Goal: Task Accomplishment & Management: Use online tool/utility

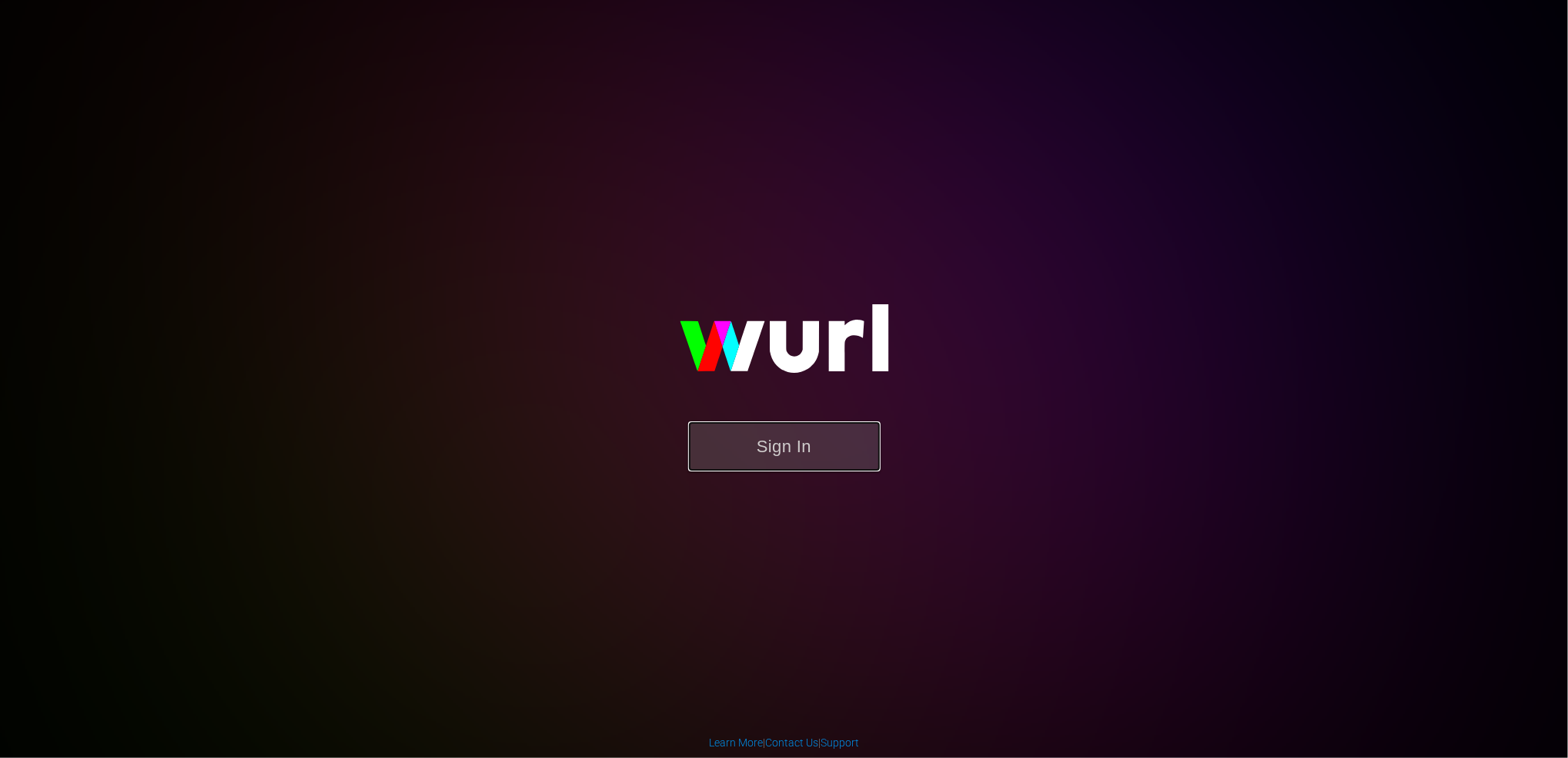
click at [838, 450] on button "Sign In" at bounding box center [785, 446] width 192 height 50
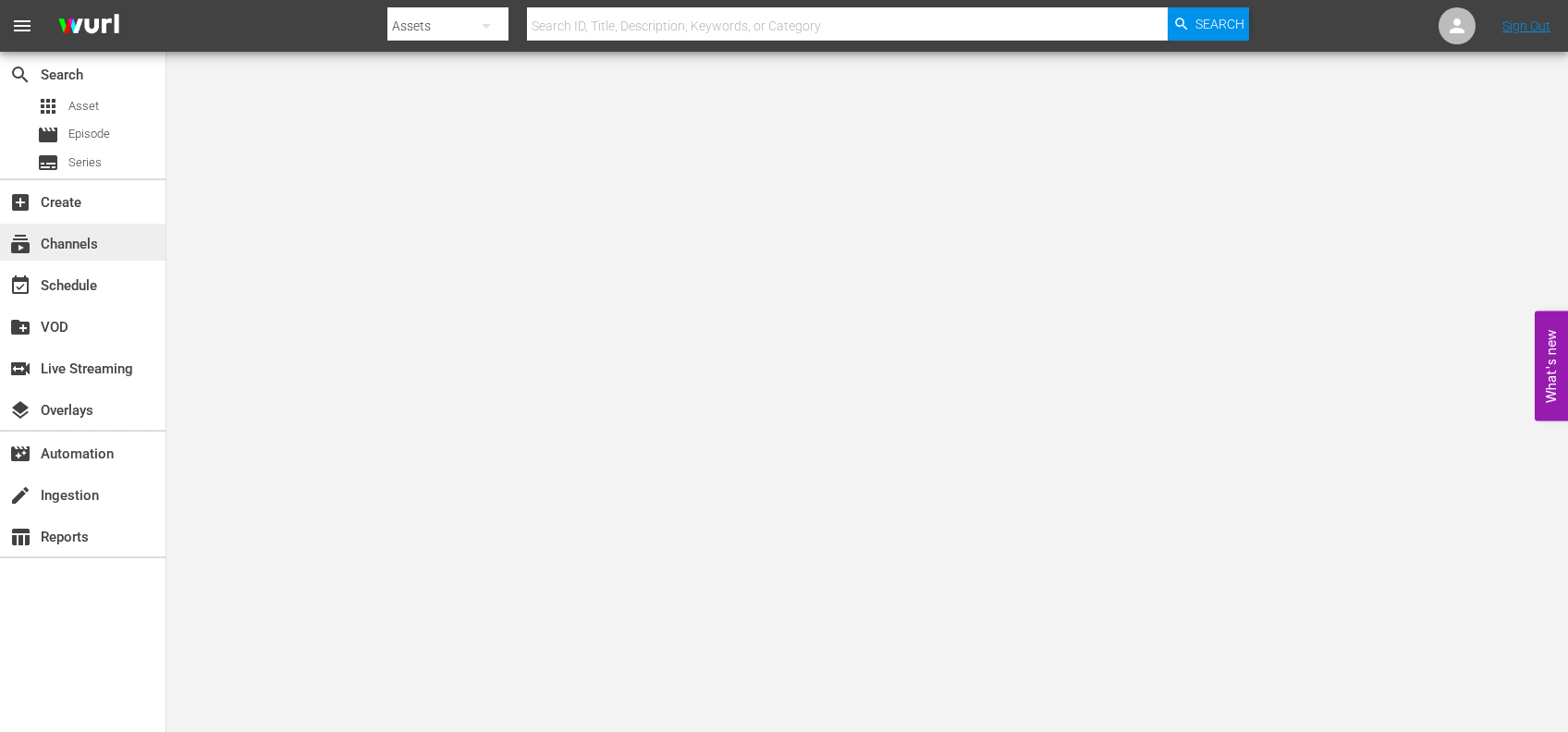
click at [72, 249] on div "subscriptions Channels" at bounding box center [52, 240] width 104 height 16
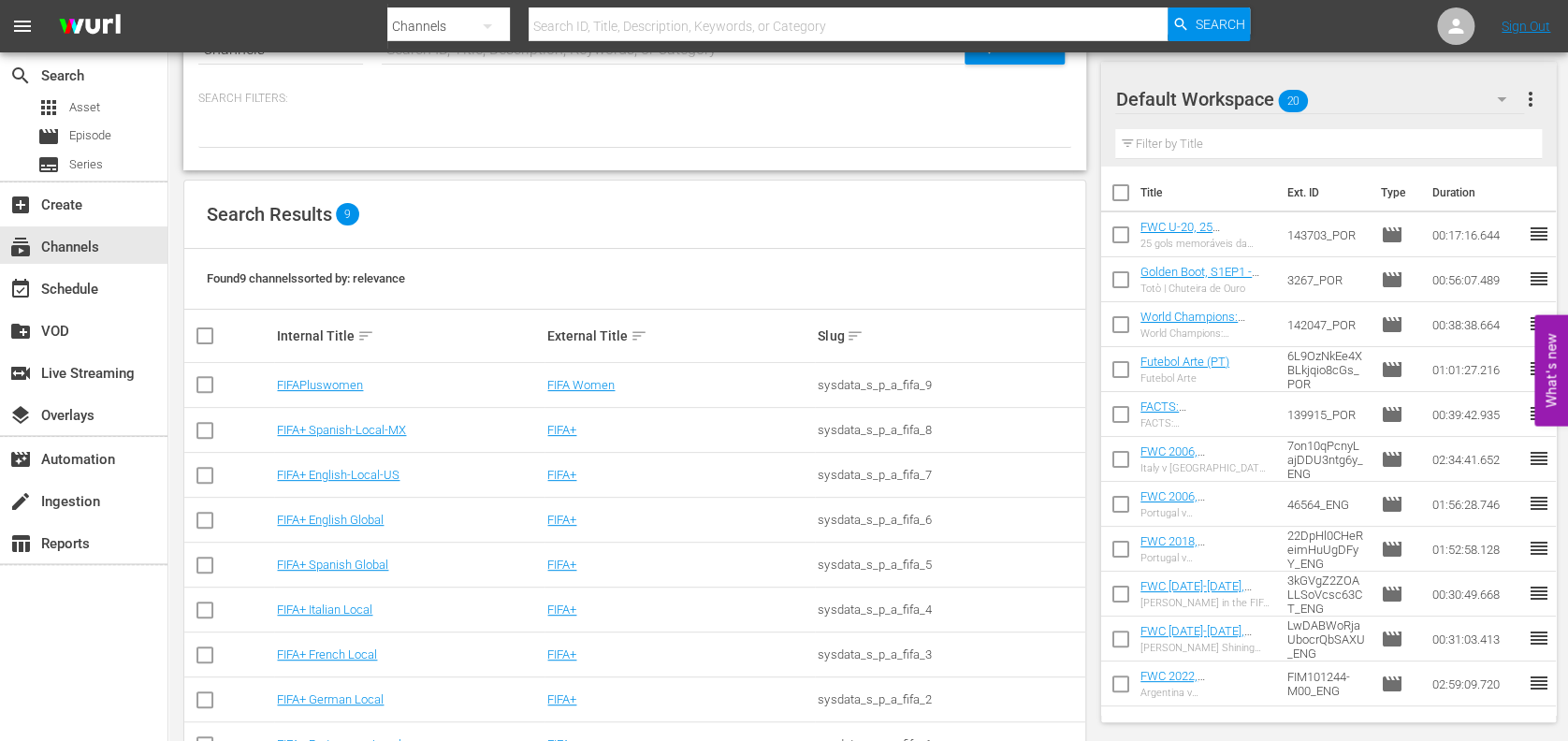
scroll to position [130, 0]
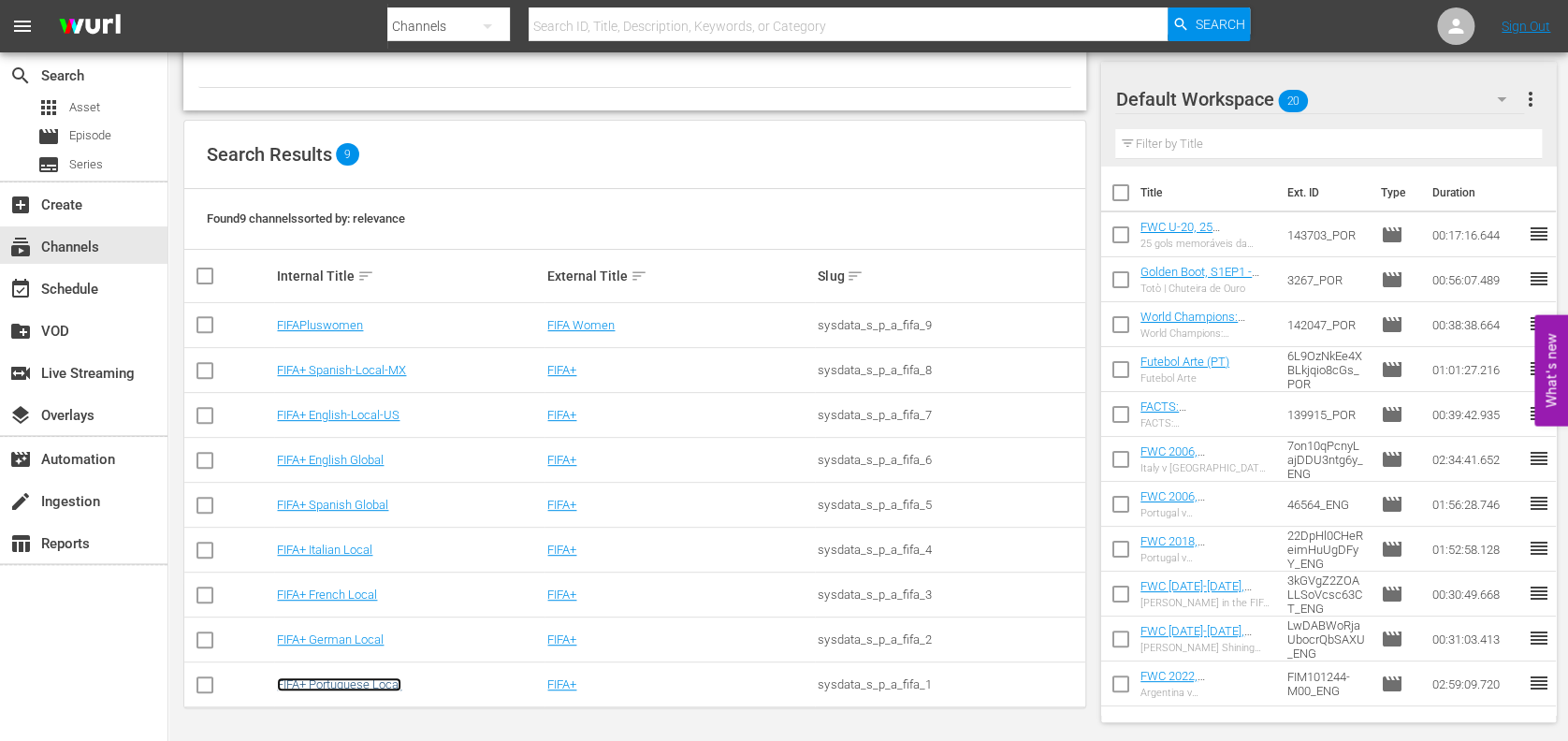
click at [348, 684] on link "FIFA+ Portuguese Local" at bounding box center [340, 685] width 125 height 14
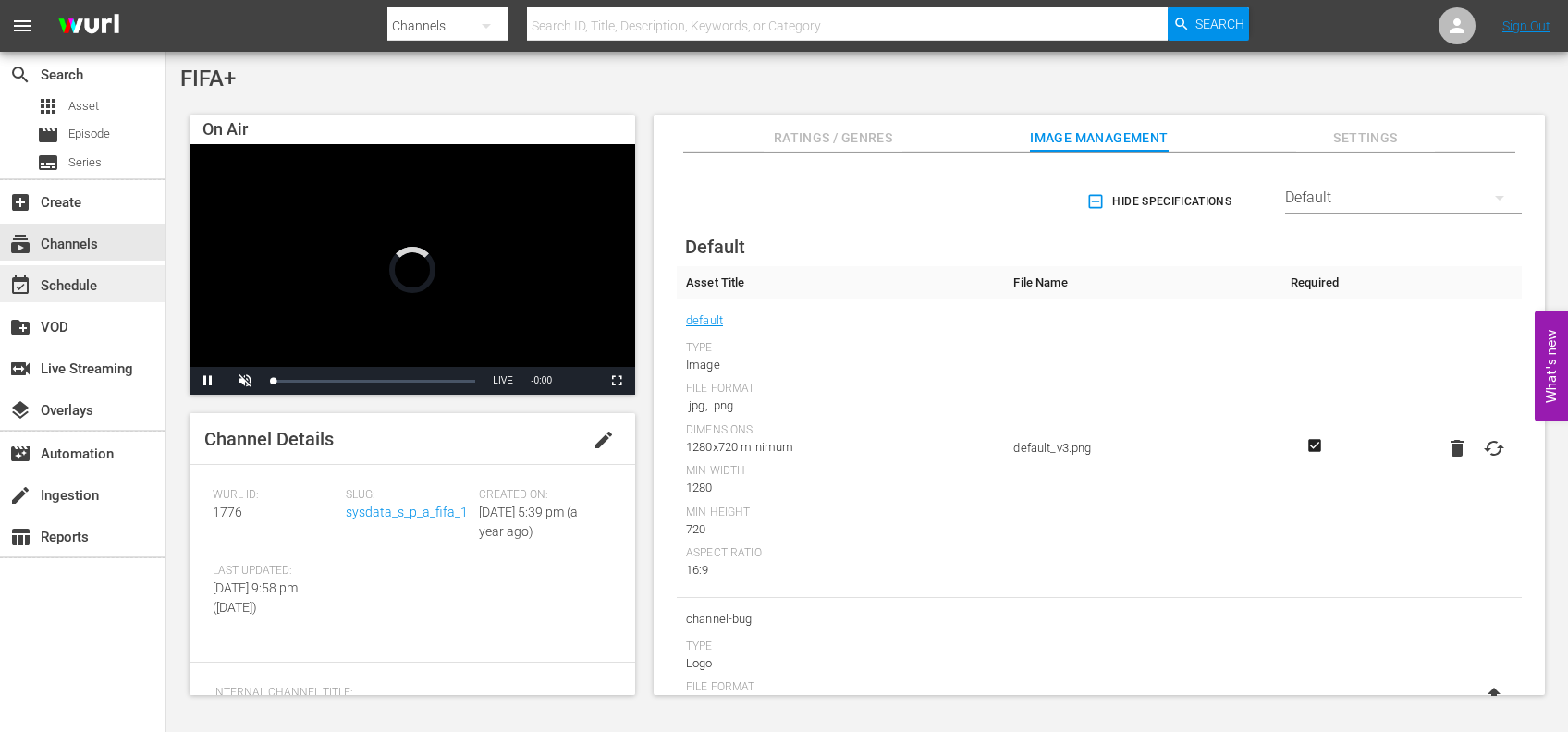
click at [88, 272] on div "event_available Schedule" at bounding box center [83, 284] width 165 height 37
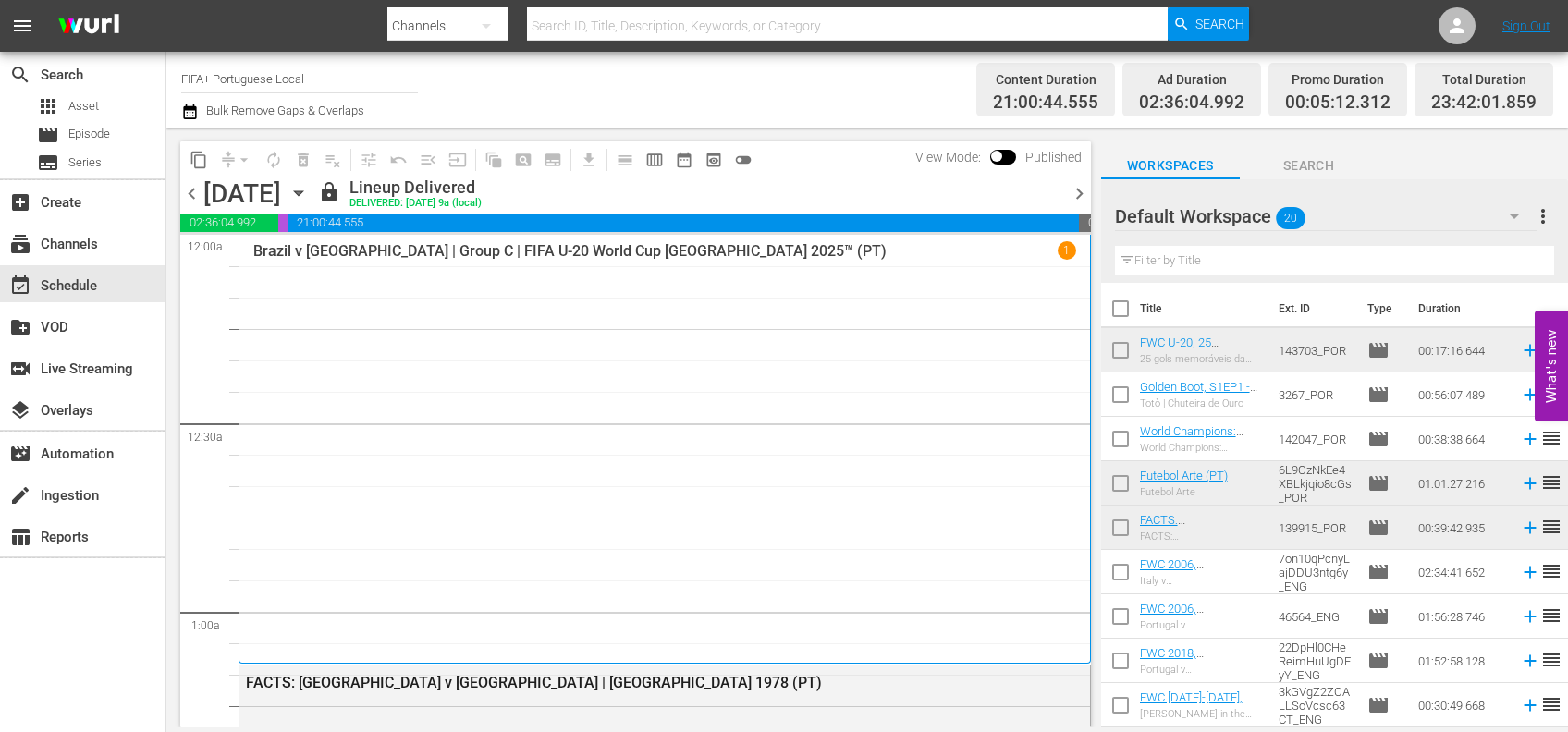
click at [1071, 185] on span "chevron_right" at bounding box center [1079, 193] width 23 height 23
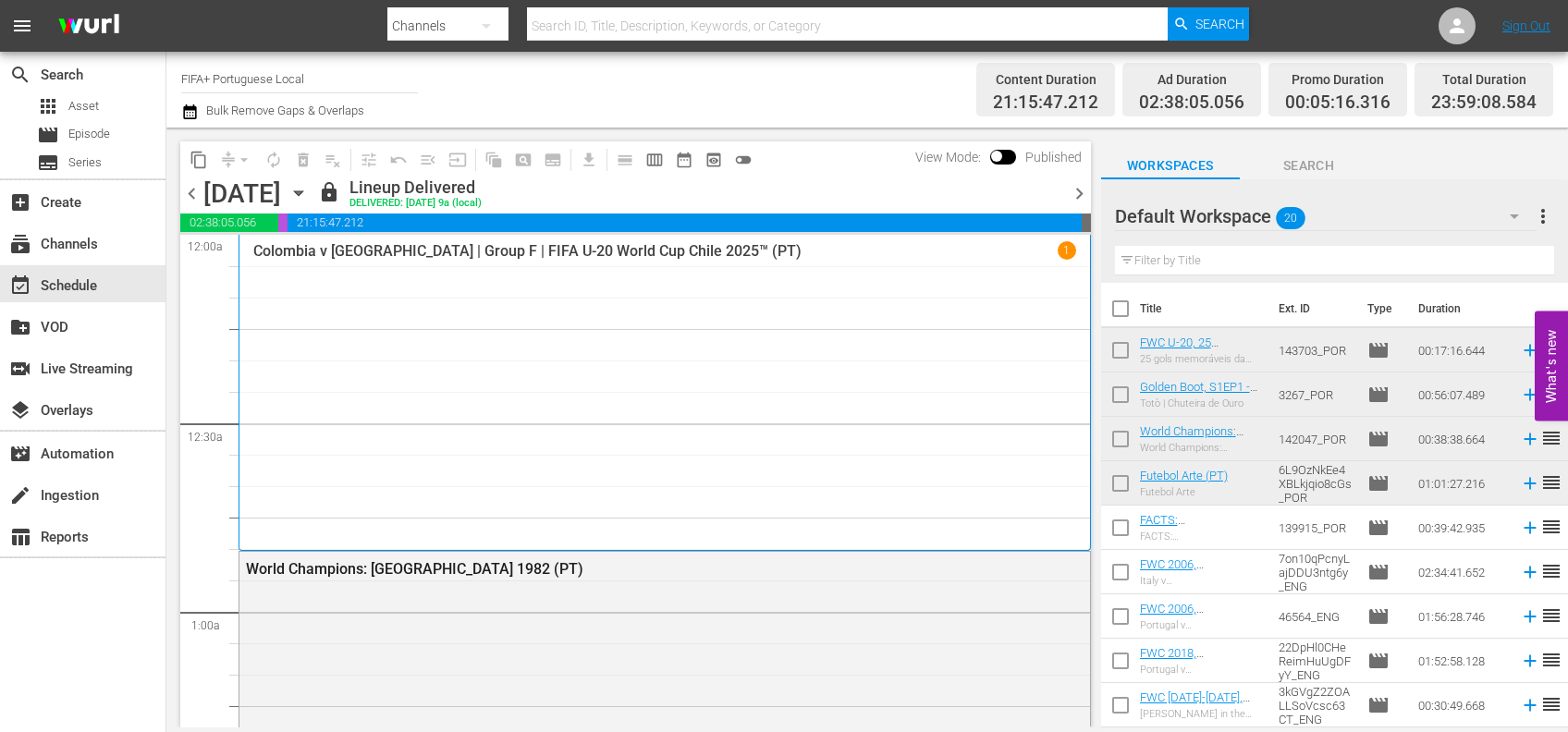
click at [1071, 186] on span "chevron_right" at bounding box center [1079, 193] width 23 height 23
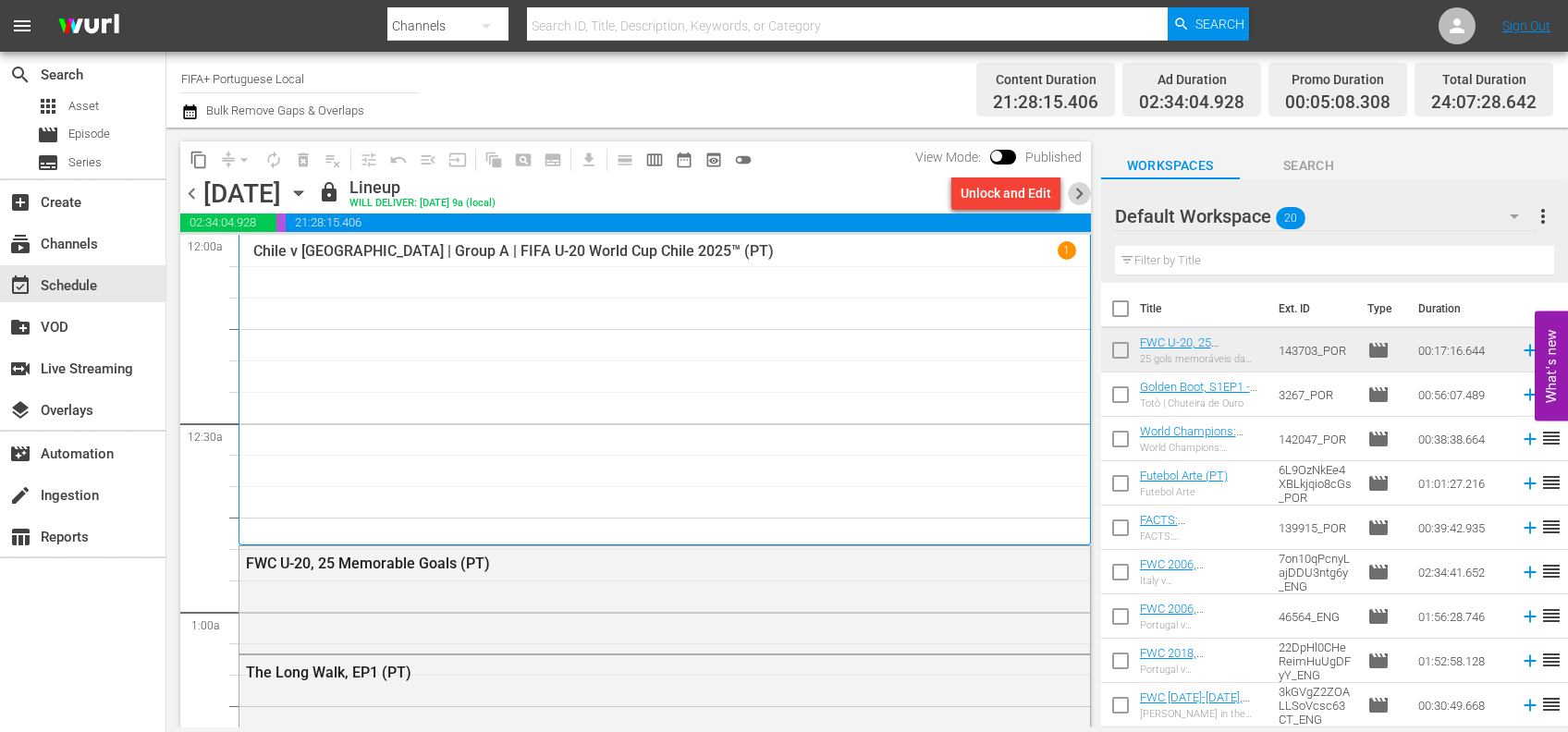
click at [1081, 192] on span "chevron_right" at bounding box center [1079, 193] width 23 height 23
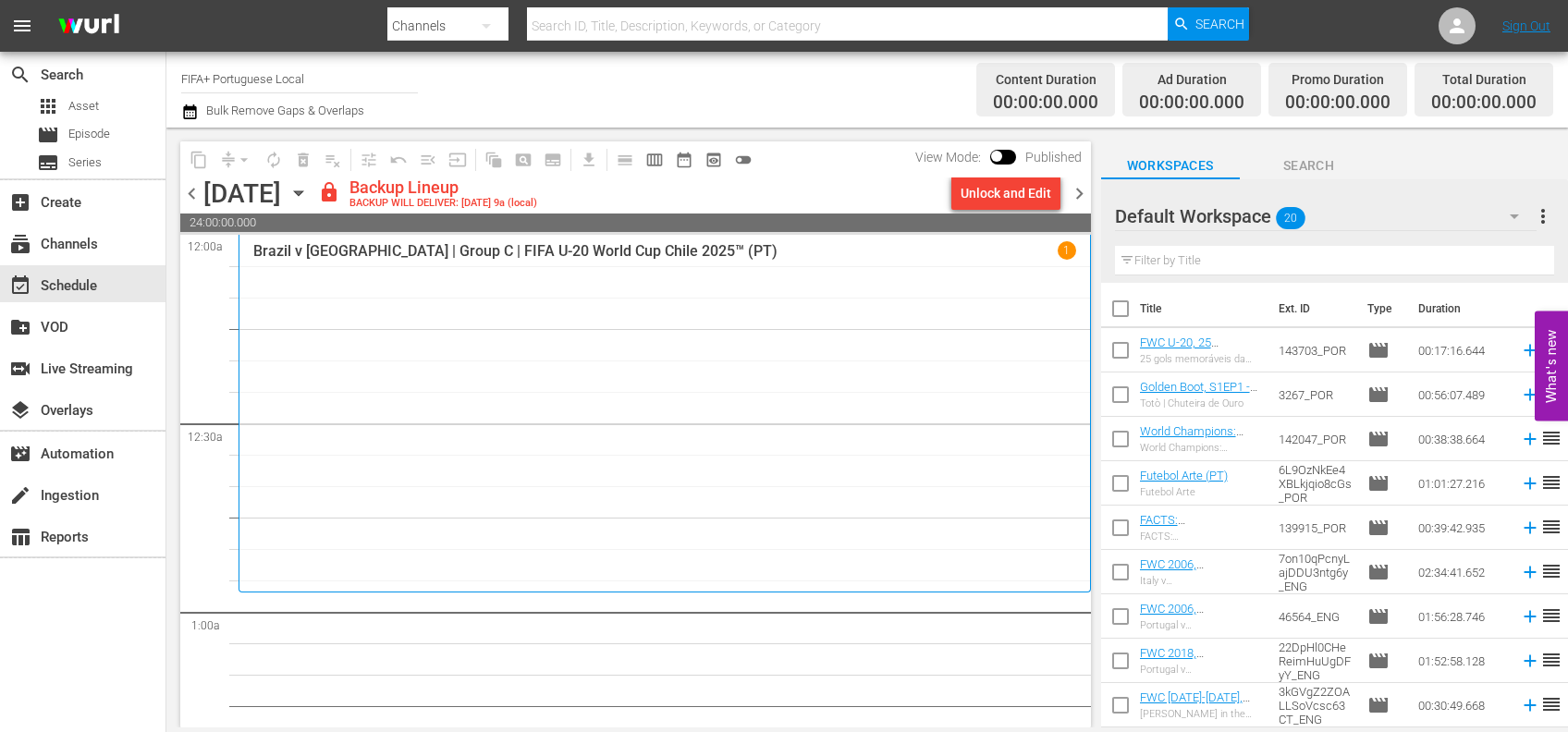
click at [194, 186] on span "chevron_left" at bounding box center [191, 193] width 23 height 23
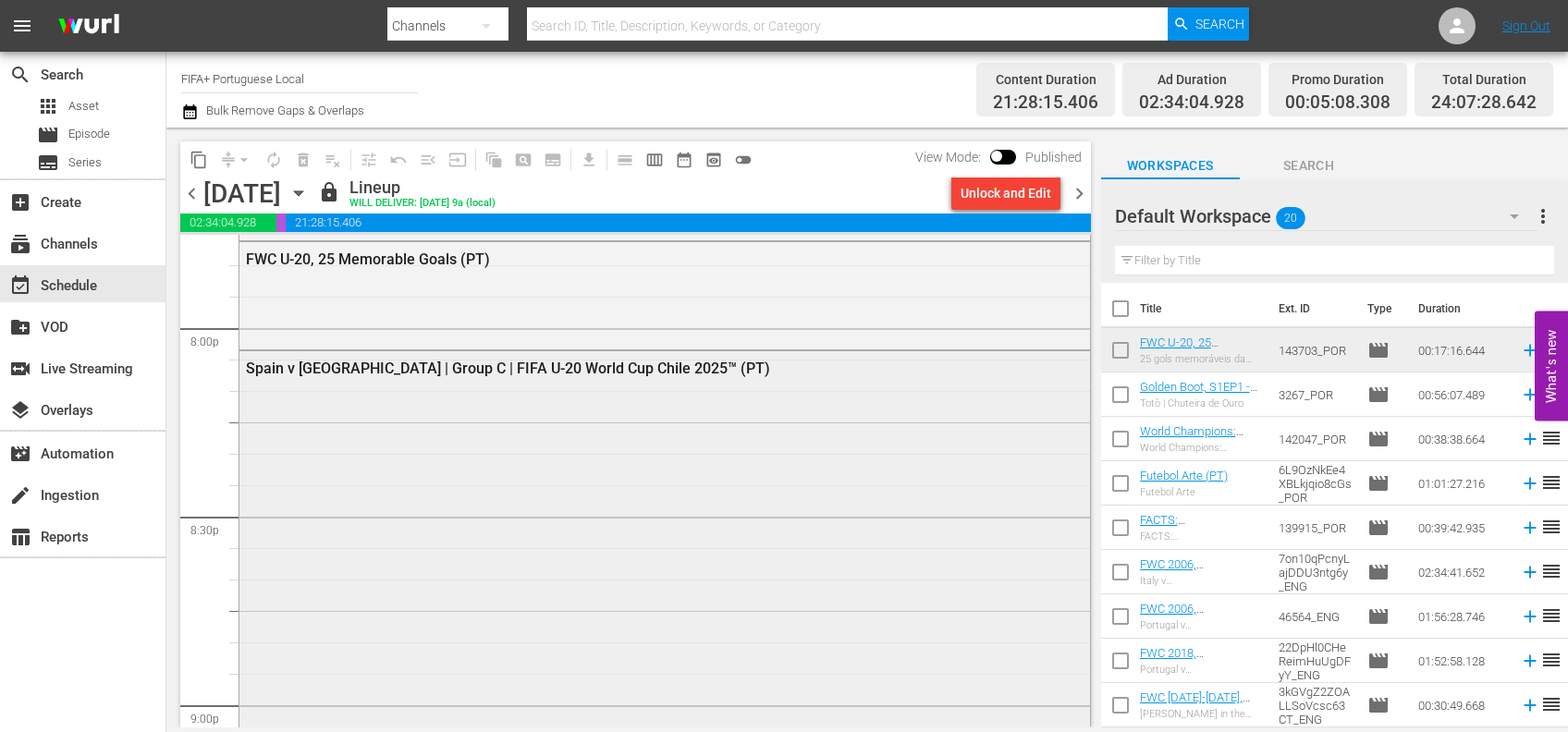
scroll to position [7450, 0]
click at [1117, 316] on input "checkbox" at bounding box center [1120, 313] width 38 height 38
checkbox input "true"
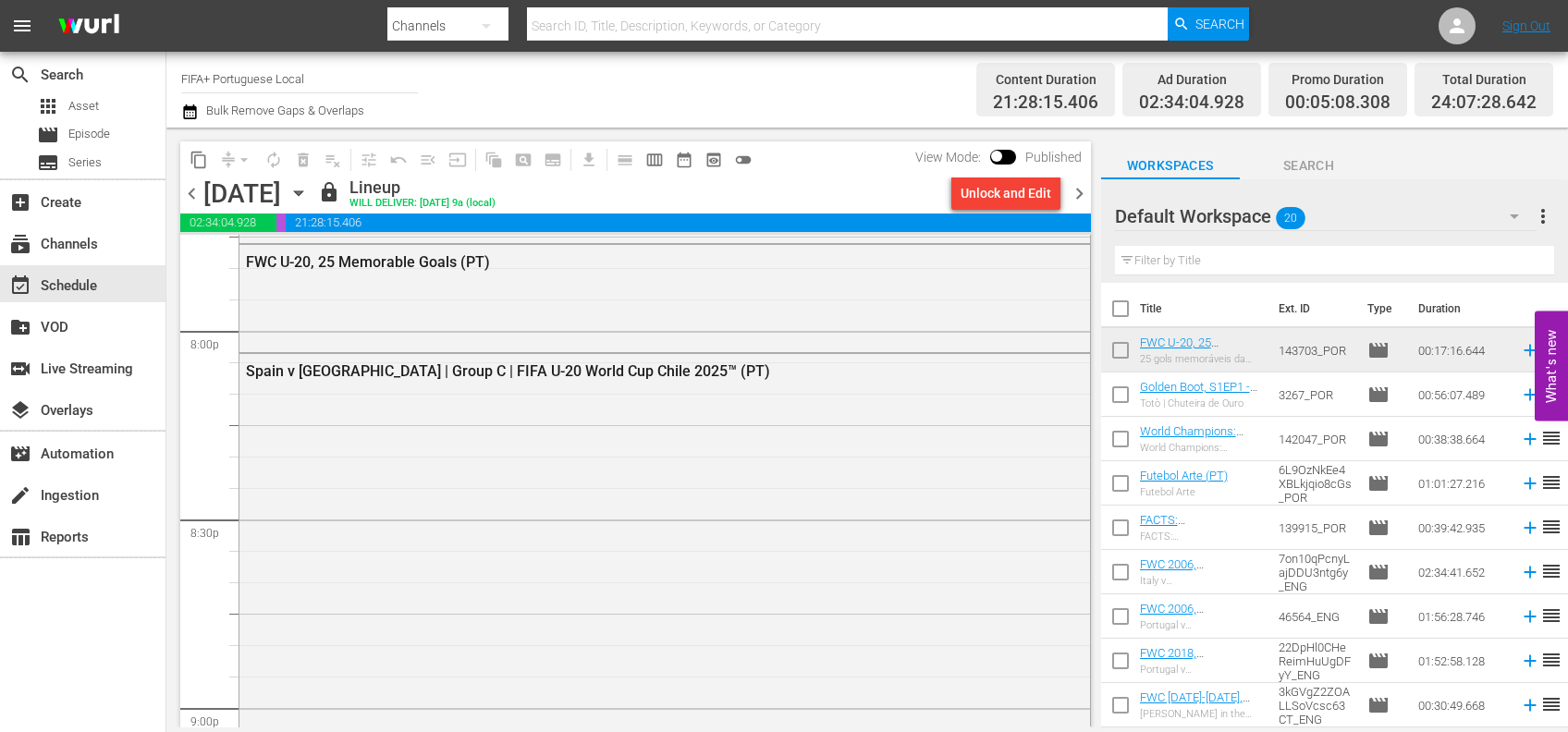
checkbox input "true"
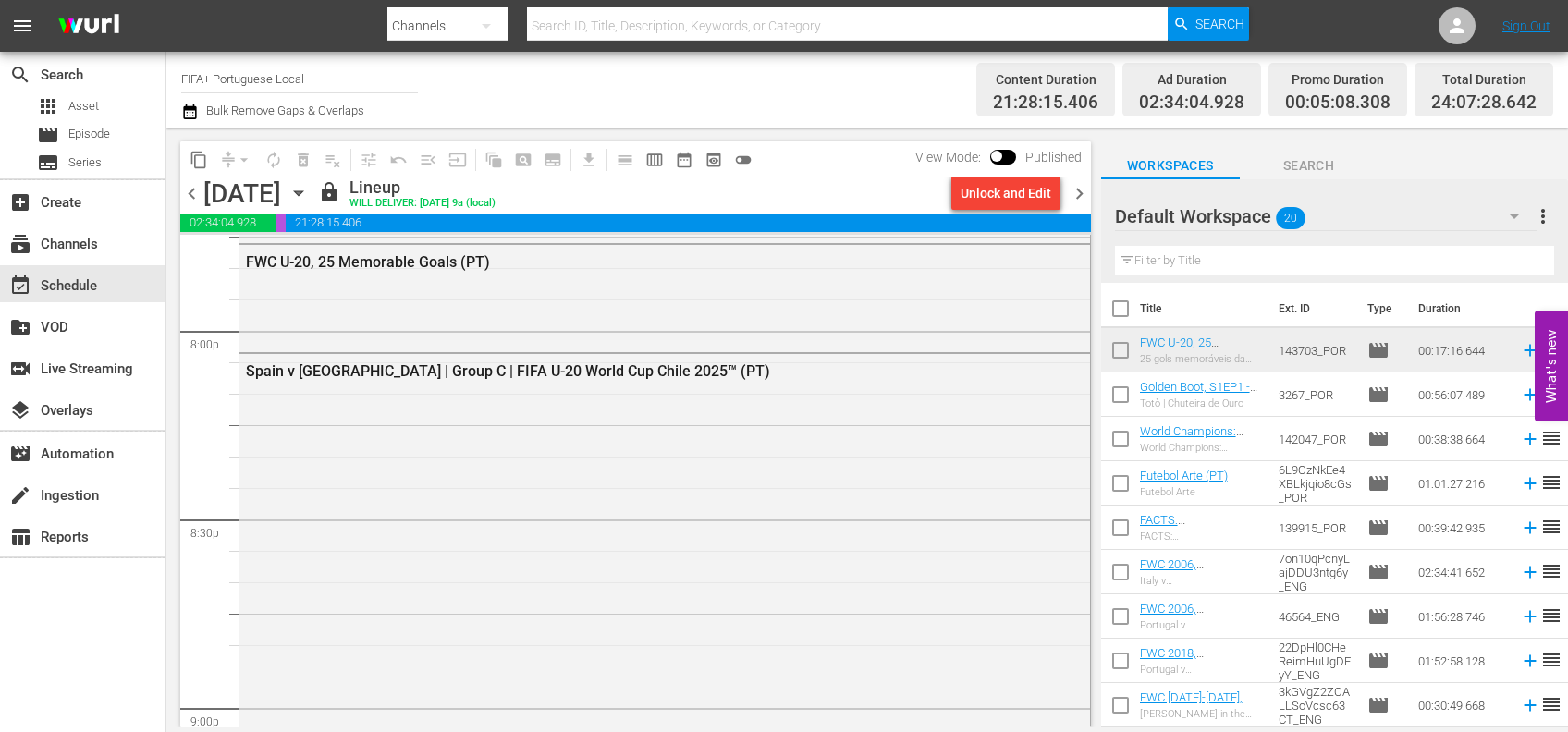
checkbox input "true"
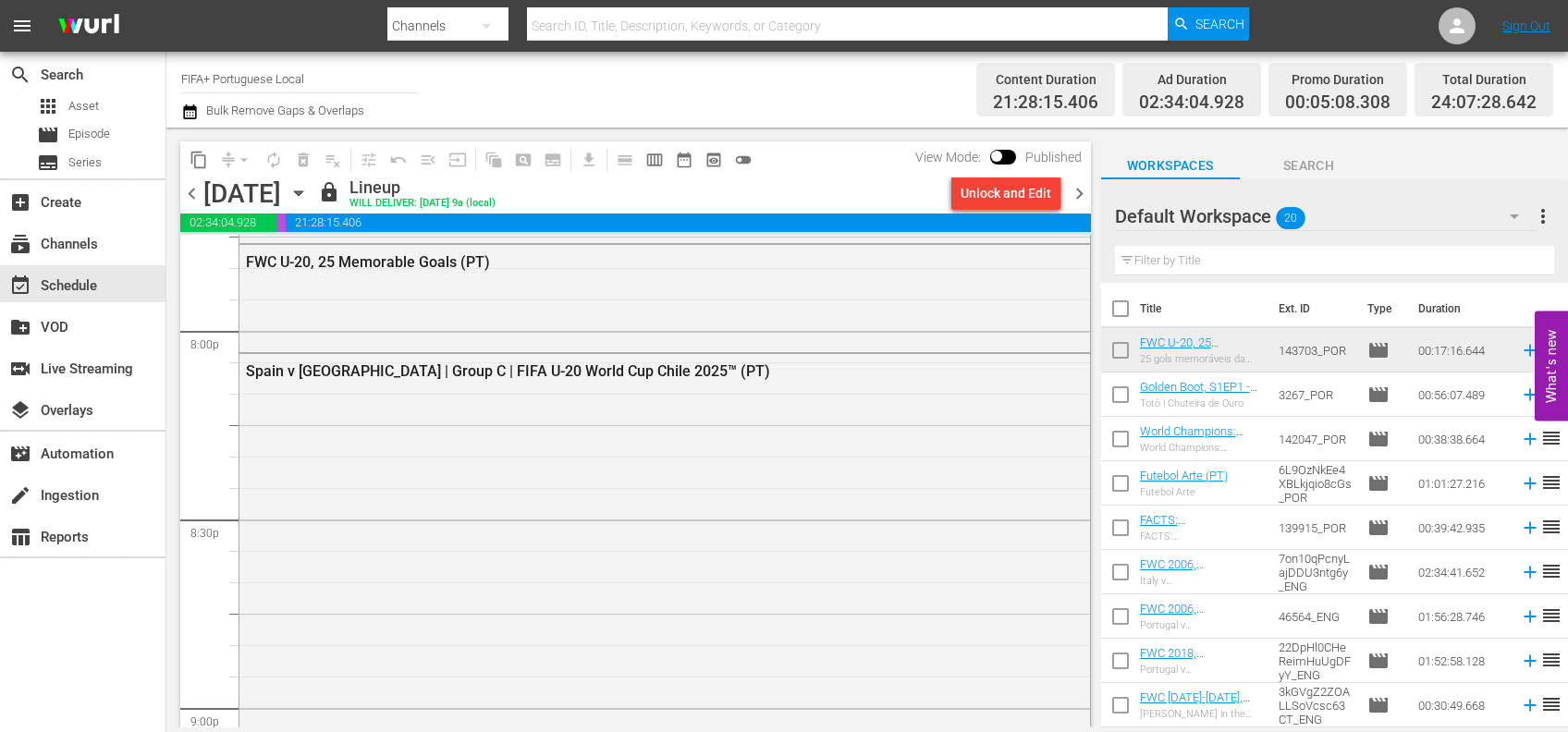
checkbox input "true"
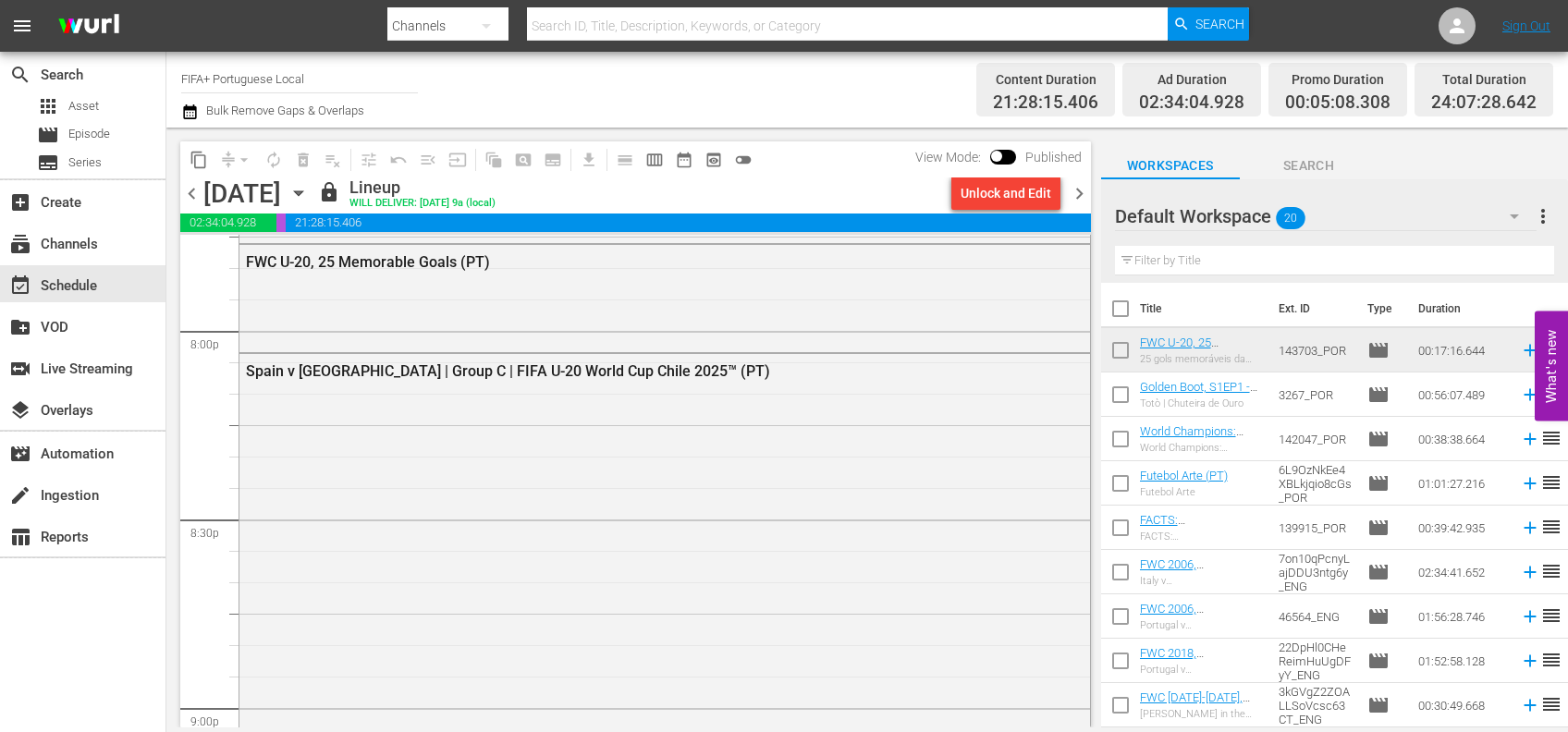
checkbox input "true"
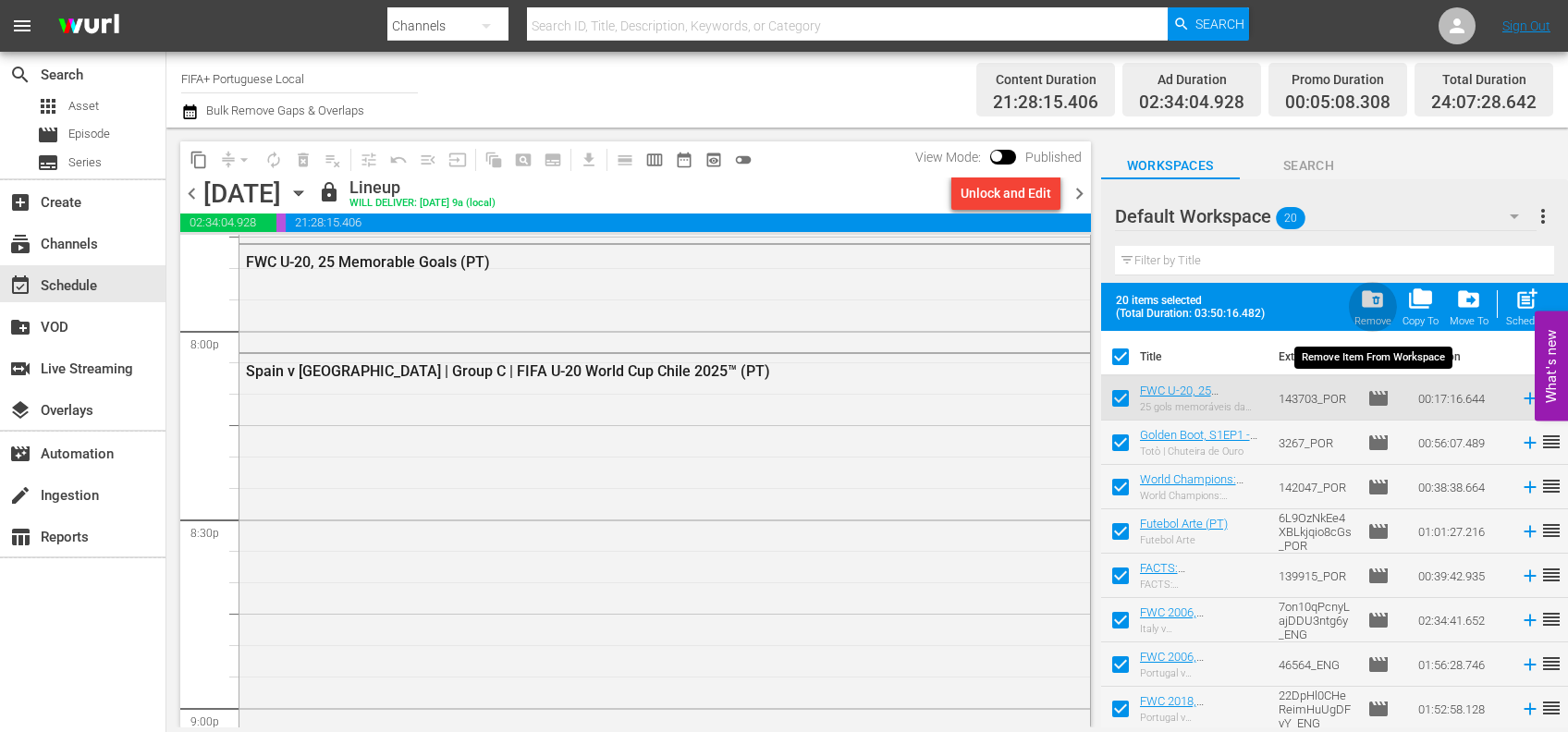
click at [1376, 311] on span "folder_delete" at bounding box center [1372, 299] width 25 height 25
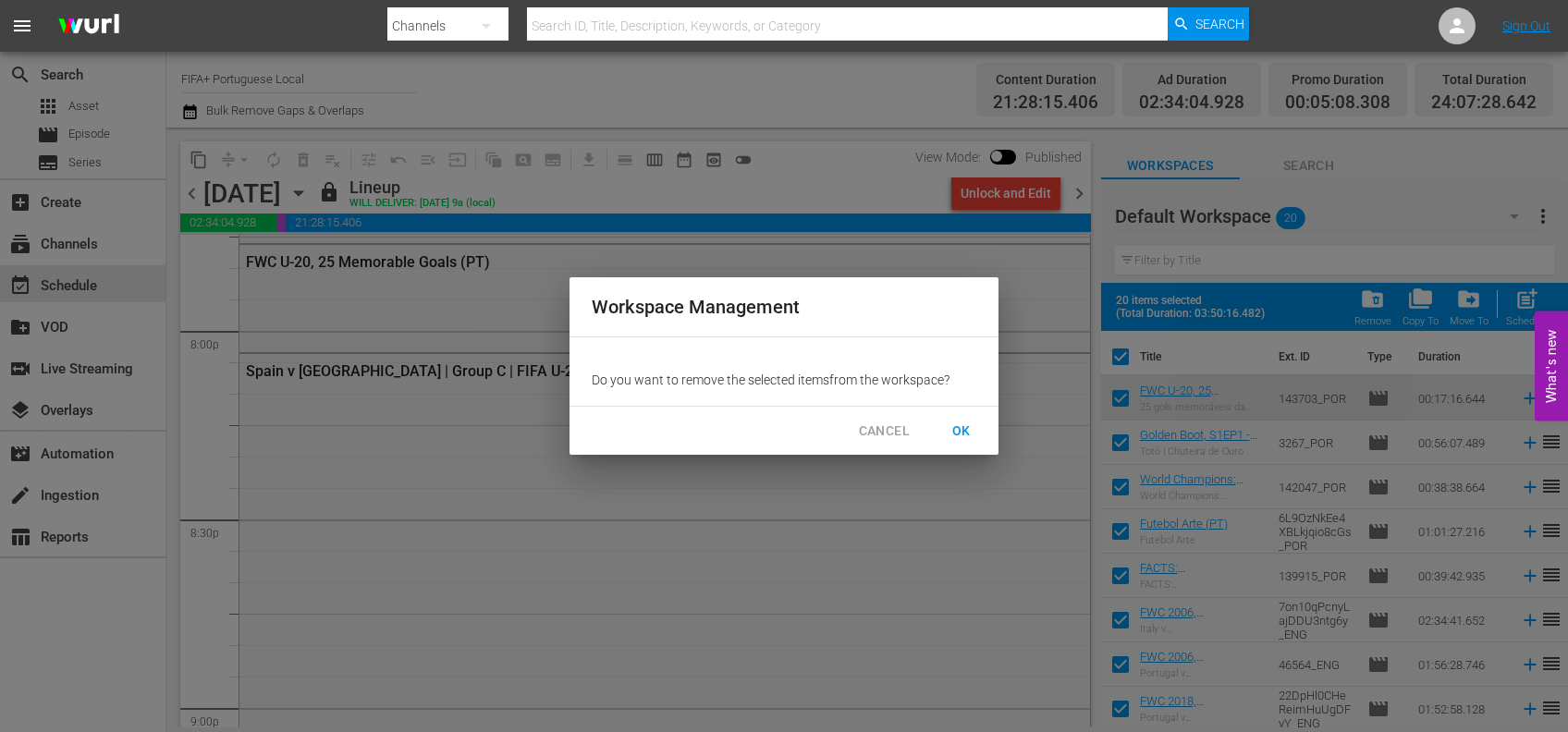
click at [972, 421] on span "OK" at bounding box center [960, 431] width 30 height 23
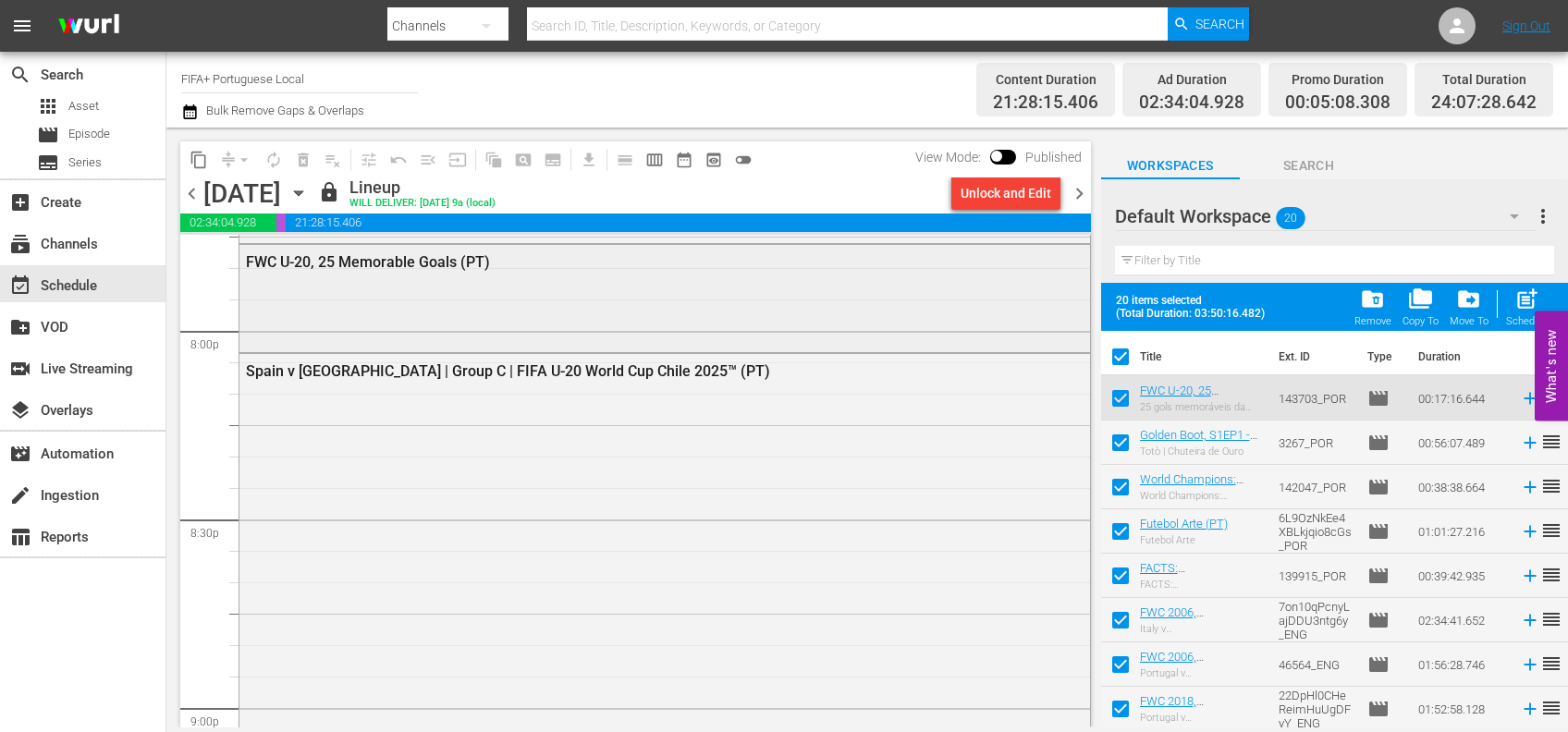
checkbox input "false"
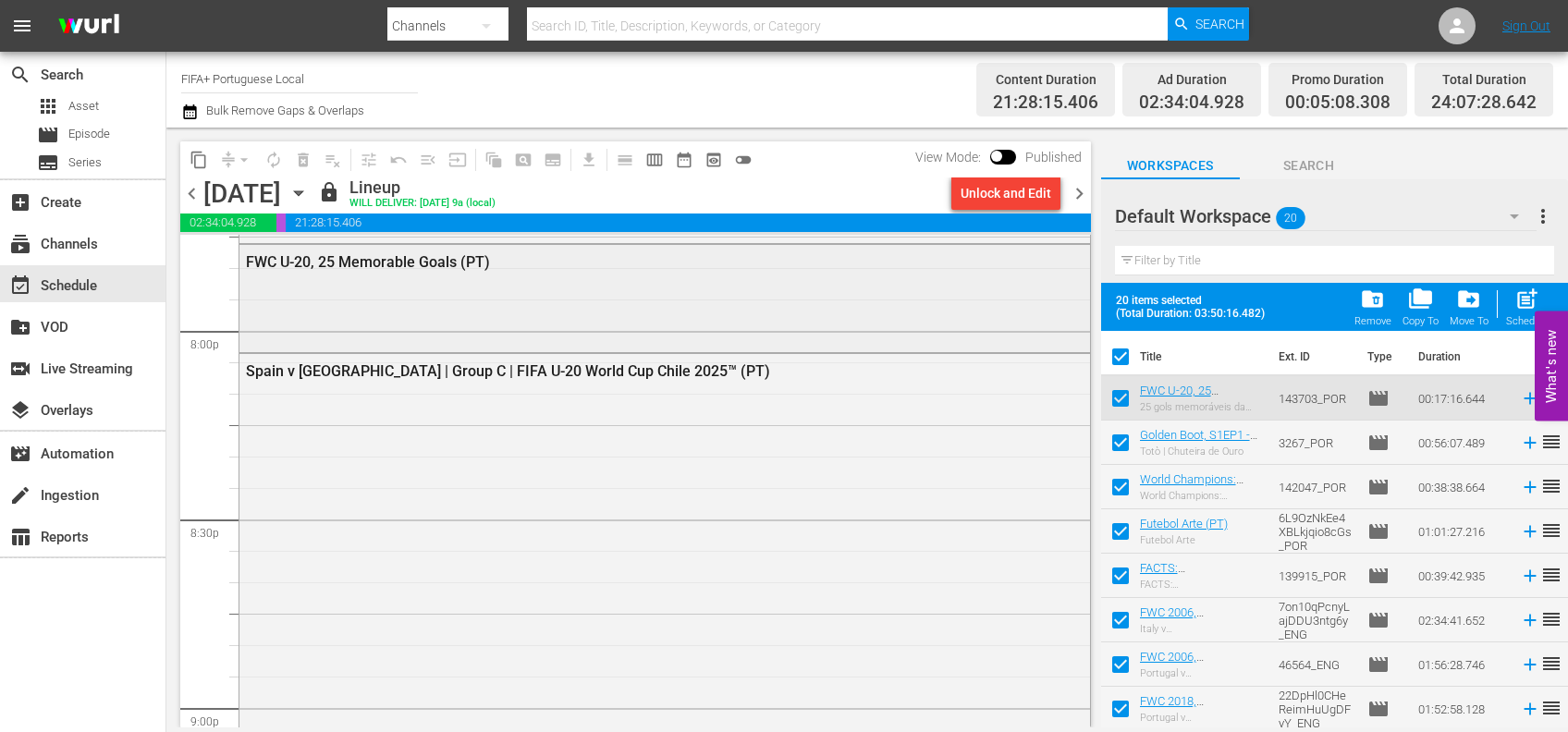
checkbox input "false"
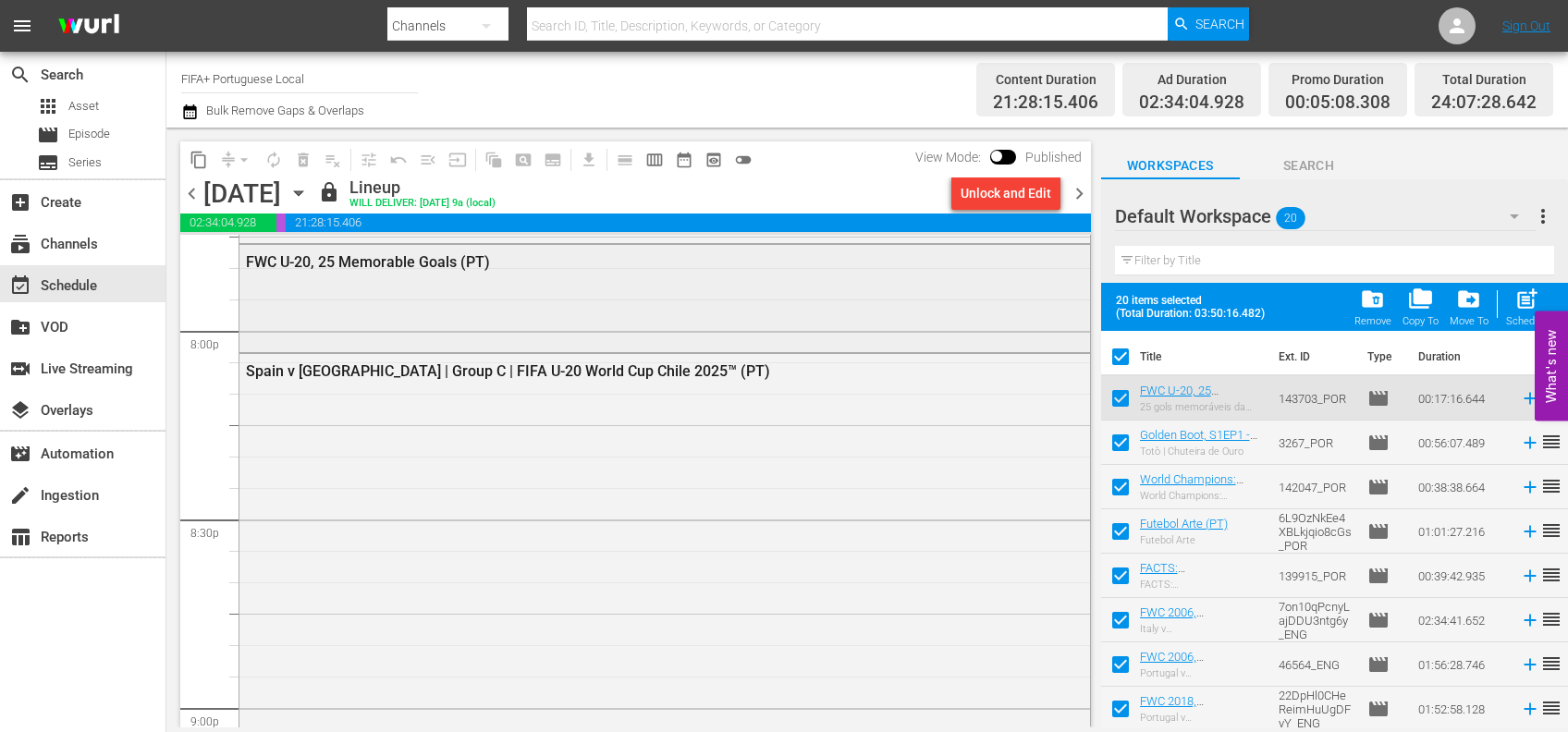
checkbox input "false"
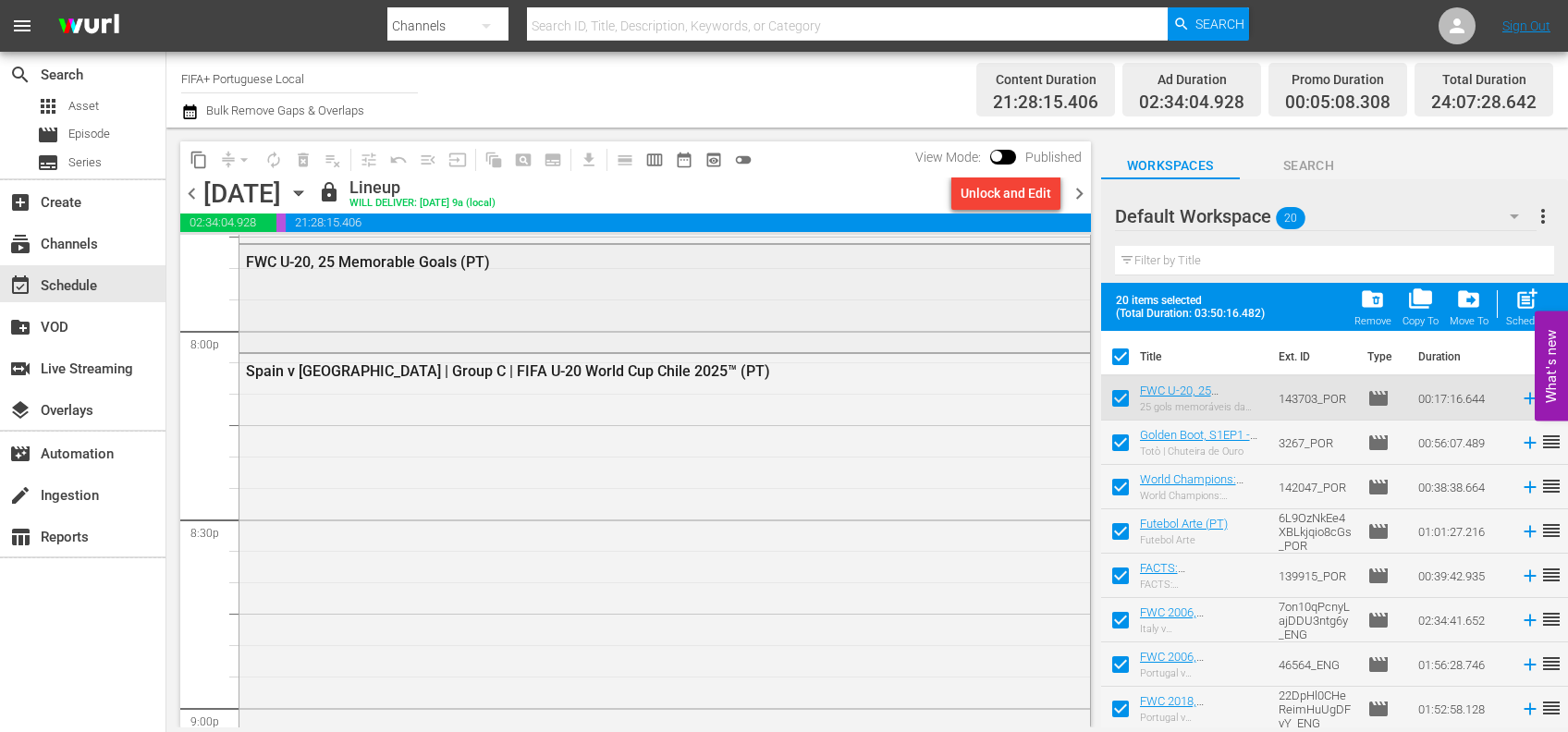
checkbox input "false"
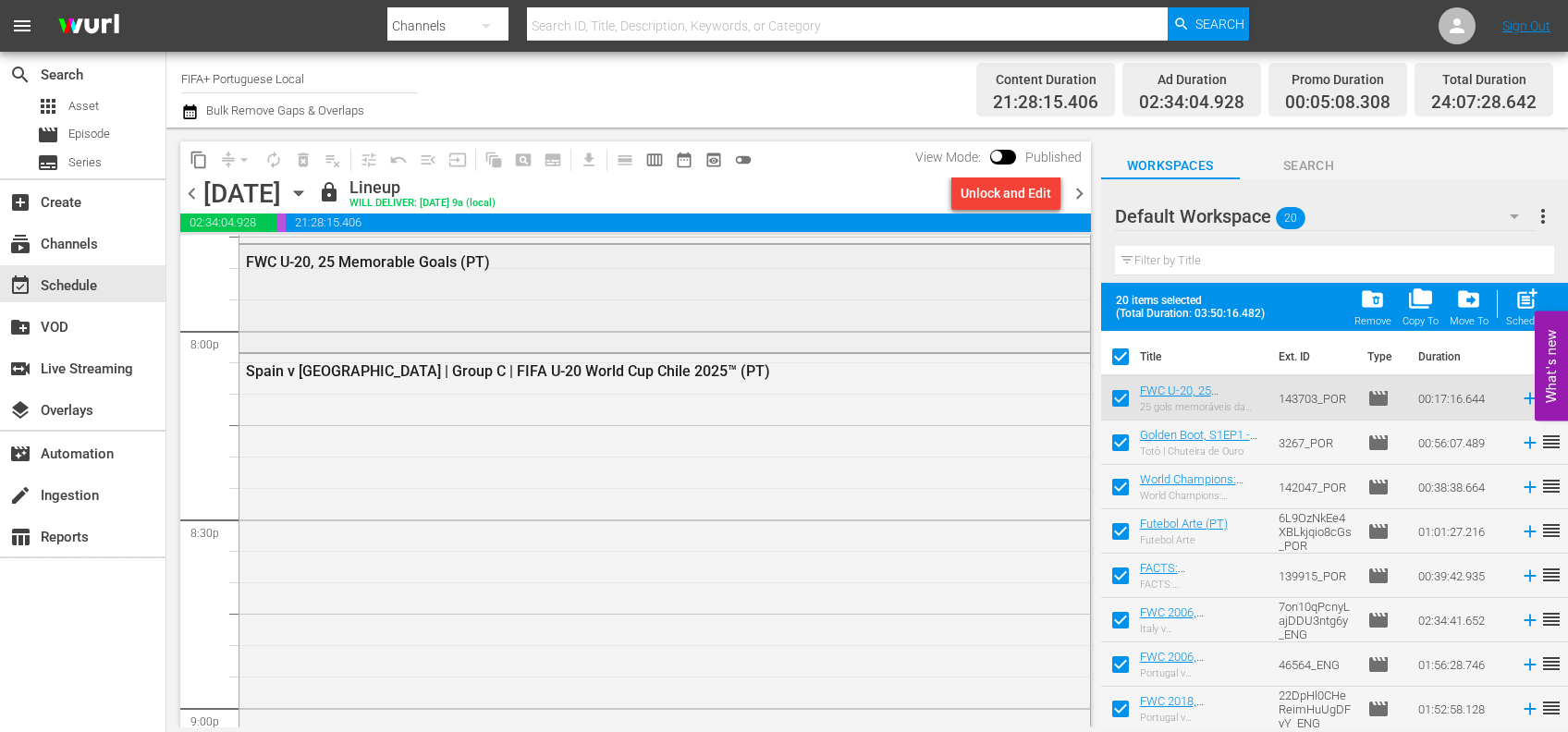
checkbox input "false"
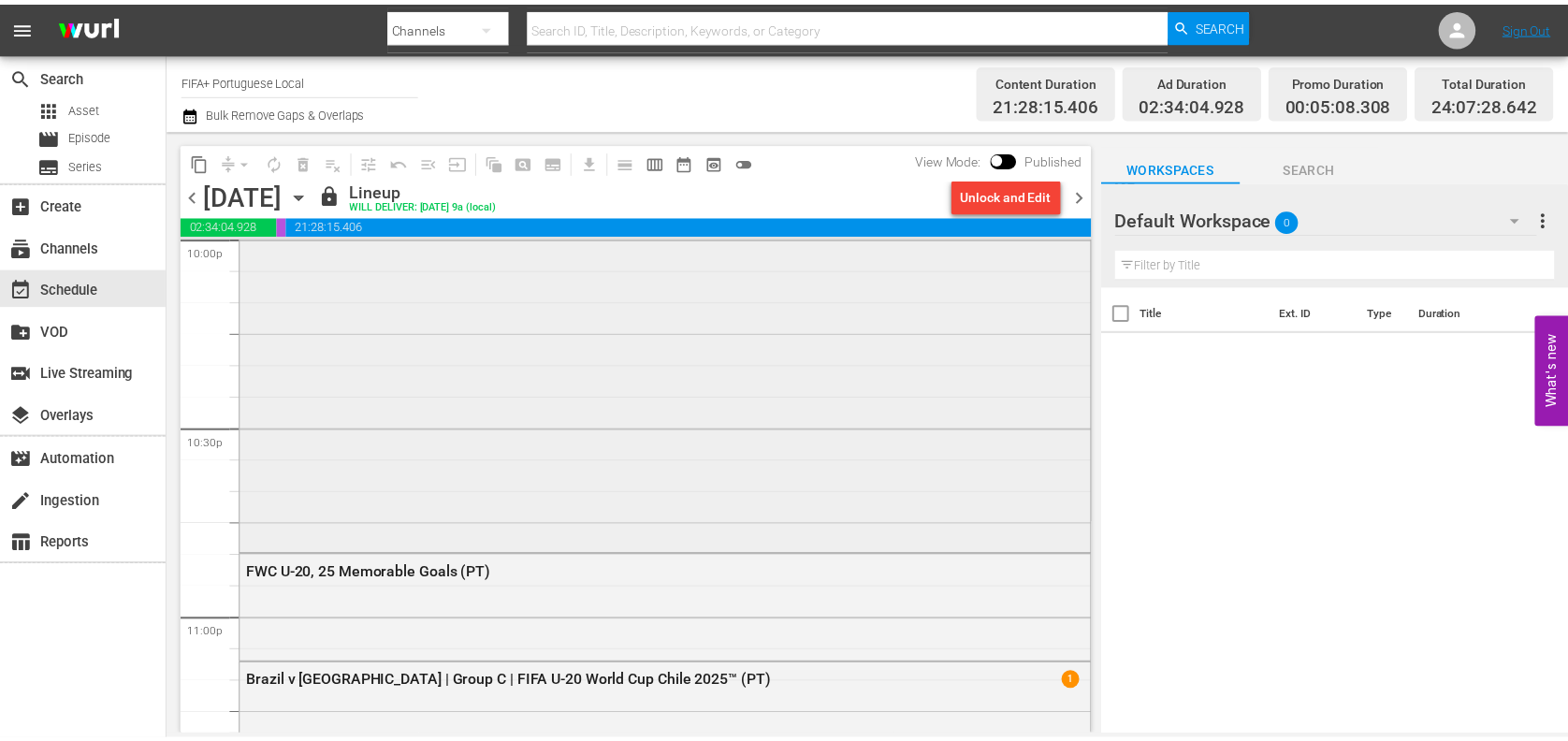
scroll to position [8397, 0]
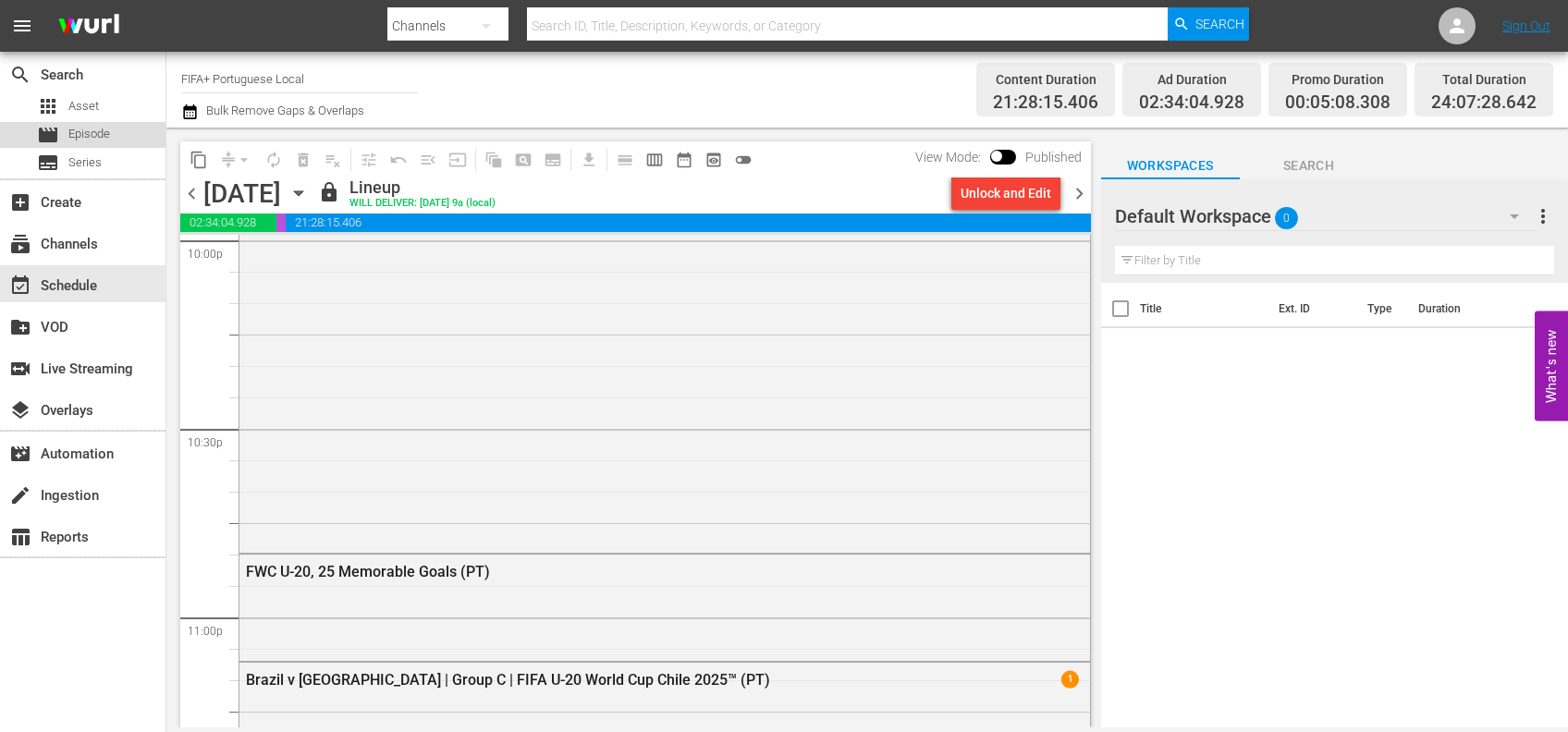
click at [108, 140] on span "Episode" at bounding box center [88, 134] width 41 height 18
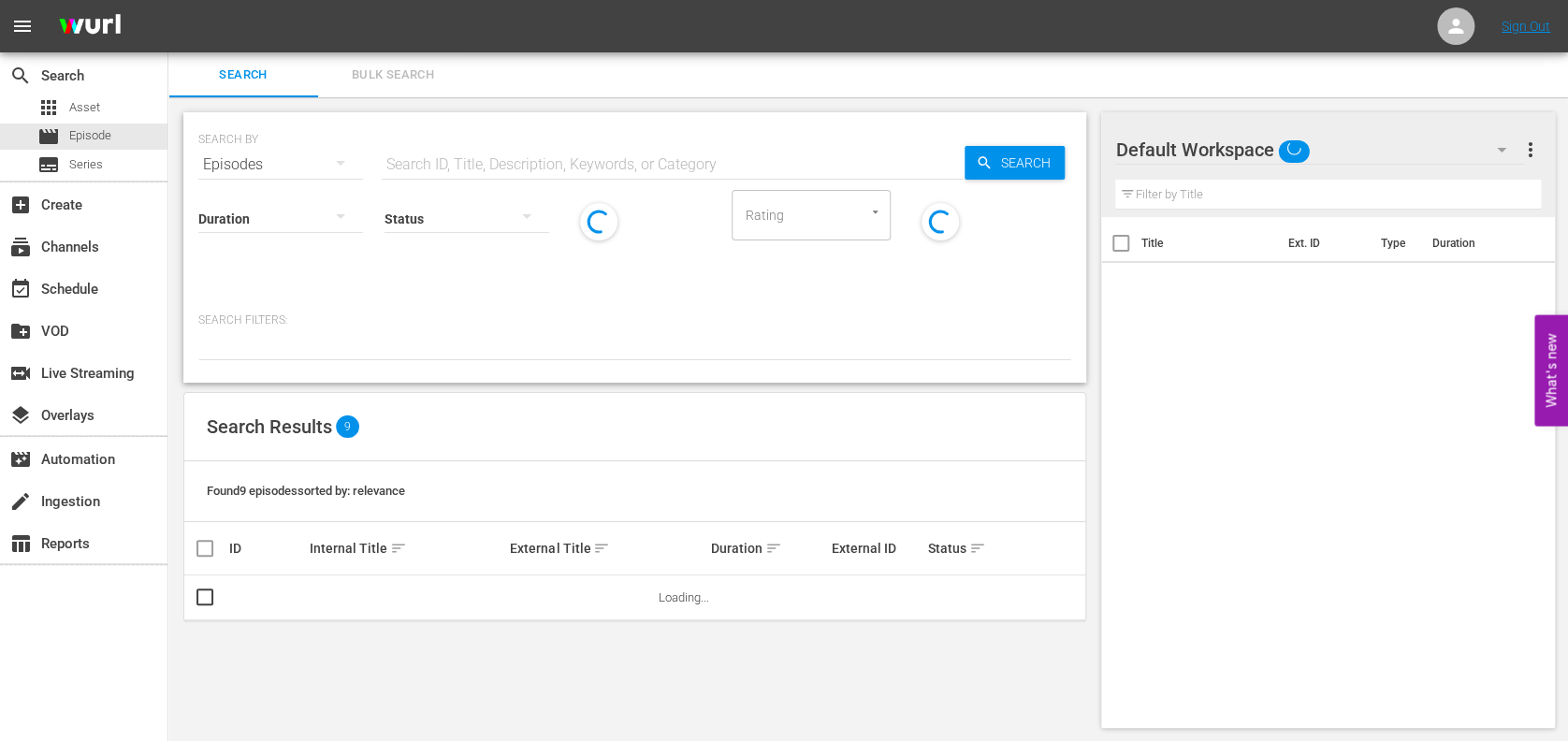
click at [495, 157] on input "text" at bounding box center [673, 165] width 583 height 45
paste input "FWC 2002 Brazil v Germany, Final"
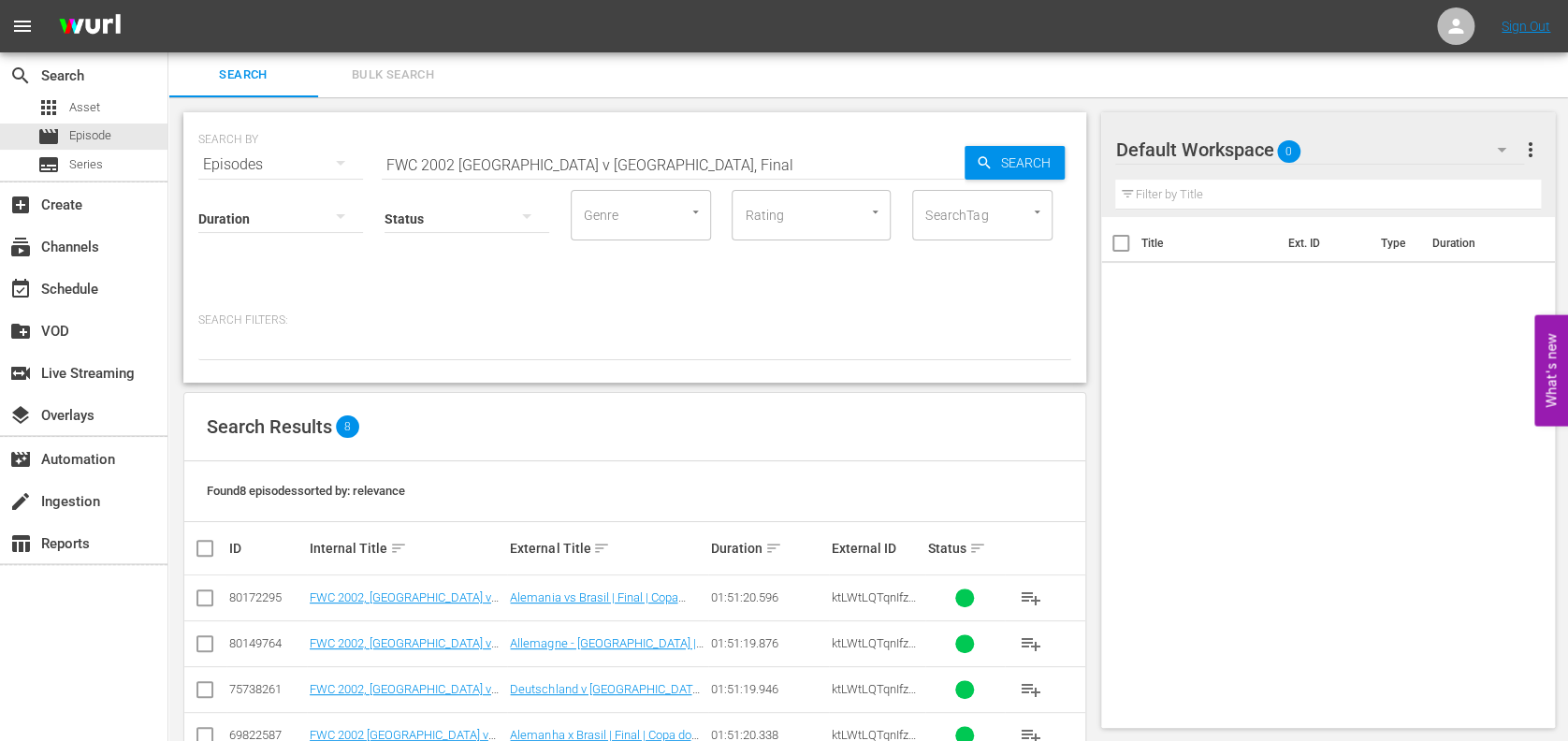
drag, startPoint x: 140, startPoint y: 142, endPoint x: 173, endPoint y: 142, distance: 33.0
click at [139, 142] on div "movie Episode" at bounding box center [84, 136] width 167 height 26
drag, startPoint x: 636, startPoint y: 158, endPoint x: 279, endPoint y: 168, distance: 357.1
click at [280, 169] on div "SEARCH BY Search By Episodes Search ID, Title, Description, Keywords, or Catego…" at bounding box center [635, 153] width 873 height 67
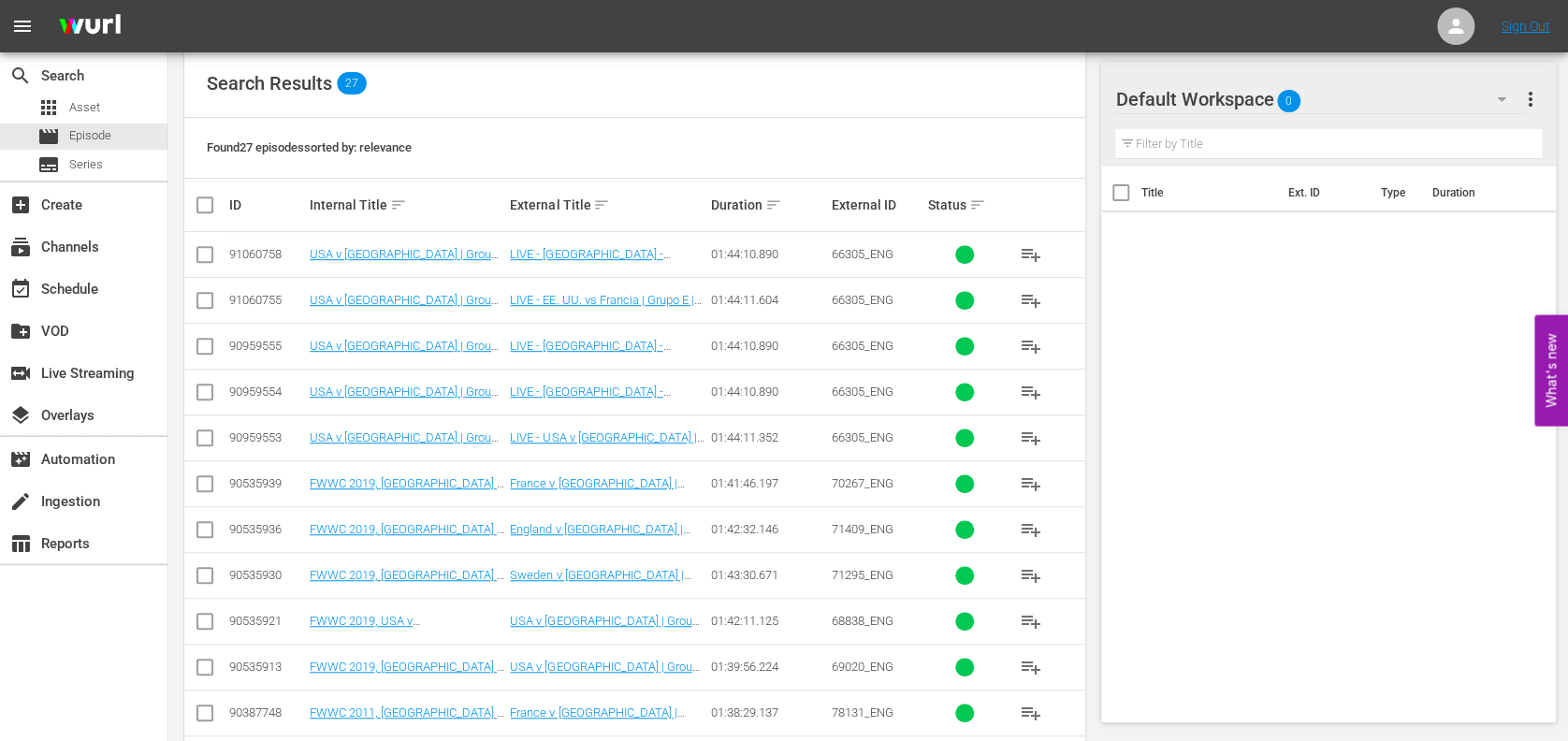
scroll to position [351, 0]
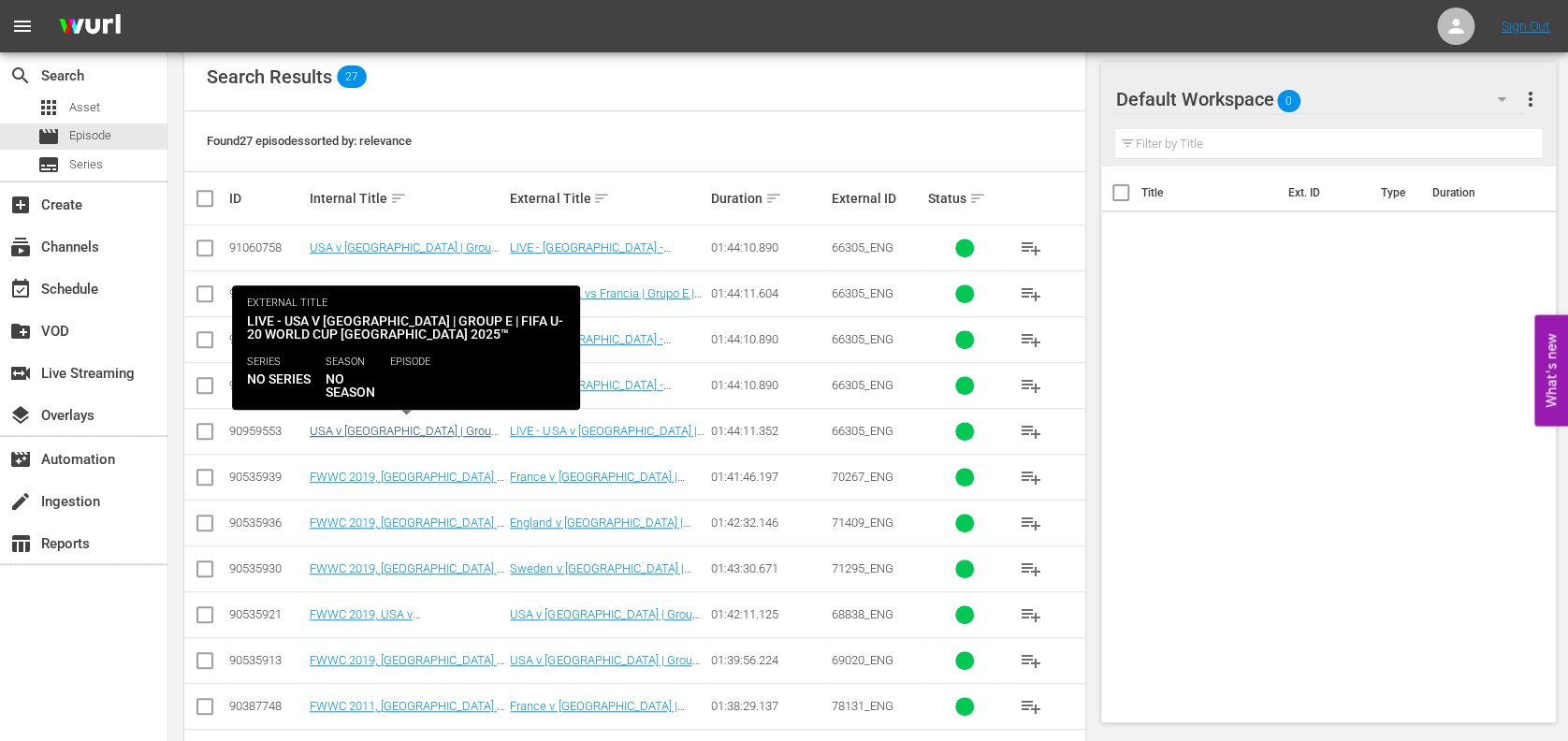
type input "usa v france"
click at [430, 425] on link "USA v France | Group E | FIFA U-20 World Cup Chile 2025™ (EN)" at bounding box center [403, 445] width 188 height 42
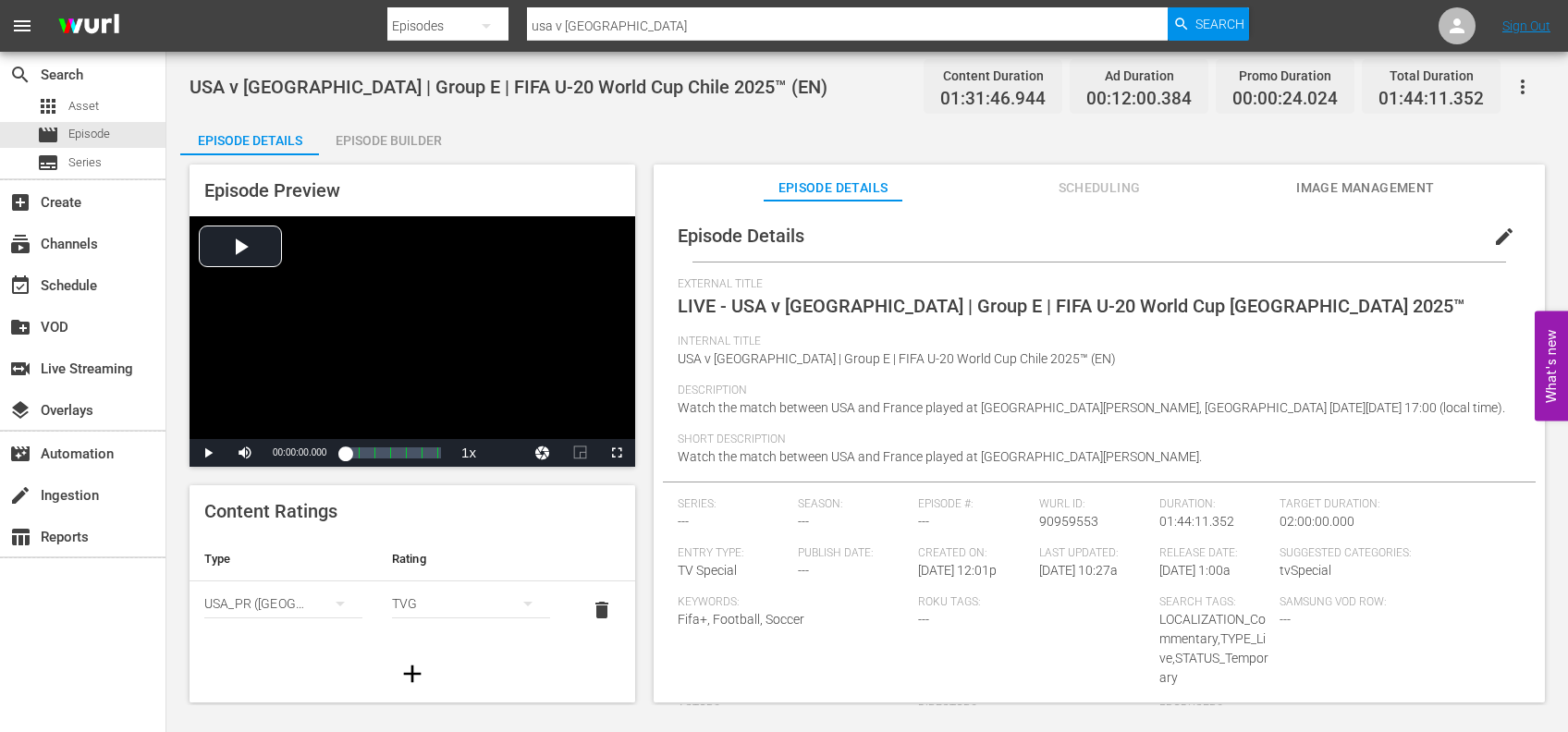
click at [1396, 190] on span "Image Management" at bounding box center [1365, 189] width 138 height 23
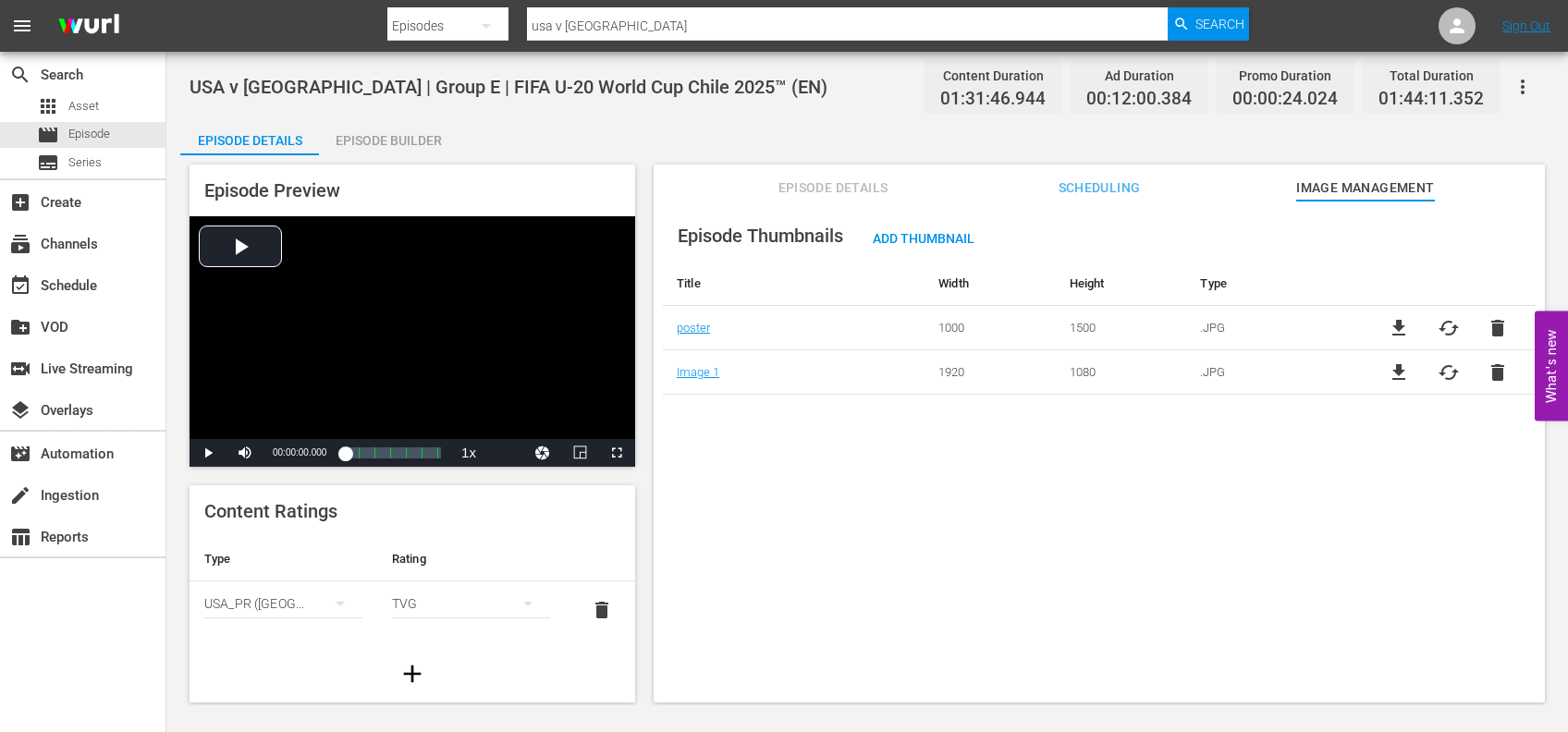
click at [1392, 323] on span "file_download" at bounding box center [1398, 328] width 22 height 22
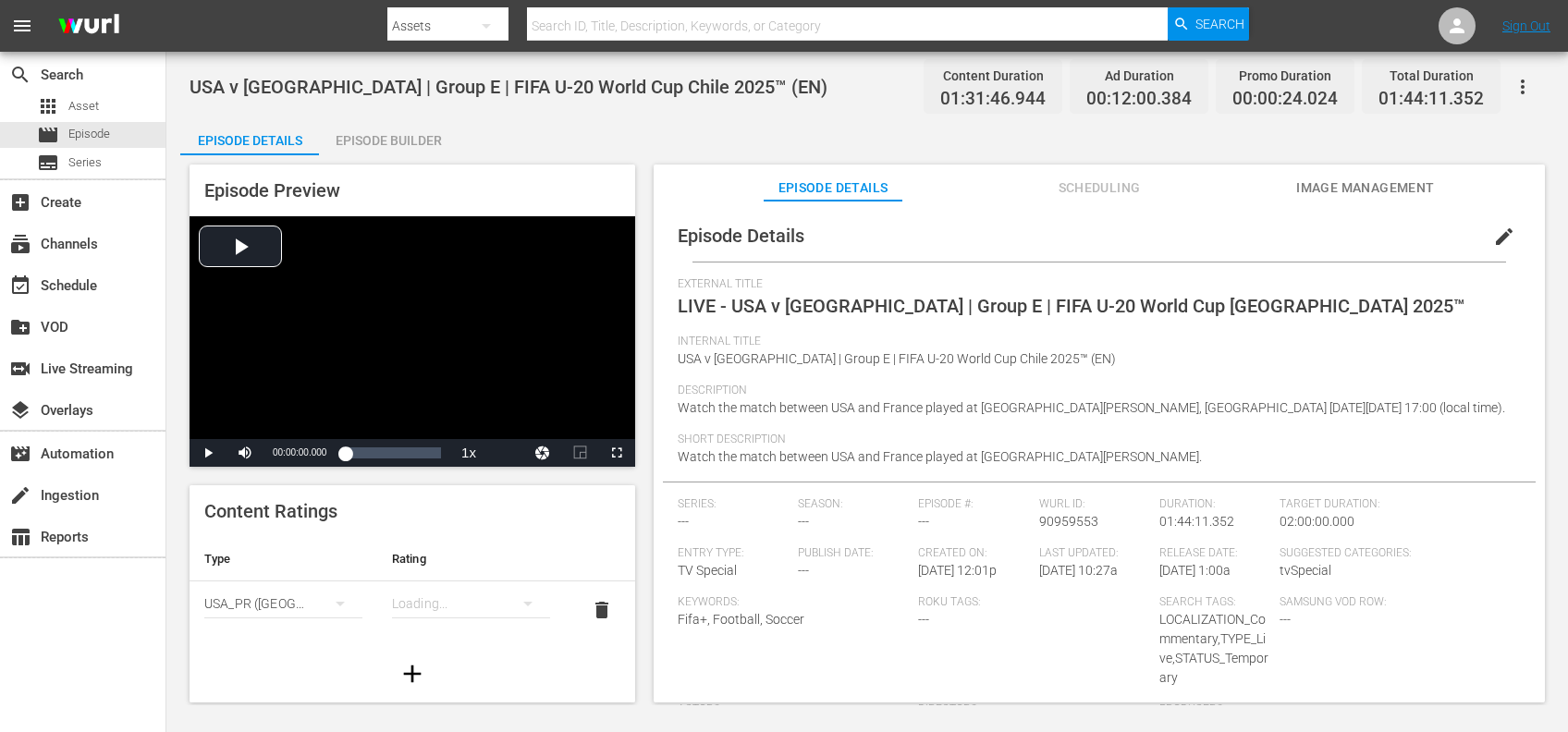
click at [1326, 190] on span "Image Management" at bounding box center [1365, 189] width 138 height 23
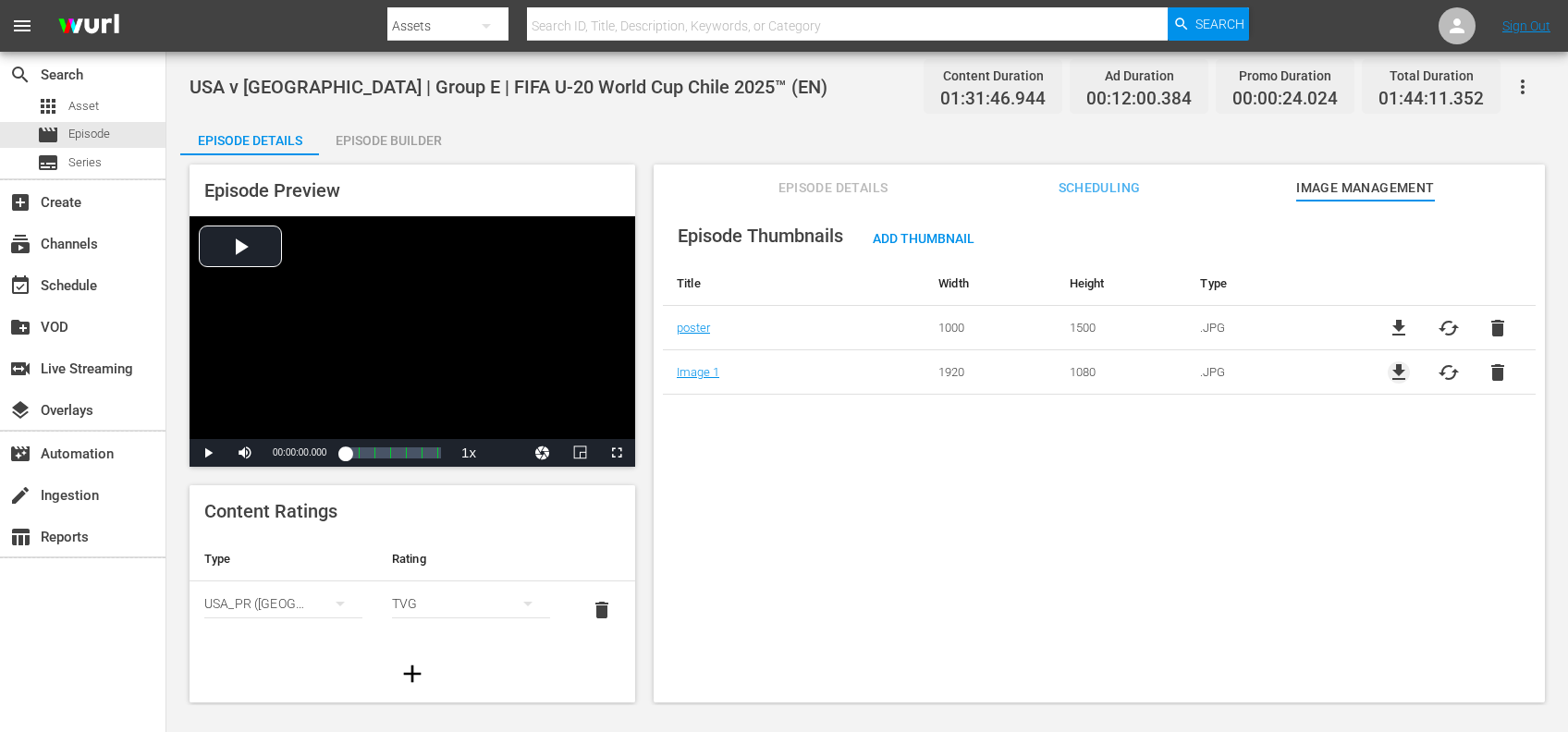
click at [1395, 371] on span "file_download" at bounding box center [1398, 372] width 22 height 22
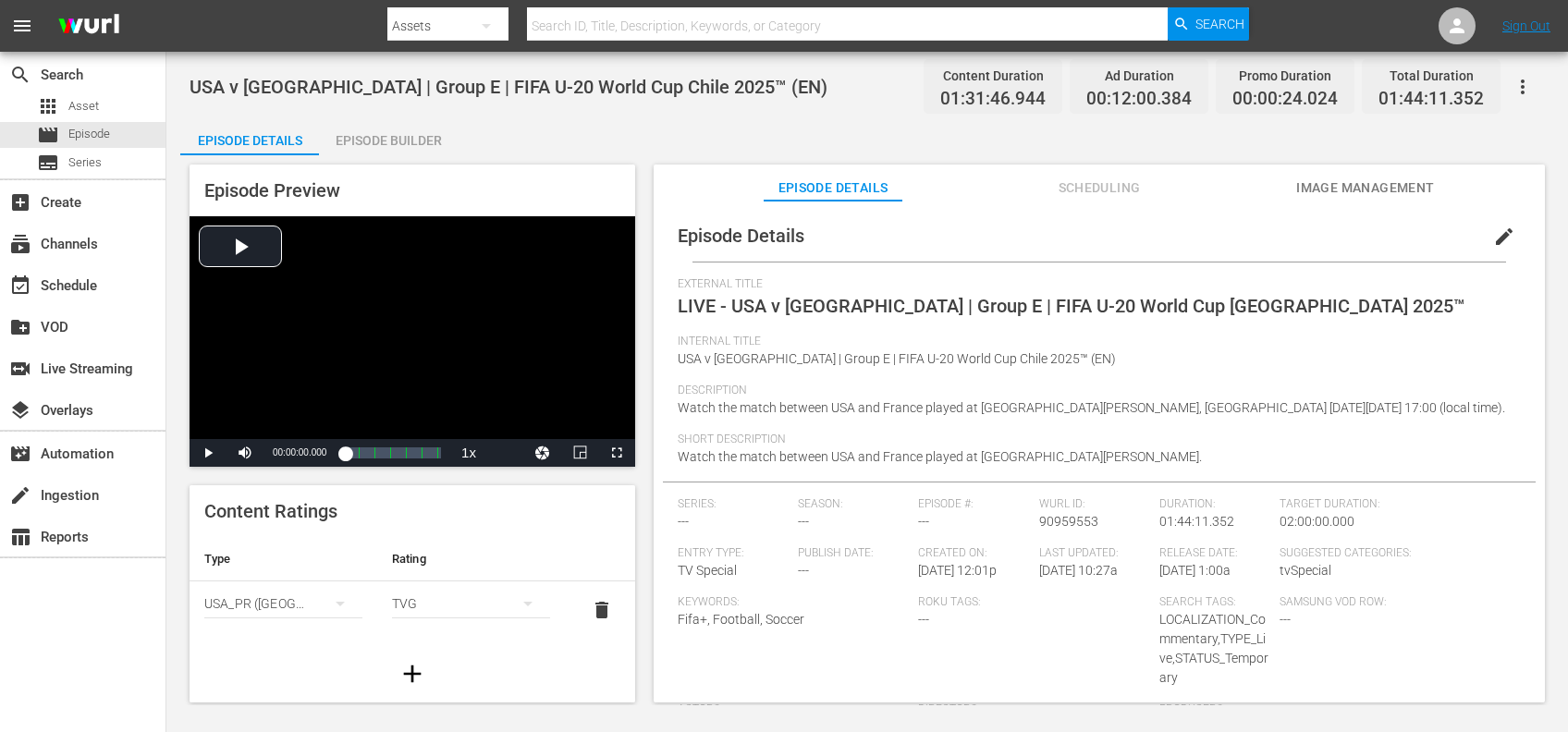
click at [1348, 178] on span "Image Management" at bounding box center [1365, 189] width 138 height 23
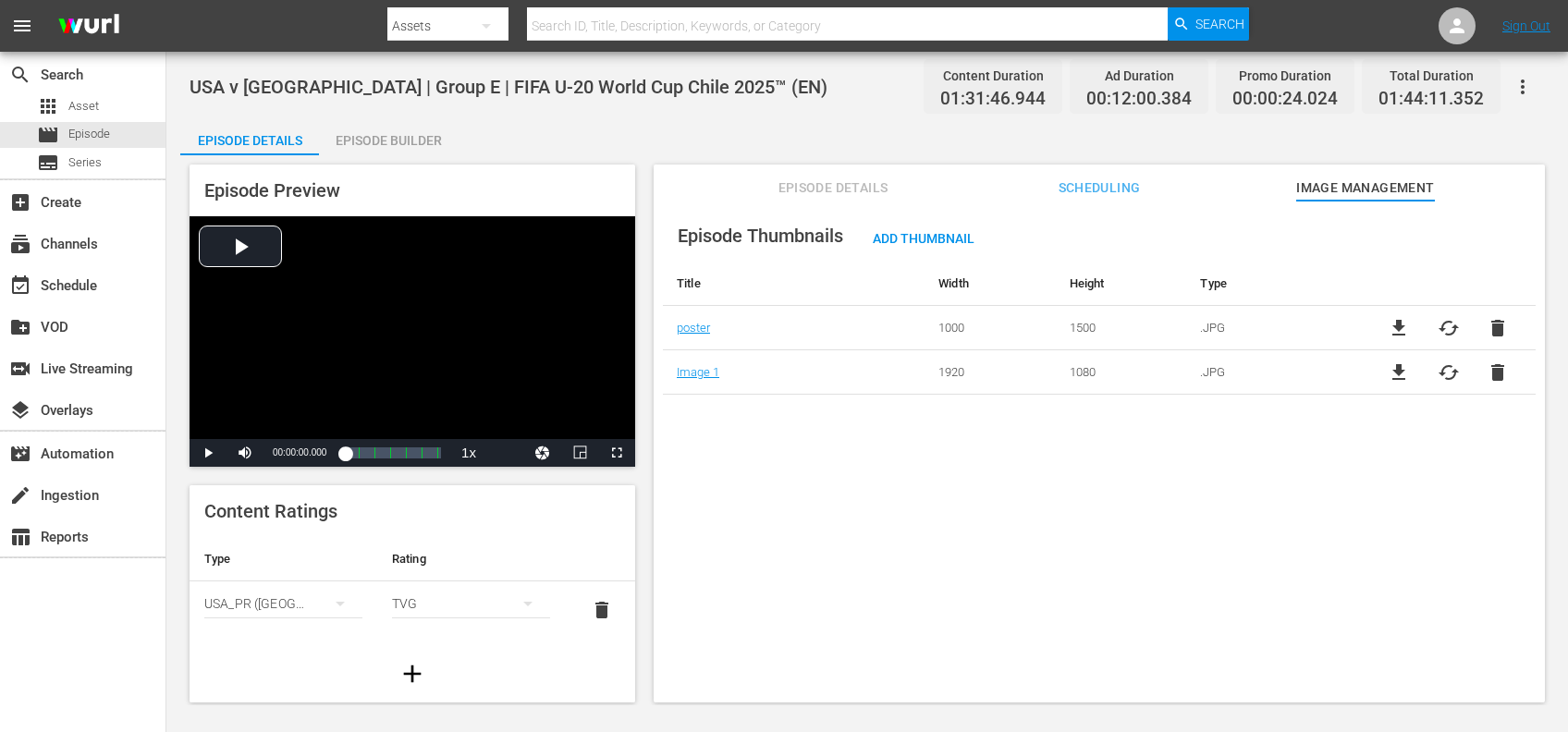
click at [1392, 323] on span "file_download" at bounding box center [1398, 328] width 22 height 22
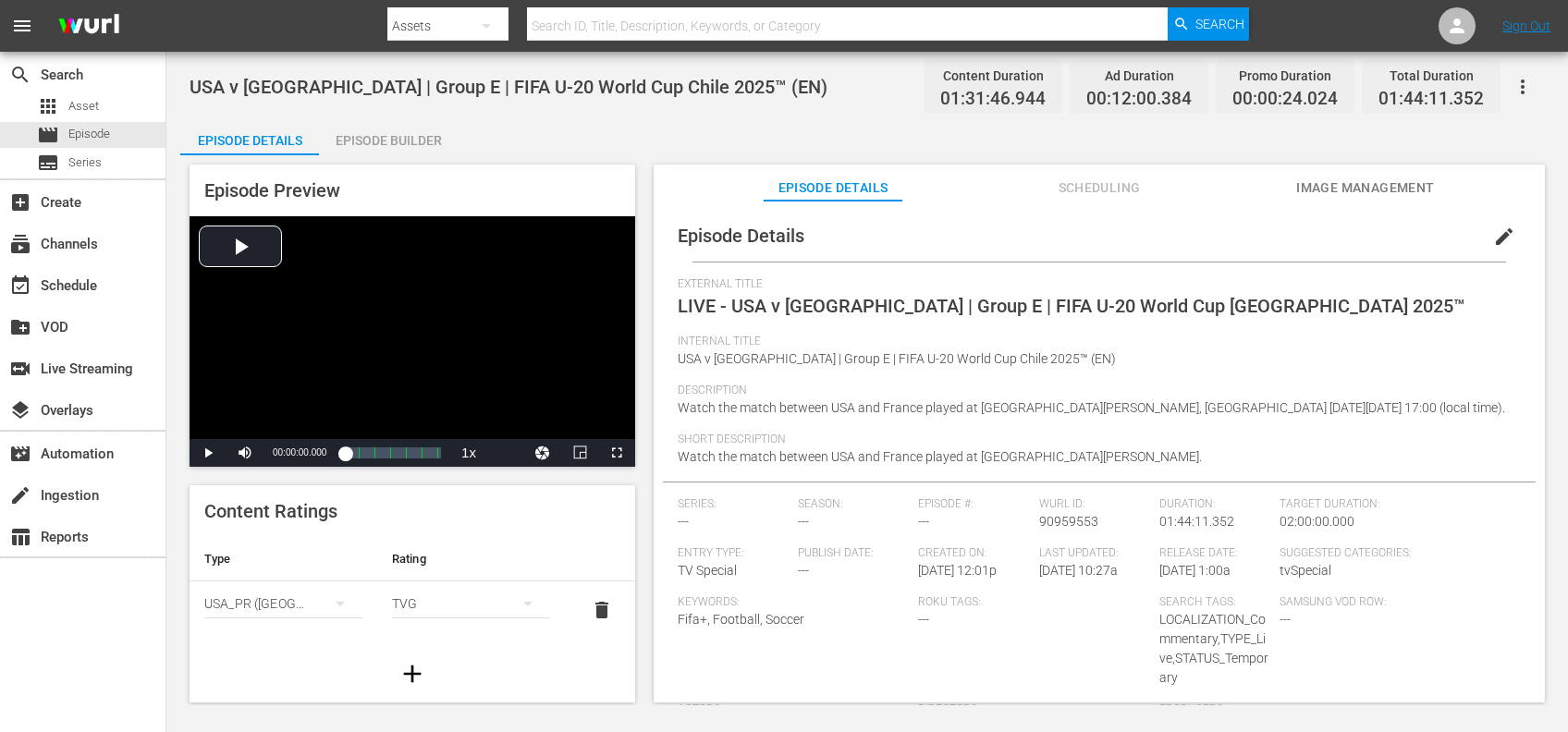
click at [605, 40] on div at bounding box center [818, 44] width 862 height 8
click at [613, 29] on input "text" at bounding box center [847, 26] width 641 height 44
paste input "FWC 2002 Brazil v Germany, Final"
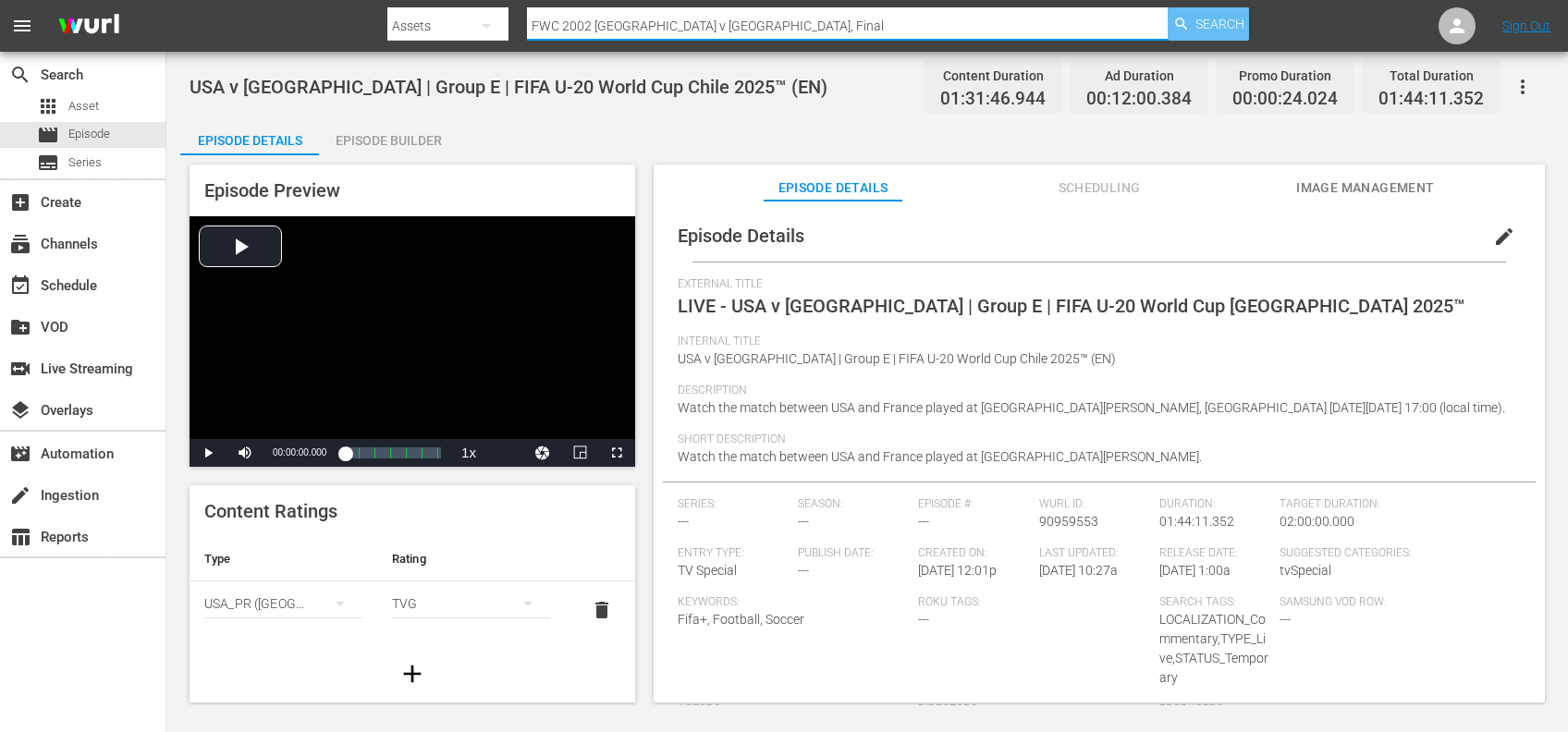
type input "FWC 2002 Brazil v Germany, Final"
click at [1188, 19] on icon "button" at bounding box center [1181, 23] width 16 height 16
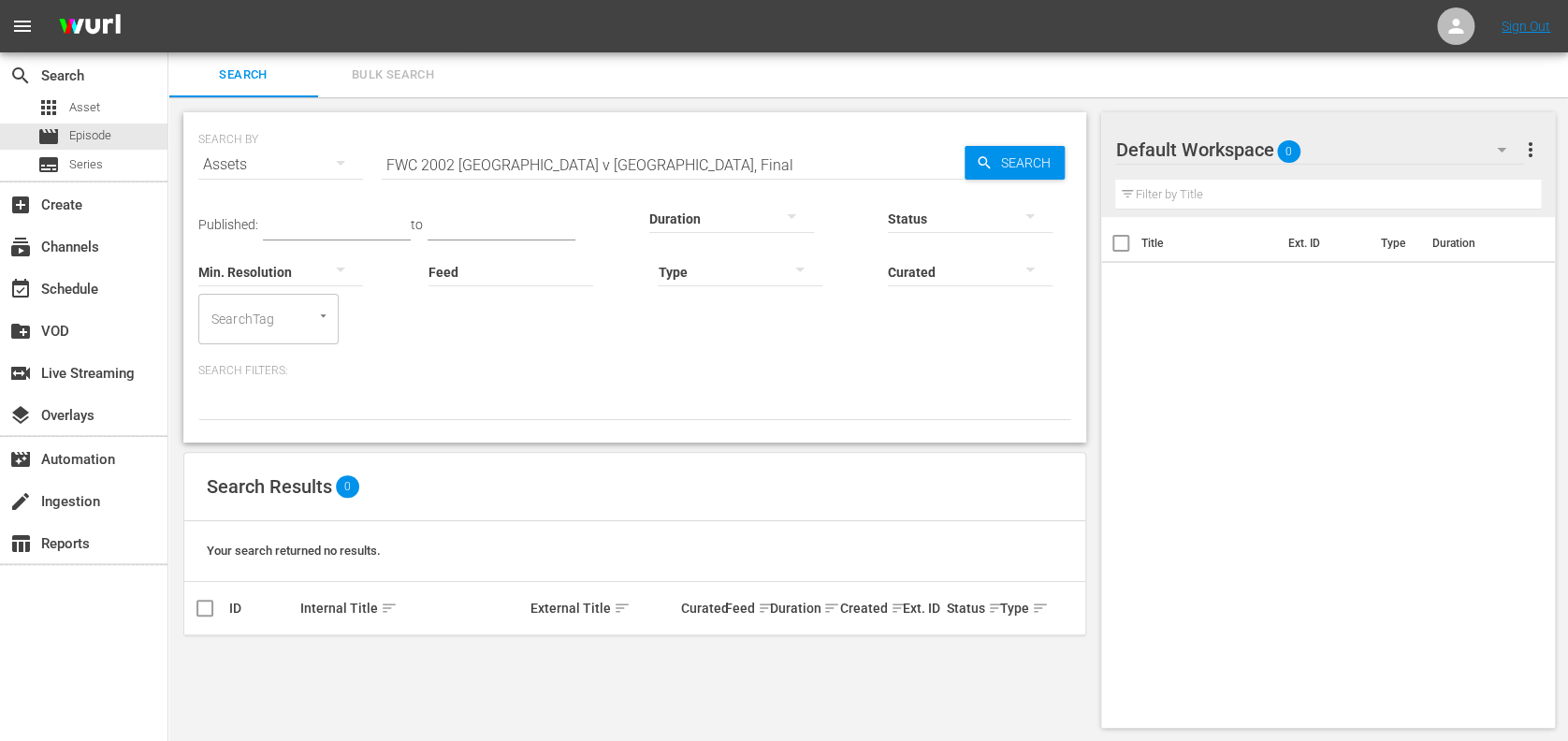
scroll to position [1, 0]
click at [120, 128] on div "movie Episode" at bounding box center [84, 136] width 167 height 26
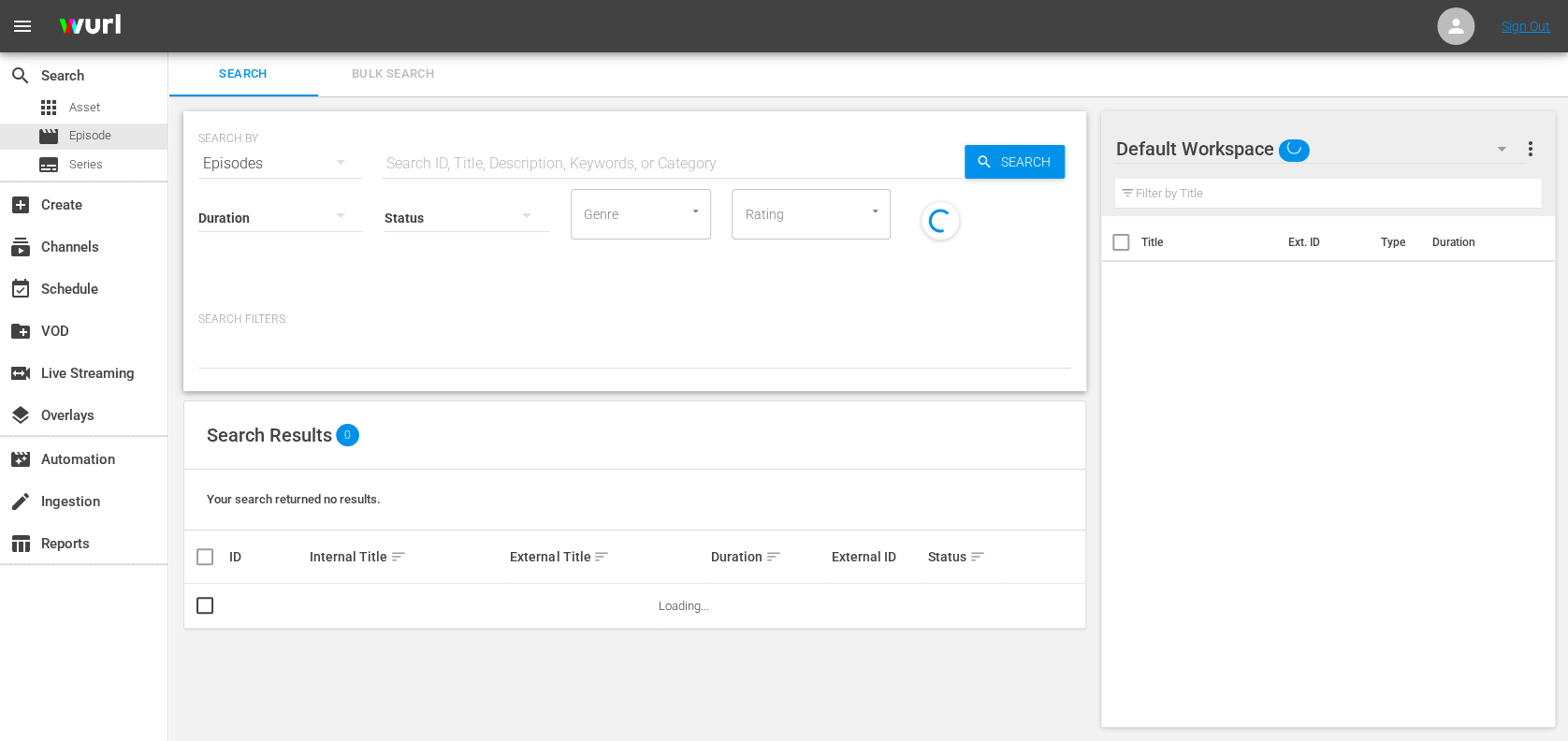
click at [482, 158] on input "text" at bounding box center [673, 164] width 583 height 45
paste input "FWC 2002 Brazil v Germany, Final"
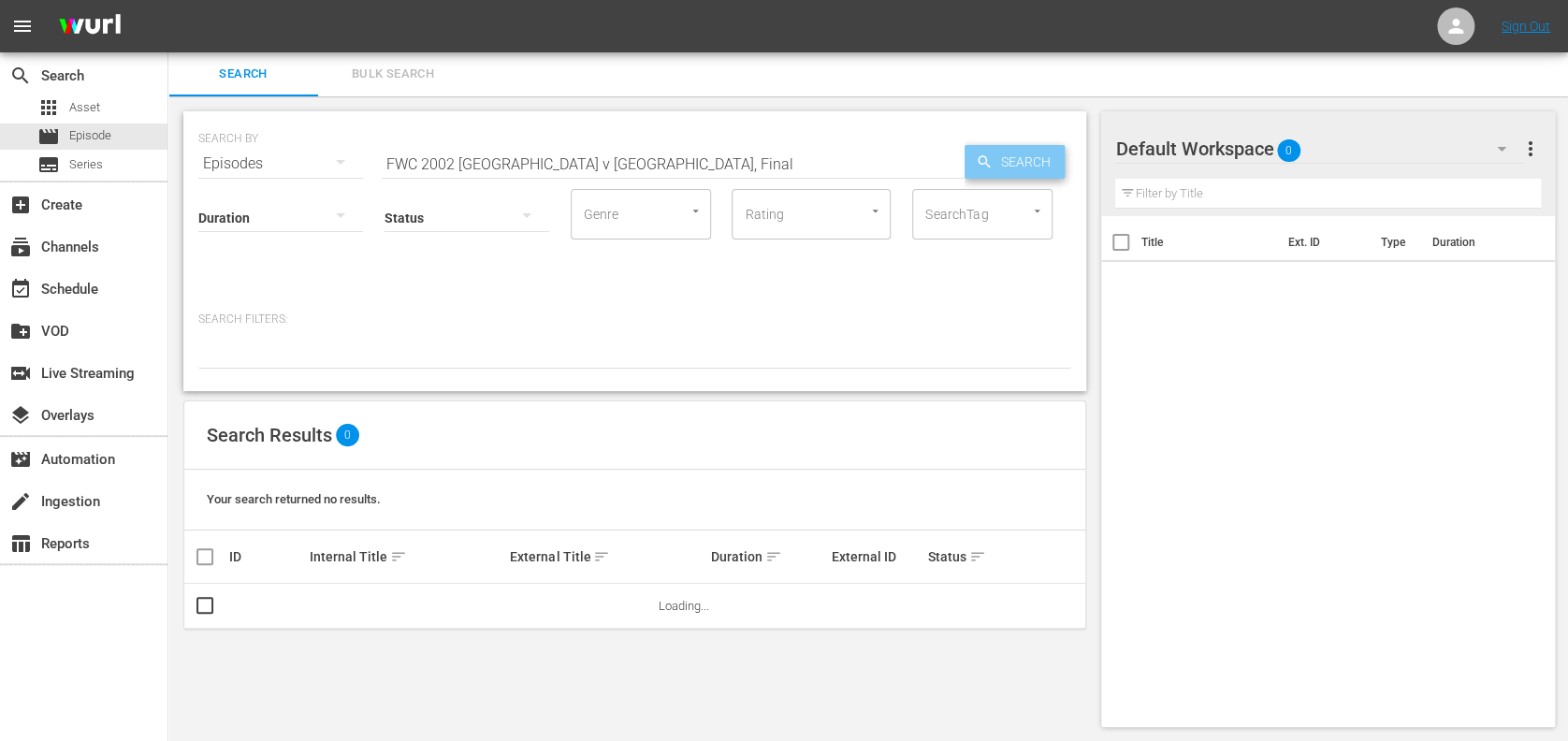
click at [1025, 155] on span "Search" at bounding box center [1029, 162] width 72 height 34
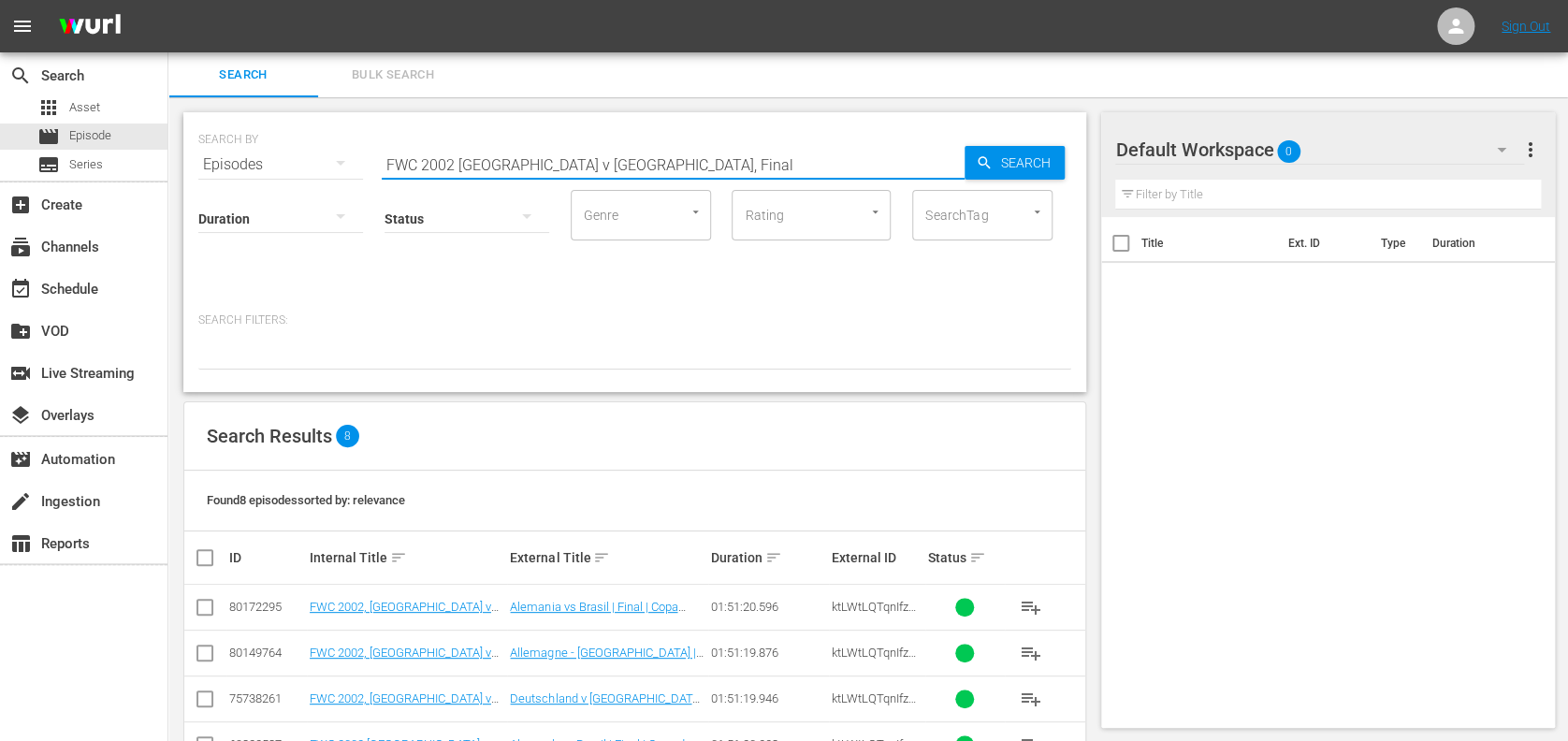
drag, startPoint x: 612, startPoint y: 158, endPoint x: 309, endPoint y: 169, distance: 303.2
click at [274, 169] on div "SEARCH BY Search By Episodes Search ID, Title, Description, Keywords, or Catego…" at bounding box center [635, 153] width 873 height 67
paste input "1970 Brazil v Ital"
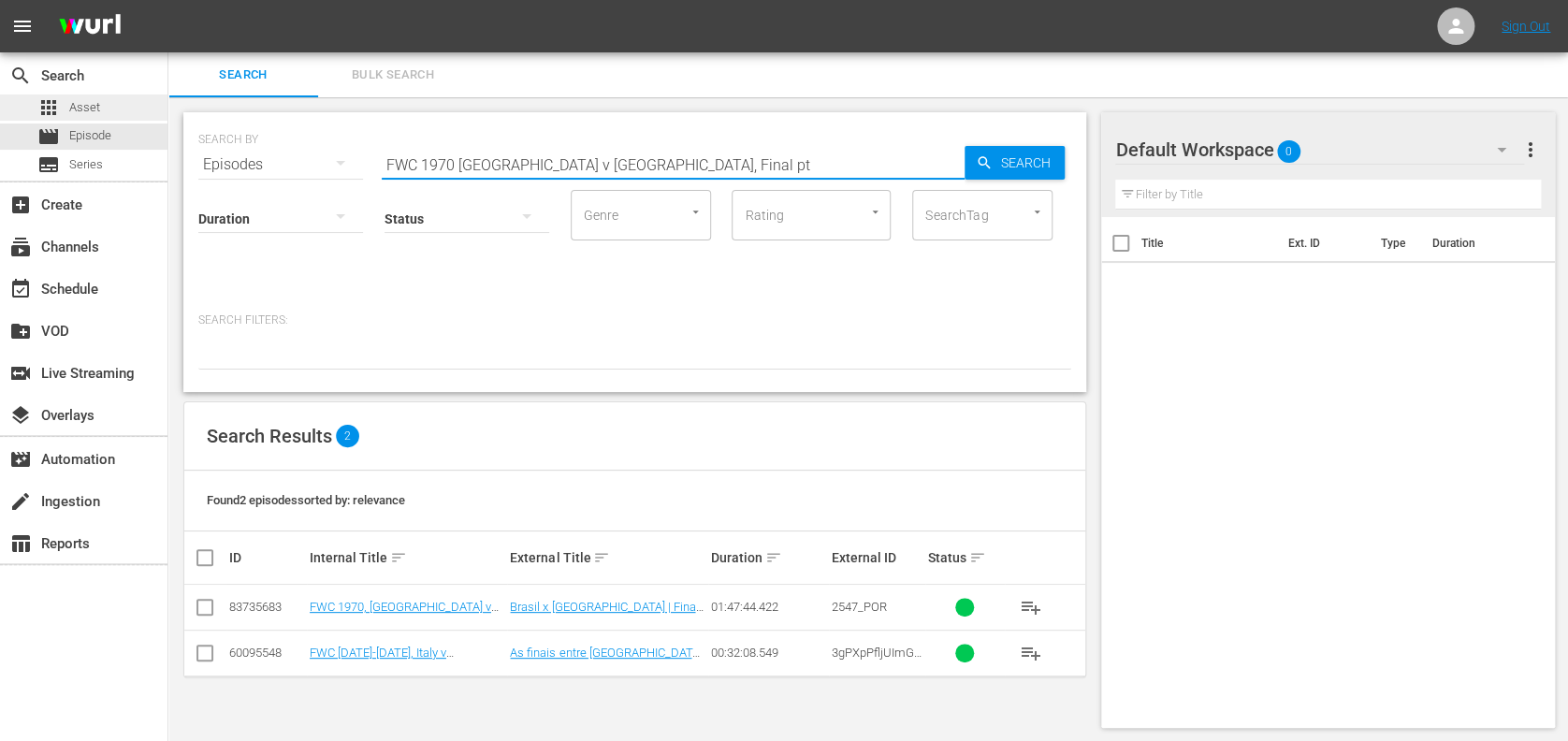
type input "FWC 1970 Brazil v Italy, Final pt"
click at [210, 602] on input "checkbox" at bounding box center [204, 611] width 22 height 22
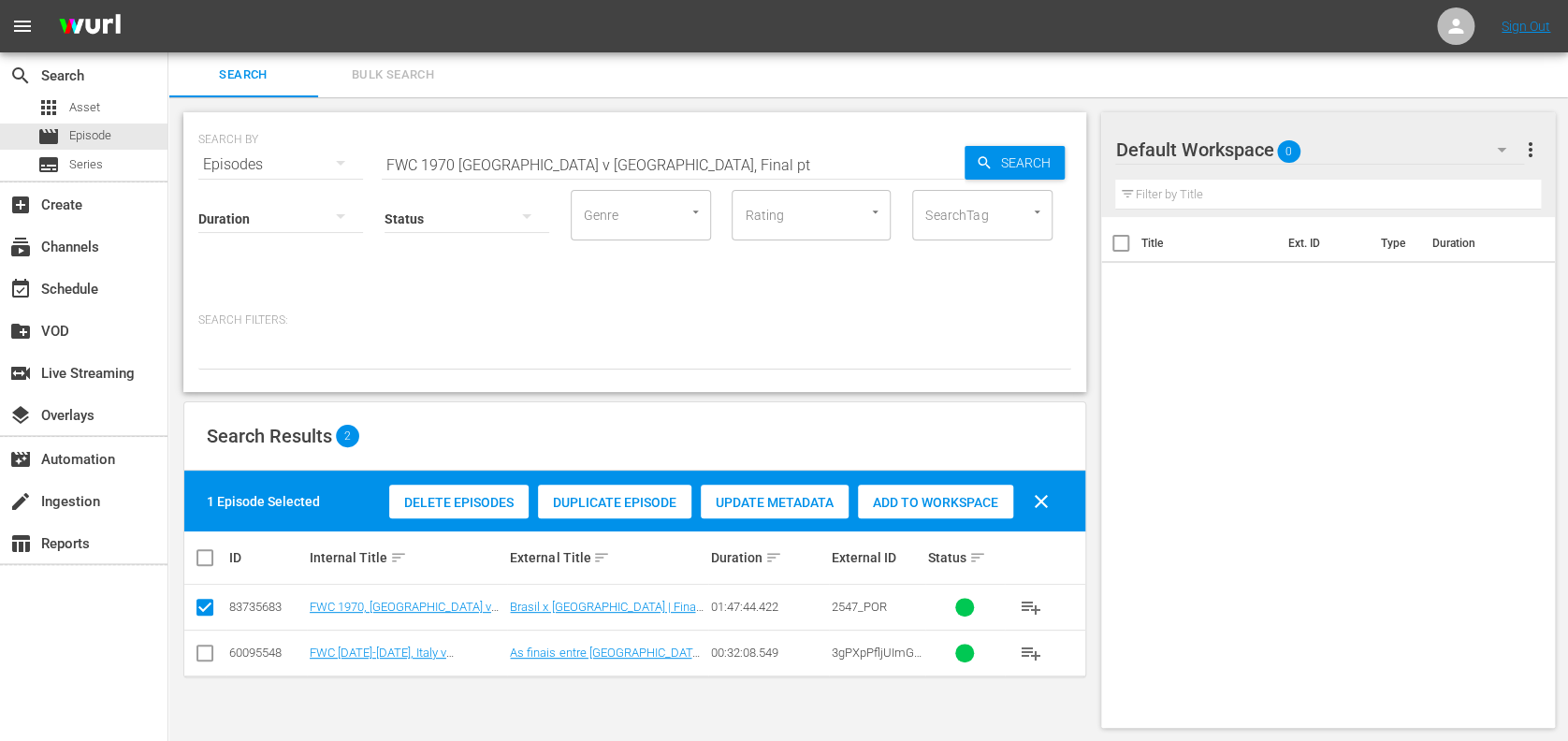
click at [611, 498] on span "Duplicate Episode" at bounding box center [615, 502] width 154 height 15
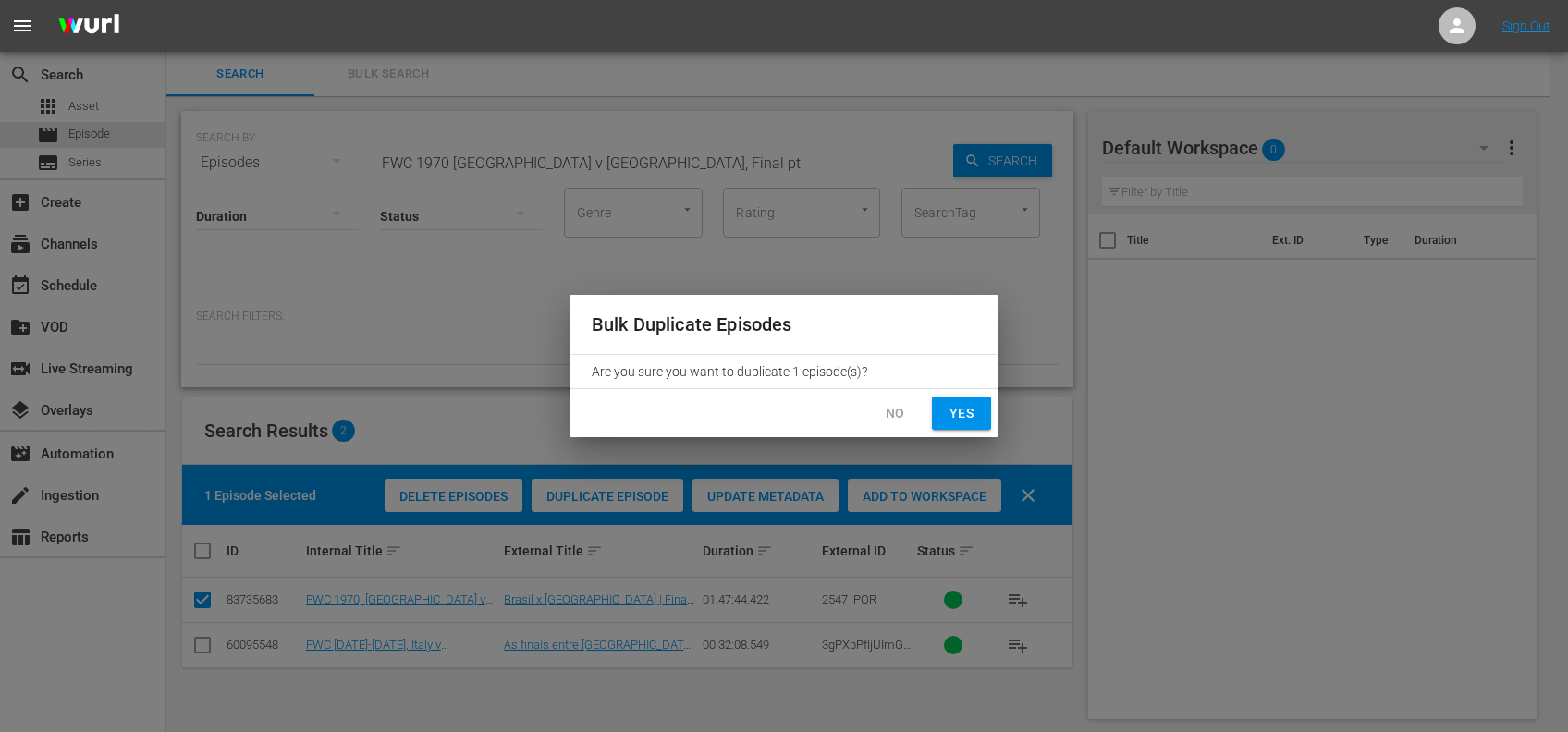
click at [961, 407] on span "Yes" at bounding box center [960, 414] width 30 height 23
checkbox input "false"
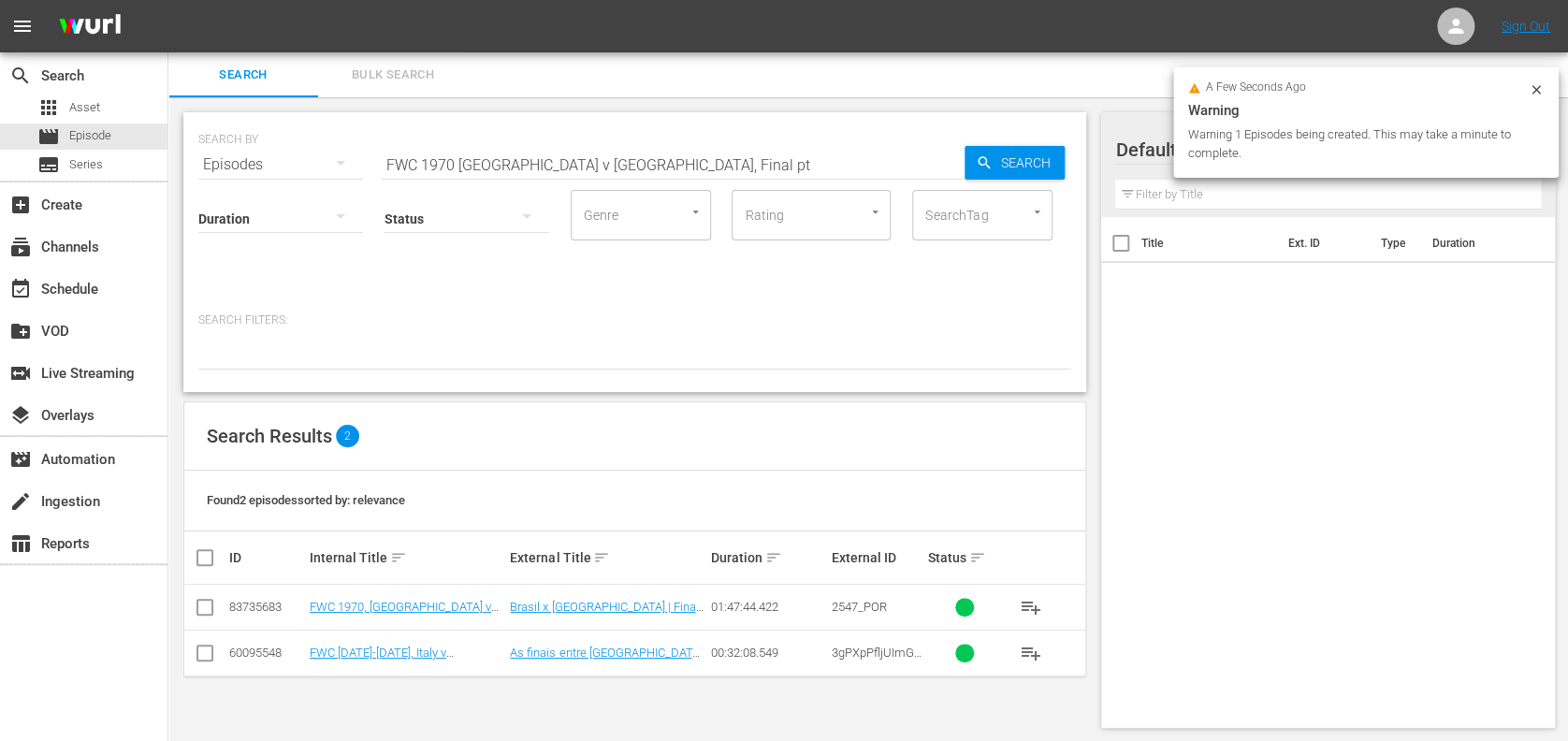
click at [652, 158] on input "FWC 1970 Brazil v Italy, Final pt" at bounding box center [673, 165] width 583 height 45
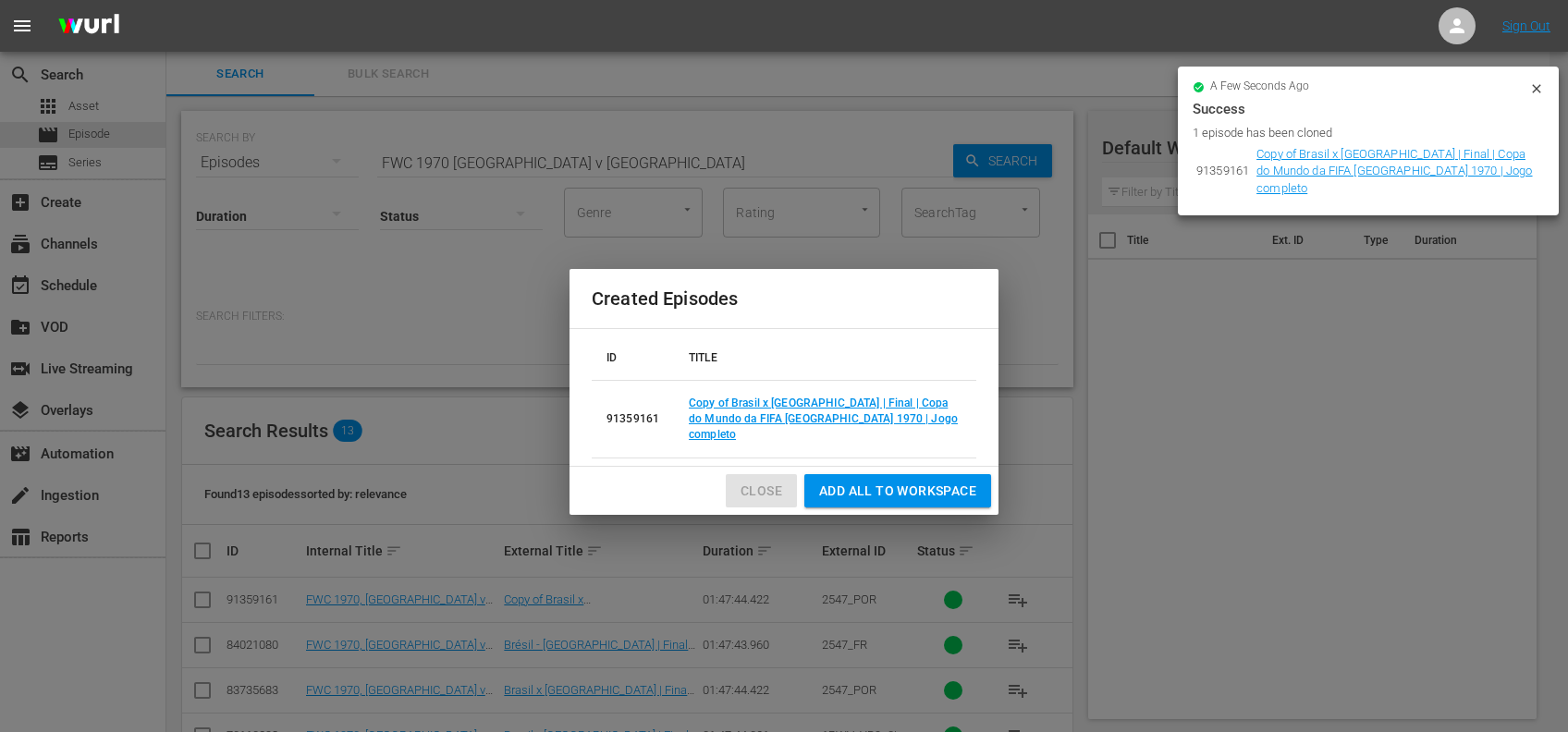
click at [767, 481] on span "Close" at bounding box center [760, 492] width 41 height 23
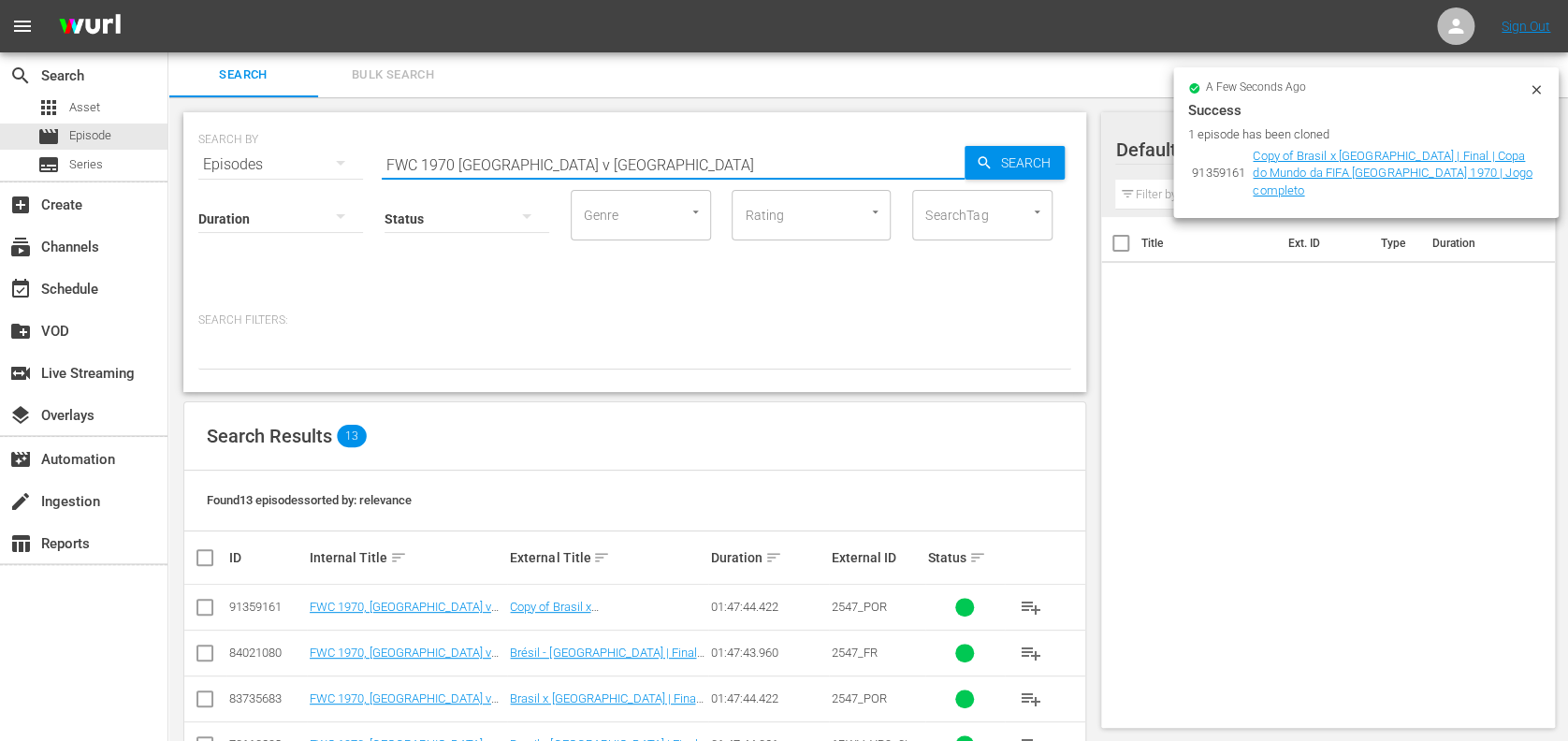
click at [605, 157] on input "FWC 1970 Brazil v Italy" at bounding box center [673, 165] width 583 height 45
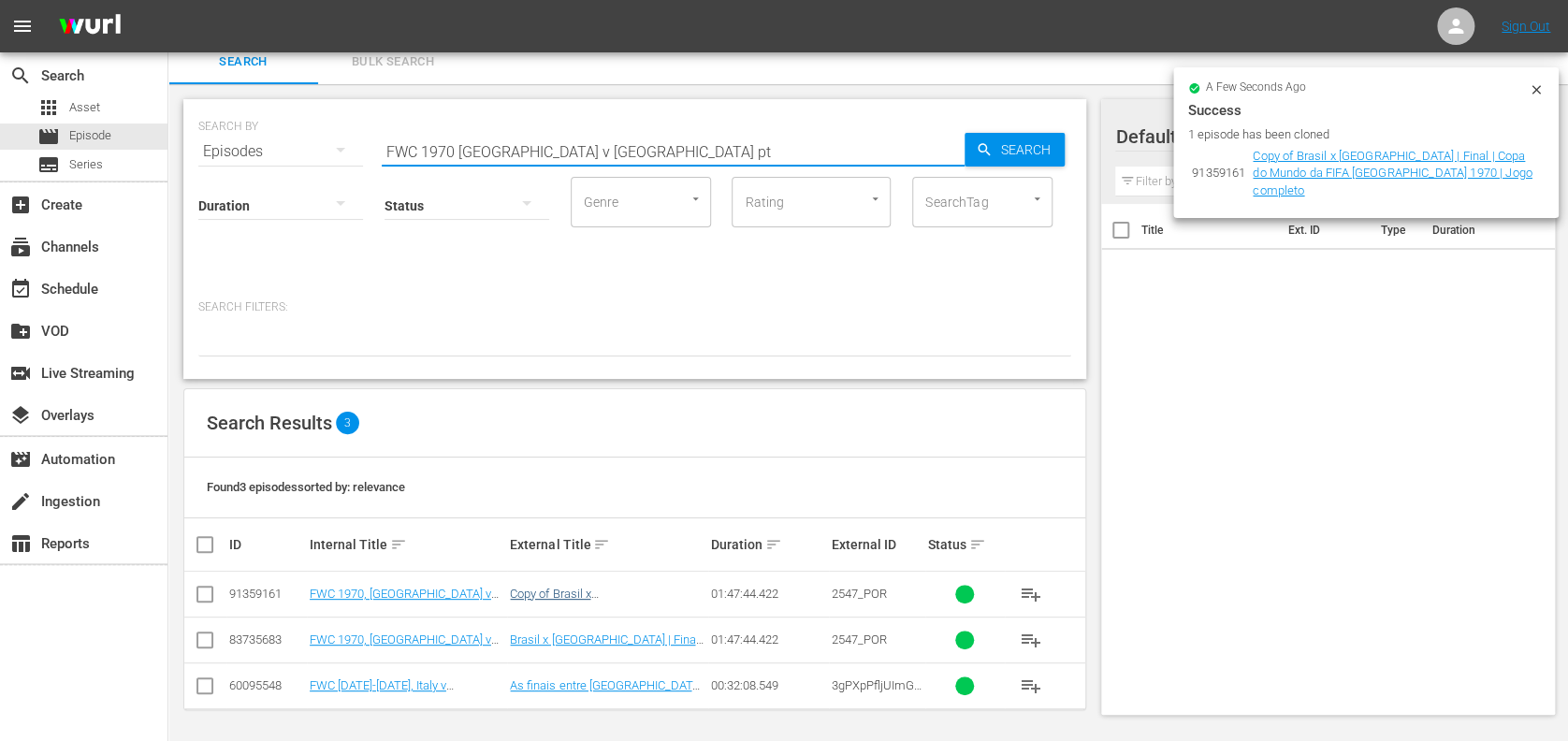
scroll to position [15, 0]
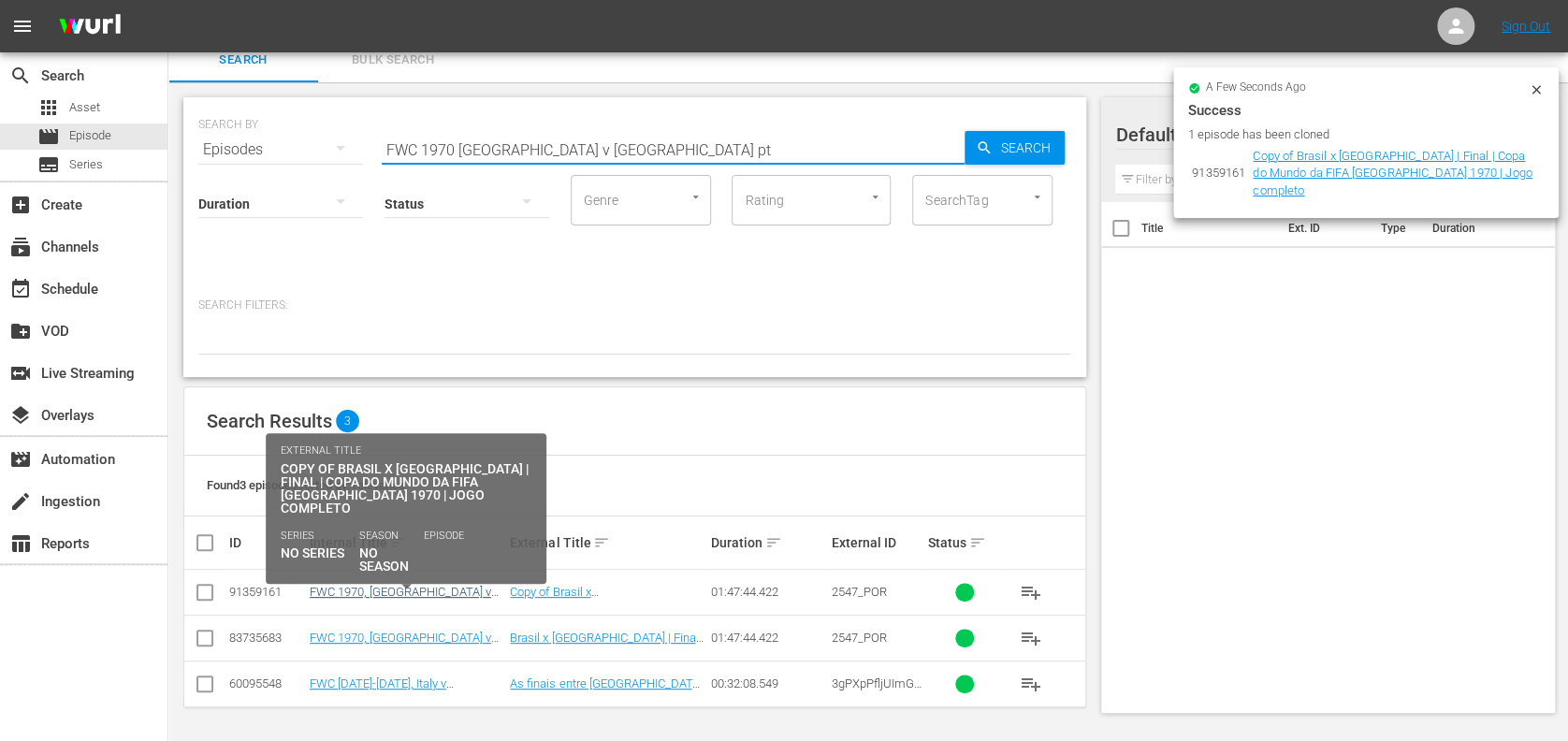
type input "FWC 1970 Brazil v Italy pt"
click at [386, 586] on link "FWC 1970, Brazil v Italy, Final - FMR (PT)" at bounding box center [400, 606] width 182 height 42
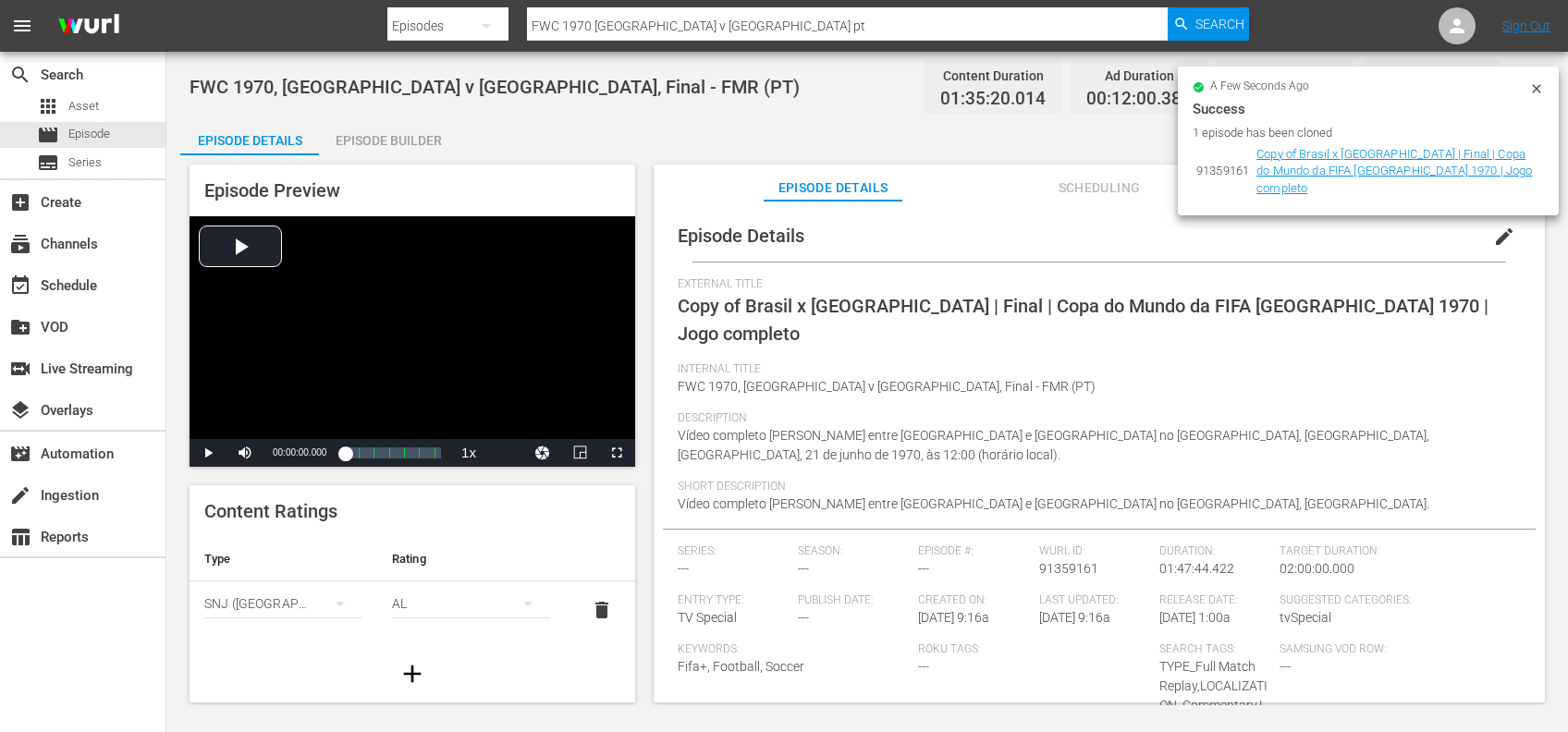
click at [1542, 87] on icon at bounding box center [1535, 88] width 14 height 14
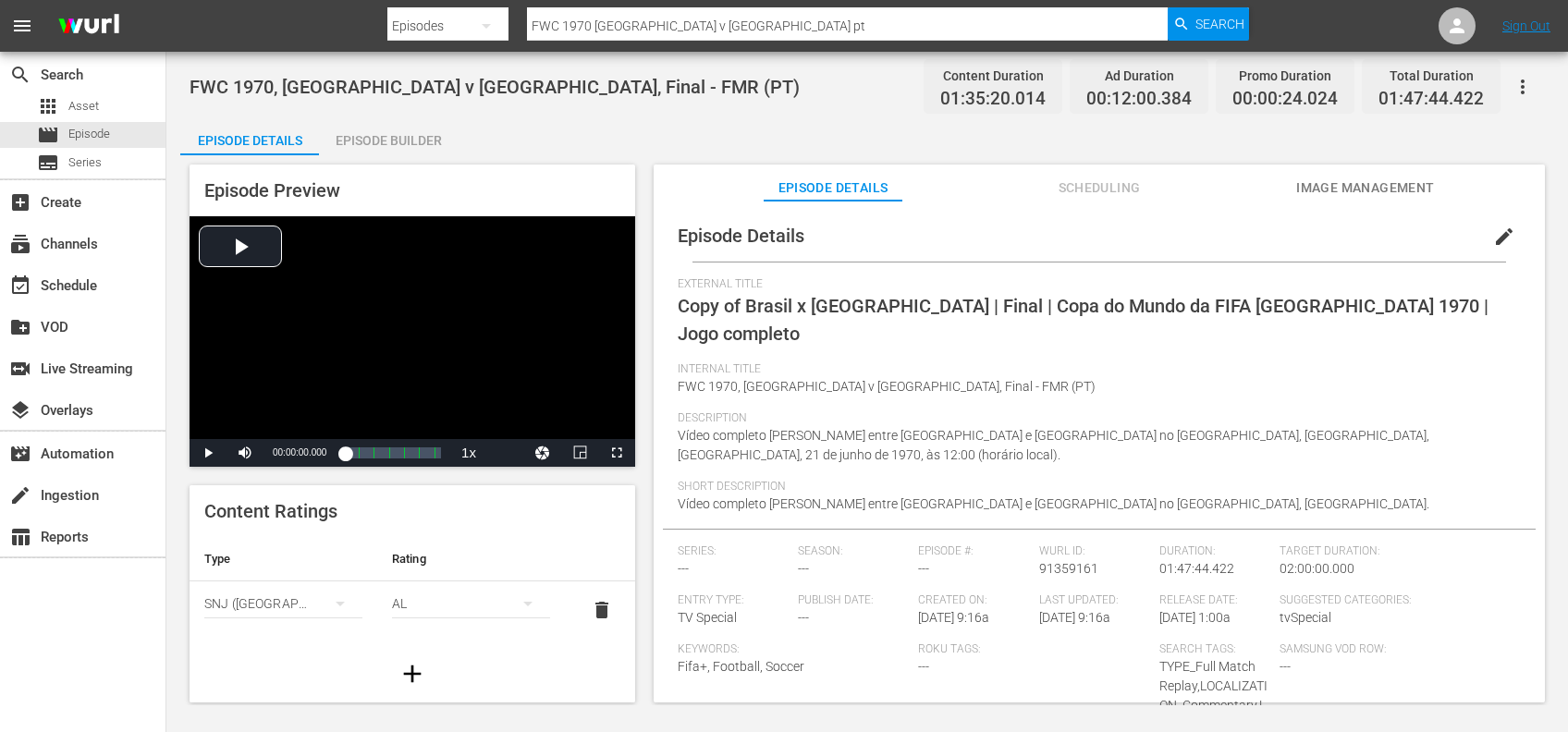
click at [1500, 235] on span "edit" at bounding box center [1504, 237] width 22 height 22
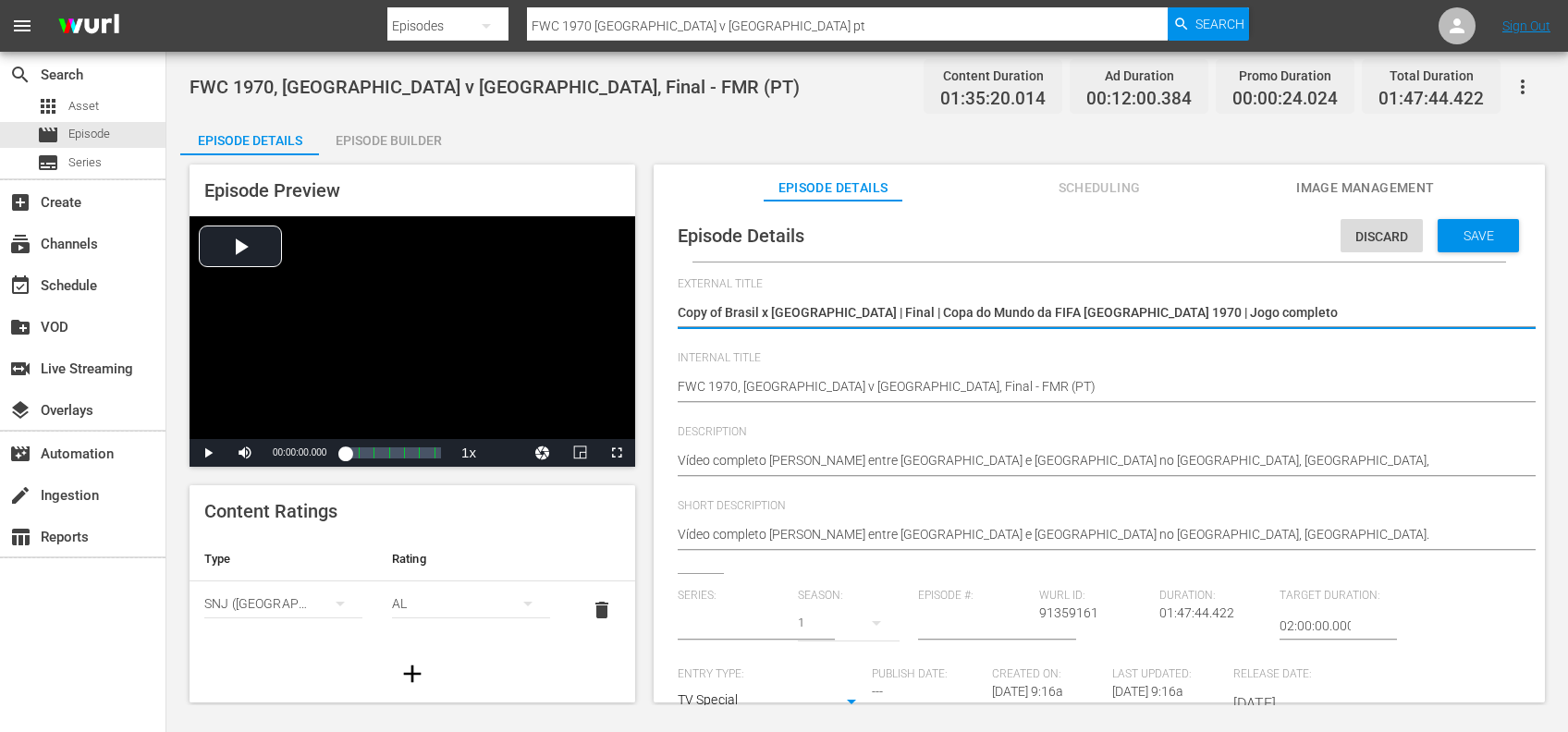
type input "No Series"
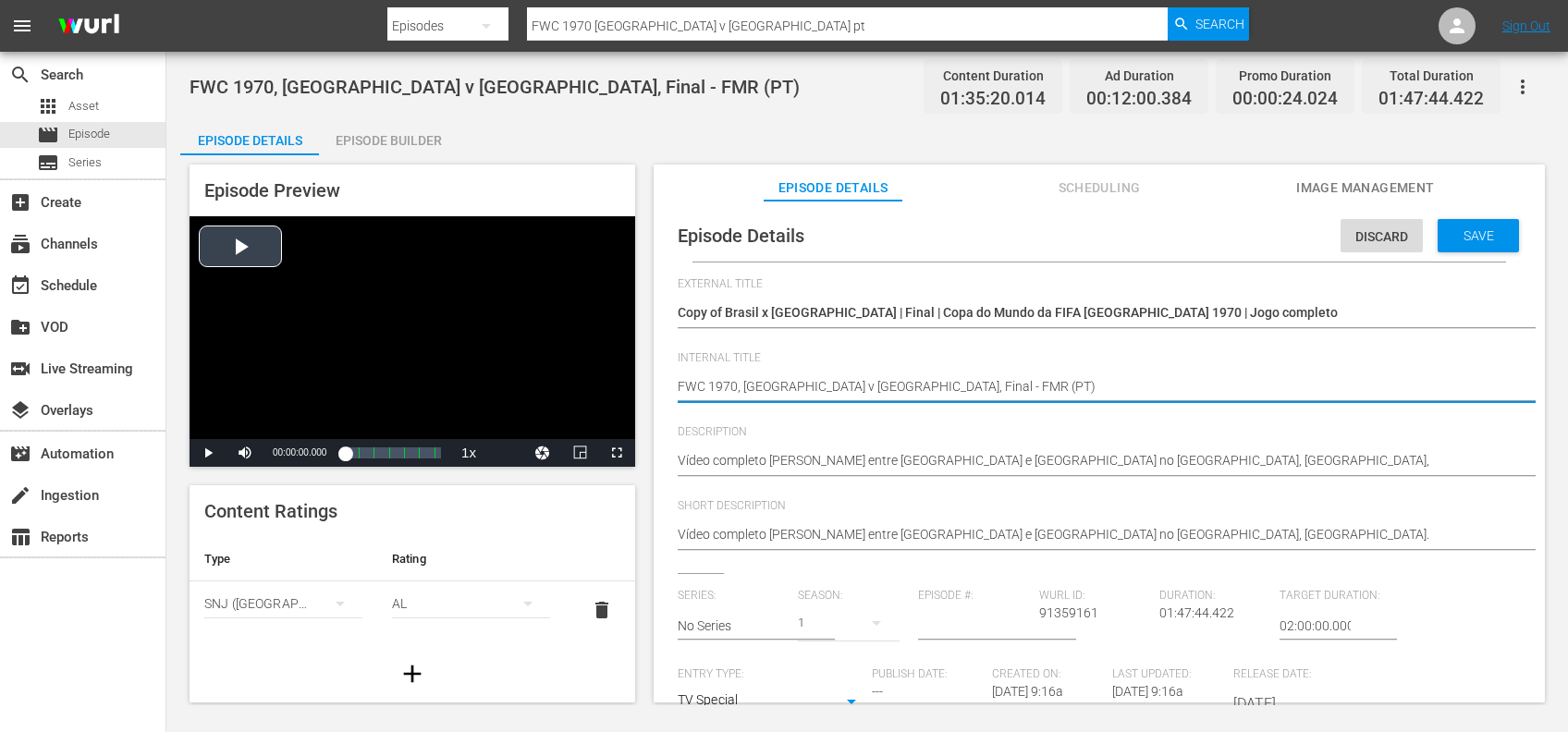
drag, startPoint x: 878, startPoint y: 391, endPoint x: 585, endPoint y: 391, distance: 293.0
paste textarea "USA v France | Group E | FIFA U-20 World Cup Chile 2025™"
type textarea "USA v France | Group E | FIFA U-20 World Cup Chile 2025™(PT)"
type textarea "USA v [GEOGRAPHIC_DATA] | Group E | FIFA U-20 World Cup Chile 2025™ (PT)"
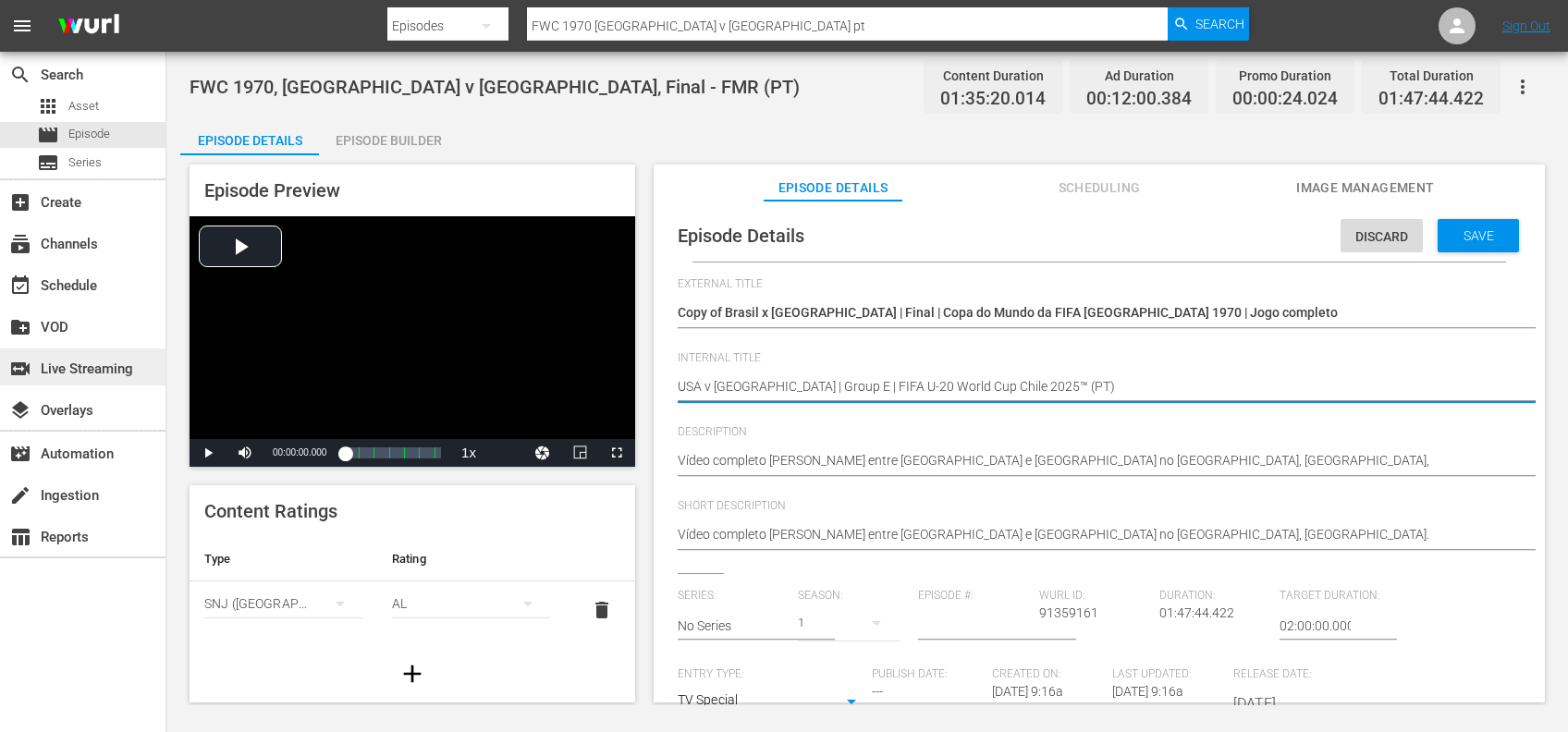
type textarea "USA v [GEOGRAPHIC_DATA] | Group E | FIFA U-20 World Cup Chile 2025™ (PT)"
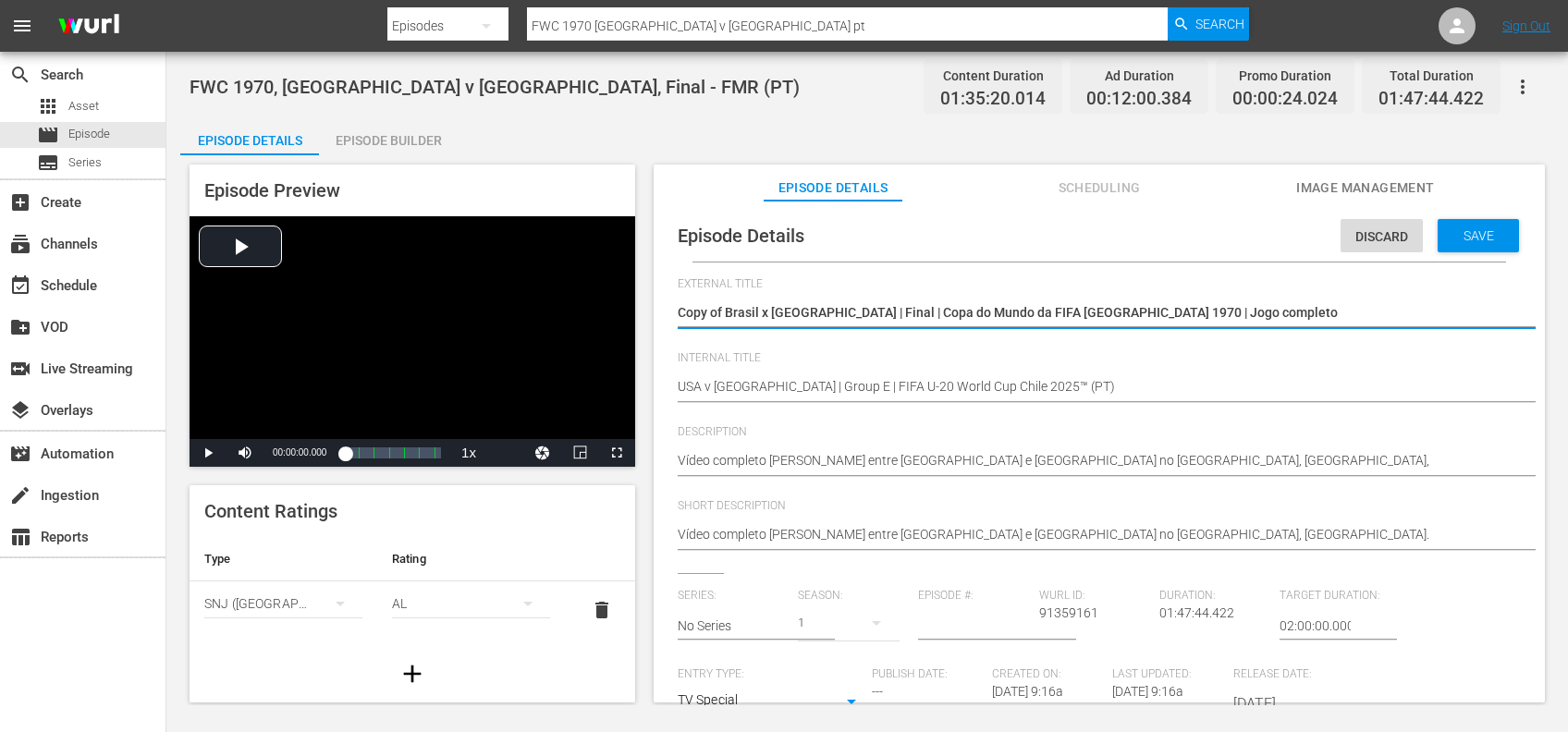
drag, startPoint x: 677, startPoint y: 314, endPoint x: 1264, endPoint y: 318, distance: 587.0
paste textarea "EUA x França | Grupo E | Copa do Mundo Sub-20 da FIFA [GEOGRAPHIC_DATA] 2025™"
type textarea "EUA x França | Grupo E | Copa do Mundo Sub-20 da FIFA [GEOGRAPHIC_DATA] 2025™"
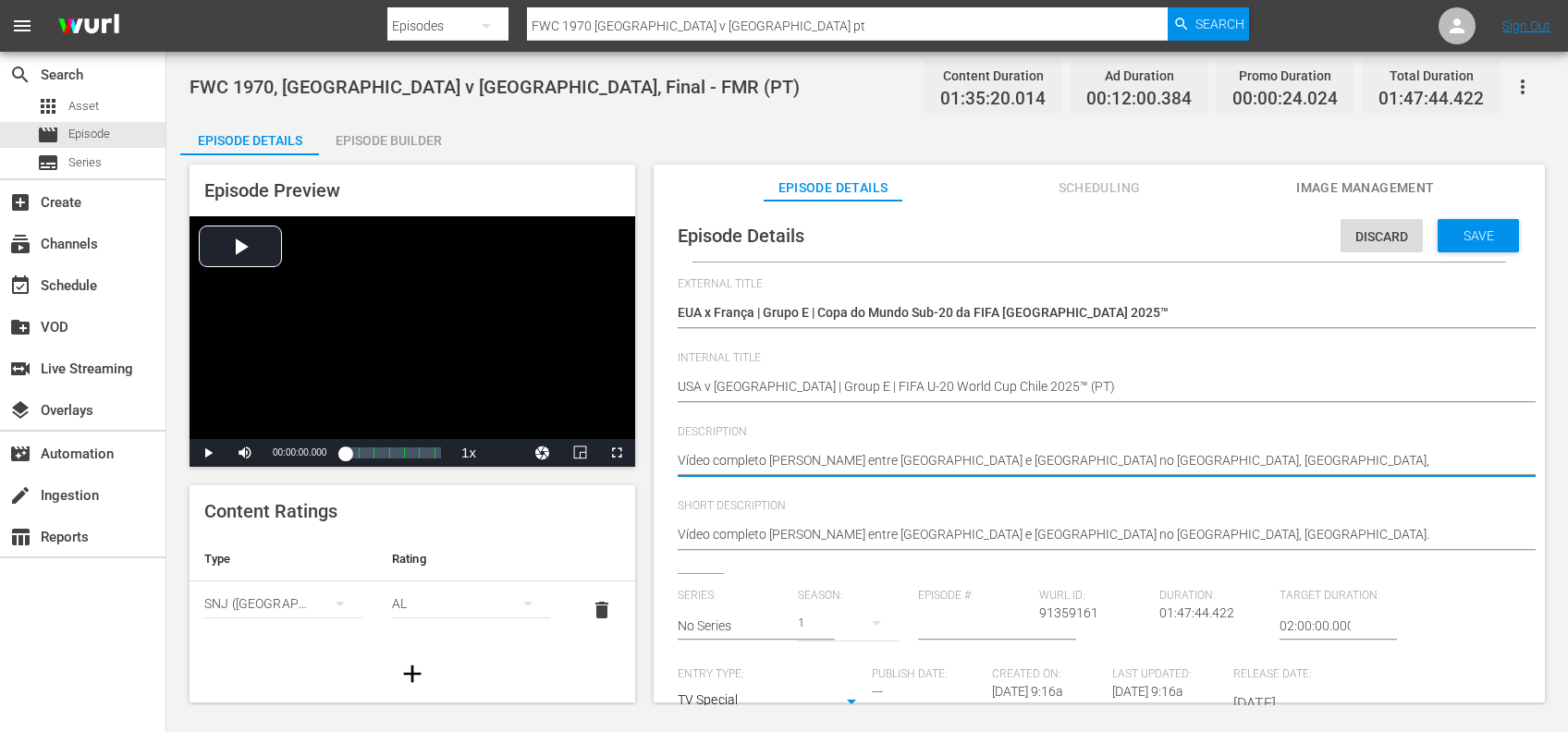
drag, startPoint x: 1470, startPoint y: 459, endPoint x: 609, endPoint y: 474, distance: 861.1
paste textarea "Assista ao jogo entre EUA e França no Estádio El Teniente, Rancagua, quinta-fei…"
type textarea "Assista ao jogo entre EUA e França no Estádio El Teniente, Rancagua, quinta-fei…"
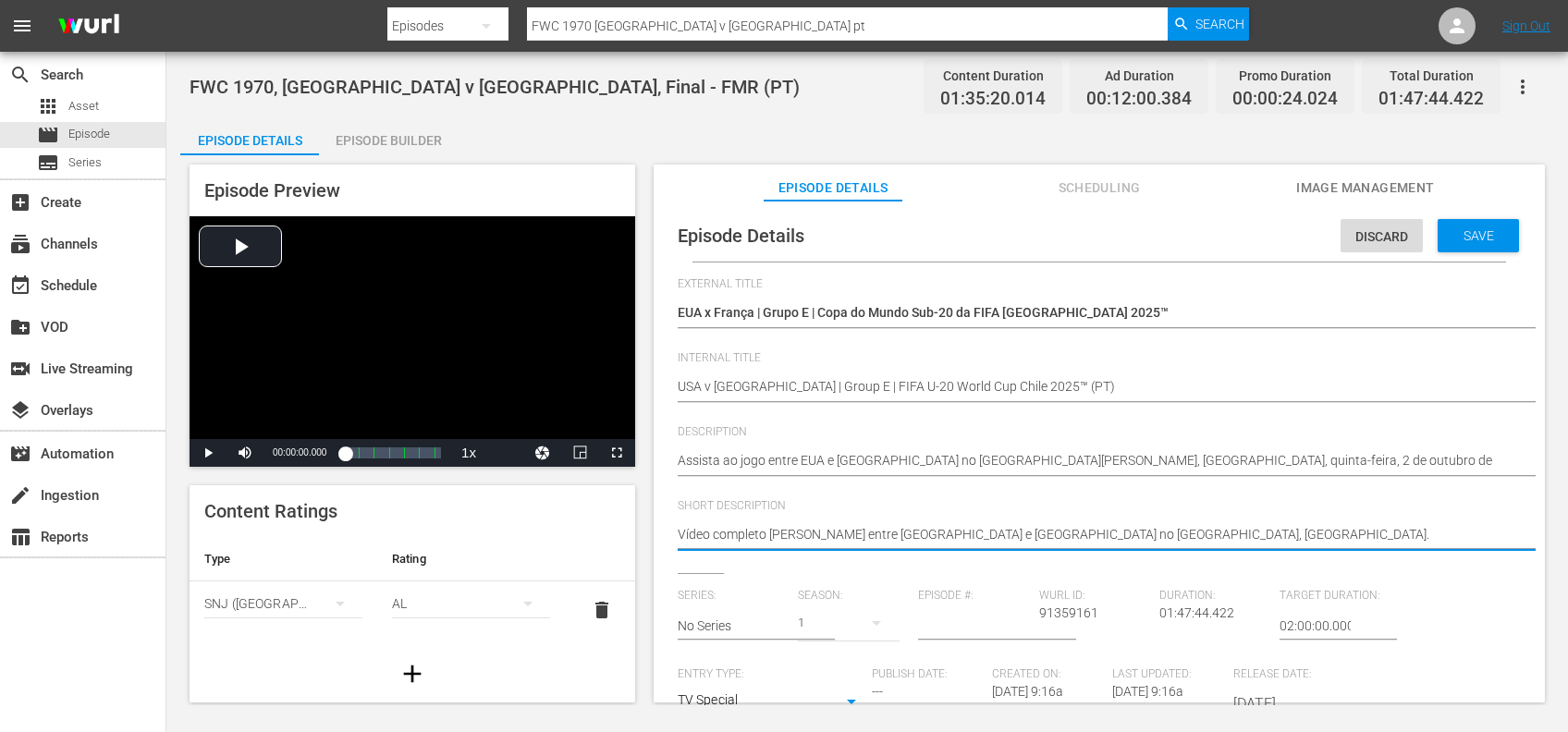
drag, startPoint x: 951, startPoint y: 547, endPoint x: 637, endPoint y: 547, distance: 314.0
paste textarea "Assista ao jogo entre EUA e França no Estádio El Teniente, Rancagua, quinta-fei…"
type textarea "Assista ao jogo entre EUA e França no Estádio El Teniente, Rancagua, quinta-fei…"
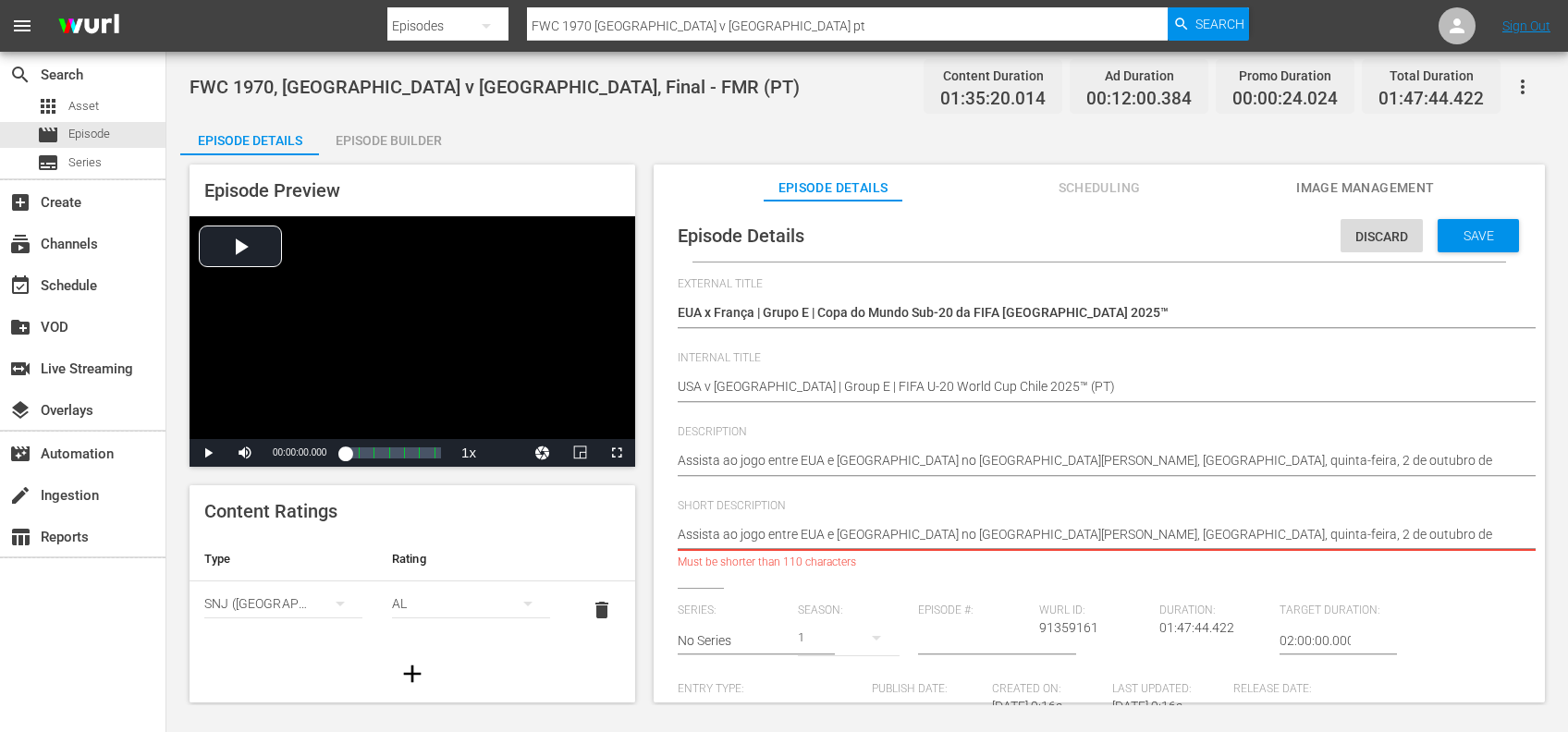
drag, startPoint x: 1404, startPoint y: 531, endPoint x: 881, endPoint y: 548, distance: 523.3
click at [881, 548] on div "Vídeo completo da partida entre Brasil e Itália no Estádio Azteca, Cidade do Mé…" at bounding box center [1094, 537] width 834 height 44
type textarea "Assista ao jogo entre EUA e França"
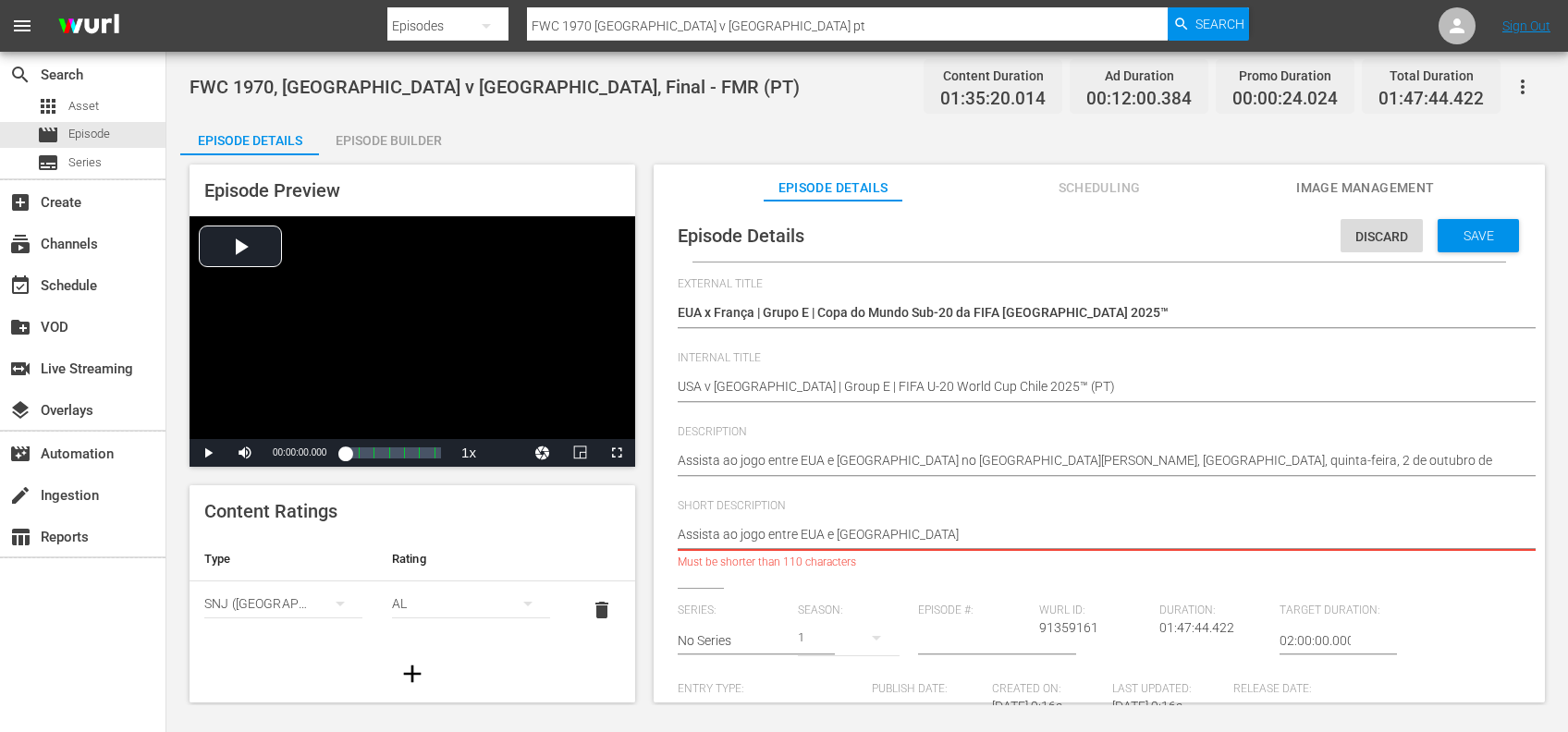
type textarea "Assista ao jogo entre EUA e França"
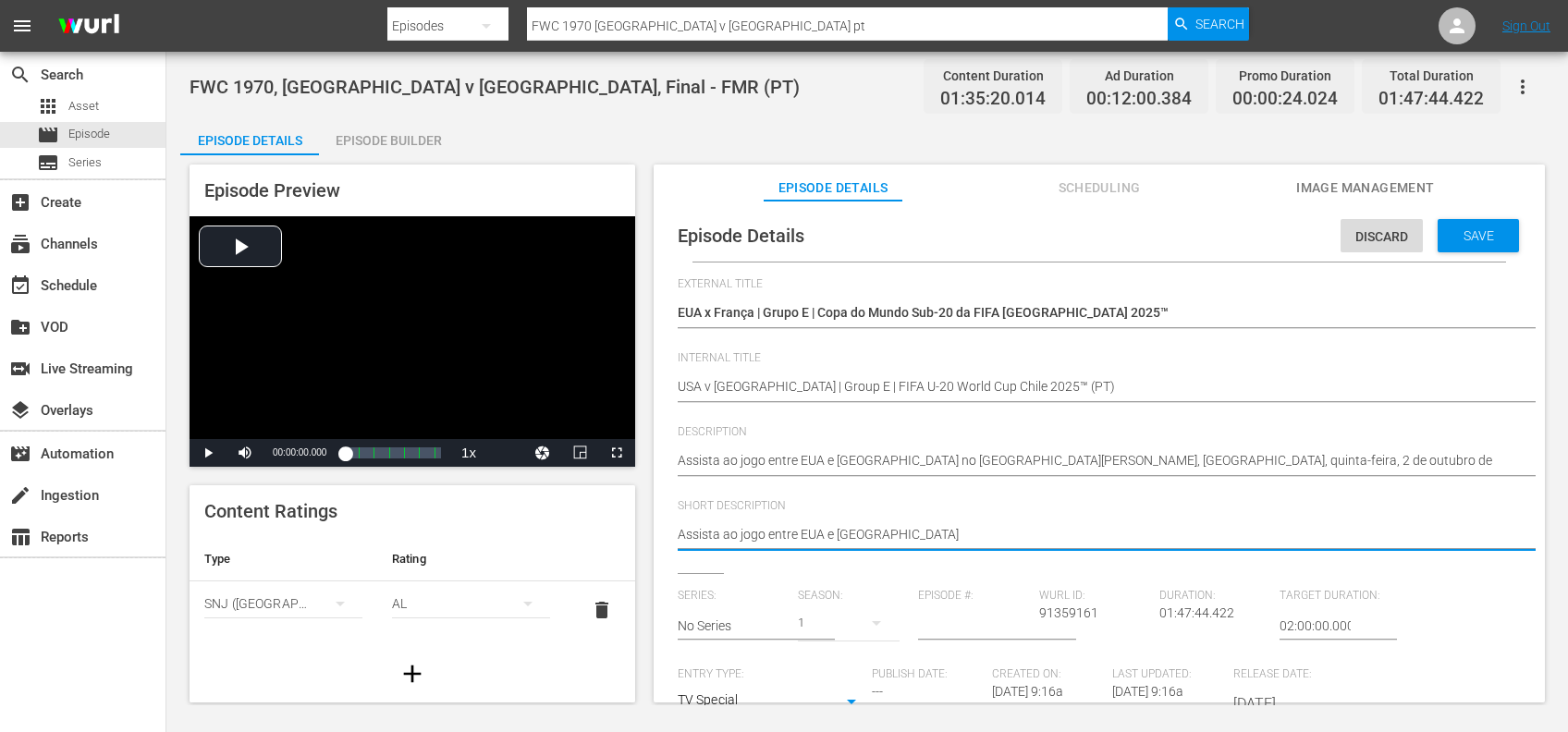
type textarea "Assista ao jogo entre EUA e França."
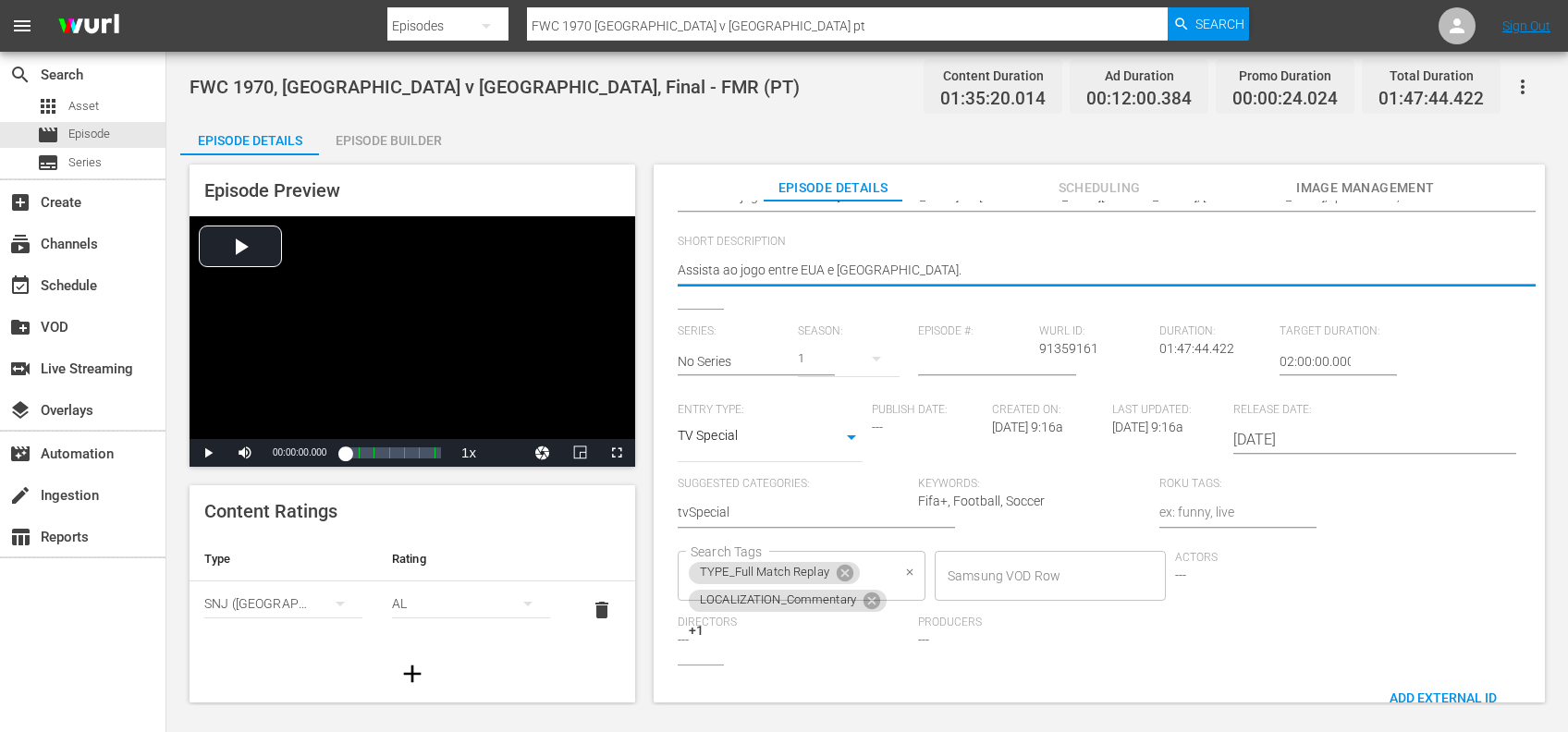
scroll to position [265, 0]
click at [851, 568] on icon at bounding box center [844, 571] width 16 height 16
drag, startPoint x: 863, startPoint y: 567, endPoint x: 874, endPoint y: 569, distance: 11.2
click at [872, 569] on icon at bounding box center [871, 572] width 20 height 20
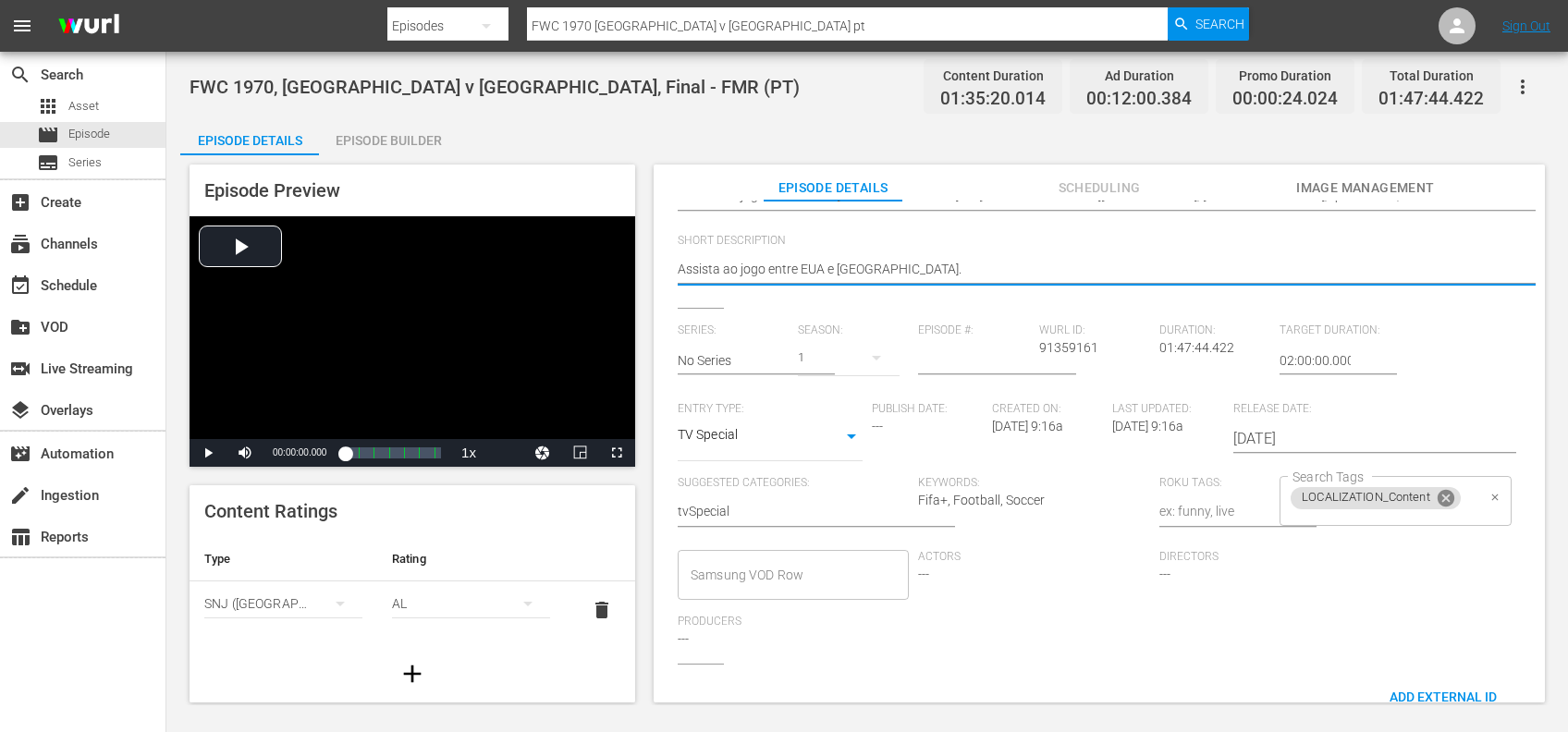
click at [1442, 500] on icon at bounding box center [1445, 498] width 20 height 20
type textarea "Assista ao jogo entre EUA e França."
click at [1374, 503] on input "Search Tags" at bounding box center [1381, 501] width 187 height 34
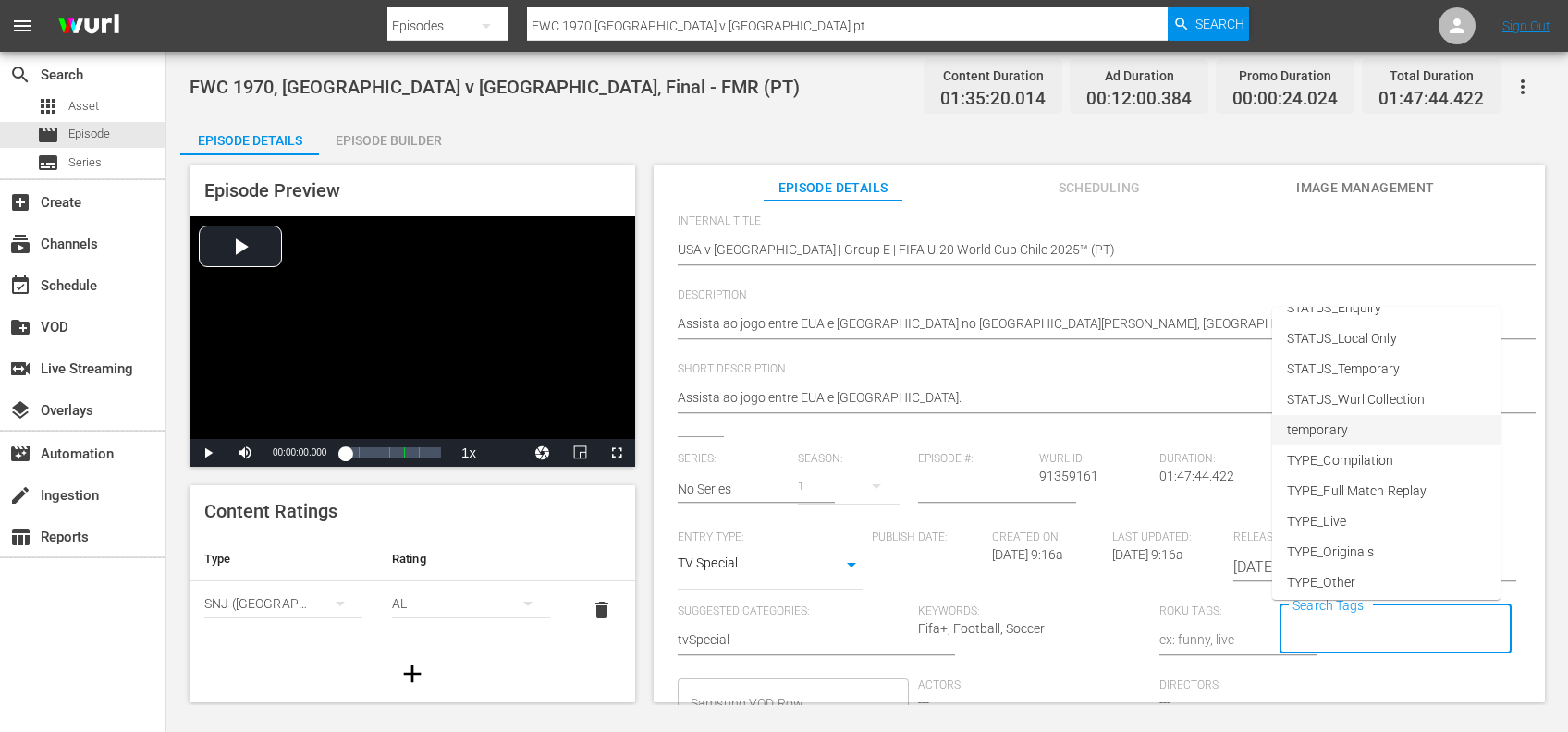
scroll to position [271, 0]
click at [1384, 518] on li "TYPE_Live" at bounding box center [1385, 517] width 228 height 31
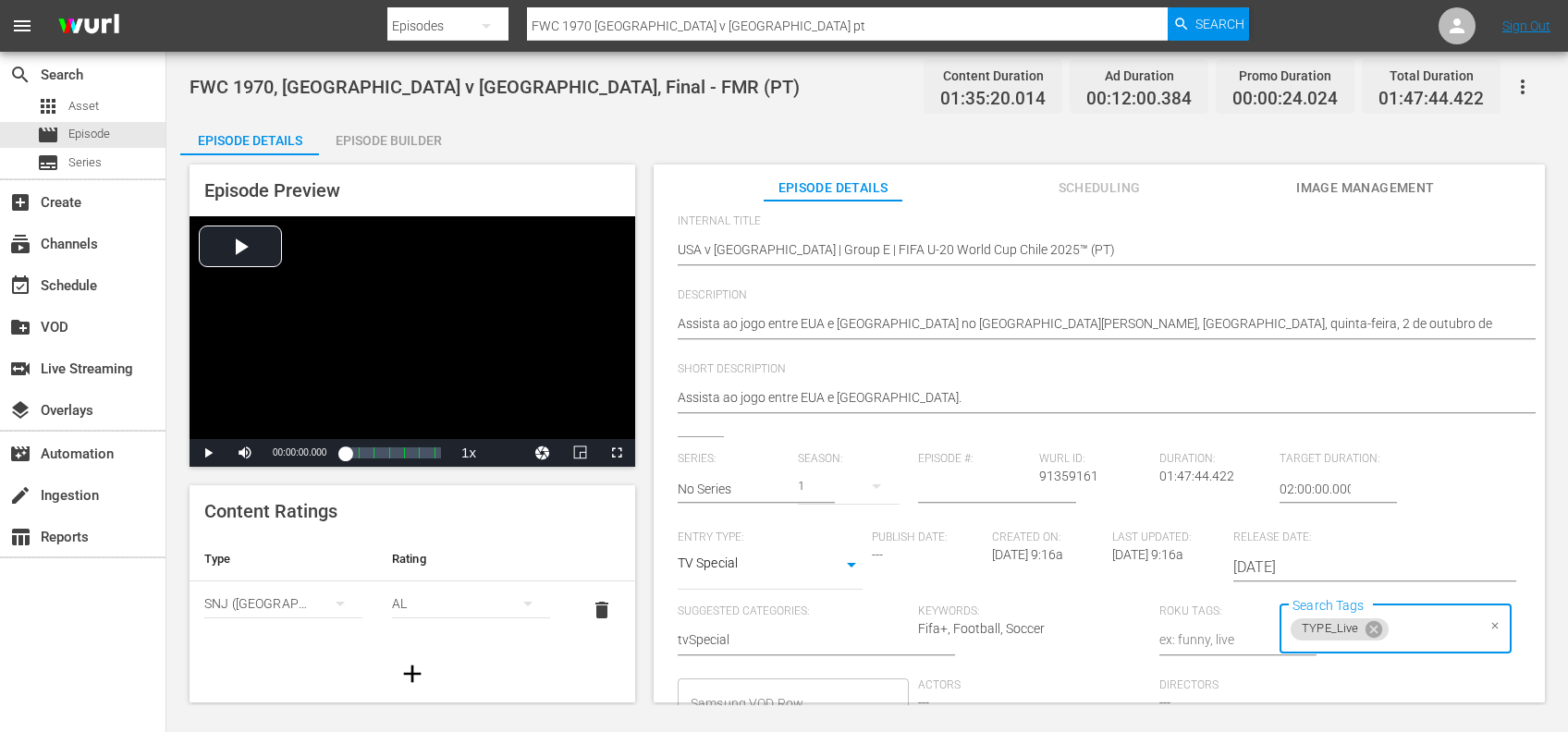
click at [1409, 619] on input "Search Tags" at bounding box center [1432, 629] width 84 height 34
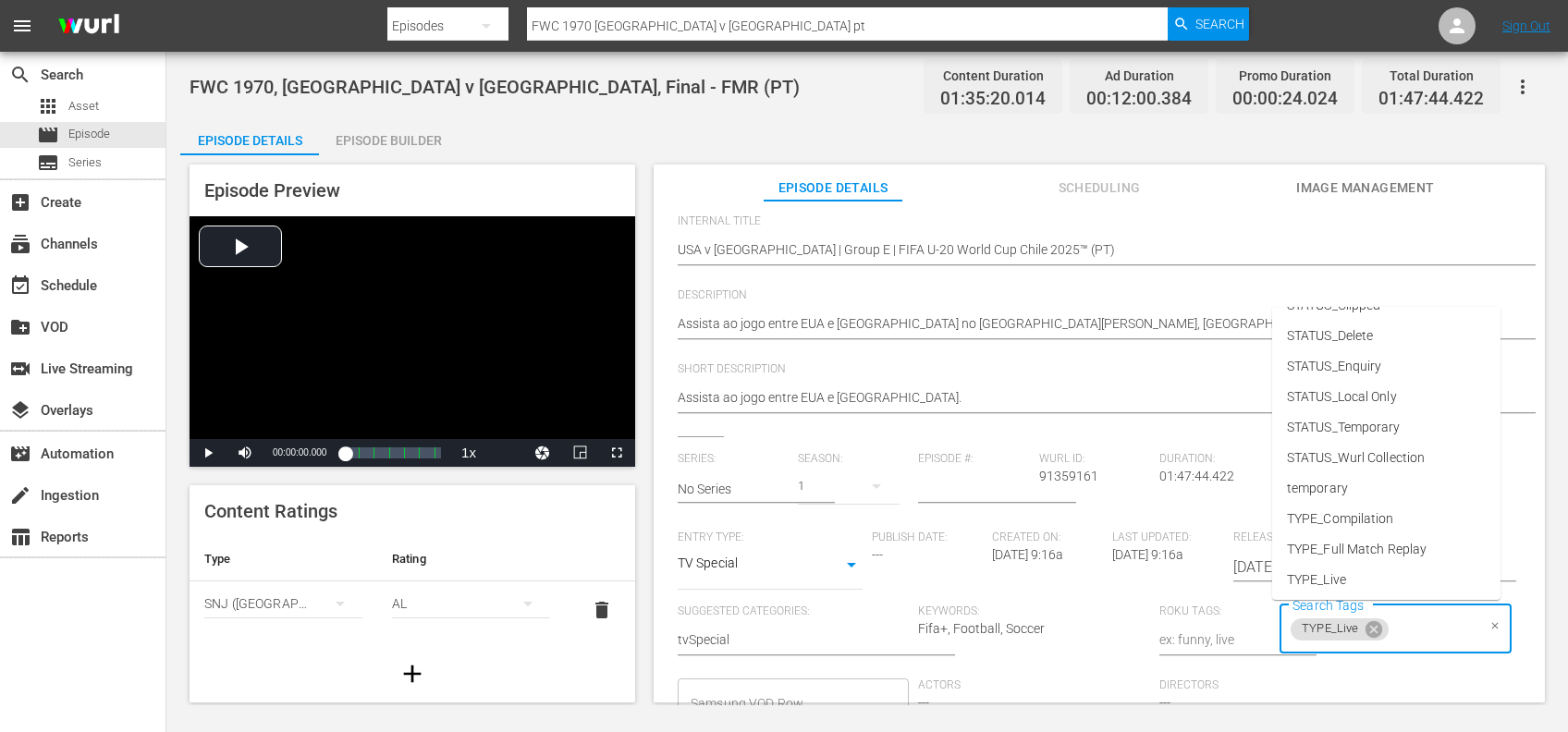
scroll to position [229, 0]
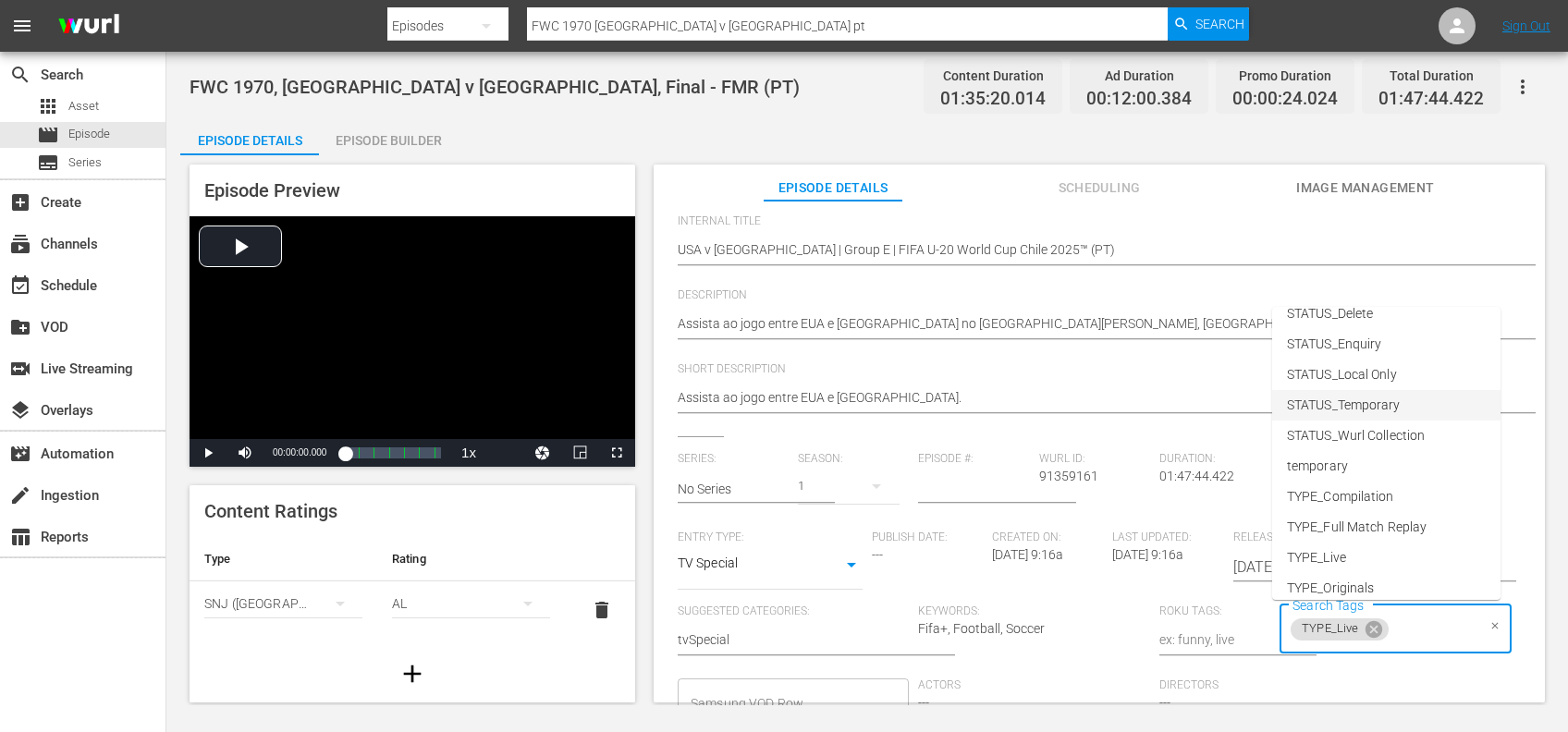
click at [1398, 412] on span "STATUS_Temporary" at bounding box center [1343, 405] width 113 height 19
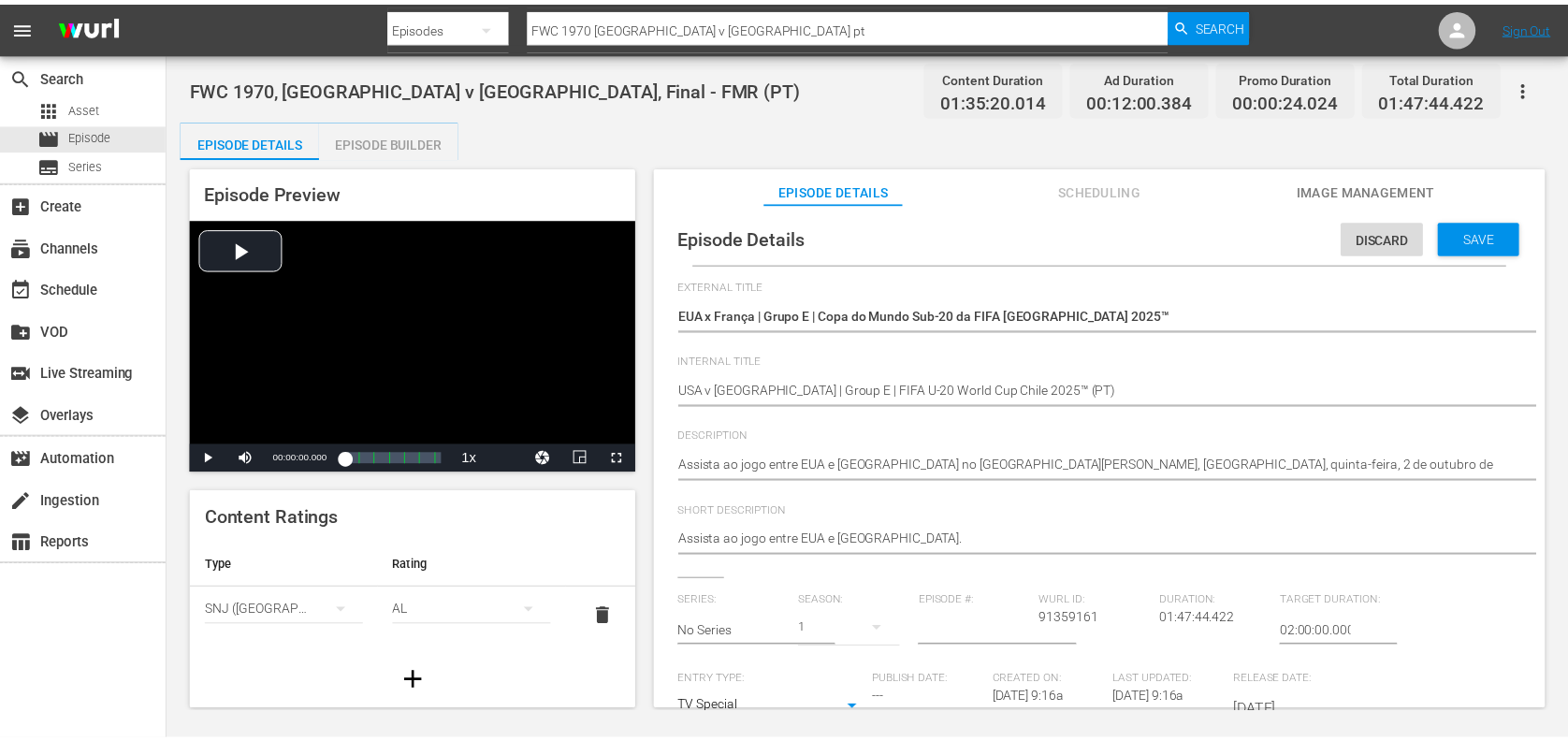
scroll to position [0, 0]
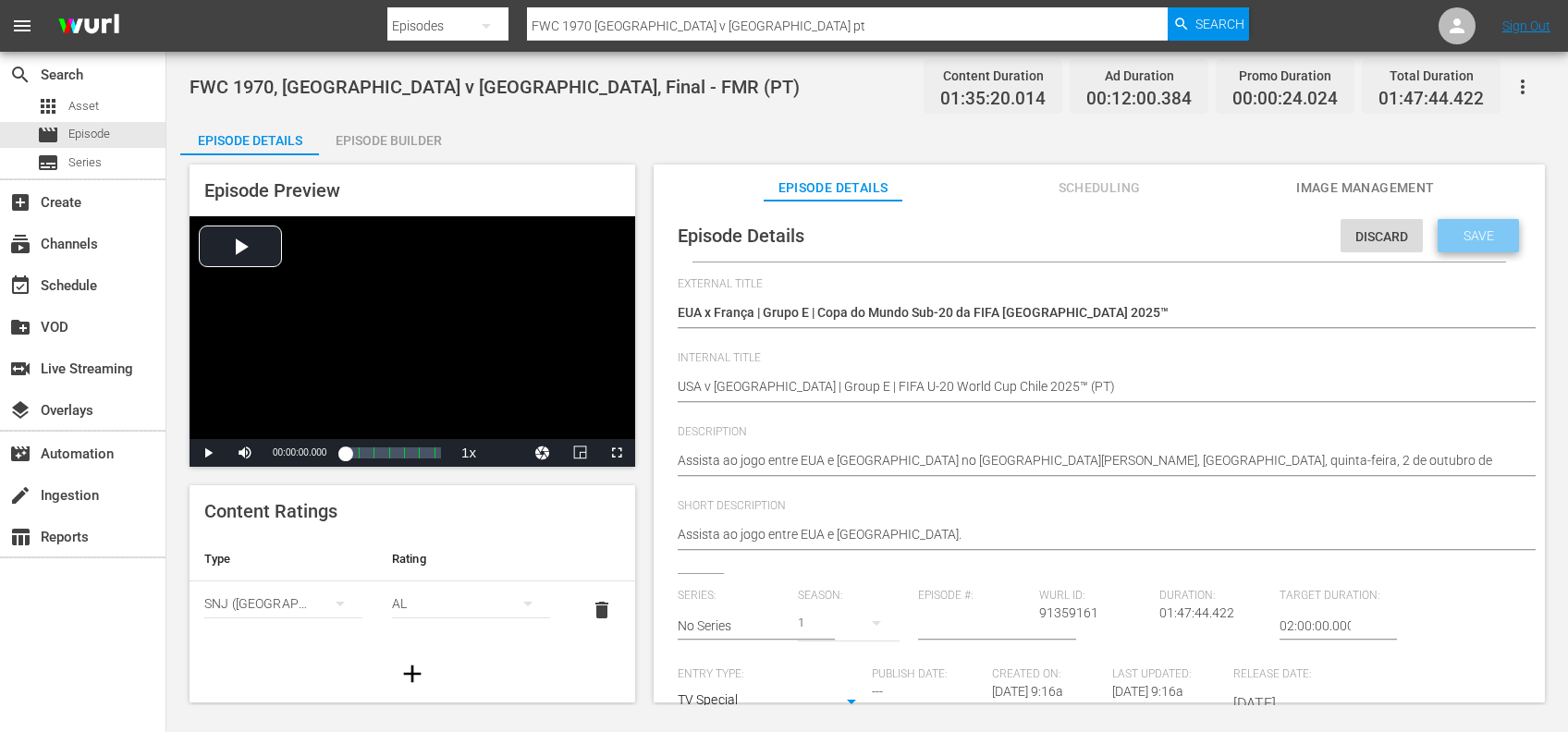
click at [1465, 229] on span "Save" at bounding box center [1479, 235] width 60 height 14
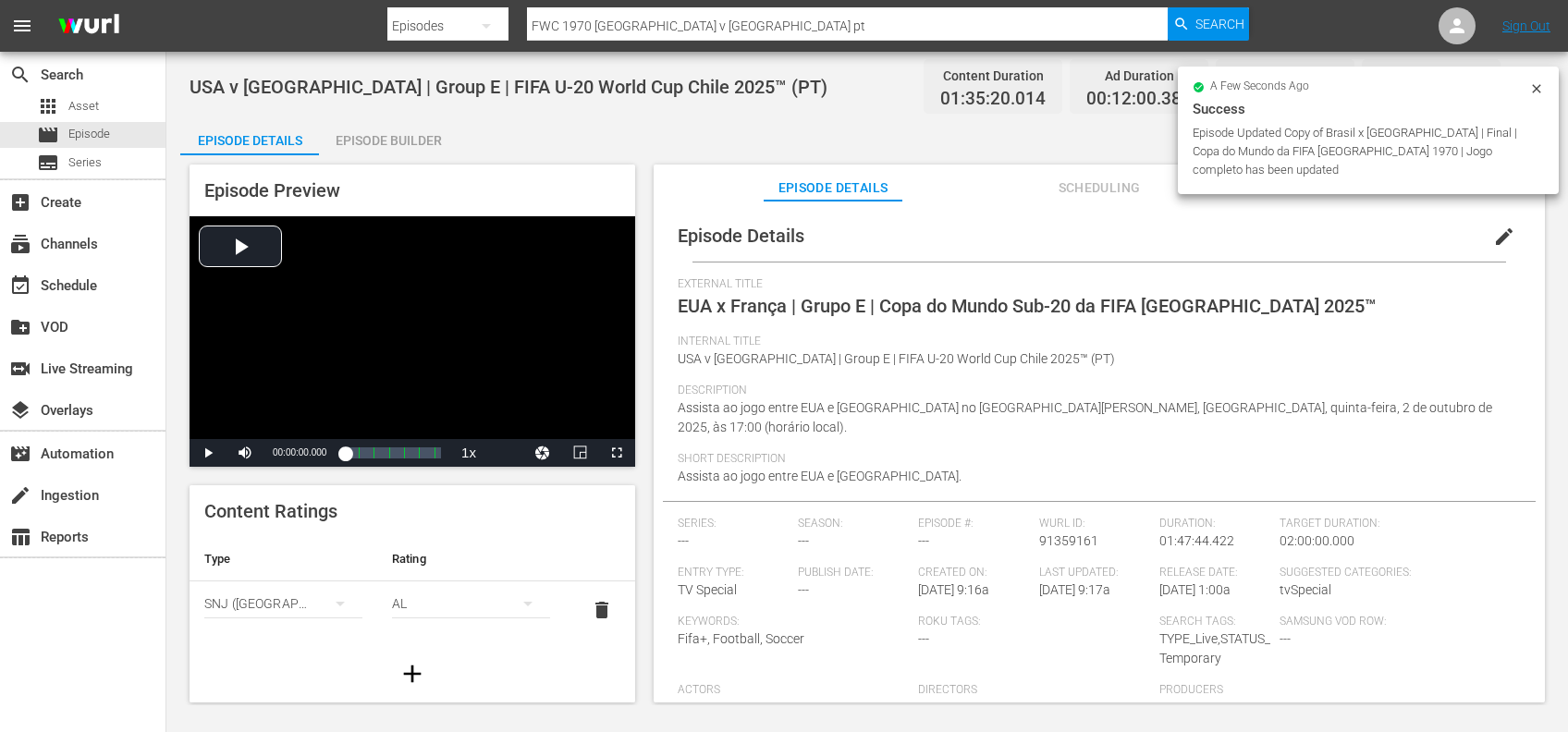
click at [1330, 0] on div "search Search apps Asset movie Episode subtitles Series add_box Create subscrip…" at bounding box center [867, 0] width 1402 height 0
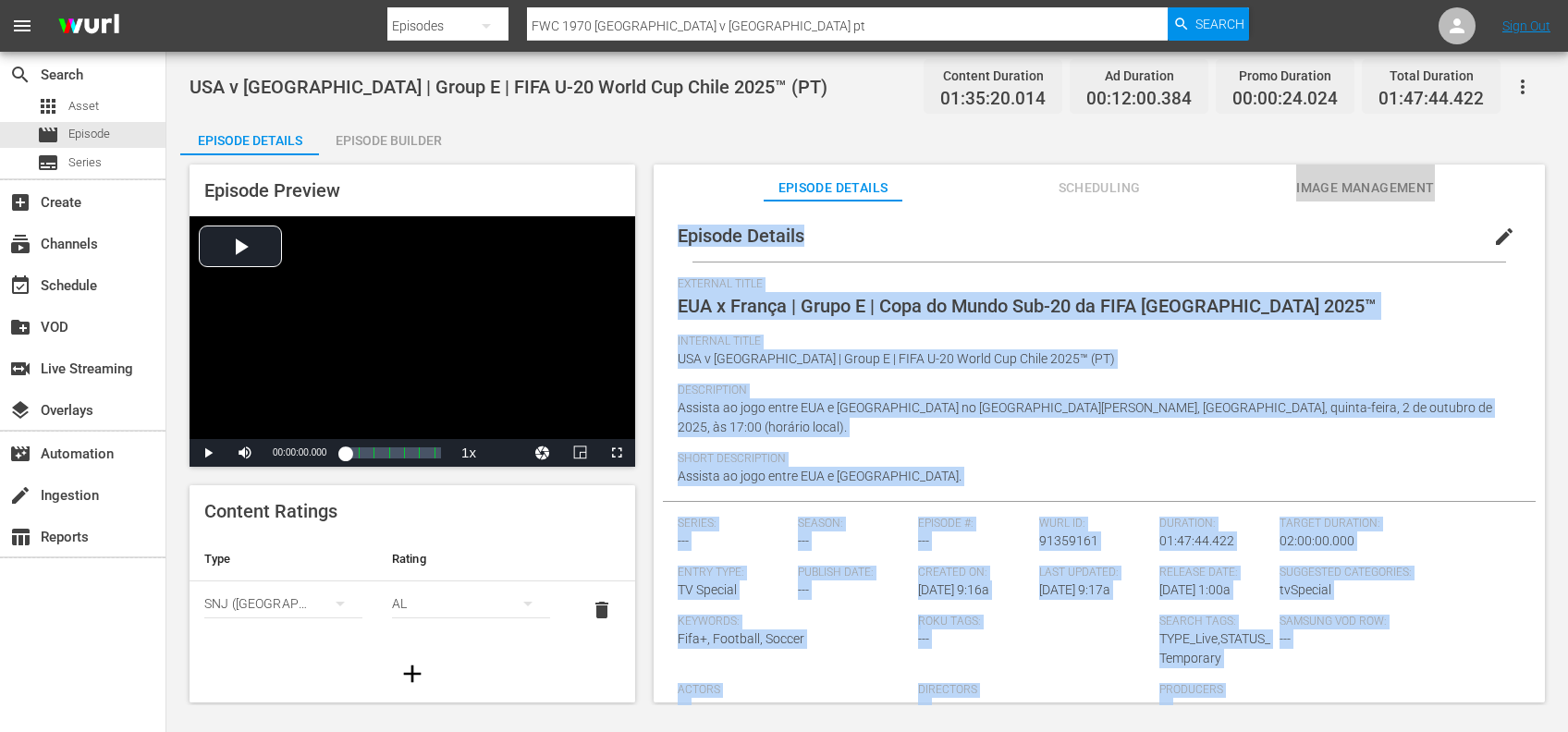
drag, startPoint x: 1330, startPoint y: 182, endPoint x: 1307, endPoint y: 192, distance: 25.1
click at [1307, 192] on span "Image Management" at bounding box center [1365, 189] width 138 height 23
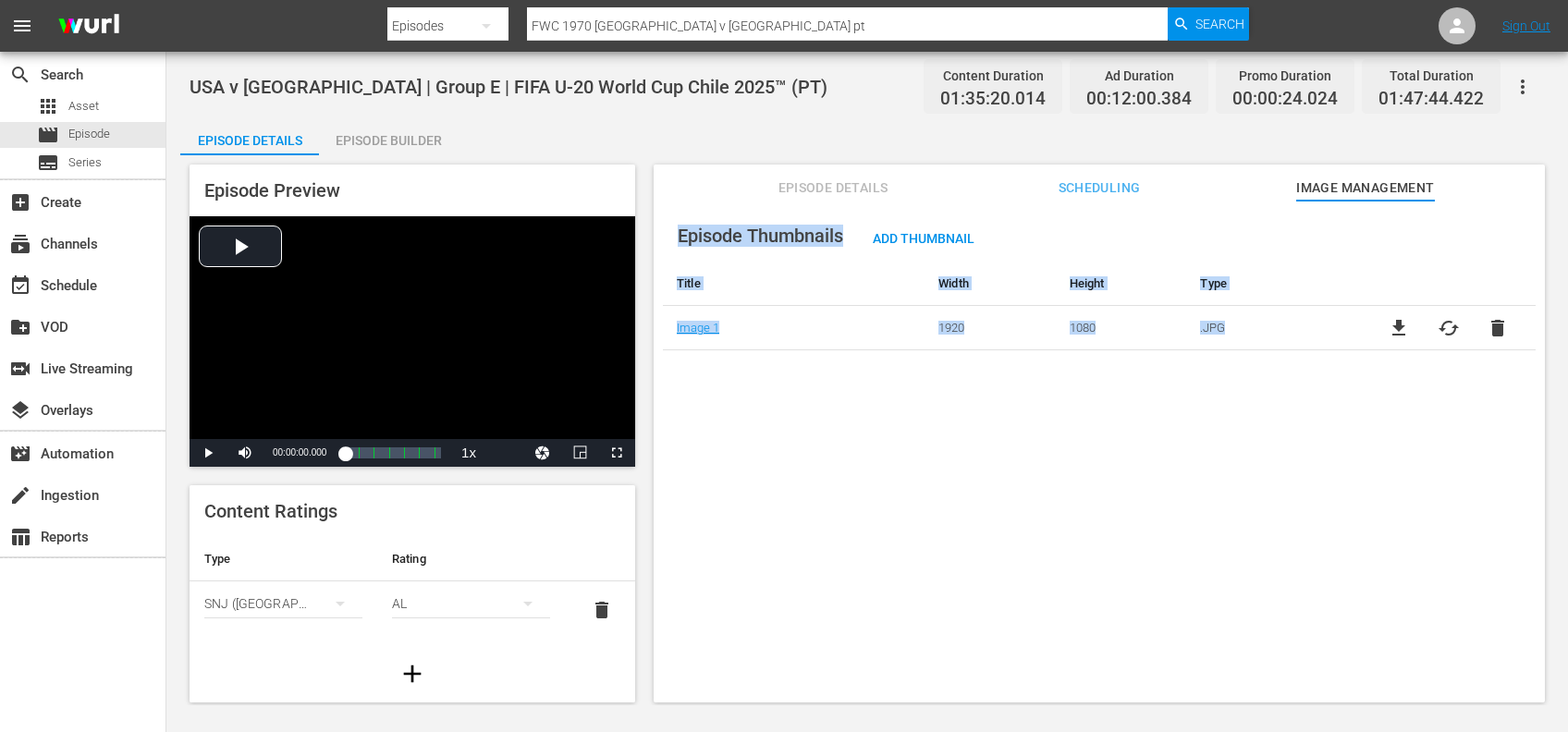
click at [1491, 324] on span "delete" at bounding box center [1497, 328] width 22 height 22
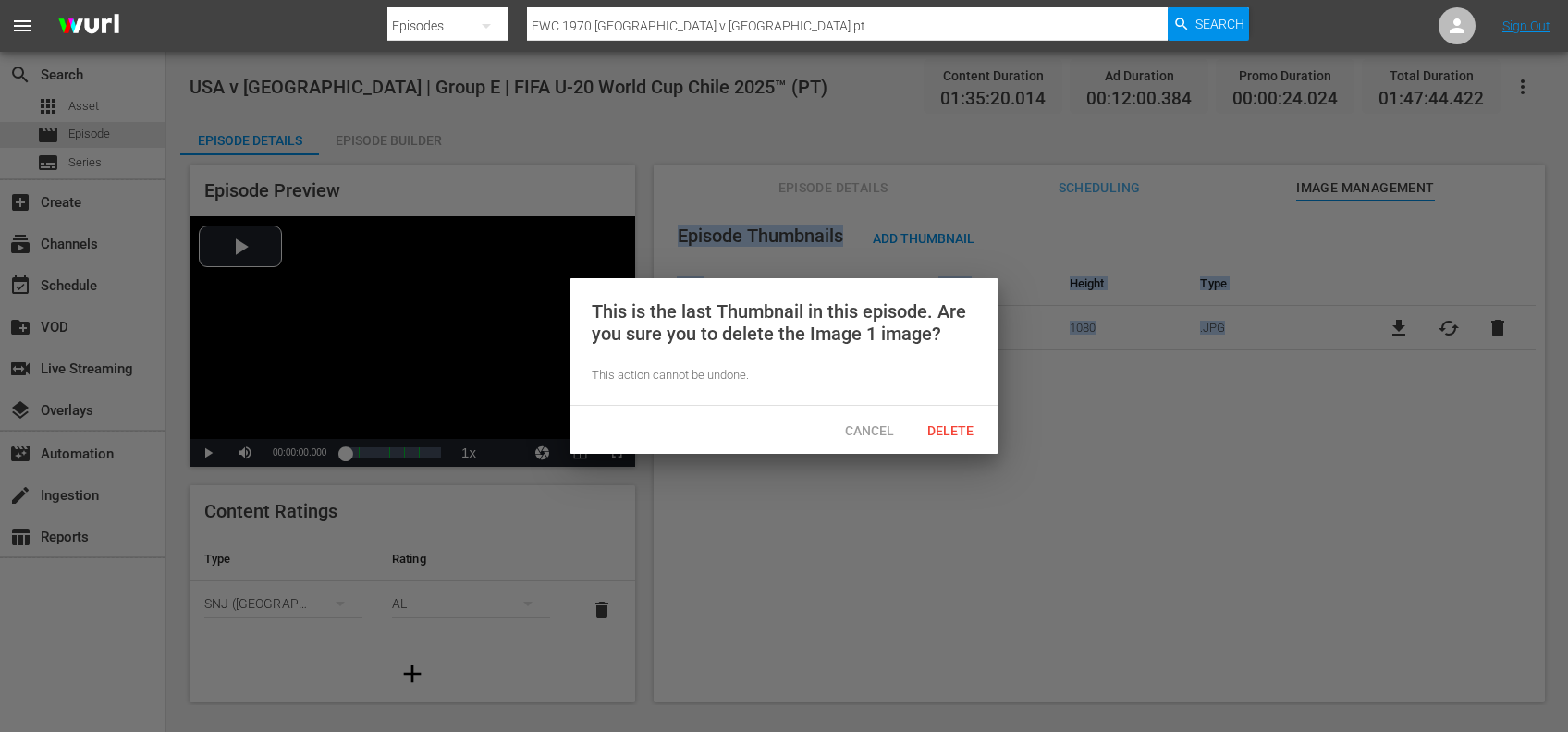
click at [970, 424] on span "Delete" at bounding box center [950, 430] width 76 height 14
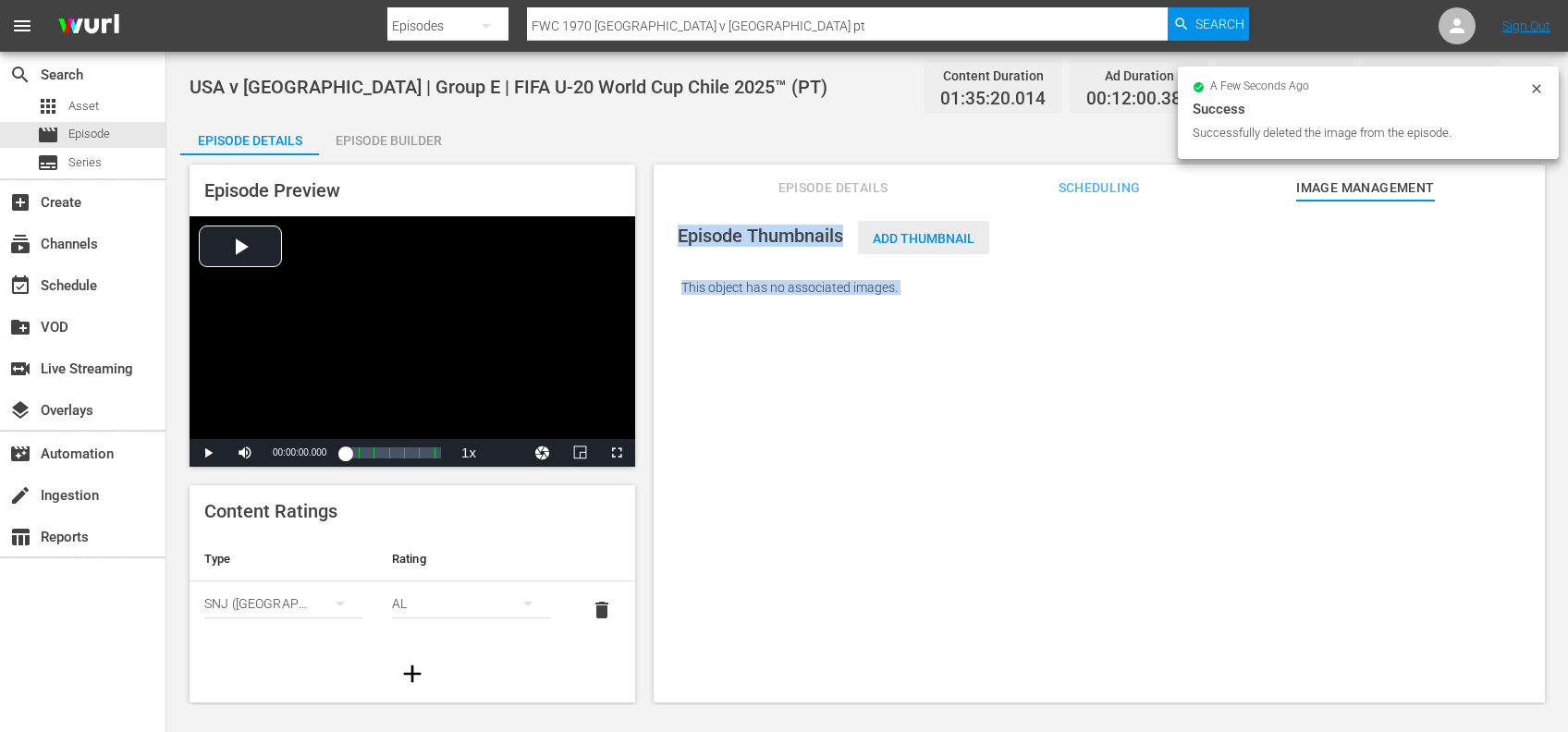
click at [919, 239] on span "Add Thumbnail" at bounding box center [923, 238] width 132 height 14
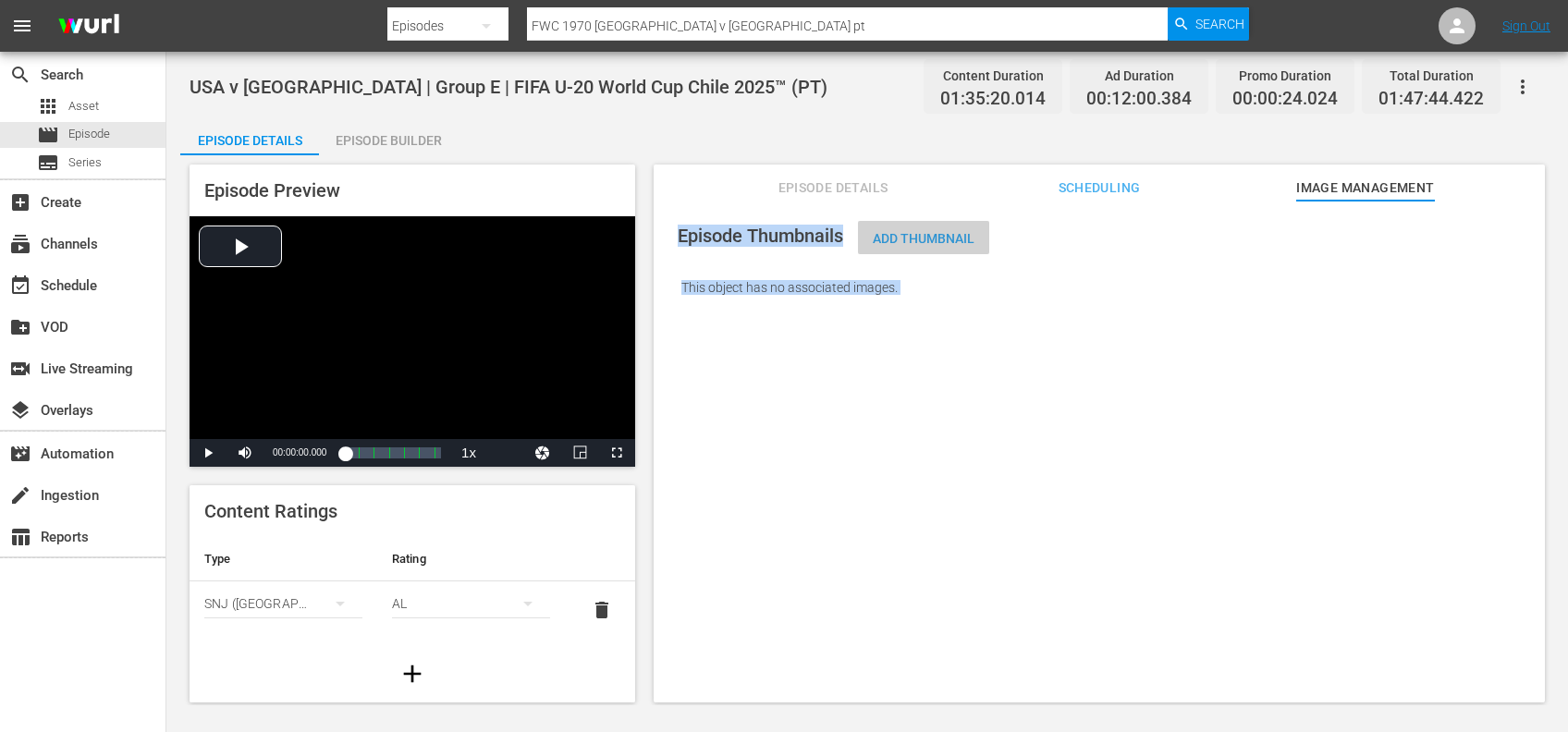
click at [936, 230] on div "Add Thumbnail" at bounding box center [923, 239] width 132 height 35
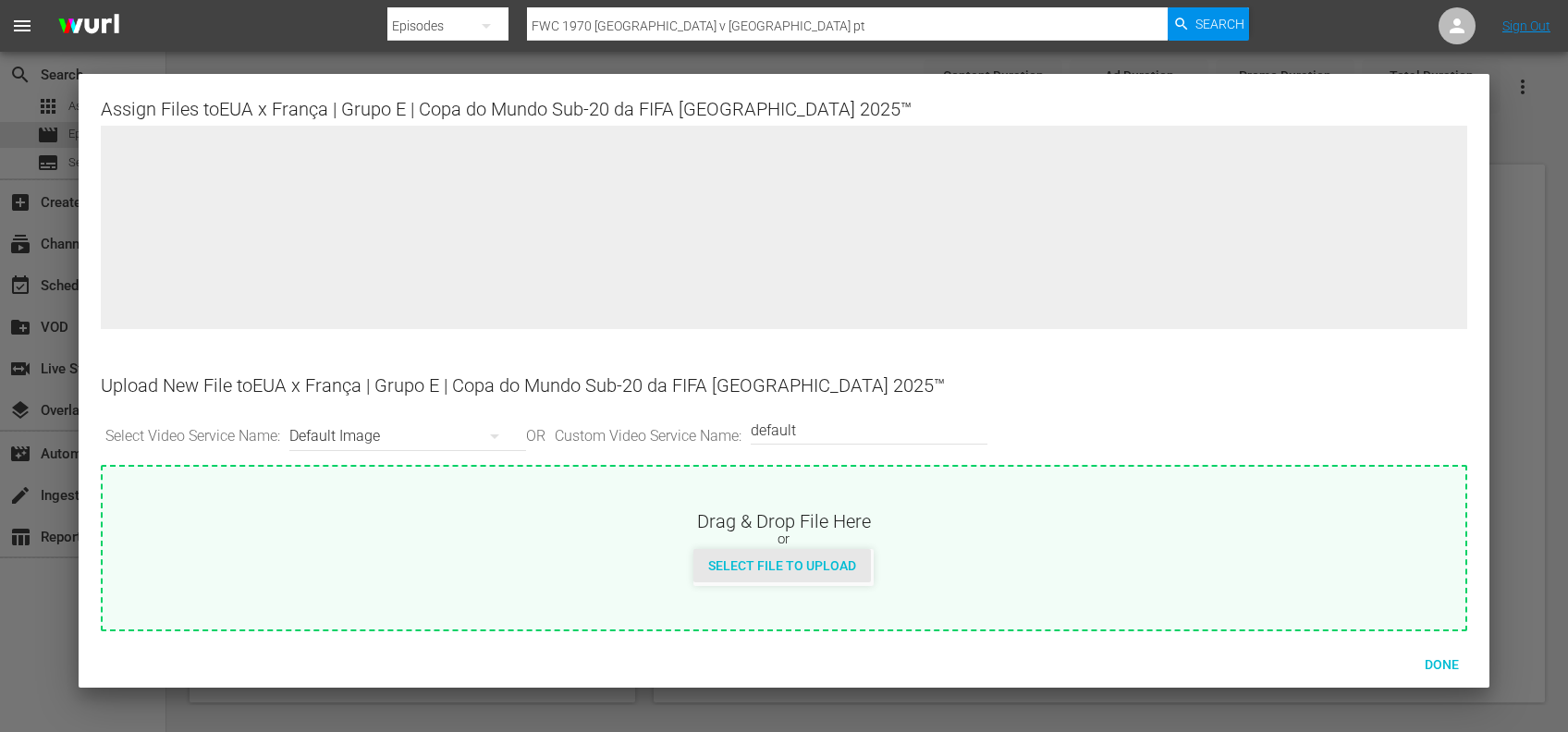
click at [759, 566] on span "Select File to Upload" at bounding box center [782, 566] width 178 height 14
type input "C:\fakepath\11a.jpg"
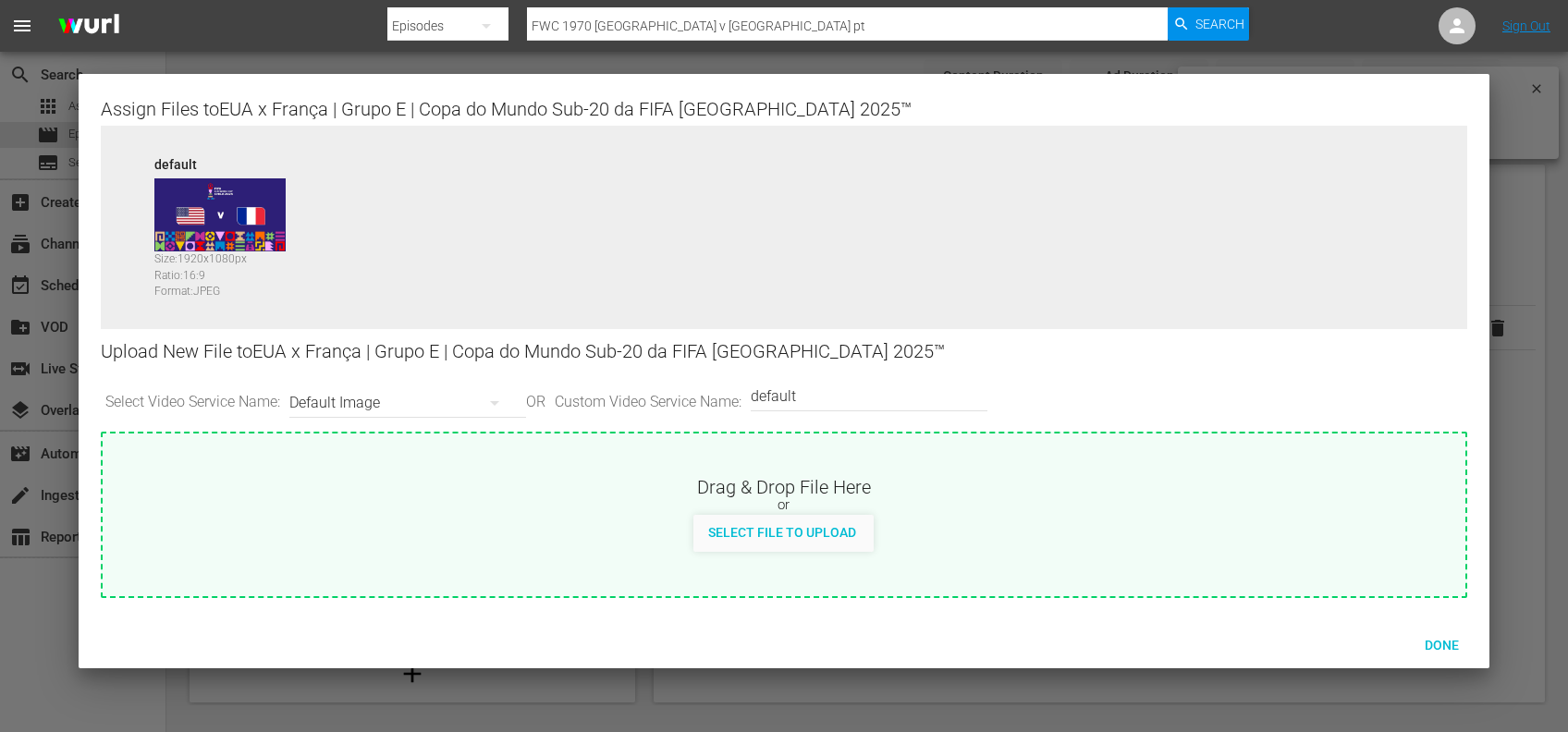
click at [831, 398] on input "default" at bounding box center [864, 396] width 228 height 44
type input "default 1"
click at [781, 529] on span "Select File to Upload" at bounding box center [782, 532] width 178 height 14
type input "C:\fakepath\11b.jpg"
click at [1442, 638] on span "Done" at bounding box center [1441, 644] width 63 height 14
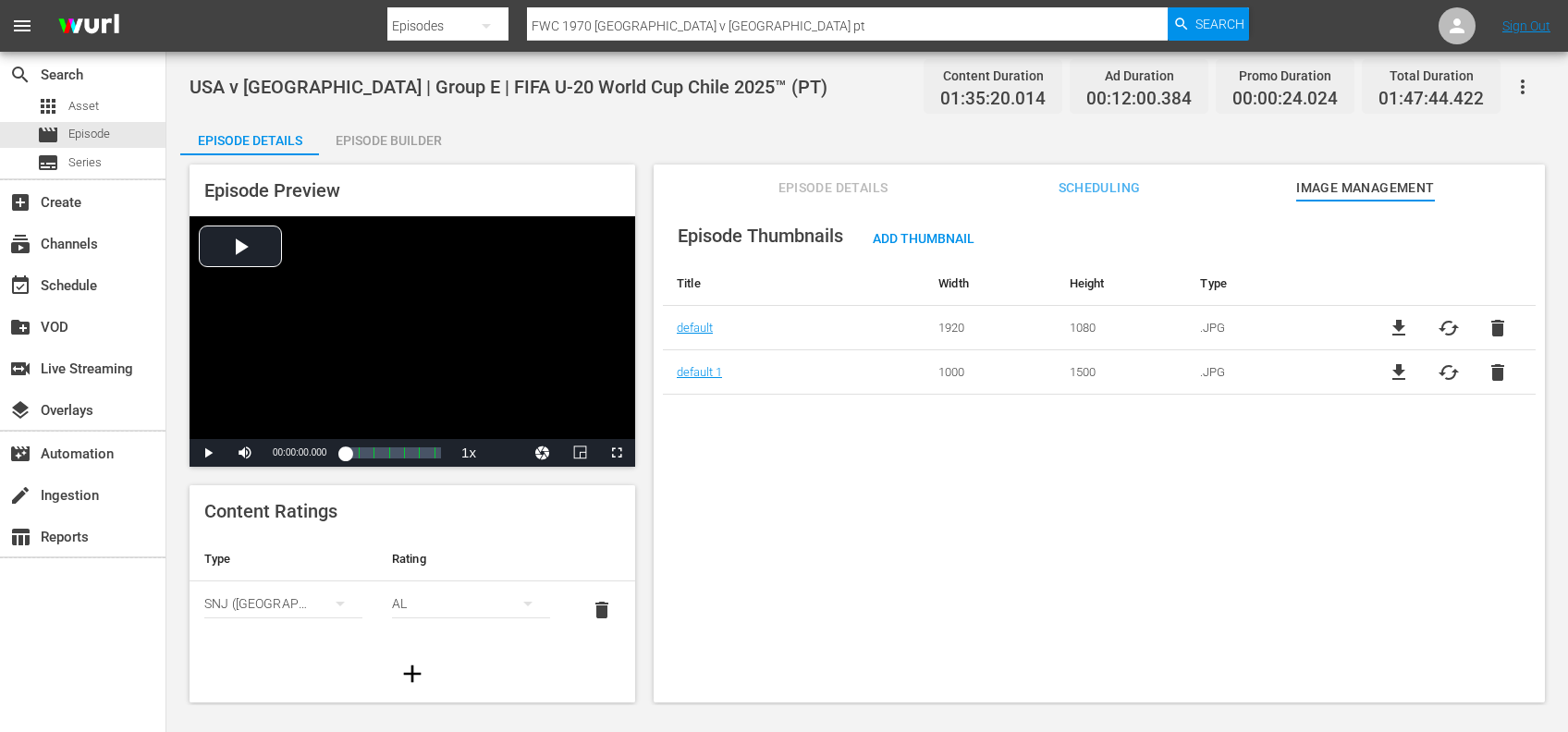
click at [372, 145] on div "Episode Builder" at bounding box center [388, 140] width 138 height 44
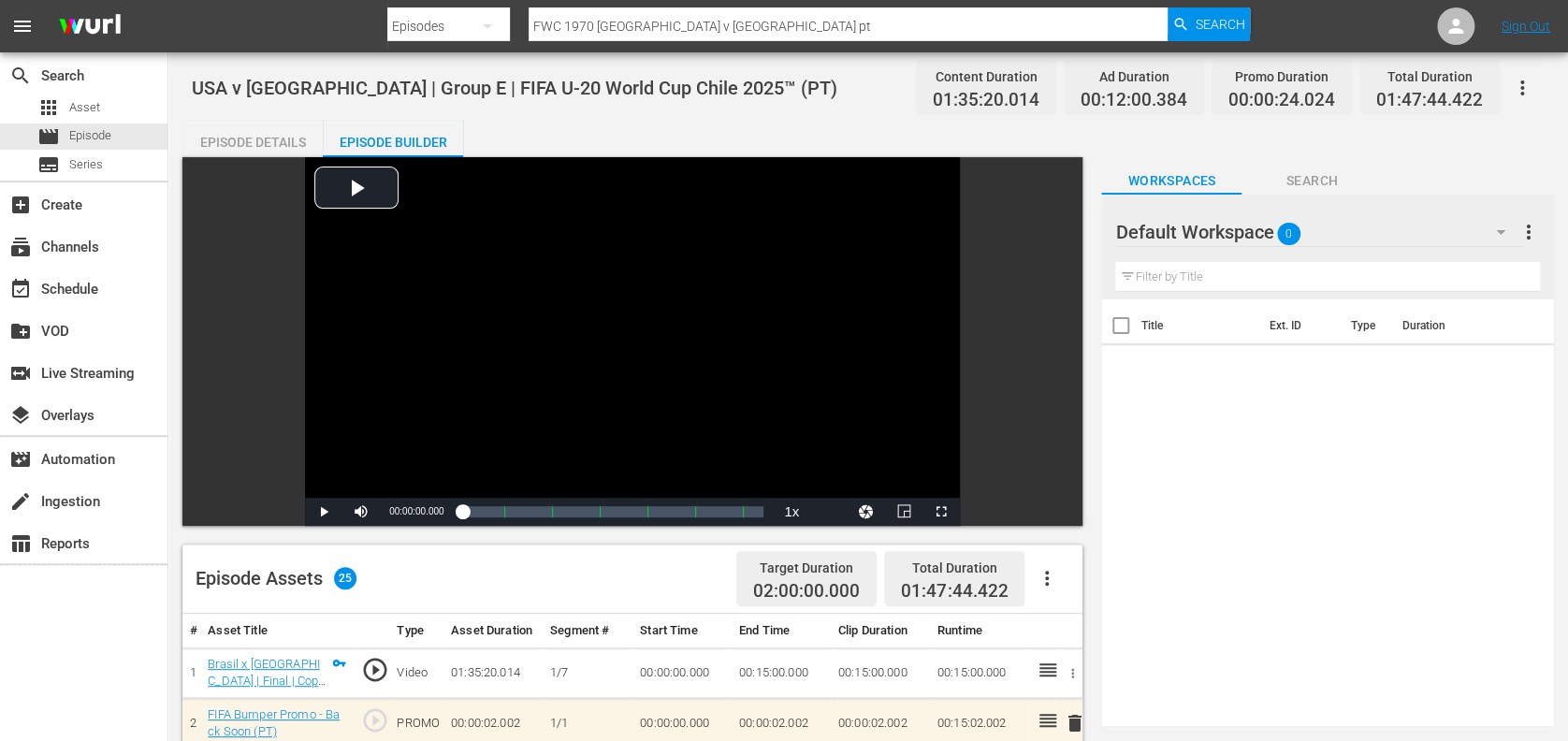
click at [247, 130] on div "Episode Details" at bounding box center [252, 142] width 140 height 45
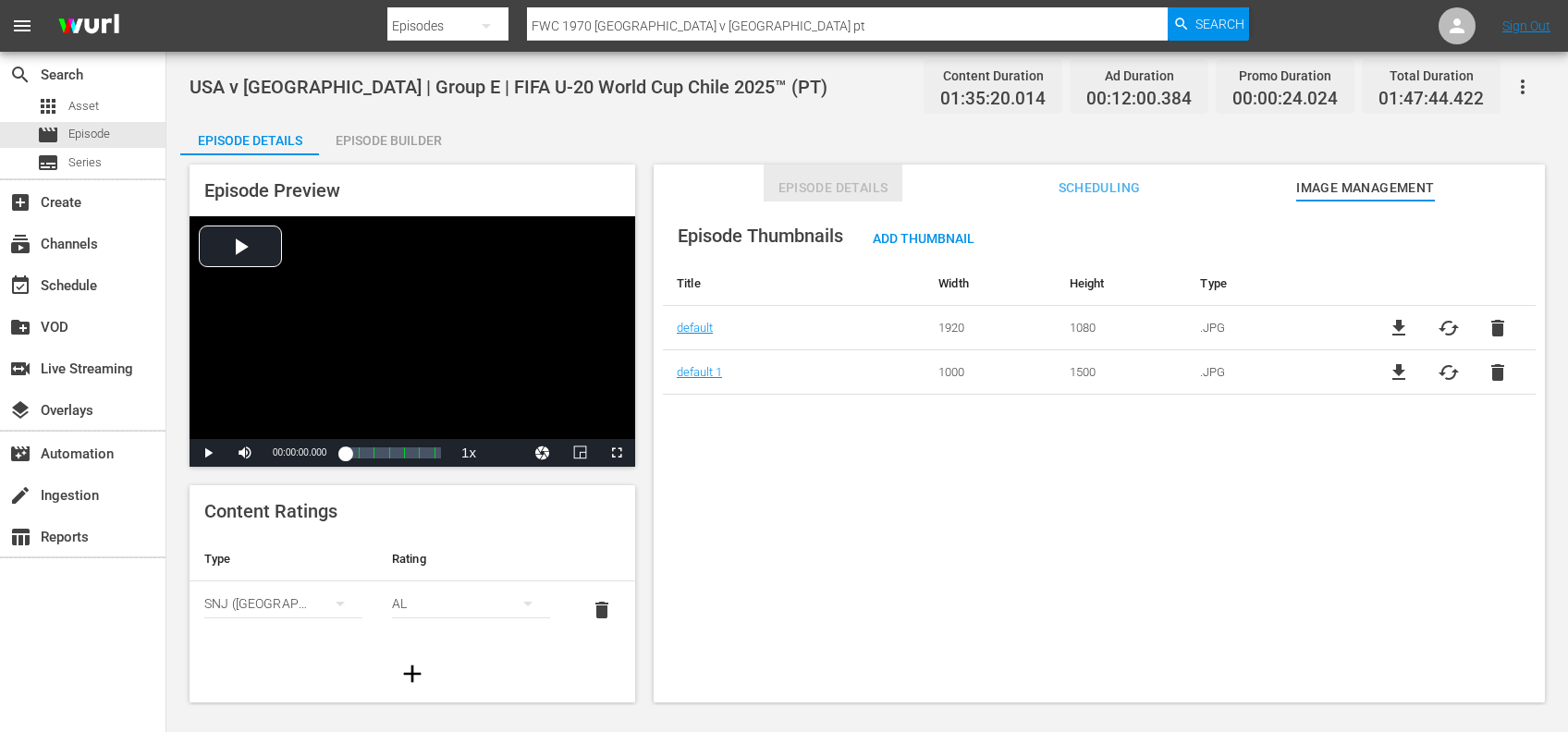
click at [858, 199] on button "Episode Details" at bounding box center [833, 183] width 138 height 37
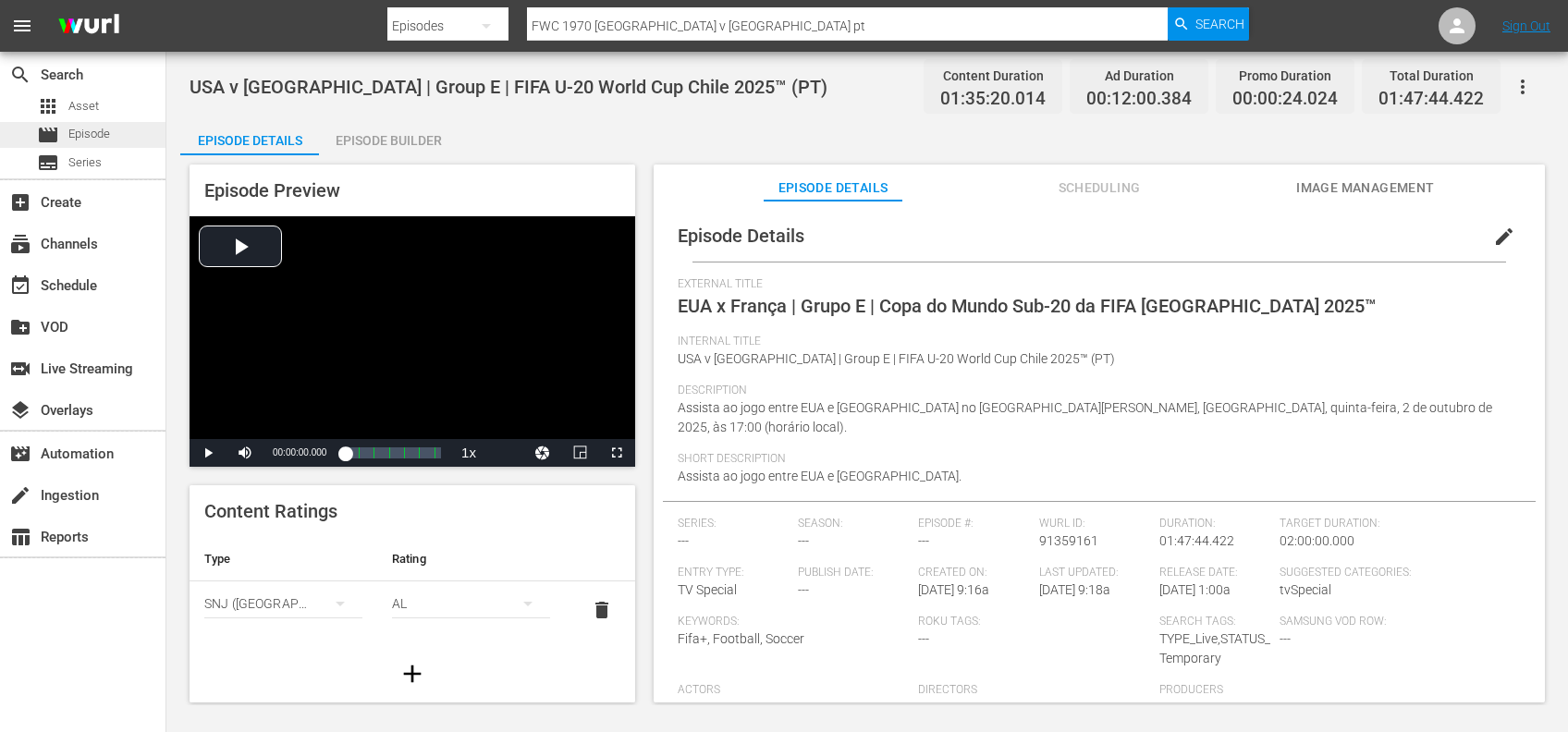
click at [119, 135] on div "movie Episode" at bounding box center [83, 135] width 165 height 26
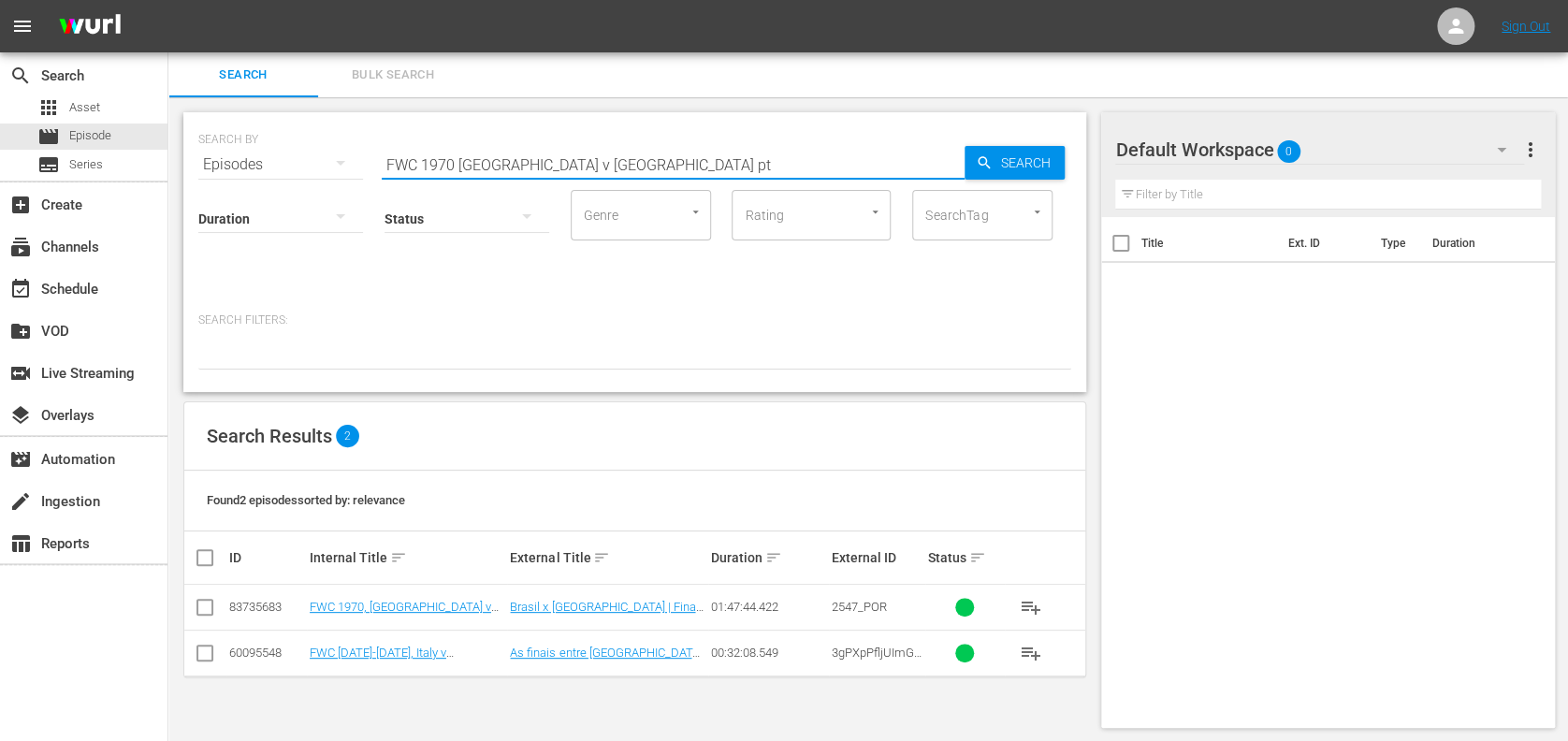
drag, startPoint x: 576, startPoint y: 170, endPoint x: 247, endPoint y: 169, distance: 329.0
click at [250, 168] on div "SEARCH BY Search By Episodes Search ID, Title, Description, Keywords, or Catego…" at bounding box center [635, 153] width 873 height 67
type input "south africa v new"
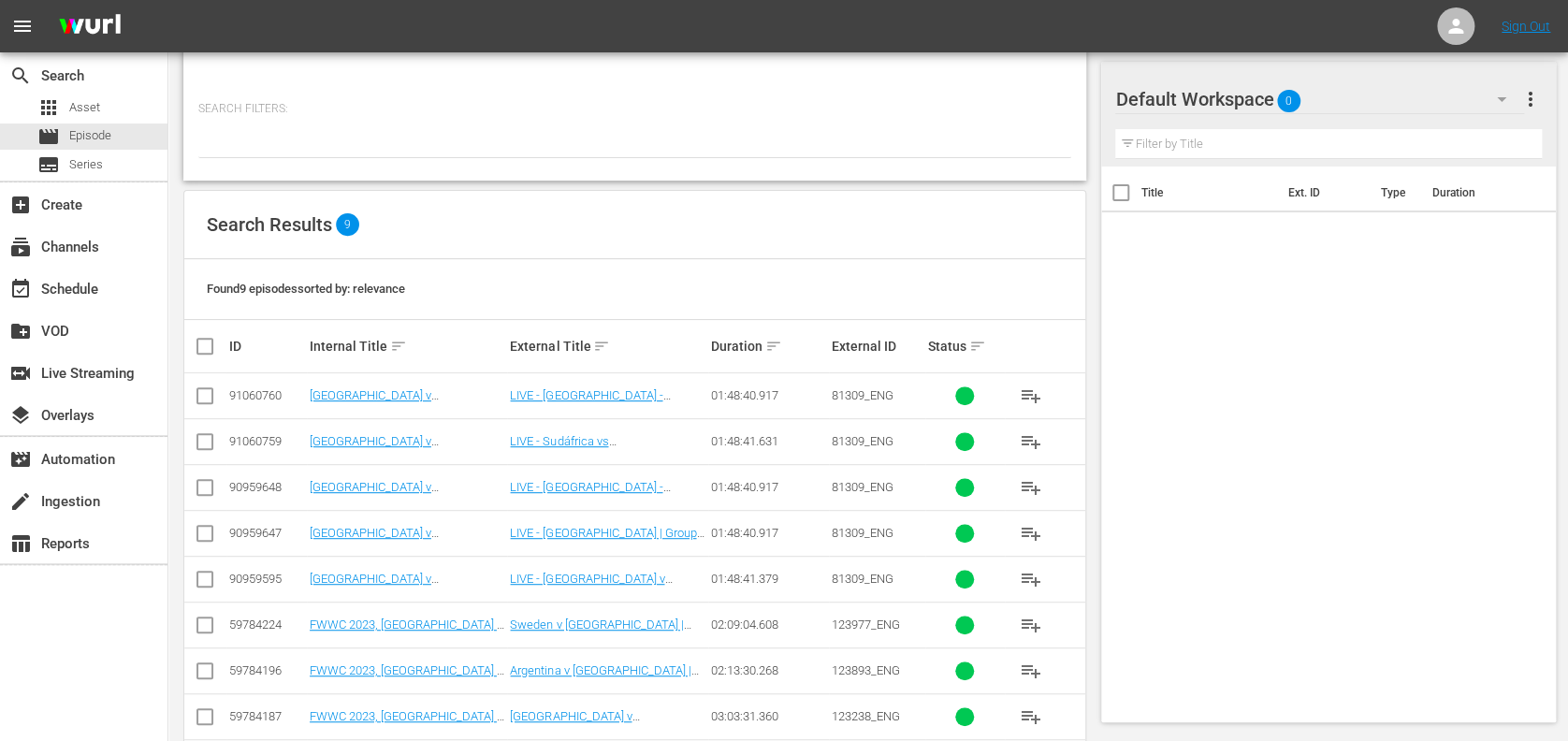
scroll to position [261, 0]
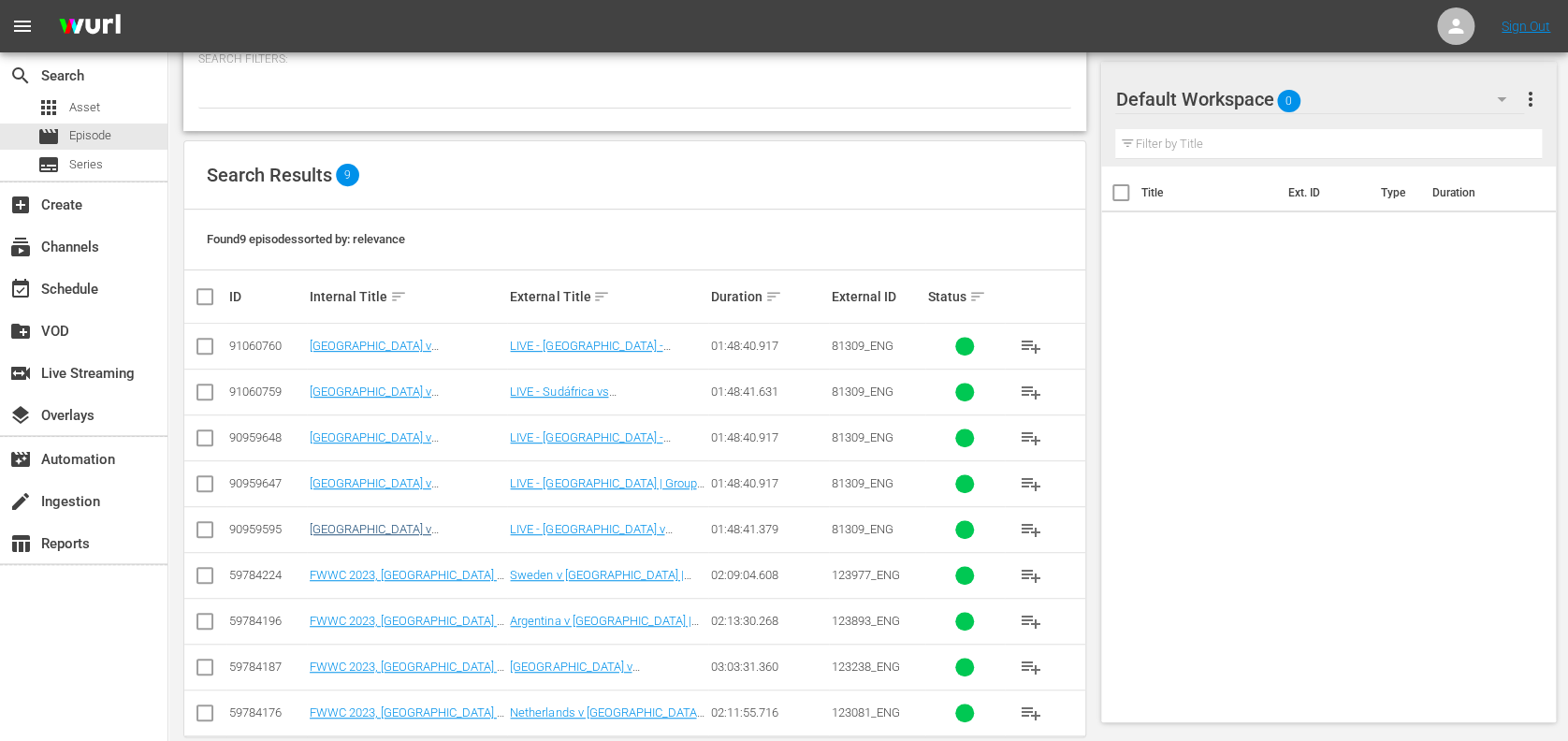
click at [419, 521] on td "South Africa v New Caledonia | Group E | FIFA U-20 World Cup Chile 2025™ (EN)" at bounding box center [407, 529] width 201 height 46
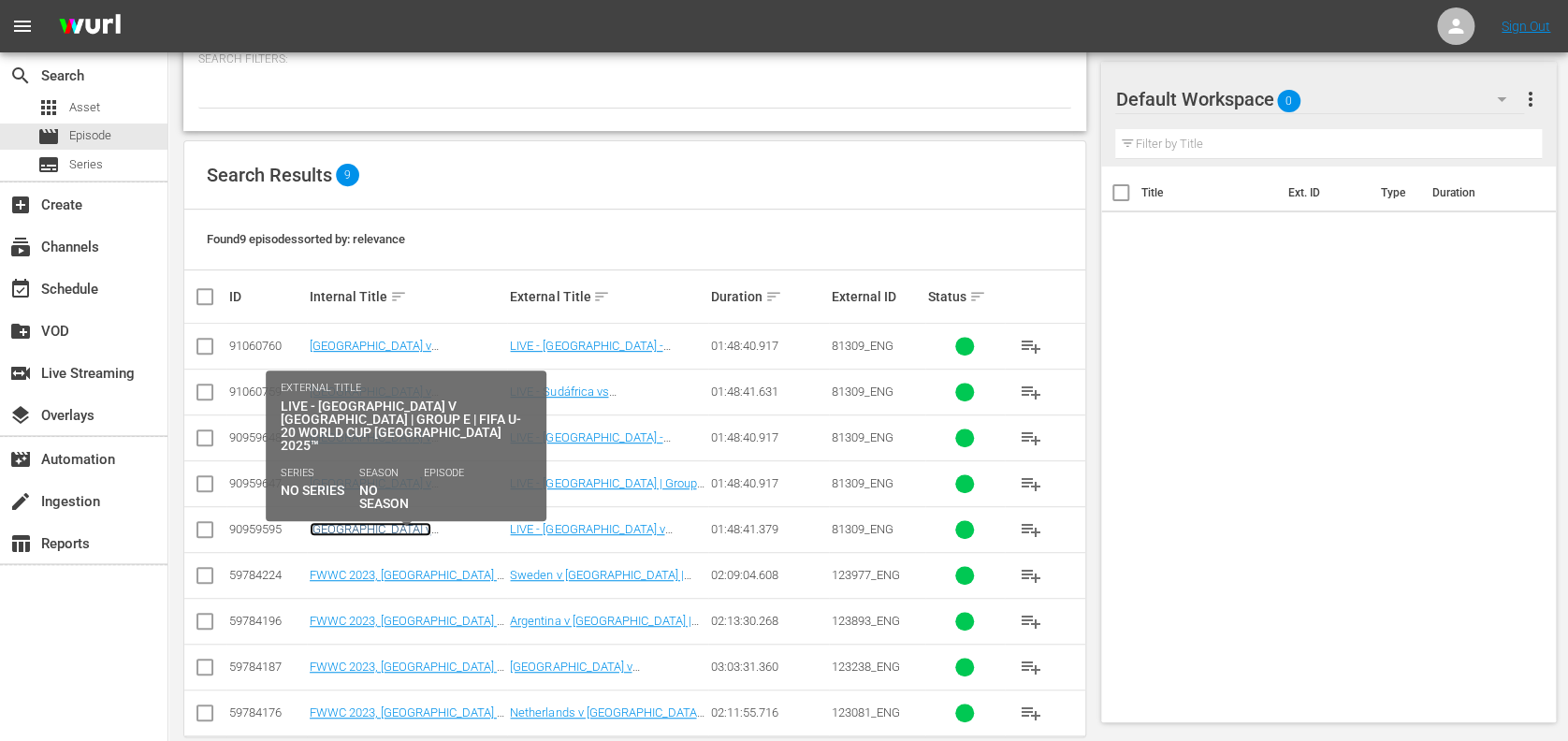
click at [419, 533] on link "South Africa v New Caledonia | Group E | FIFA U-20 World Cup Chile 2025™ (EN)" at bounding box center [406, 542] width 194 height 42
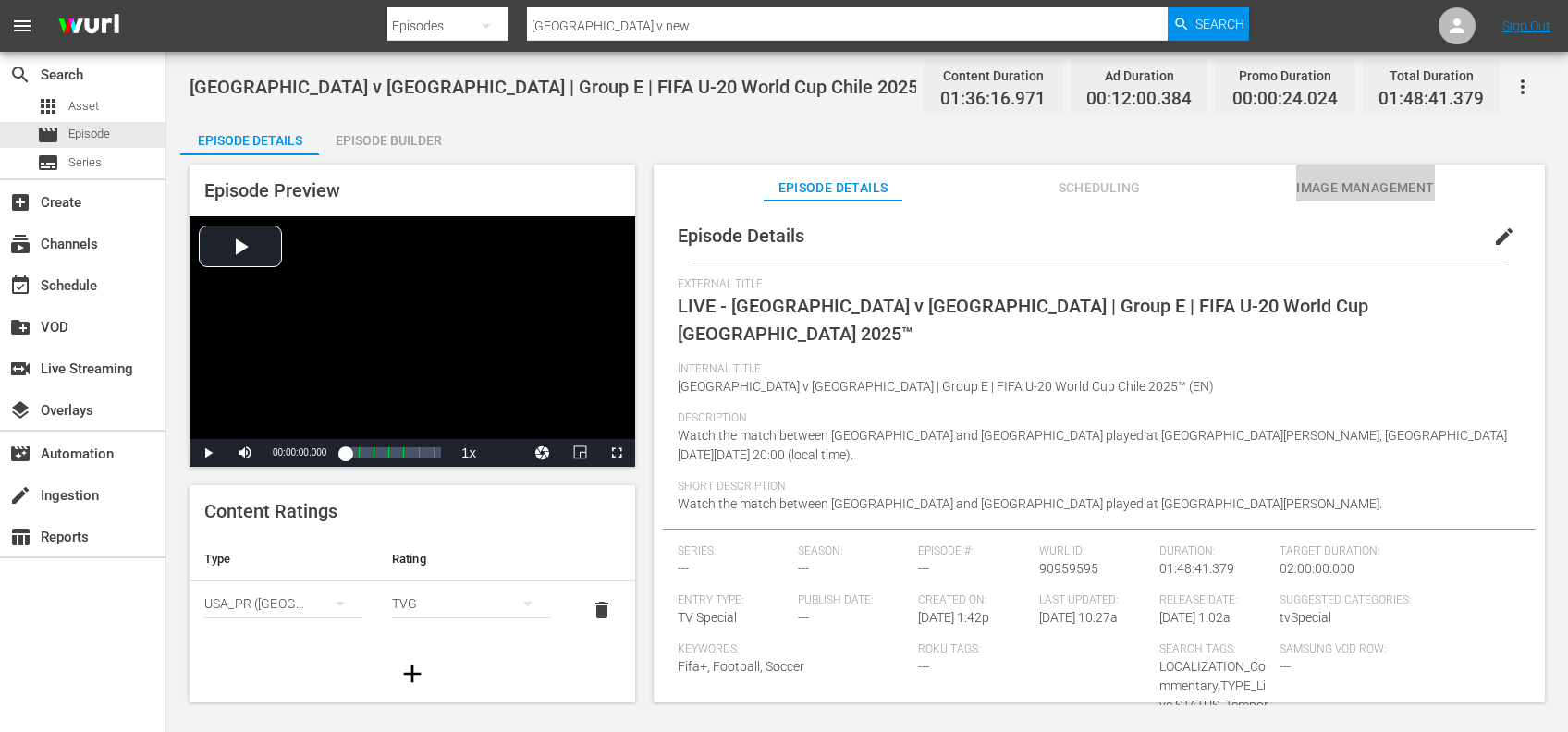
click at [1331, 181] on span "Image Management" at bounding box center [1365, 189] width 138 height 23
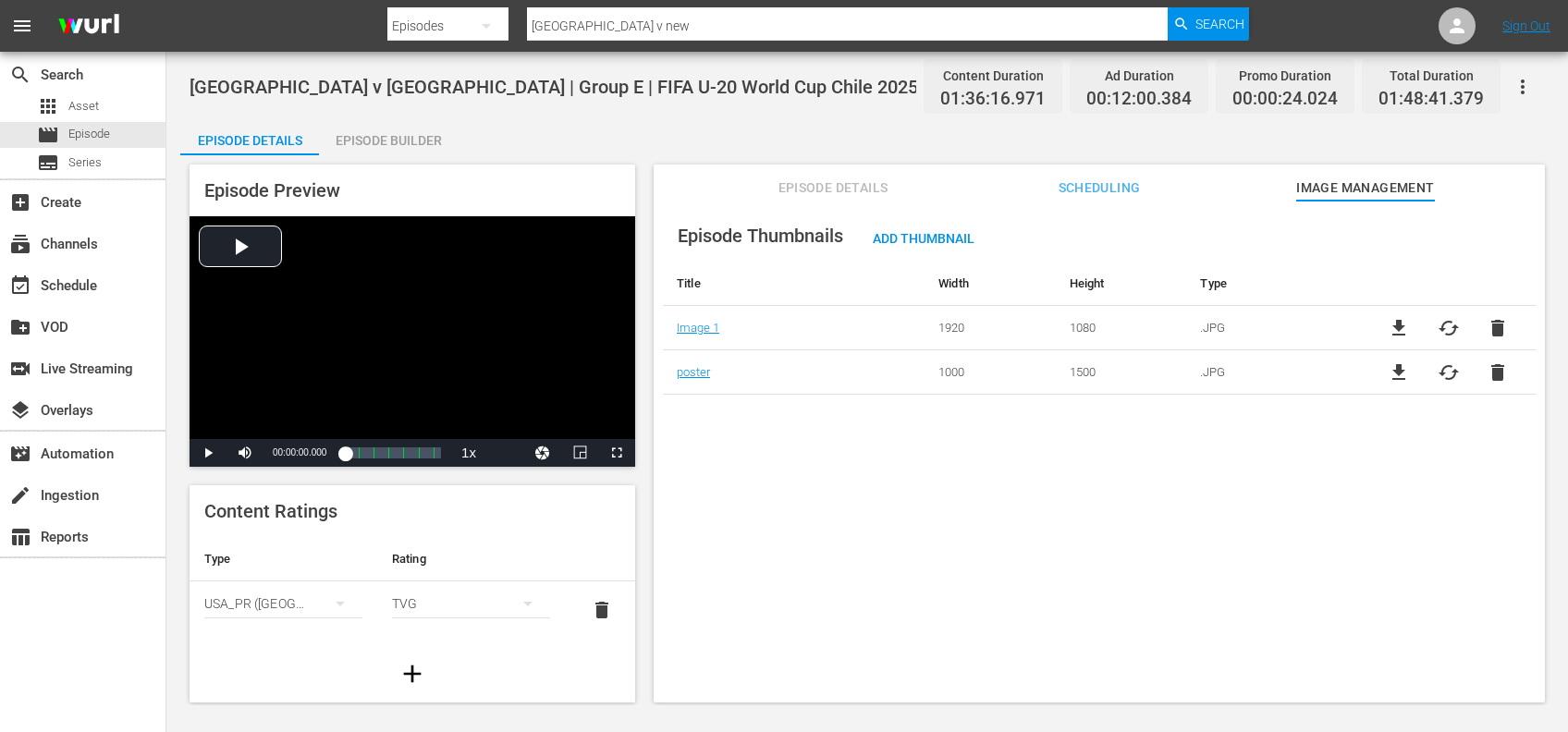
click at [1398, 323] on span "file_download" at bounding box center [1398, 328] width 22 height 22
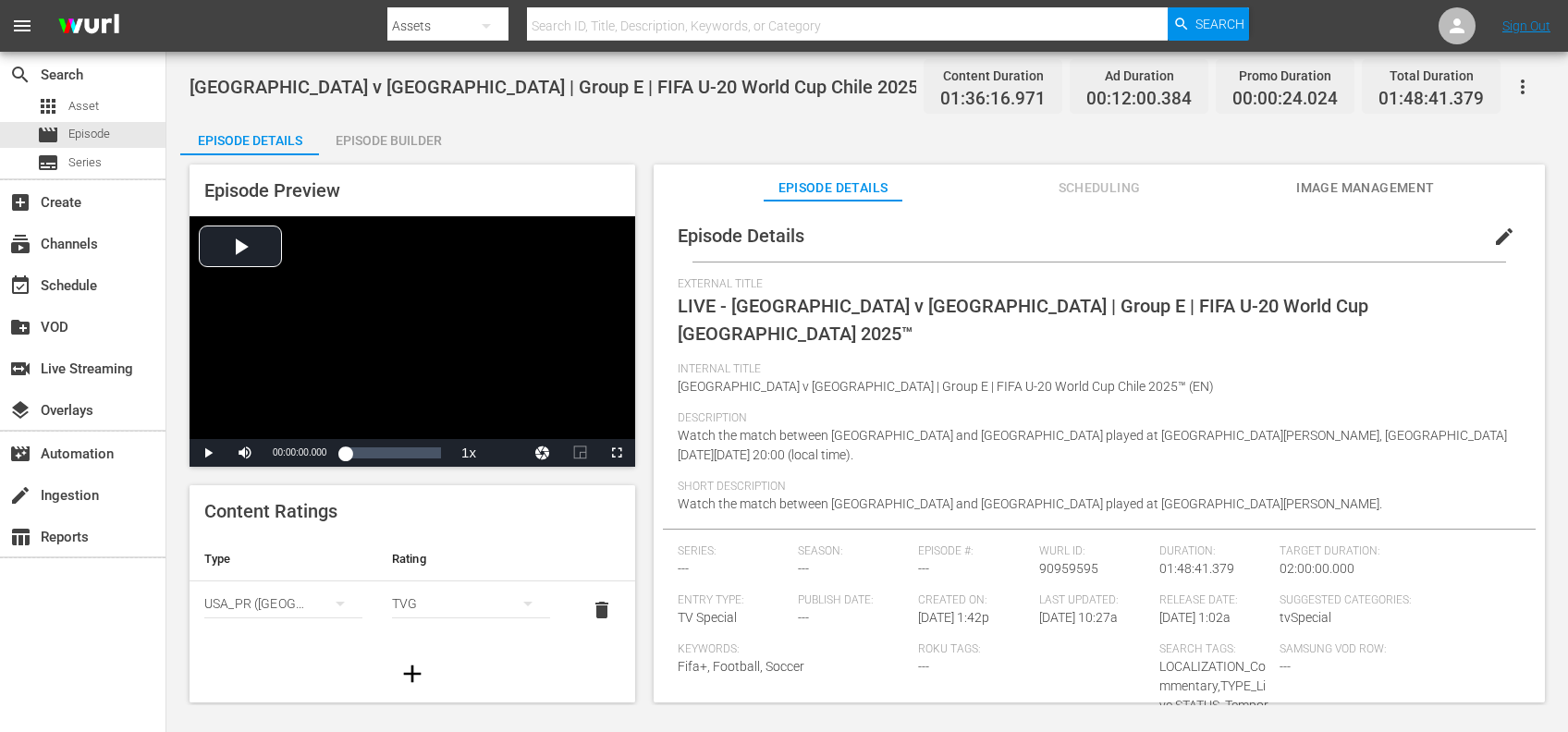
click at [1332, 185] on span "Image Management" at bounding box center [1365, 189] width 138 height 23
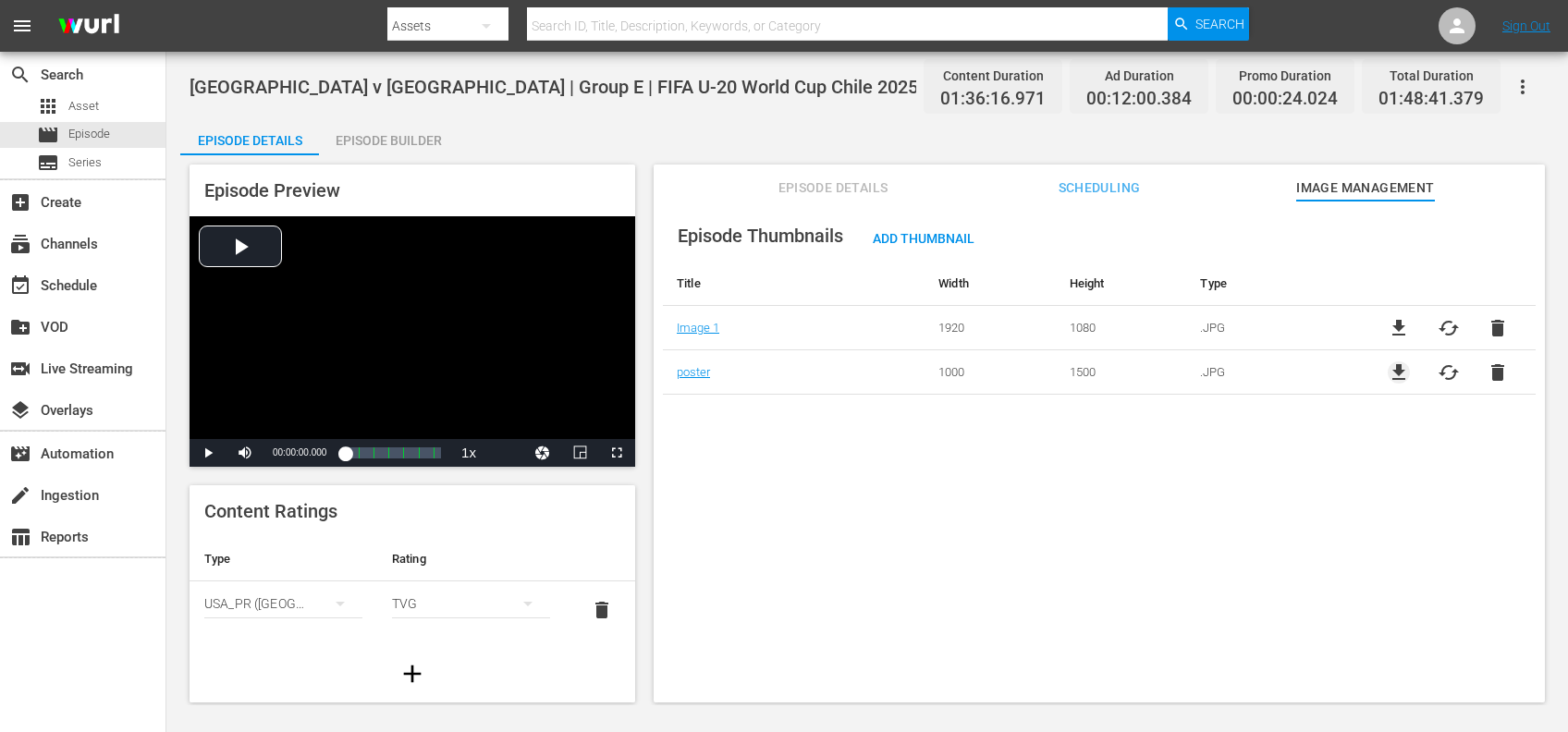
click at [1403, 371] on span "file_download" at bounding box center [1398, 372] width 22 height 22
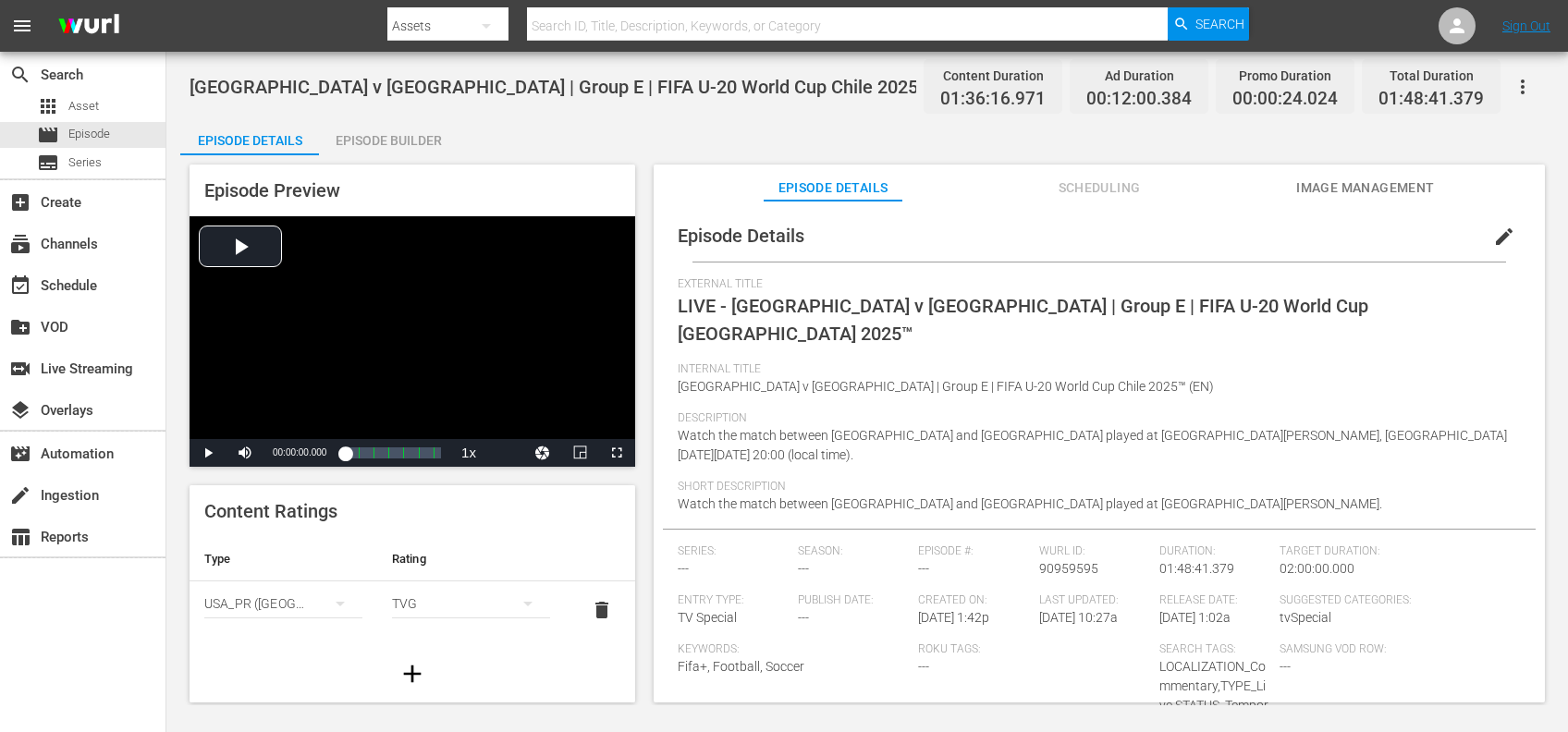
click at [610, 22] on input "text" at bounding box center [847, 26] width 641 height 44
paste input "FWC 1998 Brazil vs Netherlands, Semi-final (PT)"
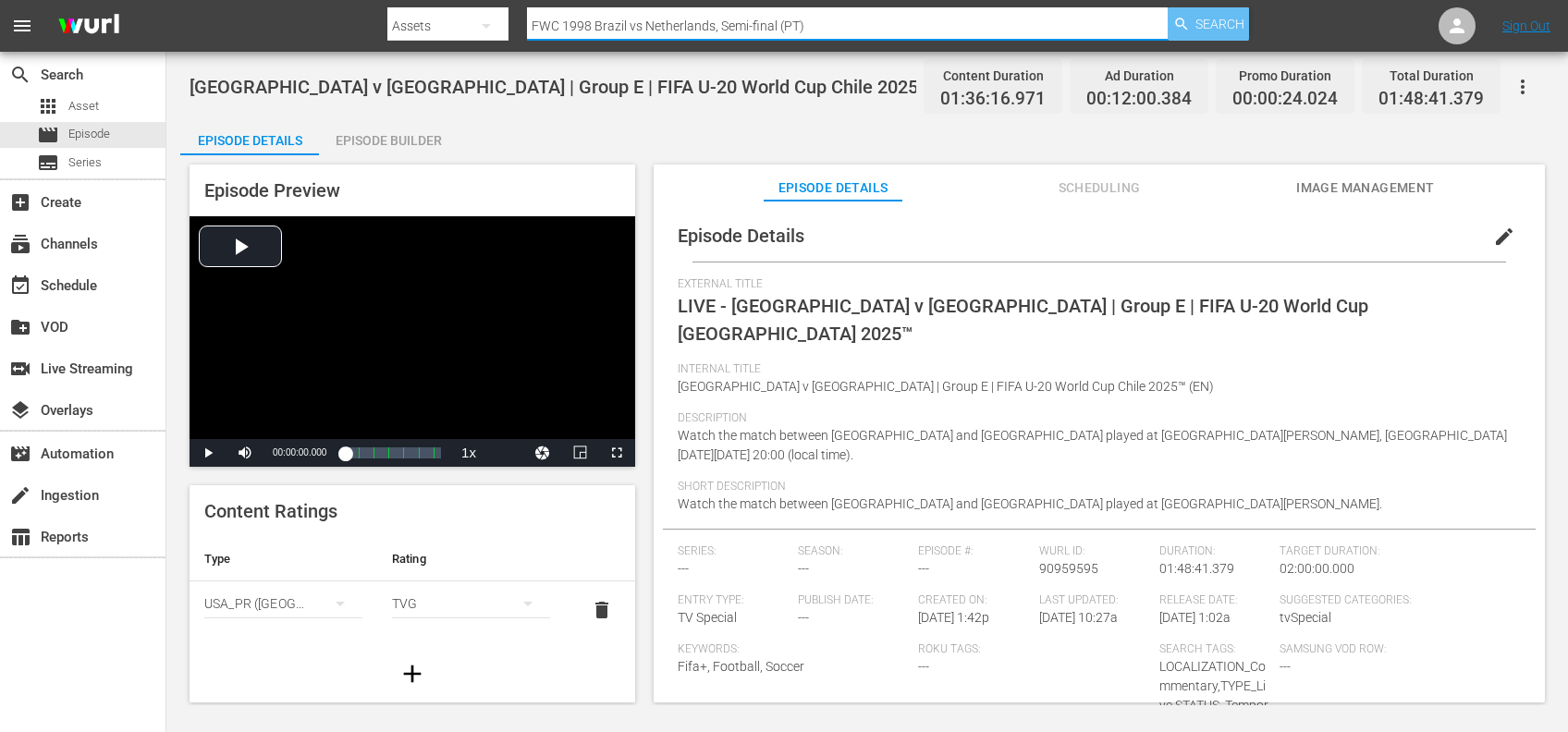
type input "FWC 1998 Brazil vs Netherlands, Semi-final (PT)"
click at [1232, 21] on span "Search" at bounding box center [1219, 24] width 49 height 34
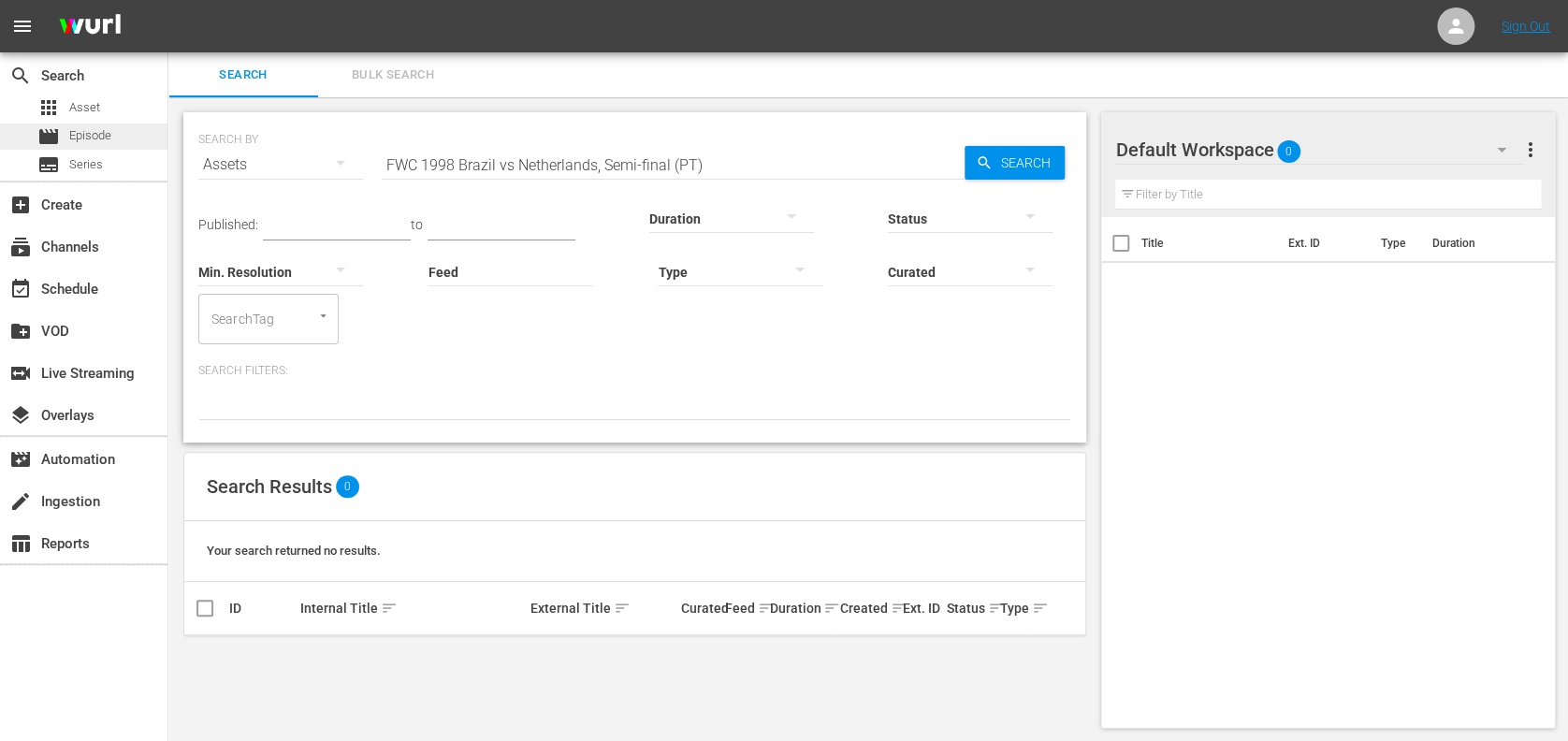
click at [129, 133] on div "movie Episode" at bounding box center [84, 136] width 167 height 26
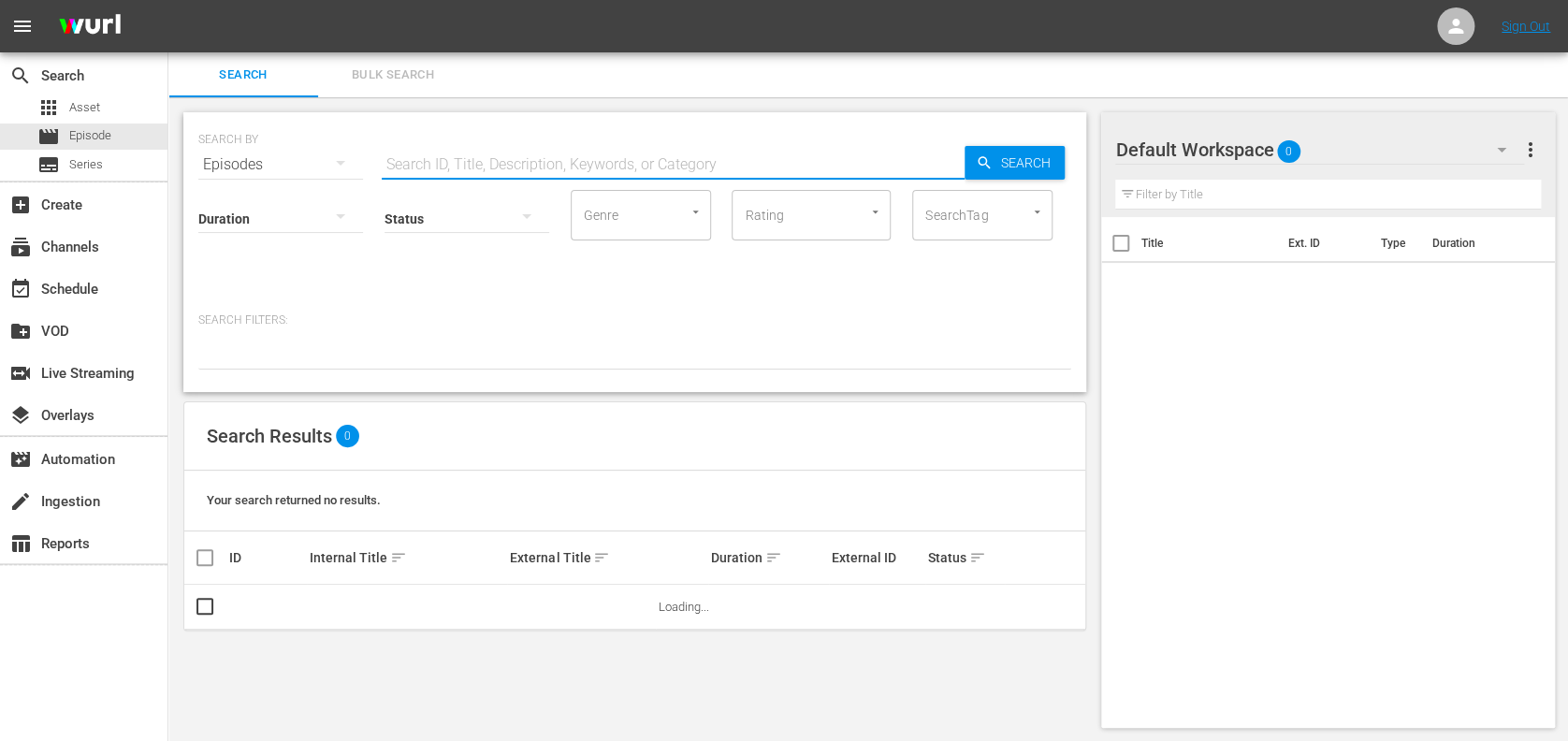
click at [591, 170] on input "text" at bounding box center [673, 165] width 583 height 45
paste input "FWC 1998 Brazil vs Netherlands, Semi-final (PT)"
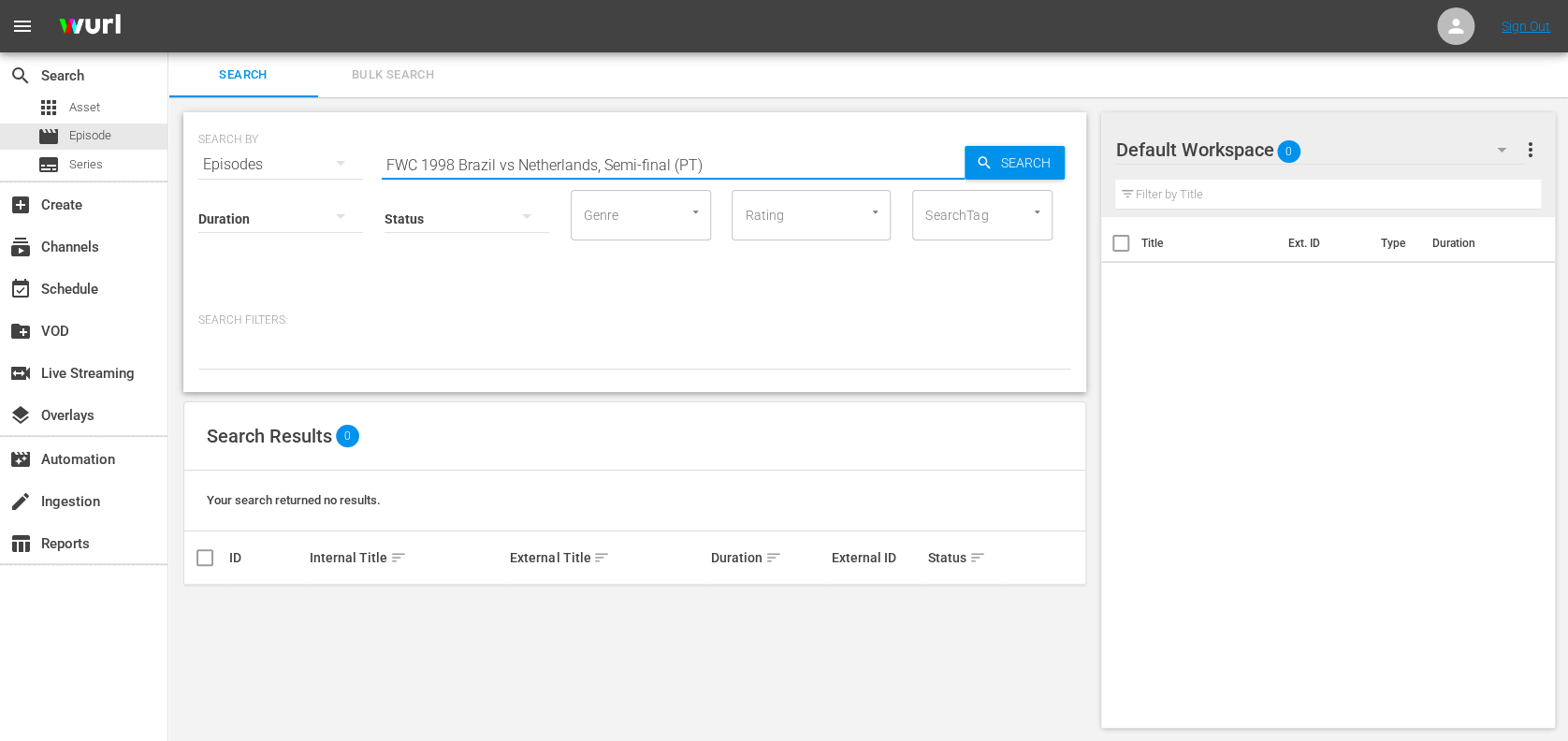
drag, startPoint x: 652, startPoint y: 168, endPoint x: 609, endPoint y: 171, distance: 43.1
click at [609, 171] on input "FWC 1998 Brazil vs Netherlands, Semi-final (PT)" at bounding box center [673, 165] width 583 height 45
drag, startPoint x: 509, startPoint y: 158, endPoint x: 522, endPoint y: 161, distance: 13.3
click at [509, 159] on input "FWC 1998 Brazil vs Netherlands pt" at bounding box center [673, 165] width 583 height 45
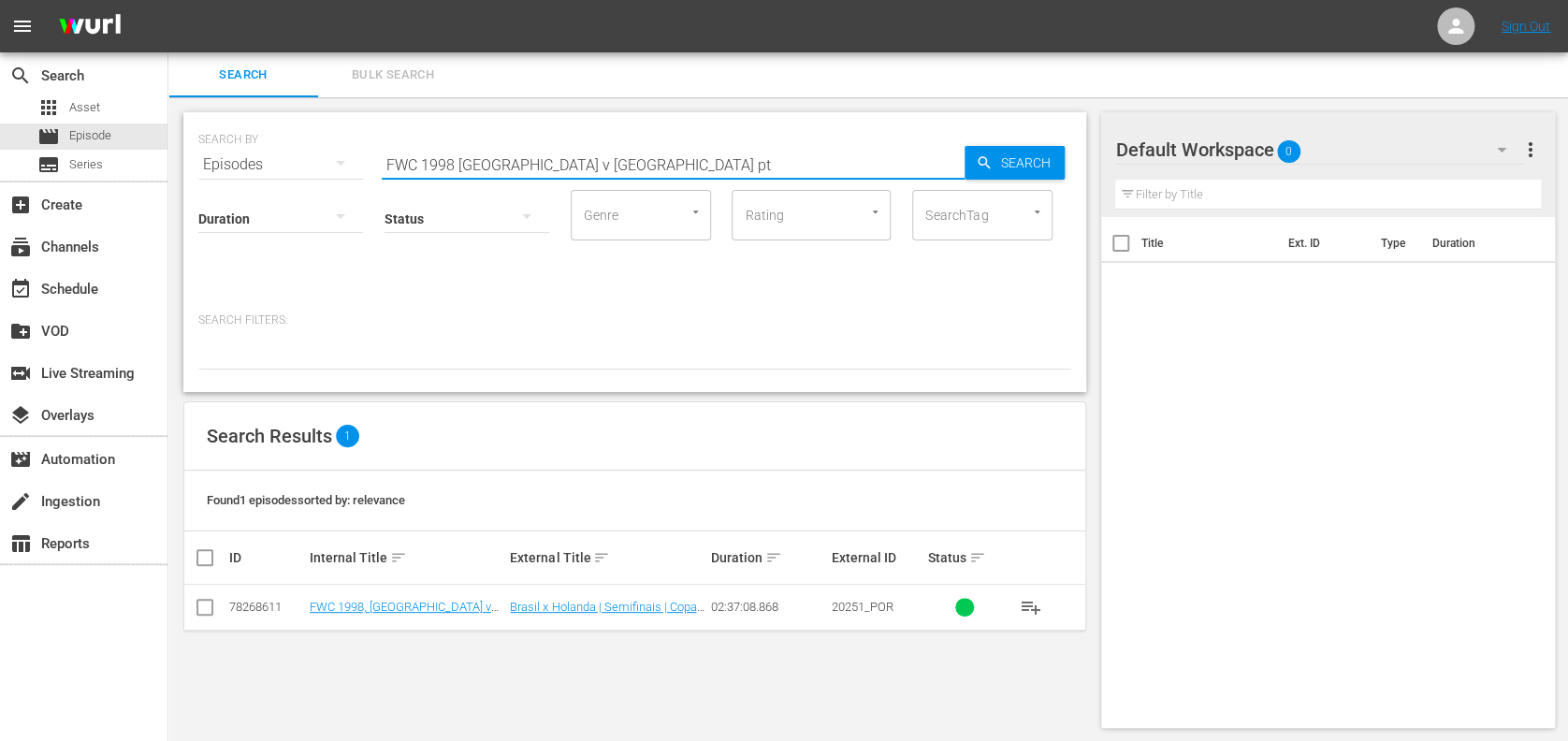
drag, startPoint x: 570, startPoint y: 165, endPoint x: 189, endPoint y: 165, distance: 381.0
click at [190, 165] on div "SEARCH BY Search By Episodes Search ID, Title, Description, Keywords, or Catego…" at bounding box center [635, 251] width 903 height 279
paste input "2006 Brazil v Ghana, Round of 16 (PT)"
type input "FWC 2006 Brazil v Ghana, Round of 16 (PT)"
click at [211, 612] on input "checkbox" at bounding box center [204, 611] width 22 height 22
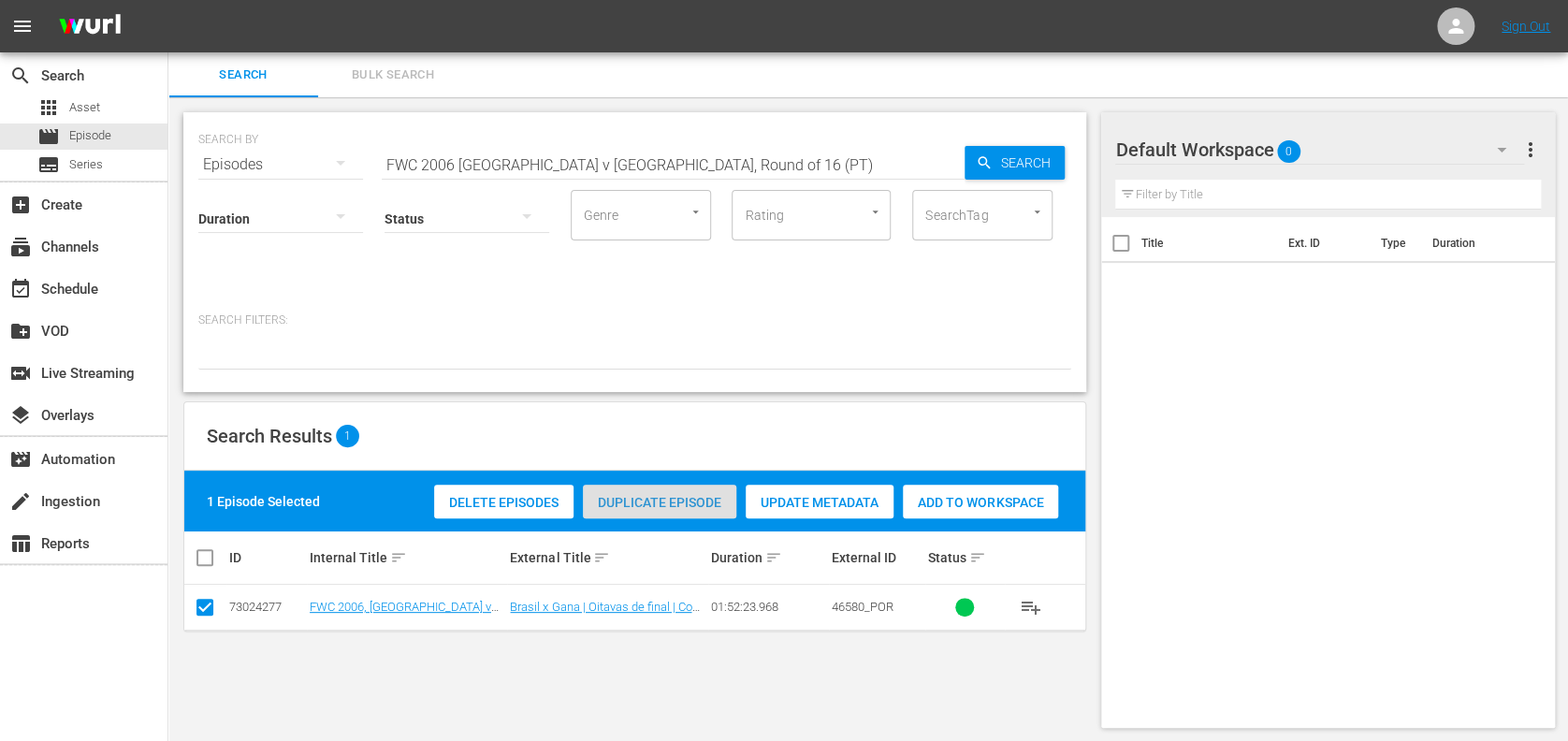
click at [650, 506] on span "Duplicate Episode" at bounding box center [660, 502] width 154 height 15
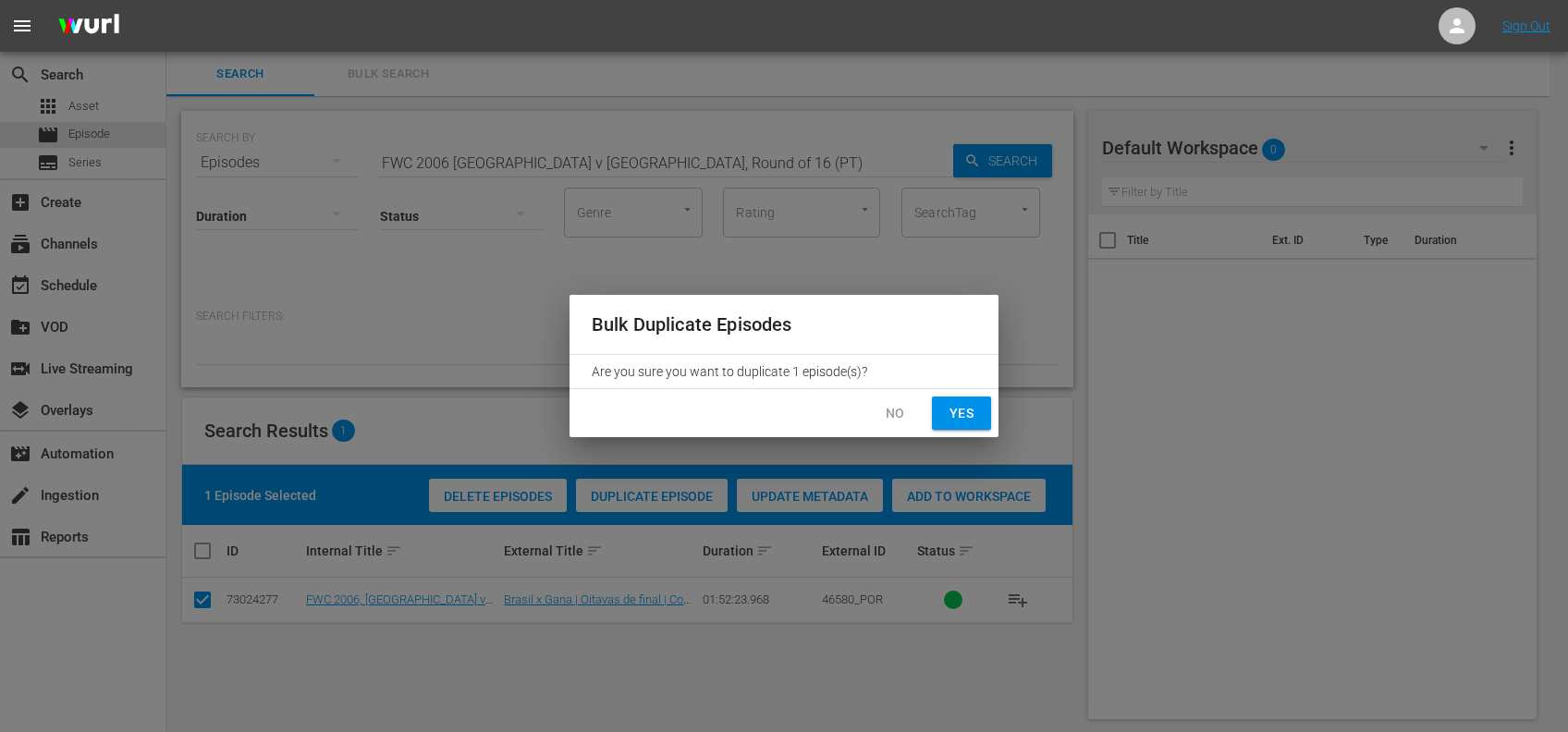
click at [956, 407] on span "Yes" at bounding box center [960, 414] width 30 height 23
checkbox input "false"
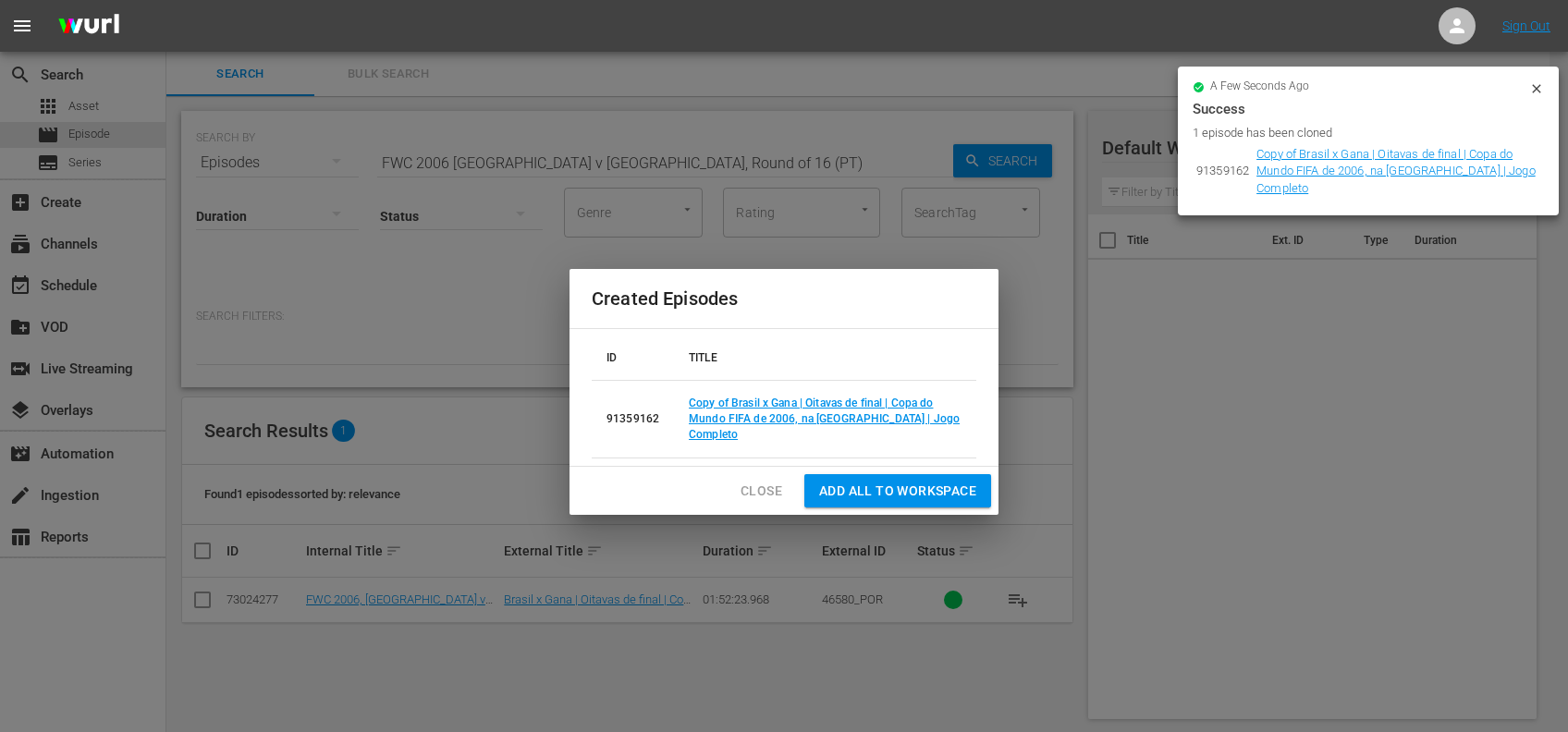
drag, startPoint x: 759, startPoint y: 472, endPoint x: 710, endPoint y: 309, distance: 170.2
click at [759, 480] on span "Close" at bounding box center [760, 492] width 41 height 23
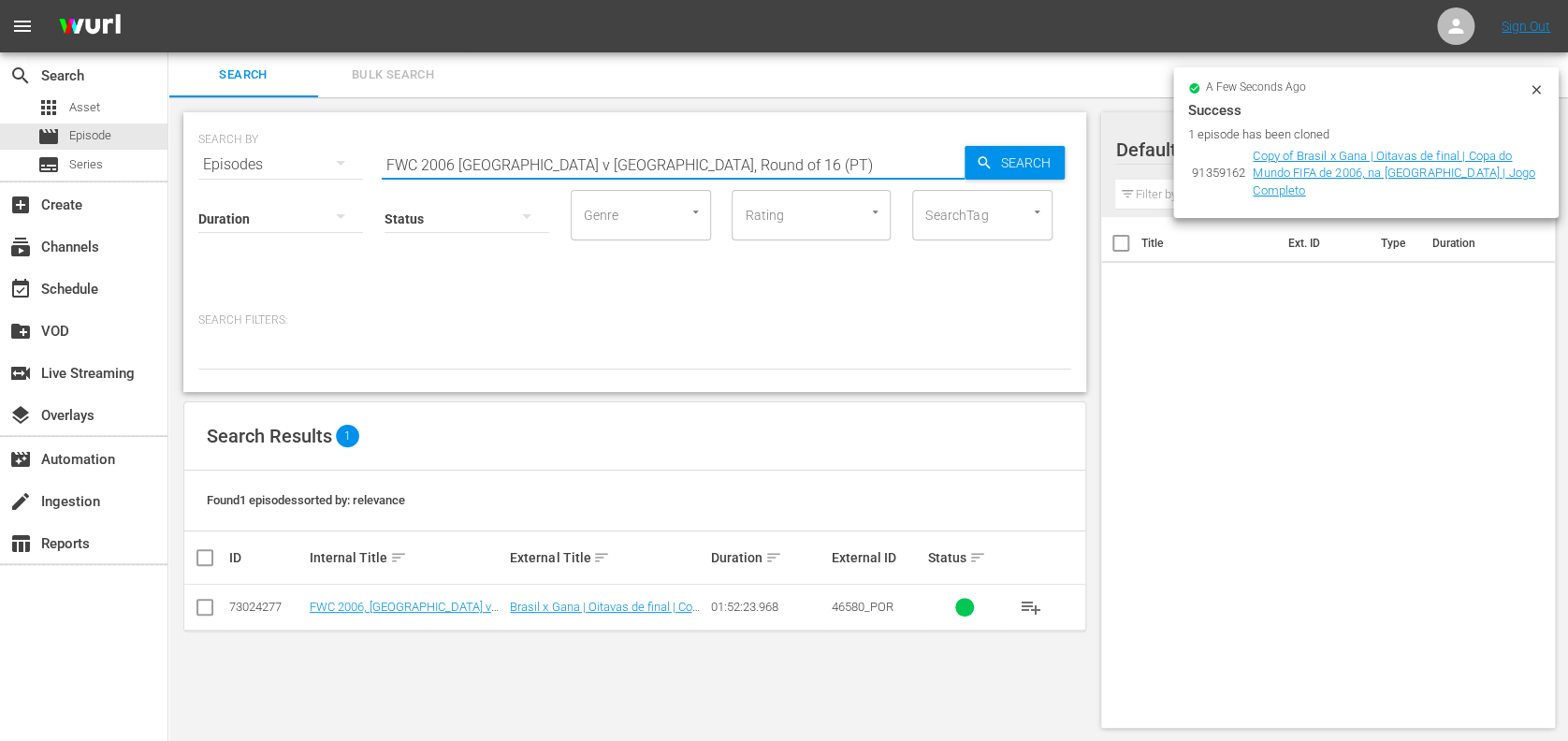
drag, startPoint x: 676, startPoint y: 166, endPoint x: 567, endPoint y: 166, distance: 109.0
click at [567, 166] on input "FWC 2006 Brazil v Ghana, Round of 16 (PT)" at bounding box center [673, 165] width 583 height 45
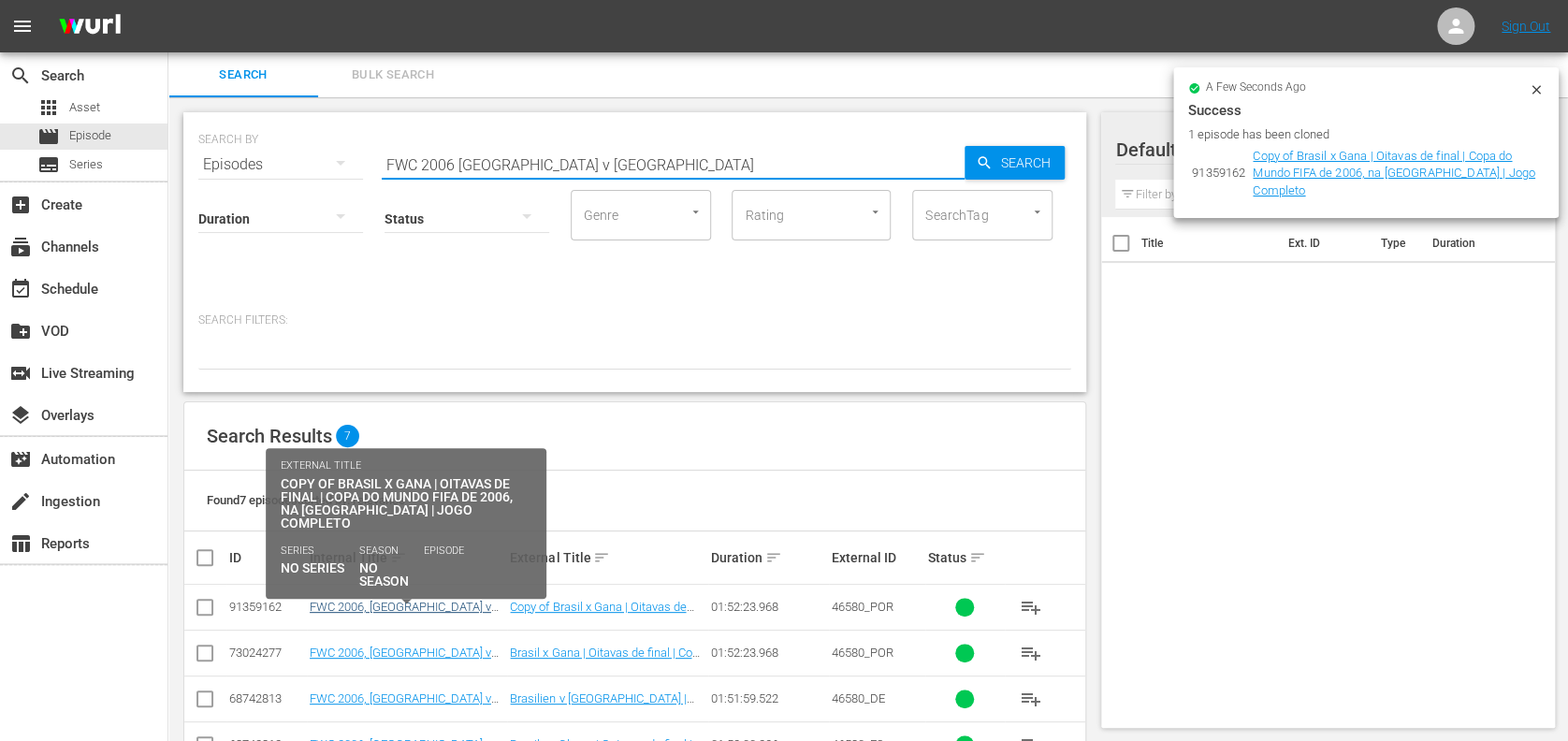
type input "FWC 2006 Brazil v Ghana"
click at [429, 609] on link "FWC 2006, Brazil v Ghana, Round of 16 - FMR (PT)" at bounding box center [403, 620] width 188 height 42
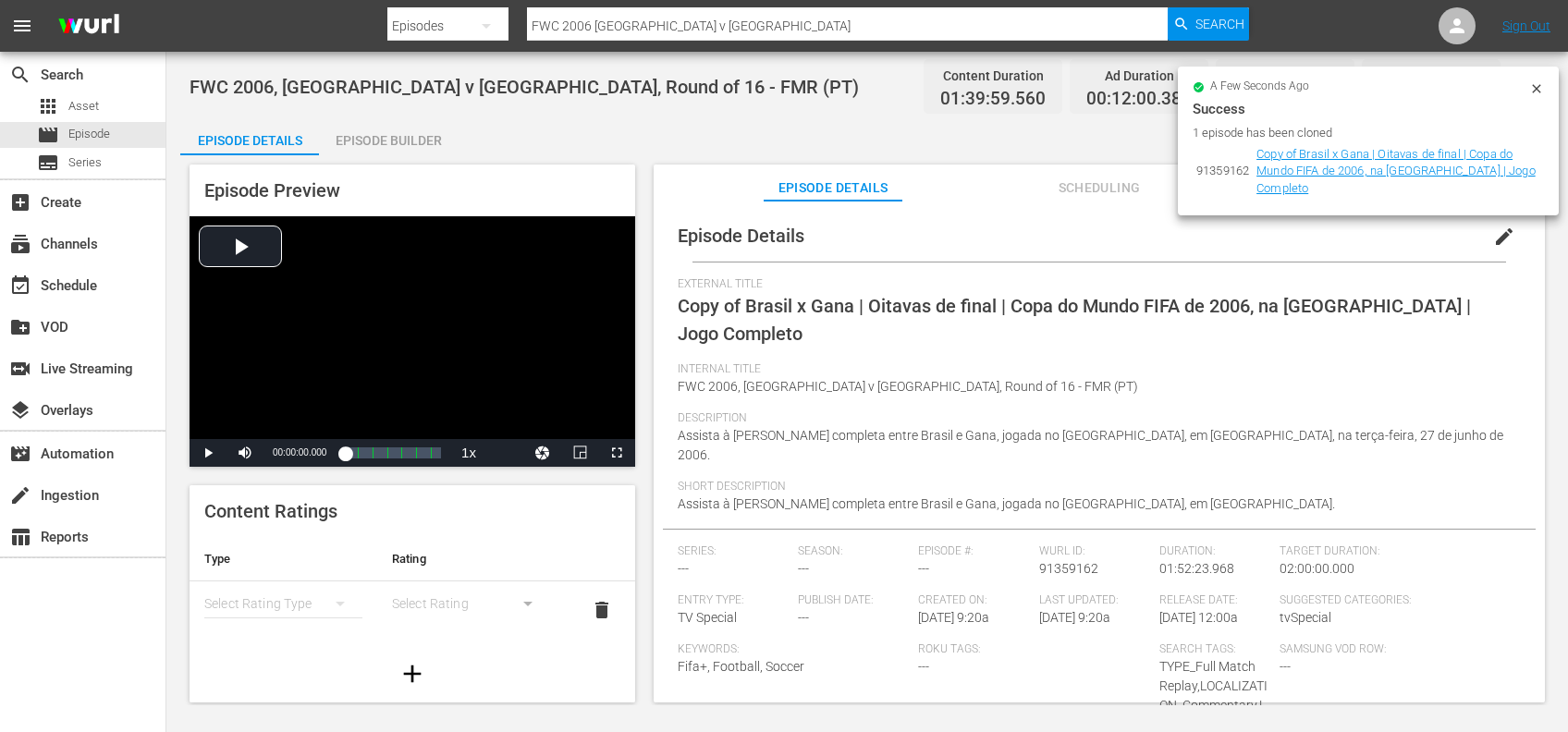
click at [1493, 232] on span "edit" at bounding box center [1504, 237] width 22 height 22
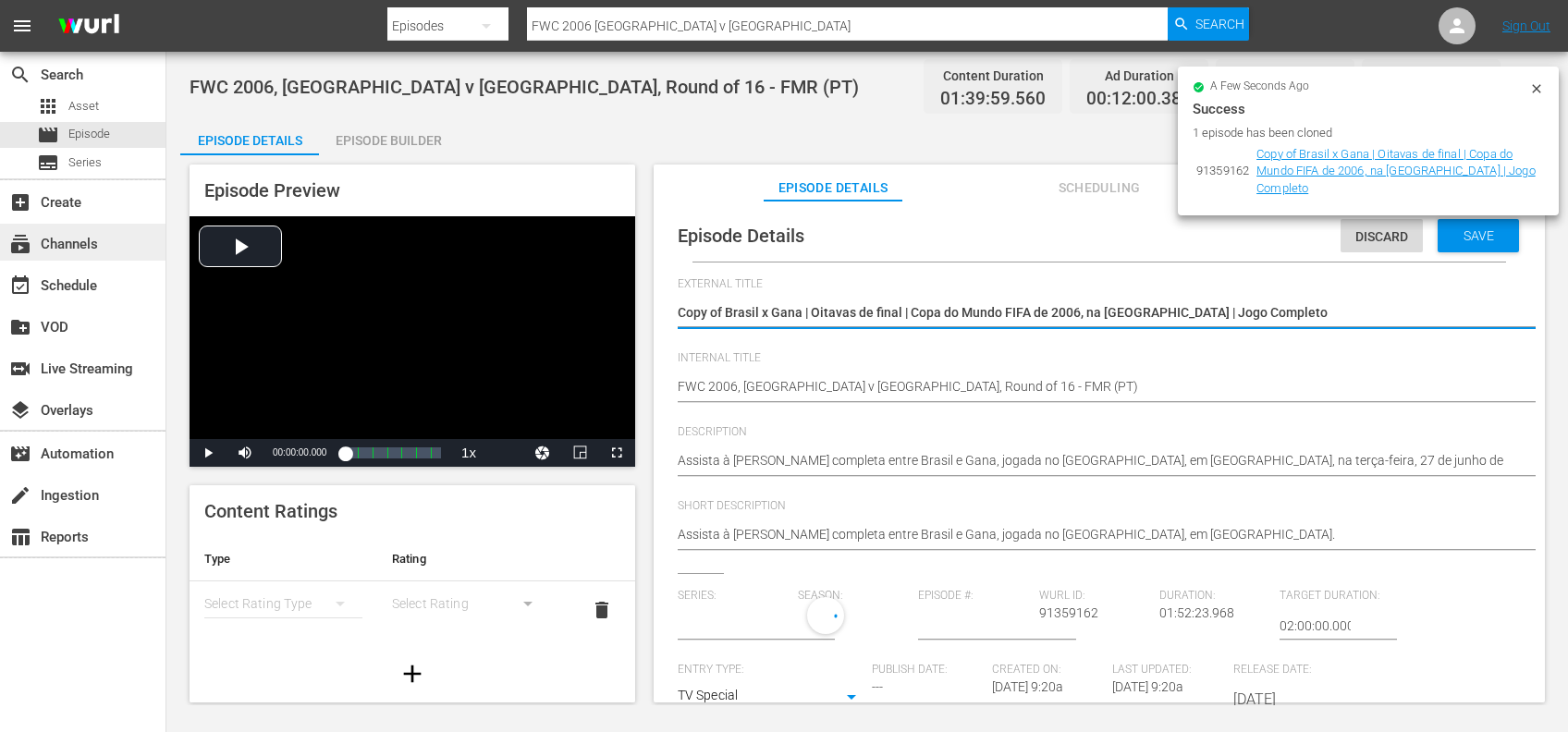
type input "No Series"
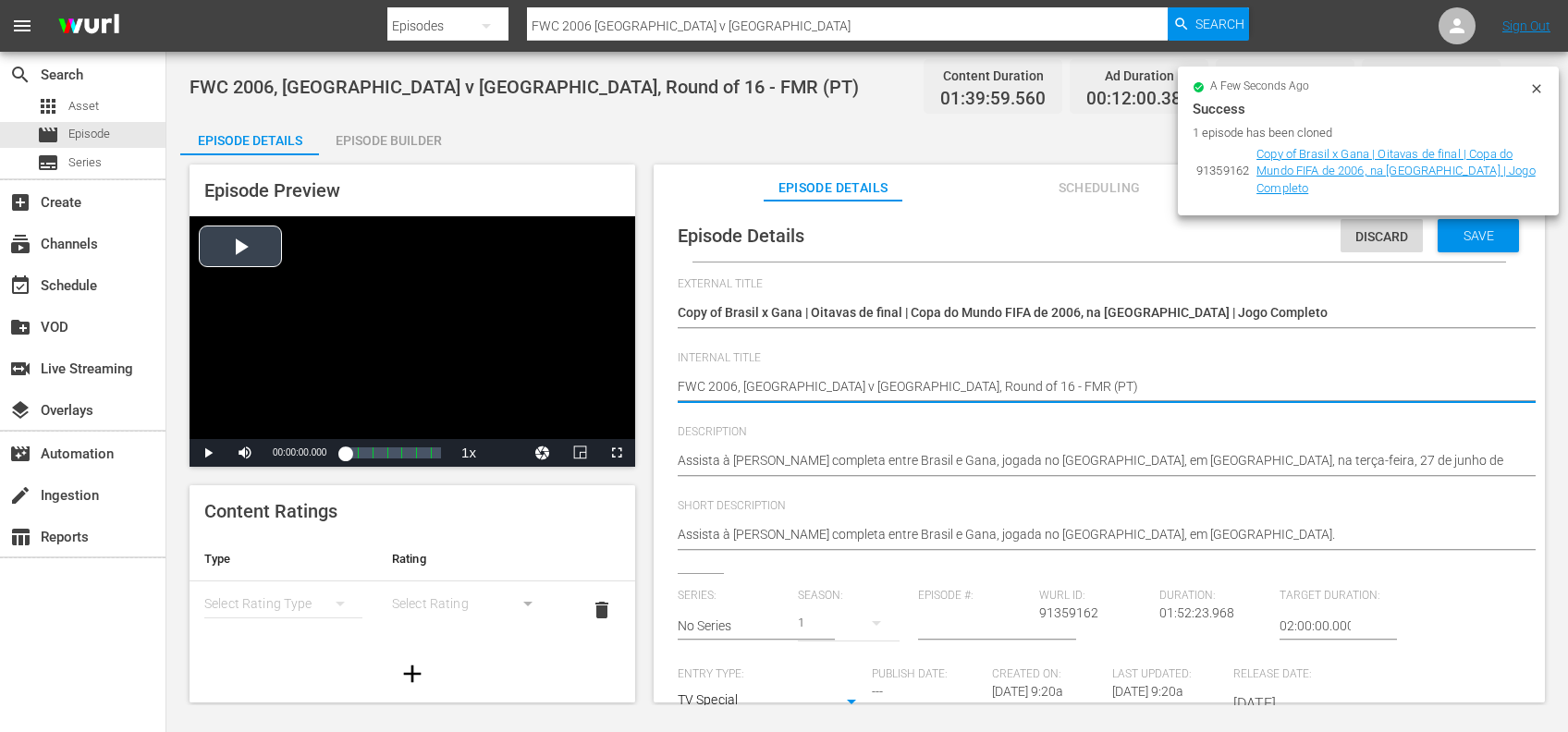
drag, startPoint x: 935, startPoint y: 390, endPoint x: 604, endPoint y: 391, distance: 331.0
paste textarea "South Africa v New Caledonia | Group E | FIFA U-20 World Cup Chile 2025™"
type textarea "[GEOGRAPHIC_DATA] v [GEOGRAPHIC_DATA] | Group E | FIFA U-20 World Cup Chile 202…"
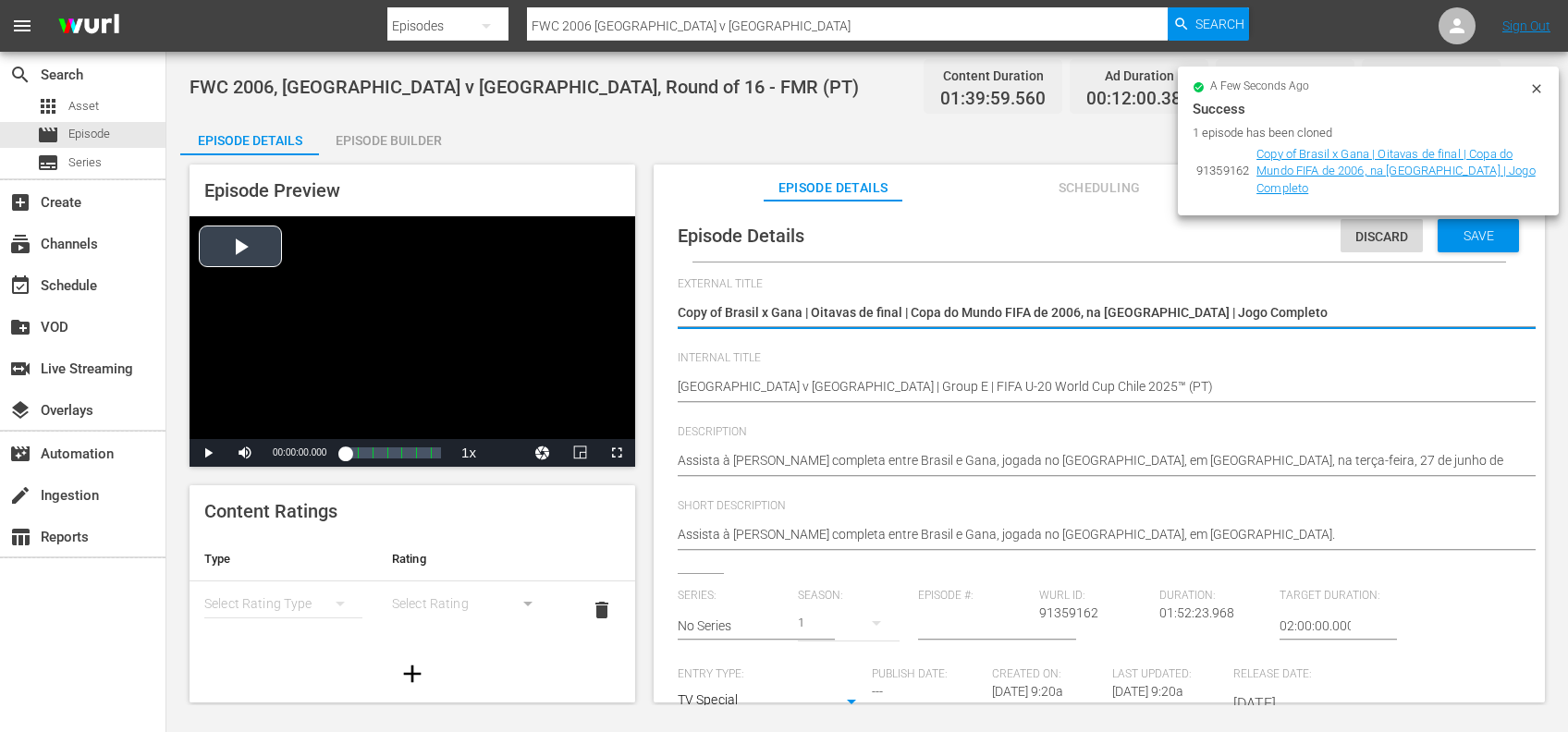
drag, startPoint x: 1265, startPoint y: 312, endPoint x: 610, endPoint y: 329, distance: 655.2
paste textarea "África do Sul x Nova Caledônia | Grupo E | Copa do Mundo Sub-20 da FIFA [GEOGRA…"
type textarea "África do Sul x Nova Caledônia | Grupo E | Copa do Mundo Sub-20 da FIFA [GEOGRA…"
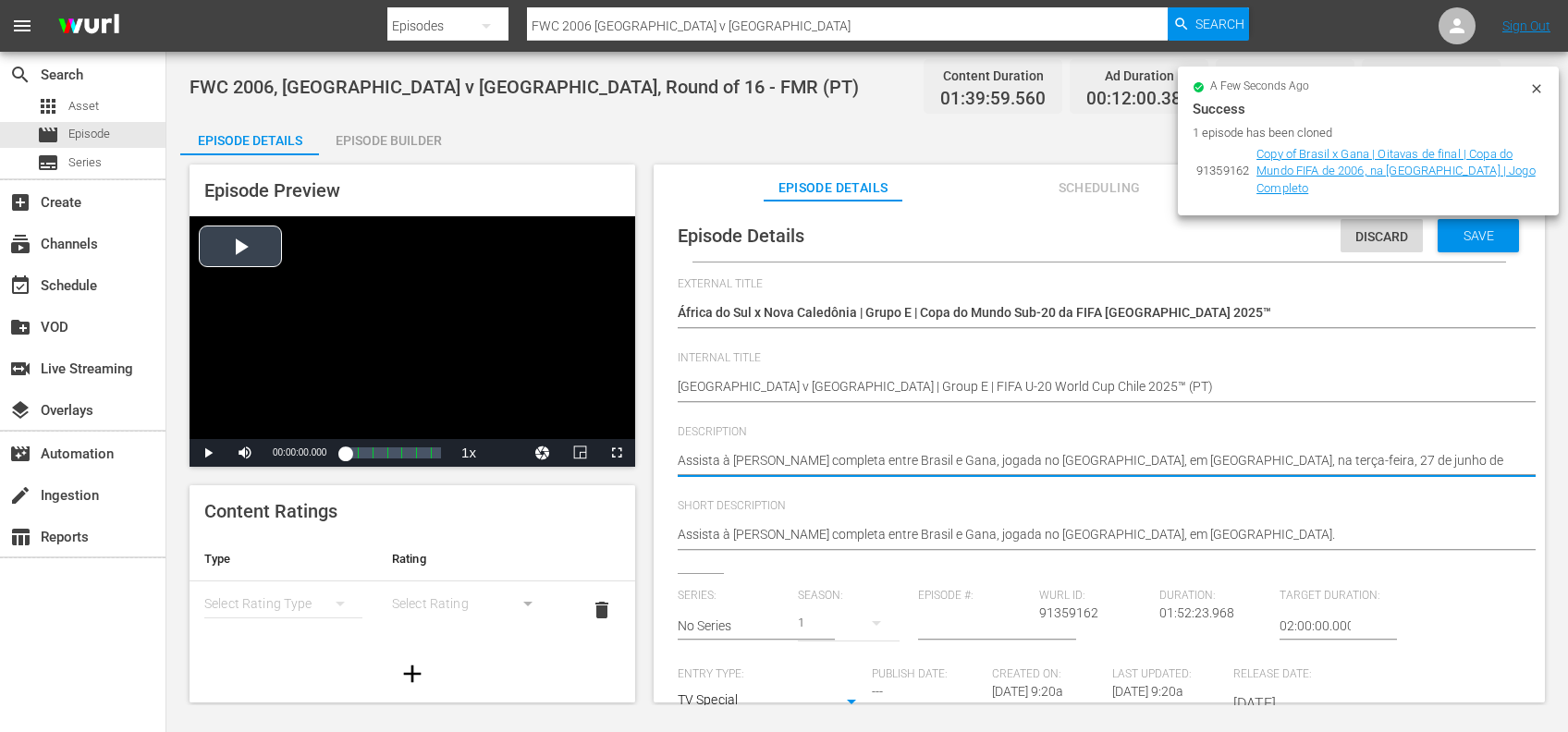
drag, startPoint x: 1405, startPoint y: 462, endPoint x: 610, endPoint y: 462, distance: 795.0
paste textarea "ao jogo entre África do Sul e Nova Caledônia no Estádio El Teniente, Rancagua, …"
type textarea "Assista ao jogo entre África do Sul e Nova Caledônia no Estádio El Teniente, Ra…"
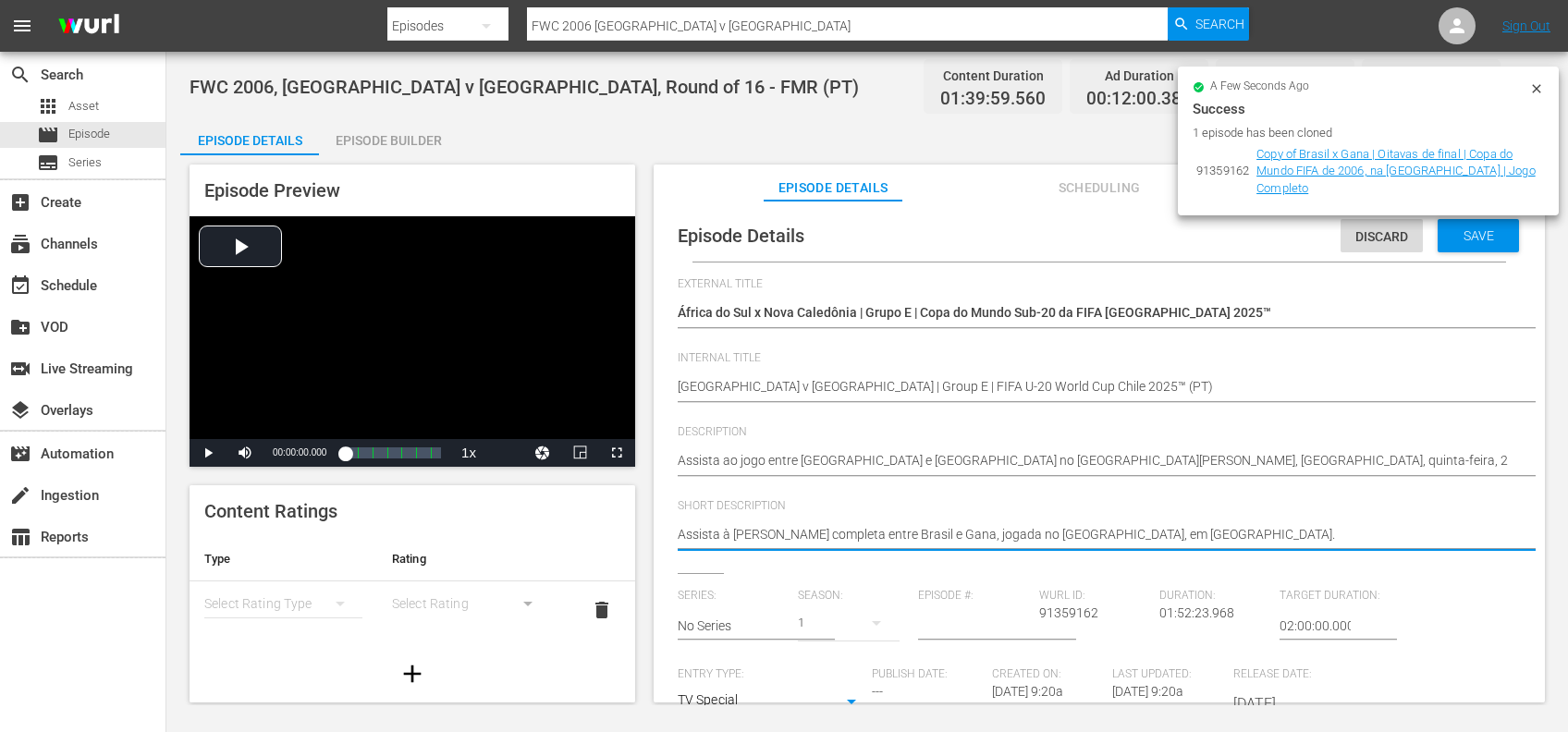
drag, startPoint x: 1207, startPoint y: 528, endPoint x: 627, endPoint y: 538, distance: 580.1
paste textarea "ao jogo entre África do Sul e Nova Caledônia no Estádio El Teniente, Rancagua, …"
type textarea "Assista ao jogo entre África do Sul e Nova Caledônia no Estádio El Teniente, Ra…"
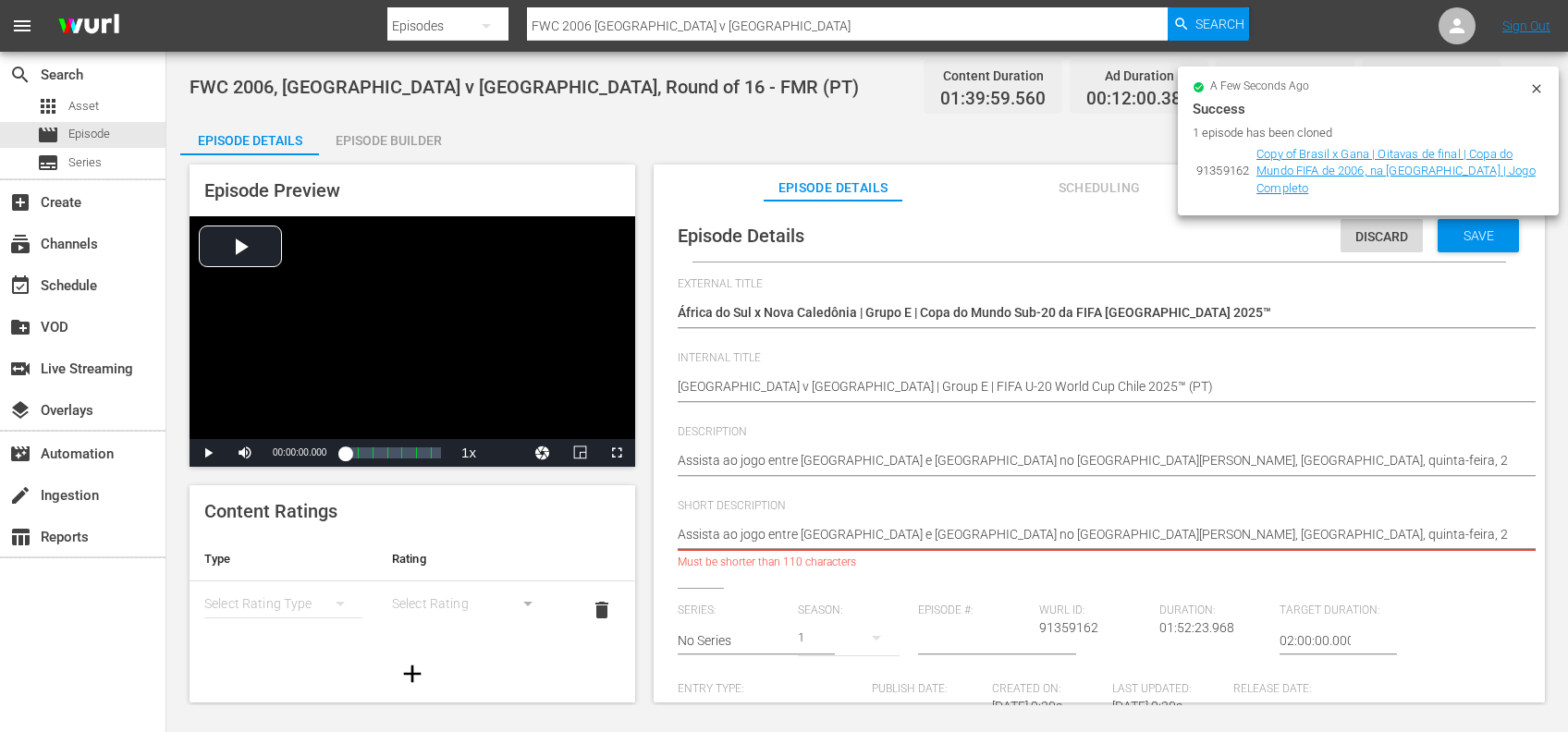
drag, startPoint x: 1501, startPoint y: 533, endPoint x: 985, endPoint y: 533, distance: 516.0
click at [985, 533] on textarea "Assista à partida completa entre Brasil e Gana, jogada no Signal-Iduna-Park, em…" at bounding box center [1094, 536] width 834 height 22
type textarea "Assista ao jogo entre África do Sul e Nova Caledônia n"
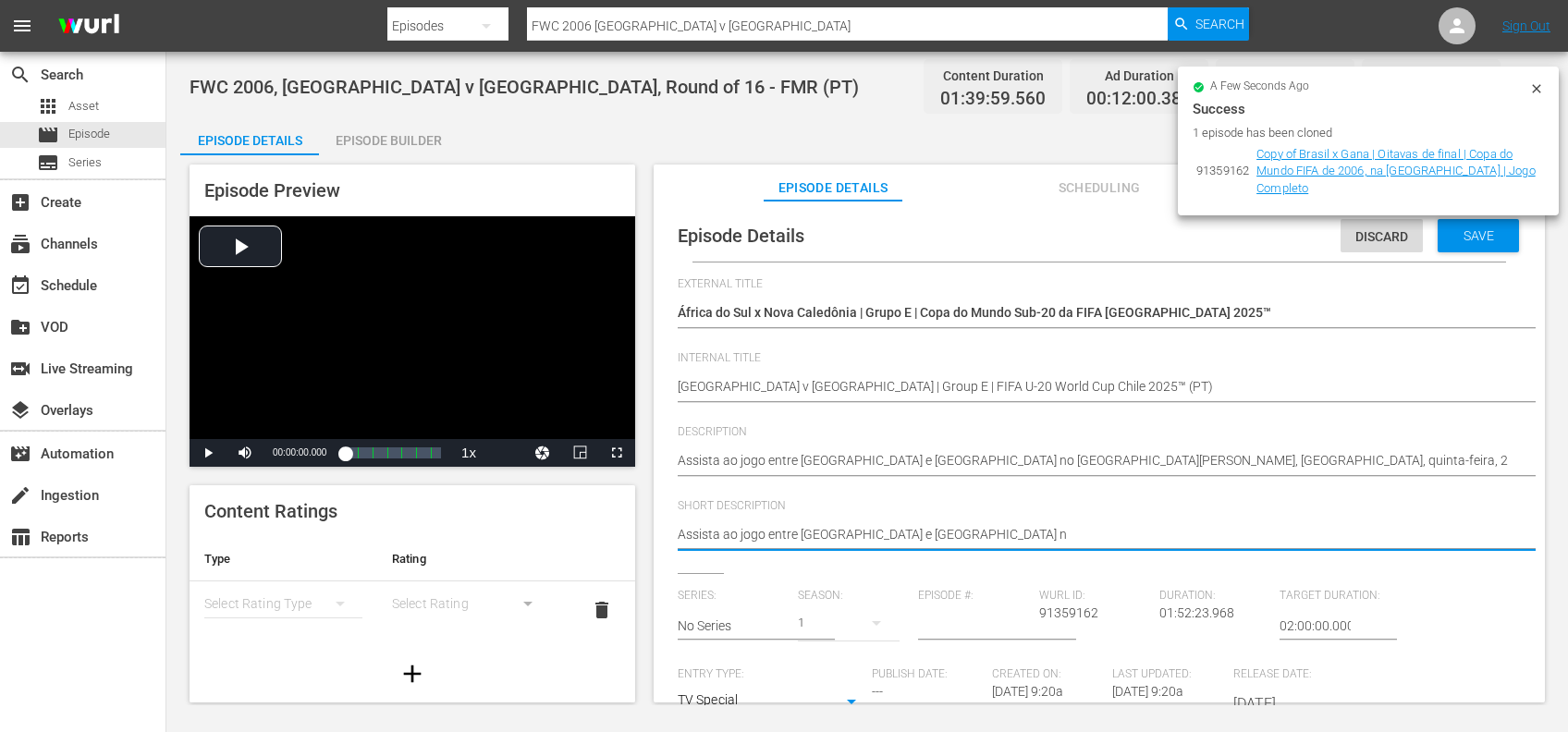
type textarea "Assista ao jogo entre África do Sul e Nova Caledônia"
type textarea "Assista ao jogo entre África do Sul e Nova Caledônia."
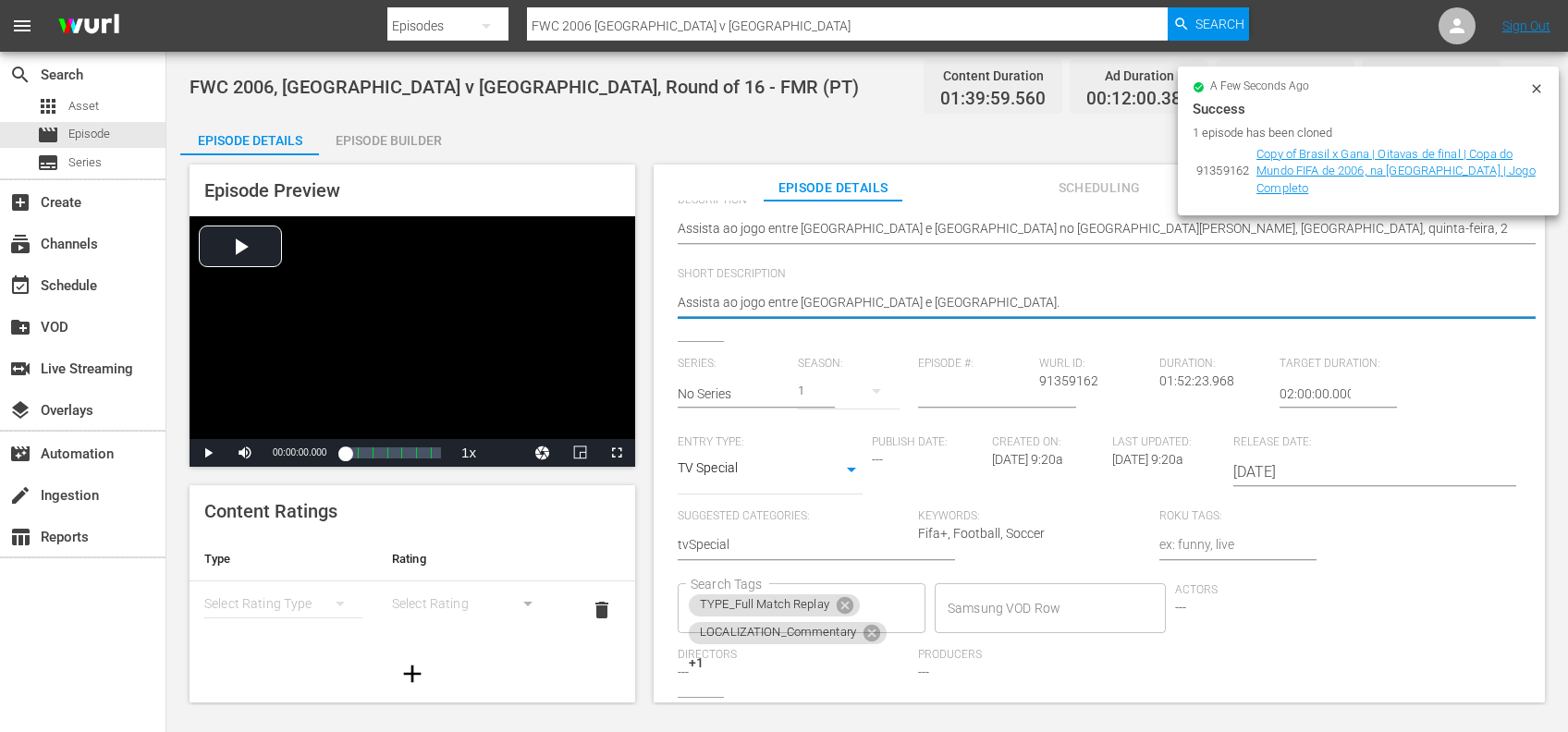
scroll to position [281, 0]
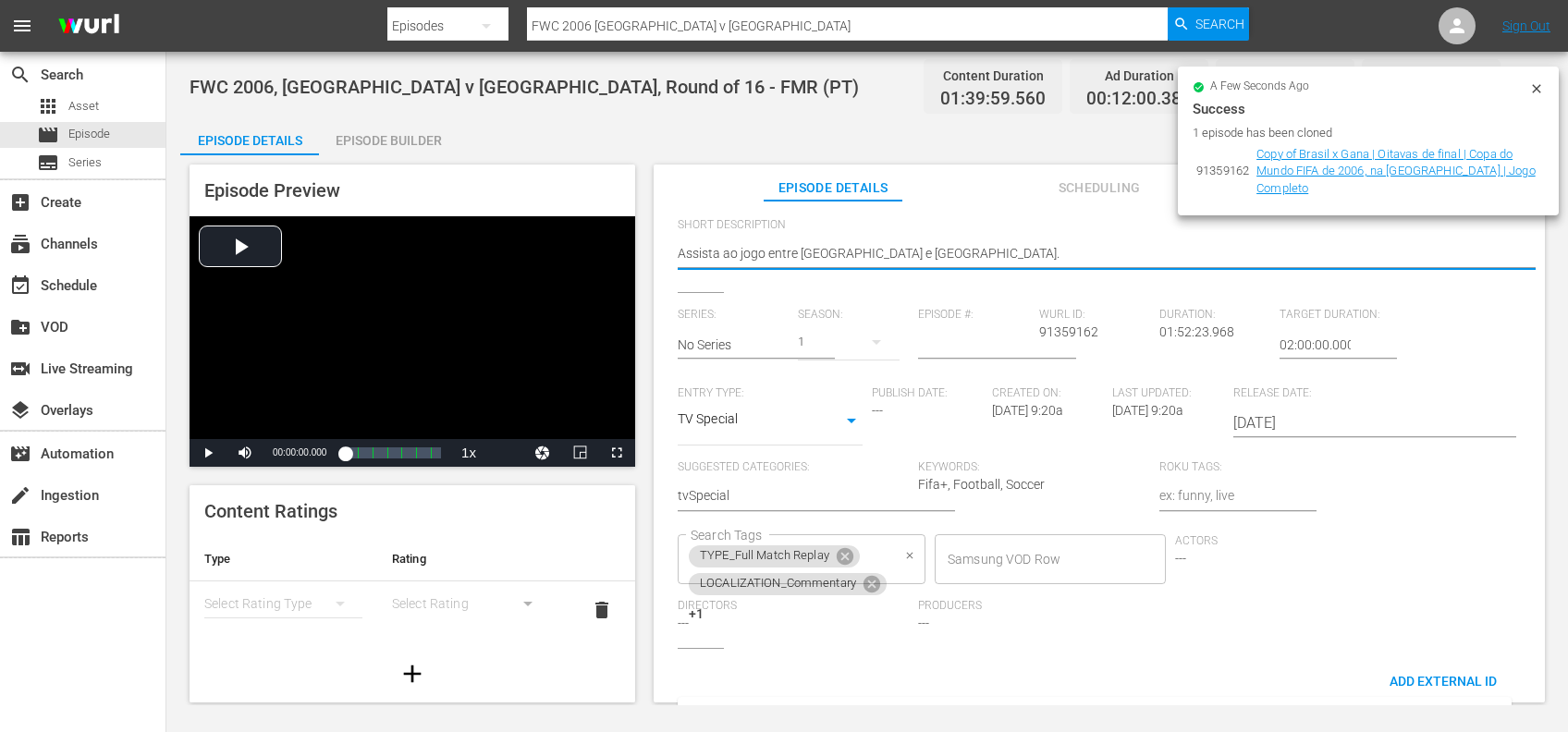
click at [854, 557] on icon at bounding box center [844, 556] width 20 height 20
click at [875, 553] on icon at bounding box center [871, 556] width 20 height 20
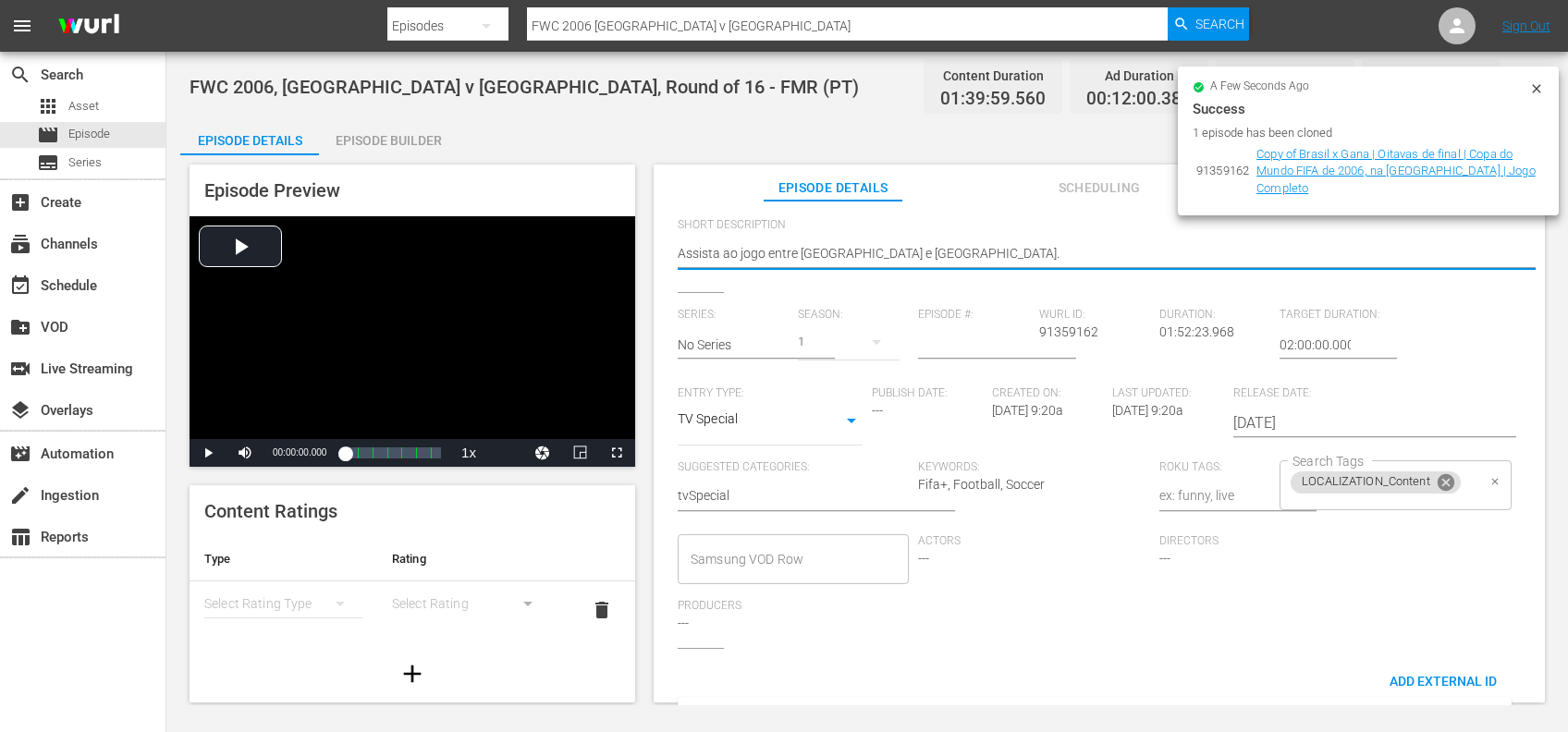
click at [1447, 487] on icon at bounding box center [1445, 482] width 20 height 20
type textarea "Assista ao jogo entre África do Sul e Nova Caledônia."
click at [1410, 487] on input "Search Tags" at bounding box center [1381, 485] width 187 height 34
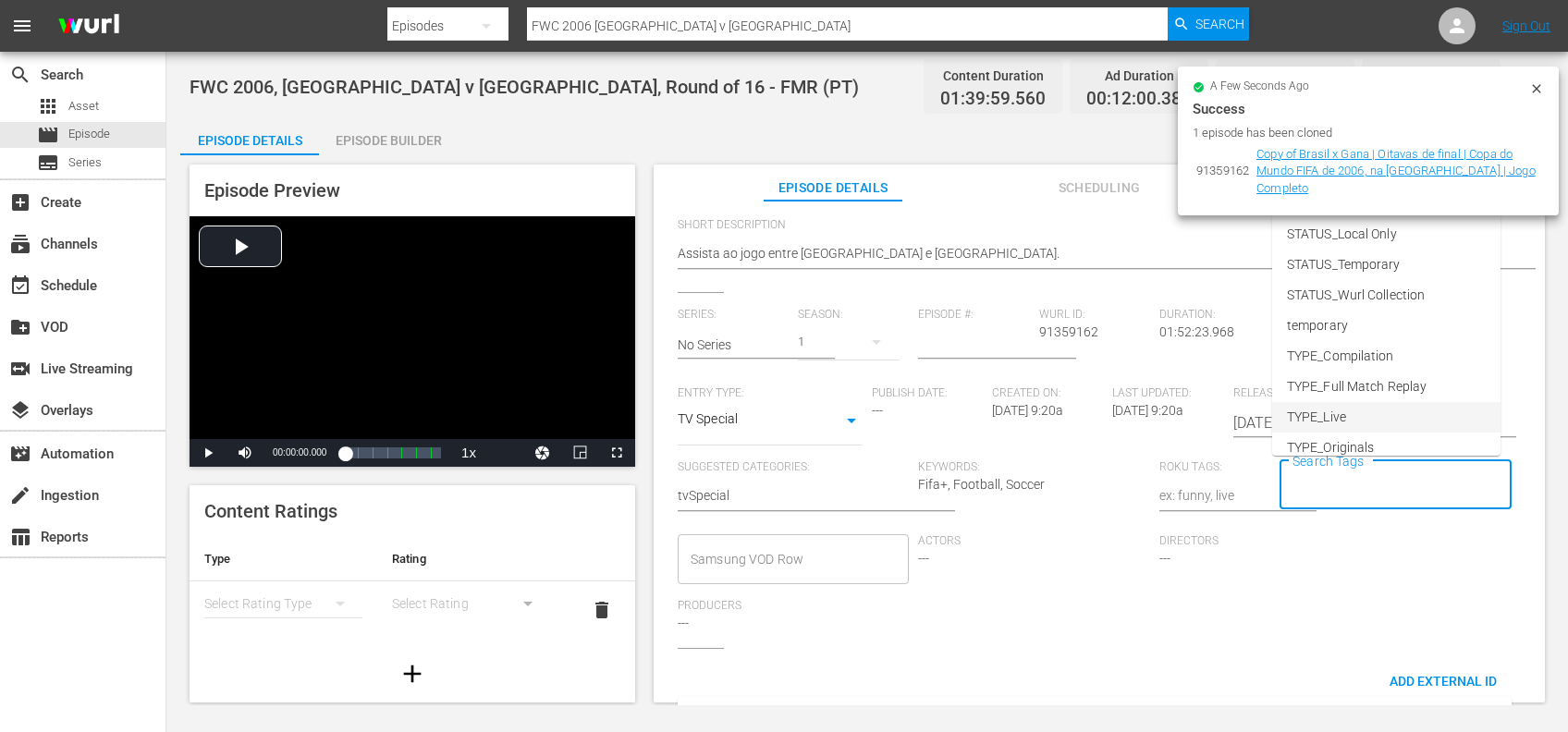
scroll to position [241, 0]
click at [1380, 398] on li "TYPE_Live" at bounding box center [1385, 402] width 228 height 31
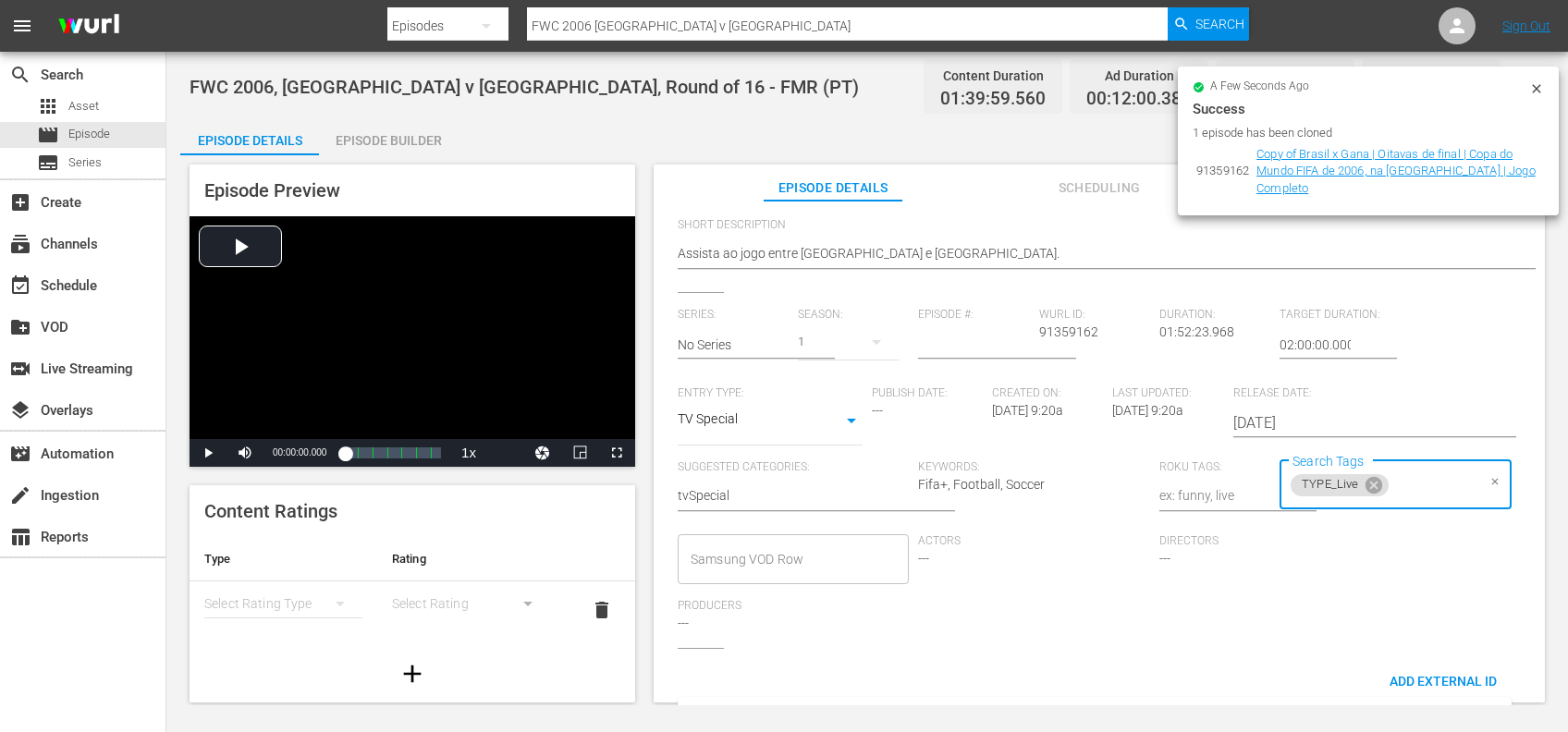
click at [1420, 471] on input "Search Tags" at bounding box center [1432, 485] width 84 height 34
click at [1398, 252] on span "STATUS_Temporary" at bounding box center [1343, 253] width 113 height 19
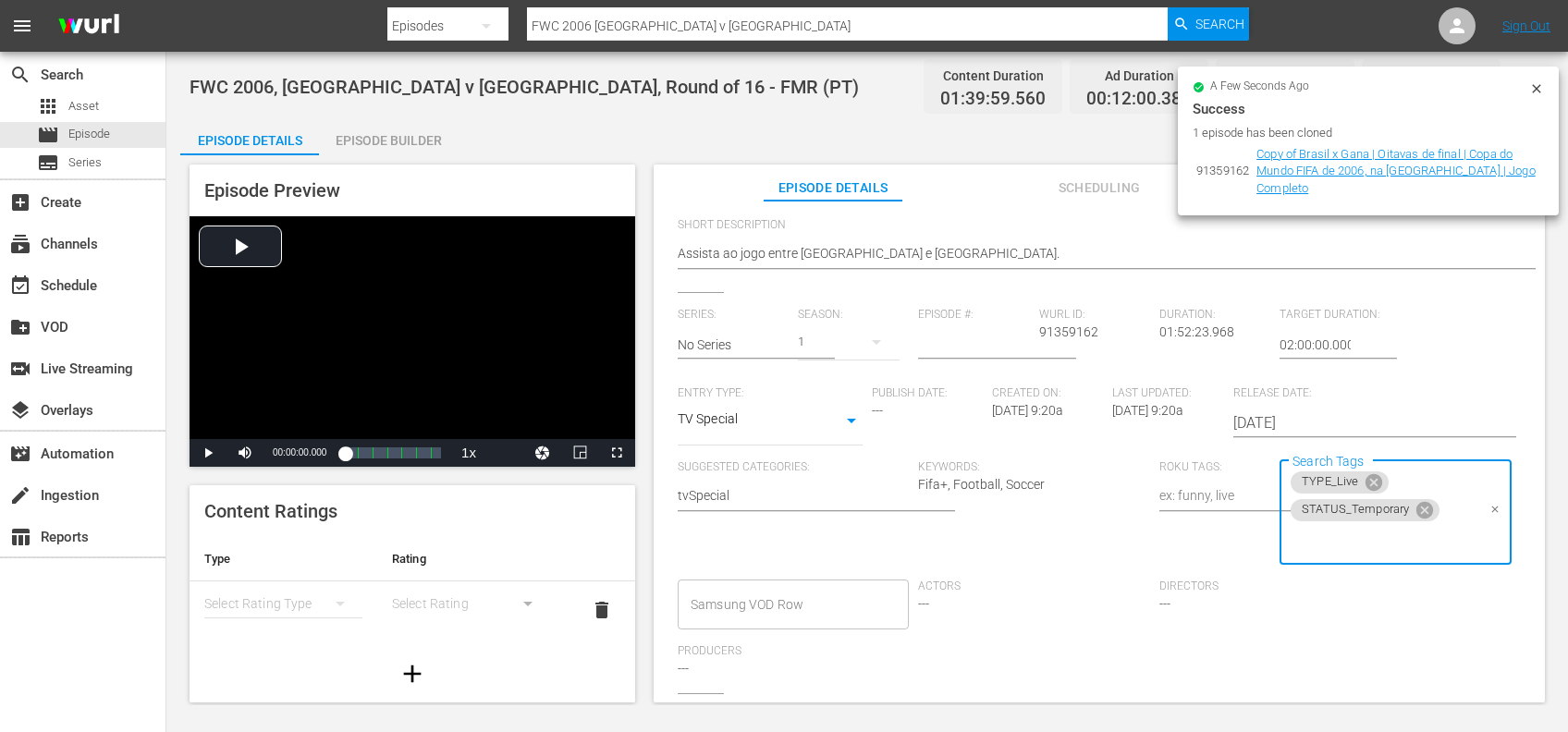
click at [1541, 84] on icon at bounding box center [1535, 88] width 14 height 14
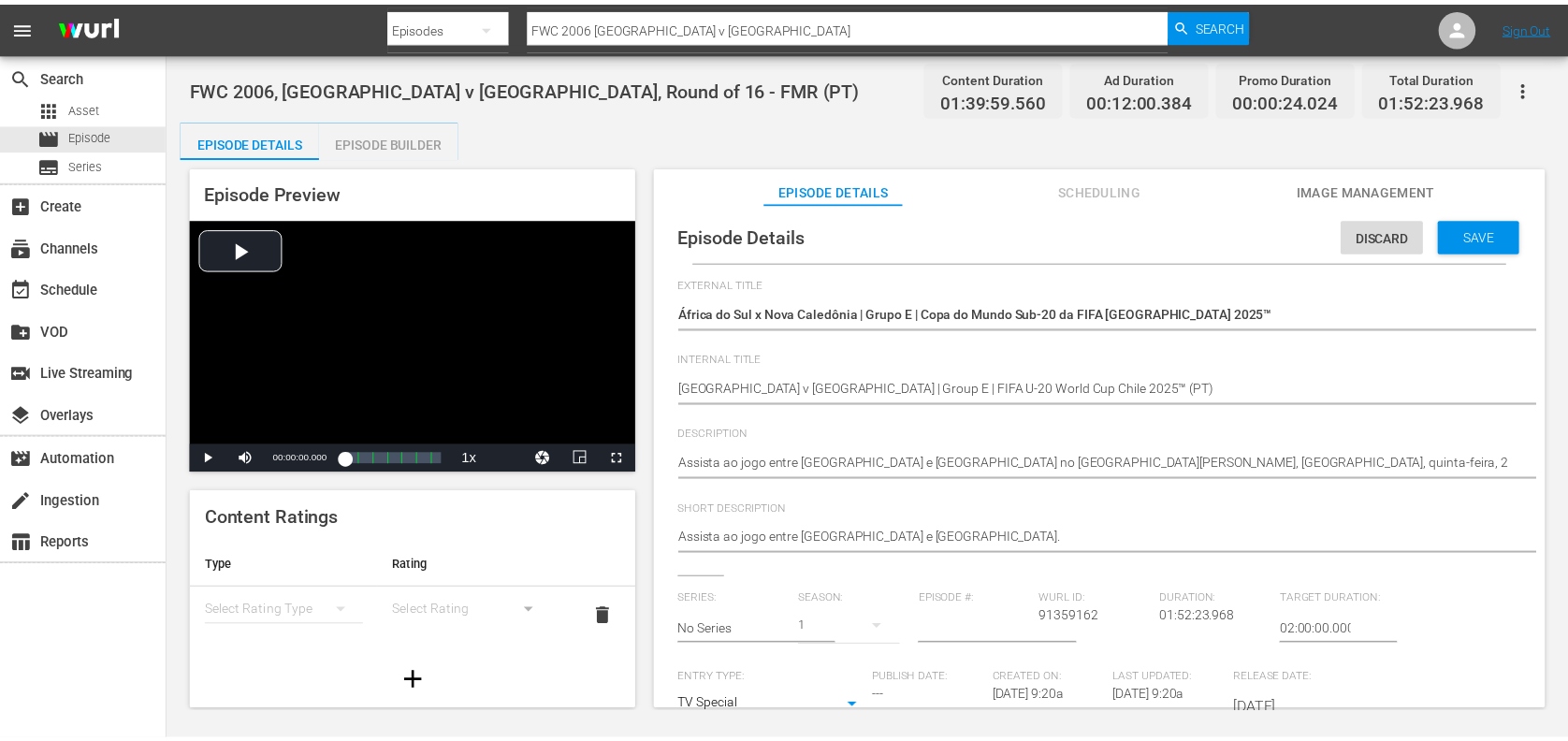
scroll to position [0, 0]
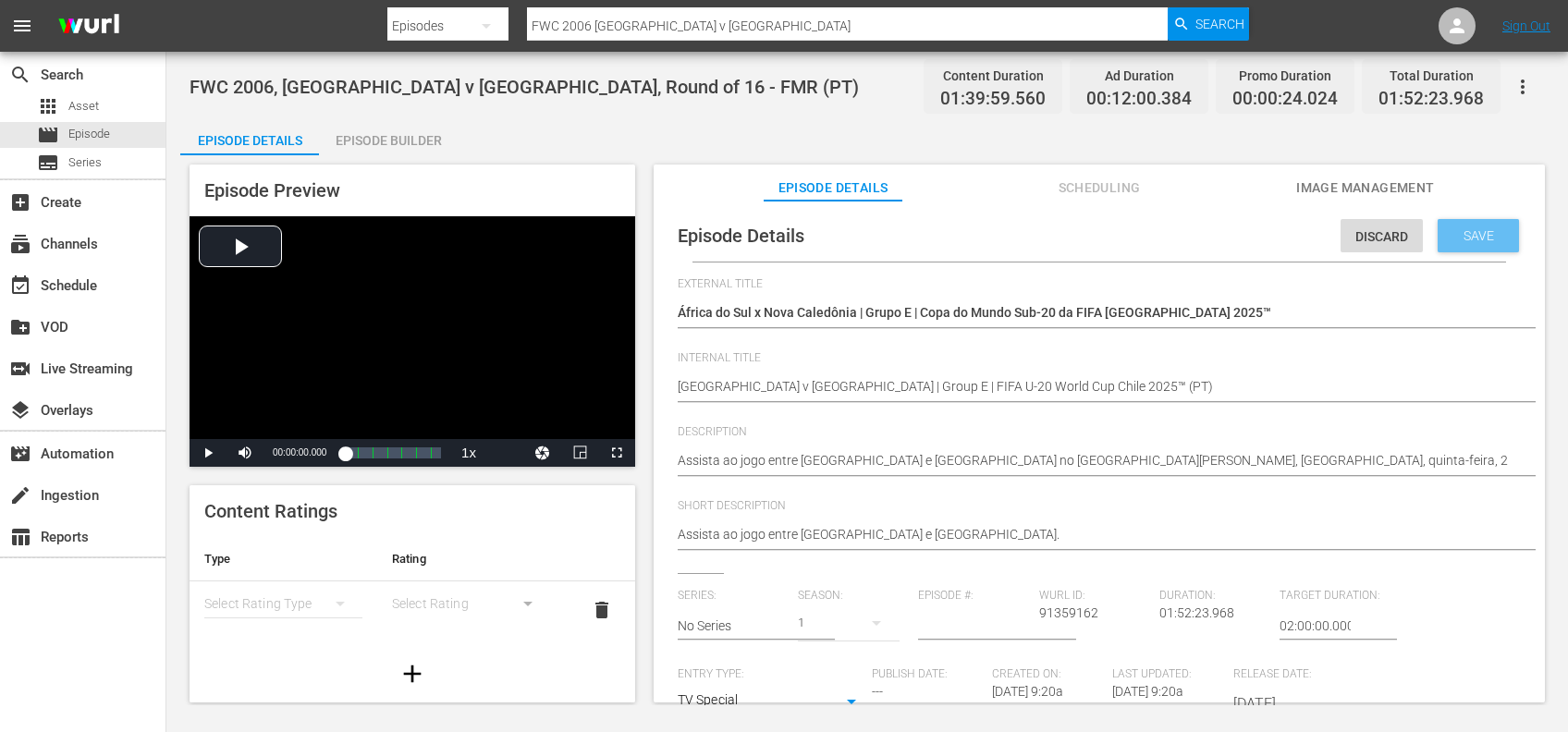
click at [1478, 238] on span "Save" at bounding box center [1479, 235] width 60 height 14
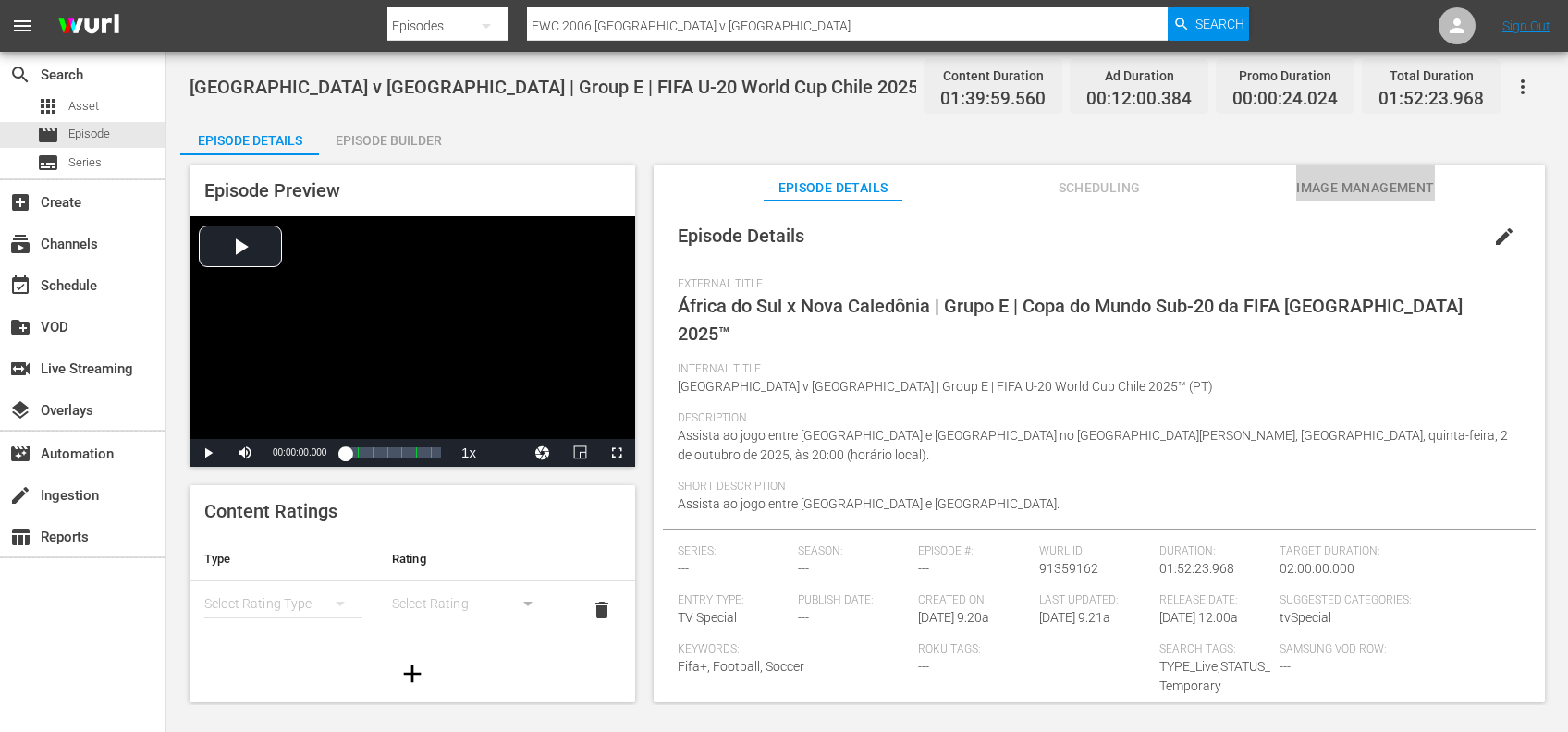
click at [1381, 195] on span "Image Management" at bounding box center [1365, 189] width 138 height 23
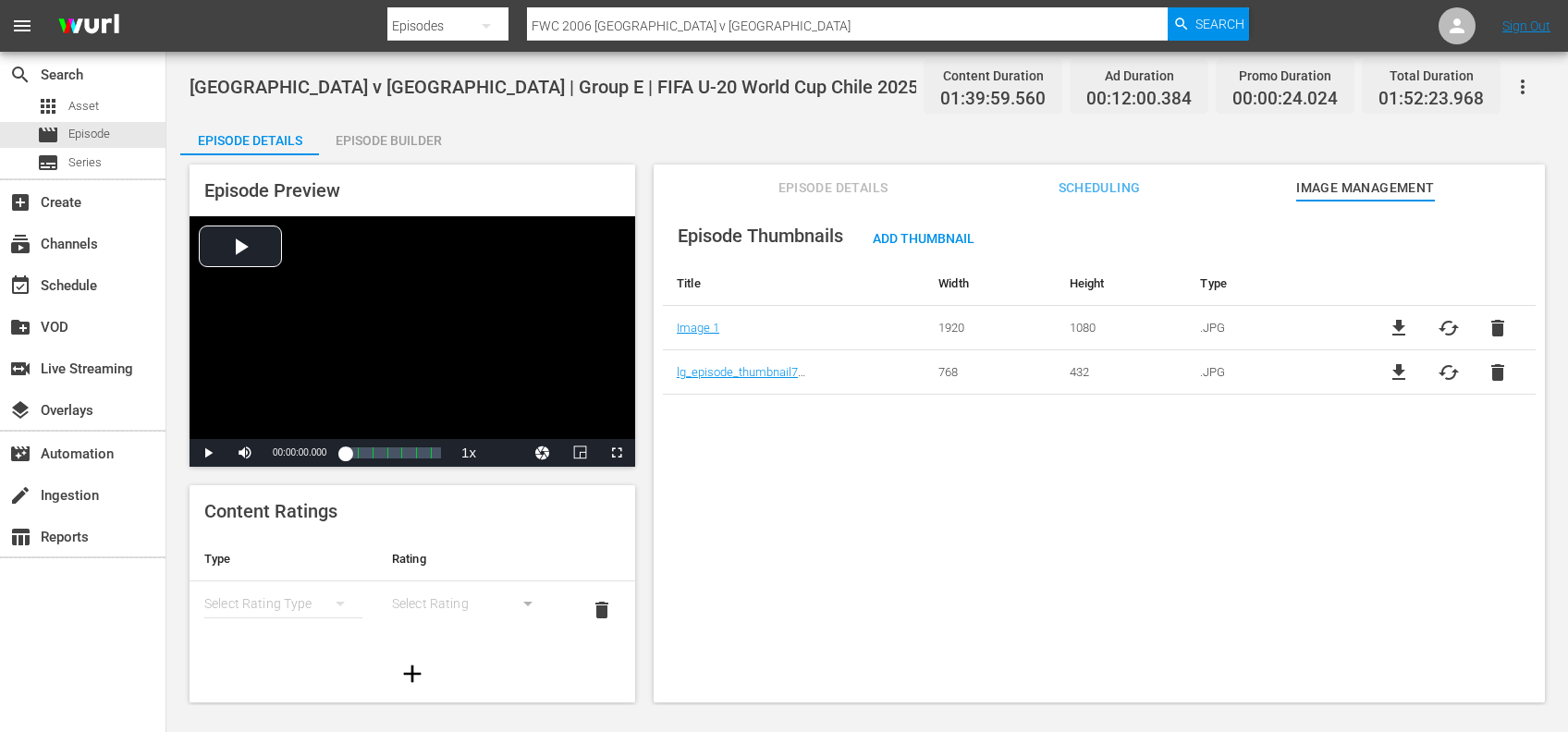
click at [1494, 324] on span "delete" at bounding box center [1497, 328] width 22 height 22
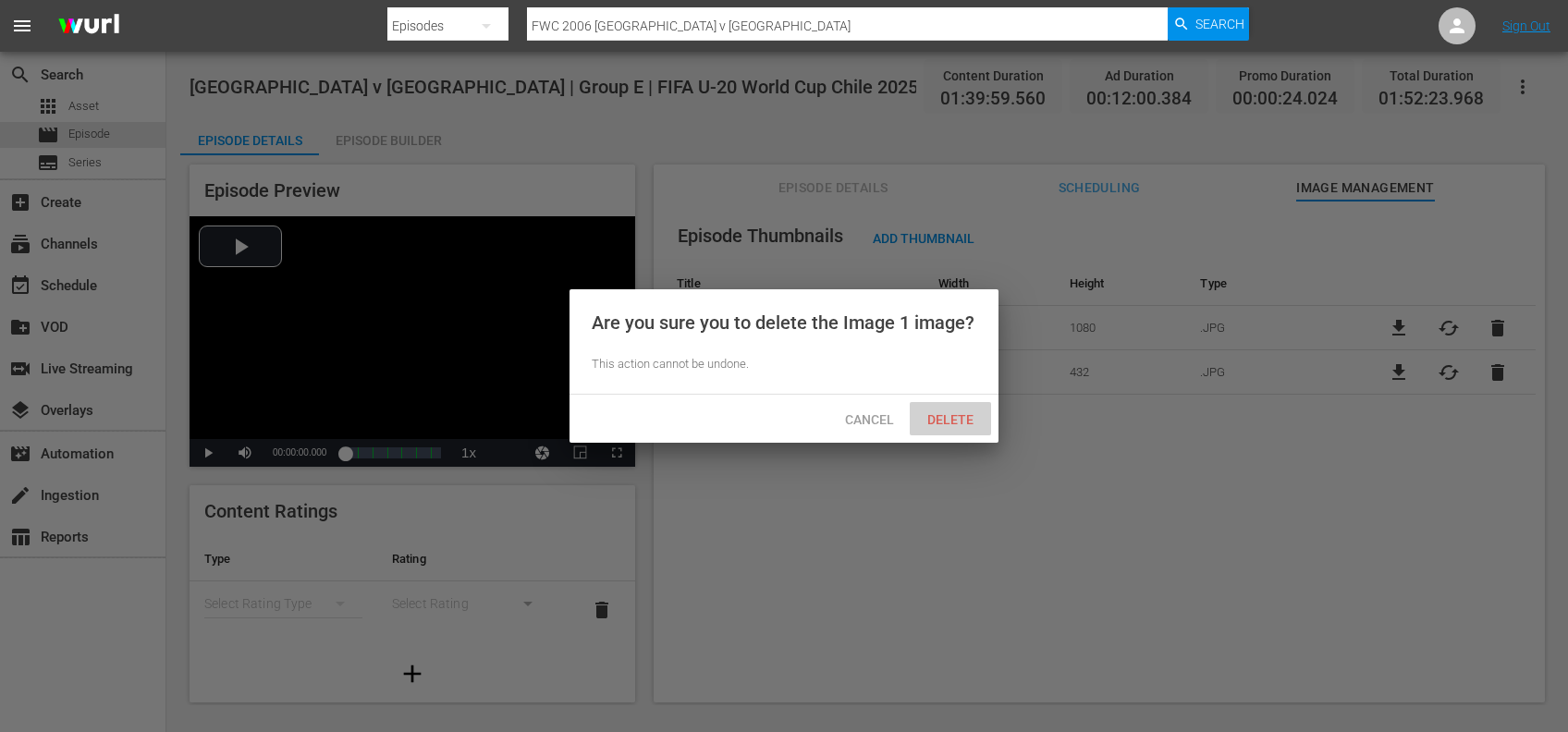
click at [968, 416] on span "Delete" at bounding box center [950, 419] width 76 height 14
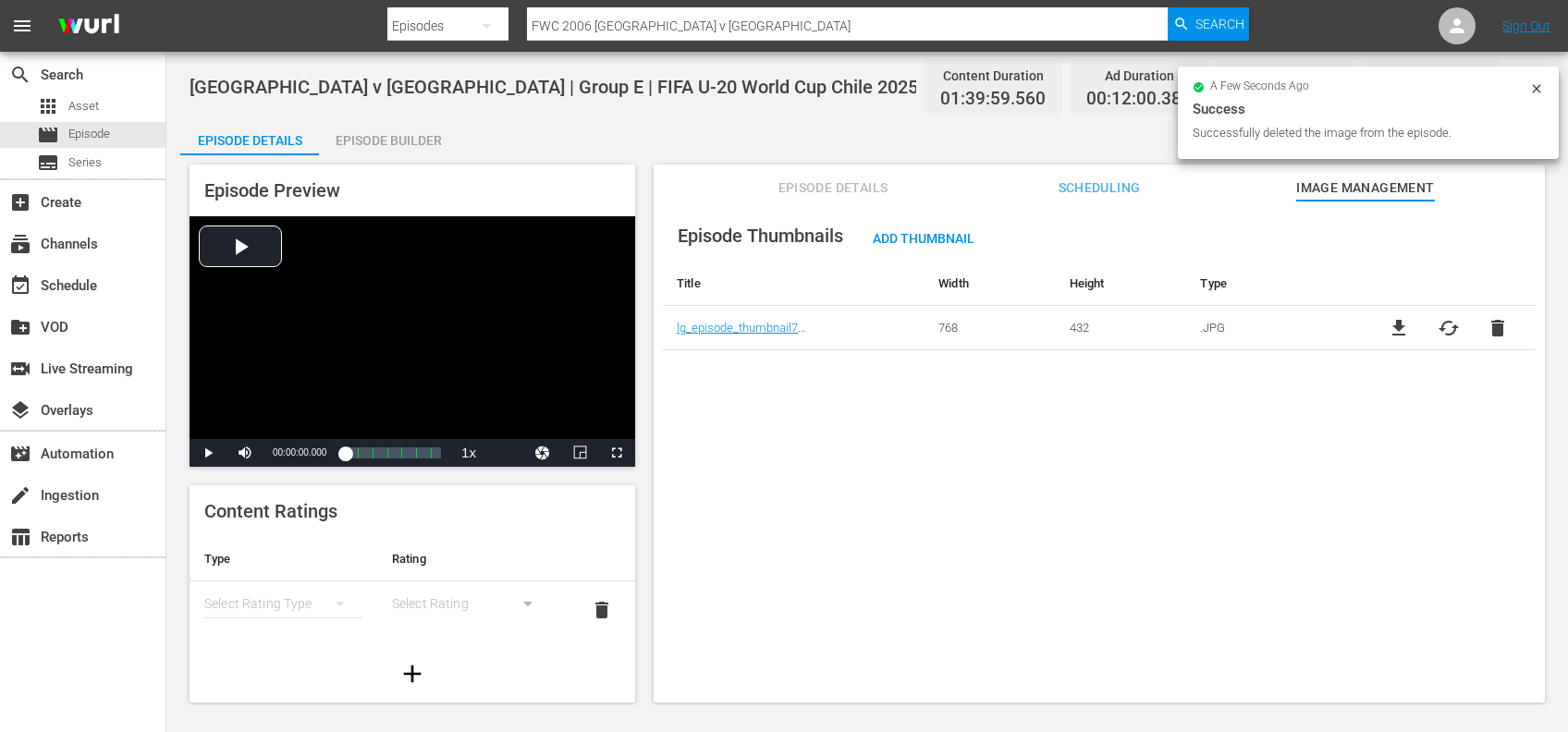
click at [1480, 320] on div "file_download cached delete" at bounding box center [1448, 328] width 175 height 22
click at [1491, 326] on span "delete" at bounding box center [1497, 328] width 22 height 22
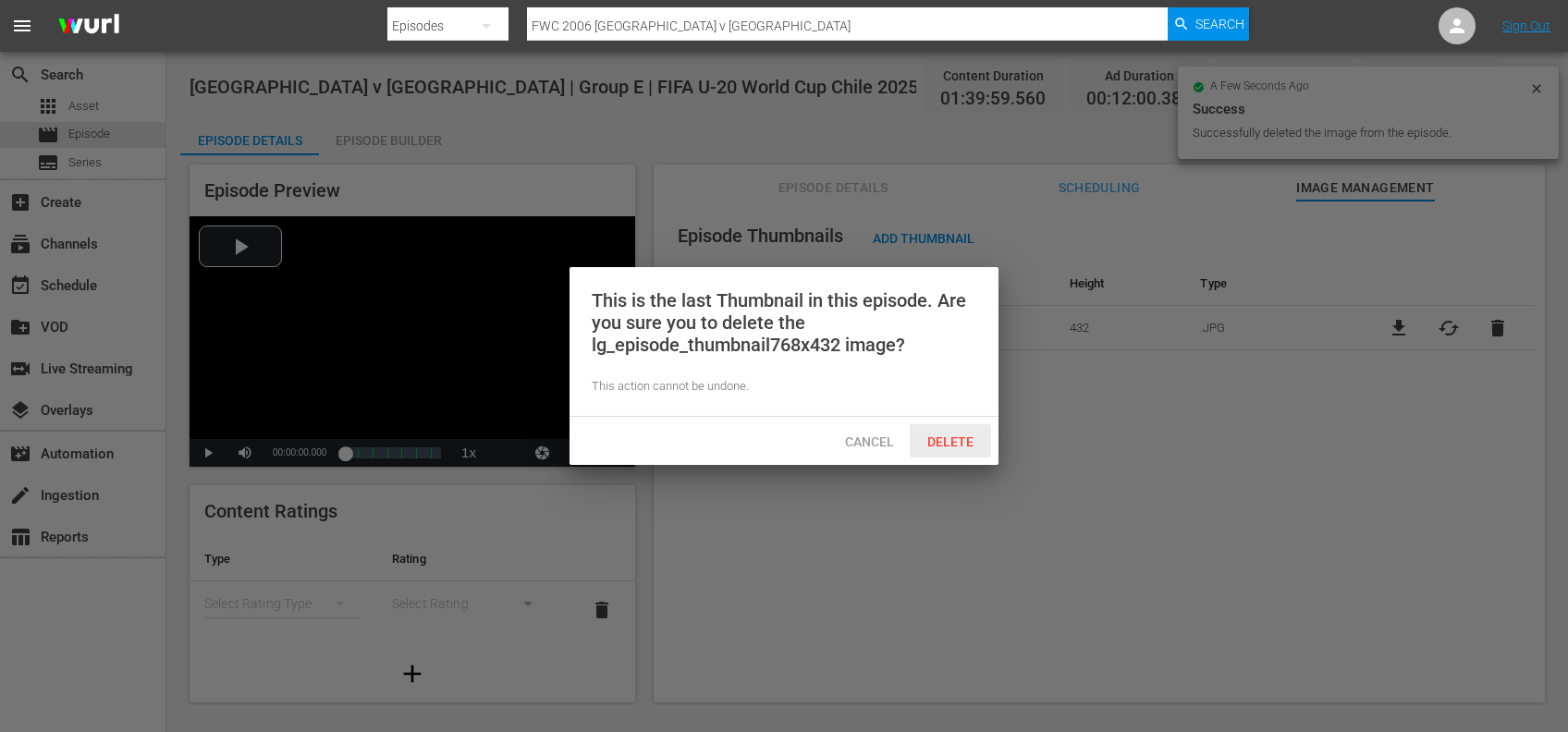
click at [935, 443] on span "Delete" at bounding box center [950, 442] width 76 height 14
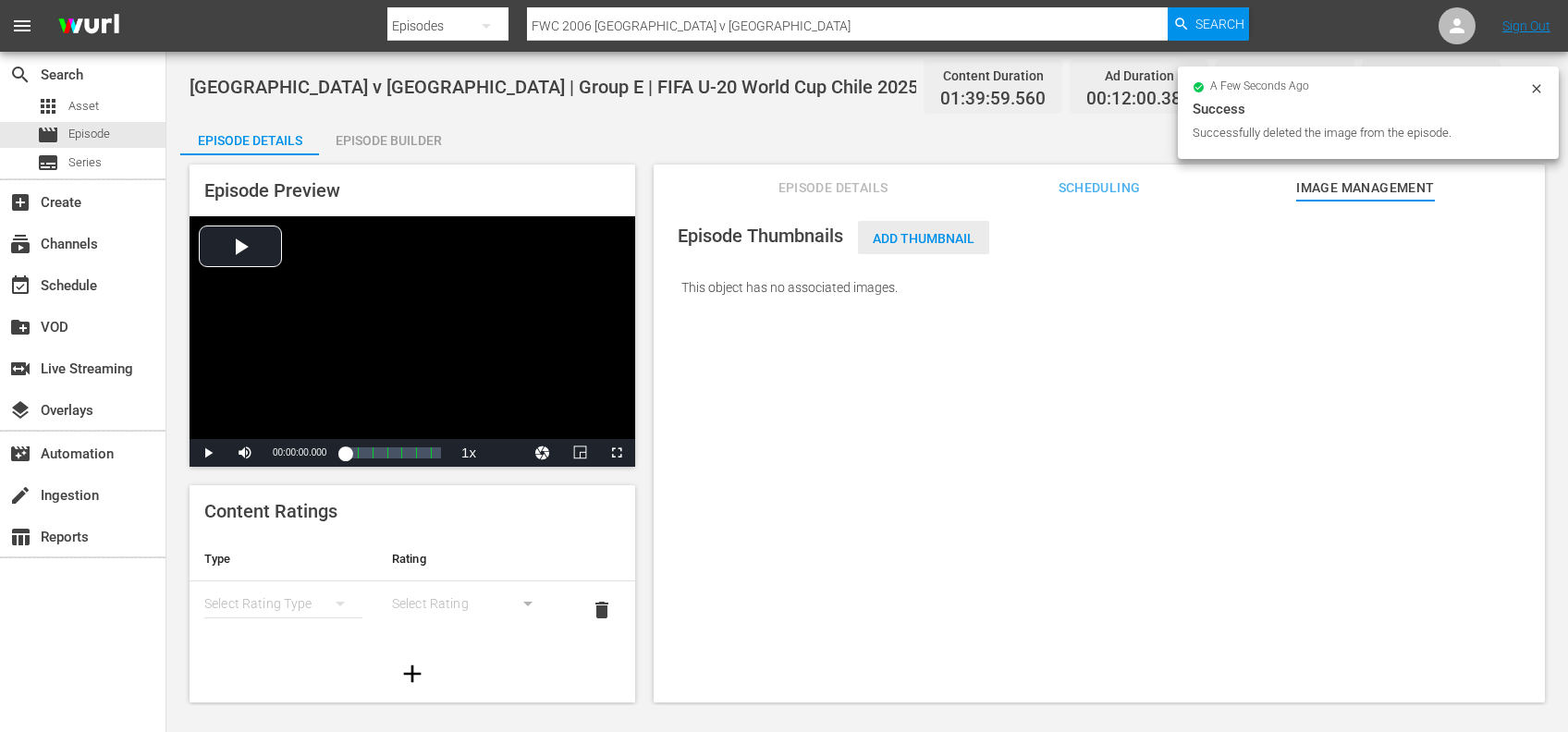
click at [899, 245] on div "Add Thumbnail" at bounding box center [923, 239] width 132 height 35
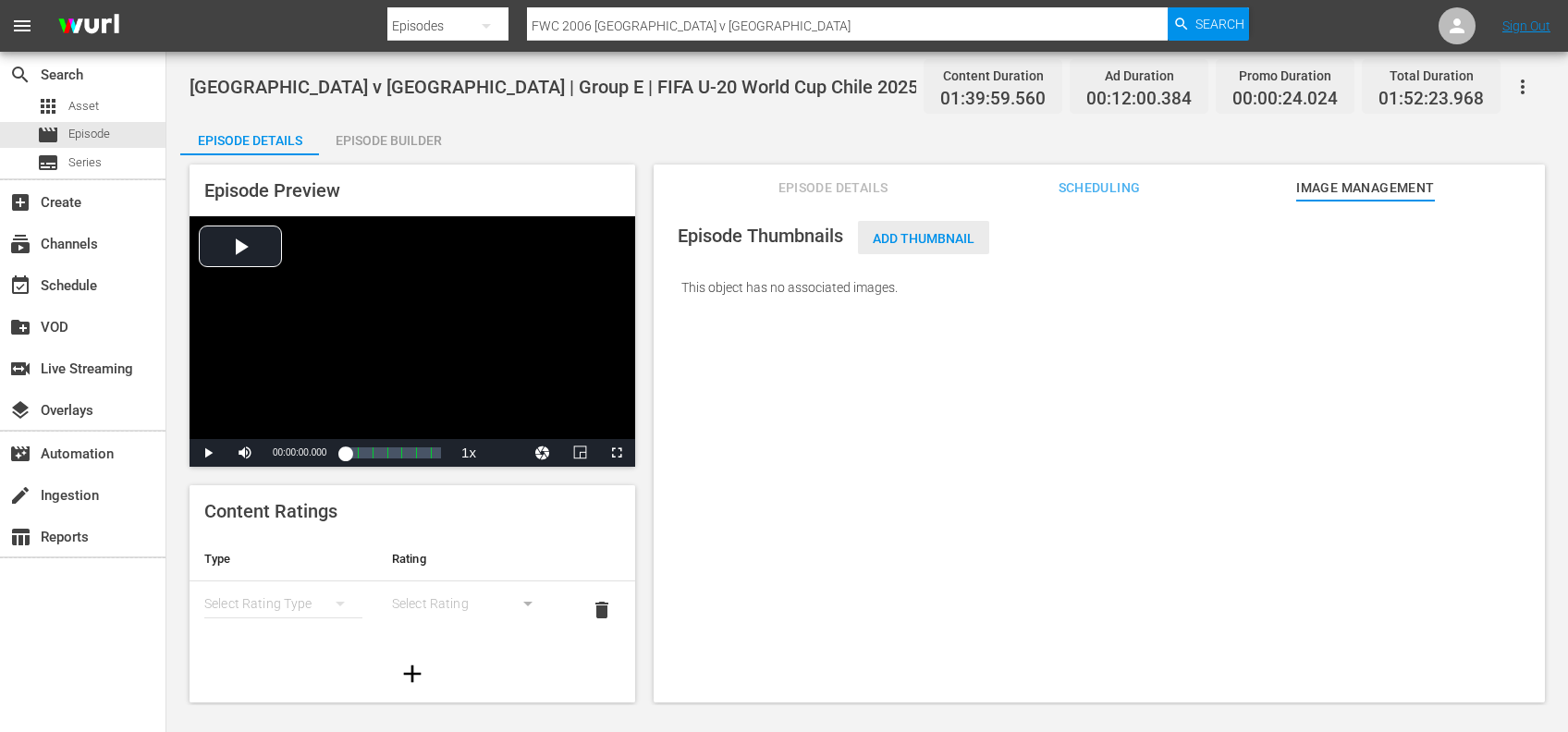
click at [909, 237] on span "Add Thumbnail" at bounding box center [923, 238] width 132 height 14
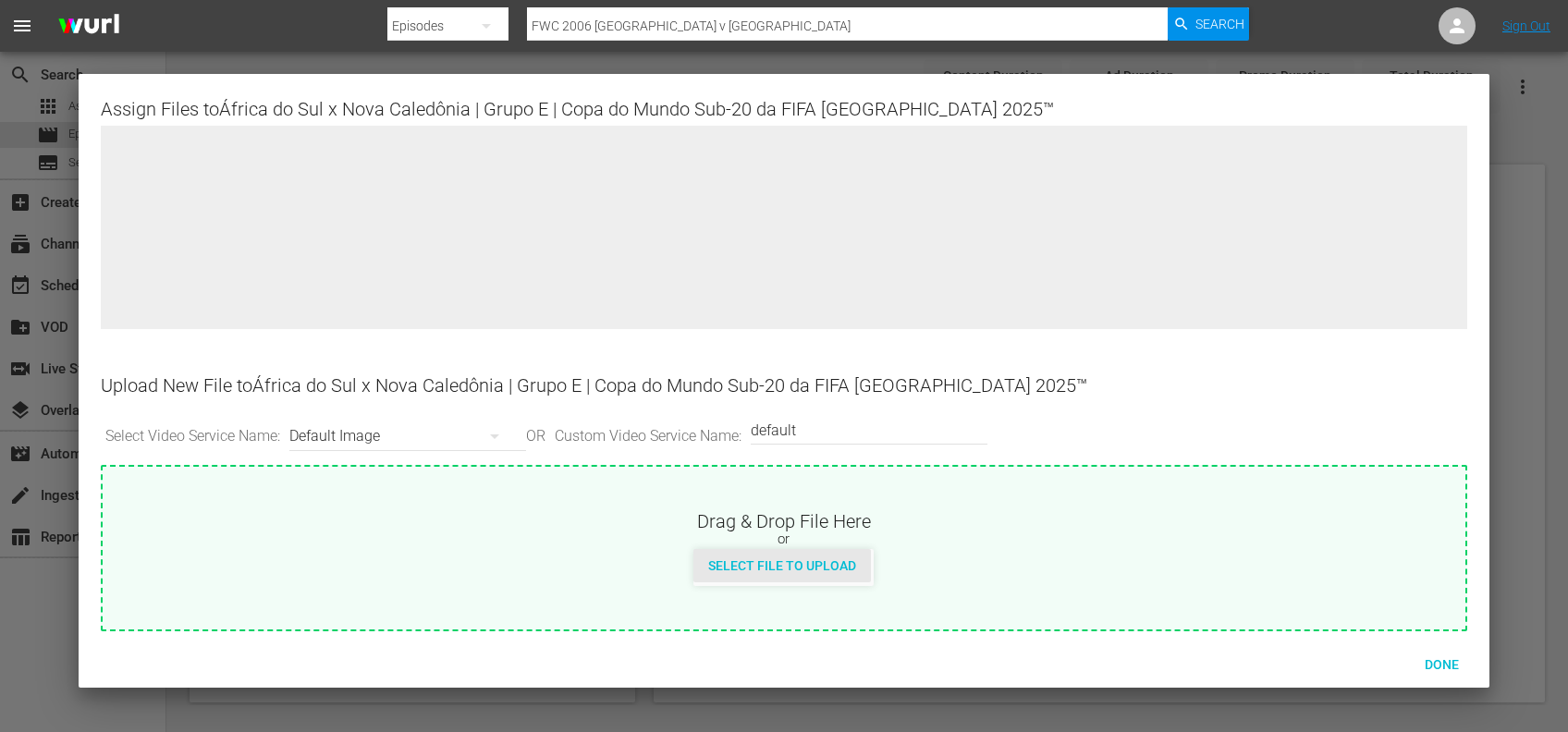
click at [799, 573] on div "Select File to Upload" at bounding box center [782, 567] width 178 height 35
type input "C:\fakepath\12a.jpg"
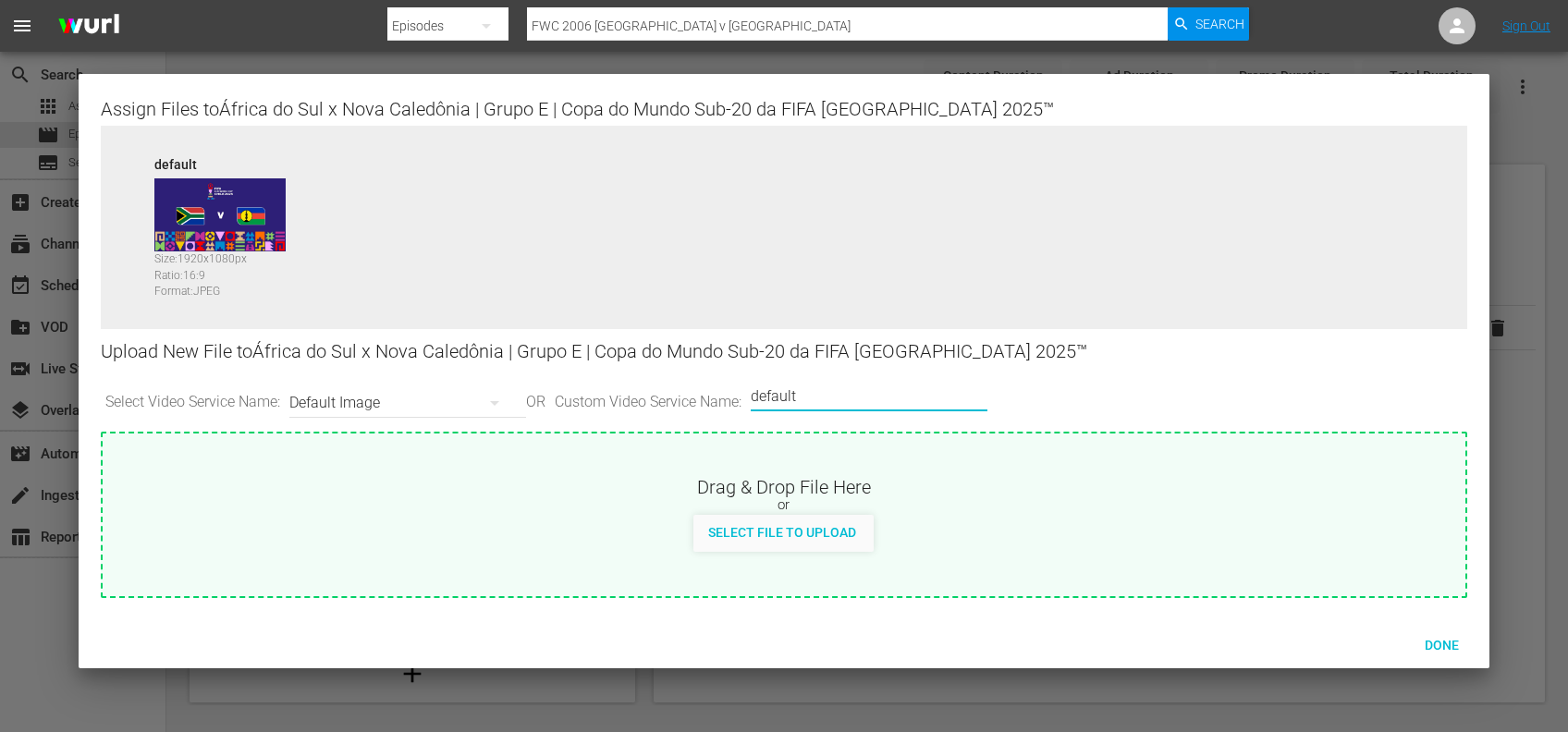
click at [833, 392] on input "default" at bounding box center [864, 396] width 228 height 44
type input "default 1"
click at [803, 536] on span "Select File to Upload" at bounding box center [782, 532] width 178 height 14
type input "C:\fakepath\12b.jpg"
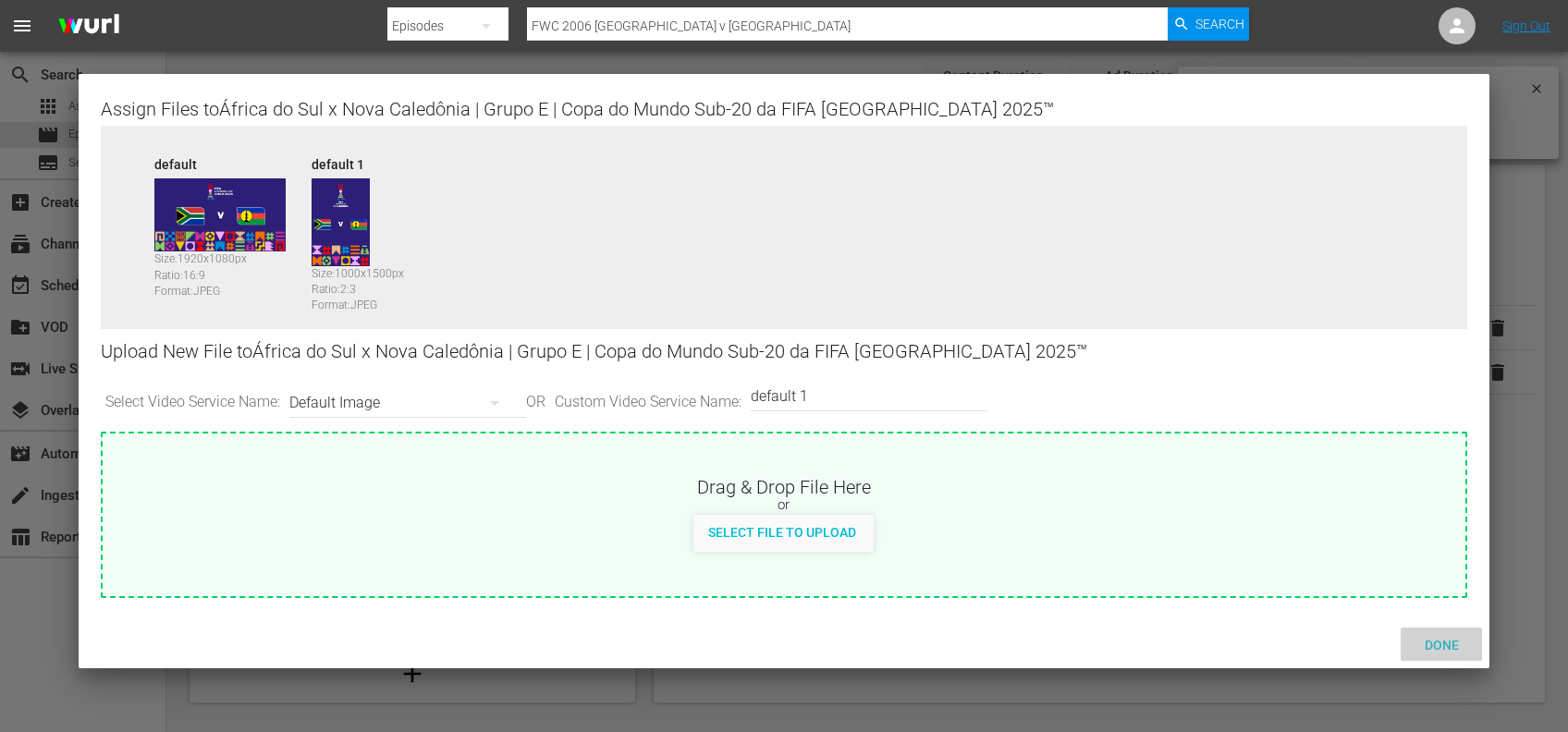
click at [1444, 640] on span "Done" at bounding box center [1441, 644] width 63 height 14
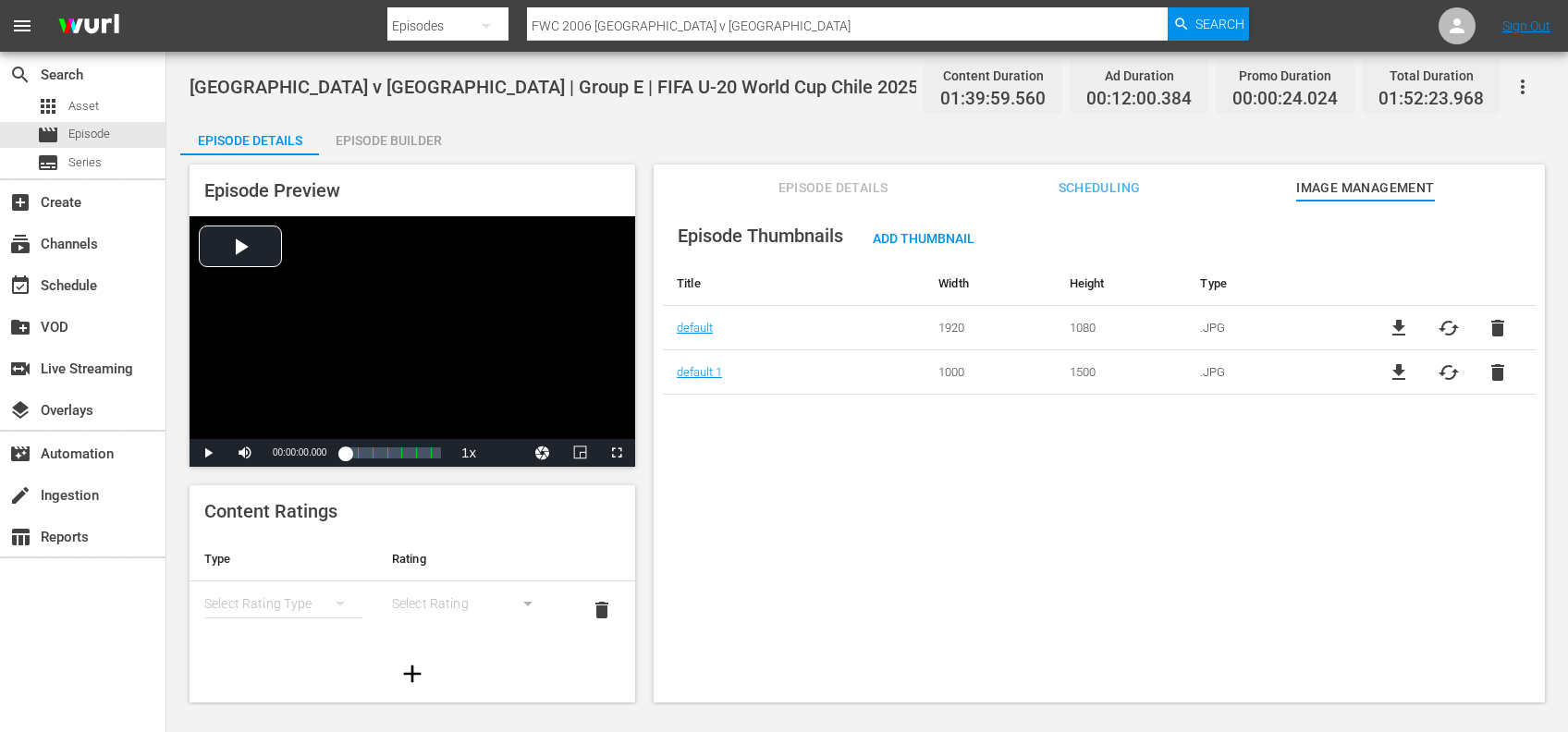
click at [806, 191] on span "Episode Details" at bounding box center [833, 189] width 138 height 23
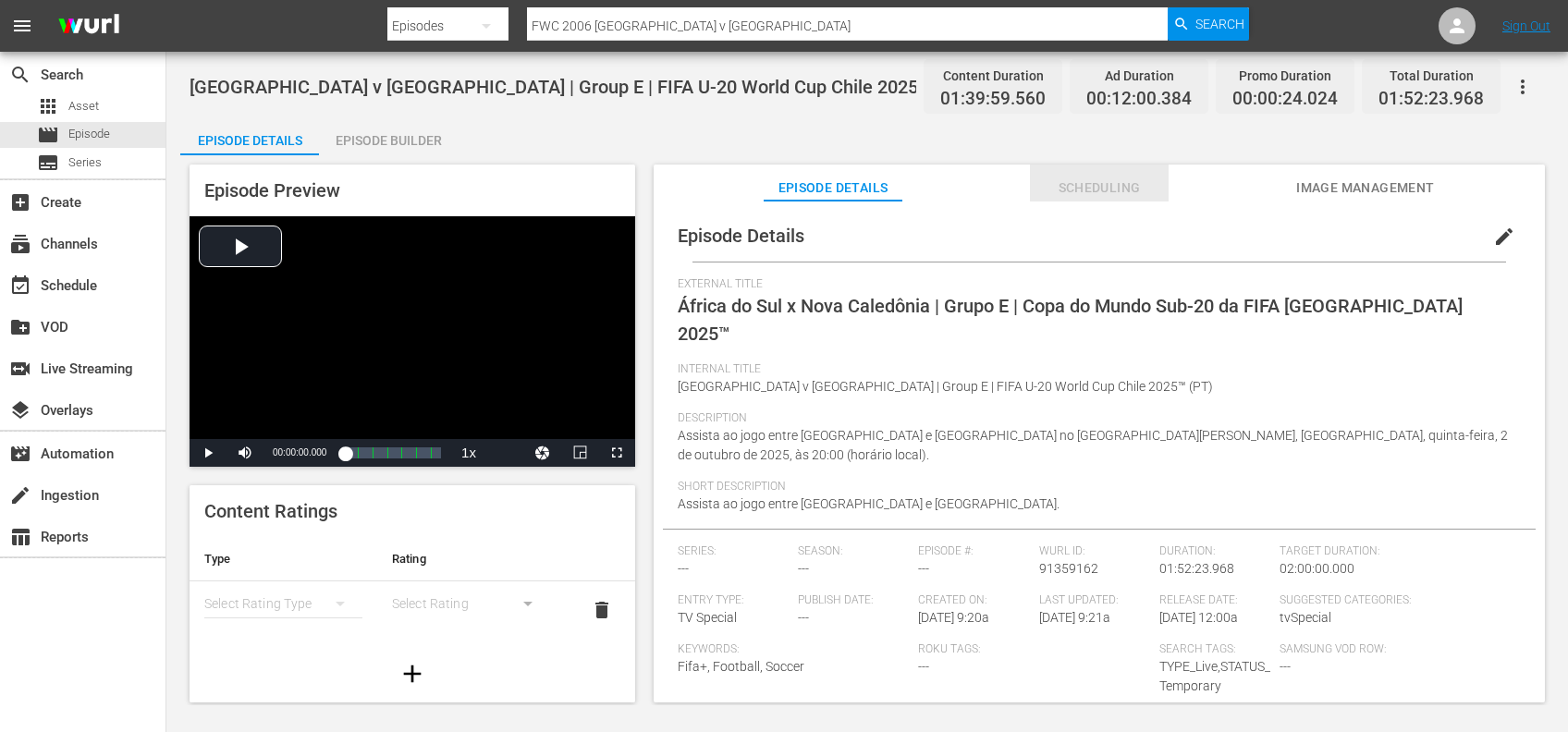
click at [1065, 188] on span "Scheduling" at bounding box center [1099, 189] width 138 height 23
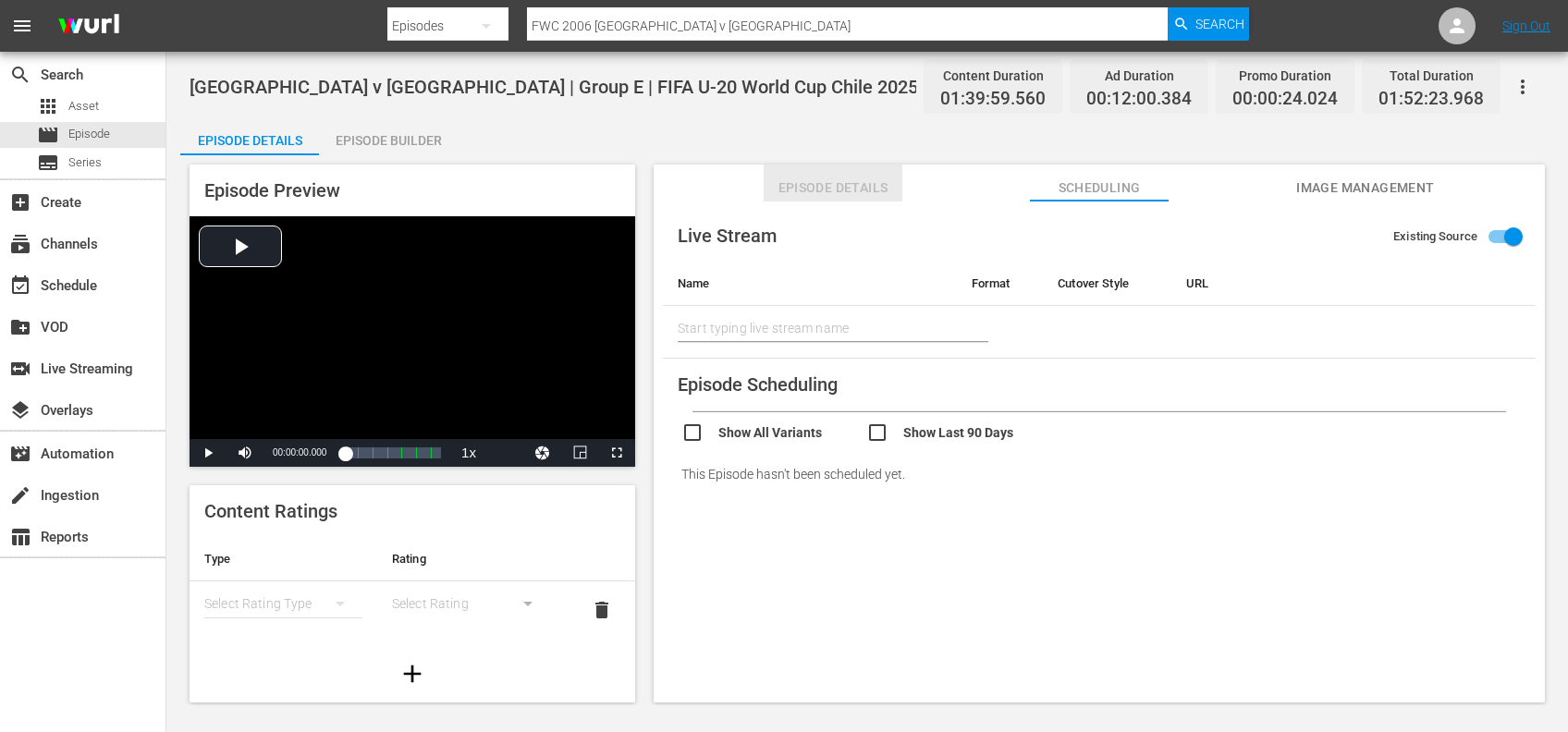
click at [827, 190] on span "Episode Details" at bounding box center [833, 189] width 138 height 23
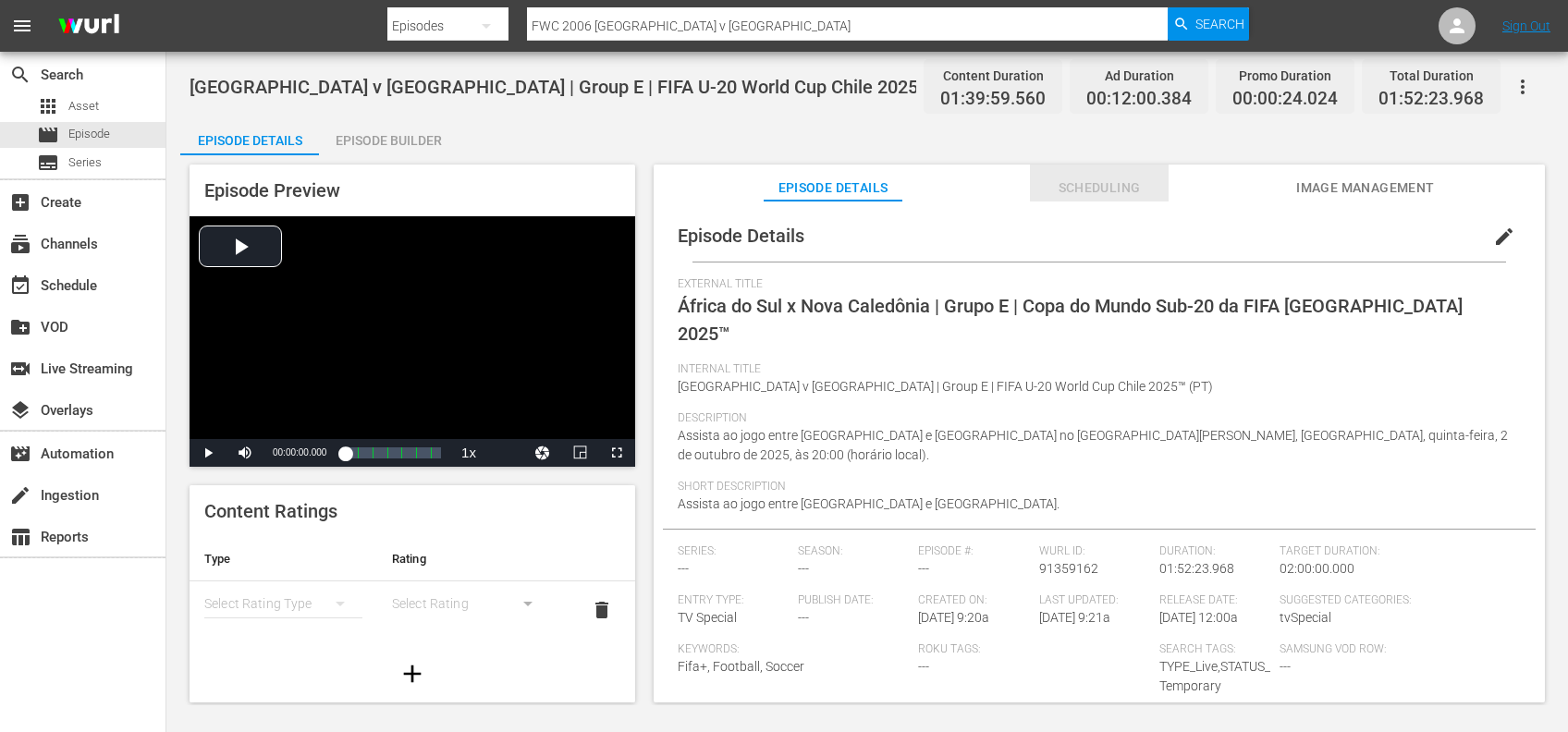
click at [1066, 188] on span "Scheduling" at bounding box center [1099, 189] width 138 height 23
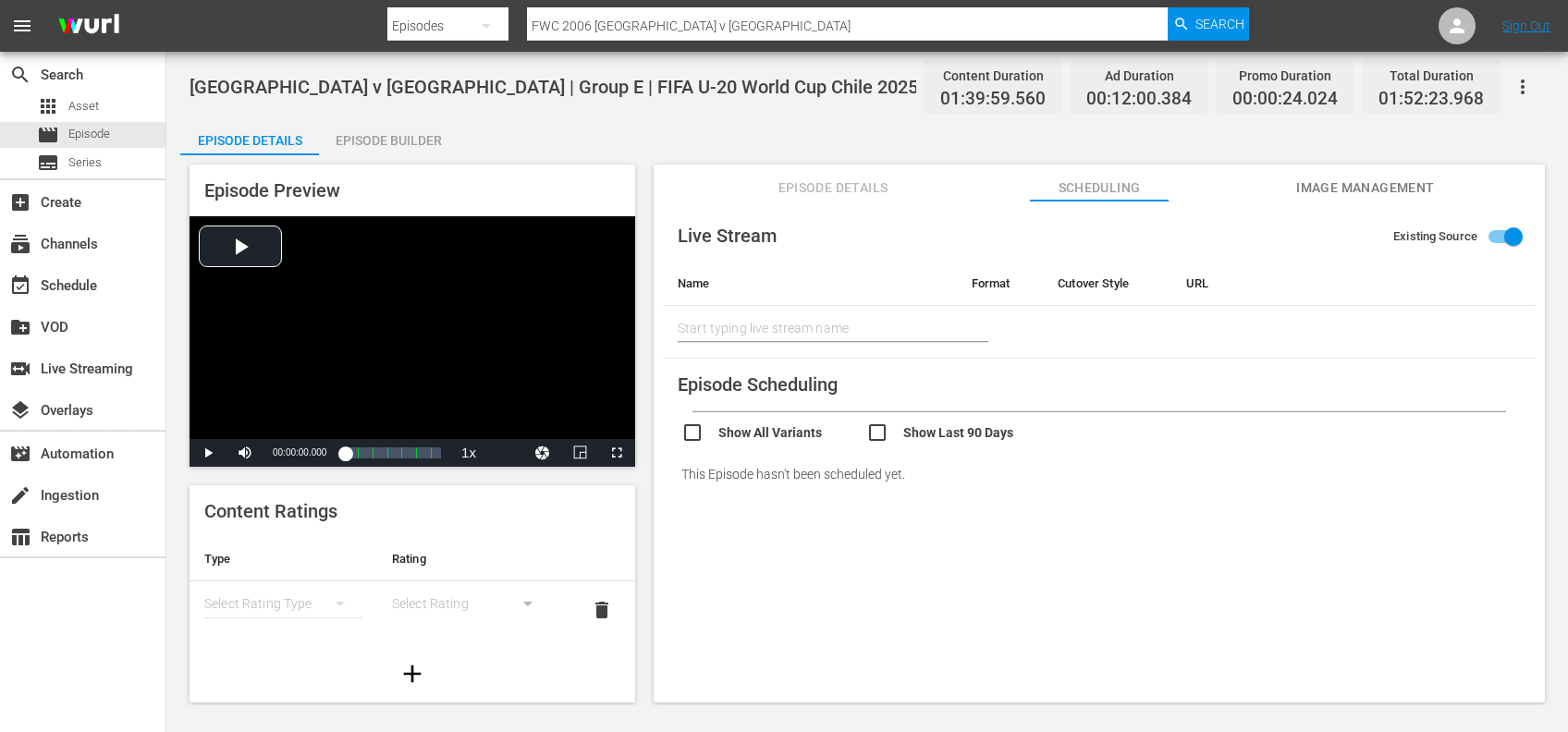
click at [836, 193] on span "Episode Details" at bounding box center [833, 189] width 138 height 23
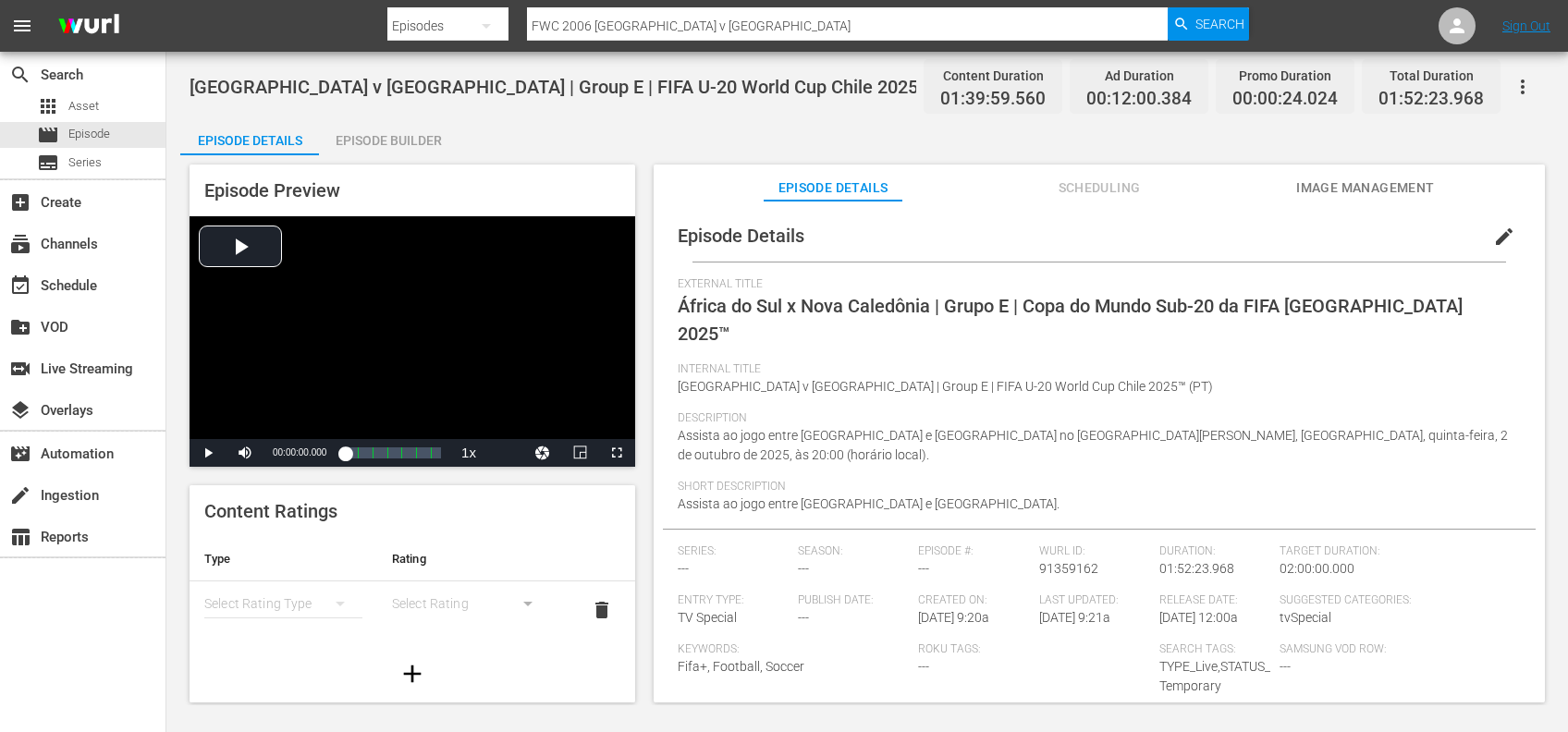
click at [1344, 189] on span "Image Management" at bounding box center [1365, 189] width 138 height 23
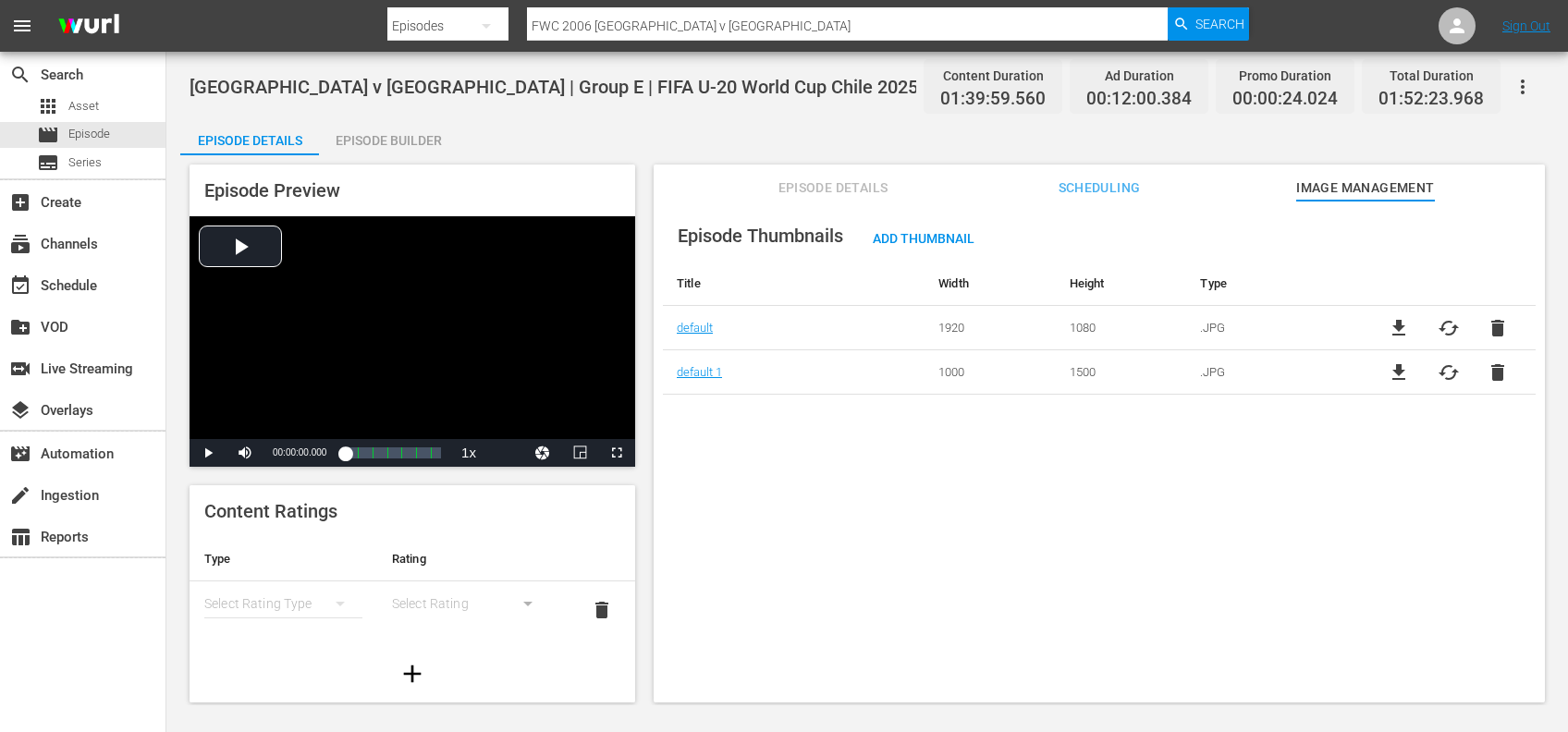
click at [829, 192] on span "Episode Details" at bounding box center [833, 189] width 138 height 23
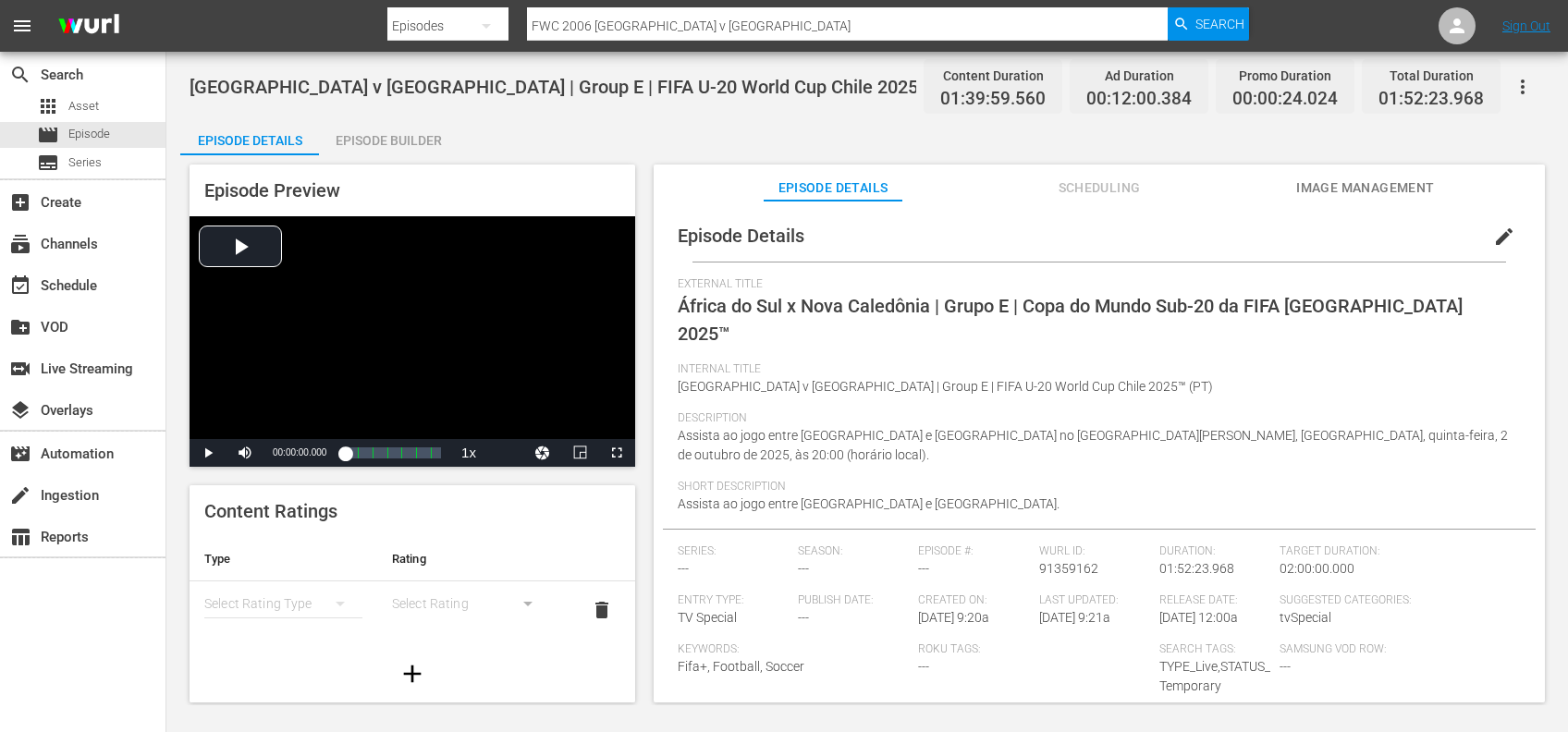
drag, startPoint x: 1090, startPoint y: 188, endPoint x: 1075, endPoint y: 192, distance: 15.5
click at [1090, 189] on span "Scheduling" at bounding box center [1099, 189] width 138 height 23
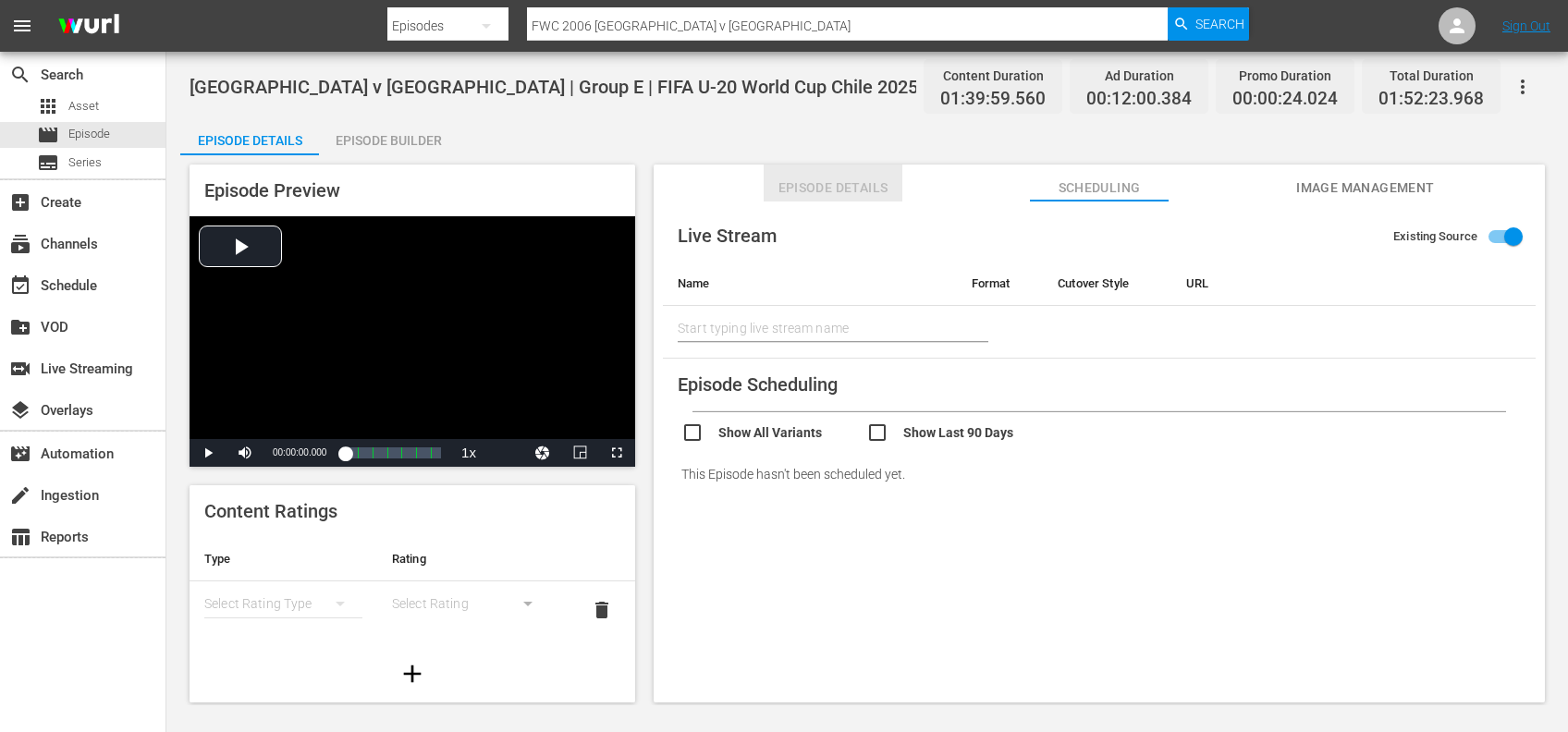
drag, startPoint x: 854, startPoint y: 187, endPoint x: 867, endPoint y: 199, distance: 17.7
click at [853, 189] on span "Episode Details" at bounding box center [833, 189] width 138 height 23
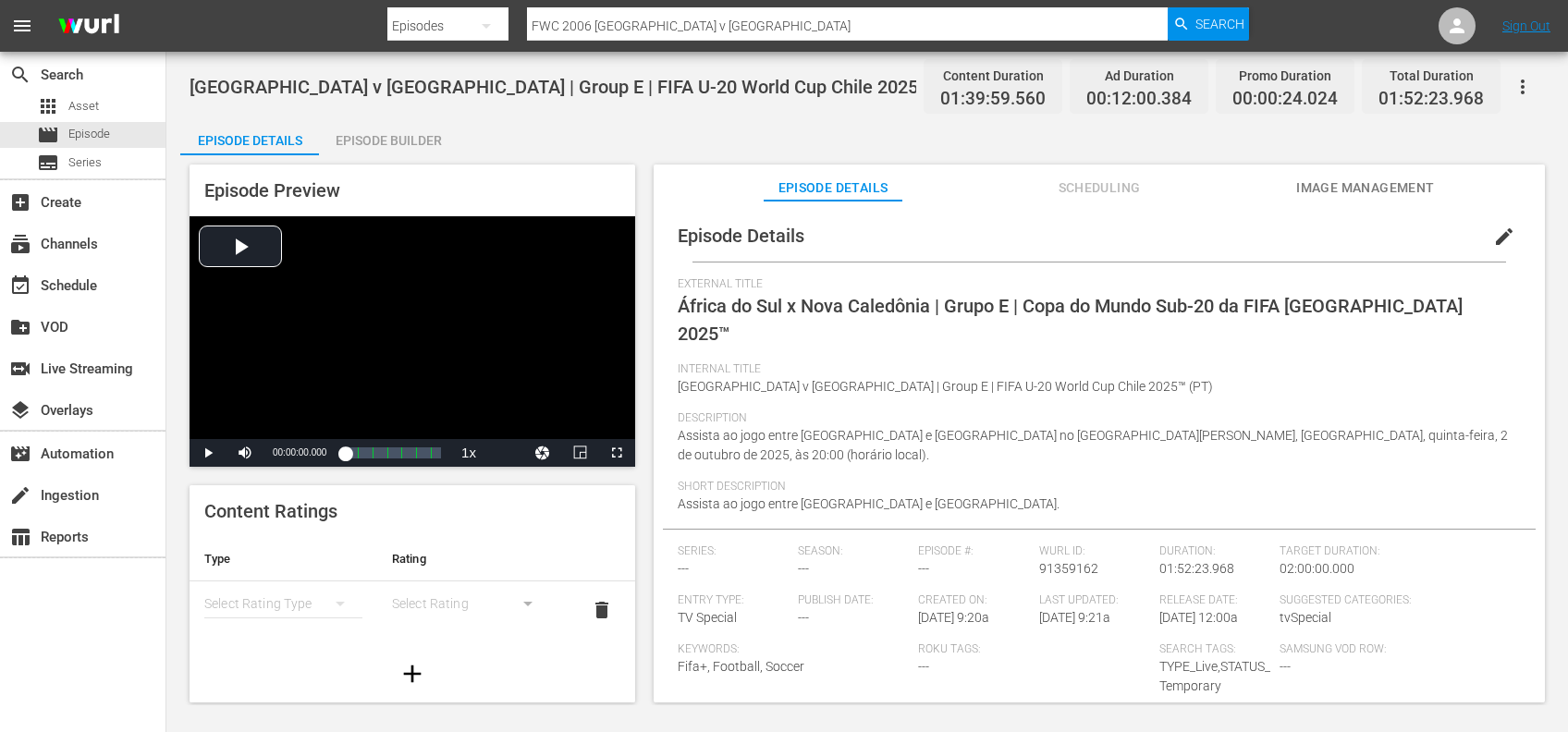
click at [1089, 185] on span "Scheduling" at bounding box center [1099, 189] width 138 height 23
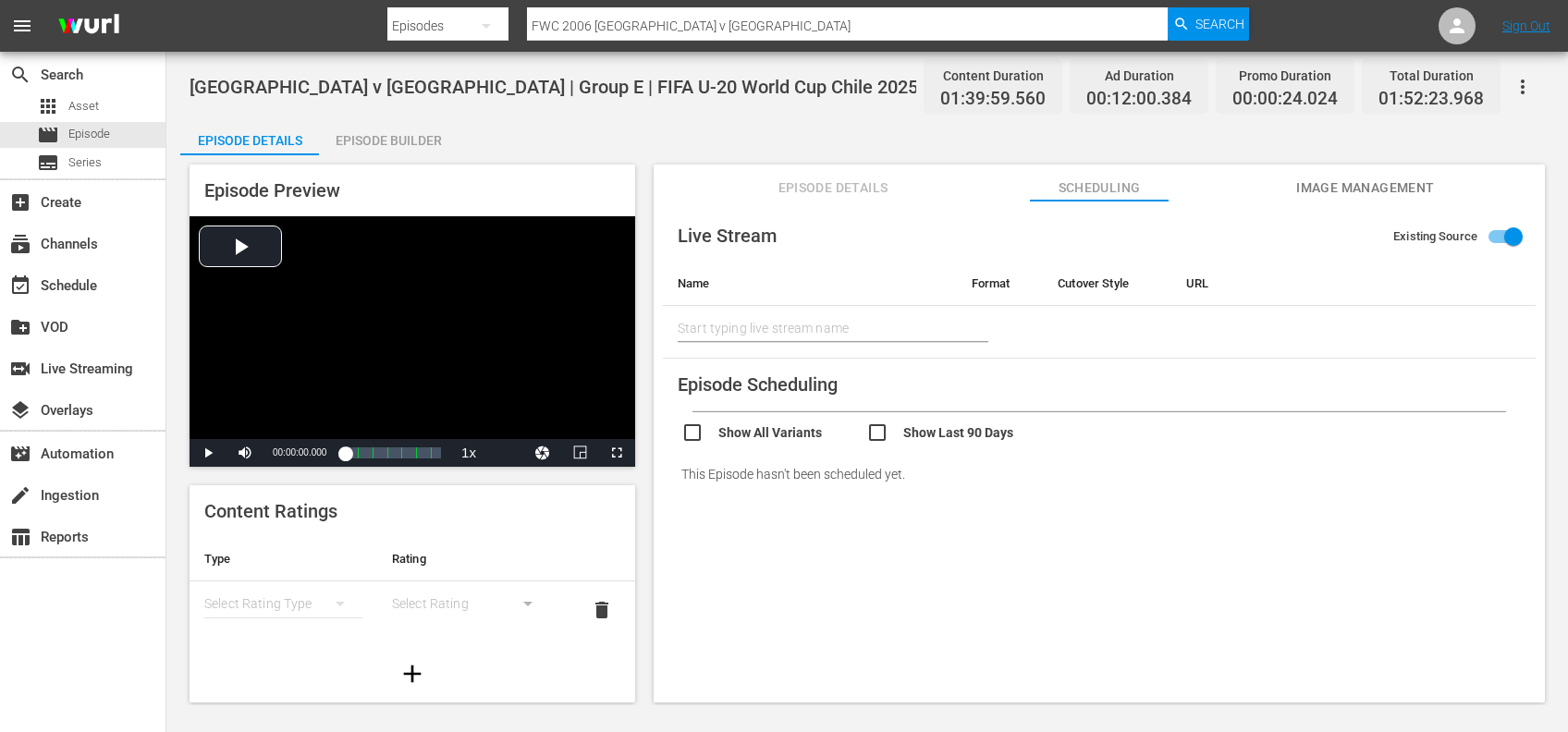
click at [806, 182] on span "Episode Details" at bounding box center [833, 189] width 138 height 23
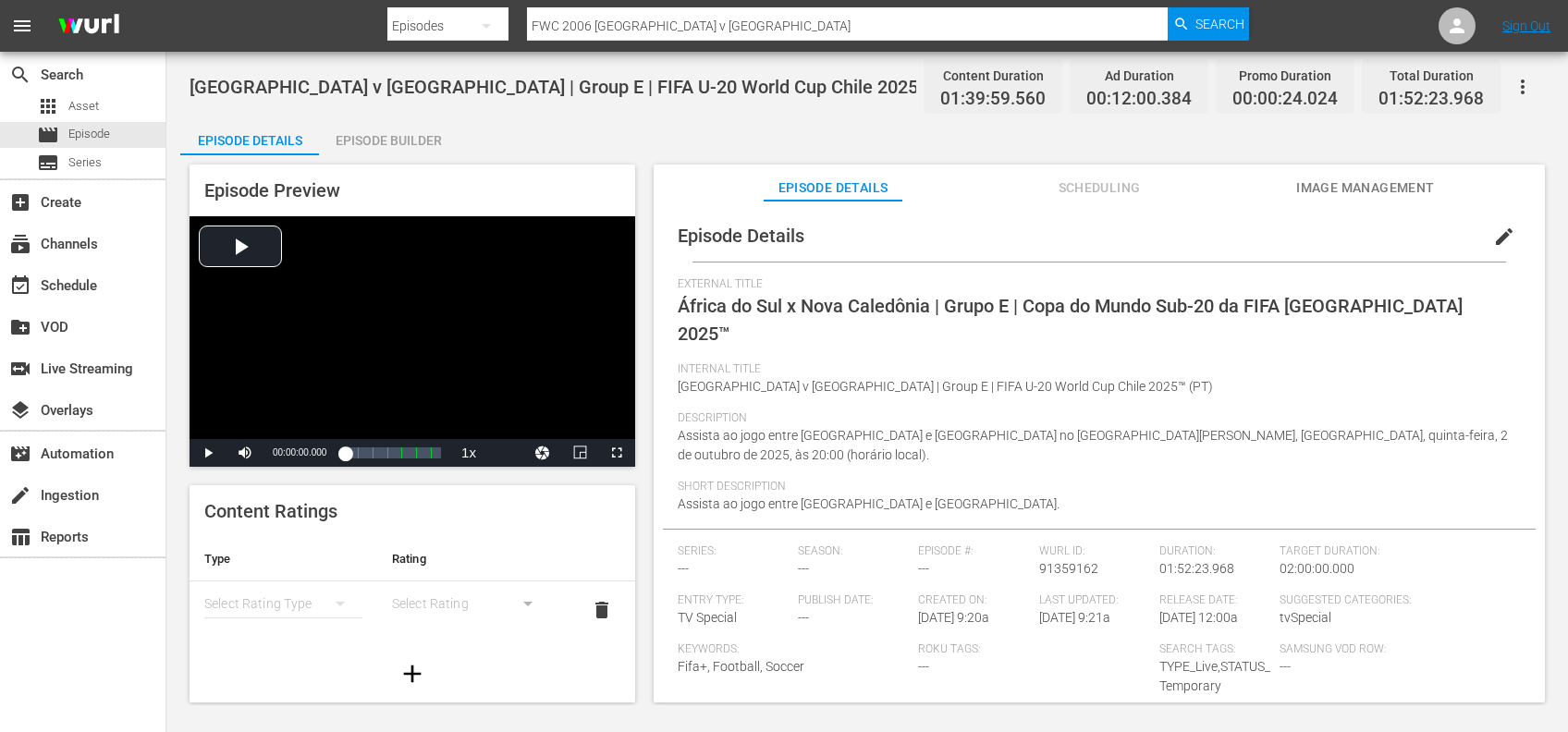
click at [1346, 186] on span "Image Management" at bounding box center [1365, 189] width 138 height 23
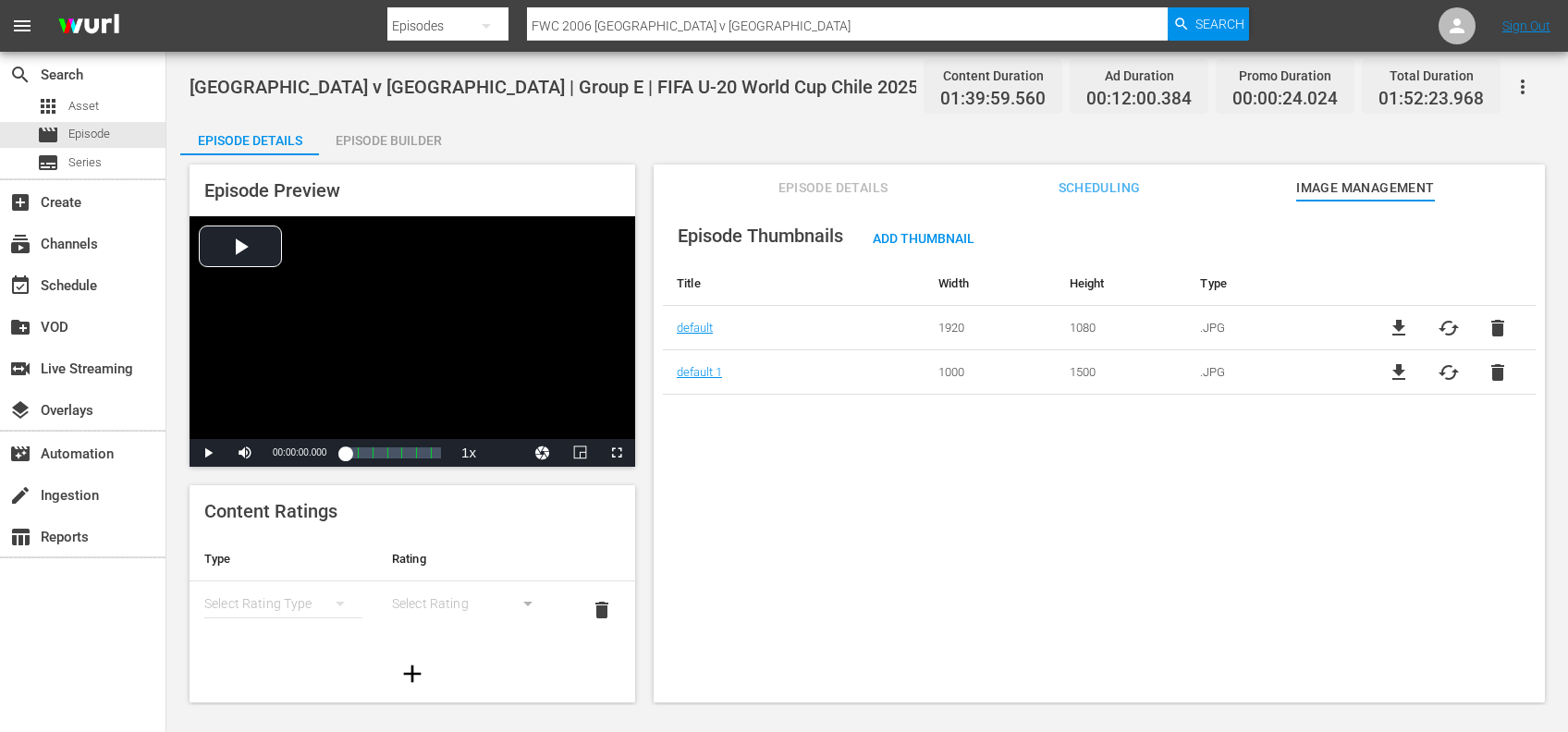
drag, startPoint x: 856, startPoint y: 174, endPoint x: 909, endPoint y: 197, distance: 57.8
click at [856, 175] on button "Episode Details" at bounding box center [833, 183] width 138 height 37
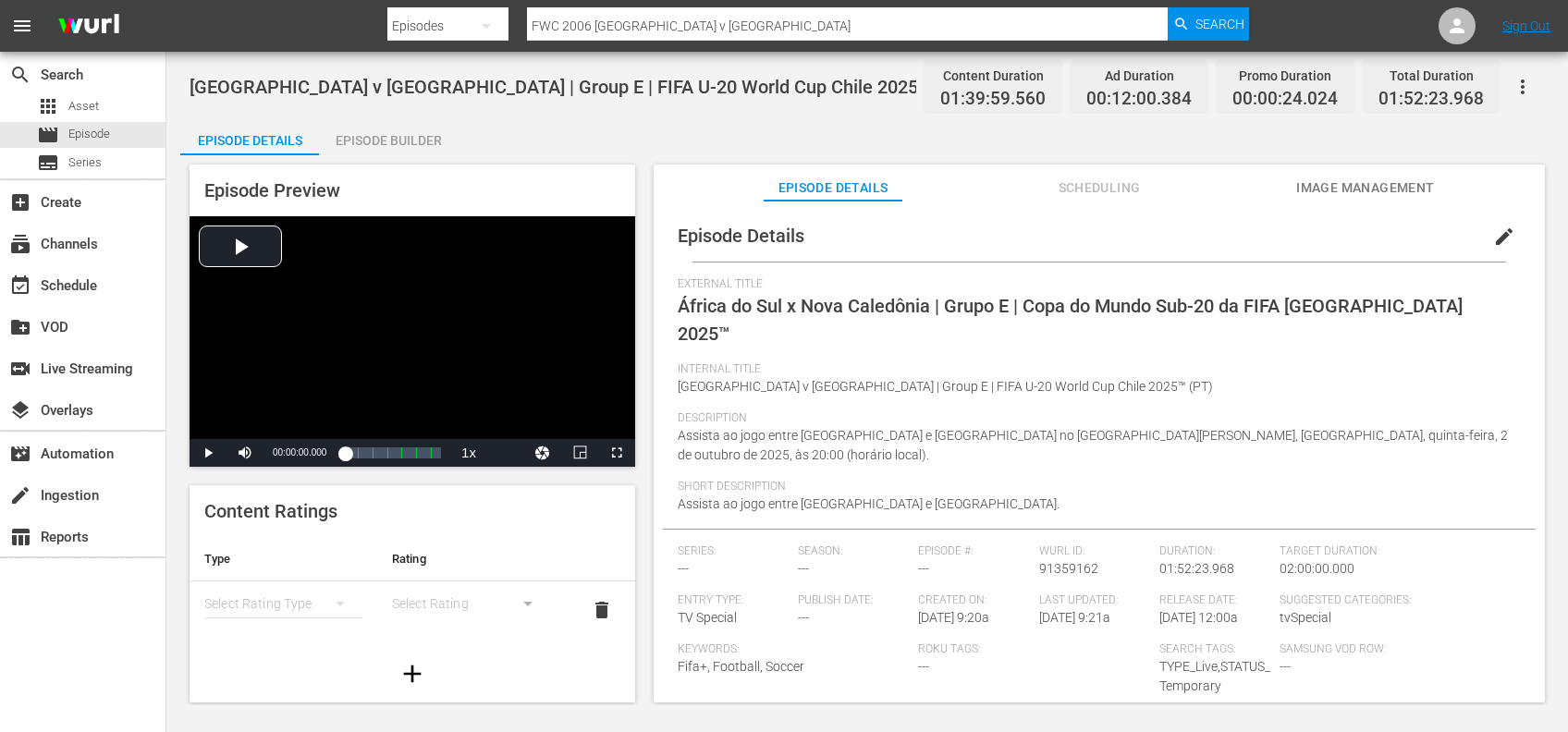
drag, startPoint x: 1310, startPoint y: 182, endPoint x: 1308, endPoint y: 191, distance: 9.2
click at [1310, 186] on span "Image Management" at bounding box center [1365, 189] width 138 height 23
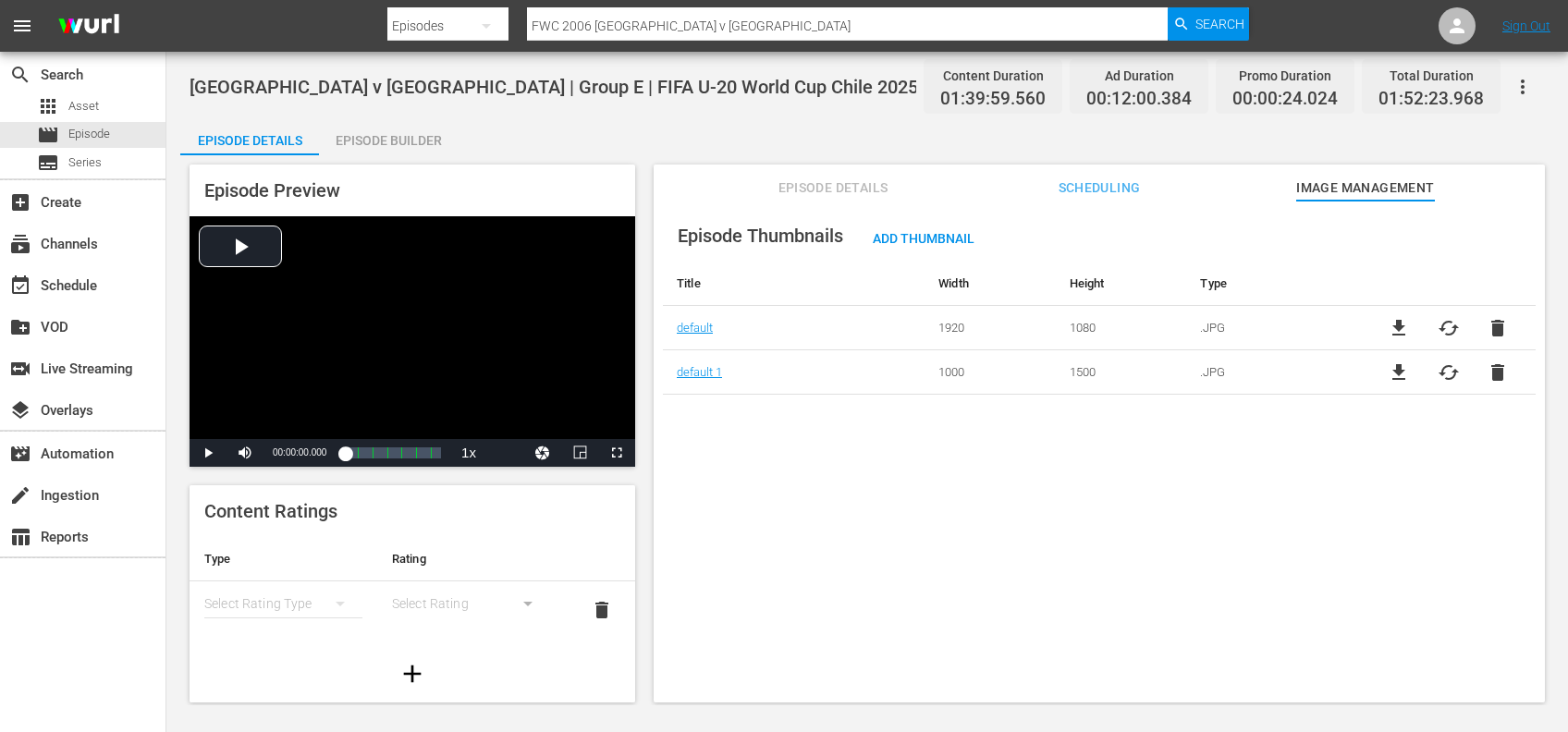
click at [841, 189] on span "Episode Details" at bounding box center [833, 189] width 138 height 23
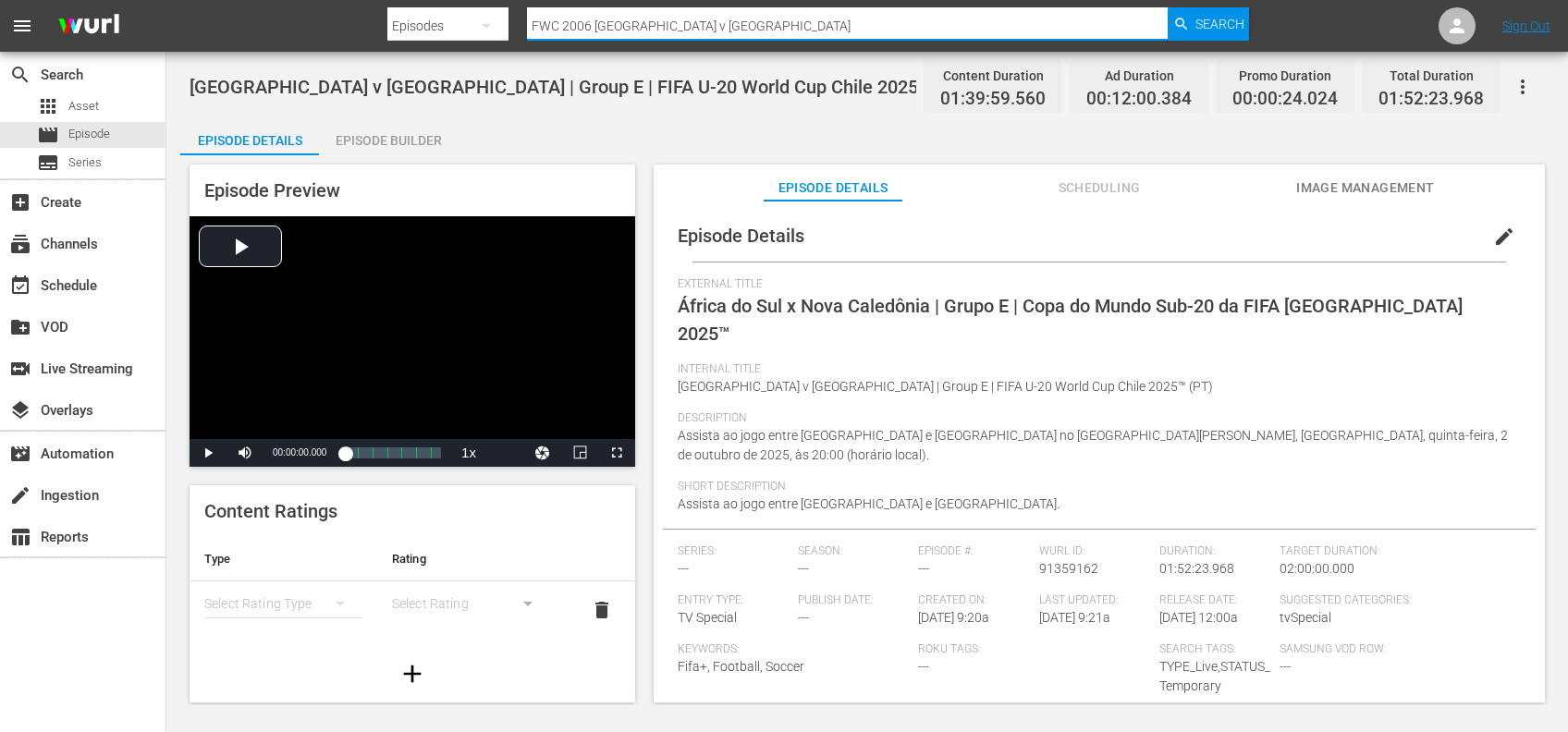
drag, startPoint x: 521, startPoint y: 30, endPoint x: 487, endPoint y: 30, distance: 34.0
click at [487, 30] on div "Search By Episodes Search ID, Title, Description, Keywords, or Category FWC 200…" at bounding box center [818, 26] width 862 height 44
paste input "Panama vs Korea Republic"
type input "Panama vs Korea Republic"
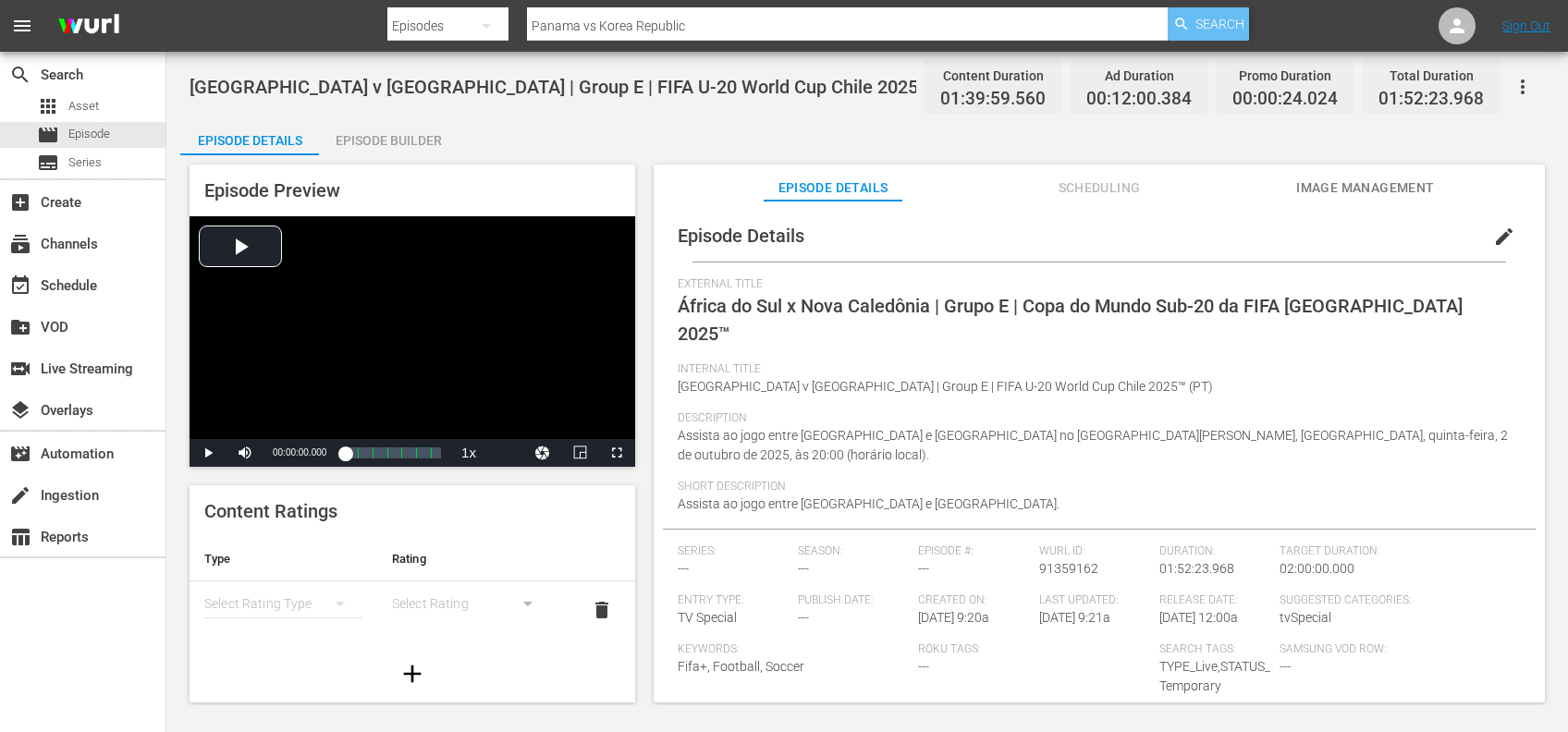
click at [1219, 20] on span "Search" at bounding box center [1219, 24] width 49 height 34
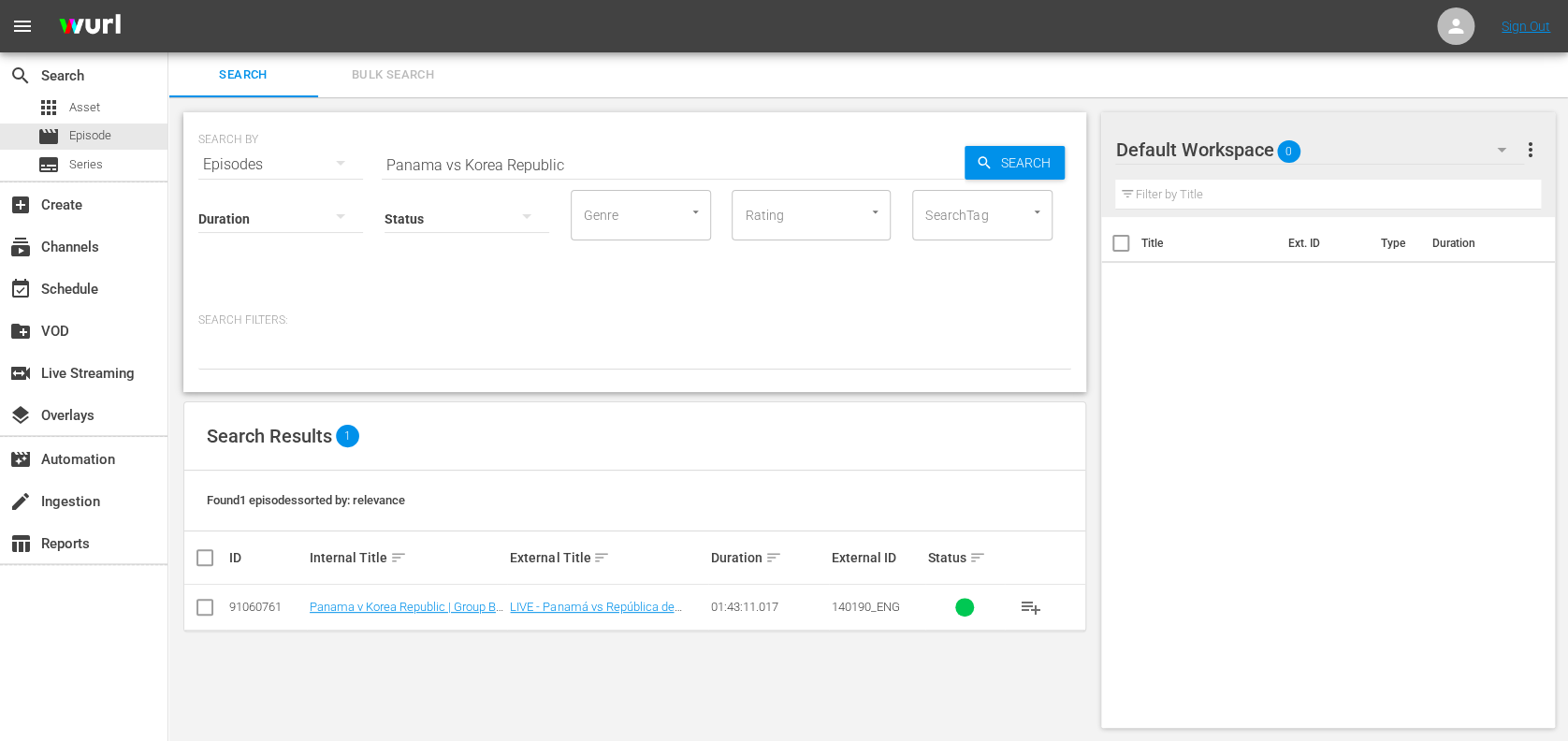
drag, startPoint x: 459, startPoint y: 164, endPoint x: 471, endPoint y: 164, distance: 12.0
click at [460, 164] on input "Panama vs Korea Republic" at bounding box center [673, 165] width 583 height 45
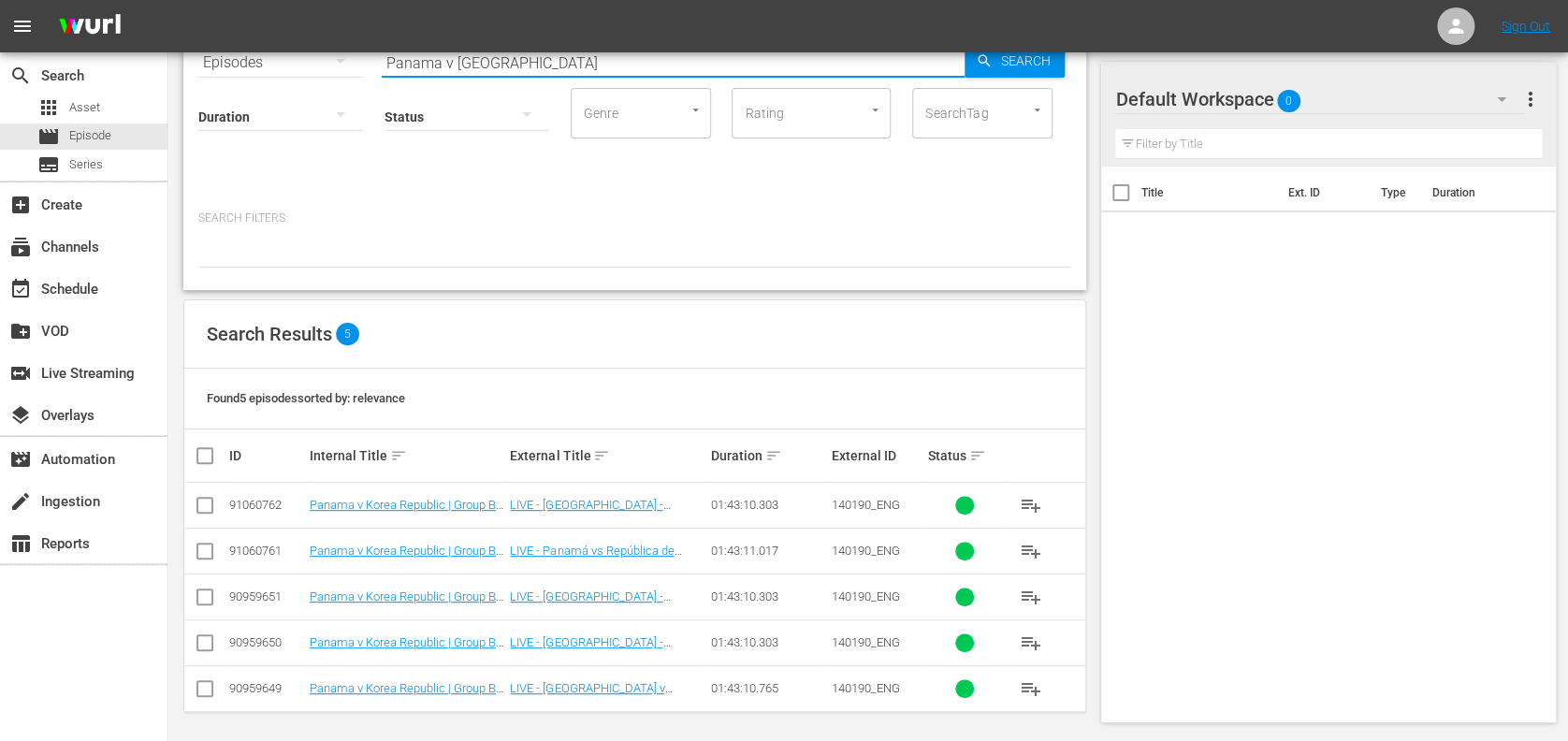
scroll to position [106, 0]
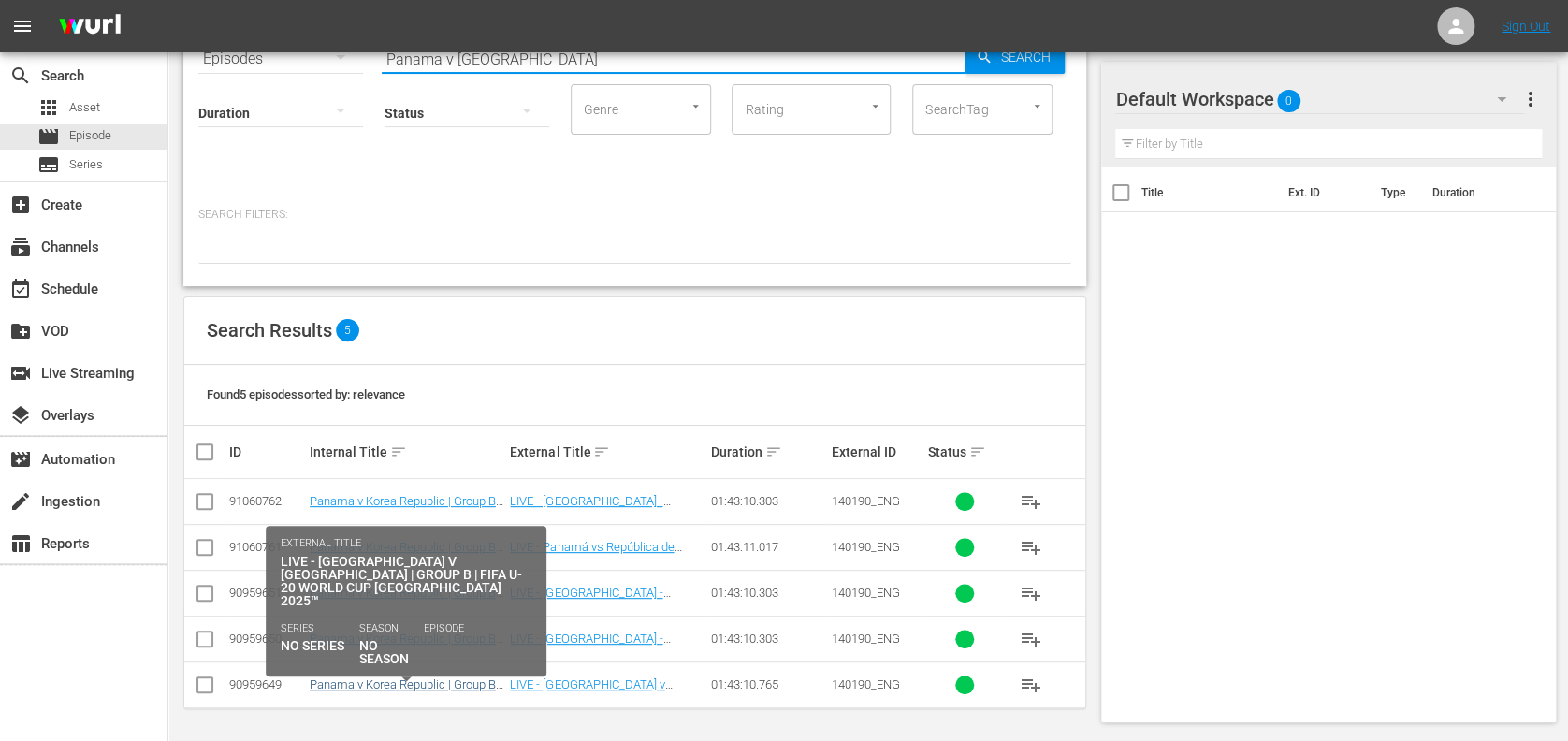
type input "Panama v Korea Republic"
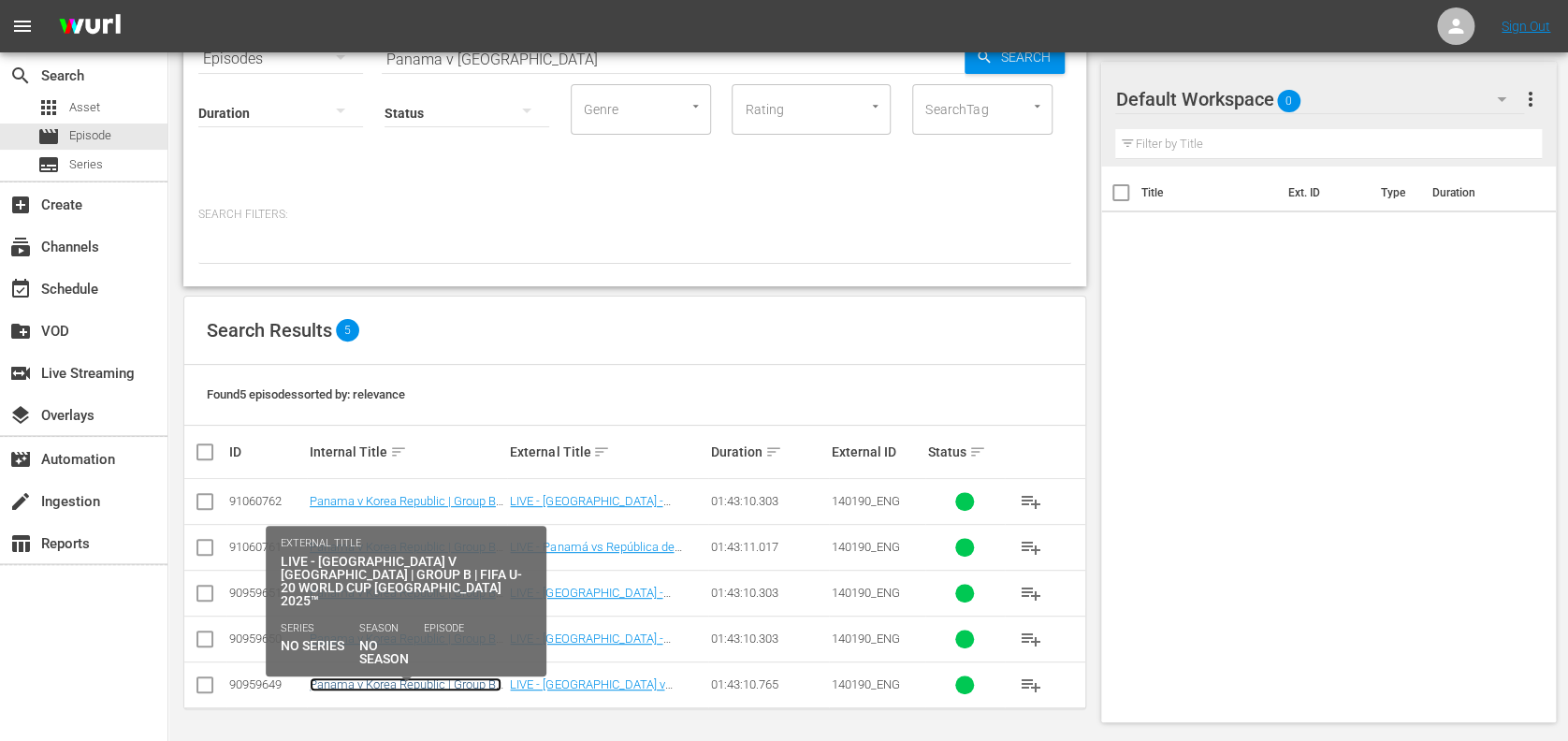
click at [466, 684] on link "Panama v Korea Republic | Group B | FIFA U-20 World Cup Chile 2025™ (EN)" at bounding box center [405, 698] width 192 height 42
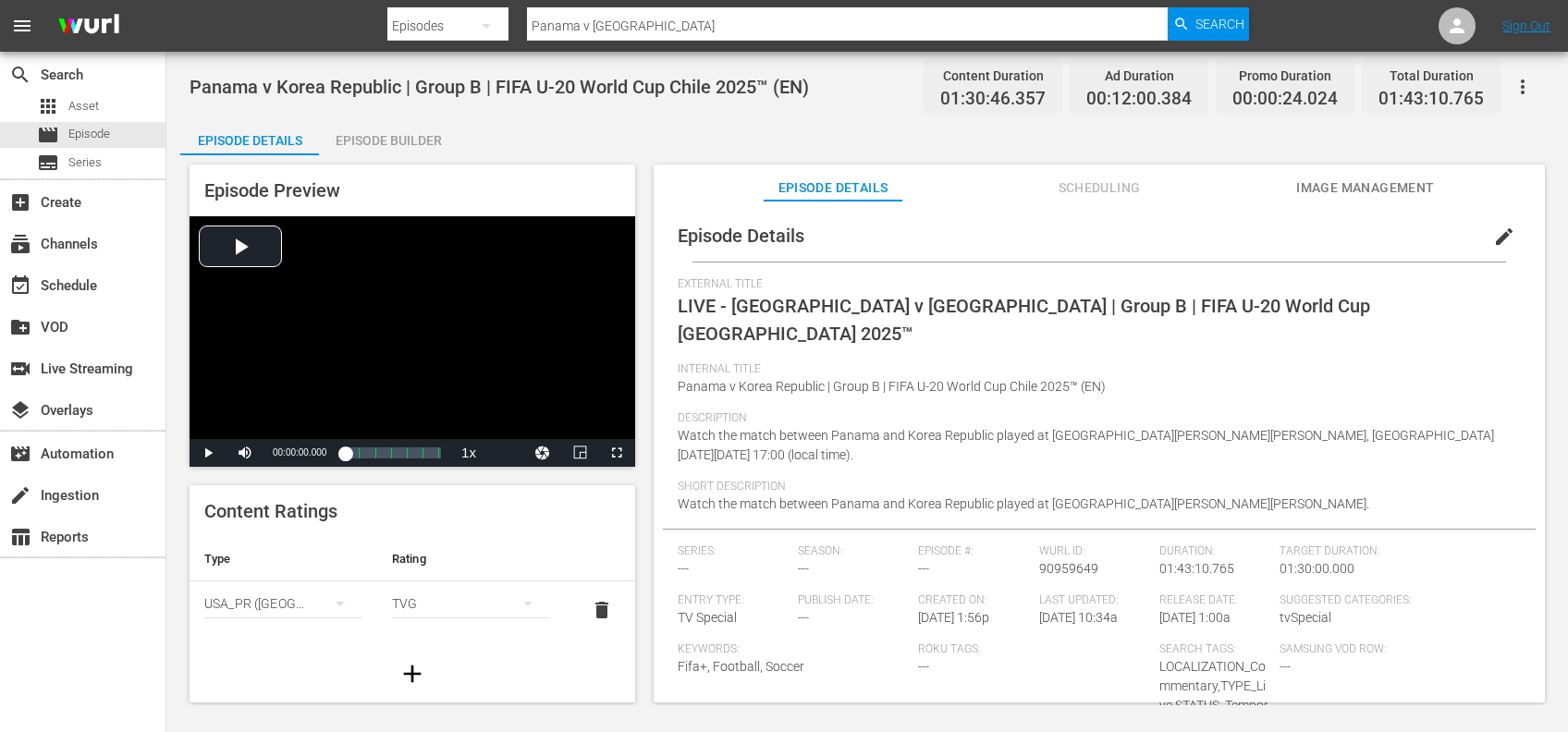
click at [1359, 188] on span "Image Management" at bounding box center [1365, 189] width 138 height 23
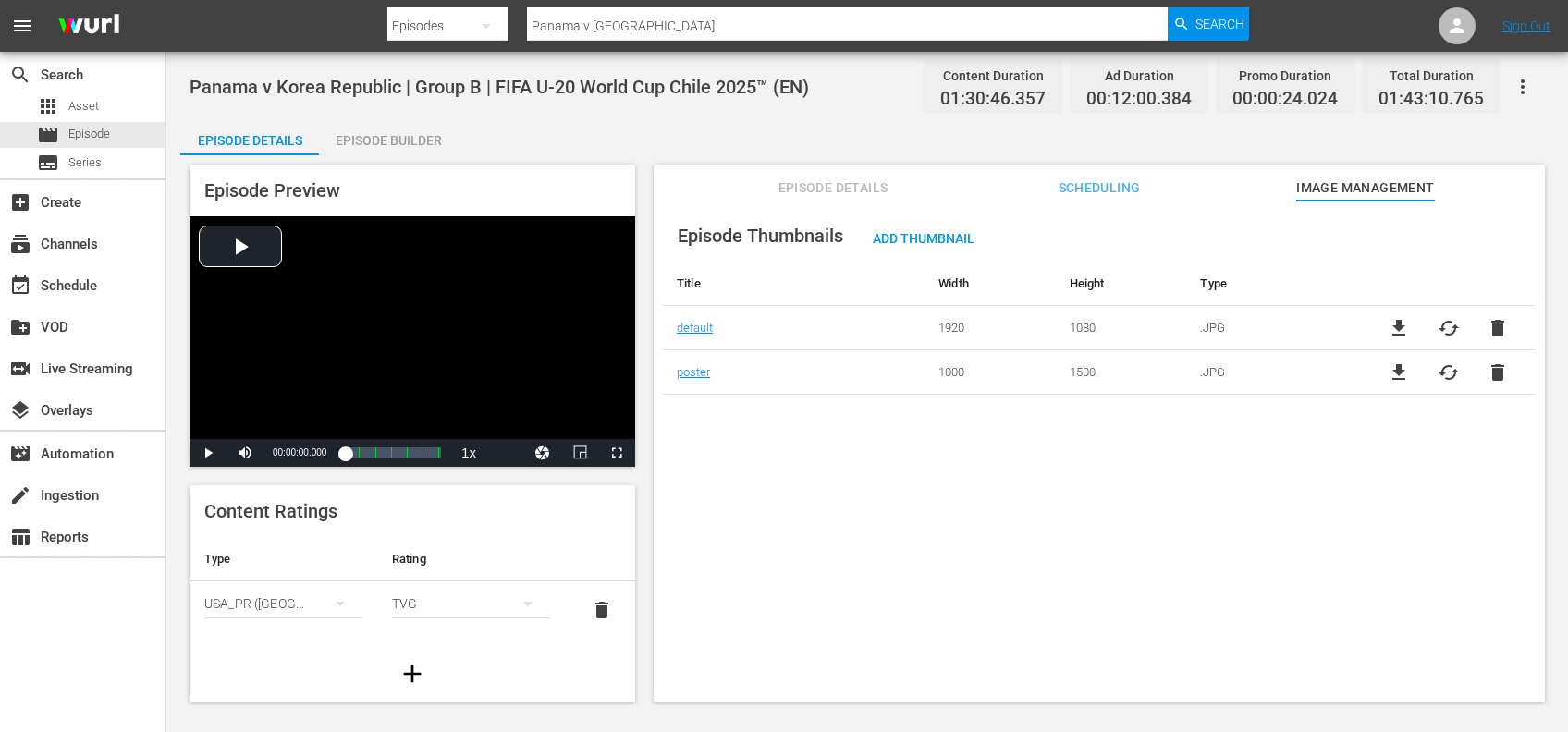
click at [1397, 328] on span "file_download" at bounding box center [1398, 328] width 22 height 22
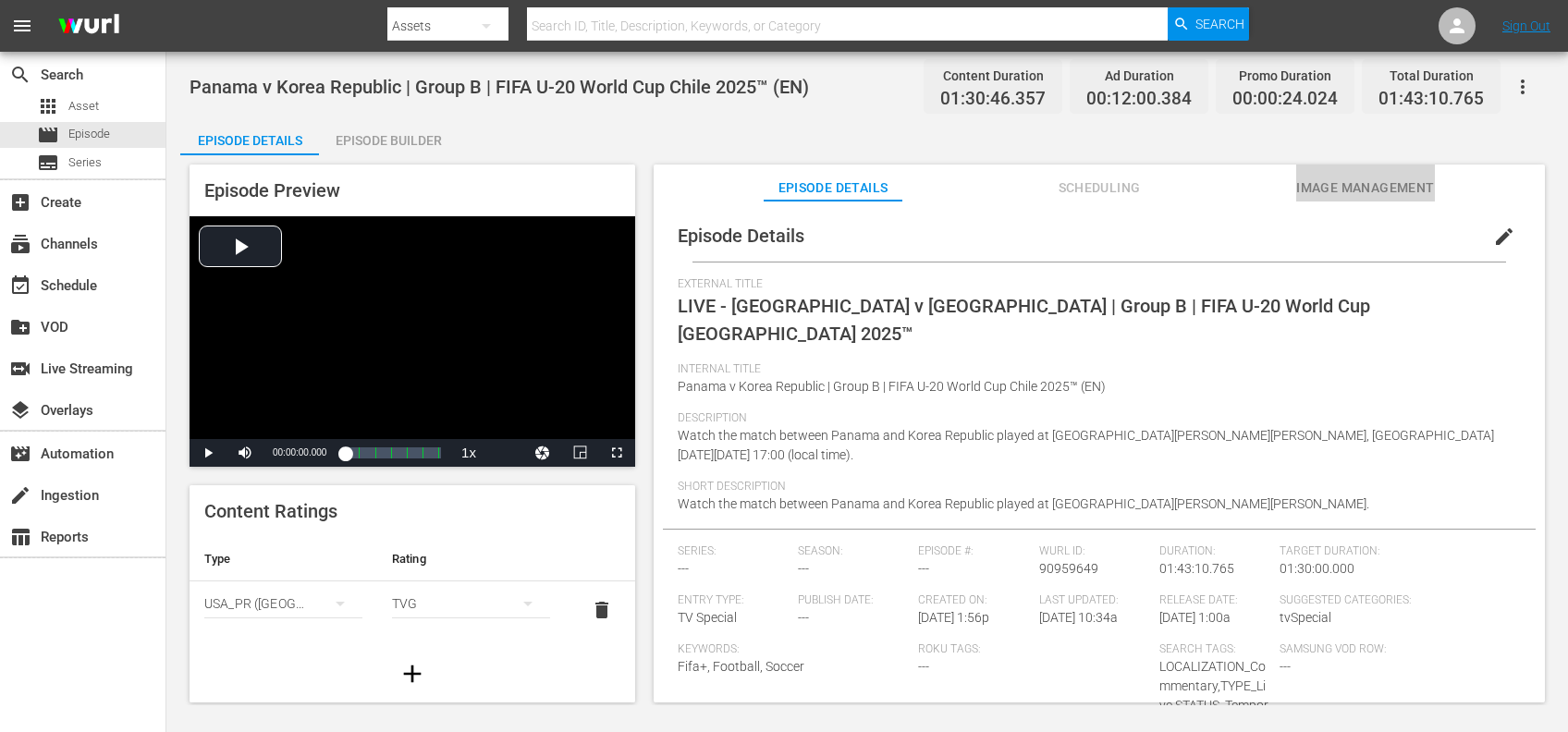
drag, startPoint x: 1359, startPoint y: 182, endPoint x: 1365, endPoint y: 200, distance: 19.0
click at [1360, 183] on span "Image Management" at bounding box center [1365, 189] width 138 height 23
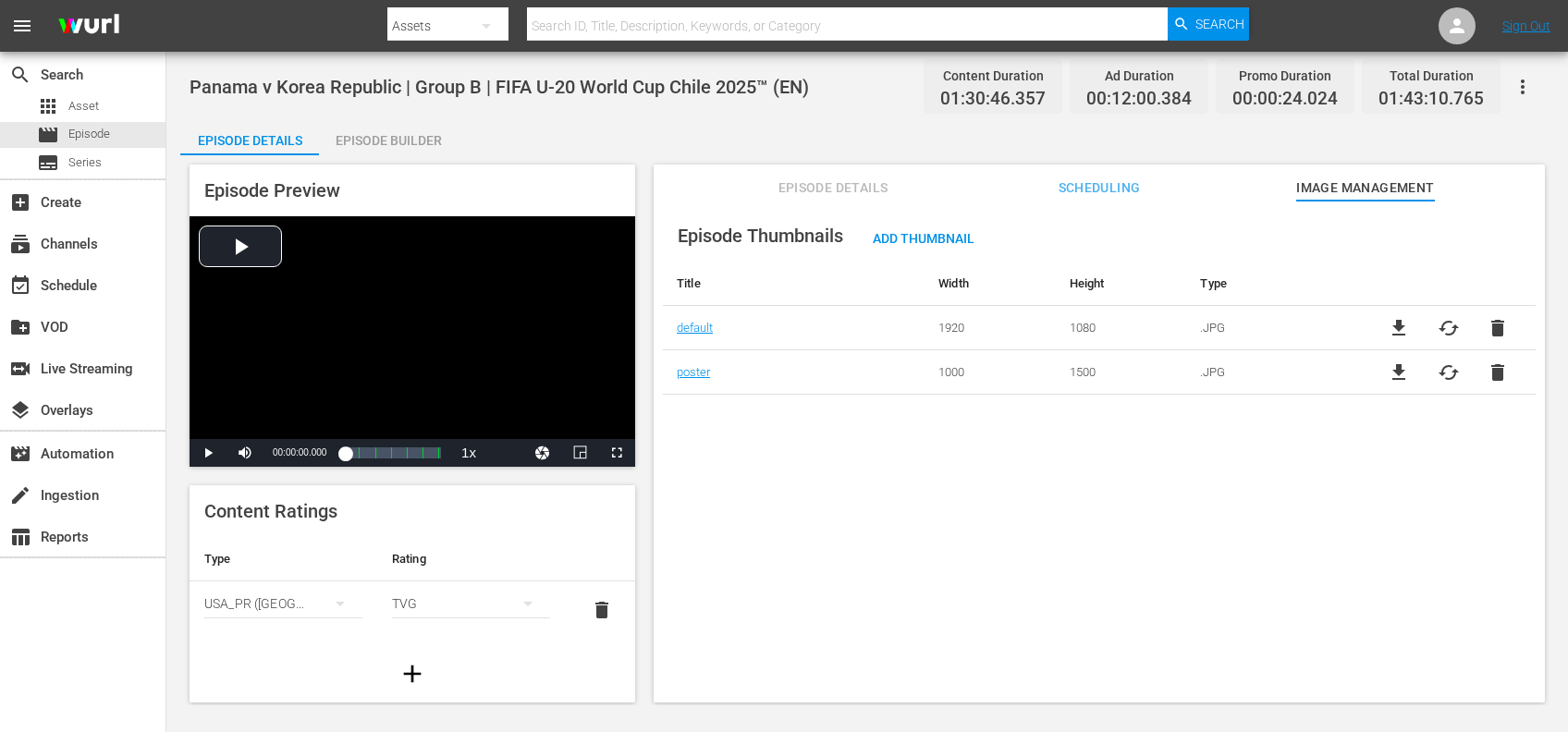
click at [1394, 372] on span "file_download" at bounding box center [1398, 372] width 22 height 22
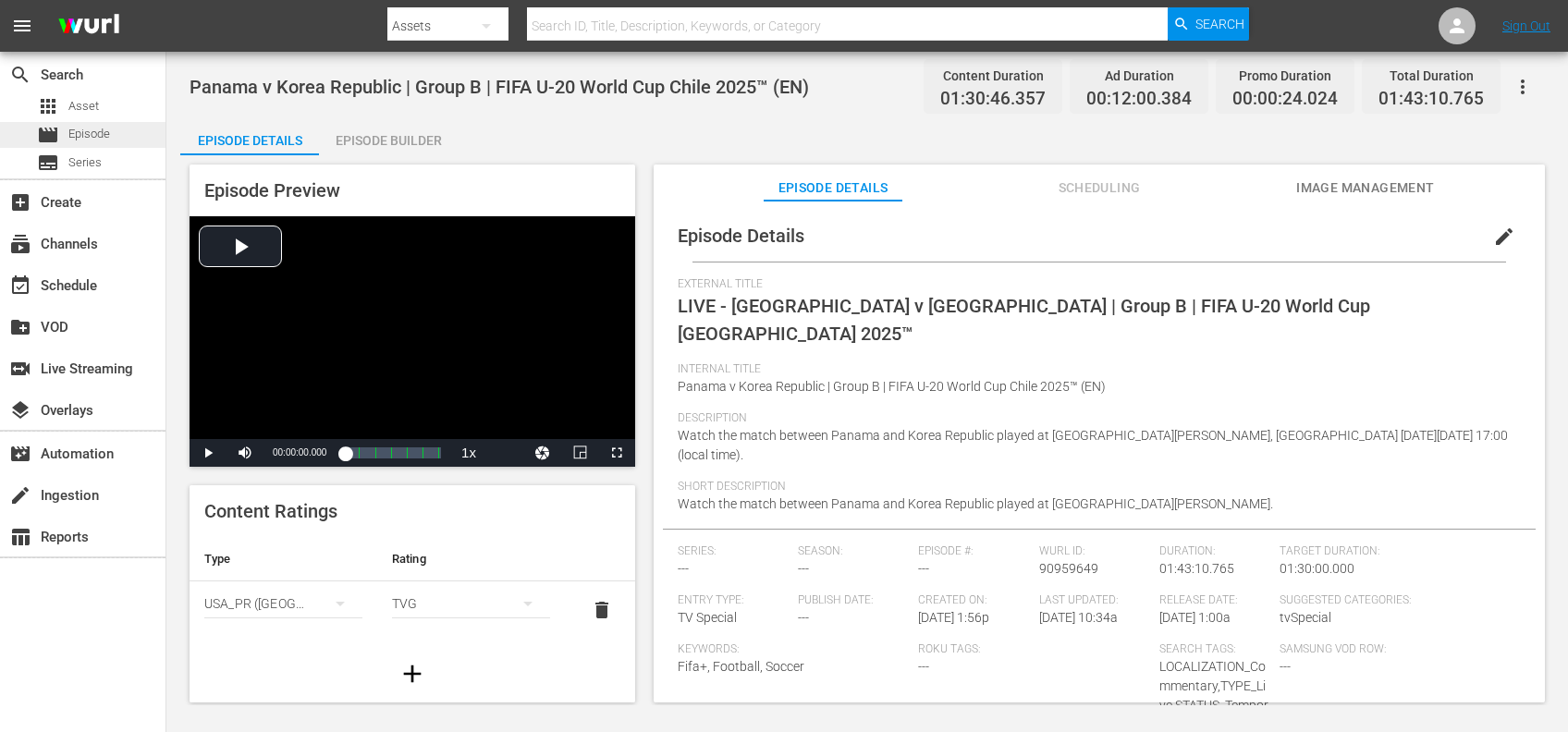
click at [107, 132] on span "Episode" at bounding box center [88, 134] width 41 height 18
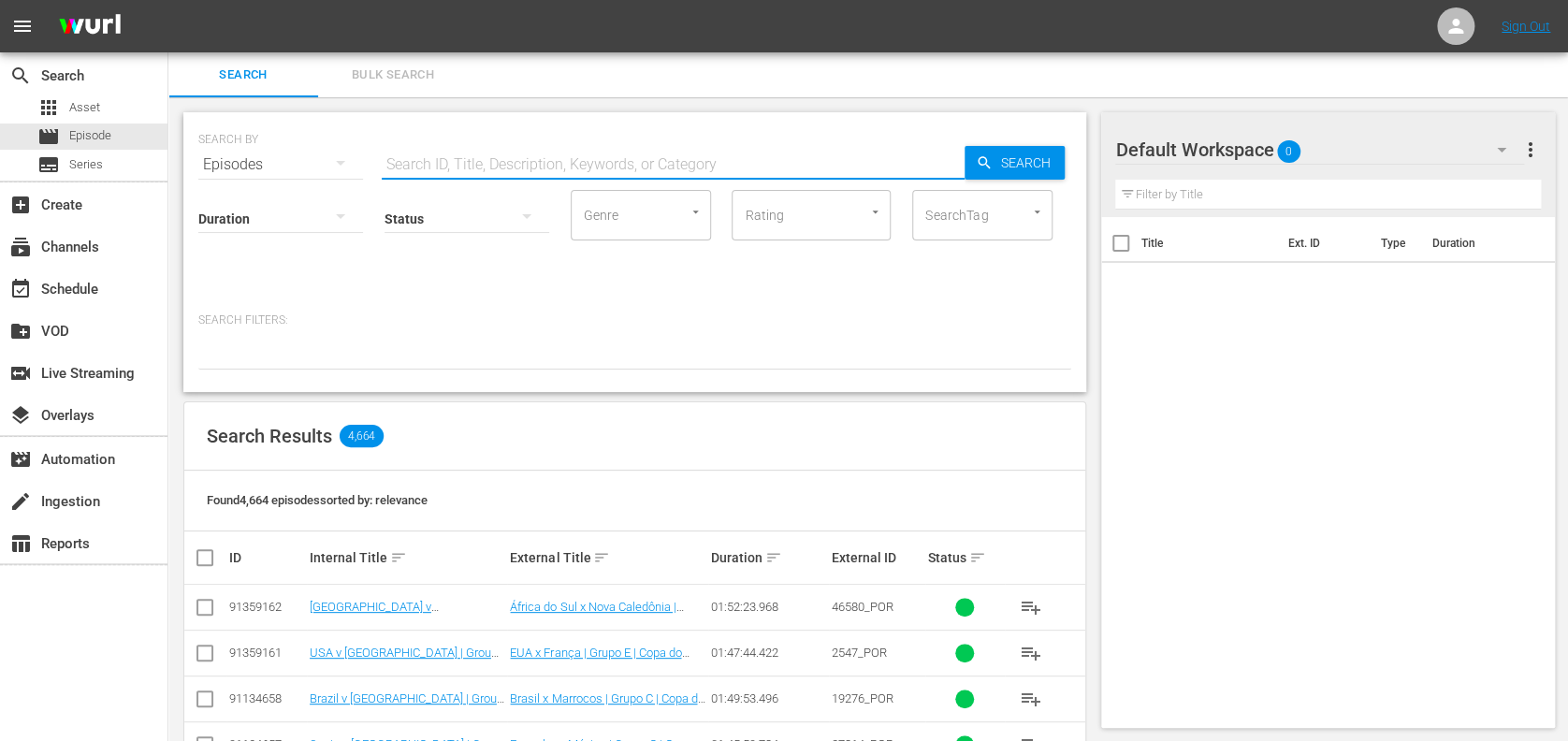
drag, startPoint x: 566, startPoint y: 151, endPoint x: 565, endPoint y: 162, distance: 11.0
click at [565, 158] on input "text" at bounding box center [673, 165] width 583 height 45
paste input "FWC 1998 [GEOGRAPHIC_DATA] v [GEOGRAPHIC_DATA], Round of 16 (PT)"
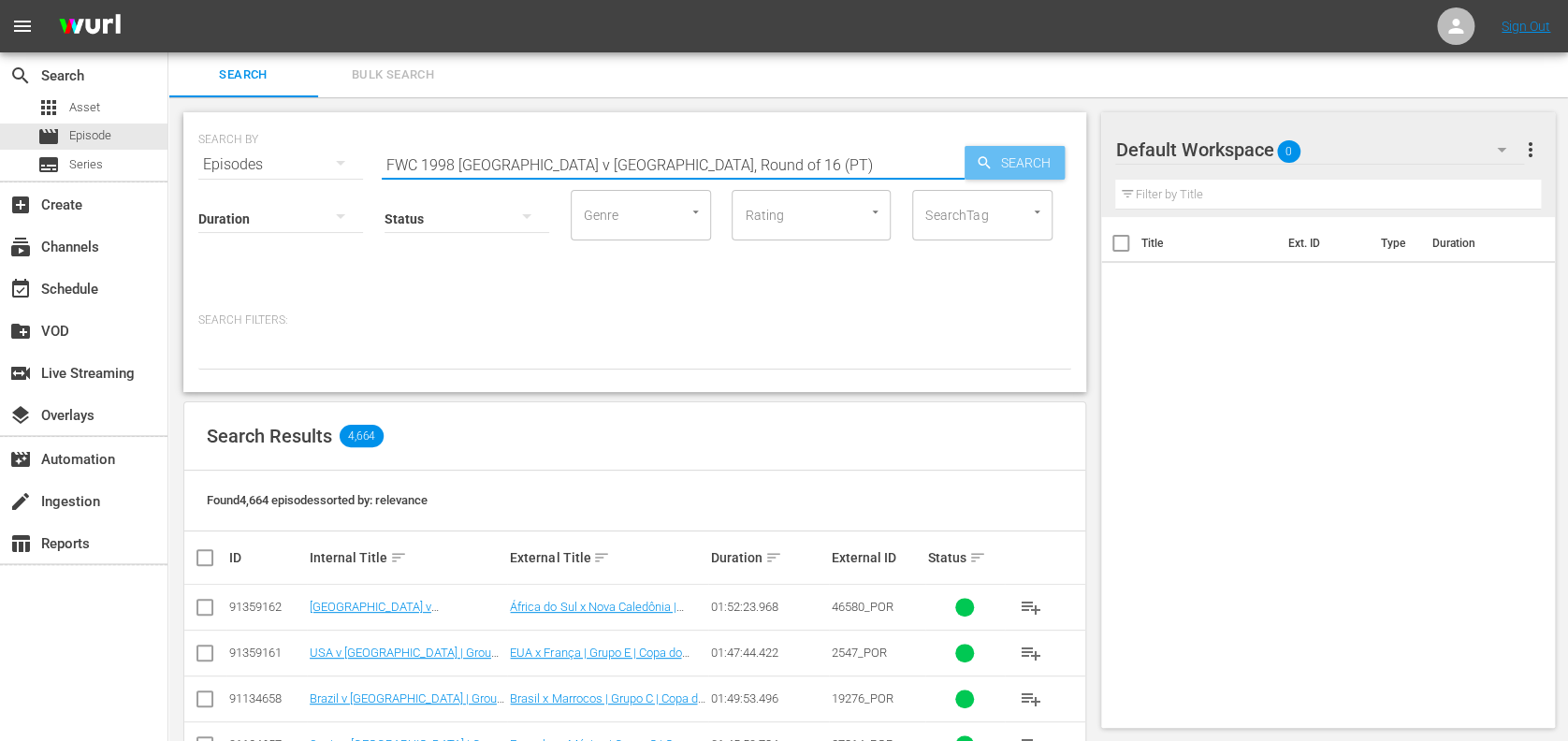
type input "FWC 1998 [GEOGRAPHIC_DATA] v [GEOGRAPHIC_DATA], Round of 16 (PT)"
drag, startPoint x: 1021, startPoint y: 155, endPoint x: 1013, endPoint y: 162, distance: 10.6
click at [1018, 159] on span "Search" at bounding box center [1029, 163] width 72 height 34
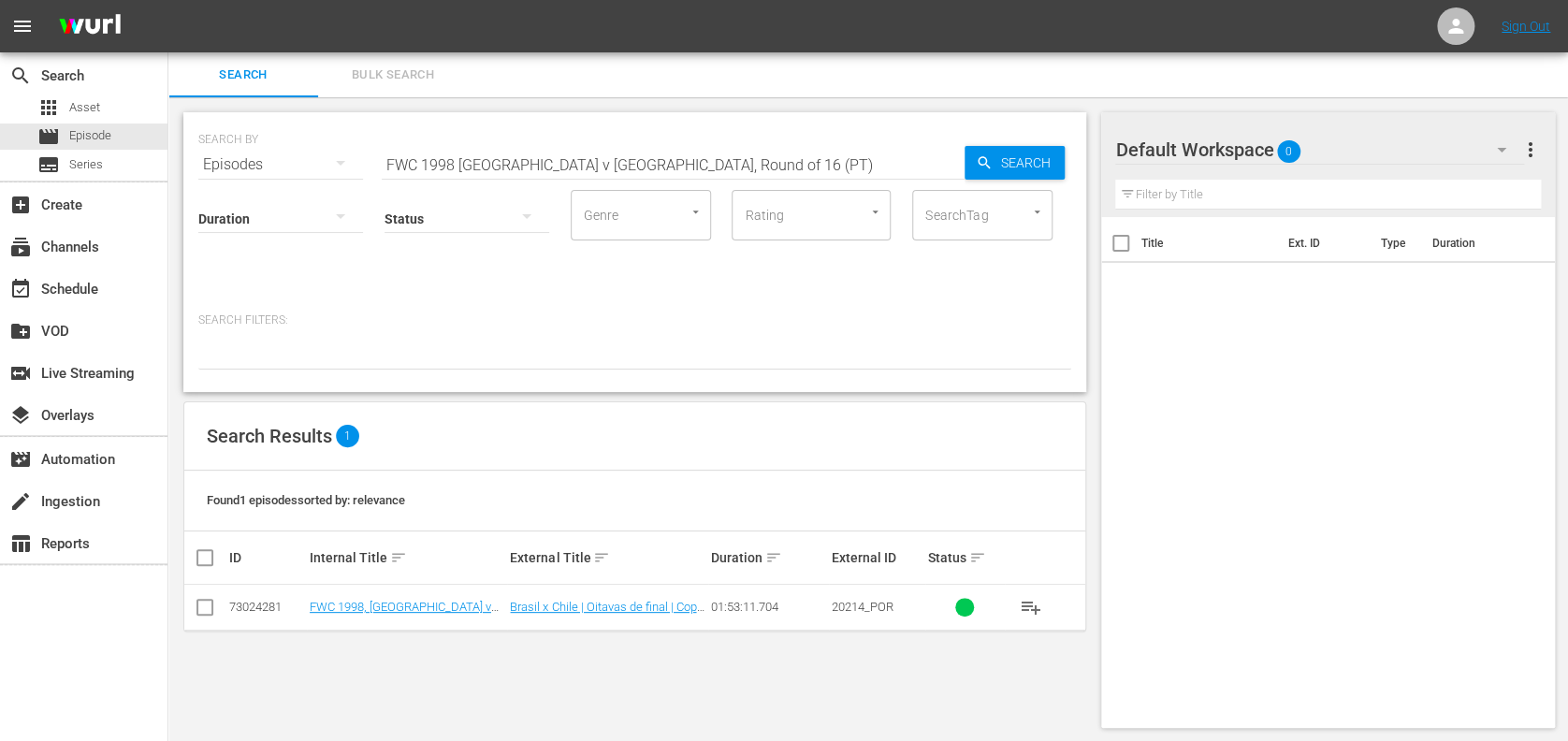
click at [206, 612] on input "checkbox" at bounding box center [204, 611] width 22 height 22
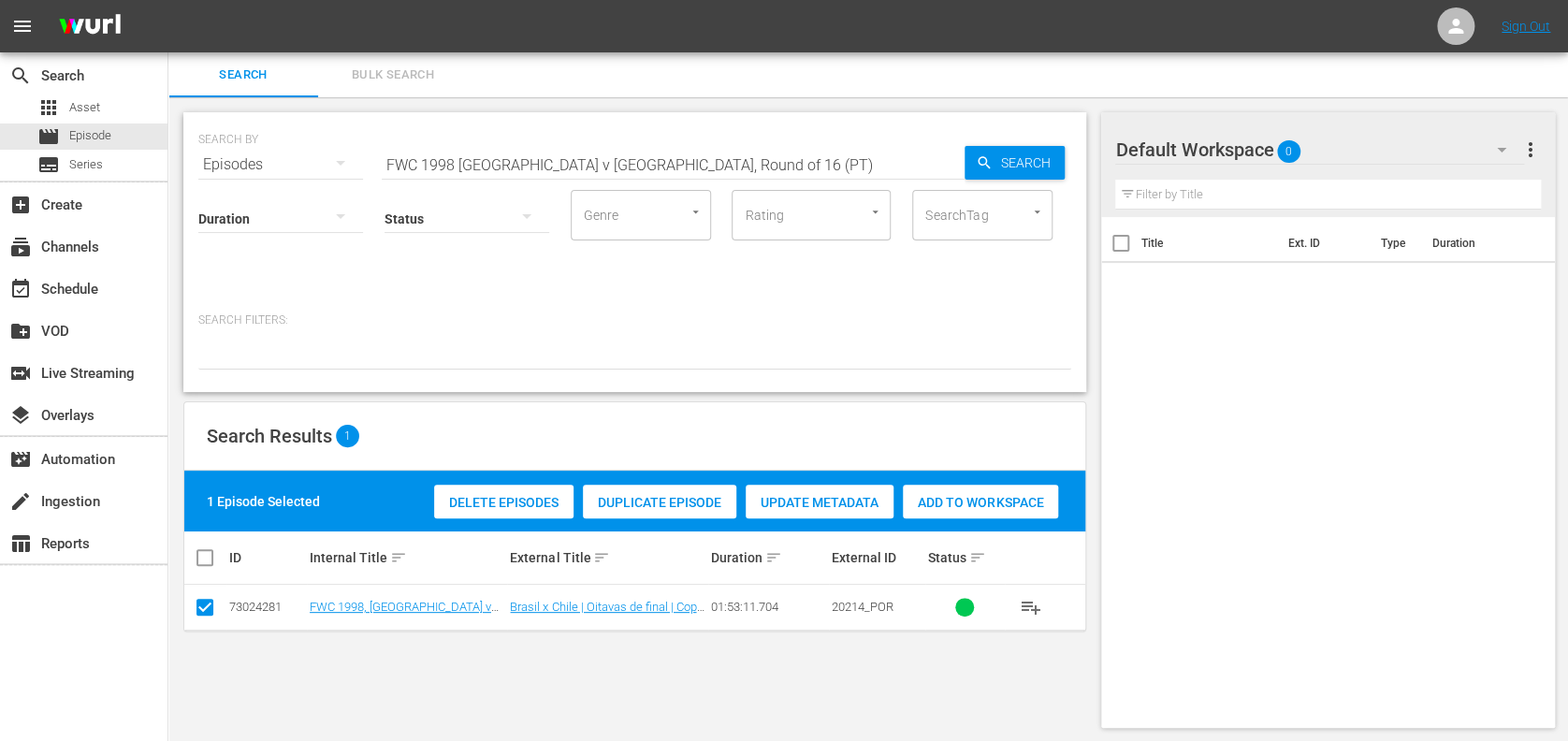
click at [643, 500] on span "Duplicate Episode" at bounding box center [660, 502] width 154 height 15
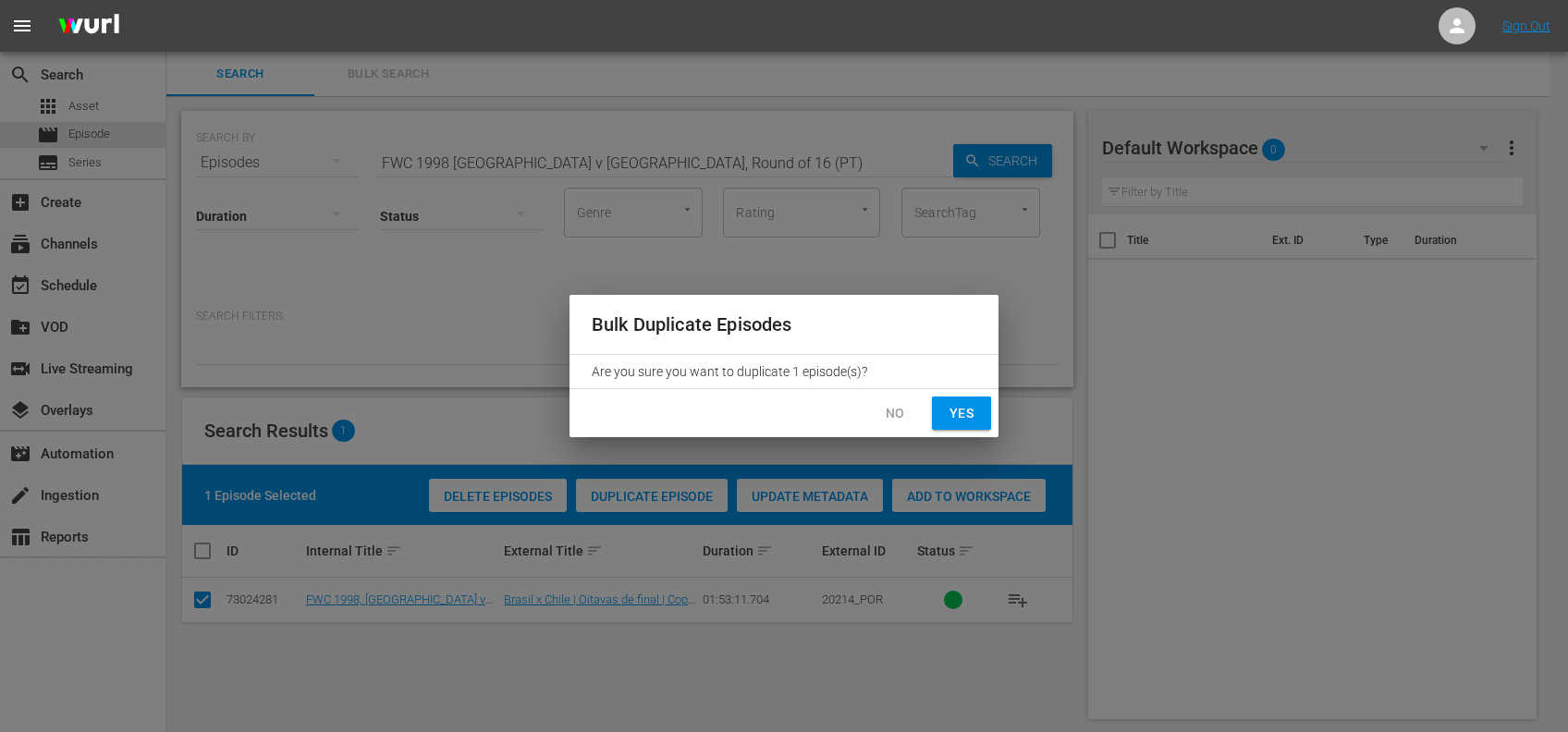
click at [960, 407] on span "Yes" at bounding box center [960, 414] width 30 height 23
checkbox input "false"
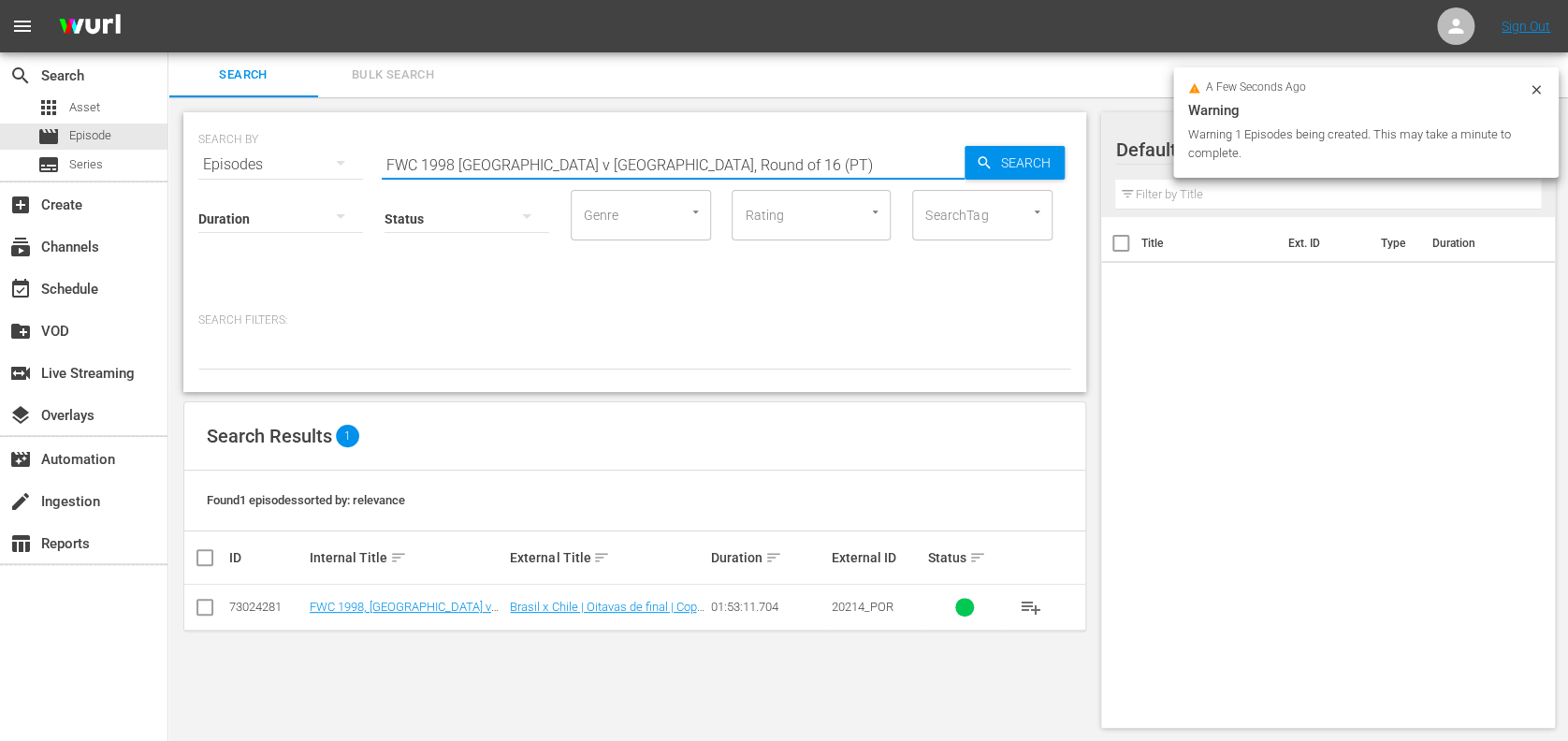
drag, startPoint x: 695, startPoint y: 163, endPoint x: 548, endPoint y: 168, distance: 147.1
click at [548, 168] on input "FWC 1998 [GEOGRAPHIC_DATA] v [GEOGRAPHIC_DATA], Round of 16 (PT)" at bounding box center [673, 165] width 583 height 45
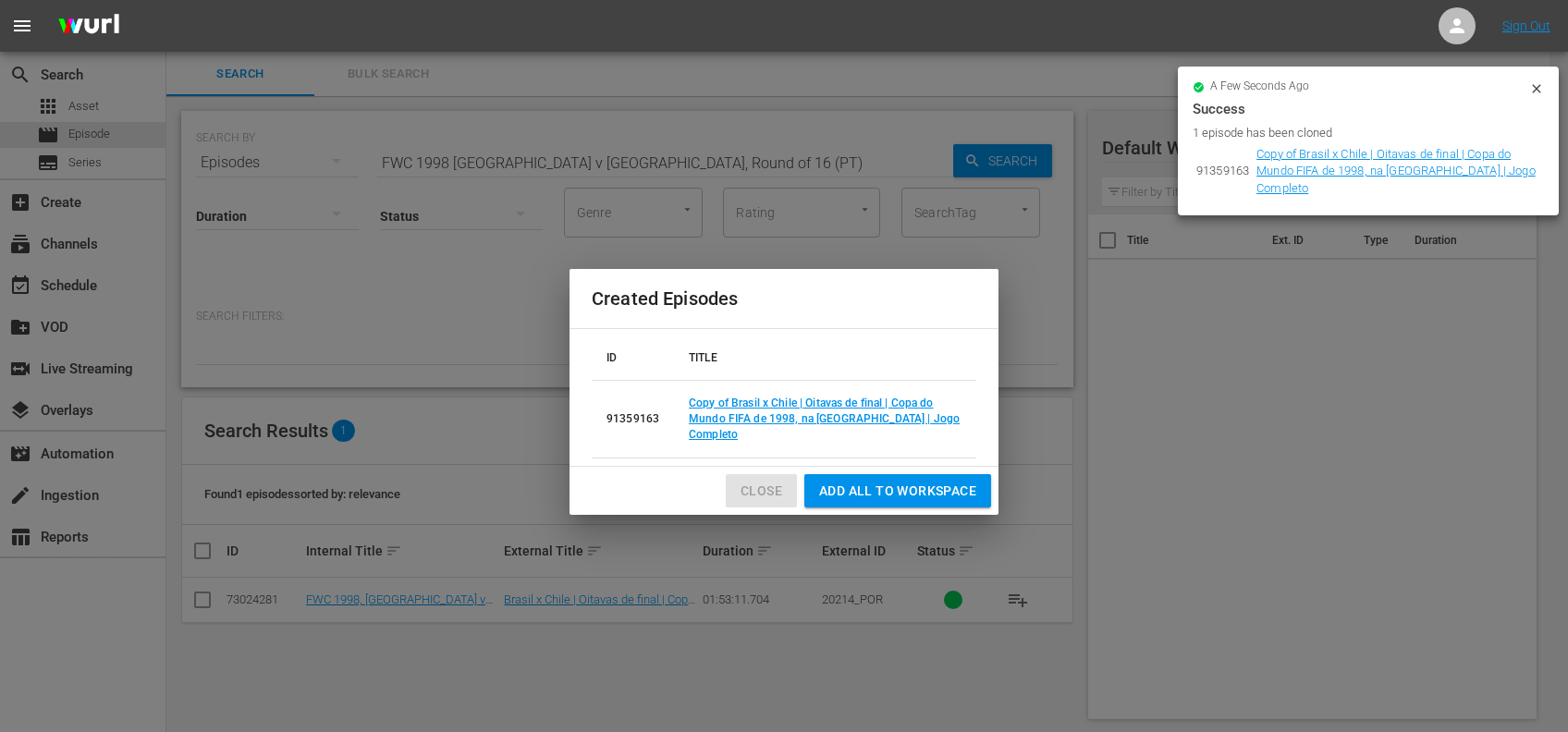
click at [779, 480] on span "Close" at bounding box center [760, 492] width 41 height 23
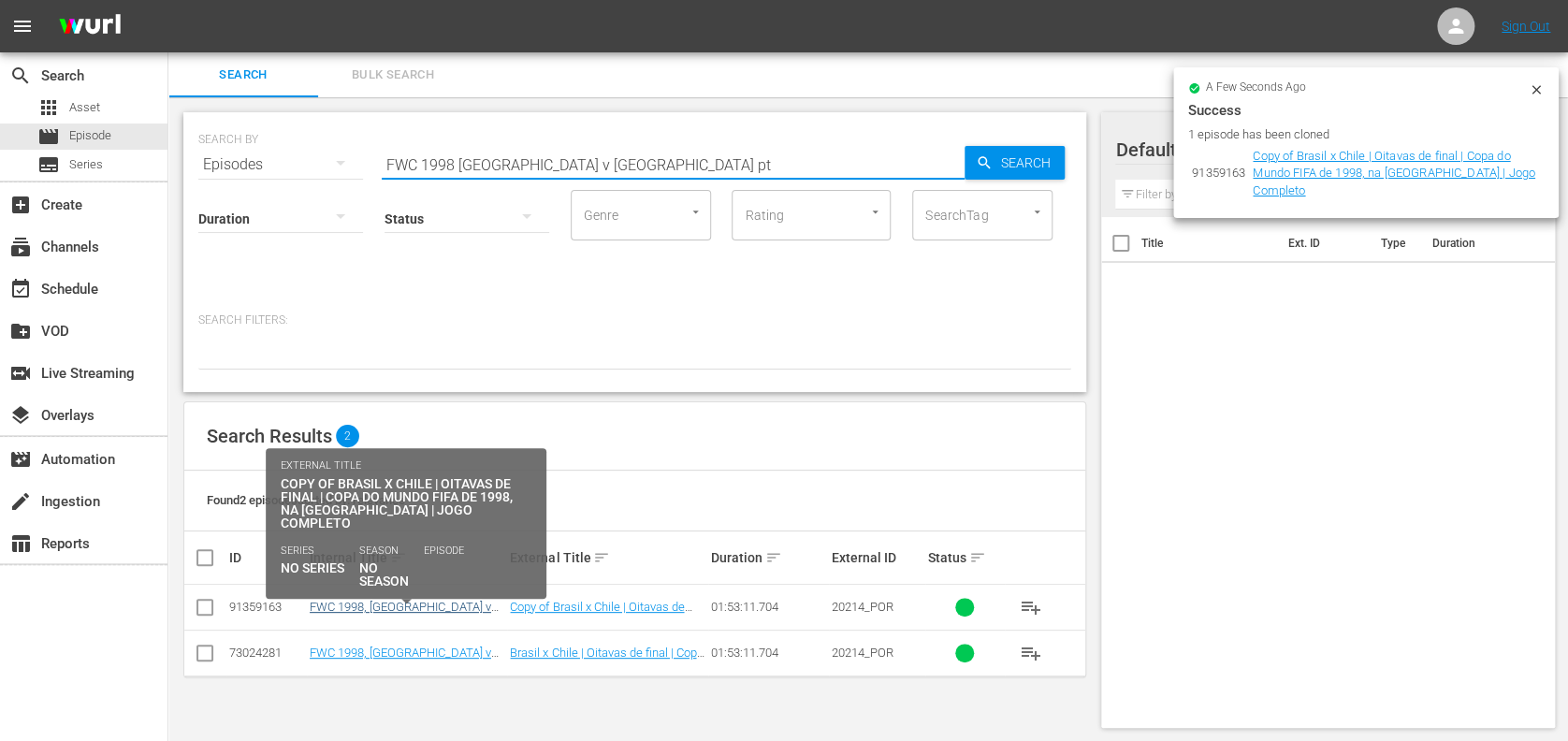
type input "FWC 1998 [GEOGRAPHIC_DATA] v [GEOGRAPHIC_DATA] pt"
click at [428, 609] on link "FWC 1998, [GEOGRAPHIC_DATA] v [GEOGRAPHIC_DATA], Round of 16 - FMR (PT)" at bounding box center [403, 620] width 188 height 42
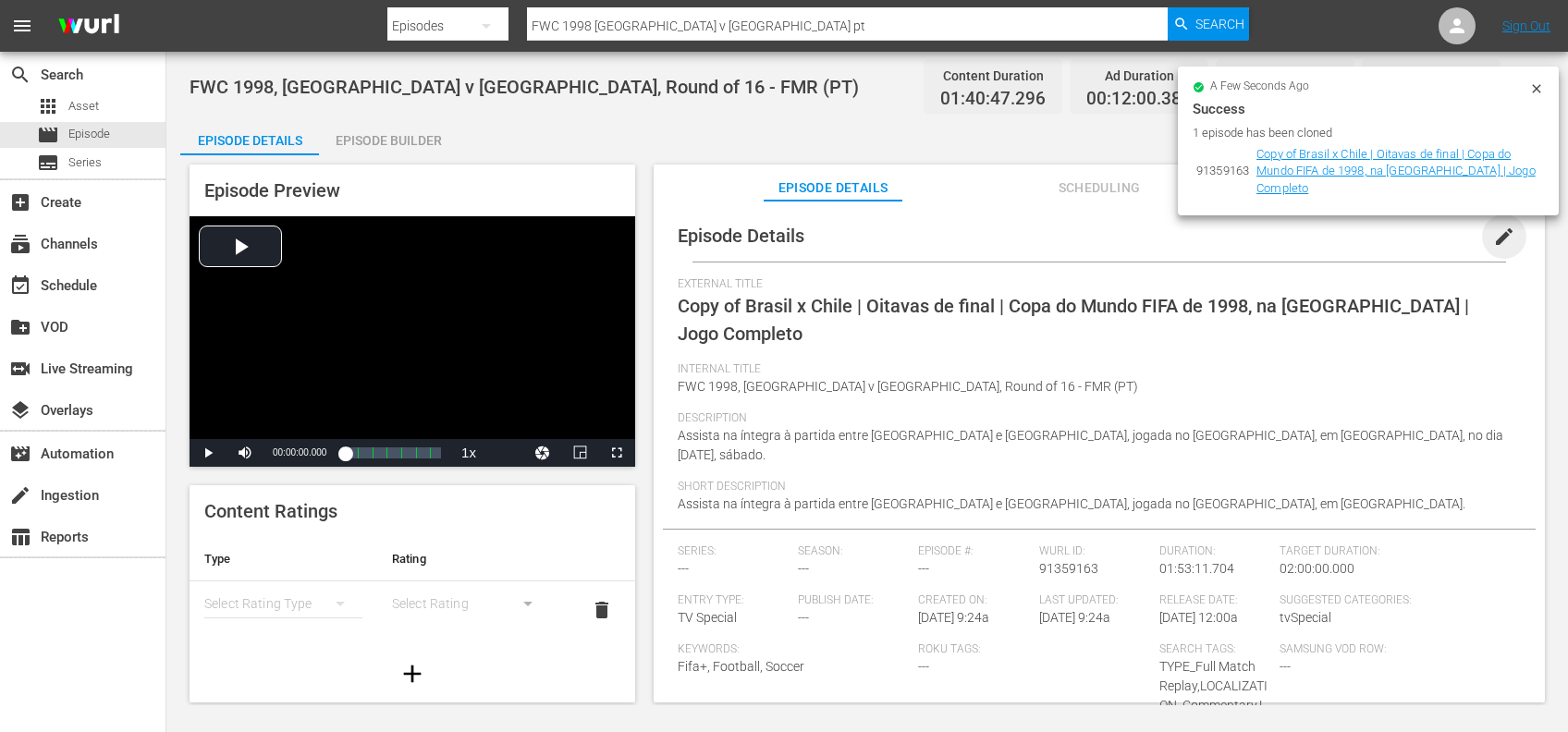
click at [1493, 232] on span "edit" at bounding box center [1504, 237] width 22 height 22
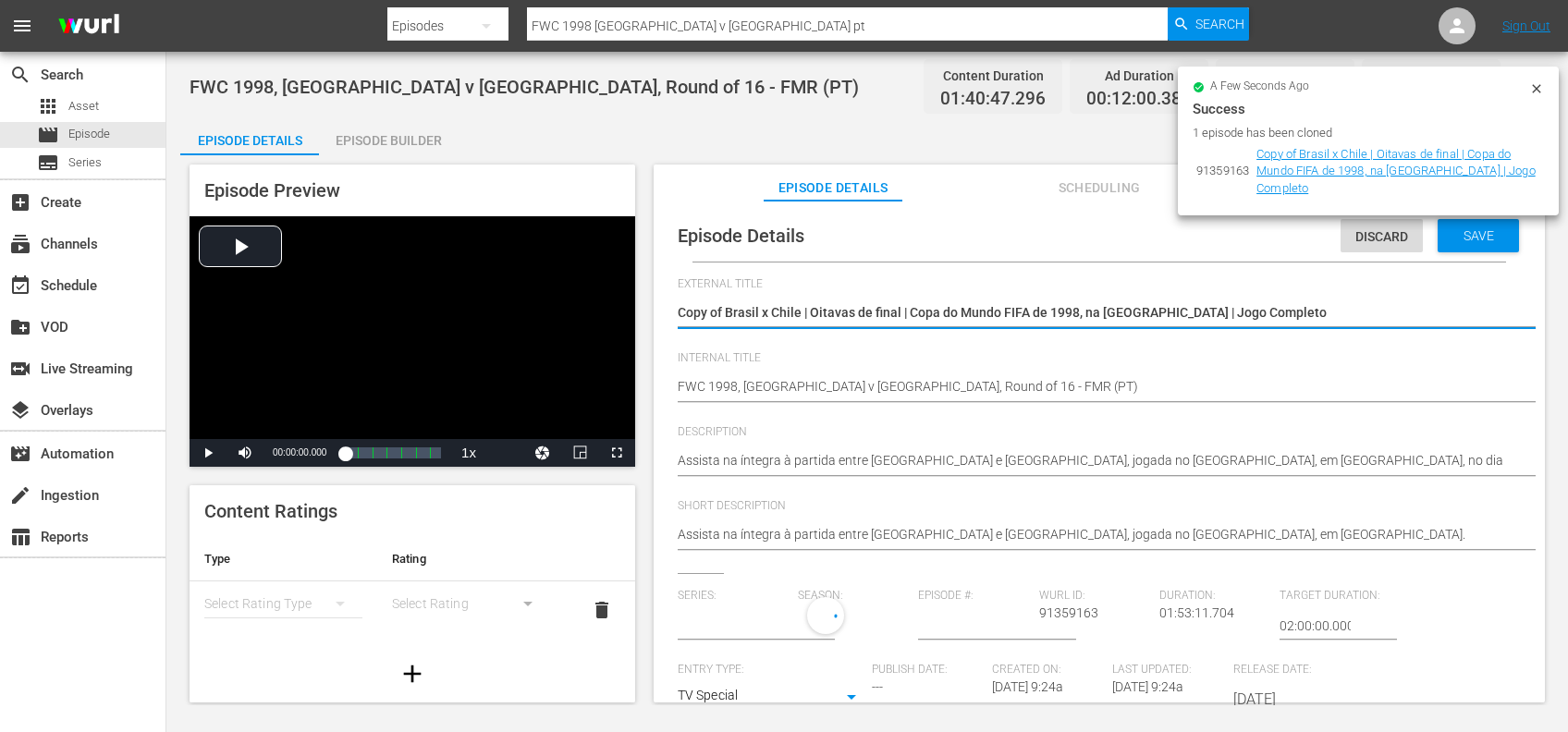
type input "No Series"
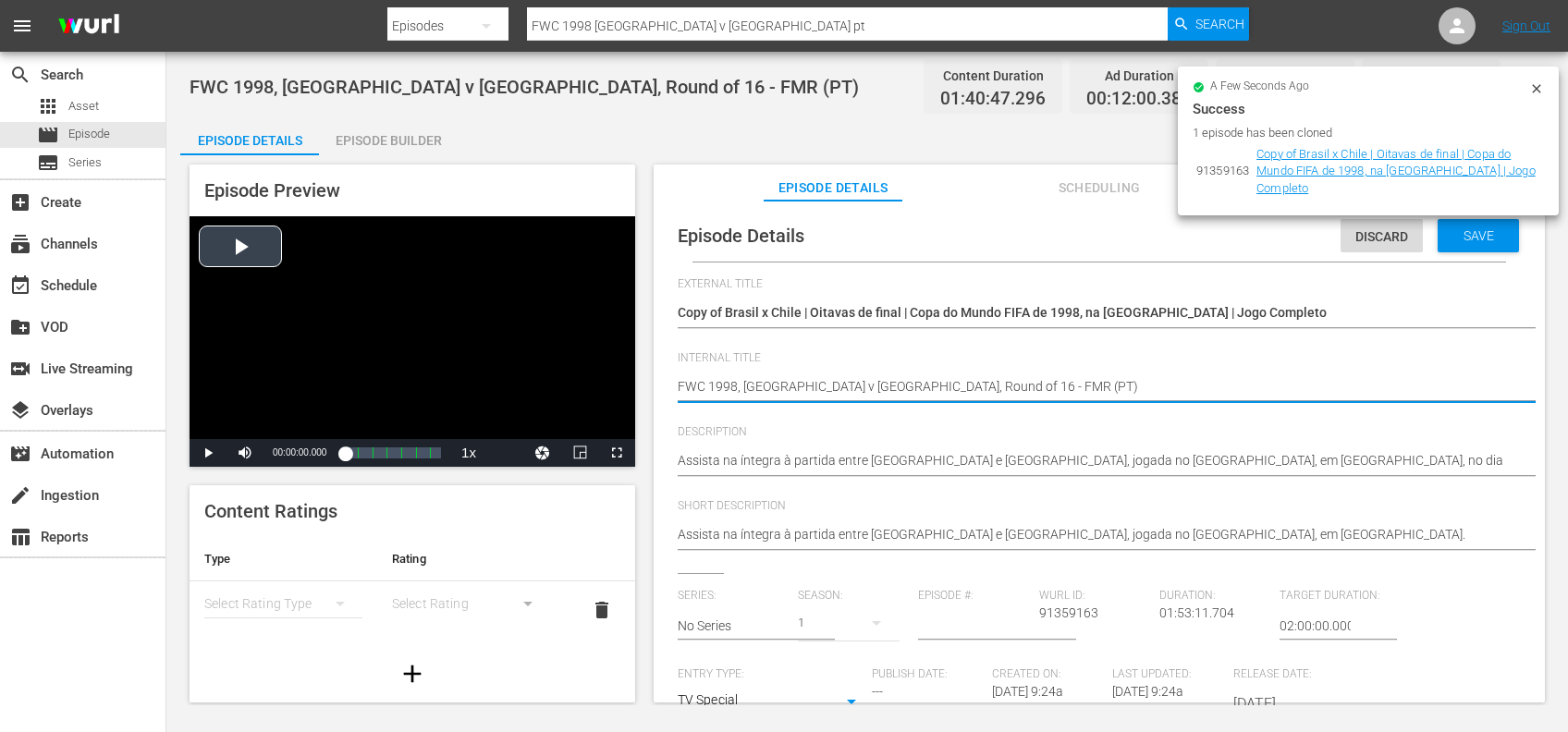
drag, startPoint x: 926, startPoint y: 386, endPoint x: 629, endPoint y: 389, distance: 297.0
paste textarea "Panama v Korea Republic | Group B | FIFA U-20 World Cup [GEOGRAPHIC_DATA] 2025™"
type textarea "Panama v Korea Republic | Group B | FIFA U-20 World Cup [GEOGRAPHIC_DATA] 2025™…"
type textarea "Panama v Korea Republic | Group B | FIFA U-20 World Cup Chile 2025™ (PT)"
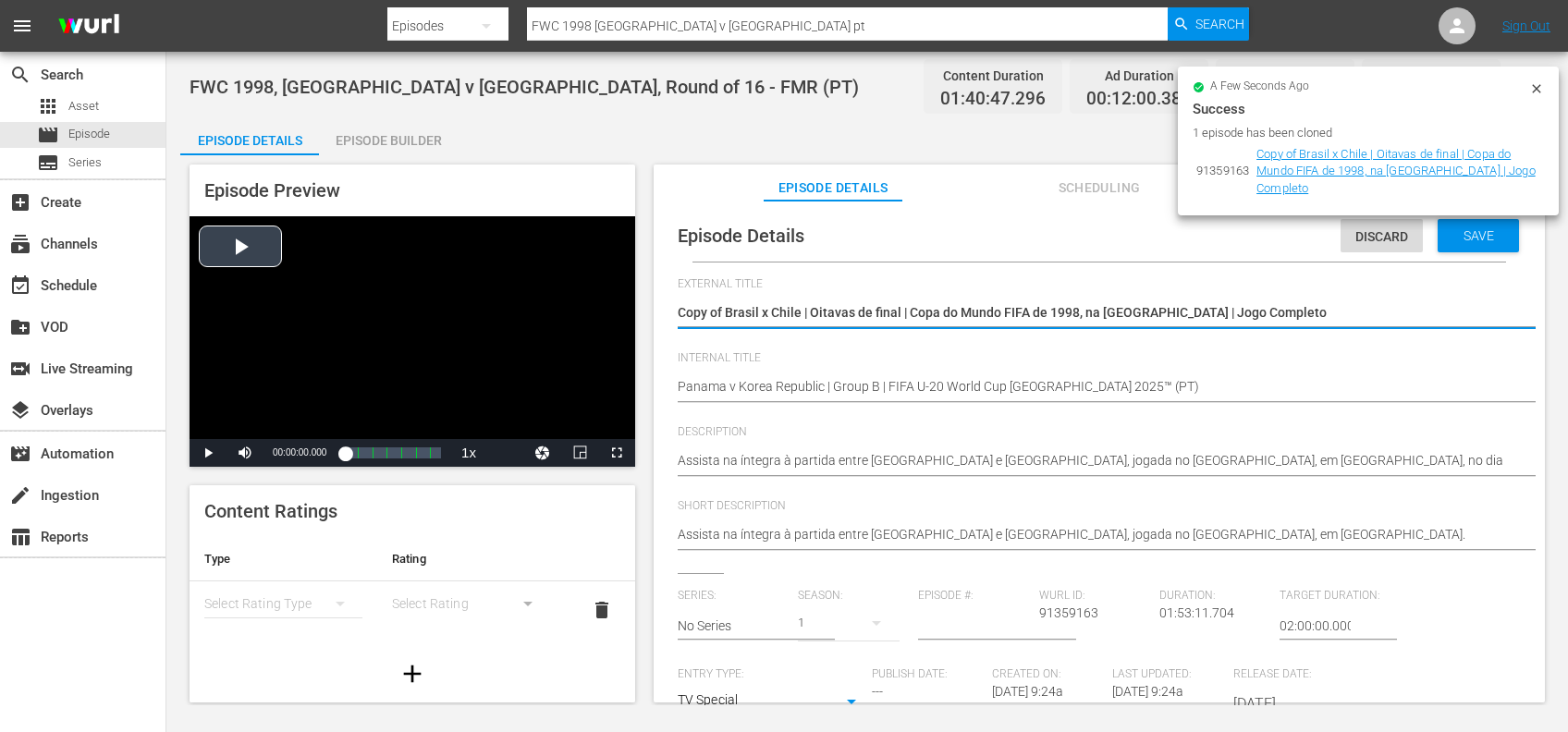
drag, startPoint x: 1167, startPoint y: 315, endPoint x: 510, endPoint y: 315, distance: 657.0
paste textarea "Panamá x República da Coreia | Grupo B | Copa do Mundo Sub-20 da FIFA Chile 202…"
type textarea "Panamá x República da Coreia | Grupo B | Copa do Mundo Sub-20 da FIFA Chile 202…"
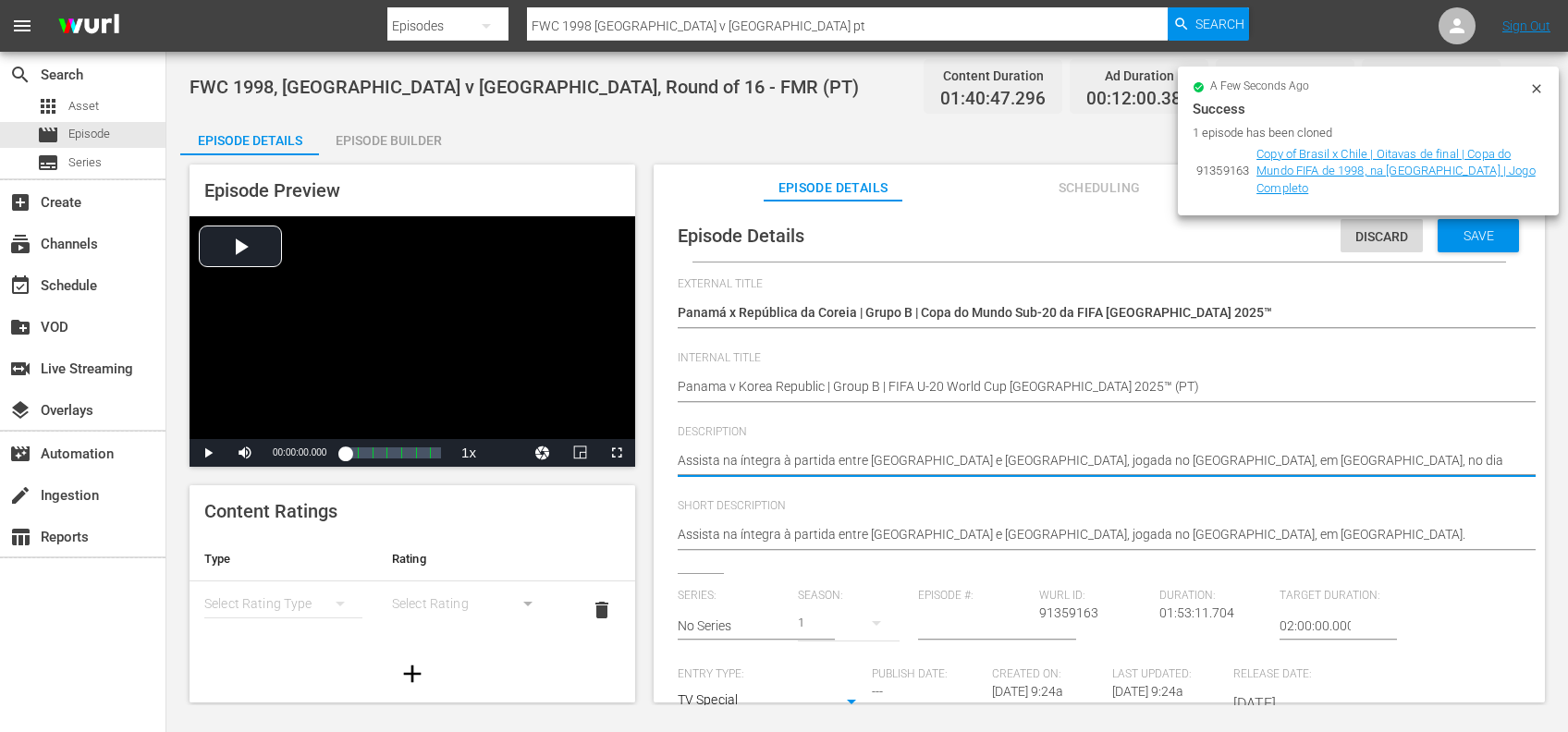
drag, startPoint x: 1234, startPoint y: 465, endPoint x: 586, endPoint y: 468, distance: 648.0
paste textarea "ao jogo entre Panamá e República da Coreia no Estádio Elías Figueroa Brander, V…"
type textarea "Assista ao jogo entre Panamá e República da Coreia no Estádio Elías Figueroa Br…"
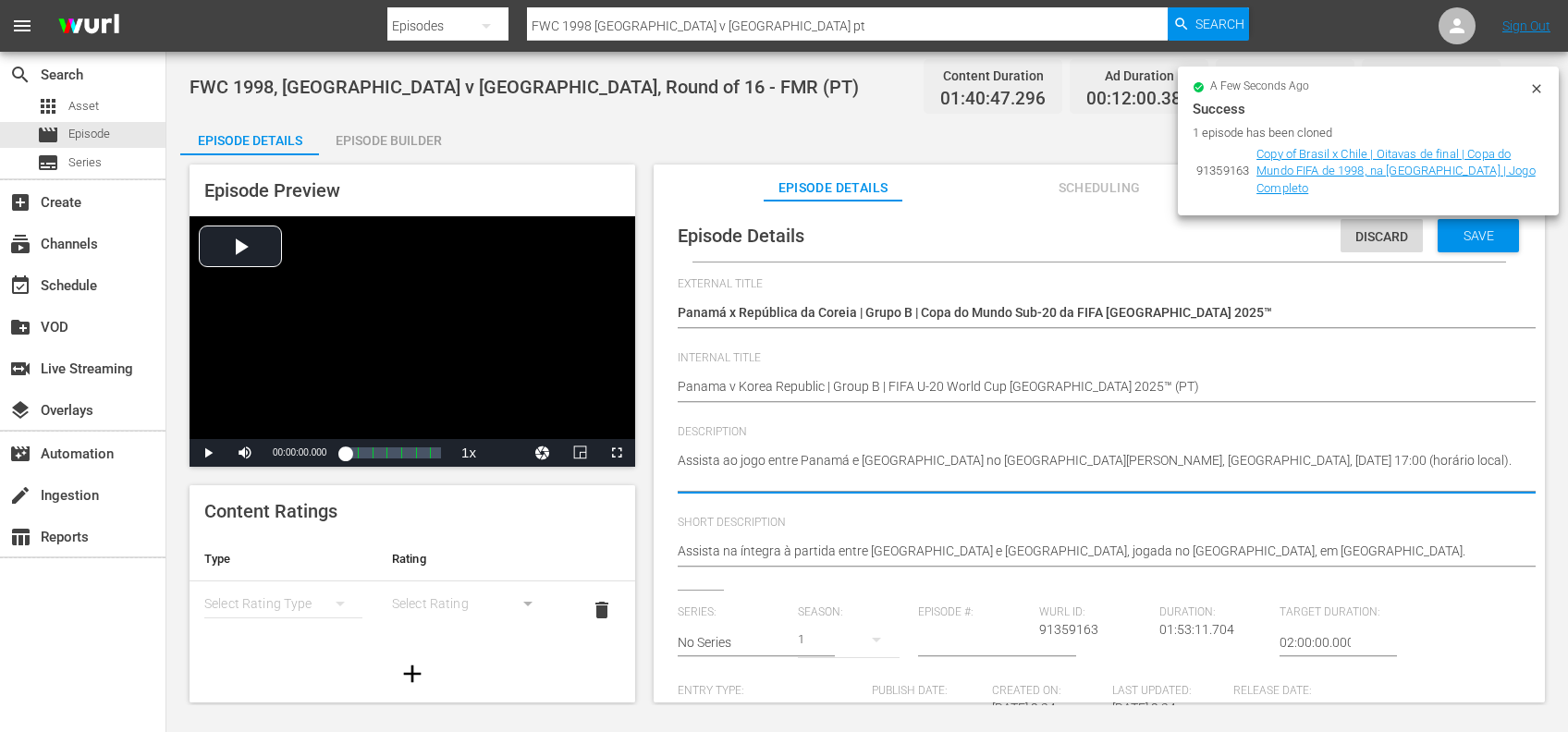
type textarea "Assista ao jogo entre Panamá e República da Coreia no Estádio Elías Figueroa Br…"
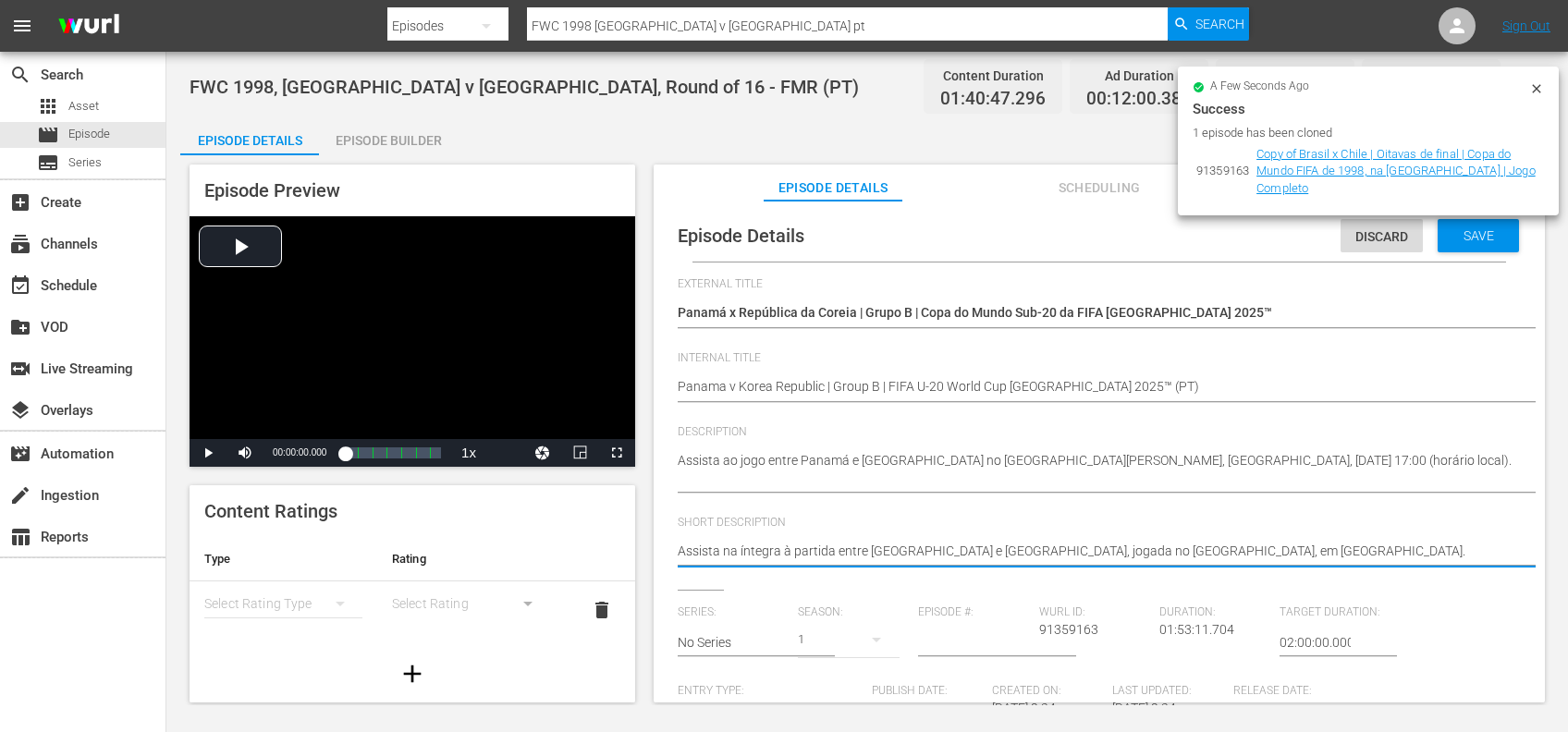
drag, startPoint x: 1181, startPoint y: 544, endPoint x: 649, endPoint y: 557, distance: 532.2
paste textarea "ao jogo entre Panamá e República da Coreia no Estádio Elías Figueroa Brander, V…"
type textarea "Assista ao jogo entre Panamá e República da Coreia no Estádio Elías Figueroa Br…"
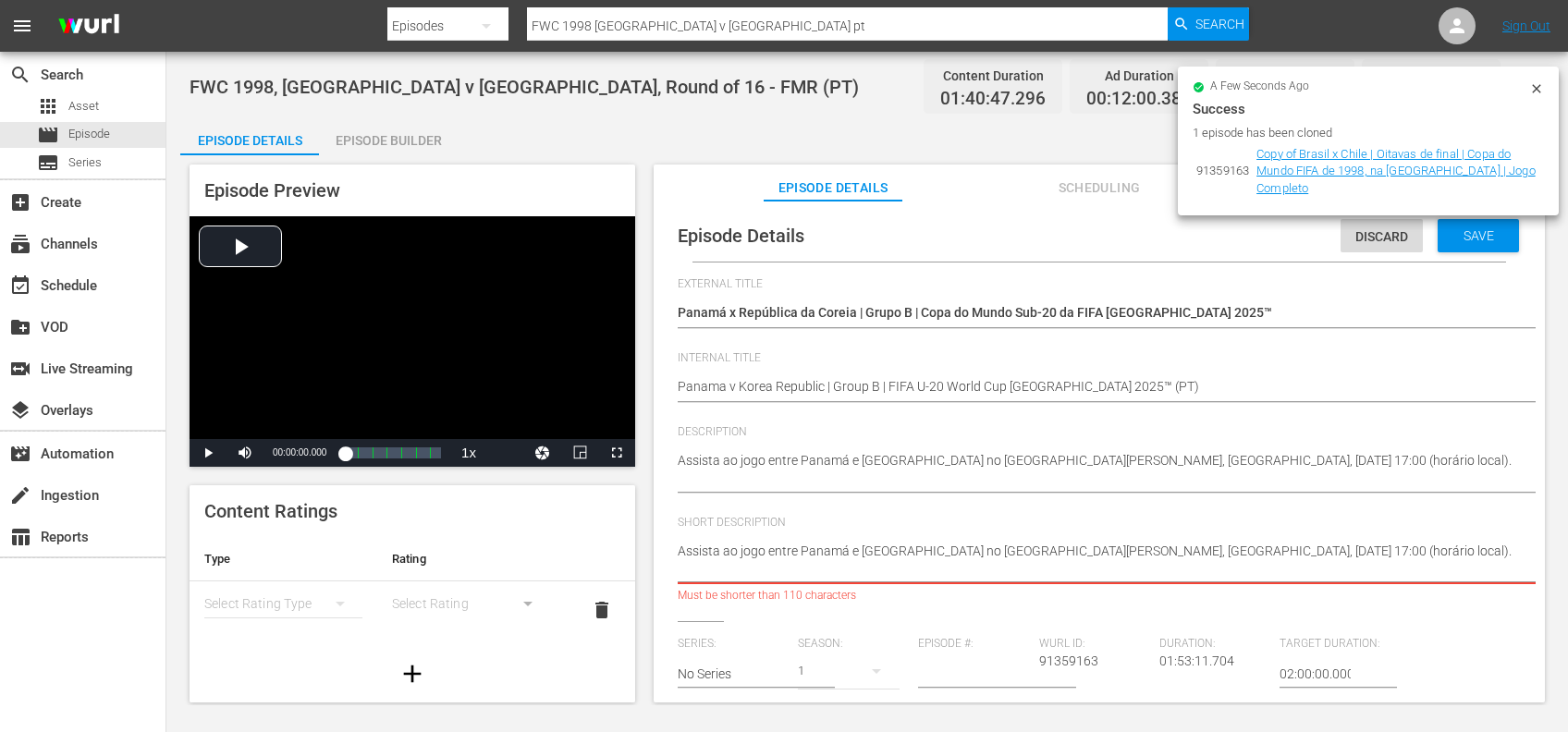
drag, startPoint x: 813, startPoint y: 571, endPoint x: 607, endPoint y: 571, distance: 206.0
click at [607, 571] on div "Episode Preview Video Player is loading. Play Video Play Mute Current Time 00:0…" at bounding box center [866, 437] width 1374 height 563
type textarea "Assista ao jogo entre Panamá e República da Coreia no Estádio Elías Figueroa Br…"
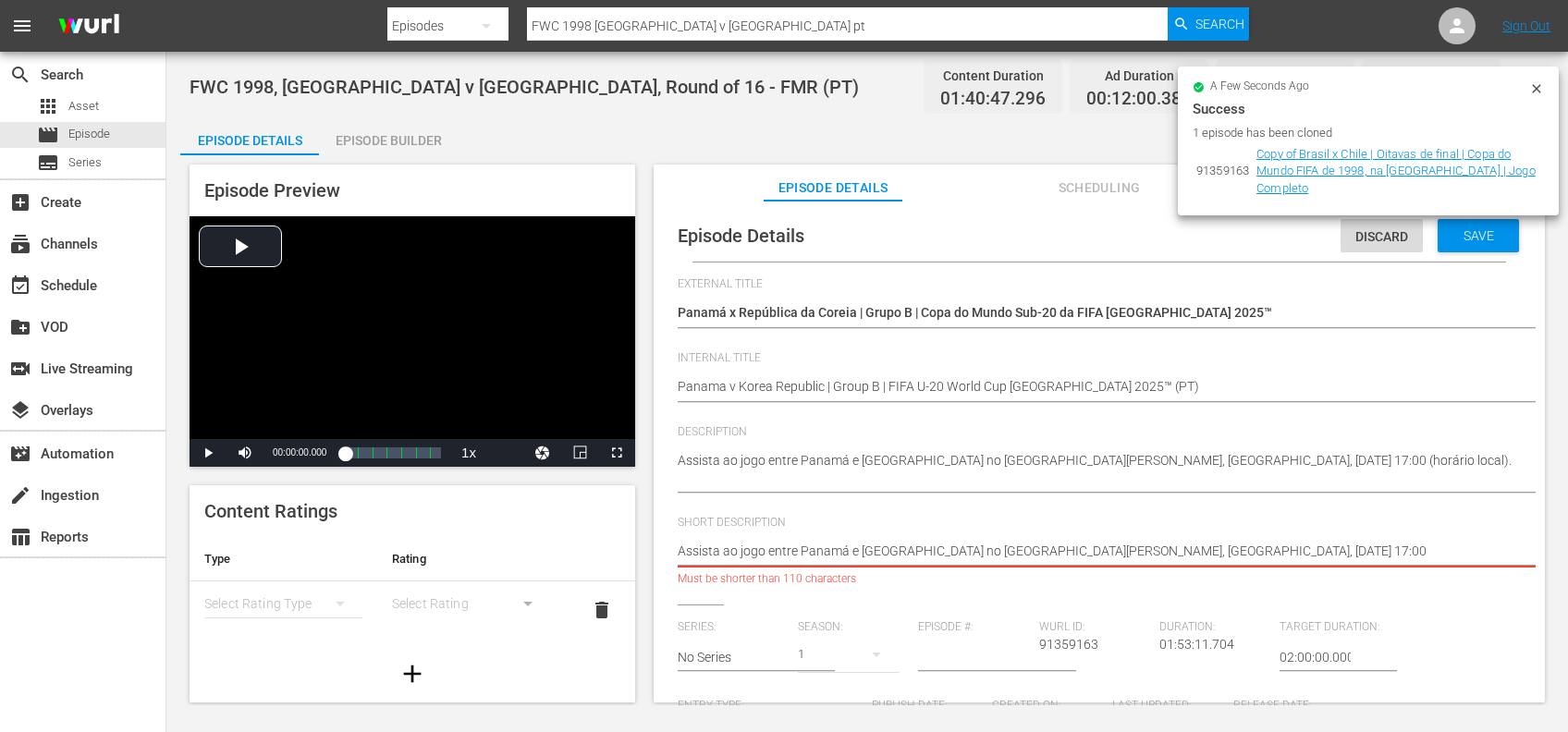
type textarea "Assista ao jogo entre Panamá e República da Coreia no Estádio Elías Figueroa Br…"
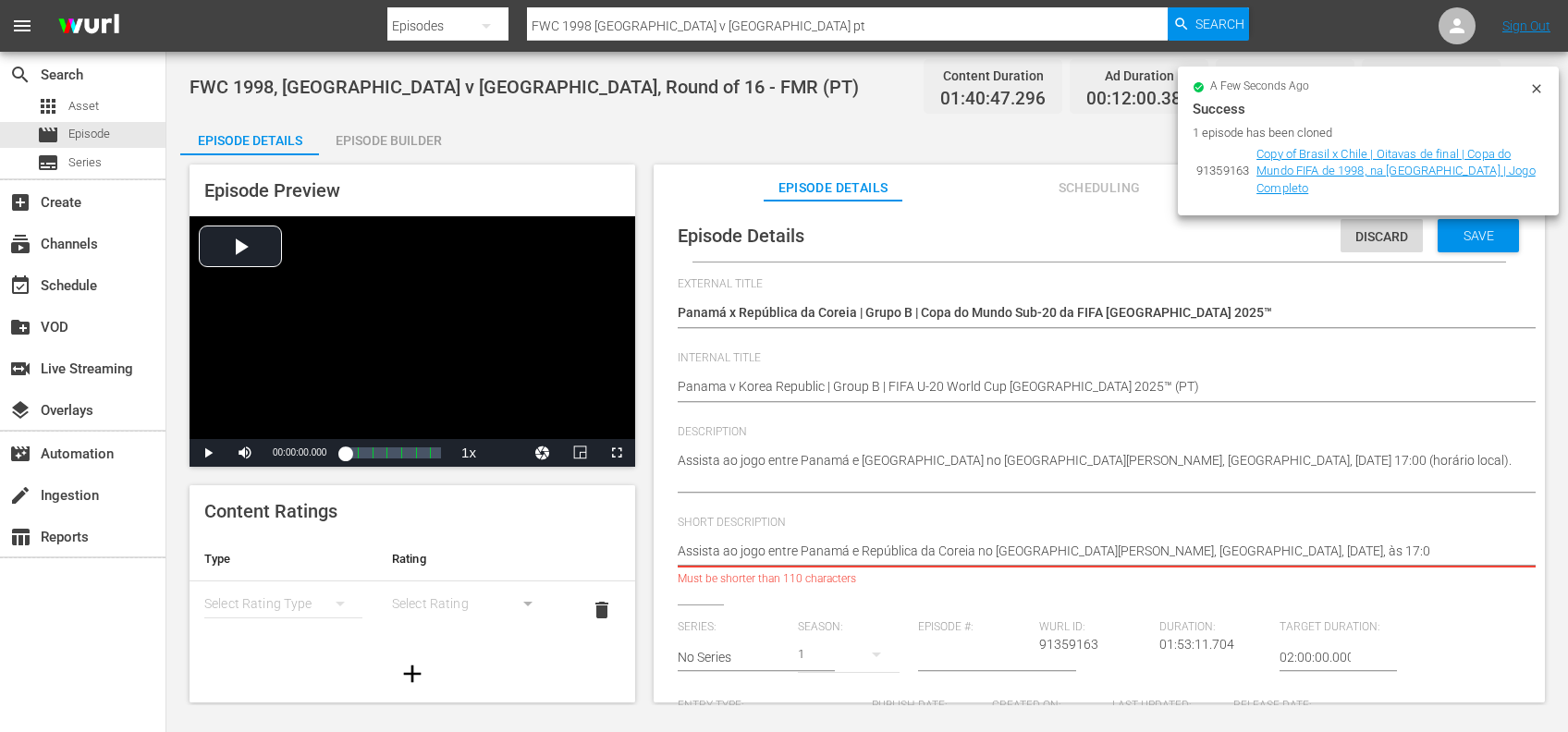
type textarea "Assista ao jogo entre Panamá e República da Coreia no Estádio Elías Figueroa Br…"
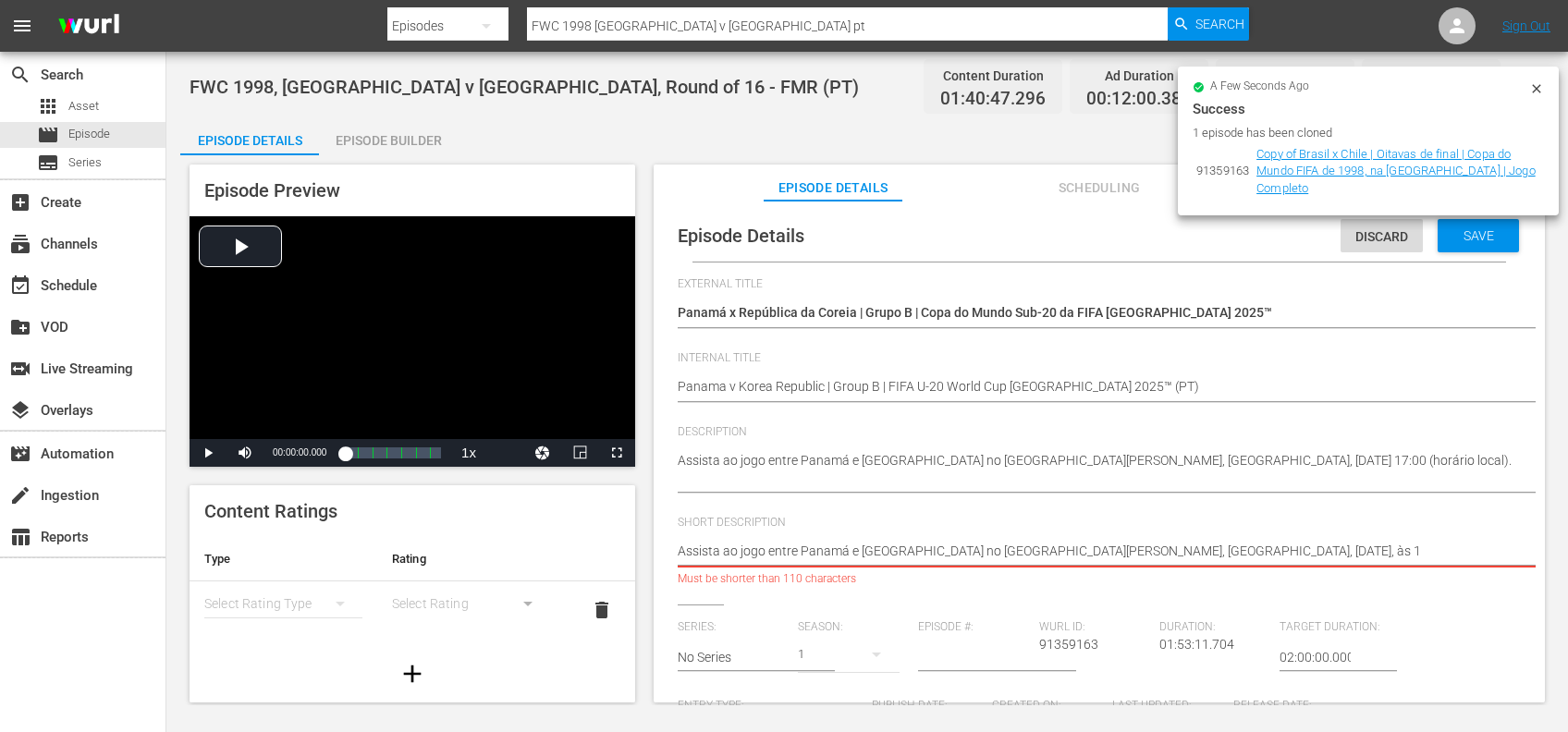
type textarea "Assista ao jogo entre Panamá e República da Coreia no Estádio Elías Figueroa Br…"
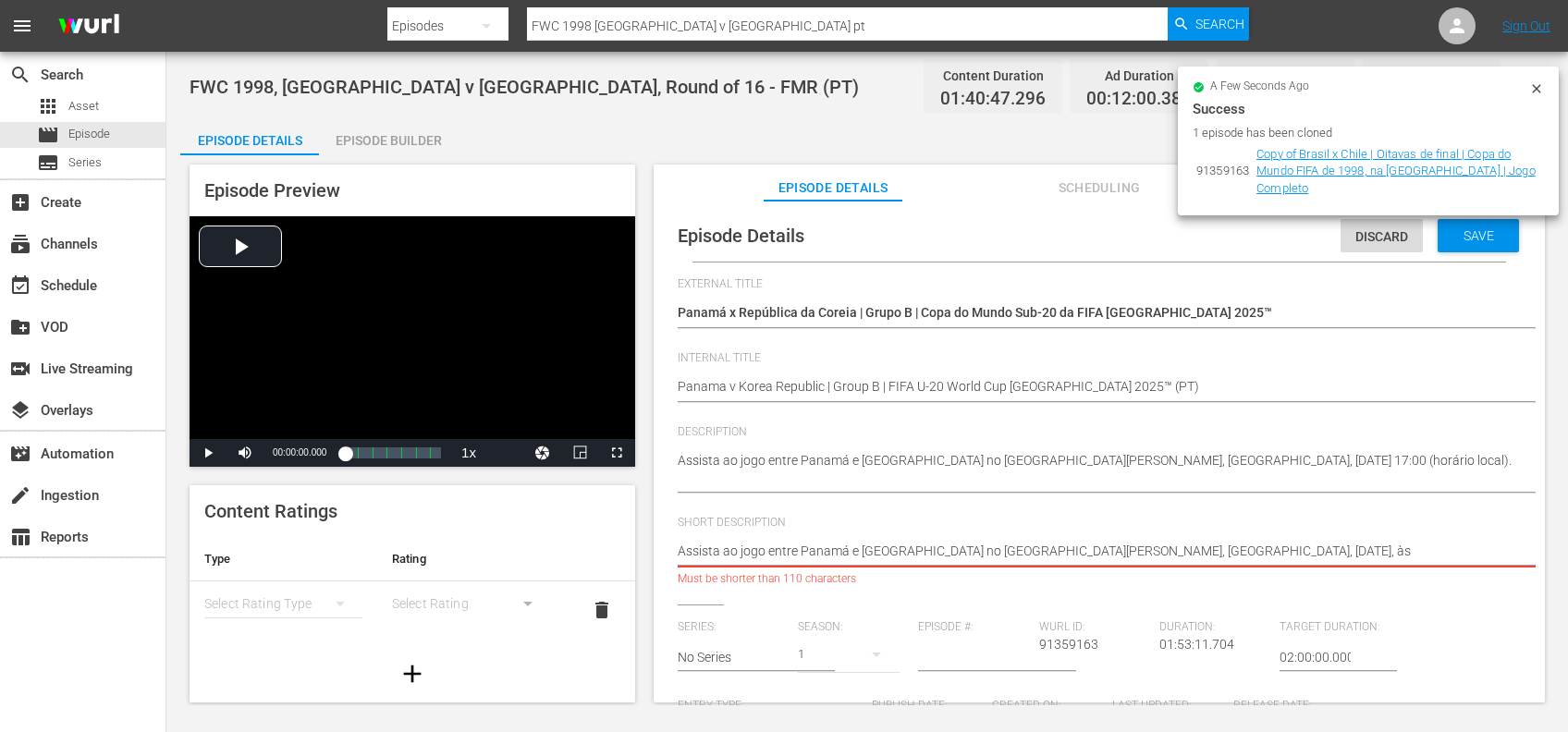
type textarea "Assista ao jogo entre Panamá e República da Coreia no Estádio Elías Figueroa Br…"
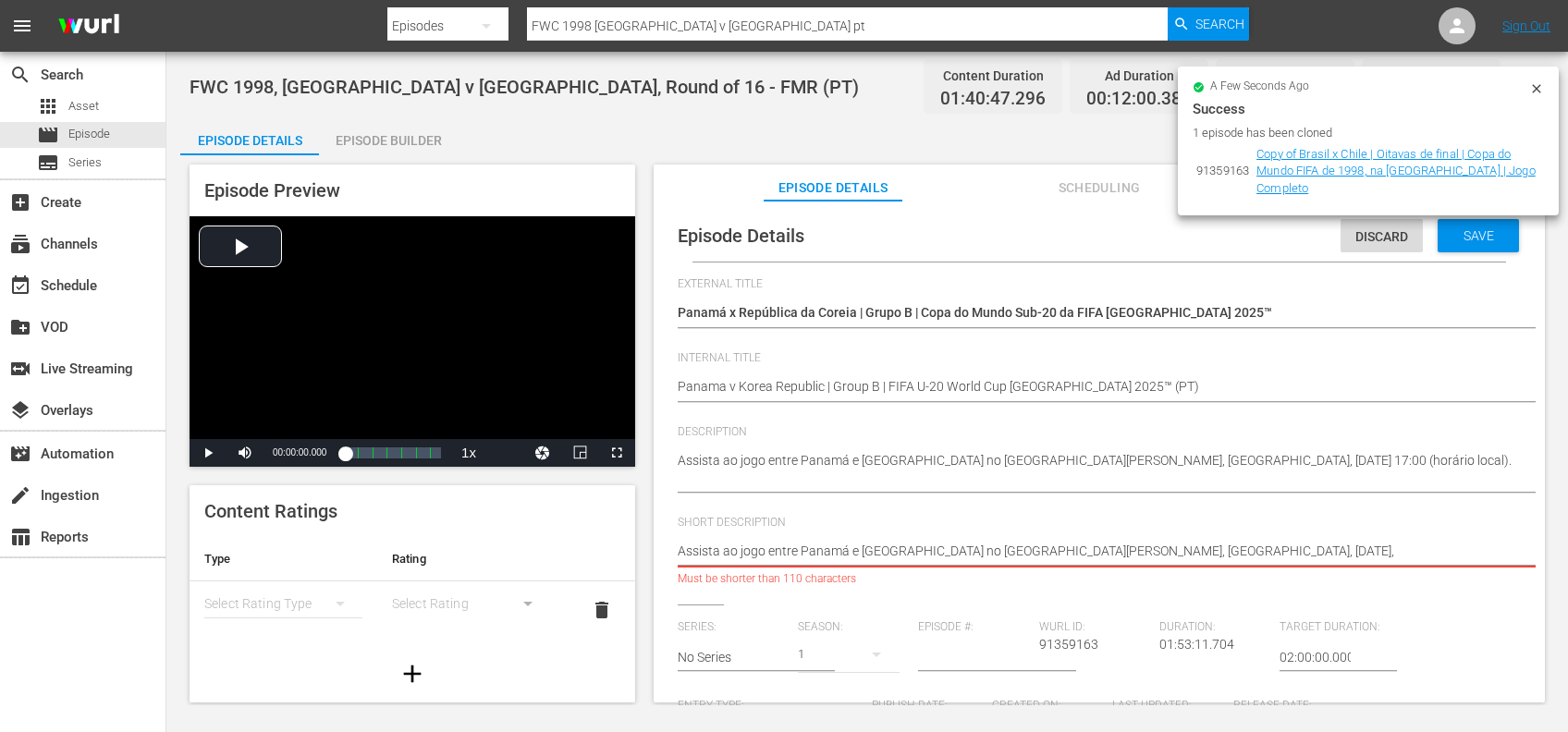
type textarea "Assista ao jogo entre Panamá e República da Coreia no Estádio Elías Figueroa Br…"
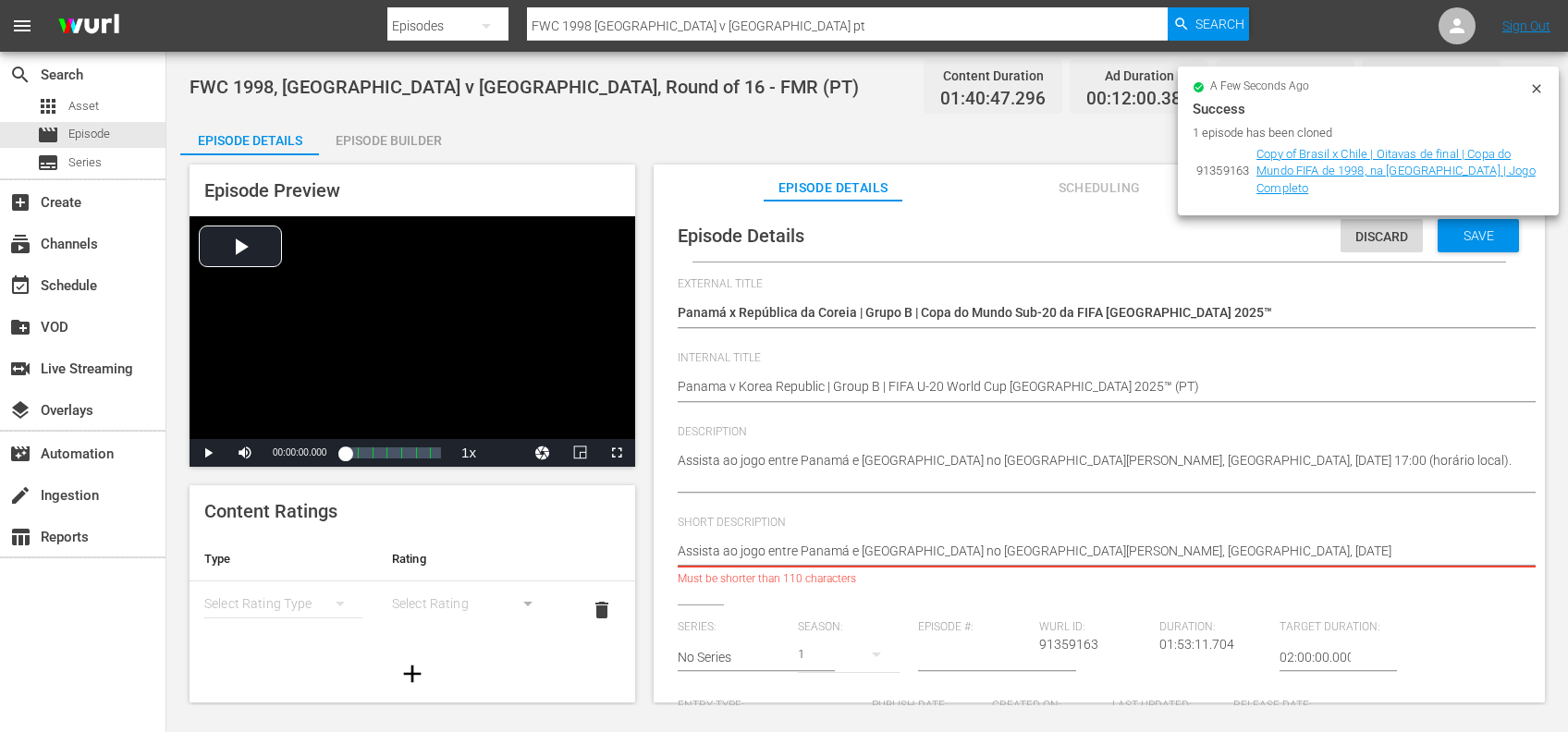
type textarea "Assista ao jogo entre Panamá e República da Coreia no Estádio Elías Figueroa Br…"
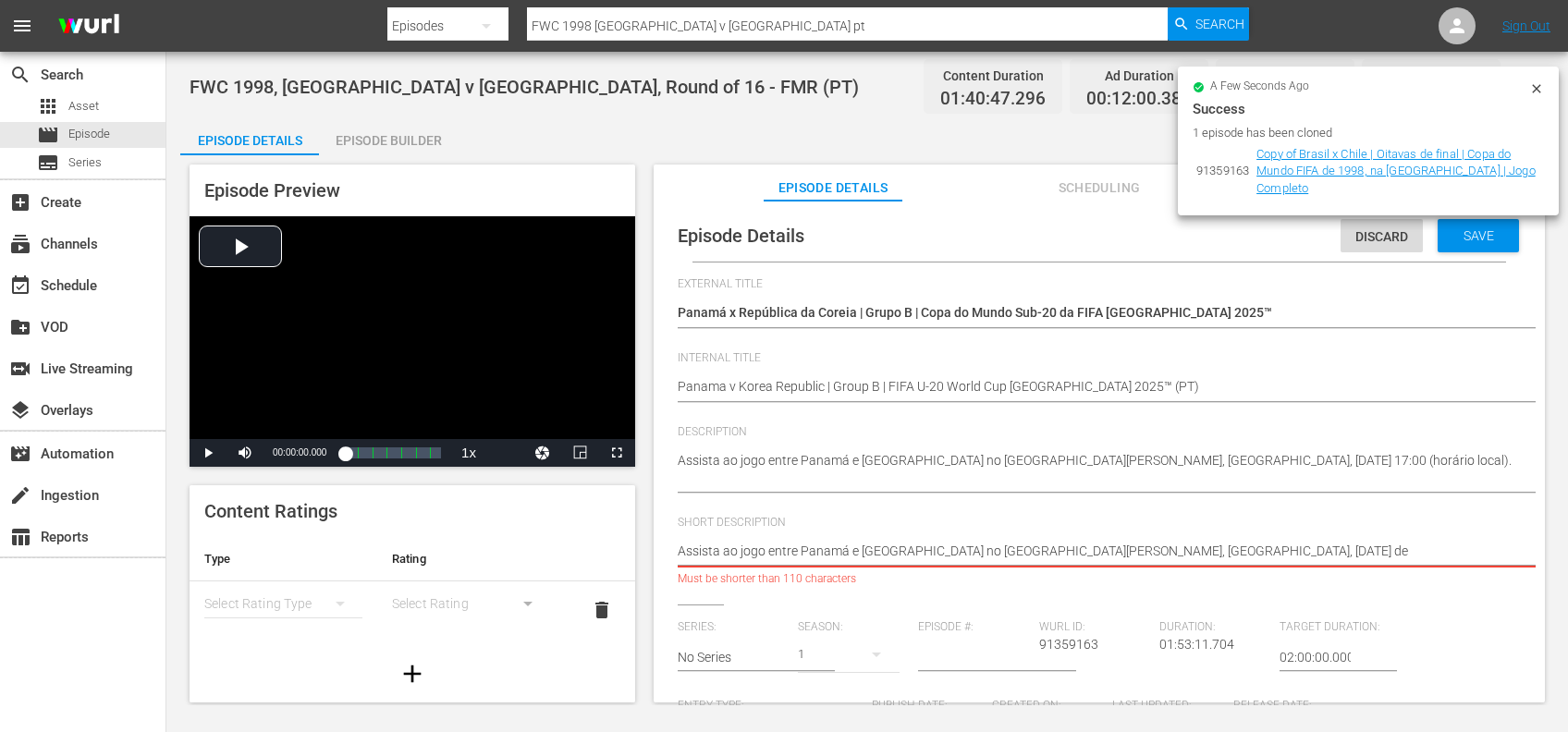
type textarea "Assista ao jogo entre Panamá e República da Coreia no Estádio Elías Figueroa Br…"
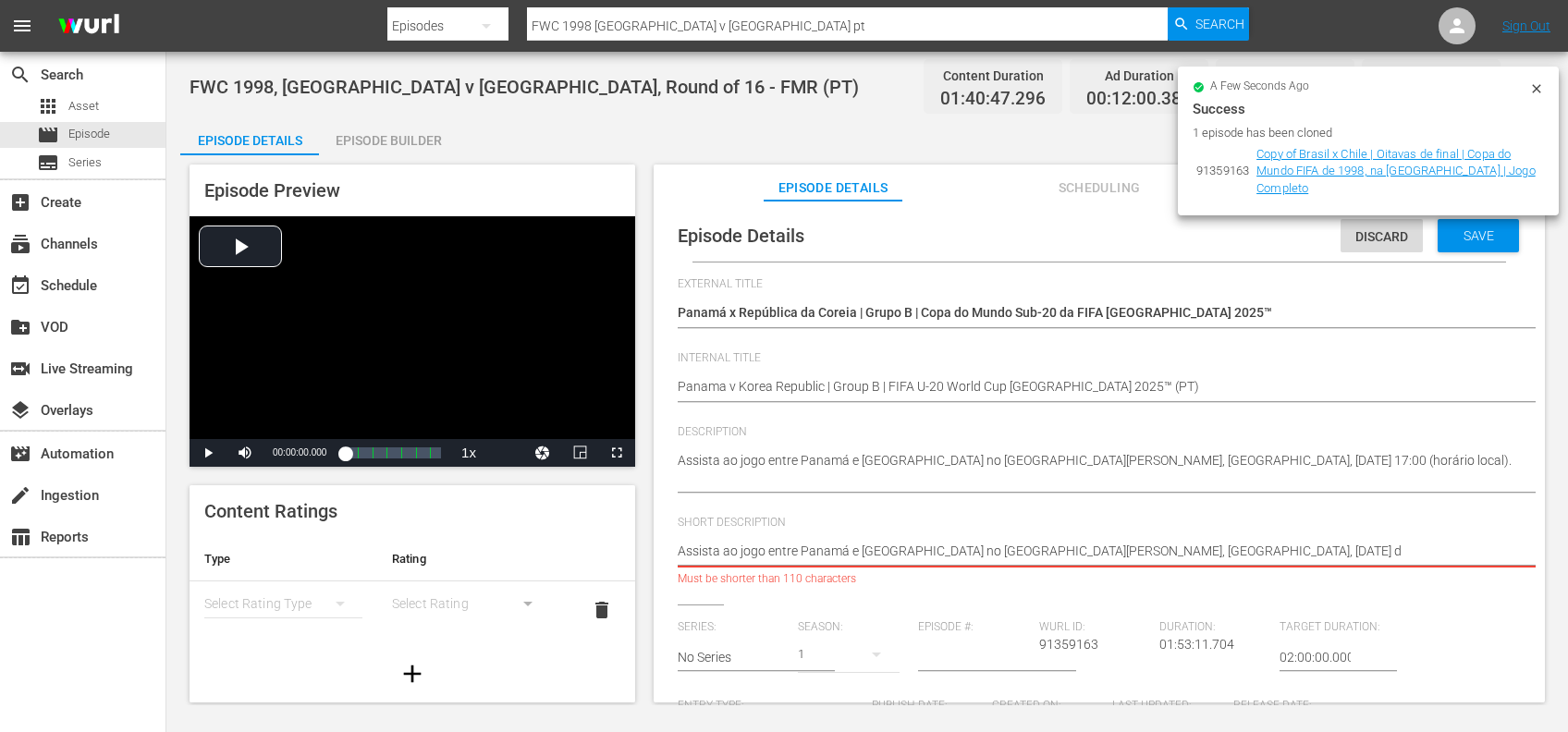
type textarea "Assista ao jogo entre Panamá e República da Coreia no Estádio Elías Figueroa Br…"
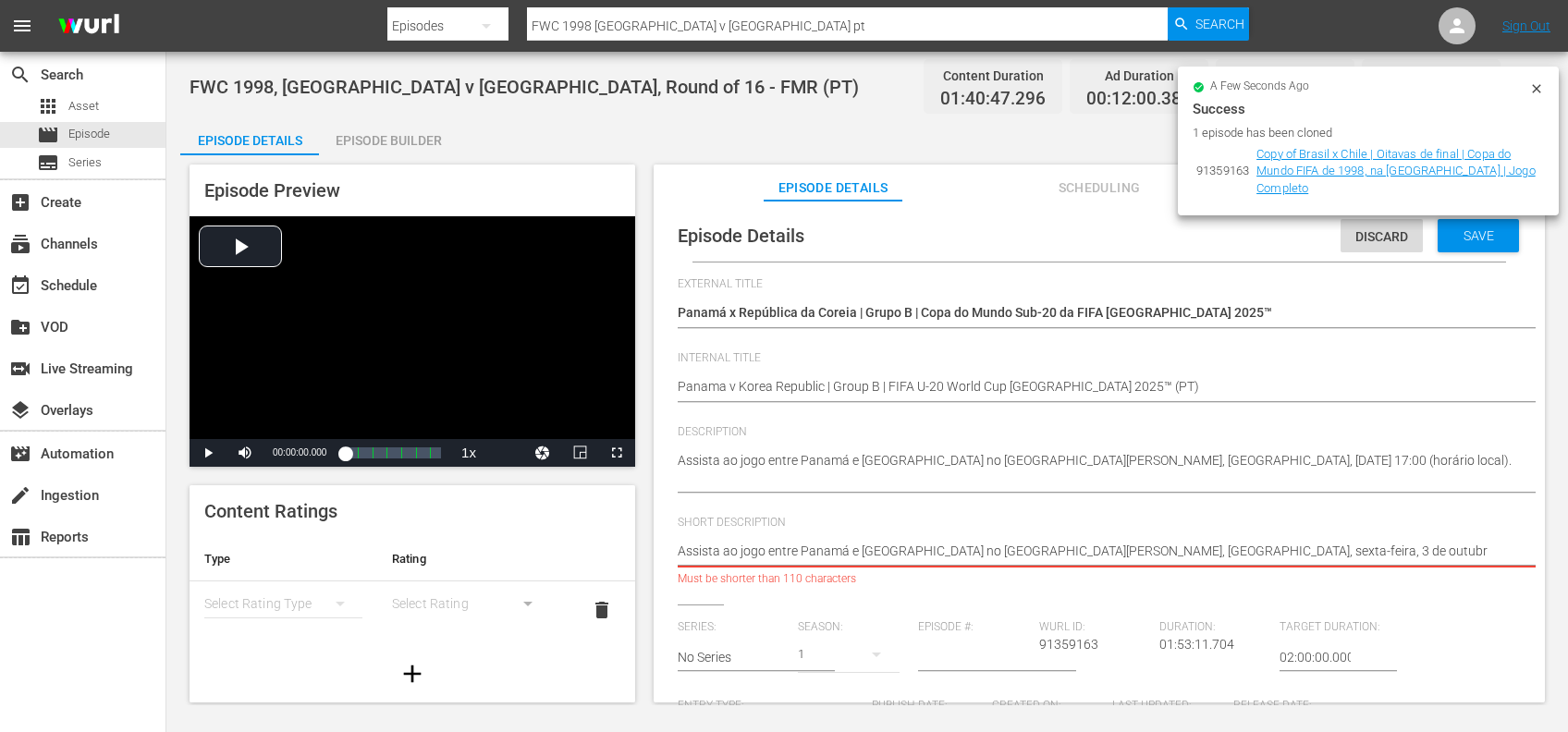
type textarea "Assista ao jogo entre Panamá e República da Coreia no Estádio Elías Figueroa Br…"
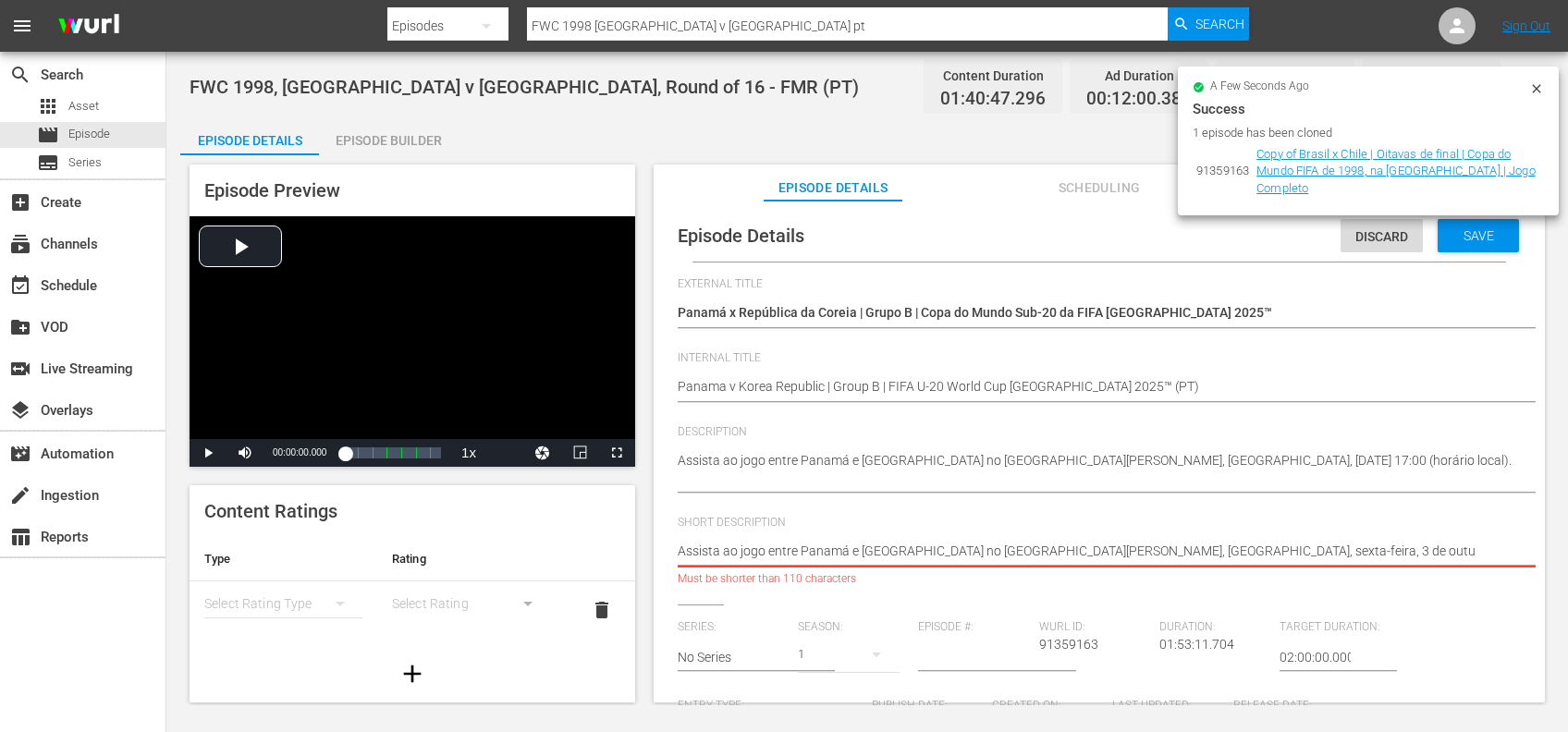
type textarea "Assista ao jogo entre Panamá e República da Coreia no Estádio Elías Figueroa Br…"
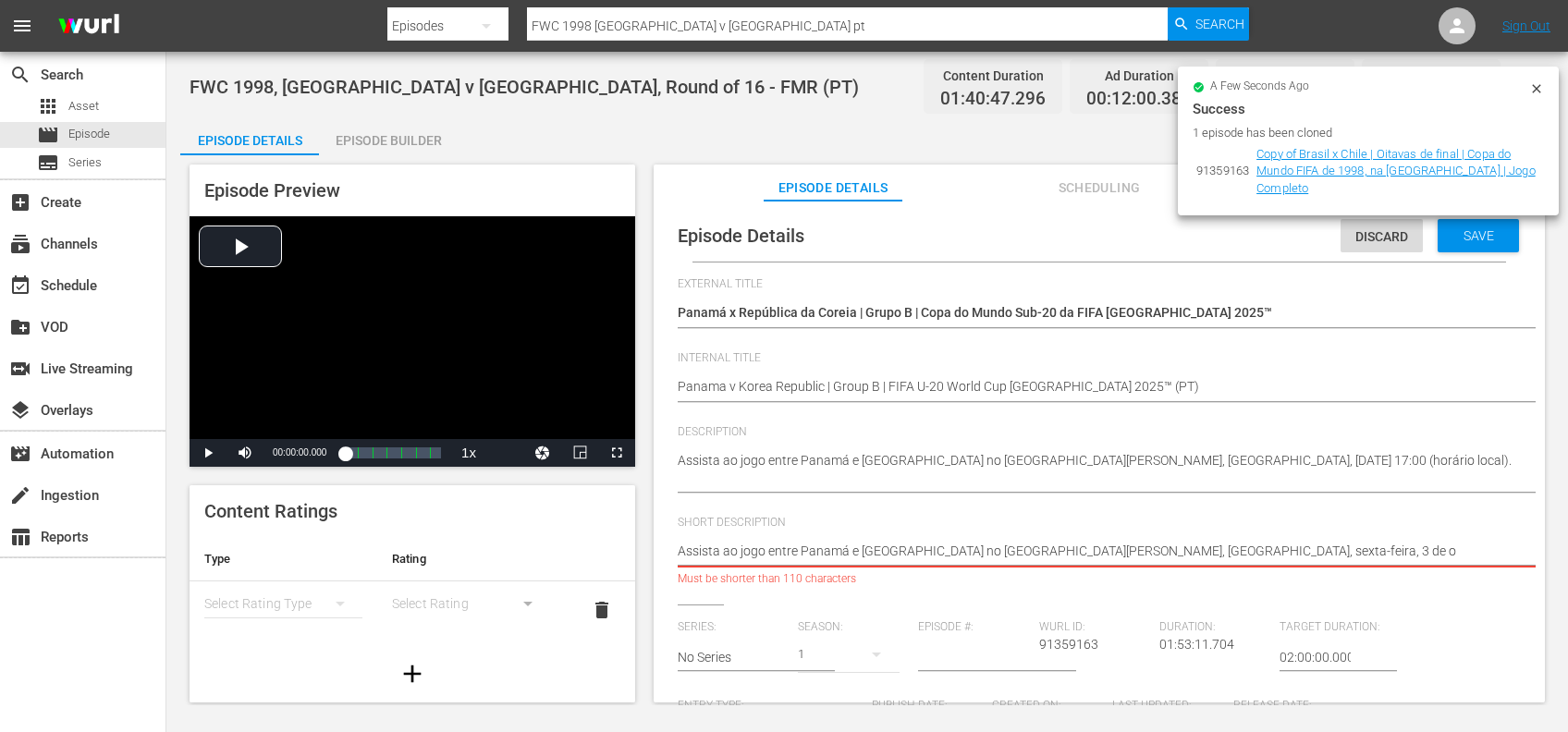
type textarea "Assista ao jogo entre Panamá e República da Coreia no Estádio Elías Figueroa Br…"
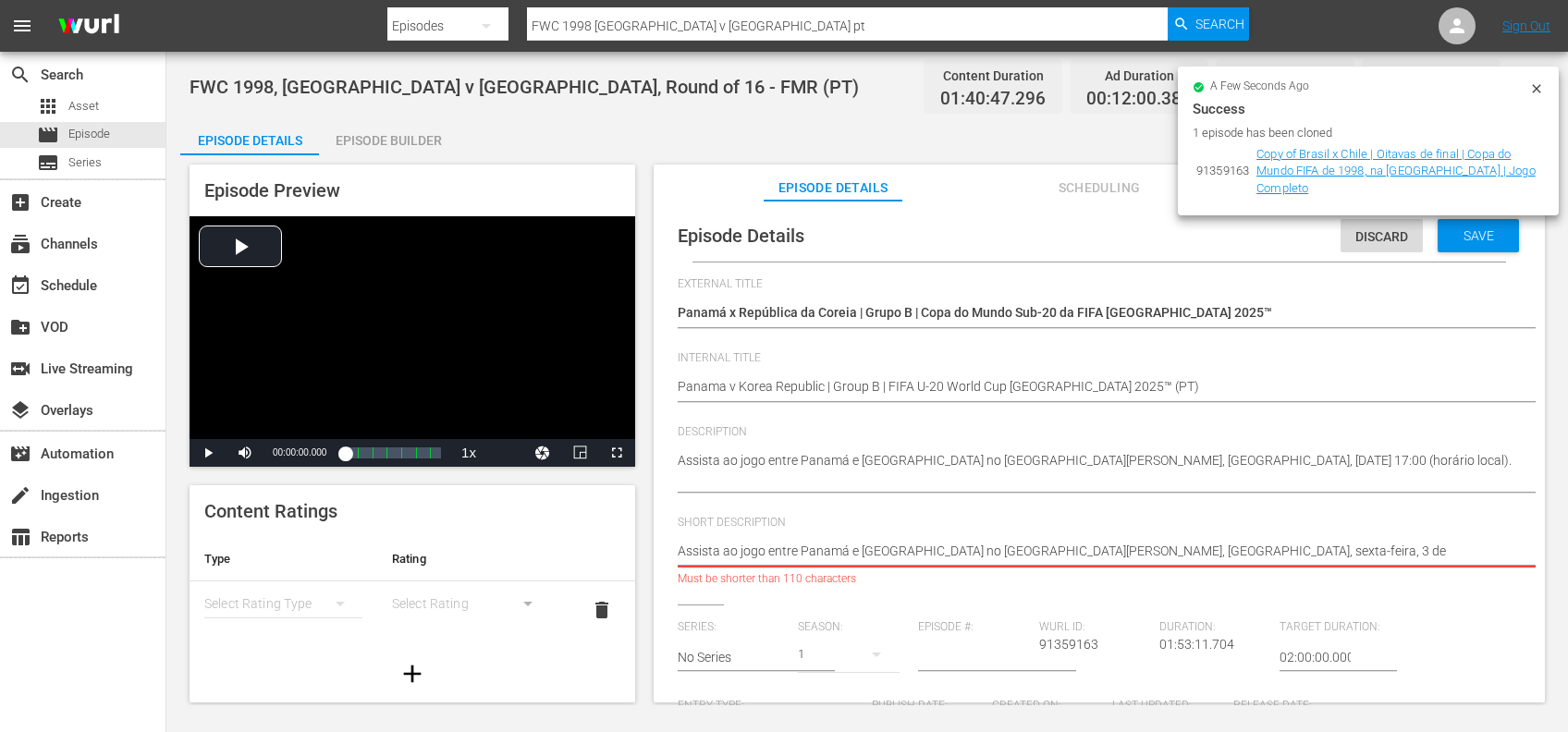
type textarea "Assista ao jogo entre Panamá e República da Coreia no Estádio Elías Figueroa Br…"
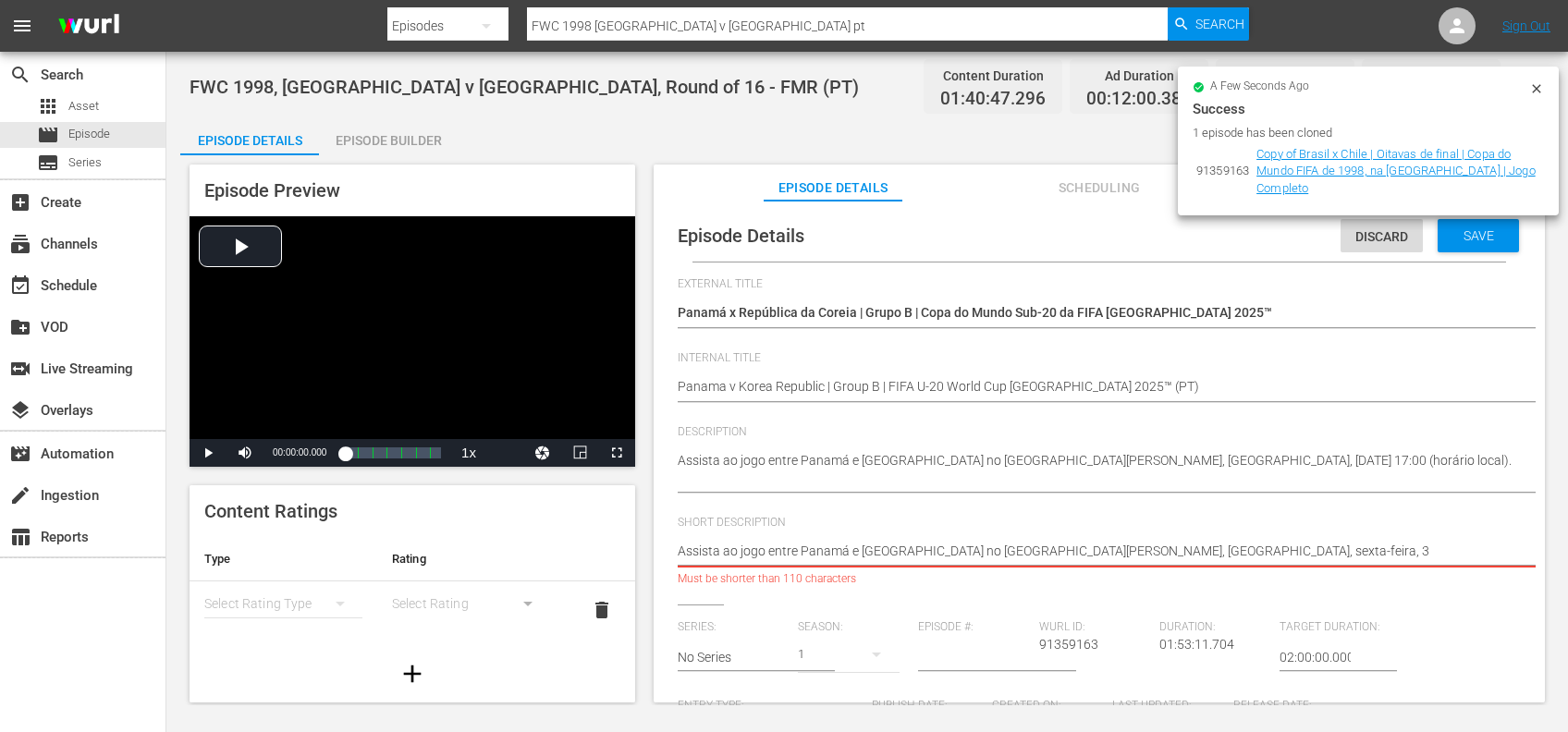
type textarea "Assista ao jogo entre Panamá e República da Coreia no Estádio Elías Figueroa Br…"
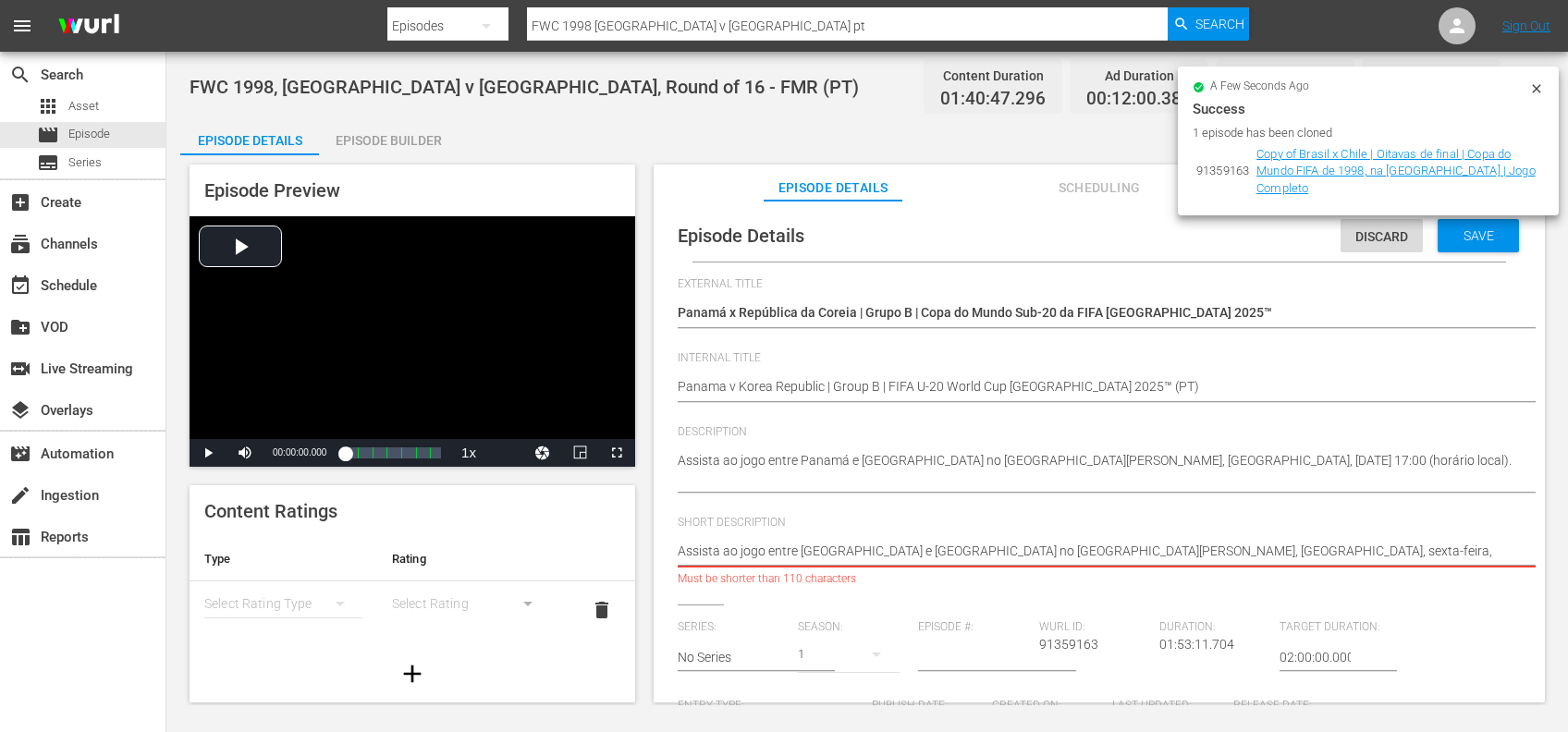
type textarea "Assista ao jogo entre Panamá e República da Coreia no Estádio Elías Figueroa Br…"
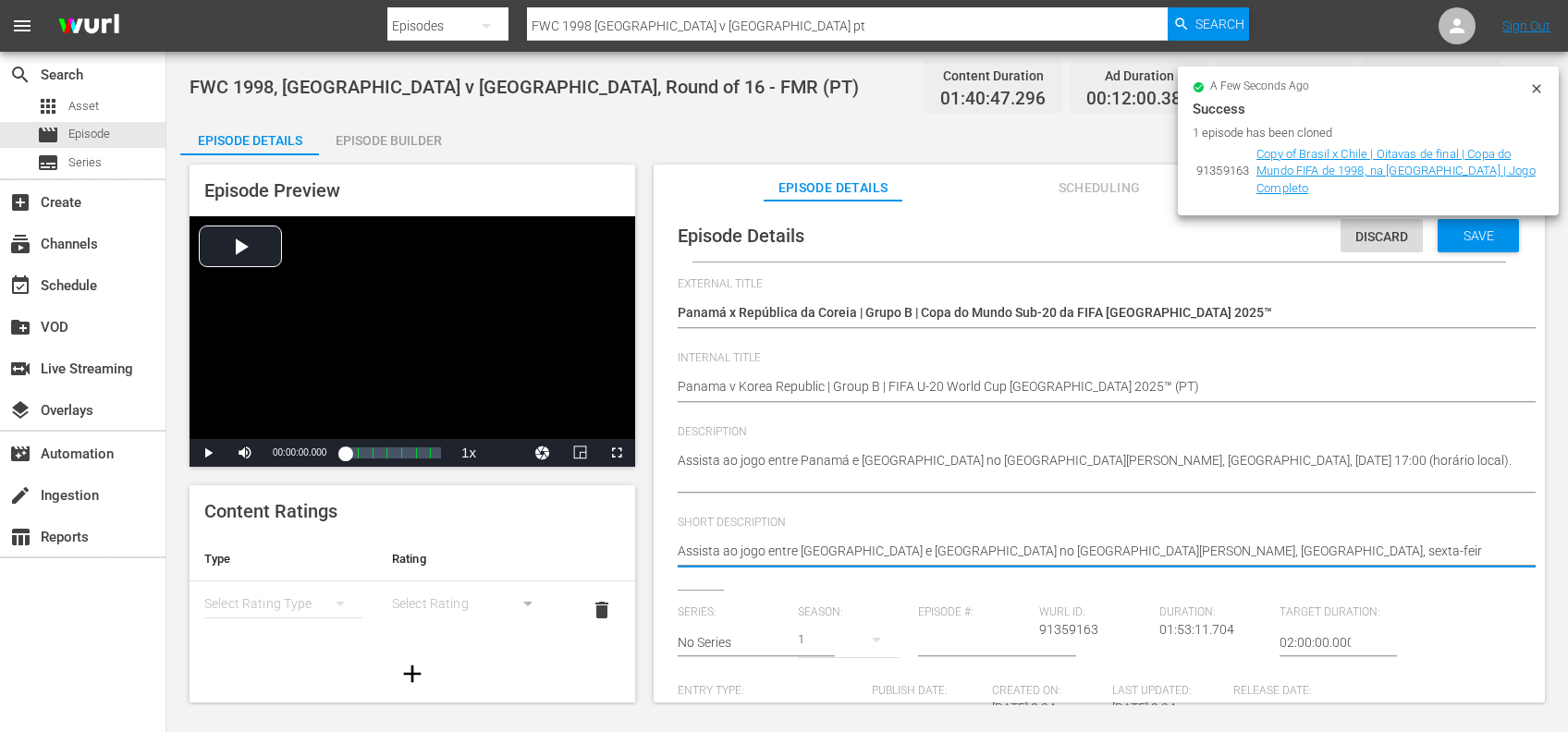
type textarea "Assista ao jogo entre Panamá e República da Coreia no Estádio Elías Figueroa Br…"
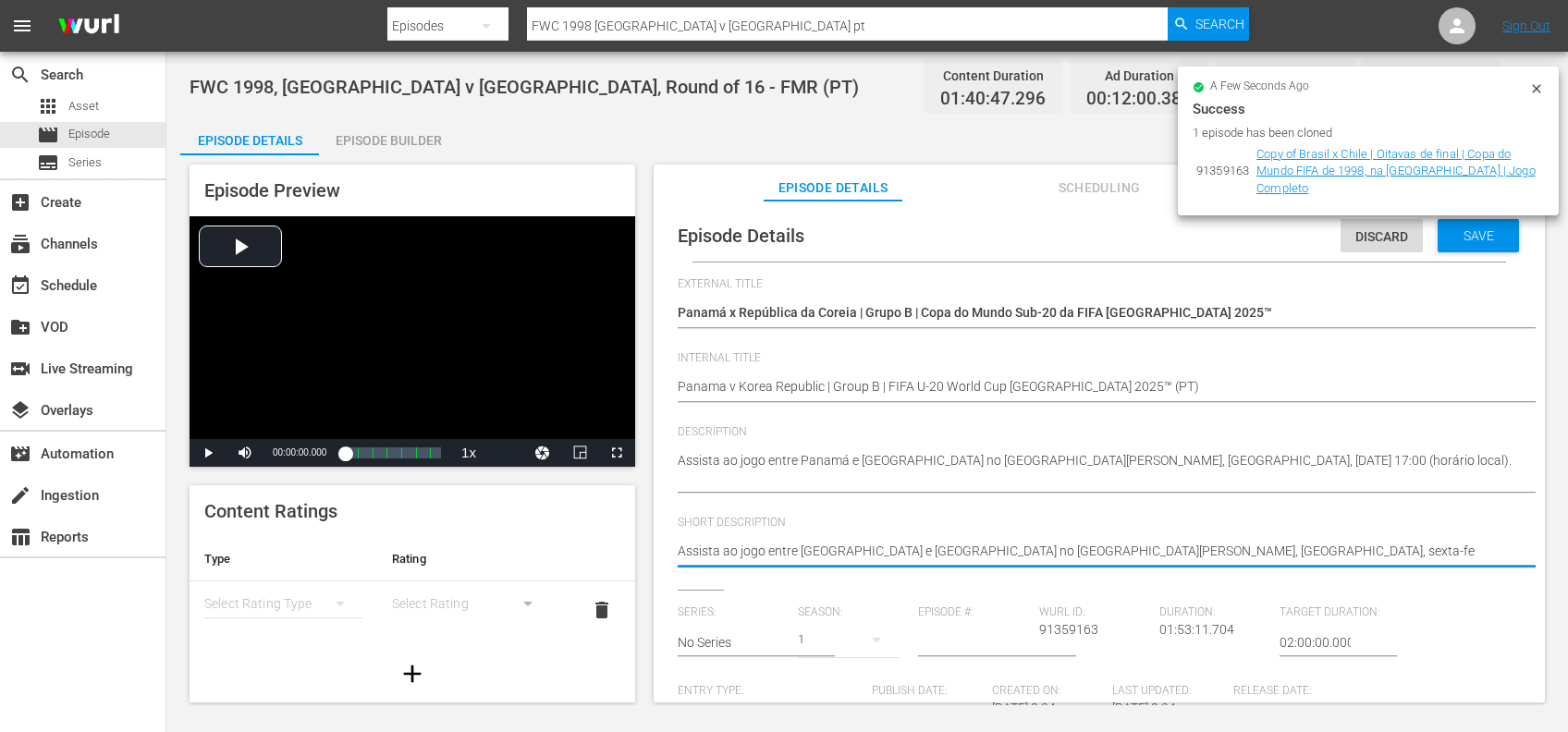
type textarea "Assista ao jogo entre Panamá e República da Coreia no Estádio Elías Figueroa Br…"
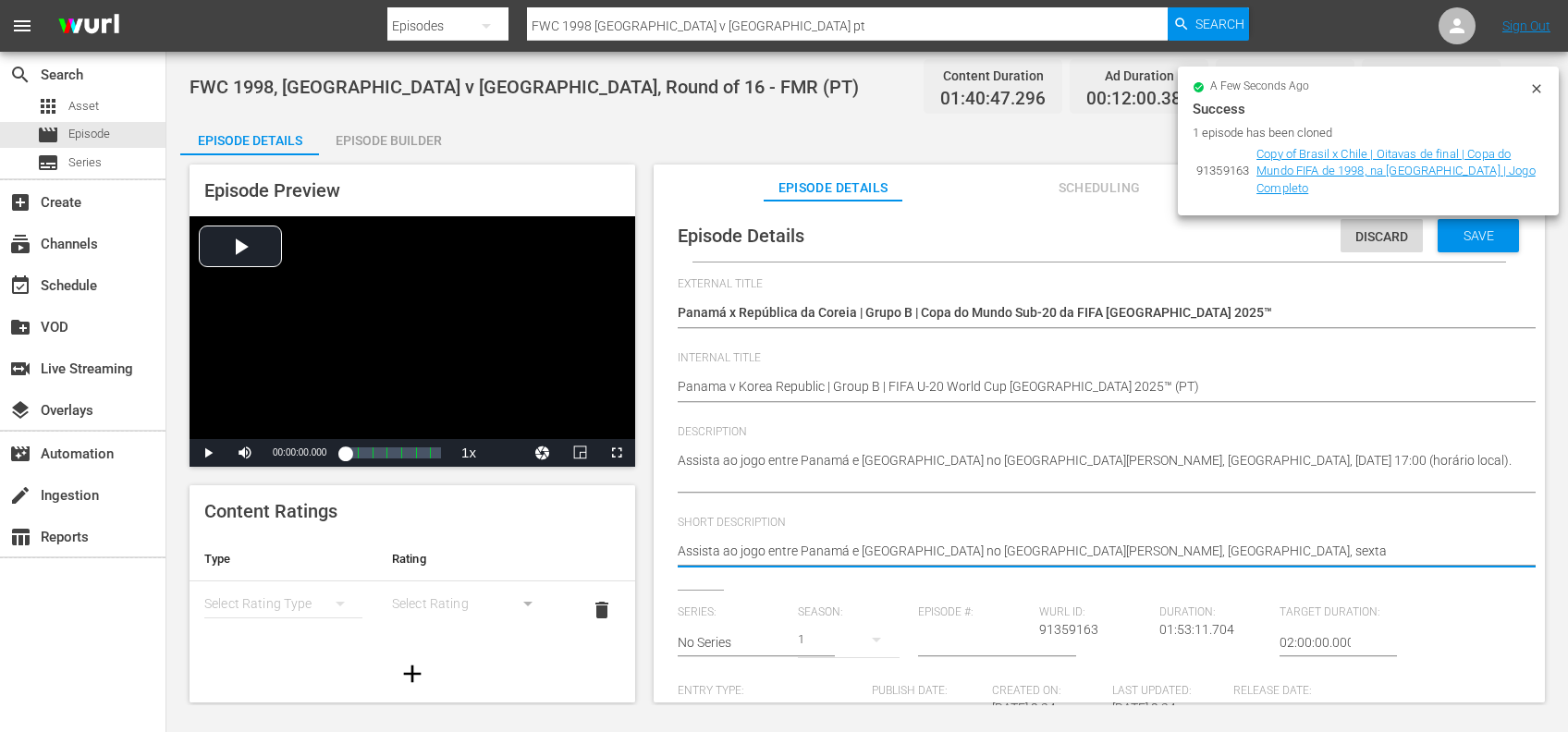
type textarea "Assista ao jogo entre Panamá e República da Coreia no Estádio Elías Figueroa Br…"
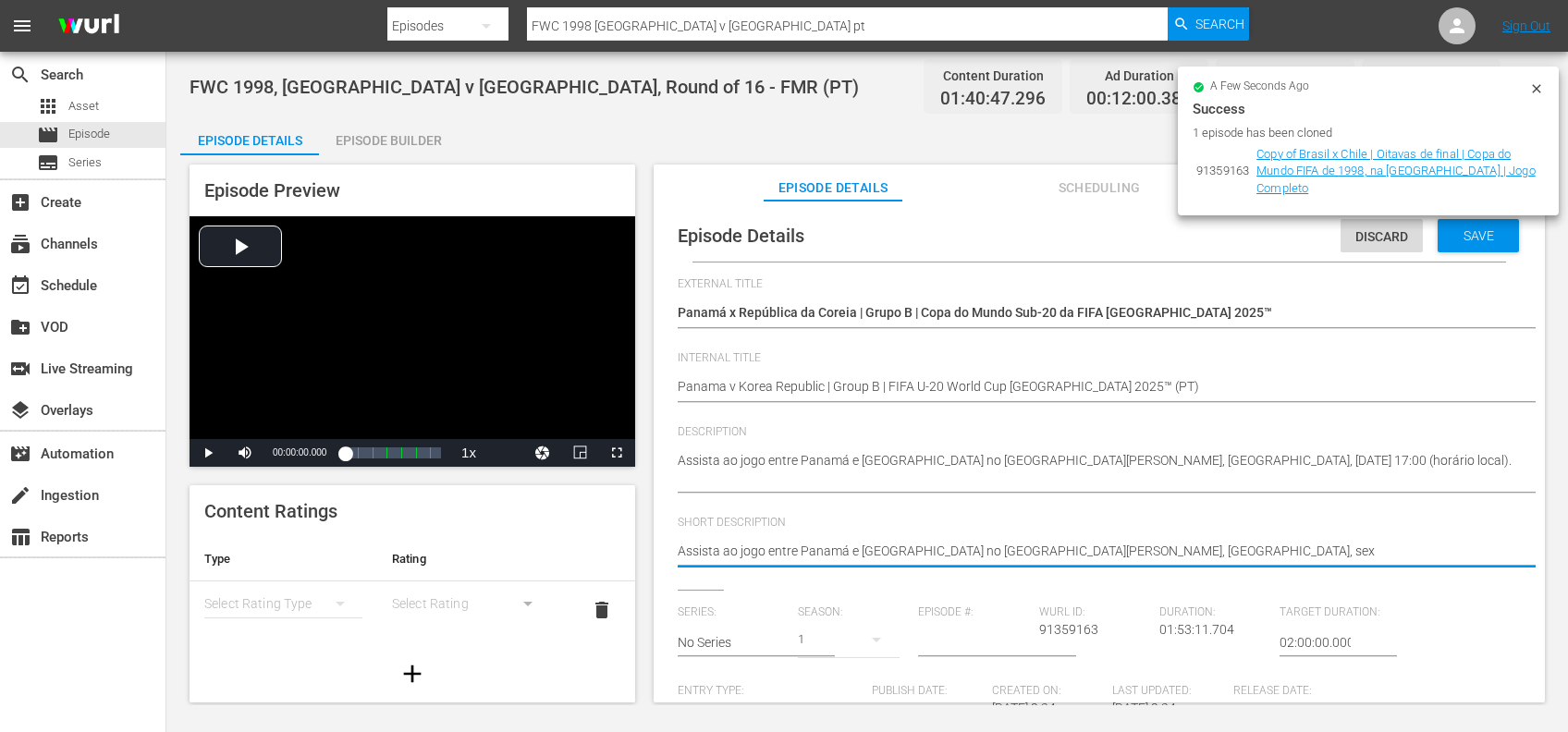
type textarea "Assista ao jogo entre Panamá e República da Coreia no Estádio Elías Figueroa Br…"
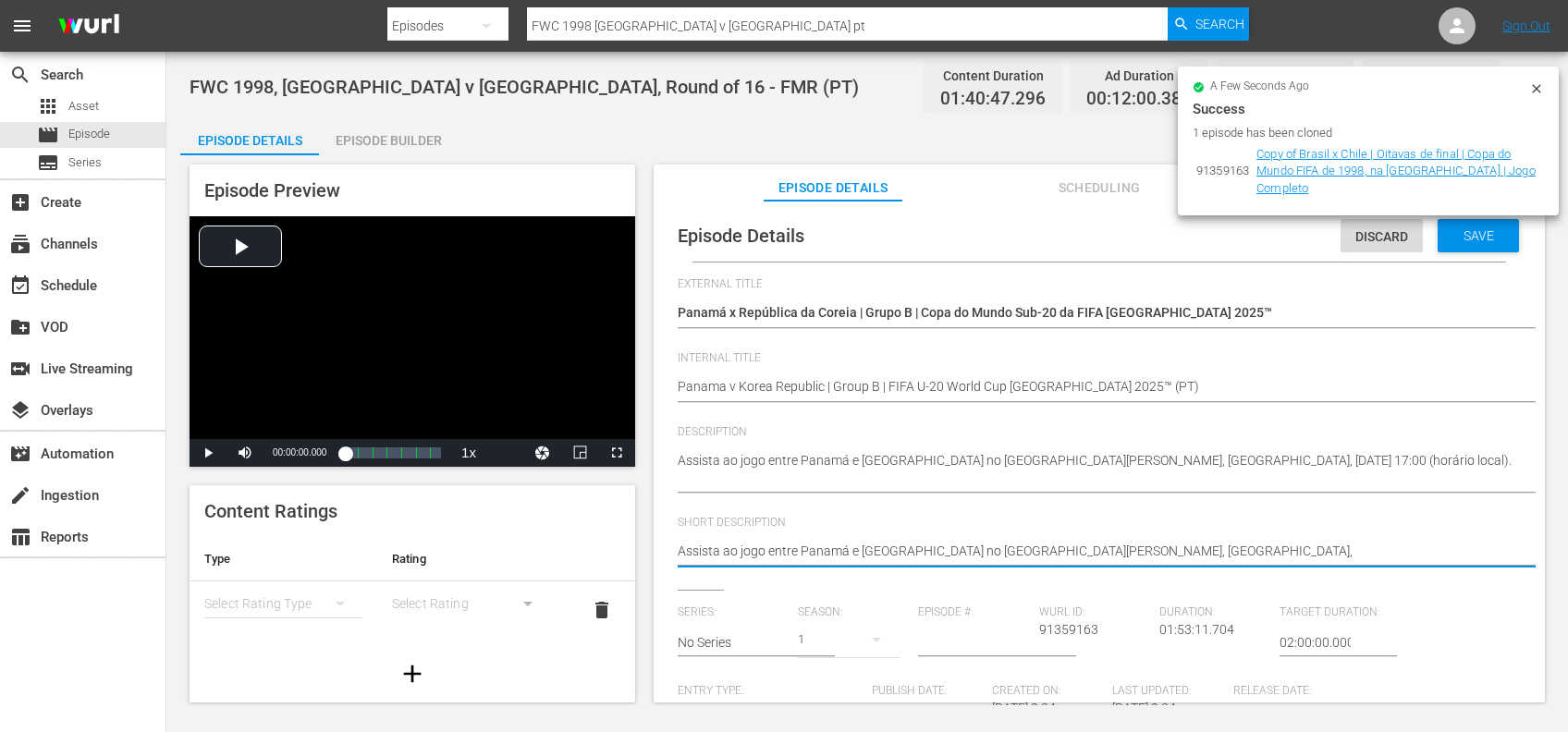
type textarea "Assista ao jogo entre Panamá e República da Coreia no Estádio Elías Figueroa Br…"
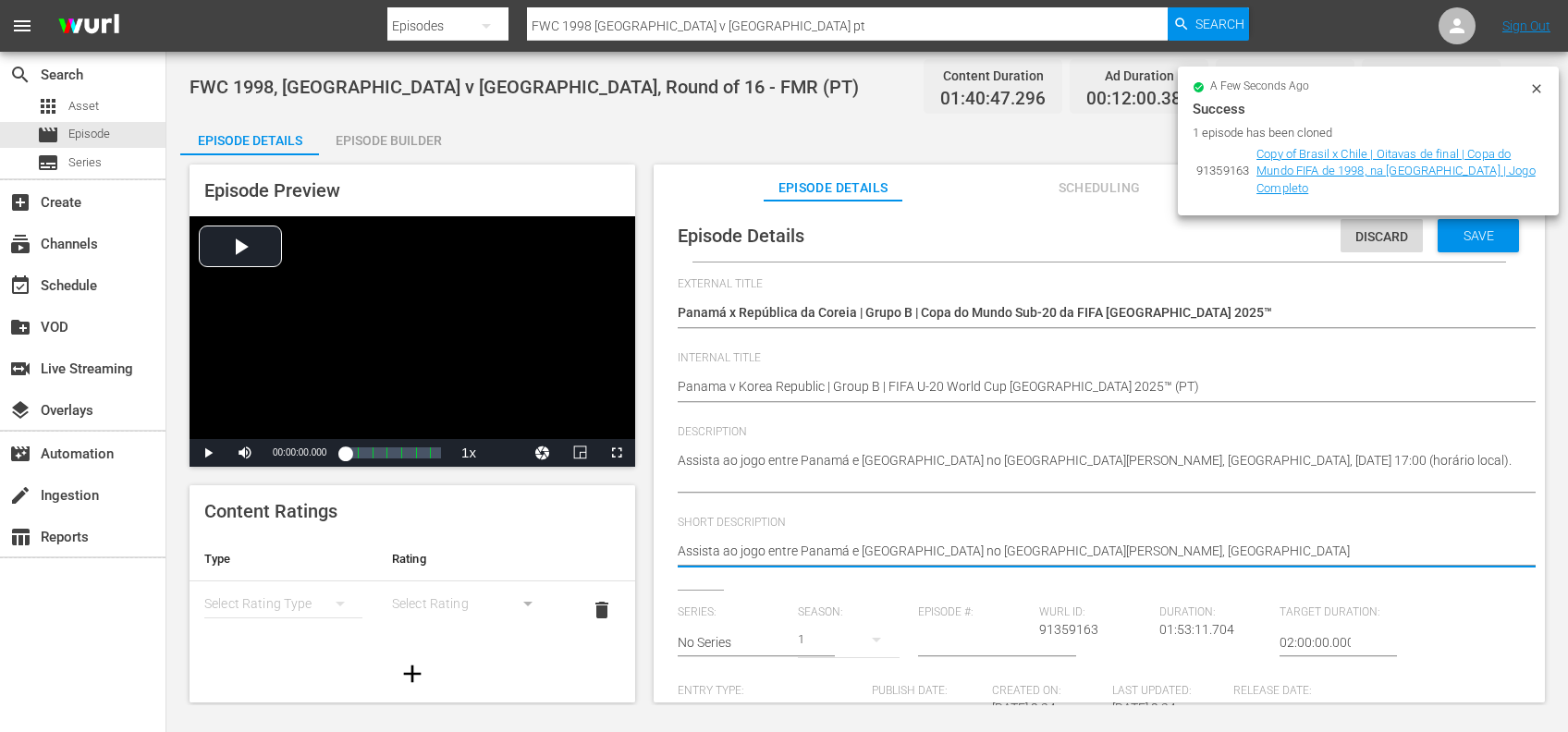
type textarea "Assista ao jogo entre Panamá e República da Coreia no Estádio Elías Figueroa Br…"
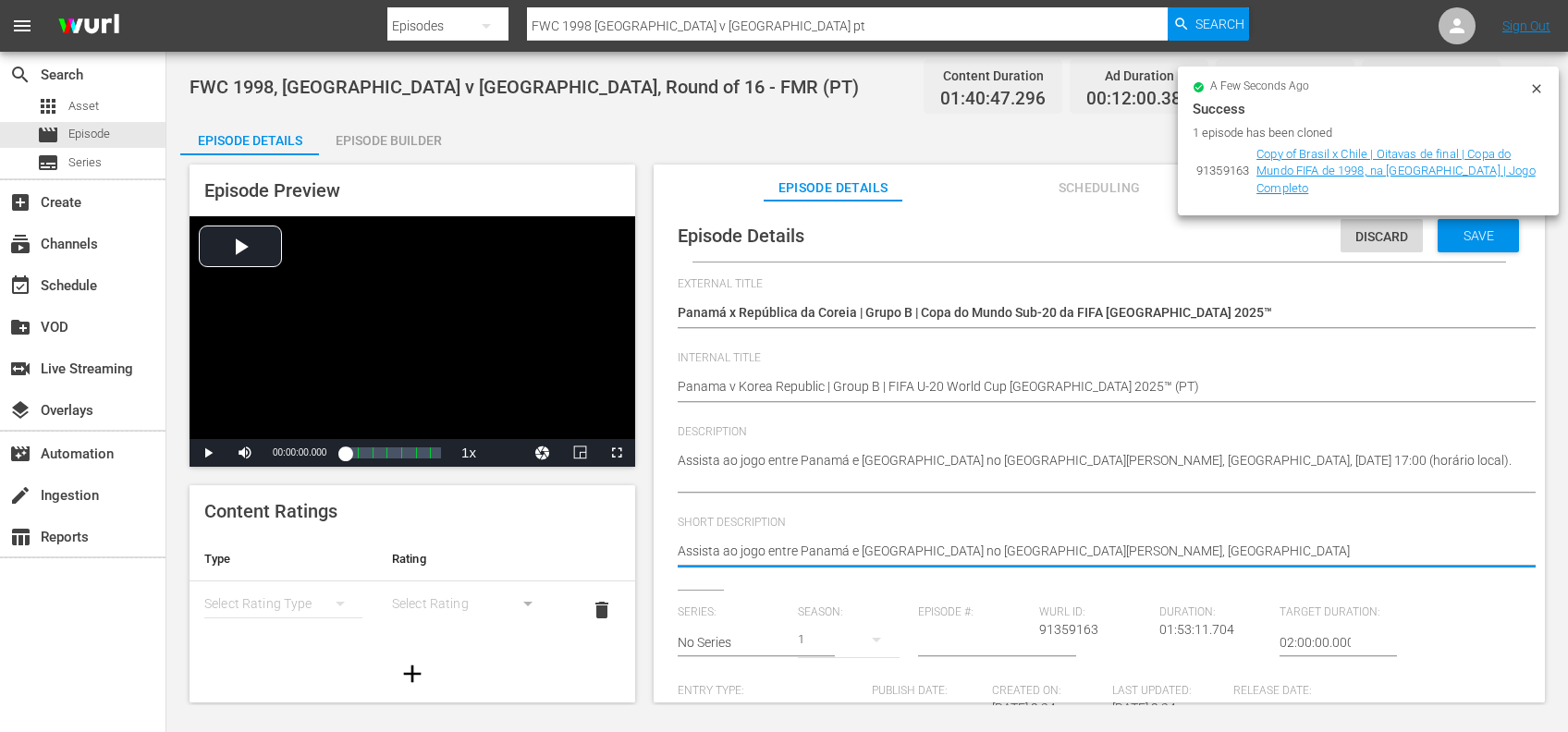
type textarea "Assista ao jogo entre Panamá e República da Coreia no Estádio Elías Figueroa Br…"
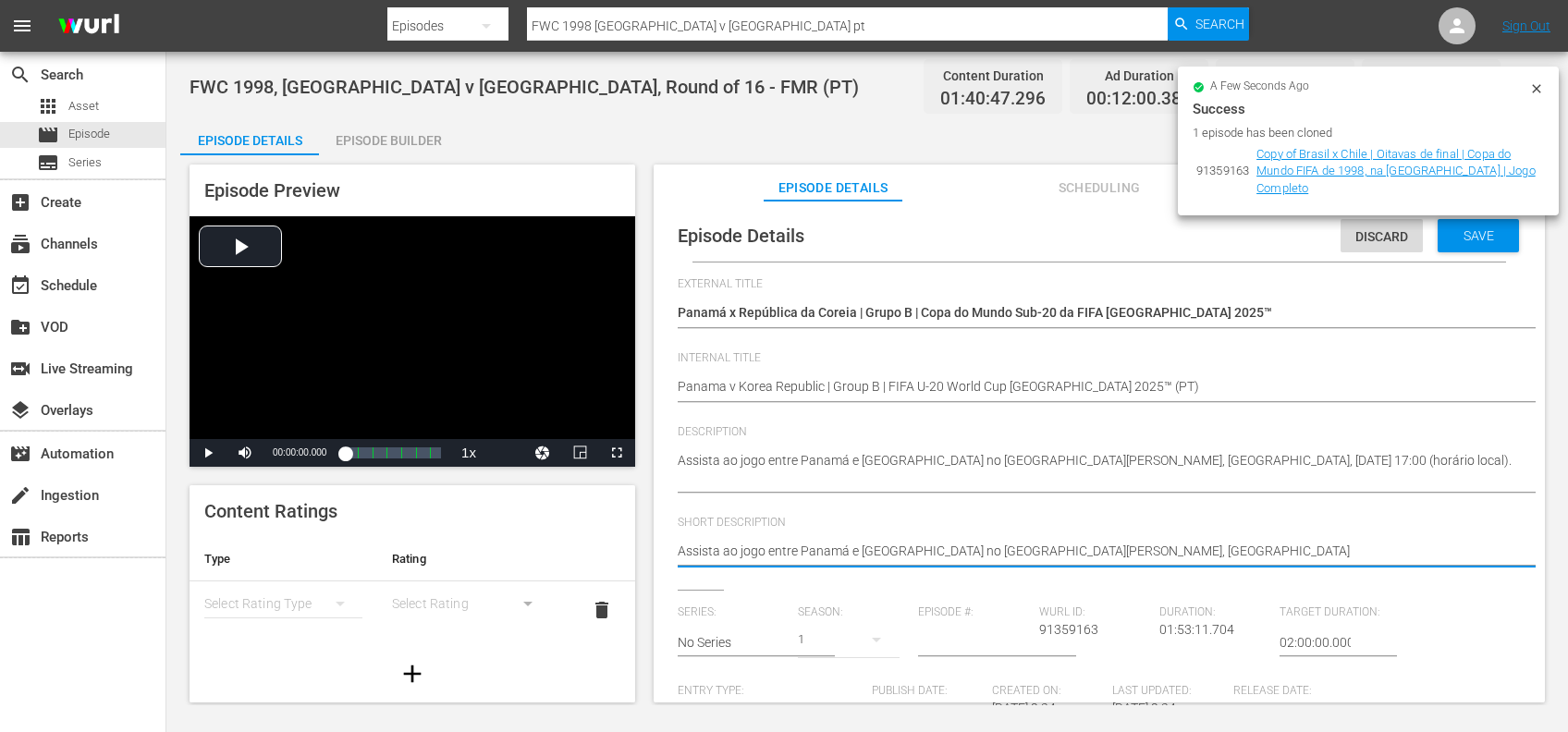
type textarea "Assista ao jogo entre Panamá e República da Coreia no Estádio Elías Figueroa Br…"
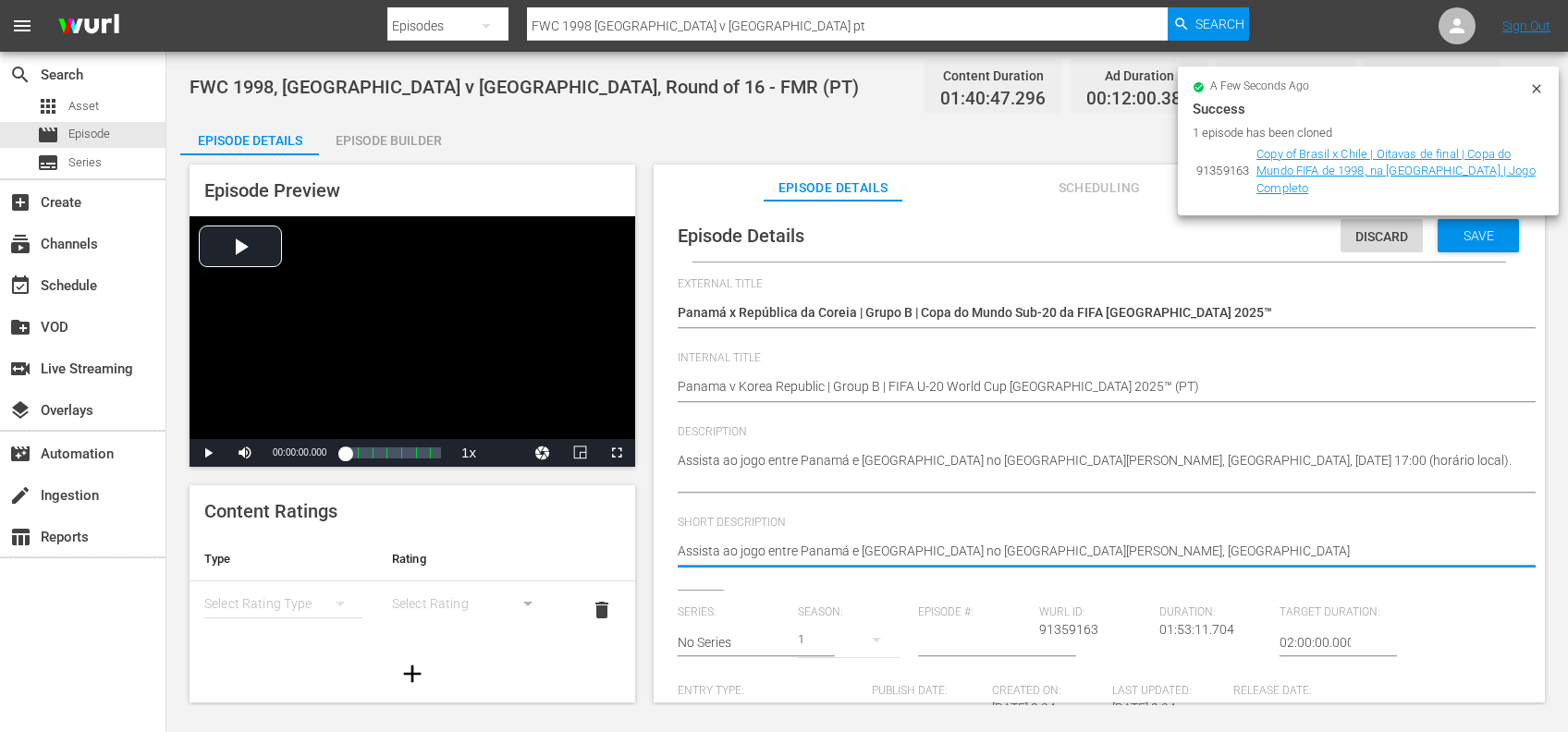
type textarea "Assista ao jogo entre Panamá e República da Coreia no Estádio Elías Figueroa Br…"
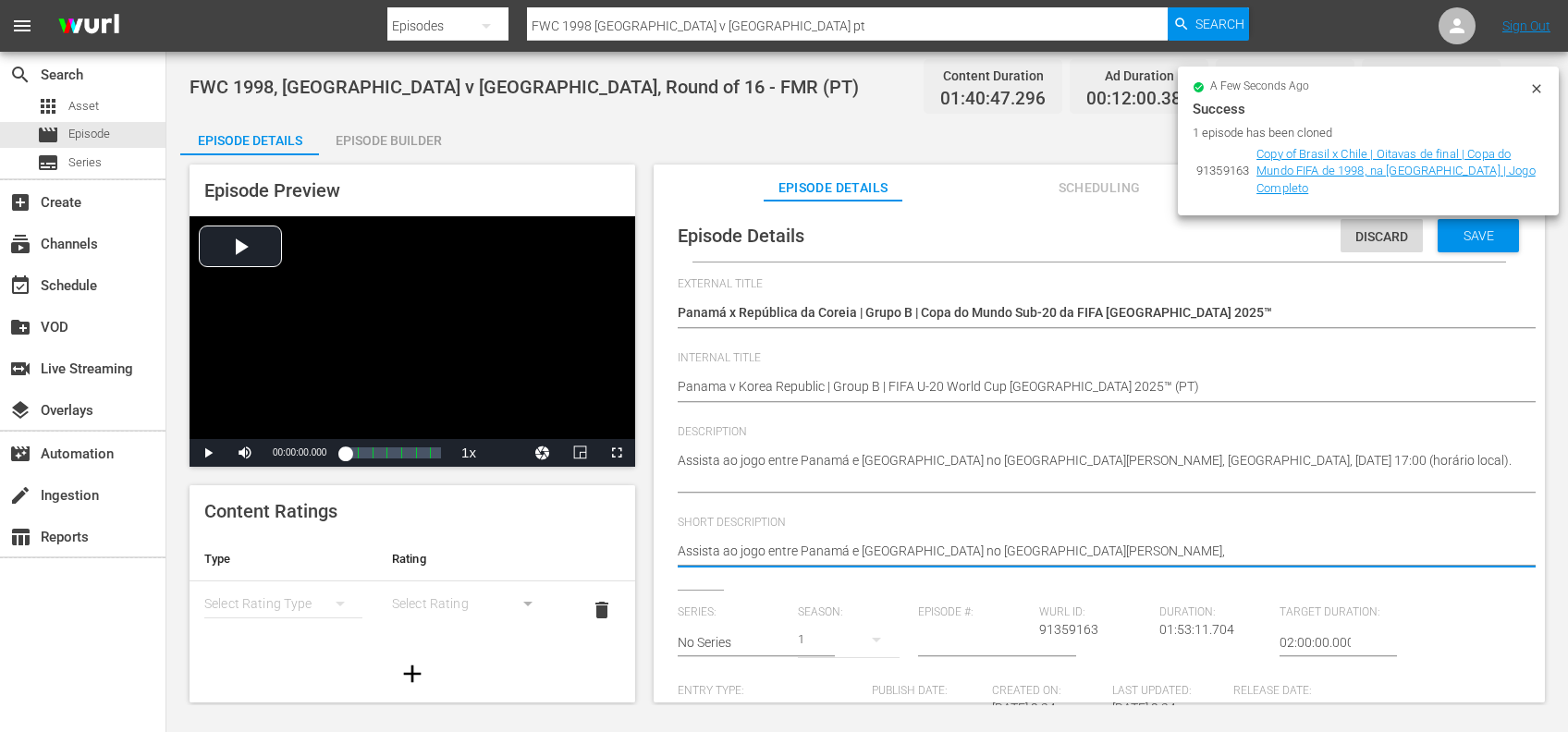
type textarea "Assista ao jogo entre Panamá e República da Coreia no Estádio Elías Figueroa Br…"
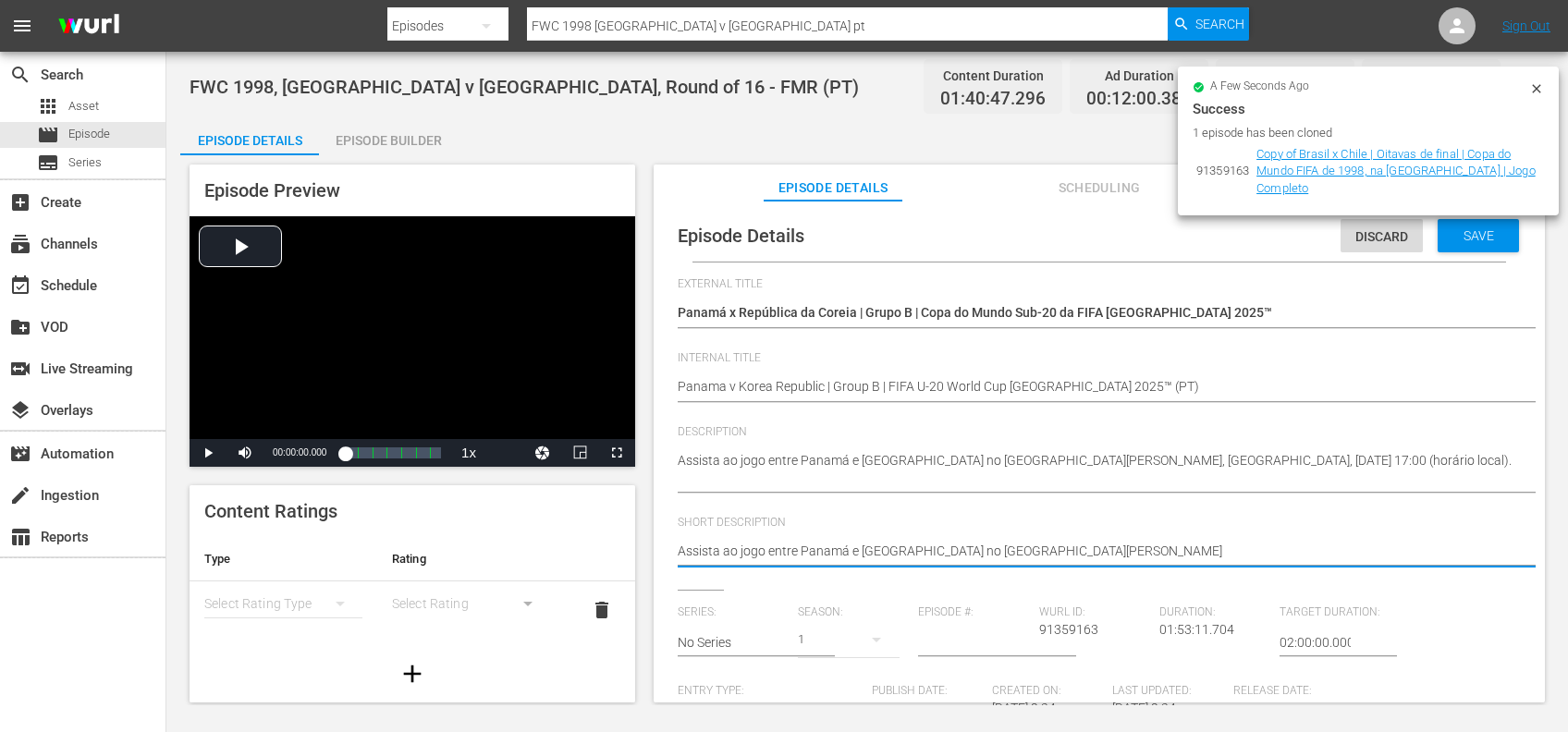
type textarea "Assista ao jogo entre Panamá e República da Coreia no Estádio Elías Figueroa Br…"
type textarea "Assista ao jogo entre Panamá e República da Coreia no Estádio Elías Figueroa Bra"
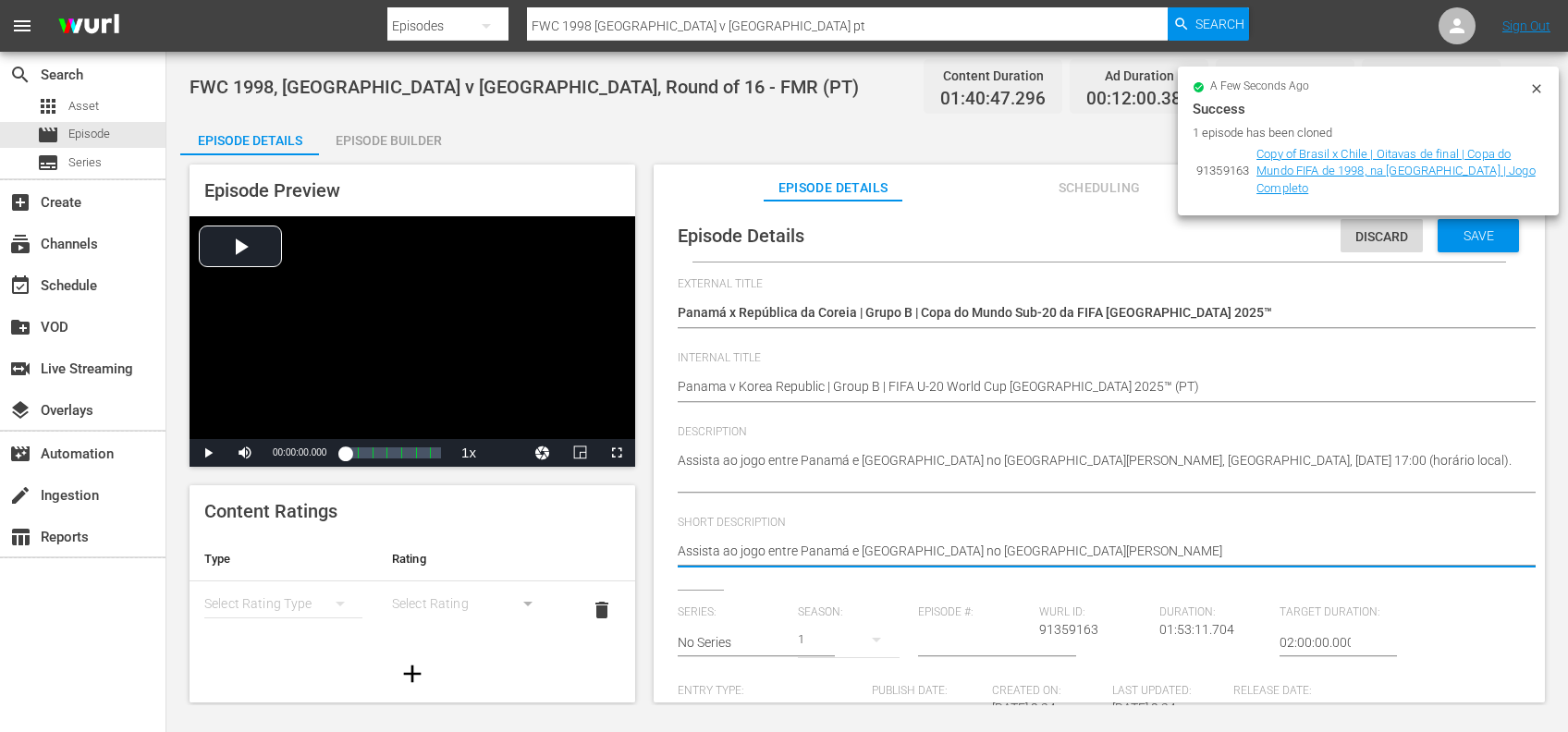
type textarea "Assista ao jogo entre Panamá e República da Coreia no Estádio Elías Figueroa Bra"
type textarea "Assista ao jogo entre Panamá e República da Coreia no Estádio Elías Figueroa Br"
type textarea "Assista ao jogo entre Panamá e República da Coreia no Estádio Elías Figueroa B"
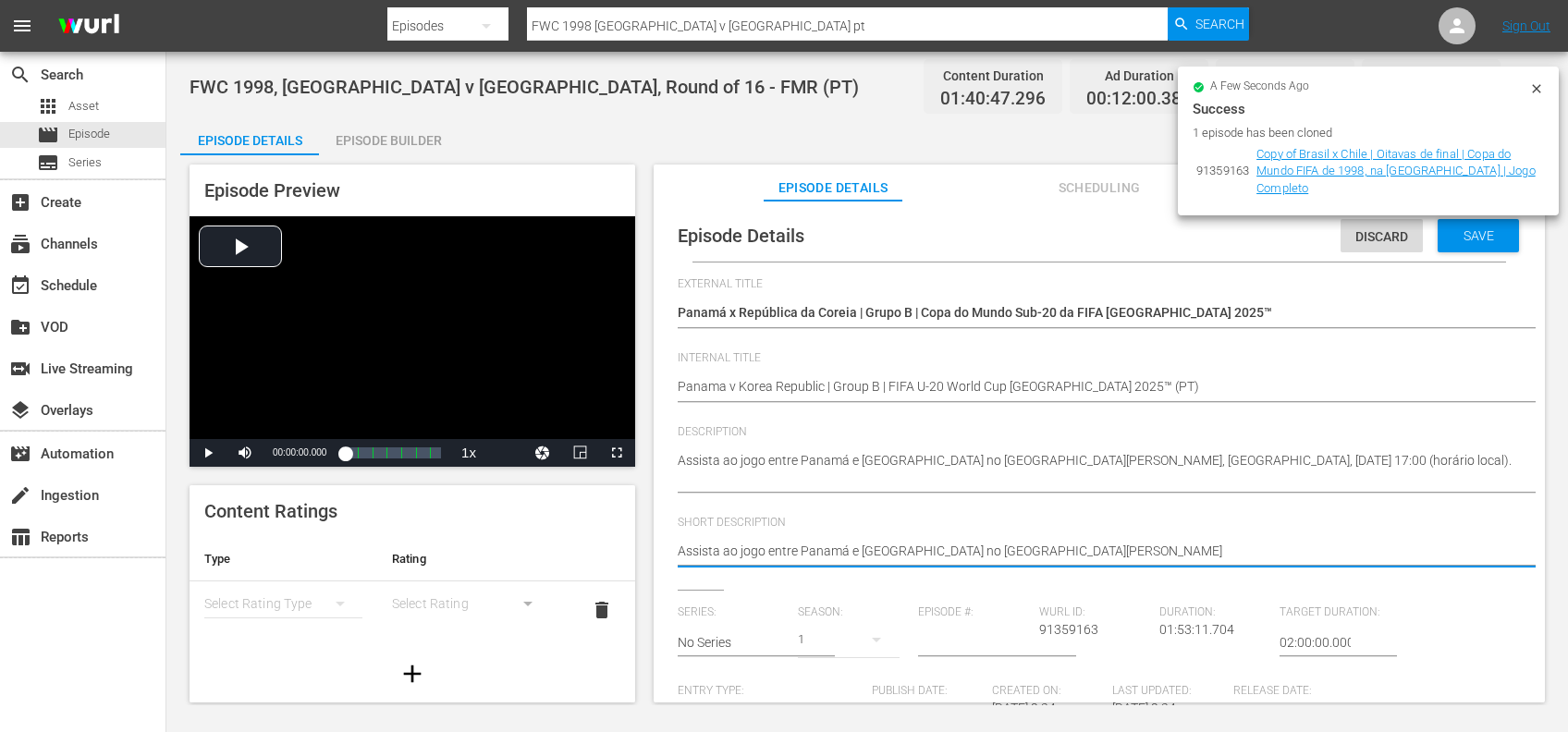
type textarea "Assista ao jogo entre Panamá e República da Coreia no Estádio Elías Figueroa"
type textarea "Assista ao jogo entre Panamá e República da Coreia no Estádio Elías Figuero"
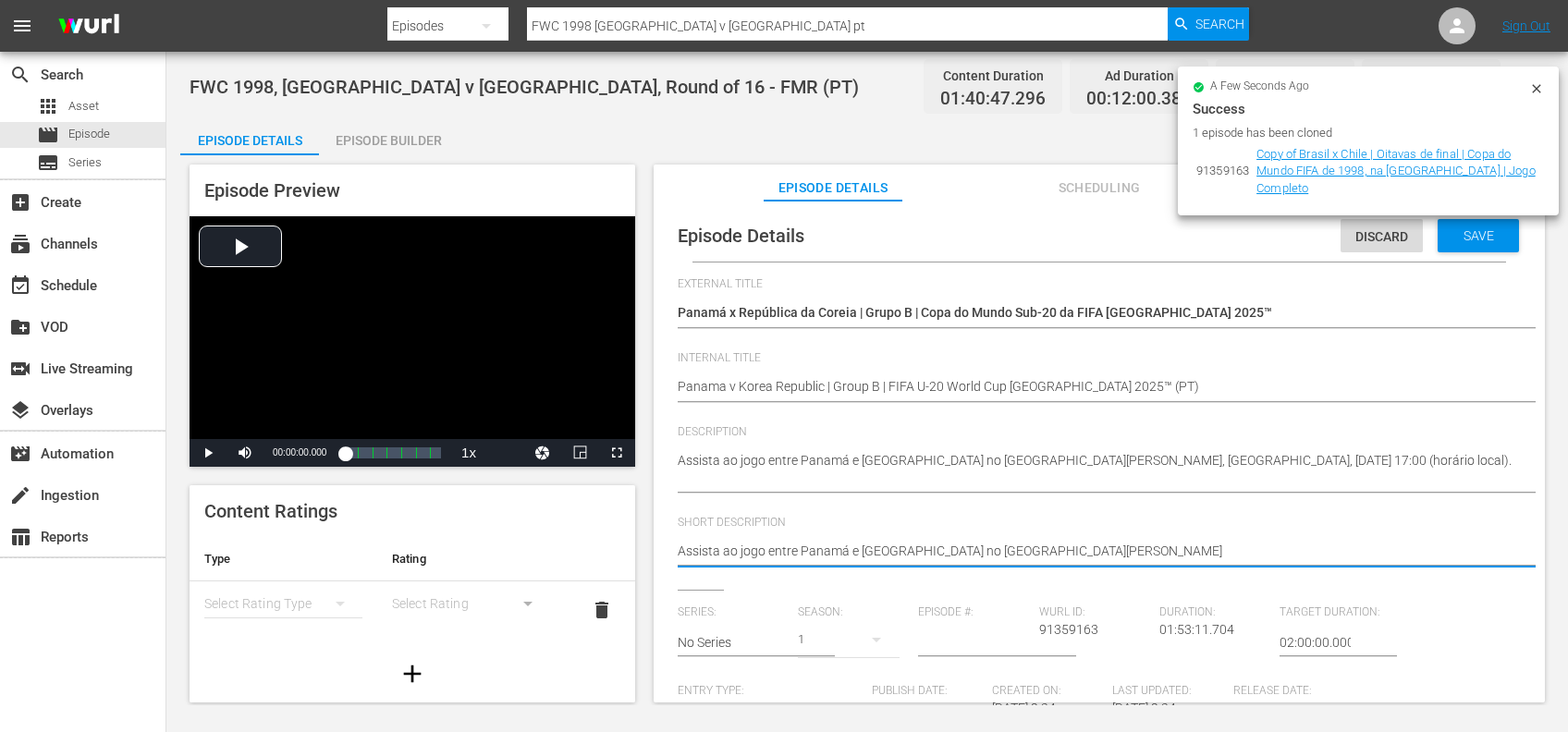
type textarea "Assista ao jogo entre Panamá e República da Coreia no Estádio Elías Figuero"
type textarea "Assista ao jogo entre Panamá e República da Coreia no Estádio Elías Figuer"
type textarea "Assista ao jogo entre Panamá e República da Coreia no Estádio Elías Figue"
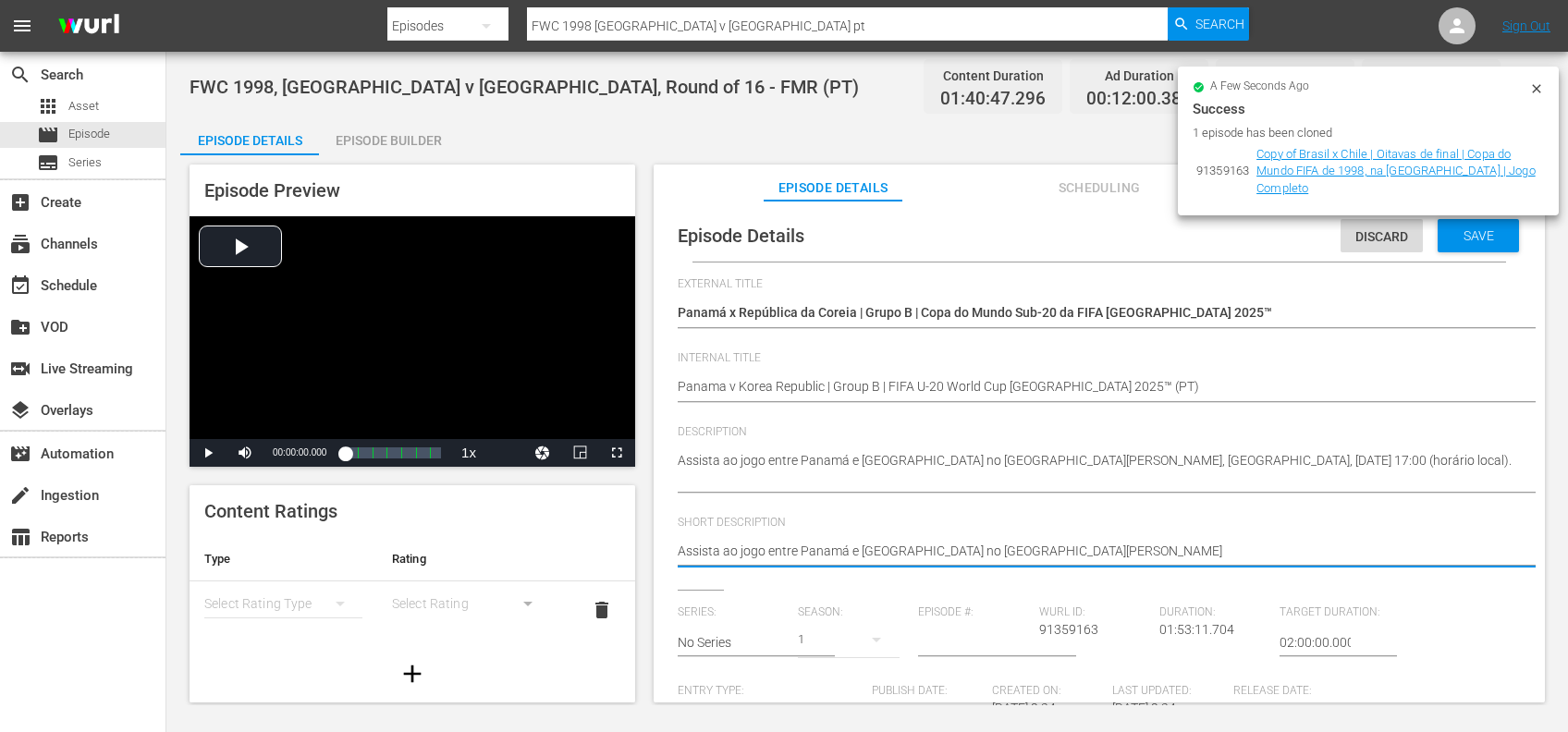
type textarea "Assista ao jogo entre Panamá e República da Coreia no Estádio Elías Figu"
type textarea "Assista ao jogo entre Panamá e República da Coreia no Estádio Elías Fig"
type textarea "Assista ao jogo entre Panamá e República da Coreia no Estádio Elías Fi"
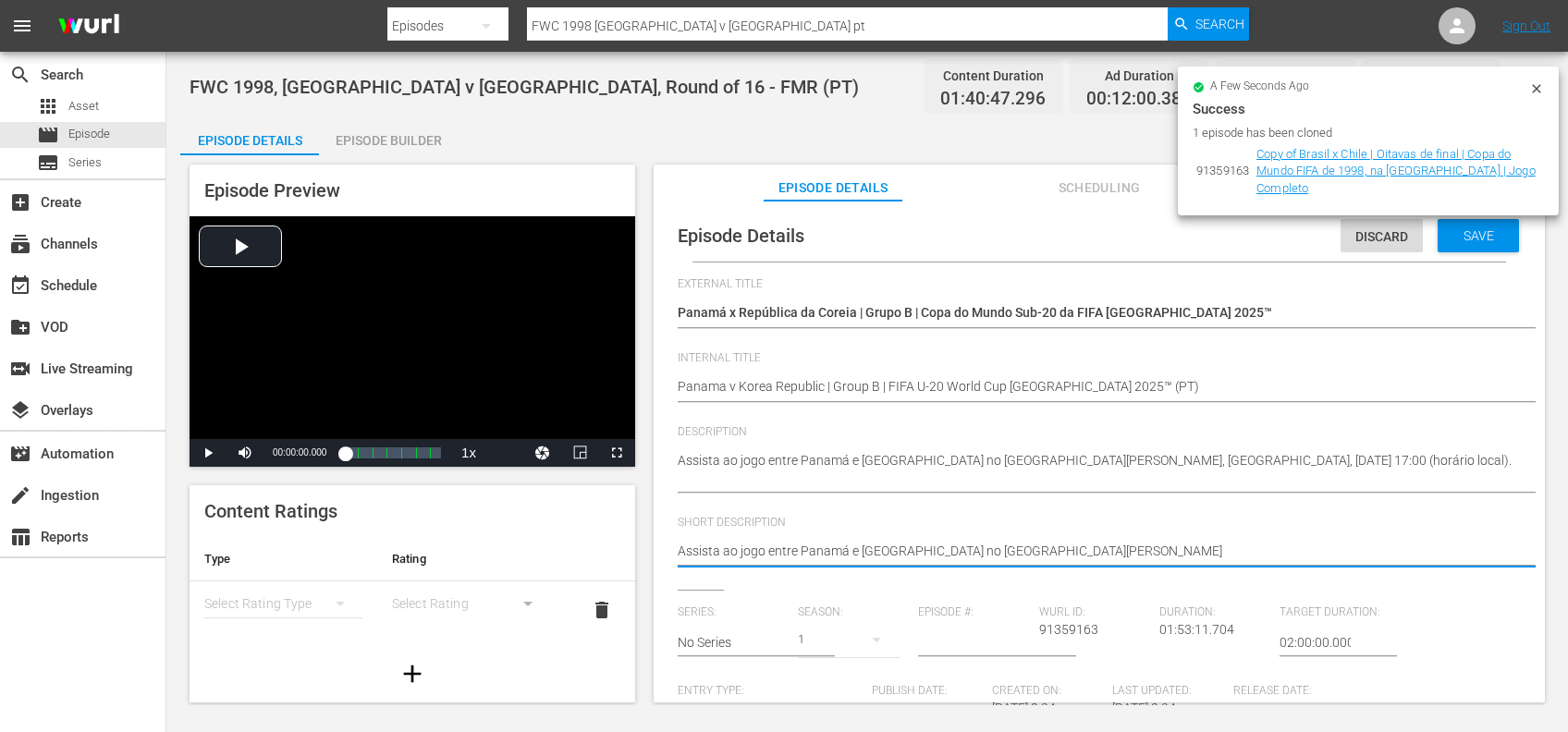
type textarea "Assista ao jogo entre Panamá e República da Coreia no Estádio Elías Fi"
type textarea "Assista ao jogo entre Panamá e República da Coreia no Estádio Elías F"
type textarea "Assista ao jogo entre Panamá e República da Coreia no Estádio Elías"
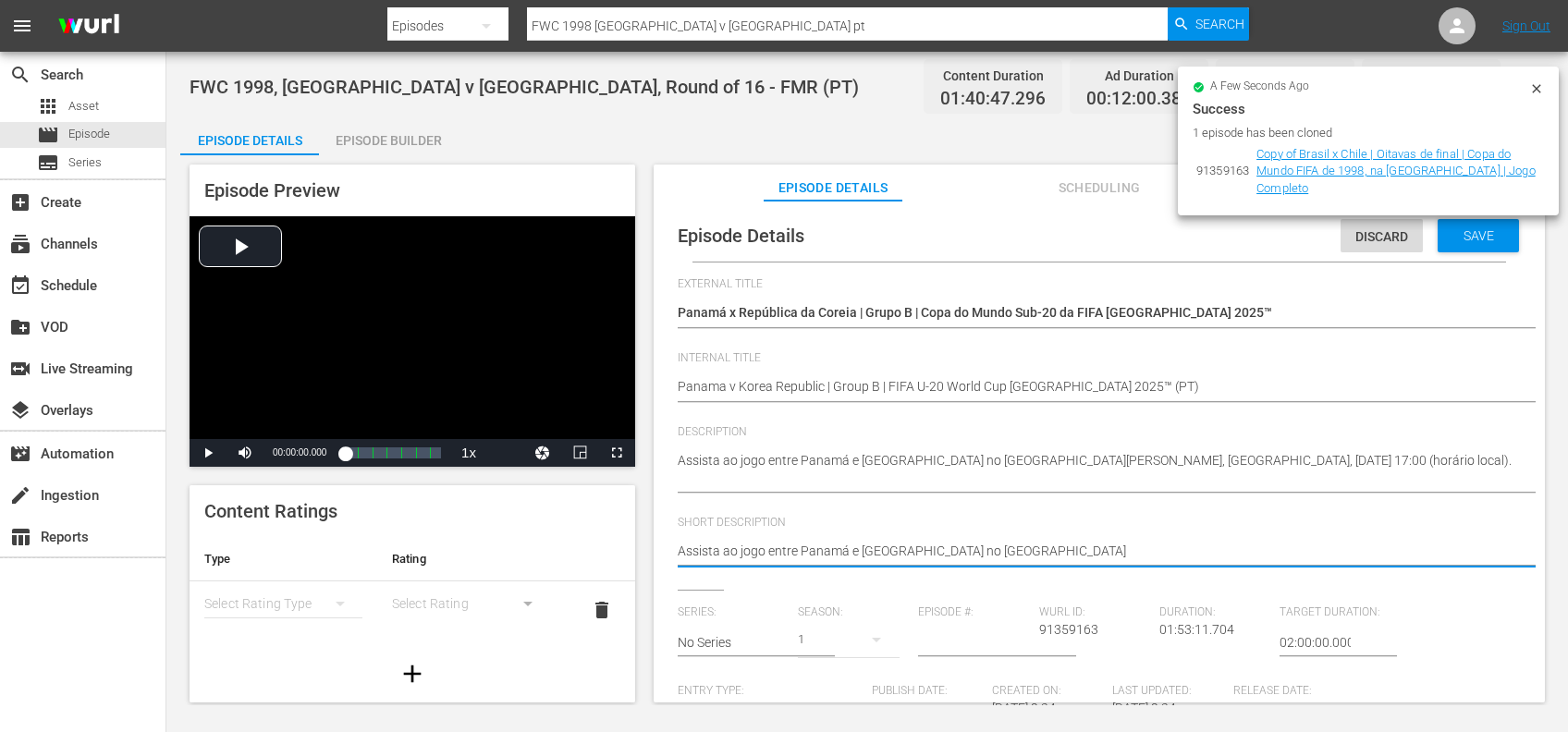
type textarea "Assista ao jogo entre Panamá e República da Coreia no Estádio Elías"
type textarea "Assista ao jogo entre Panamá e República da Coreia no Estádio Elía"
type textarea "Assista ao jogo entre Panamá e República da Coreia no Estádio Elí"
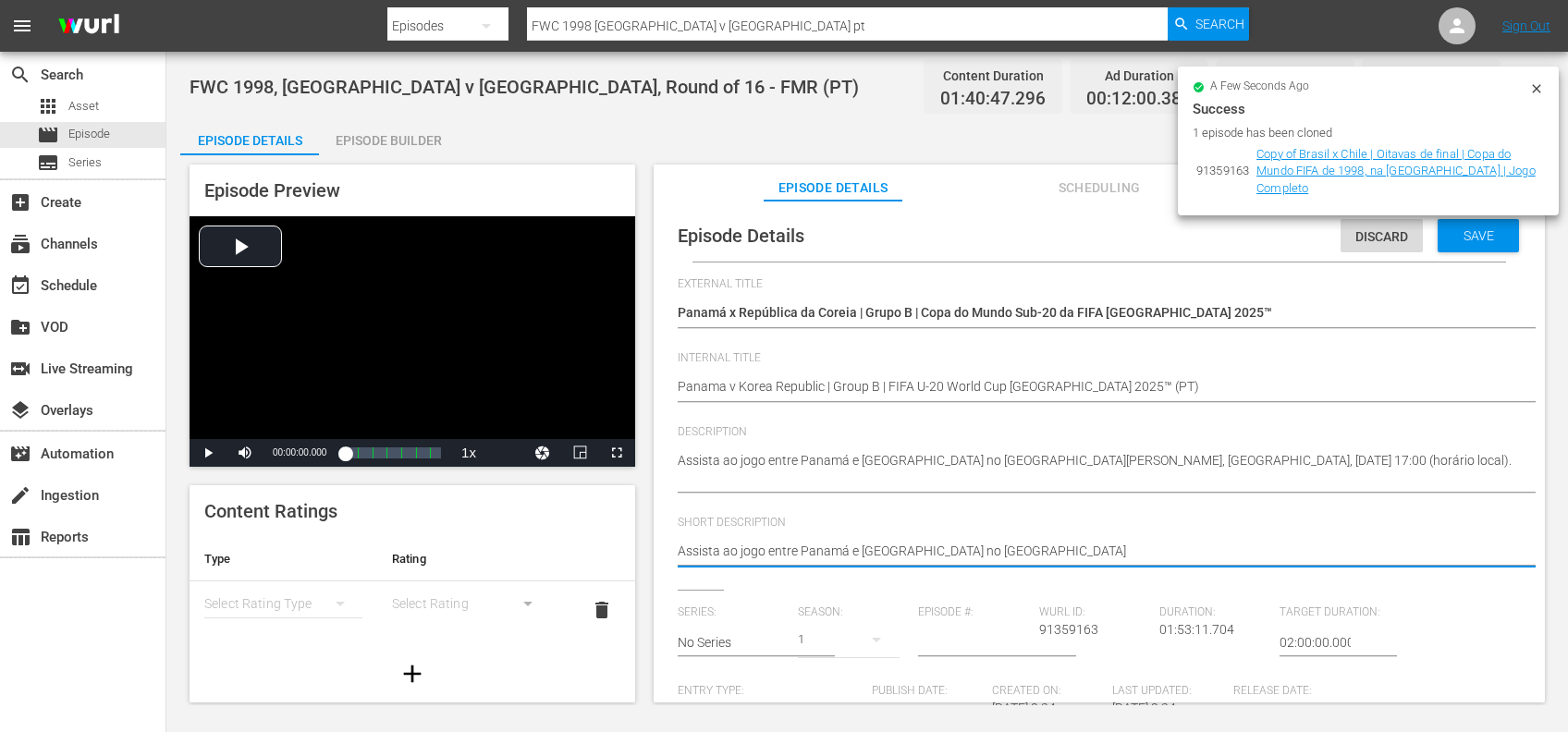
type textarea "Assista ao jogo entre Panamá e República da Coreia no Estádio Elí"
type textarea "Assista ao jogo entre Panamá e República da Coreia no Estádio El"
type textarea "Assista ao jogo entre Panamá e República da Coreia no Estádio E"
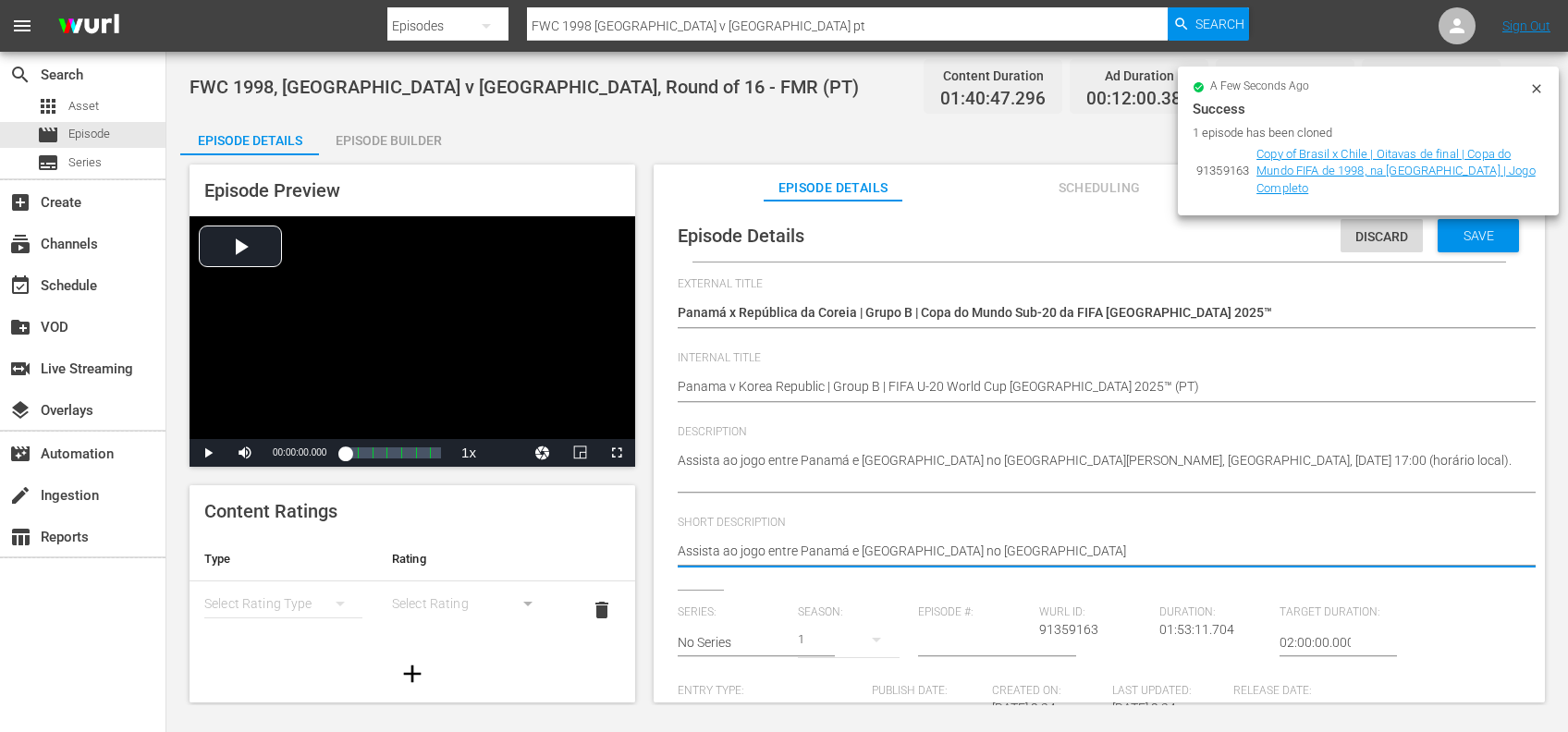
type textarea "Assista ao jogo entre Panamá e República da Coreia no Estádio"
type textarea "Assista ao jogo entre Panamá e República da Coreia no Estádi"
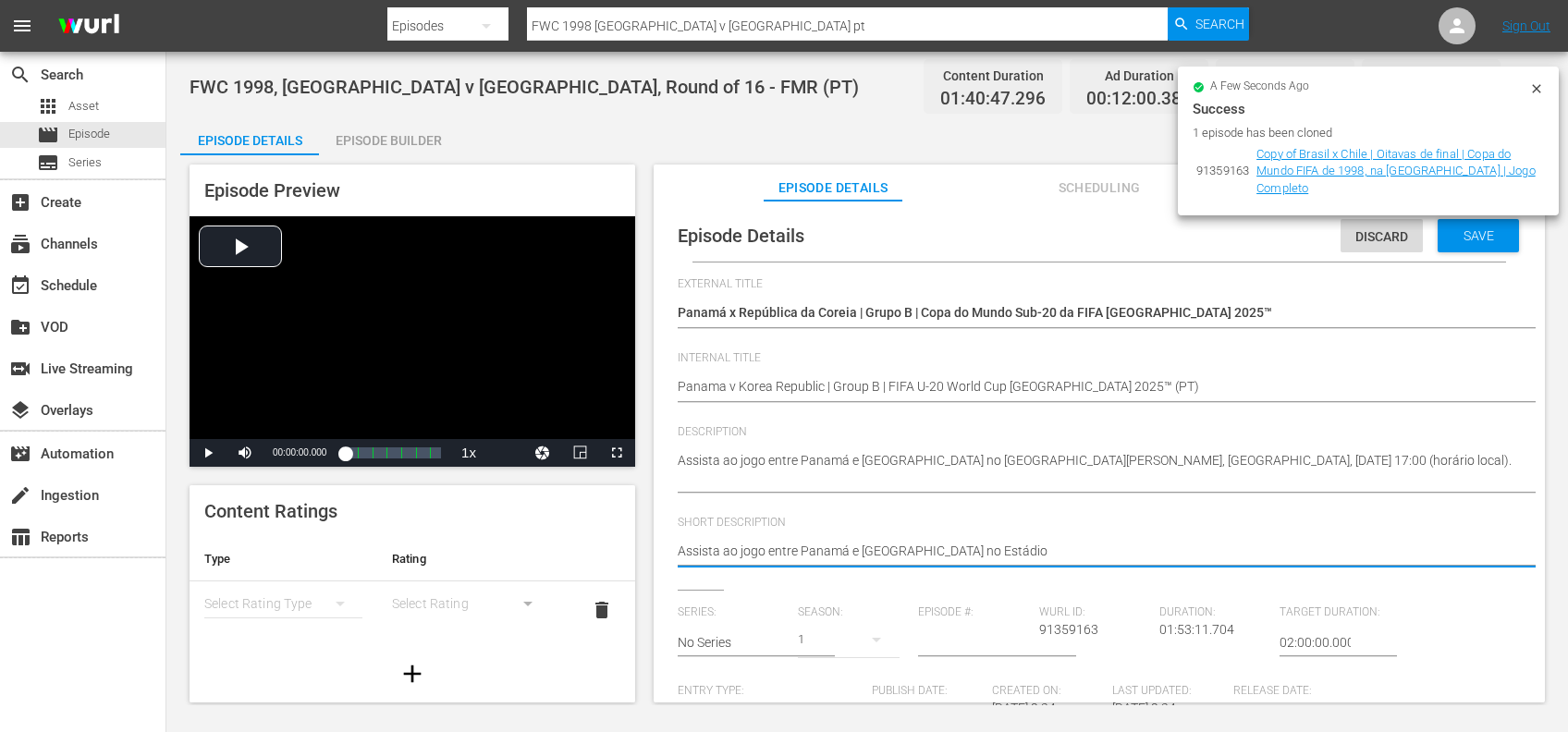
type textarea "Assista ao jogo entre Panamá e República da Coreia no Estádi"
type textarea "Assista ao jogo entre Panamá e República da Coreia no Estád"
type textarea "Assista ao jogo entre Panamá e República da Coreia no Está"
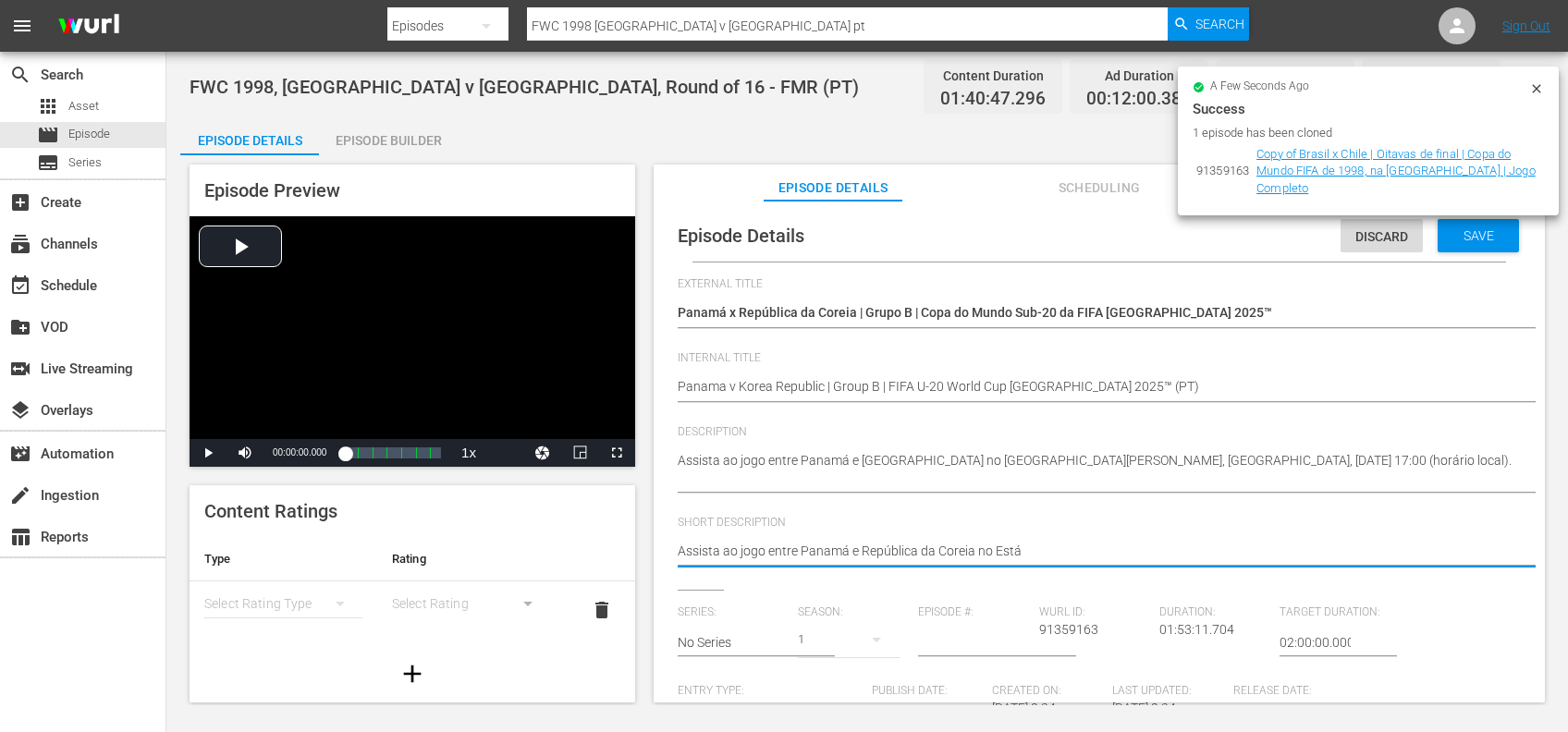
type textarea "Assista ao jogo entre Panamá e República da Coreia no Est"
type textarea "Assista ao jogo entre Panamá e República da Coreia no Es"
type textarea "Assista ao jogo entre Panamá e República da Coreia no E"
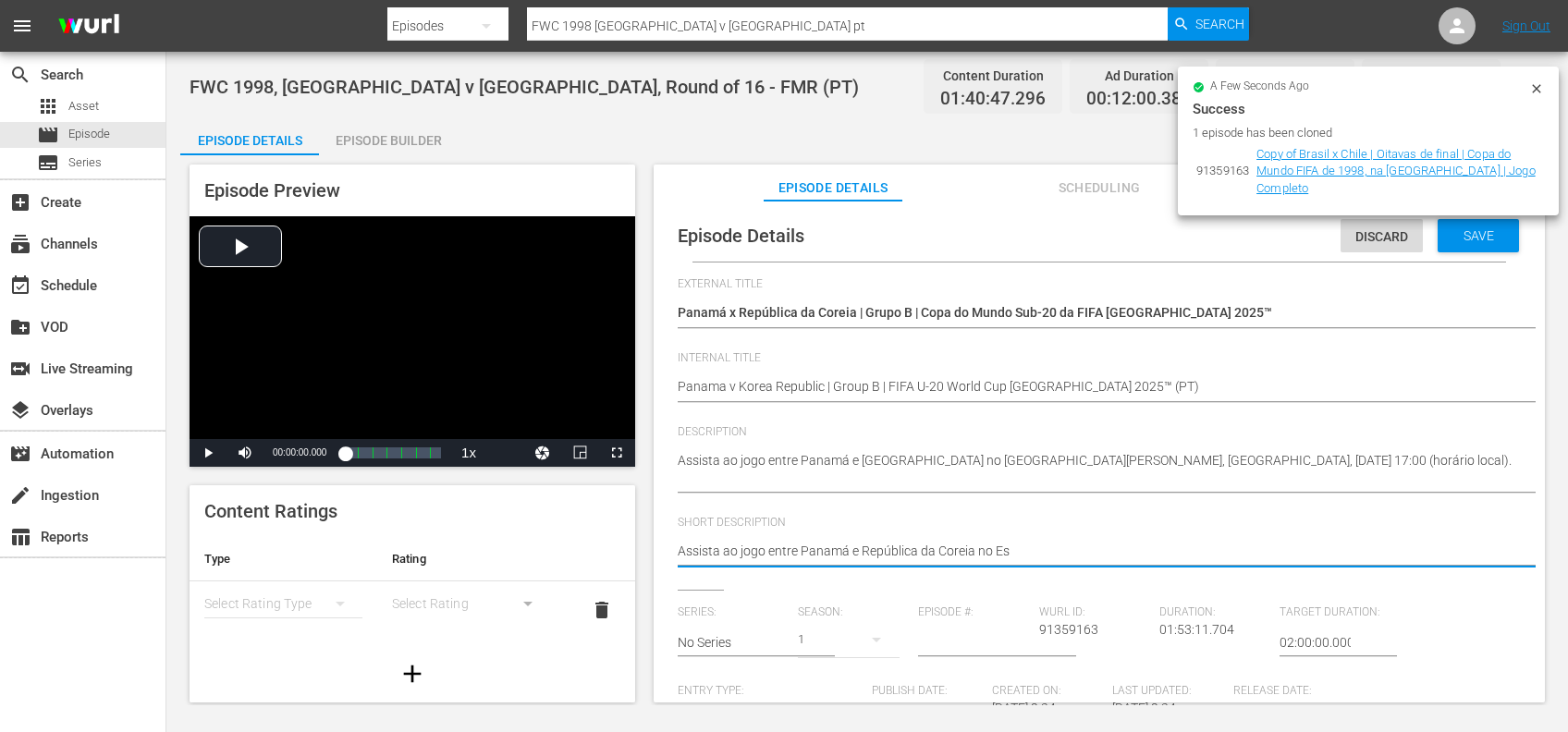
type textarea "Assista ao jogo entre Panamá e República da Coreia no E"
type textarea "Assista ao jogo entre Panamá e República da Coreia no"
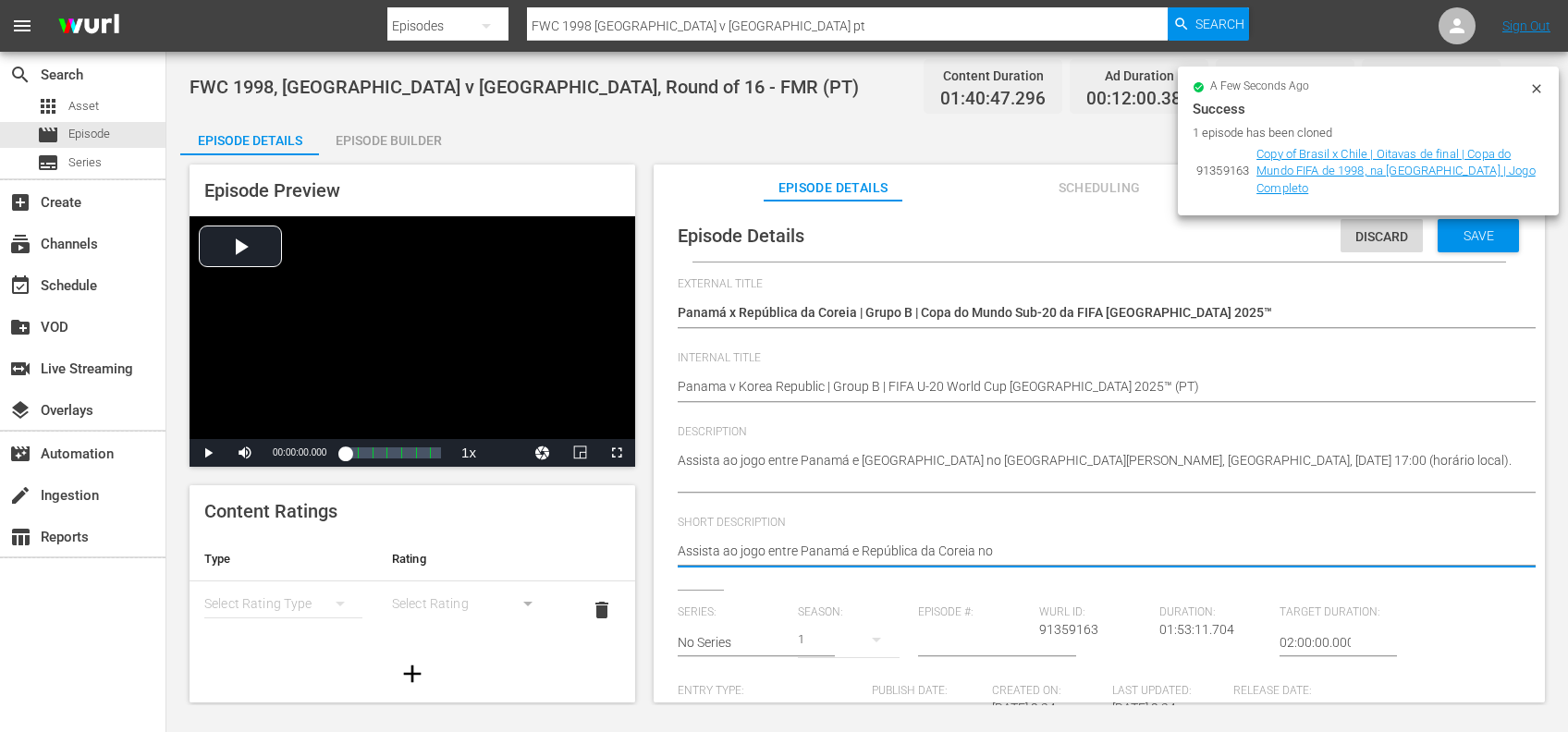
type textarea "Assista ao jogo entre Panamá e República da Coreia n"
type textarea "Assista ao jogo entre Panamá e República da Coreia"
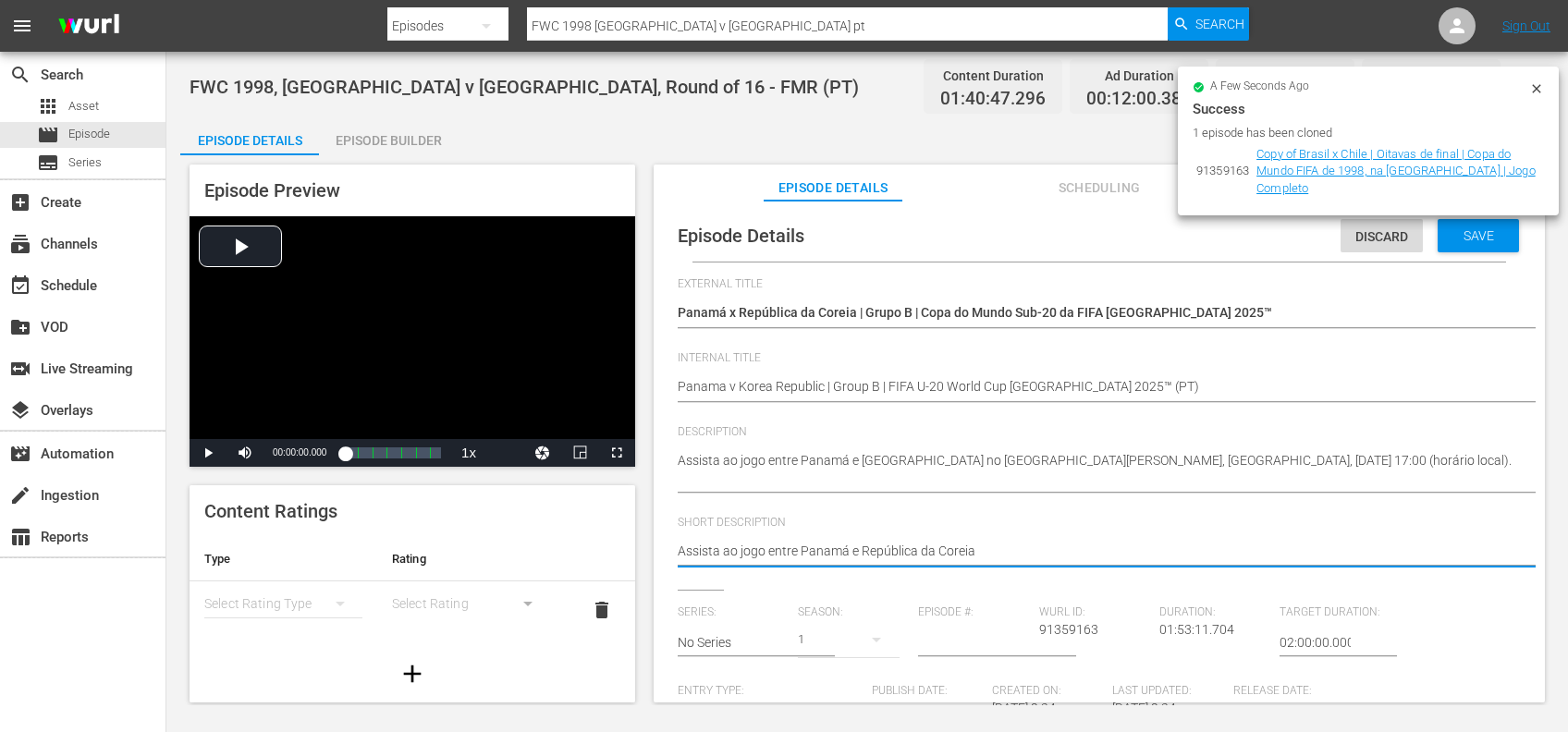
type textarea "Assista ao jogo entre Panamá e República da Coreia"
type textarea "Assista ao jogo entre Panamá e República da Coreia."
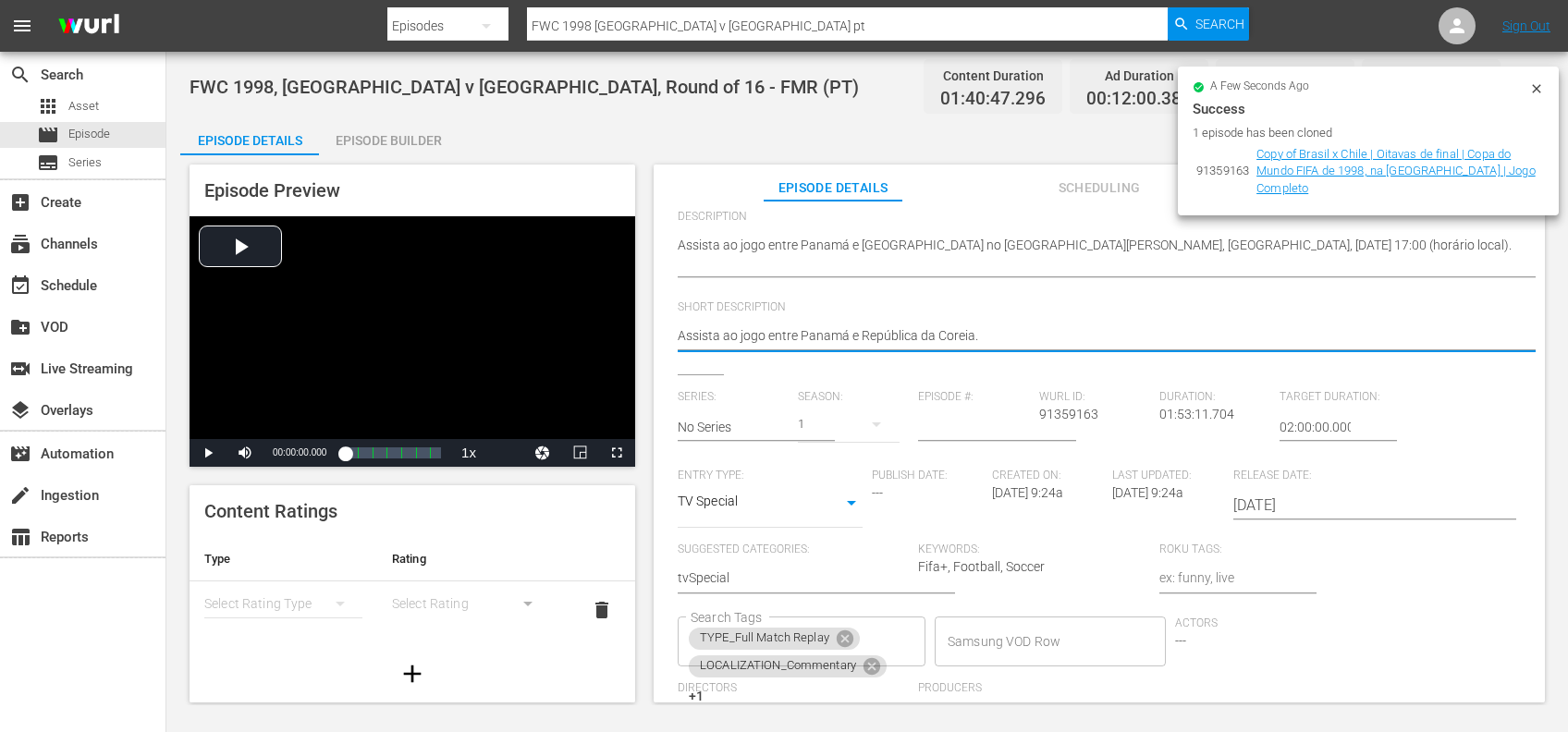
scroll to position [229, 0]
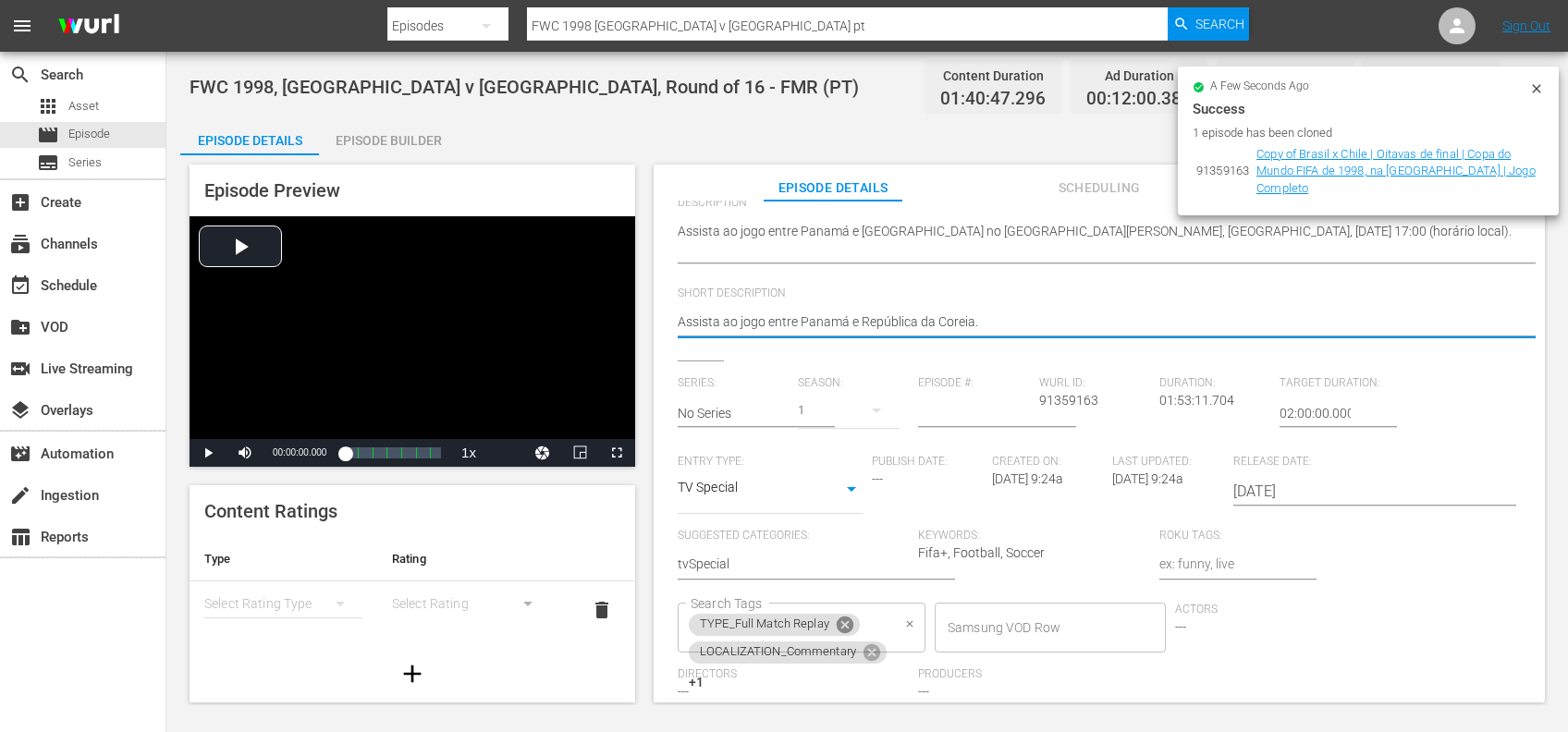
click at [840, 625] on icon at bounding box center [844, 624] width 16 height 16
click at [865, 621] on icon at bounding box center [871, 624] width 20 height 20
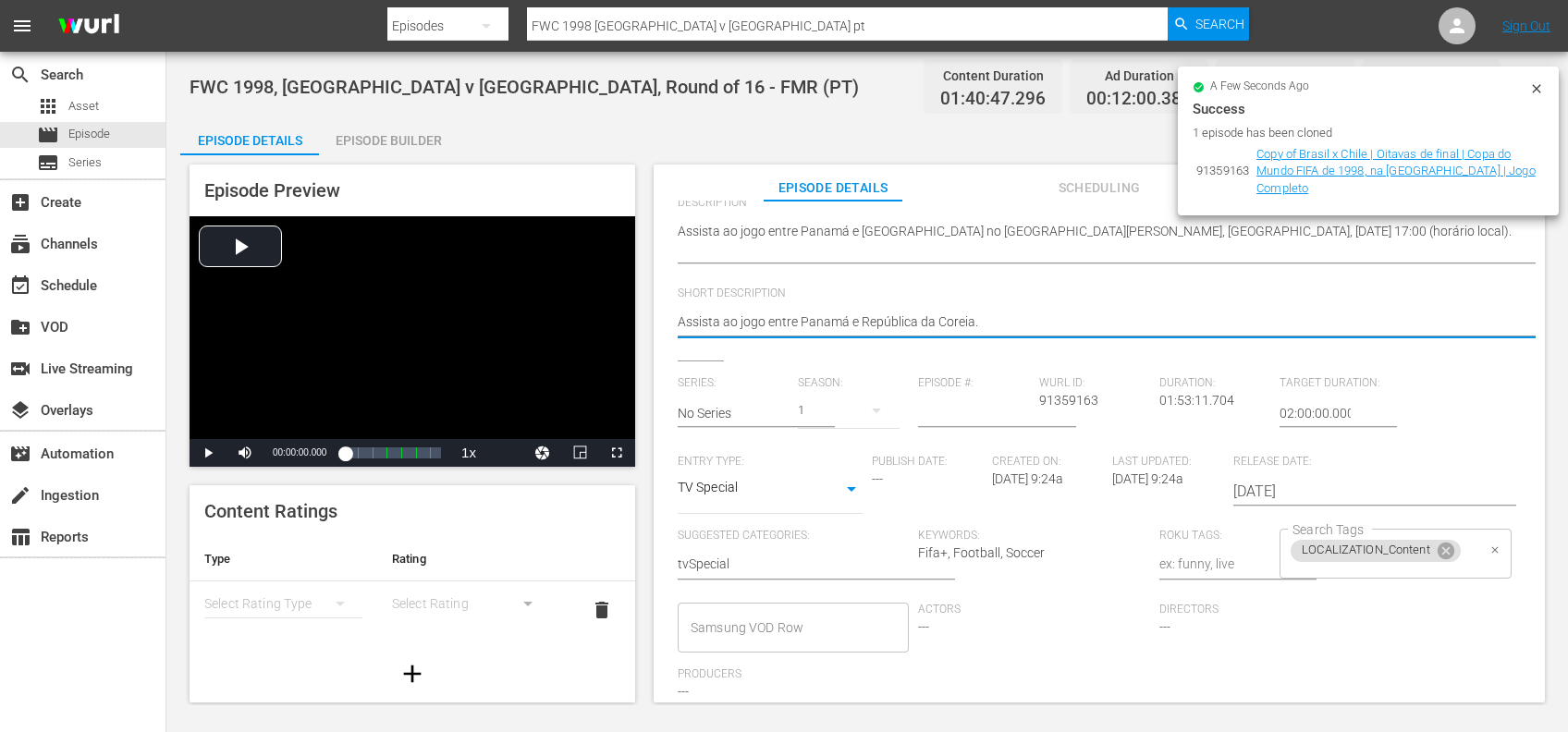
click at [1439, 556] on icon at bounding box center [1445, 550] width 16 height 16
type textarea "Assista ao jogo entre Panamá e República da Coreia."
click at [1403, 555] on input "Search Tags" at bounding box center [1381, 554] width 187 height 34
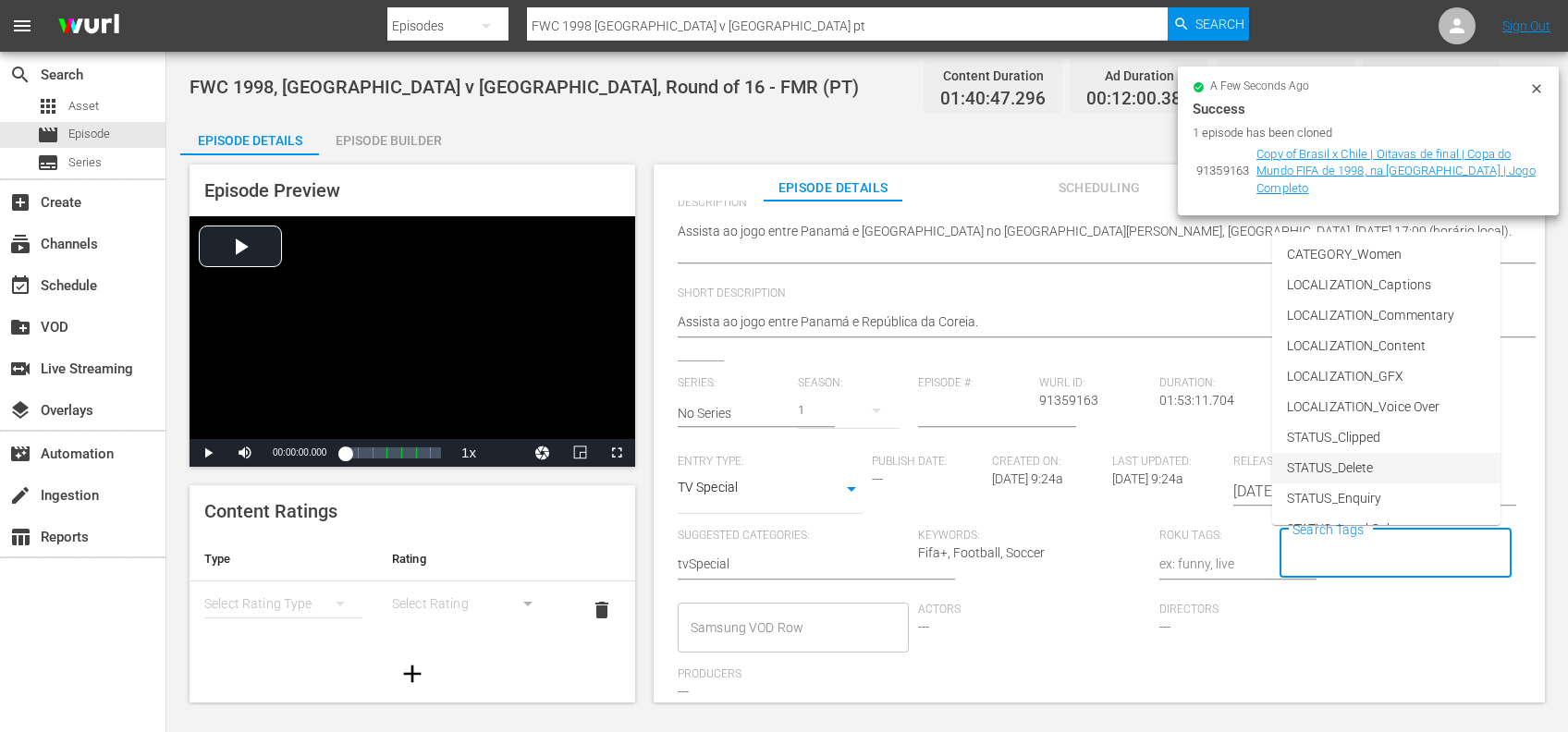
scroll to position [271, 0]
click at [1383, 443] on li "TYPE_Live" at bounding box center [1385, 442] width 228 height 31
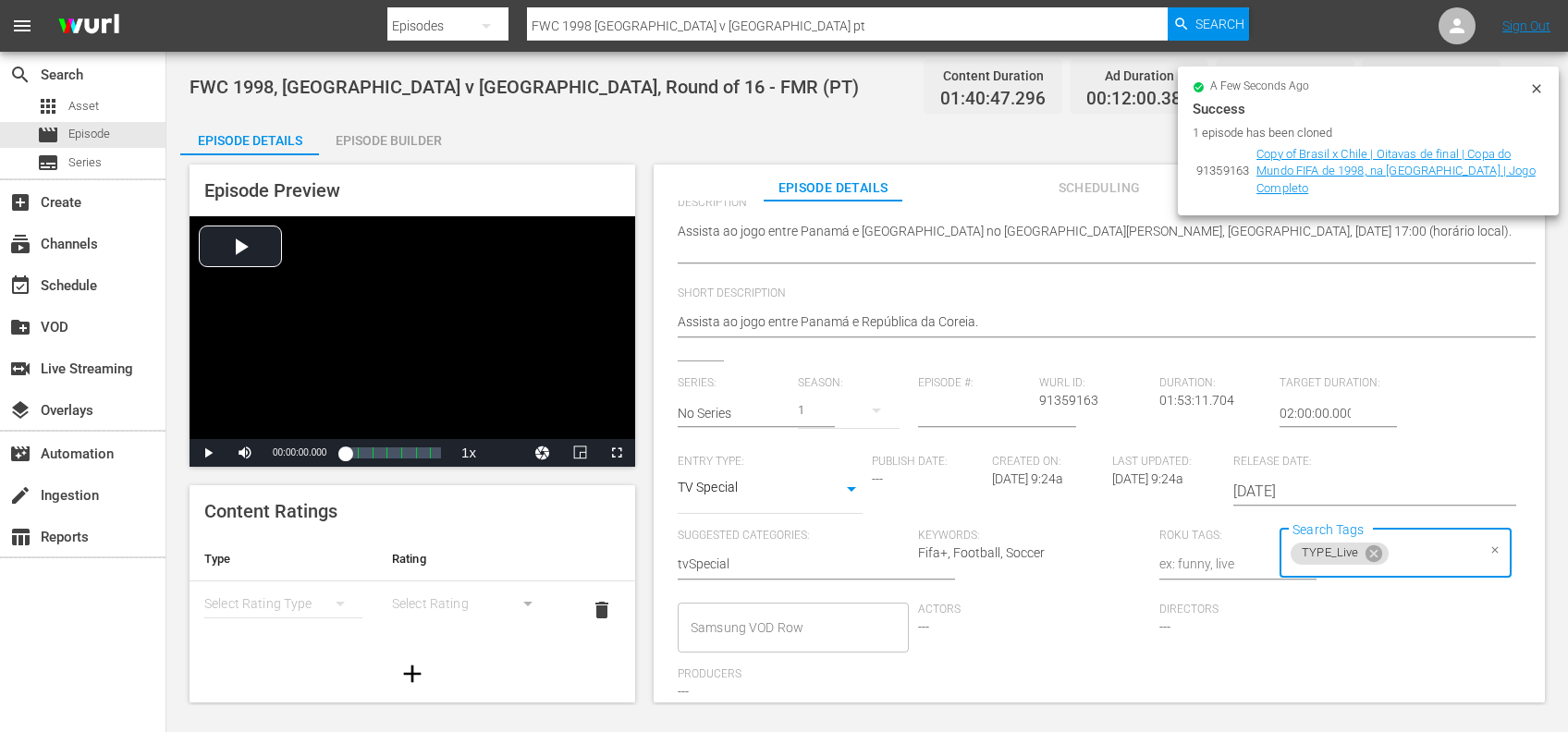
click at [1411, 540] on input "Search Tags" at bounding box center [1432, 554] width 84 height 34
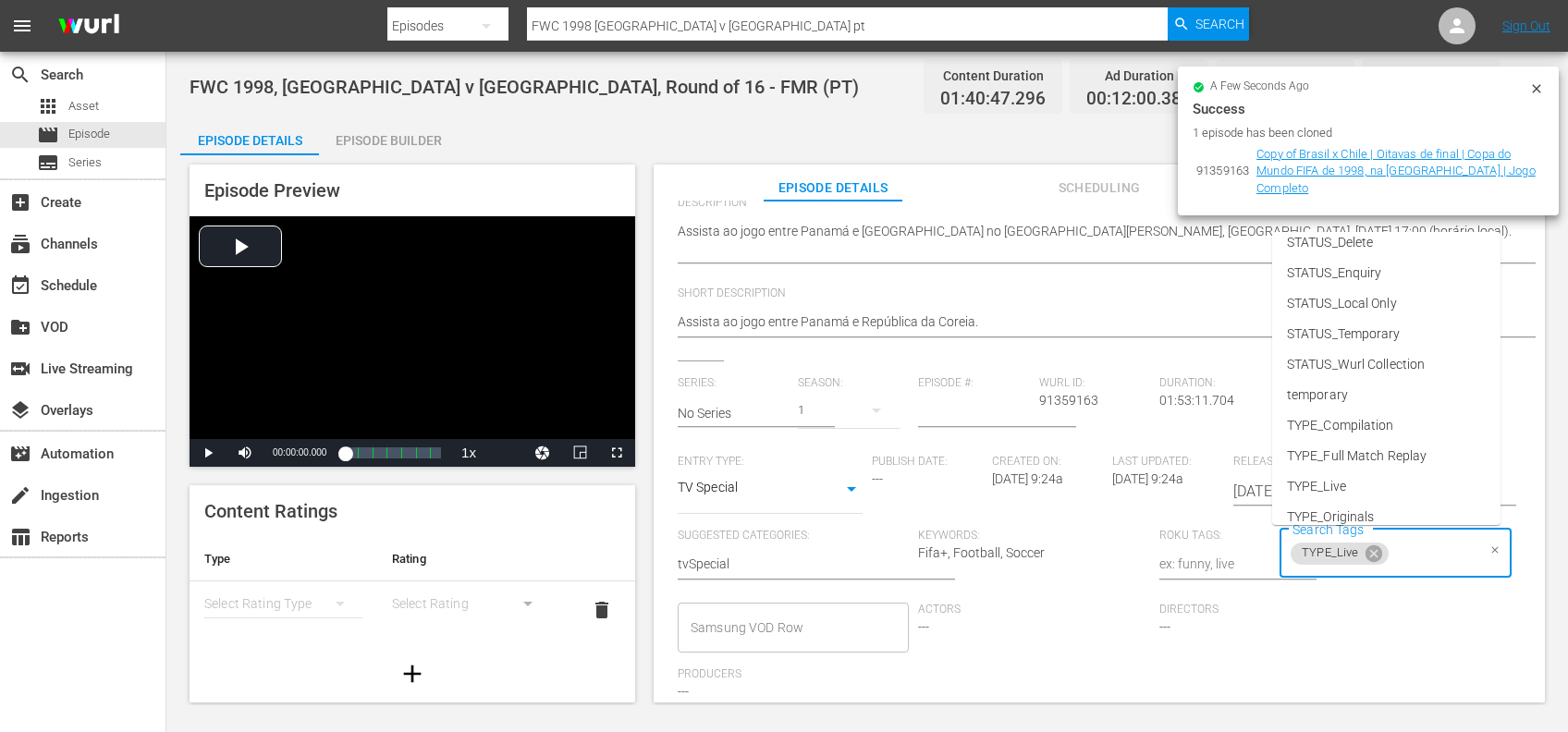
scroll to position [250, 0]
click at [1382, 314] on span "STATUS_Temporary" at bounding box center [1343, 310] width 113 height 19
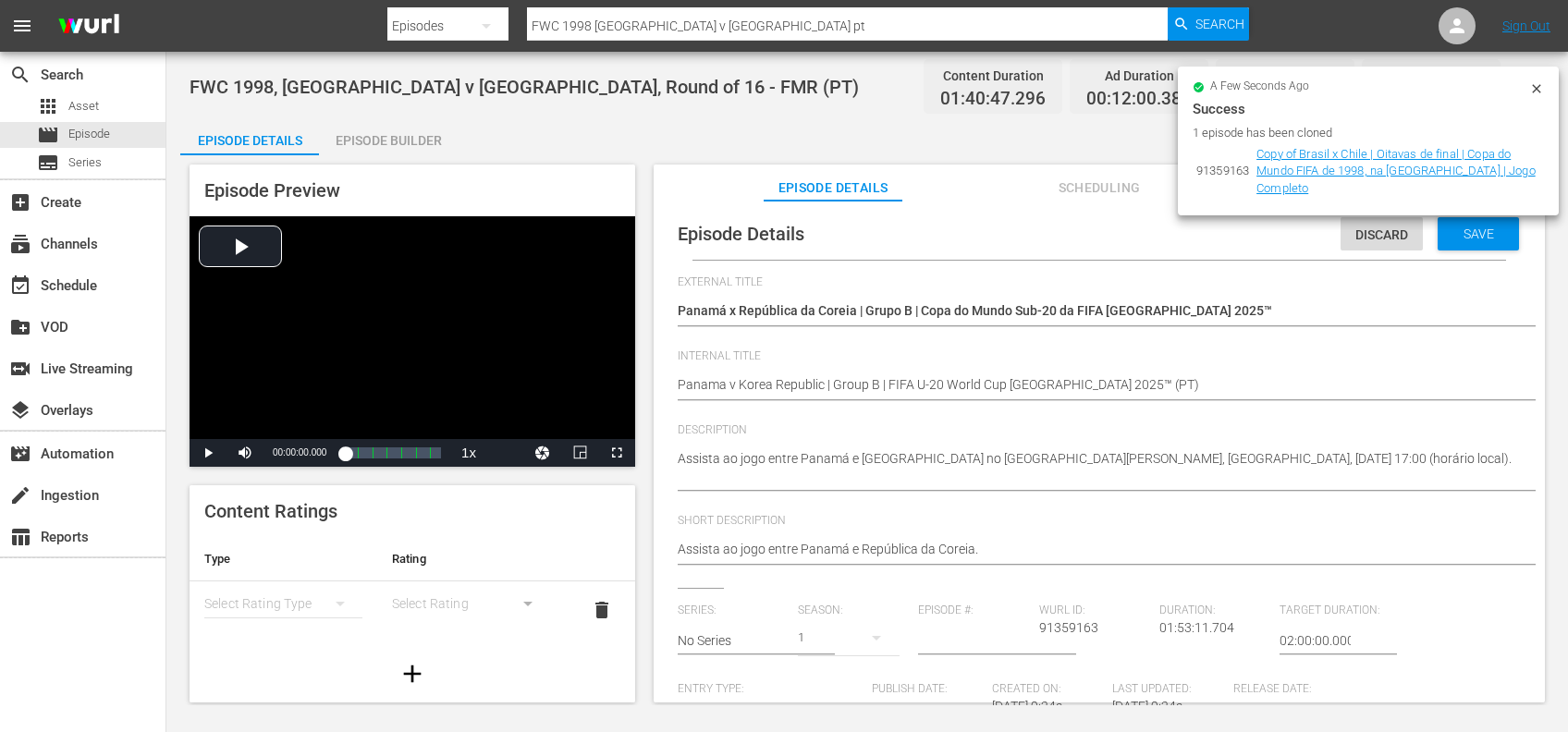
scroll to position [0, 0]
click at [1462, 248] on div "Save" at bounding box center [1478, 236] width 82 height 34
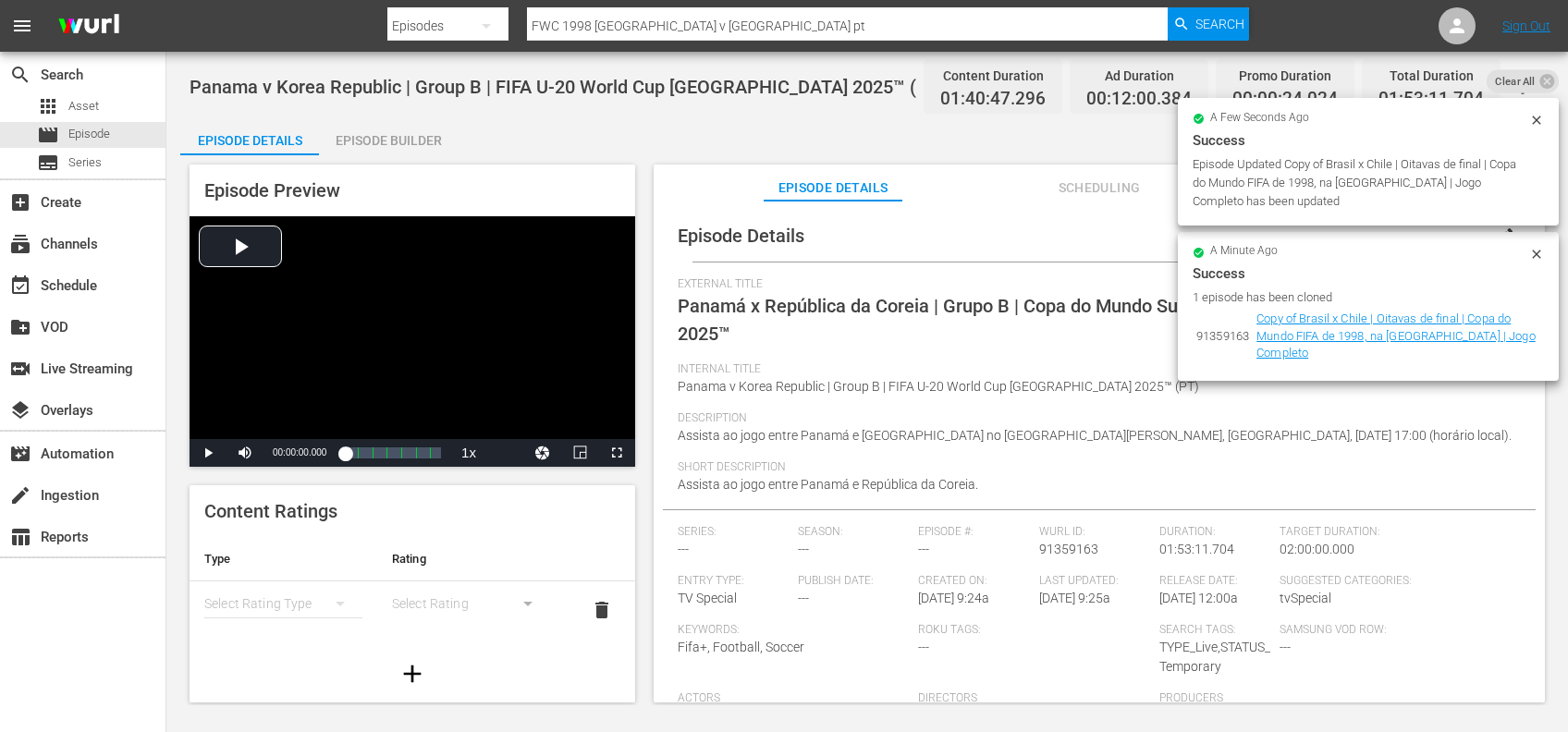
click at [1540, 116] on icon at bounding box center [1535, 119] width 14 height 14
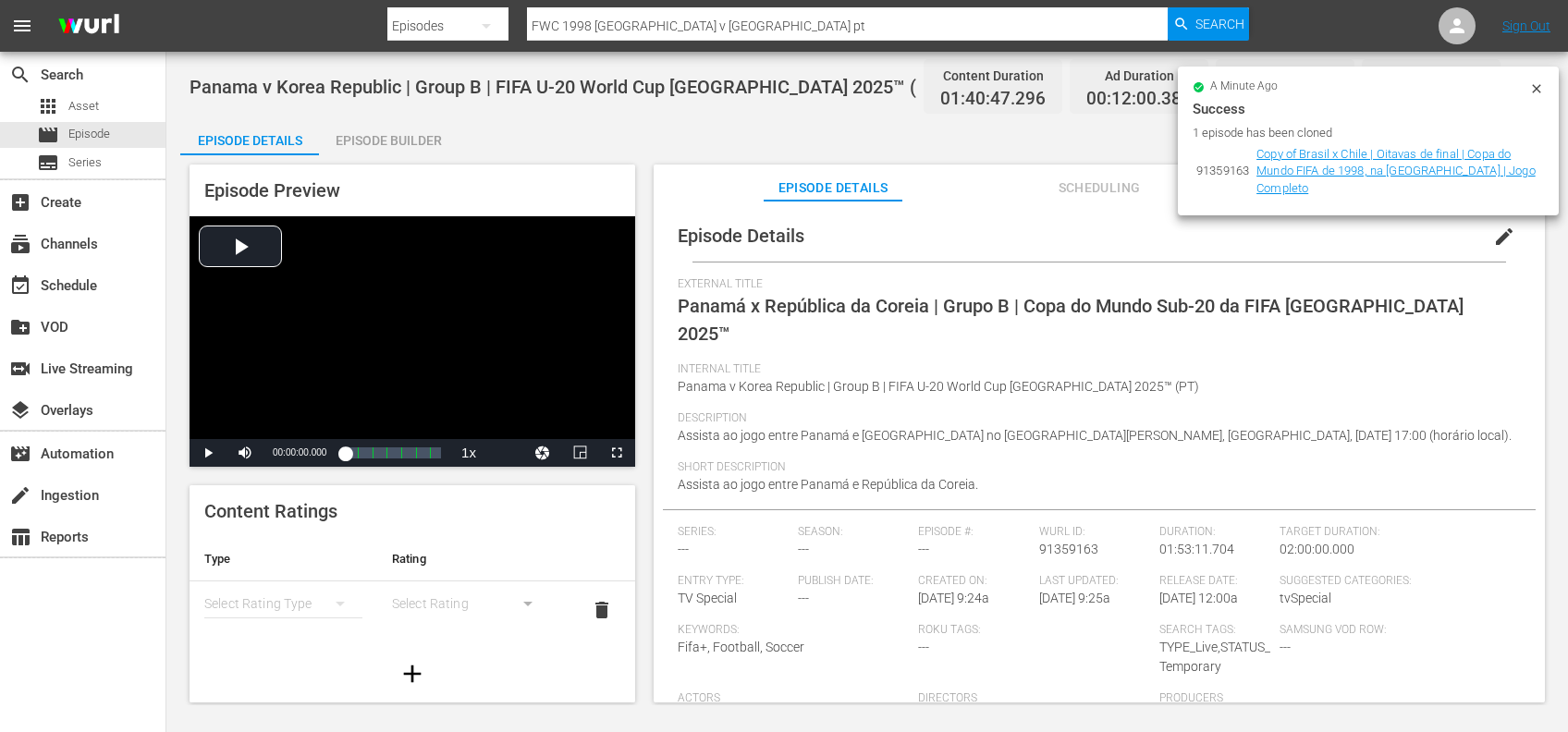
drag, startPoint x: 1538, startPoint y: 84, endPoint x: 1531, endPoint y: 135, distance: 51.5
click at [1538, 84] on icon at bounding box center [1535, 88] width 14 height 14
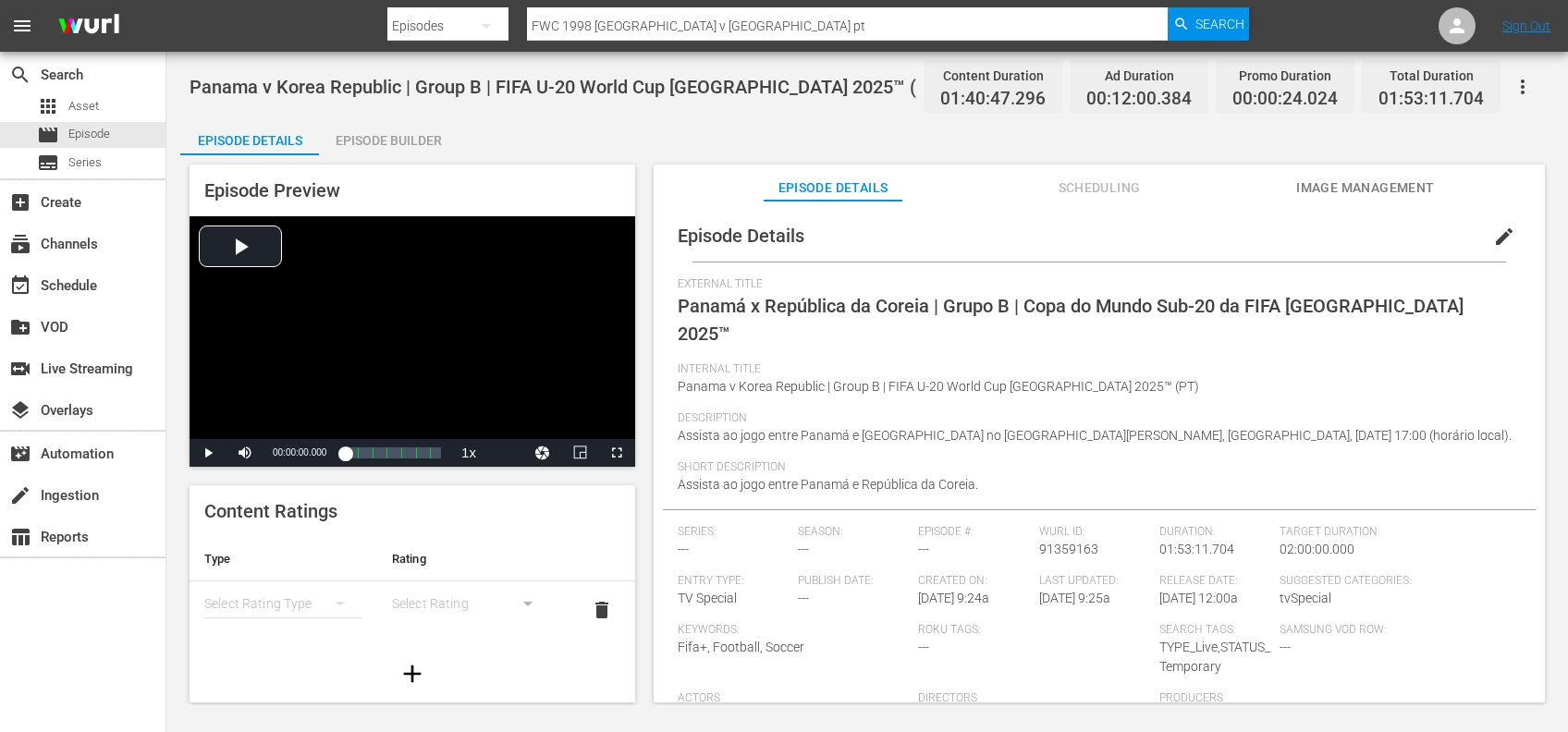
click at [1396, 197] on span "Image Management" at bounding box center [1365, 189] width 138 height 23
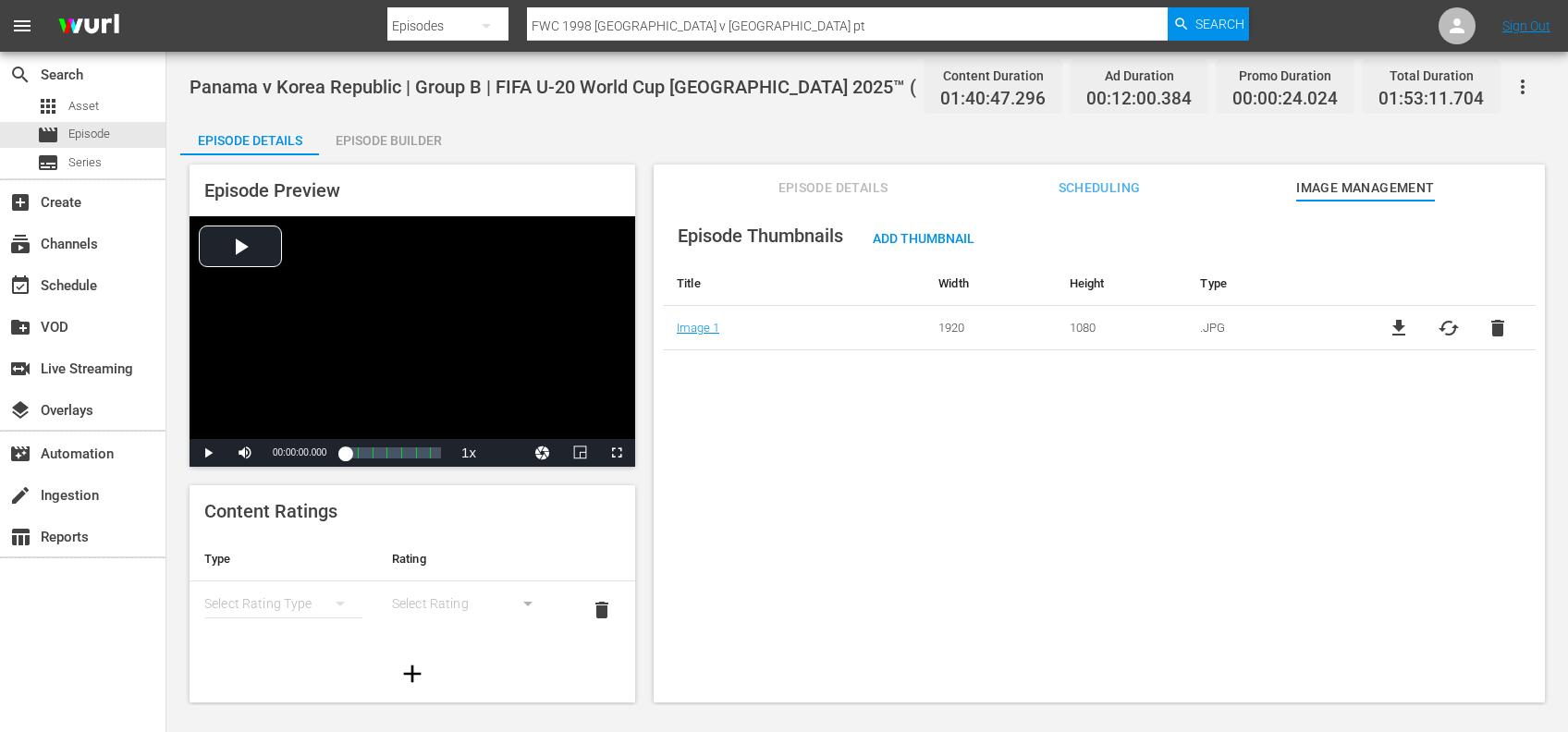
click at [1494, 331] on span "delete" at bounding box center [1497, 328] width 22 height 22
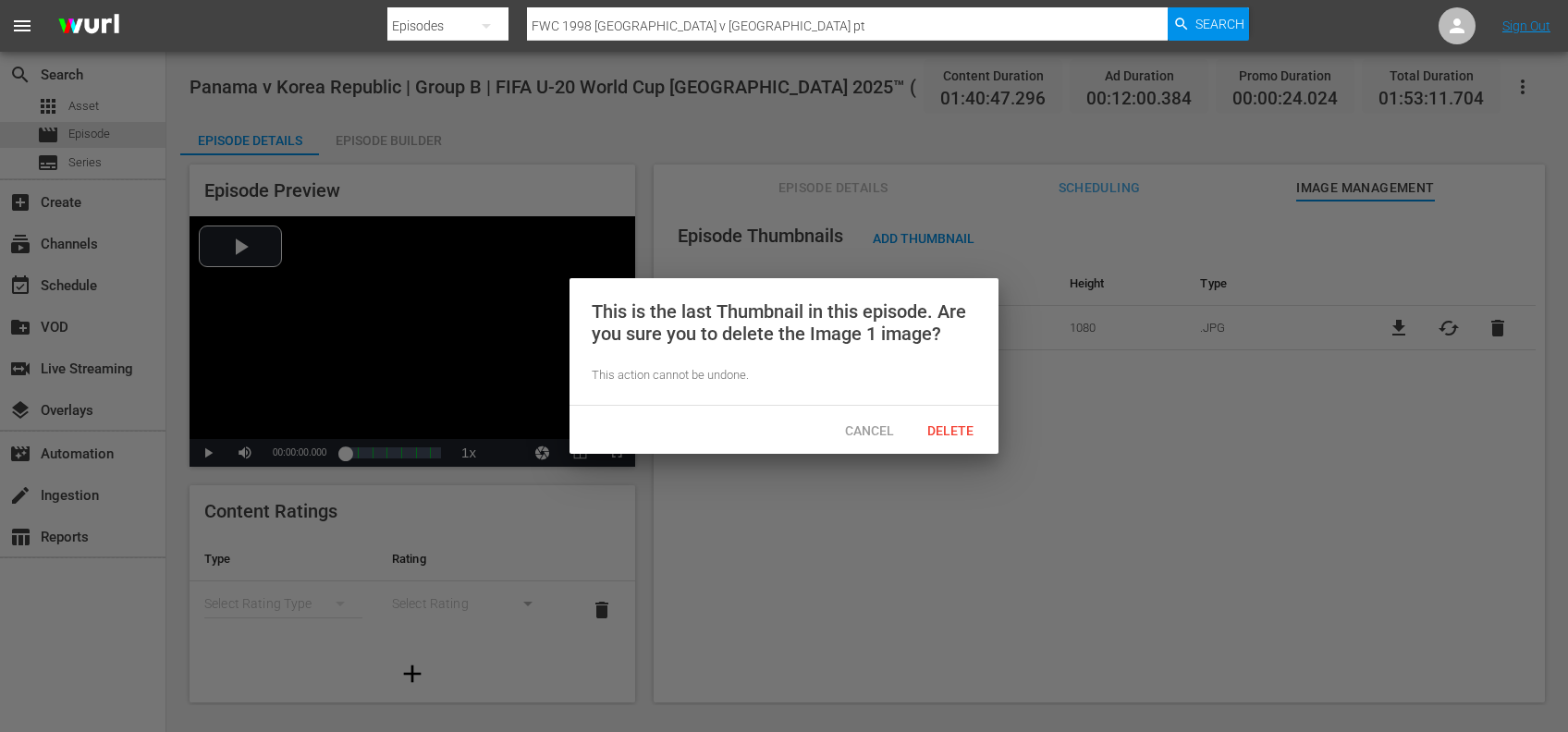
drag, startPoint x: 939, startPoint y: 421, endPoint x: 951, endPoint y: 422, distance: 12.0
click at [940, 423] on span "Delete" at bounding box center [950, 430] width 76 height 14
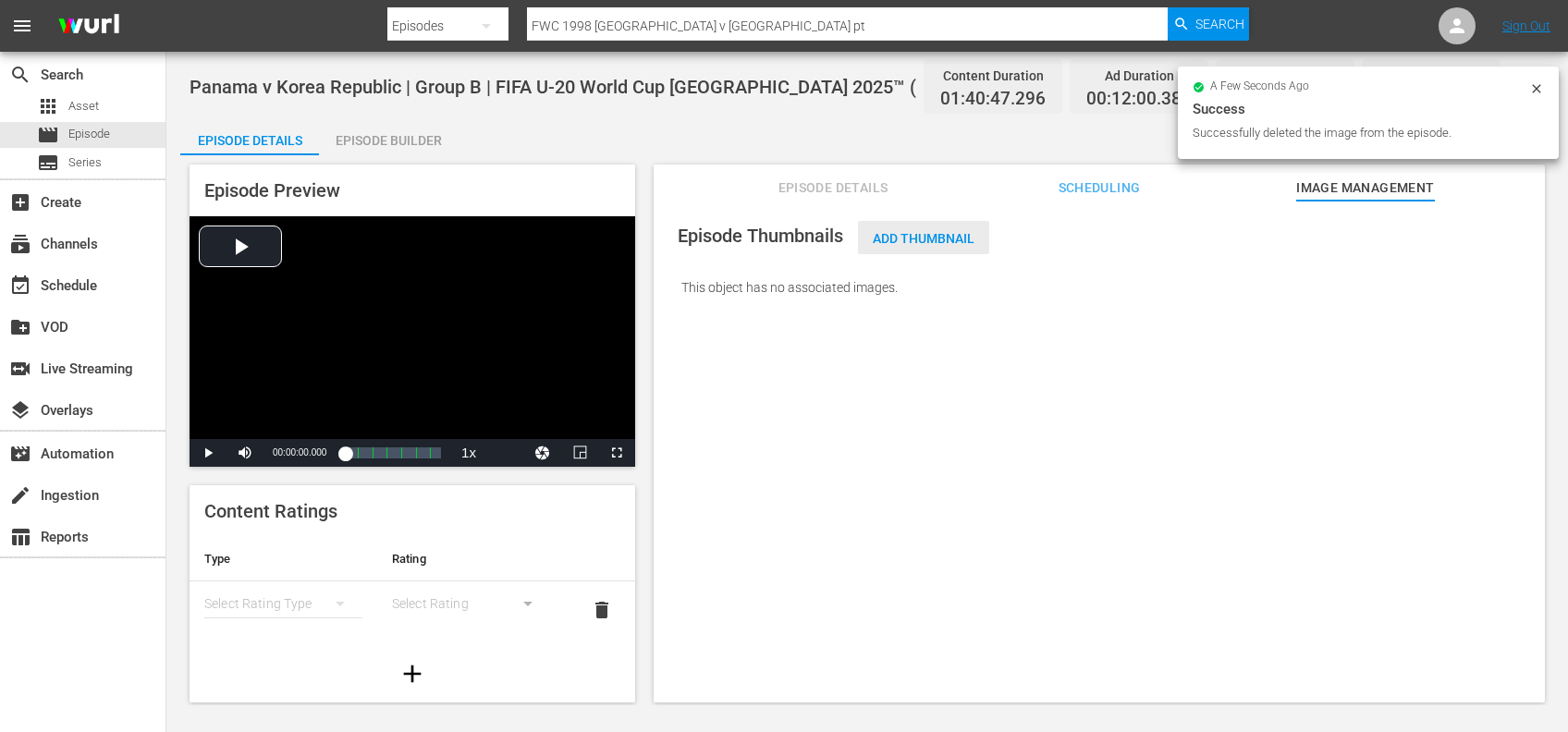
click at [917, 236] on span "Add Thumbnail" at bounding box center [923, 238] width 132 height 14
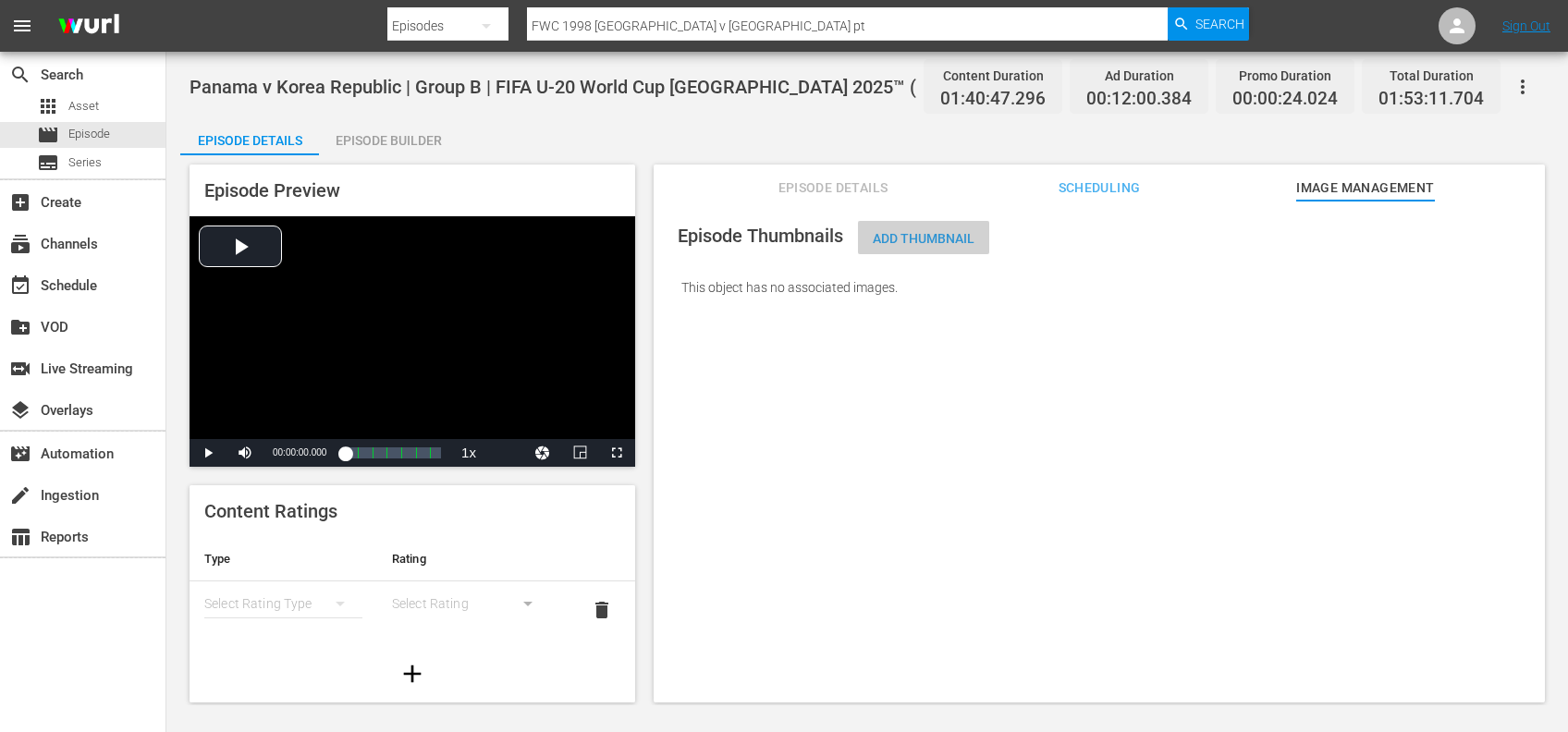
click at [908, 238] on span "Add Thumbnail" at bounding box center [923, 238] width 132 height 14
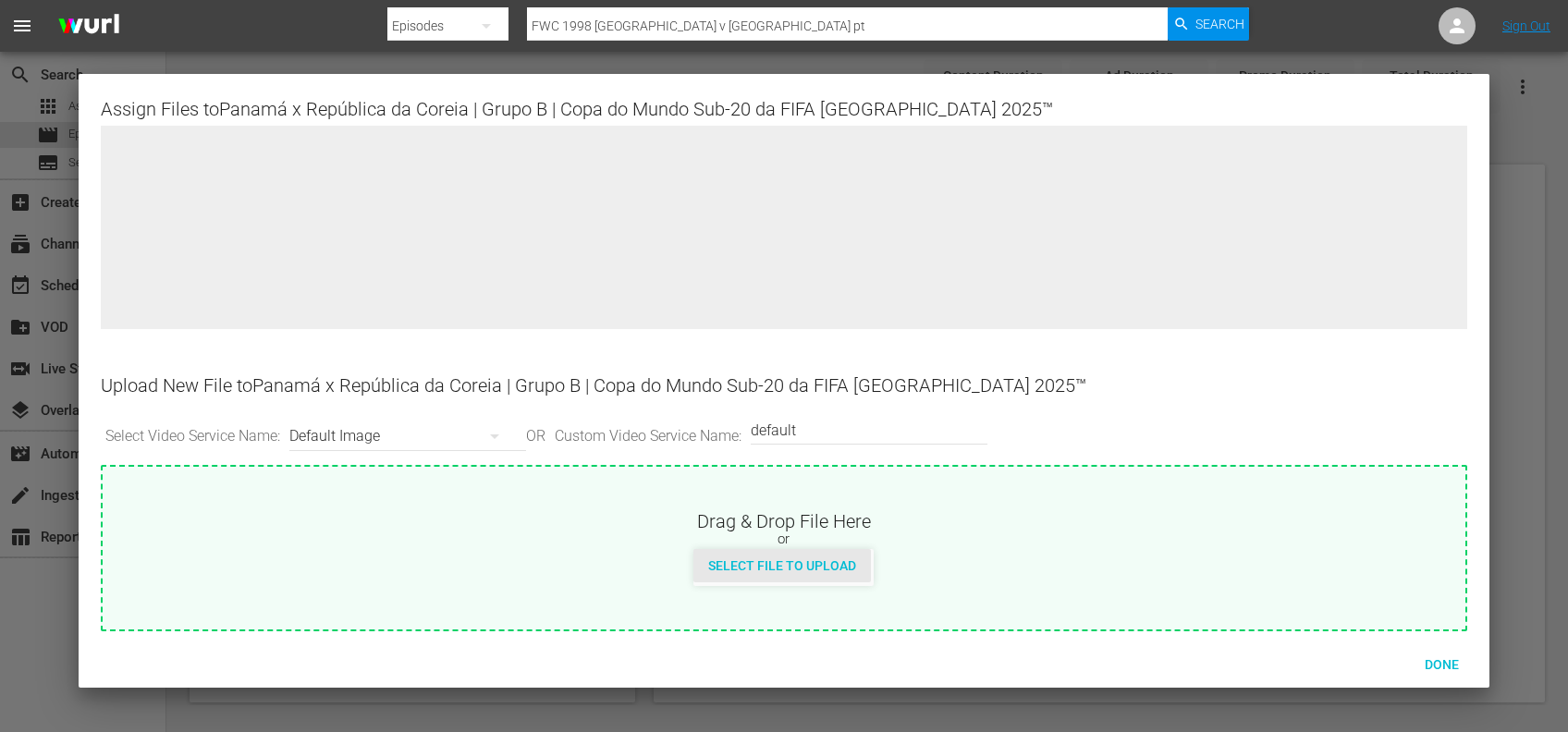
click at [799, 564] on span "Select File to Upload" at bounding box center [782, 566] width 178 height 14
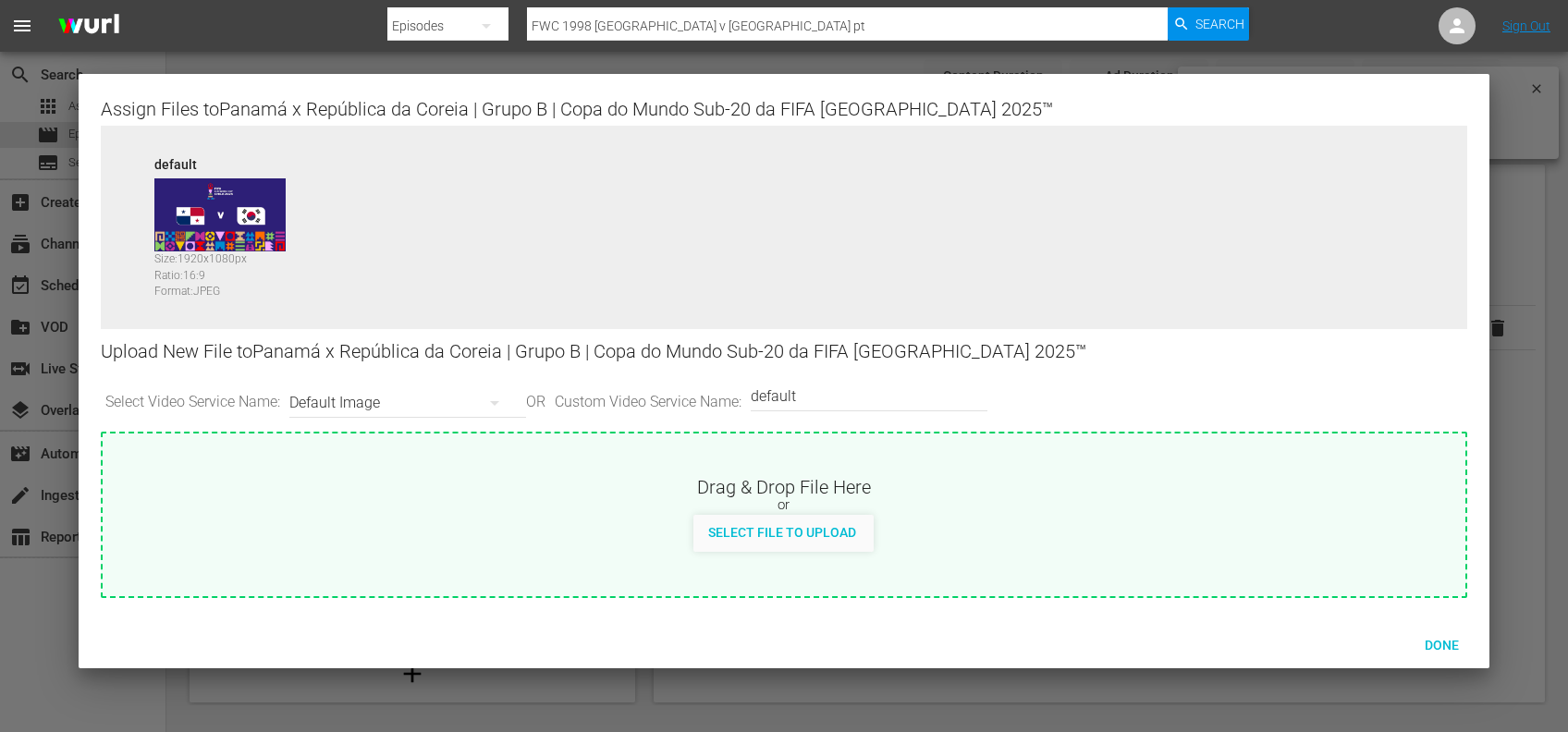
click at [868, 394] on input "default" at bounding box center [864, 396] width 228 height 44
click at [809, 529] on span "Select File to Upload" at bounding box center [782, 532] width 178 height 14
click at [1432, 639] on span "Done" at bounding box center [1441, 644] width 63 height 14
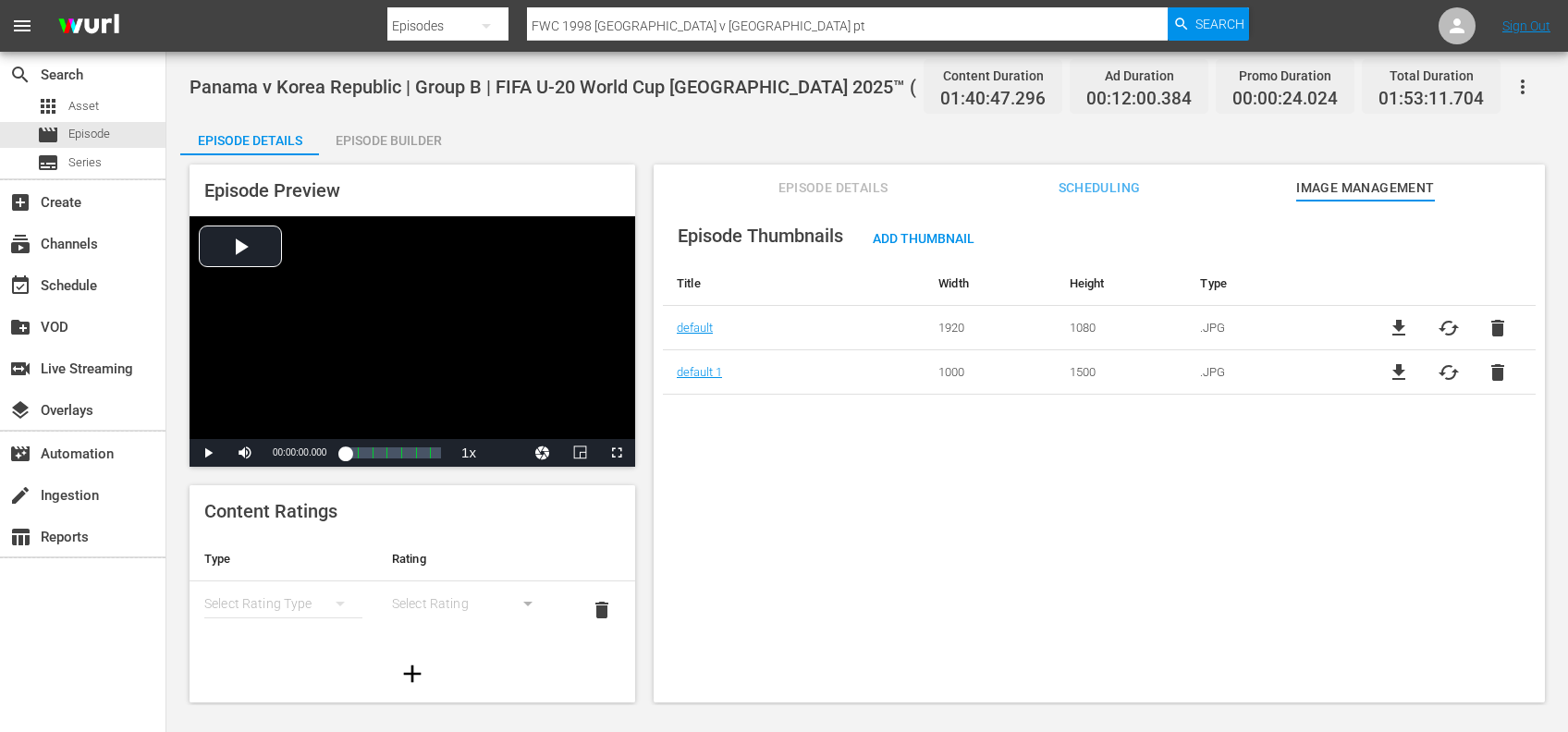
click at [865, 185] on span "Episode Details" at bounding box center [833, 189] width 138 height 23
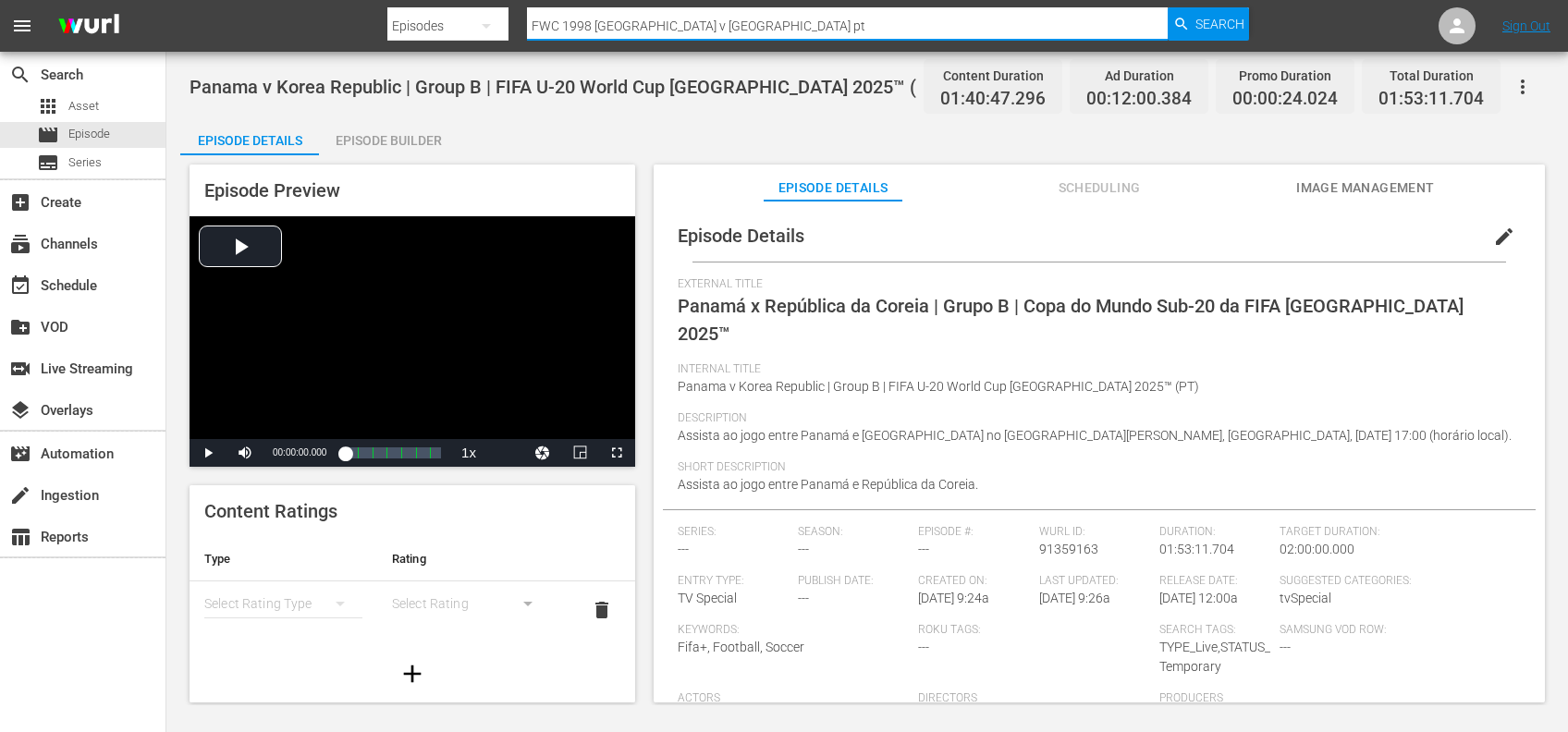
drag, startPoint x: 733, startPoint y: 30, endPoint x: 473, endPoint y: 30, distance: 260.0
click at [448, 30] on div "Search By Episodes Search ID, Title, Description, Keywords, or Category FWC 199…" at bounding box center [818, 26] width 862 height 44
paste input "New Zealand vs Japan"
click at [1228, 22] on span "Search" at bounding box center [1219, 24] width 49 height 34
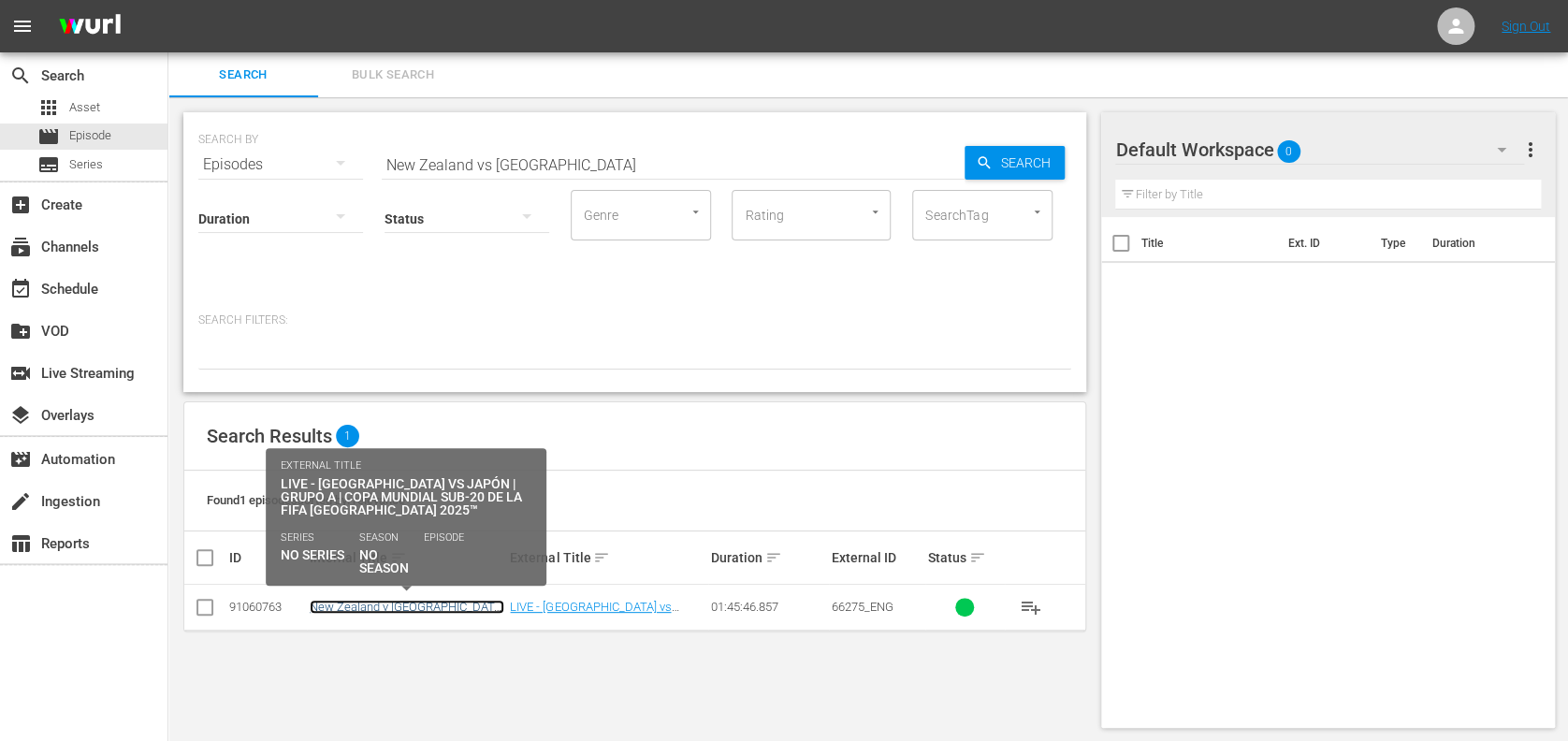
click at [451, 602] on link "New Zealand v Japan | Group A | FIFA U-20 World Cup Chile 2025™ (ES)" at bounding box center [407, 620] width 195 height 42
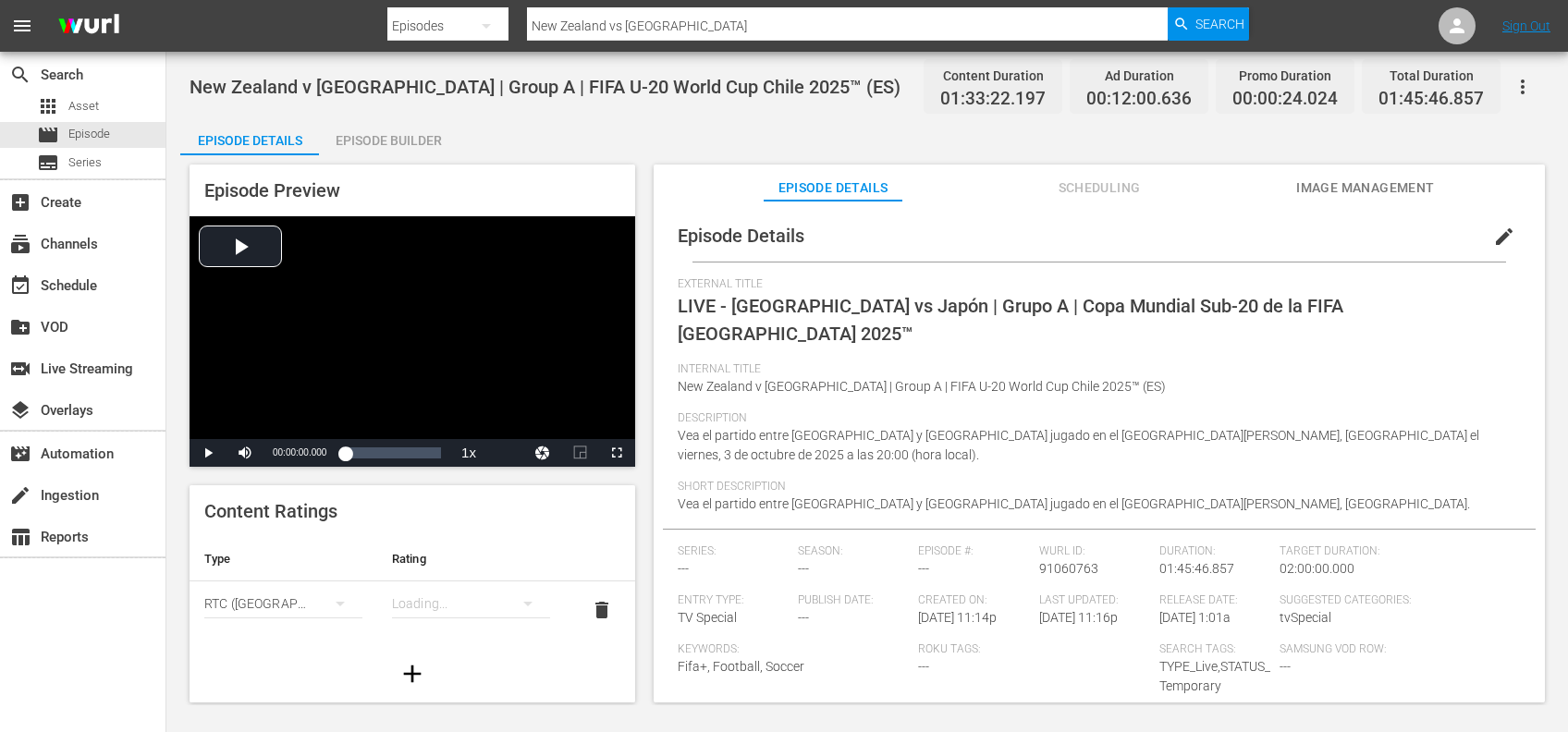
click at [1408, 166] on button "Image Management" at bounding box center [1365, 183] width 138 height 37
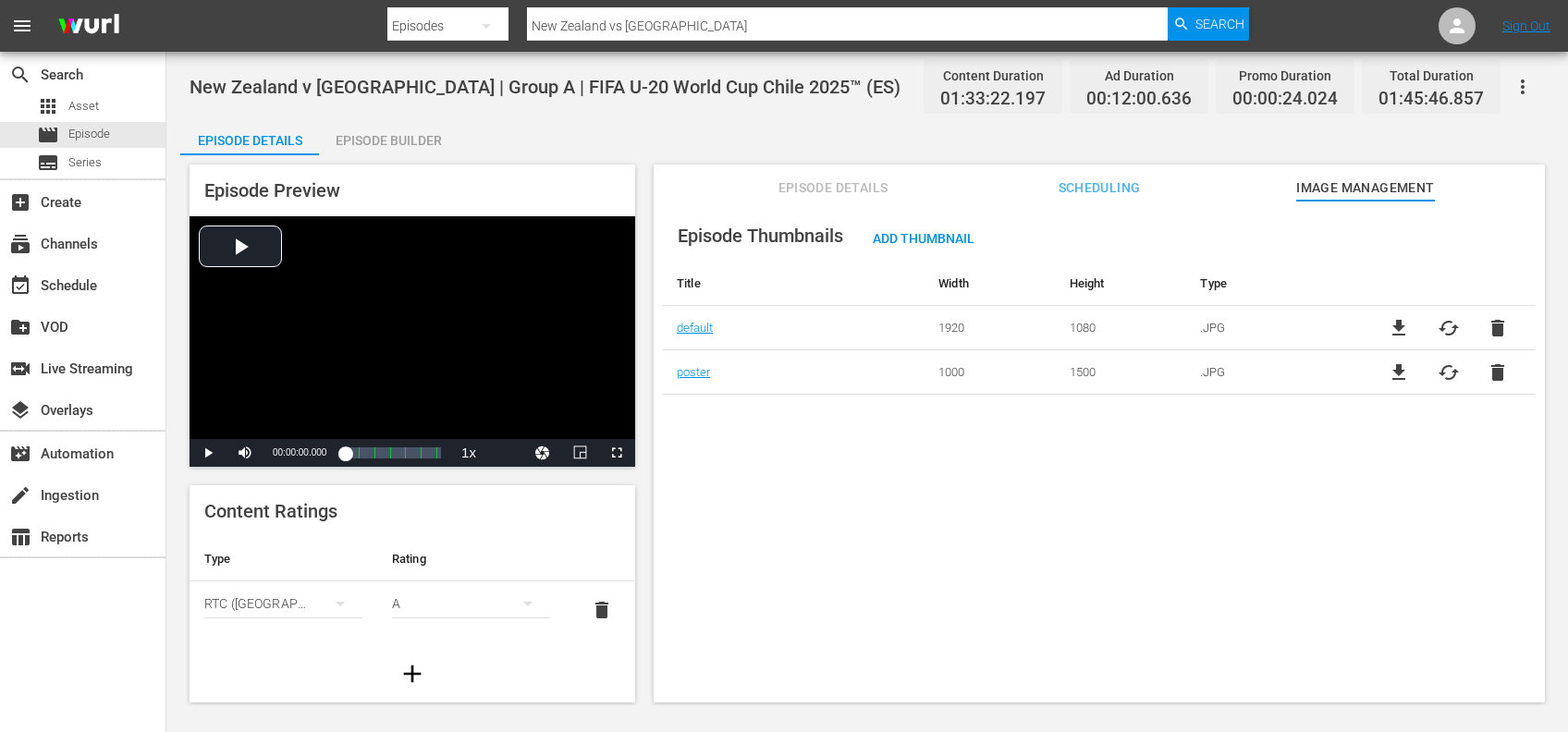
click at [1388, 323] on span "file_download" at bounding box center [1398, 328] width 22 height 22
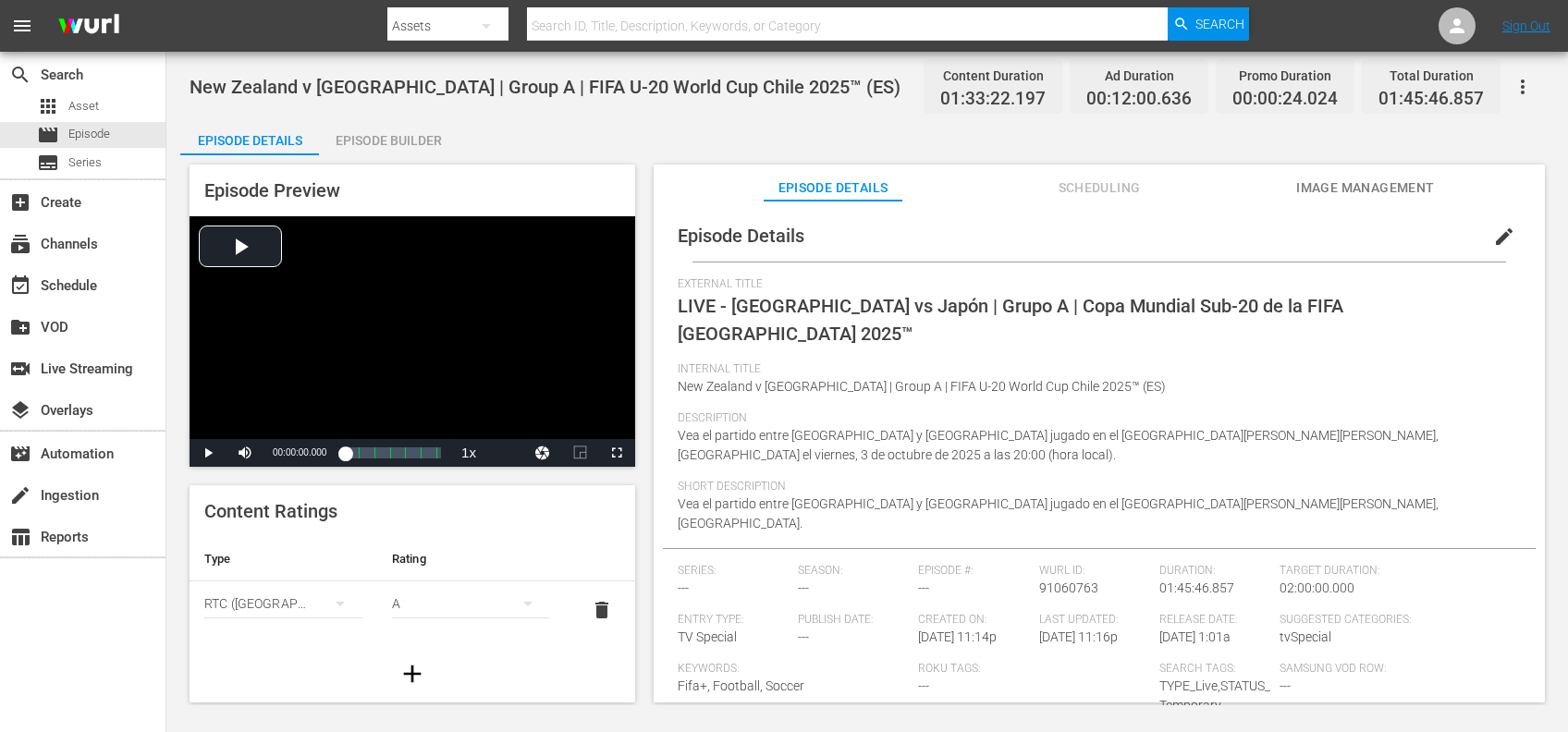
click at [1312, 185] on span "Image Management" at bounding box center [1365, 189] width 138 height 23
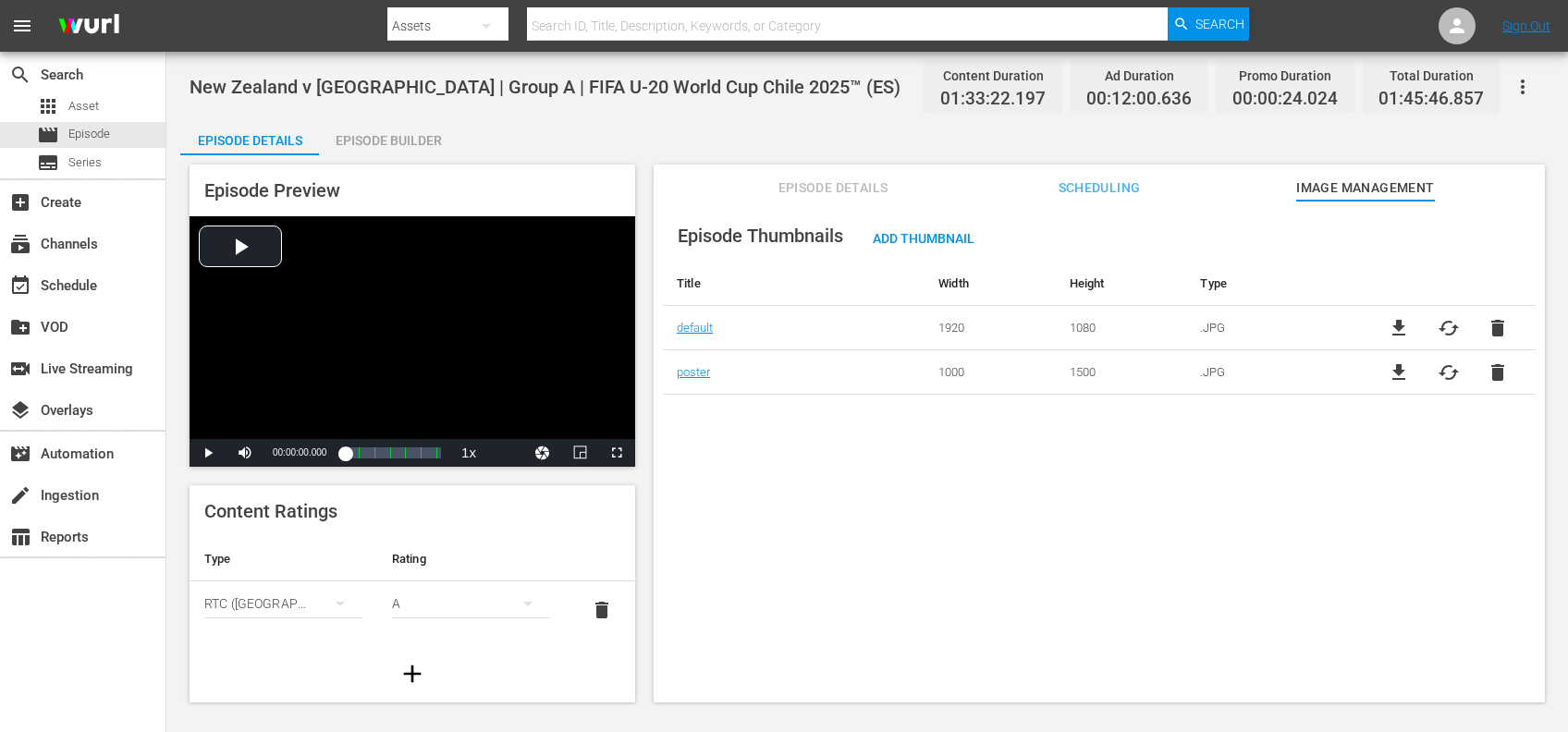
click at [1390, 371] on span "file_download" at bounding box center [1398, 372] width 22 height 22
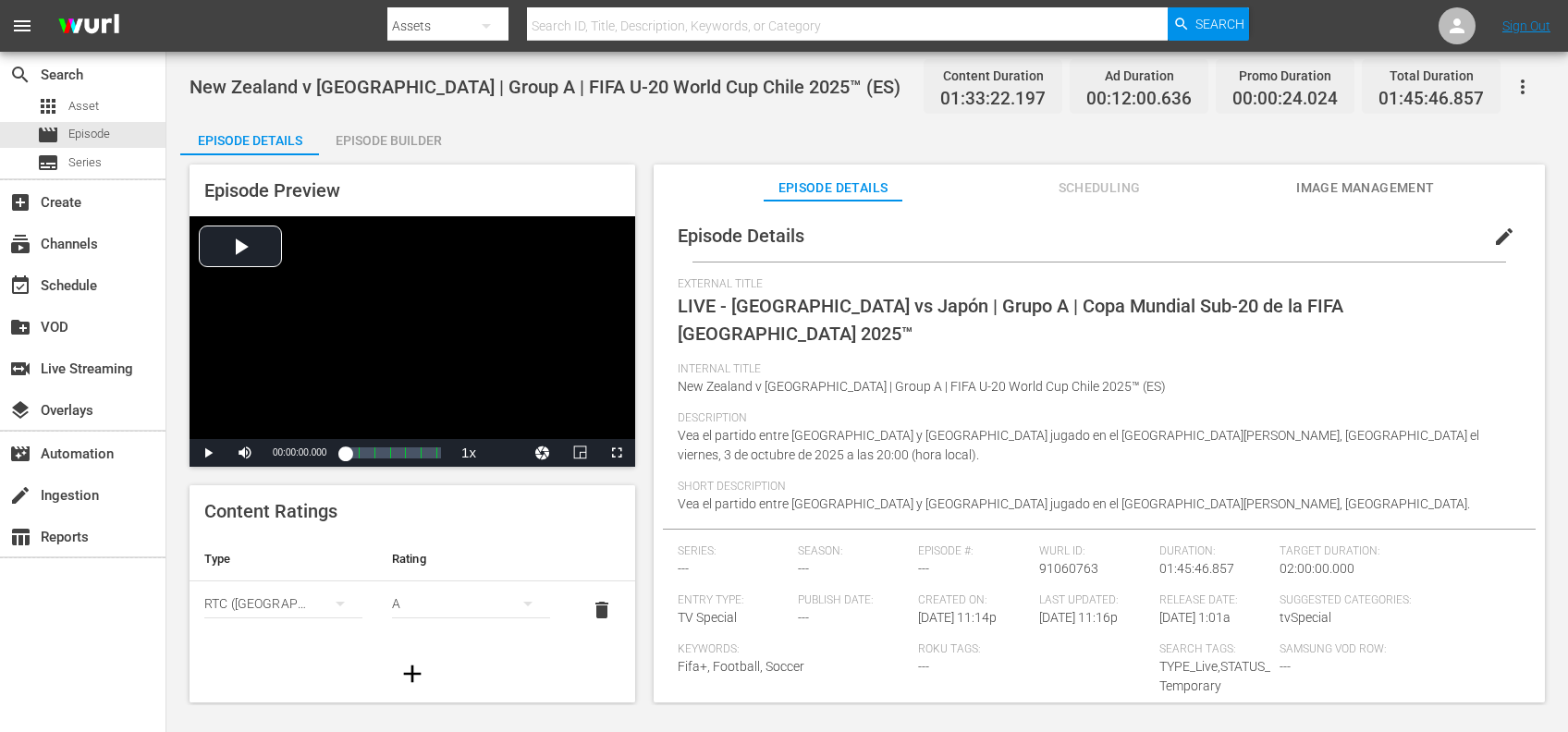
drag, startPoint x: 747, startPoint y: 26, endPoint x: 1258, endPoint y: 12, distance: 511.2
click at [747, 25] on input "text" at bounding box center [847, 26] width 641 height 44
paste input "FWC 1986 [GEOGRAPHIC_DATA] v [GEOGRAPHIC_DATA], Round of 16 (PT)"
type input "FWC 1986 [GEOGRAPHIC_DATA] v [GEOGRAPHIC_DATA], Round of 16 (PT)"
click at [1212, 12] on span "Search" at bounding box center [1219, 24] width 49 height 34
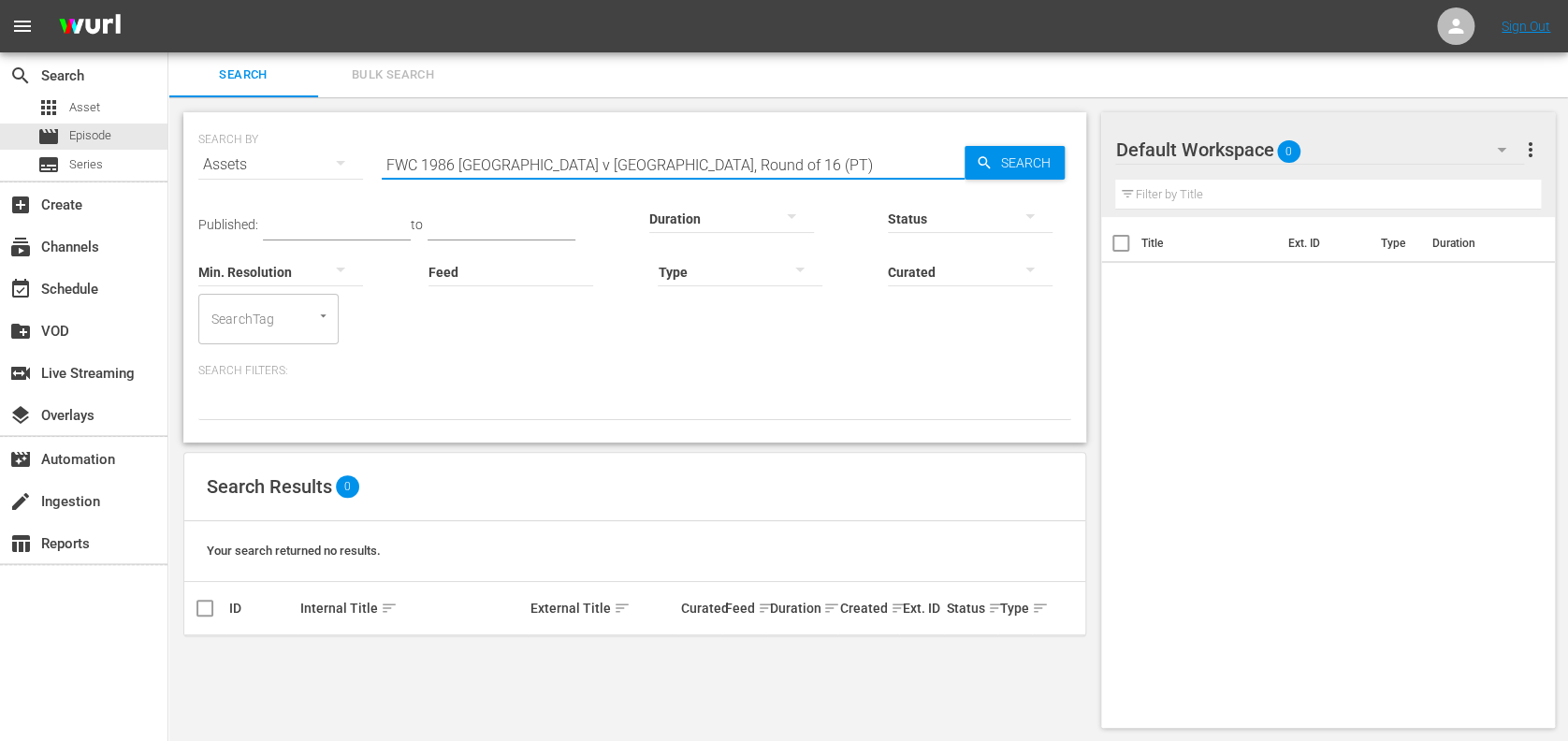
drag, startPoint x: 690, startPoint y: 158, endPoint x: 569, endPoint y: 165, distance: 121.2
click at [569, 165] on input "FWC 1986 [GEOGRAPHIC_DATA] v [GEOGRAPHIC_DATA], Round of 16 (PT)" at bounding box center [673, 165] width 583 height 45
type input "FWC 1986 [GEOGRAPHIC_DATA] v [GEOGRAPHIC_DATA] pt"
click at [70, 127] on span "Episode" at bounding box center [90, 135] width 42 height 19
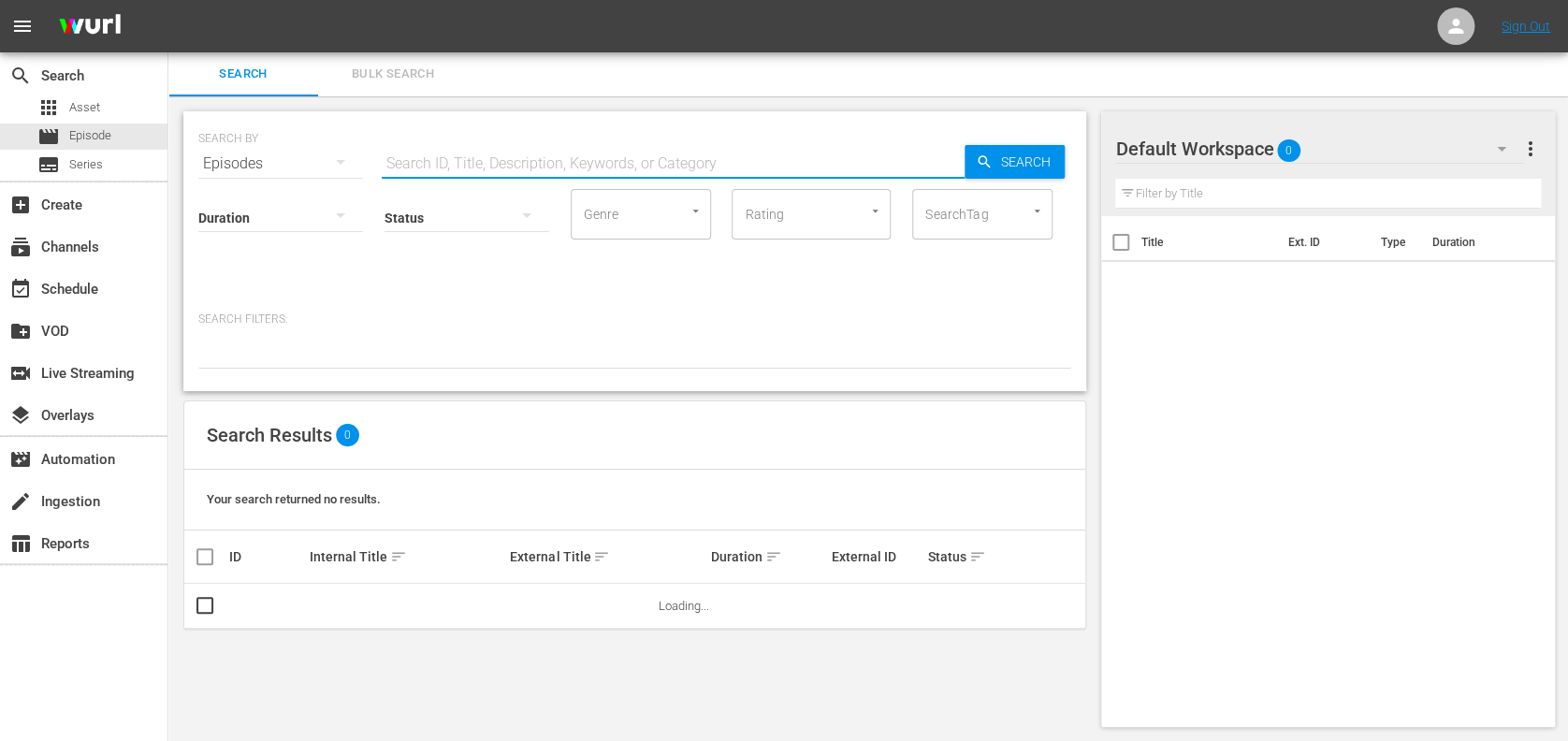
click at [635, 162] on input "text" at bounding box center [673, 164] width 583 height 45
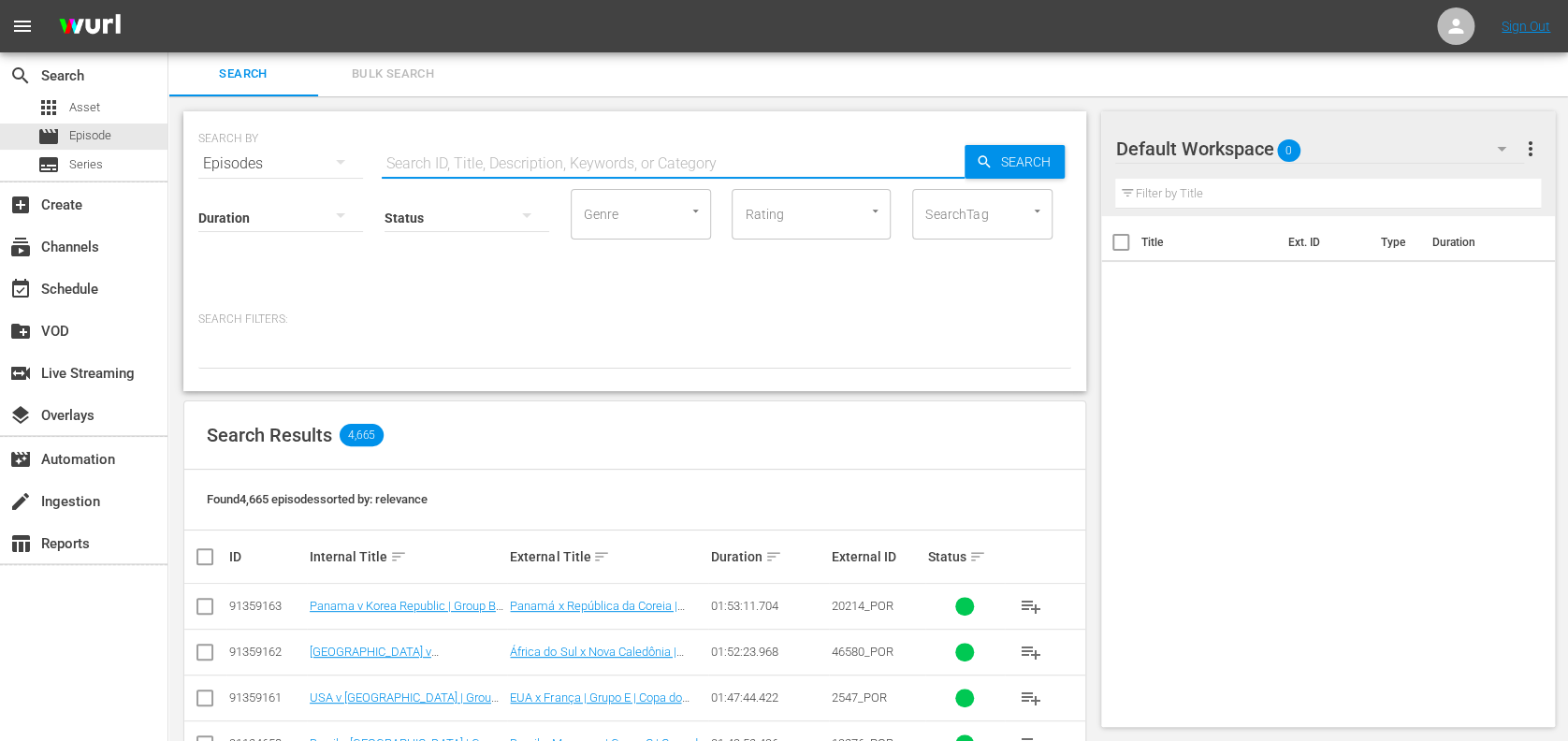
paste input "FWC 1986 [GEOGRAPHIC_DATA] v [GEOGRAPHIC_DATA], Round of 16 (PT)"
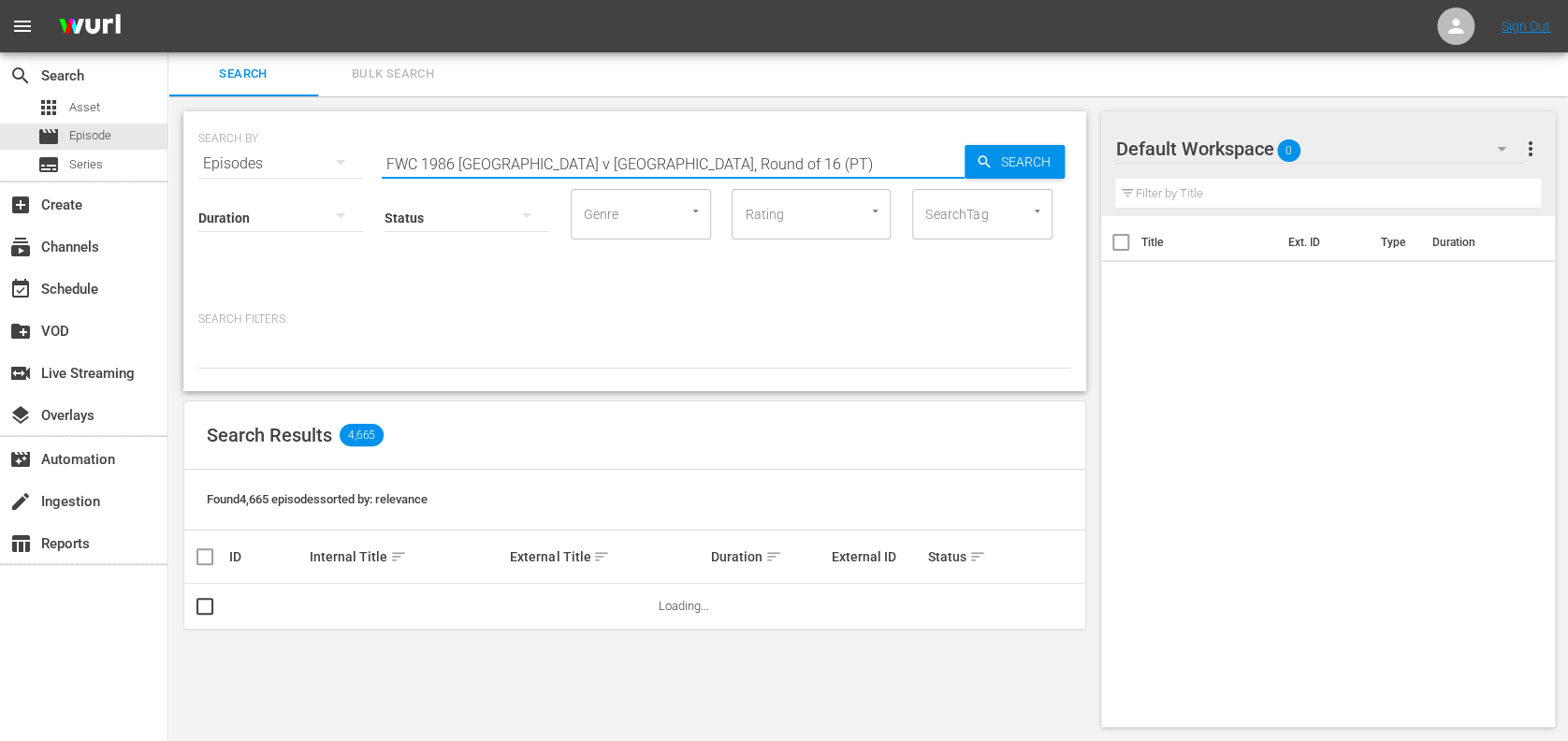
drag, startPoint x: 742, startPoint y: 163, endPoint x: 558, endPoint y: 165, distance: 184.0
click at [558, 165] on input "FWC 1986 [GEOGRAPHIC_DATA] v [GEOGRAPHIC_DATA], Round of 16 (PT)" at bounding box center [673, 164] width 583 height 45
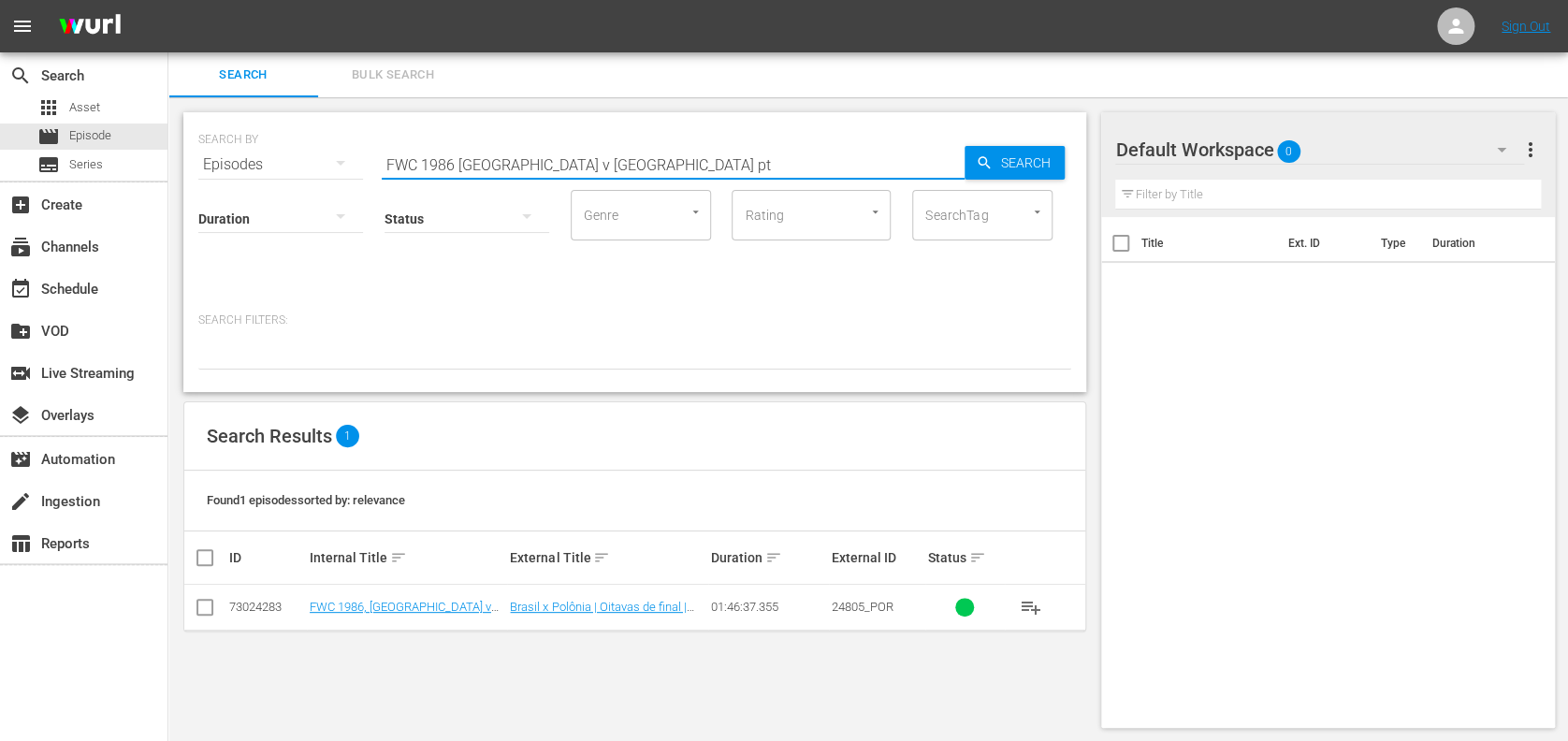
type input "FWC 1986 [GEOGRAPHIC_DATA] v [GEOGRAPHIC_DATA] pt"
drag, startPoint x: 209, startPoint y: 606, endPoint x: 332, endPoint y: 594, distance: 123.6
click at [209, 606] on input "checkbox" at bounding box center [204, 611] width 22 height 22
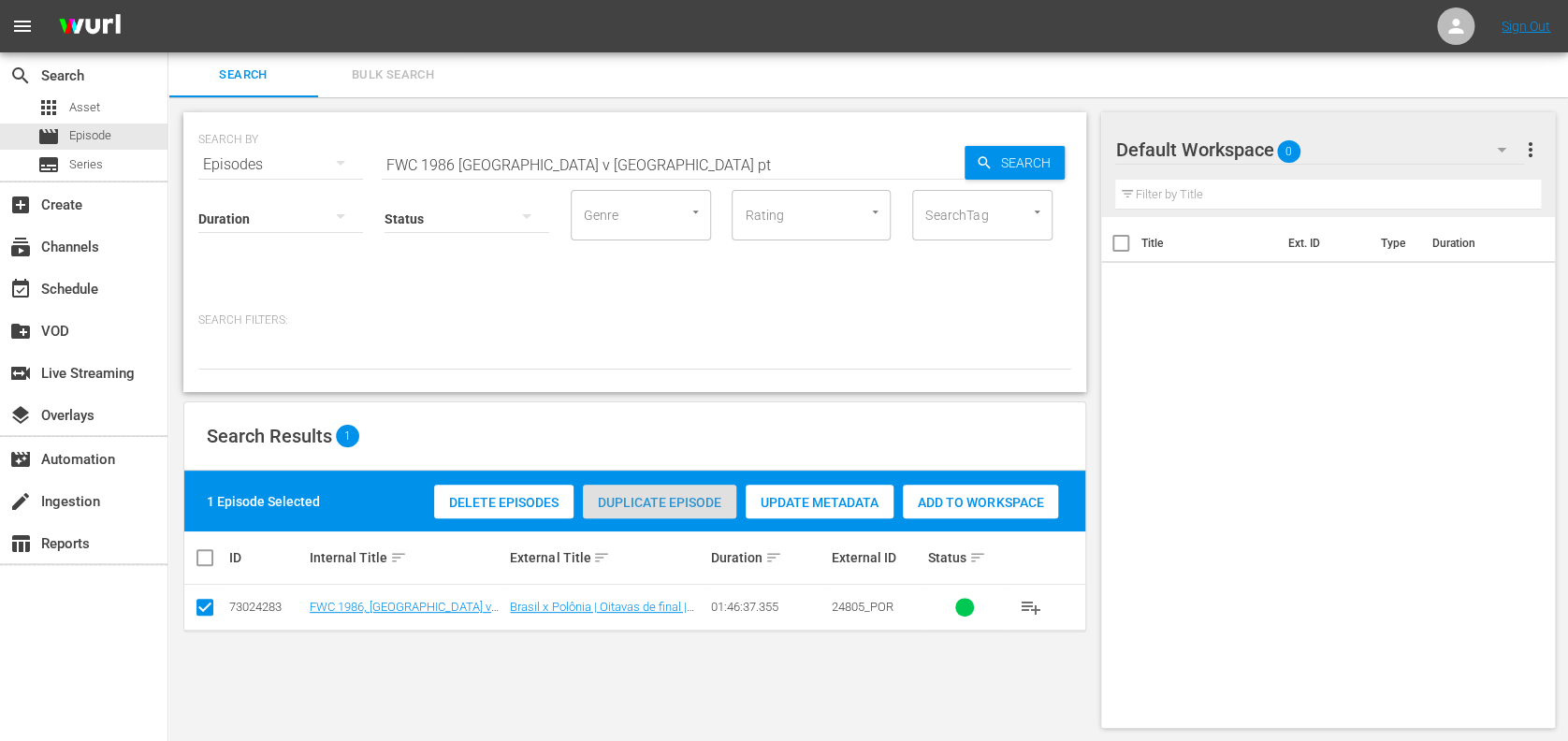
click at [640, 500] on span "Duplicate Episode" at bounding box center [660, 502] width 154 height 15
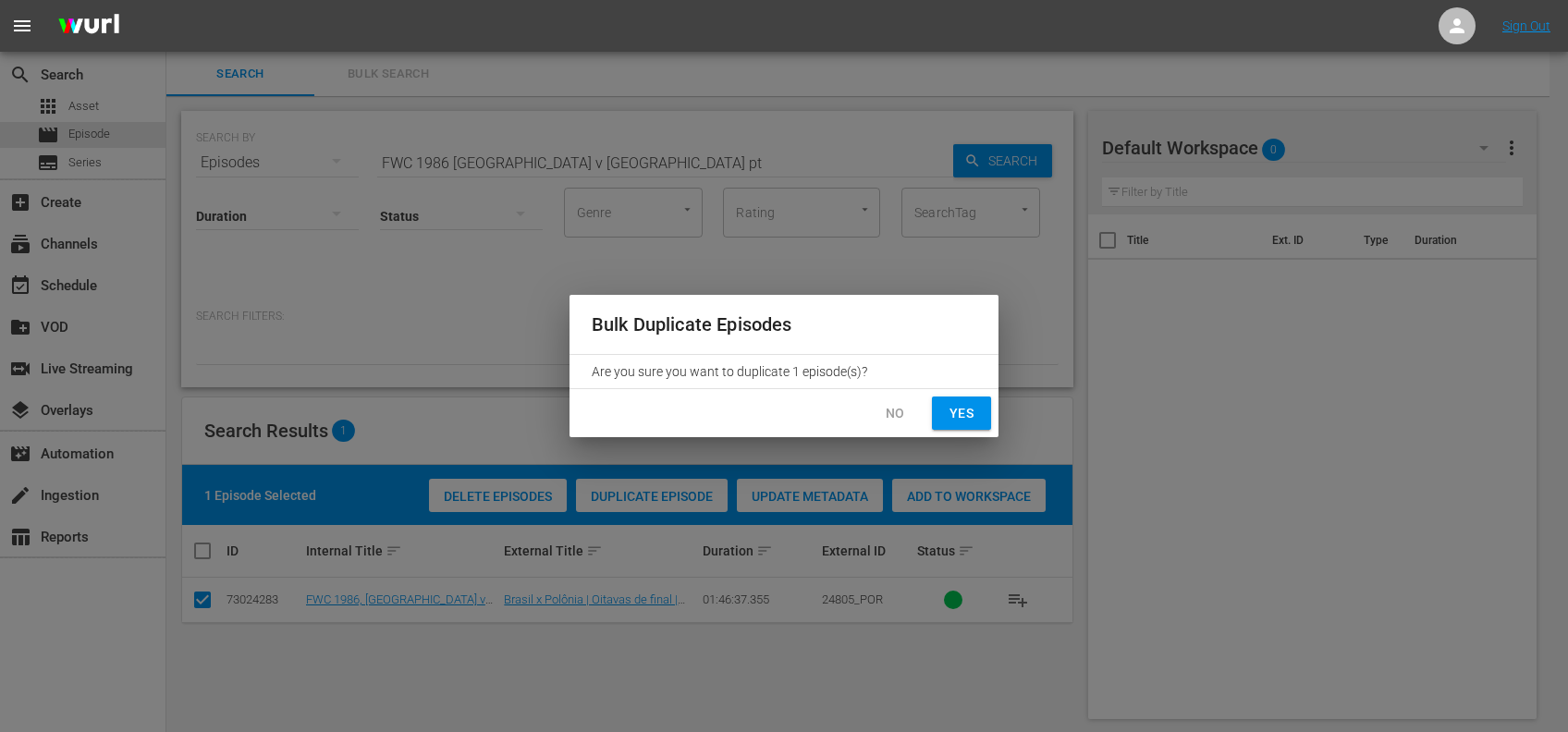
click at [941, 407] on button "Yes" at bounding box center [961, 414] width 60 height 35
checkbox input "false"
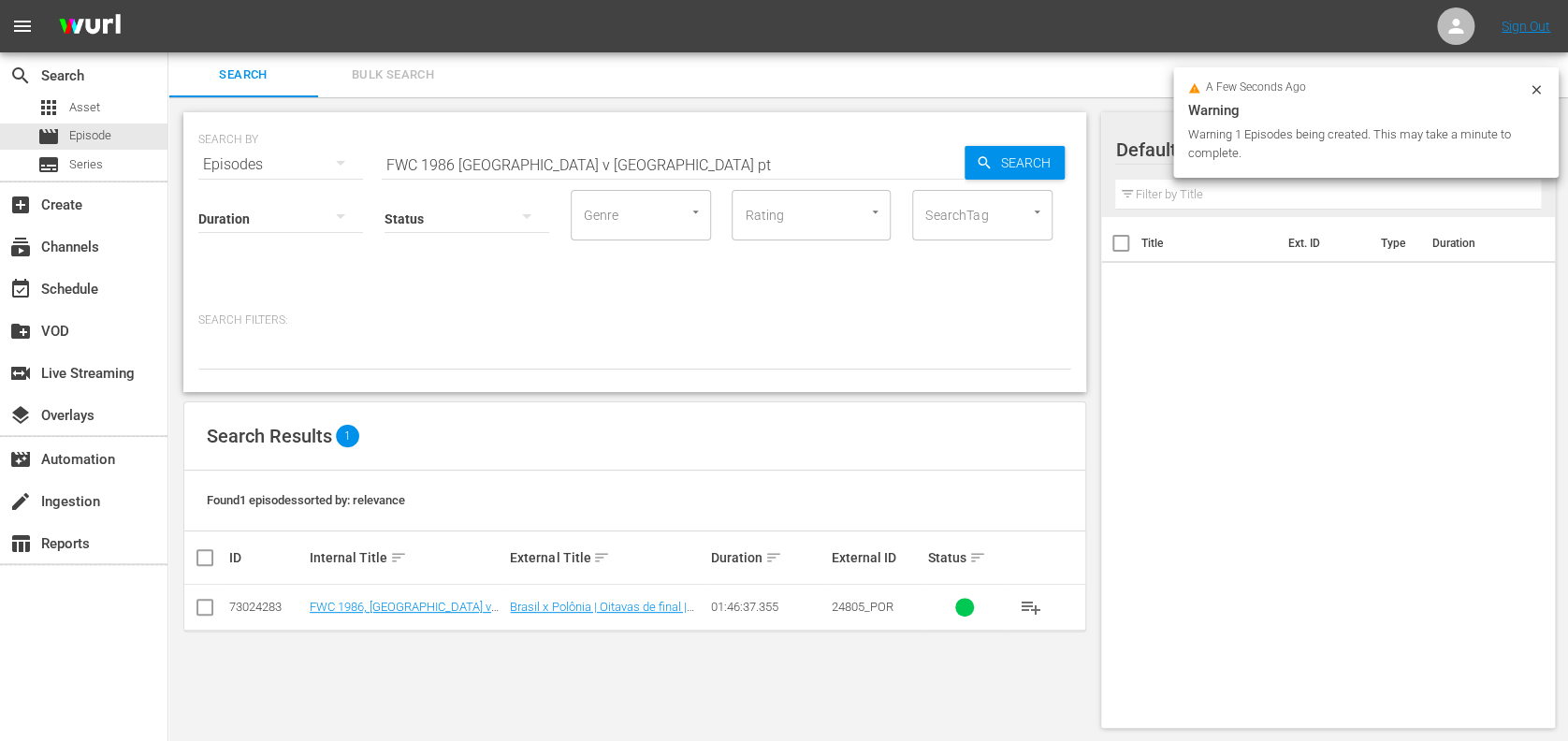
click at [643, 168] on body "menu Sign Out search Search apps Asset movie Episode subtitles Series add_box C…" at bounding box center [784, 370] width 1568 height 741
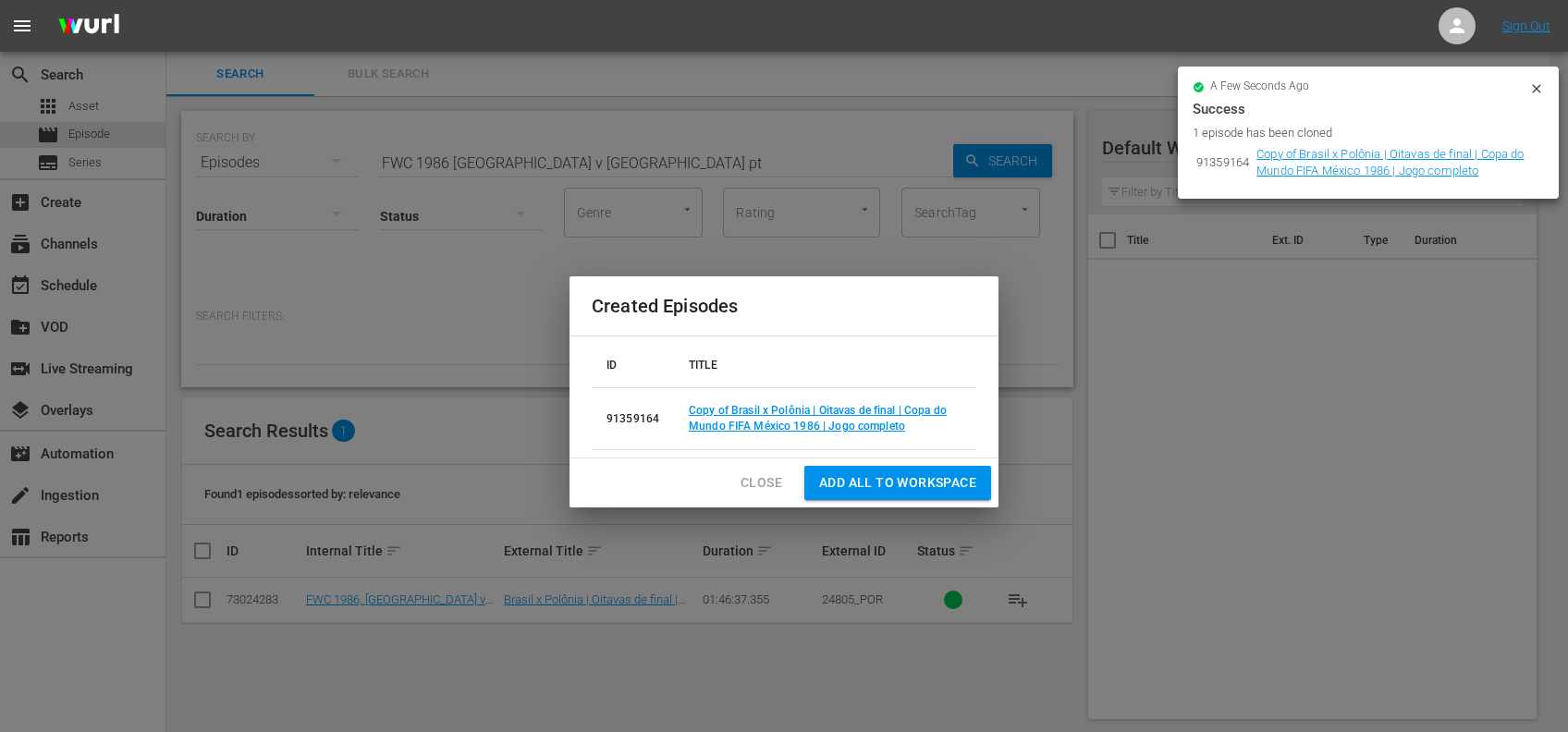
drag, startPoint x: 755, startPoint y: 496, endPoint x: 736, endPoint y: 411, distance: 87.1
click at [756, 496] on button "Close" at bounding box center [761, 484] width 71 height 35
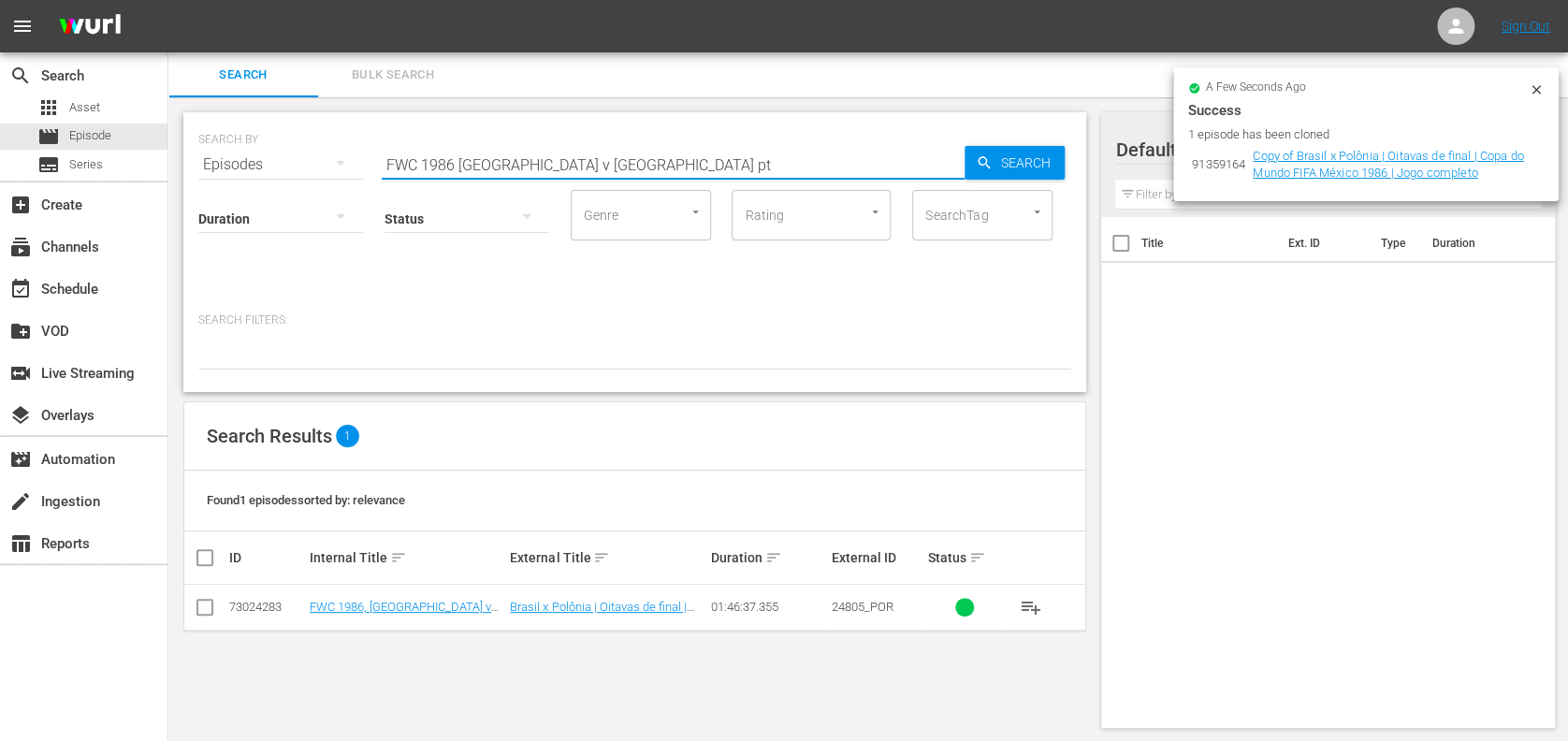
click at [619, 154] on input "FWC 1986 [GEOGRAPHIC_DATA] v [GEOGRAPHIC_DATA] pt" at bounding box center [673, 165] width 583 height 45
click at [1023, 154] on span "Search" at bounding box center [1029, 163] width 72 height 34
drag, startPoint x: 621, startPoint y: 146, endPoint x: 554, endPoint y: 165, distance: 69.6
click at [554, 165] on input "FWC 1986 [GEOGRAPHIC_DATA] v [GEOGRAPHIC_DATA] pt" at bounding box center [673, 165] width 583 height 45
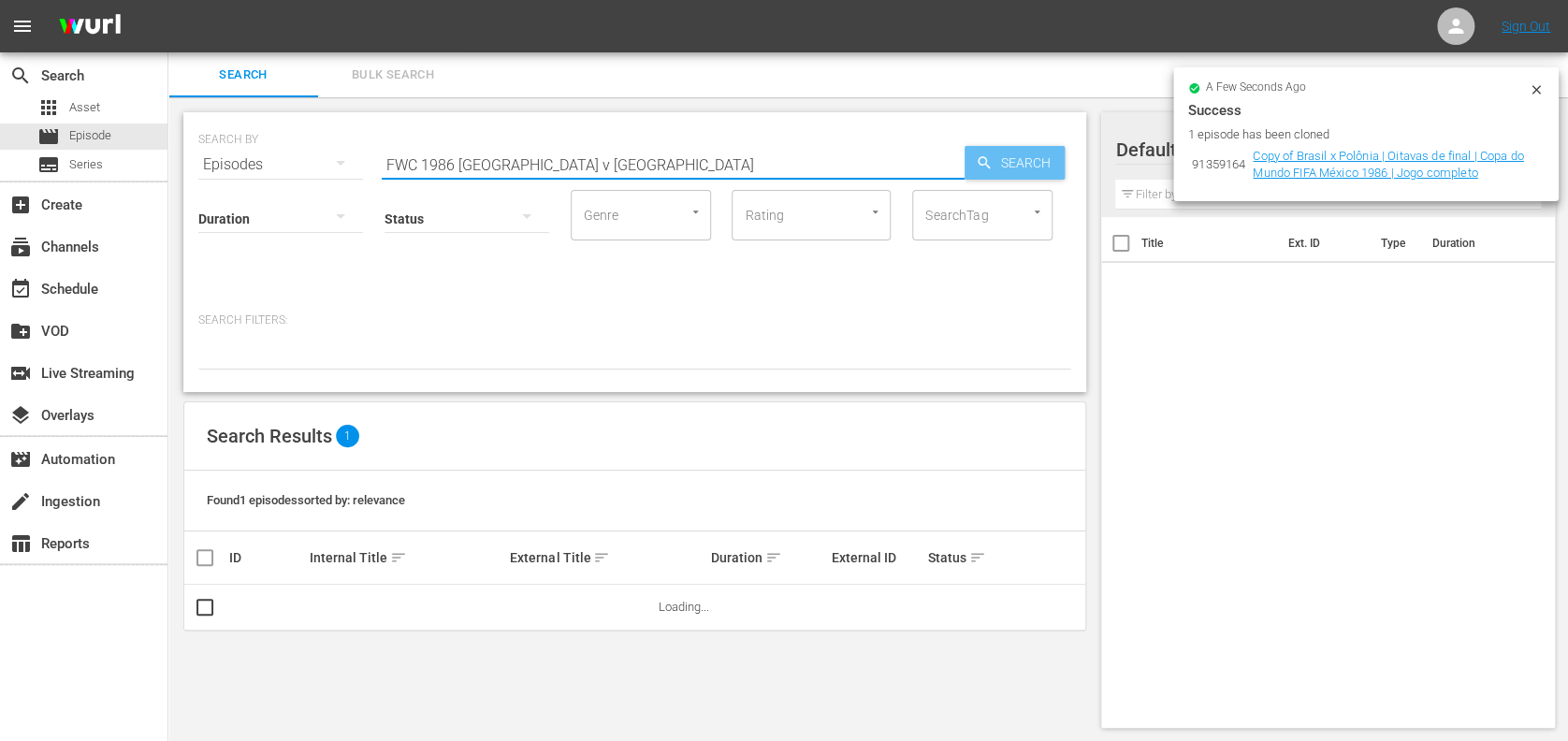
type input "FWC 1986 [GEOGRAPHIC_DATA] v [GEOGRAPHIC_DATA]"
click at [988, 158] on icon "button" at bounding box center [984, 163] width 17 height 17
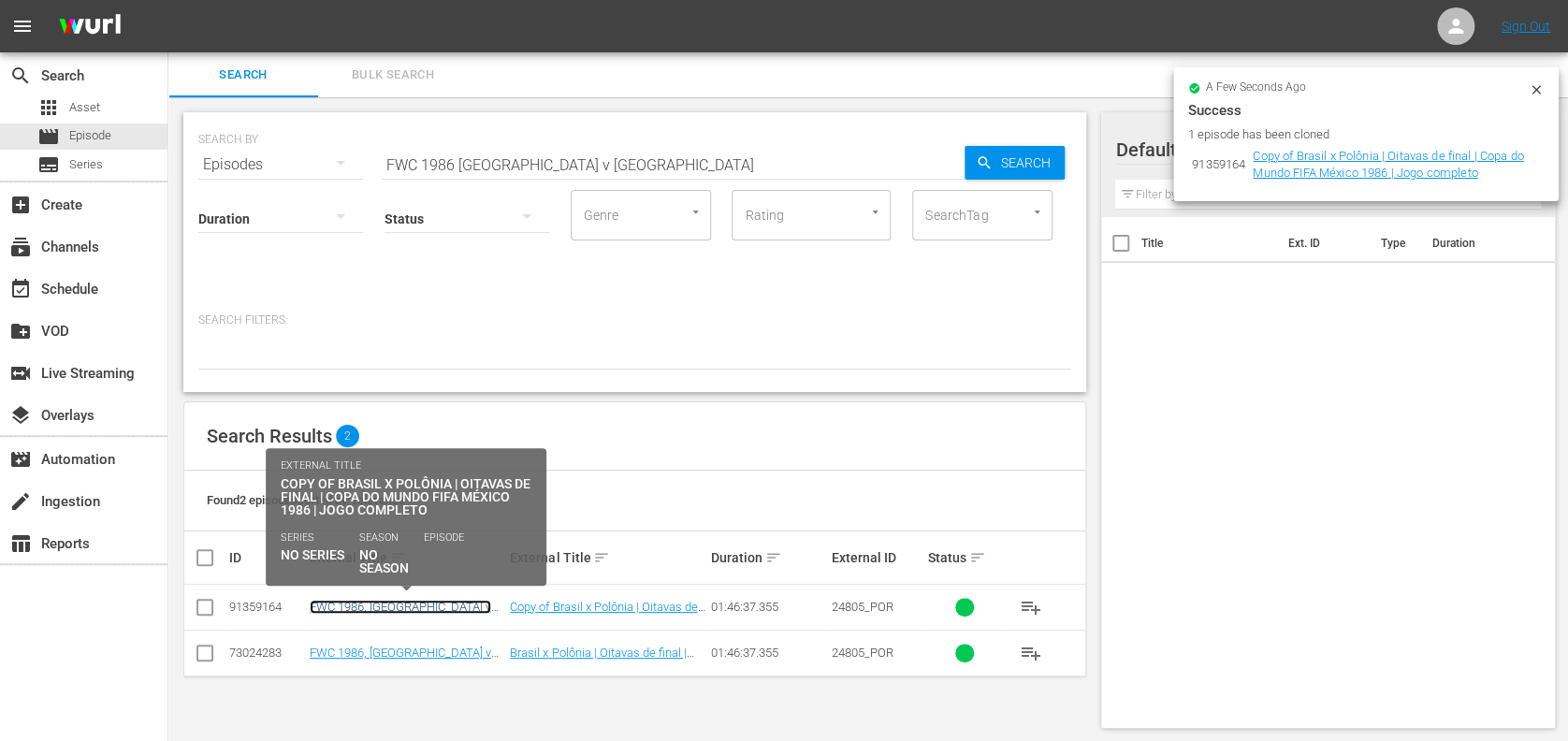
click at [420, 603] on link "FWC 1986, [GEOGRAPHIC_DATA] v [GEOGRAPHIC_DATA], Round of 16 - FMR (PT)" at bounding box center [403, 620] width 188 height 42
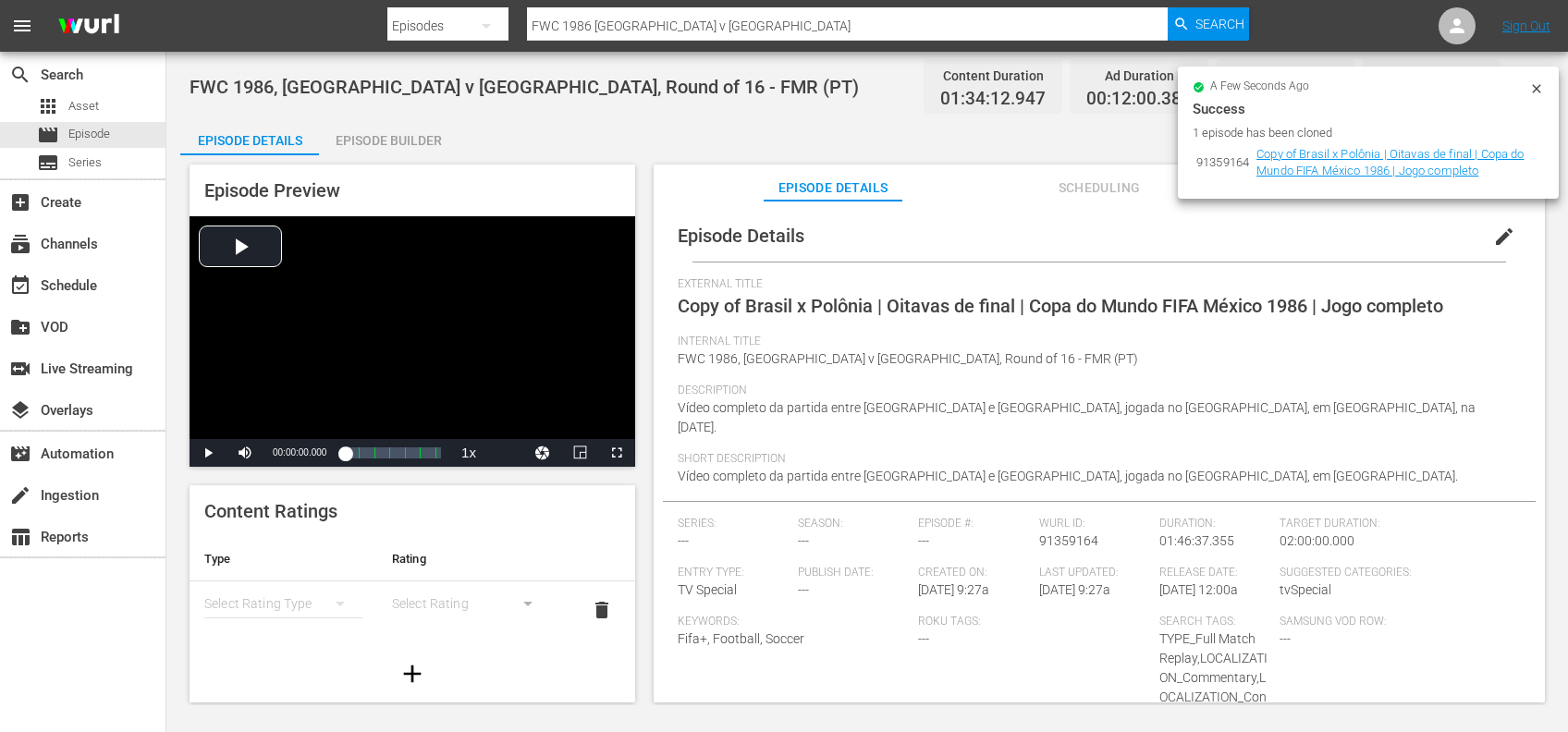
click at [1532, 87] on icon at bounding box center [1535, 88] width 14 height 14
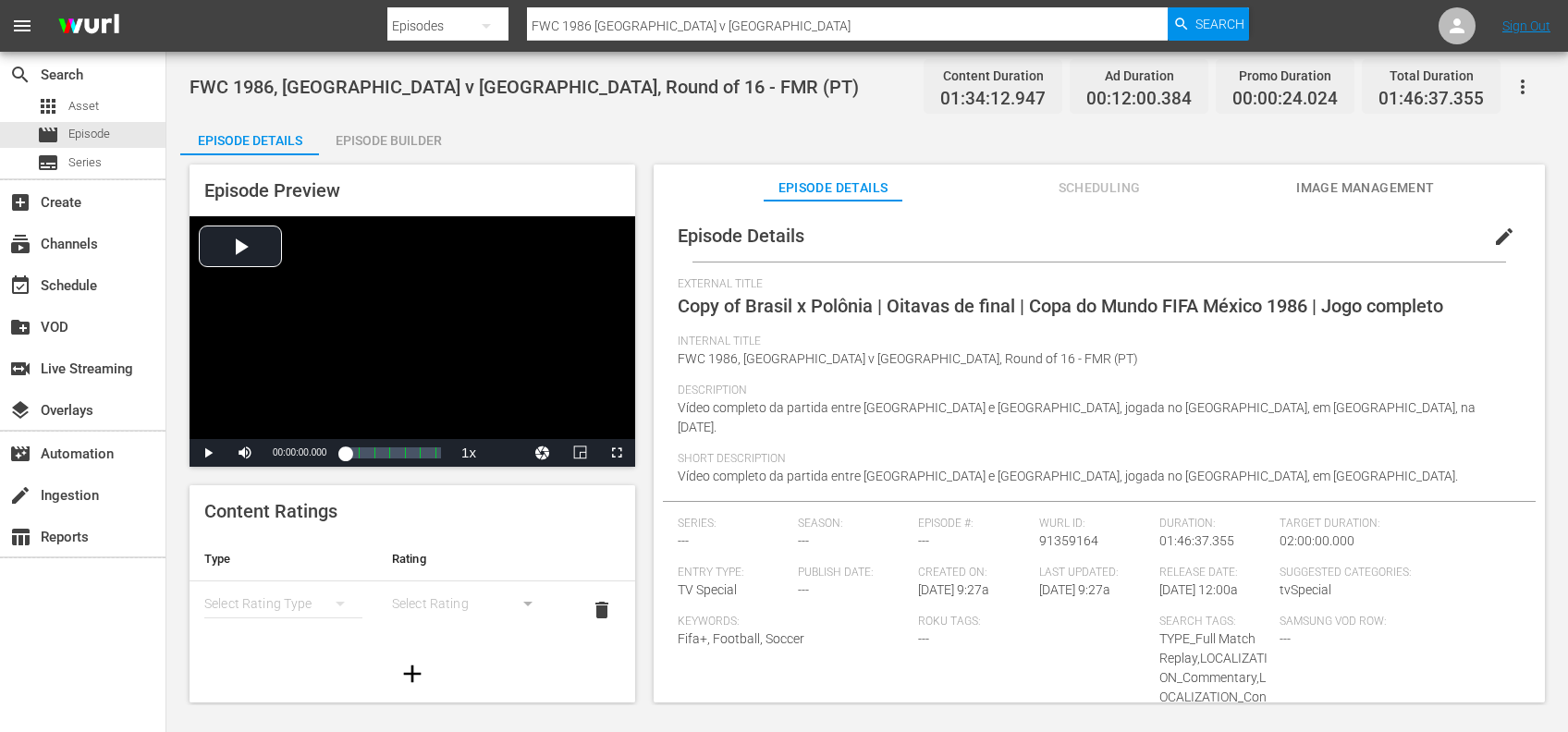
click at [1501, 229] on span "edit" at bounding box center [1504, 237] width 22 height 22
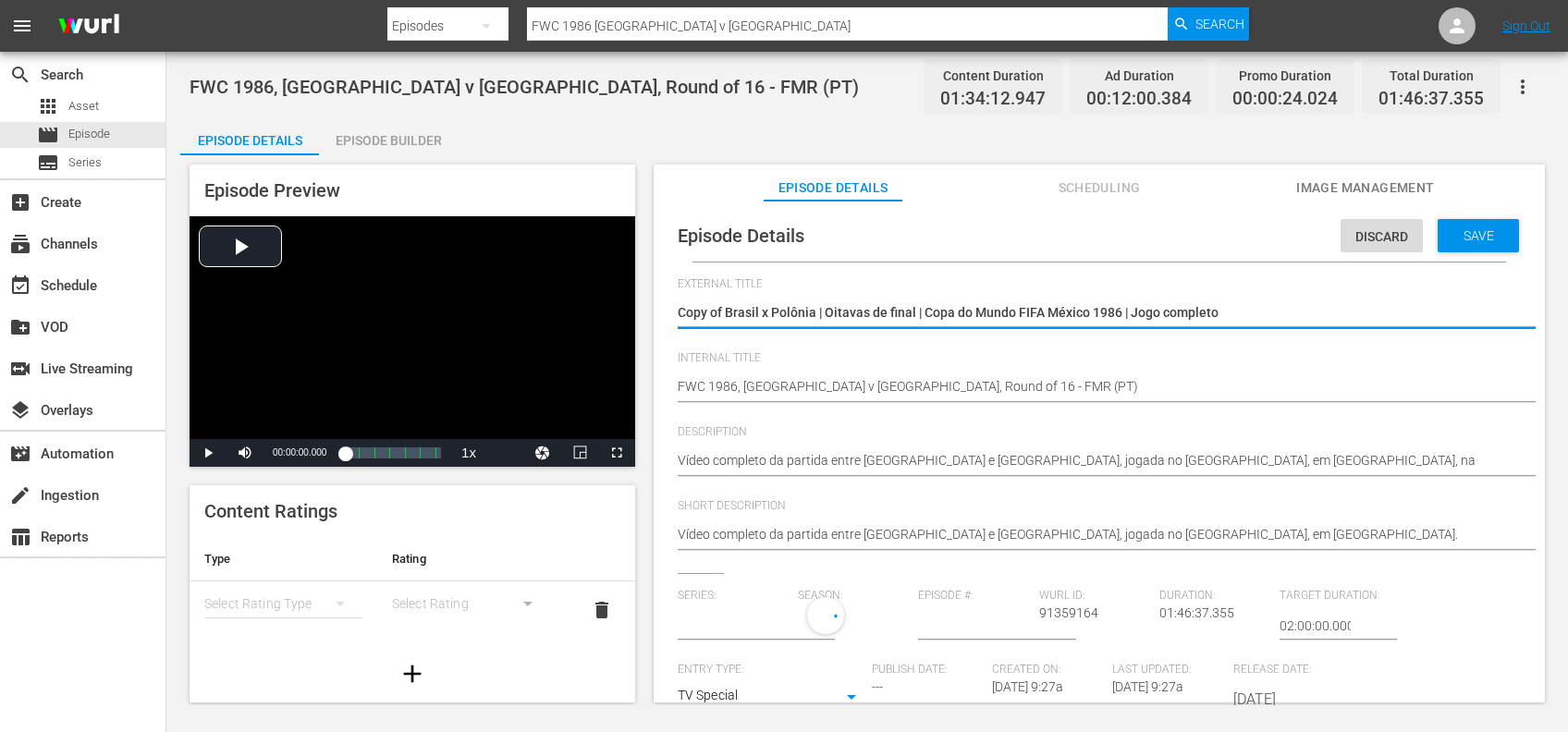
type input "No Series"
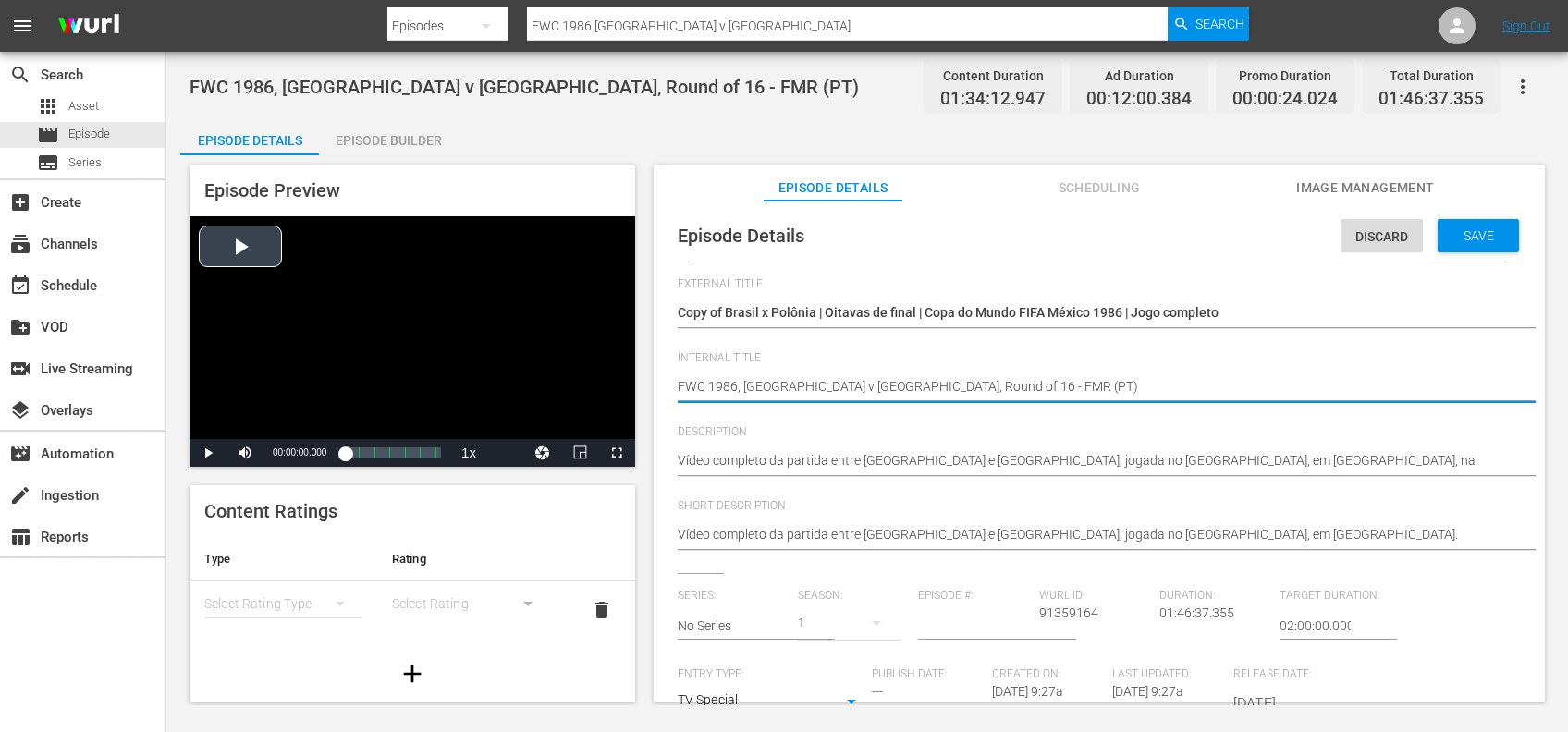
drag, startPoint x: 938, startPoint y: 391, endPoint x: 539, endPoint y: 391, distance: 399.0
paste textarea "New Zealand v Japan | Group A | FIFA U-20 World Cup Chile 2025™"
type textarea "New Zealand v Japan | Group A | FIFA U-20 World Cup Chile 2025™(PT)"
type textarea "New Zealand v [GEOGRAPHIC_DATA] | Group A | FIFA U-20 World Cup Chile 2025™ (PT)"
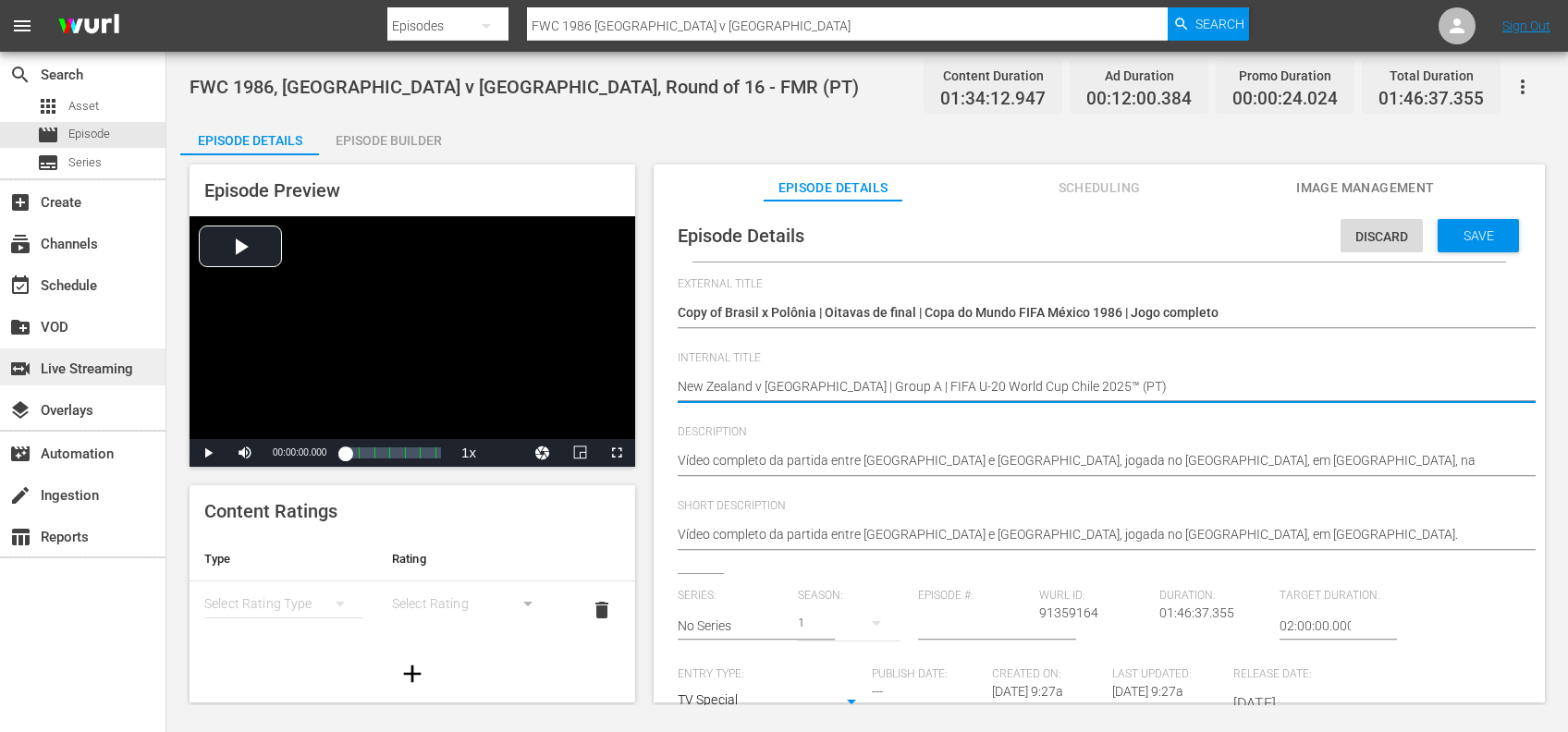
type textarea "New Zealand v [GEOGRAPHIC_DATA] | Group A | FIFA U-20 World Cup Chile 2025™ (PT)"
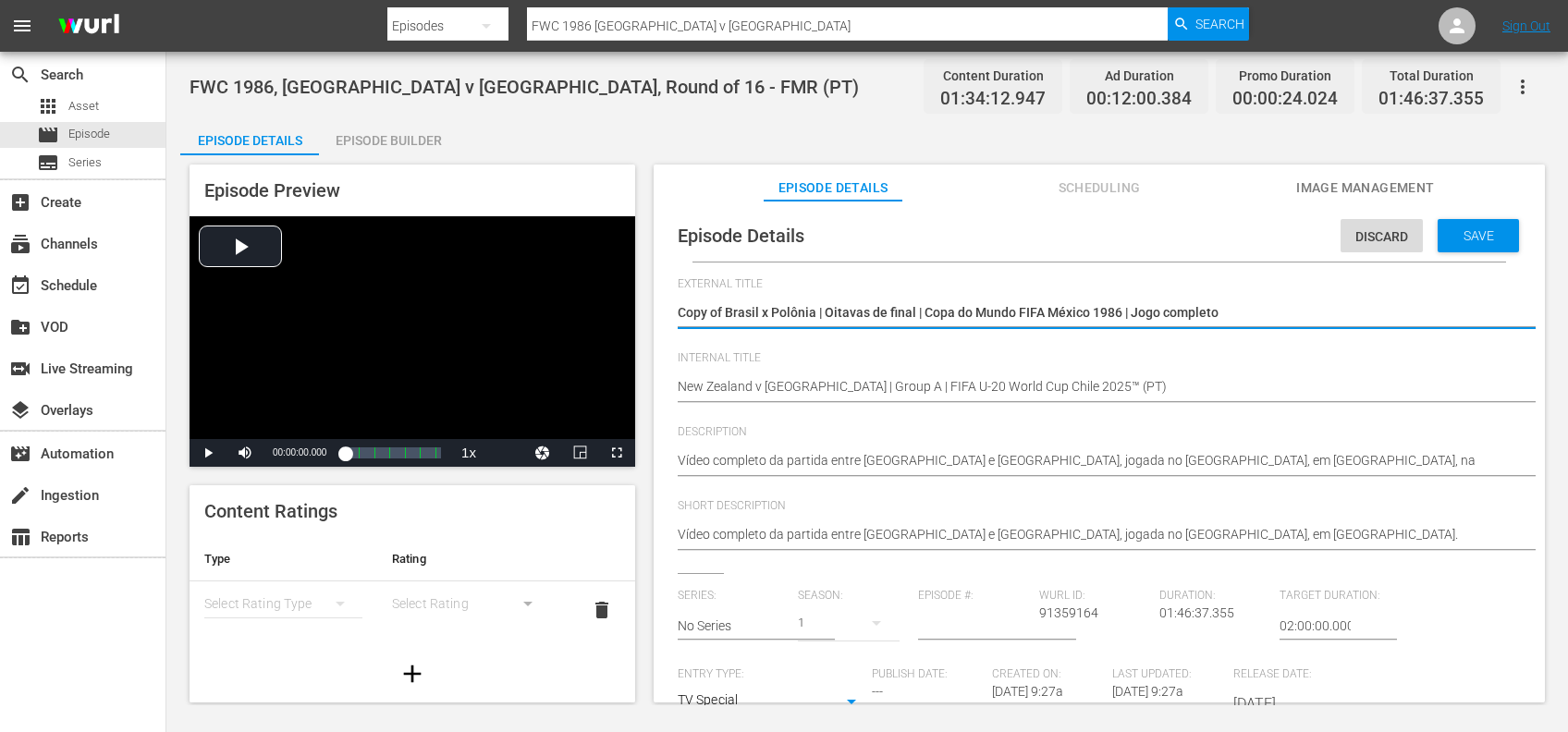
drag, startPoint x: 910, startPoint y: 320, endPoint x: 663, endPoint y: 334, distance: 247.4
paste textarea "Nova Zelândia x [GEOGRAPHIC_DATA] | Grupo A | Copa do Mundo Sub-20 da FIFA [GEO…"
type textarea "Nova Zelândia x [GEOGRAPHIC_DATA] | Grupo A | Copa do Mundo Sub-20 da FIFA [GEO…"
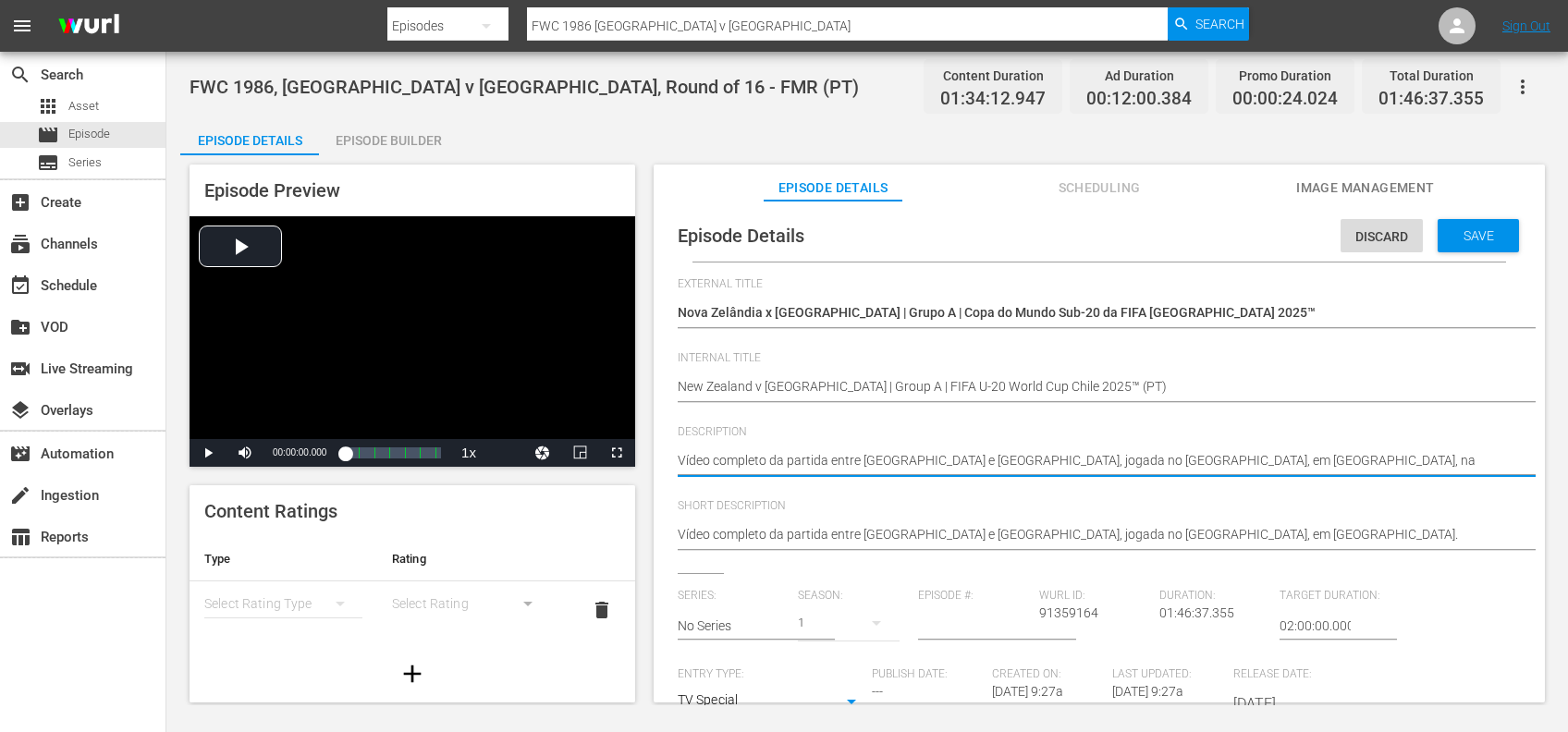
drag, startPoint x: 1468, startPoint y: 466, endPoint x: 392, endPoint y: 477, distance: 1076.1
paste textarea "Assista ao jogo entre Nova Zelândia e Japão no Estádio Elías Figueroa Brander, …"
type textarea "Assista ao jogo entre Nova Zelândia e Japão no Estádio Elías Figueroa Brander, …"
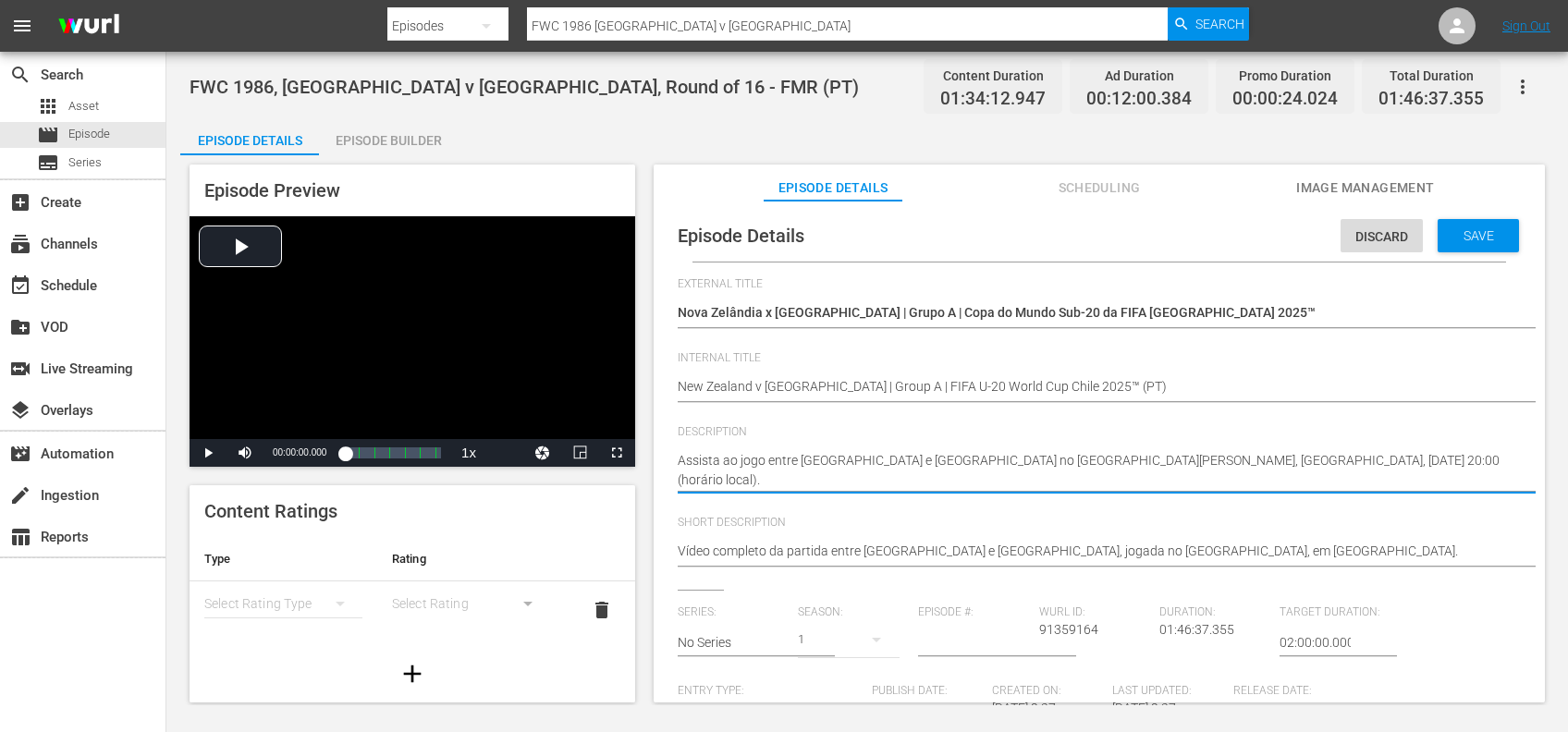
type textarea "Assista ao jogo entre Nova Zelândia e Japão no Estádio Elías Figueroa Brander, …"
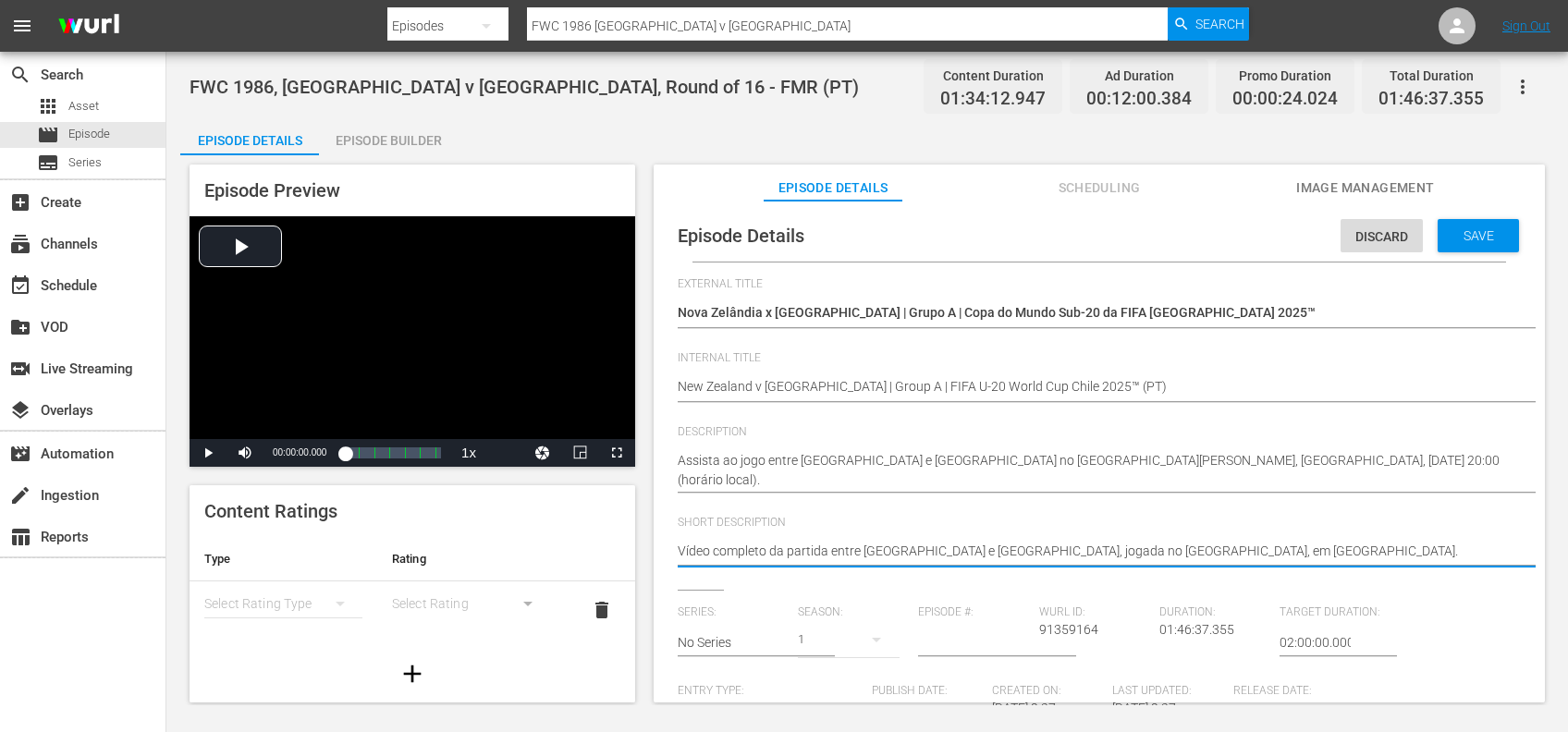
drag, startPoint x: 1230, startPoint y: 555, endPoint x: 1042, endPoint y: 551, distance: 188.0
paste textarea "Assista ao jogo entre Nova Zelândia e Japão no Estádio Elías Figueroa Brander, …"
type textarea "Assista ao jogo entre Nova Zelândia e Japão no Estádio Elías Figueroa Brander, …"
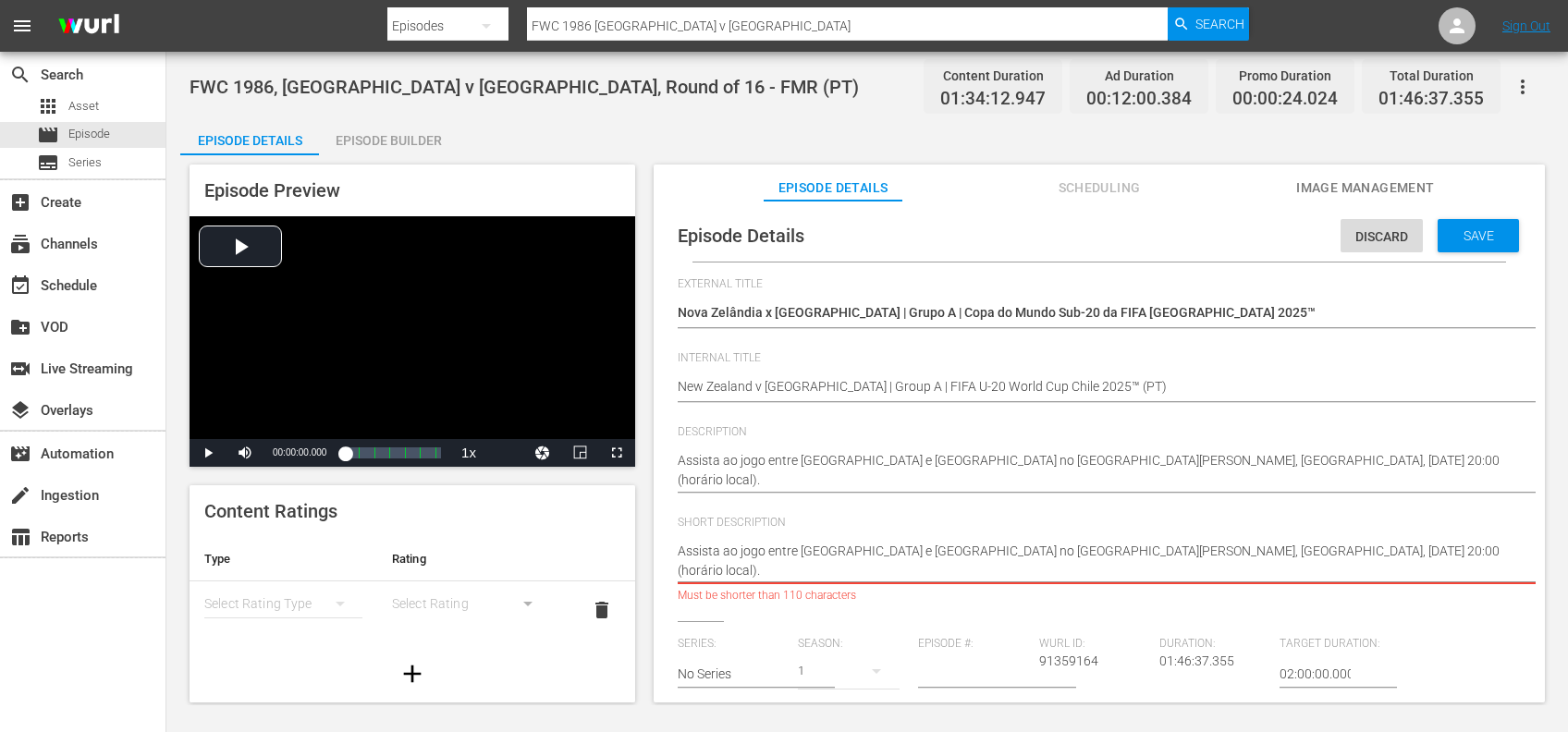
drag, startPoint x: 725, startPoint y: 569, endPoint x: 585, endPoint y: 570, distance: 140.0
click at [585, 570] on div "Episode Preview Video Player is loading. Play Video Play Mute Current Time 00:0…" at bounding box center [866, 437] width 1374 height 563
type textarea "Assista ao jogo entre Nova Zelândia e Japão no Estádio Elías Figueroa Brander, …"
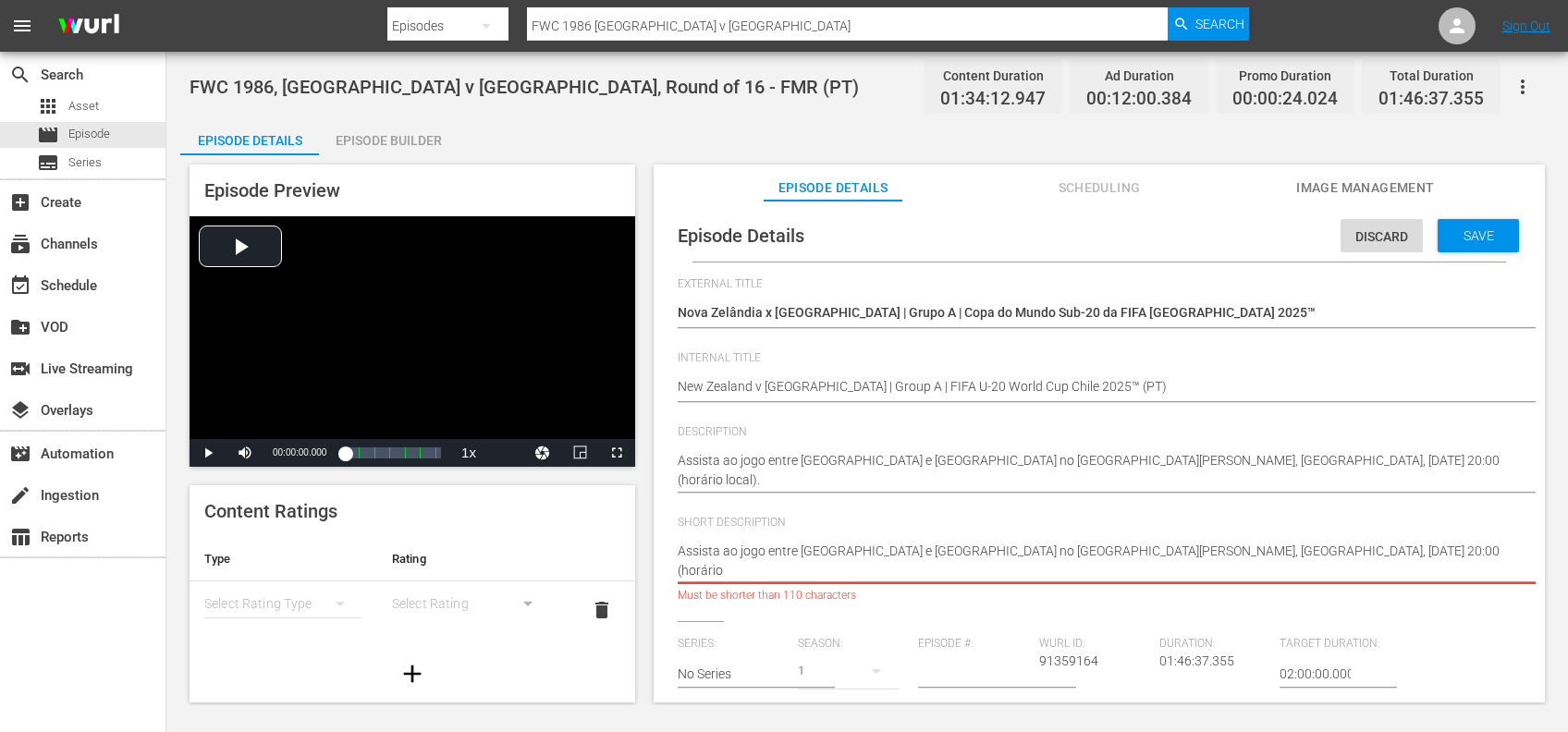
type textarea "Assista ao jogo entre Nova Zelândia e Japão no Estádio Elías Figueroa Brander, …"
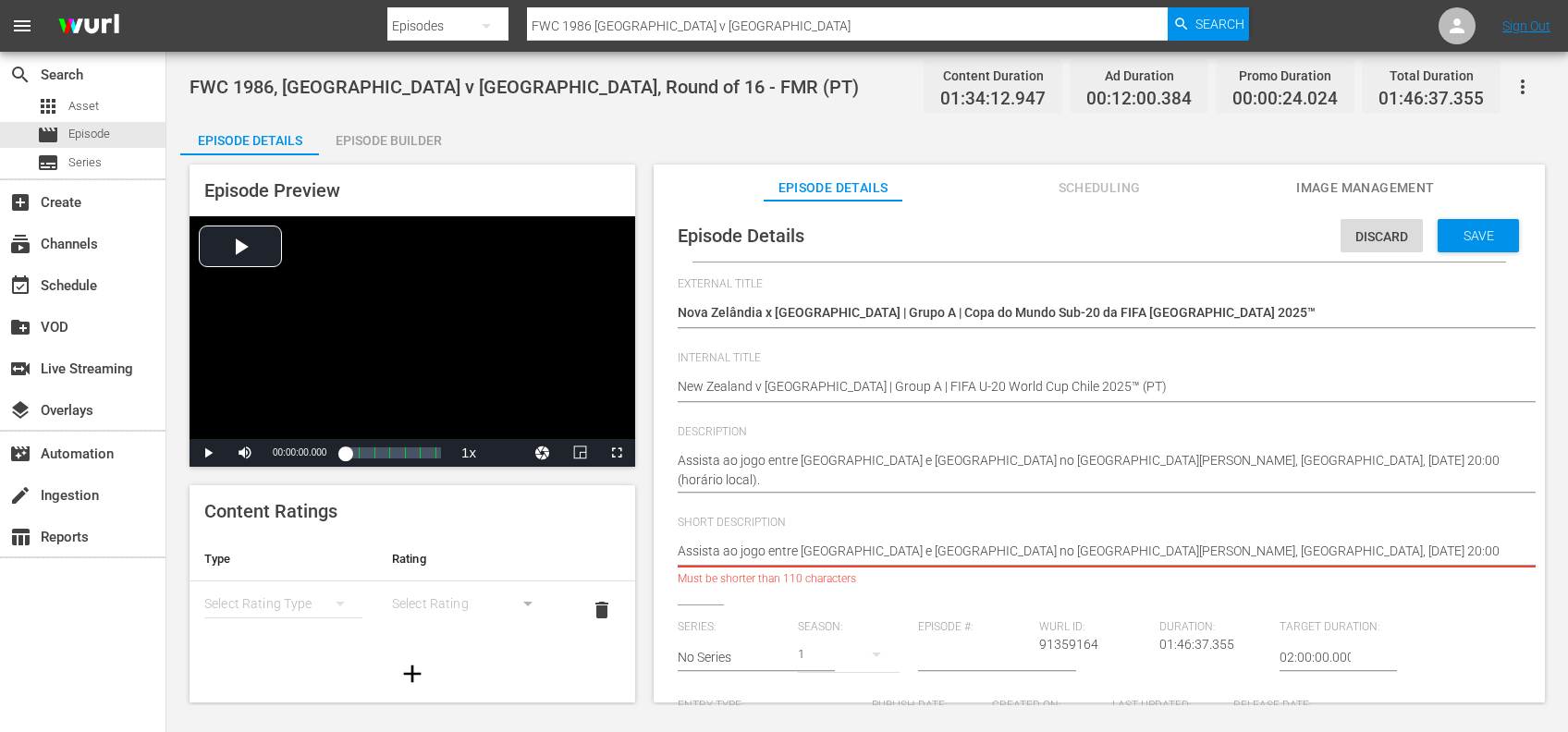
type textarea "Assista ao jogo entre Nova Zelândia e Japão no Estádio Elías Figueroa Brander, …"
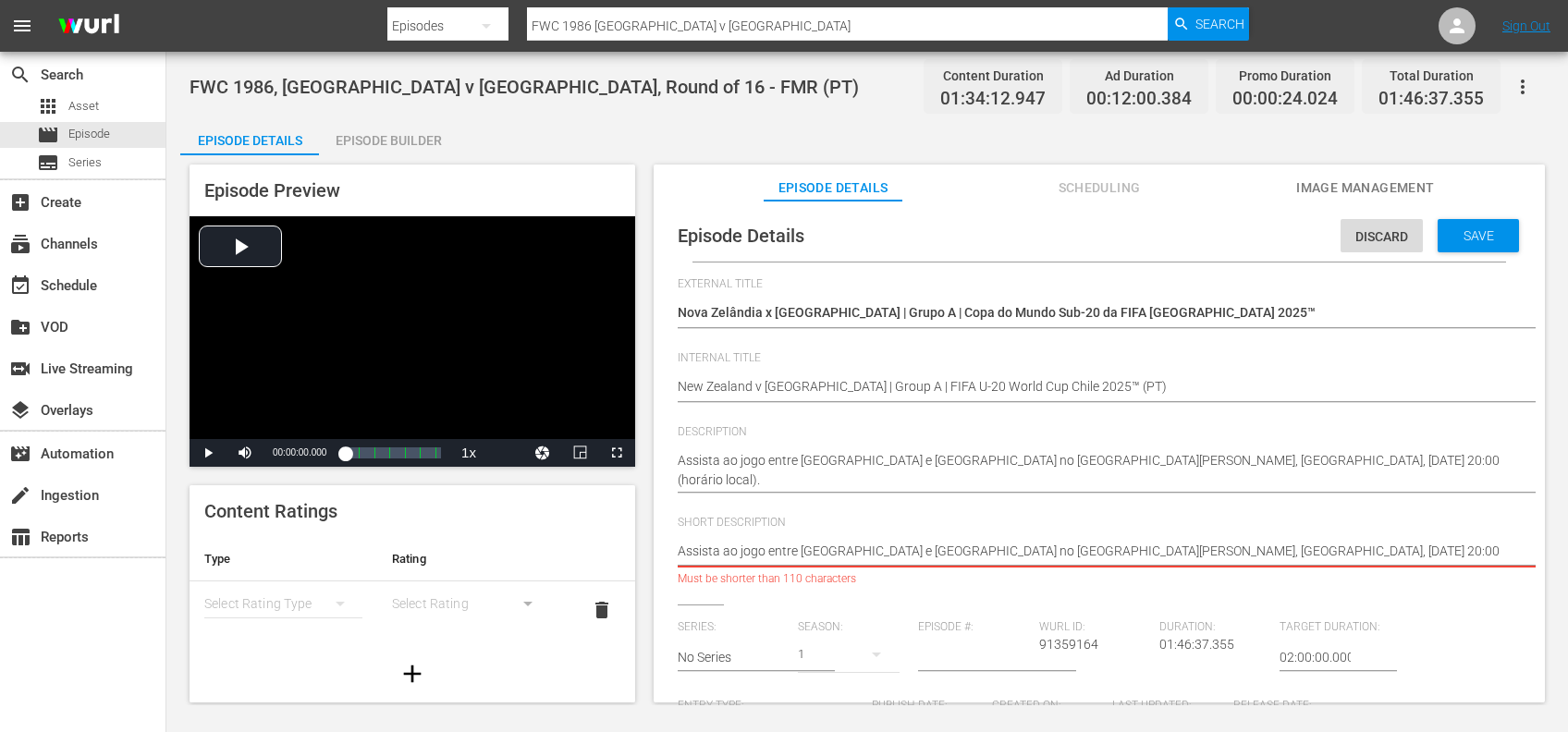
type textarea "Assista ao jogo entre Nova Zelândia e Japão no Estádio Elías Figueroa Brander, …"
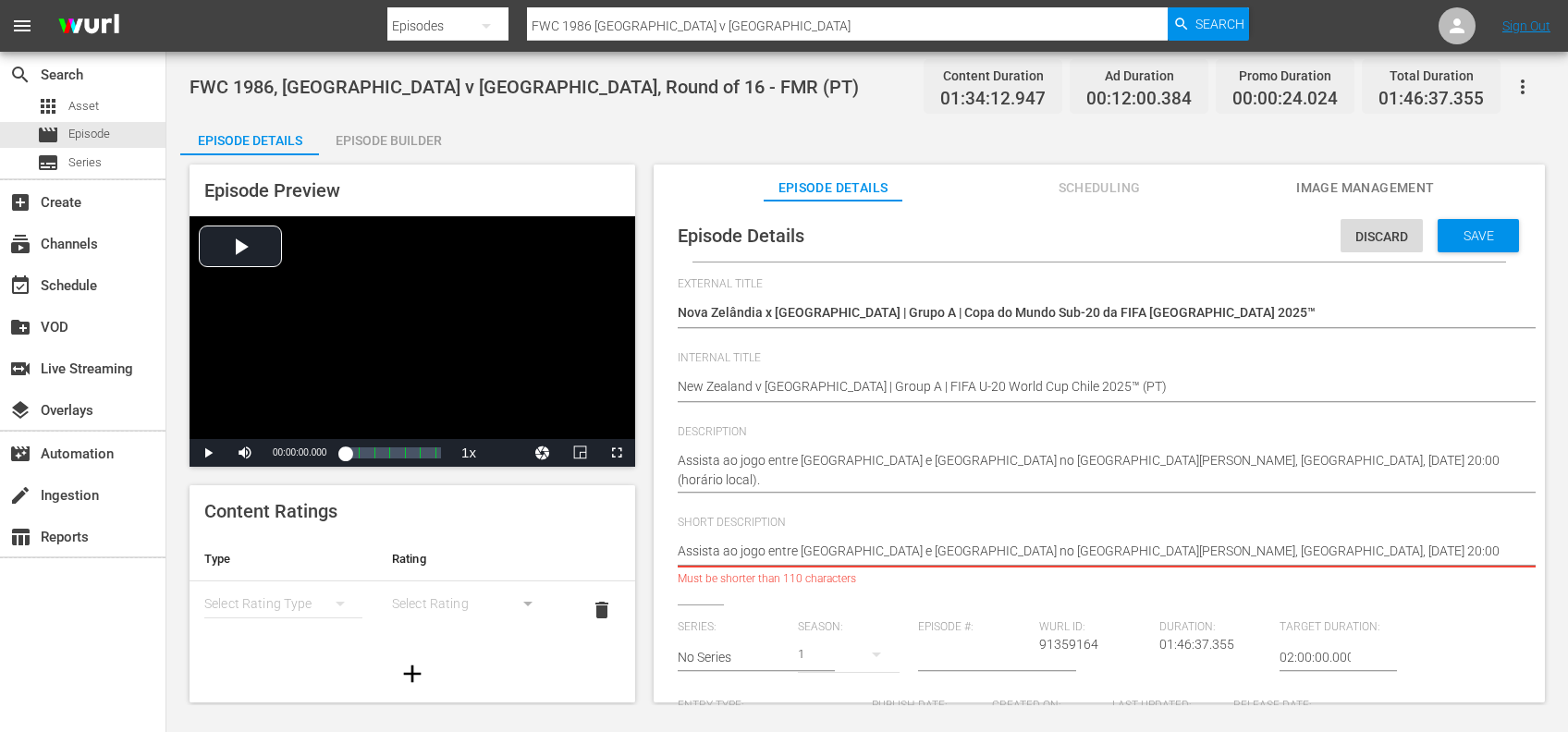
type textarea "Assista ao jogo entre Nova Zelândia e Japão no Estádio Elías Figueroa Brander, …"
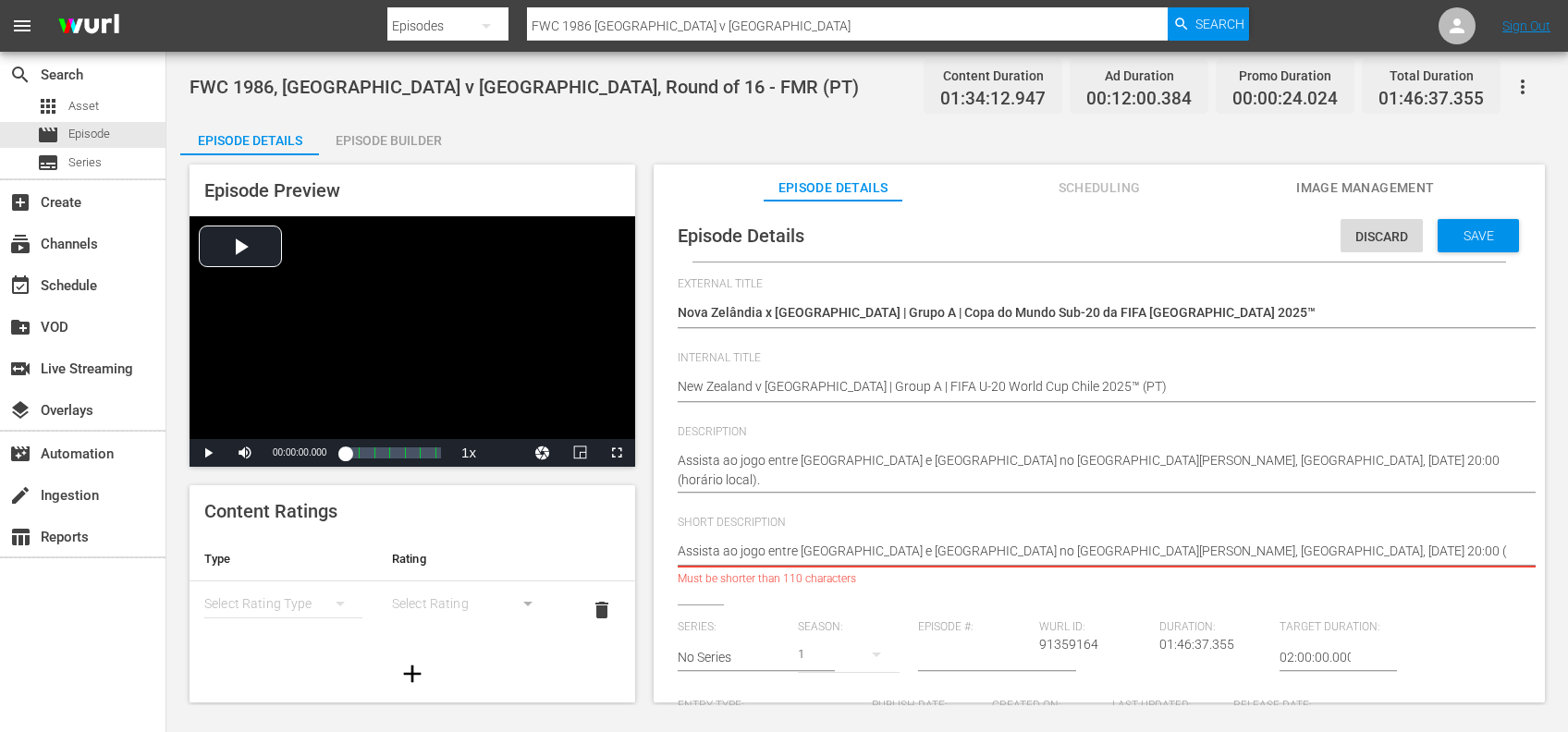
type textarea "Assista ao jogo entre Nova Zelândia e Japão no Estádio Elías Figueroa Brander, …"
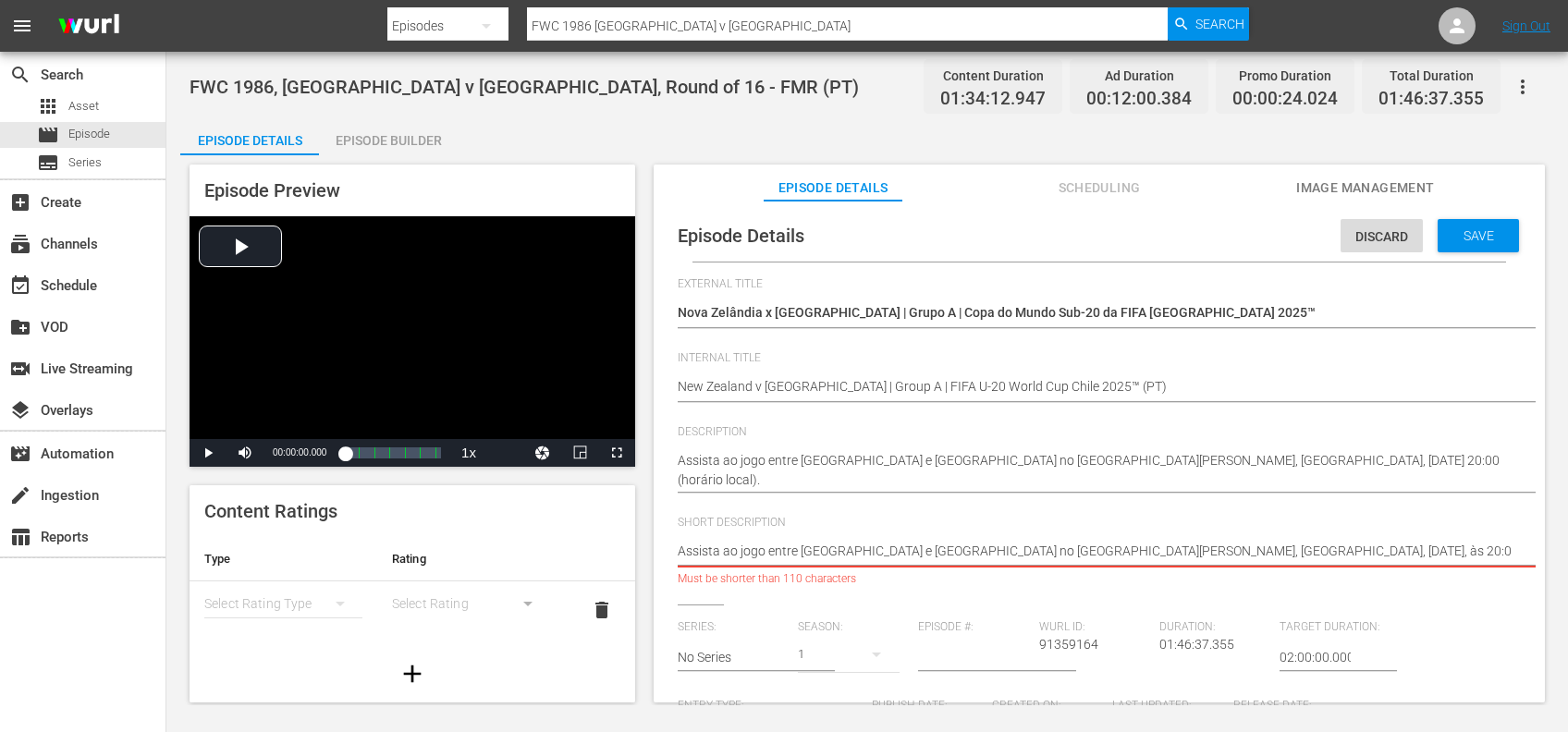
type textarea "Assista ao jogo entre Nova Zelândia e Japão no Estádio Elías Figueroa Brander, …"
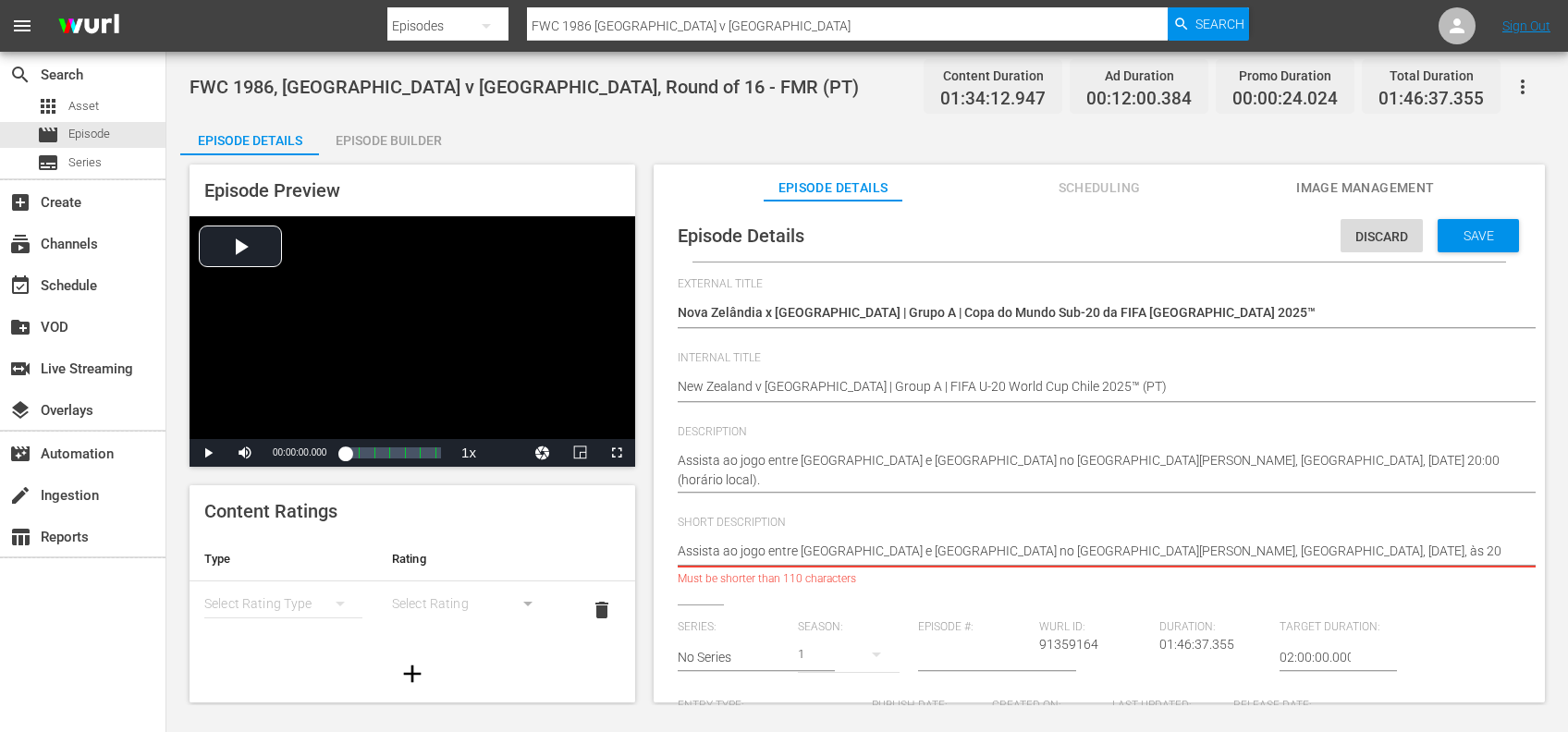
type textarea "Assista ao jogo entre Nova Zelândia e Japão no Estádio Elías Figueroa Brander, …"
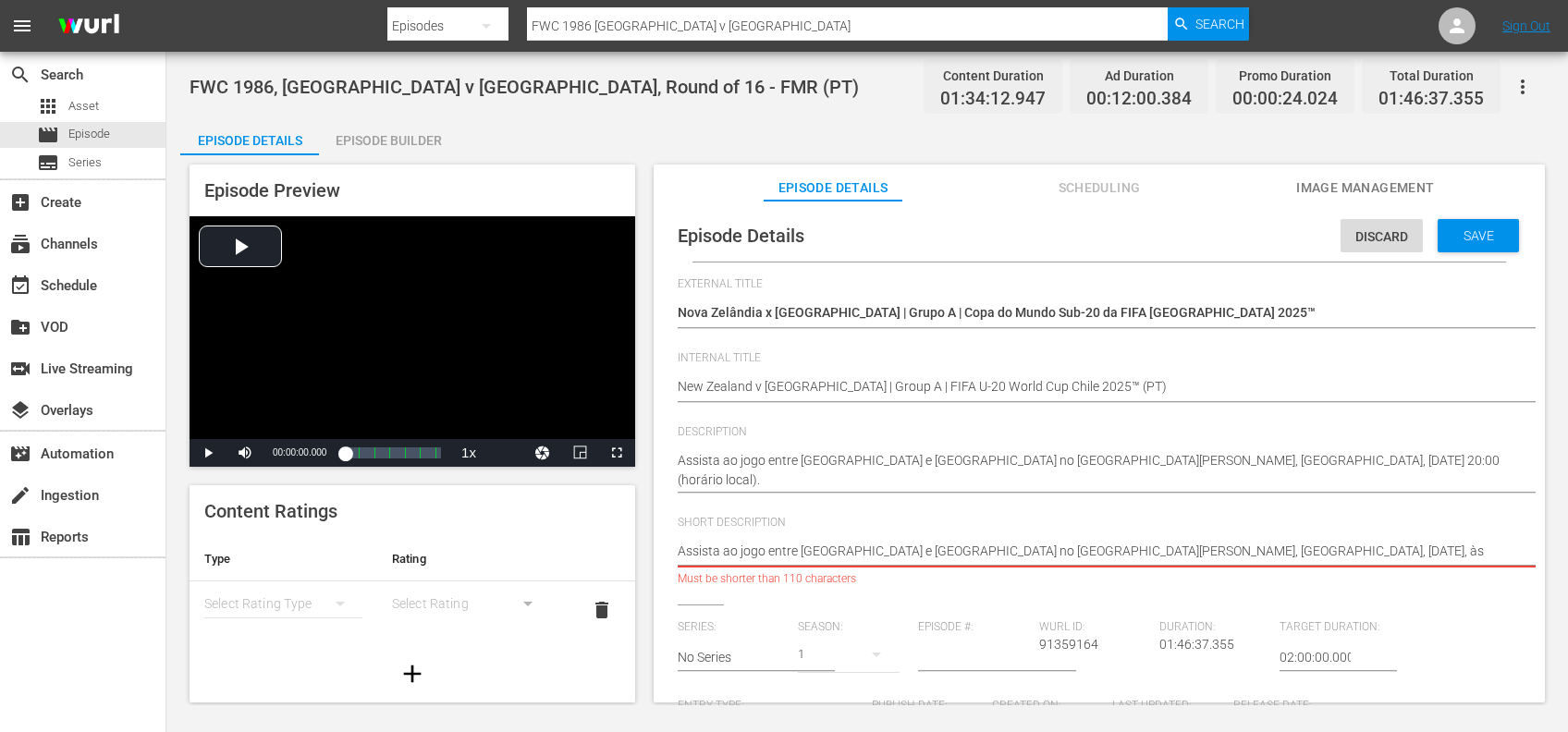
type textarea "Assista ao jogo entre Nova Zelândia e Japão no Estádio Elías Figueroa Brander, …"
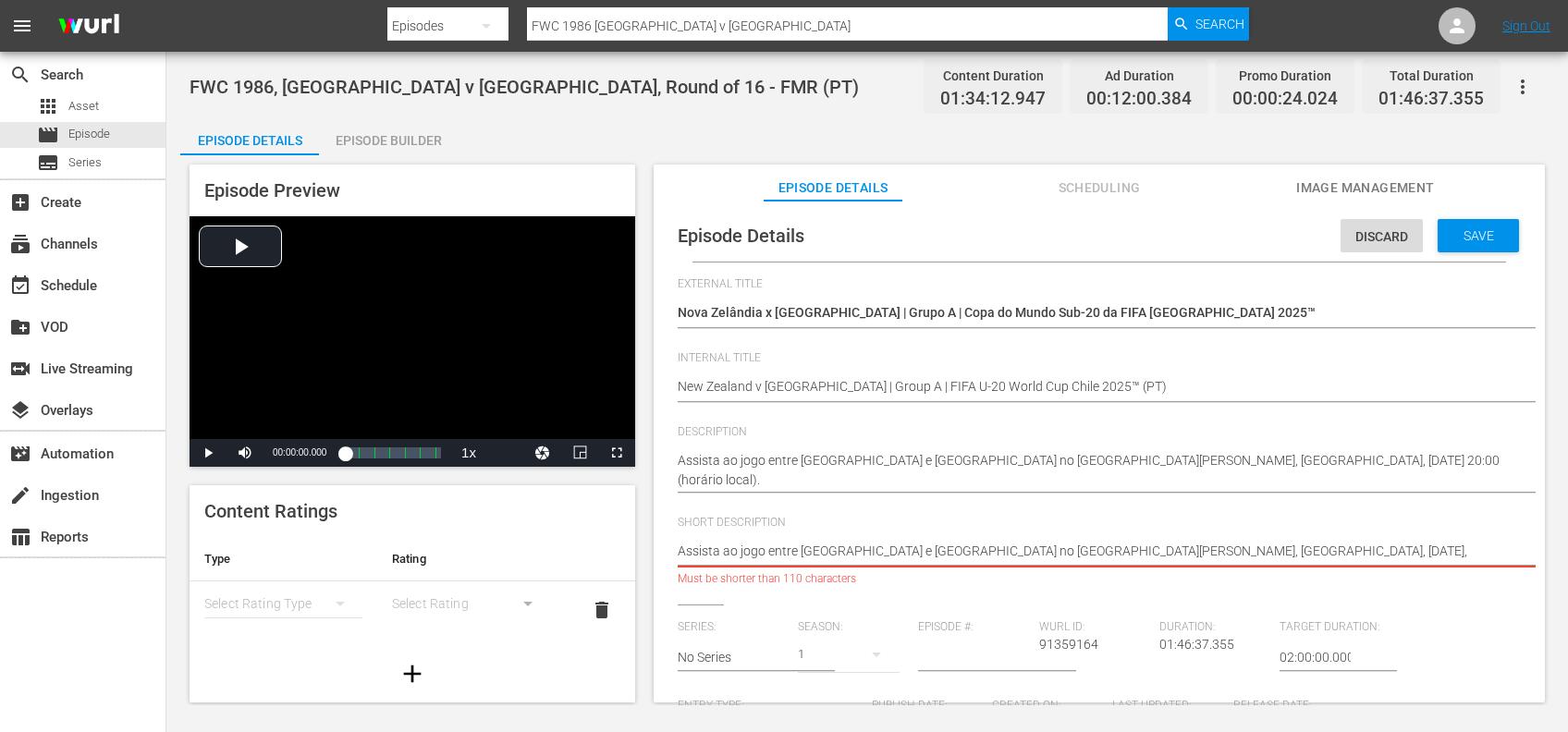
type textarea "Assista ao jogo entre Nova Zelândia e Japão no Estádio Elías Figueroa Brander, …"
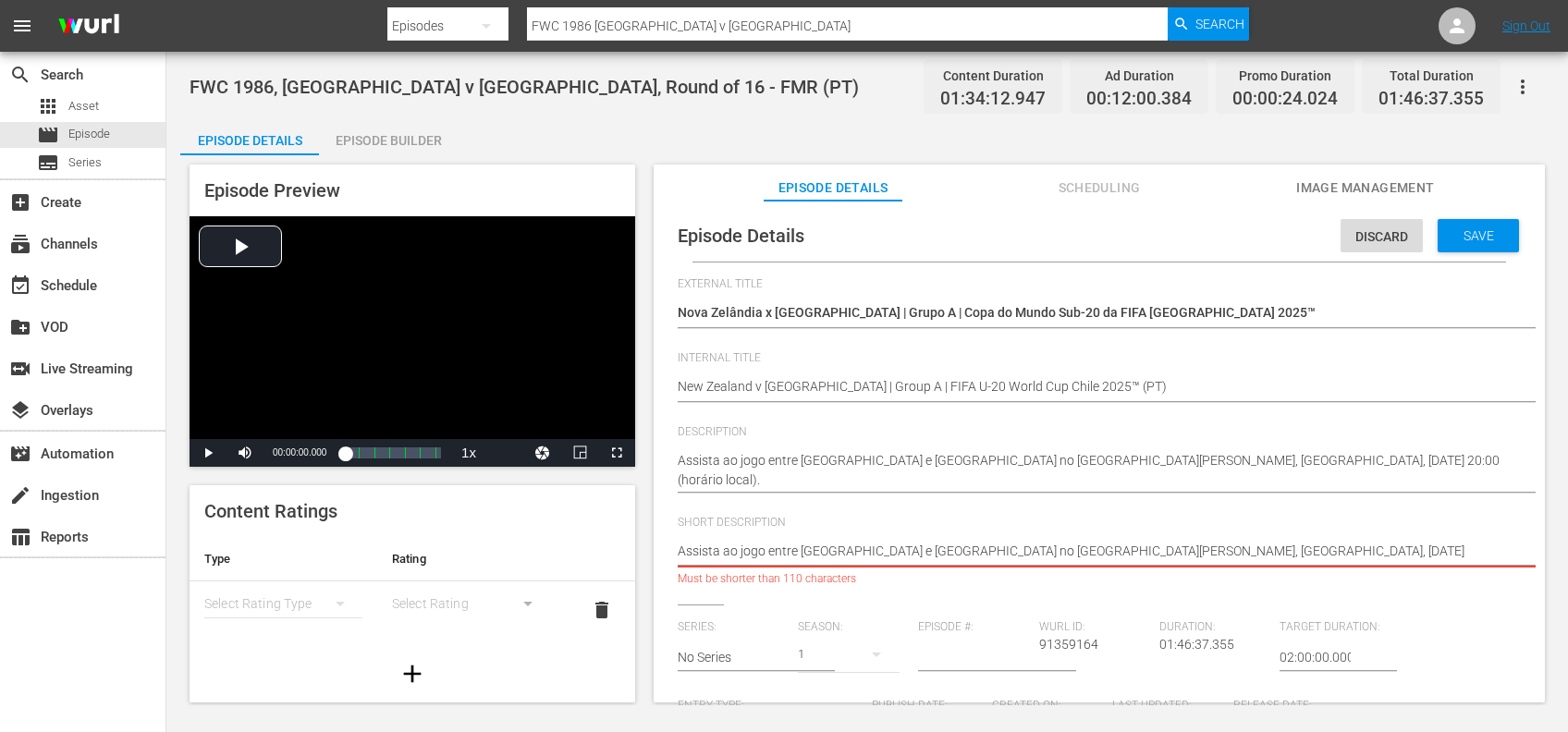
type textarea "Assista ao jogo entre Nova Zelândia e Japão no Estádio Elías Figueroa Brander, …"
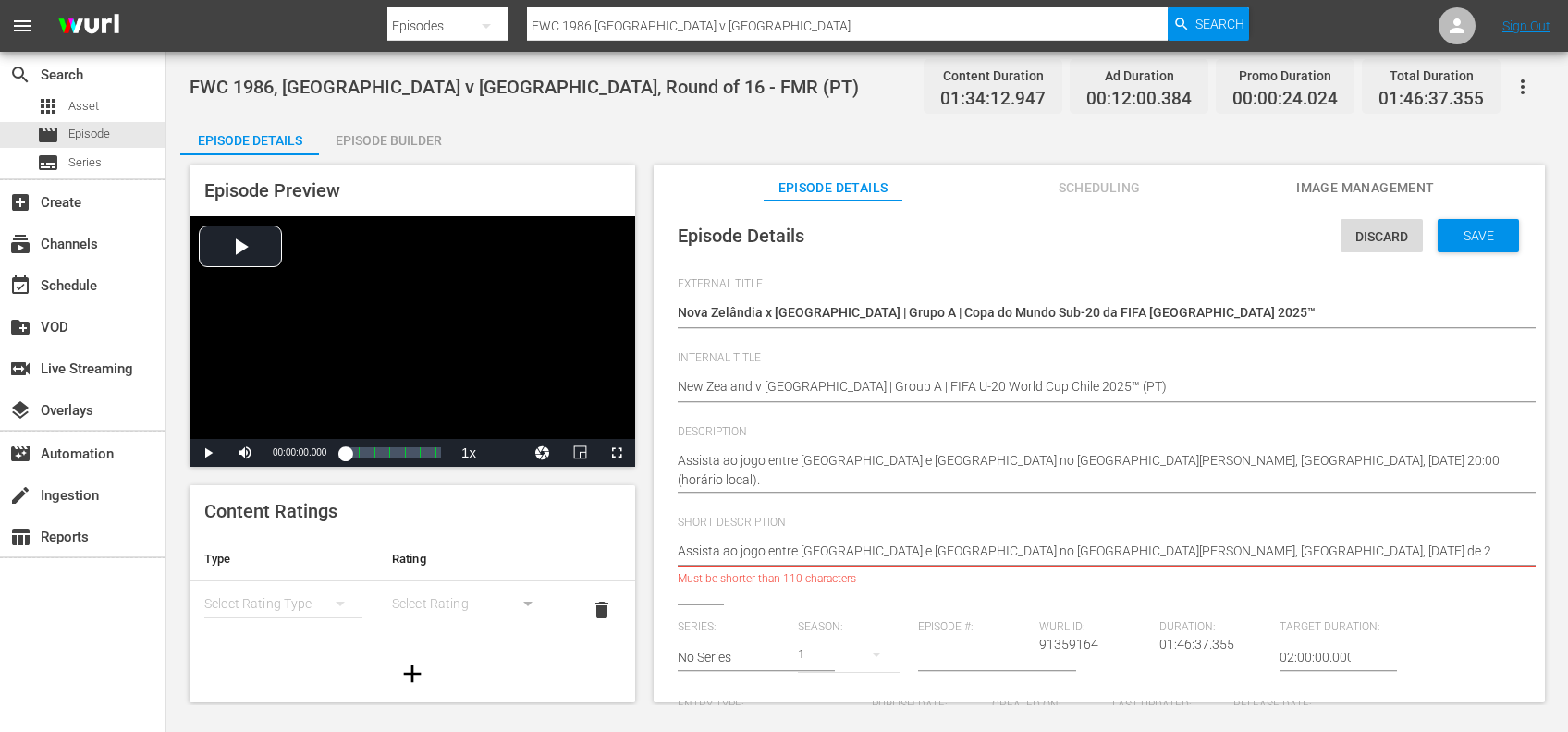
type textarea "Assista ao jogo entre Nova Zelândia e Japão no Estádio Elías Figueroa Brander, …"
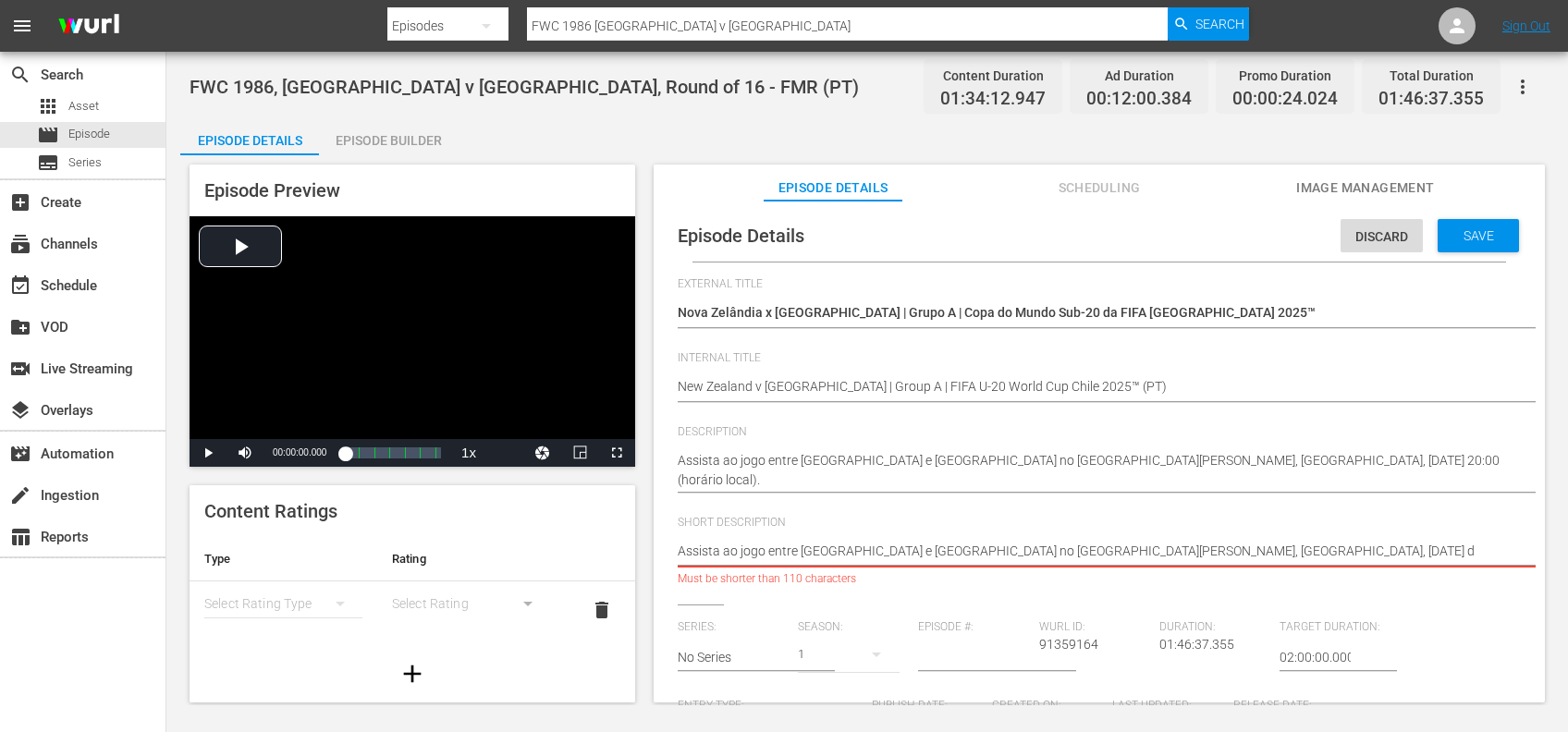
type textarea "Assista ao jogo entre Nova Zelândia e Japão no Estádio Elías Figueroa Brander, …"
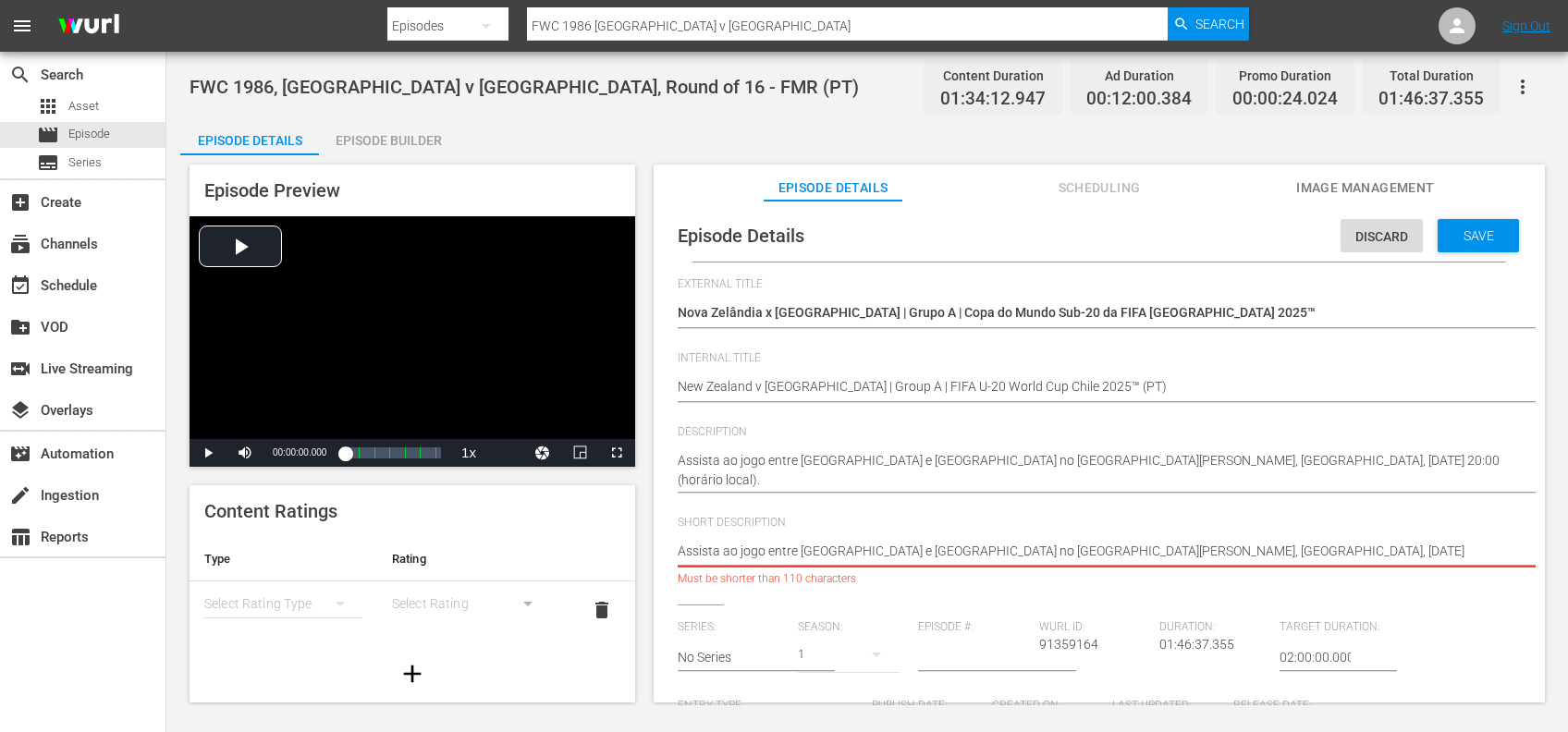
type textarea "Assista ao jogo entre Nova Zelândia e Japão no Estádio Elías Figueroa Brander, …"
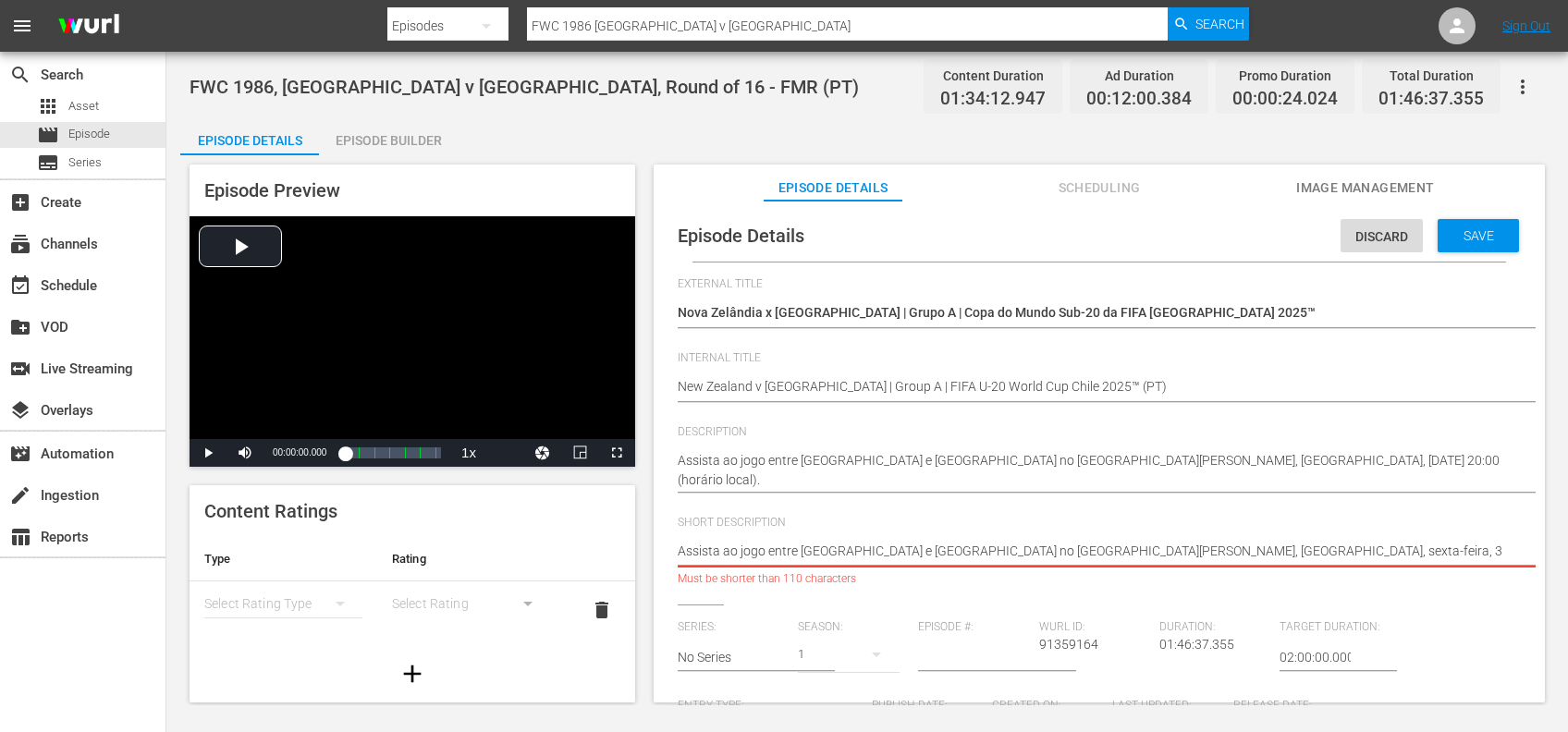
type textarea "Assista ao jogo entre Nova Zelândia e Japão no Estádio Elías Figueroa Brander, …"
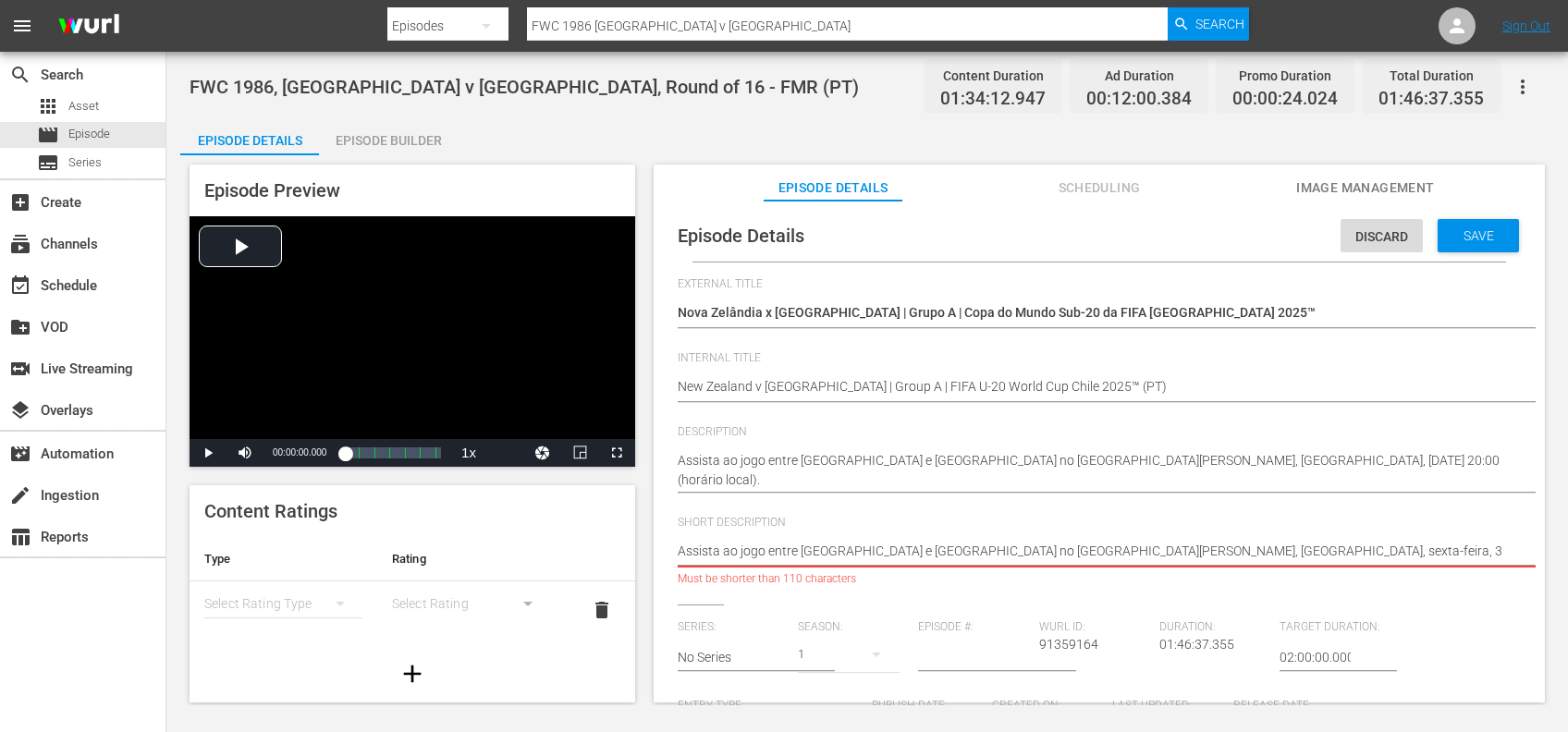
type textarea "Assista ao jogo entre Nova Zelândia e Japão no Estádio Elías Figueroa Brander, …"
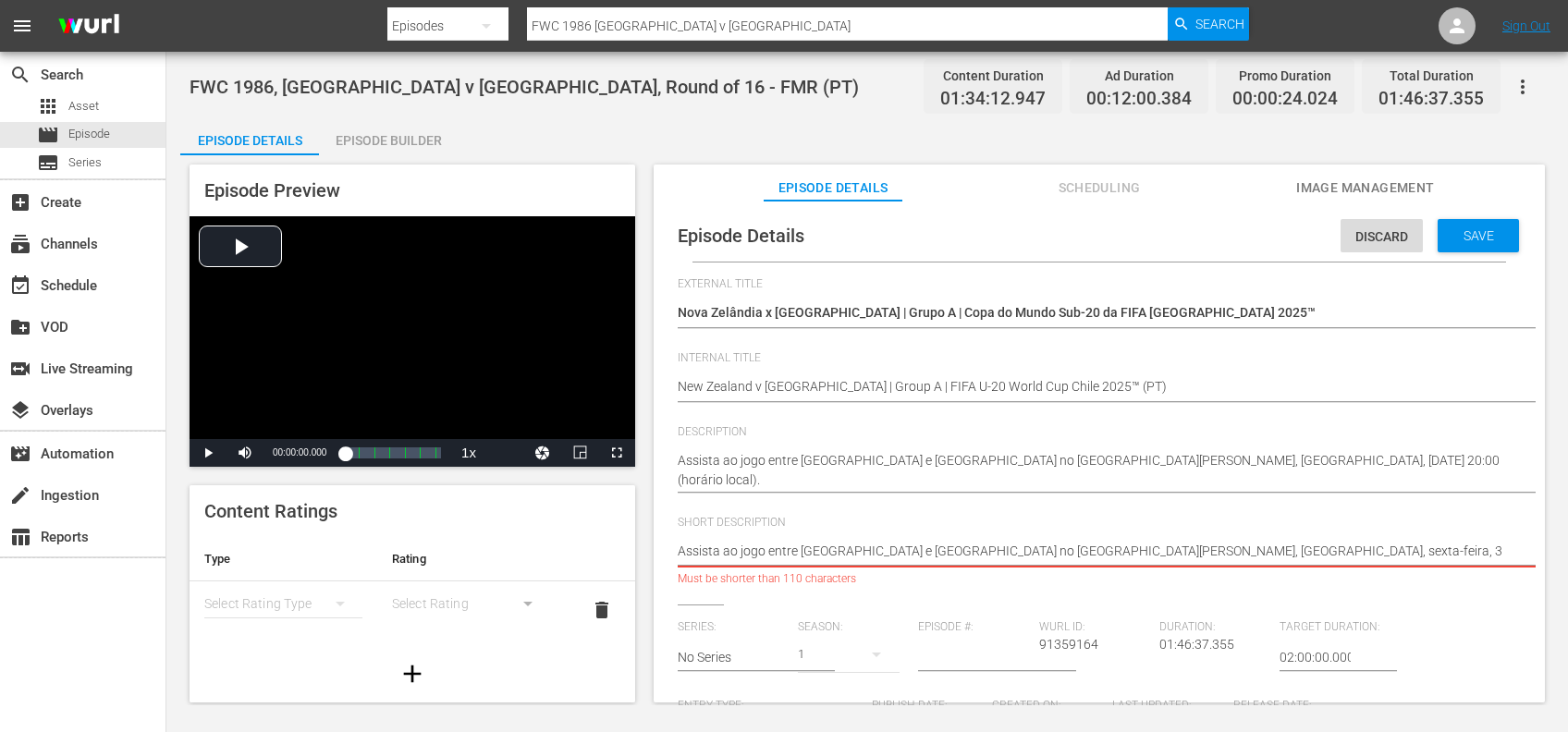
type textarea "Assista ao jogo entre Nova Zelândia e Japão no Estádio Elías Figueroa Brander, …"
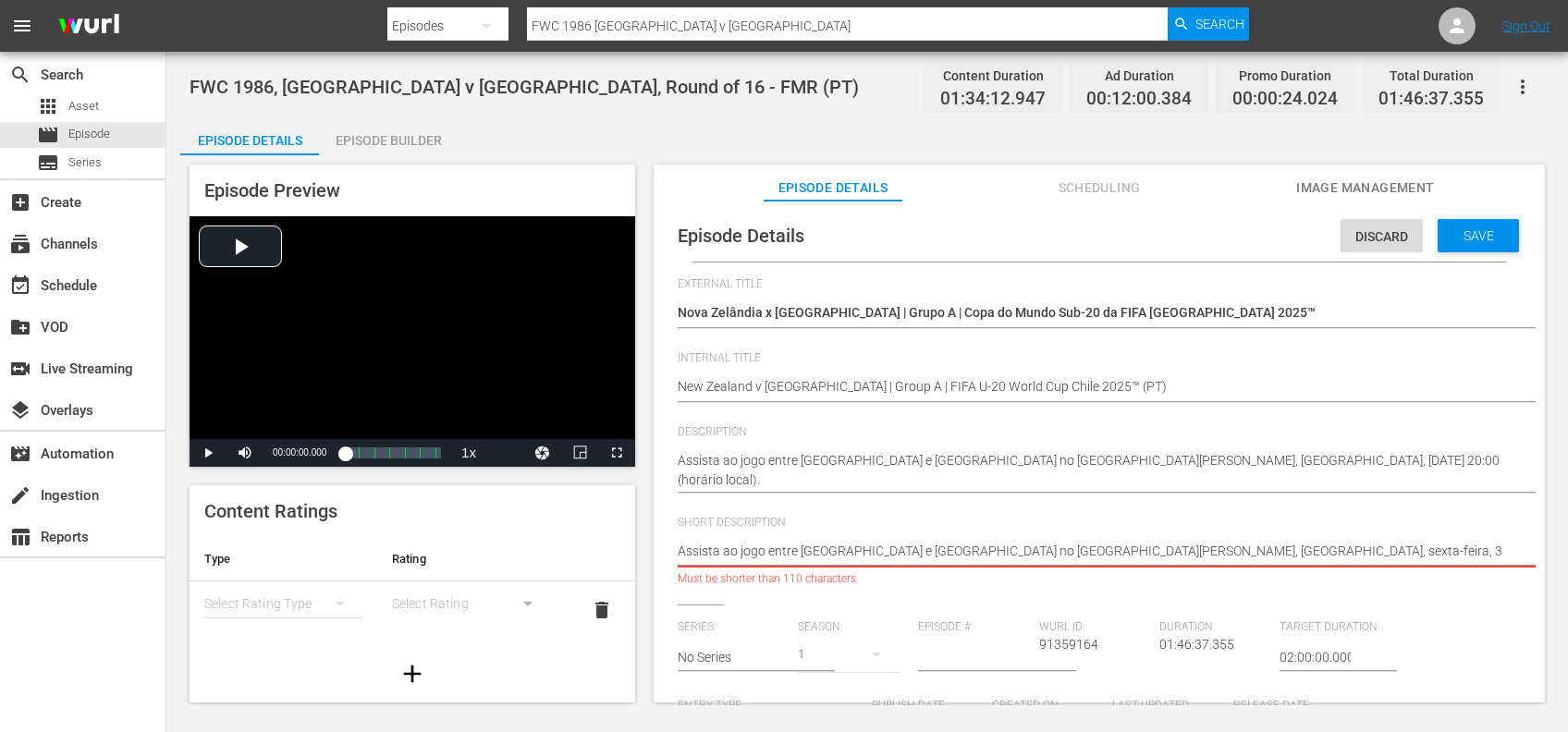
type textarea "Assista ao jogo entre Nova Zelândia e Japão no Estádio Elías Figueroa Brander, …"
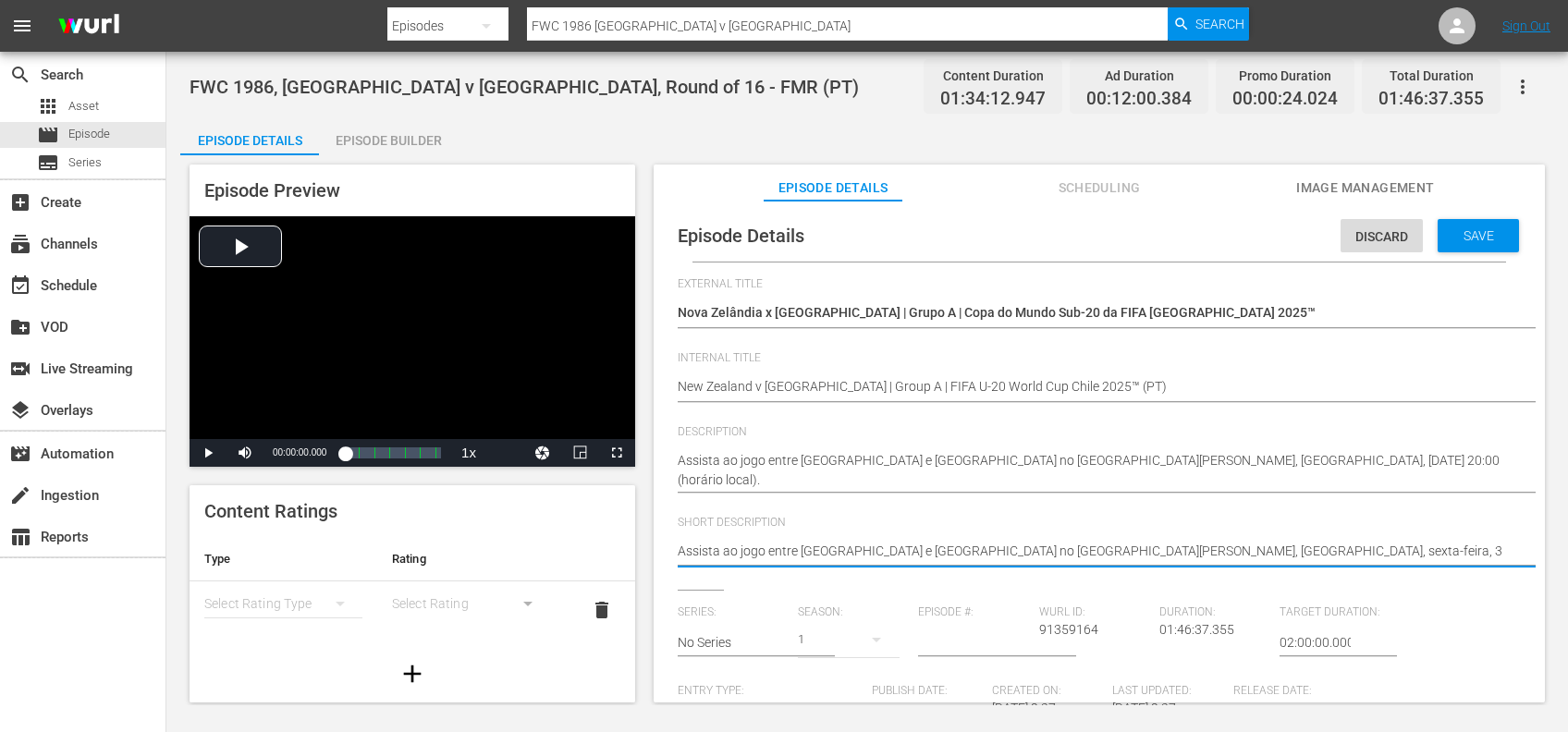
type textarea "Assista ao jogo entre Nova Zelândia e Japão no Estádio Elías Figueroa Brander, …"
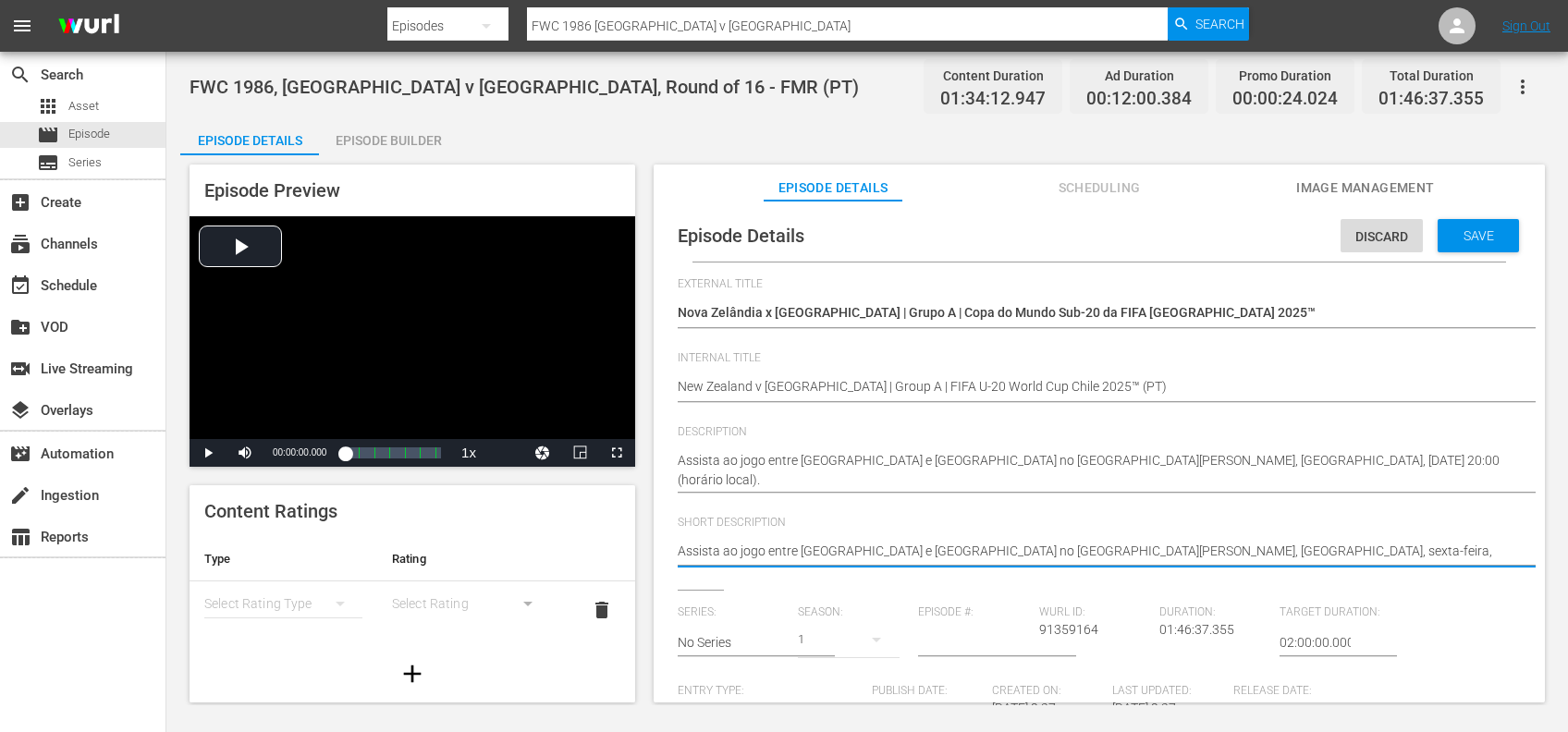
type textarea "Assista ao jogo entre Nova Zelândia e Japão no Estádio Elías Figueroa Brander, …"
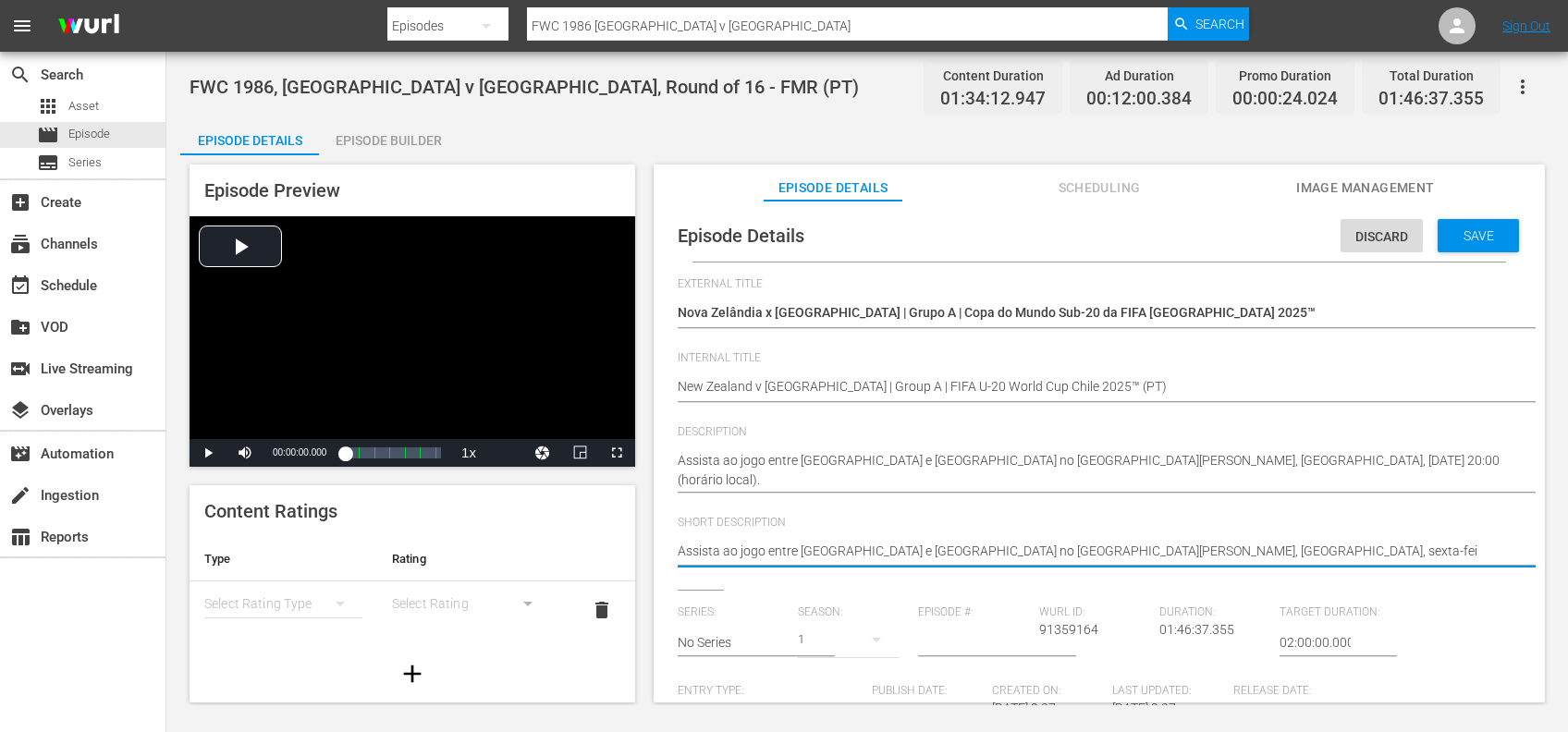
type textarea "Assista ao jogo entre Nova Zelândia e Japão no Estádio Elías Figueroa Brander, …"
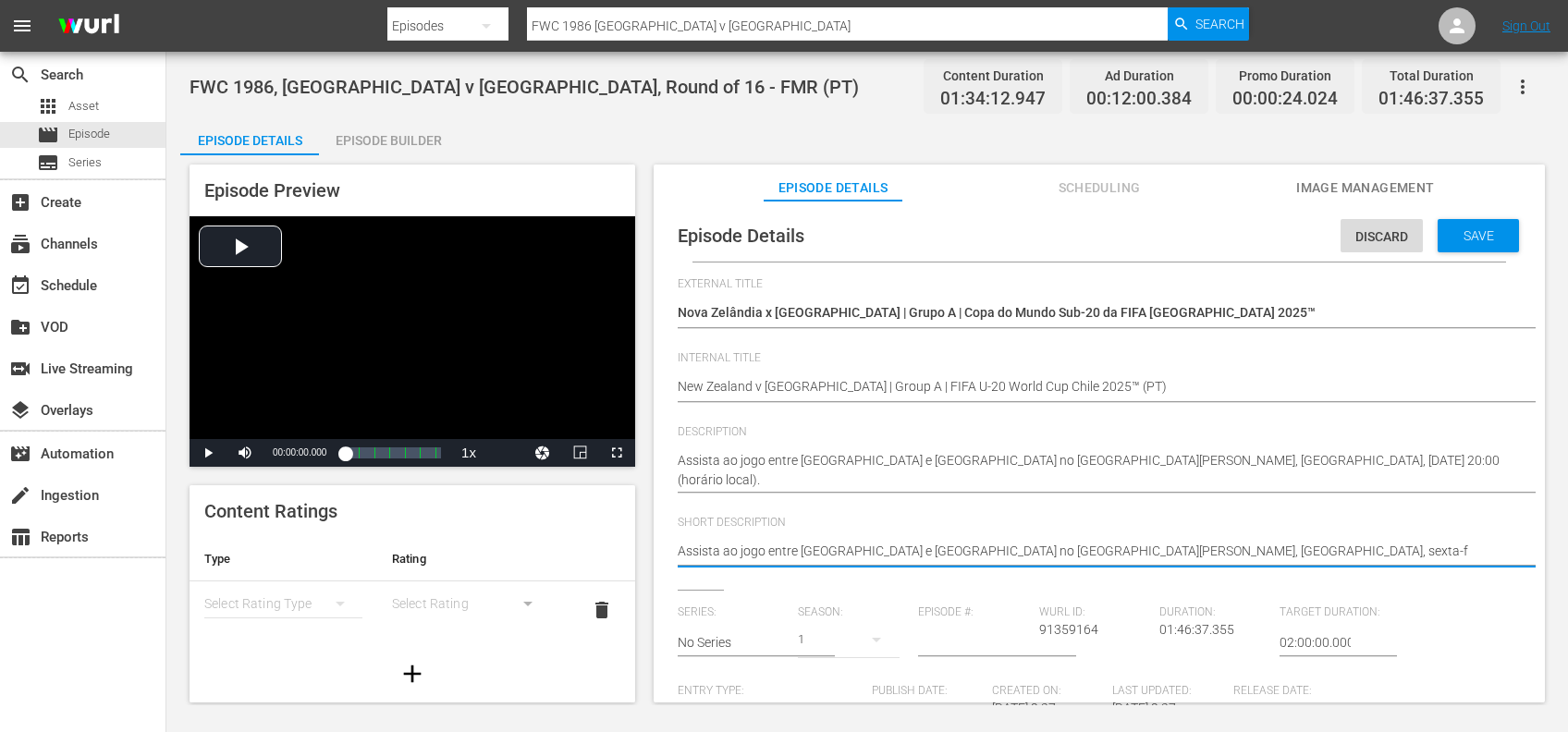
type textarea "Assista ao jogo entre Nova Zelândia e Japão no Estádio Elías Figueroa Brander, …"
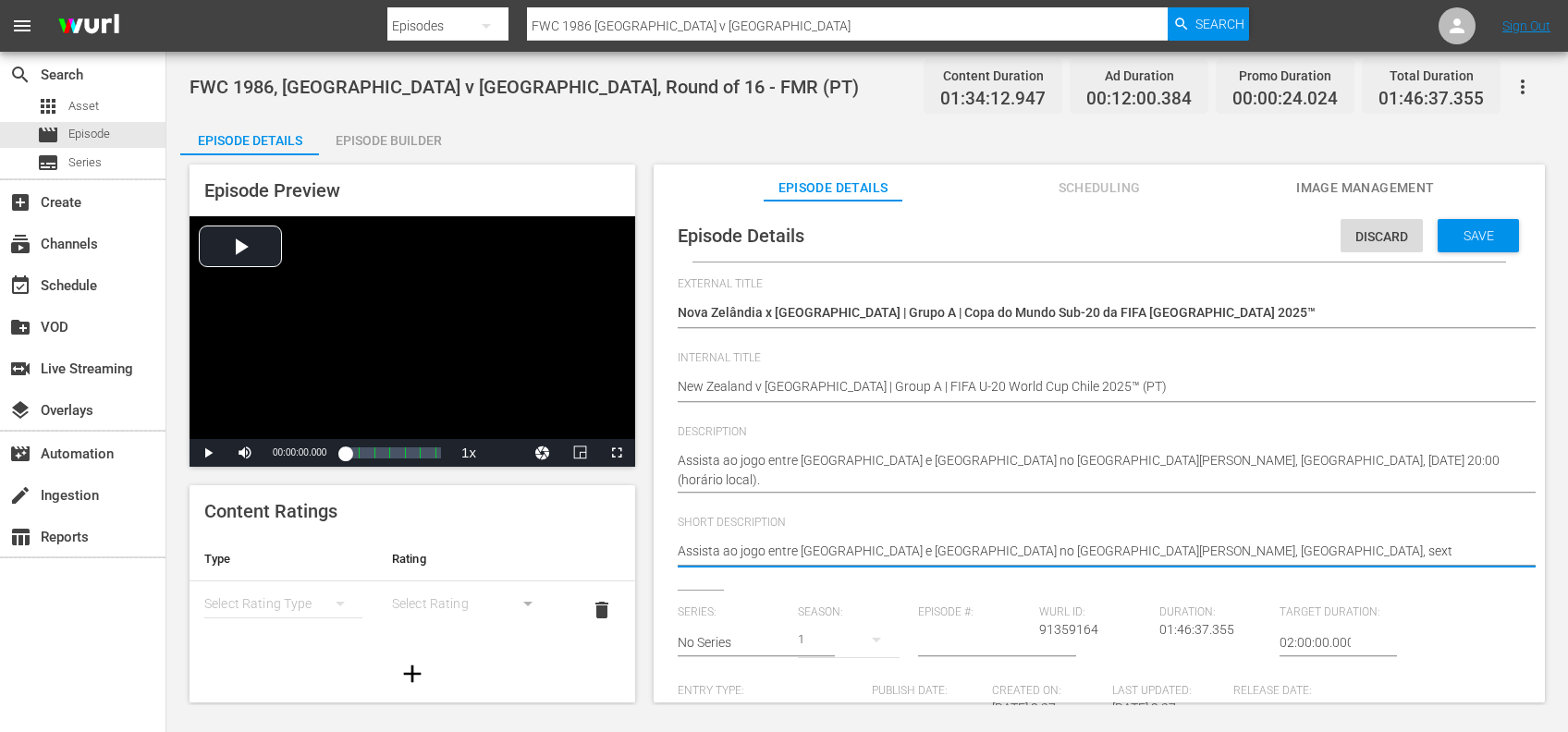
type textarea "Assista ao jogo entre Nova Zelândia e Japão no Estádio Elías Figueroa Brander, …"
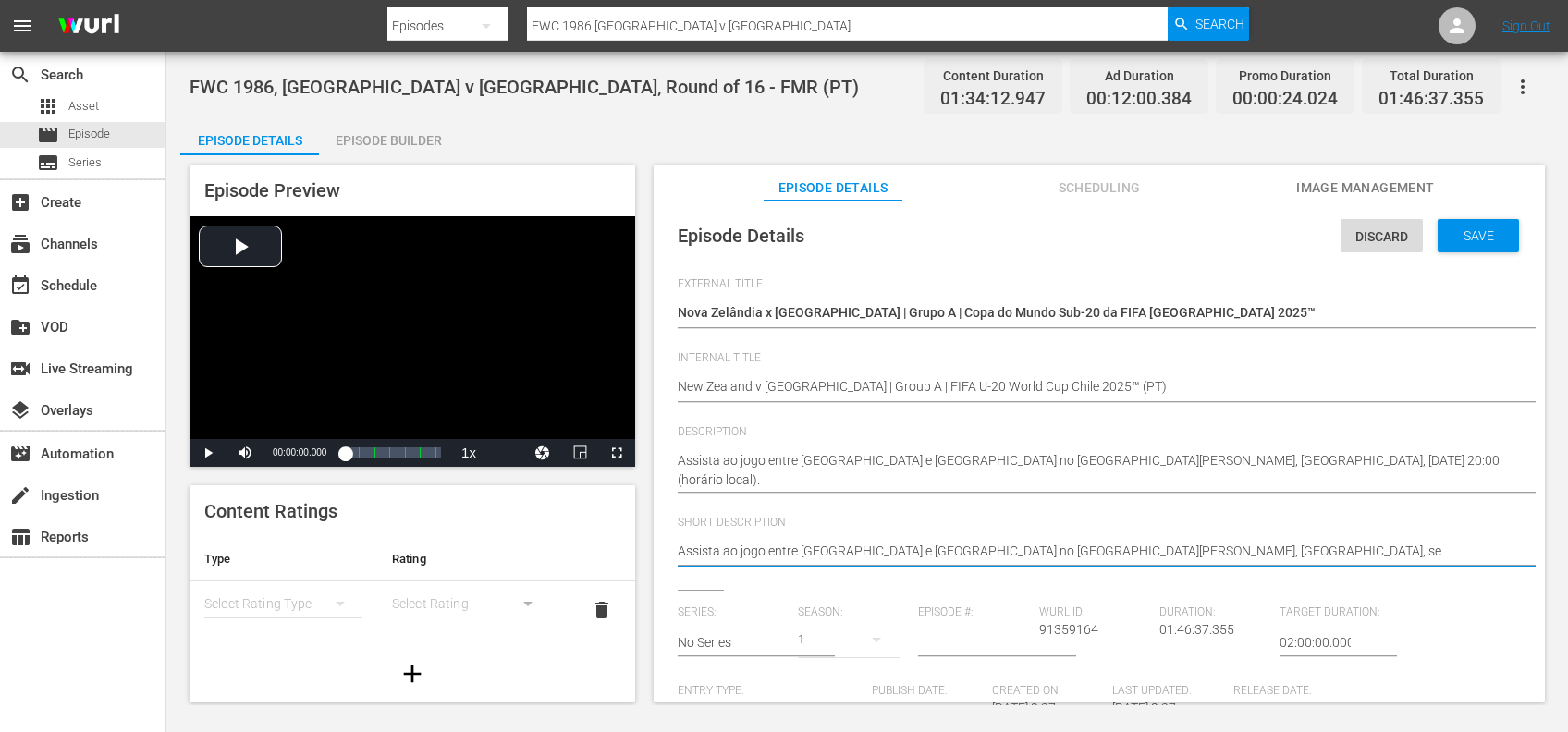
type textarea "Assista ao jogo entre Nova Zelândia e Japão no Estádio Elías Figueroa Brander, …"
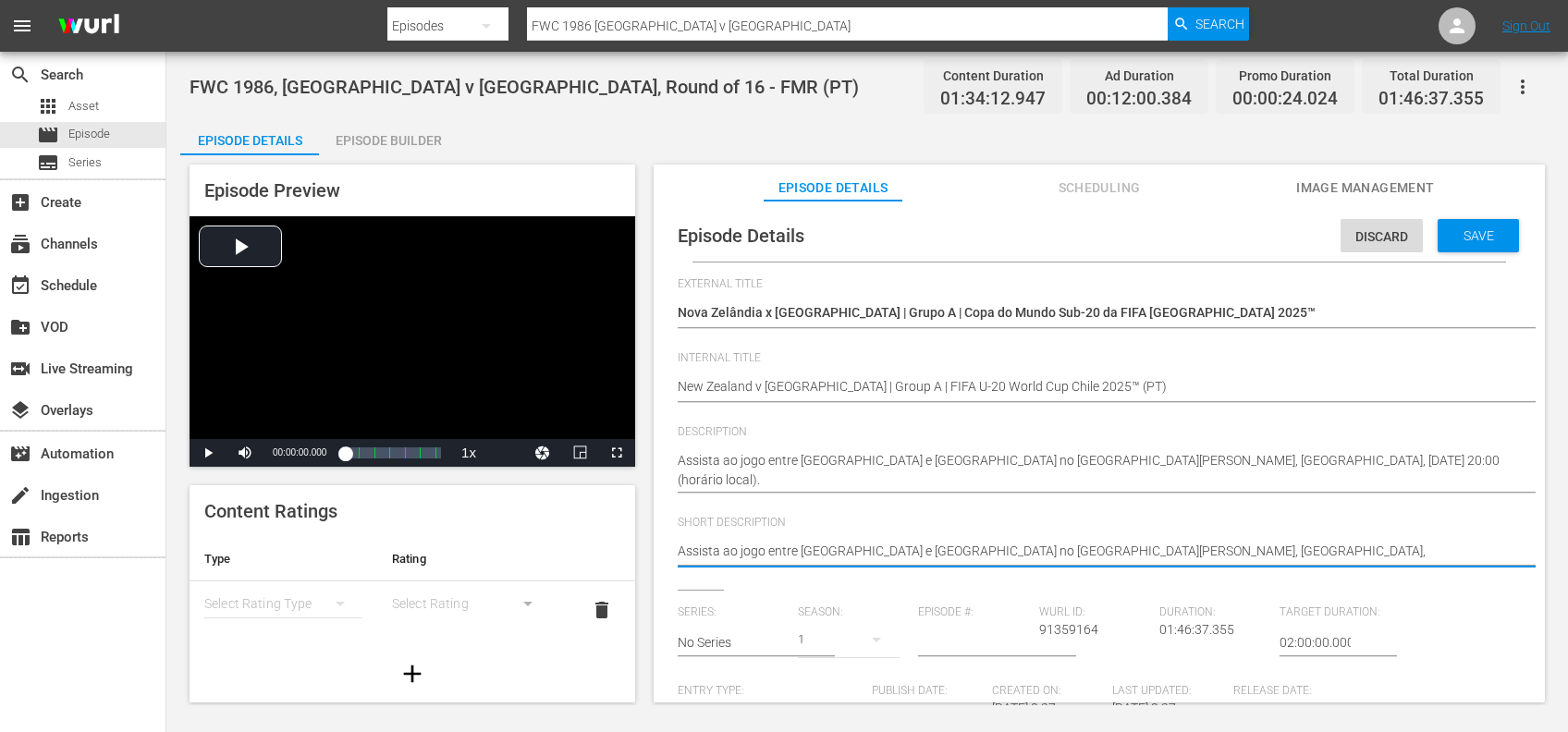
type textarea "Assista ao jogo entre Nova Zelândia e Japão no Estádio Elías Figueroa Brander, …"
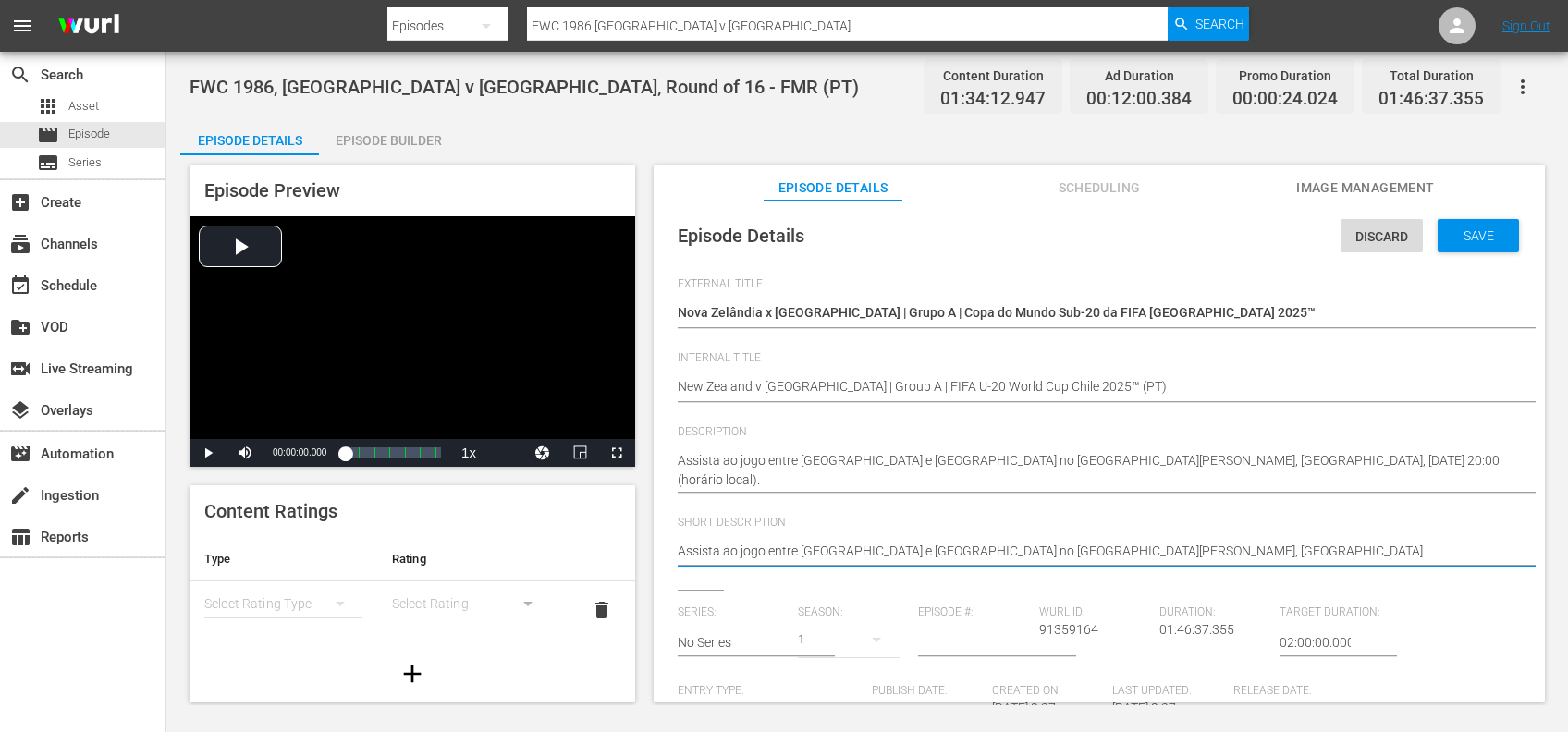
type textarea "Assista ao jogo entre Nova Zelândia e Japão no Estádio Elías Figueroa Brander, …"
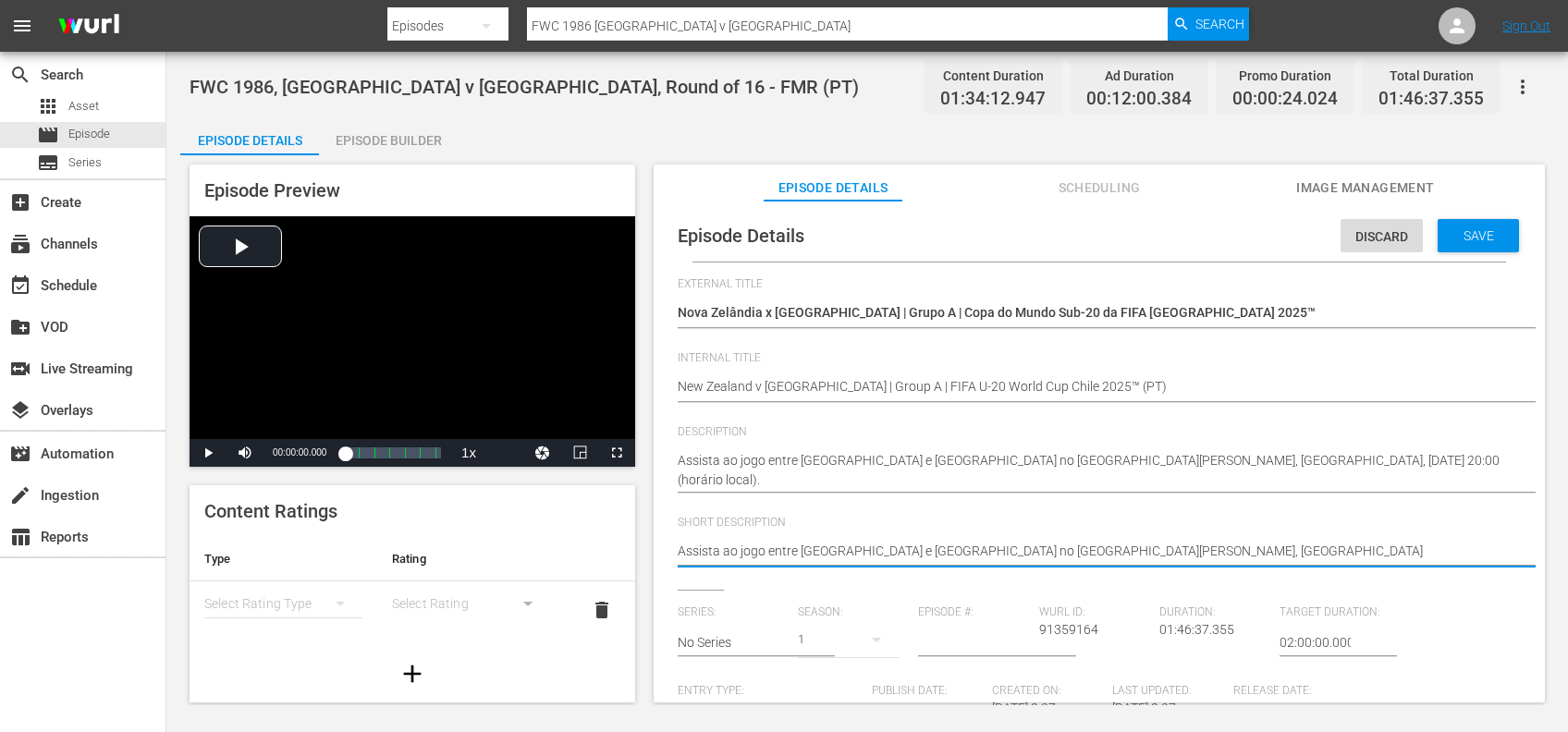
type textarea "Assista ao jogo entre Nova Zelândia e Japão no Estádio Elías Figueroa Brander, …"
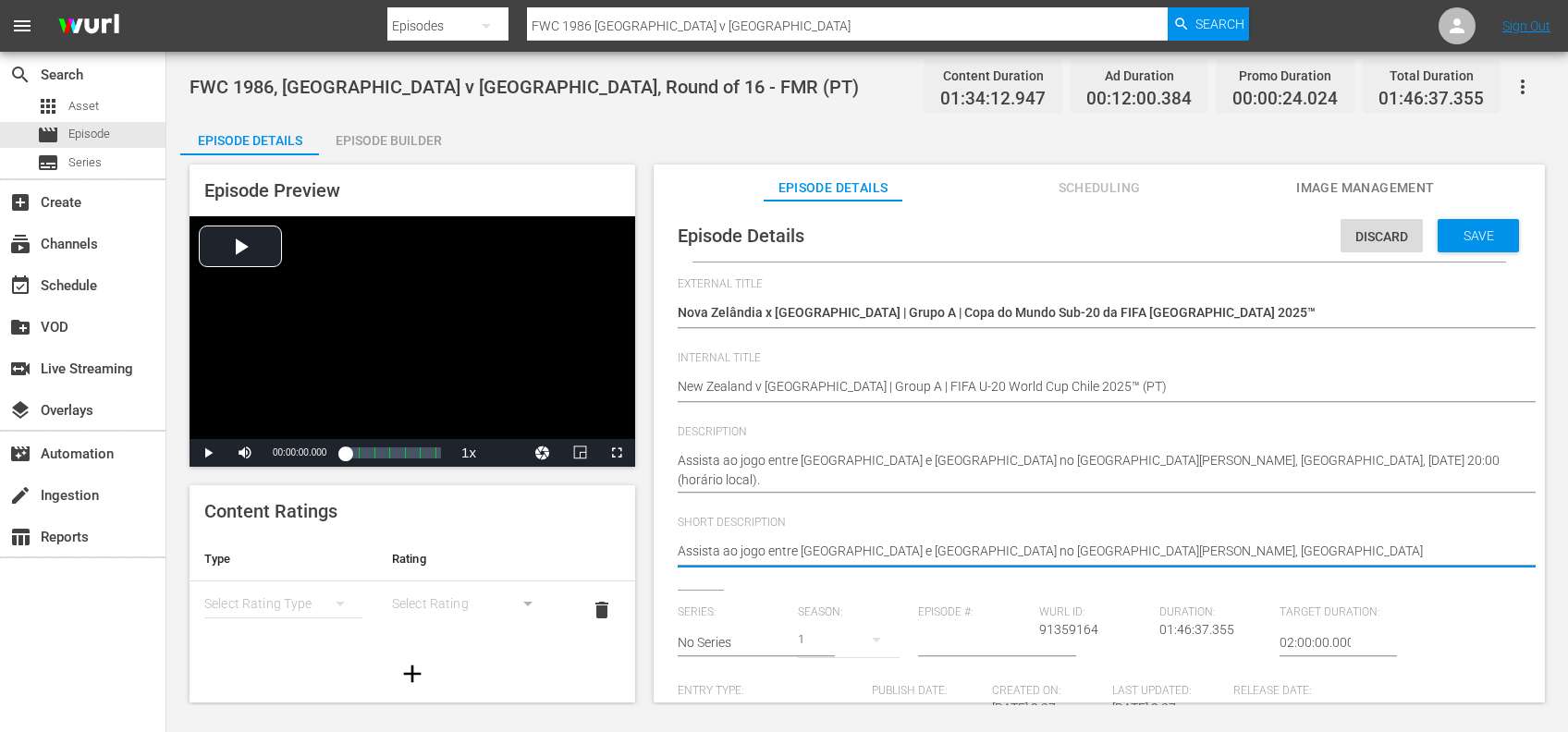
type textarea "Assista ao jogo entre Nova Zelândia e Japão no Estádio Elías Figueroa Brander, …"
type textarea "Assista ao jogo entre Nova Zelândia e Japão no Estádio Elías Figueroa Brander, V"
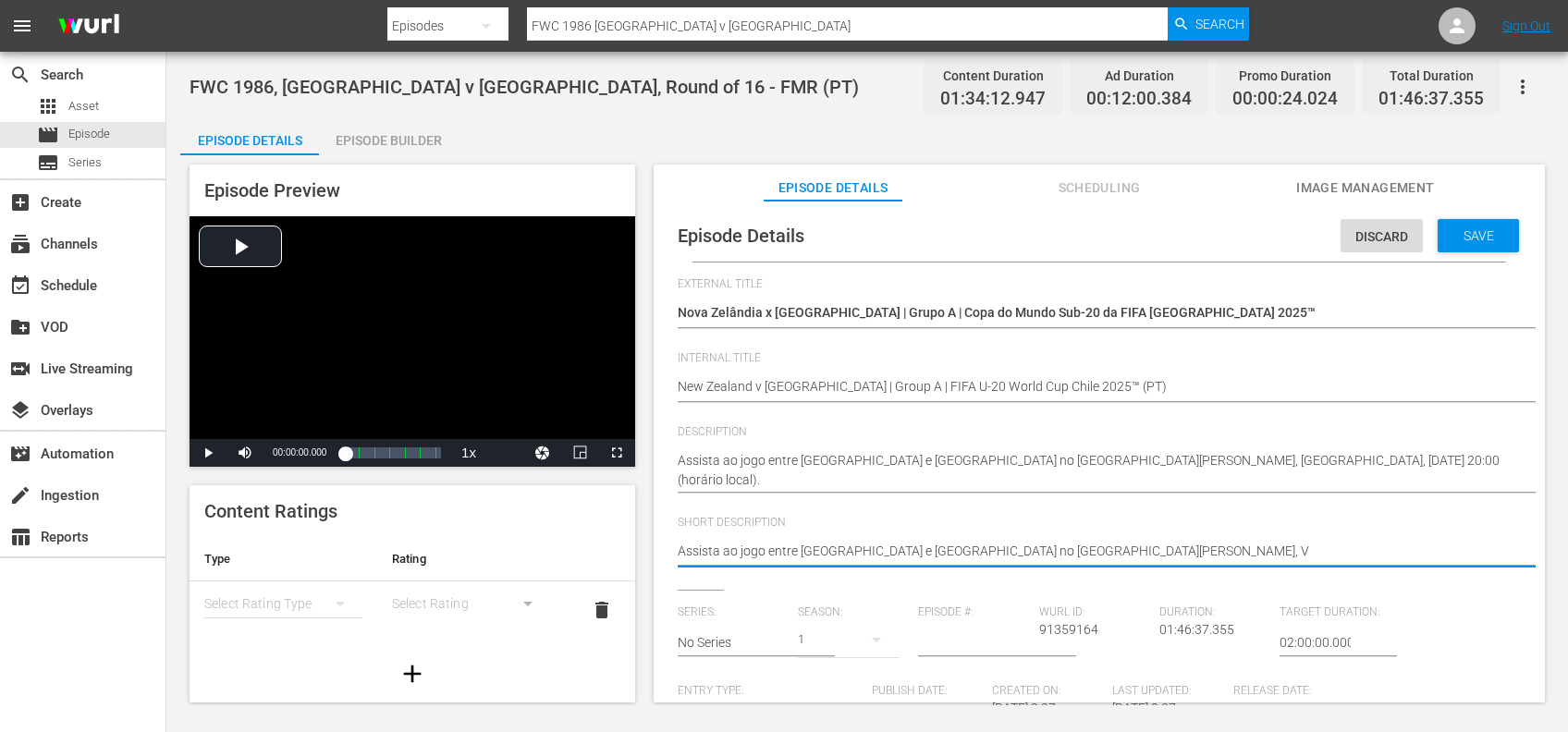
type textarea "Assista ao jogo entre Nova Zelândia e Japão no Estádio Elías Figueroa Brander,"
type textarea "Assista ao jogo entre Nova Zelândia e Japão no Estádio Elías Figueroa Brander"
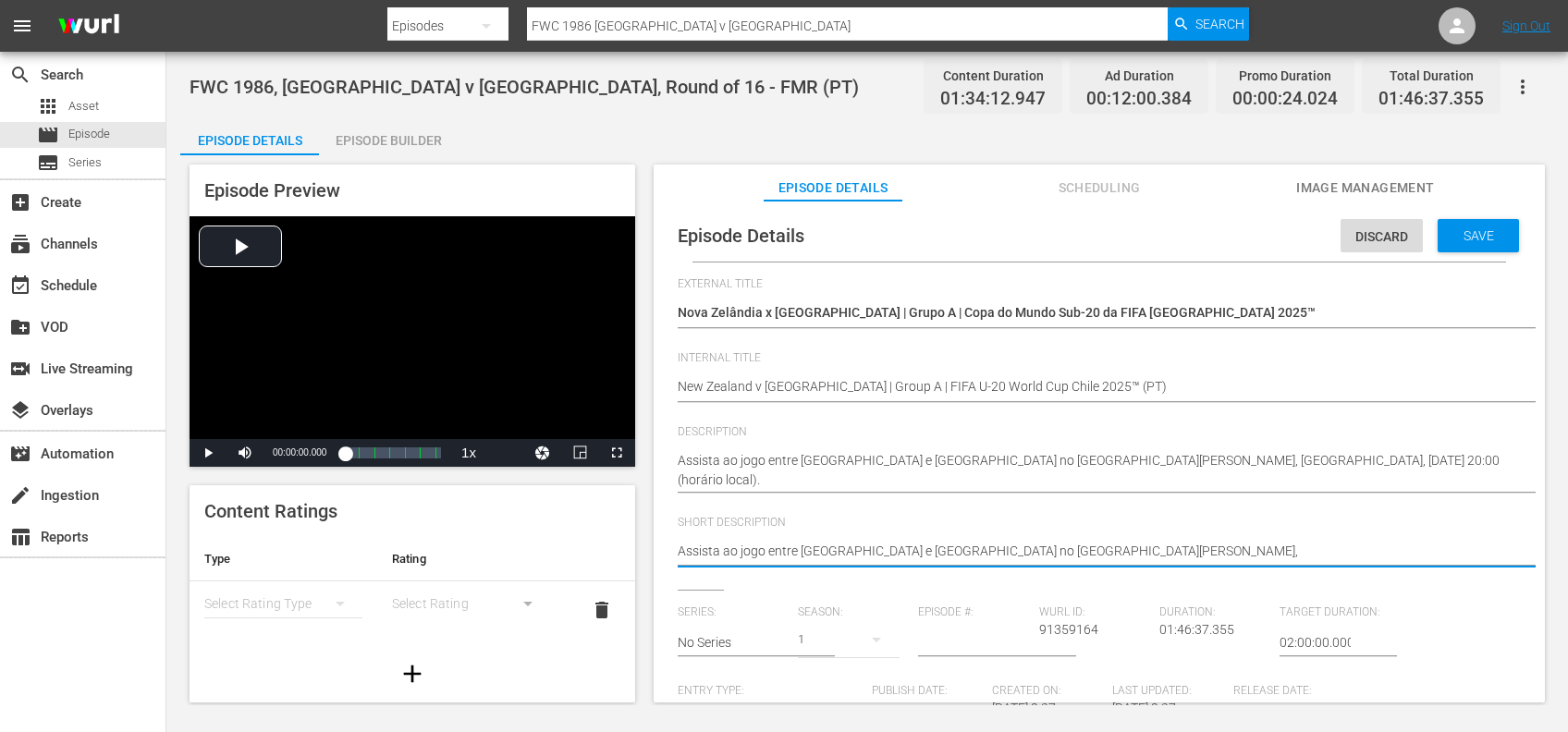
type textarea "Assista ao jogo entre Nova Zelândia e Japão no Estádio Elías Figueroa Brander"
type textarea "Assista ao jogo entre Nova Zelândia e Japão no Estádio Elías Figueroa Brande"
type textarea "Assista ao jogo entre Nova Zelândia e Japão no Estádio Elías Figueroa Brand"
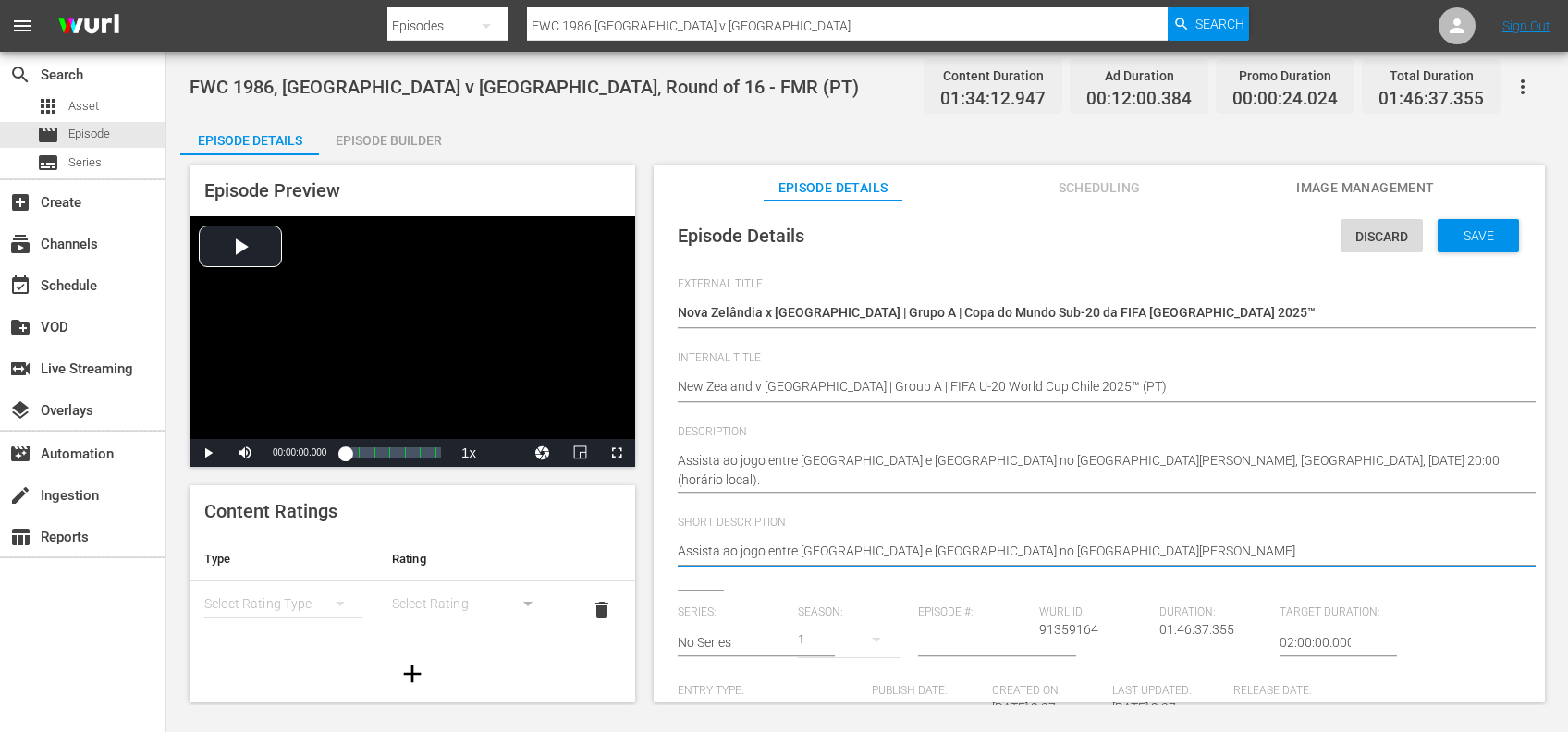
type textarea "Assista ao jogo entre Nova Zelândia e Japão no Estádio Elías Figueroa Bran"
type textarea "Assista ao jogo entre Nova Zelândia e Japão no Estádio Elías Figueroa Bra"
type textarea "Assista ao jogo entre Nova Zelândia e Japão no Estádio Elías Figueroa Br"
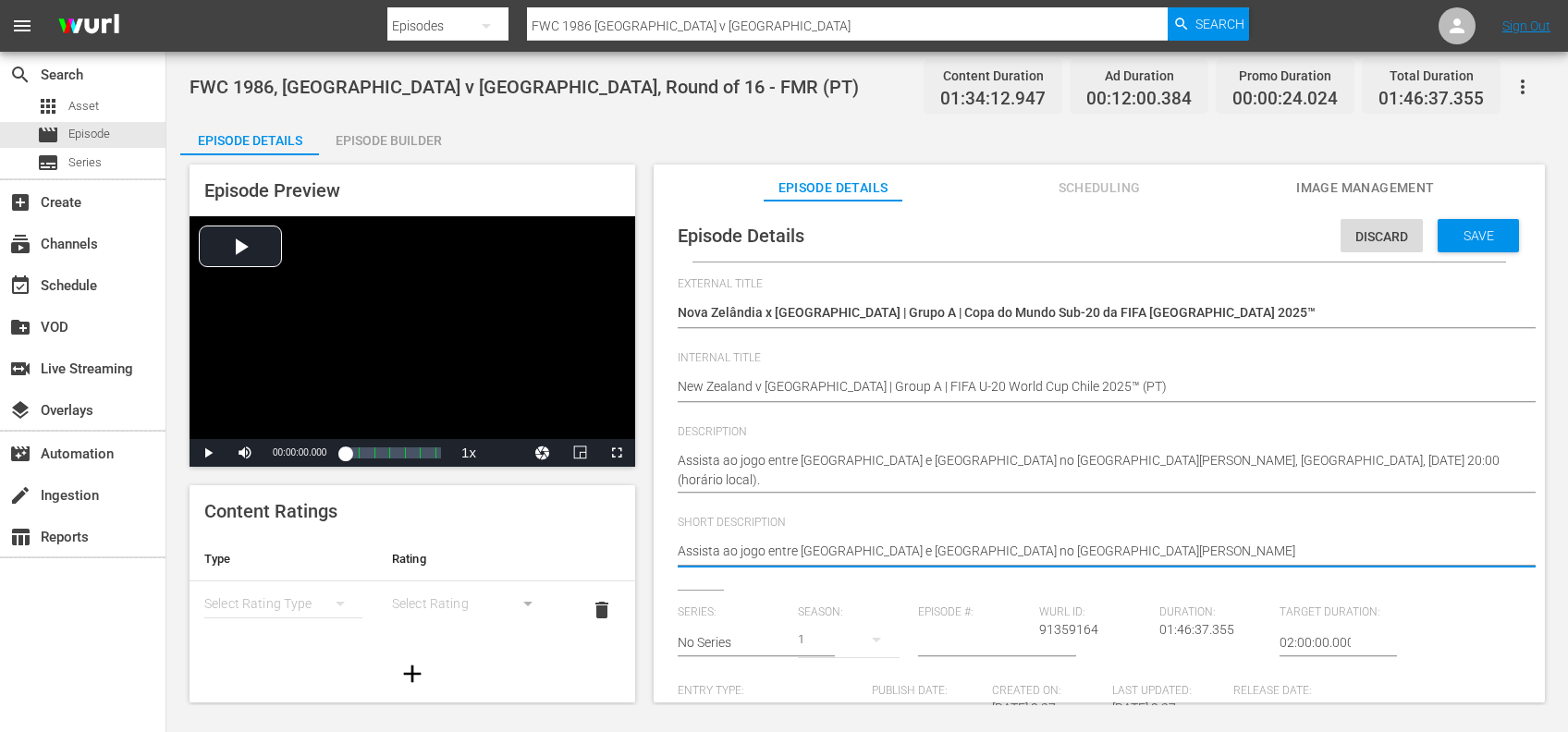
type textarea "Assista ao jogo entre Nova Zelândia e Japão no Estádio Elías Figueroa Br"
type textarea "Assista ao jogo entre Nova Zelândia e Japão no Estádio Elías Figueroa B"
type textarea "Assista ao jogo entre Nova Zelândia e Japão no Estádio Elías Figueroa"
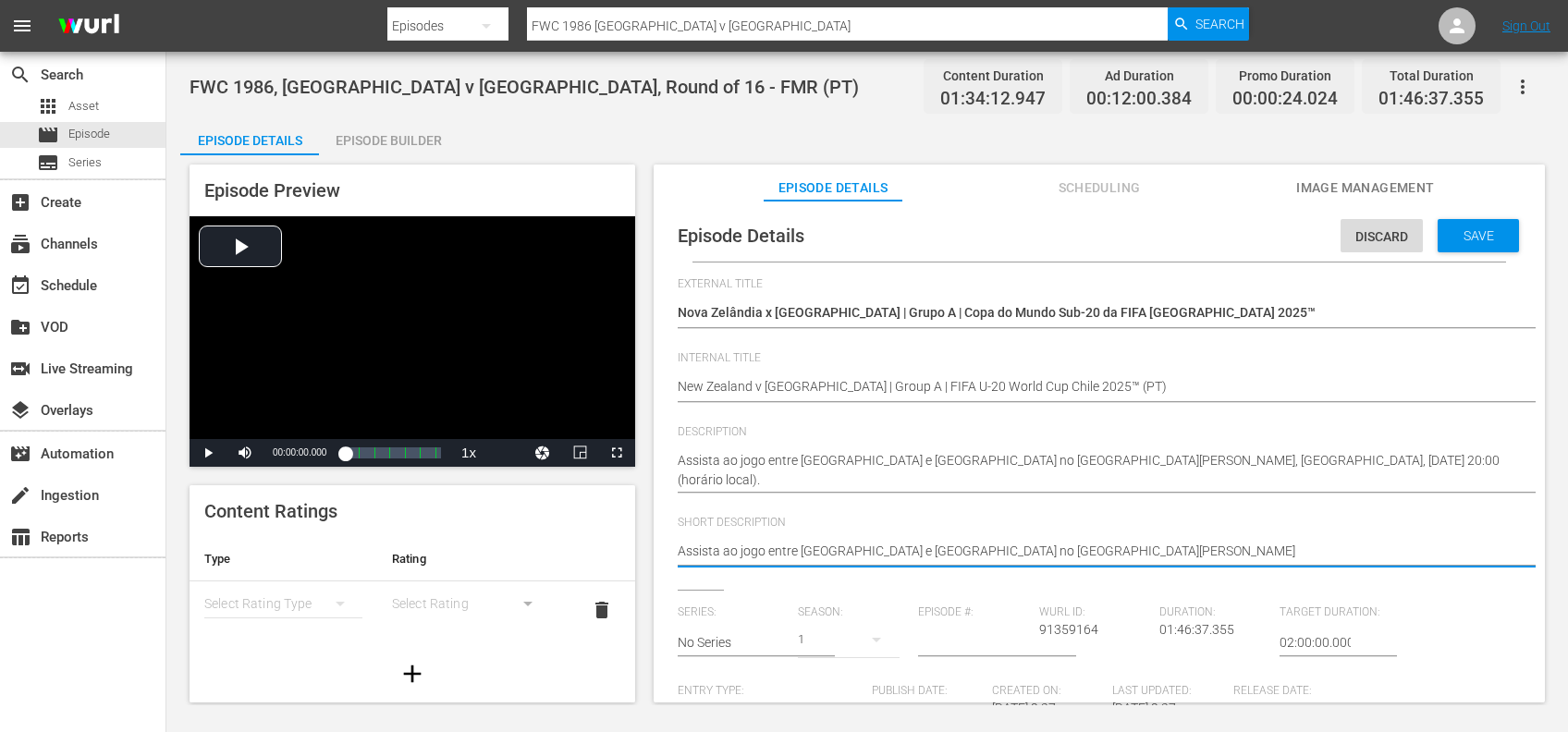
type textarea "Assista ao jogo entre Nova Zelândia e Japão no Estádio Elías Figueroa"
type textarea "Assista ao jogo entre Nova Zelândia e Japão no Estádio Elías Figuero"
type textarea "Assista ao jogo entre Nova Zelândia e Japão no Estádio Elías Figuer"
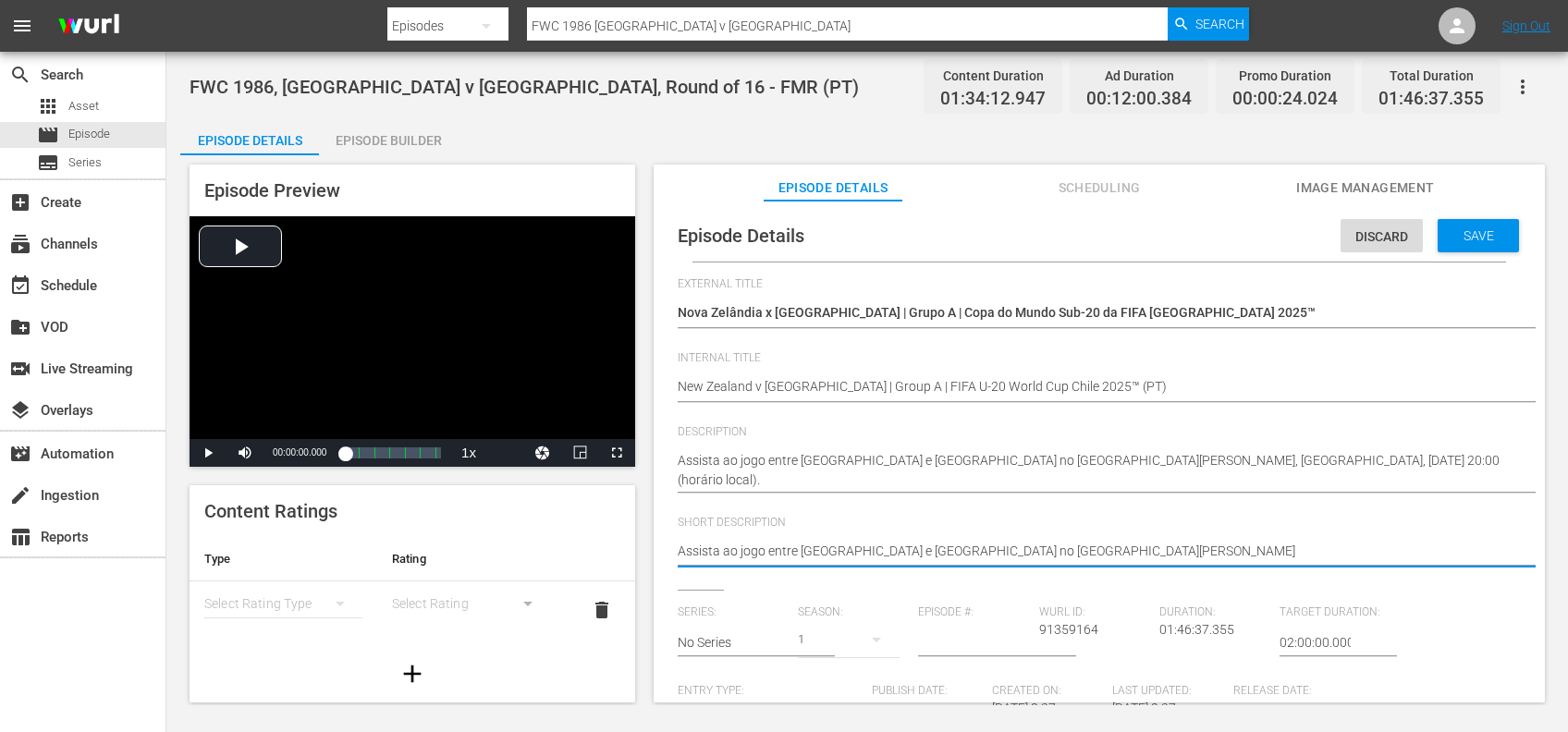
type textarea "Assista ao jogo entre Nova Zelândia e Japão no Estádio Elías Figuer"
type textarea "Assista ao jogo entre Nova Zelândia e Japão no Estádio Elías Figue"
type textarea "Assista ao jogo entre Nova Zelândia e Japão no Estádio Elías Figu"
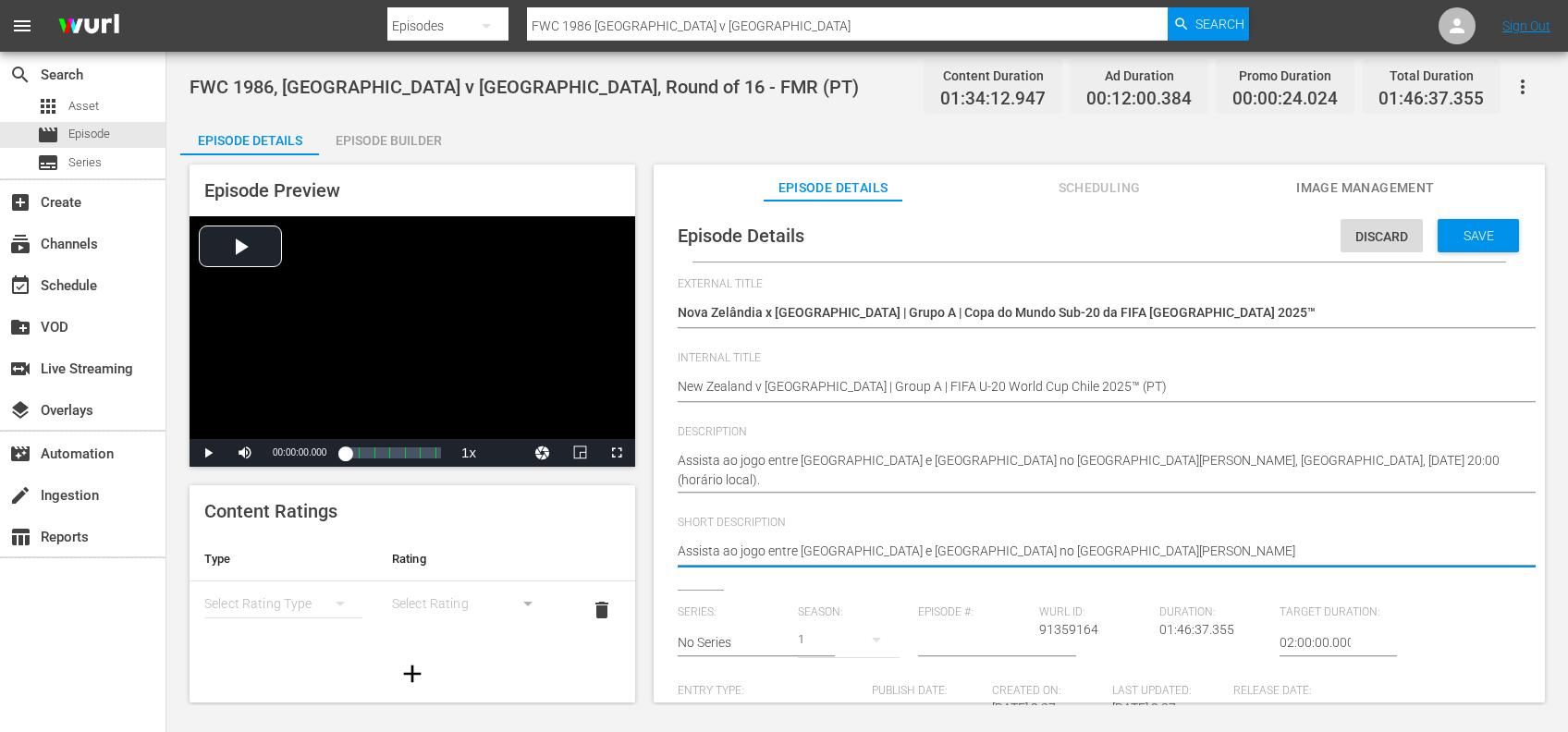
type textarea "Assista ao jogo entre Nova Zelândia e Japão no Estádio Elías Fig"
type textarea "Assista ao jogo entre Nova Zelândia e Japão no Estádio Elías Fi"
type textarea "Assista ao jogo entre Nova Zelândia e Japão no Estádio Elías F"
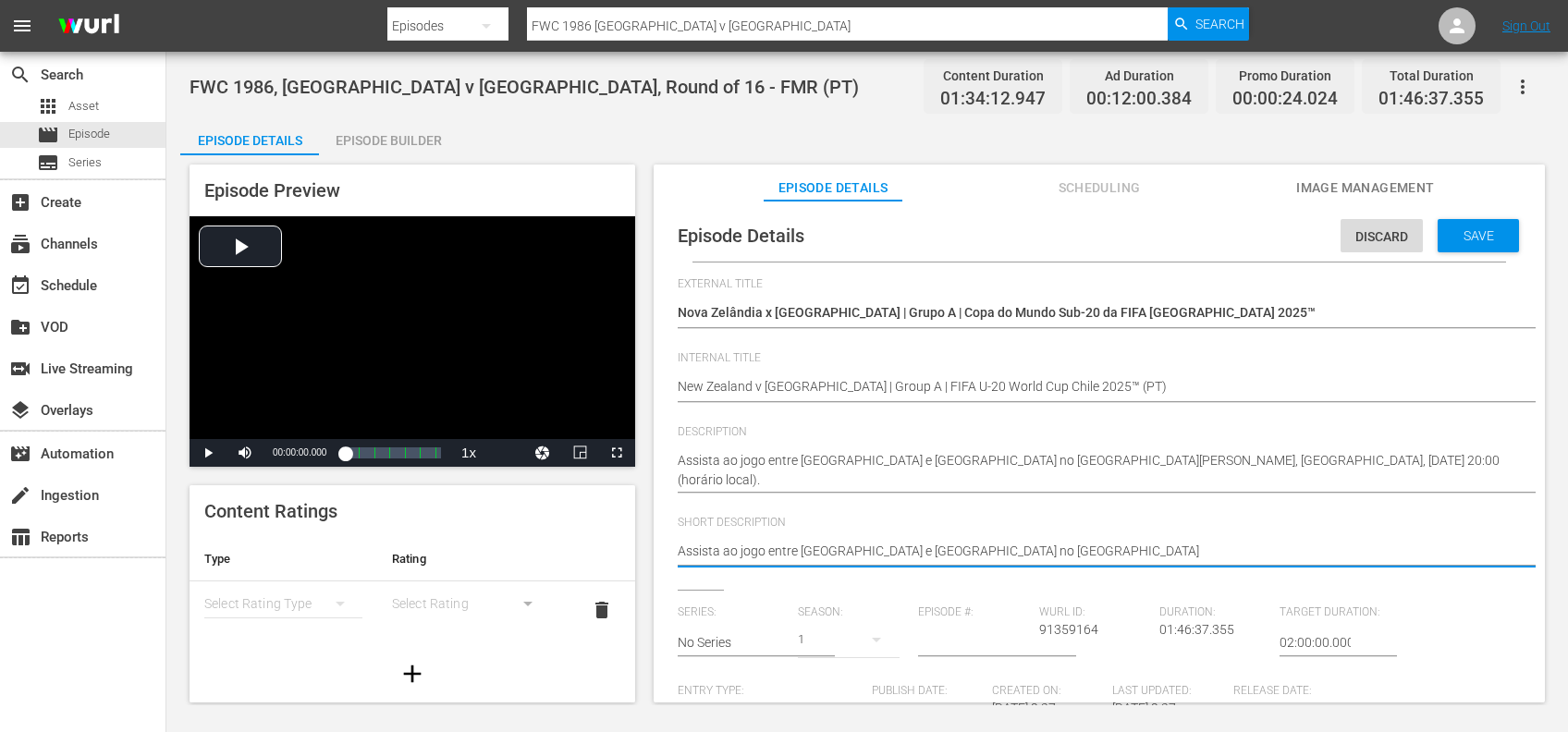
type textarea "Assista ao jogo entre Nova Zelândia e Japão no Estádio Elías F"
type textarea "Assista ao jogo entre Nova Zelândia e Japão no Estádio Elías"
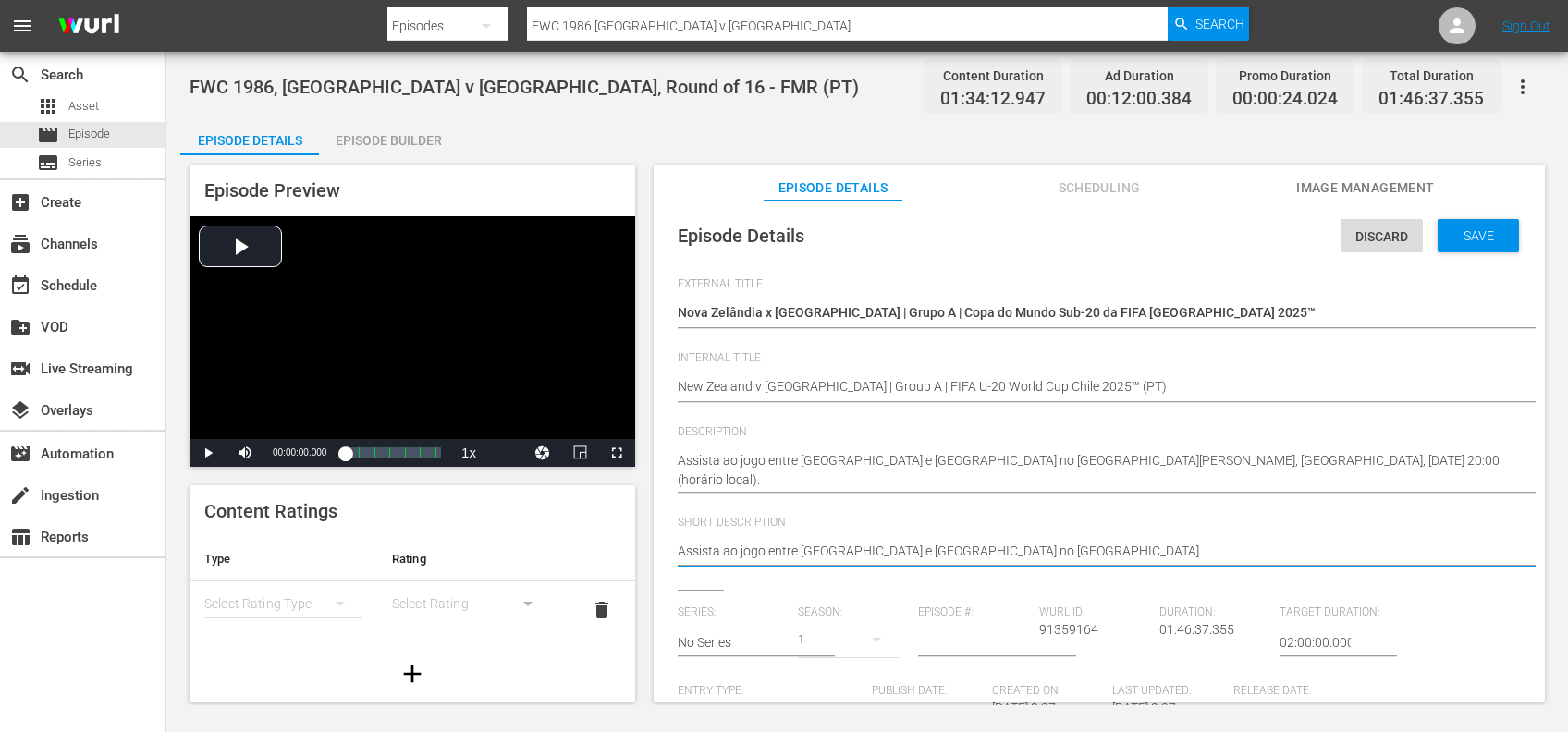
type textarea "Assista ao jogo entre Nova Zelândia e Japão no Estádio Elía"
type textarea "Assista ao jogo entre Nova Zelândia e Japão no Estádio Elí"
type textarea "Assista ao jogo entre Nova Zelândia e Japão no Estádio El"
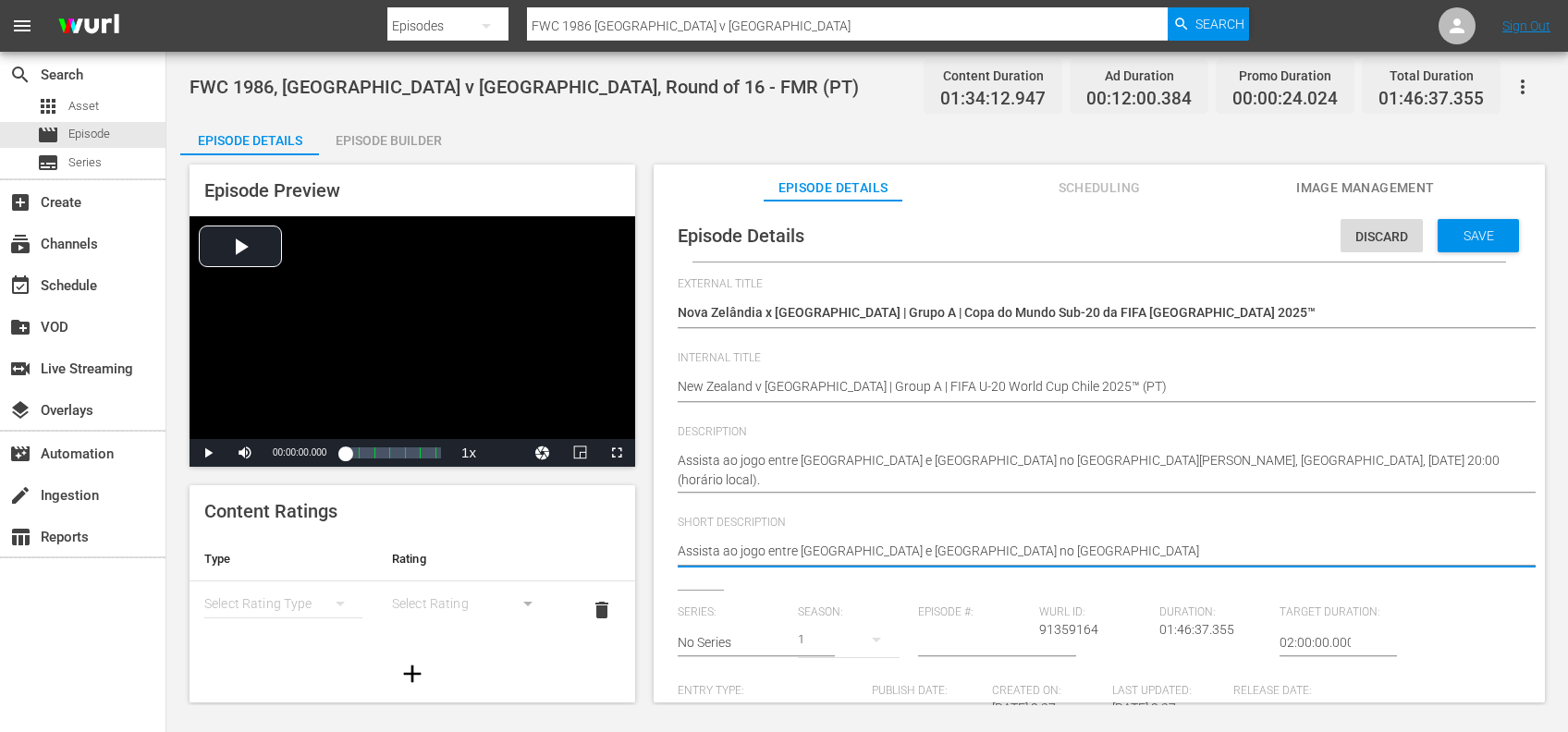
type textarea "Assista ao jogo entre Nova Zelândia e Japão no Estádio El"
type textarea "Assista ao jogo entre Nova Zelândia e Japão no Estádio E"
type textarea "Assista ao jogo entre Nova Zelândia e Japão no Estádio"
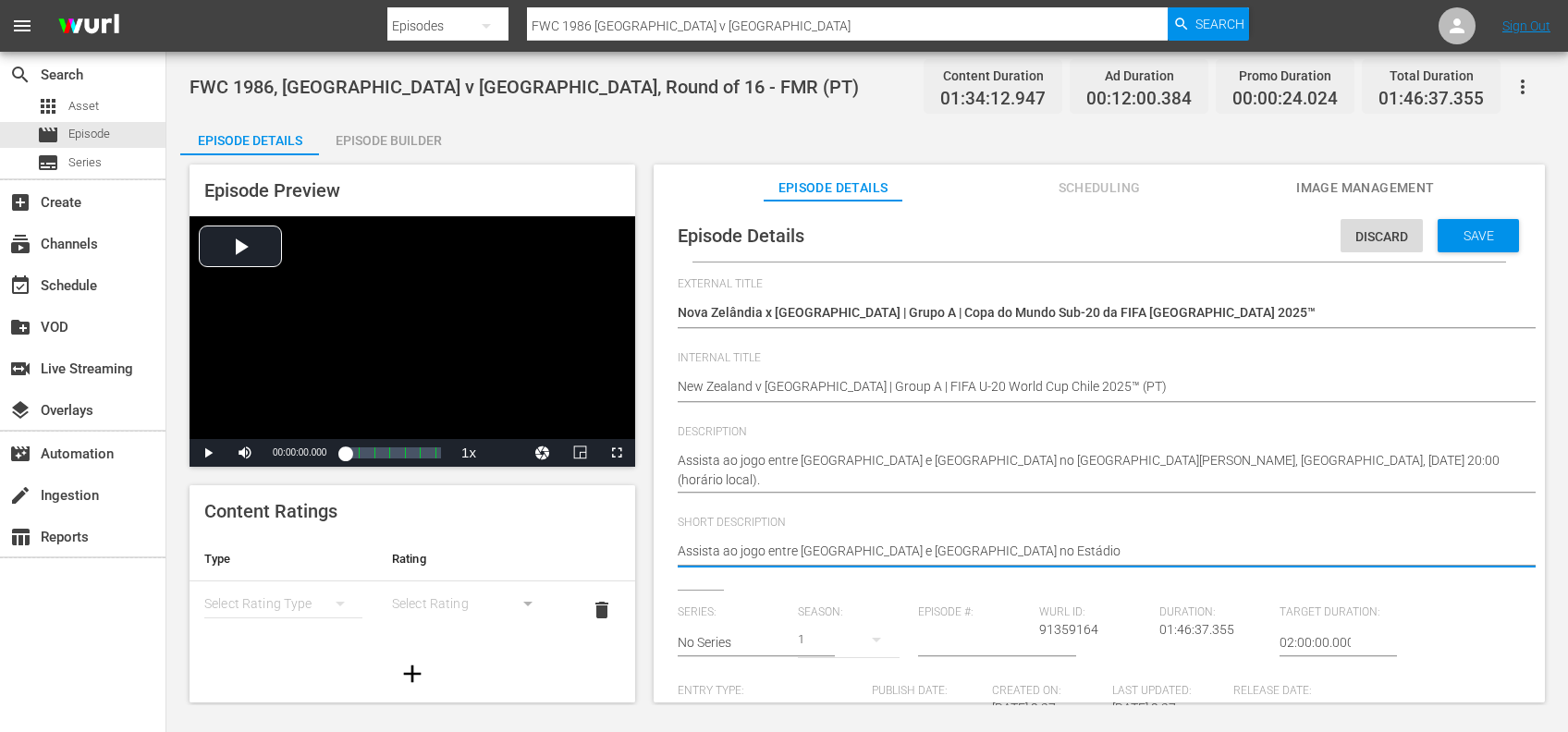
type textarea "Assista ao jogo entre Nova Zelândia e Japão no Estádio"
type textarea "Assista ao jogo entre Nova Zelândia e Japão no Estádi"
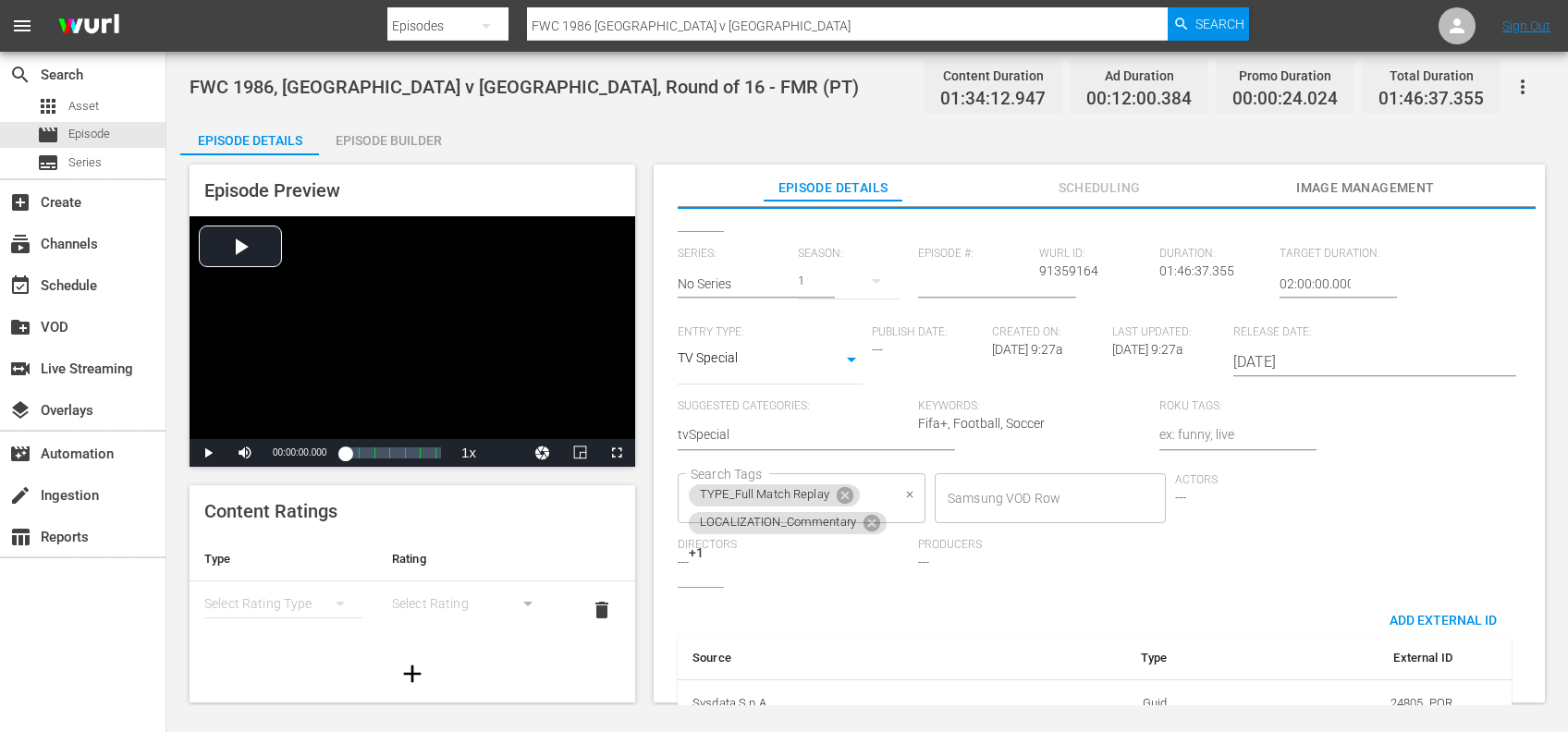
scroll to position [360, 0]
click at [842, 492] on icon at bounding box center [844, 494] width 16 height 16
click at [865, 492] on icon at bounding box center [871, 494] width 16 height 16
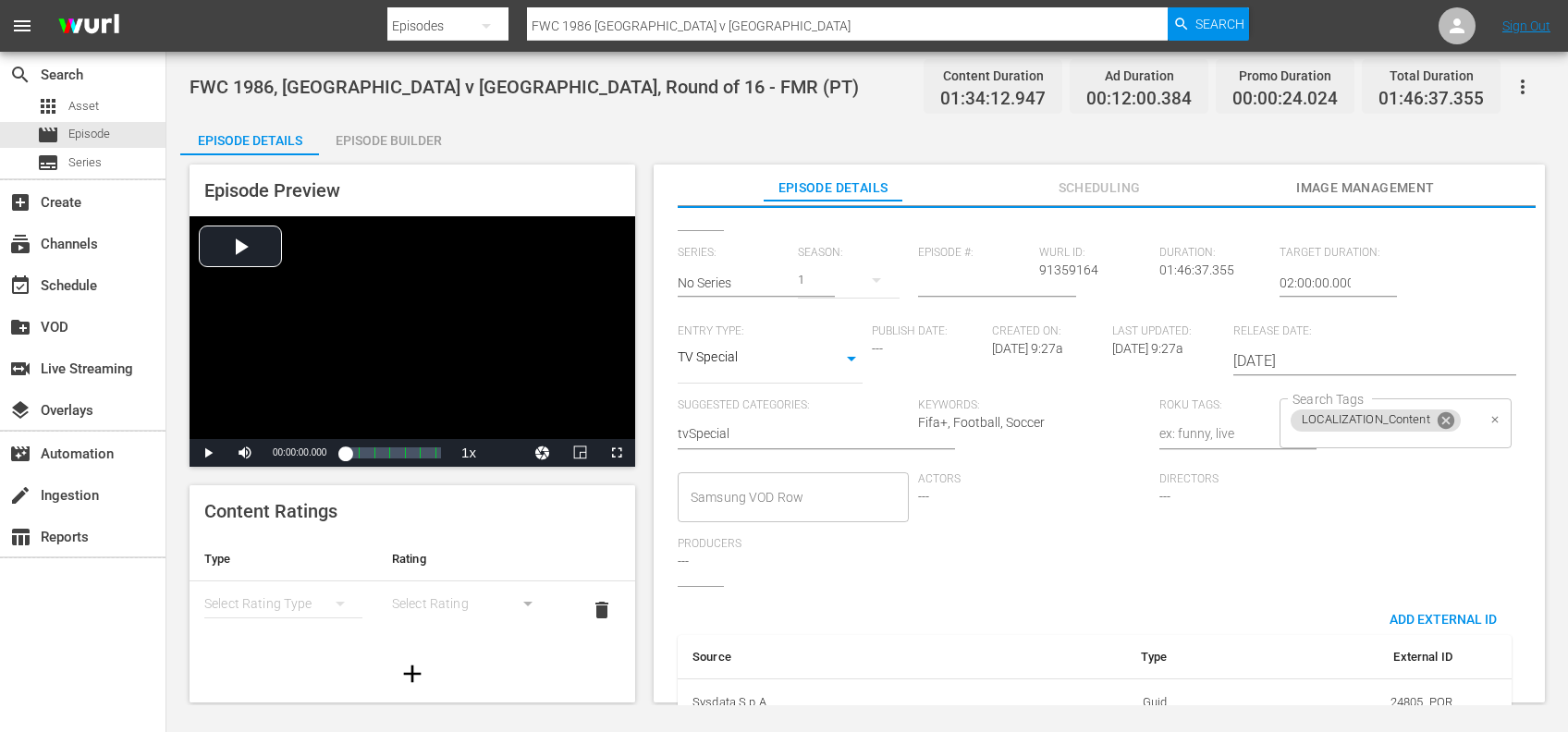
click at [1441, 419] on icon at bounding box center [1445, 420] width 16 height 16
click at [1376, 426] on input "Search Tags" at bounding box center [1381, 423] width 187 height 34
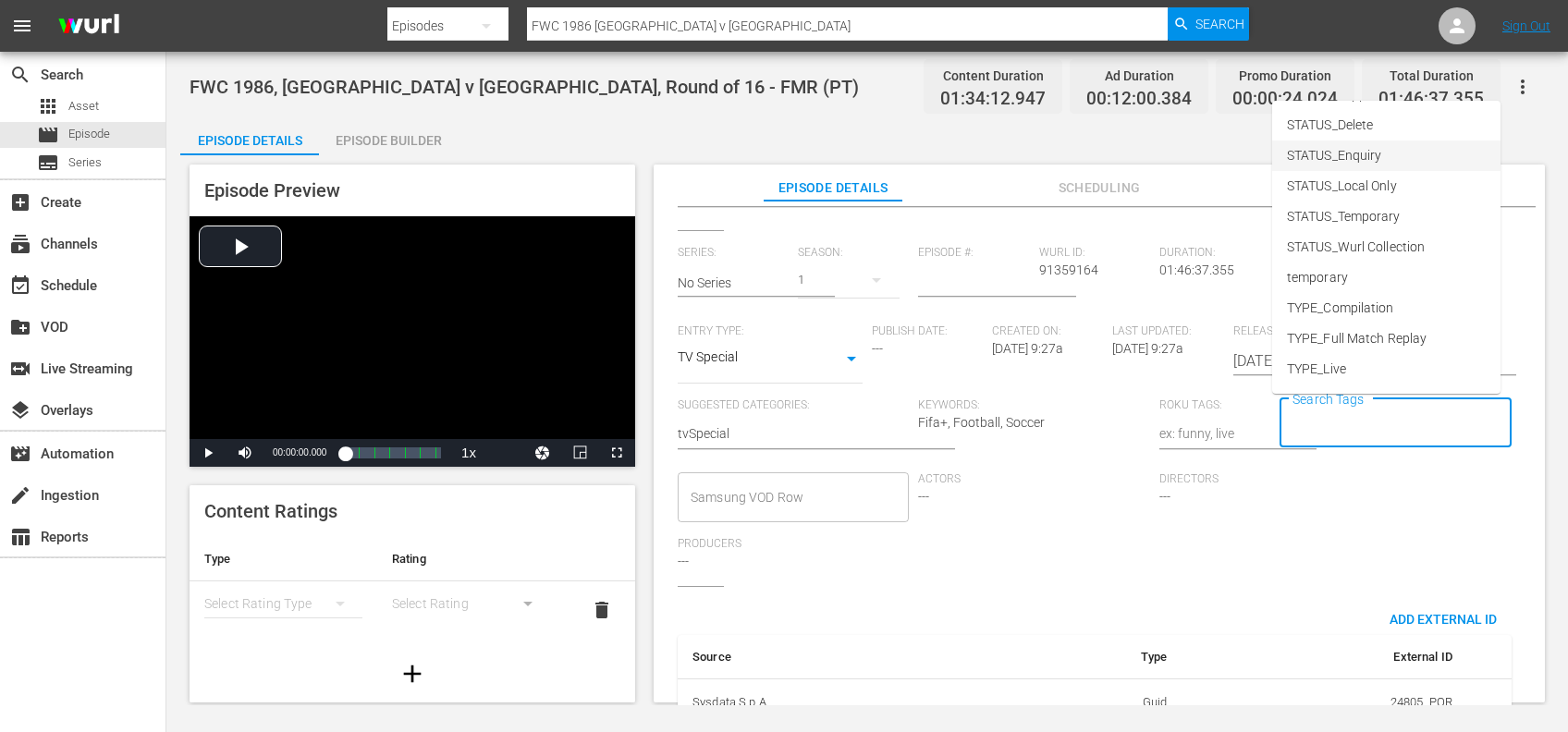
scroll to position [271, 0]
click at [1363, 307] on li "TYPE_Live" at bounding box center [1385, 311] width 228 height 31
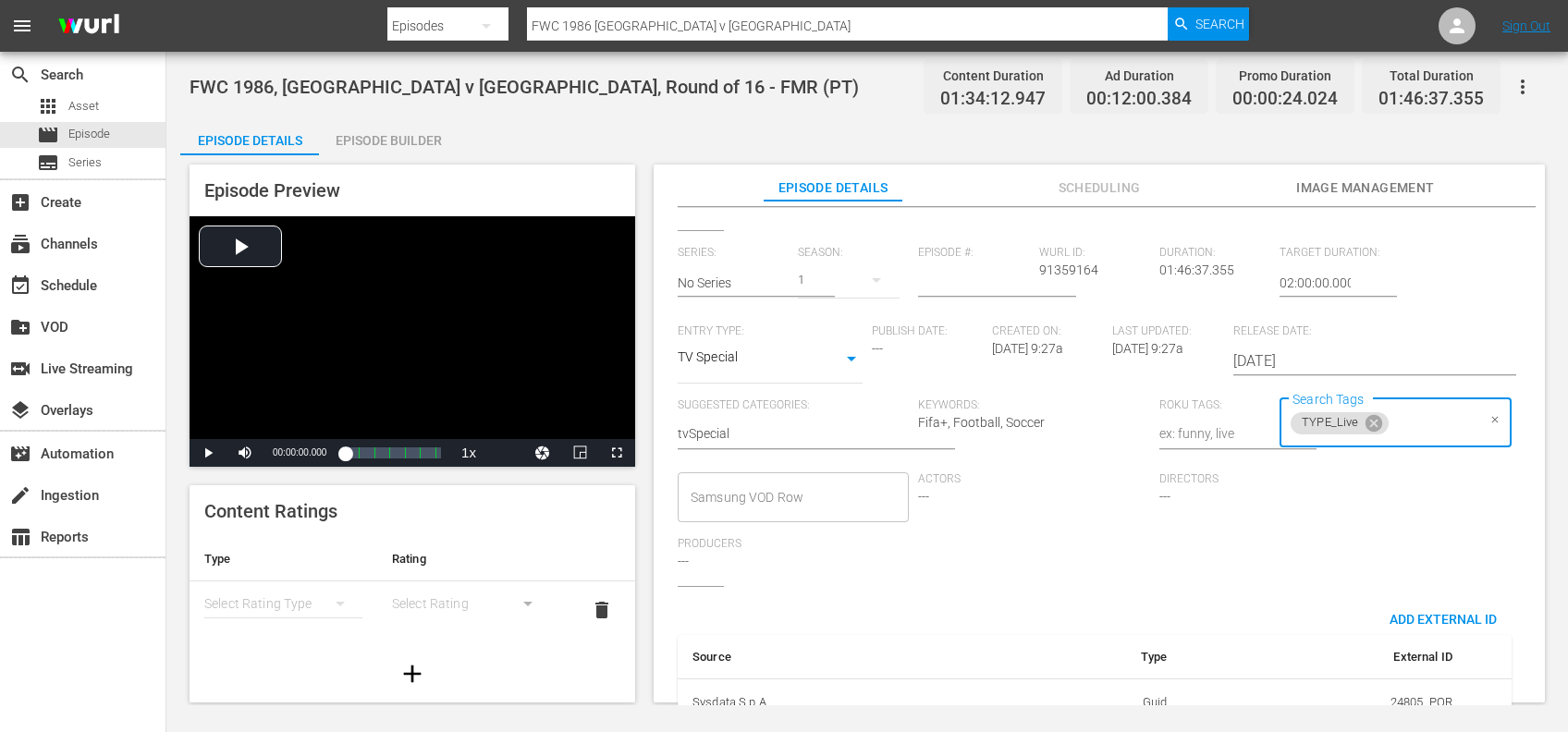
click at [1415, 428] on input "Search Tags" at bounding box center [1432, 423] width 84 height 34
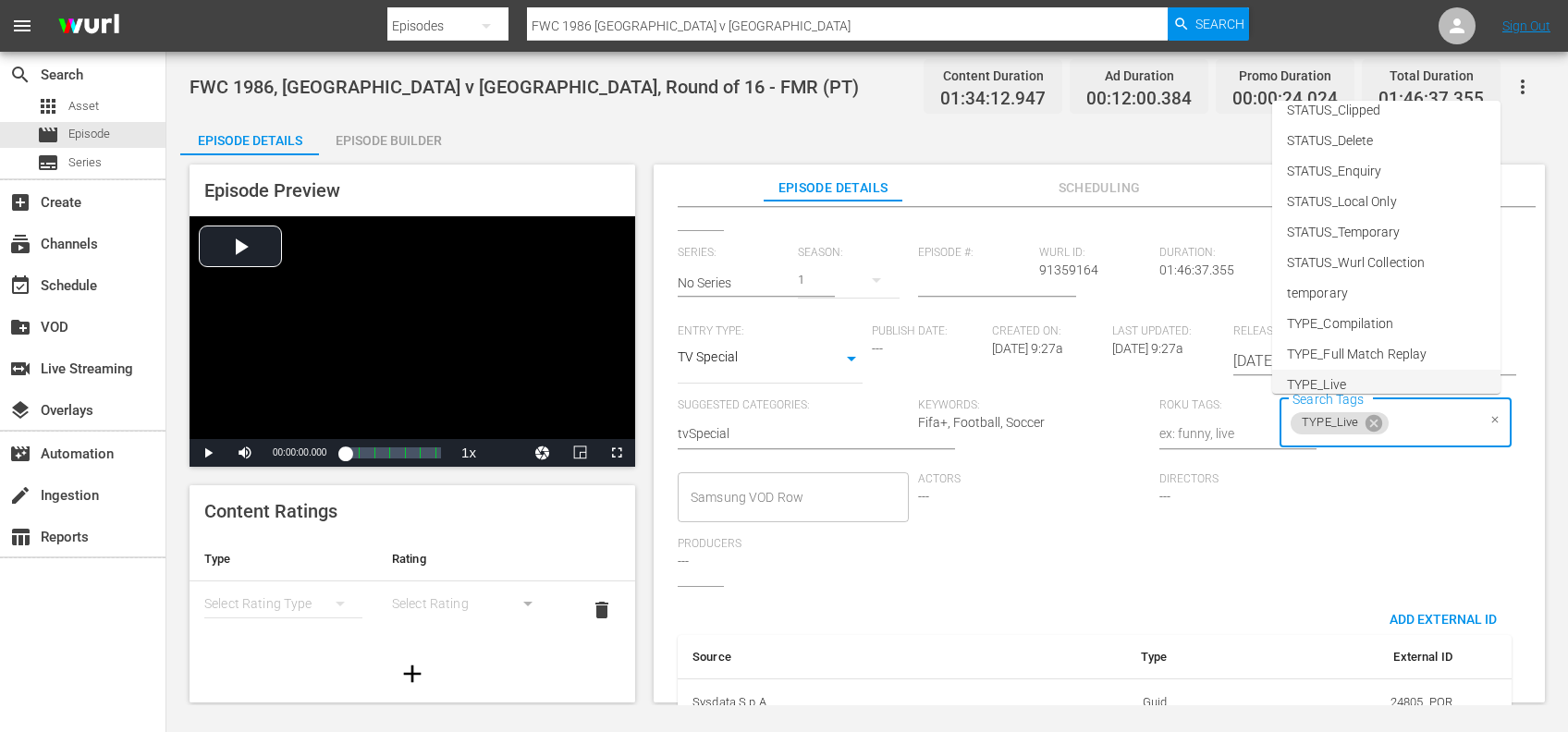
scroll to position [189, 0]
click at [1389, 237] on span "STATUS_Temporary" at bounding box center [1343, 239] width 113 height 19
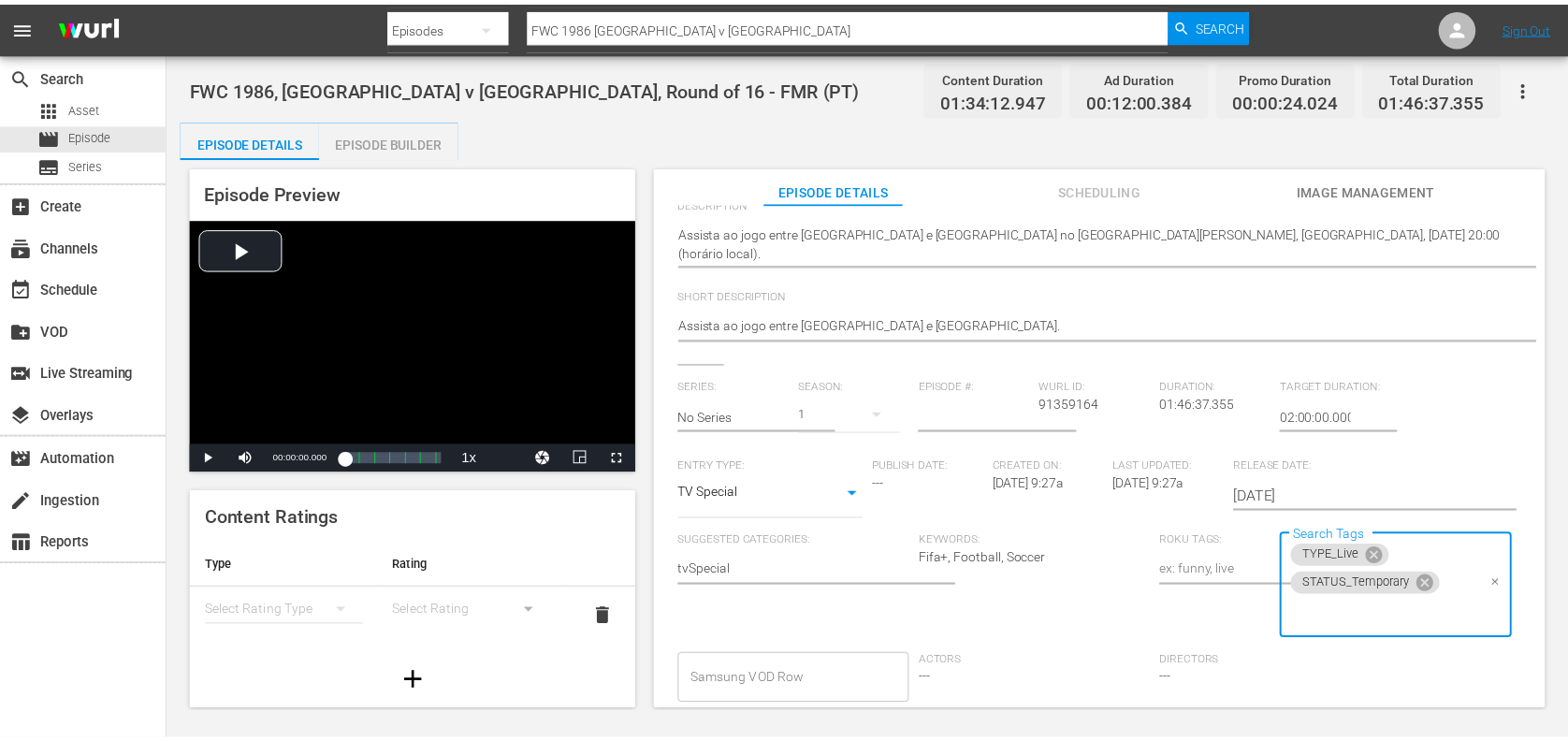
scroll to position [0, 0]
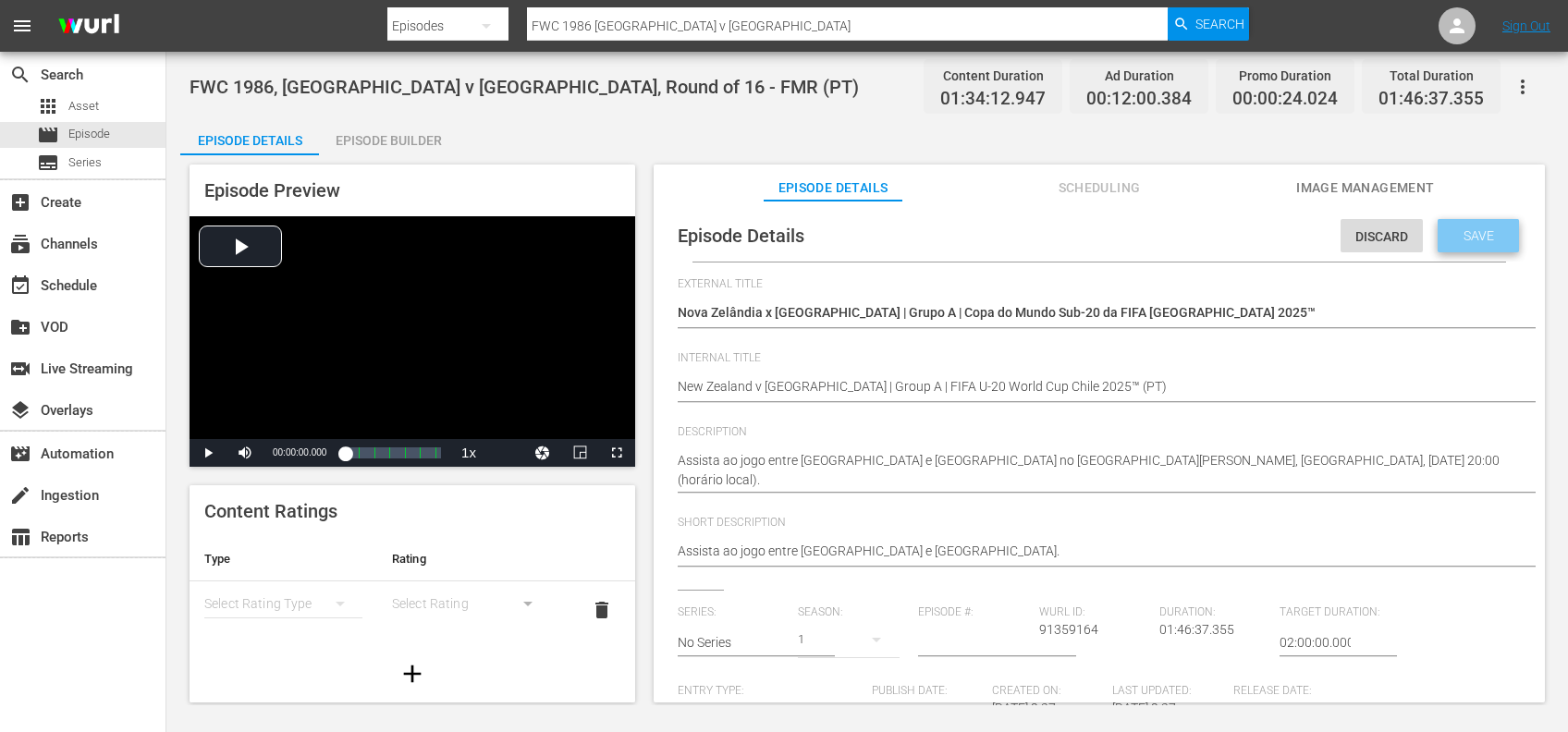
click at [1456, 234] on span "Save" at bounding box center [1479, 235] width 60 height 14
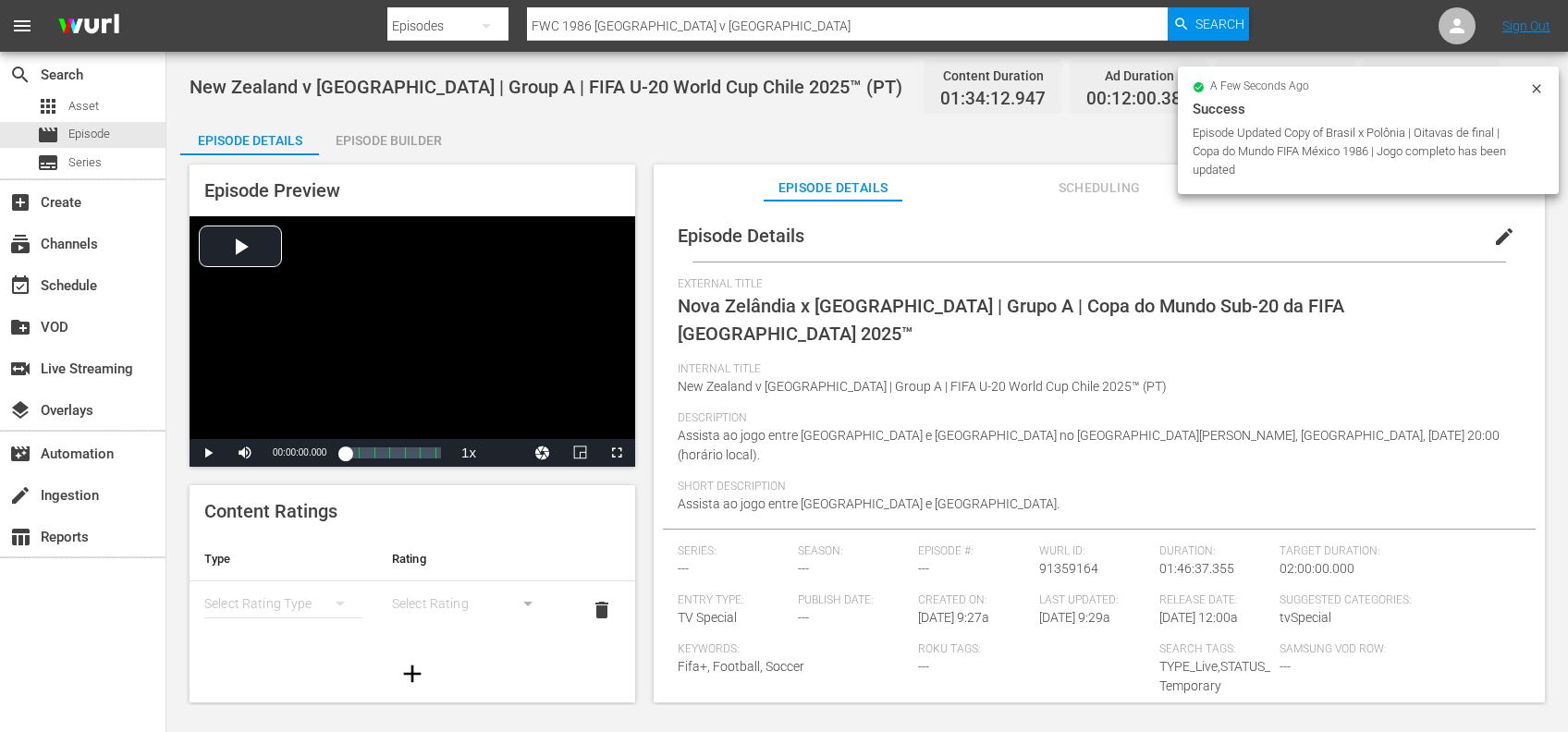
click at [1536, 84] on icon at bounding box center [1535, 88] width 14 height 14
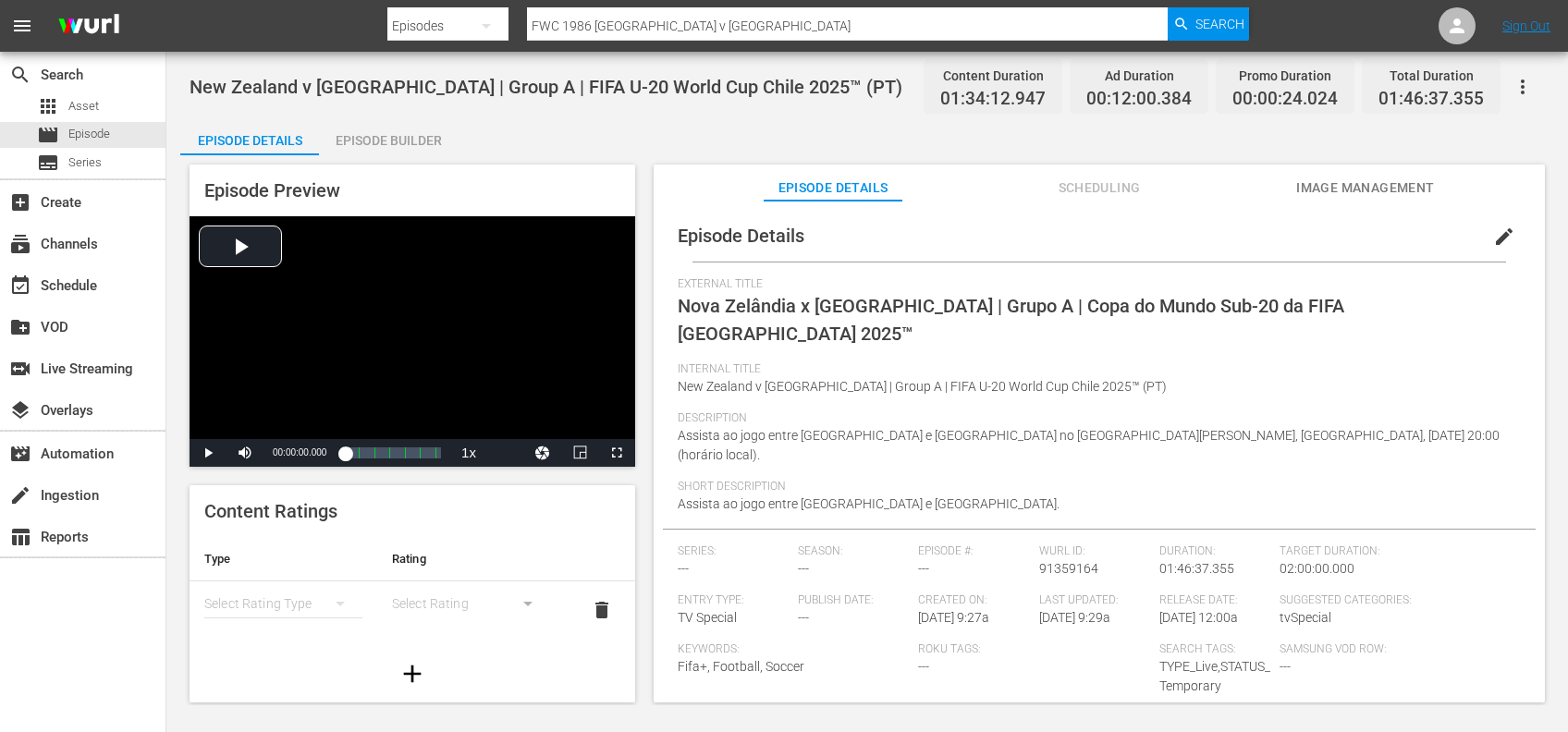
click at [1397, 179] on span "Image Management" at bounding box center [1365, 189] width 138 height 23
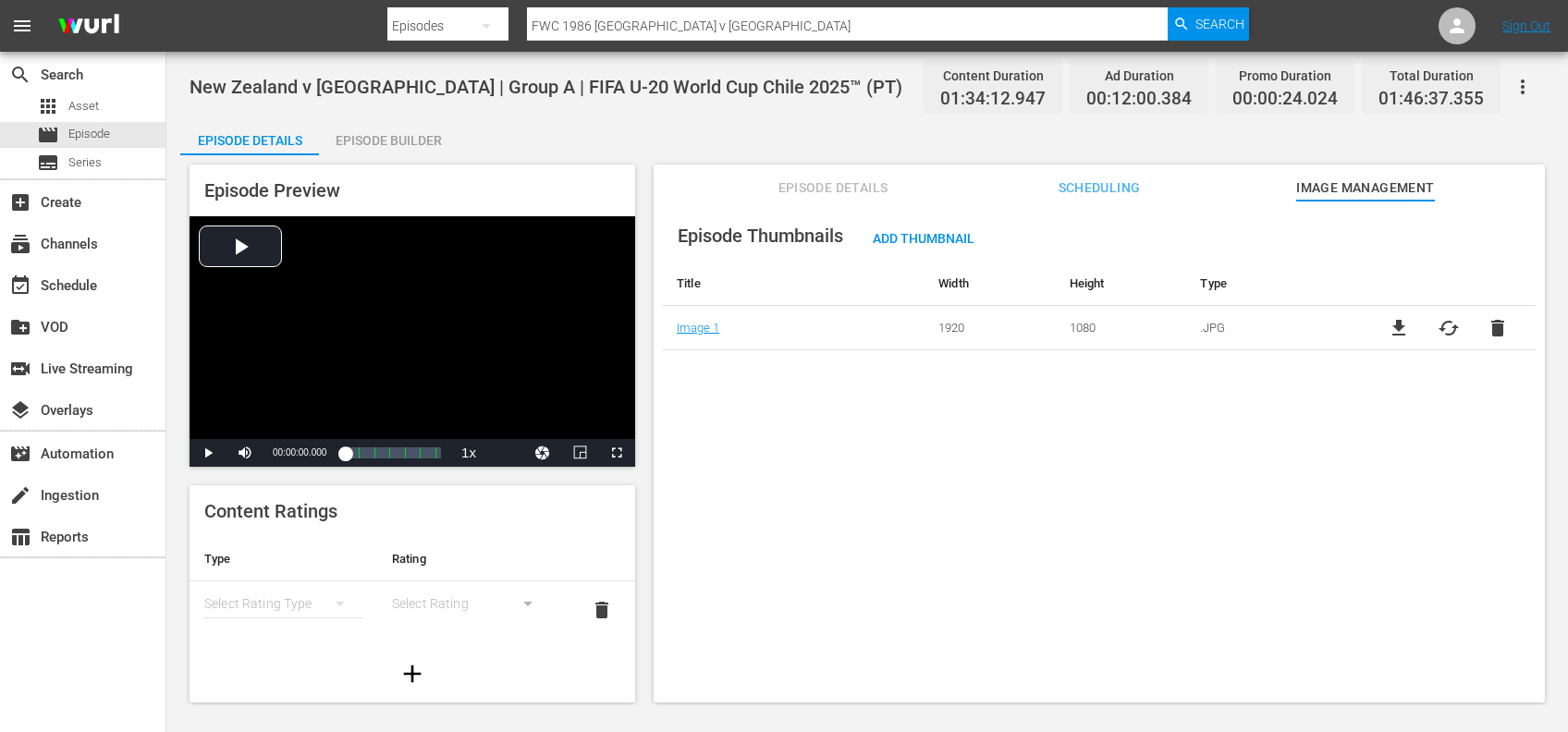
click at [1494, 324] on span "delete" at bounding box center [1497, 328] width 22 height 22
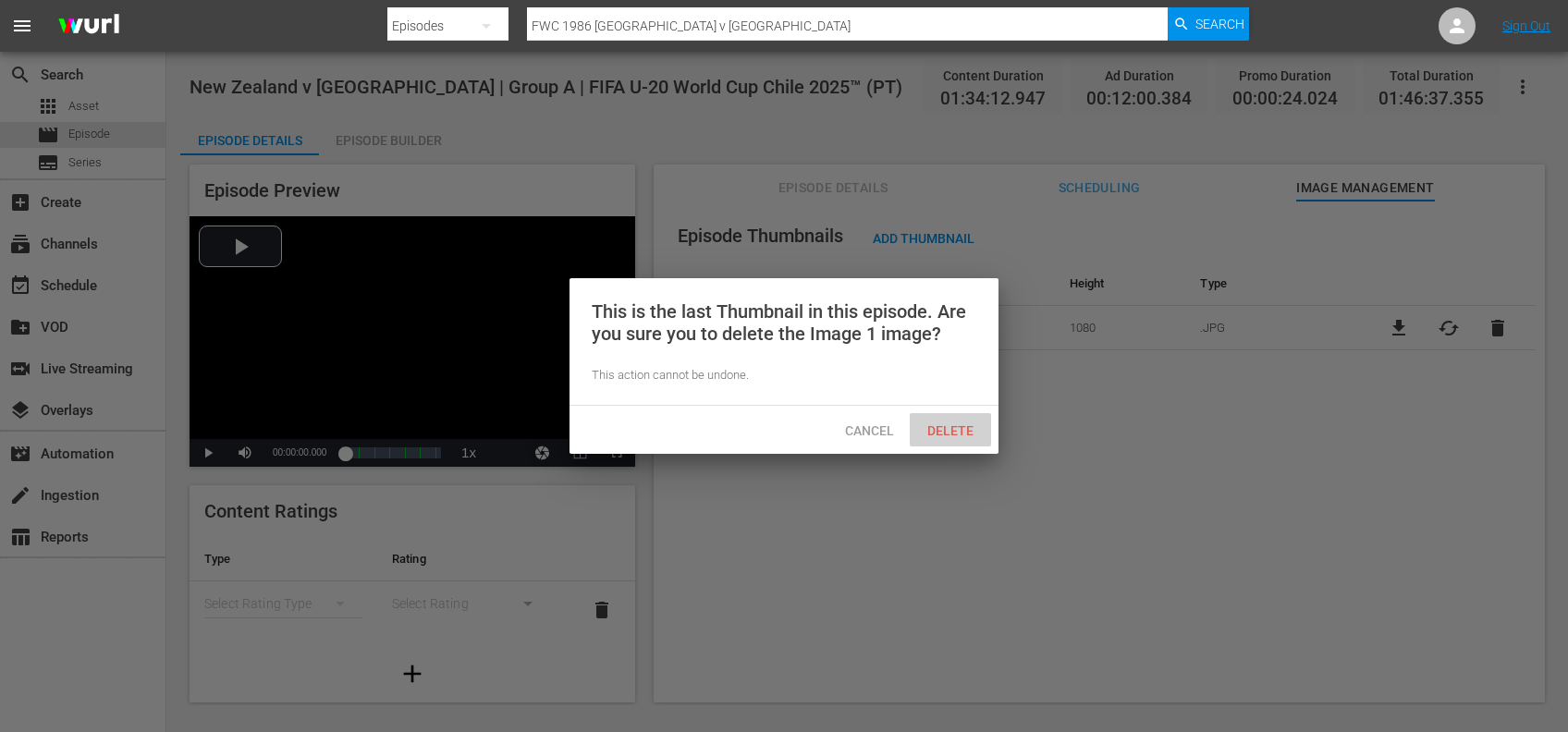
click at [954, 427] on span "Delete" at bounding box center [950, 430] width 76 height 14
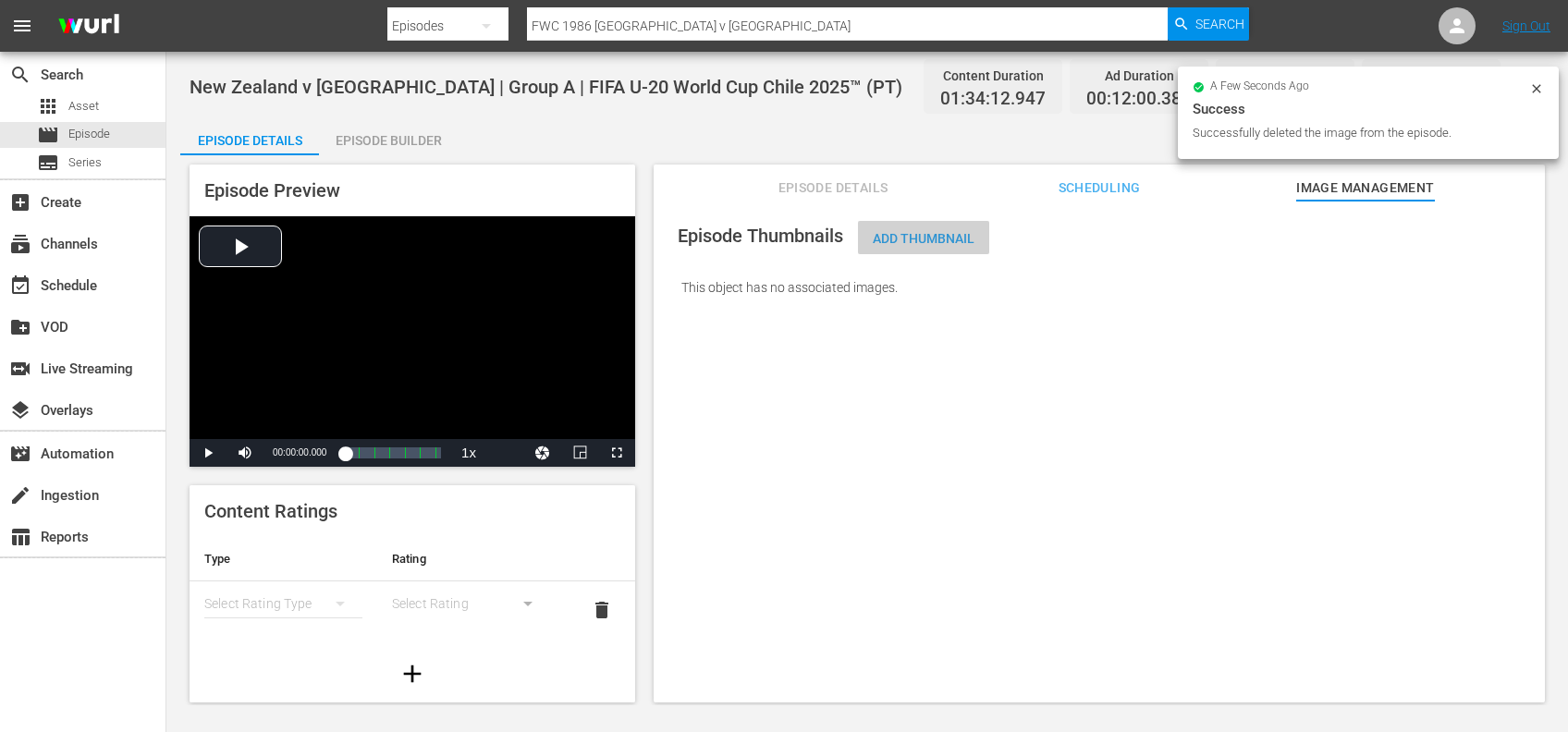
click at [890, 228] on div "Add Thumbnail" at bounding box center [923, 239] width 132 height 35
click at [932, 229] on div "Add Thumbnail" at bounding box center [923, 239] width 132 height 35
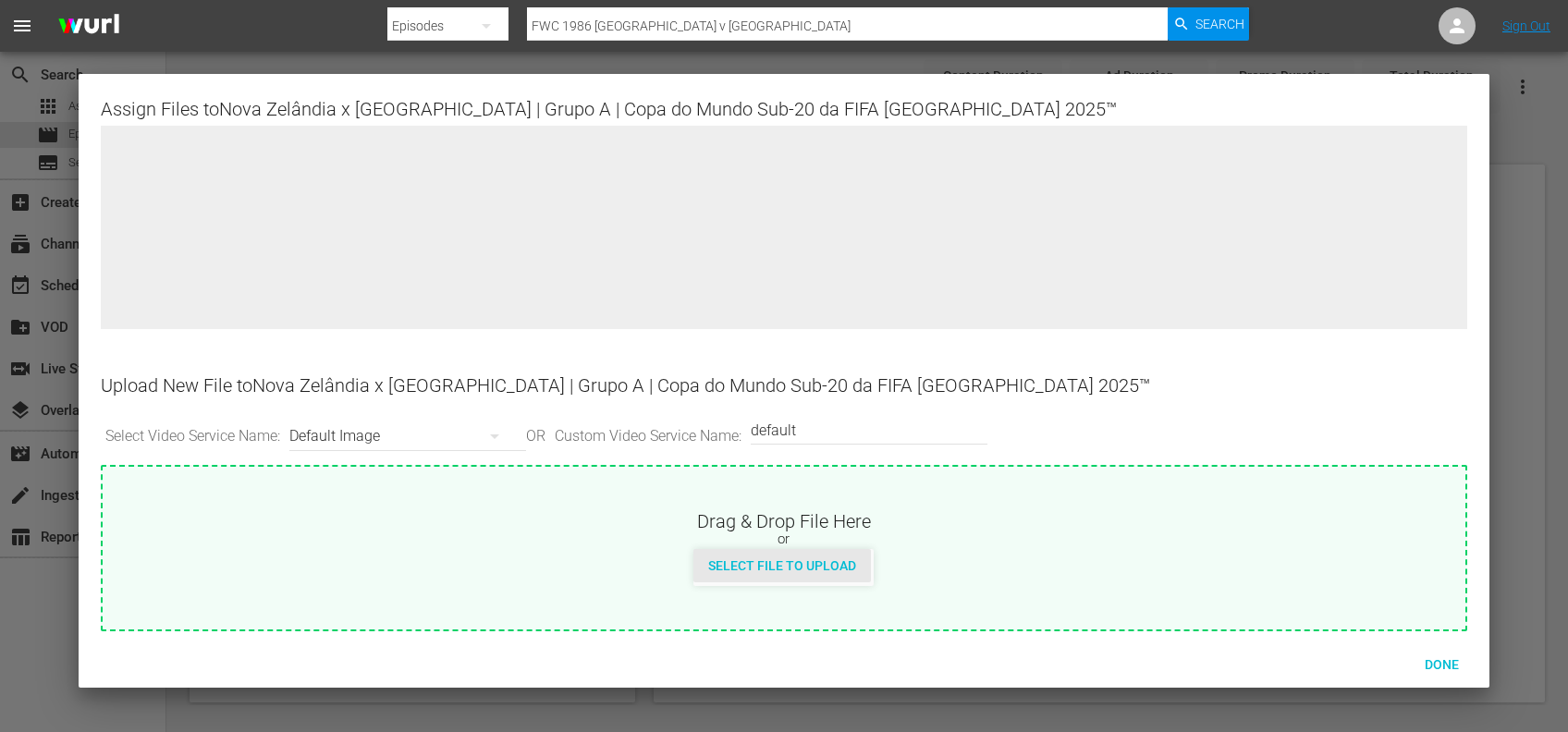
click at [741, 568] on span "Select File to Upload" at bounding box center [782, 566] width 178 height 14
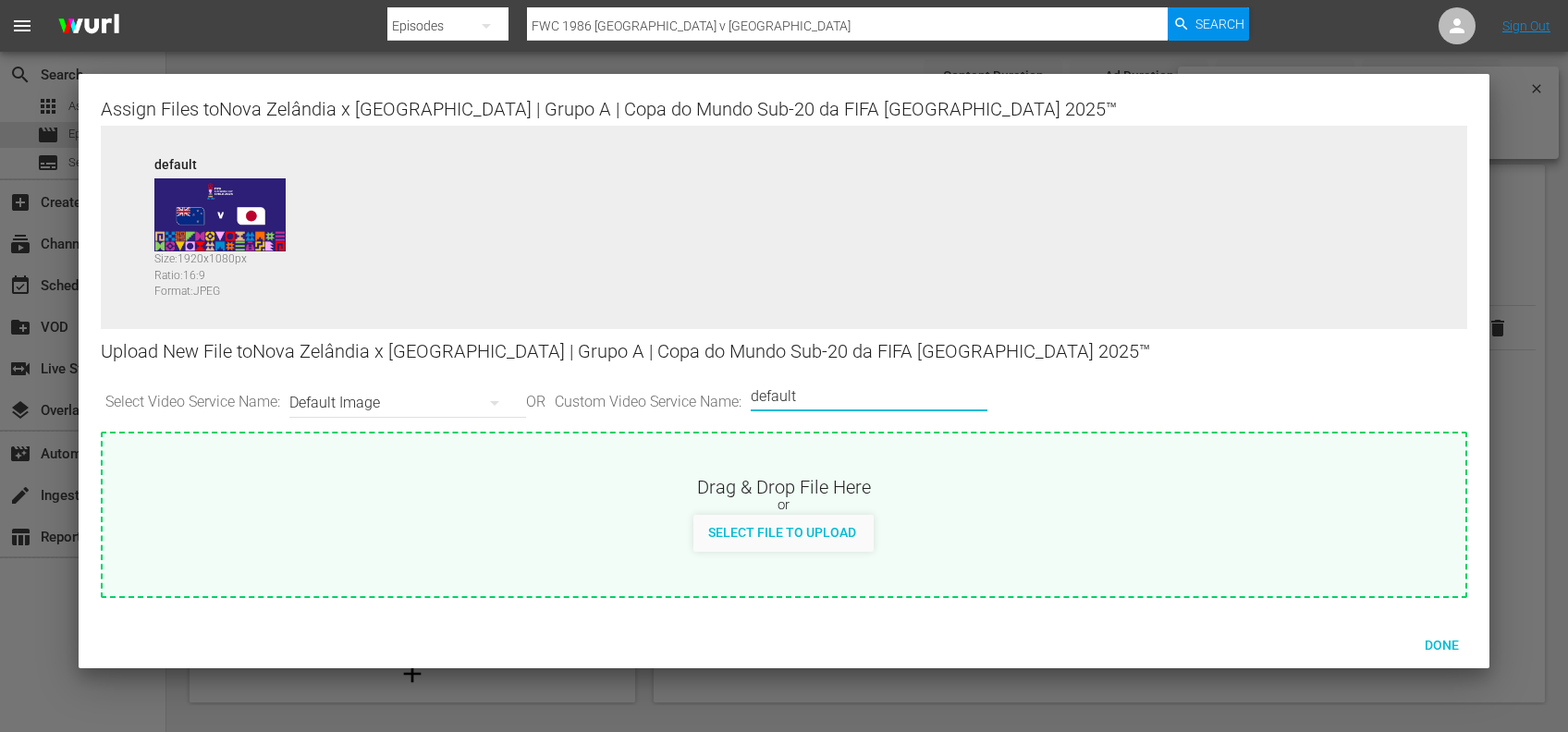
click at [838, 392] on input "default" at bounding box center [864, 396] width 228 height 44
click at [800, 527] on span "Select File to Upload" at bounding box center [782, 532] width 178 height 14
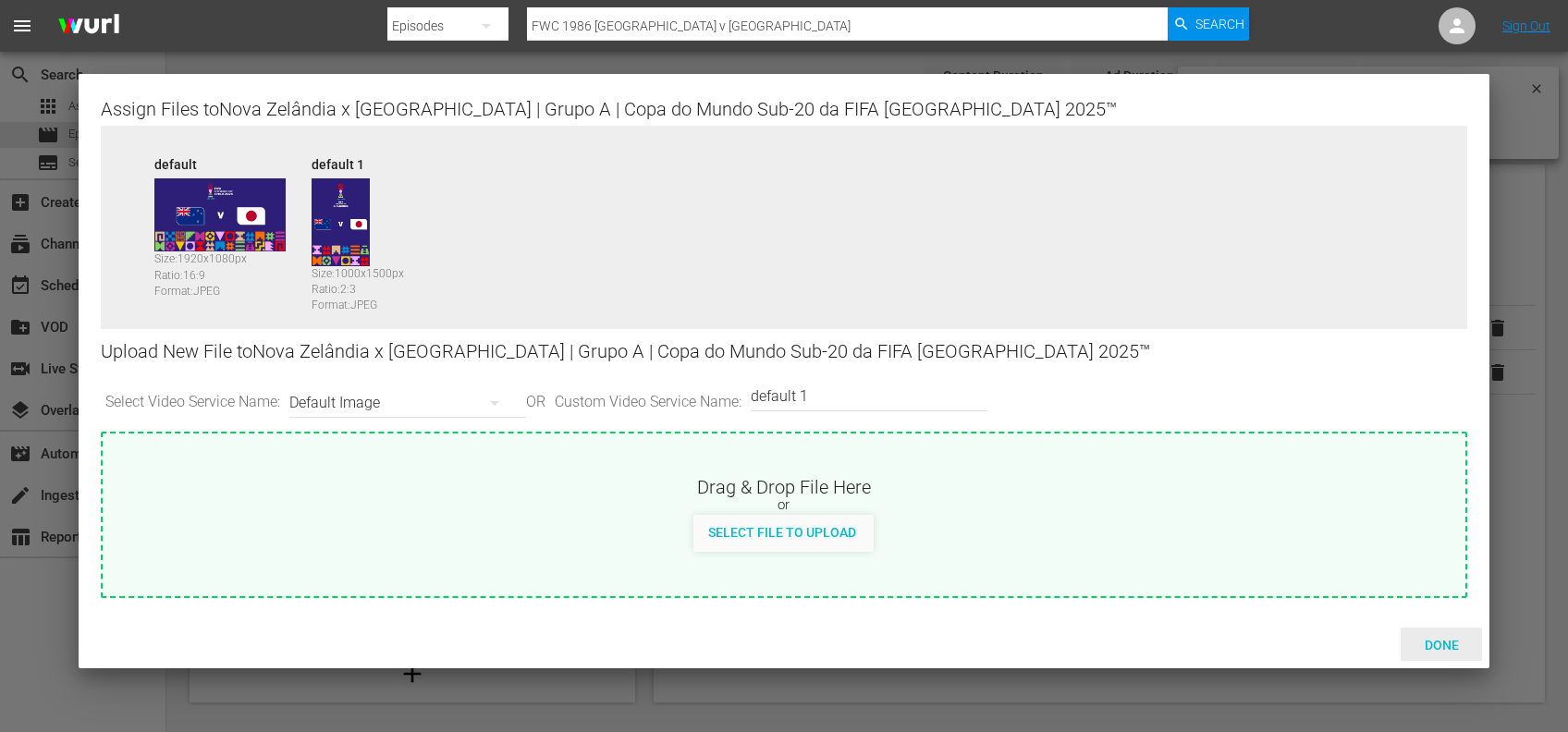
click at [1437, 640] on span "Done" at bounding box center [1441, 644] width 63 height 14
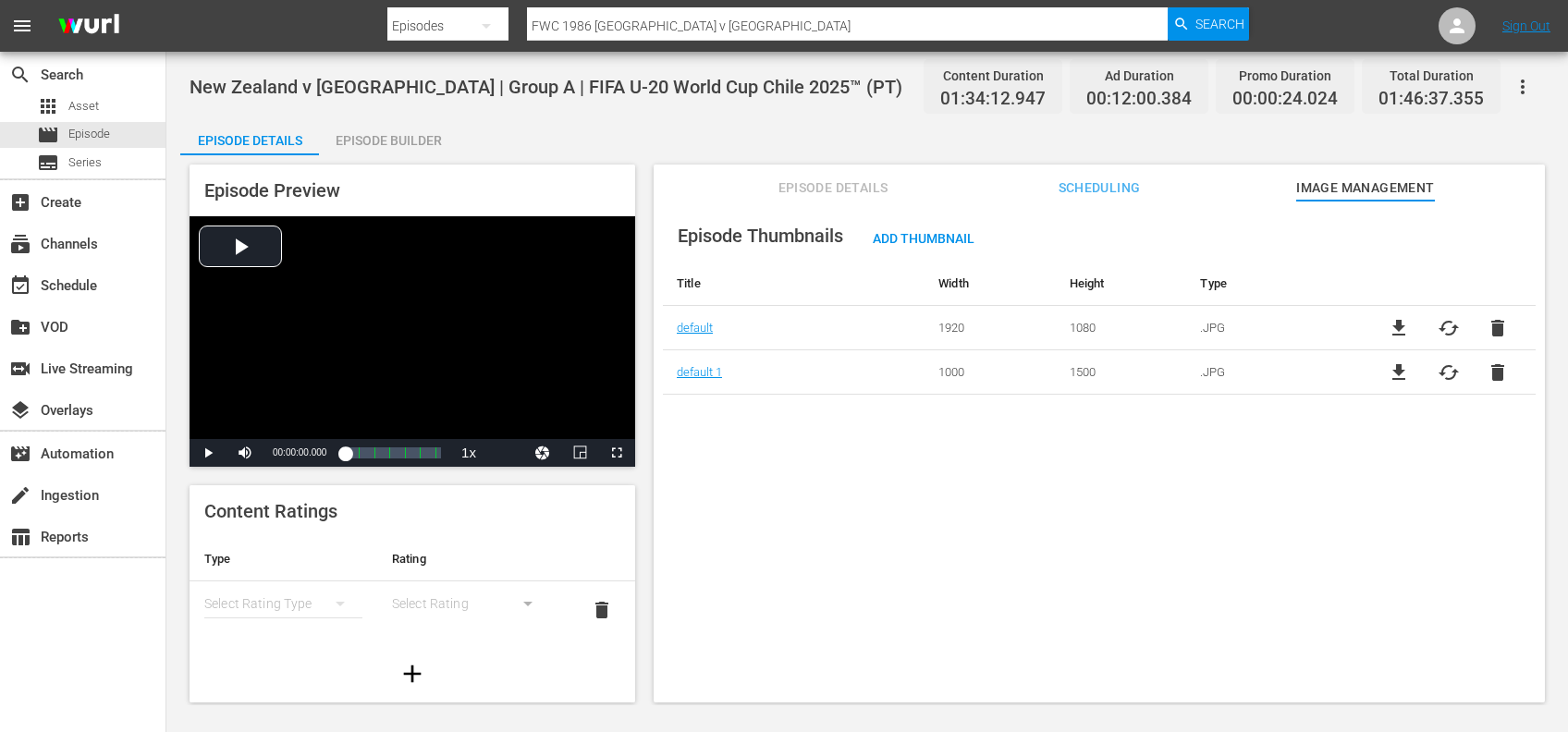
click at [850, 188] on span "Episode Details" at bounding box center [833, 189] width 138 height 23
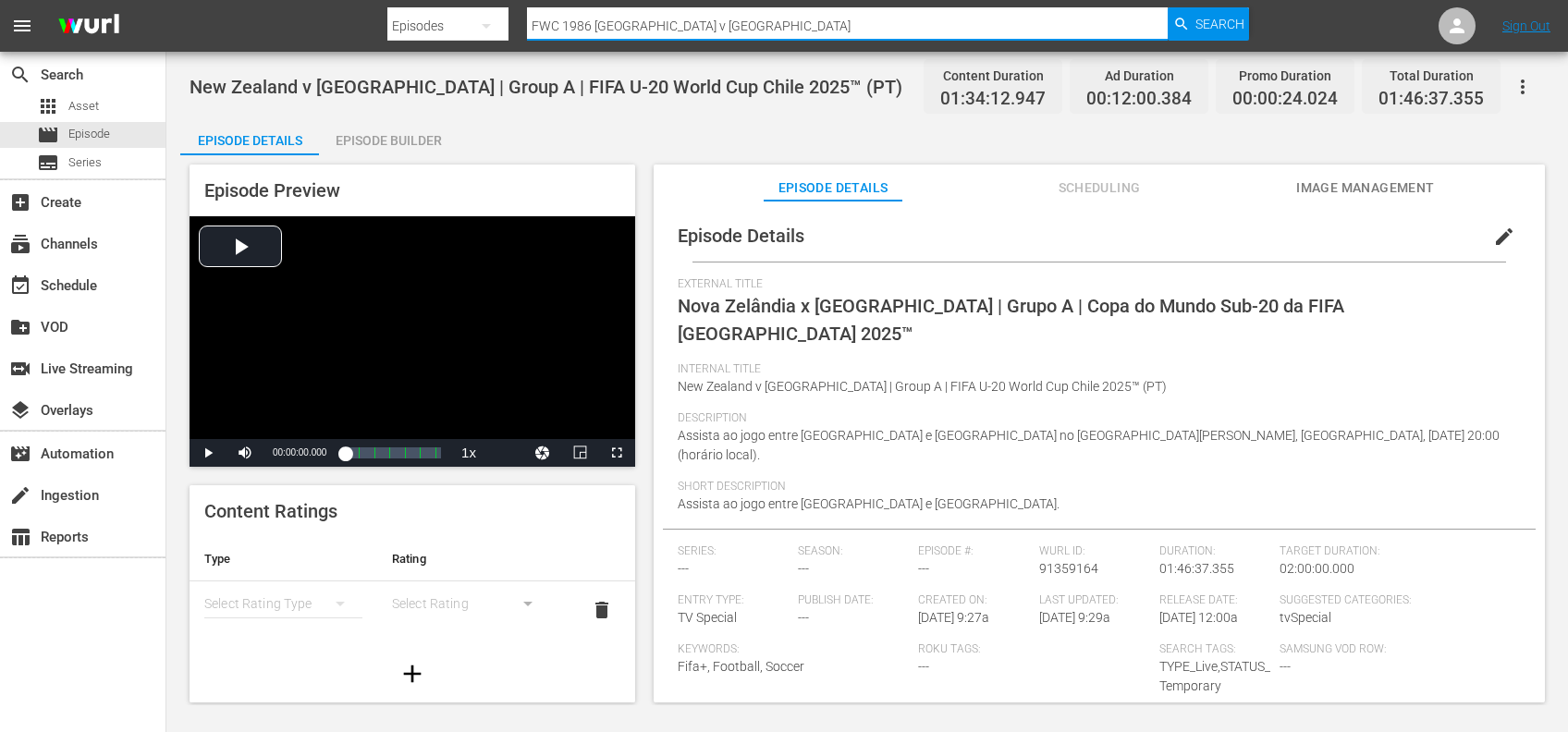
drag, startPoint x: 437, startPoint y: 27, endPoint x: 505, endPoint y: 27, distance: 68.0
click at [436, 27] on div "Search By Episodes Search ID, Title, Description, Keywords, or Category FWC 198…" at bounding box center [818, 26] width 862 height 44
paste input "Spain vs Brazil"
click at [1196, 23] on span "Search" at bounding box center [1219, 24] width 49 height 34
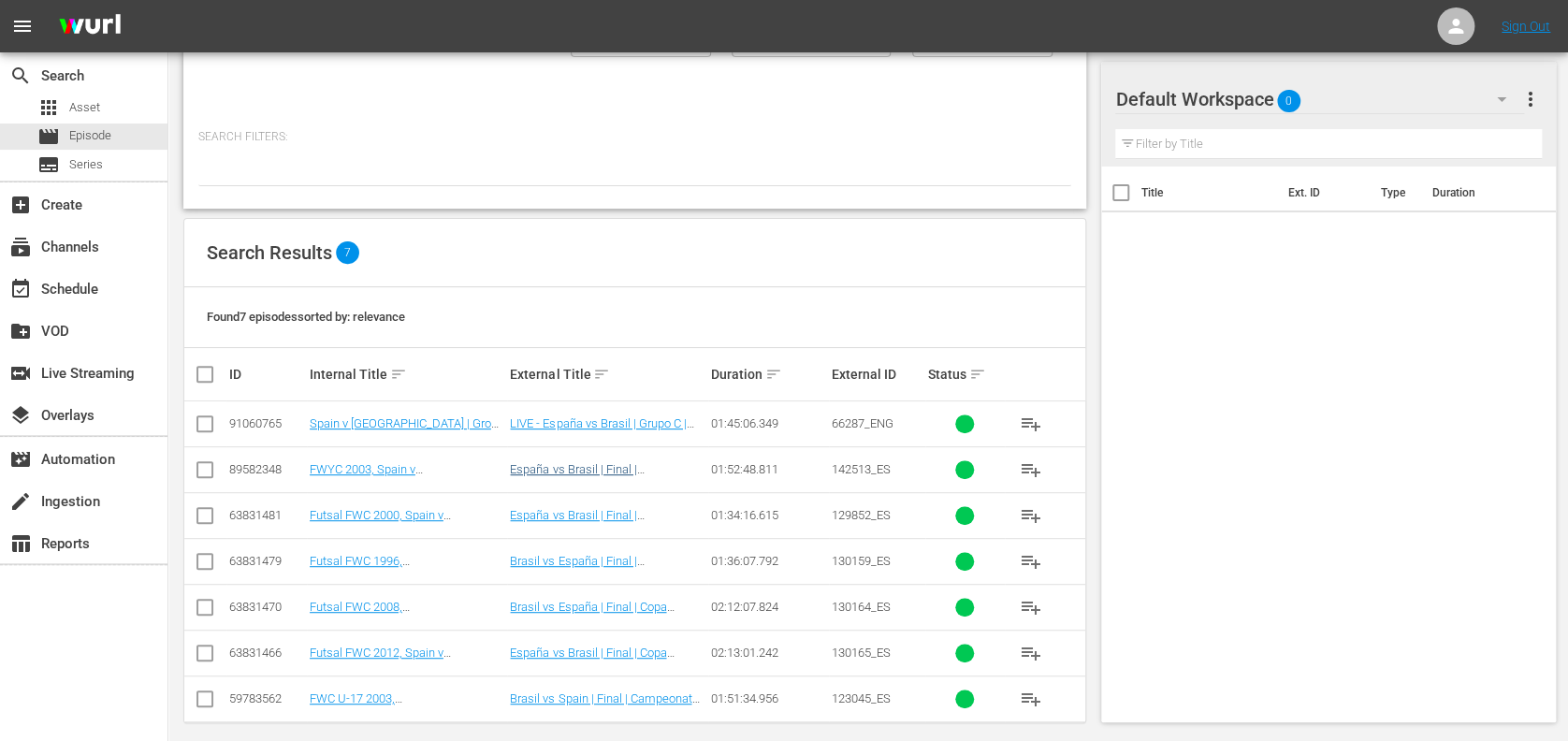
scroll to position [195, 0]
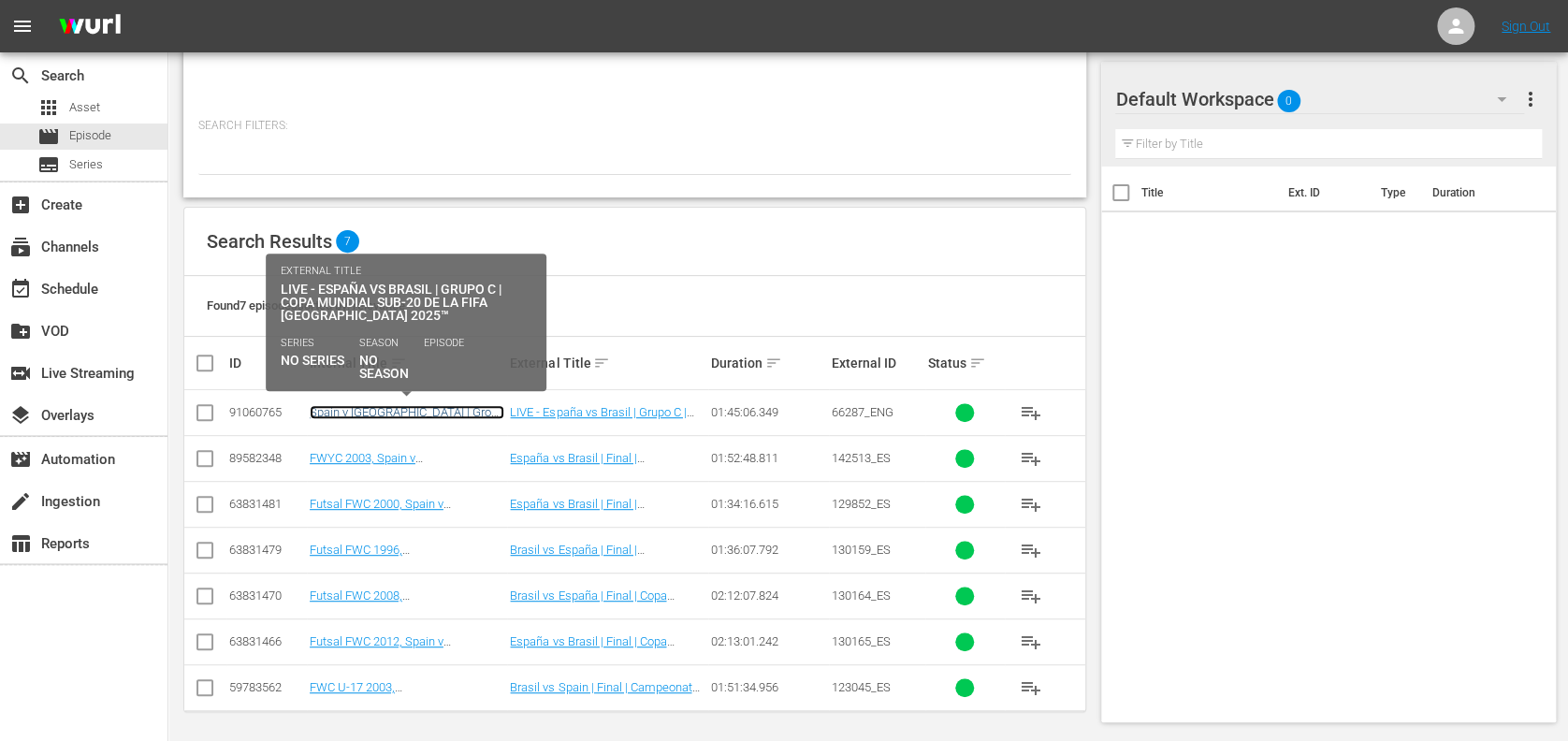
click at [472, 411] on link "Spain v Brazil | Group C | FIFA U-20 World Cup Chile 2025™ (ES)" at bounding box center [407, 426] width 195 height 42
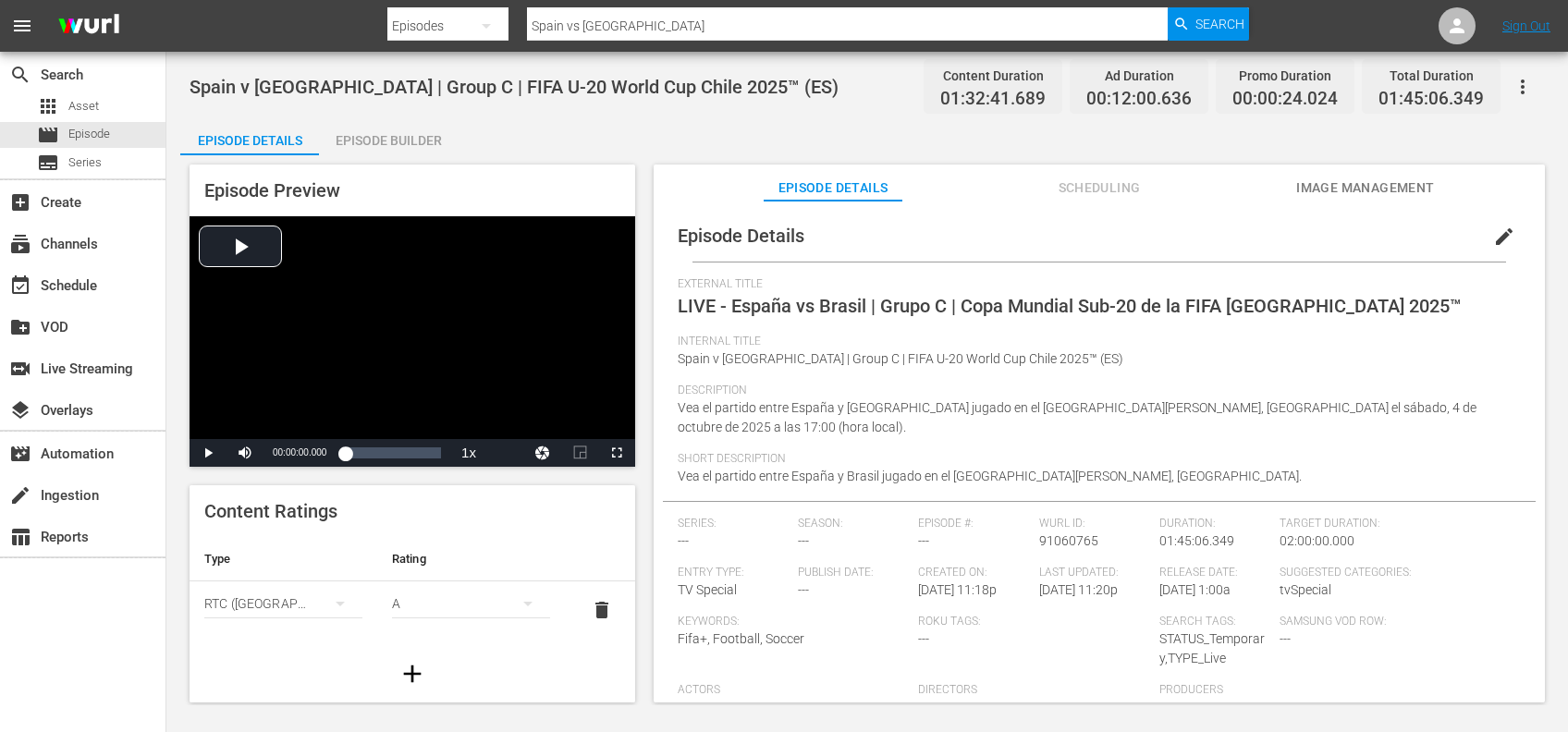
click at [1391, 191] on span "Image Management" at bounding box center [1365, 189] width 138 height 23
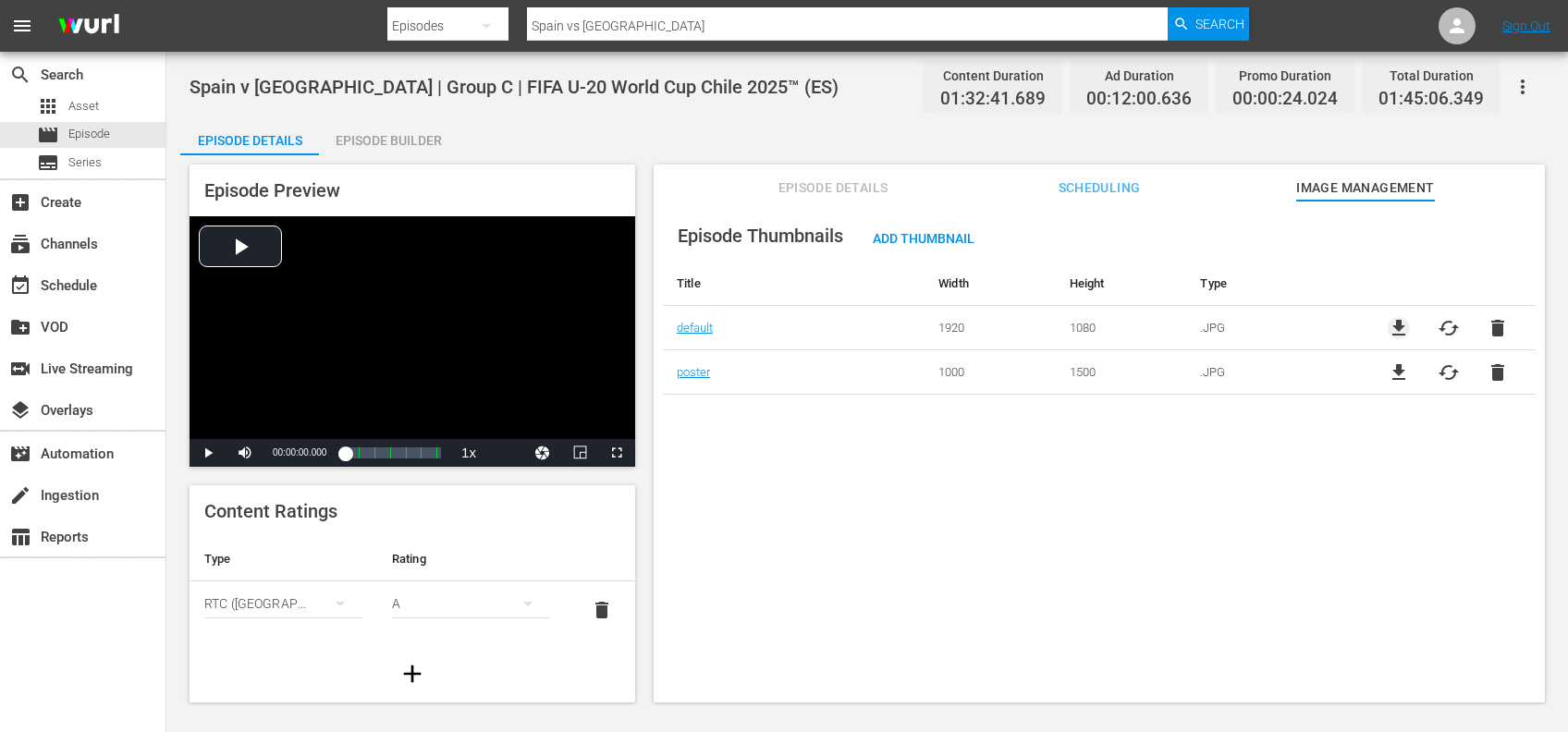
click at [1393, 324] on span "file_download" at bounding box center [1398, 328] width 22 height 22
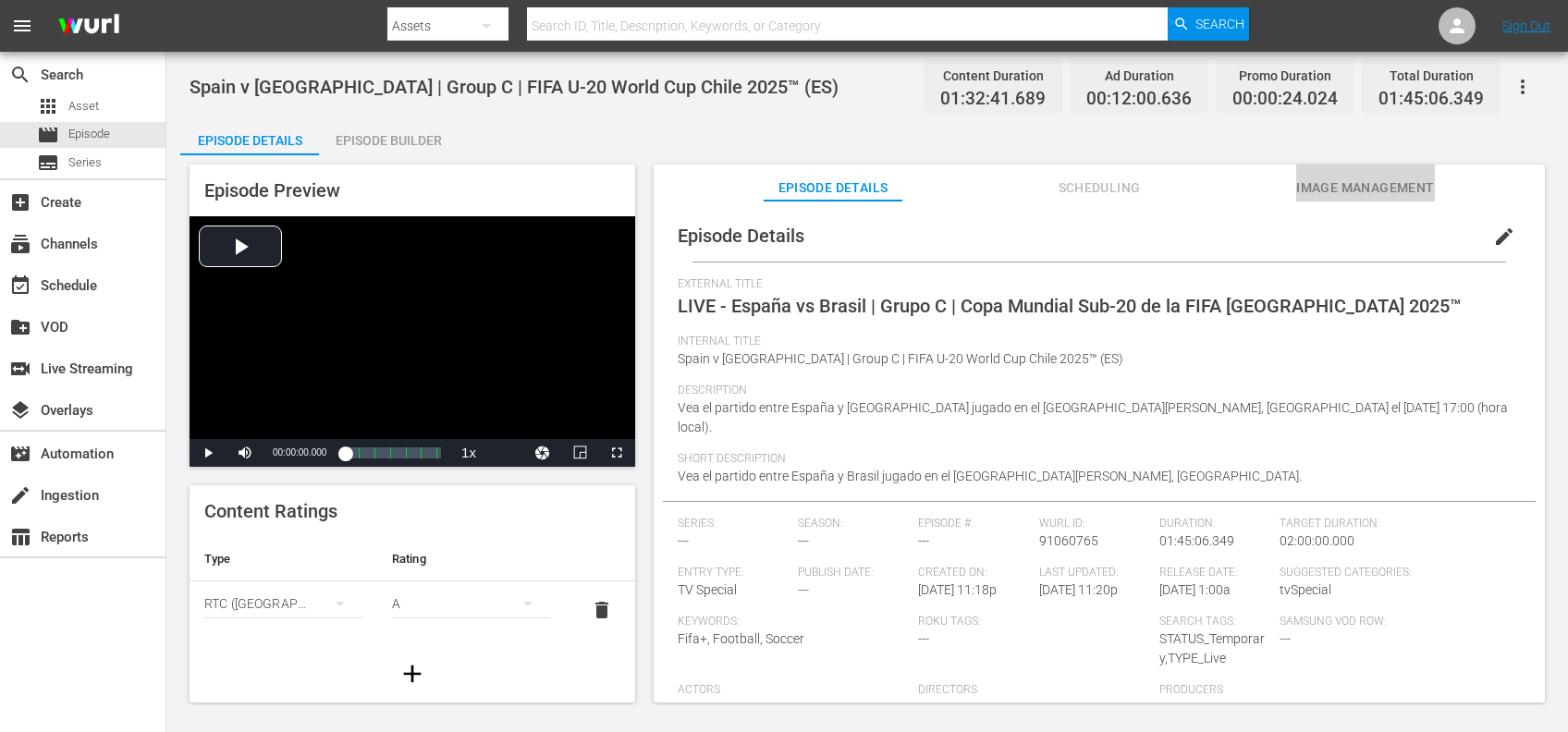
click at [1403, 185] on span "Image Management" at bounding box center [1365, 189] width 138 height 23
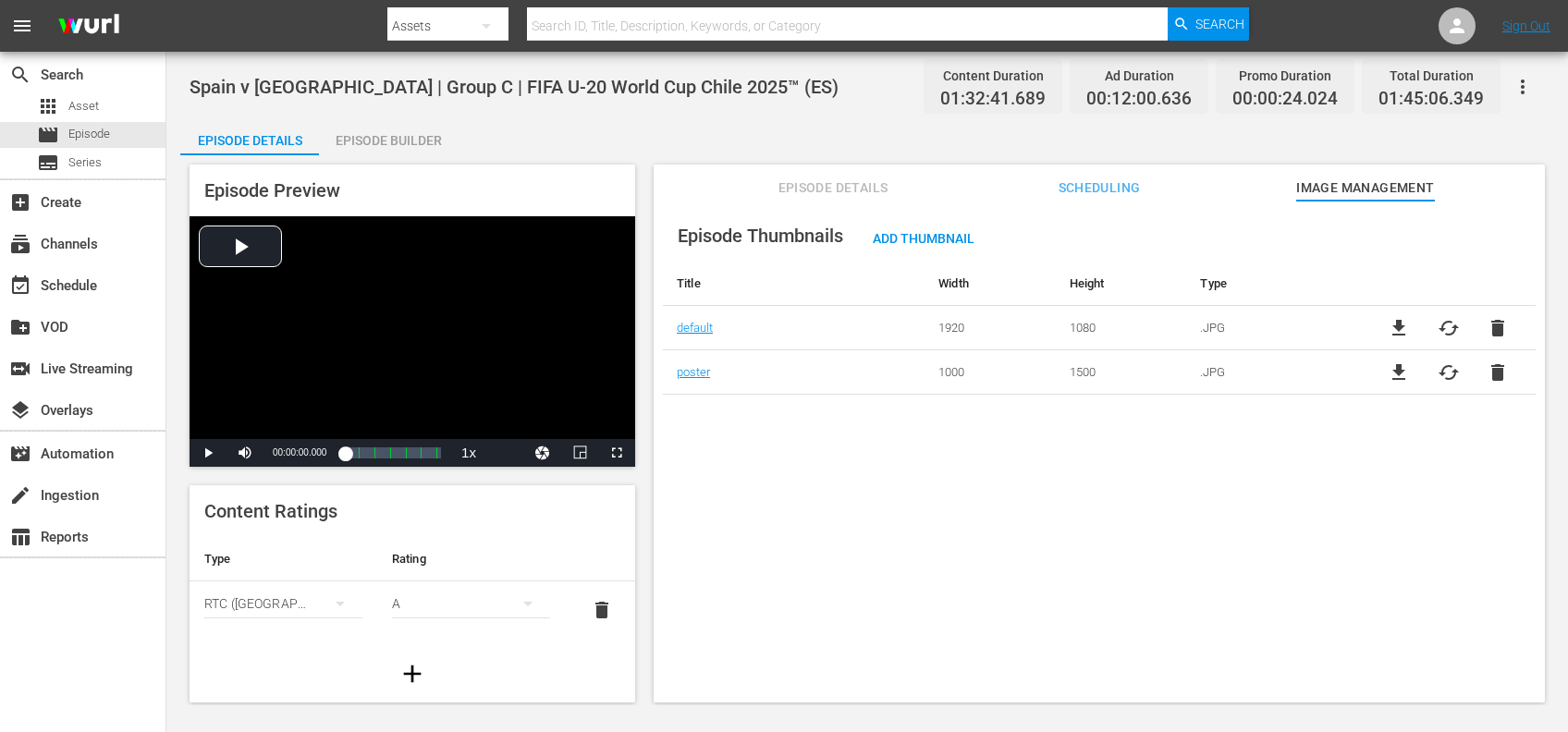
click at [1394, 368] on span "file_download" at bounding box center [1398, 372] width 22 height 22
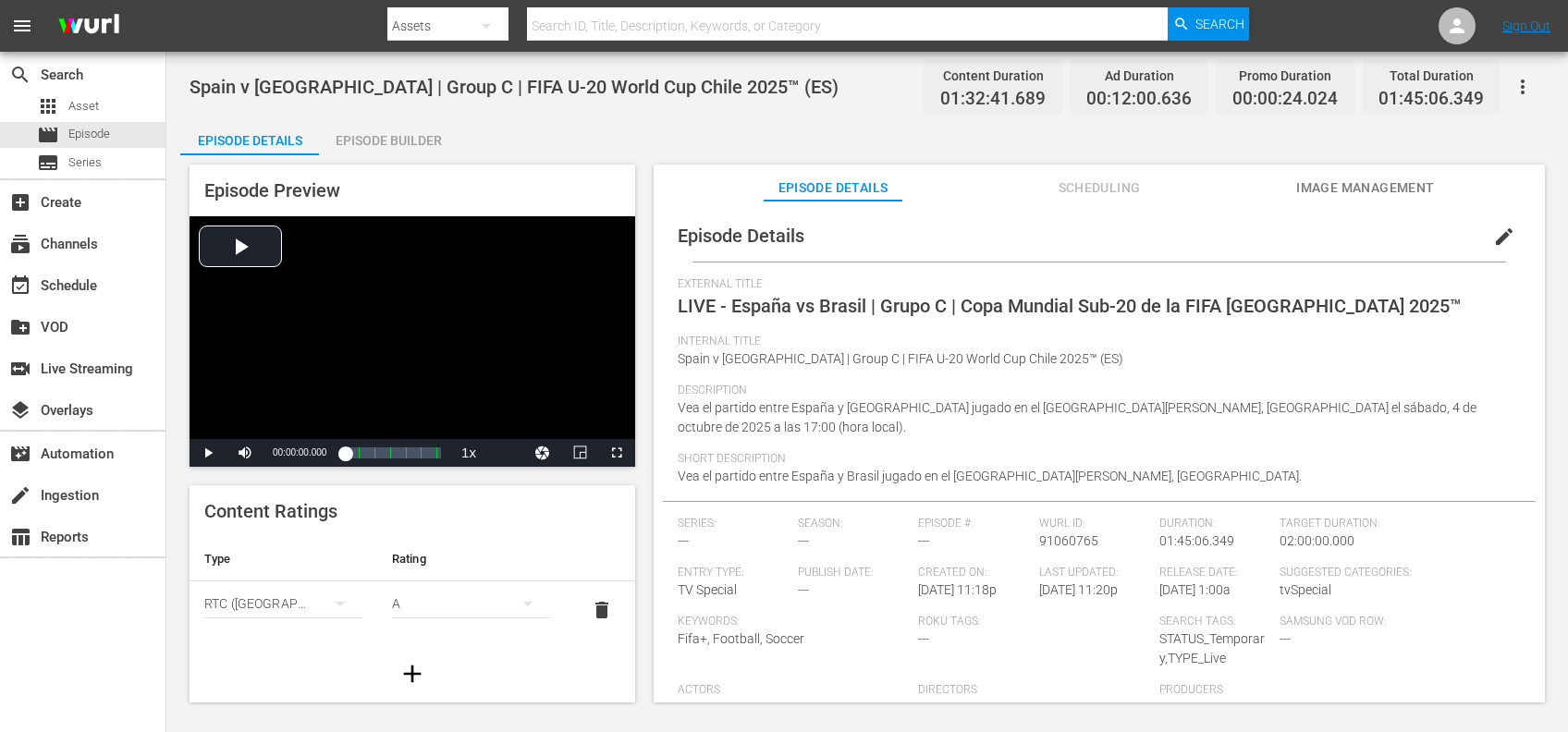
drag, startPoint x: 638, startPoint y: 30, endPoint x: 651, endPoint y: 30, distance: 13.0
click at [638, 30] on input "text" at bounding box center [847, 26] width 641 height 44
paste input "FWC 2014 Brazil v [GEOGRAPHIC_DATA], Group Stage (PT)"
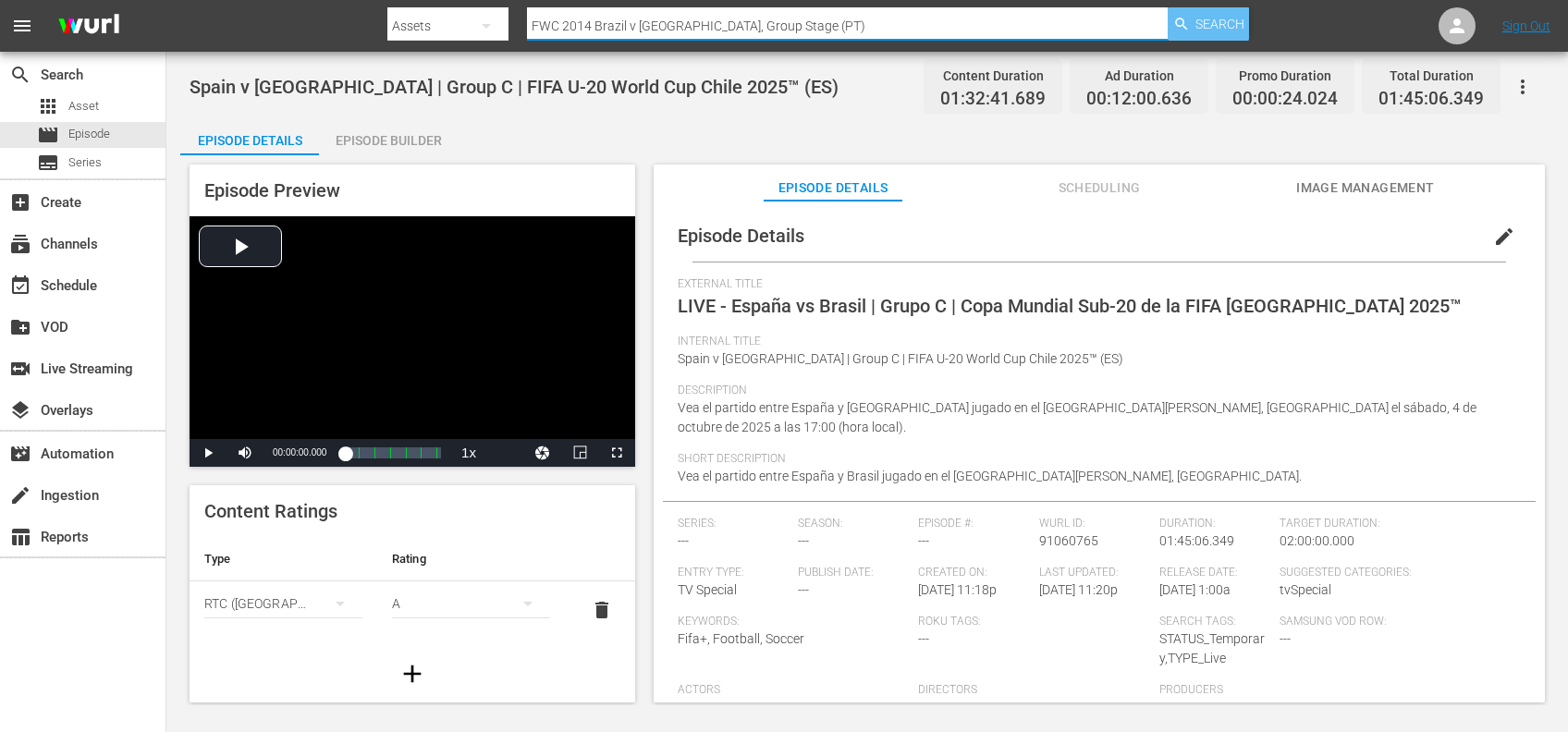
type input "FWC 2014 Brazil v [GEOGRAPHIC_DATA], Group Stage (PT)"
click at [1224, 23] on span "Search" at bounding box center [1219, 24] width 49 height 34
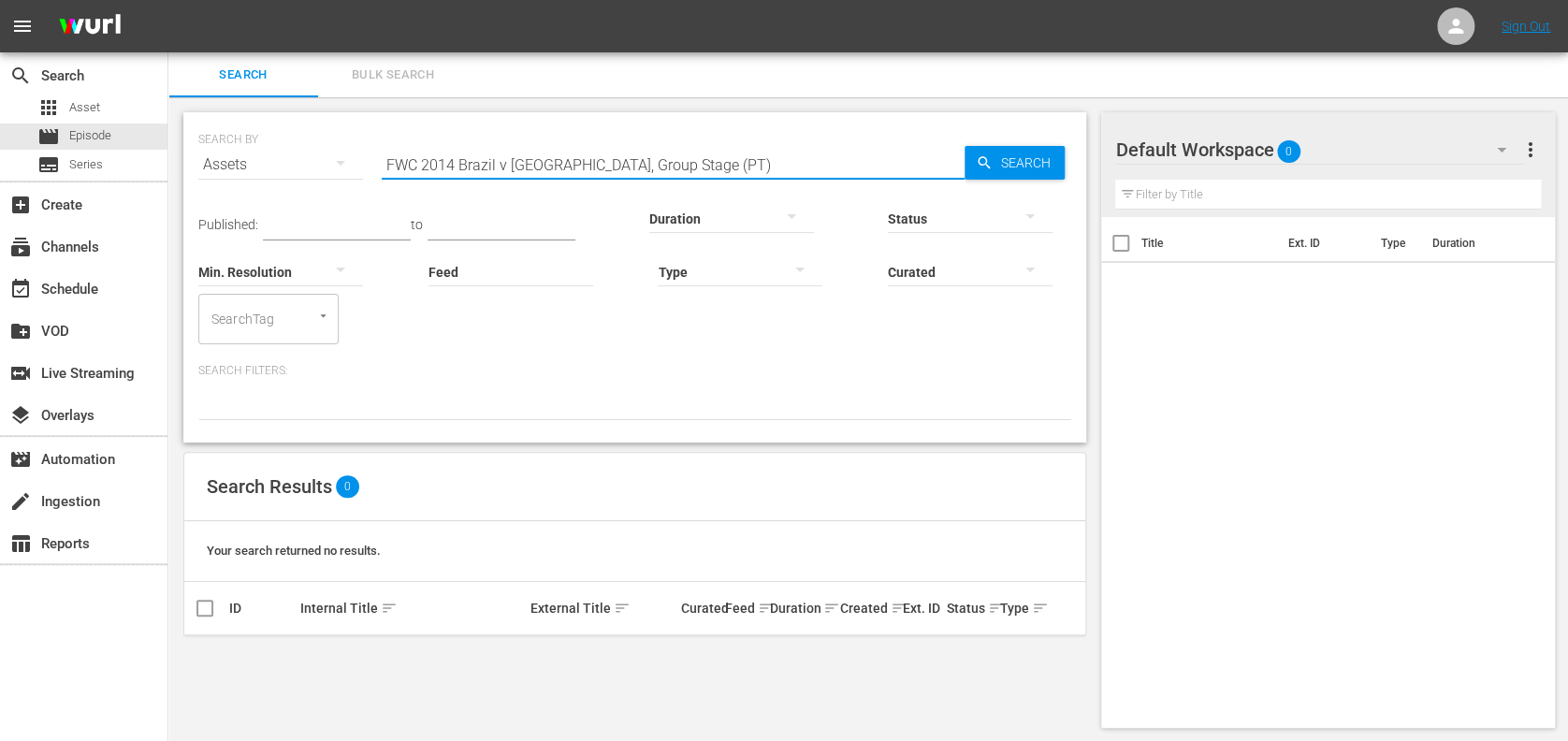
drag, startPoint x: 717, startPoint y: 154, endPoint x: 172, endPoint y: 155, distance: 545.0
click at [172, 155] on div "SEARCH BY Search By Assets Search ID, Title, Description, Keywords, or Category…" at bounding box center [635, 420] width 933 height 646
click at [77, 132] on span "Episode" at bounding box center [90, 135] width 42 height 19
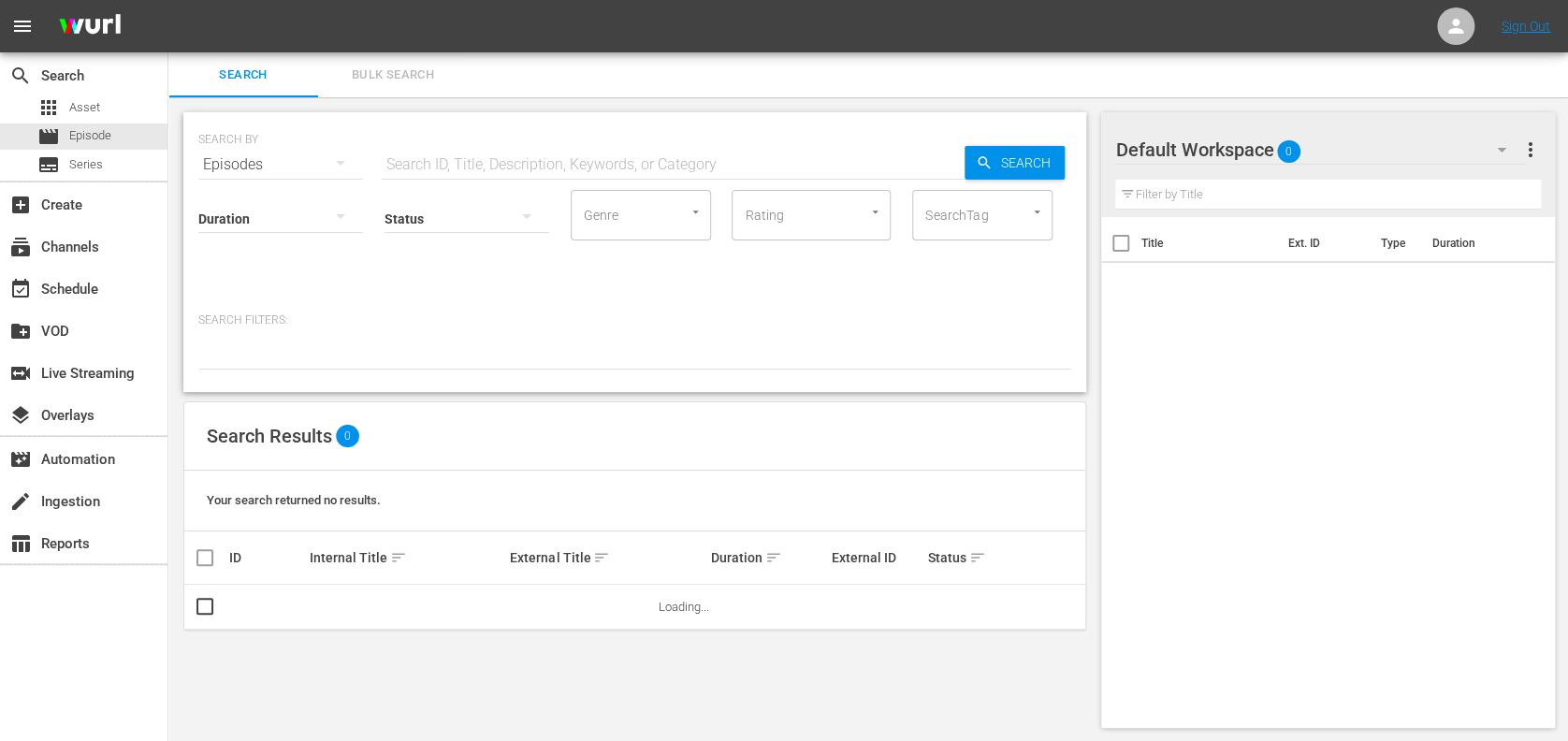
click at [639, 152] on input "text" at bounding box center [673, 165] width 583 height 45
paste input "FWC 2014 Brazil v [GEOGRAPHIC_DATA], Group Stage (PT)"
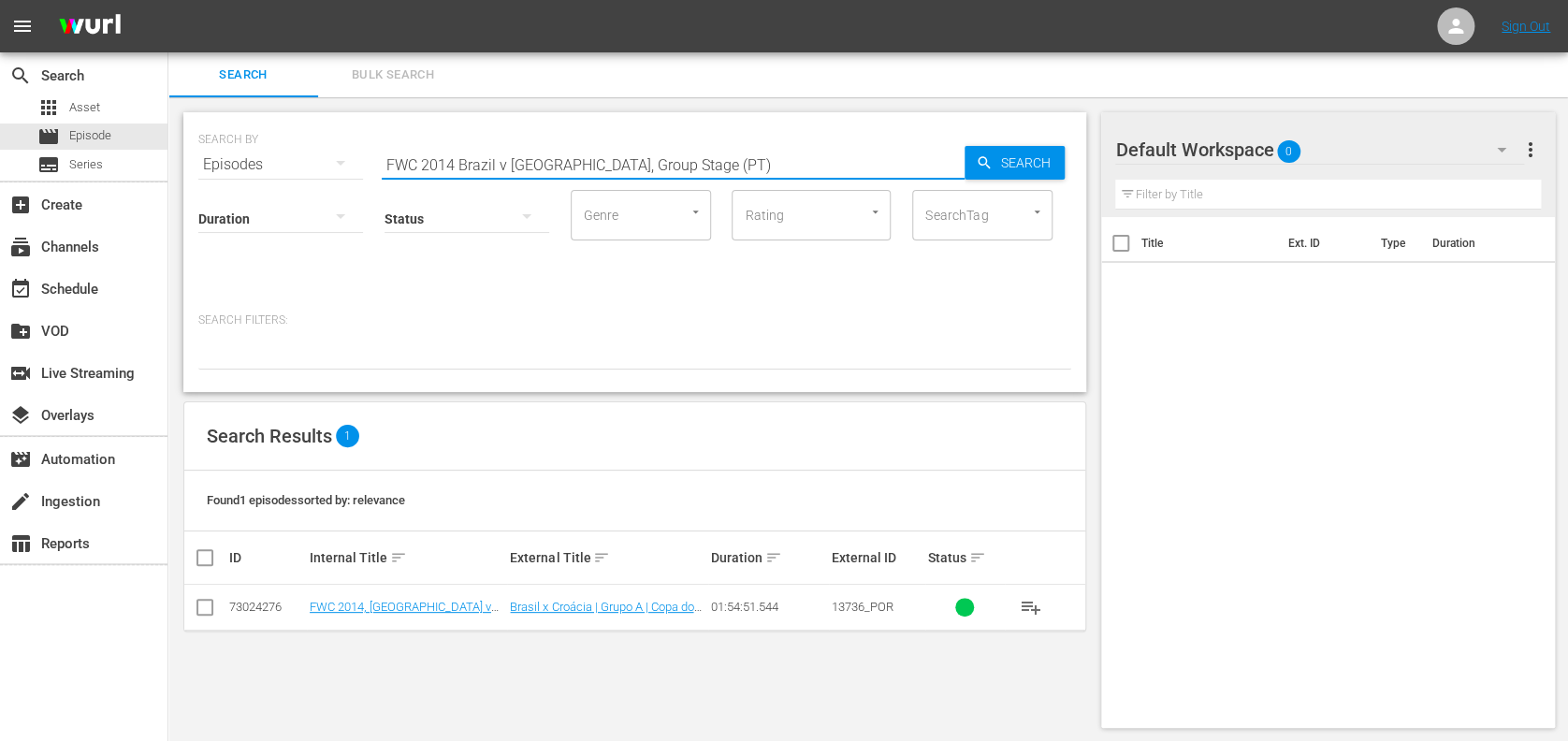
type input "FWC 2014 Brazil v Croatia, Group Stage (PT)"
click at [213, 610] on input "checkbox" at bounding box center [204, 611] width 22 height 22
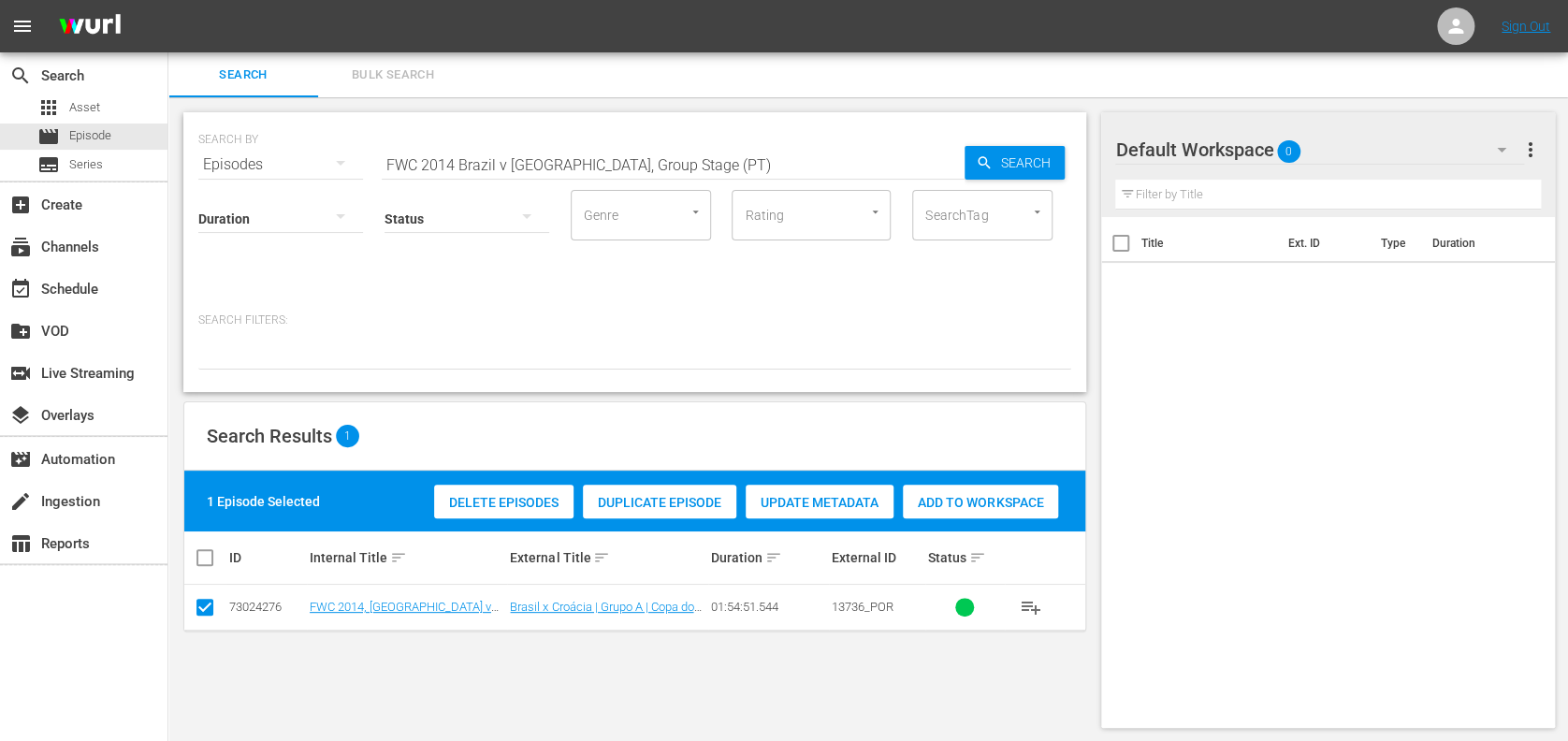
click at [649, 514] on div "Duplicate Episode" at bounding box center [660, 502] width 154 height 36
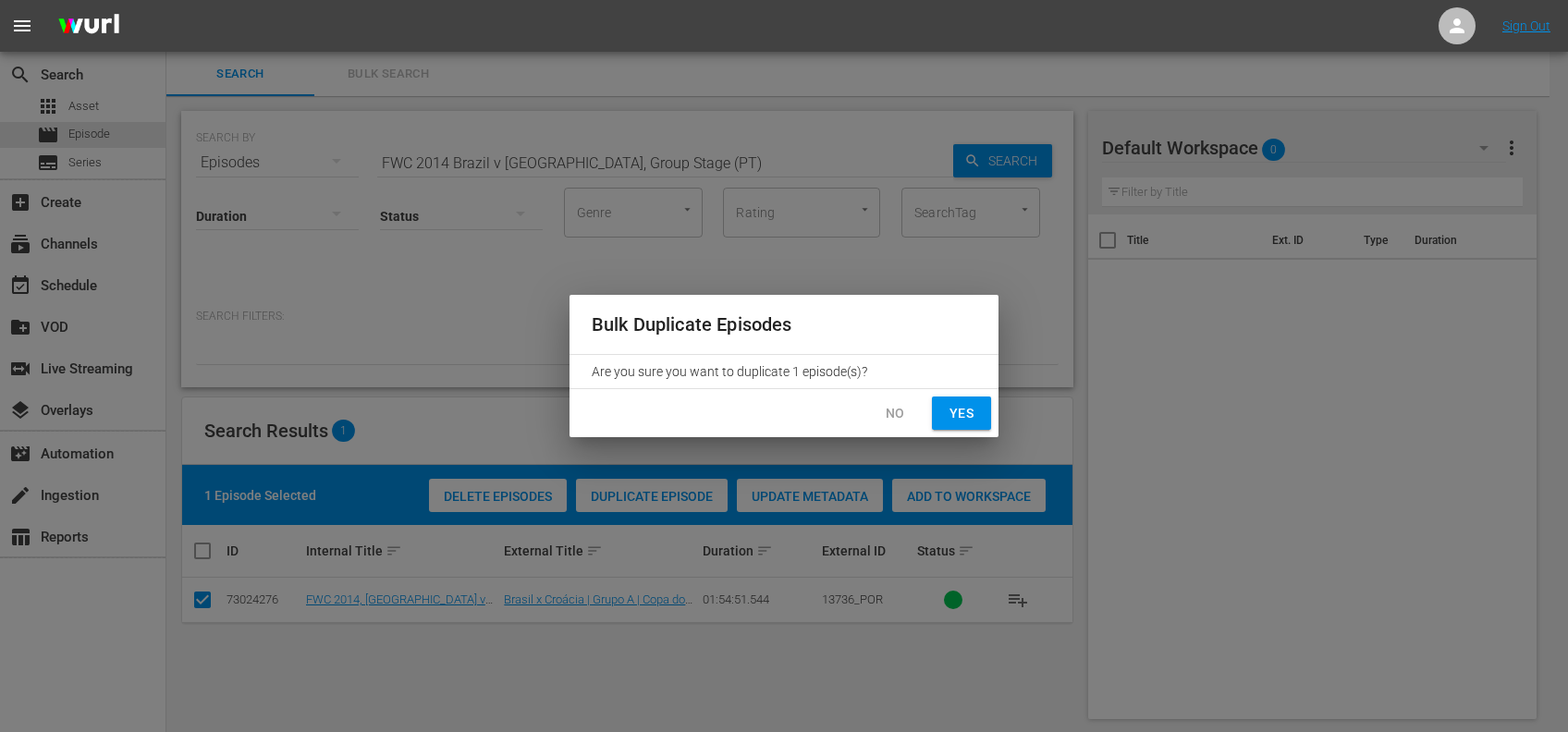
click at [953, 419] on span "Yes" at bounding box center [960, 414] width 30 height 23
checkbox input "false"
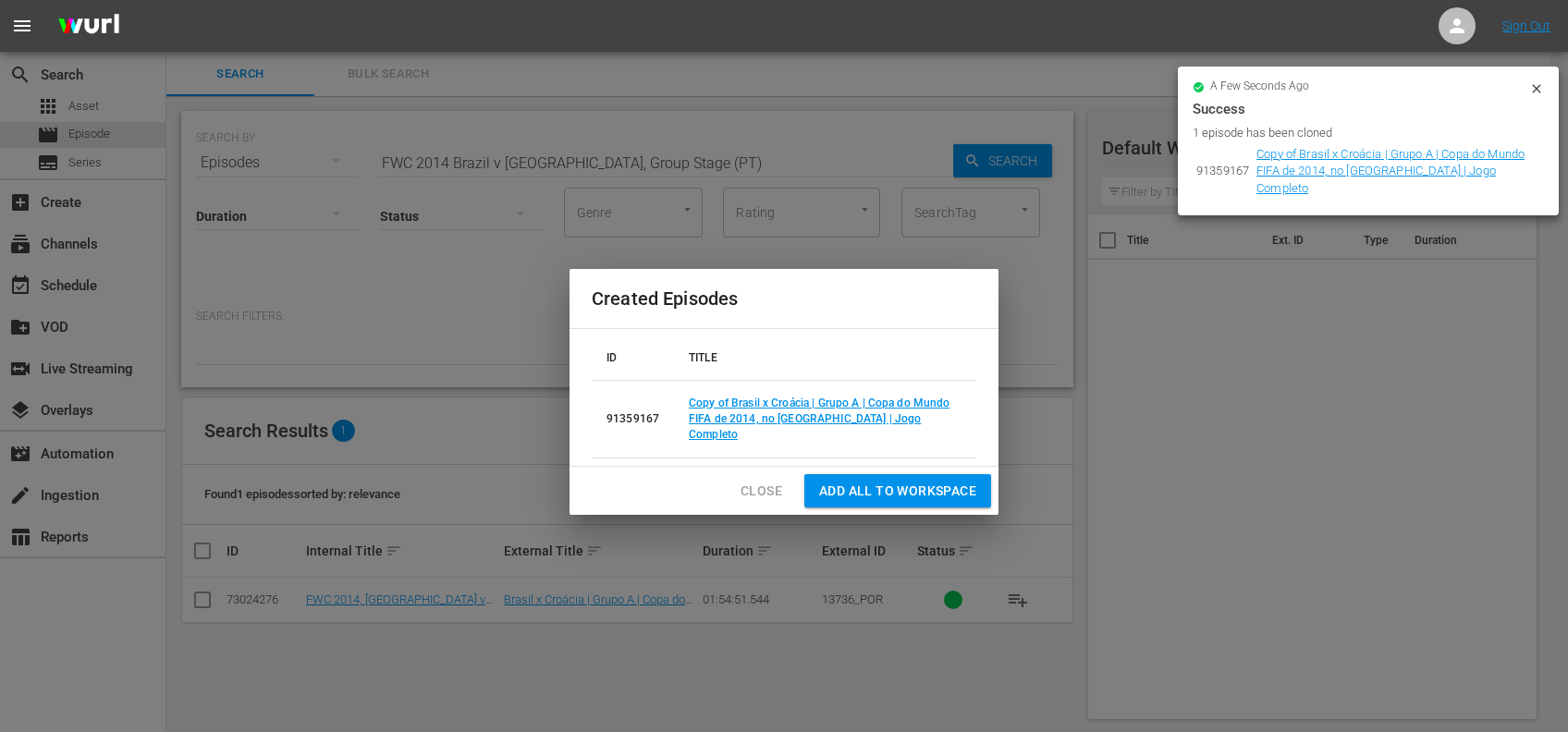
click at [768, 480] on span "Close" at bounding box center [760, 492] width 41 height 23
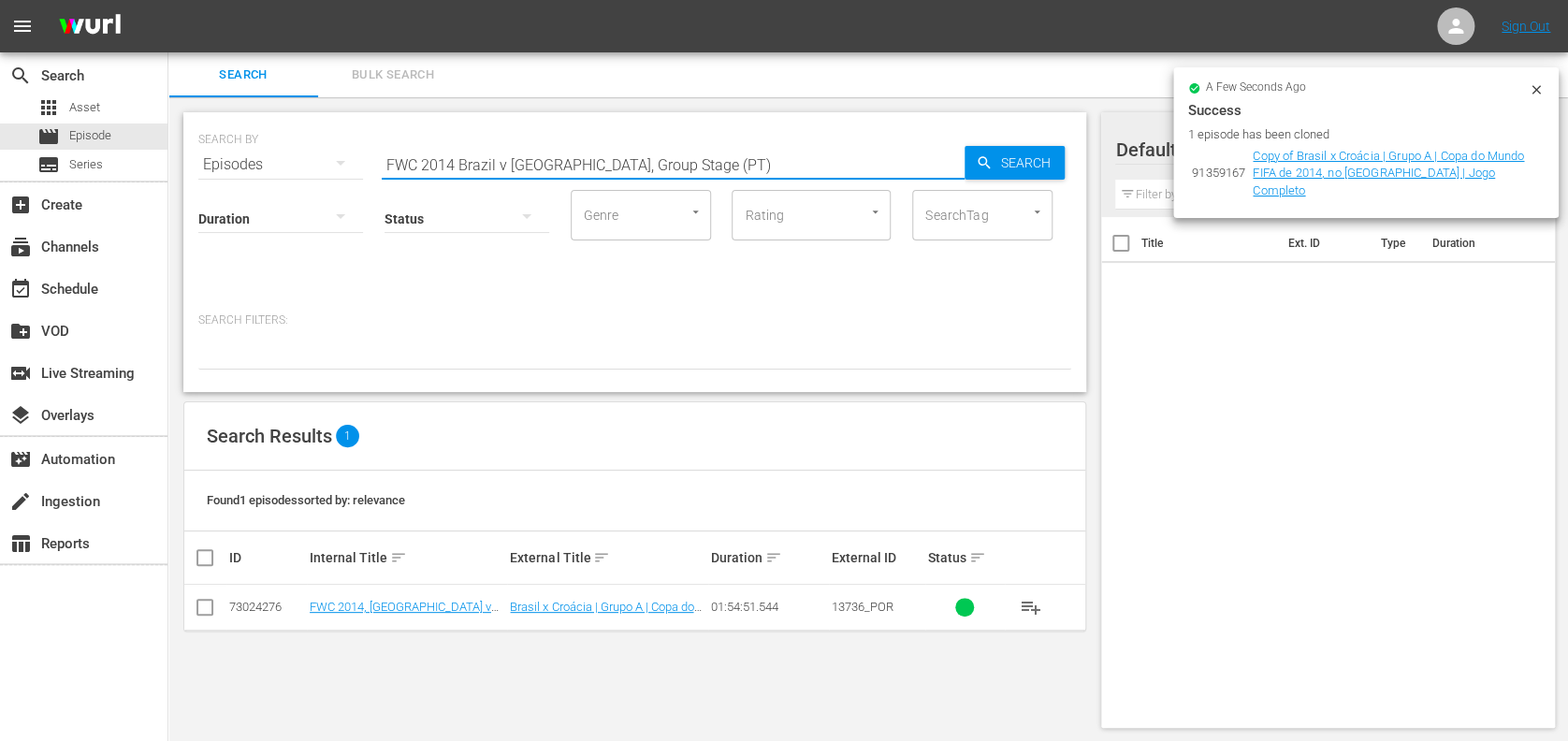
drag, startPoint x: 698, startPoint y: 164, endPoint x: 567, endPoint y: 161, distance: 131.0
click at [567, 161] on input "FWC 2014 Brazil v Croatia, Group Stage (PT)" at bounding box center [673, 165] width 583 height 45
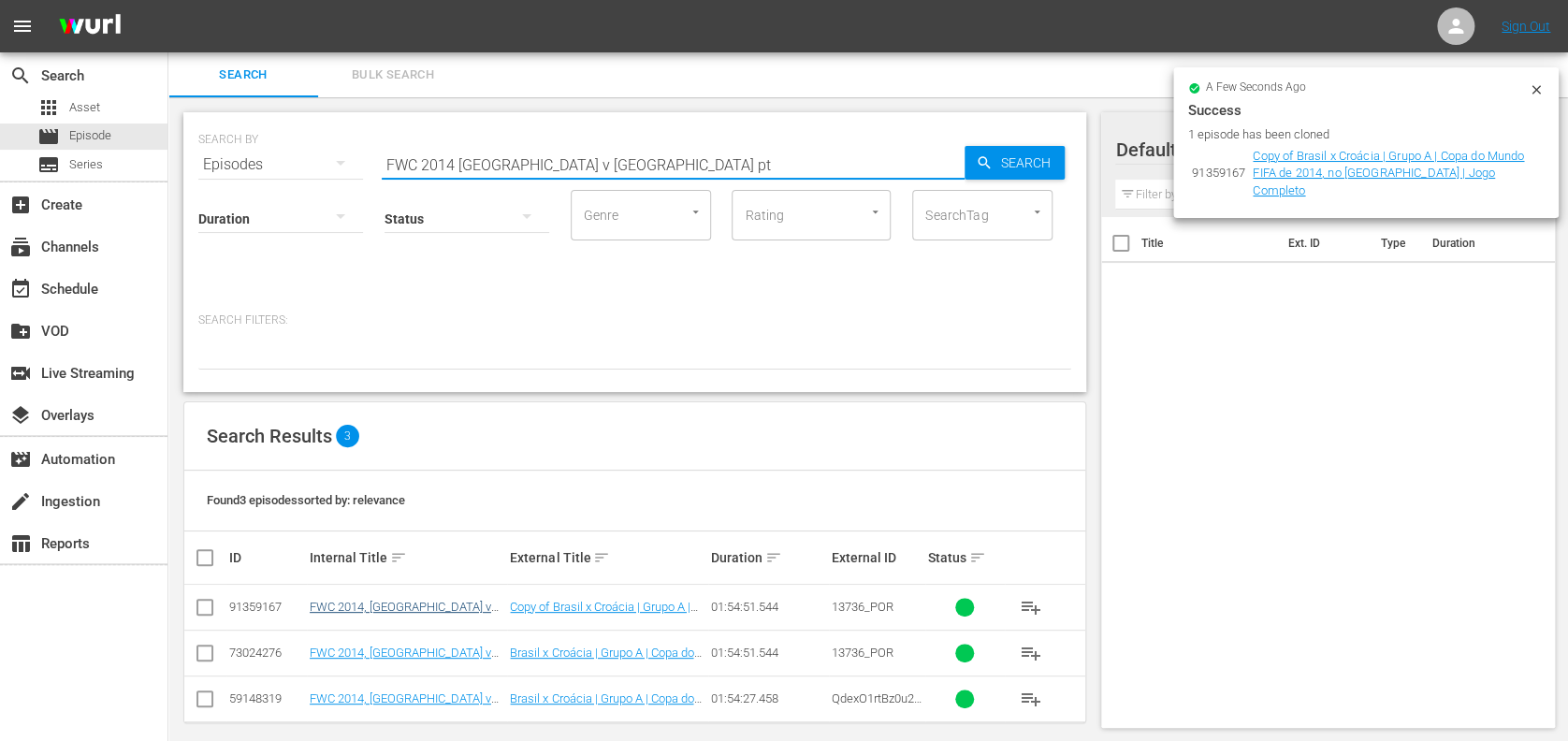
type input "FWC 2014 Brazil v Croatia pt"
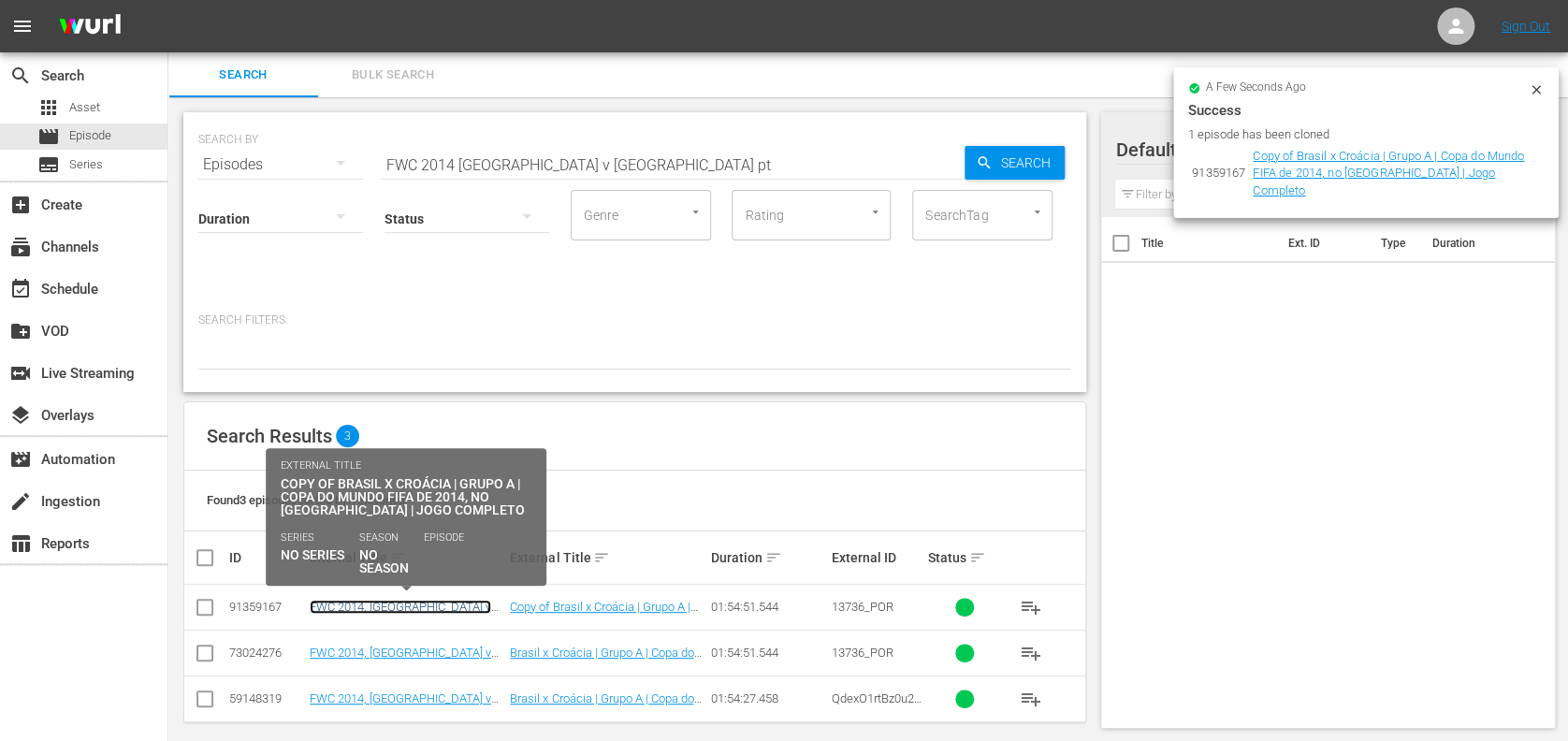
click at [442, 611] on link "FWC 2014, Brazil v Croatia, Group Stage - FMR (PT)" at bounding box center [405, 620] width 191 height 42
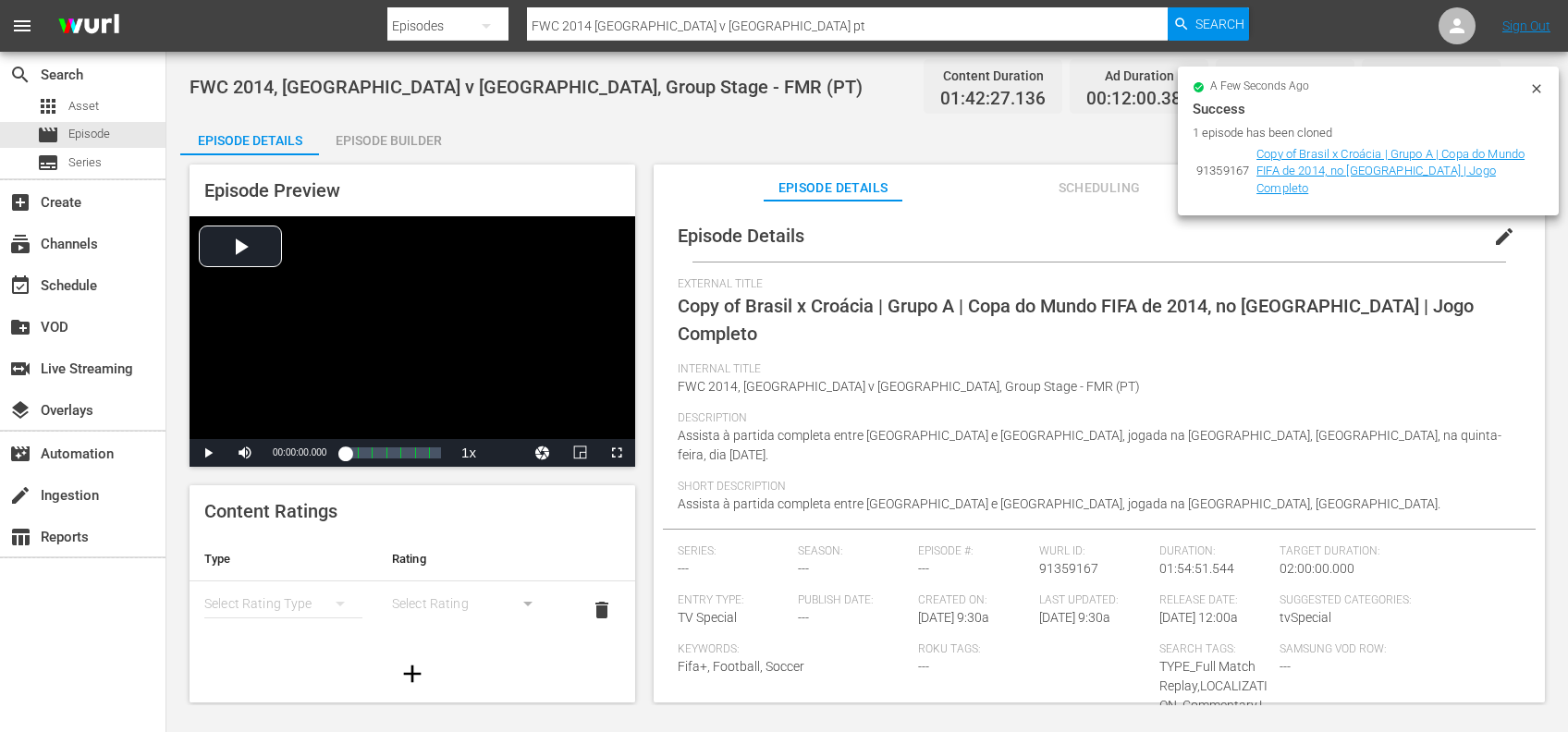
click at [1496, 238] on span "edit" at bounding box center [1504, 237] width 22 height 22
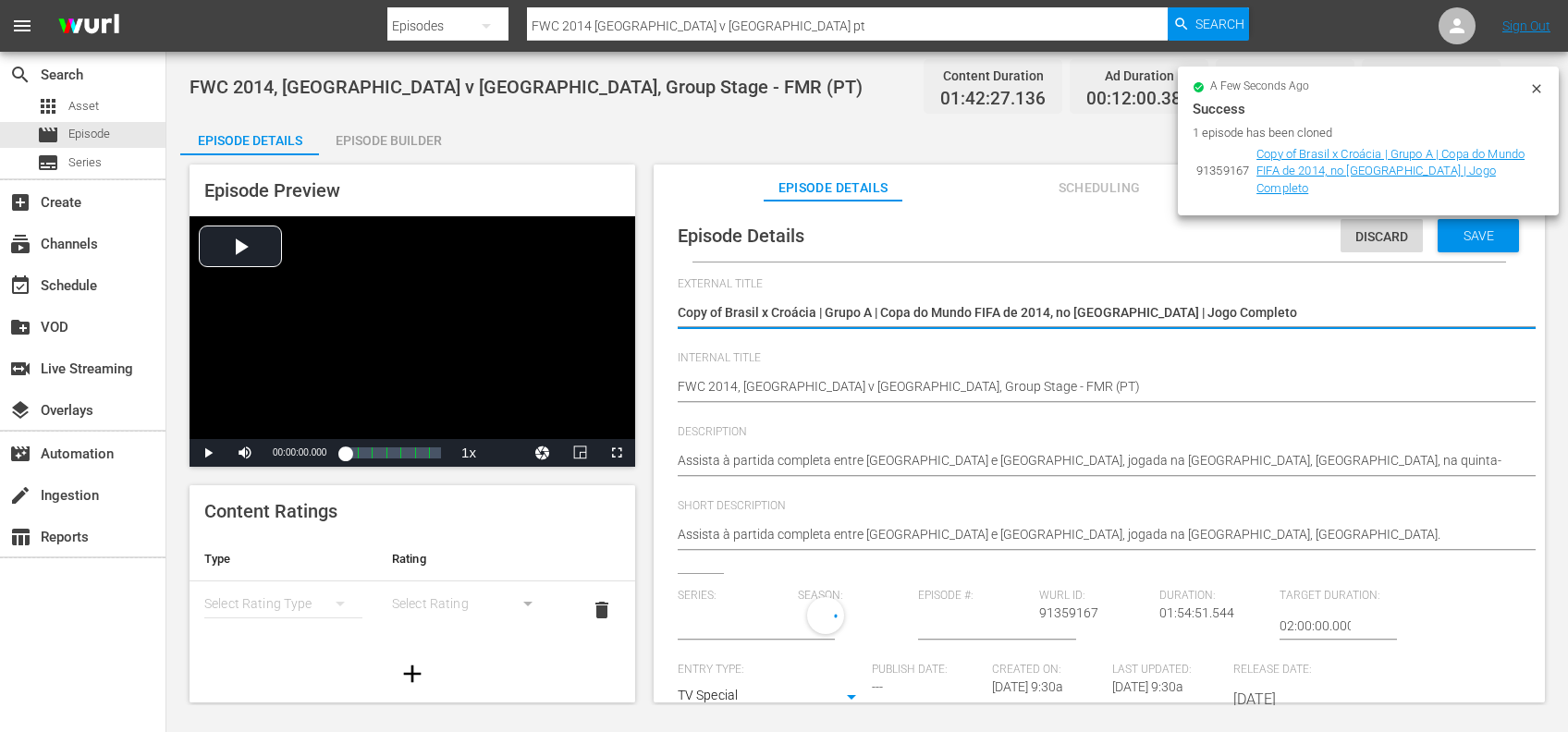
type input "No Series"
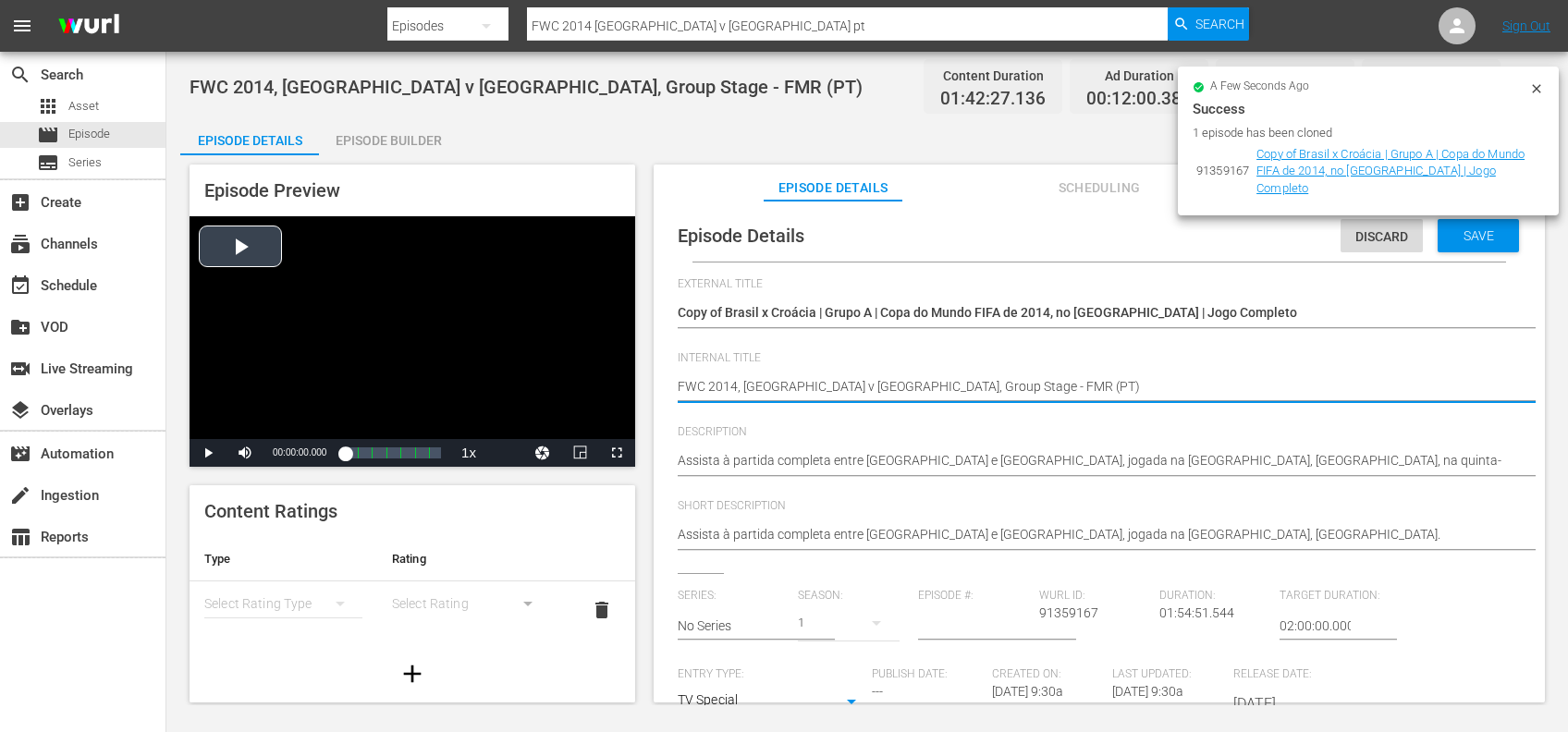
drag, startPoint x: 933, startPoint y: 383, endPoint x: 606, endPoint y: 385, distance: 327.0
paste textarea "Spain v Brazil | Group C | FIFA U-20 World Cup Chile 2025™"
type textarea "Spain v Brazil | Group C | FIFA U-20 World Cup Chile 2025™ (PT)"
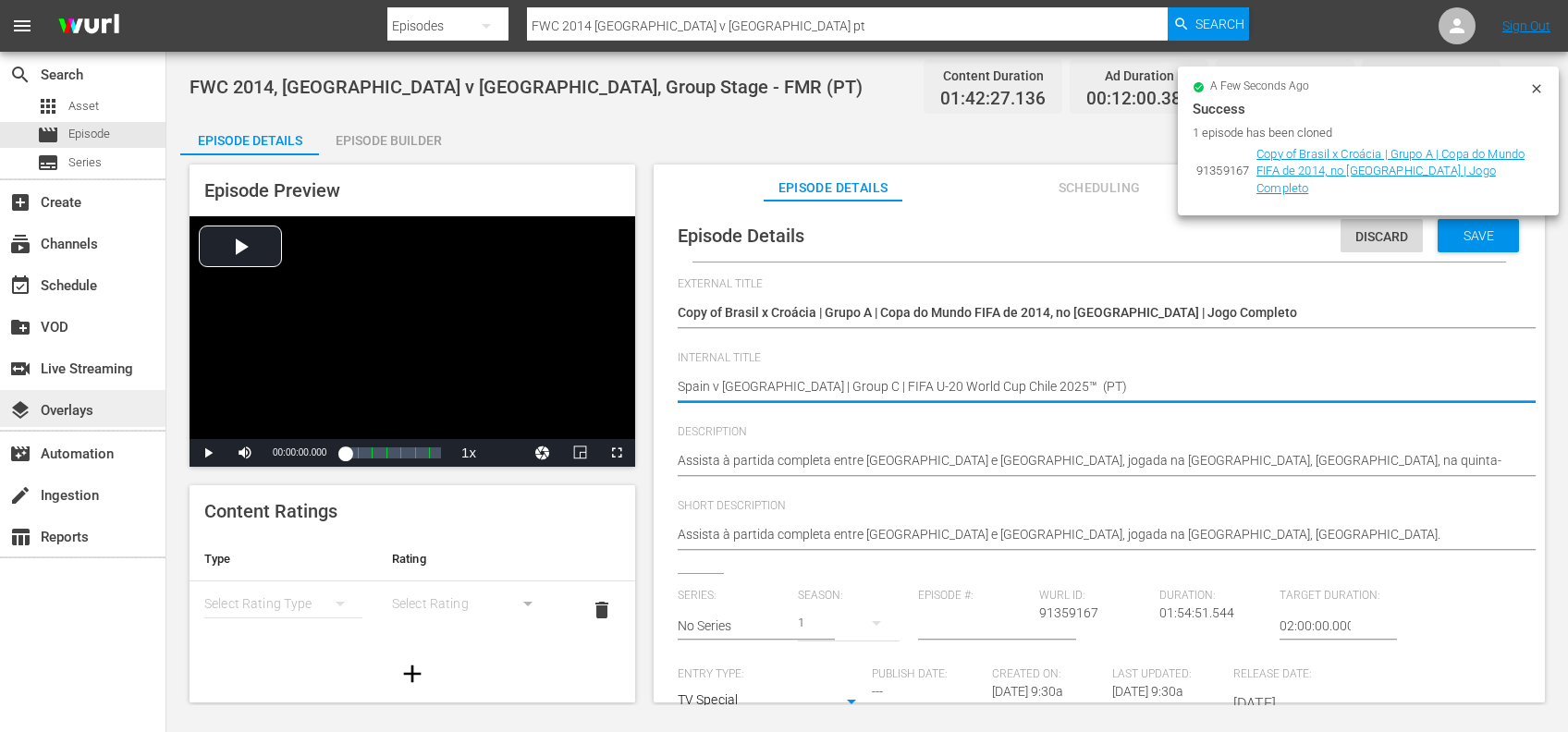
type textarea "Spain v Brazil | Group C | FIFA U-20 World Cup Chile 2025™ (PT)"
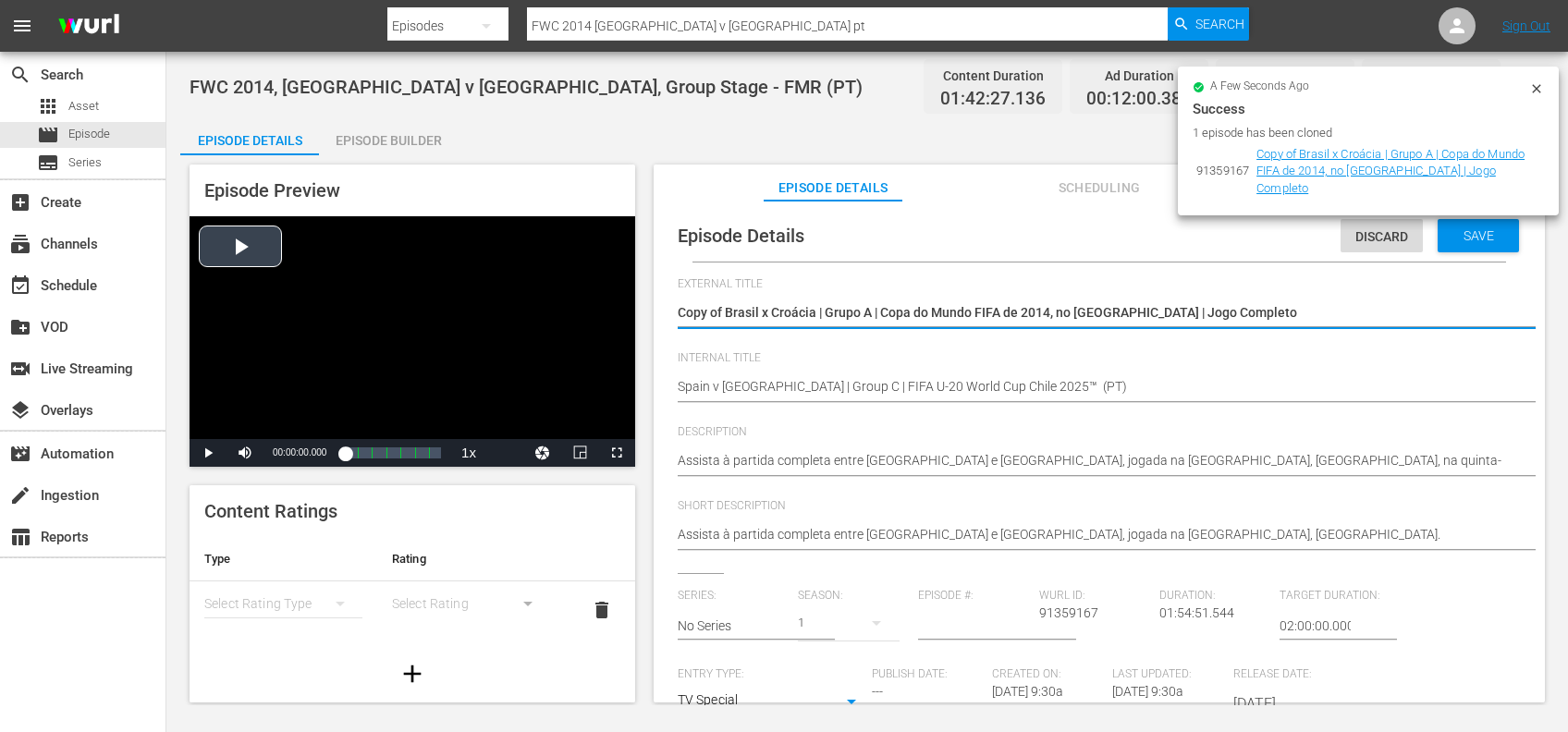
drag, startPoint x: 1225, startPoint y: 312, endPoint x: 583, endPoint y: 318, distance: 642.0
paste textarea "Espanha x Brasil | Grupo C | Copa do Mundo Sub-20 da FIFA Chile 2025™"
type textarea "Espanha x Brasil | Grupo C | Copa do Mundo Sub-20 da FIFA Chile 2025™"
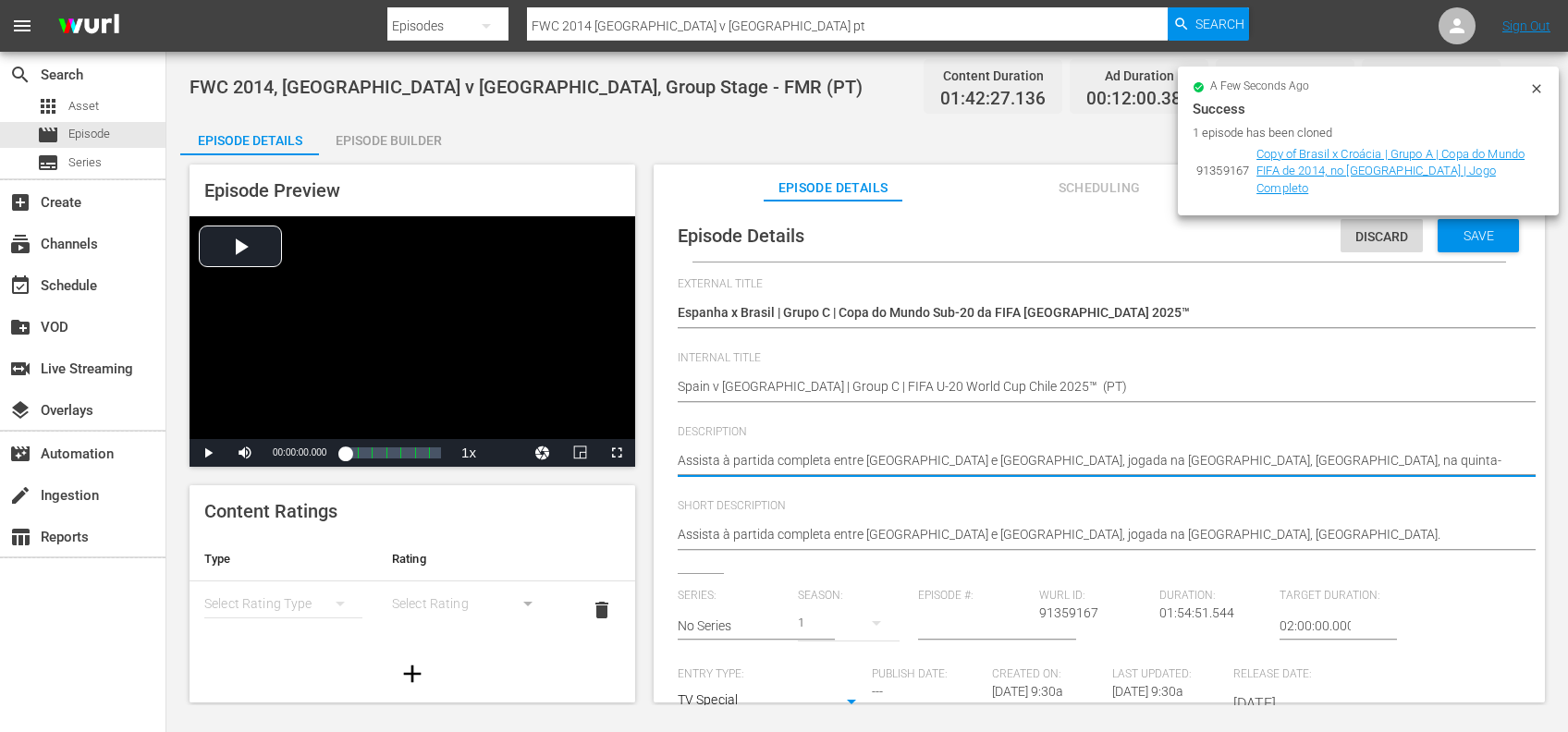
drag, startPoint x: 1417, startPoint y: 458, endPoint x: 679, endPoint y: 471, distance: 738.1
paste textarea "ao jogo entre Espanha e Brasil no Estádio Nacional Julio Martínez Prádanos, San…"
type textarea "Assista ao jogo entre Espanha e Brasil no Estádio Nacional Julio Martínez Práda…"
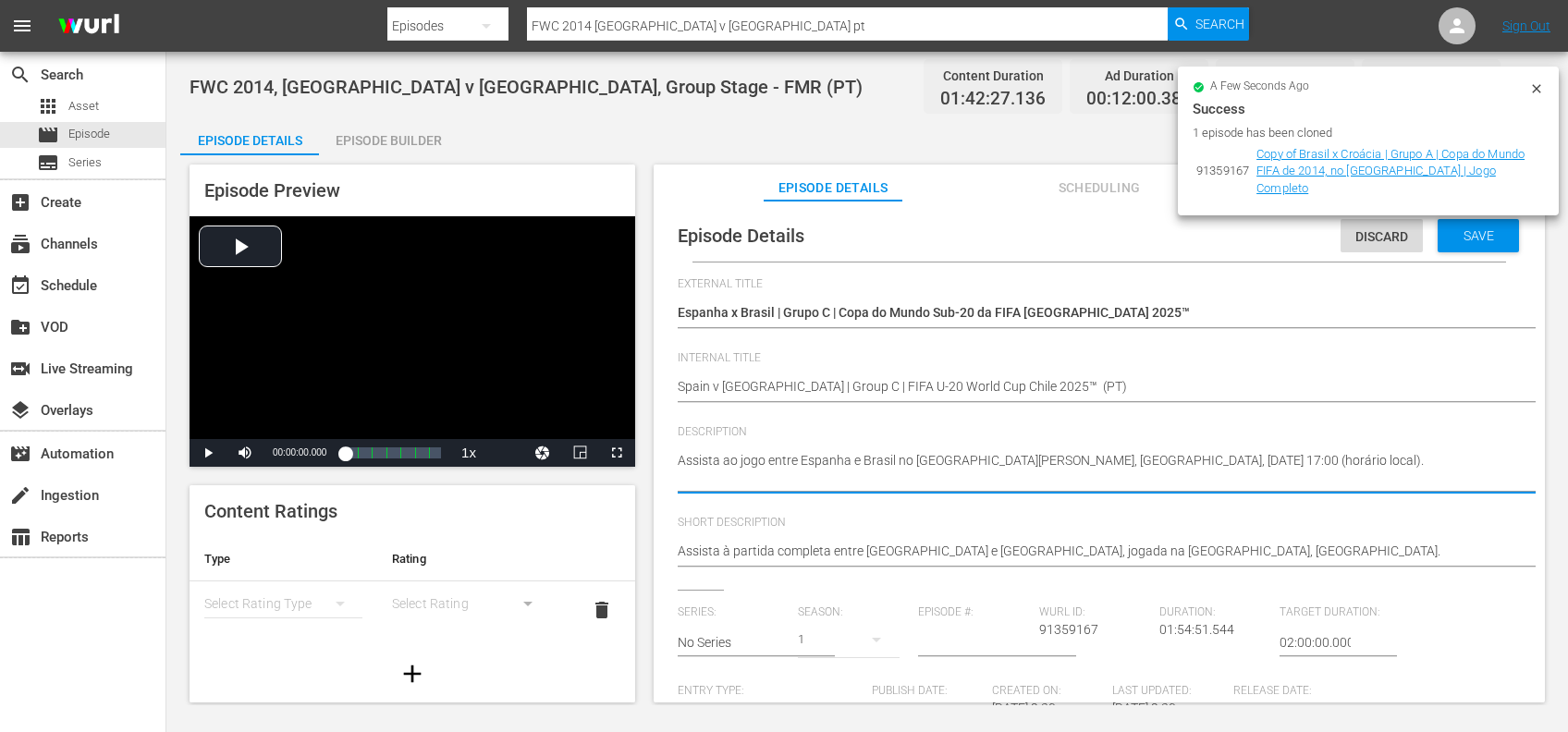
type textarea "Assista ao jogo entre Espanha e Brasil no Estádio Nacional Julio Martínez Práda…"
drag, startPoint x: 1250, startPoint y: 540, endPoint x: 1210, endPoint y: 552, distance: 41.8
click at [840, 555] on div "Assista à partida completa entre Brasil e Corácia, jogada na Arena de São Paulo…" at bounding box center [1094, 553] width 834 height 44
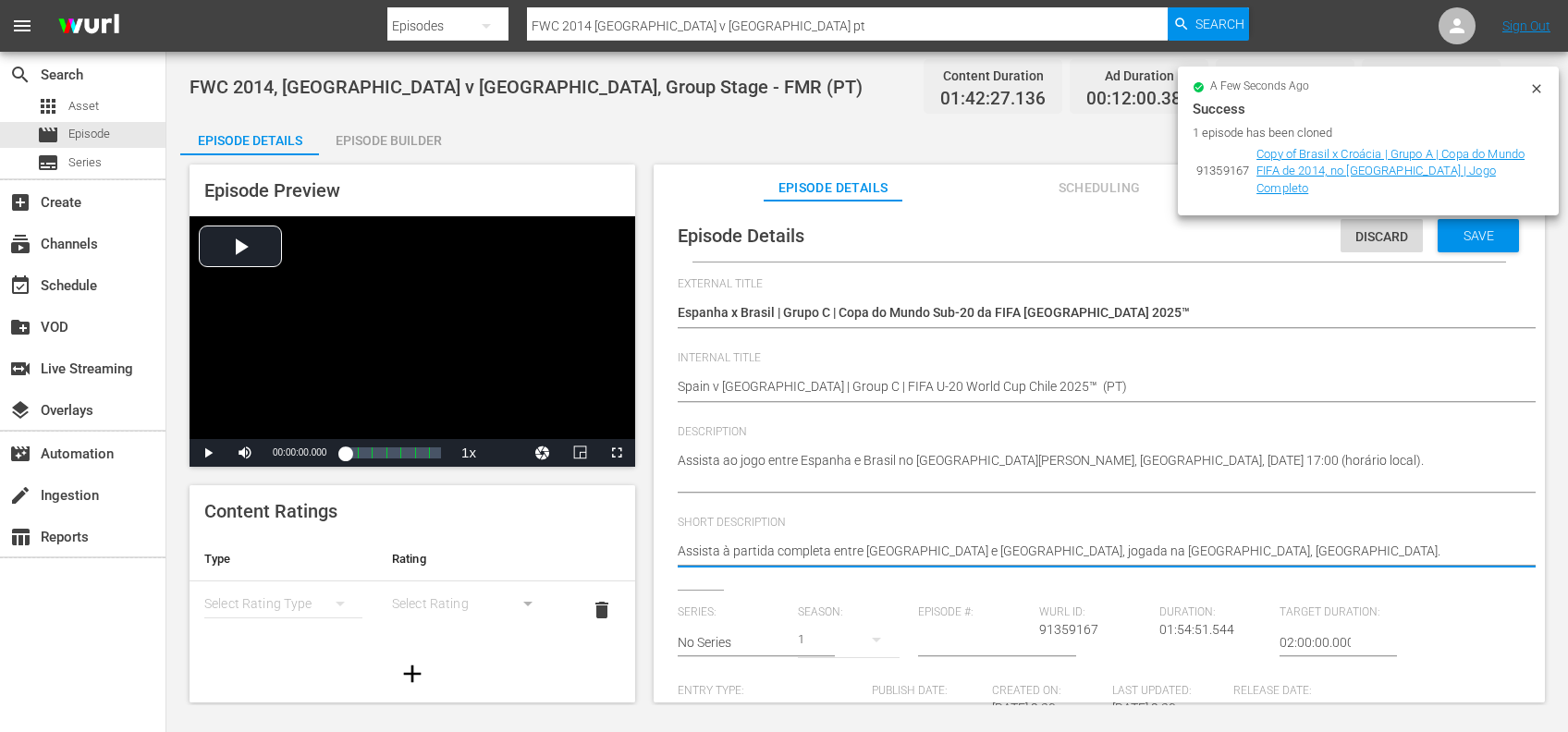
drag, startPoint x: 1079, startPoint y: 555, endPoint x: 635, endPoint y: 553, distance: 444.0
paste textarea "ao jogo entre Espanha e Brasil no Estádio Nacional Julio Martínez Prádanos, San…"
type textarea "Assista ao jogo entre Espanha e Brasil no Estádio Nacional Julio Martínez Práda…"
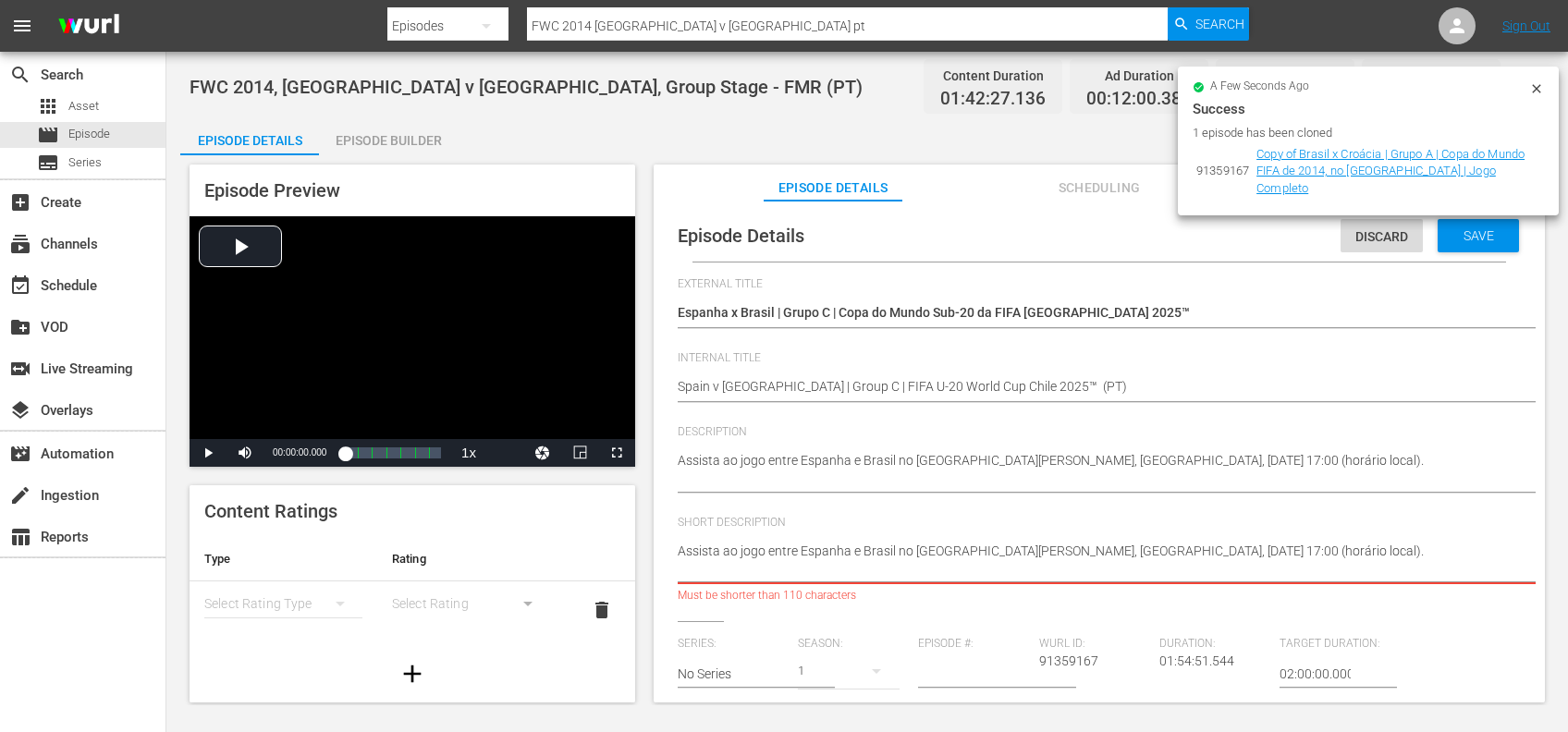
drag, startPoint x: 714, startPoint y: 569, endPoint x: 625, endPoint y: 580, distance: 89.7
click at [625, 579] on div "Episode Preview Video Player is loading. Play Video Play Mute Current Time 00:0…" at bounding box center [866, 437] width 1374 height 563
type textarea "Assista ao jogo entre Espanha e Brasil no Estádio Nacional Julio Martínez Práda…"
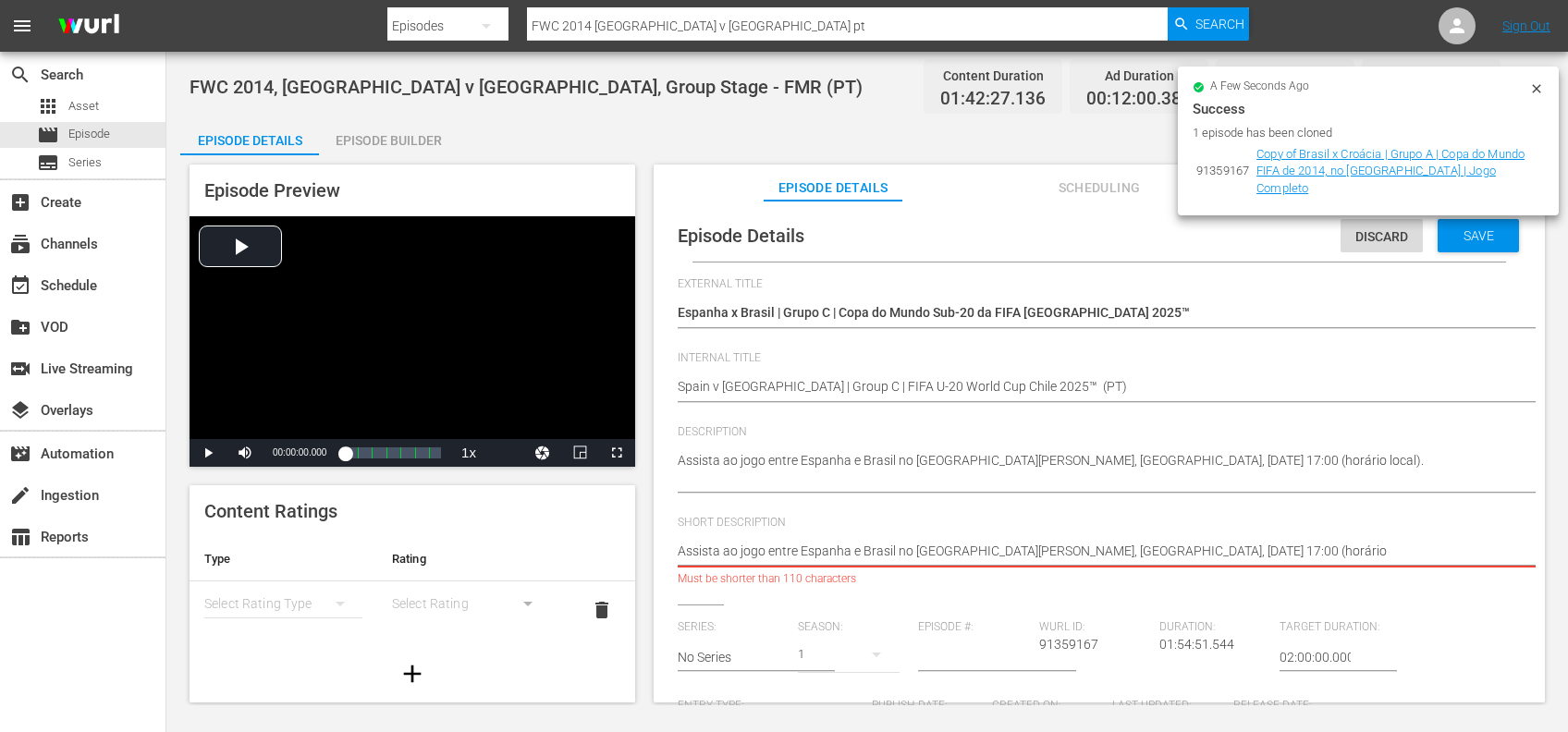
type textarea "Assista ao jogo entre Espanha e Brasil no Estádio Nacional Julio Martínez Práda…"
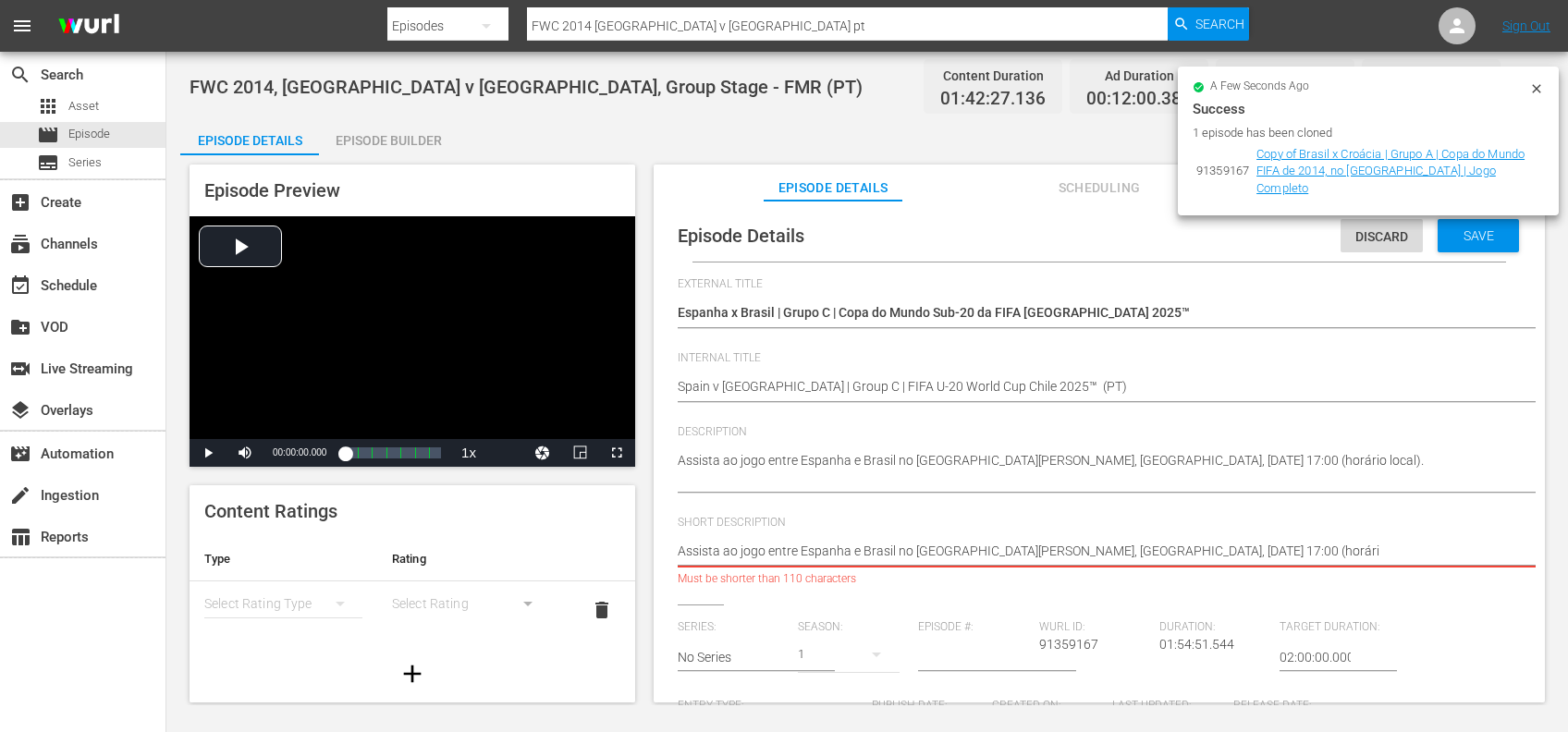
type textarea "Assista ao jogo entre Espanha e Brasil no Estádio Nacional Julio Martínez Práda…"
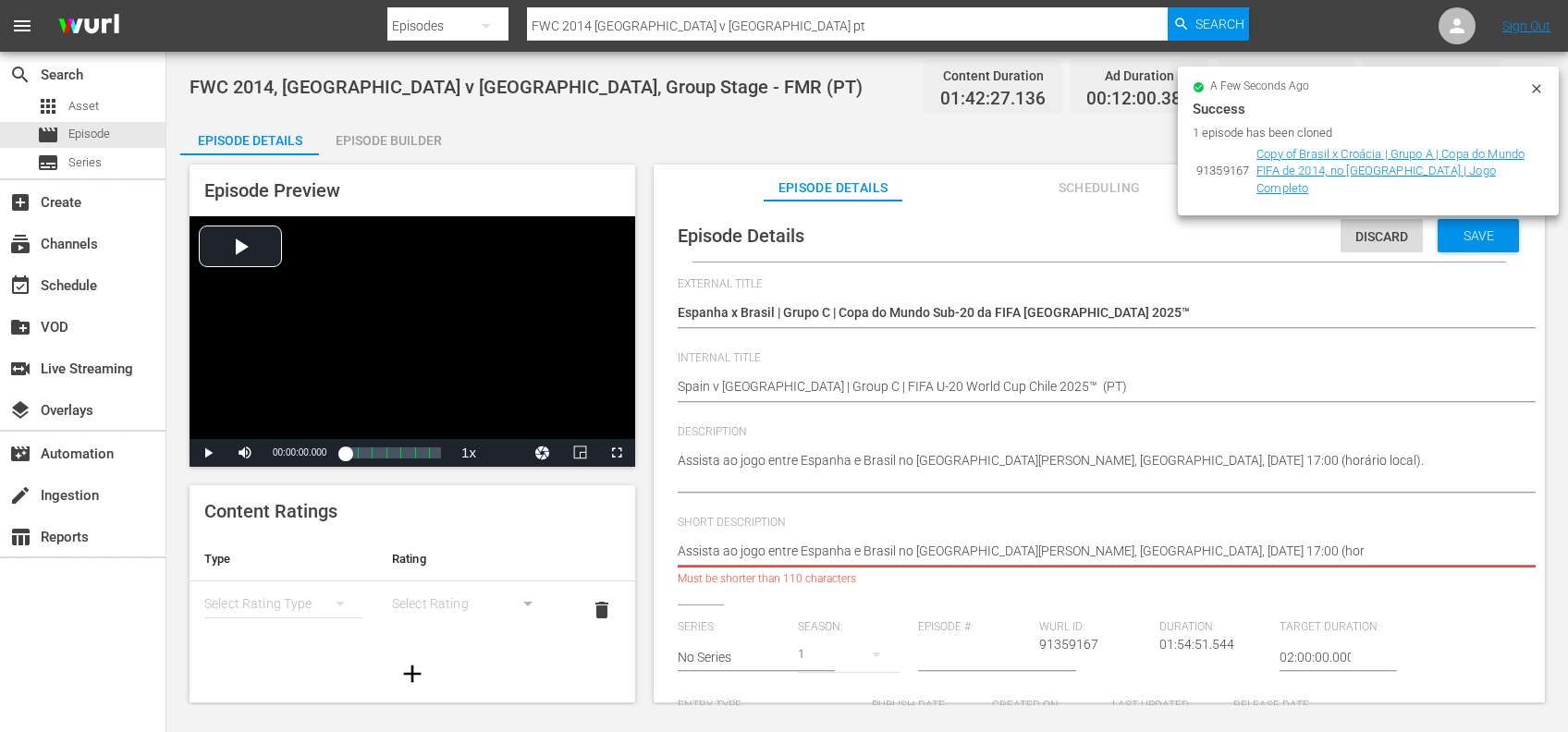
type textarea "Assista ao jogo entre Espanha e Brasil no Estádio Nacional Julio Martínez Práda…"
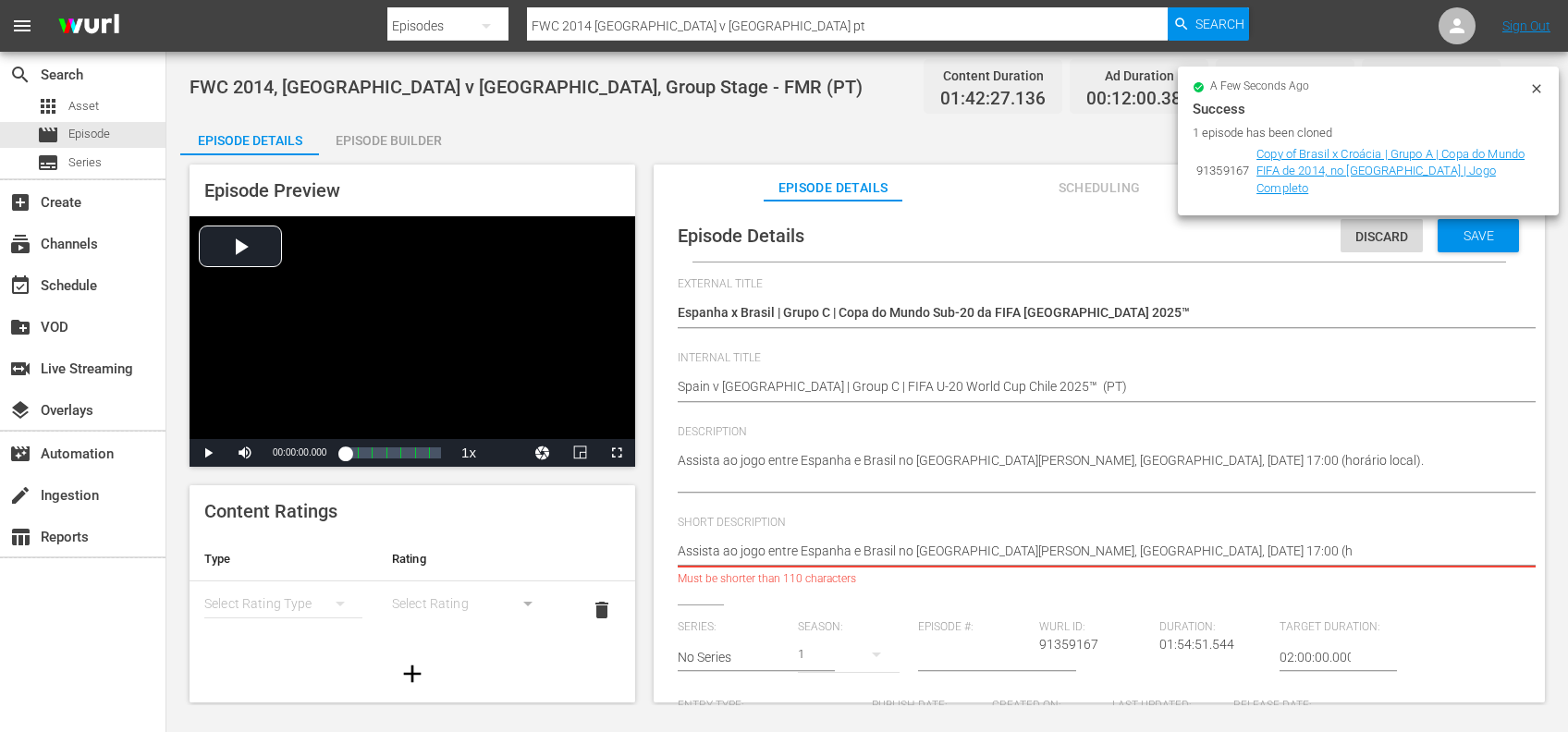
type textarea "Assista ao jogo entre Espanha e Brasil no Estádio Nacional Julio Martínez Práda…"
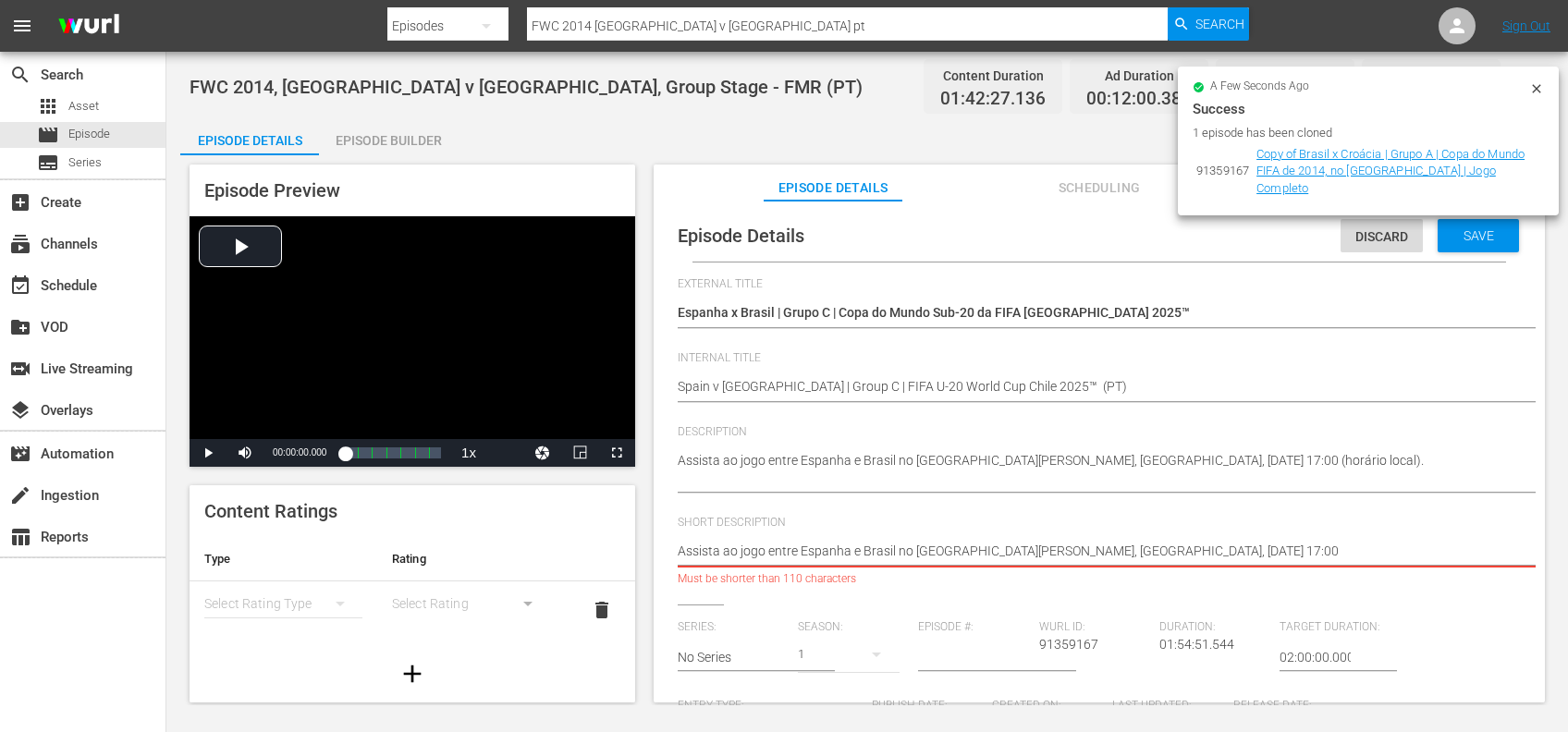
type textarea "Assista ao jogo entre Espanha e Brasil no Estádio Nacional Julio Martínez Práda…"
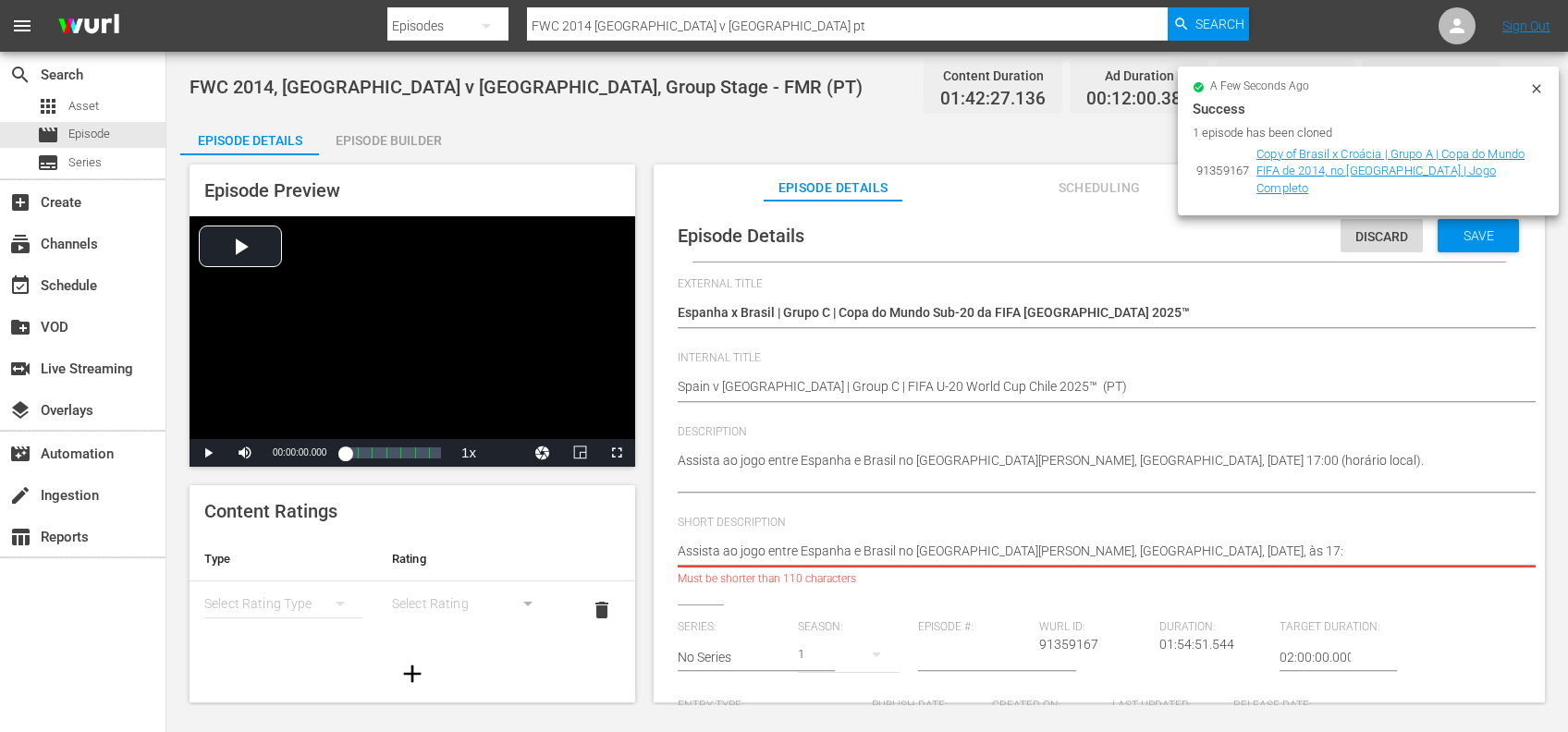
type textarea "Assista ao jogo entre Espanha e Brasil no Estádio Nacional Julio Martínez Práda…"
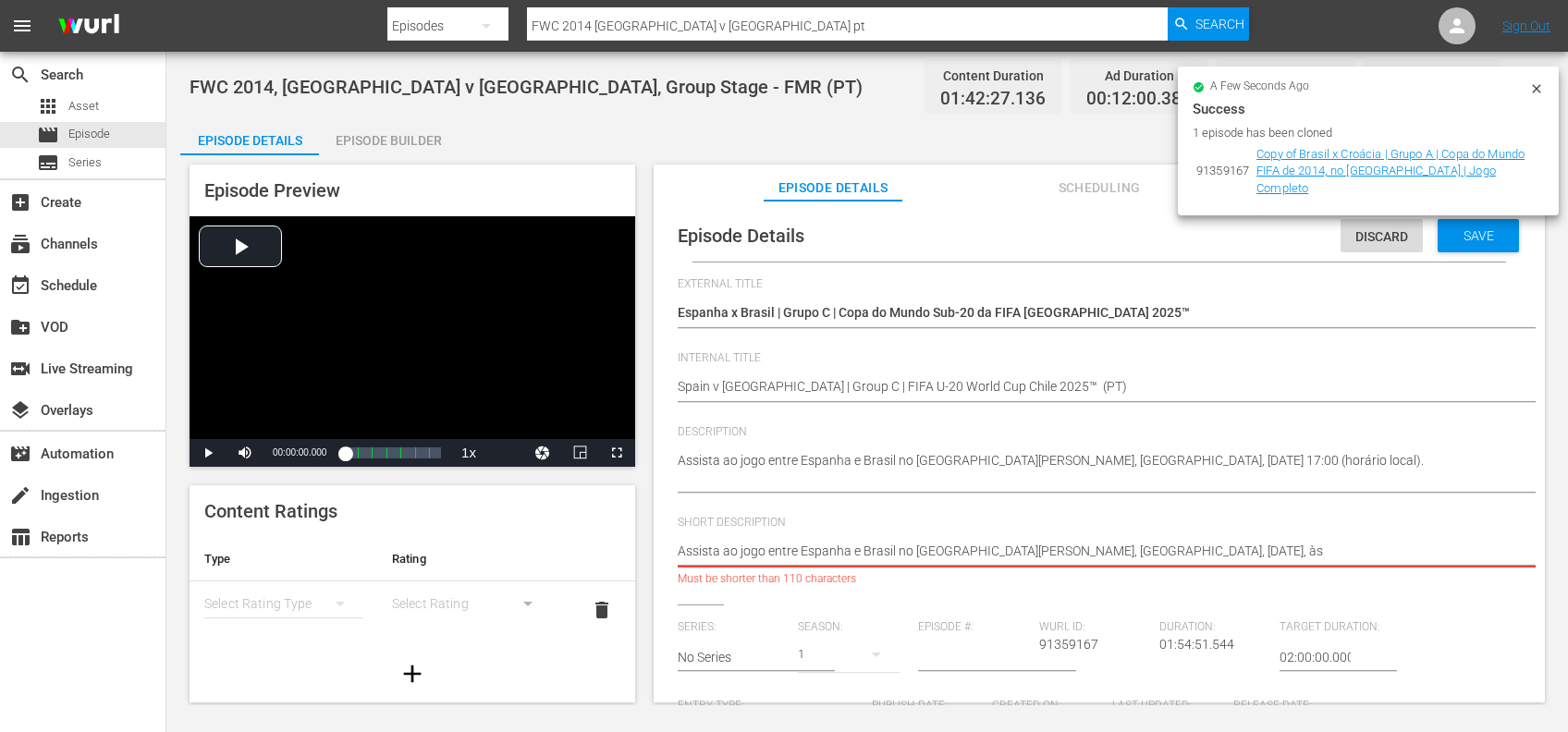
type textarea "Assista ao jogo entre Espanha e Brasil no Estádio Nacional Julio Martínez Práda…"
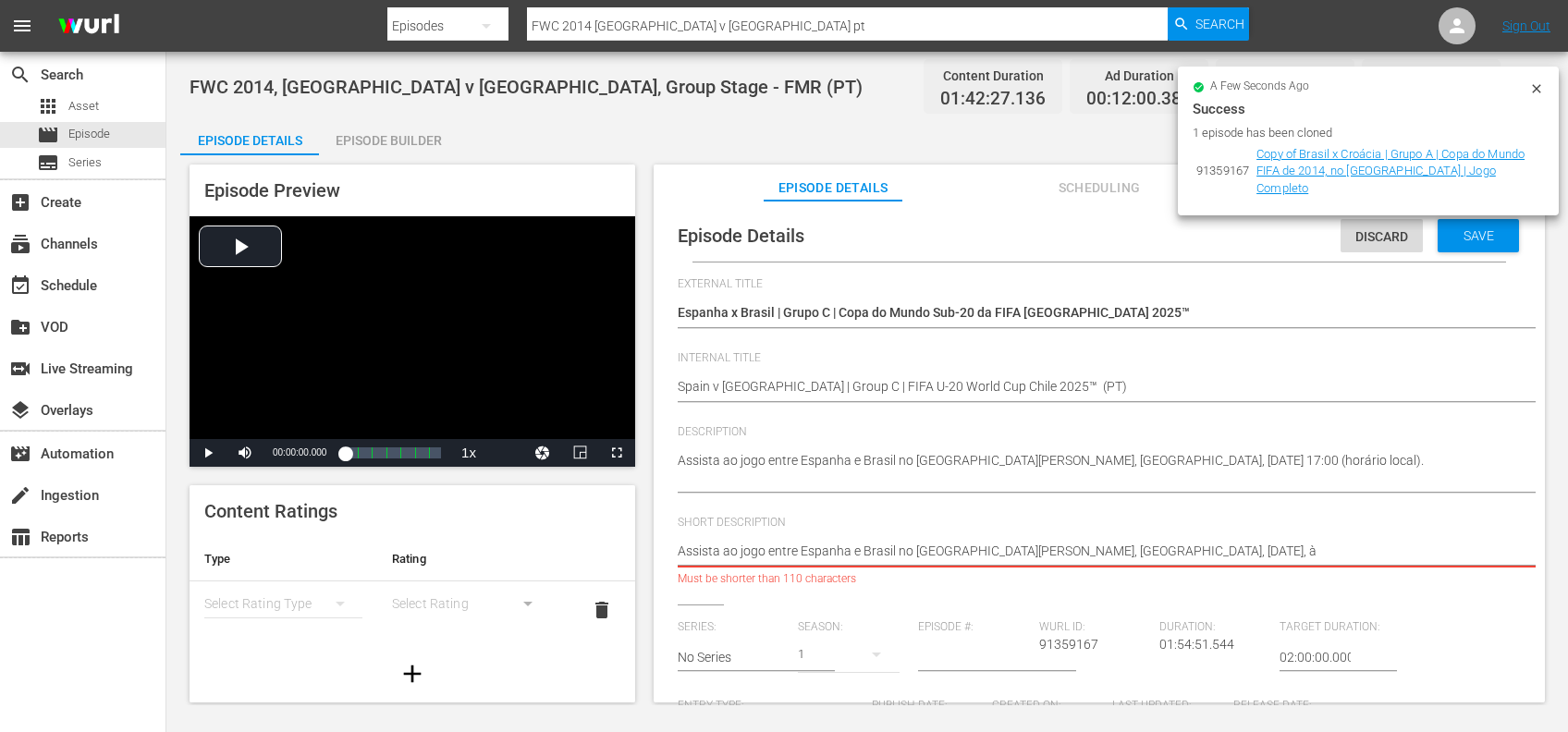
type textarea "Assista ao jogo entre Espanha e Brasil no Estádio Nacional Julio Martínez Práda…"
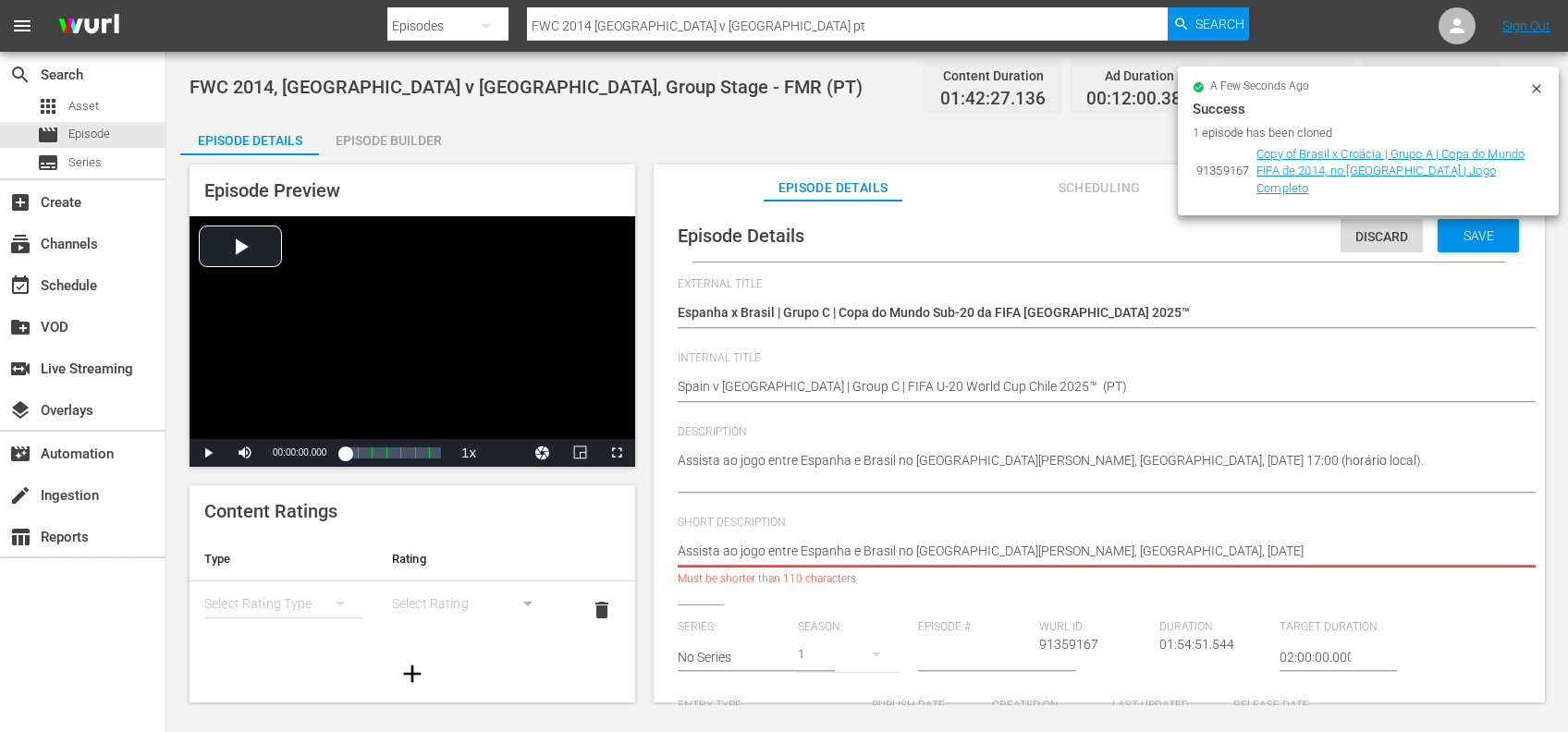
type textarea "Assista ao jogo entre Espanha e Brasil no Estádio Nacional Julio Martínez Práda…"
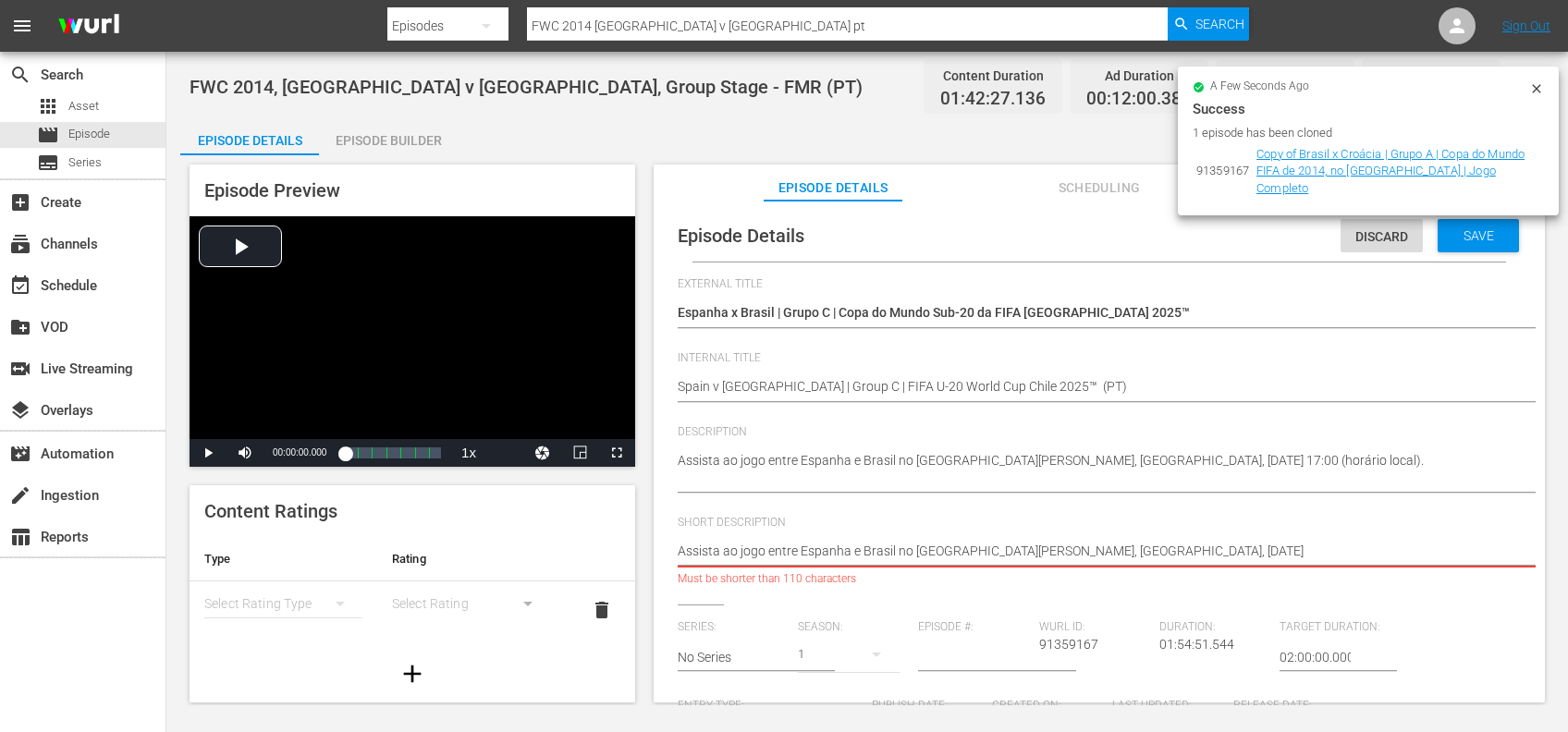
type textarea "Assista ao jogo entre Espanha e Brasil no Estádio Nacional Julio Martínez Práda…"
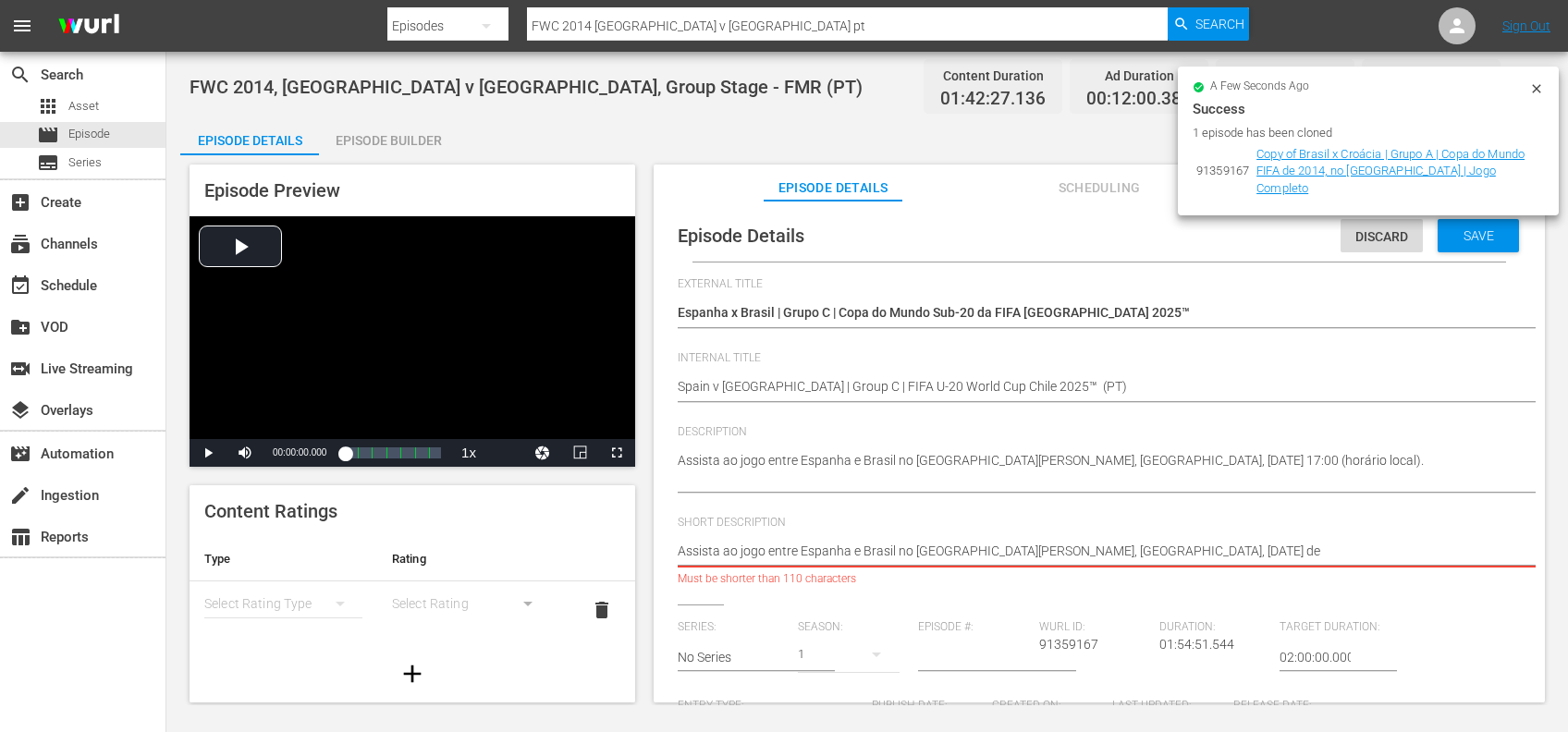
type textarea "Assista ao jogo entre Espanha e Brasil no Estádio Nacional Julio Martínez Práda…"
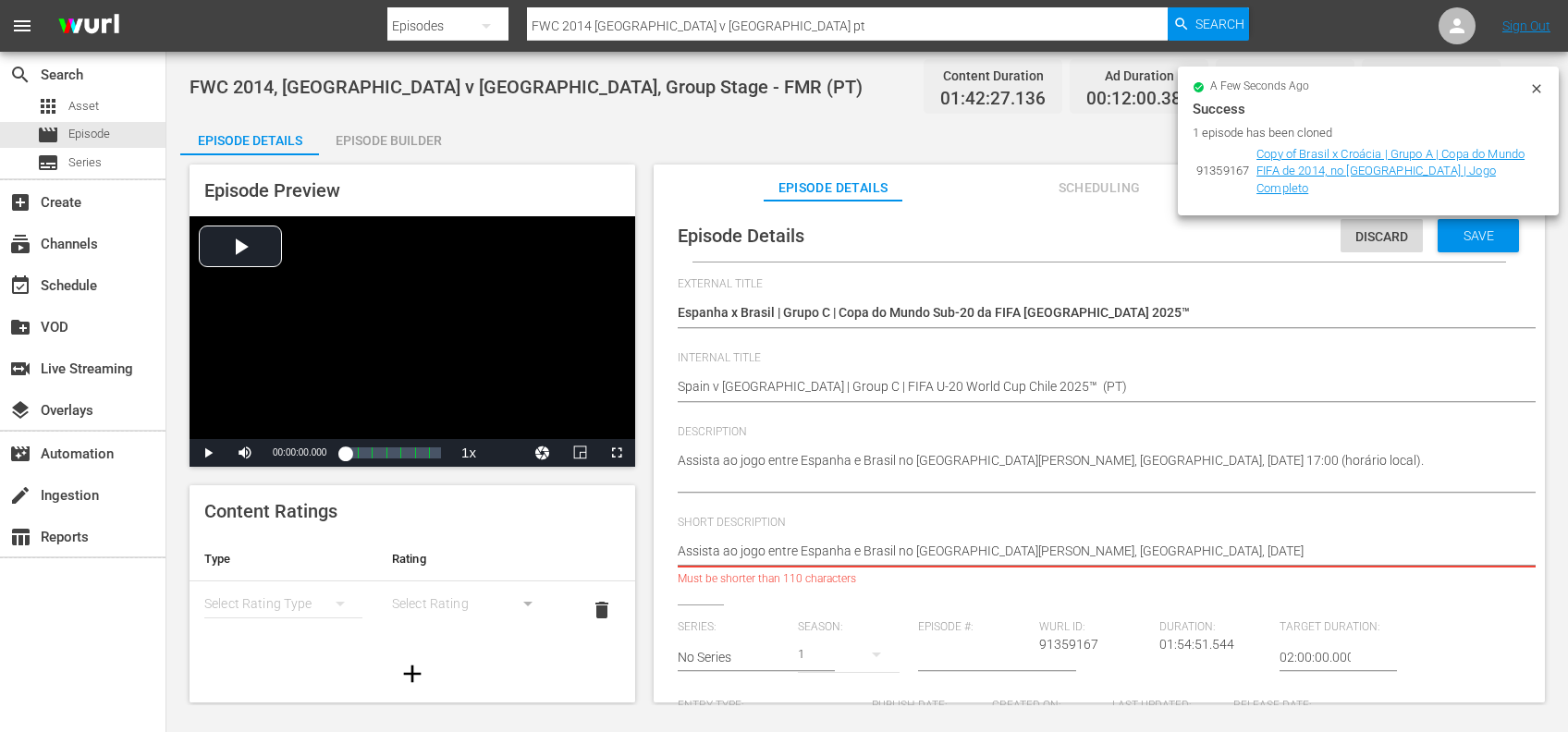
type textarea "Assista ao jogo entre Espanha e Brasil no Estádio Nacional Julio Martínez Práda…"
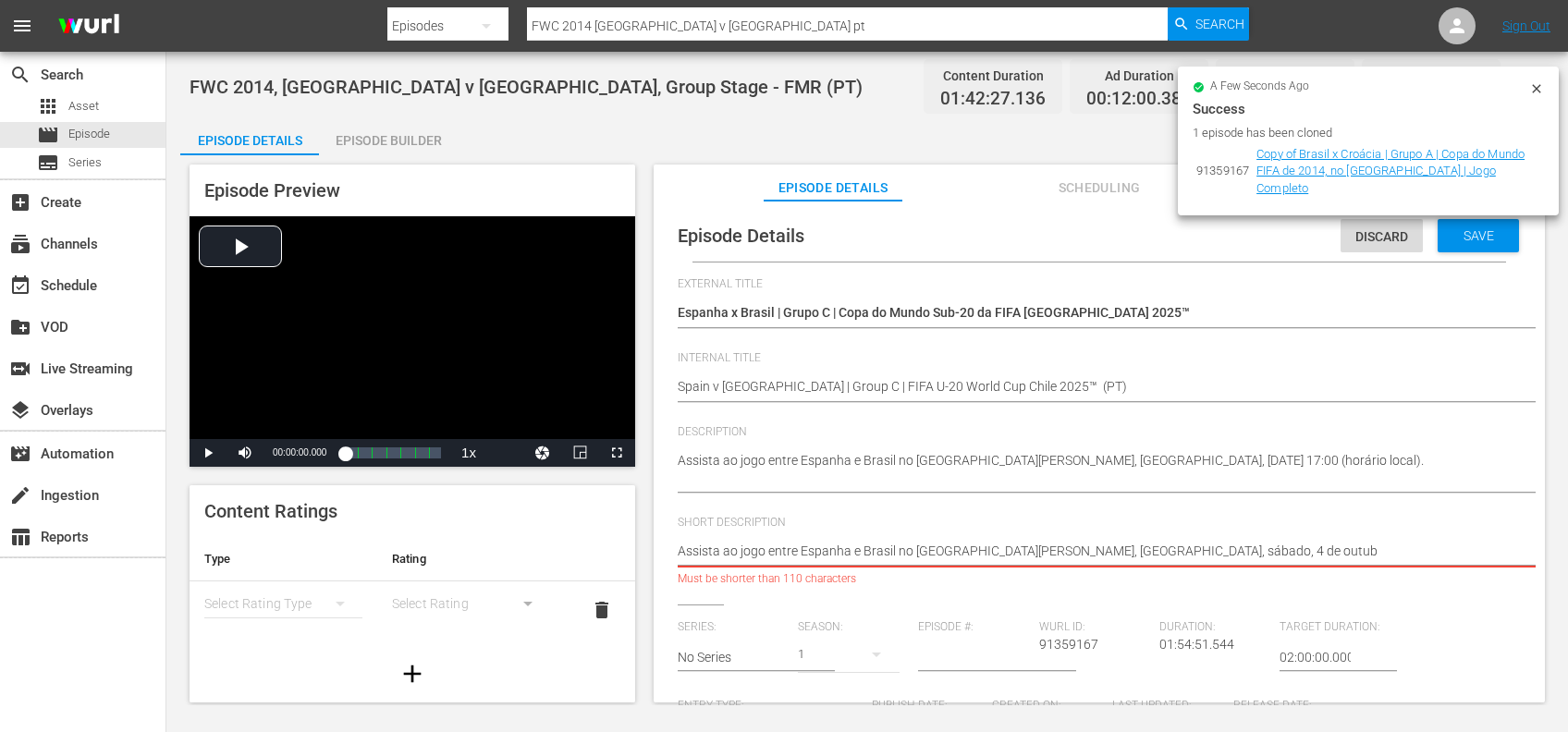
type textarea "Assista ao jogo entre Espanha e Brasil no Estádio Nacional Julio Martínez Práda…"
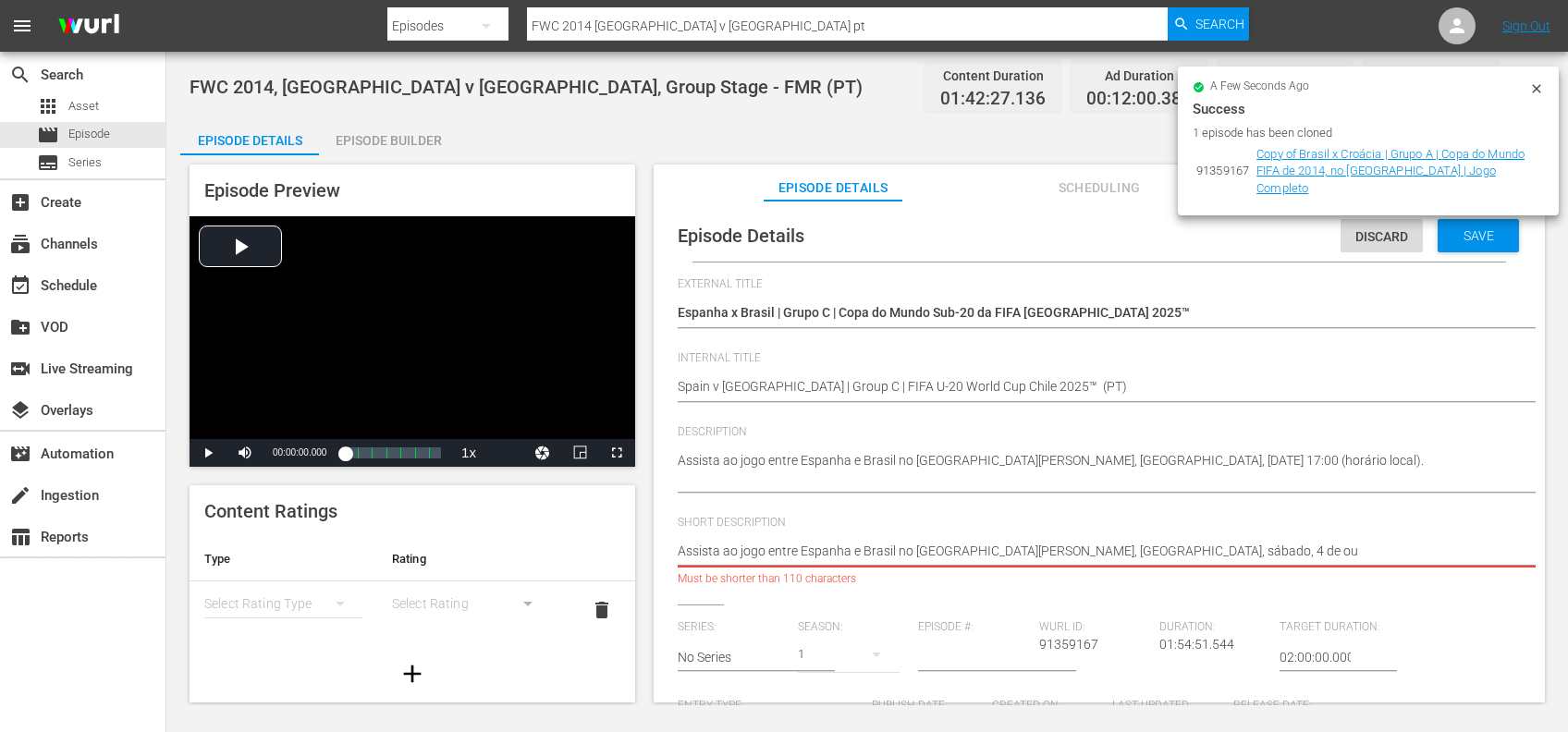
type textarea "Assista ao jogo entre Espanha e Brasil no Estádio Nacional Julio Martínez Práda…"
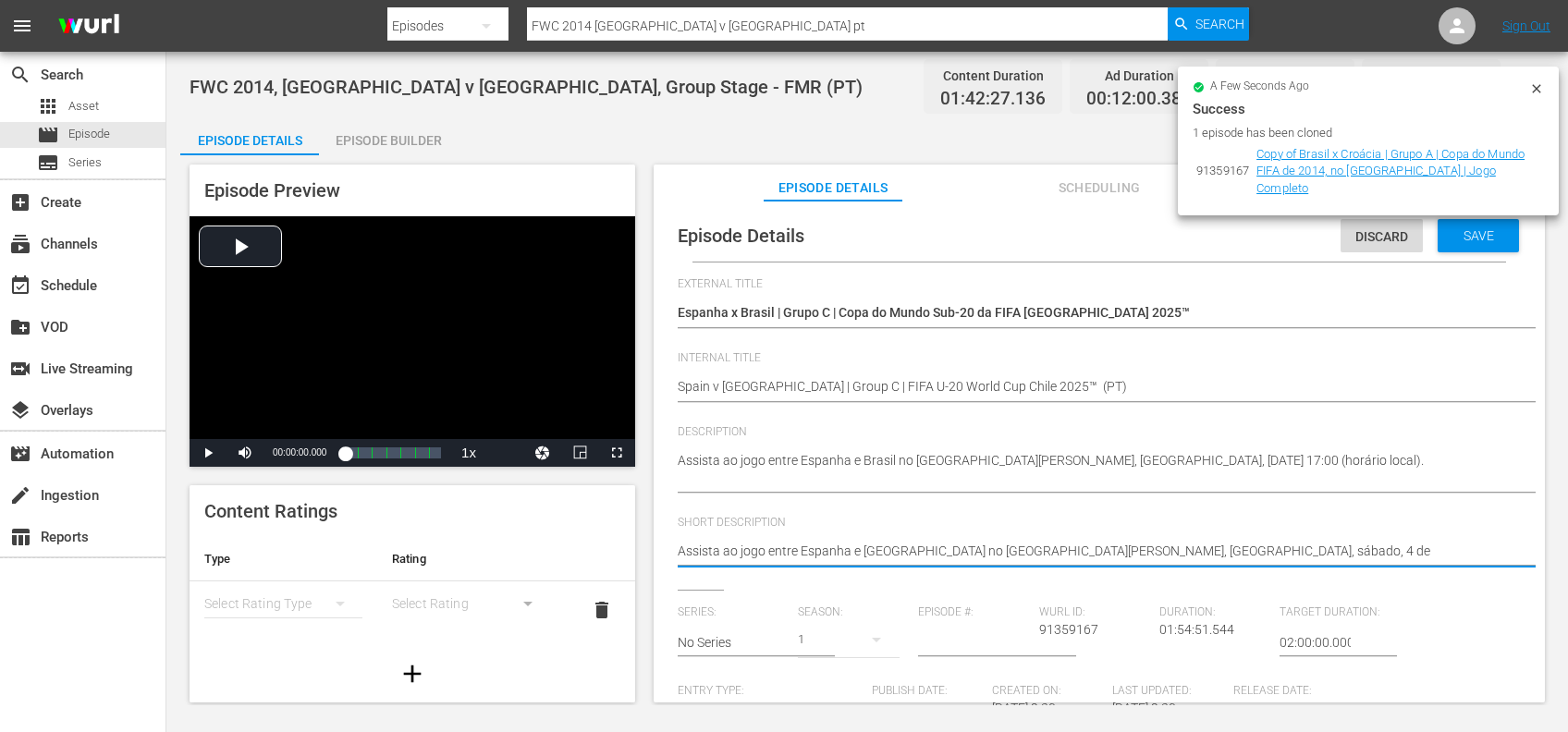
type textarea "Assista ao jogo entre Espanha e Brasil no Estádio Nacional Julio Martínez Práda…"
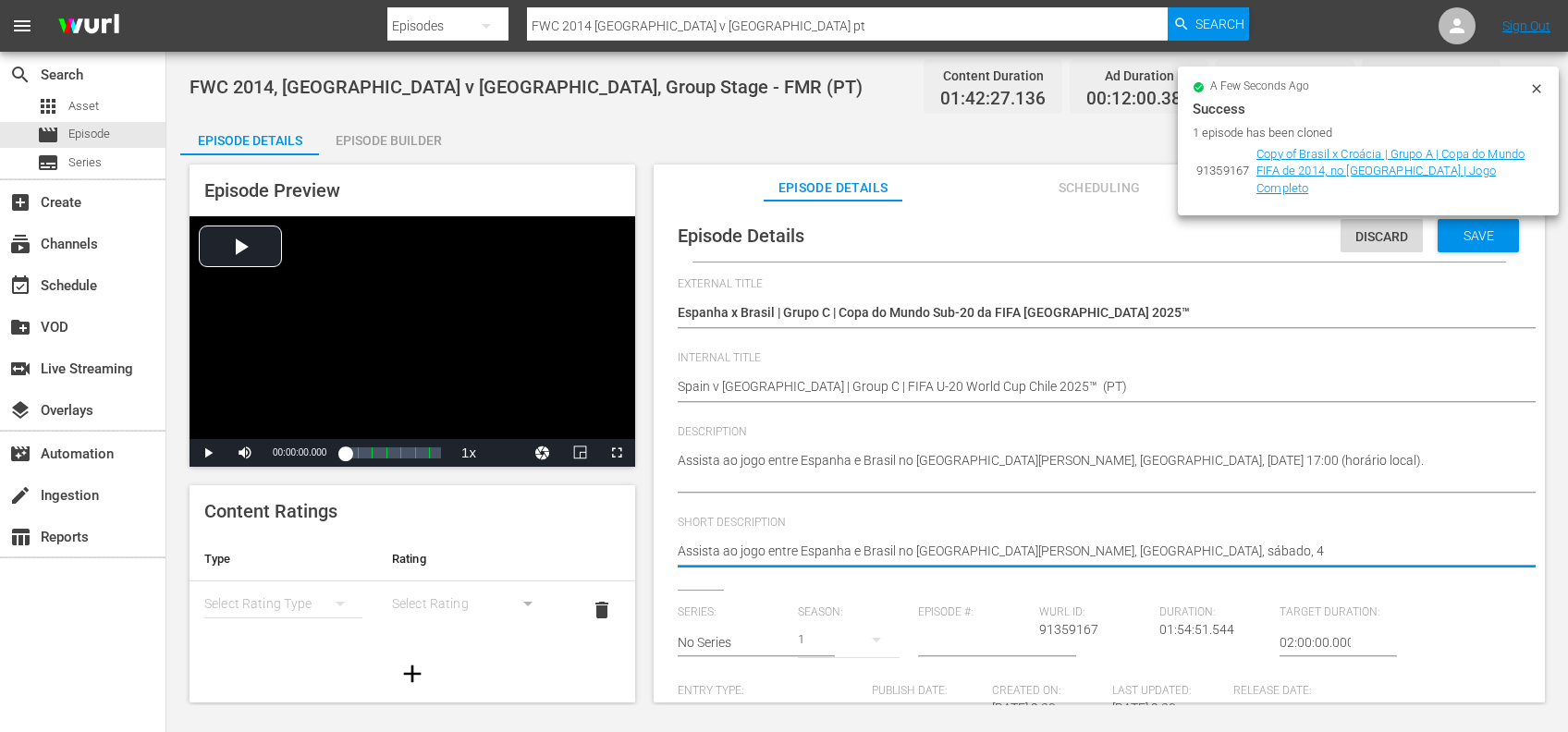
type textarea "Assista ao jogo entre Espanha e Brasil no Estádio Nacional Julio Martínez Práda…"
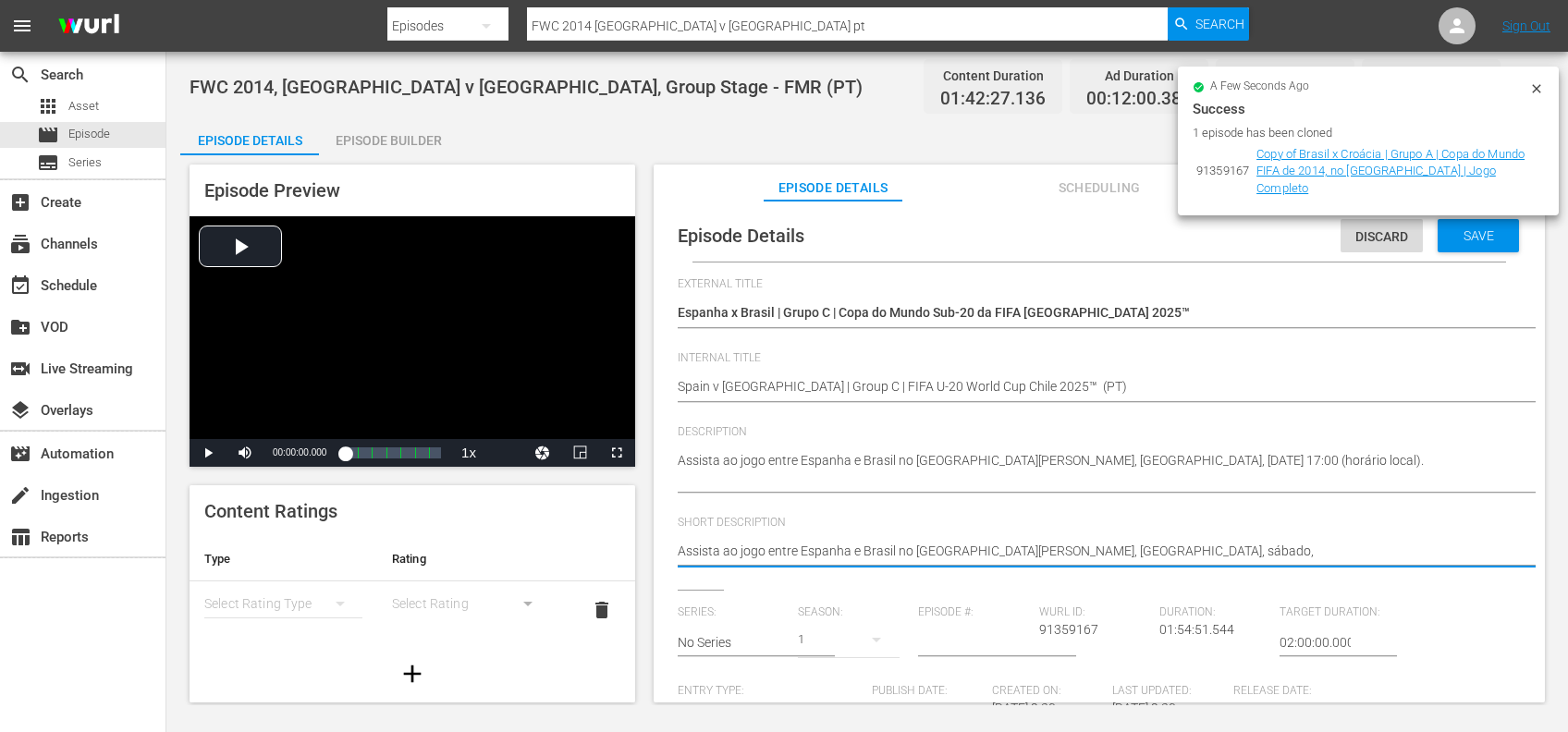
type textarea "Assista ao jogo entre Espanha e Brasil no Estádio Nacional Julio Martínez Práda…"
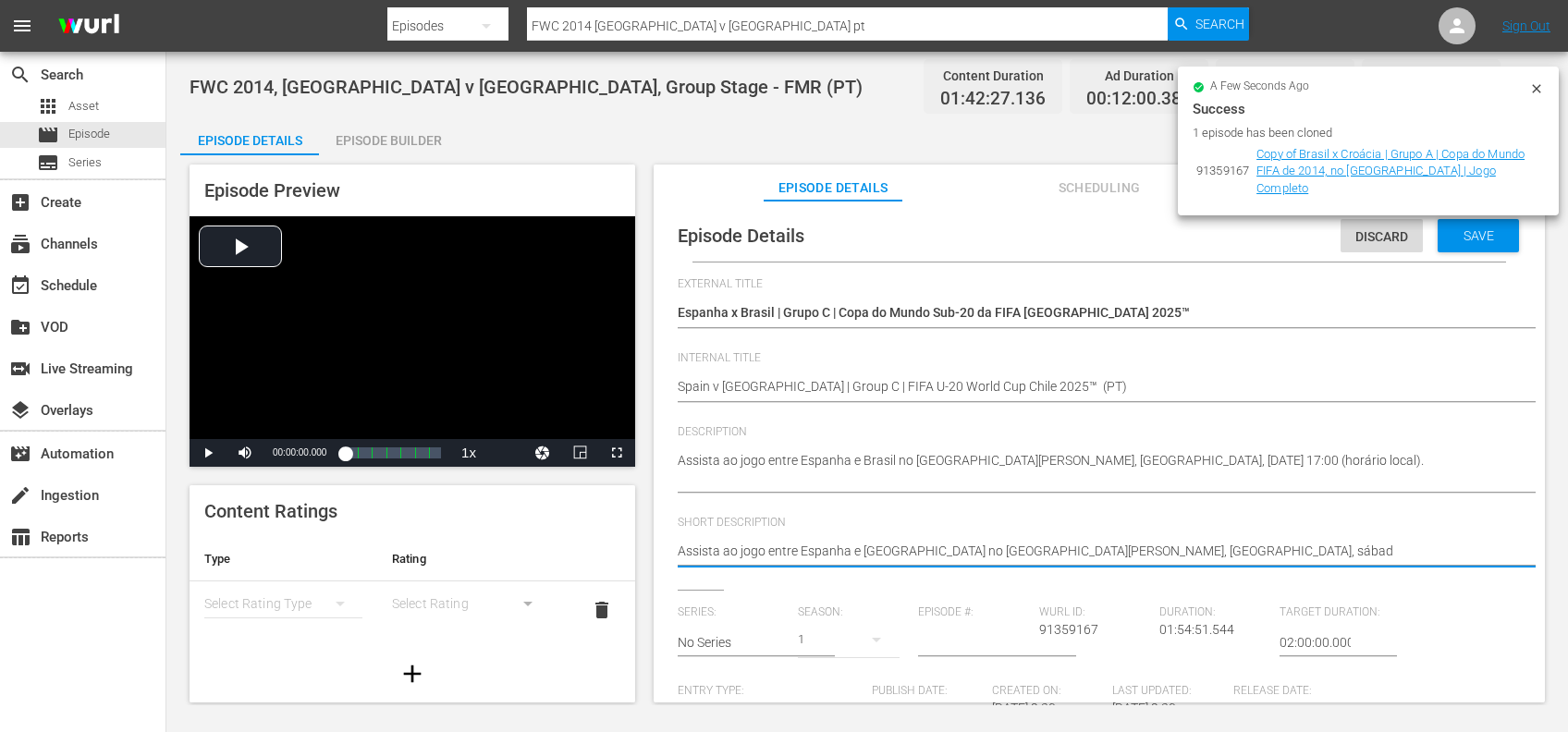
type textarea "Assista ao jogo entre Espanha e Brasil no Estádio Nacional Julio Martínez Práda…"
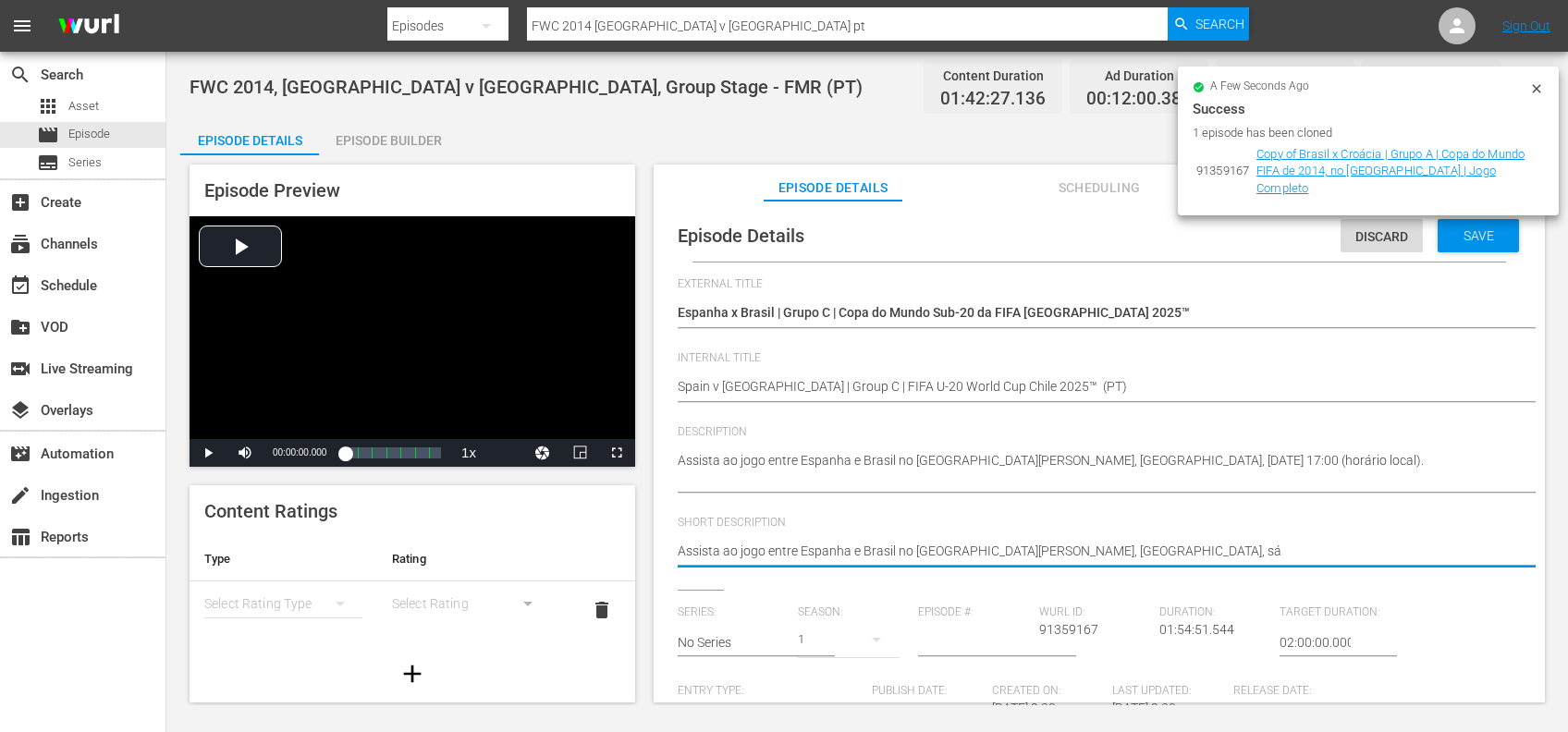
type textarea "Assista ao jogo entre Espanha e Brasil no Estádio Nacional Julio Martínez Práda…"
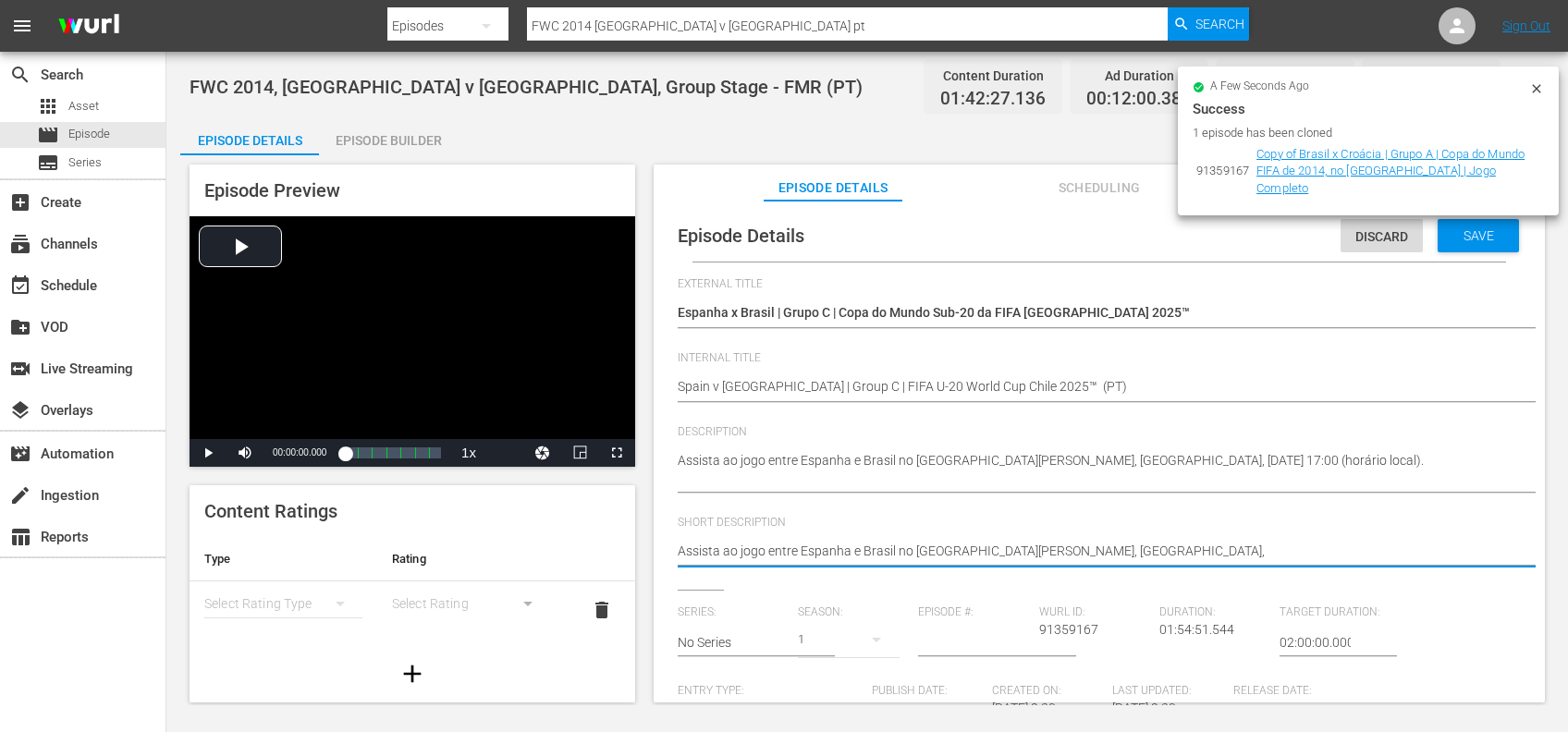
type textarea "Assista ao jogo entre Espanha e Brasil no Estádio Nacional Julio Martínez Práda…"
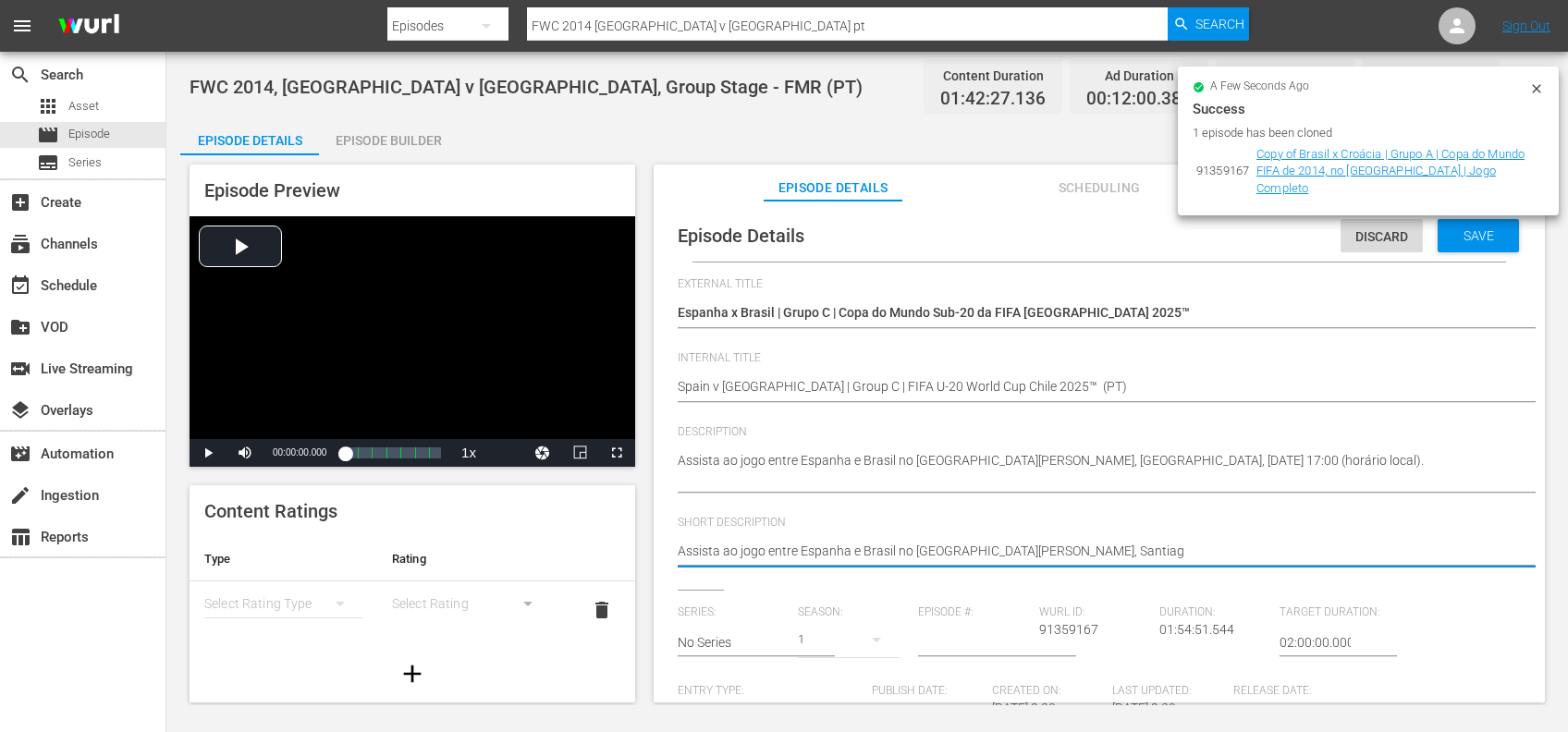
type textarea "Assista ao jogo entre Espanha e Brasil no Estádio Nacional Julio Martínez Práda…"
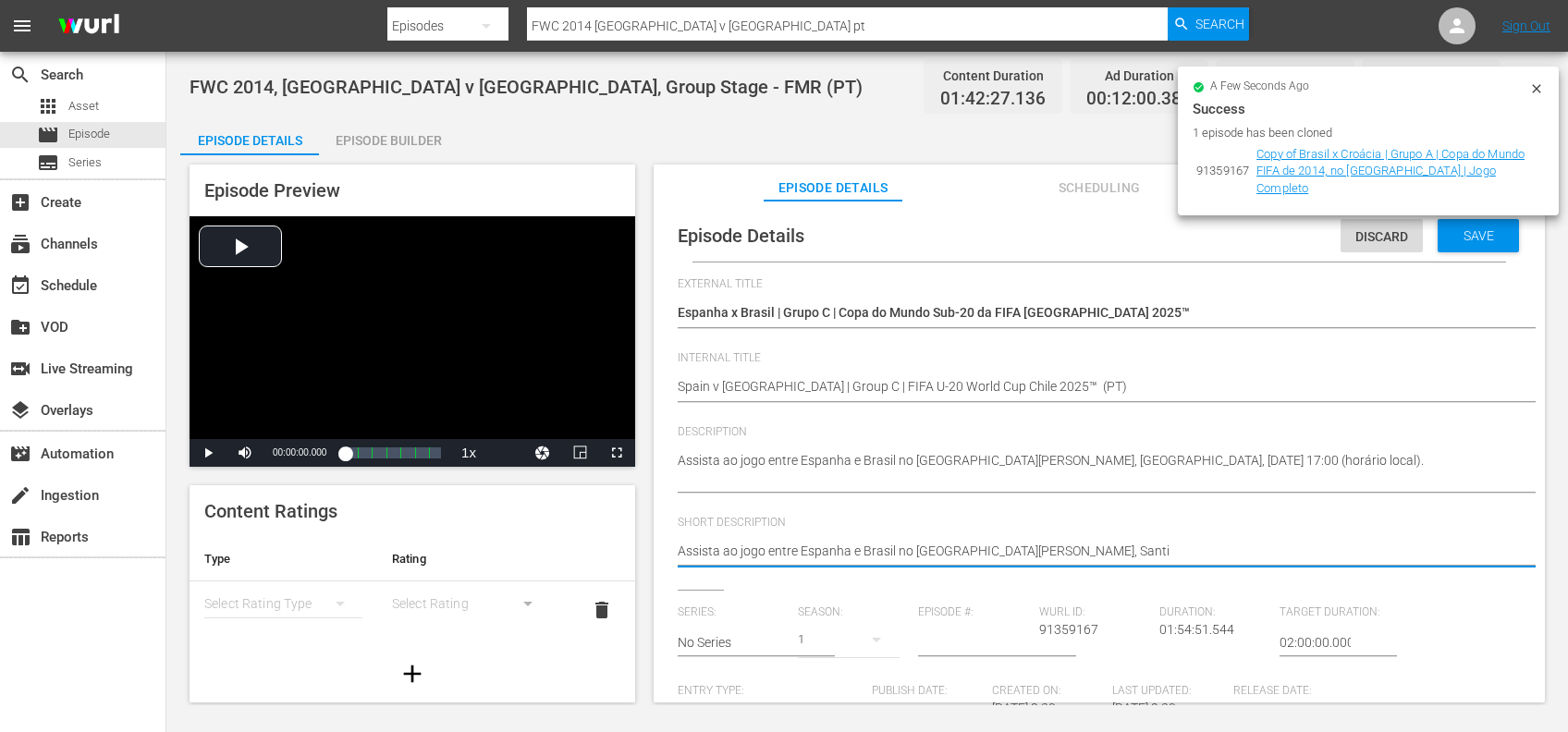
type textarea "Assista ao jogo entre Espanha e Brasil no Estádio Nacional Julio Martínez Práda…"
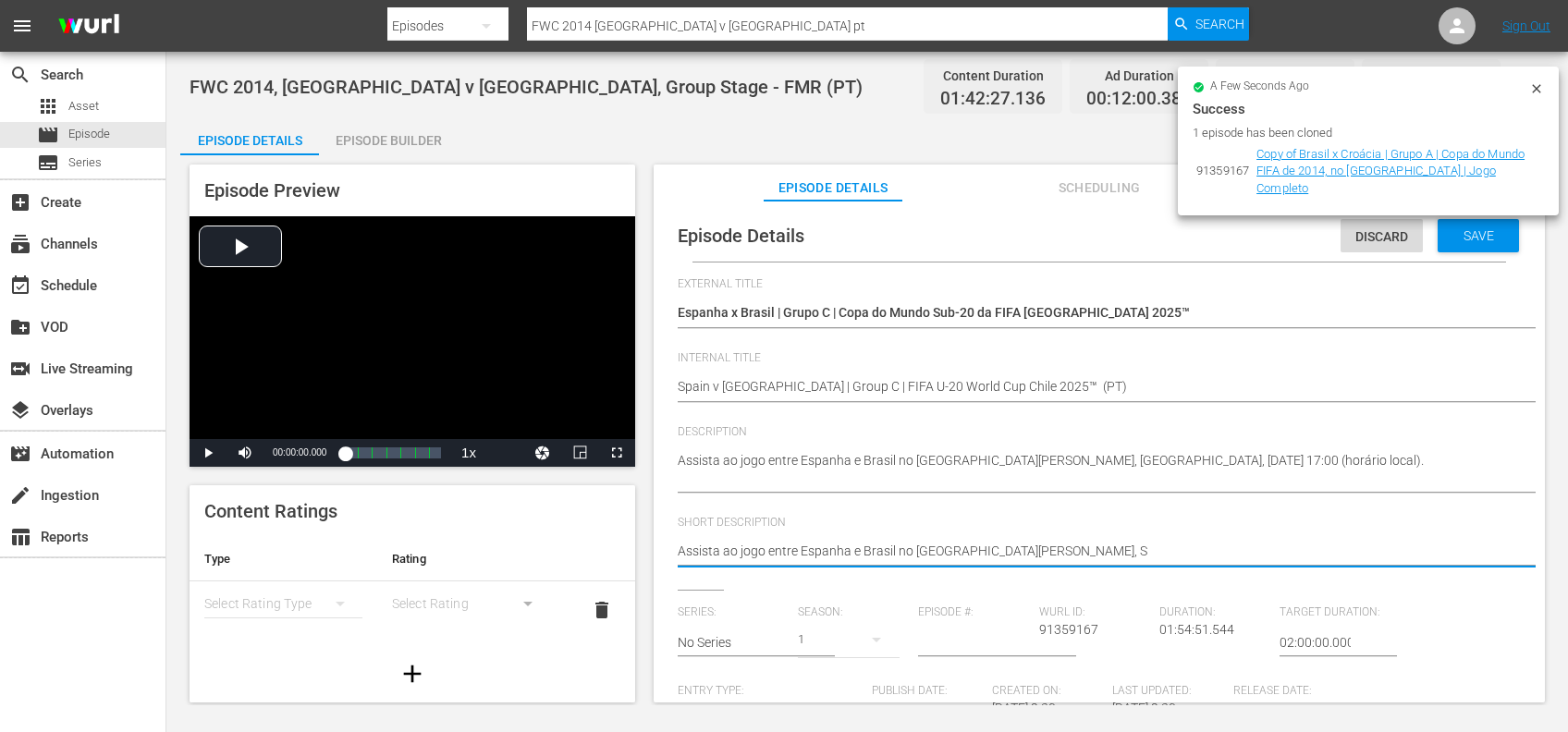
type textarea "Assista ao jogo entre Espanha e Brasil no Estádio Nacional Julio Martínez Práda…"
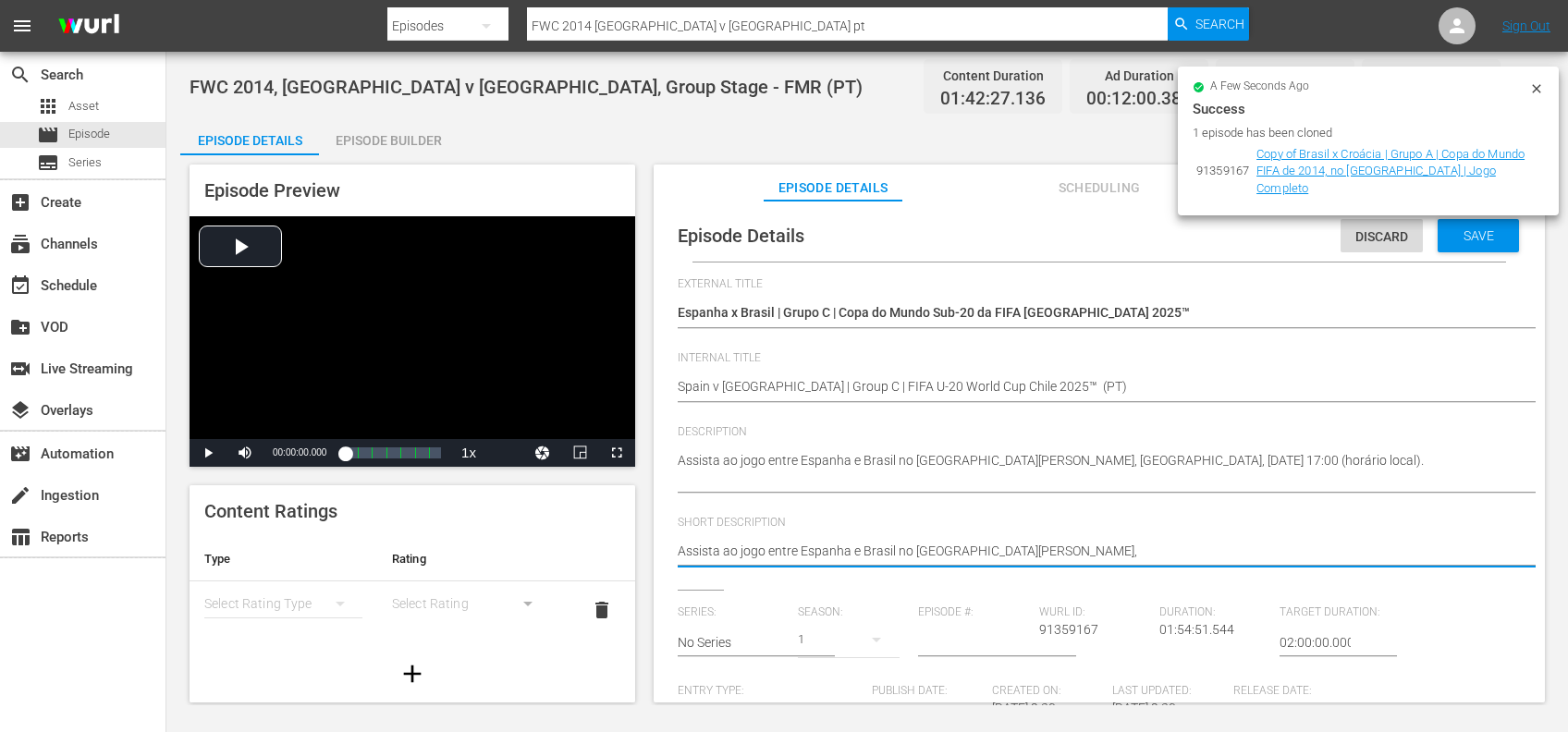
type textarea "Assista ao jogo entre Espanha e Brasil no Estádio Nacional Julio Martínez Práda…"
type textarea "Assista ao jogo entre Espanha e Brasil no Estádio Nacional Julio Martínez Prádan"
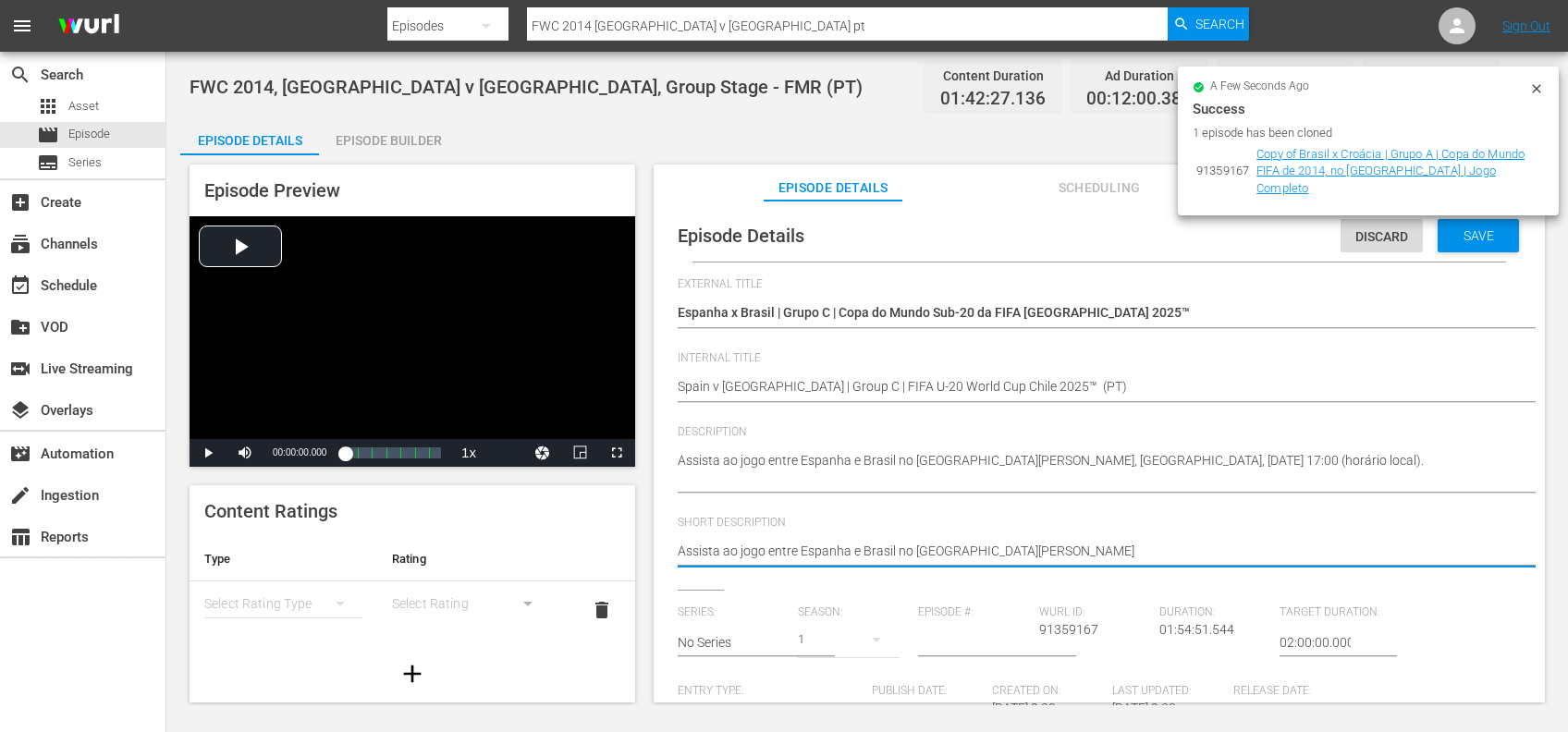
type textarea "Assista ao jogo entre Espanha e Brasil no Estádio Nacional Julio Martínez Práda"
type textarea "Assista ao jogo entre Espanha e Brasil no Estádio Nacional Julio Martínez Prád"
type textarea "Assista ao jogo entre Espanha e Brasil no Estádio Nacional Julio Martínez Prá"
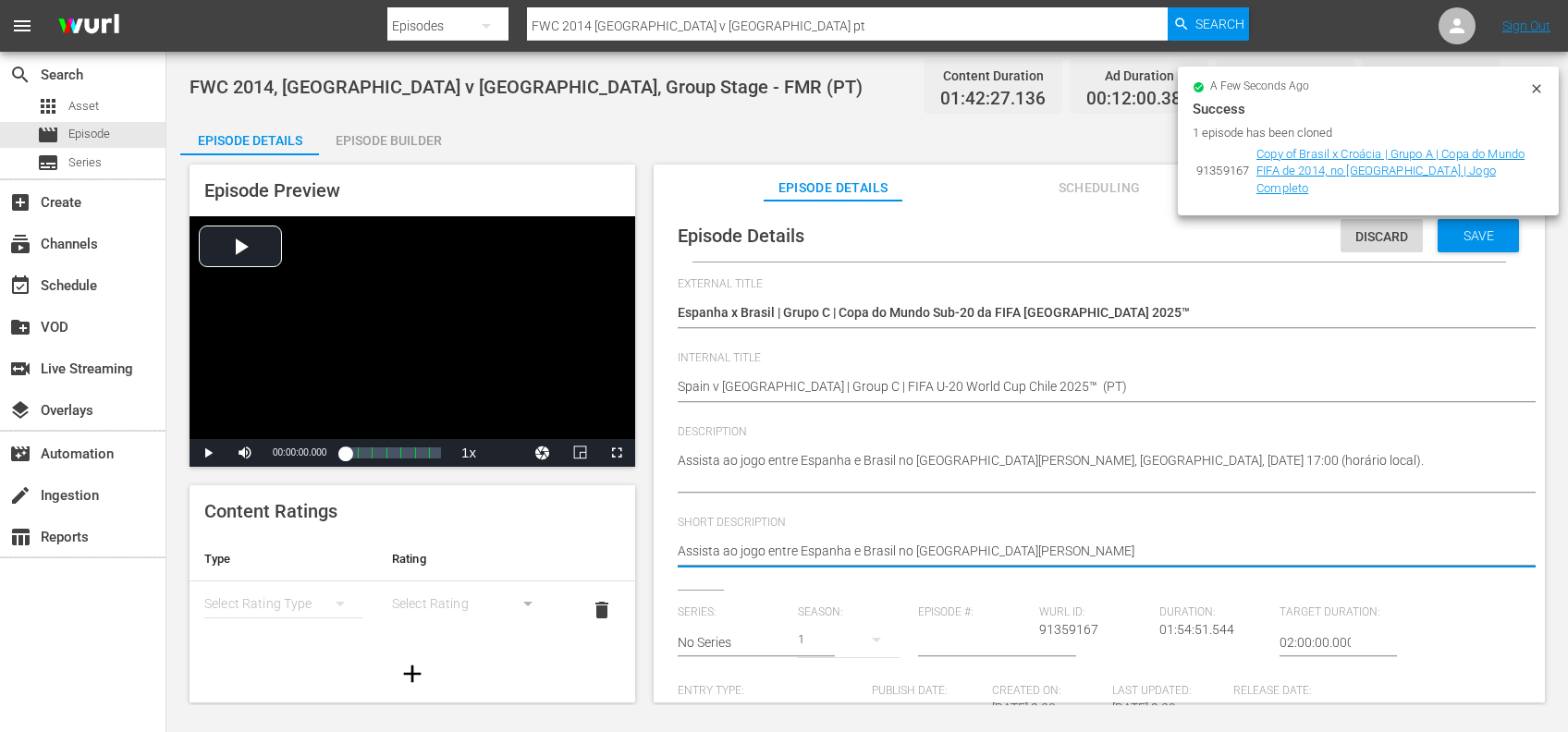
type textarea "Assista ao jogo entre Espanha e Brasil no Estádio Nacional Julio Martínez Prá"
type textarea "Assista ao jogo entre Espanha e Brasil no Estádio Nacional Julio Martínez Pr"
type textarea "Assista ao jogo entre Espanha e Brasil no Estádio Nacional Julio Martínez P"
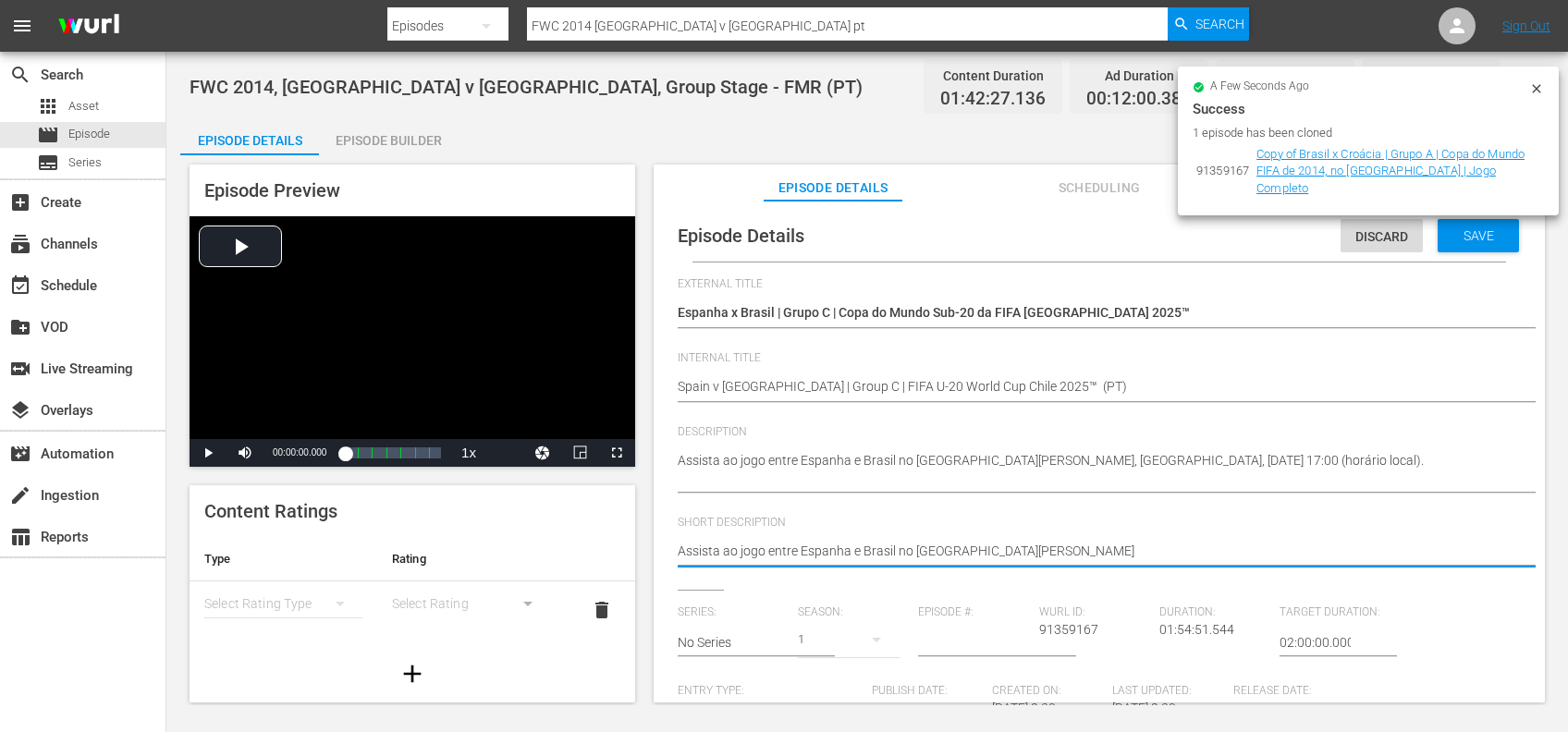
type textarea "Assista ao jogo entre Espanha e Brasil no Estádio Nacional Julio Martínez"
type textarea "Assista ao jogo entre Espanha e Brasil no Estádio Nacional Julio Martíne"
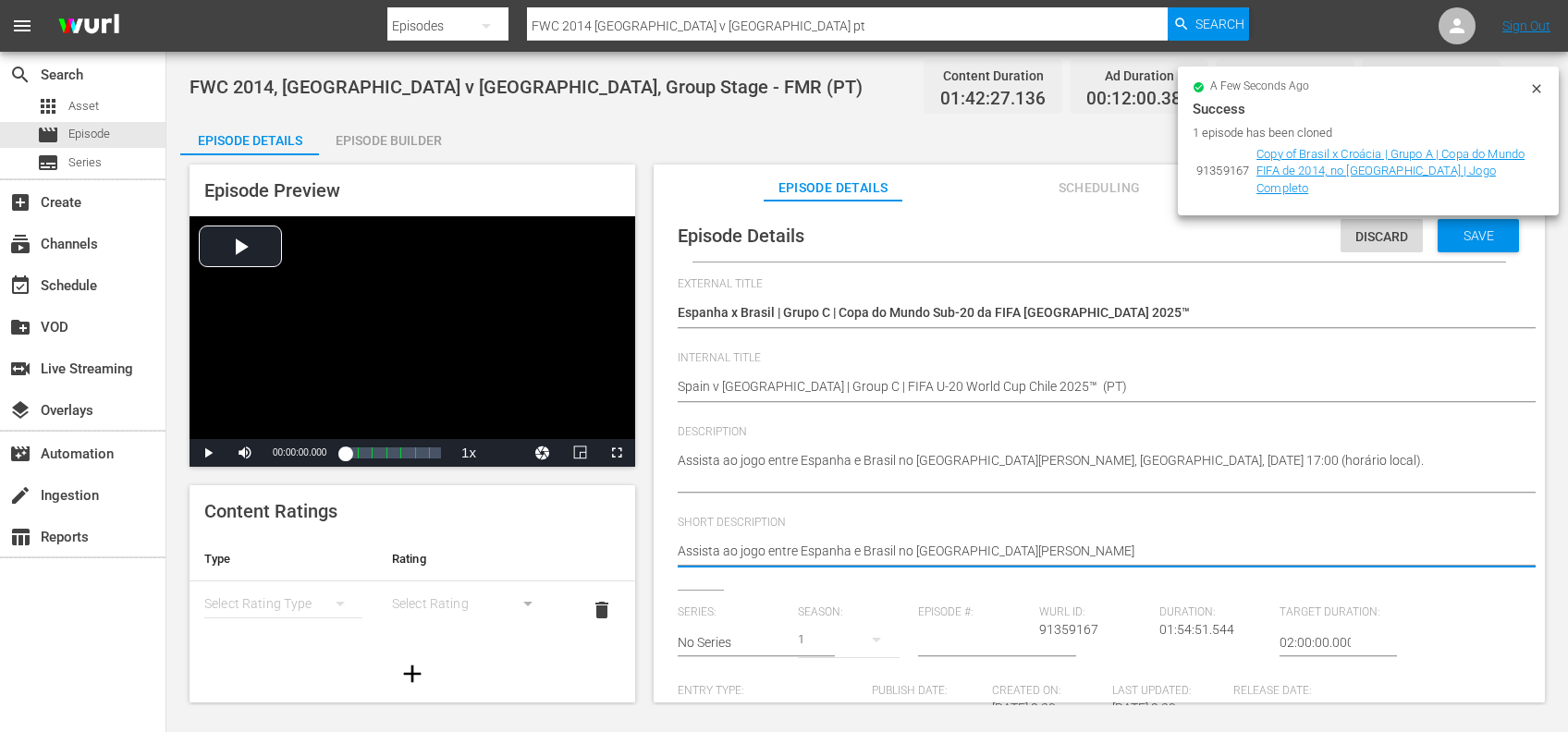
type textarea "Assista ao jogo entre Espanha e Brasil no Estádio Nacional Julio Martíne"
type textarea "Assista ao jogo entre Espanha e Brasil no Estádio Nacional Julio Martín"
type textarea "Assista ao jogo entre Espanha e Brasil no Estádio Nacional Julio Martí"
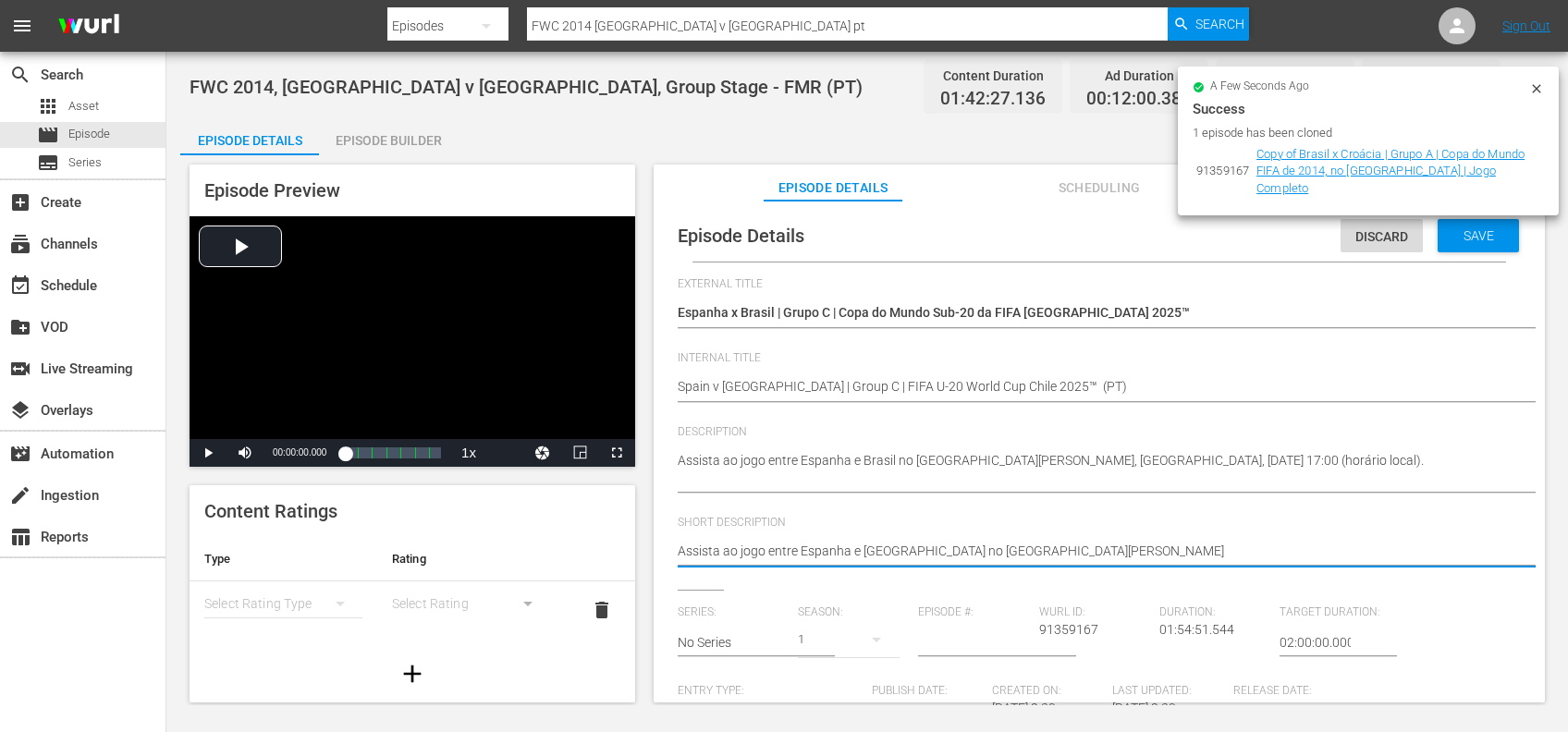
type textarea "Assista ao jogo entre Espanha e Brasil no Estádio Nacional Julio Mart"
type textarea "Assista ao jogo entre Espanha e Brasil no Estádio Nacional Julio Mar"
type textarea "Assista ao jogo entre Espanha e Brasil no Estádio Nacional Julio Ma"
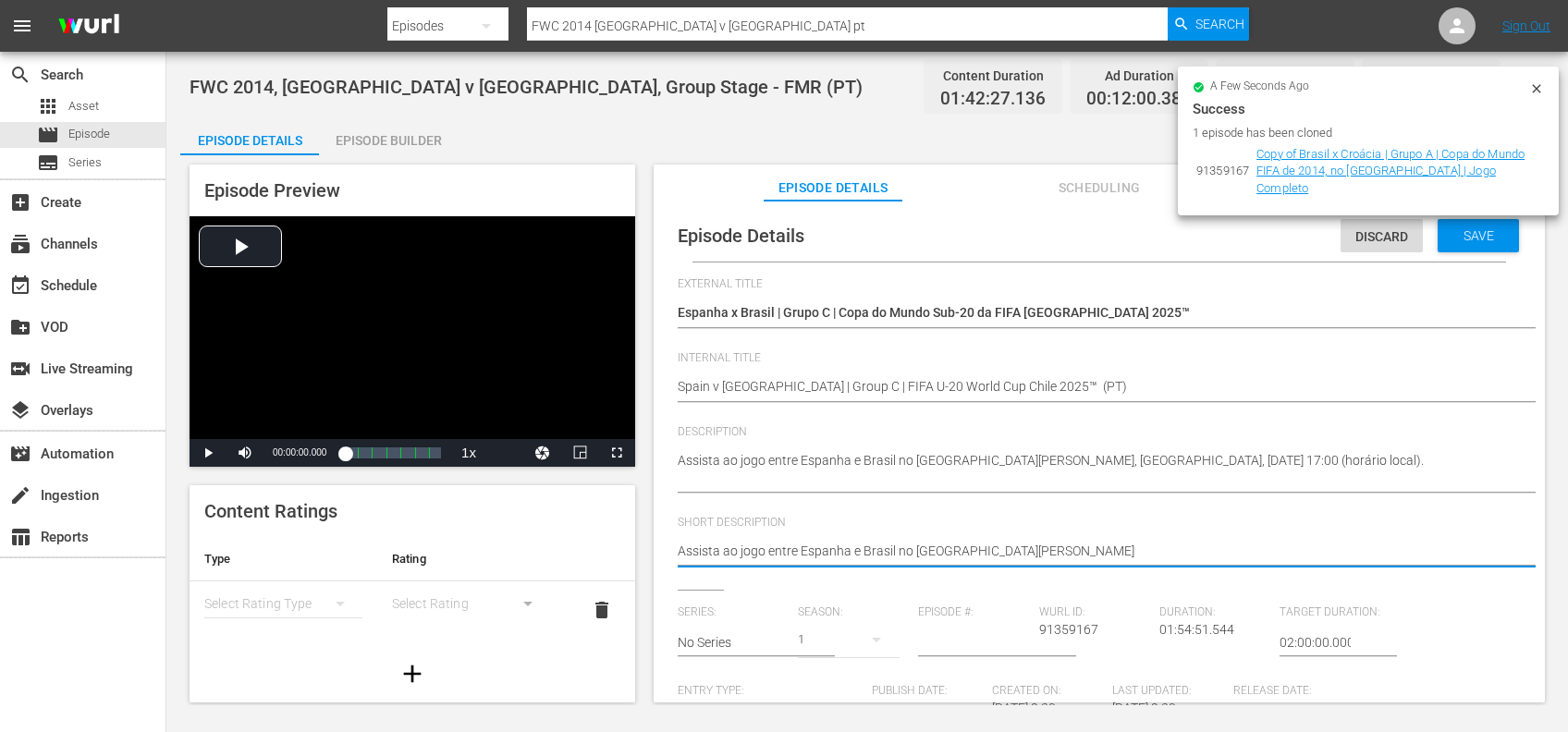
type textarea "Assista ao jogo entre Espanha e Brasil no Estádio Nacional Julio Ma"
type textarea "Assista ao jogo entre Espanha e Brasil no Estádio Nacional Julio M"
type textarea "Assista ao jogo entre Espanha e Brasil no Estádio Nacional Julio"
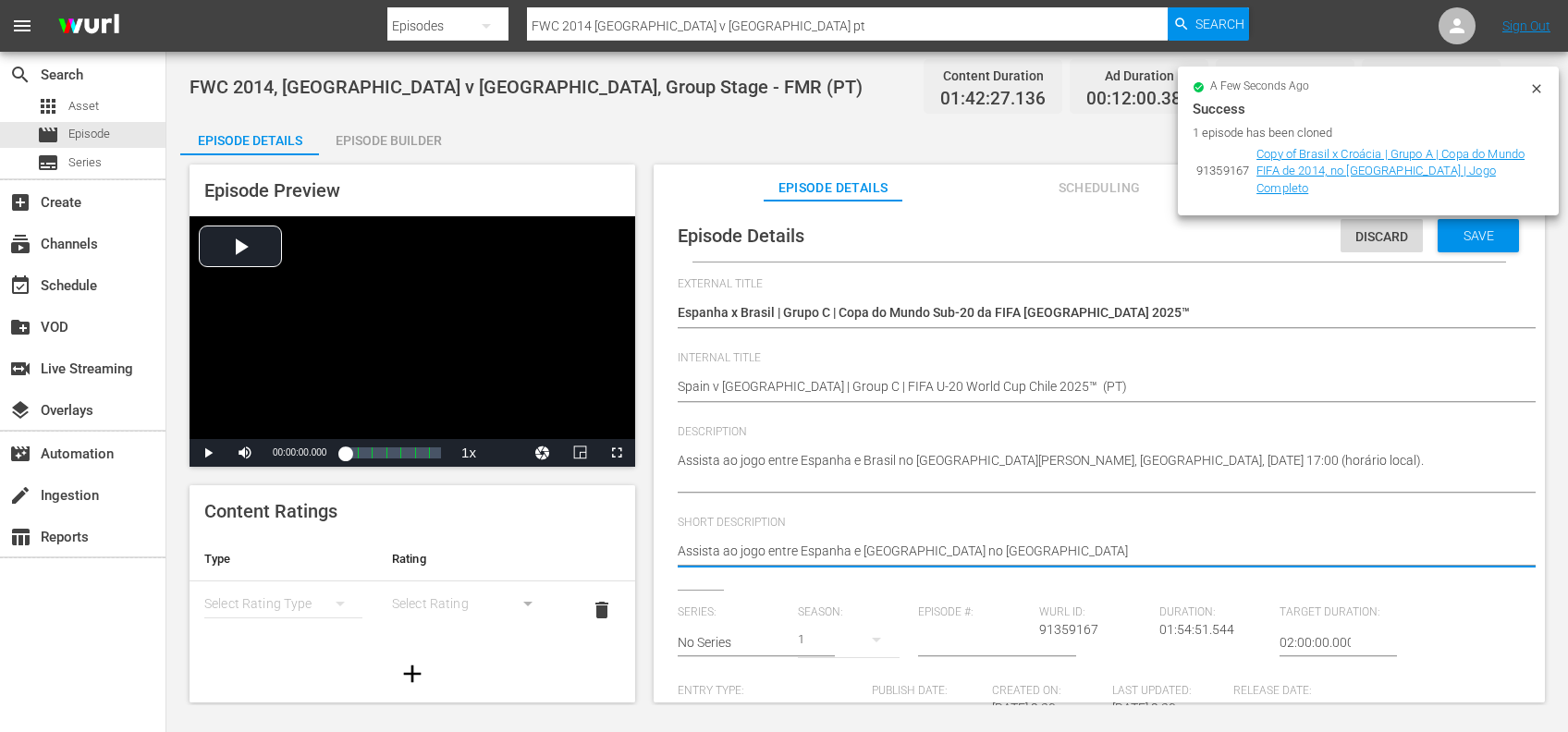
type textarea "Assista ao jogo entre Espanha e Brasil no Estádio Nacional Julio"
type textarea "Assista ao jogo entre Espanha e Brasil no Estádio Nacional Juli"
type textarea "Assista ao jogo entre Espanha e Brasil no Estádio Nacional Jul"
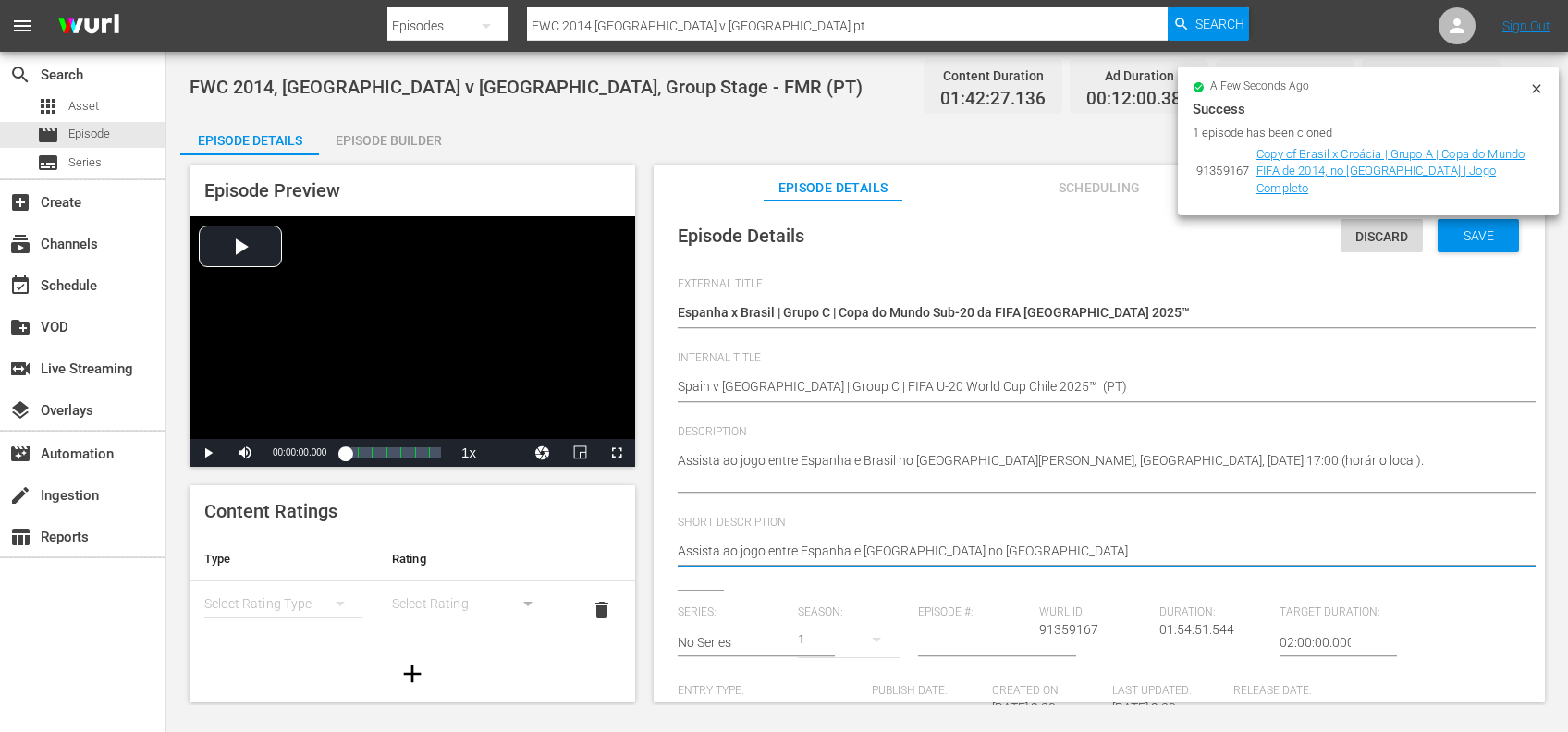
type textarea "Assista ao jogo entre Espanha e Brasil no Estádio Nacional Jul"
type textarea "Assista ao jogo entre Espanha e Brasil no Estádio Nacional Ju"
type textarea "Assista ao jogo entre Espanha e Brasil no Estádio Nacional J"
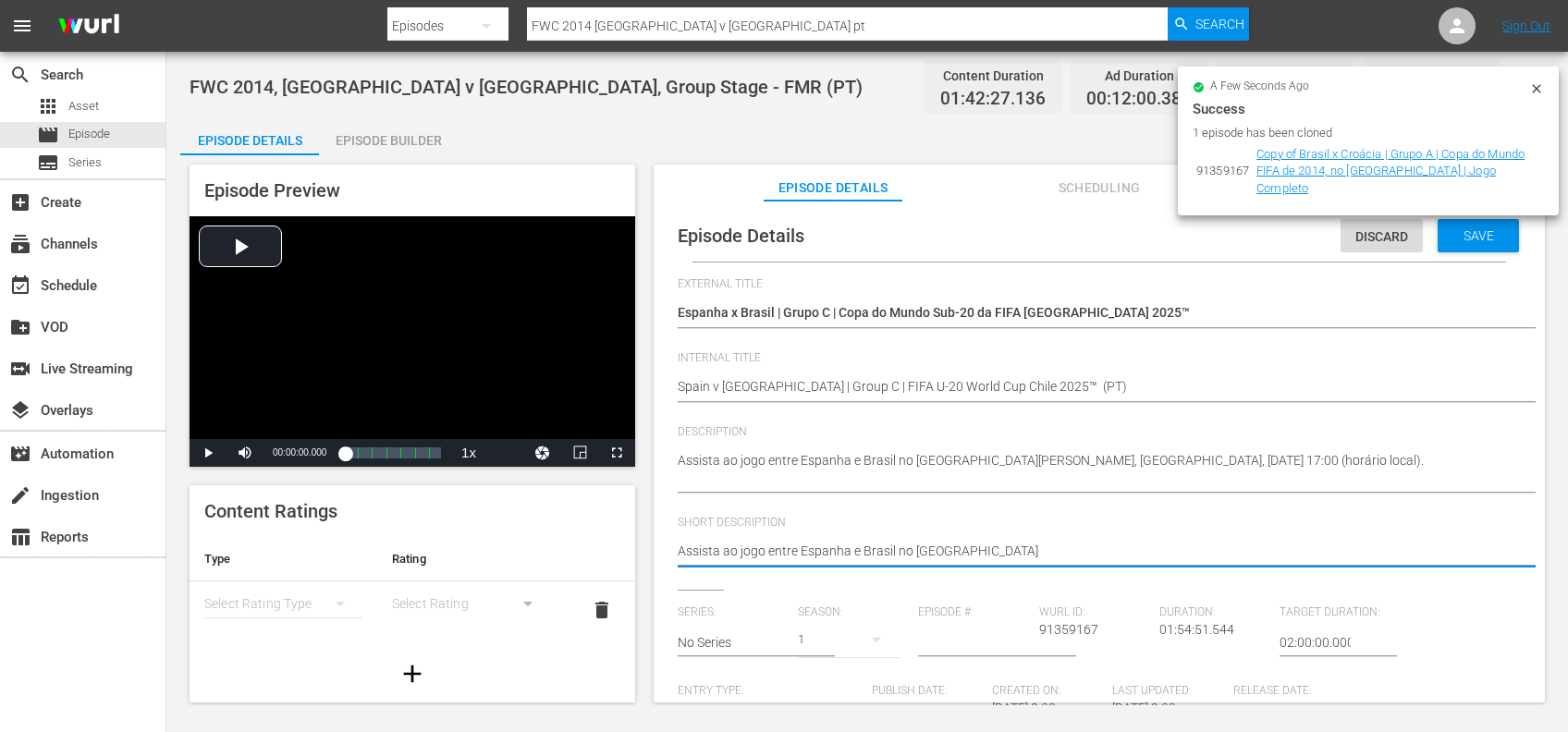
type textarea "Assista ao jogo entre Espanha e Brasil no Estádio Nacional"
type textarea "Assista ao jogo entre Espanha e Brasil no Estádio Naciona"
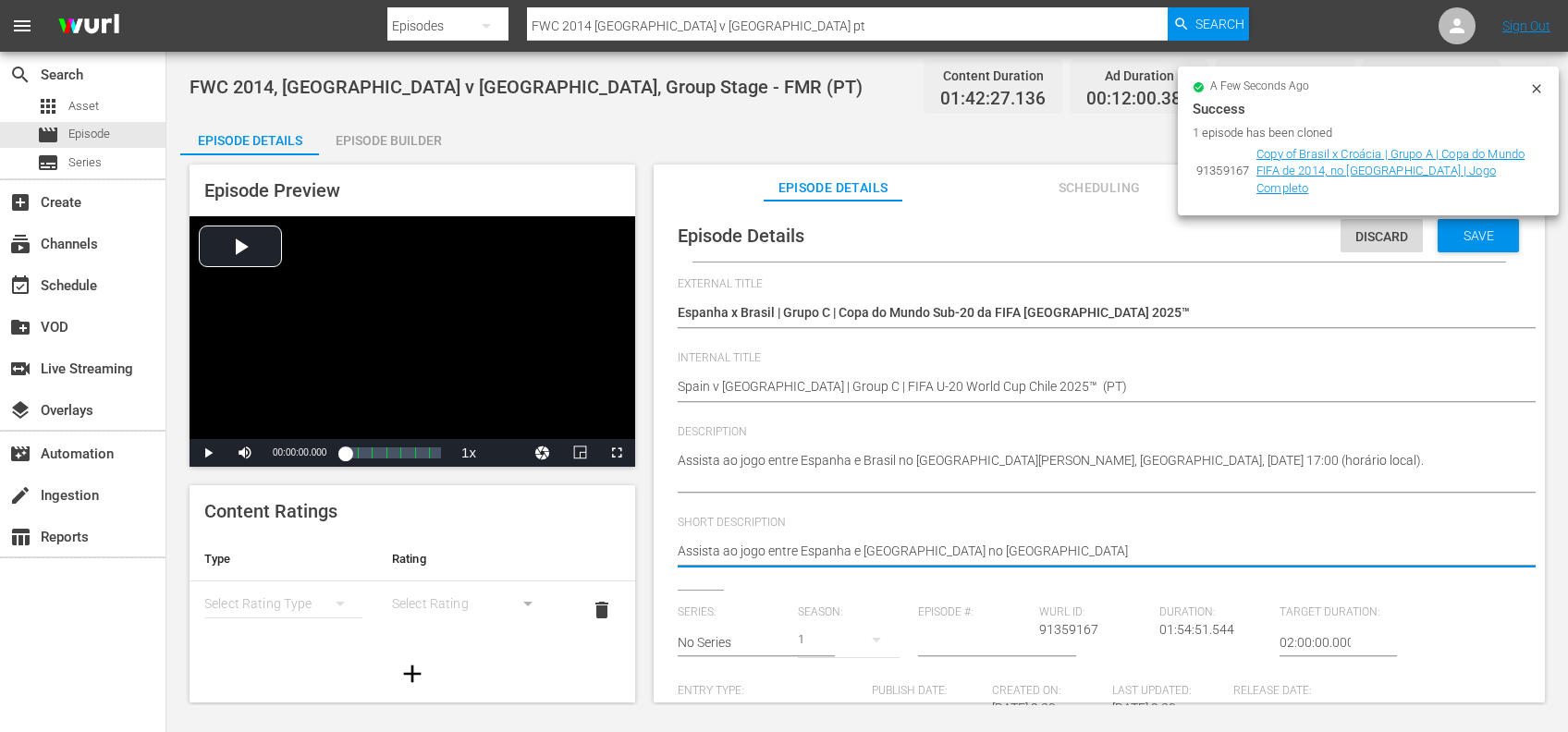
type textarea "Assista ao jogo entre Espanha e Brasil no Estádio Naciona"
type textarea "Assista ao jogo entre Espanha e Brasil no Estádio Nacion"
type textarea "Assista ao jogo entre Espanha e Brasil no Estádio Nacio"
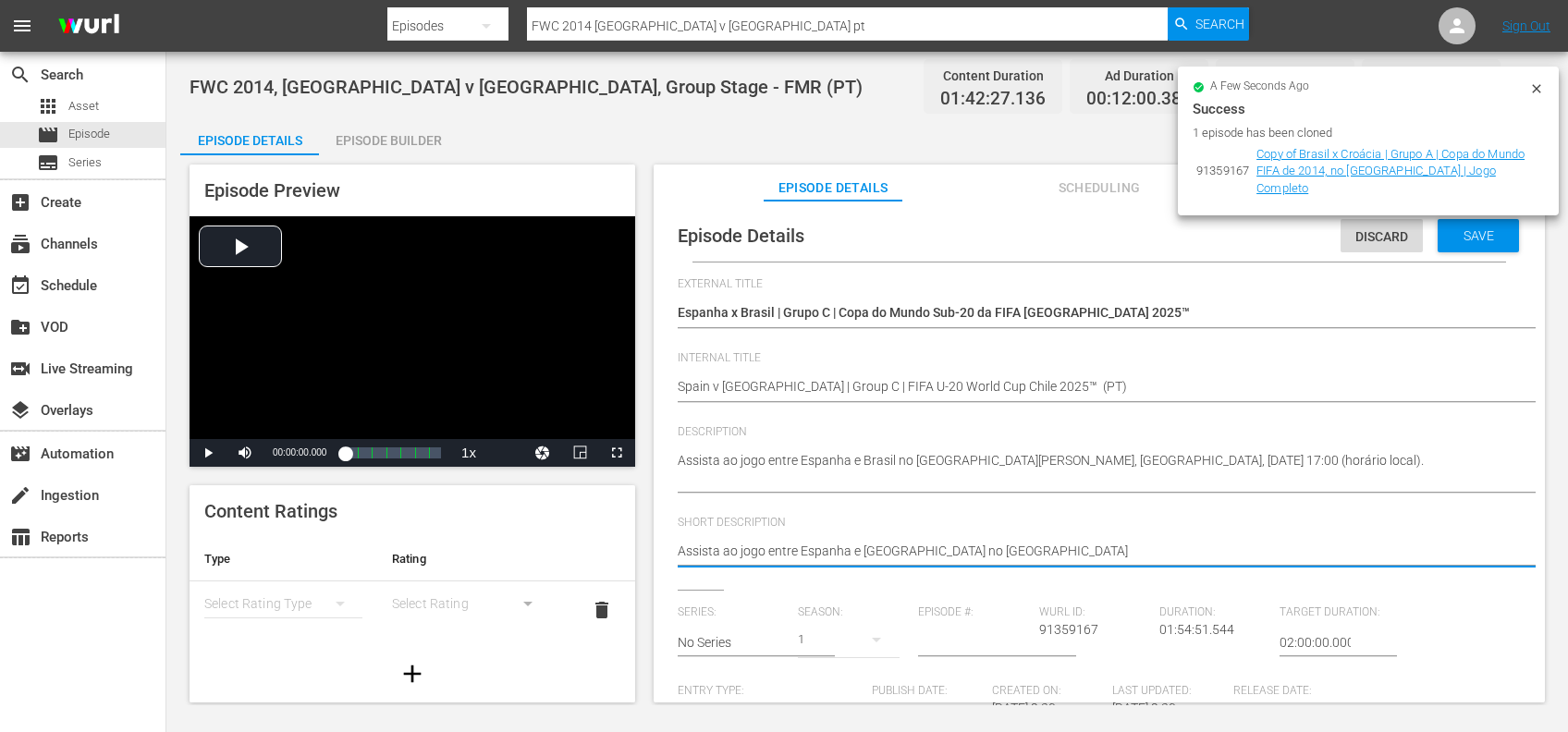
type textarea "Assista ao jogo entre Espanha e Brasil no Estádio Naci"
type textarea "Assista ao jogo entre Espanha e Brasil no Estádio Nac"
type textarea "Assista ao jogo entre Espanha e Brasil no Estádio Na"
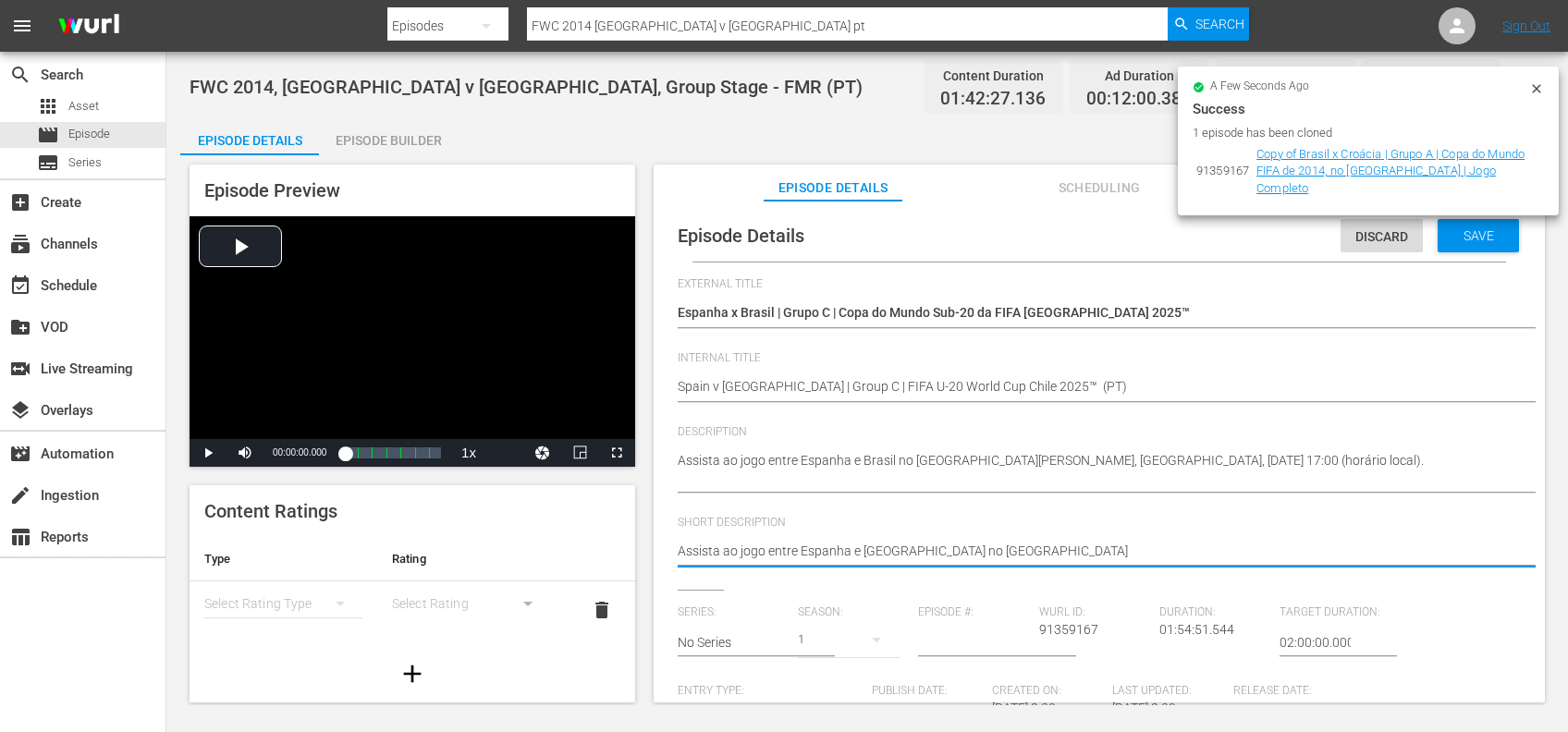
type textarea "Assista ao jogo entre Espanha e Brasil no Estádio Na"
type textarea "Assista ao jogo entre Espanha e Brasil no Estádio N"
type textarea "Assista ao jogo entre Espanha e Brasil no Estádio"
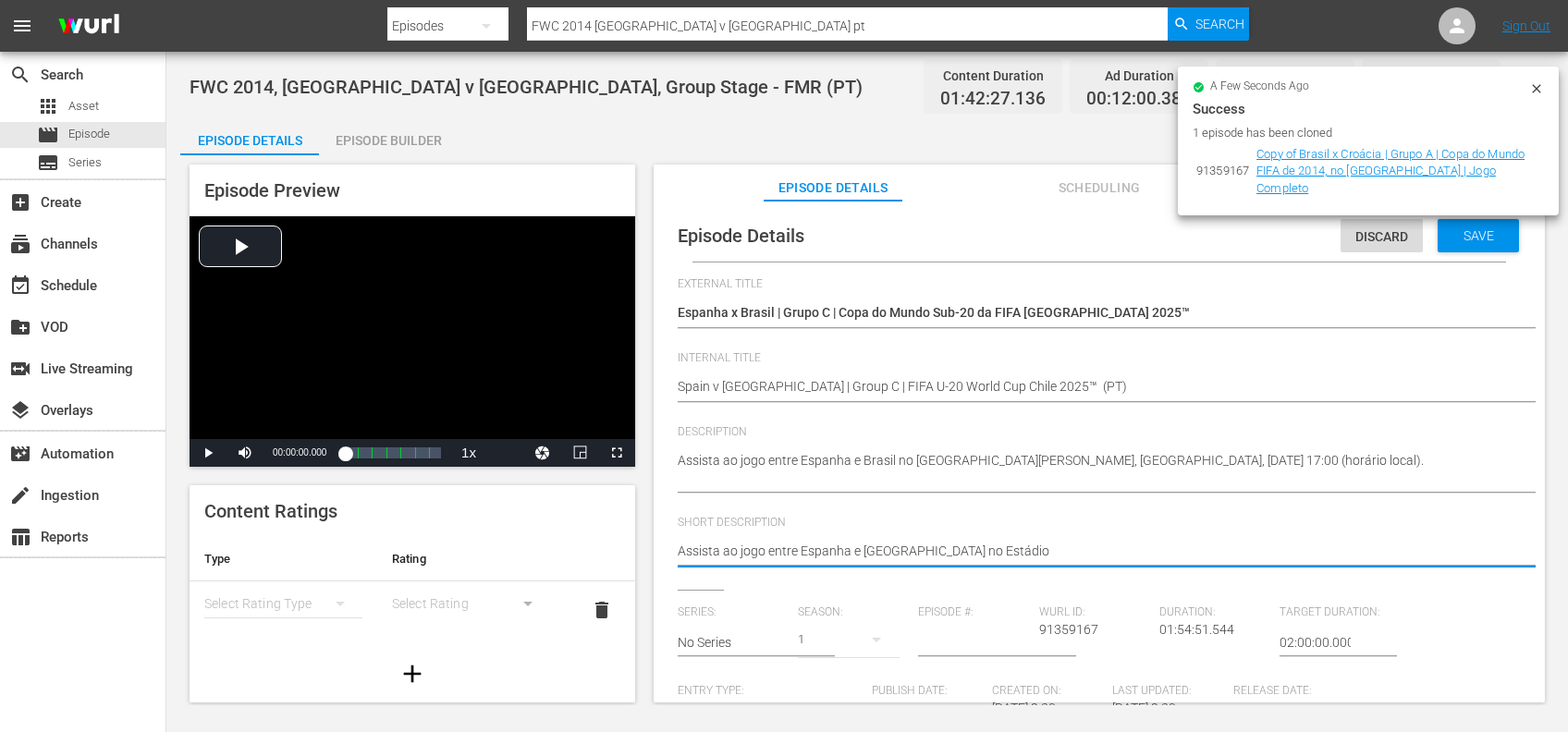
type textarea "Assista ao jogo entre Espanha e Brasil no Estádio"
type textarea "Assista ao jogo entre Espanha e Brasil no Estádi"
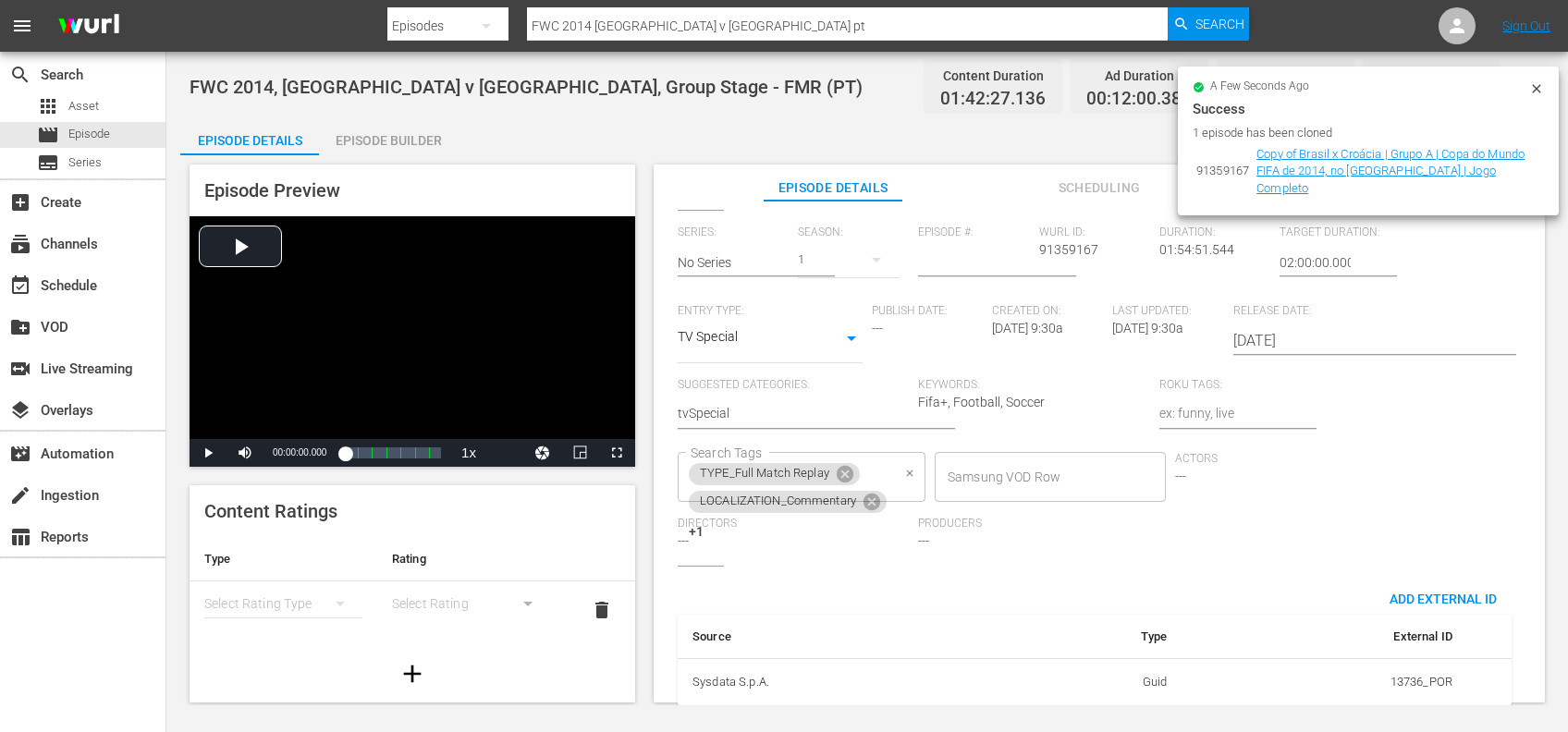
scroll to position [409, 0]
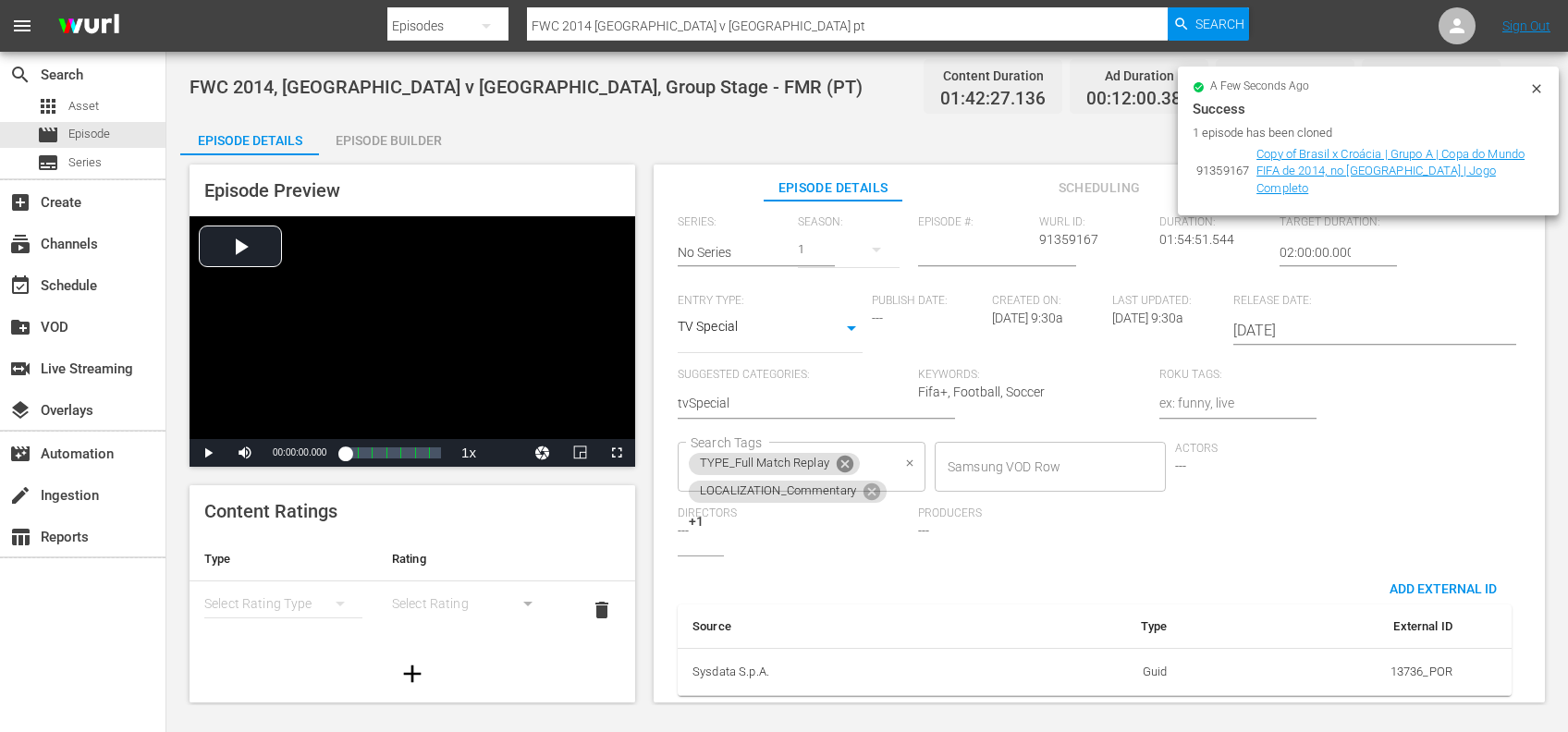
click at [846, 454] on icon at bounding box center [844, 464] width 20 height 20
click at [873, 456] on icon at bounding box center [871, 464] width 16 height 16
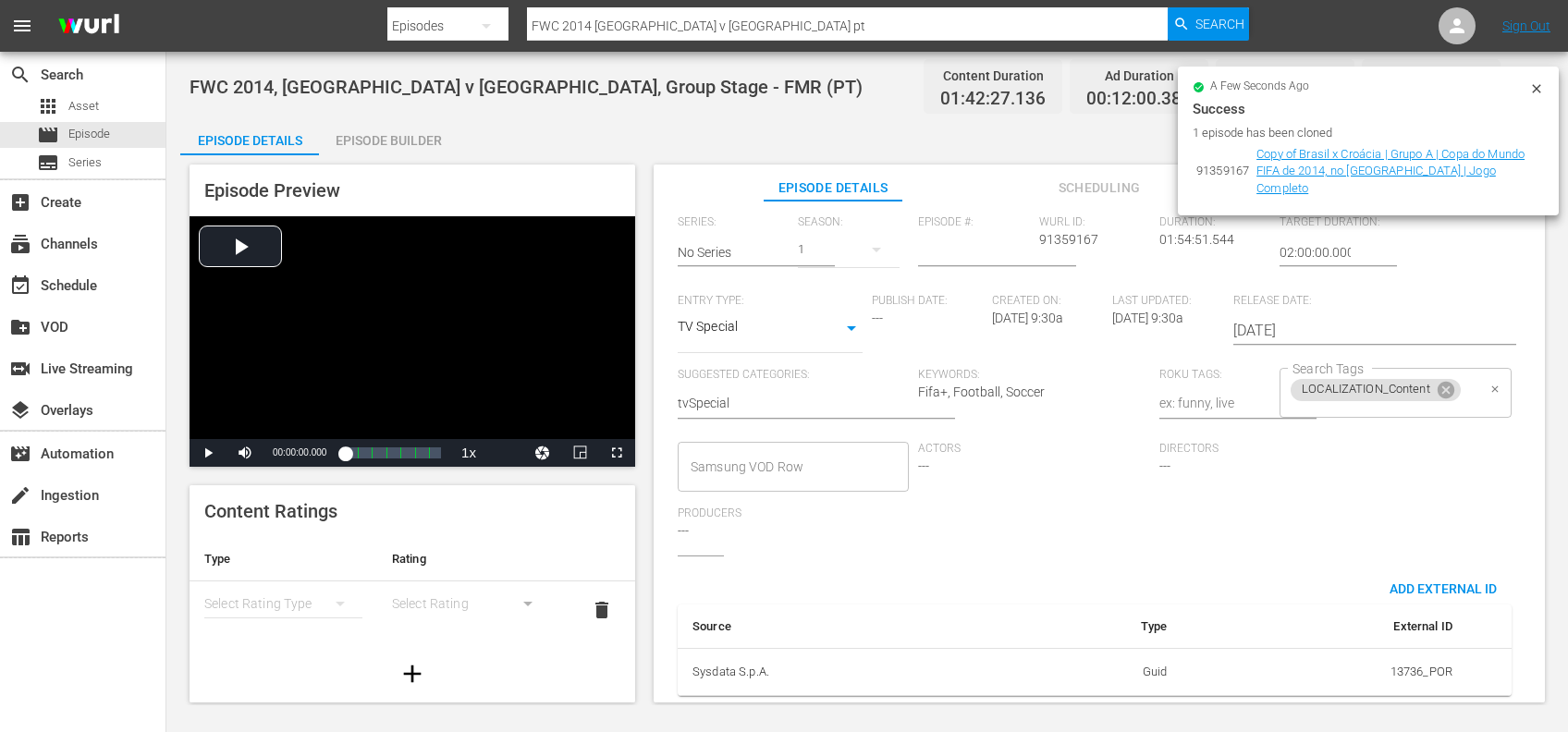
click at [1444, 382] on icon at bounding box center [1445, 390] width 16 height 16
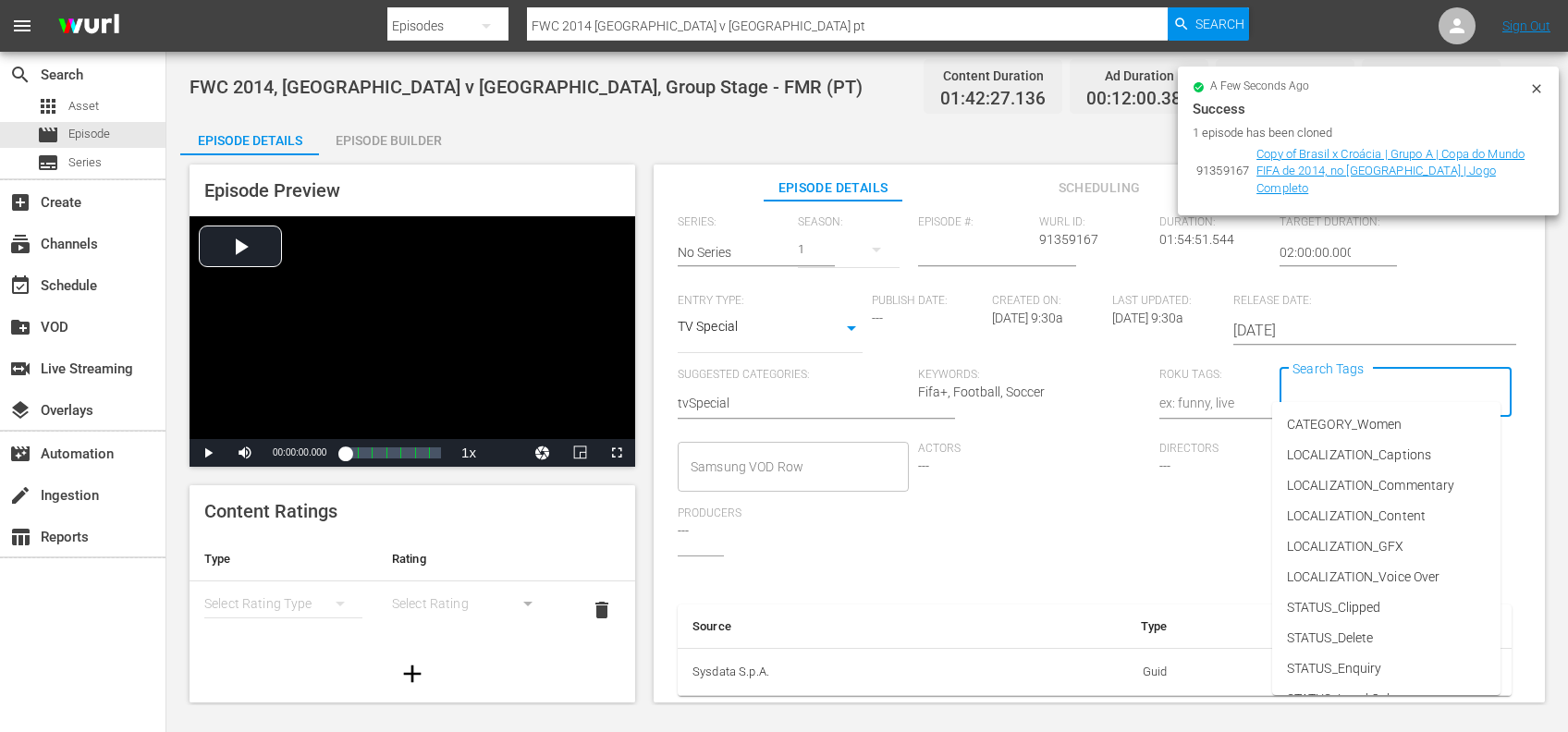
click at [1393, 376] on input "Search Tags" at bounding box center [1381, 392] width 187 height 34
click at [1381, 607] on li "TYPE_Live" at bounding box center [1385, 612] width 228 height 31
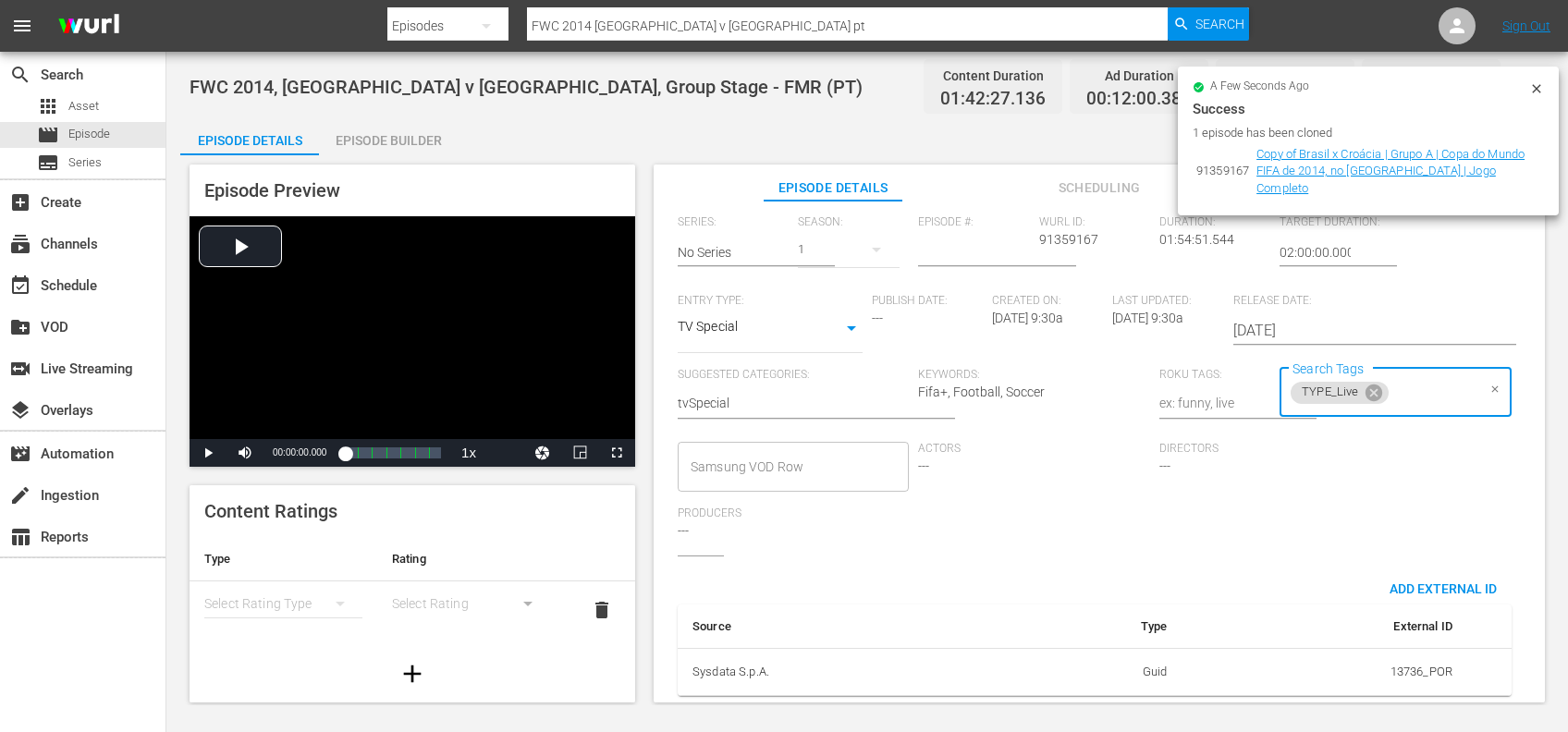
click at [1429, 383] on input "Search Tags" at bounding box center [1432, 392] width 84 height 34
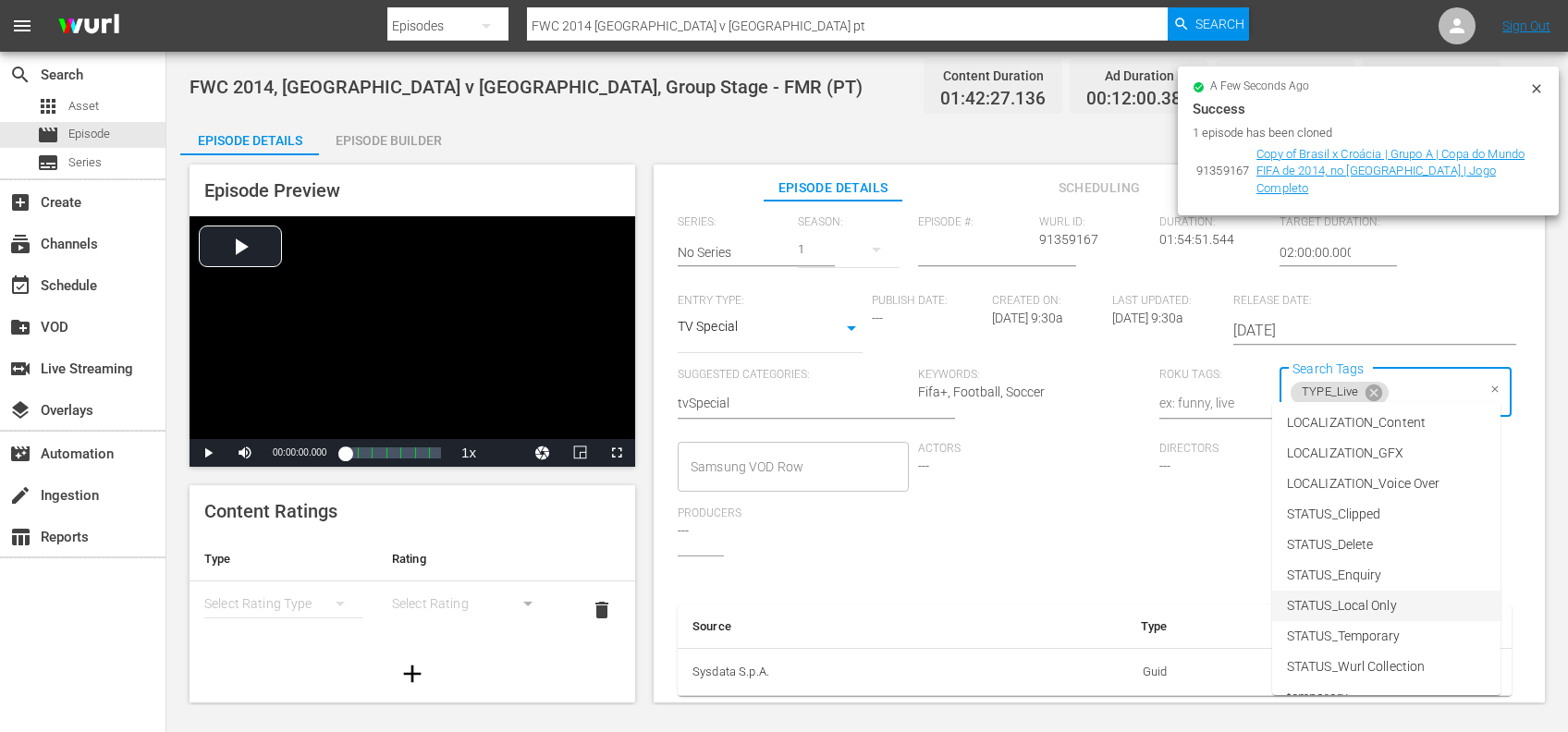
scroll to position [234, 0]
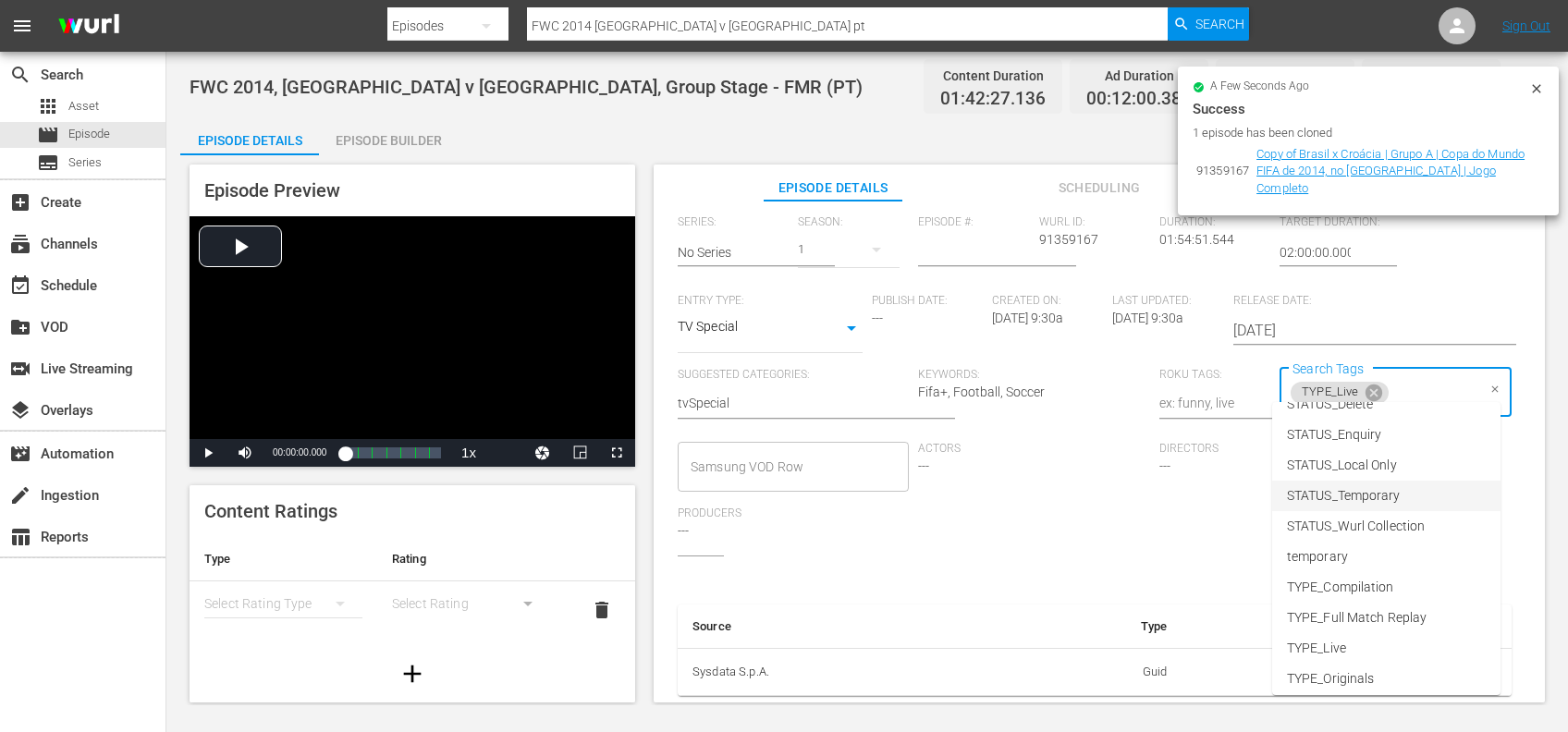
click at [1412, 491] on li "STATUS_Temporary" at bounding box center [1385, 496] width 228 height 31
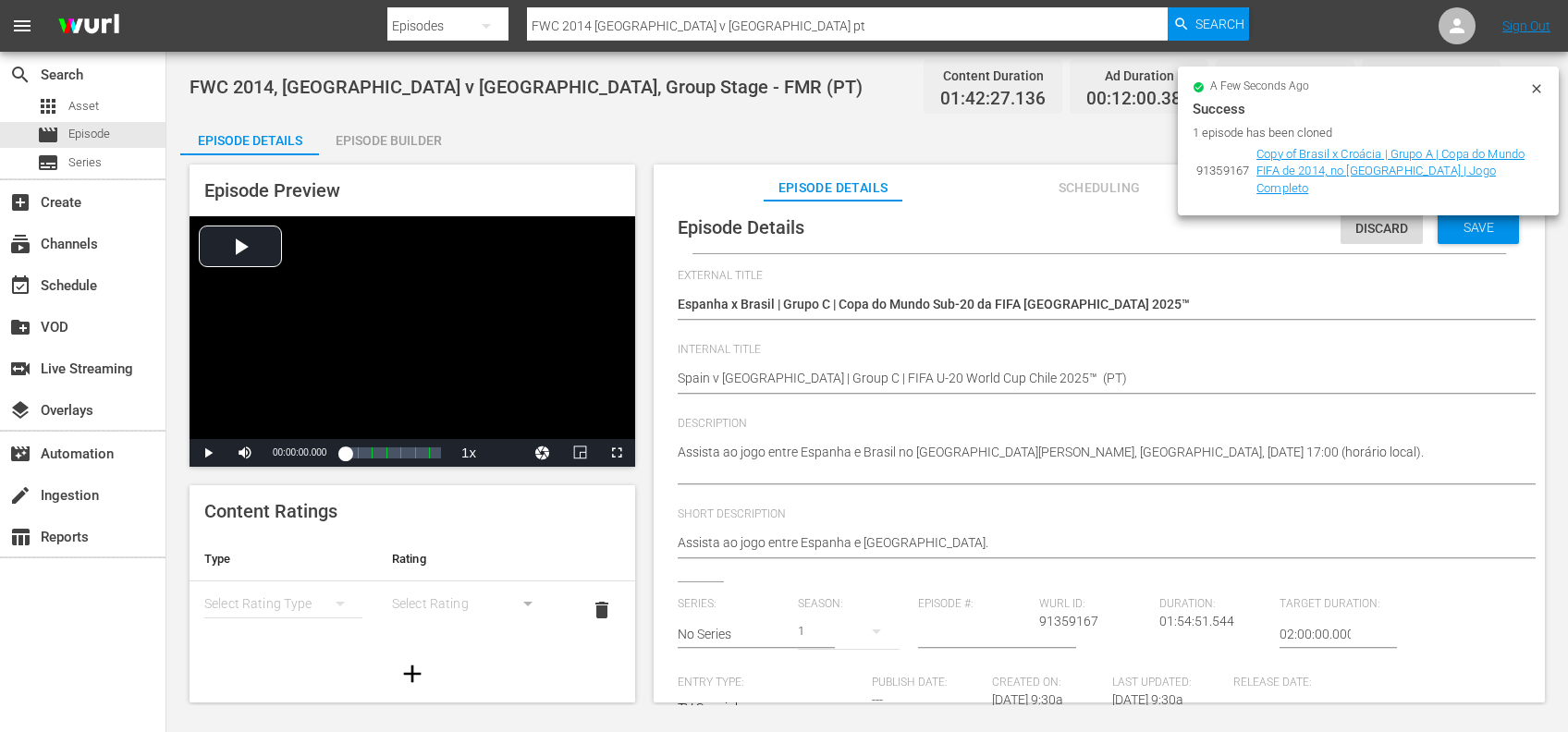
scroll to position [0, 0]
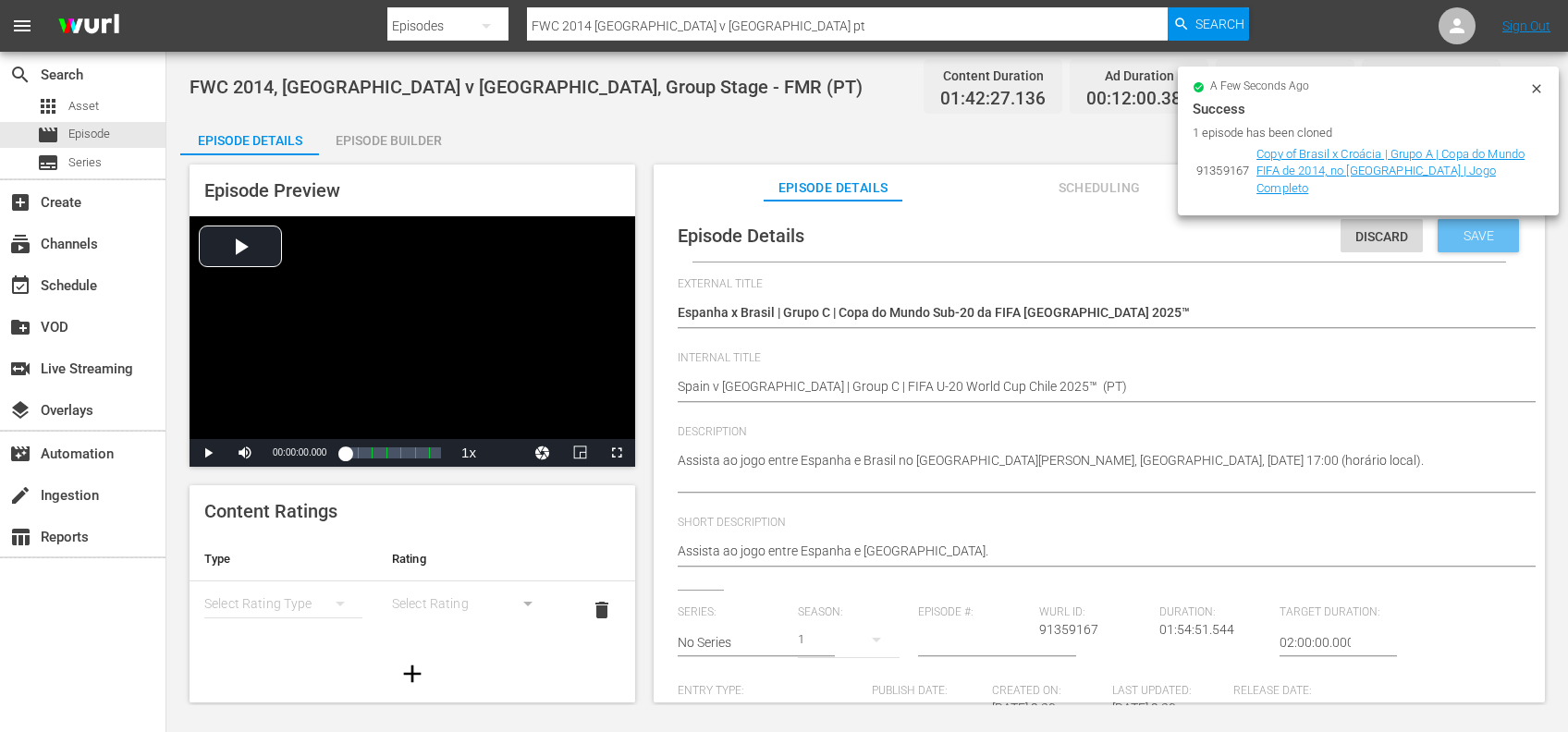
click at [1469, 237] on span "Save" at bounding box center [1479, 235] width 60 height 14
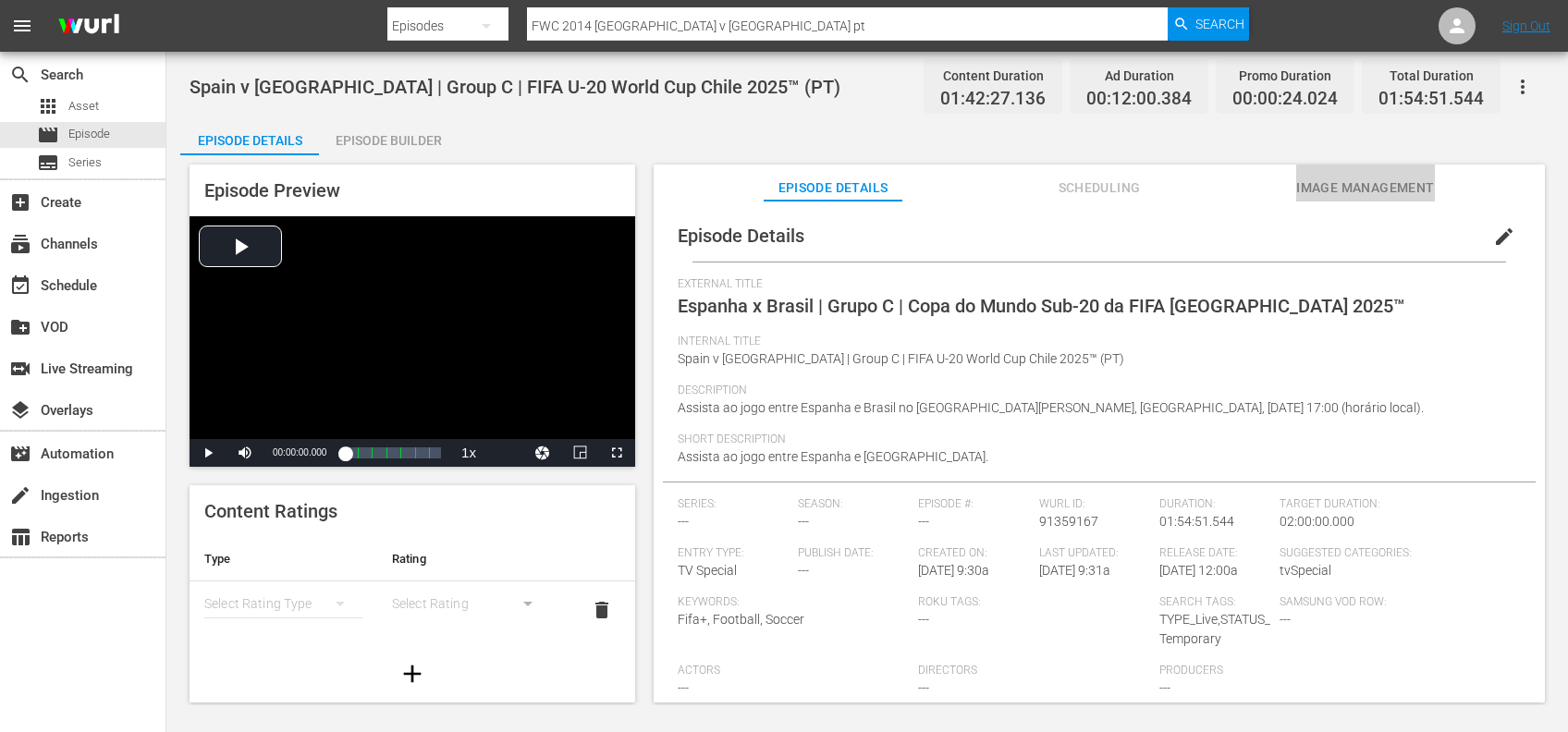
click at [1368, 185] on span "Image Management" at bounding box center [1365, 189] width 138 height 23
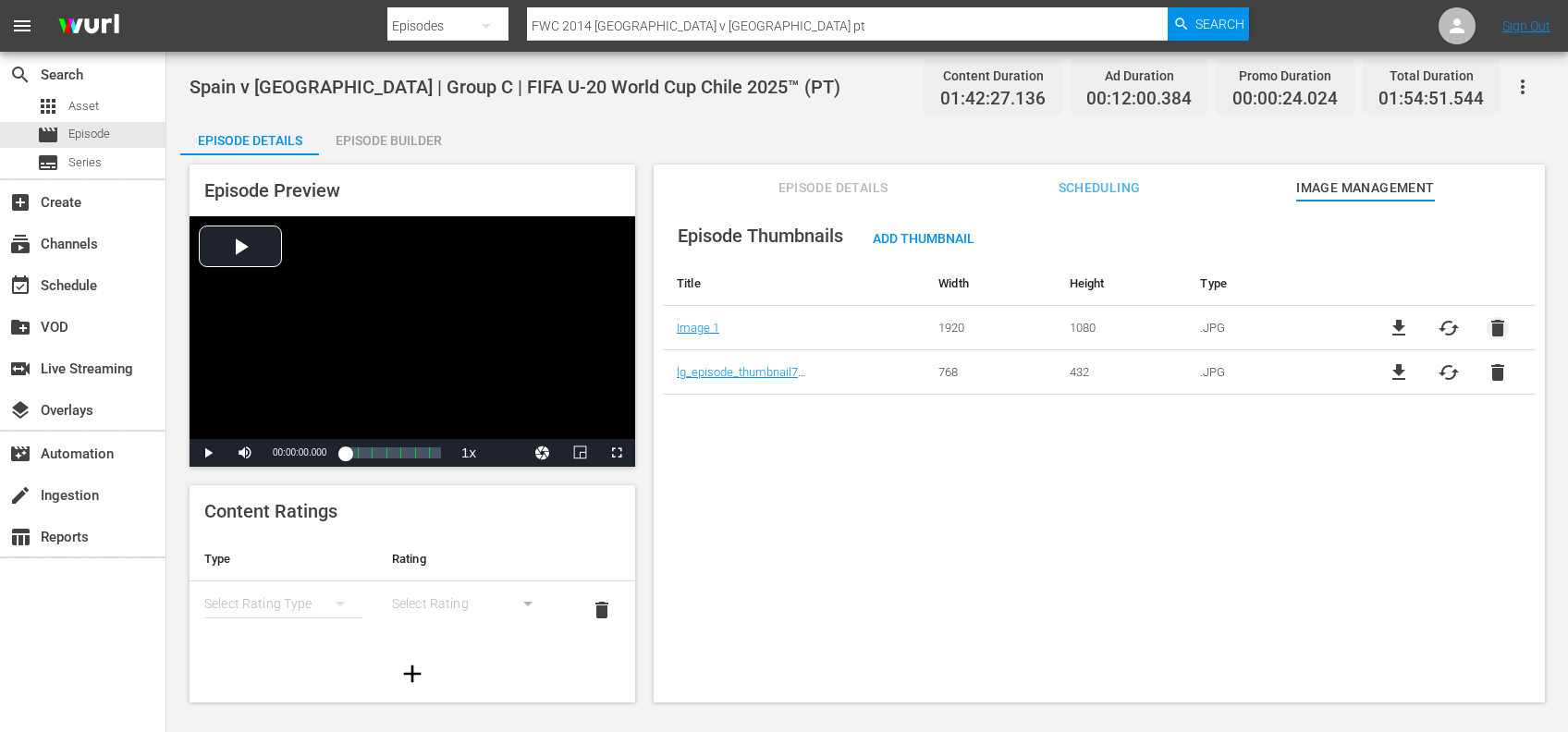
click at [1488, 326] on span "delete" at bounding box center [1497, 328] width 22 height 22
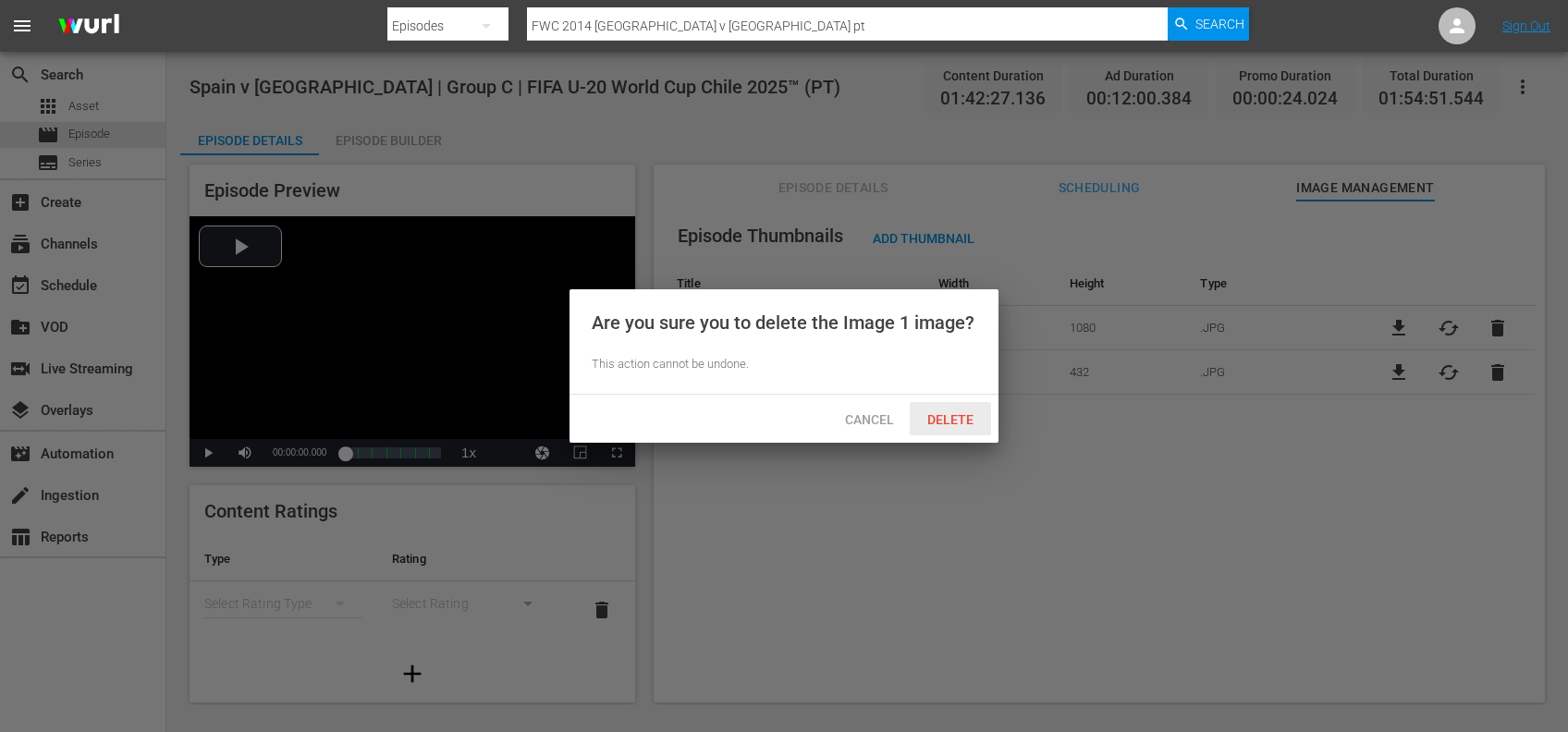
click at [959, 408] on div "Delete" at bounding box center [950, 419] width 82 height 35
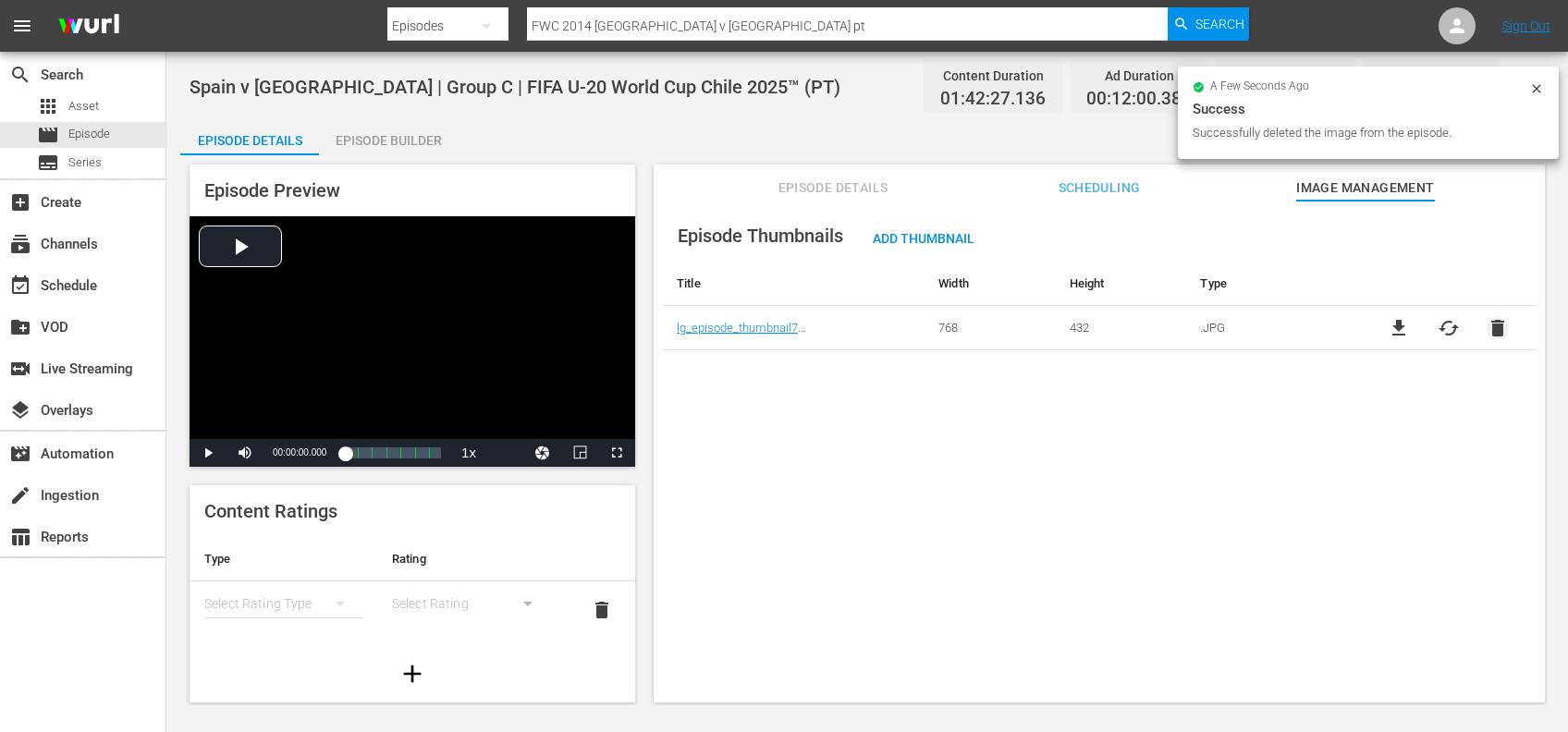
click at [1495, 327] on span "delete" at bounding box center [1497, 328] width 22 height 22
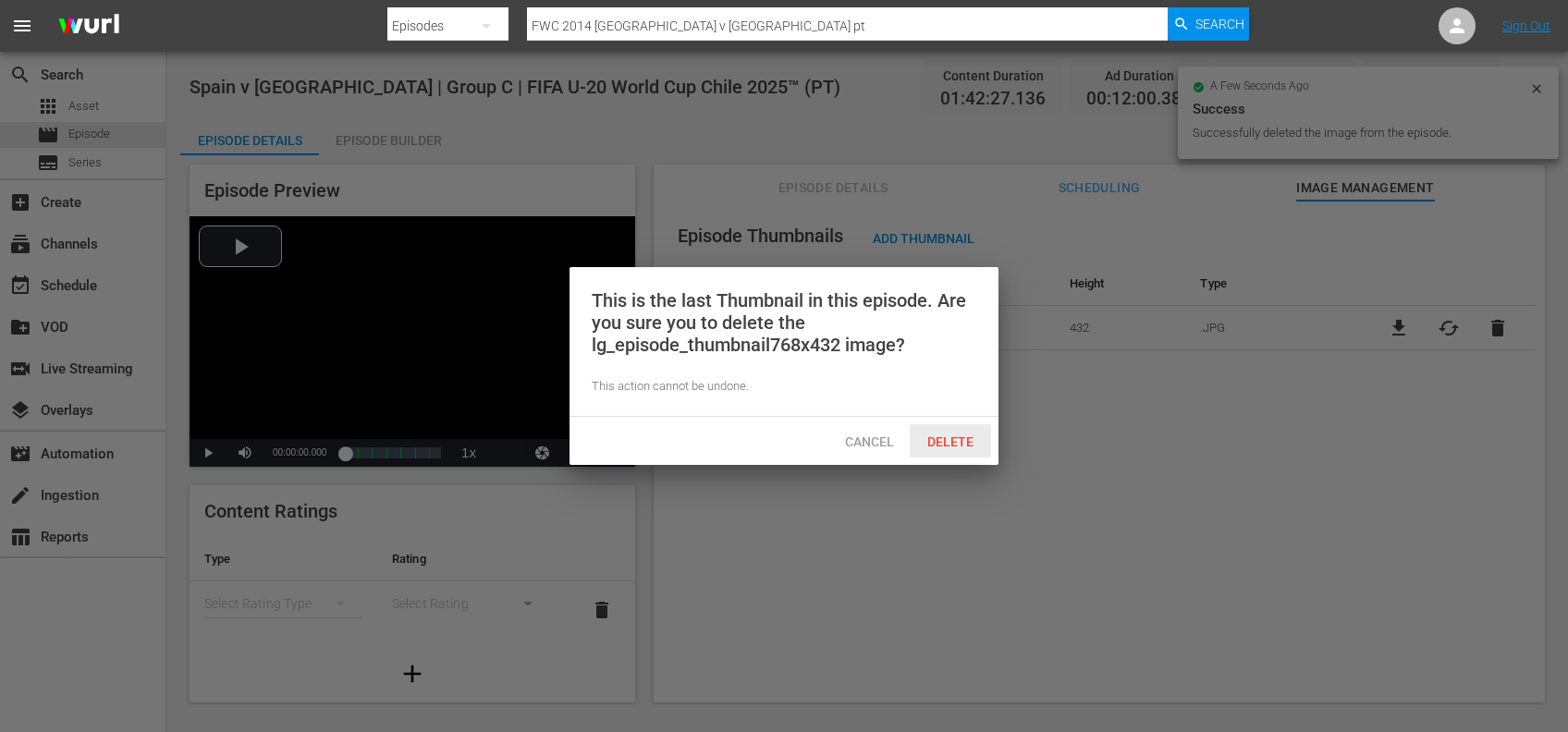
click at [956, 429] on div "Delete" at bounding box center [950, 442] width 82 height 35
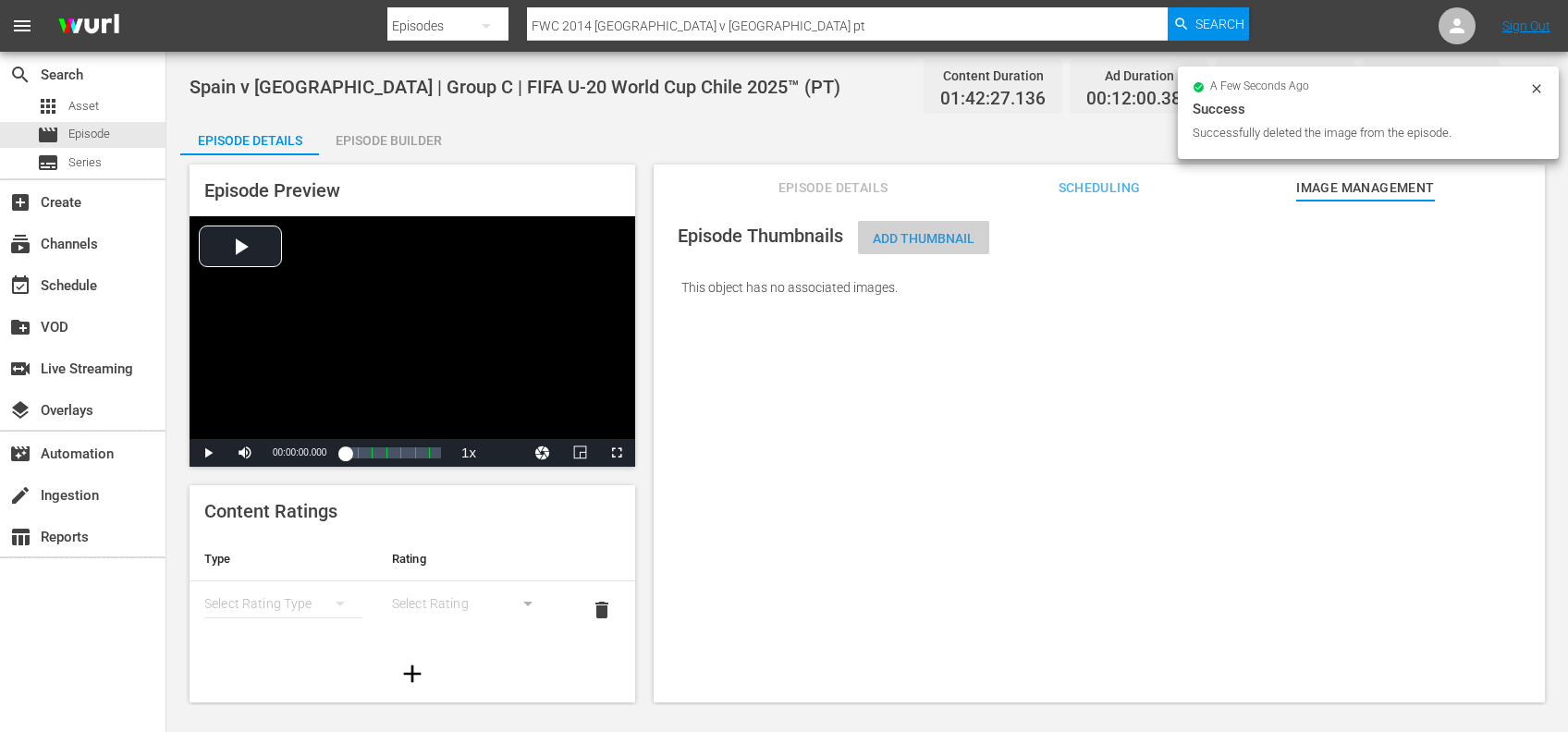
click at [939, 231] on span "Add Thumbnail" at bounding box center [923, 238] width 132 height 14
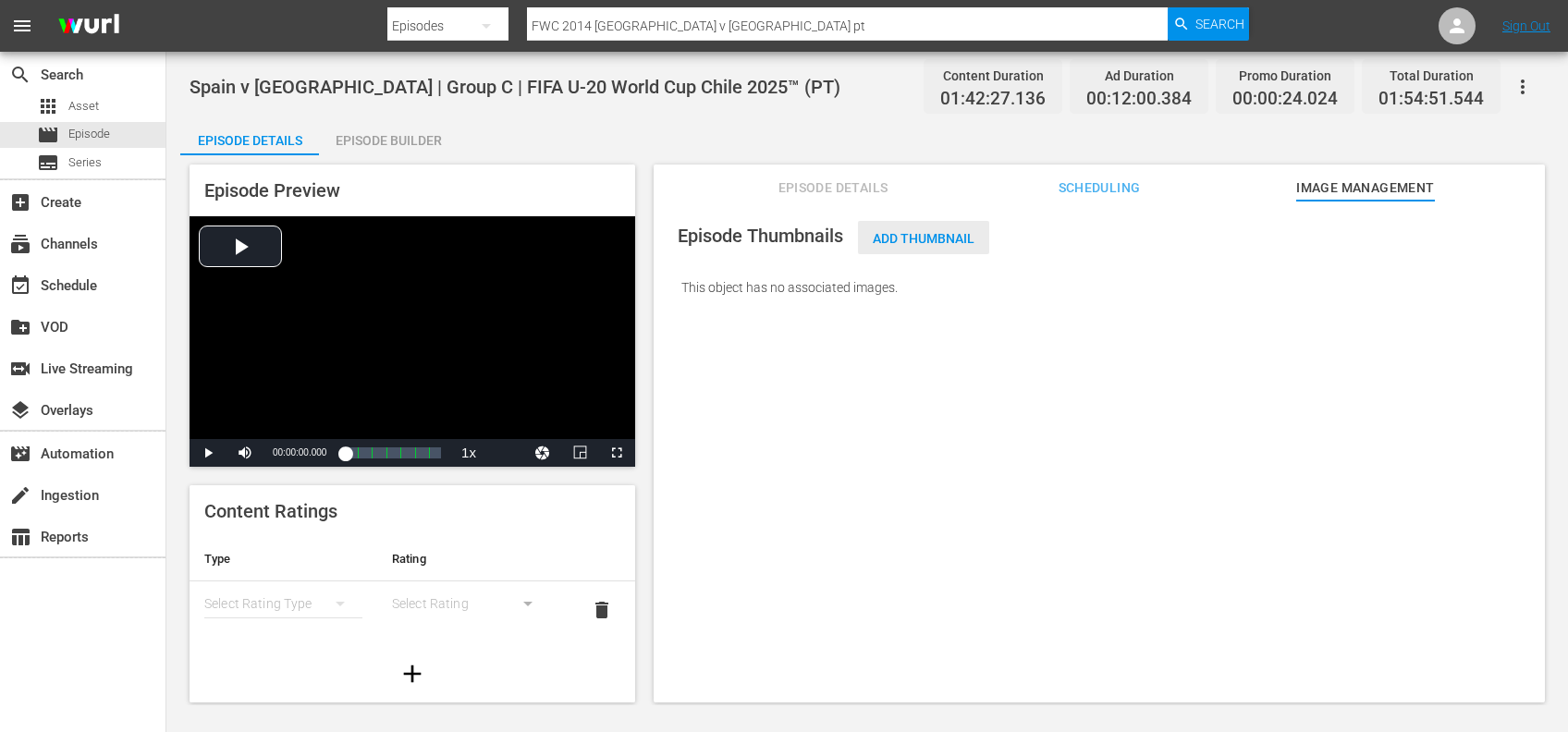
click at [903, 229] on div "Add Thumbnail" at bounding box center [923, 239] width 132 height 35
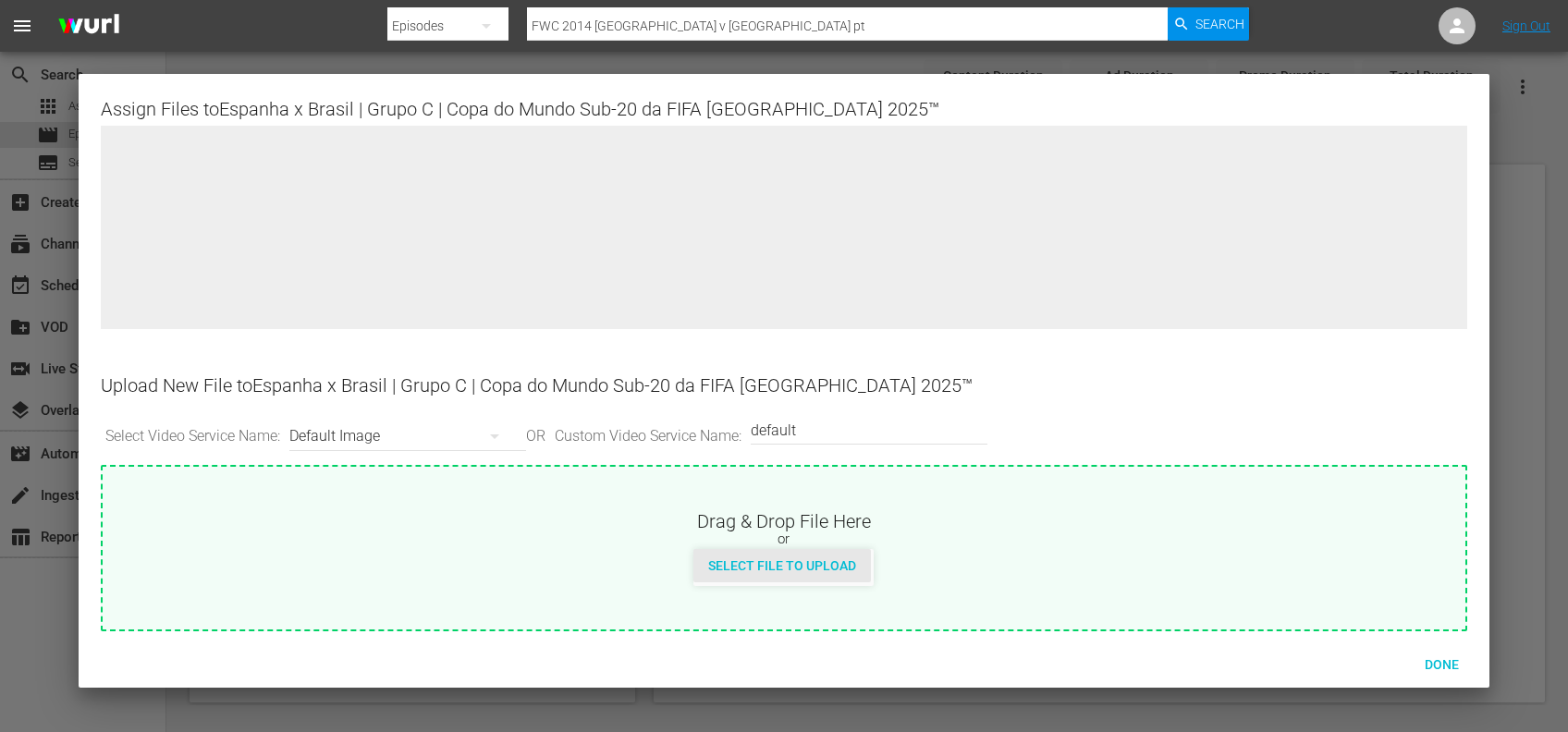
click at [765, 567] on span "Select File to Upload" at bounding box center [782, 566] width 178 height 14
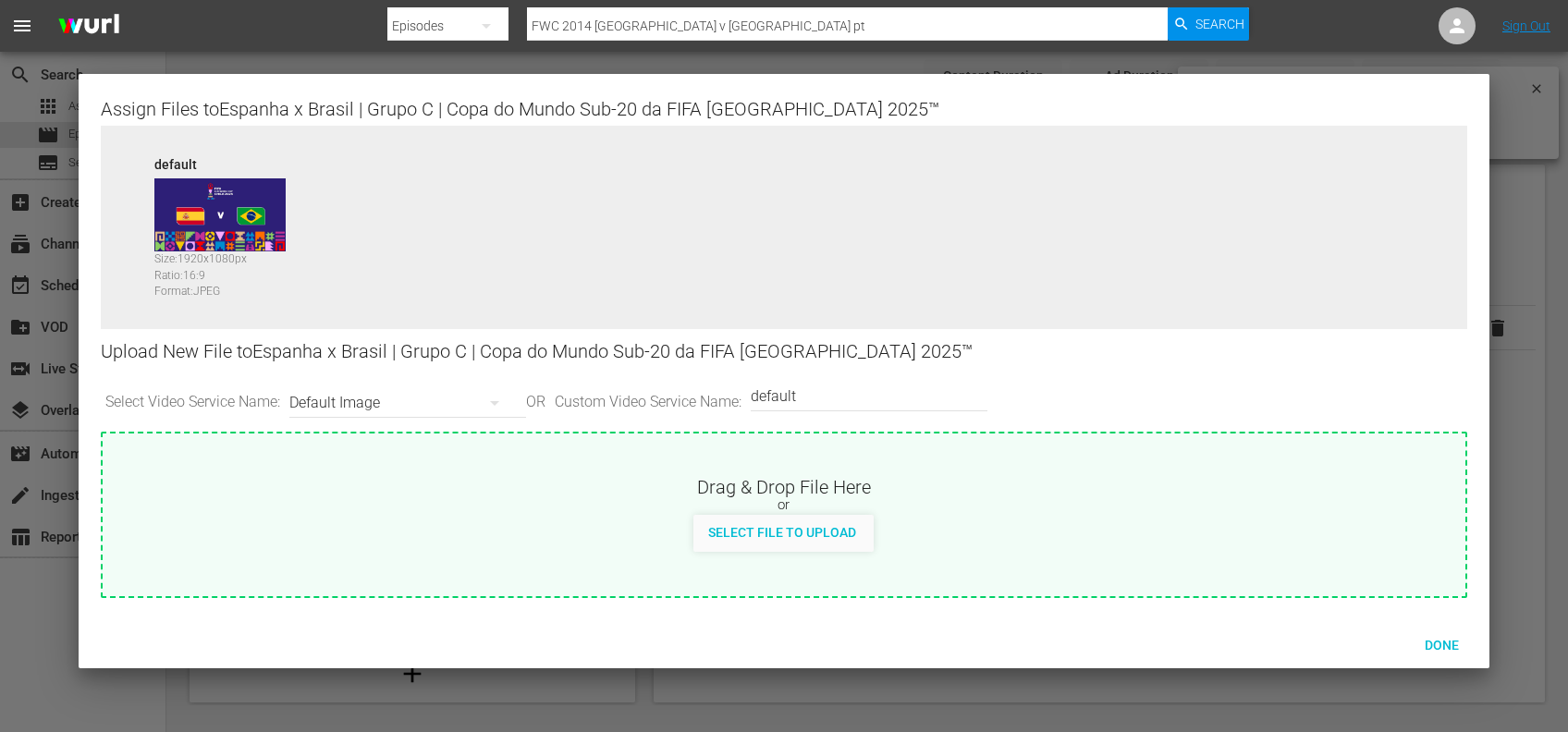
click at [828, 399] on input "default" at bounding box center [864, 396] width 228 height 44
click at [803, 514] on div "or" at bounding box center [784, 505] width 1362 height 18
click at [1432, 644] on span "Done" at bounding box center [1441, 644] width 63 height 14
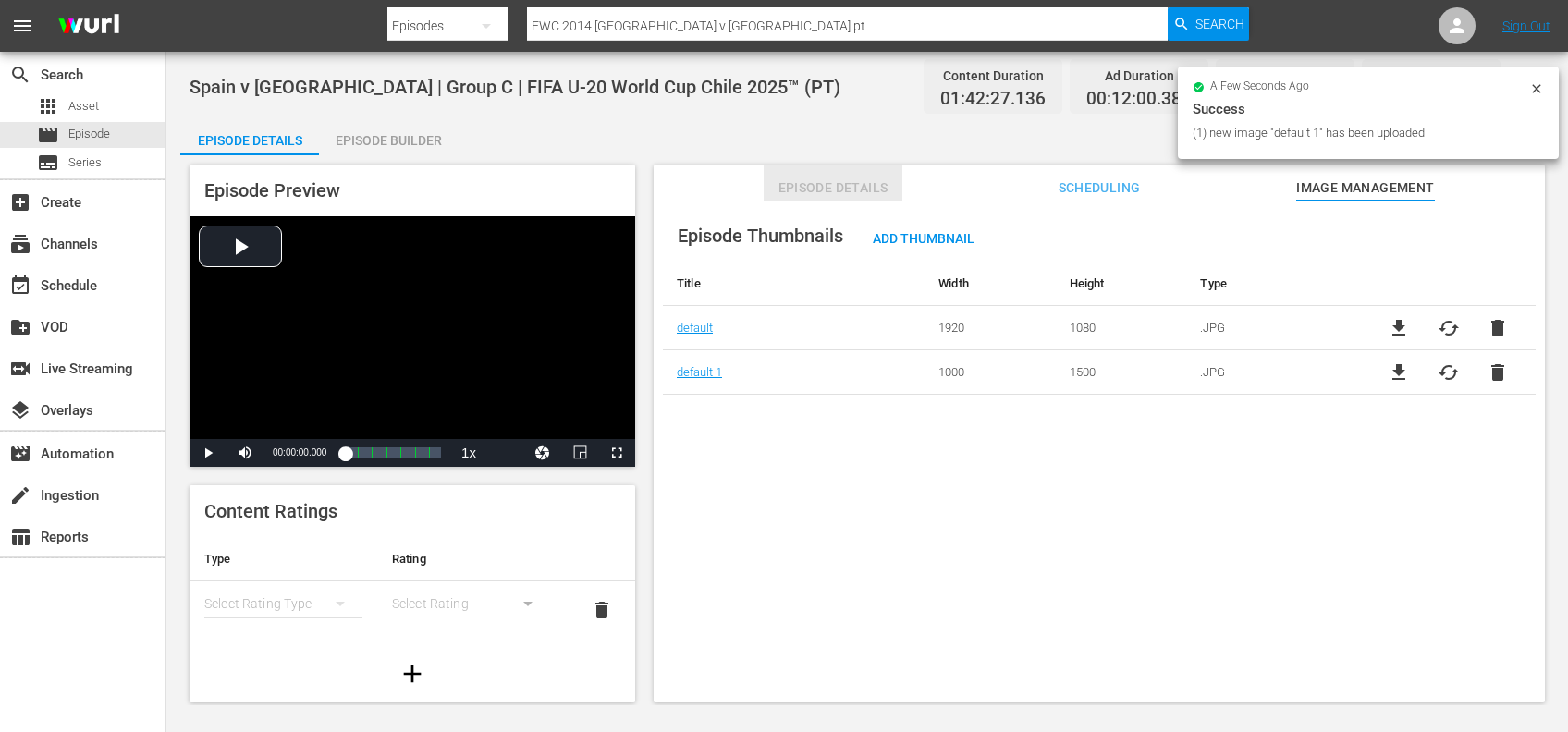
click at [823, 191] on span "Episode Details" at bounding box center [833, 189] width 138 height 23
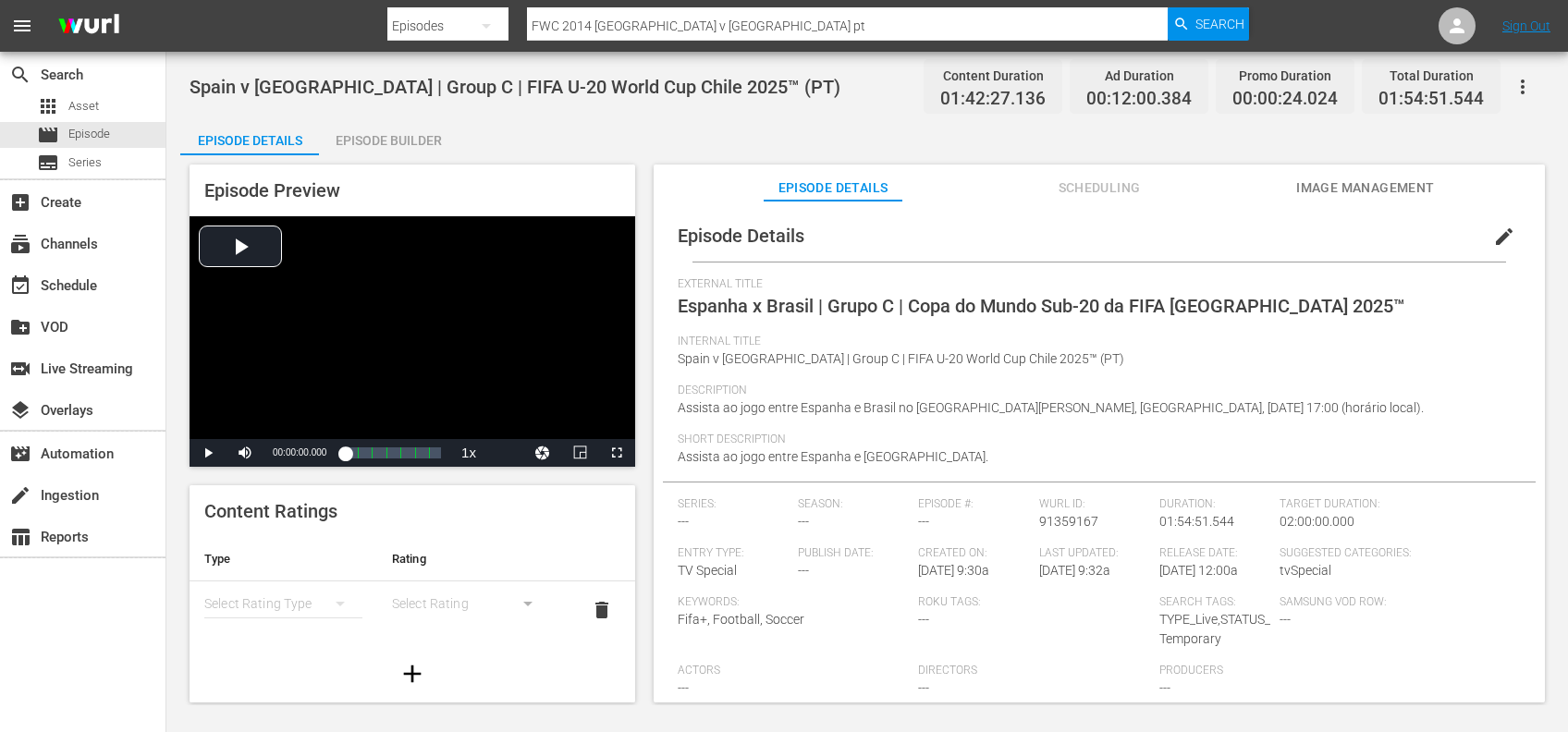
click at [323, 37] on nav "menu Search By Episodes Search ID, Title, Description, Keywords, or Category FW…" at bounding box center [784, 26] width 1568 height 52
paste input "Argentina vs Italy"
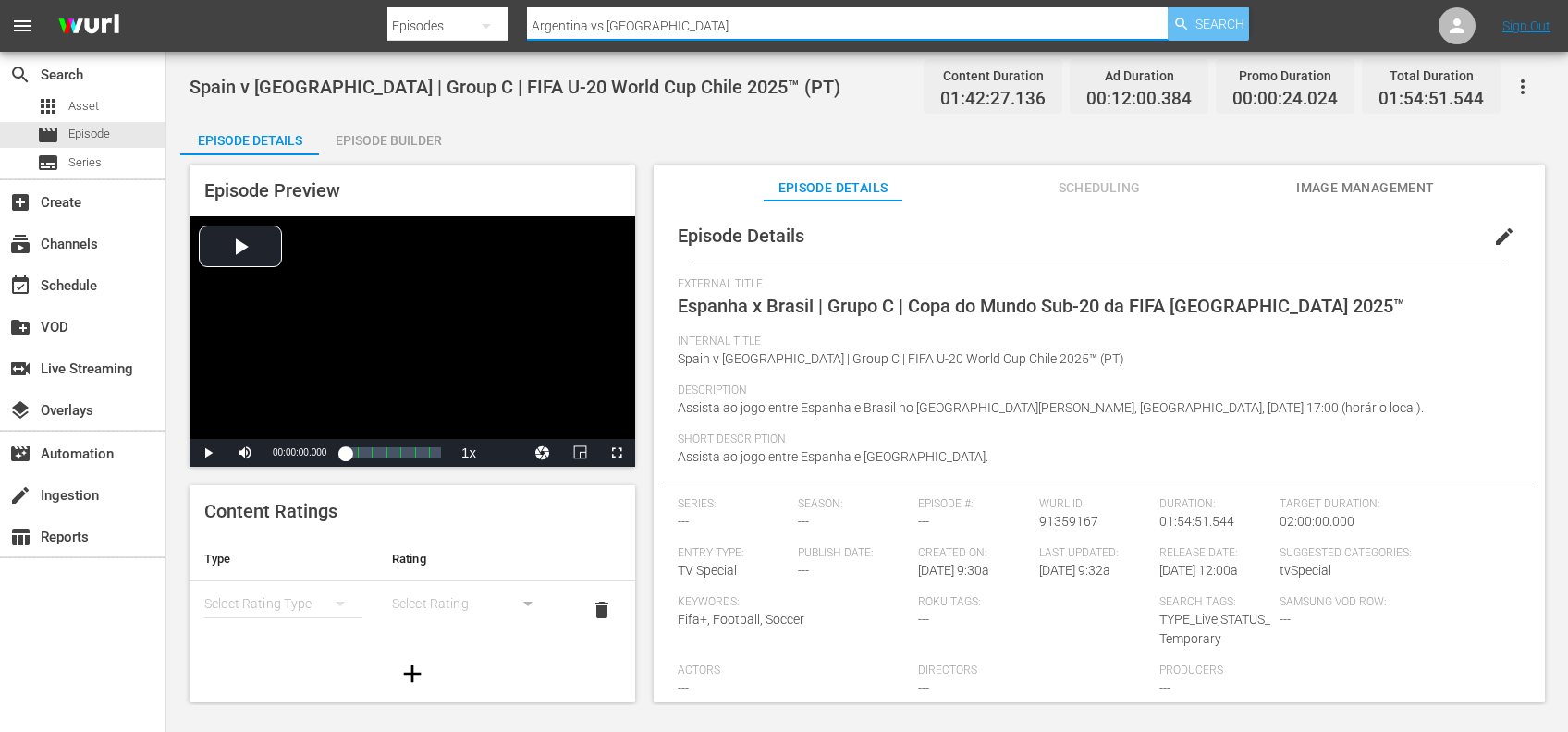
click at [1212, 22] on span "Search" at bounding box center [1219, 24] width 49 height 34
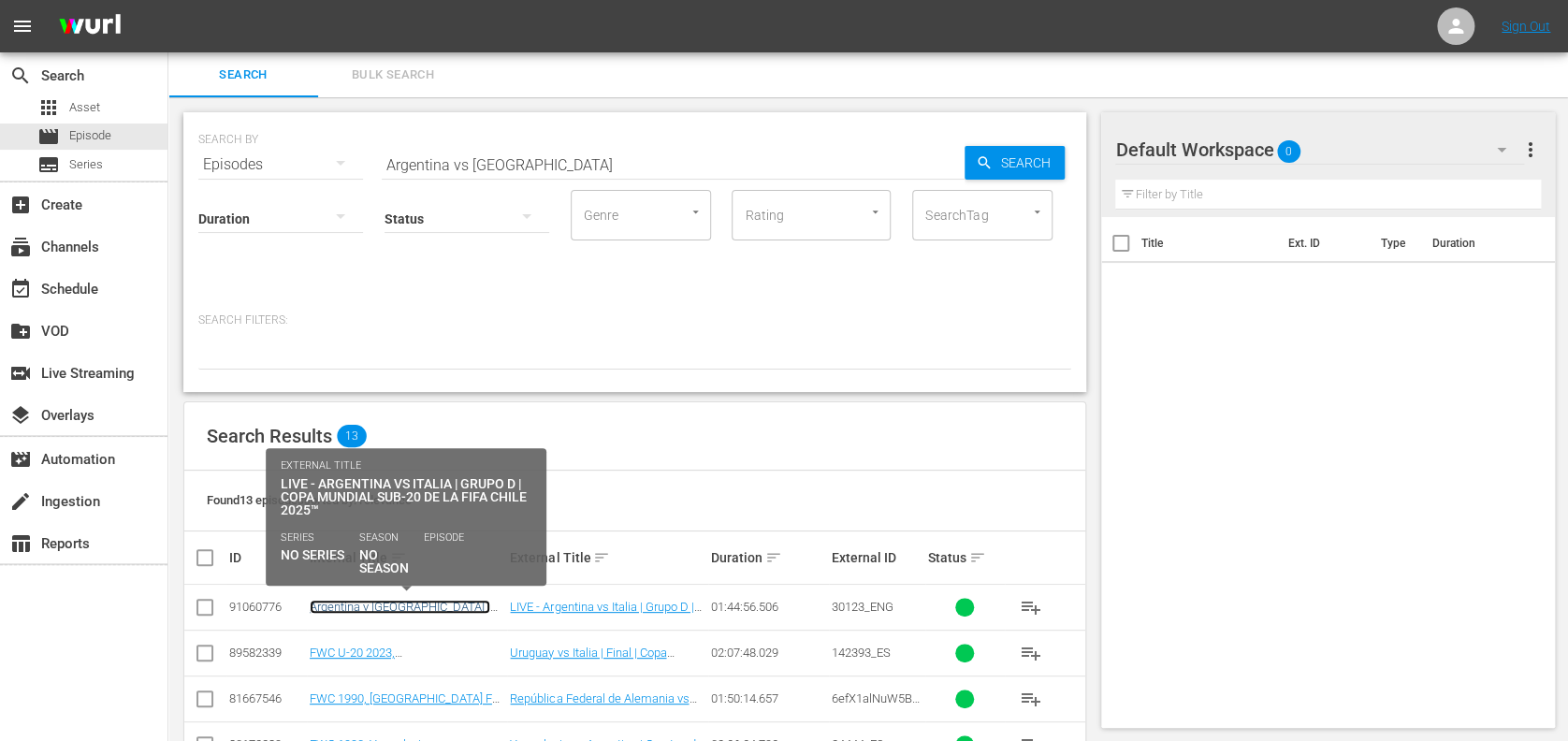
click at [398, 606] on link "Argentina v [GEOGRAPHIC_DATA] | Group D | FIFA U-20 World Cup Chile 2025™ (ES)" at bounding box center [403, 620] width 188 height 42
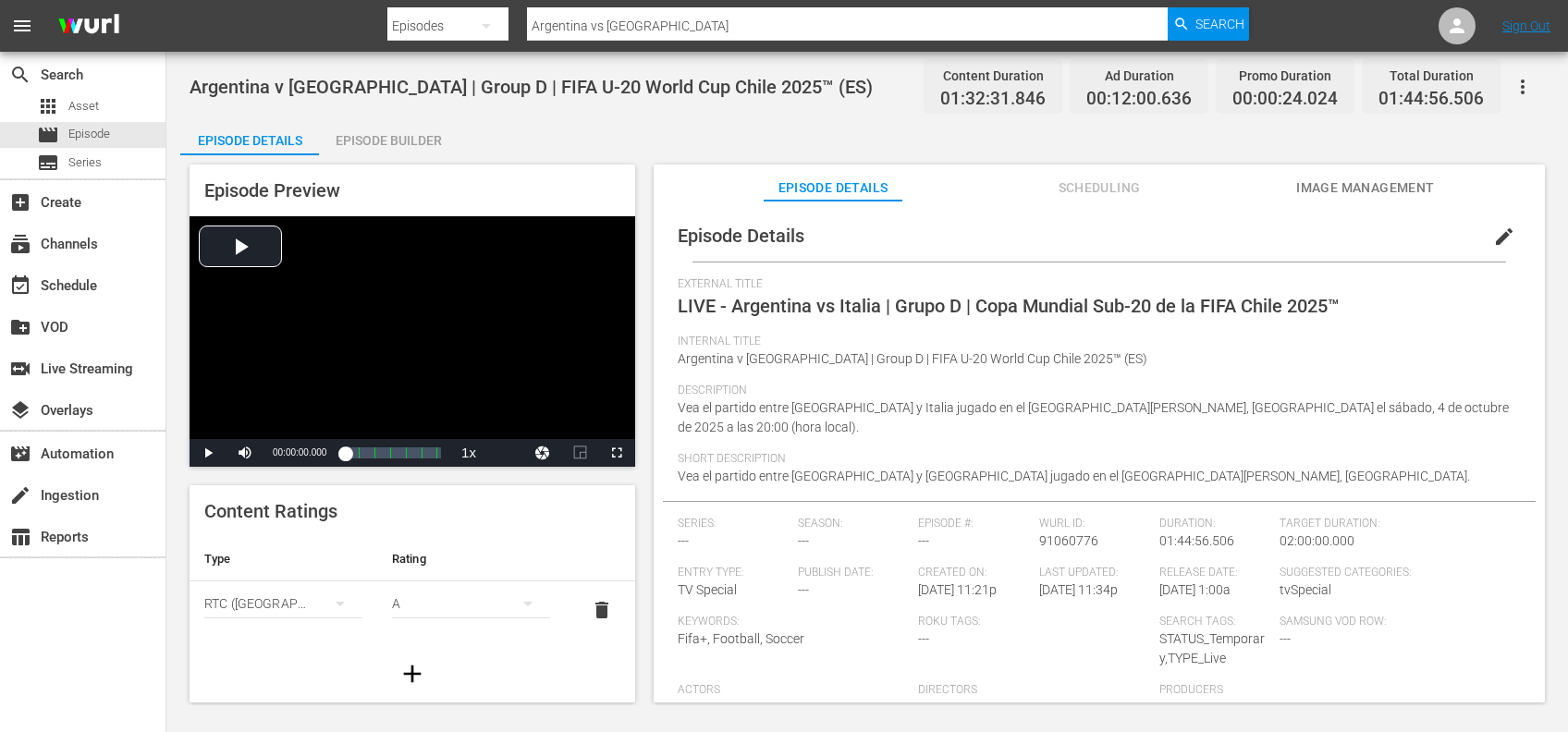
click at [1394, 181] on span "Image Management" at bounding box center [1365, 189] width 138 height 23
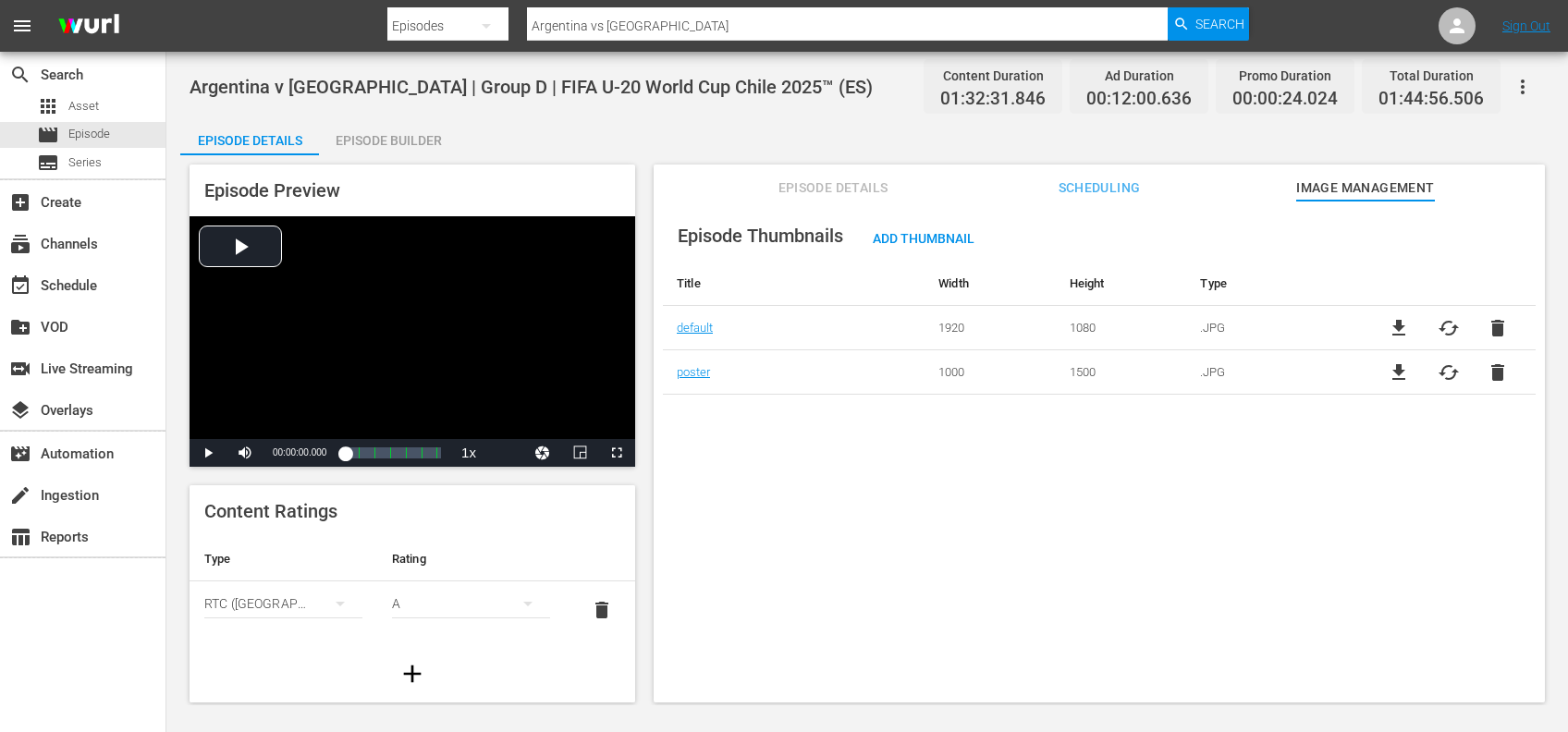
click at [1396, 319] on span "file_download" at bounding box center [1398, 328] width 22 height 22
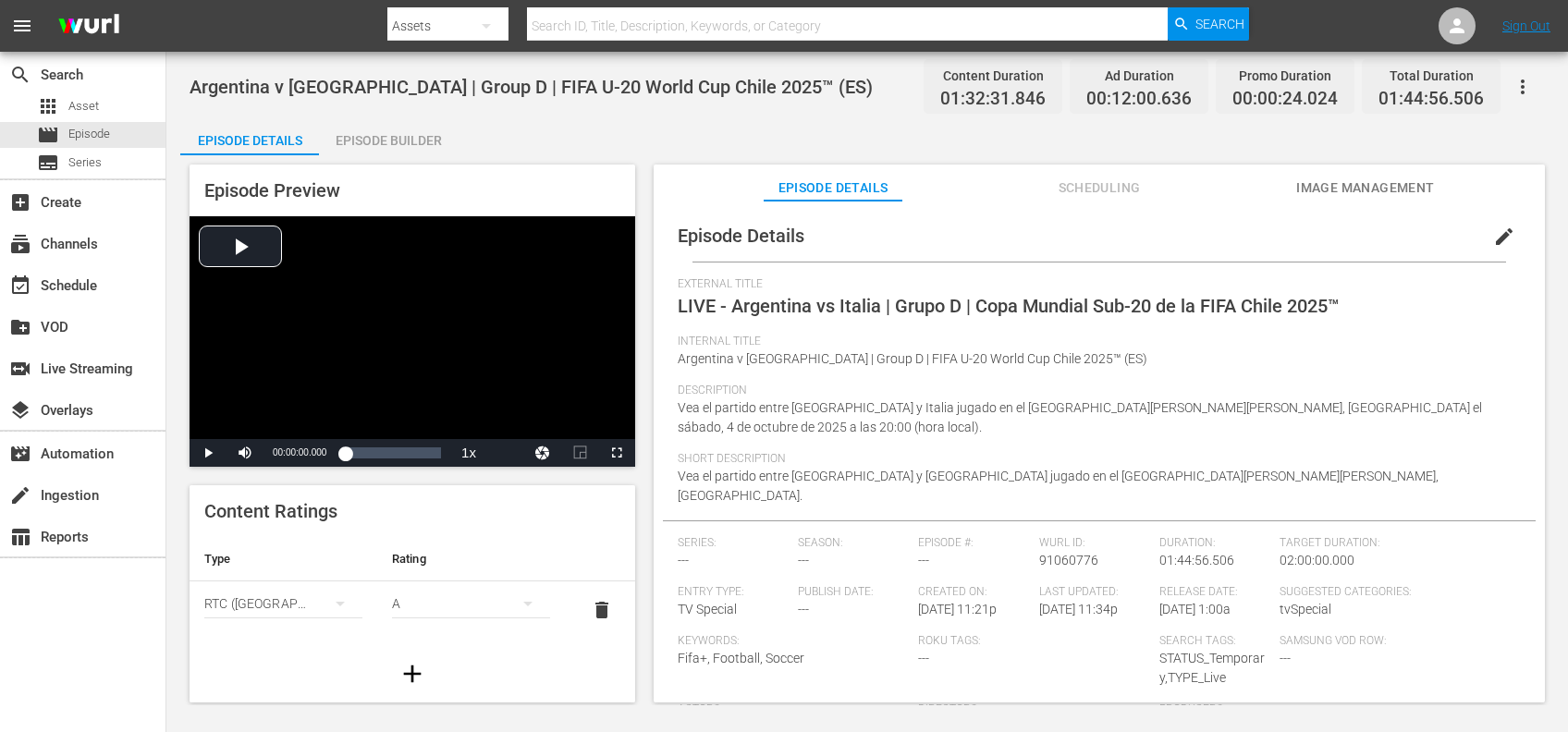
click at [1385, 183] on span "Image Management" at bounding box center [1365, 189] width 138 height 23
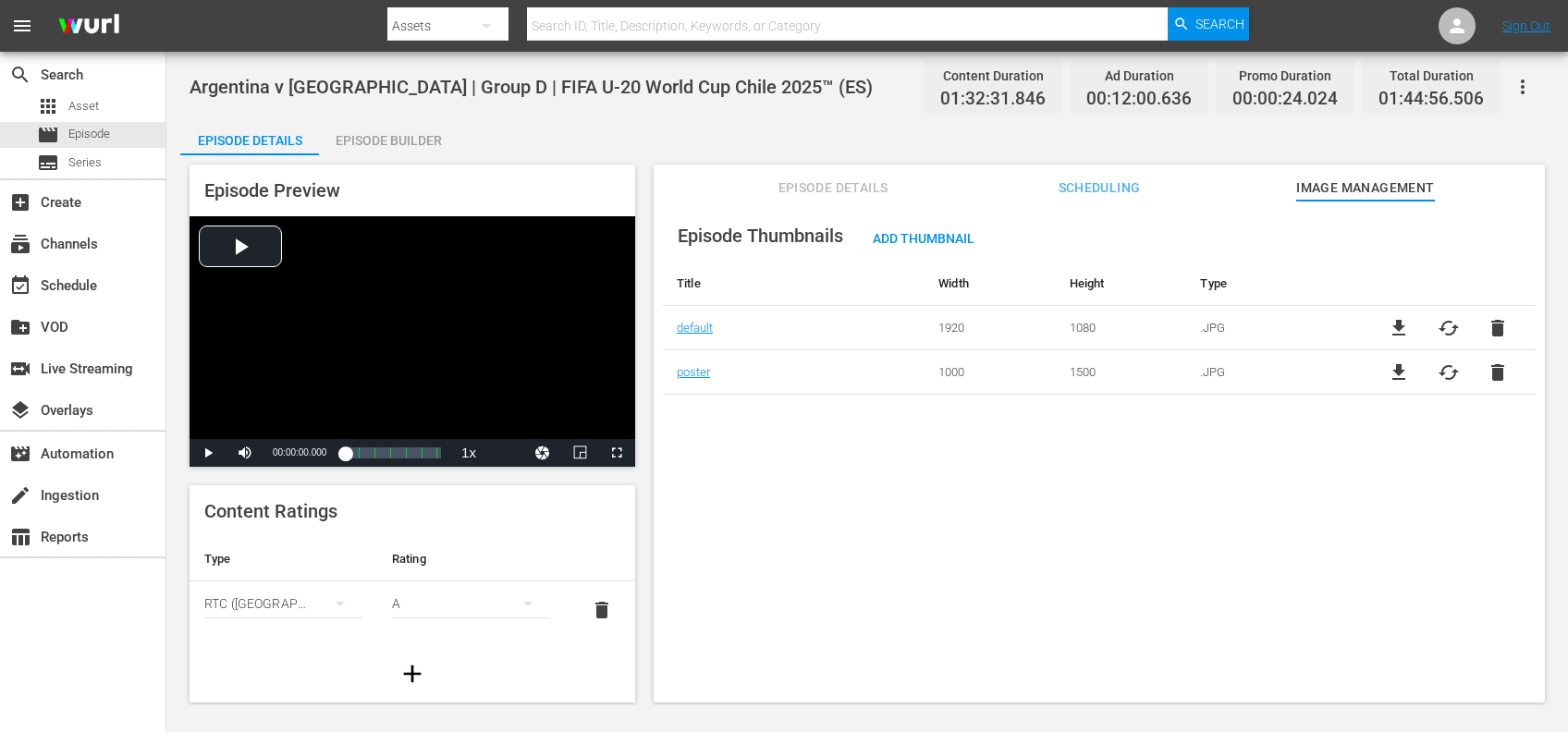
click at [1402, 365] on td "file_download cached delete" at bounding box center [1448, 372] width 175 height 44
click at [1392, 368] on span "file_download" at bounding box center [1398, 372] width 22 height 22
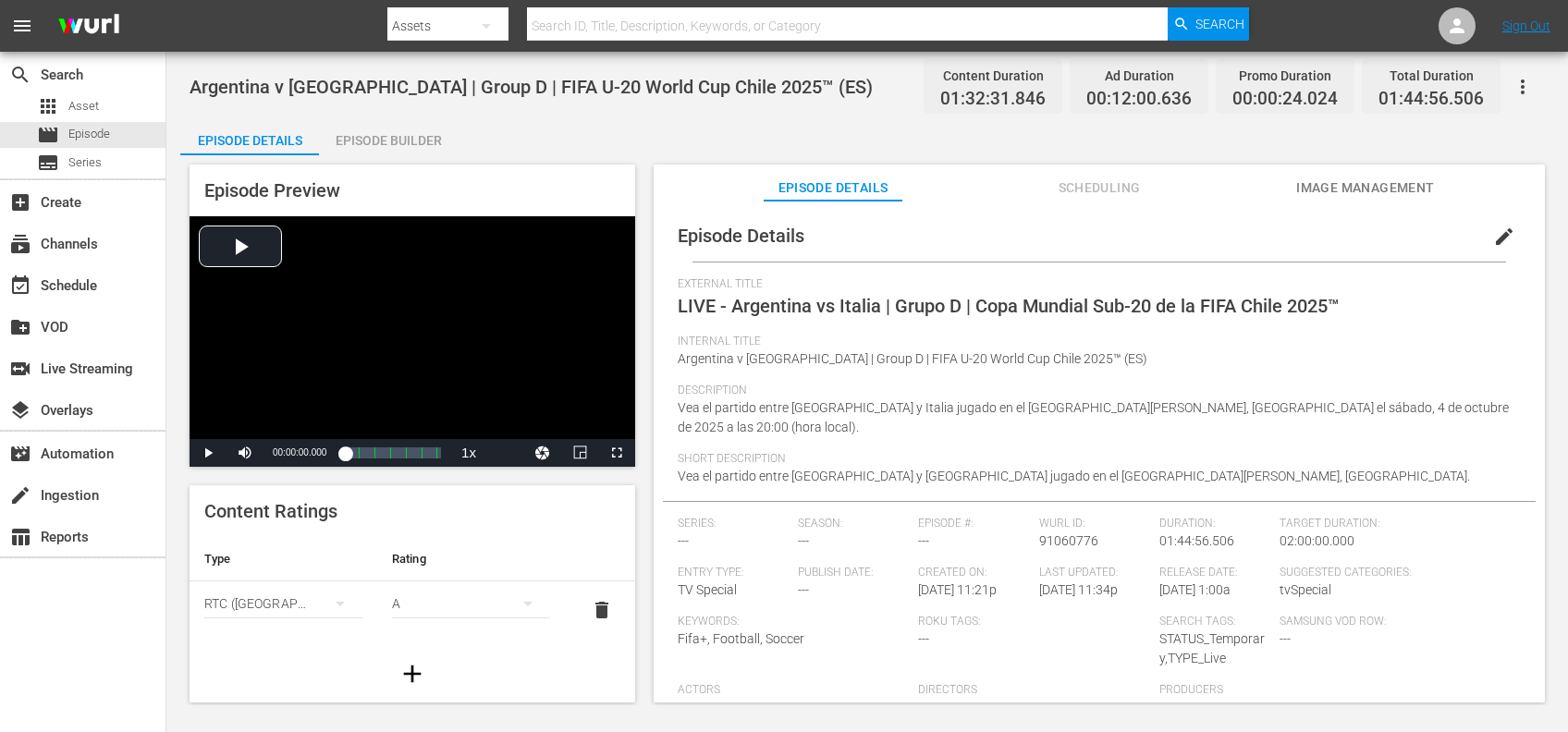
click at [731, 22] on input "text" at bounding box center [847, 26] width 641 height 44
paste input "FWC 2018 Portugal v [GEOGRAPHIC_DATA] , Group Stage (PT)"
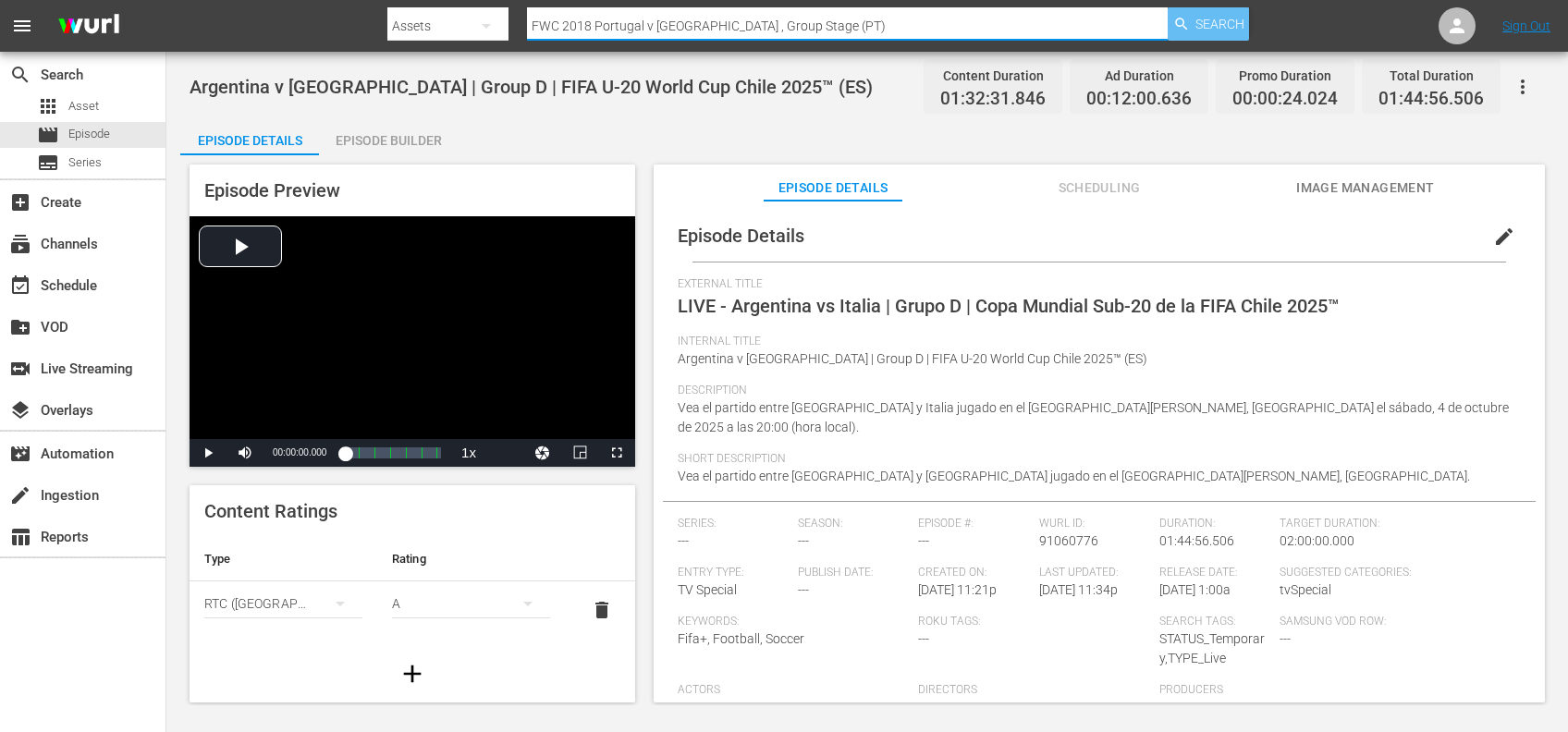
type input "FWC 2018 Portugal v [GEOGRAPHIC_DATA] , Group Stage (PT)"
drag, startPoint x: 1216, startPoint y: 14, endPoint x: 977, endPoint y: 37, distance: 240.1
click at [1216, 15] on span "Search" at bounding box center [1219, 24] width 49 height 34
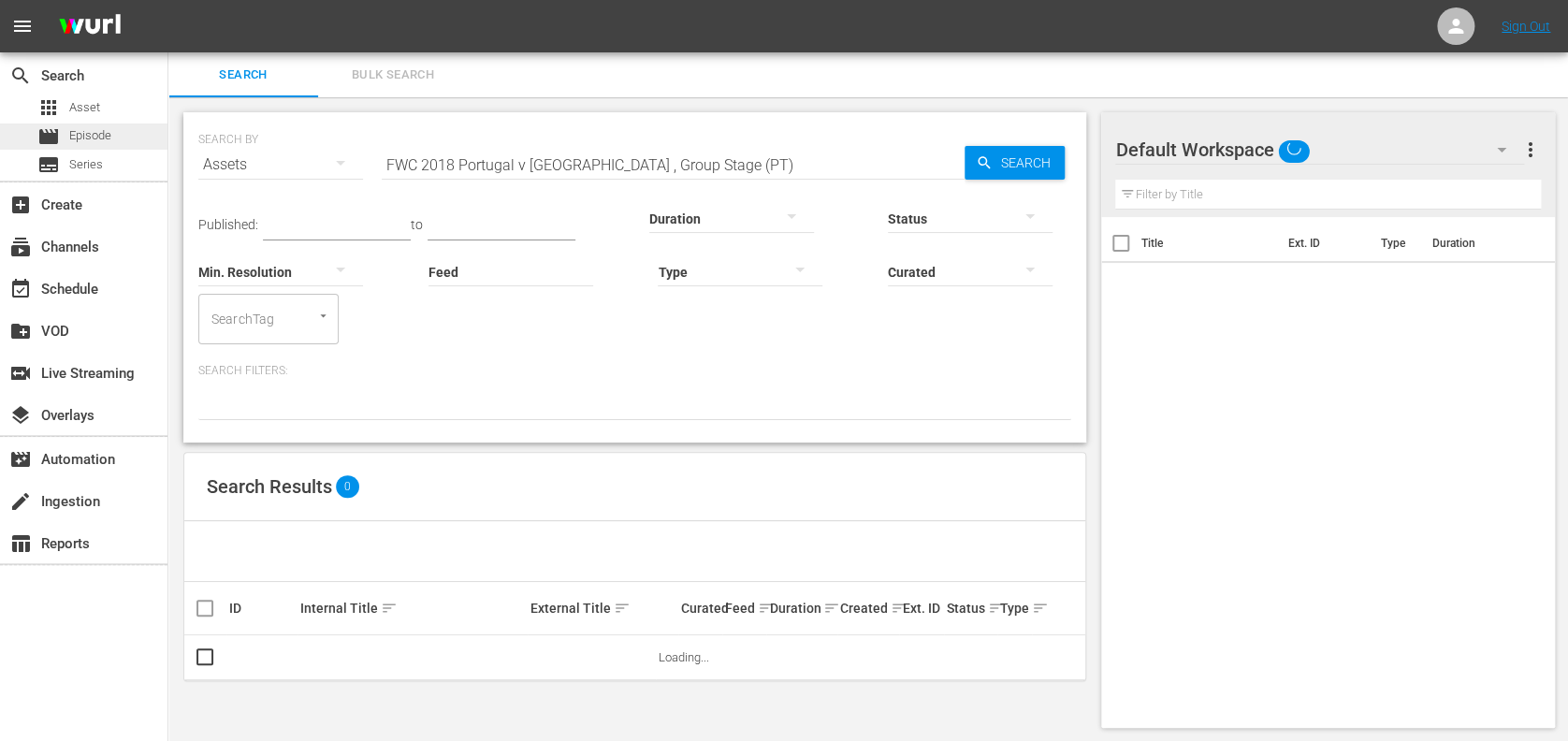
click at [127, 133] on div "movie Episode" at bounding box center [84, 136] width 167 height 26
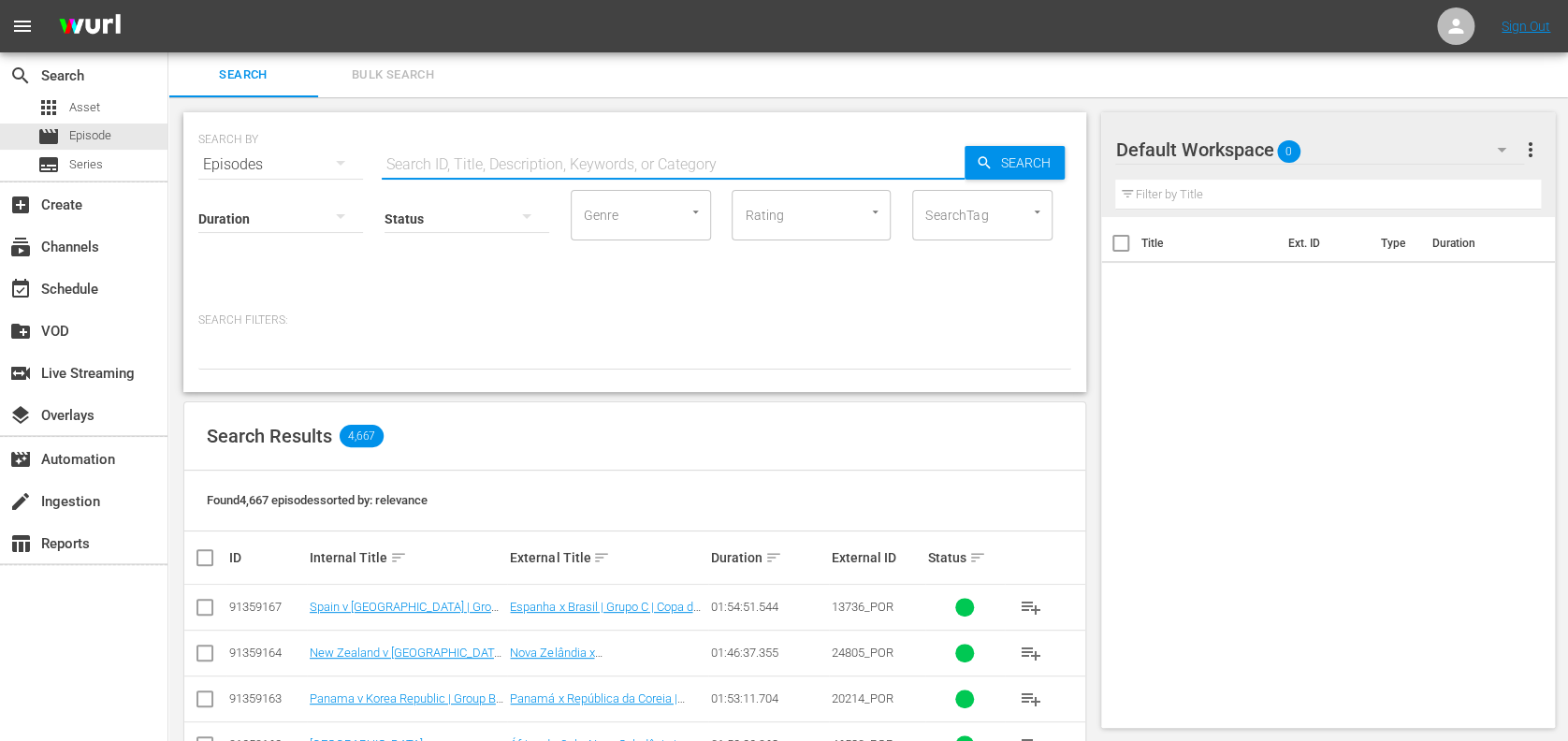
click at [740, 164] on input "text" at bounding box center [673, 165] width 583 height 45
paste input "FWC 2018 Portugal v [GEOGRAPHIC_DATA] , Group Stage (PT)"
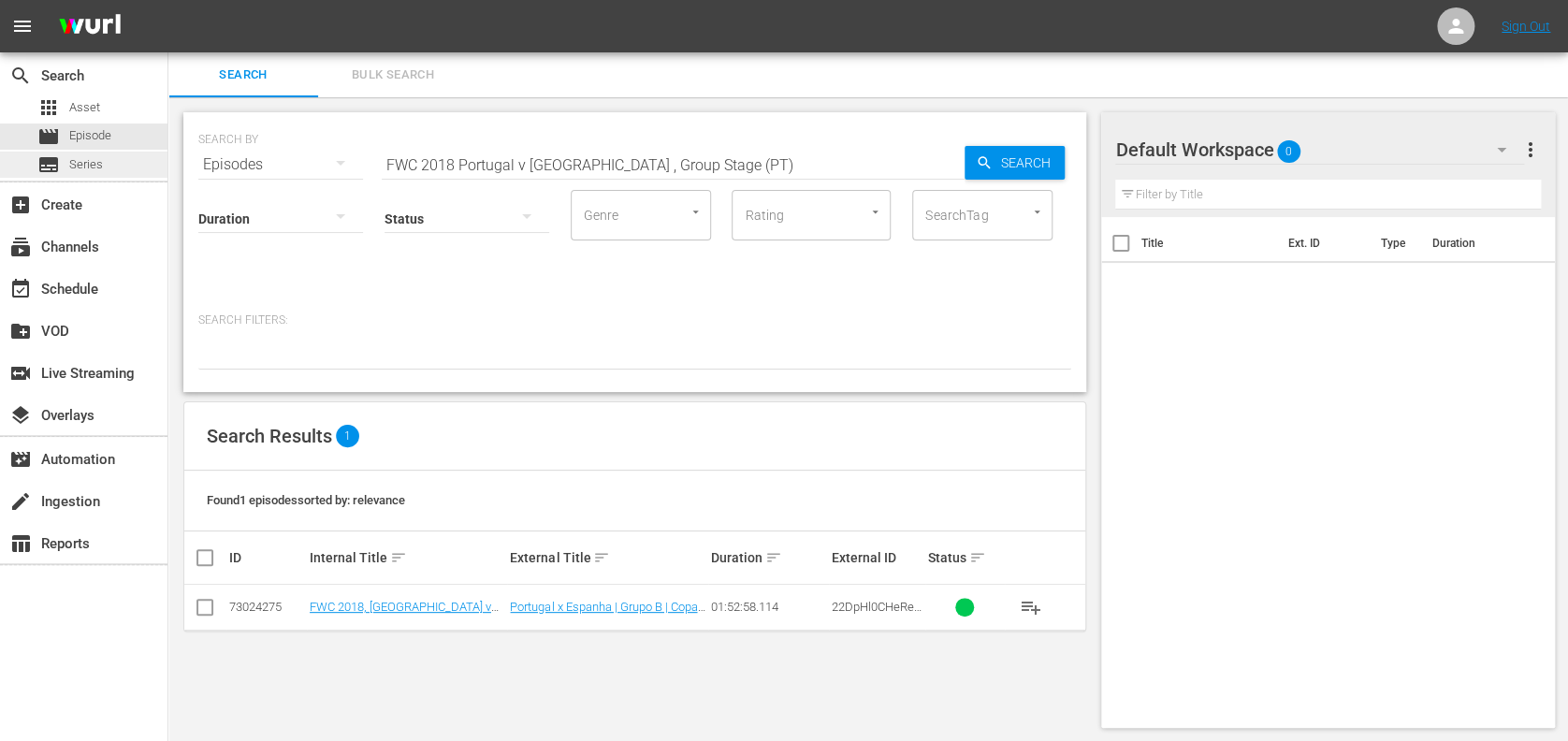
paste input "1978 [GEOGRAPHIC_DATA] v [GEOGRAPHIC_DATA], 3rd place play-off"
drag, startPoint x: 566, startPoint y: 163, endPoint x: 117, endPoint y: 163, distance: 449.0
click at [168, 0] on div "search Search apps Asset movie Episode subtitles Series add_box Create subscrip…" at bounding box center [868, 0] width 1400 height 0
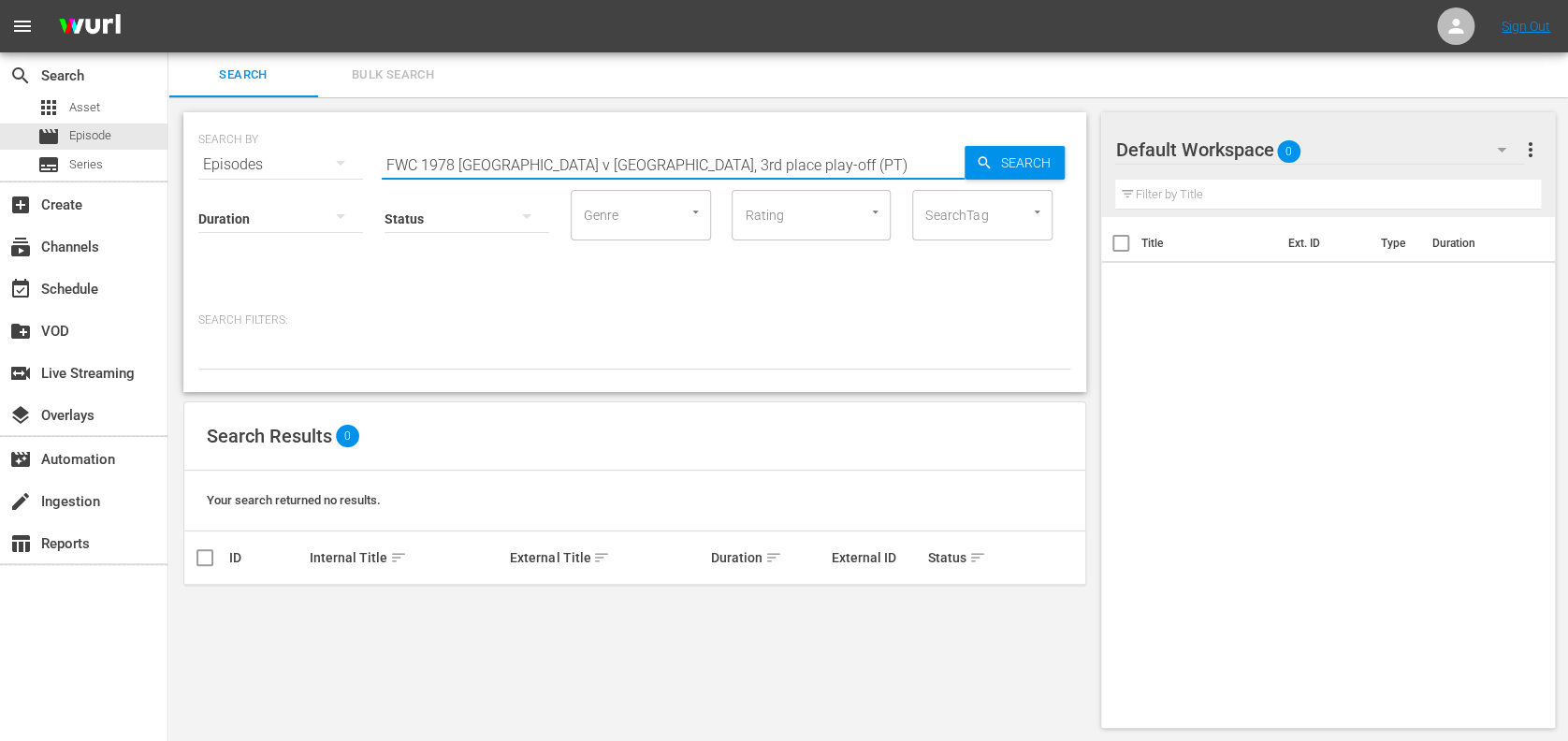
drag, startPoint x: 659, startPoint y: 164, endPoint x: 528, endPoint y: 181, distance: 132.1
click at [546, 165] on input "FWC 1978 [GEOGRAPHIC_DATA] v [GEOGRAPHIC_DATA], 3rd place play-off (PT)" at bounding box center [673, 165] width 583 height 45
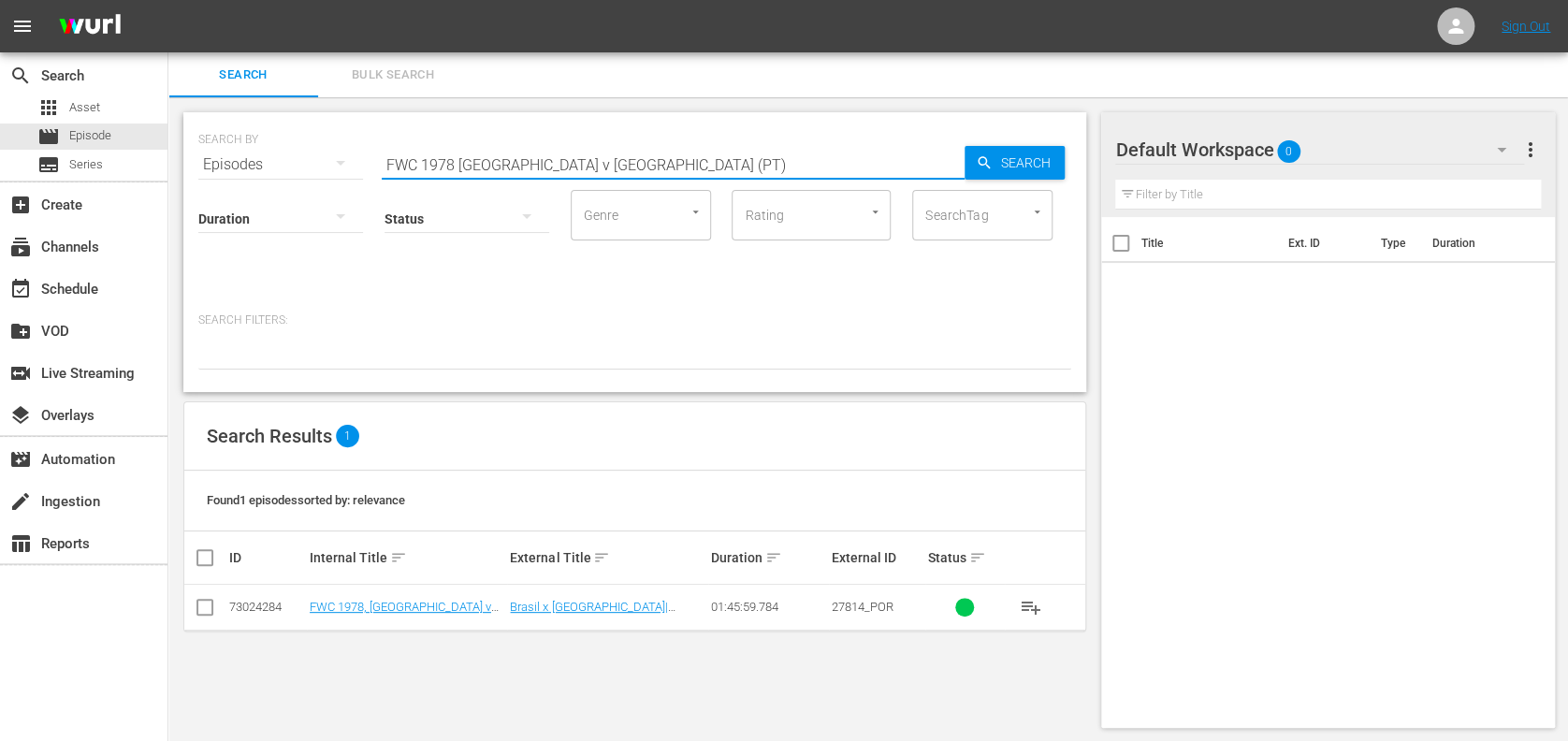
type input "FWC 1978 [GEOGRAPHIC_DATA] v [GEOGRAPHIC_DATA] (PT)"
click at [207, 608] on input "checkbox" at bounding box center [204, 611] width 22 height 22
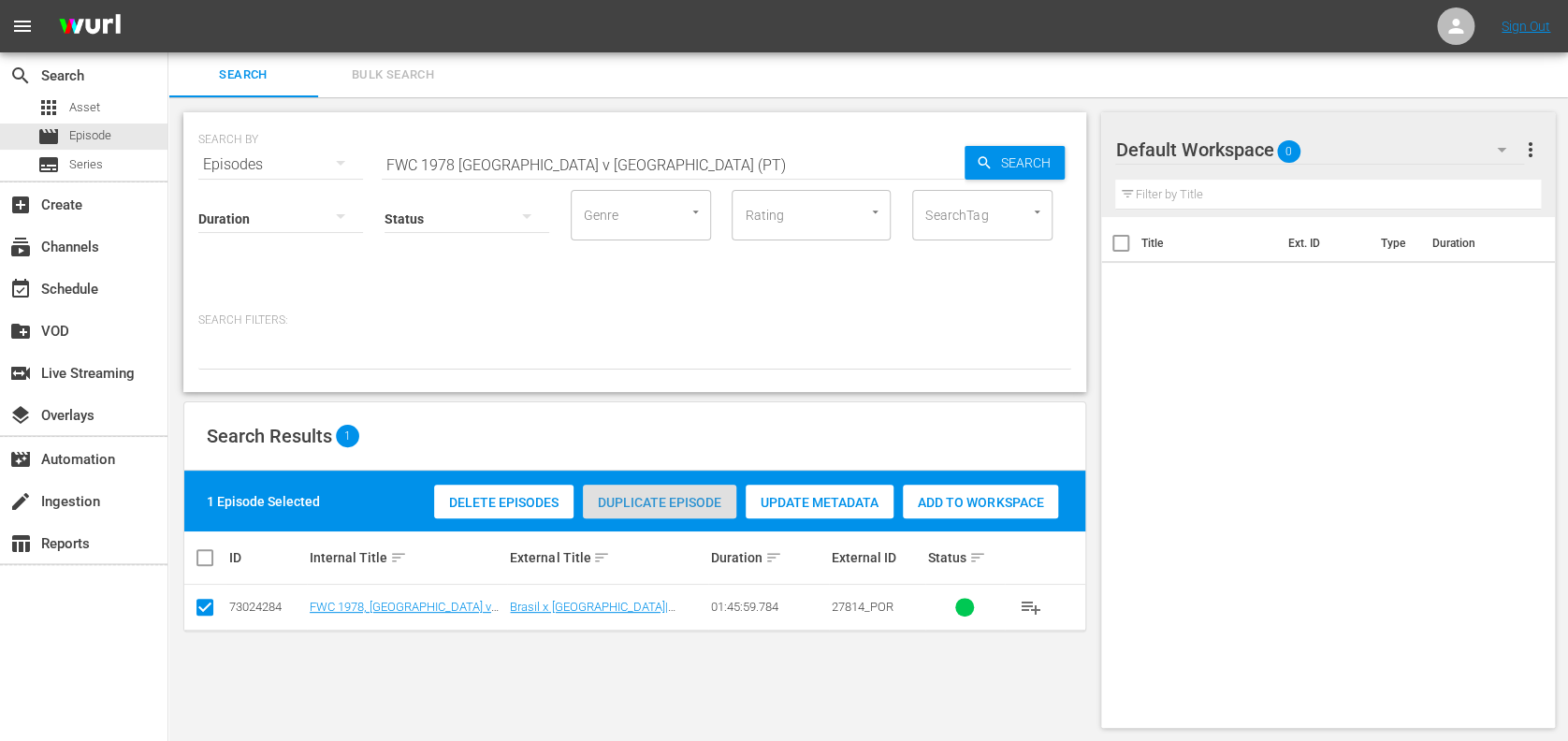
click at [635, 502] on span "Duplicate Episode" at bounding box center [660, 502] width 154 height 15
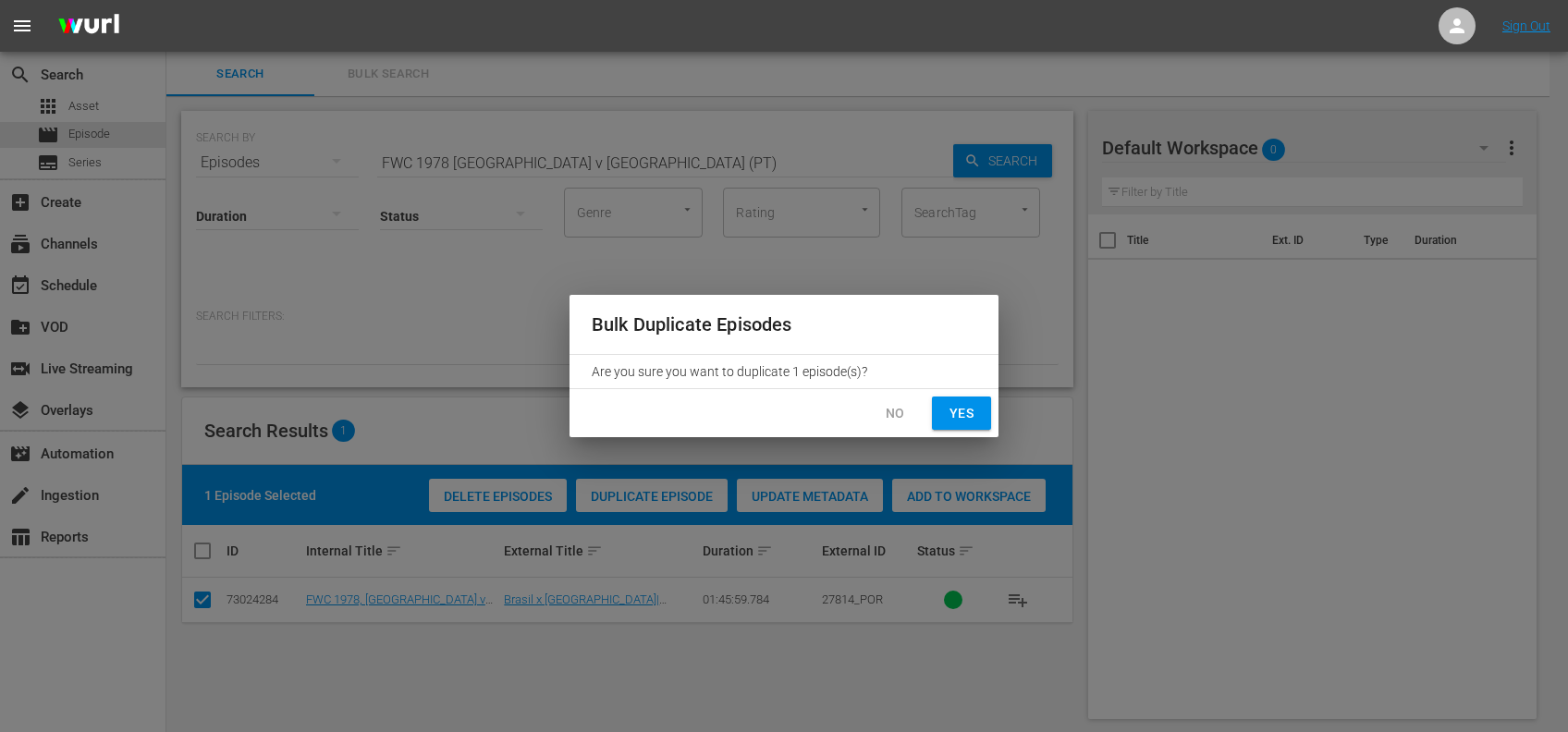
click at [974, 408] on button "Yes" at bounding box center [961, 414] width 60 height 35
checkbox input "false"
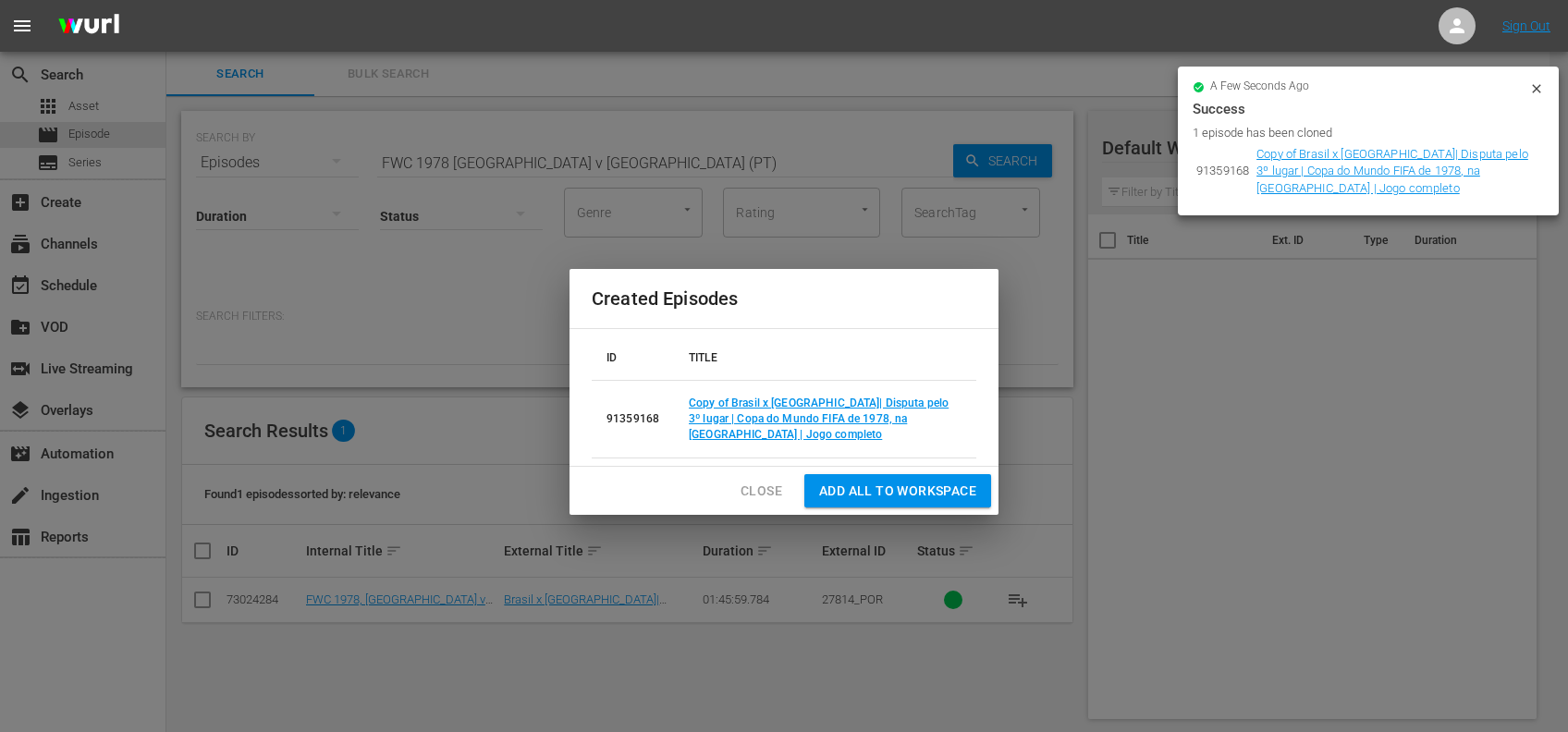
click at [760, 485] on span "Close" at bounding box center [760, 492] width 41 height 23
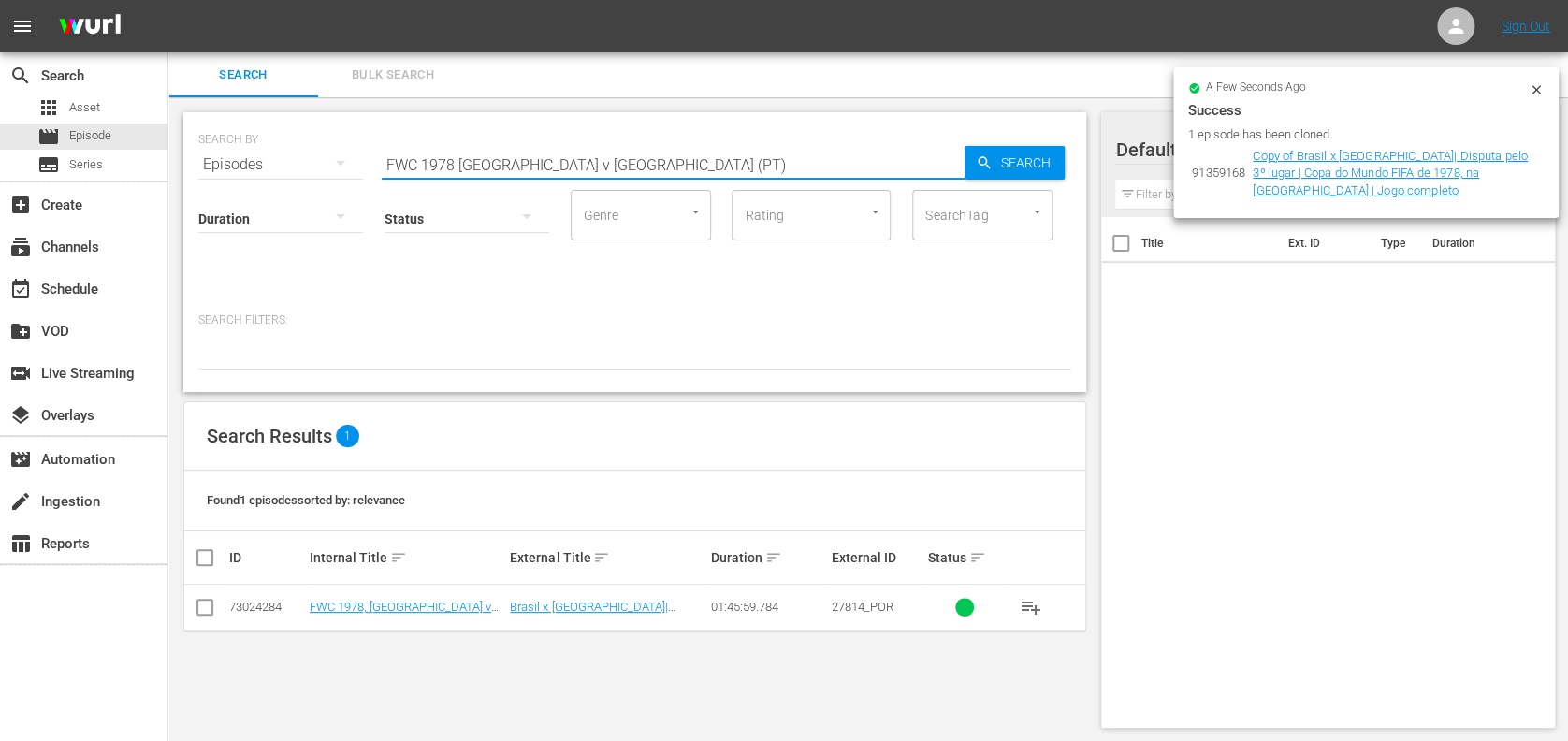
click at [636, 172] on input "FWC 1978 [GEOGRAPHIC_DATA] v [GEOGRAPHIC_DATA] (PT)" at bounding box center [673, 165] width 583 height 45
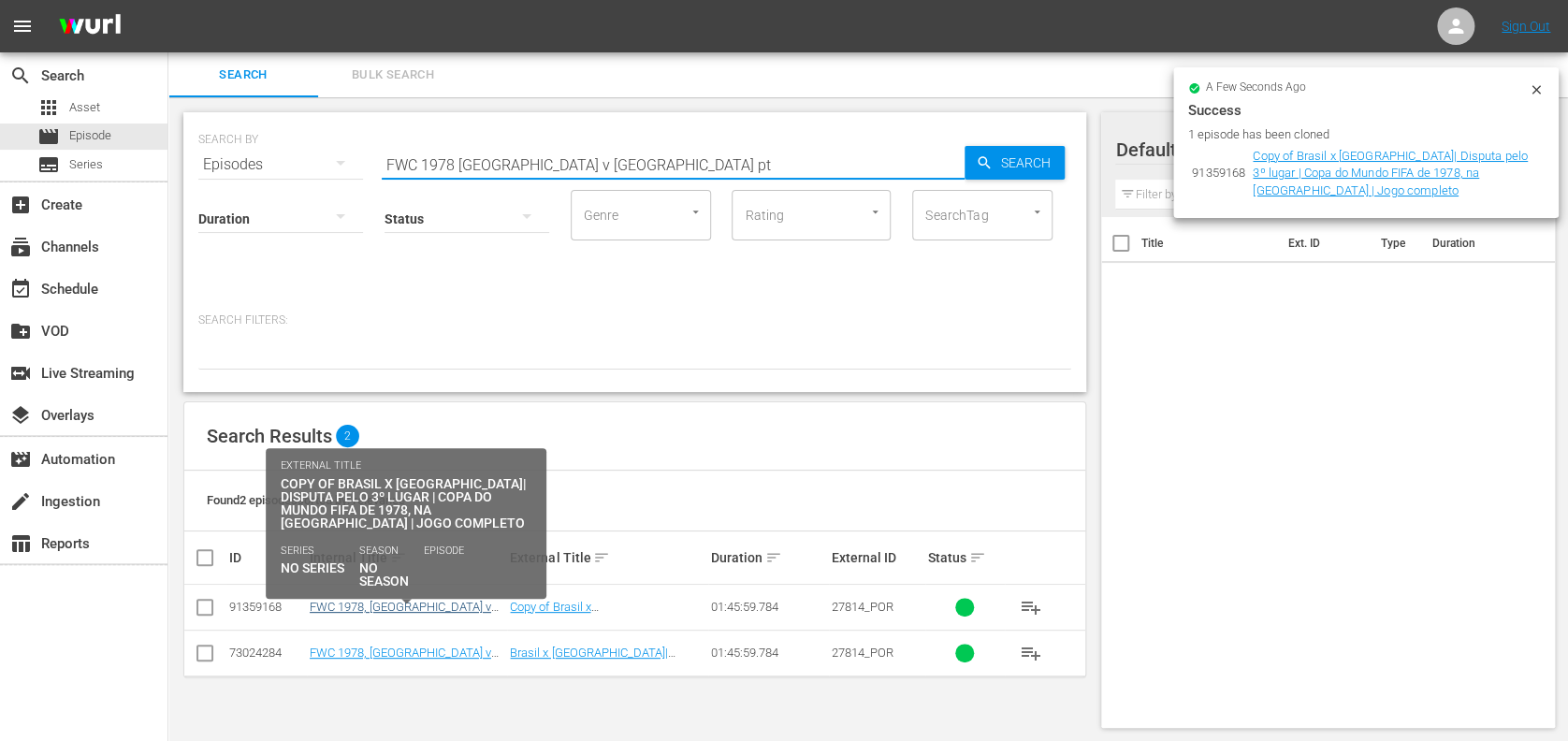
type input "FWC 1978 [GEOGRAPHIC_DATA] v [GEOGRAPHIC_DATA] pt"
click at [344, 603] on link "FWC 1978, [GEOGRAPHIC_DATA] v [GEOGRAPHIC_DATA], 3rd Place - FMR (PT)" at bounding box center [400, 620] width 182 height 42
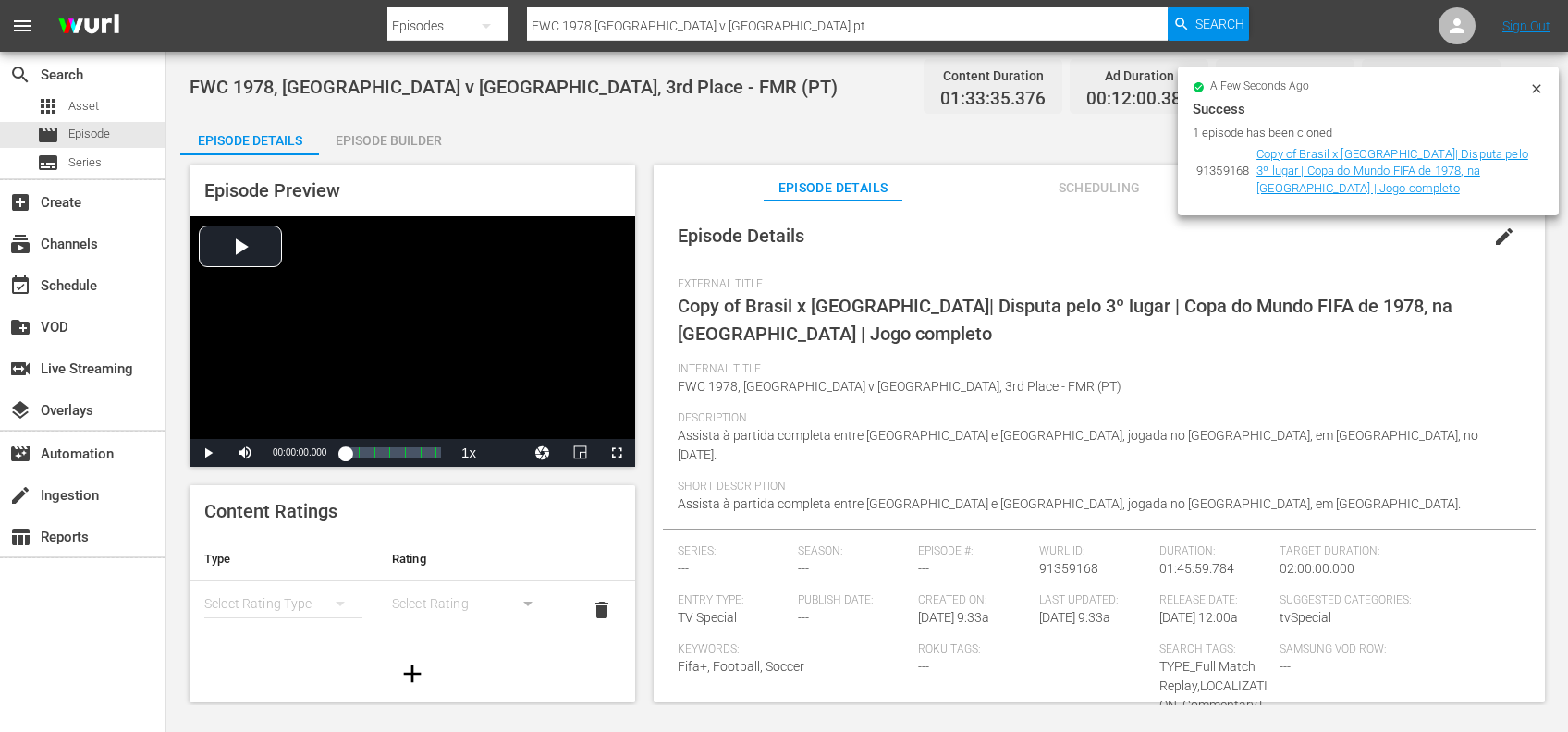
drag, startPoint x: 1490, startPoint y: 232, endPoint x: 1436, endPoint y: 271, distance: 66.6
click at [1493, 234] on span "edit" at bounding box center [1504, 237] width 22 height 22
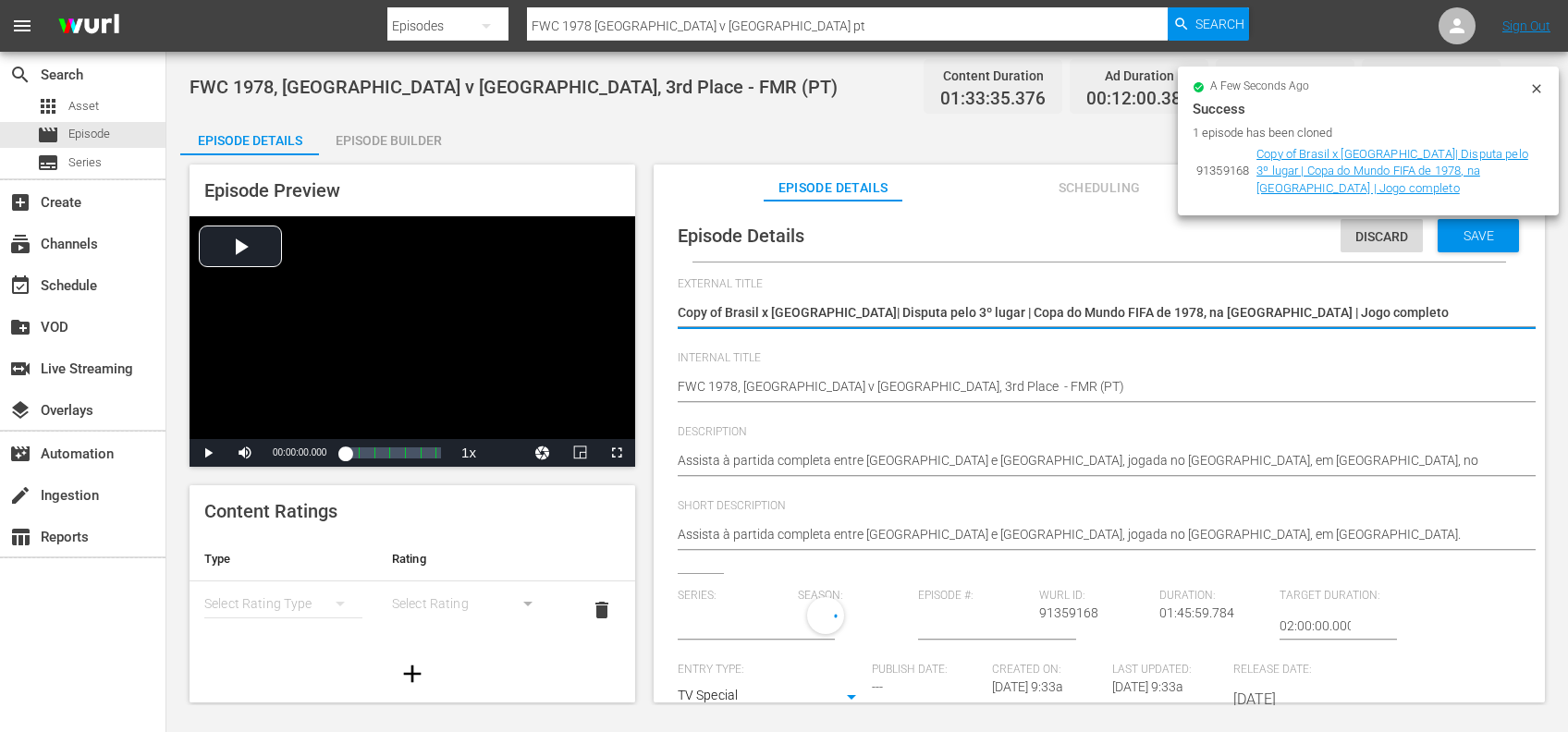
type input "No Series"
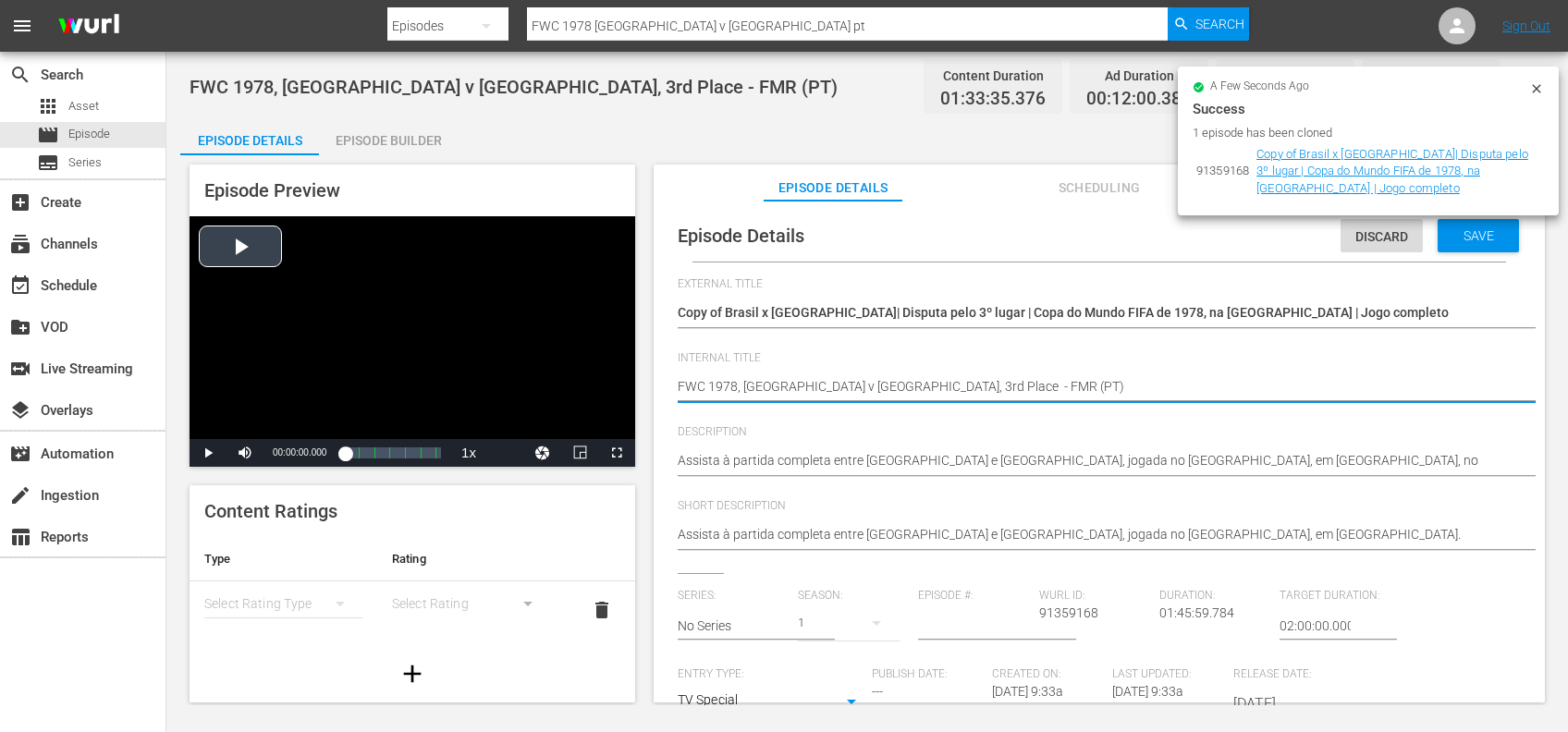
drag, startPoint x: 908, startPoint y: 383, endPoint x: 610, endPoint y: 383, distance: 298.0
paste textarea "Argentina v [GEOGRAPHIC_DATA] | Group D | FIFA U-20 World Cup [GEOGRAPHIC_DATA]…"
type textarea "Argentina v [GEOGRAPHIC_DATA] | Group D | FIFA U-20 World Cup Chile 2025™ (PT)"
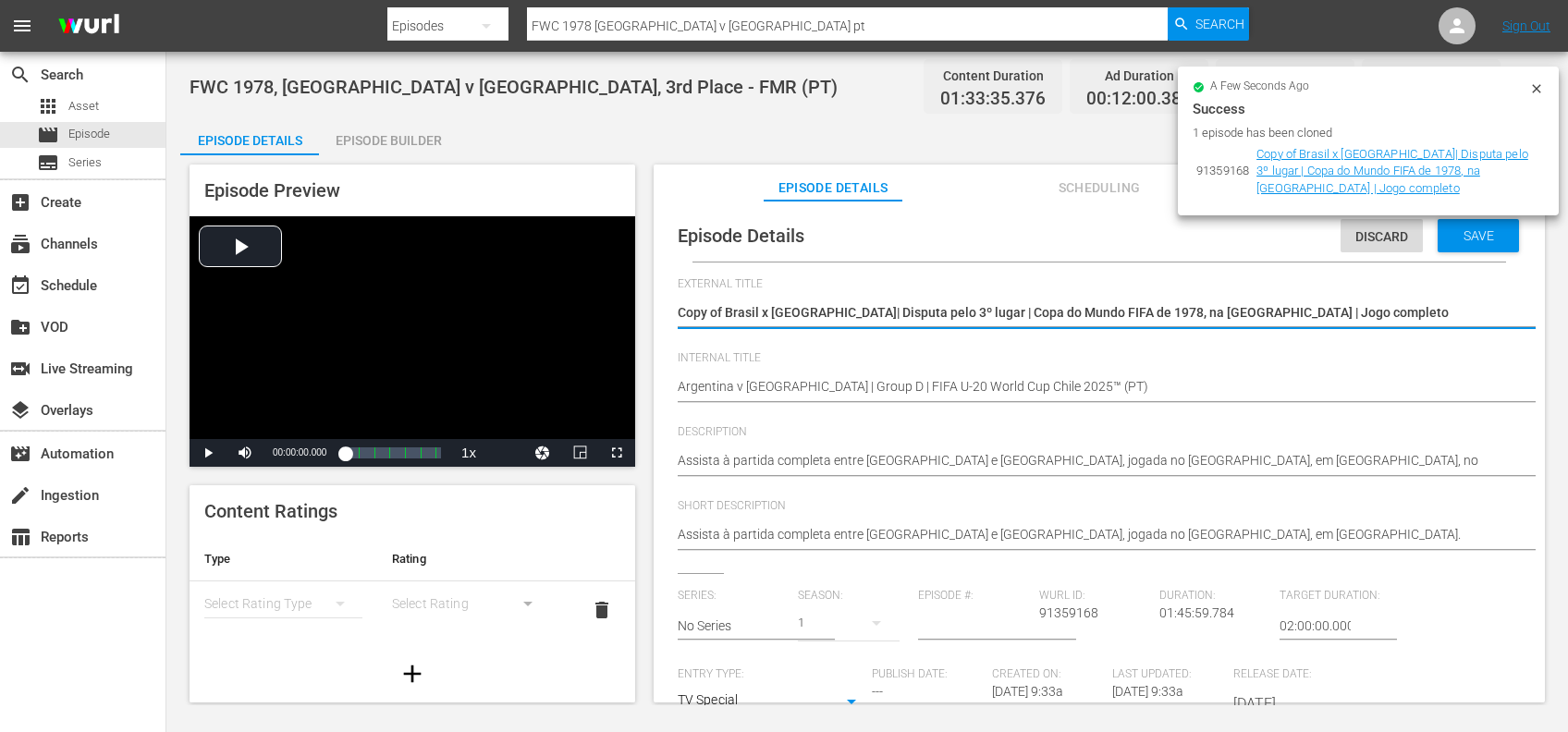
drag, startPoint x: 1288, startPoint y: 313, endPoint x: 671, endPoint y: 337, distance: 617.5
paste textarea "Argentina x [GEOGRAPHIC_DATA] | Grupo D | Copa do Mundo Sub-20 da FIFA [GEOGRAP…"
type textarea "Argentina x [GEOGRAPHIC_DATA] | Grupo D | Copa do Mundo Sub-20 da FIFA [GEOGRAP…"
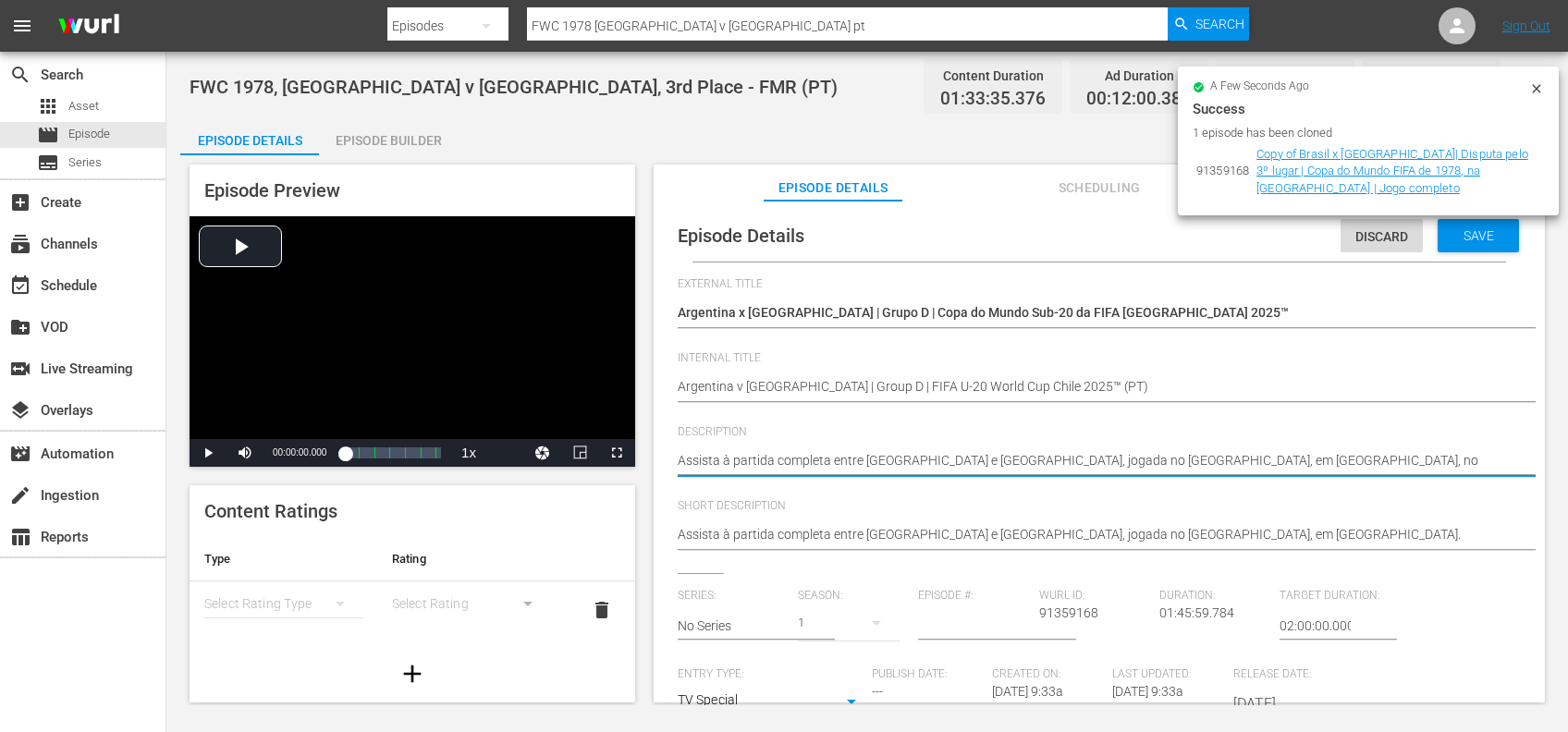
drag, startPoint x: 1421, startPoint y: 451, endPoint x: 577, endPoint y: 467, distance: 844.2
paste textarea "ao jogo entre [GEOGRAPHIC_DATA] e [GEOGRAPHIC_DATA] no [GEOGRAPHIC_DATA][PERSON…"
type textarea "Assista ao jogo entre Argentina e [GEOGRAPHIC_DATA] no [GEOGRAPHIC_DATA][PERSON…"
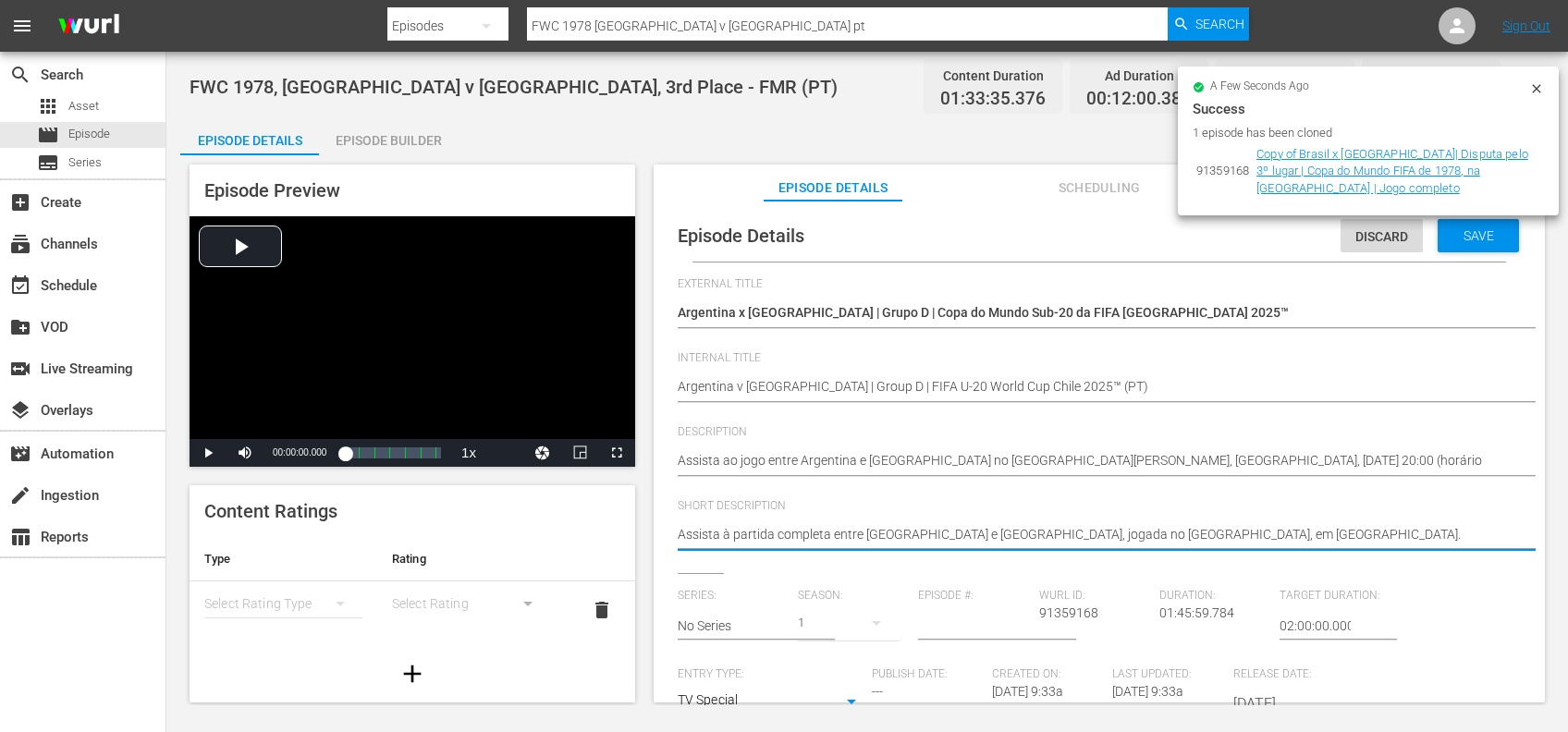
drag, startPoint x: 1239, startPoint y: 528, endPoint x: 618, endPoint y: 538, distance: 621.1
paste textarea "ao jogo entre [GEOGRAPHIC_DATA] e [GEOGRAPHIC_DATA] no [GEOGRAPHIC_DATA][PERSON…"
type textarea "Assista ao jogo entre Argentina e [GEOGRAPHIC_DATA] no [GEOGRAPHIC_DATA][PERSON…"
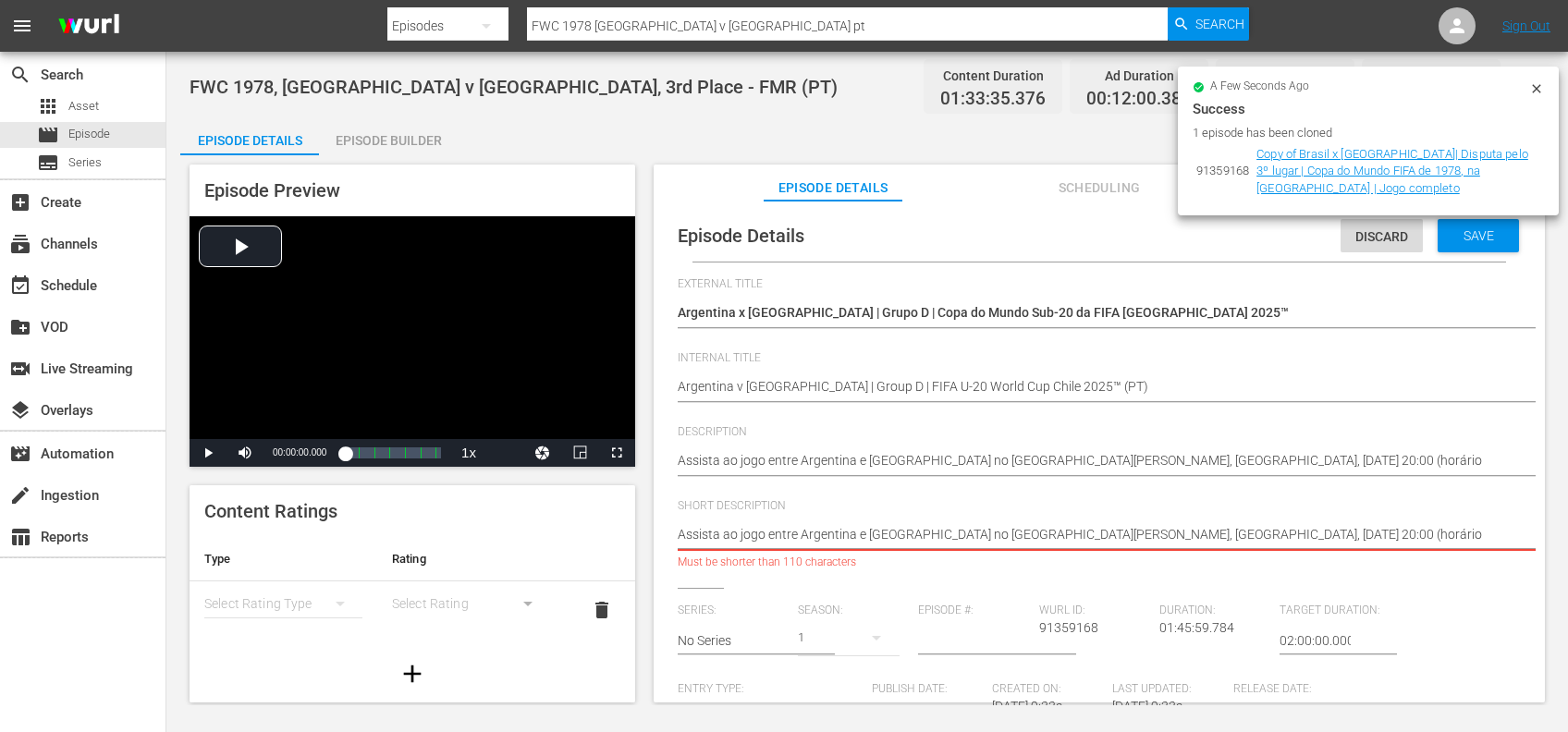
drag, startPoint x: 1479, startPoint y: 533, endPoint x: 905, endPoint y: 533, distance: 574.0
click at [905, 533] on textarea "Assista à partida completa entre [GEOGRAPHIC_DATA] e [GEOGRAPHIC_DATA], jogada …" at bounding box center [1094, 536] width 834 height 22
type textarea "Assista ao jogo entre Argentina e [GEOGRAPHIC_DATA] n"
type textarea "Assista ao jogo entre Argentina e [GEOGRAPHIC_DATA]"
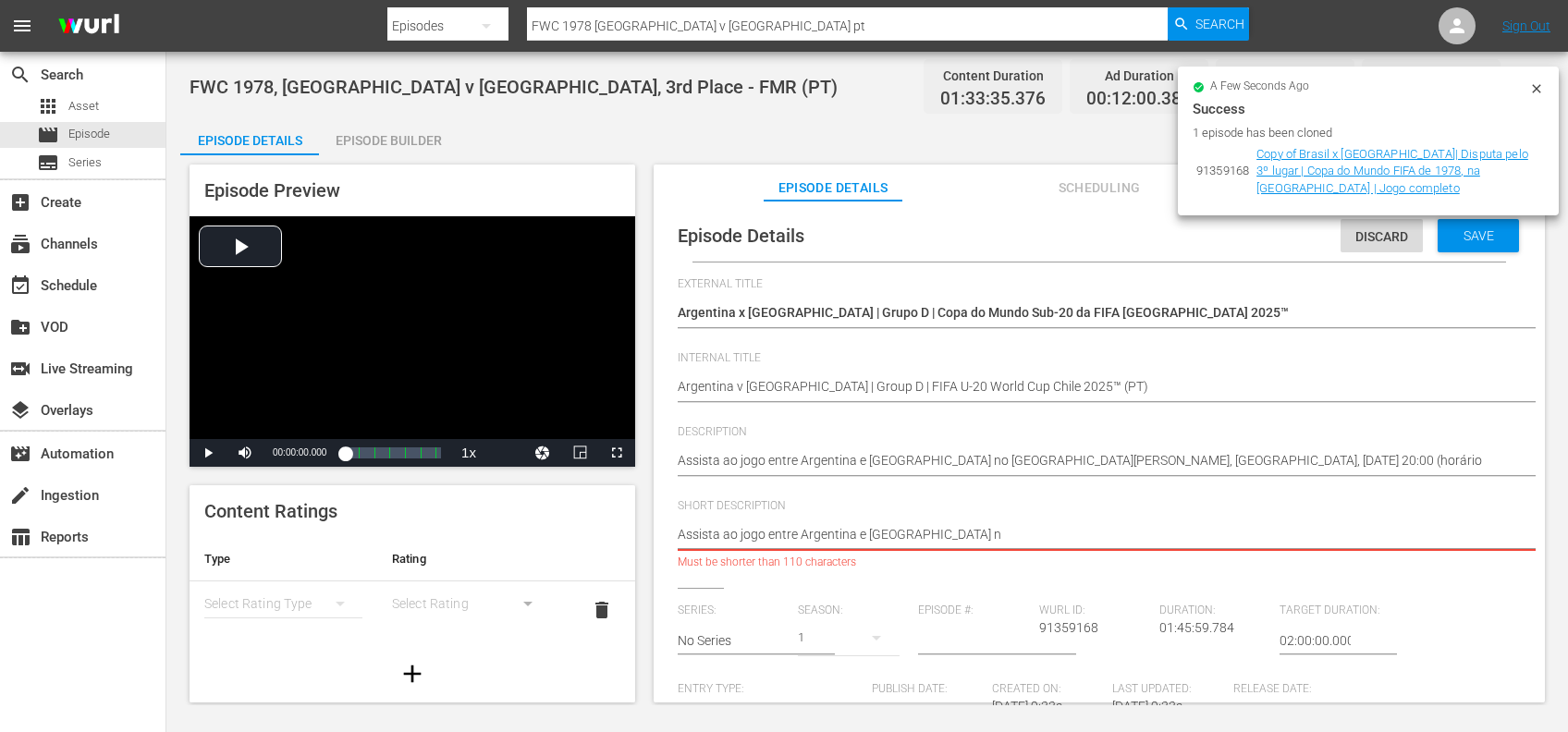
type textarea "Assista ao jogo entre Argentina e [GEOGRAPHIC_DATA]"
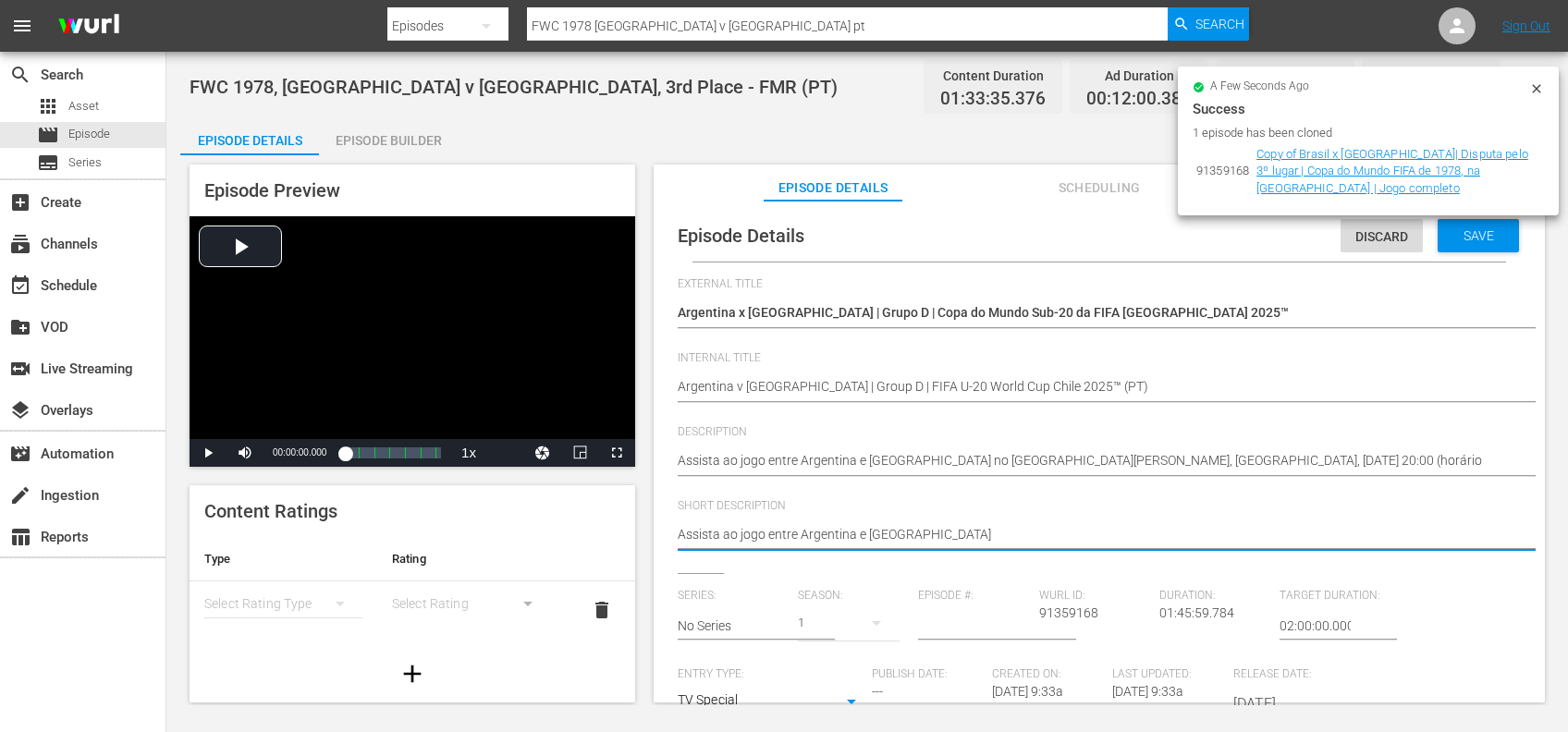
type textarea "Assista ao jogo entre Argentina e [GEOGRAPHIC_DATA]"
type textarea "Assista ao jogo entre Argentina e [GEOGRAPHIC_DATA]."
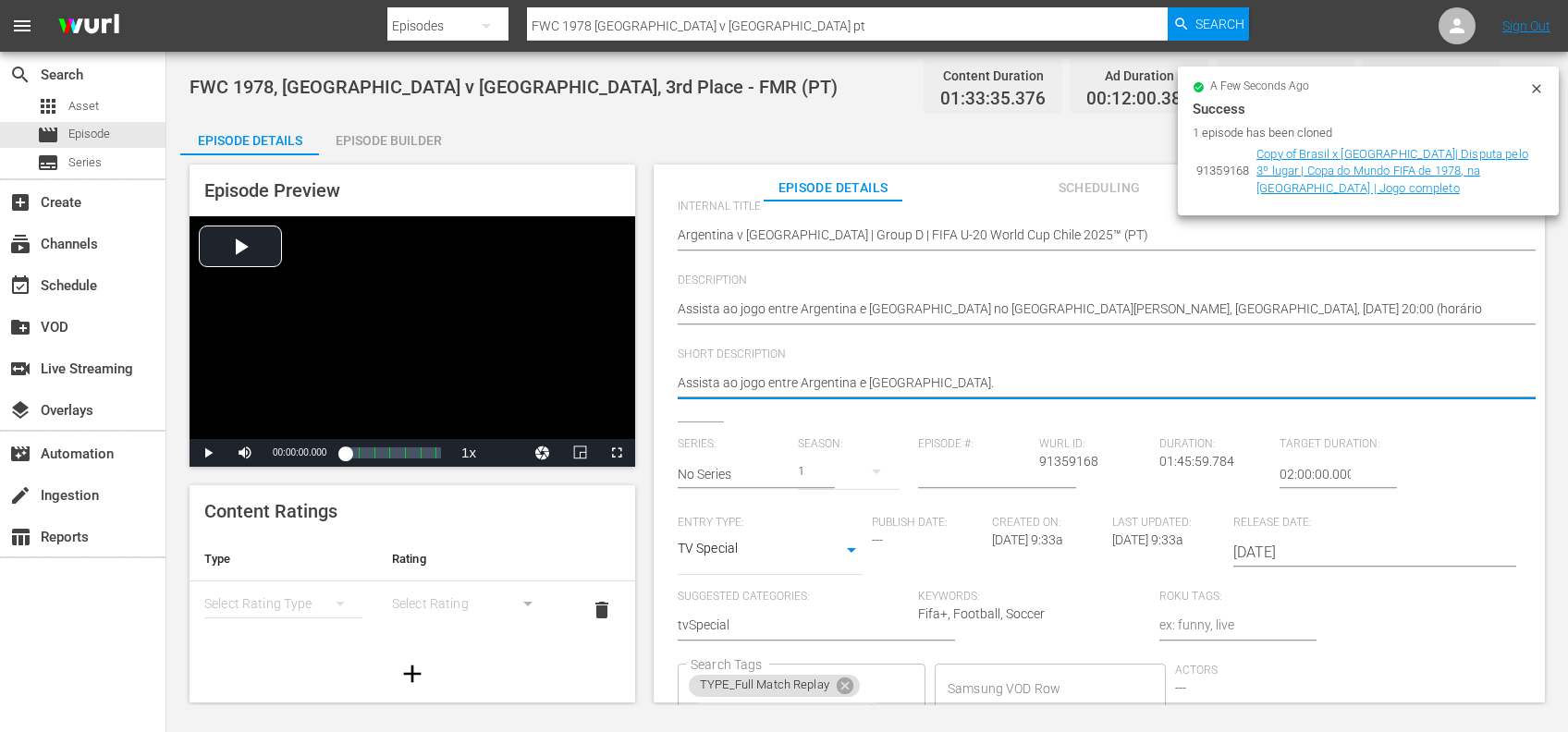
scroll to position [173, 0]
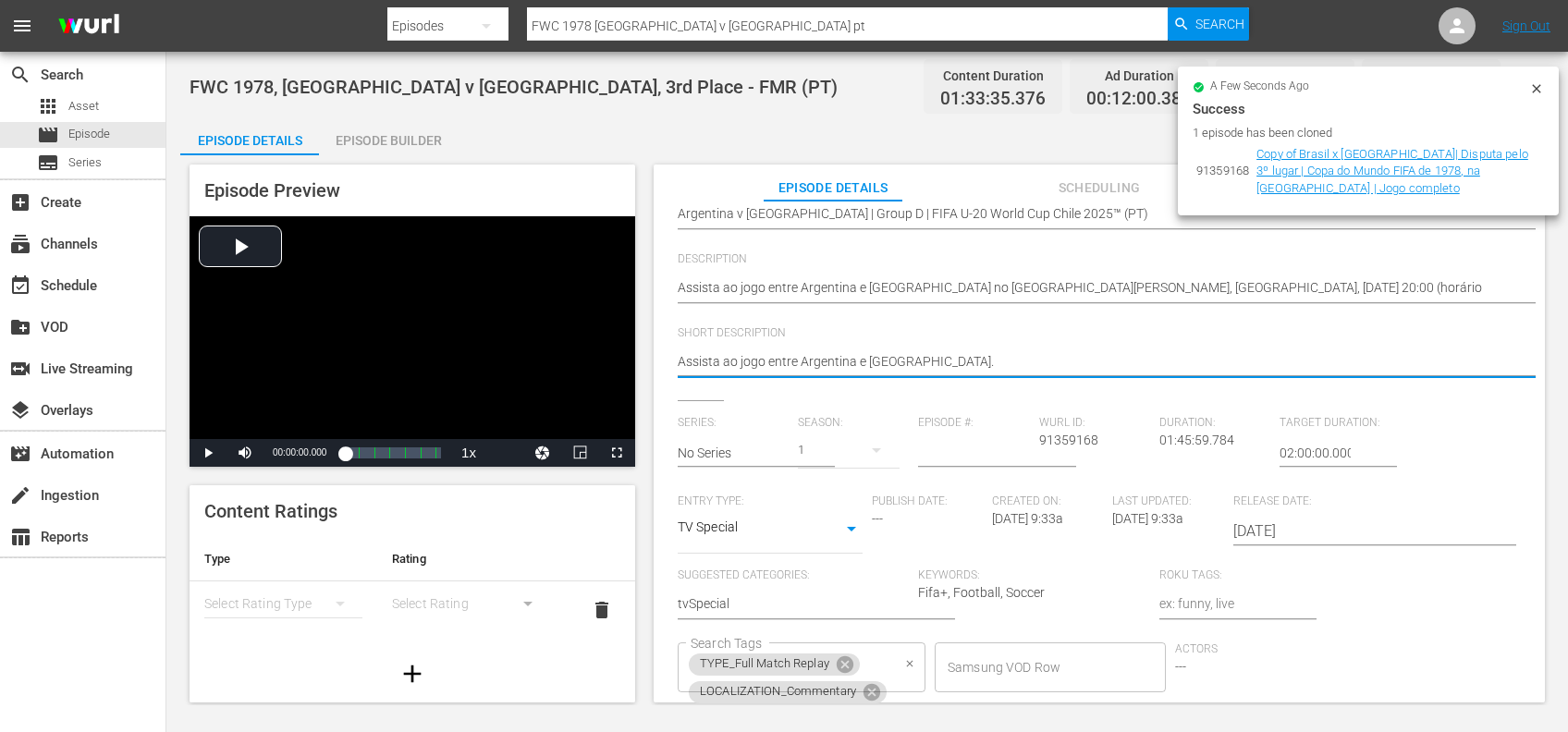
click at [851, 659] on icon at bounding box center [844, 665] width 16 height 16
click at [868, 664] on icon at bounding box center [871, 665] width 16 height 16
click at [1438, 589] on icon at bounding box center [1445, 591] width 20 height 20
type textarea "Assista ao jogo entre Argentina e [GEOGRAPHIC_DATA]."
click at [1427, 592] on input "Search Tags" at bounding box center [1381, 593] width 187 height 34
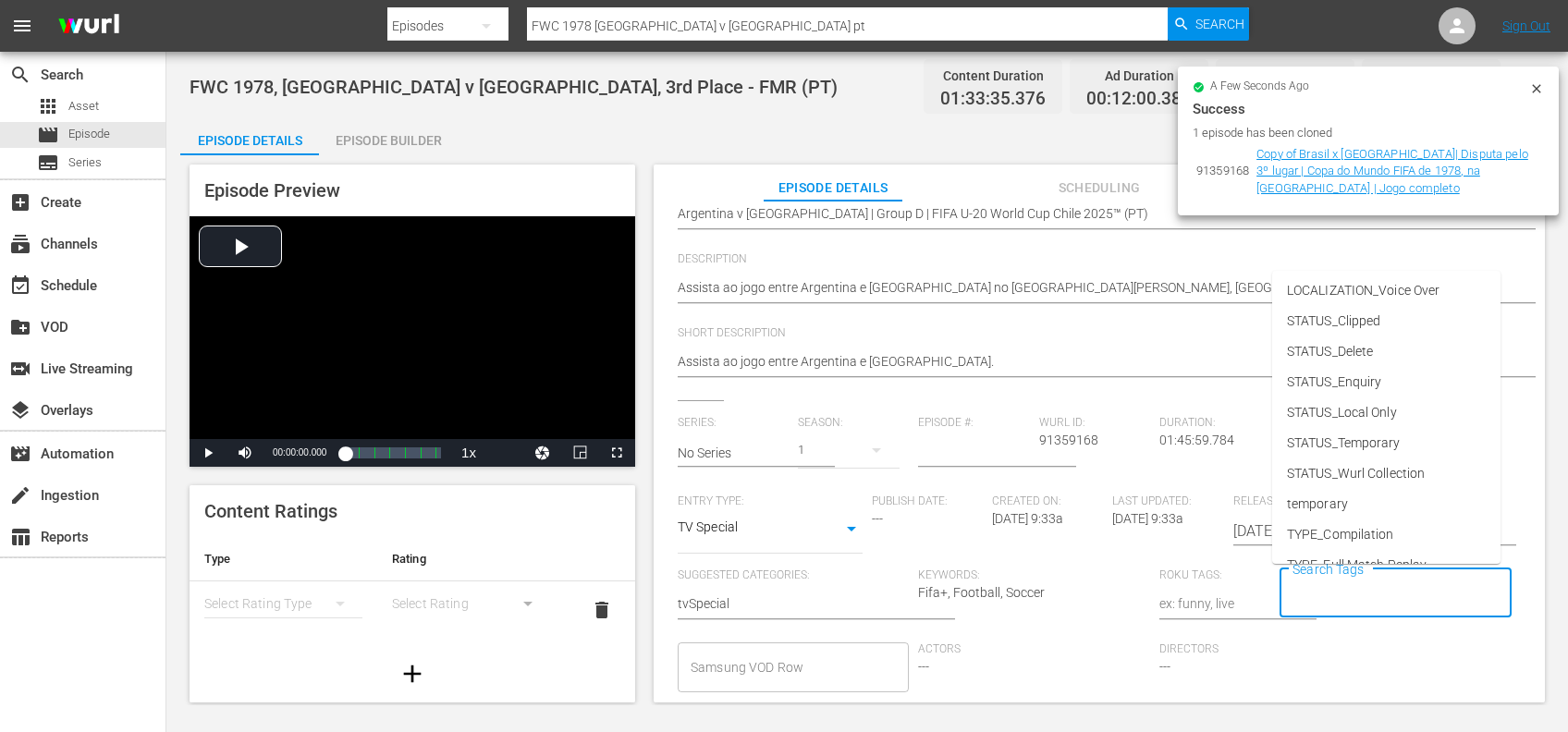
scroll to position [271, 0]
drag, startPoint x: 1389, startPoint y: 484, endPoint x: 1397, endPoint y: 571, distance: 87.4
click at [1389, 490] on li "TYPE_Live" at bounding box center [1385, 481] width 228 height 31
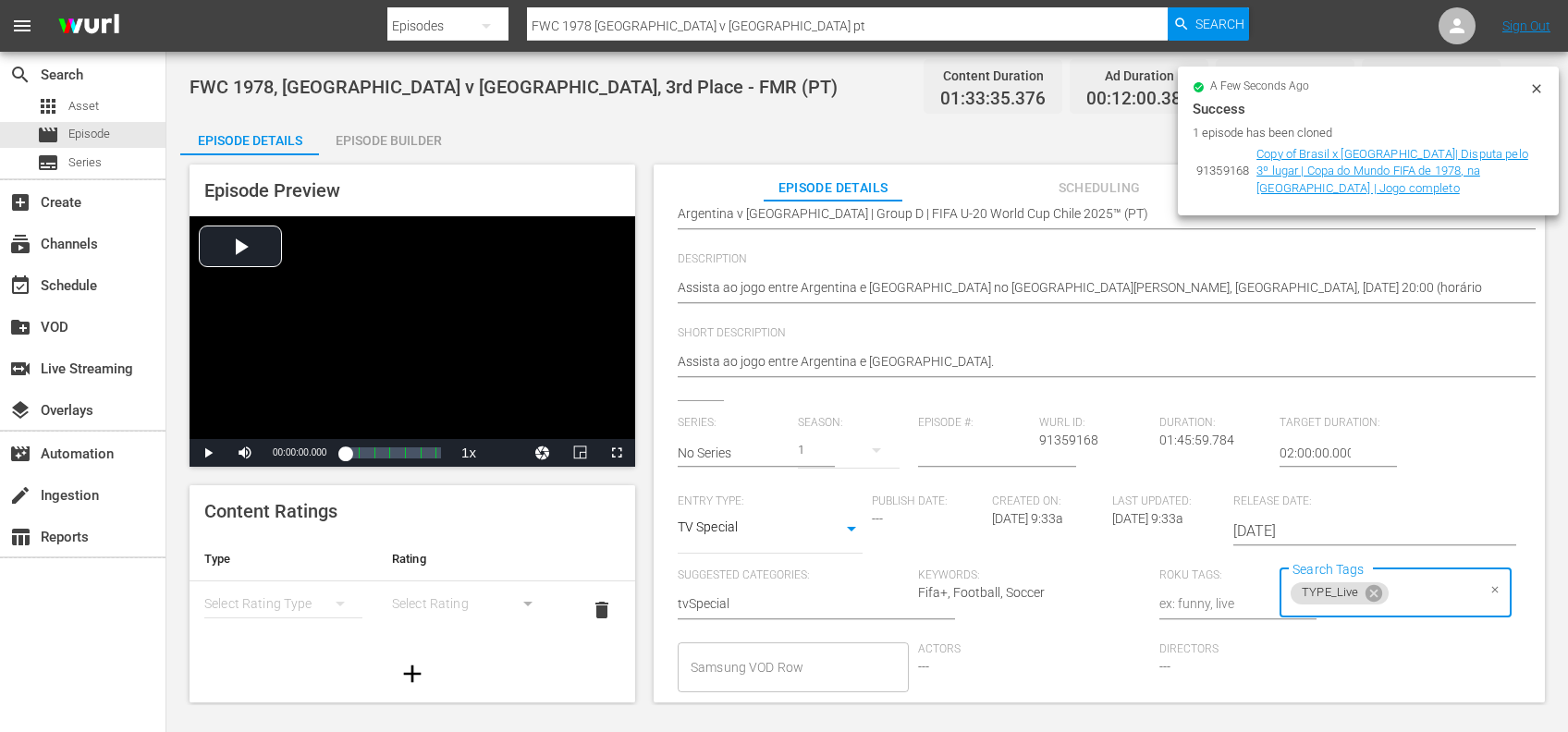
click at [1425, 588] on input "Search Tags" at bounding box center [1432, 593] width 84 height 34
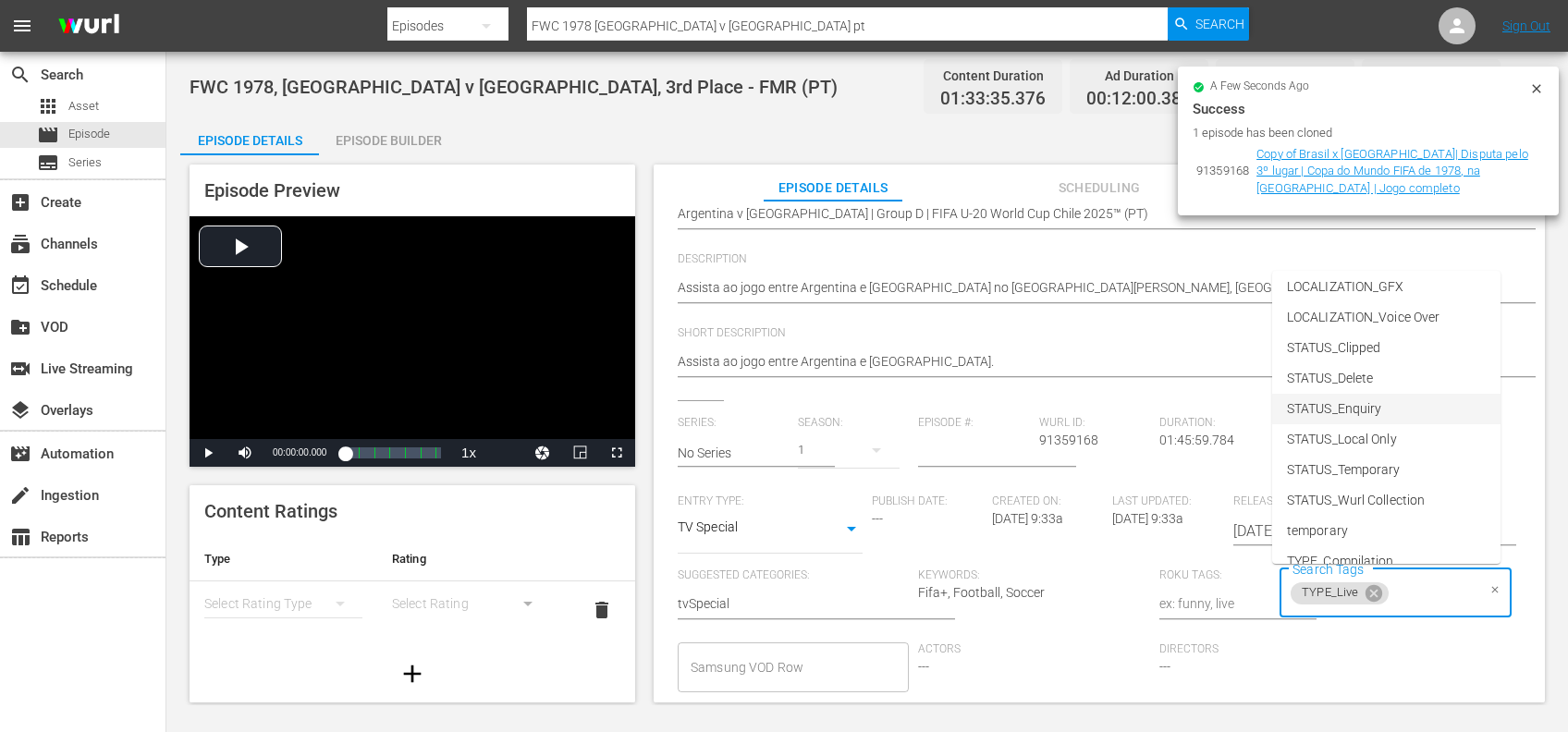
scroll to position [118, 0]
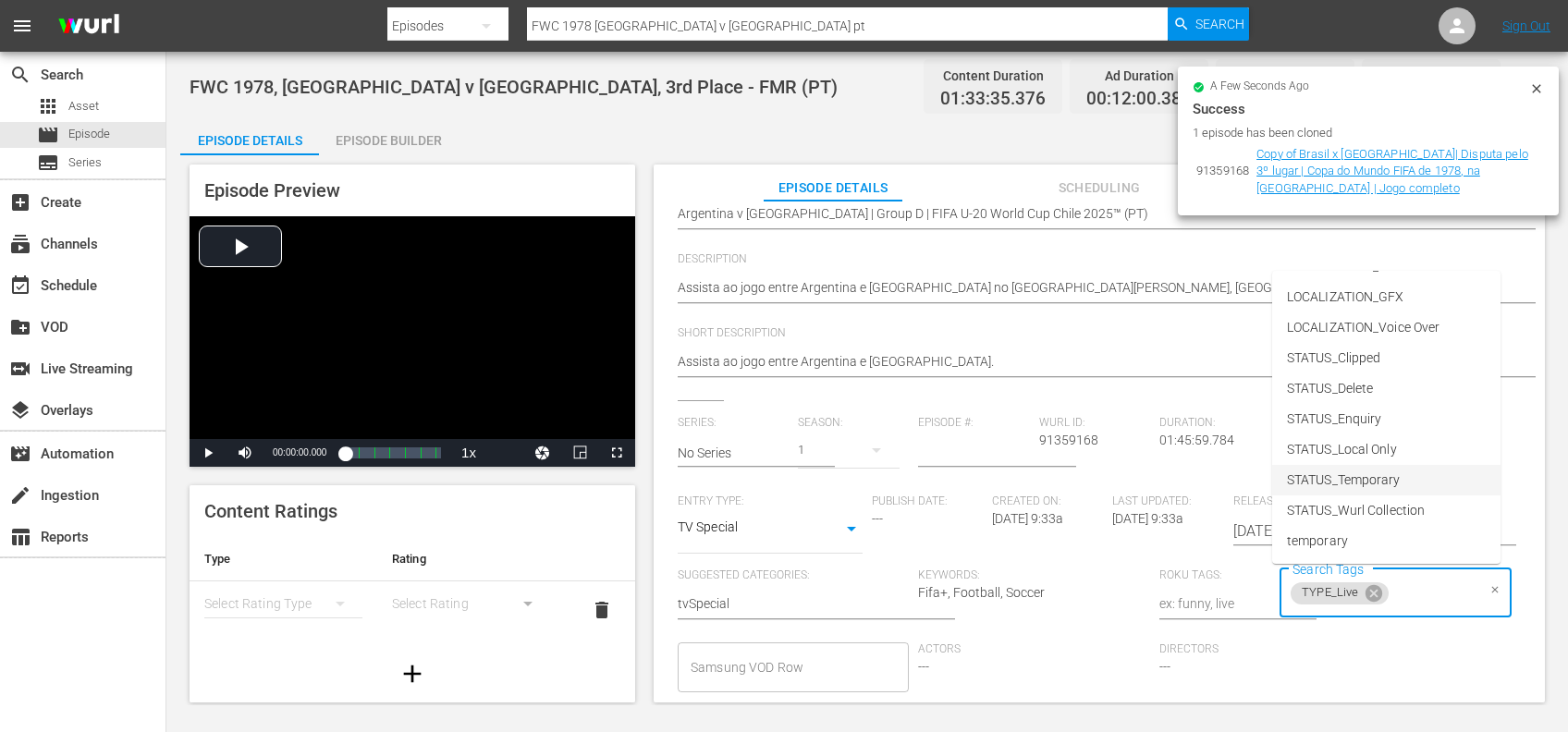
click at [1399, 466] on li "STATUS_Temporary" at bounding box center [1385, 481] width 228 height 31
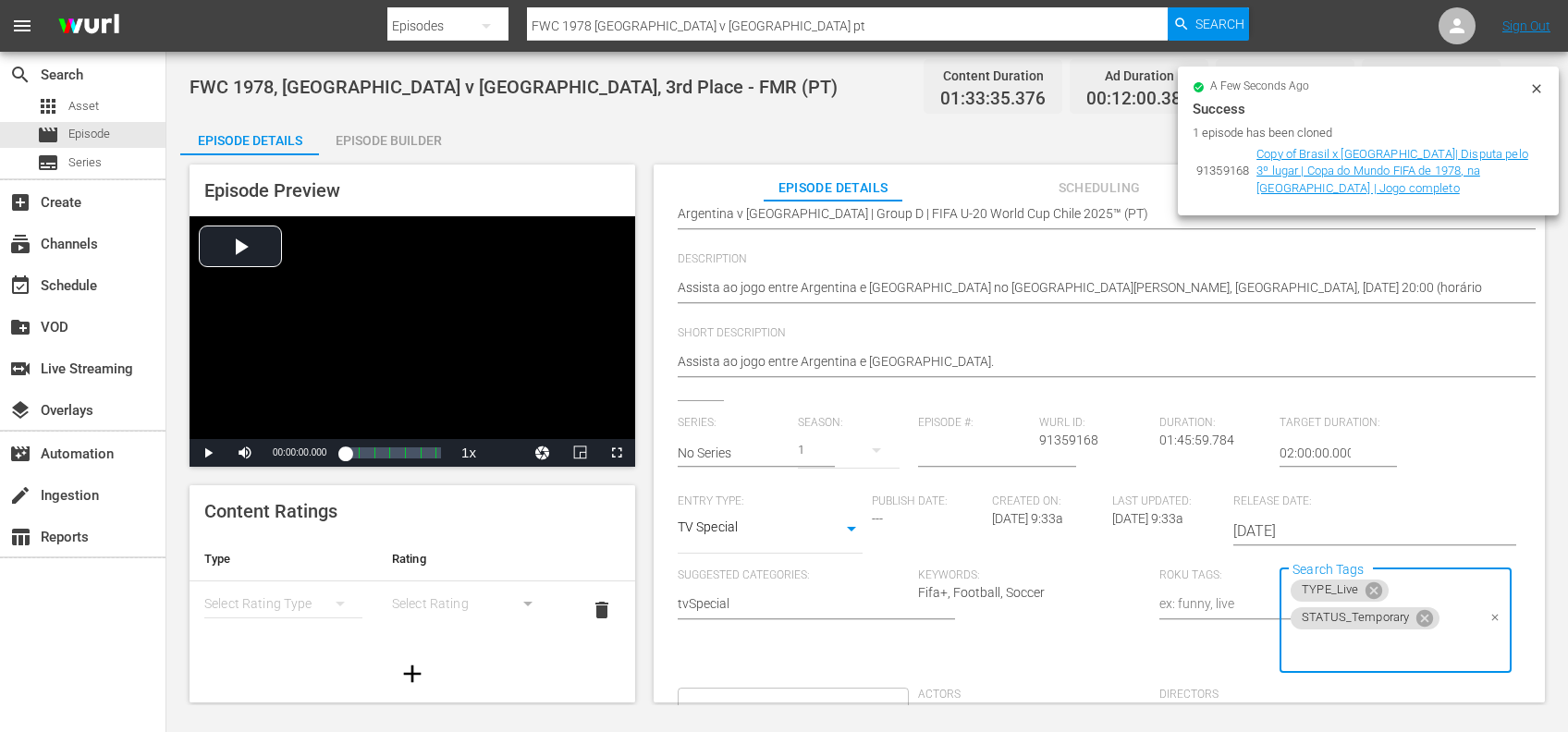
click at [1538, 92] on icon at bounding box center [1535, 88] width 14 height 14
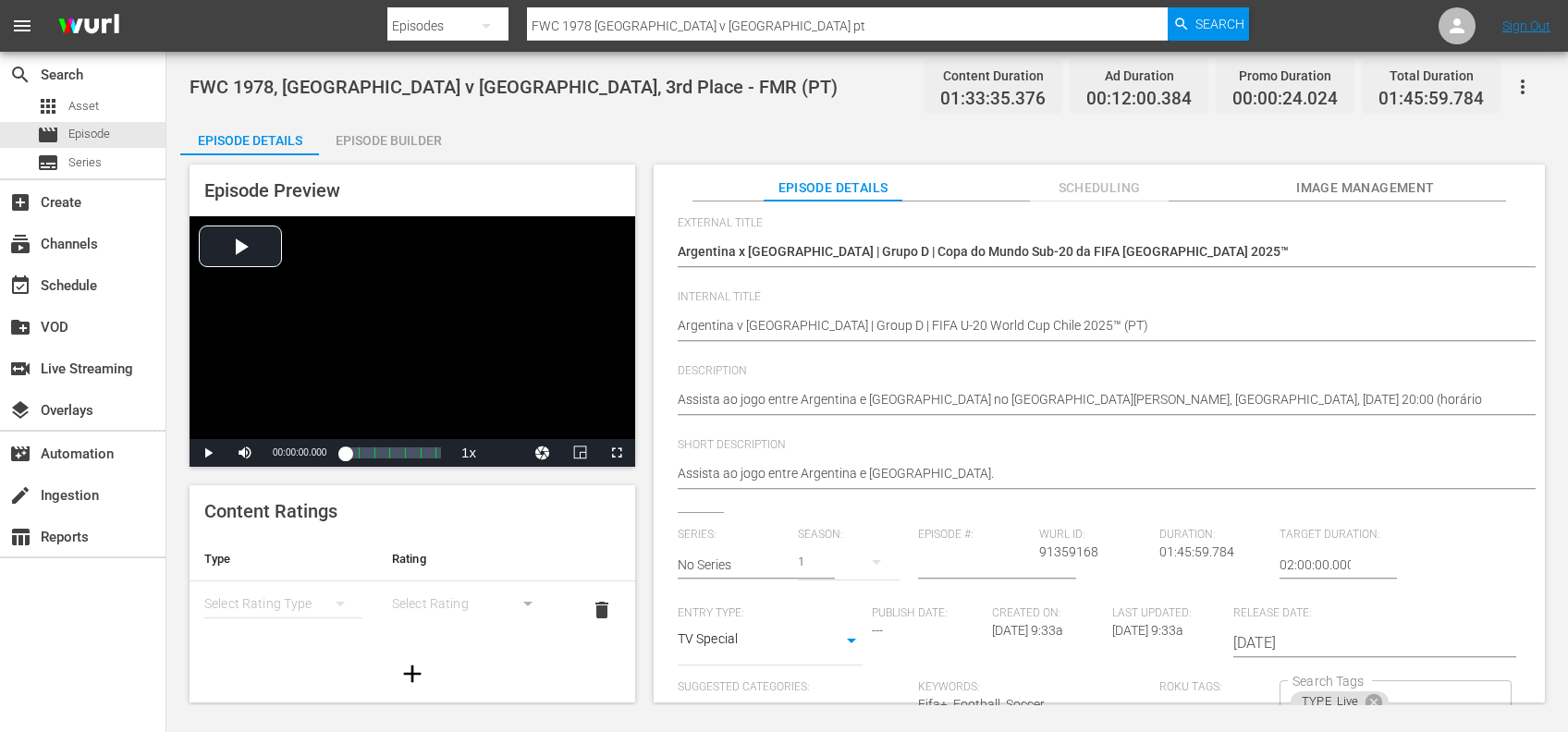
scroll to position [0, 0]
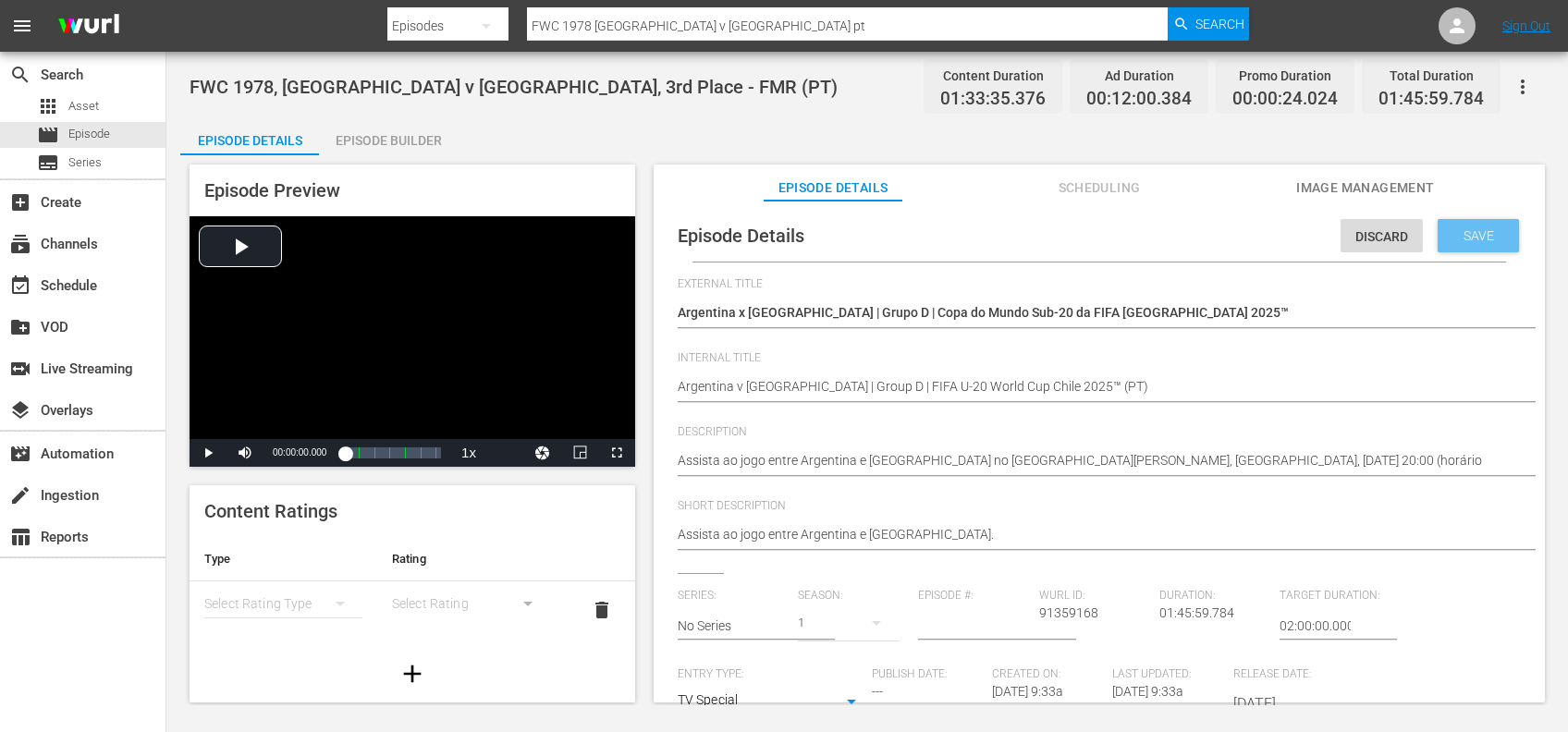
click at [1459, 241] on span "Save" at bounding box center [1479, 235] width 60 height 14
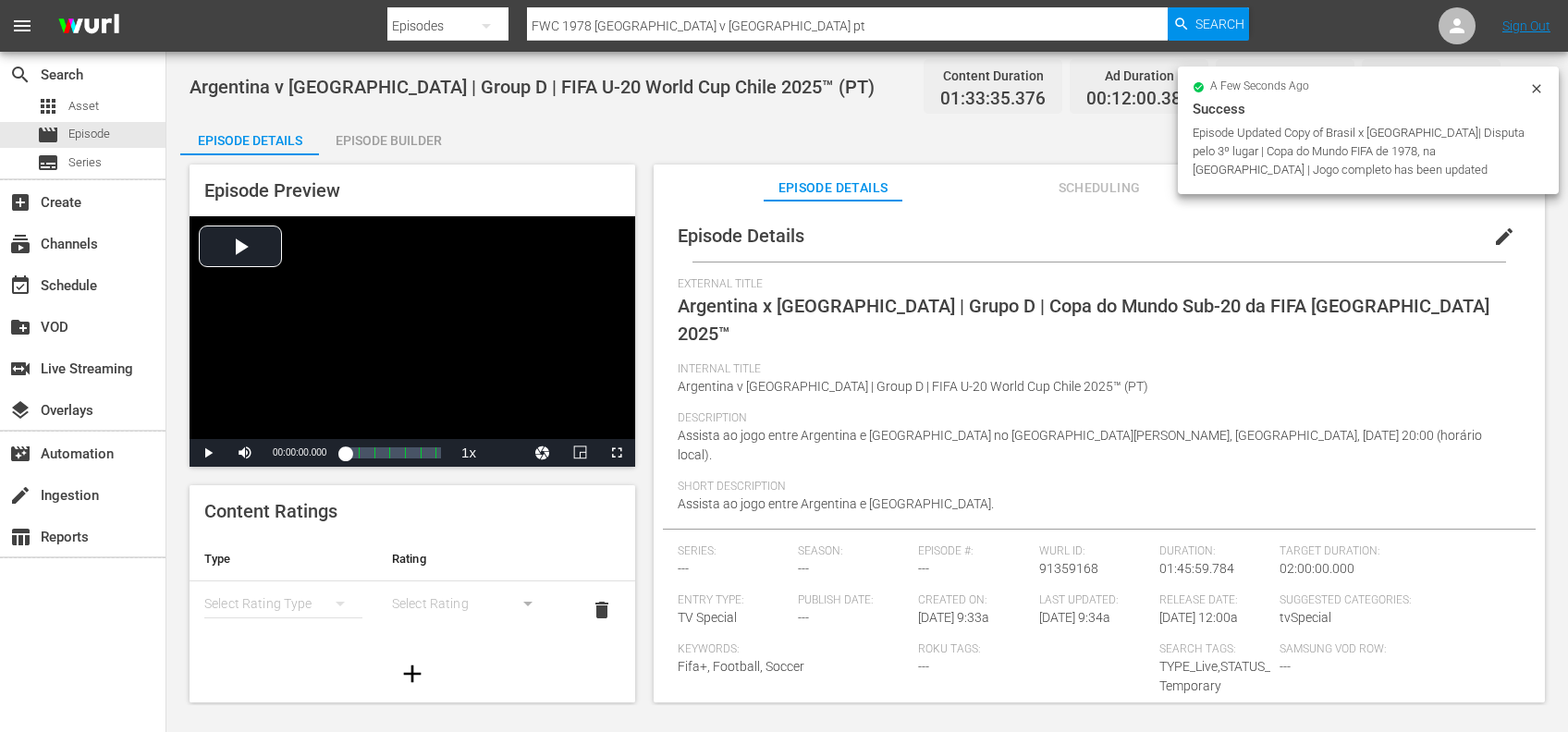
click at [1531, 88] on icon at bounding box center [1535, 88] width 14 height 14
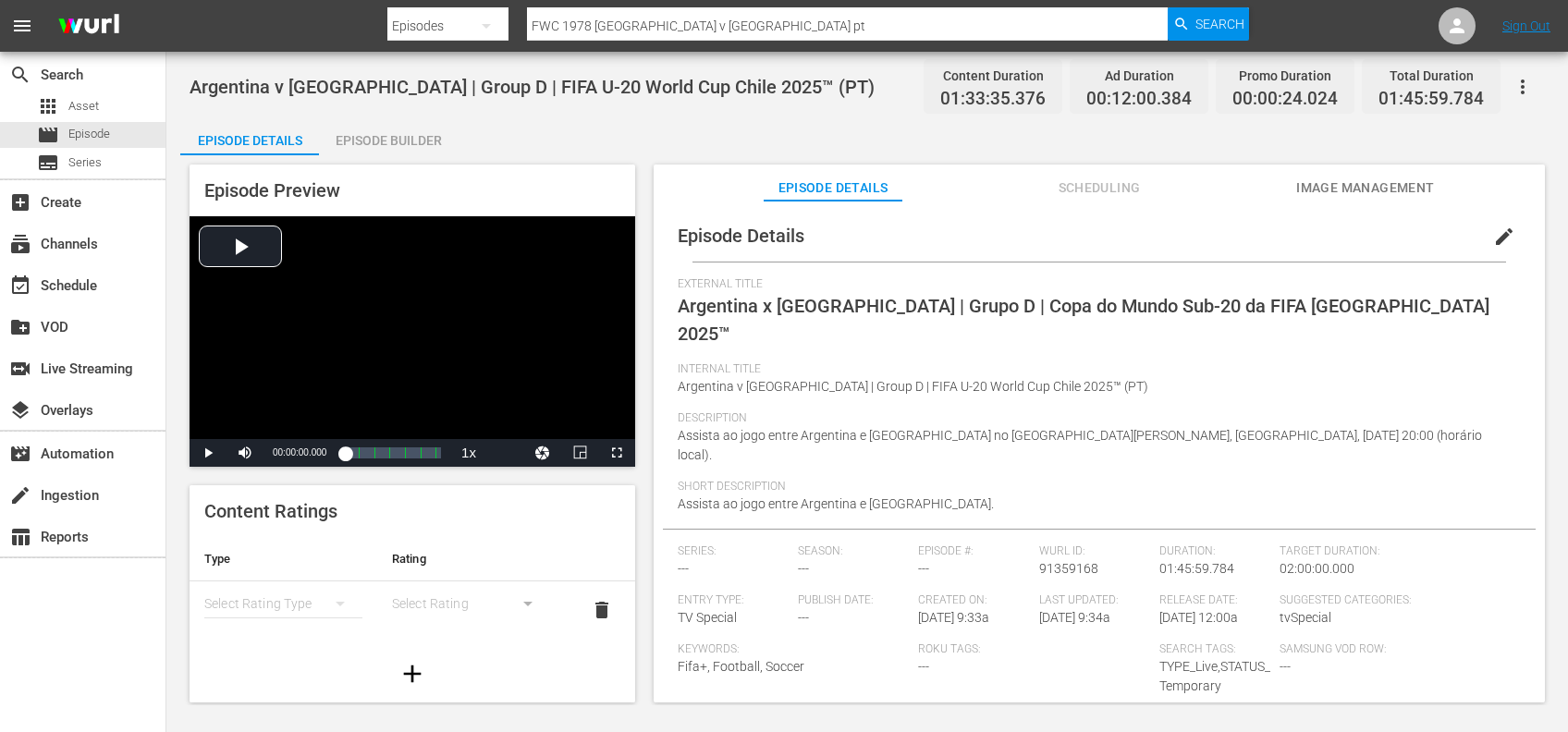
click at [1403, 184] on span "Image Management" at bounding box center [1365, 189] width 138 height 23
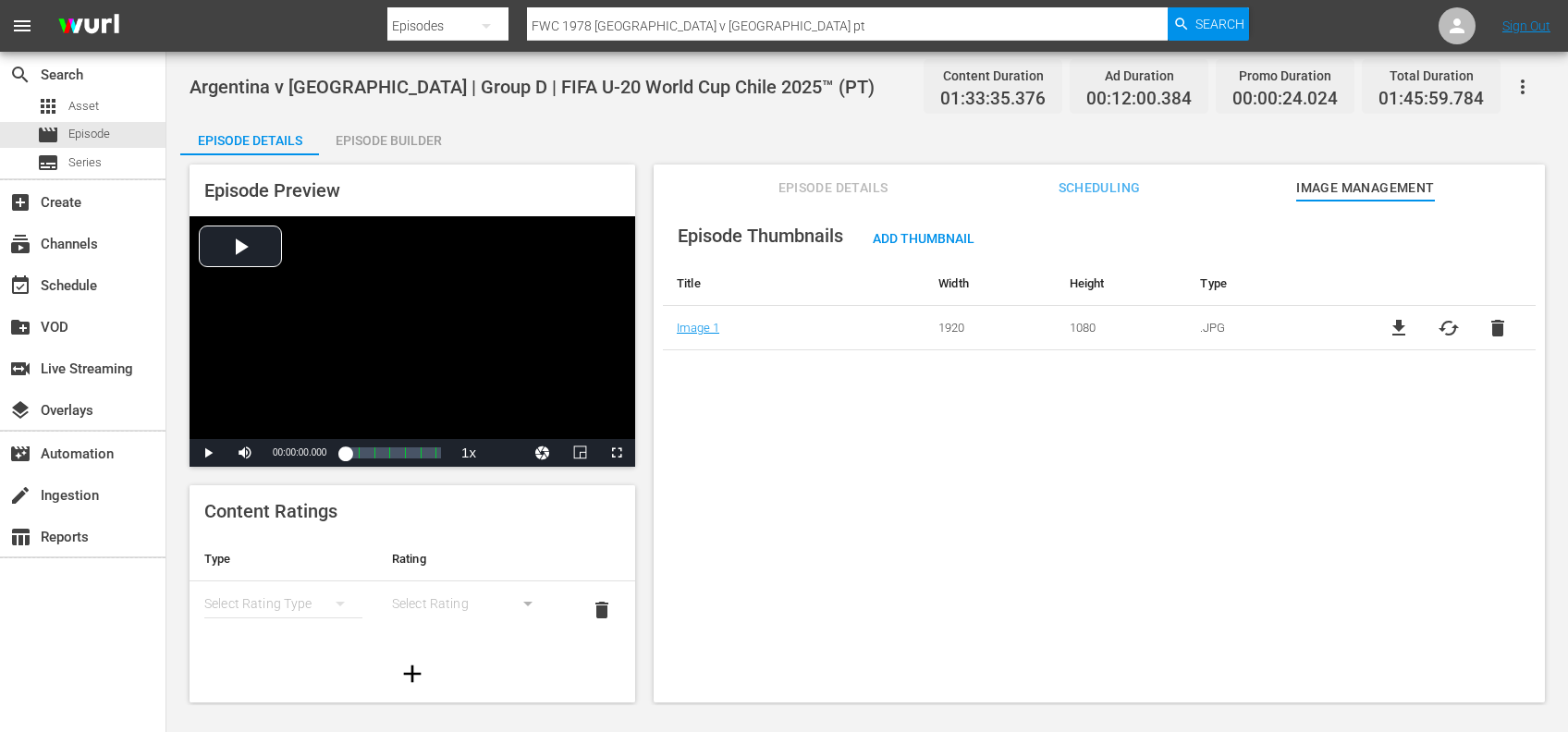
click at [1486, 329] on span "delete" at bounding box center [1497, 328] width 22 height 22
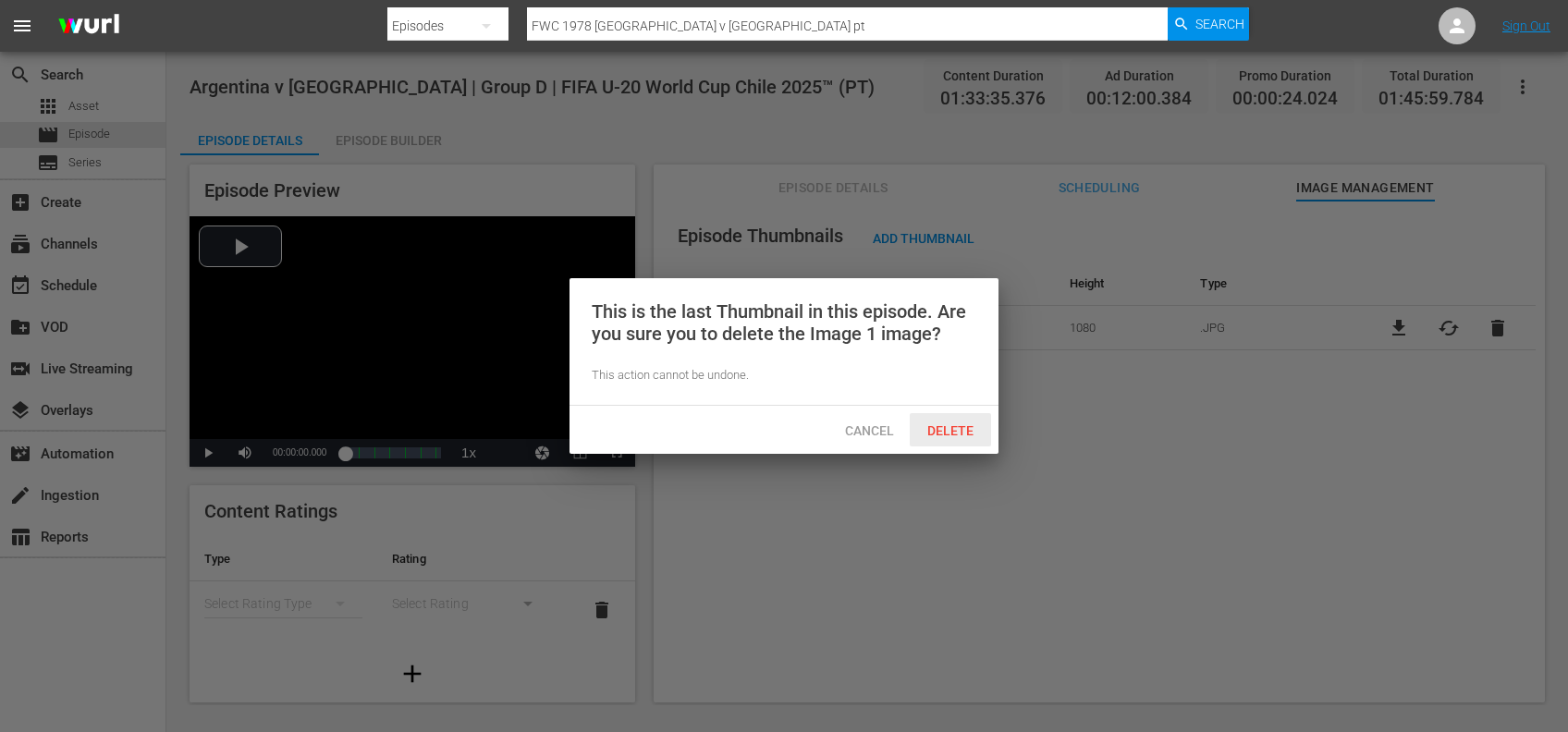
click at [959, 436] on span "Delete" at bounding box center [950, 430] width 76 height 14
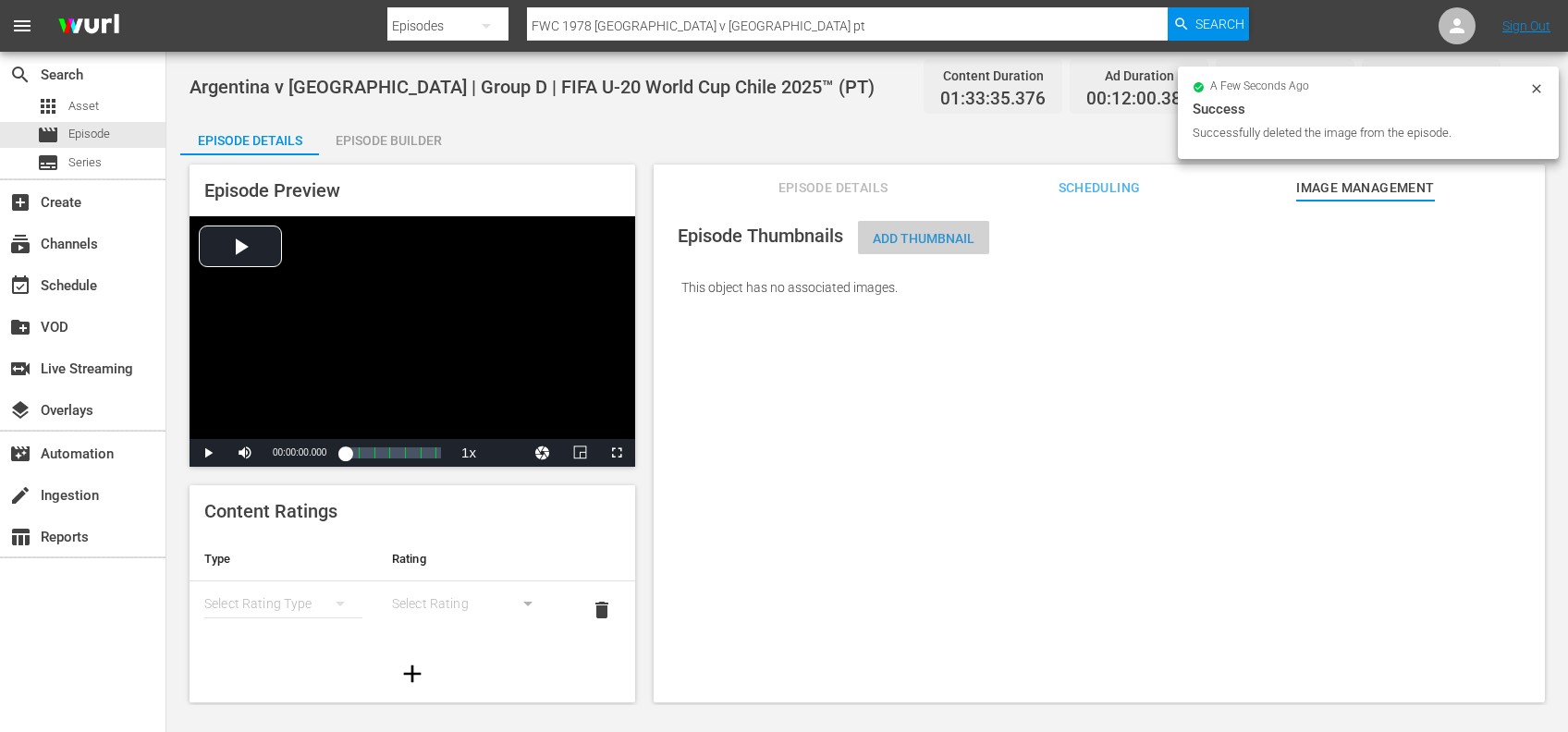
click at [947, 239] on span "Add Thumbnail" at bounding box center [923, 238] width 132 height 14
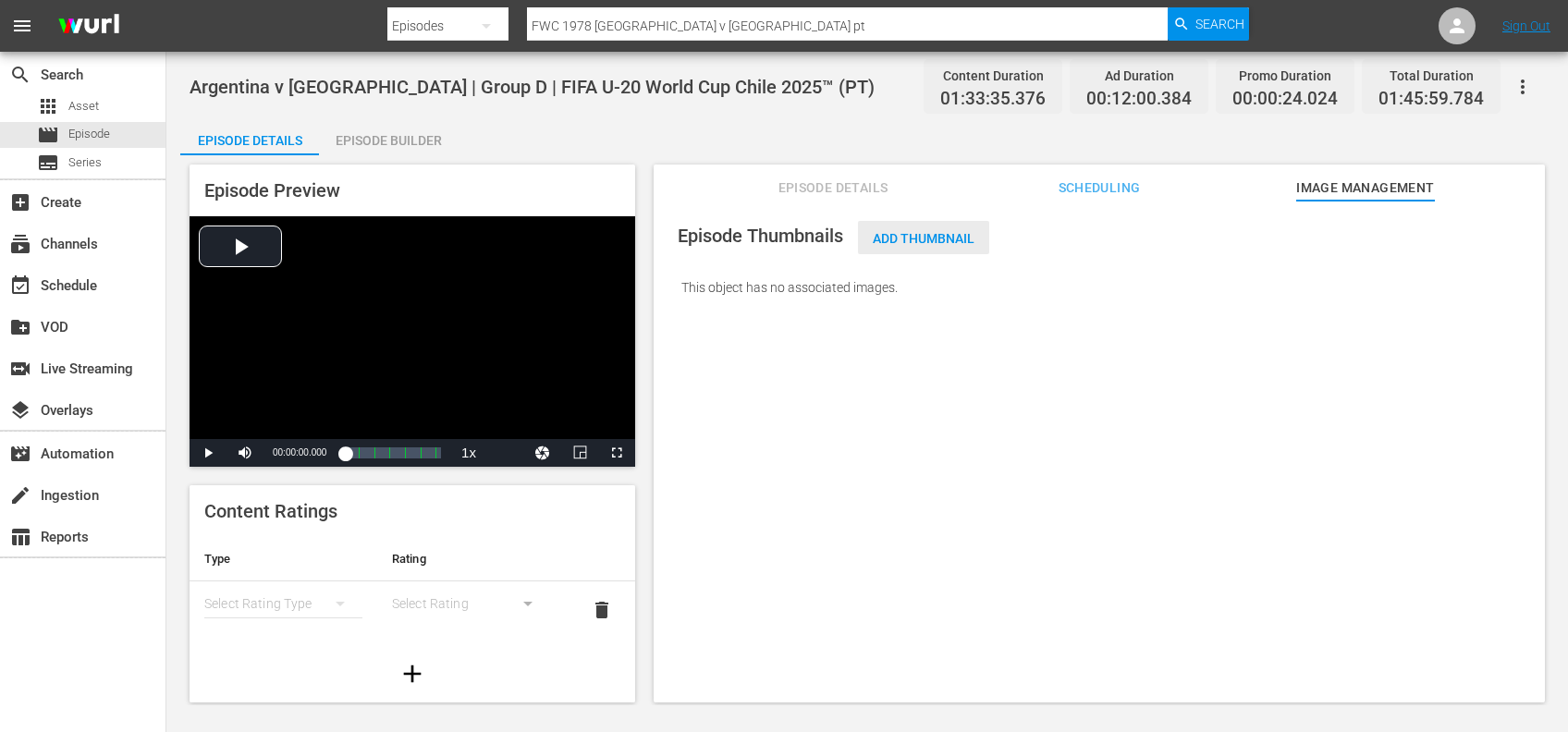
click at [945, 235] on span "Add Thumbnail" at bounding box center [923, 238] width 132 height 14
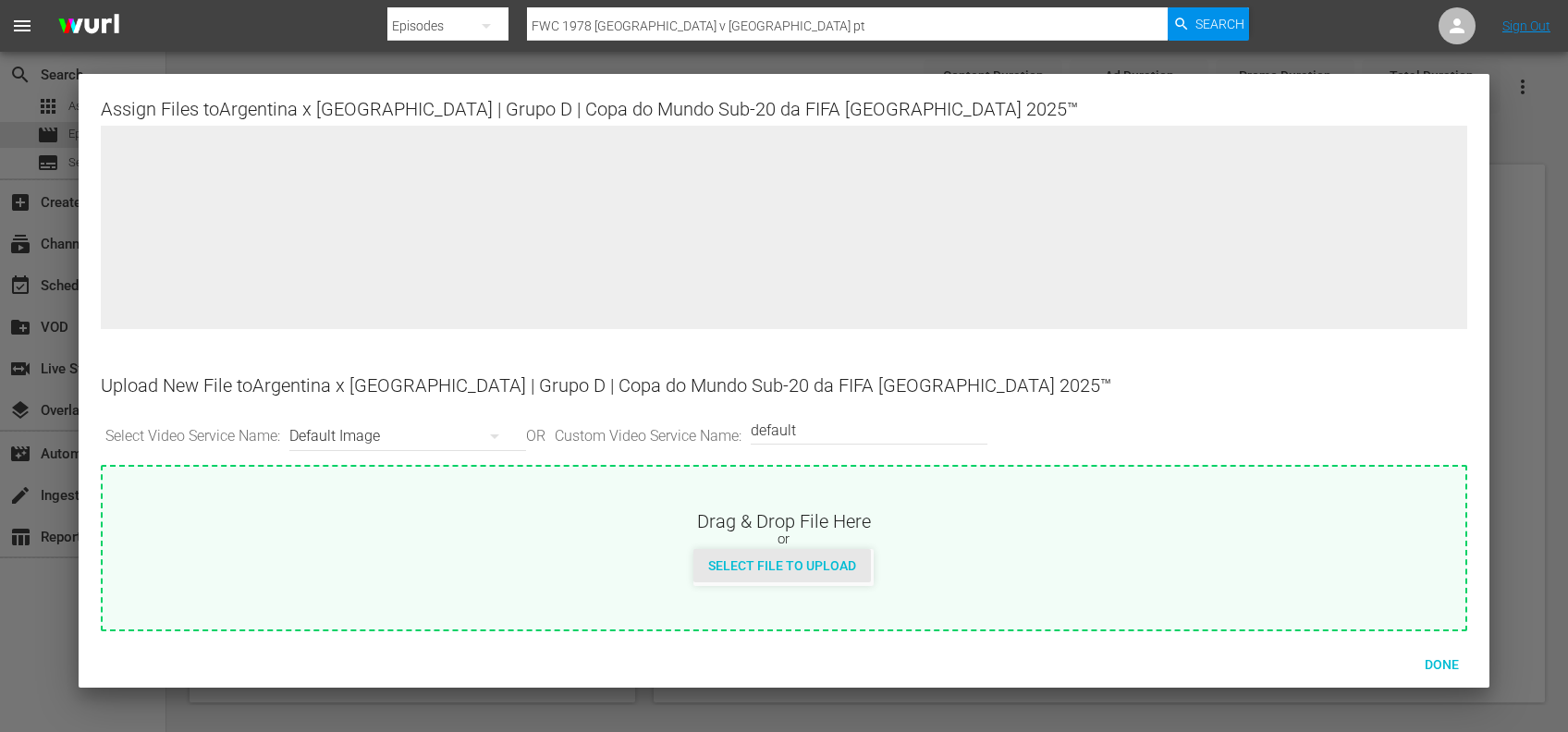
click at [783, 564] on span "Select File to Upload" at bounding box center [782, 566] width 178 height 14
type input "C:\fakepath\16a.jpg"
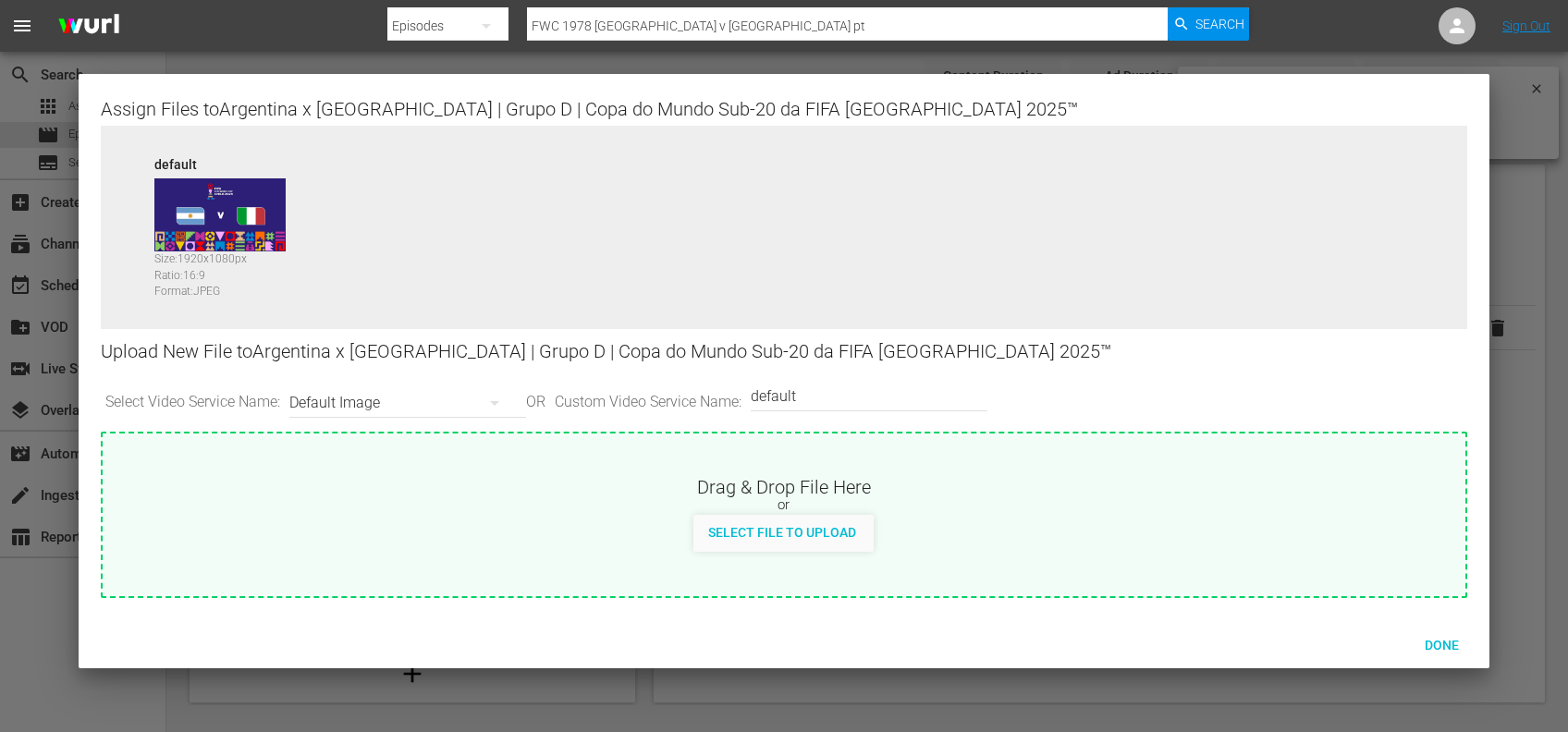
click at [841, 387] on input "default" at bounding box center [864, 396] width 228 height 44
type input "default 1"
click at [813, 517] on div "Select File to Upload" at bounding box center [782, 533] width 178 height 35
type input "C:\fakepath\16b.jpg"
click at [1436, 639] on span "Done" at bounding box center [1441, 644] width 63 height 14
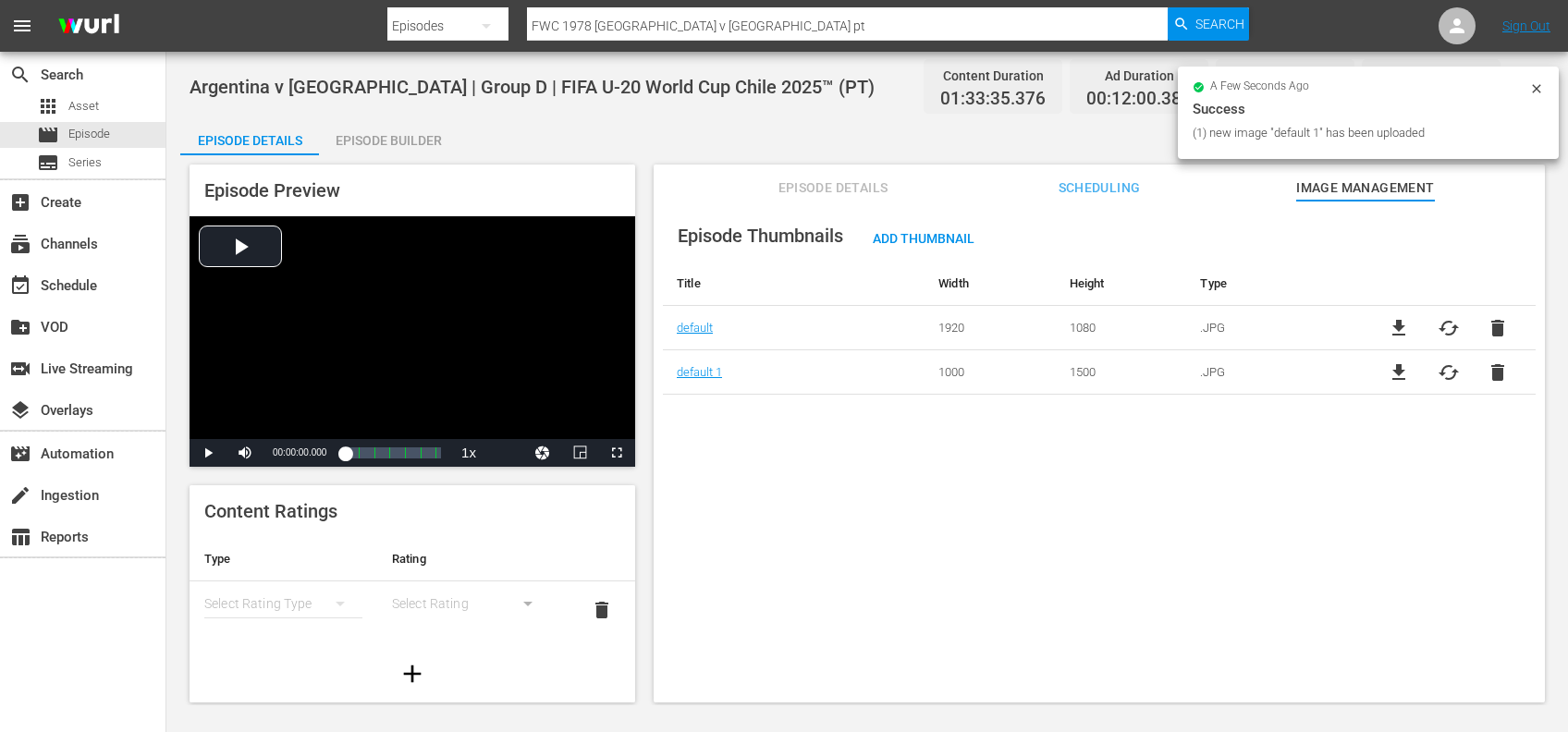
click at [882, 185] on span "Episode Details" at bounding box center [833, 189] width 138 height 23
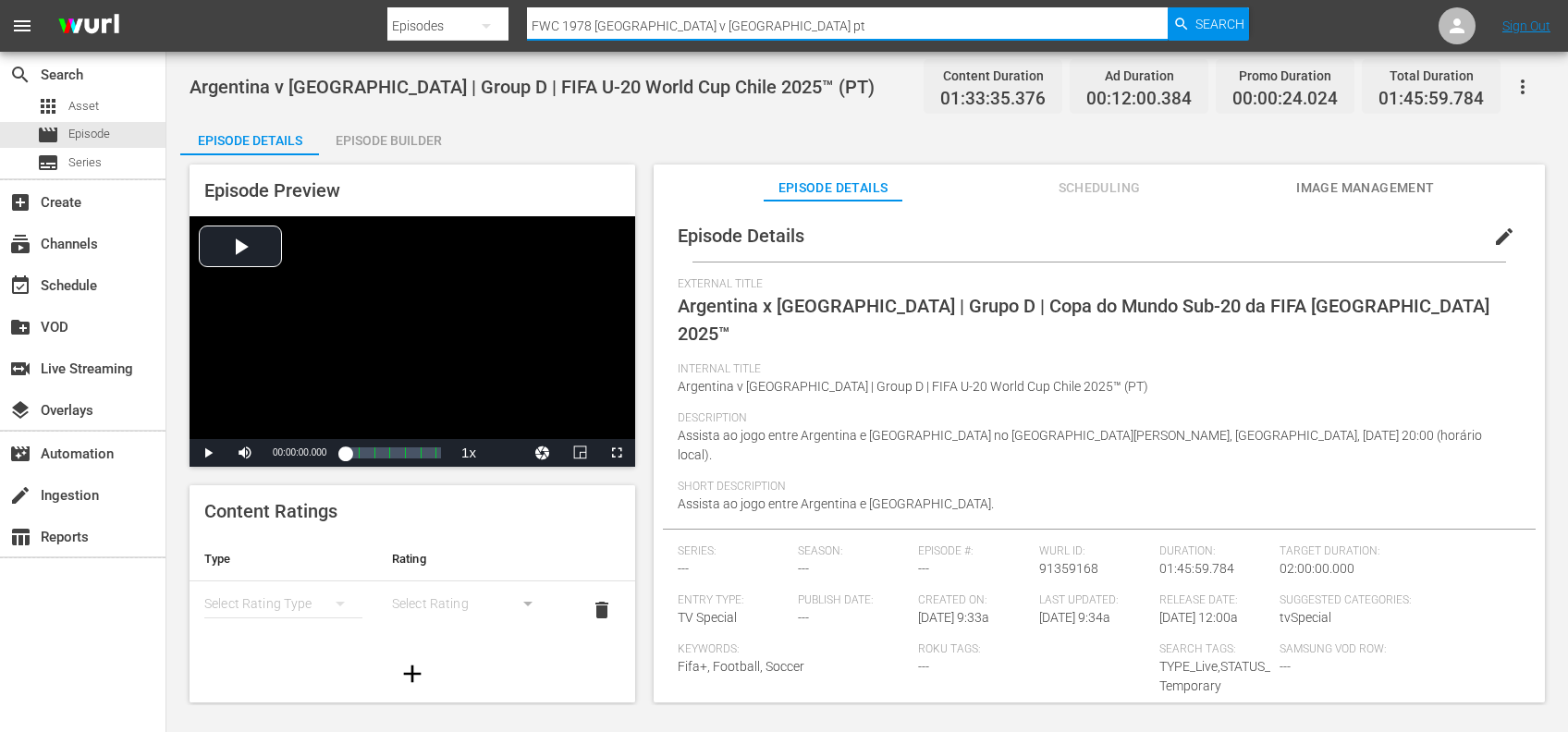
drag, startPoint x: 761, startPoint y: 25, endPoint x: 408, endPoint y: 27, distance: 353.0
click at [408, 27] on div "Search By Episodes Search ID, Title, Description, Keywords, or Category FWC 197…" at bounding box center [818, 26] width 862 height 44
paste input "South Africa vs [GEOGRAPHIC_DATA]"
type input "South Africa vs [GEOGRAPHIC_DATA]"
click at [1208, 31] on span "Search" at bounding box center [1219, 24] width 49 height 34
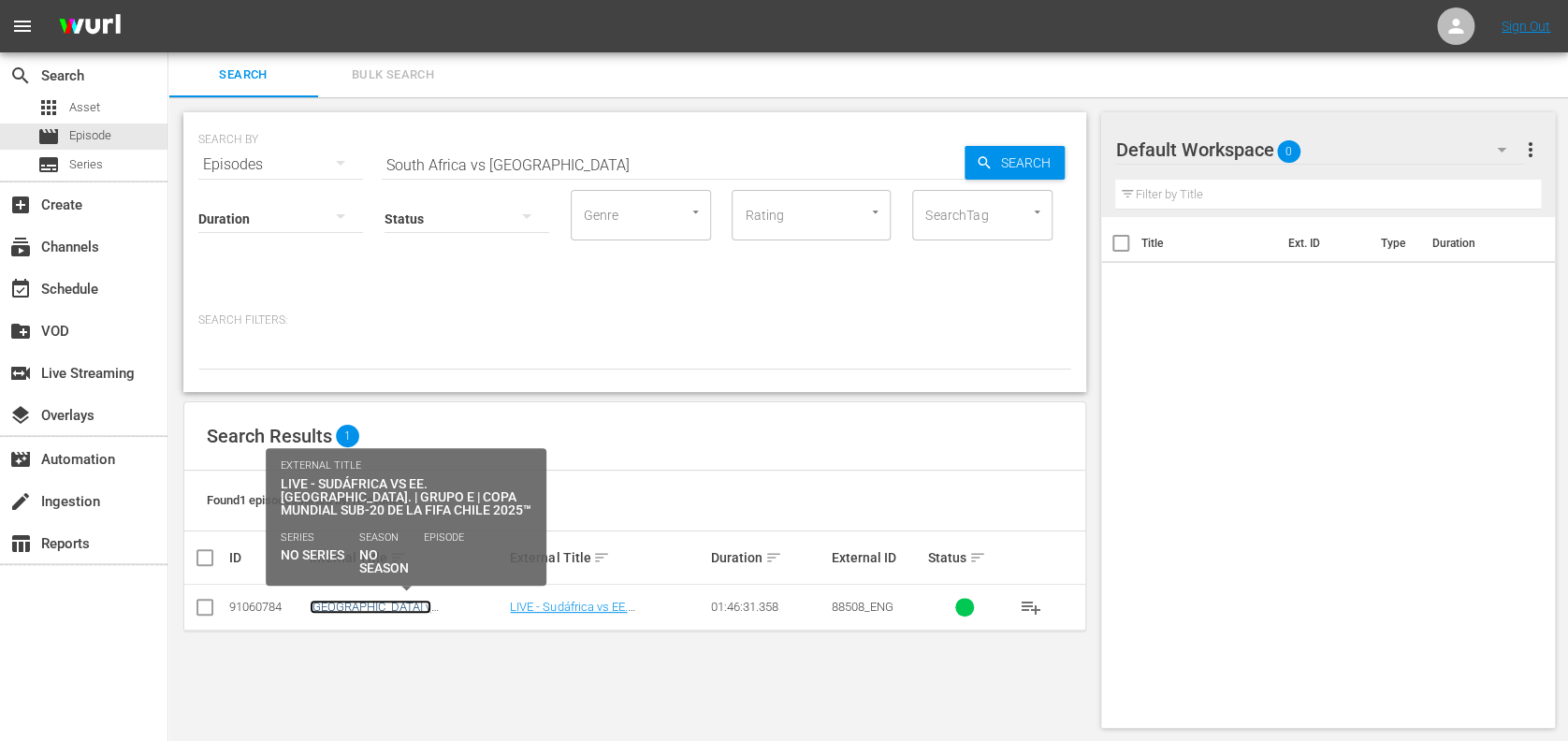
click at [426, 606] on link "[GEOGRAPHIC_DATA] v [GEOGRAPHIC_DATA] | Group E | FIFA U-20 World Cup Chile 202…" at bounding box center [406, 620] width 194 height 42
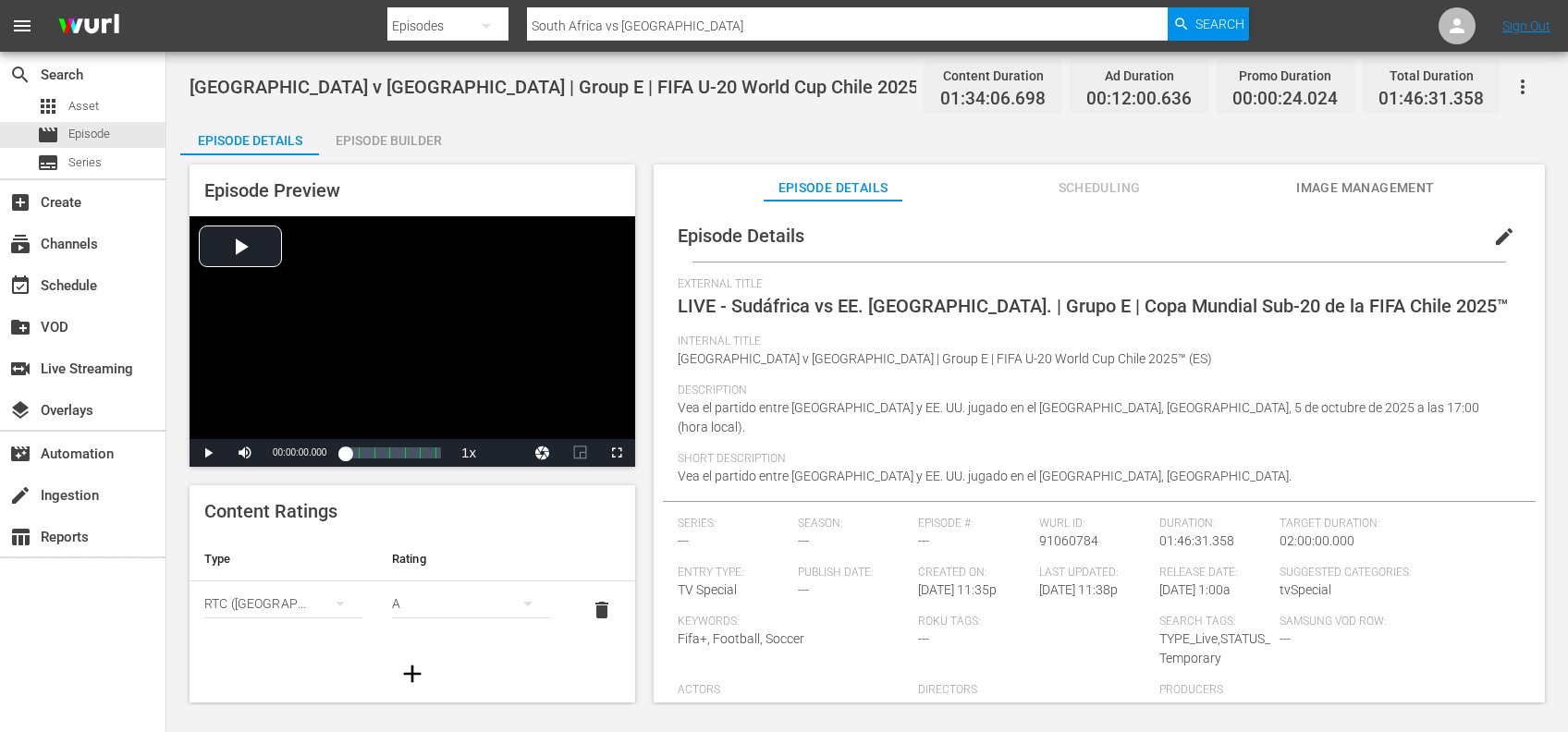
click at [1368, 191] on span "Image Management" at bounding box center [1365, 189] width 138 height 23
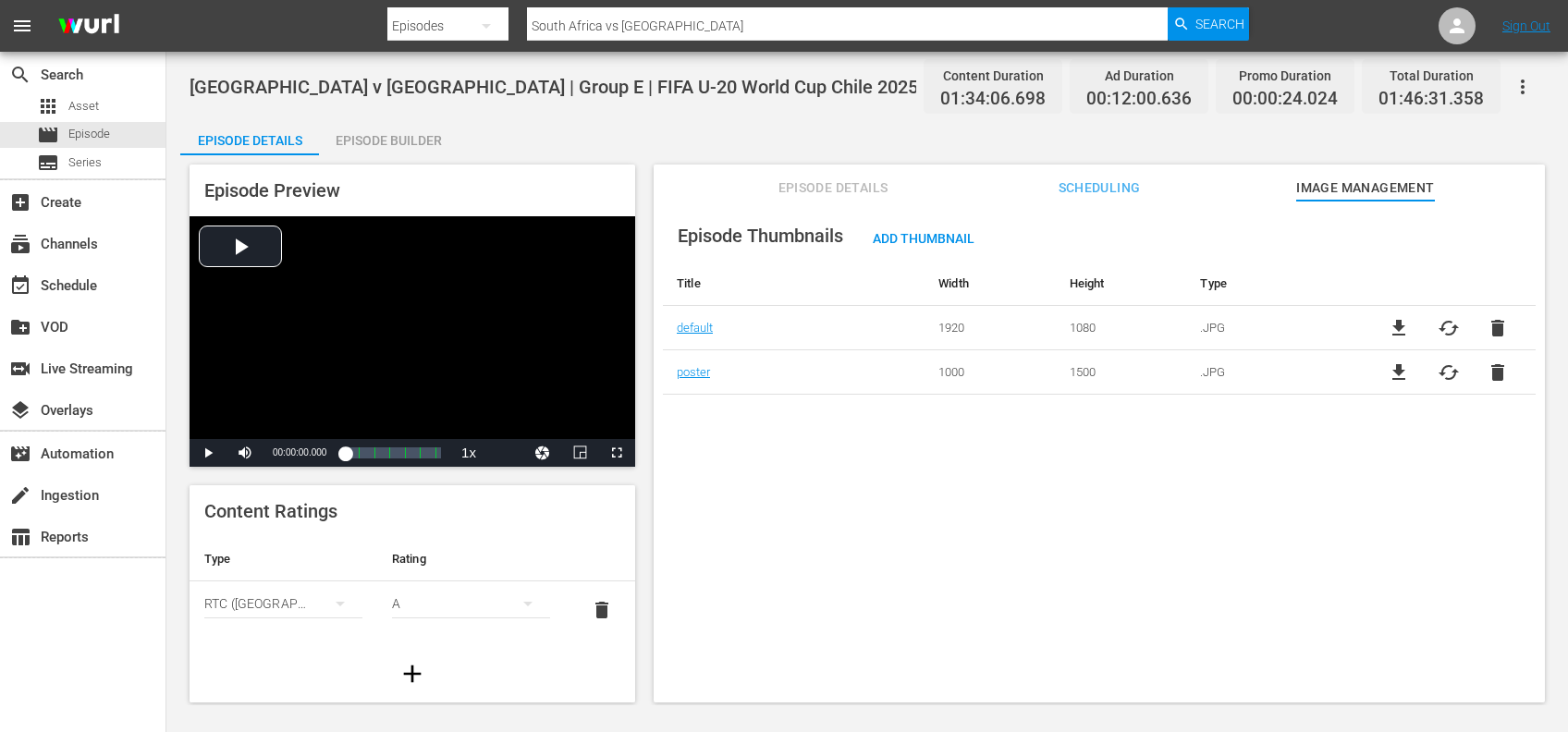
click at [1387, 331] on span "file_download" at bounding box center [1398, 328] width 22 height 22
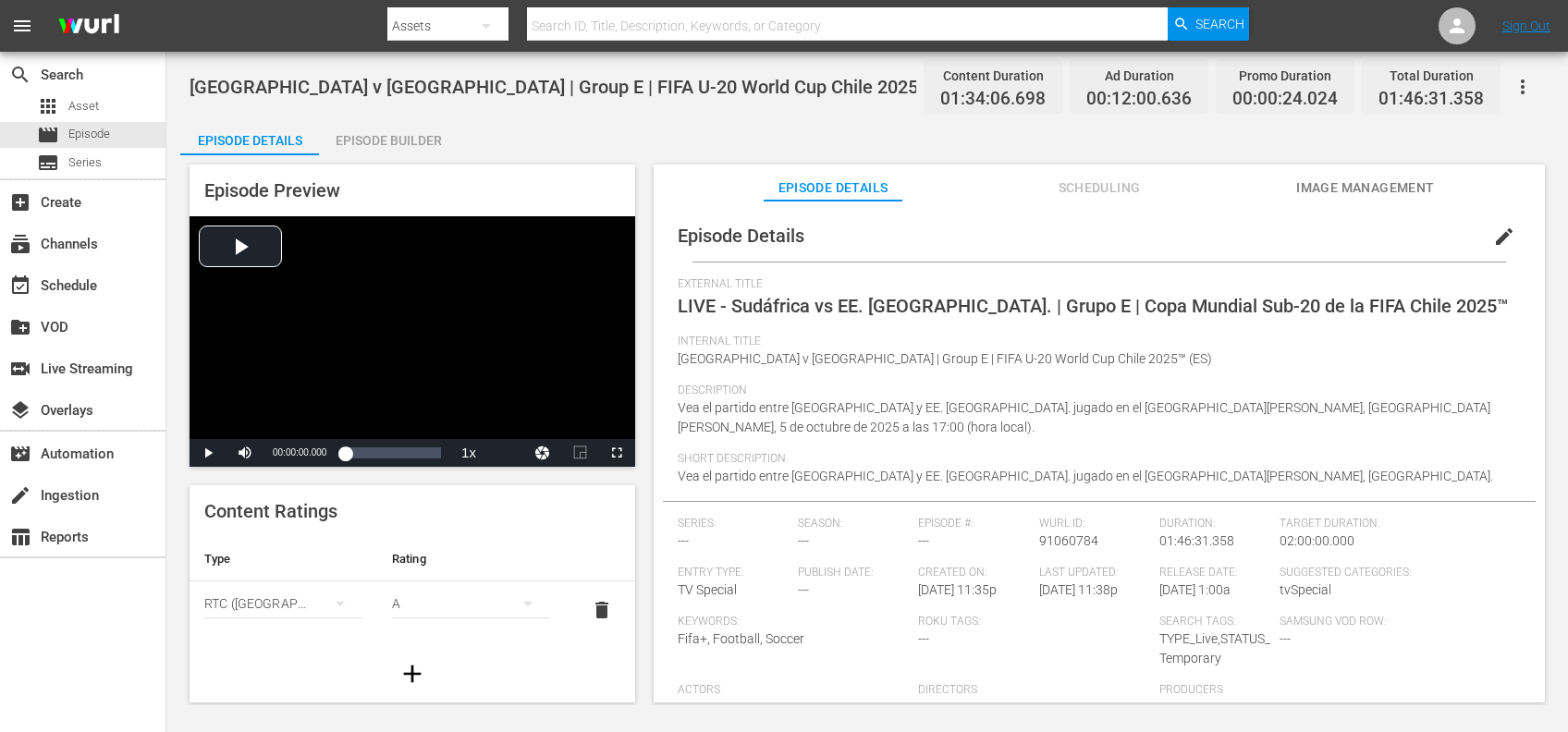
click at [1365, 193] on span "Image Management" at bounding box center [1365, 189] width 138 height 23
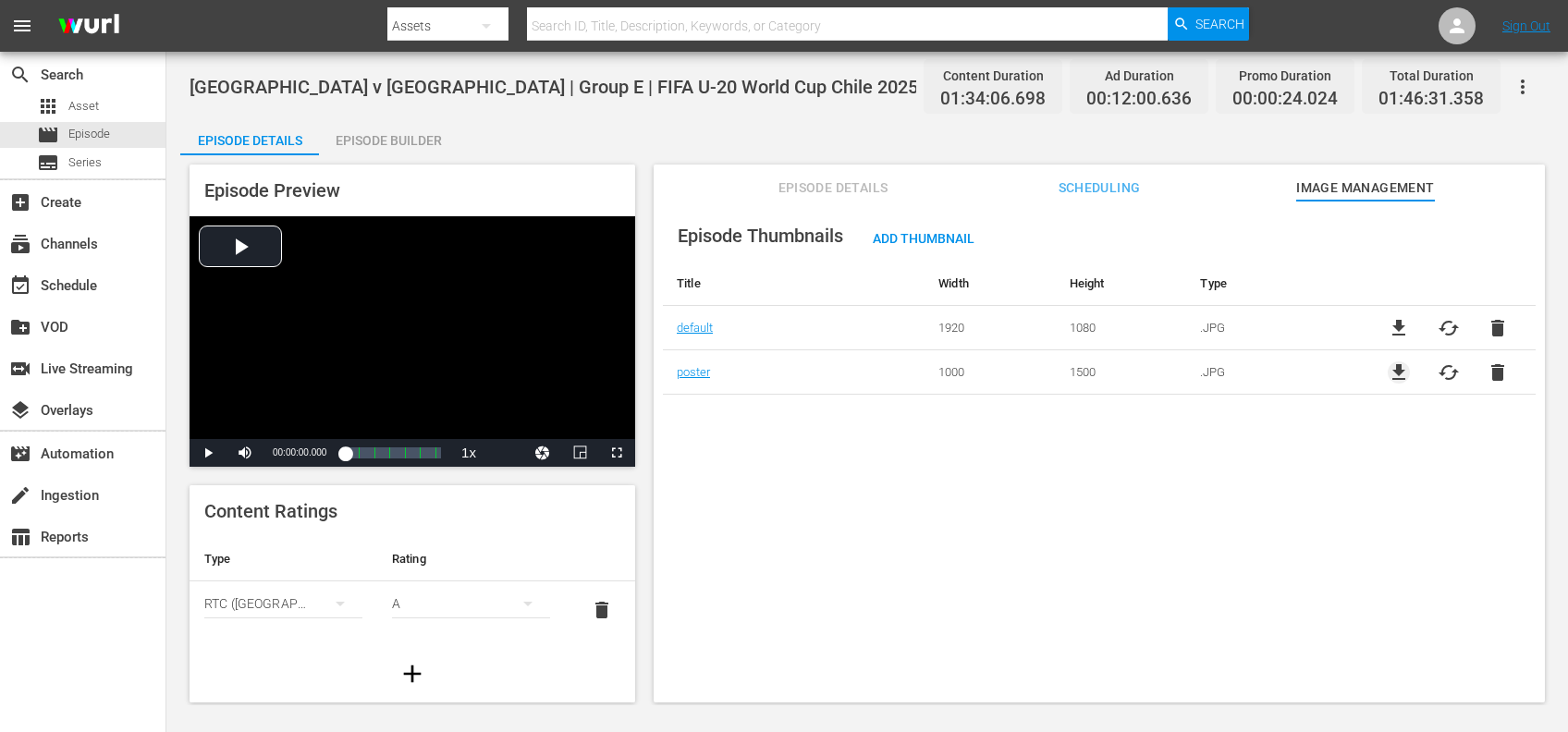
click at [1392, 365] on span "file_download" at bounding box center [1398, 372] width 22 height 22
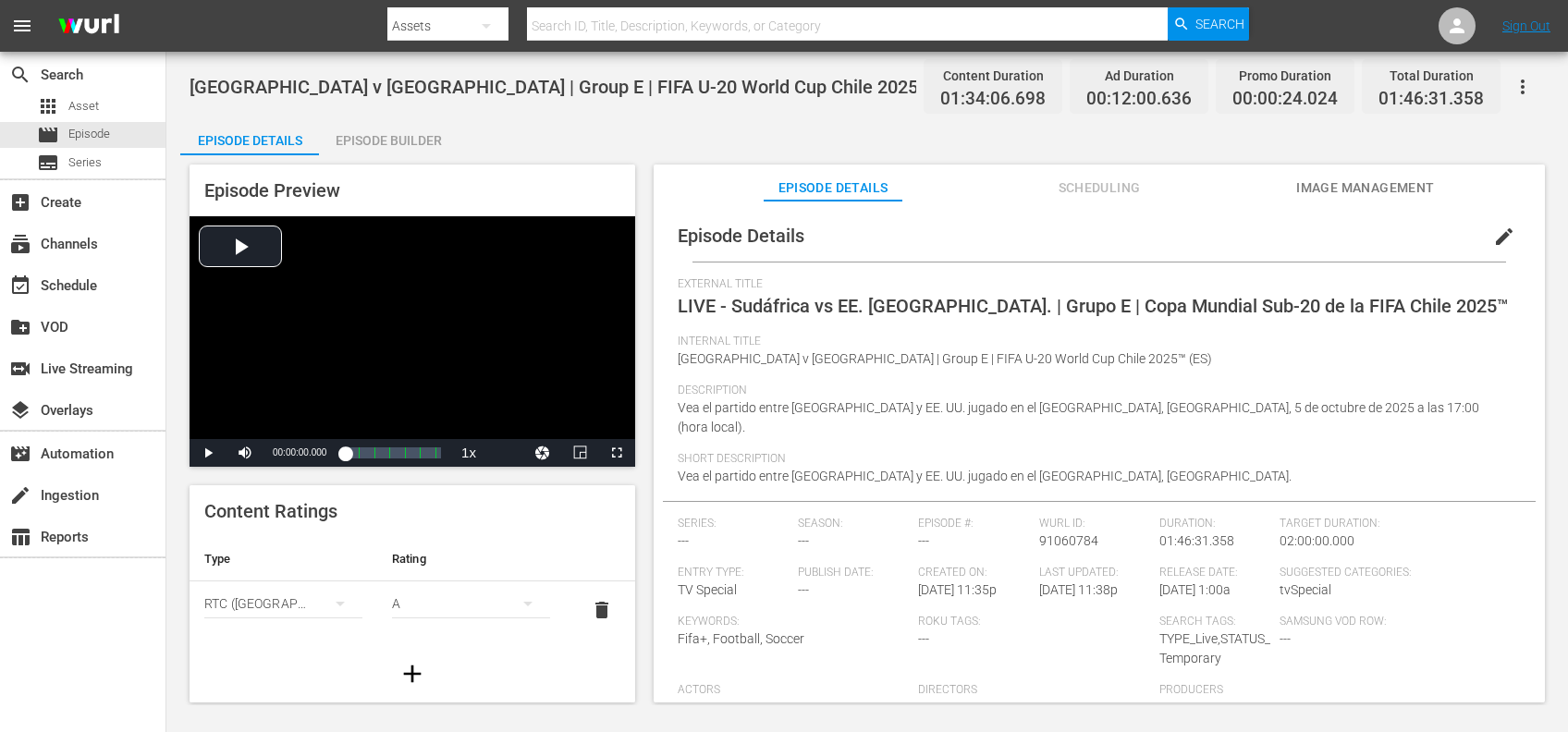
click at [669, 28] on input "text" at bounding box center [847, 26] width 641 height 44
paste input "Nigeria vs [GEOGRAPHIC_DATA]"
type input "Nigeria vs [GEOGRAPHIC_DATA]"
click at [1207, 29] on span "Search" at bounding box center [1219, 24] width 49 height 34
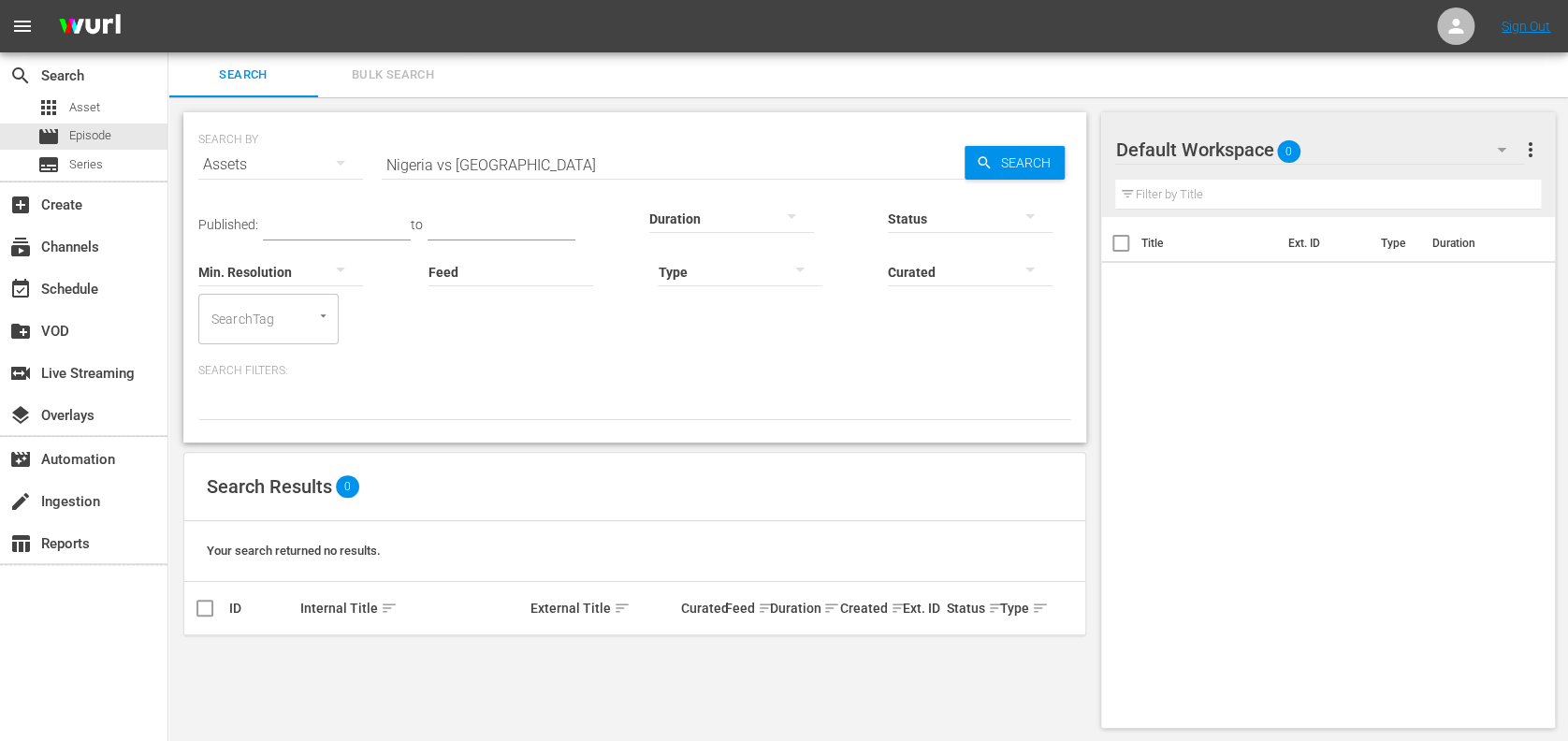
click at [536, 167] on input "Nigeria vs Colombia" at bounding box center [673, 165] width 583 height 45
click at [452, 165] on input "Nigeria vs Colombia" at bounding box center [673, 165] width 583 height 45
type input "Nigeria v Colombia"
click at [128, 125] on div "movie Episode" at bounding box center [84, 136] width 167 height 26
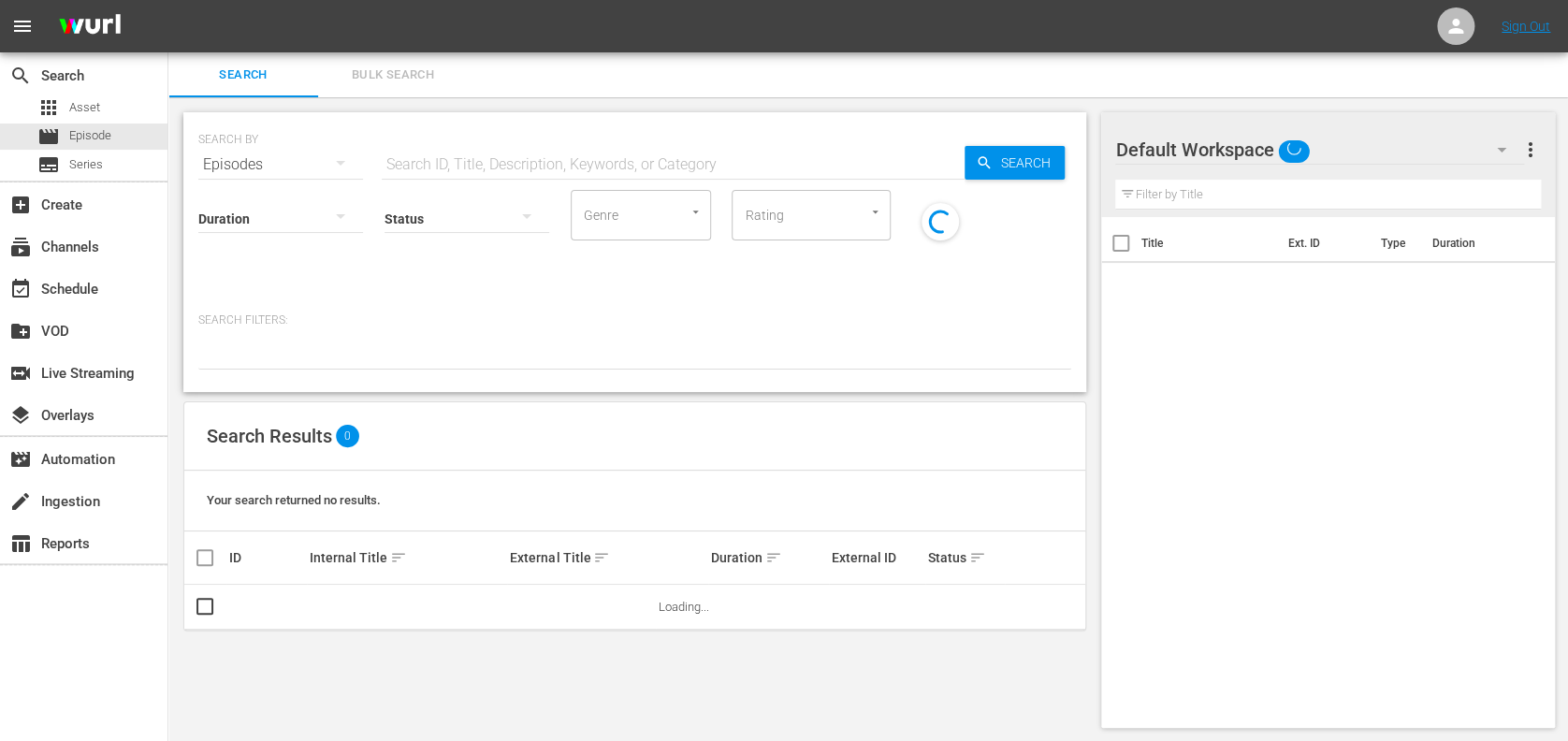
drag, startPoint x: 464, startPoint y: 159, endPoint x: 455, endPoint y: 163, distance: 9.8
click at [463, 158] on input "text" at bounding box center [673, 165] width 583 height 45
paste input "Nigeria vs Colombia"
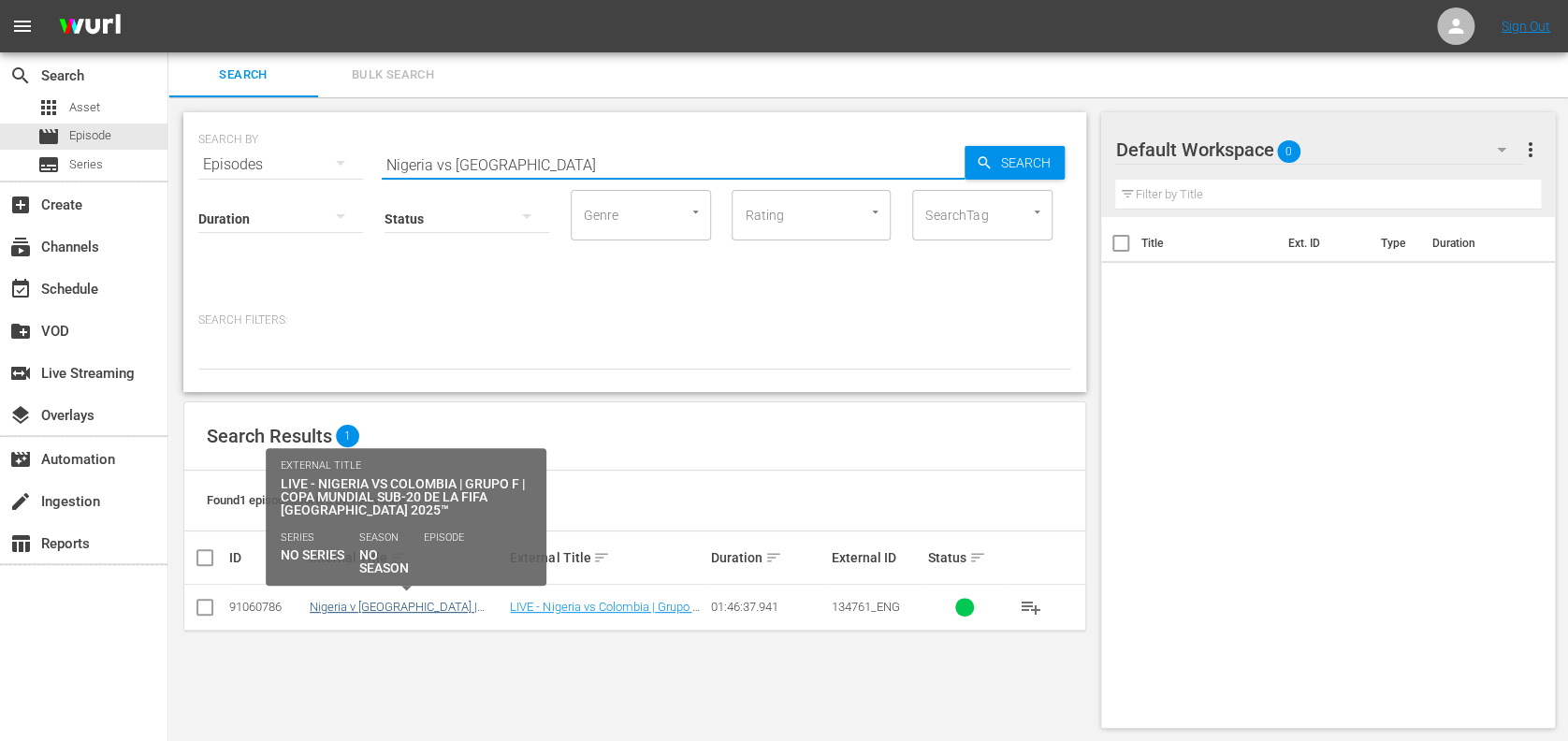
type input "Nigeria vs Colombia"
click at [438, 609] on link "Nigeria v Colombia | Group F | FIFA U-20 World Cup Chile 2025™ (ES)" at bounding box center [402, 620] width 186 height 42
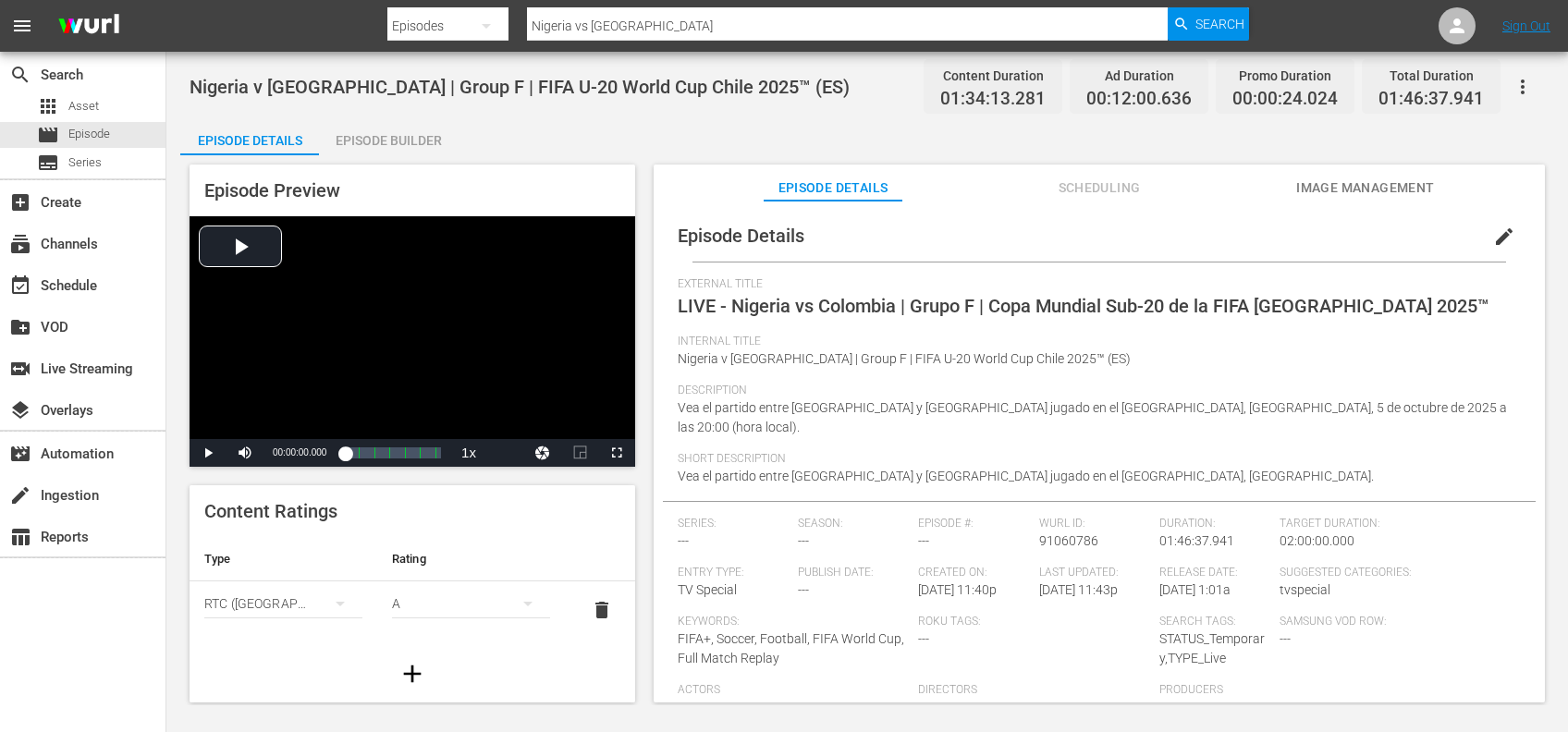
click at [1376, 176] on button "Image Management" at bounding box center [1365, 183] width 138 height 37
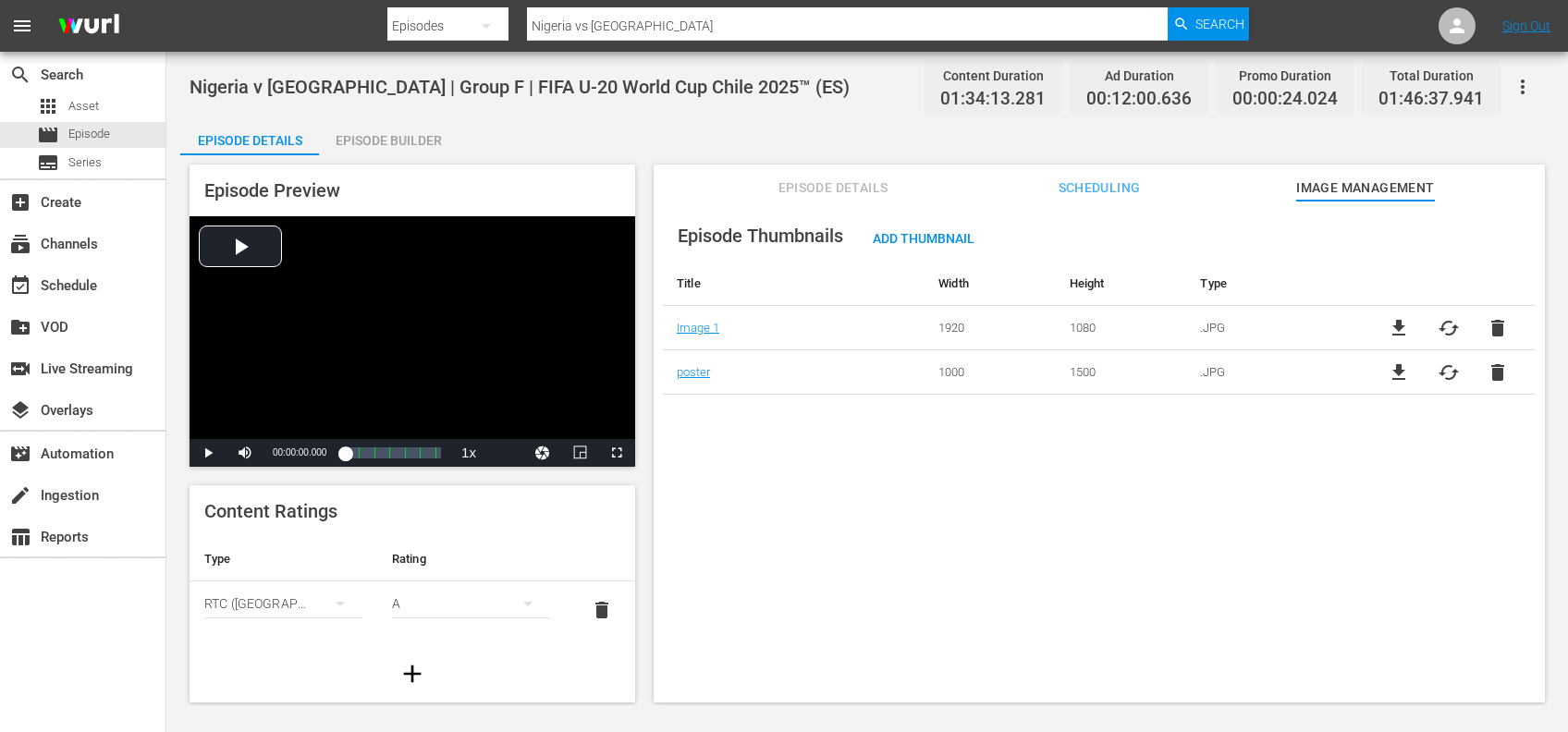
click at [1395, 316] on td "file_download cached delete" at bounding box center [1448, 328] width 175 height 44
click at [1399, 325] on span "file_download" at bounding box center [1398, 328] width 22 height 22
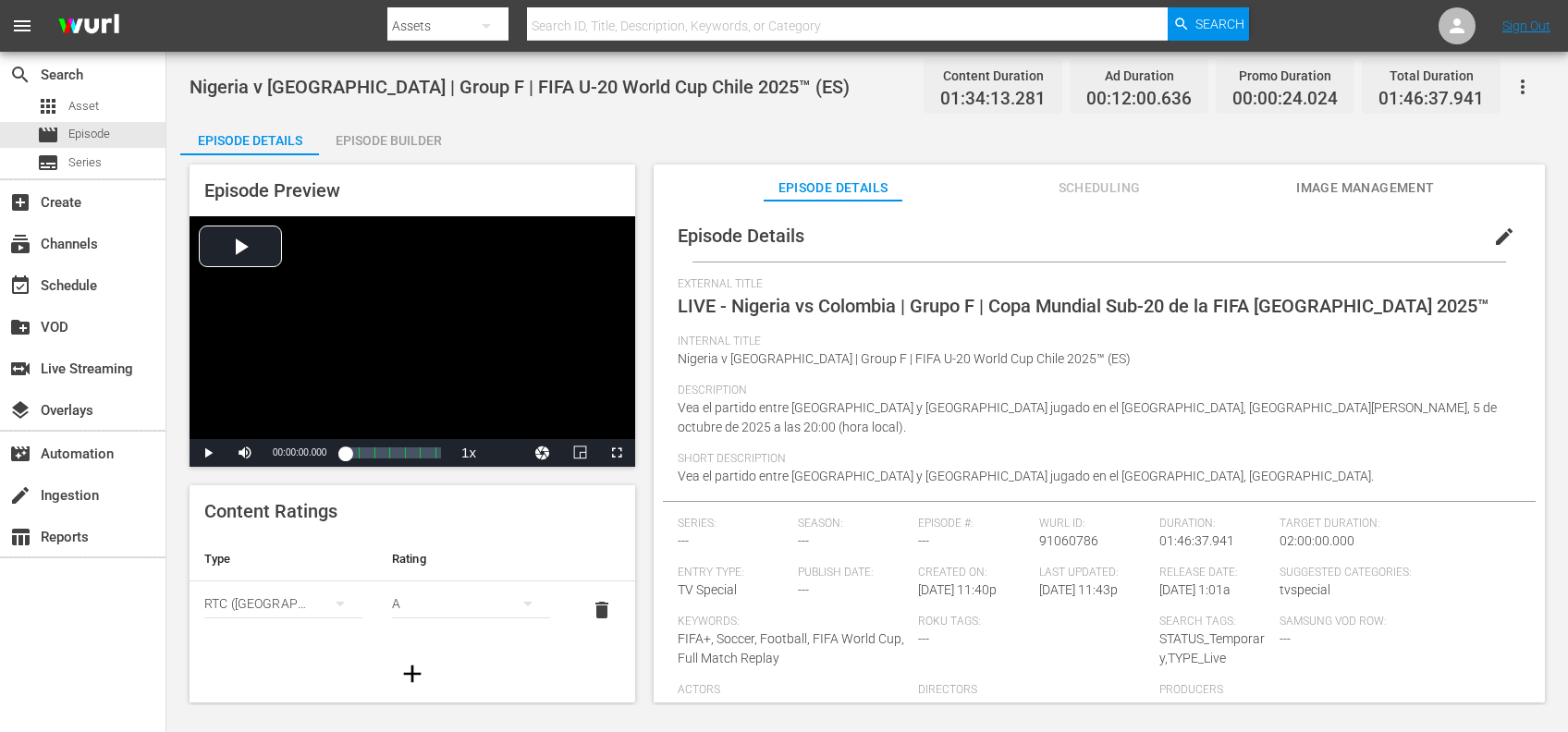
click at [1393, 180] on span "Image Management" at bounding box center [1365, 189] width 138 height 23
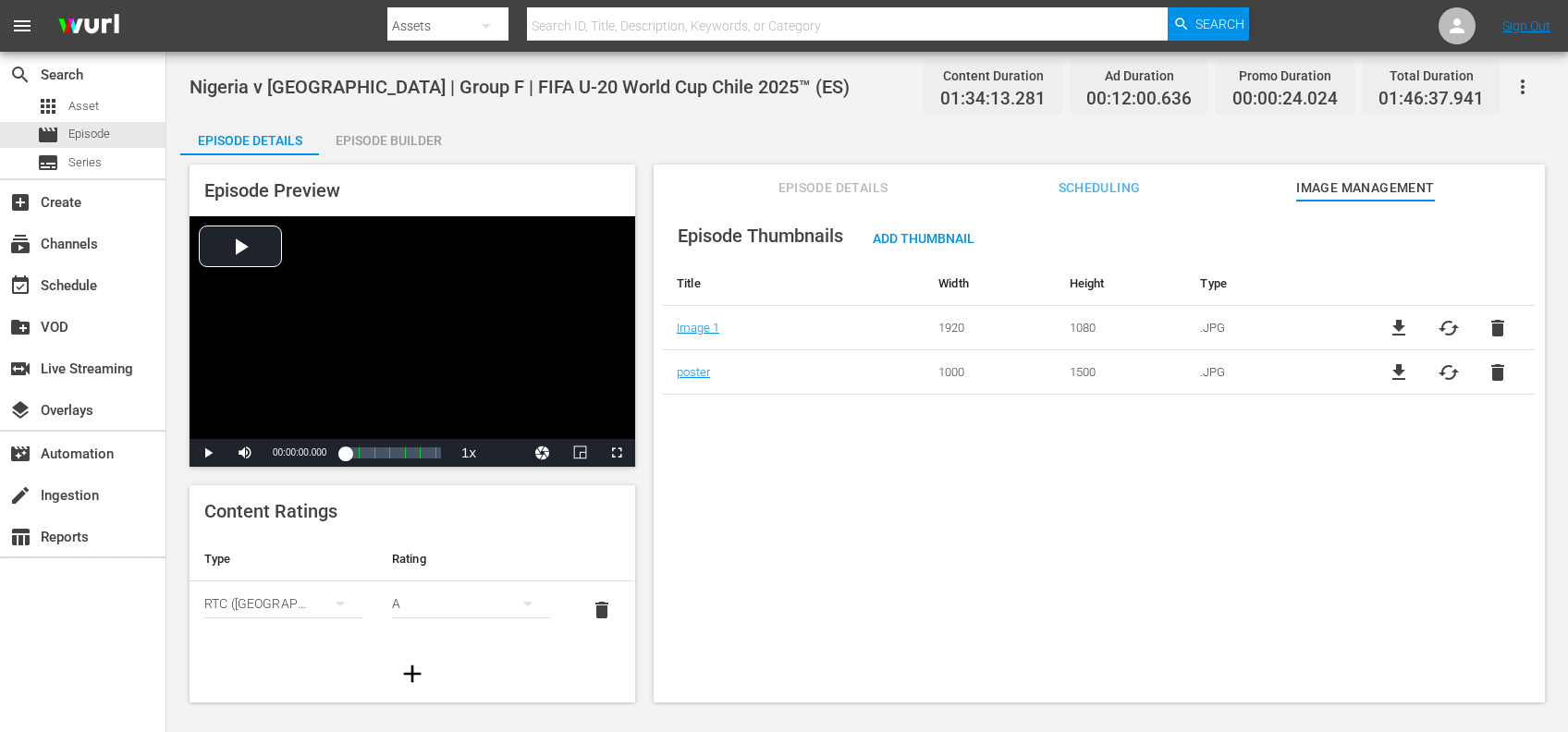
click at [1397, 367] on span "file_download" at bounding box center [1398, 372] width 22 height 22
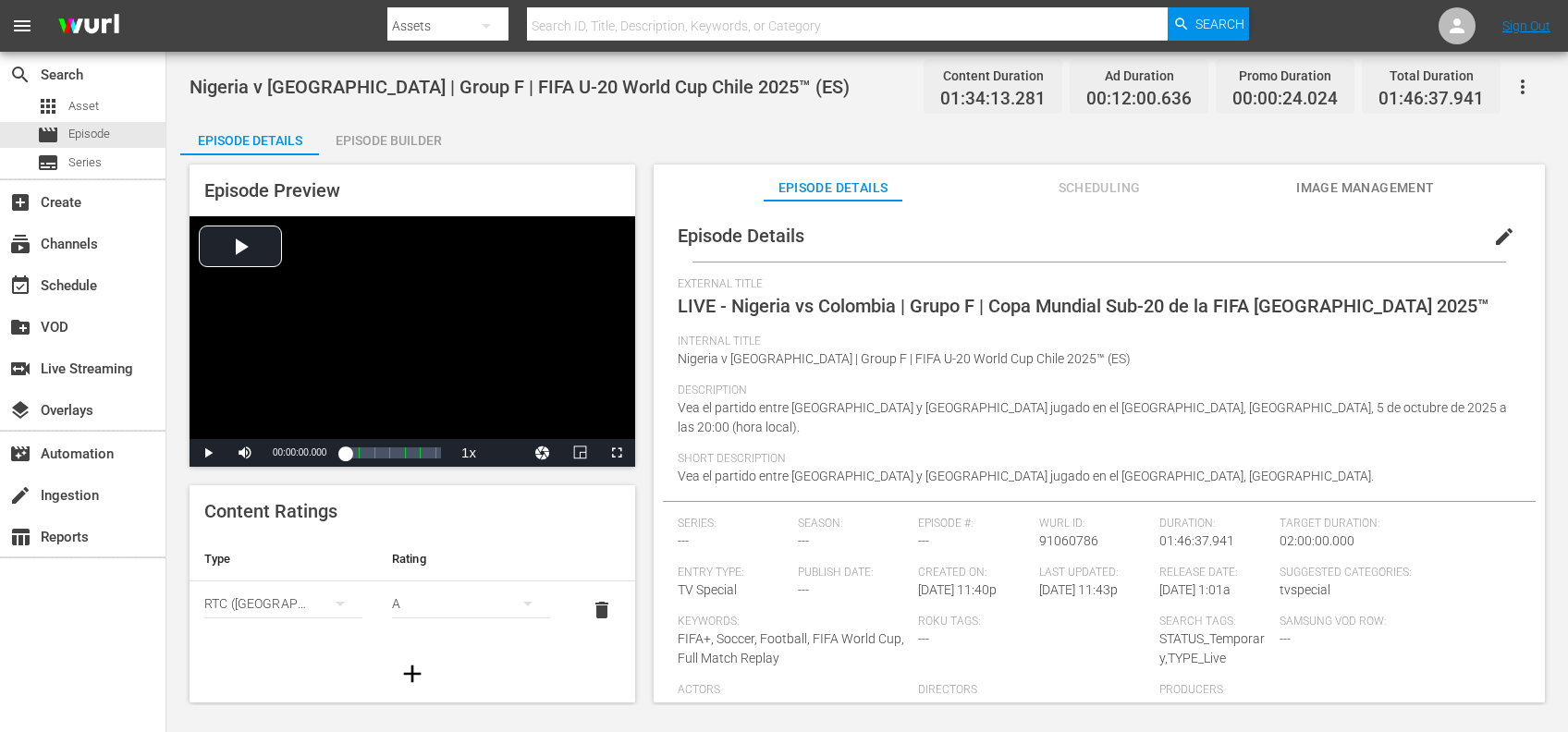
click at [851, 29] on input "text" at bounding box center [847, 26] width 641 height 44
paste input "FWC 1994, [GEOGRAPHIC_DATA] v [GEOGRAPHIC_DATA] , Semi-final"
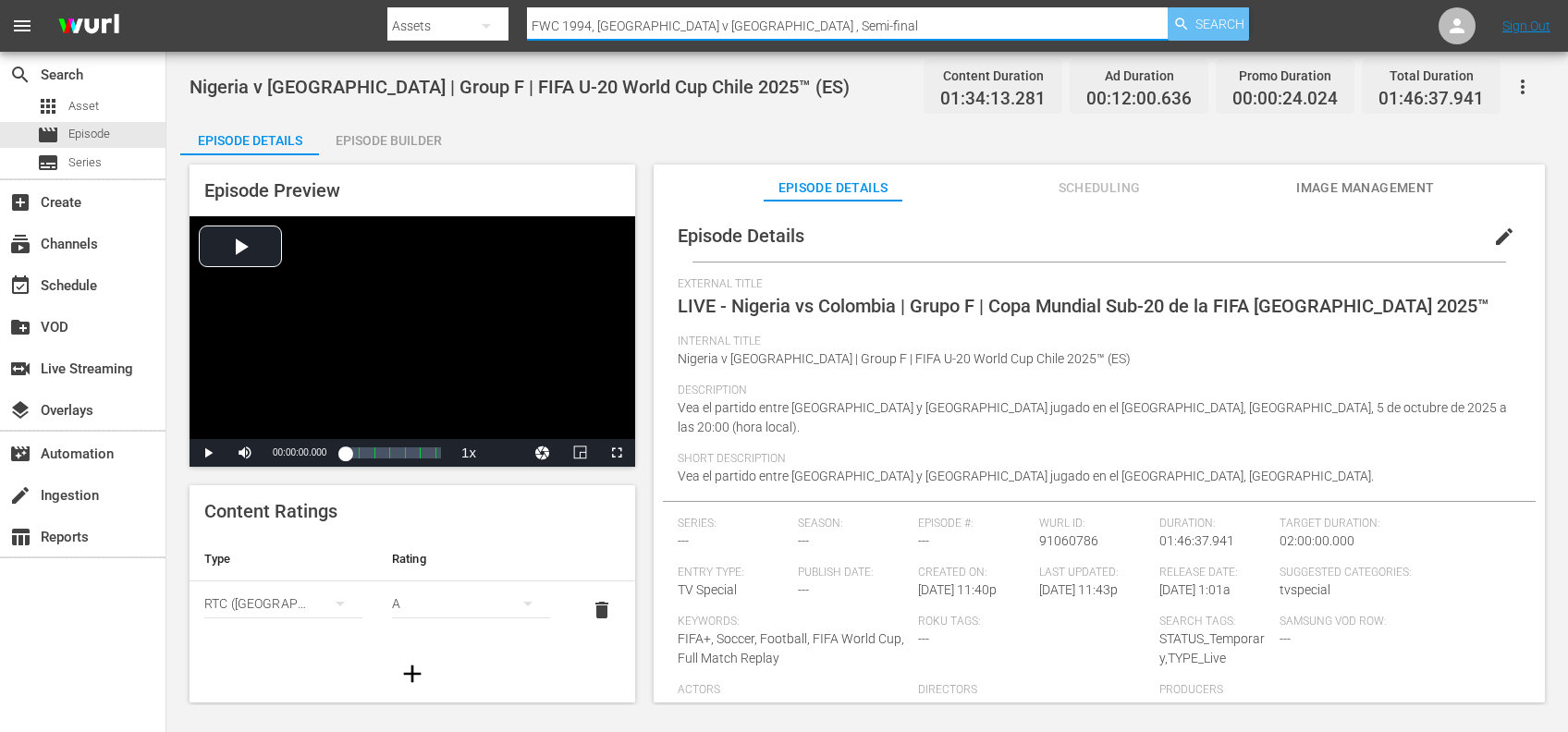
type input "FWC 1994, [GEOGRAPHIC_DATA] v [GEOGRAPHIC_DATA] , Semi-final"
click at [1213, 30] on span "Search" at bounding box center [1219, 24] width 49 height 34
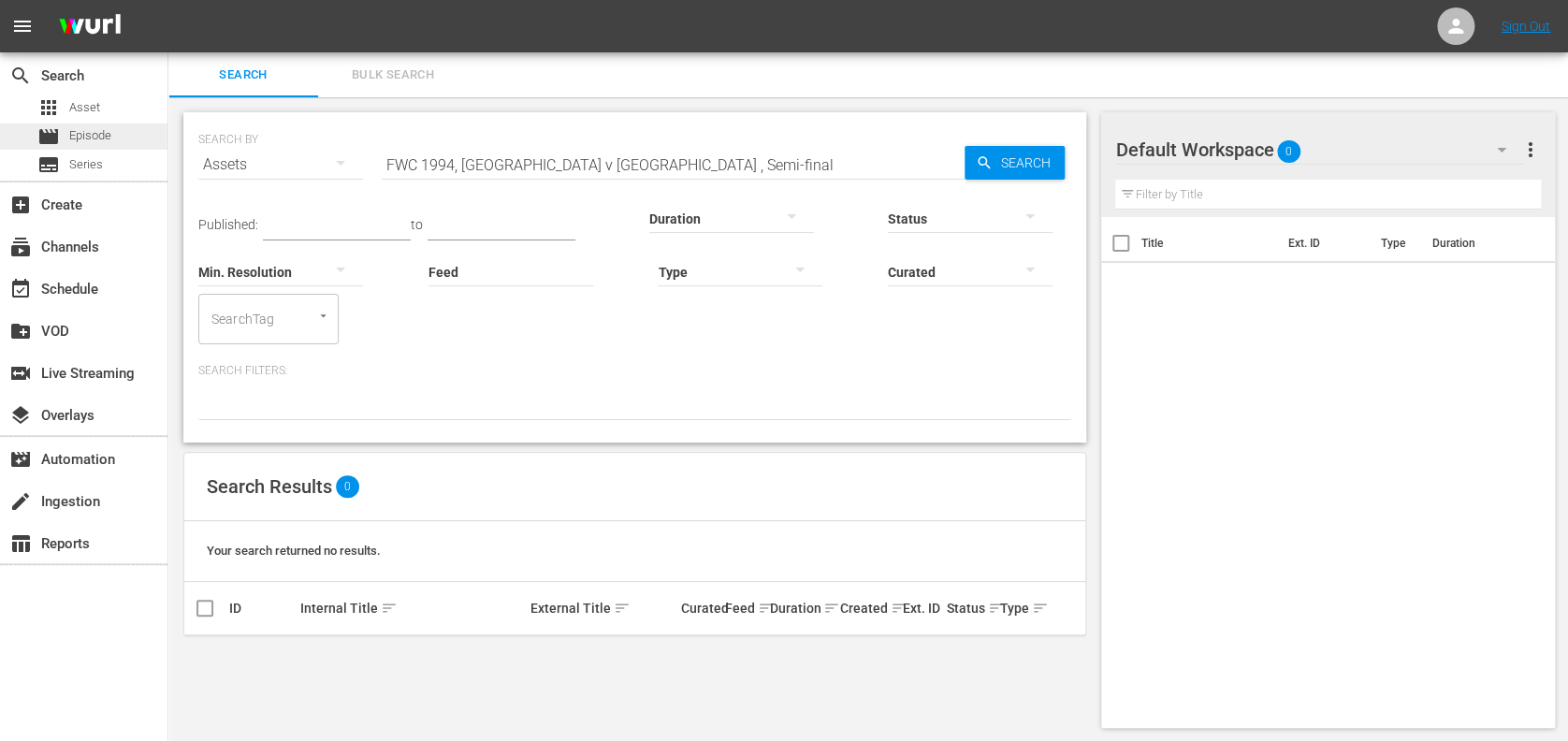
click at [136, 130] on div "movie Episode" at bounding box center [84, 136] width 167 height 26
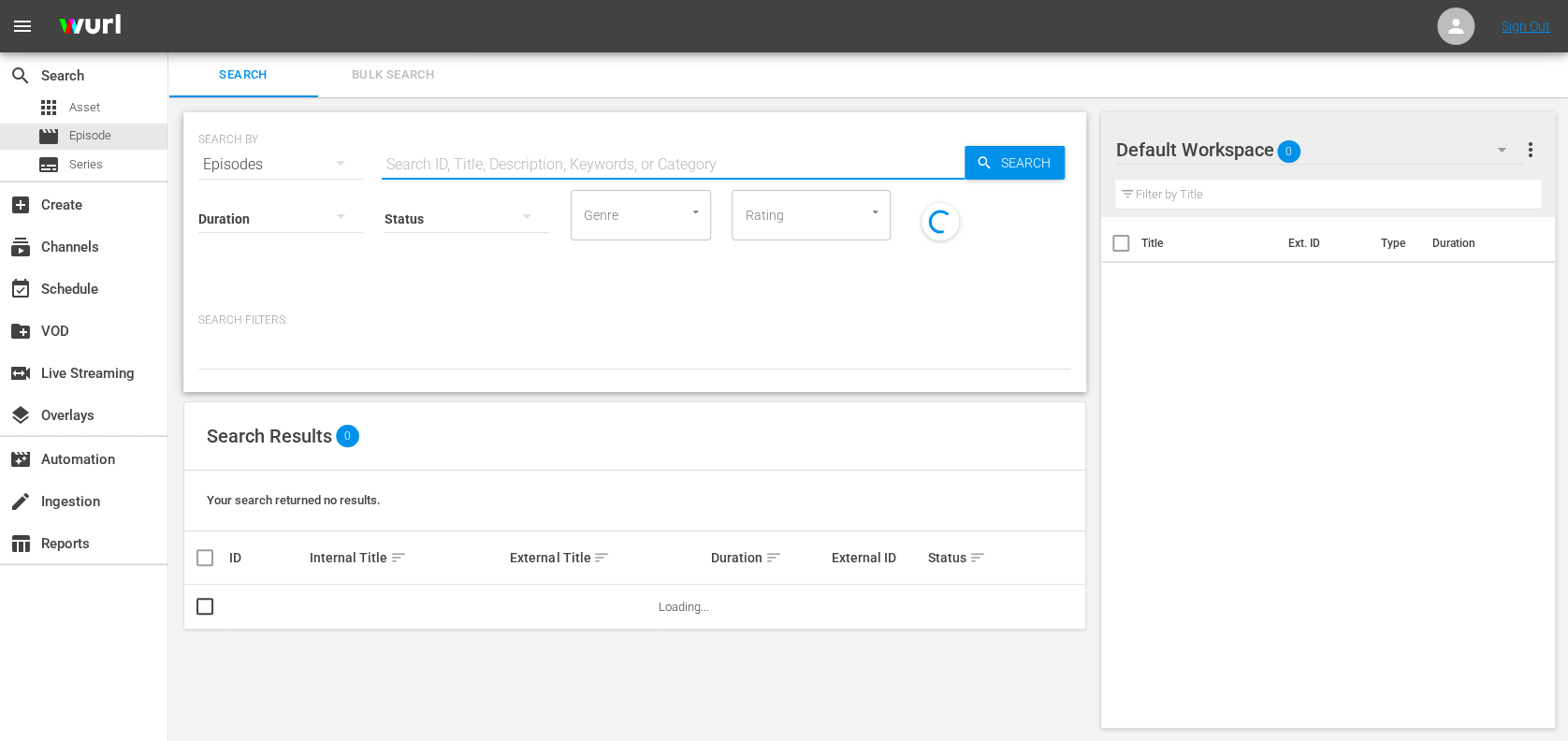
click at [571, 165] on input "text" at bounding box center [673, 165] width 583 height 45
paste input "FWC 1994, [GEOGRAPHIC_DATA] v [GEOGRAPHIC_DATA] , Semi-final"
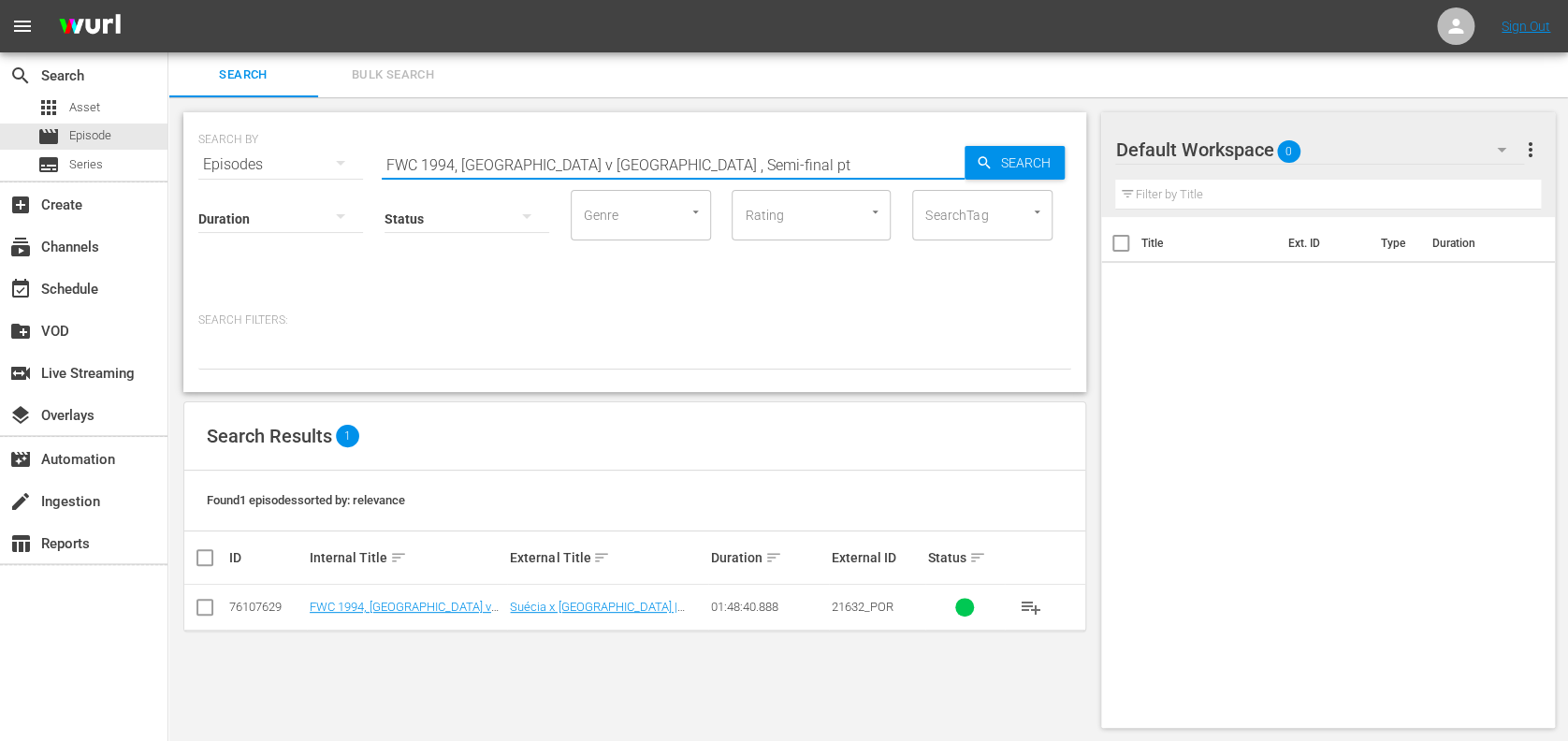
type input "FWC 1994, [GEOGRAPHIC_DATA] v [GEOGRAPHIC_DATA] , Semi-final pt"
click at [205, 607] on input "checkbox" at bounding box center [204, 611] width 22 height 22
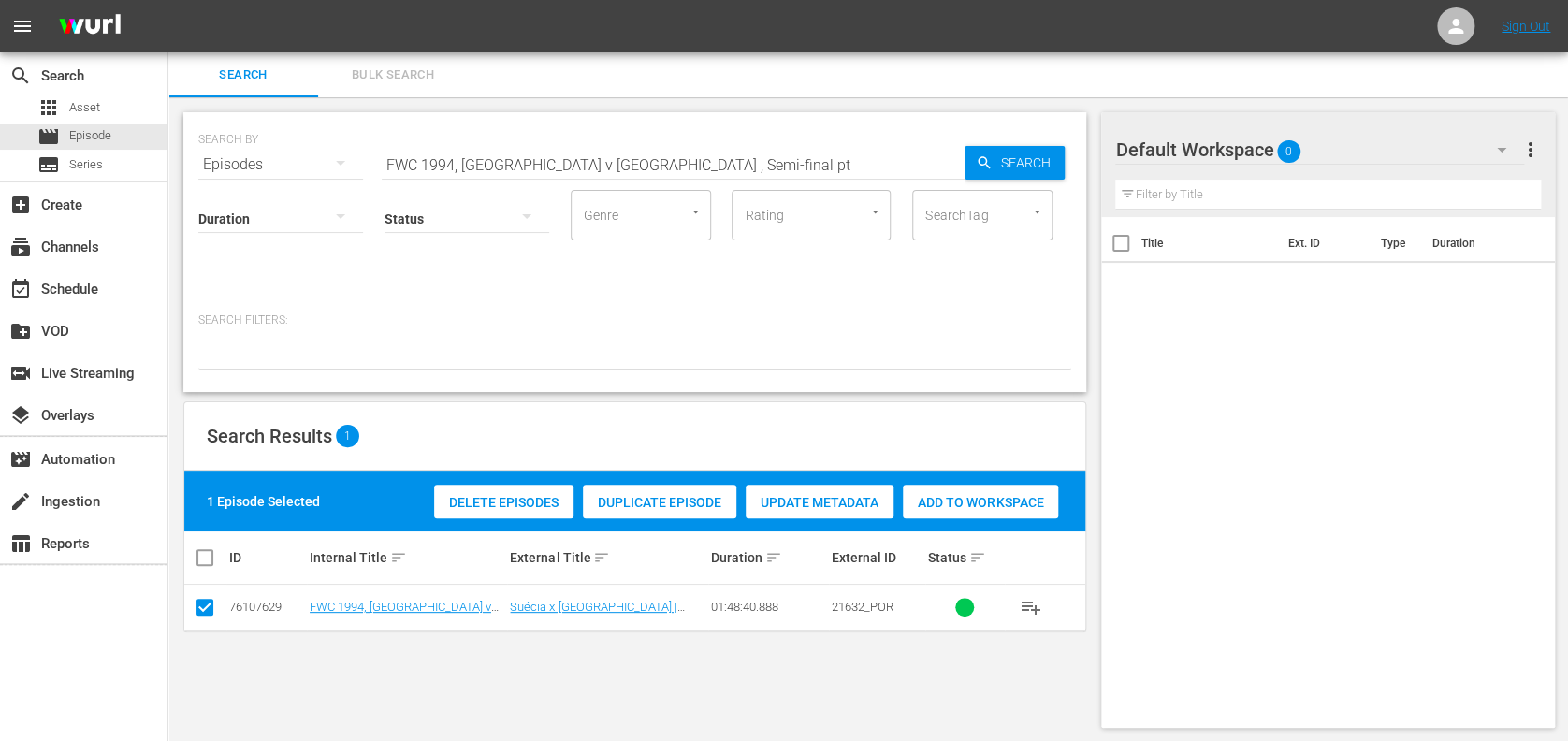
click at [658, 501] on span "Duplicate Episode" at bounding box center [660, 502] width 154 height 15
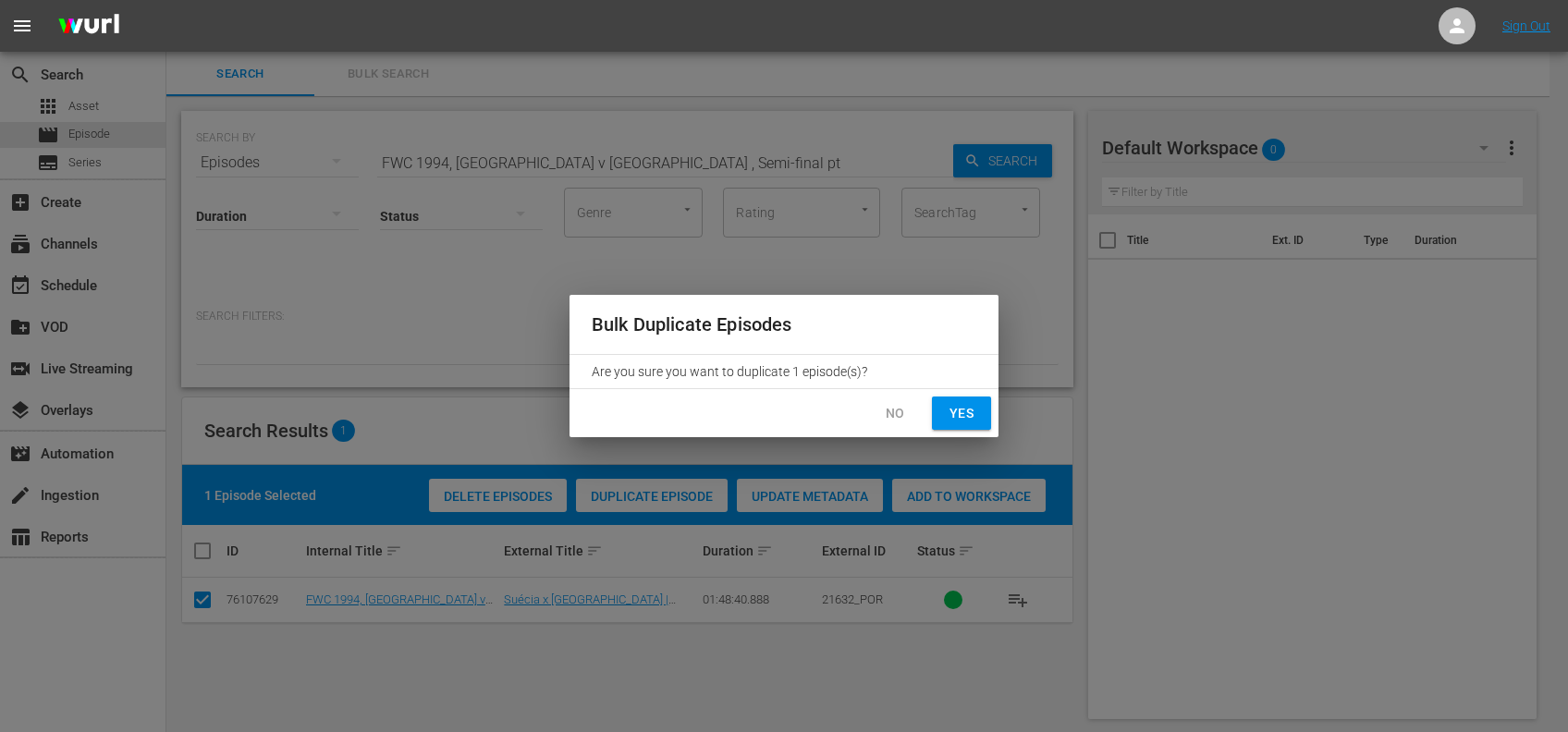
click at [948, 397] on button "Yes" at bounding box center [961, 414] width 60 height 35
checkbox input "false"
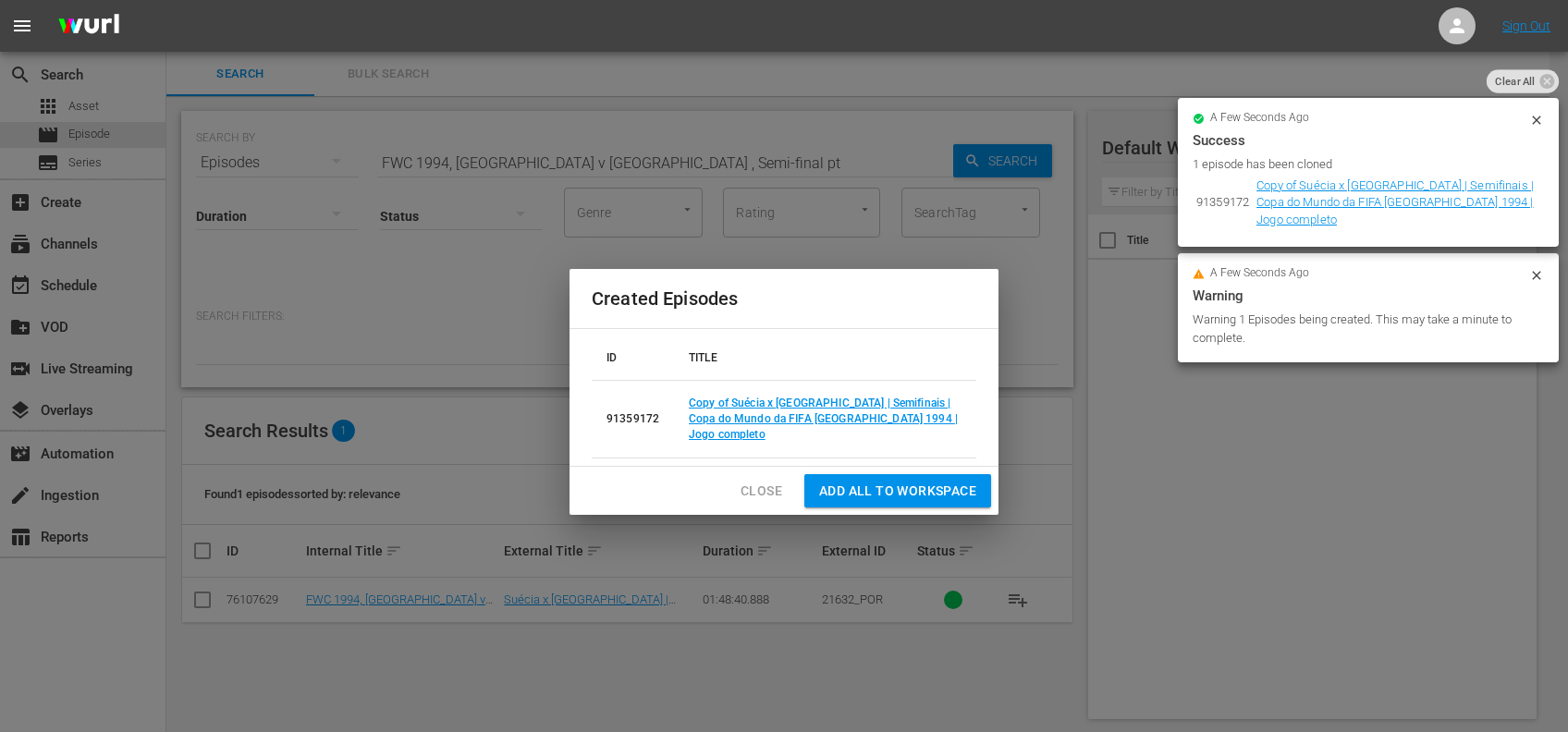
drag, startPoint x: 687, startPoint y: 164, endPoint x: 571, endPoint y: 163, distance: 116.0
click at [571, 163] on body "menu Sign Out search Search apps Asset movie Episode subtitles Series add_box C…" at bounding box center [784, 366] width 1568 height 732
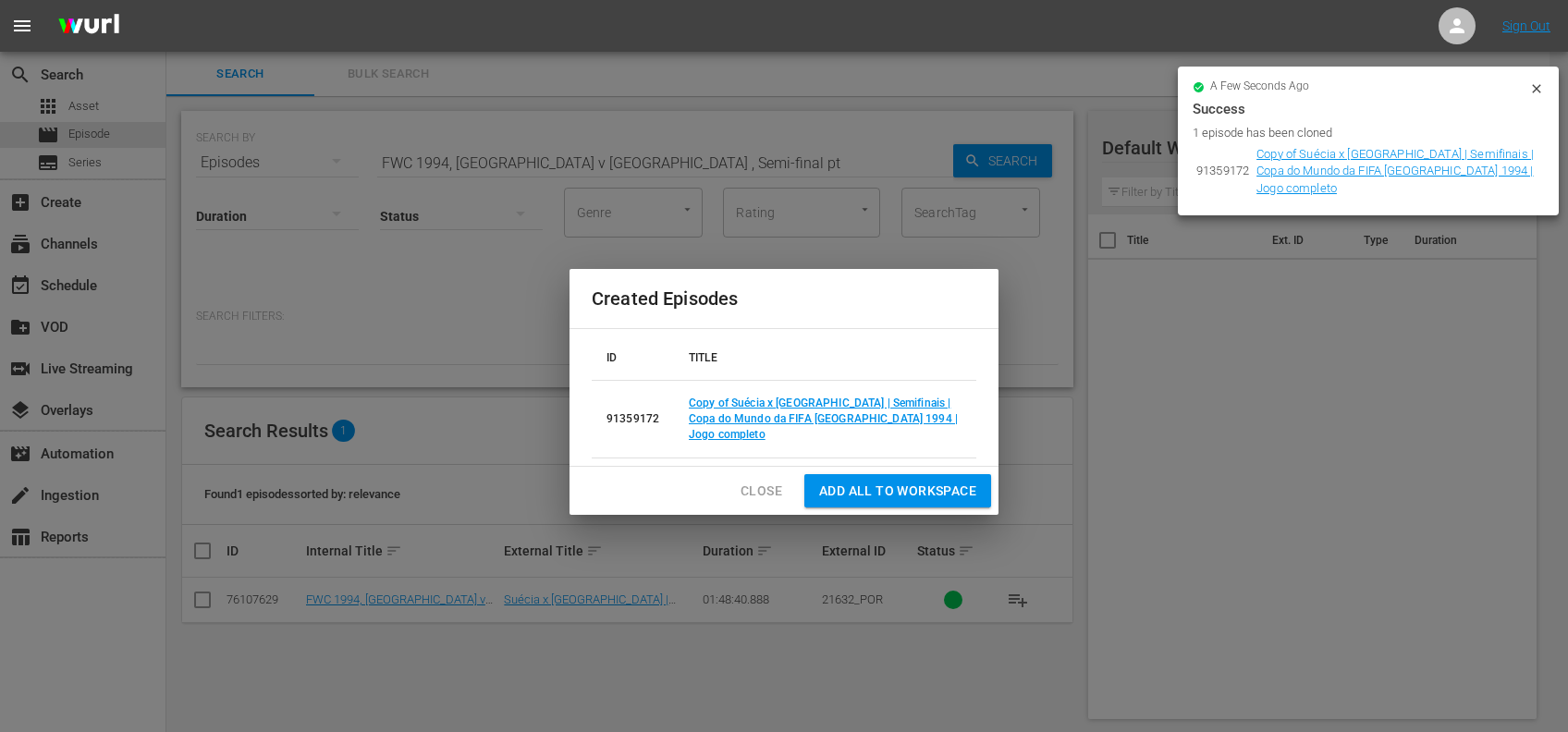
click at [761, 492] on span "Close" at bounding box center [760, 492] width 41 height 23
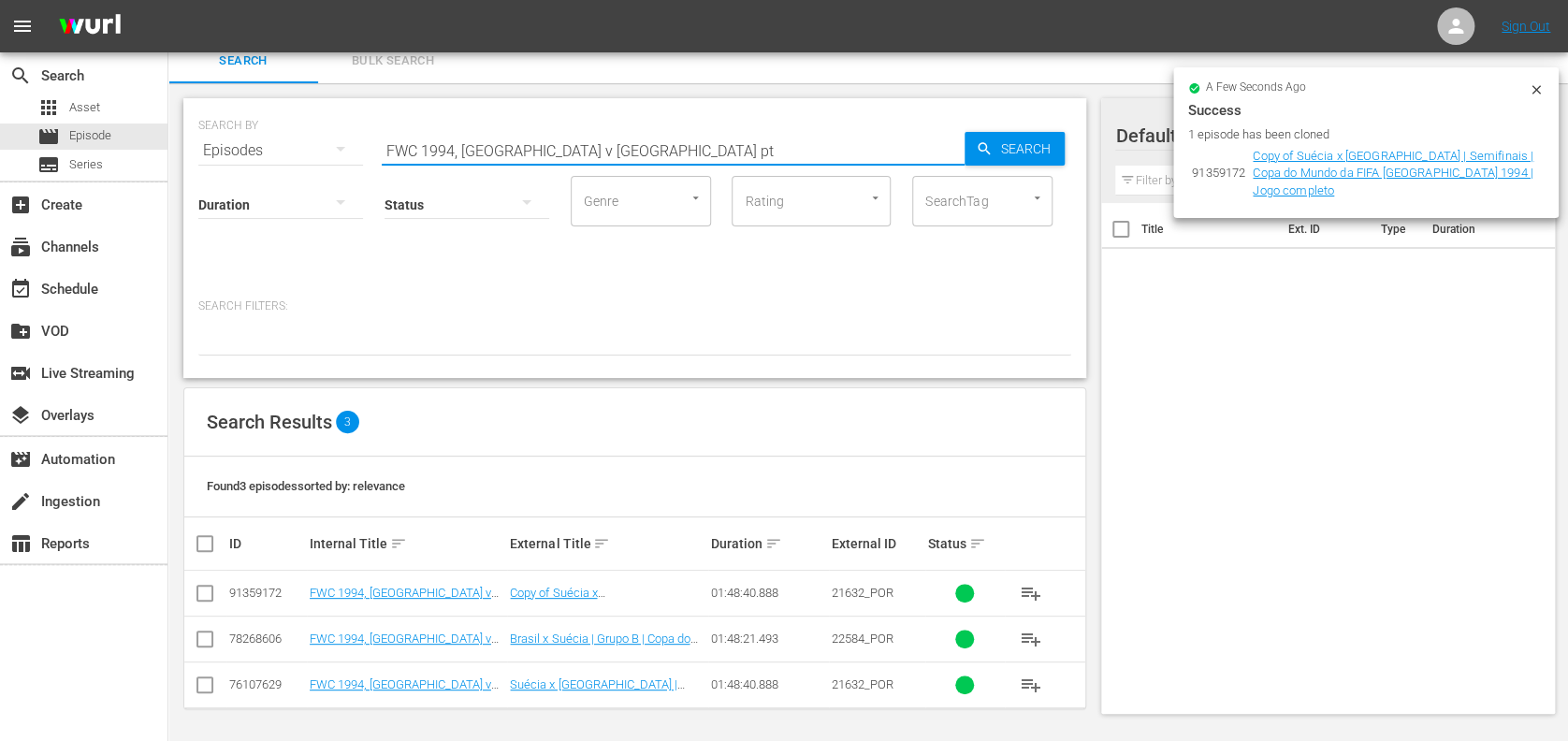
scroll to position [15, 0]
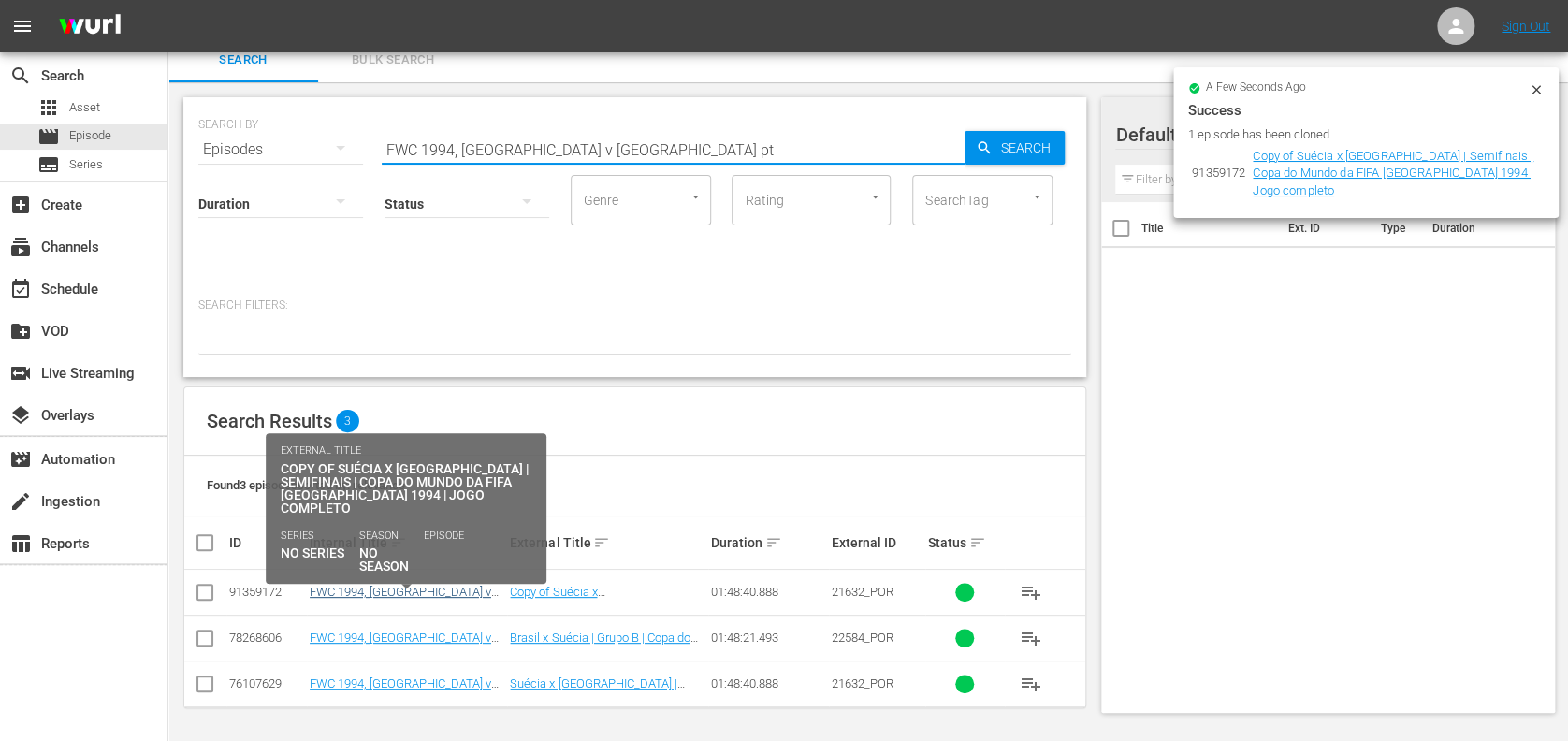
type input "FWC 1994, Sweden v Brazil pt"
click at [427, 597] on link "FWC 1994, Sweden v Brazil, Semi-Finals - FMR (PT)" at bounding box center [404, 606] width 189 height 42
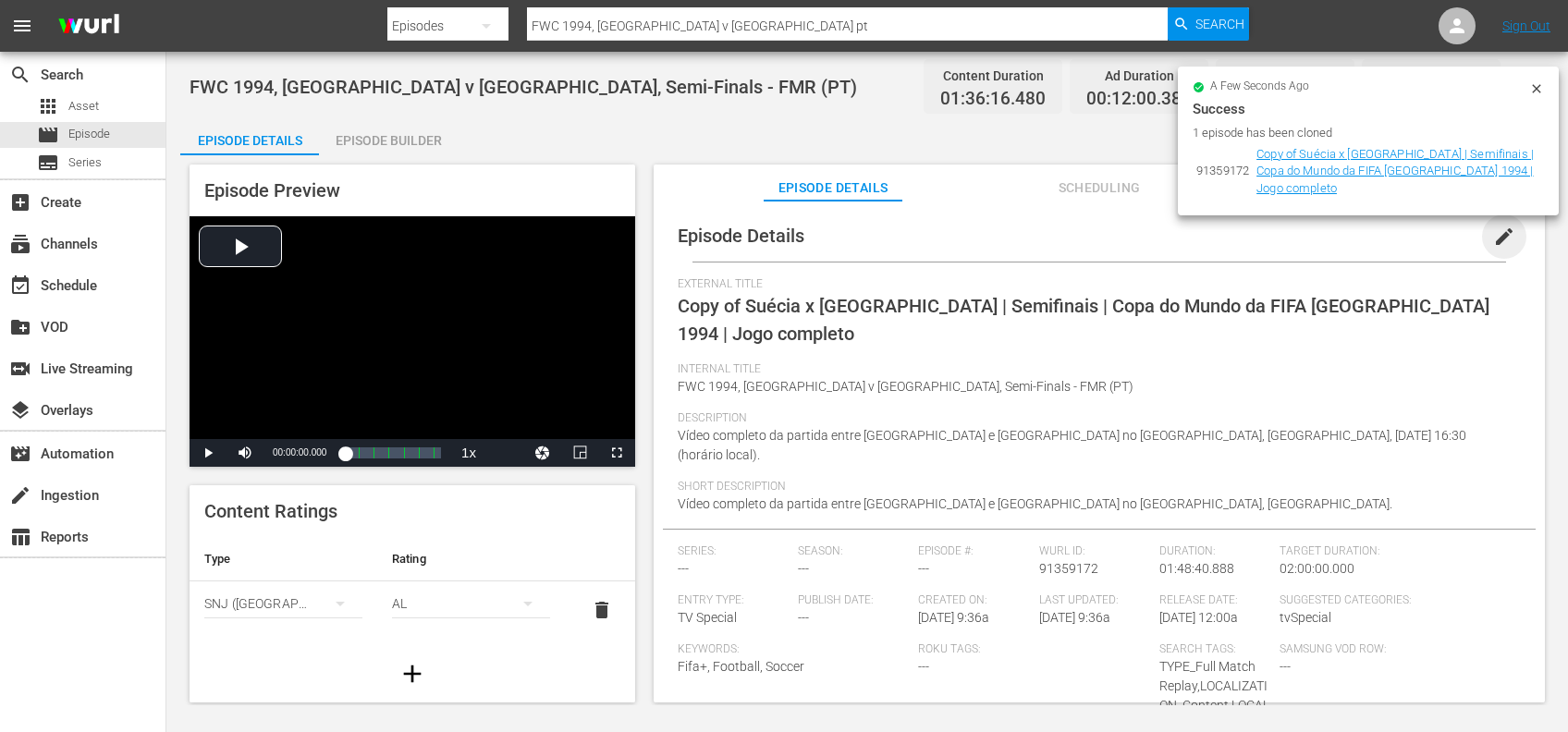
click at [1494, 238] on span "edit" at bounding box center [1504, 237] width 22 height 22
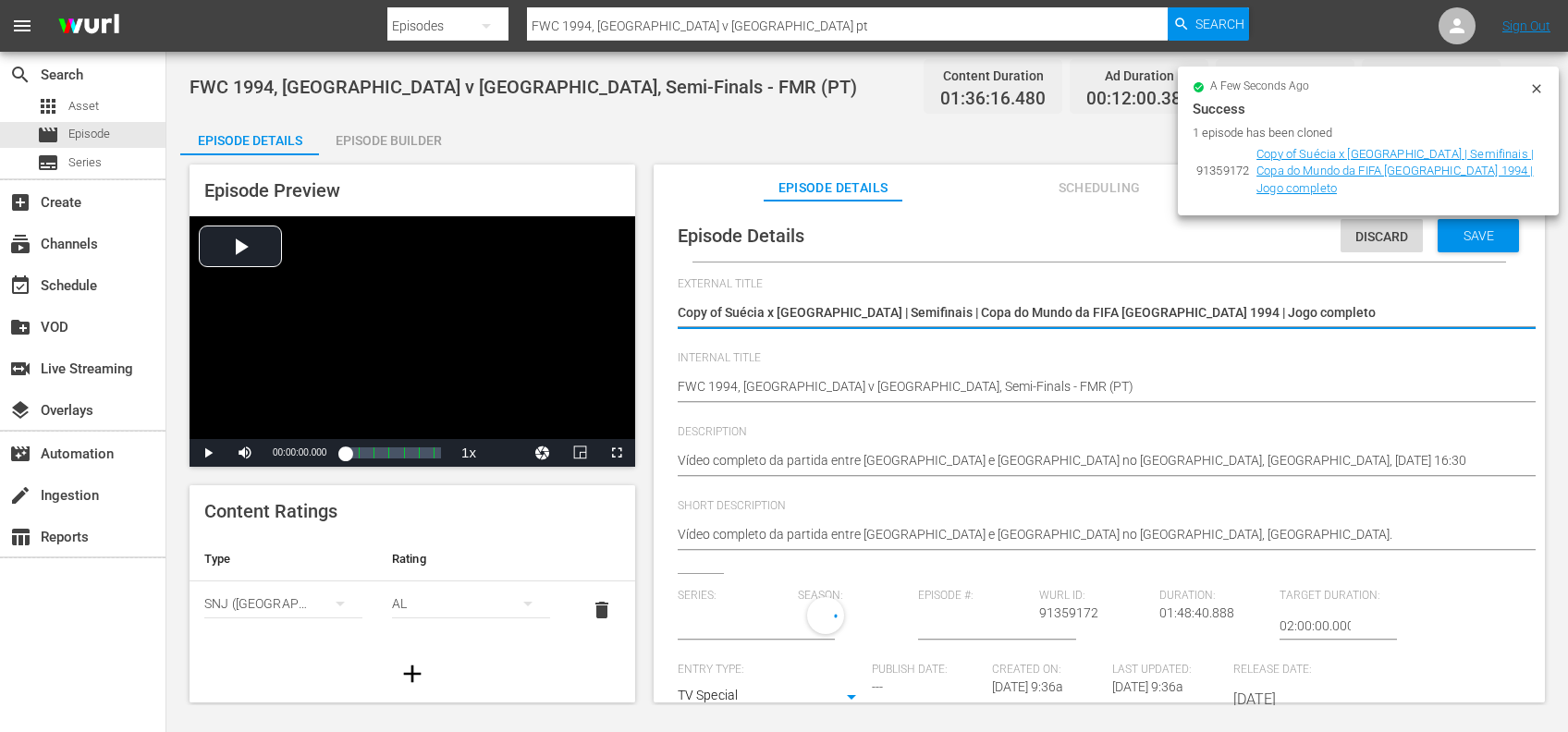
type input "No Series"
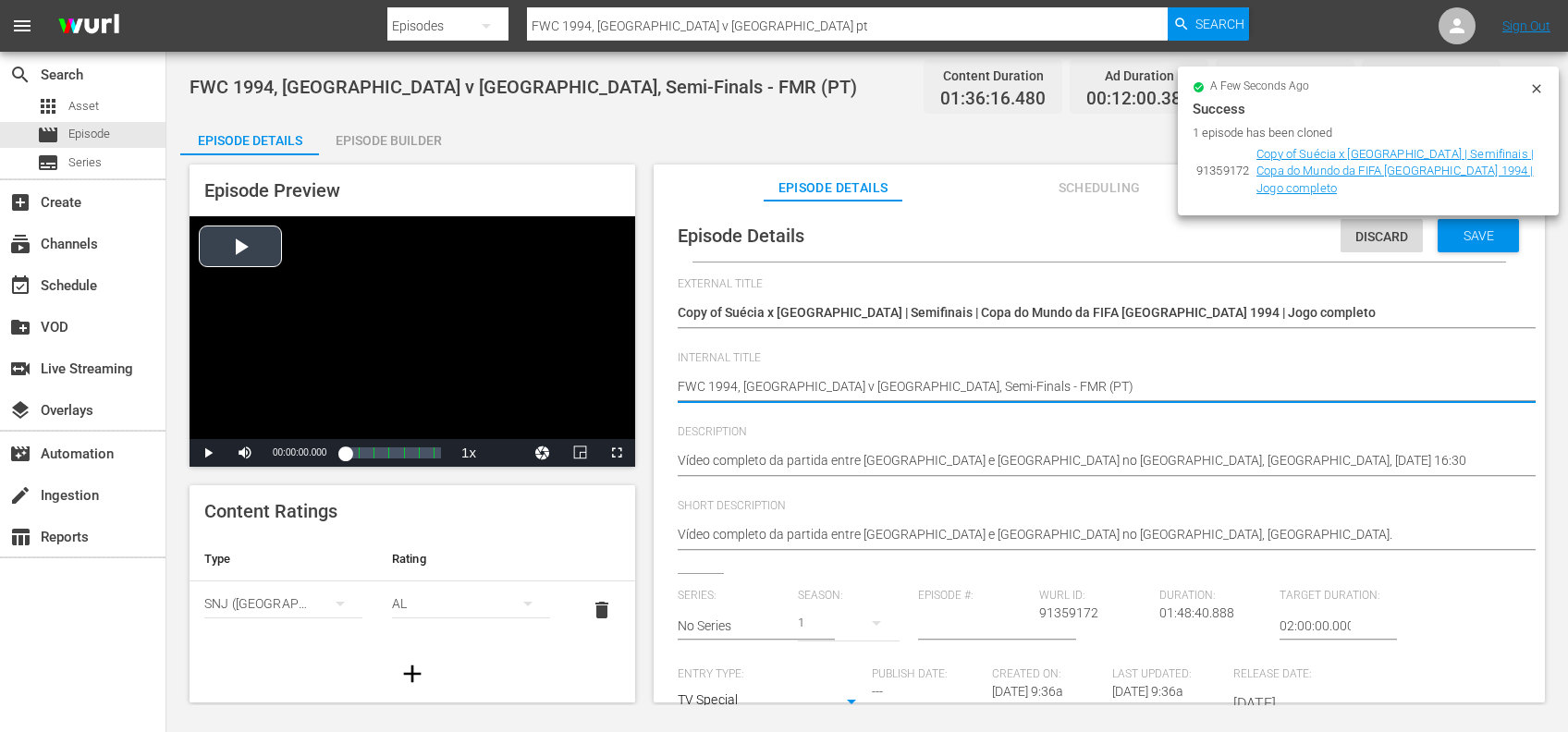
drag, startPoint x: 937, startPoint y: 388, endPoint x: 563, endPoint y: 388, distance: 374.0
paste textarea "South Africa v USA | Group E | FIFA U-20 World Cup Chile 2025™"
type textarea "South Africa v USA | Group E | FIFA U-20 World Cup Chile 2025™ (PT)"
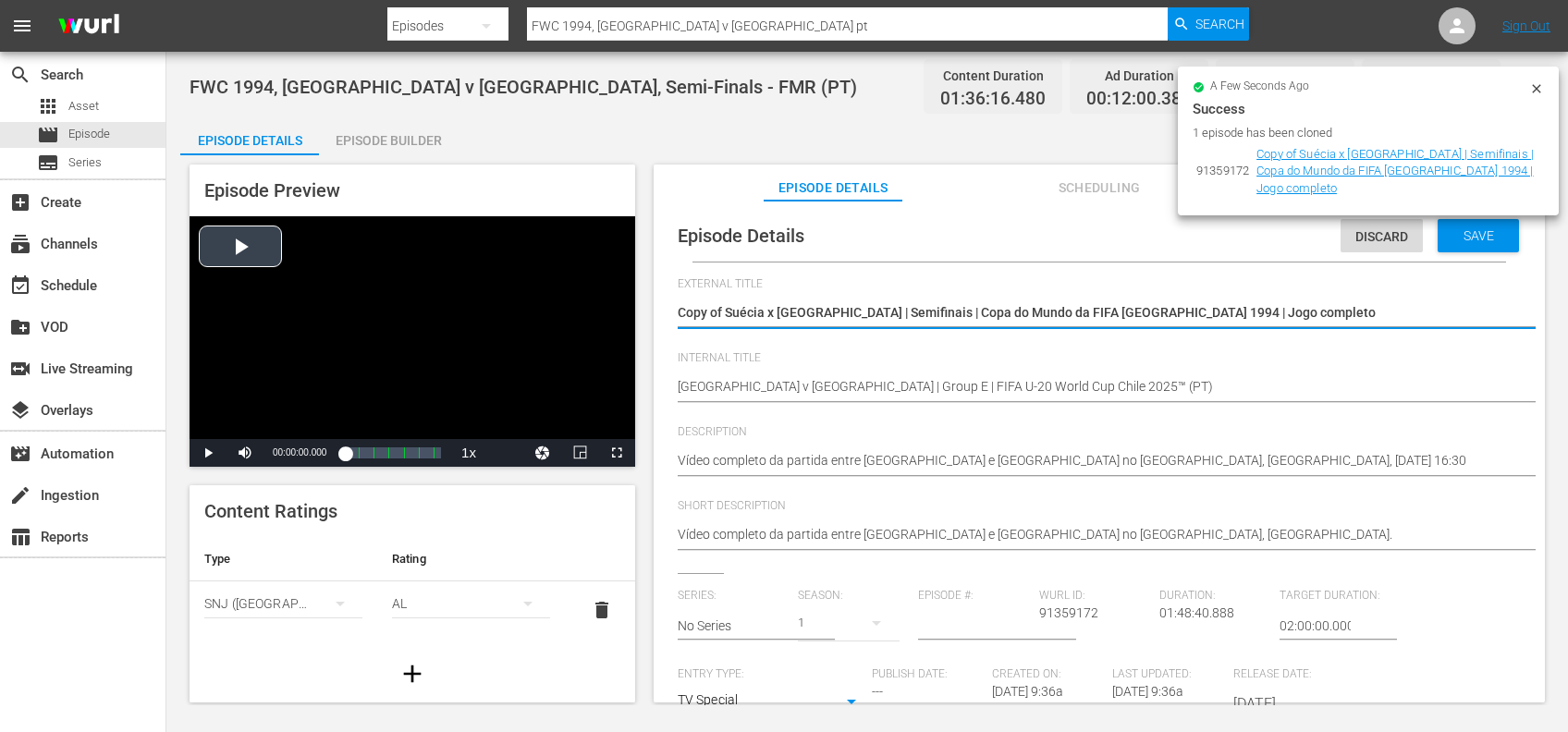
drag, startPoint x: 1212, startPoint y: 308, endPoint x: 591, endPoint y: 320, distance: 621.1
paste textarea "África do Sul x EUA | Grupo E | Copa do Mundo Sub-20 da FIFA Chile 2025™"
type textarea "África do Sul x EUA | Grupo E | Copa do Mundo Sub-20 da FIFA Chile 2025™"
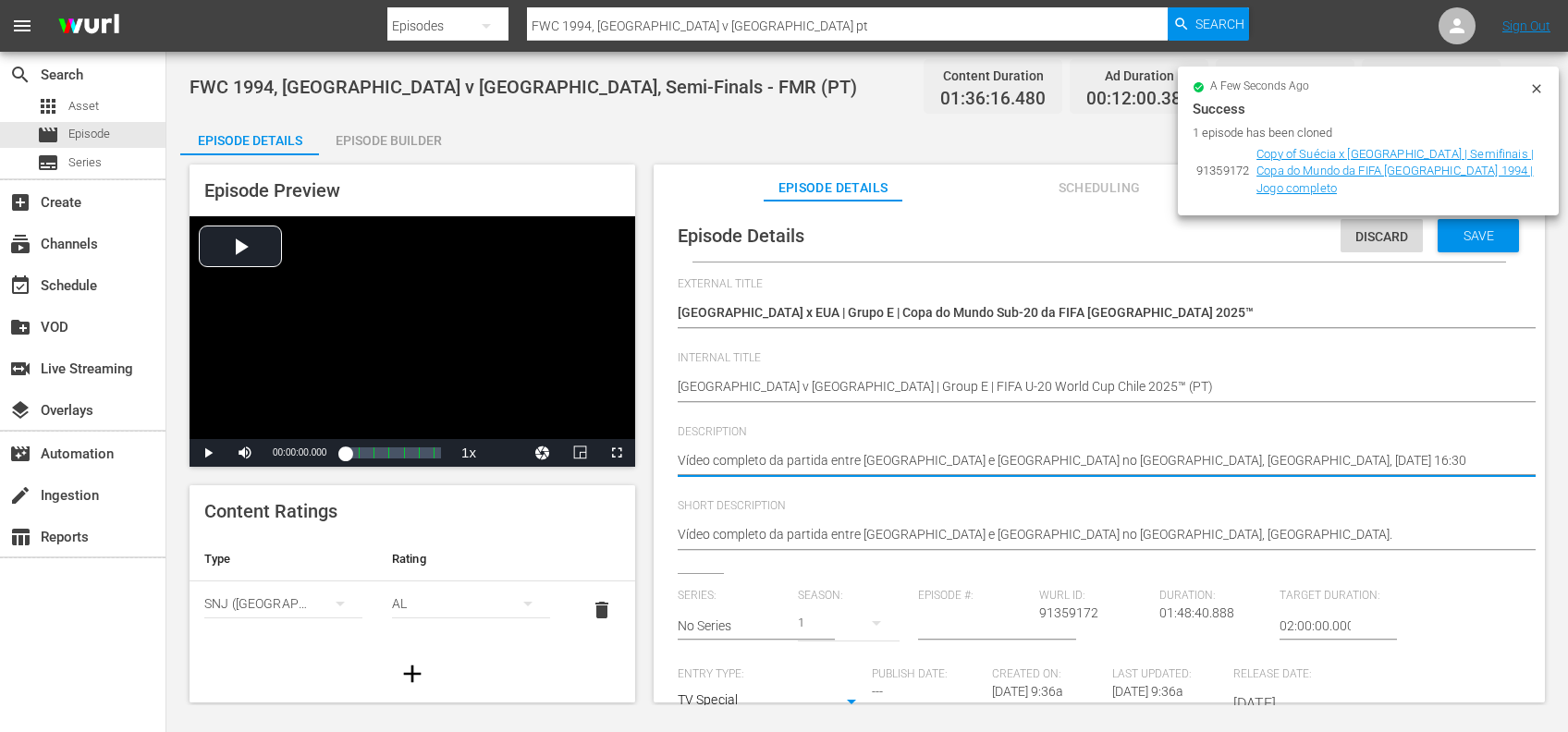
drag, startPoint x: 1487, startPoint y: 459, endPoint x: 697, endPoint y: 468, distance: 790.1
paste textarea "Assista ao jogo entre África do Sul e EUA no Estádio El Teniente, Rancagua, dom…"
type textarea "Assista ao jogo entre África do Sul e EUA no Estádio El Teniente, Rancagua, dom…"
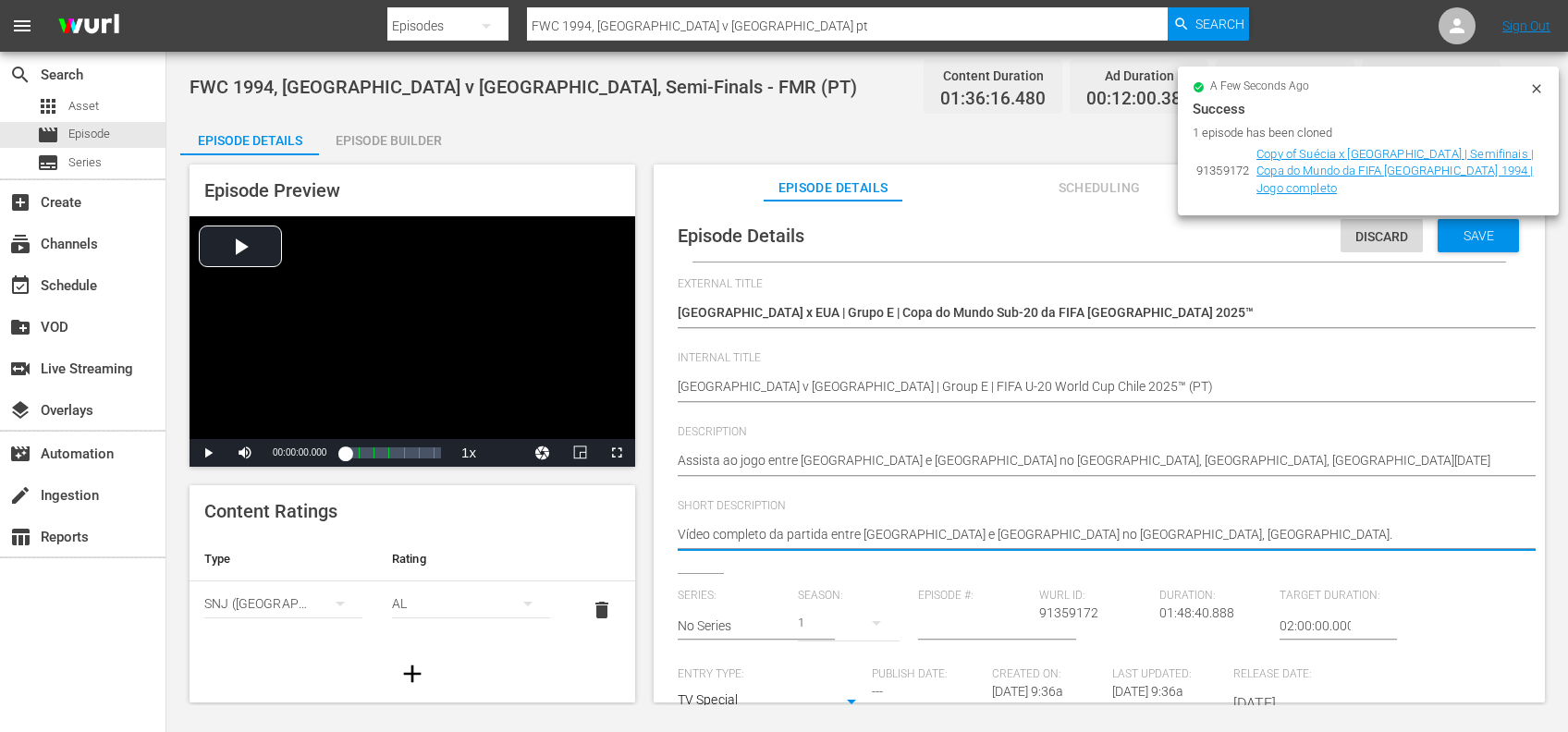
drag, startPoint x: 1210, startPoint y: 539, endPoint x: 639, endPoint y: 540, distance: 571.0
paste textarea "Assista ao jogo entre África do Sul e EUA no Estádio El Teniente, Rancagua, dom…"
type textarea "Assista ao jogo entre África do Sul e EUA no Estádio El Teniente, Rancagua, dom…"
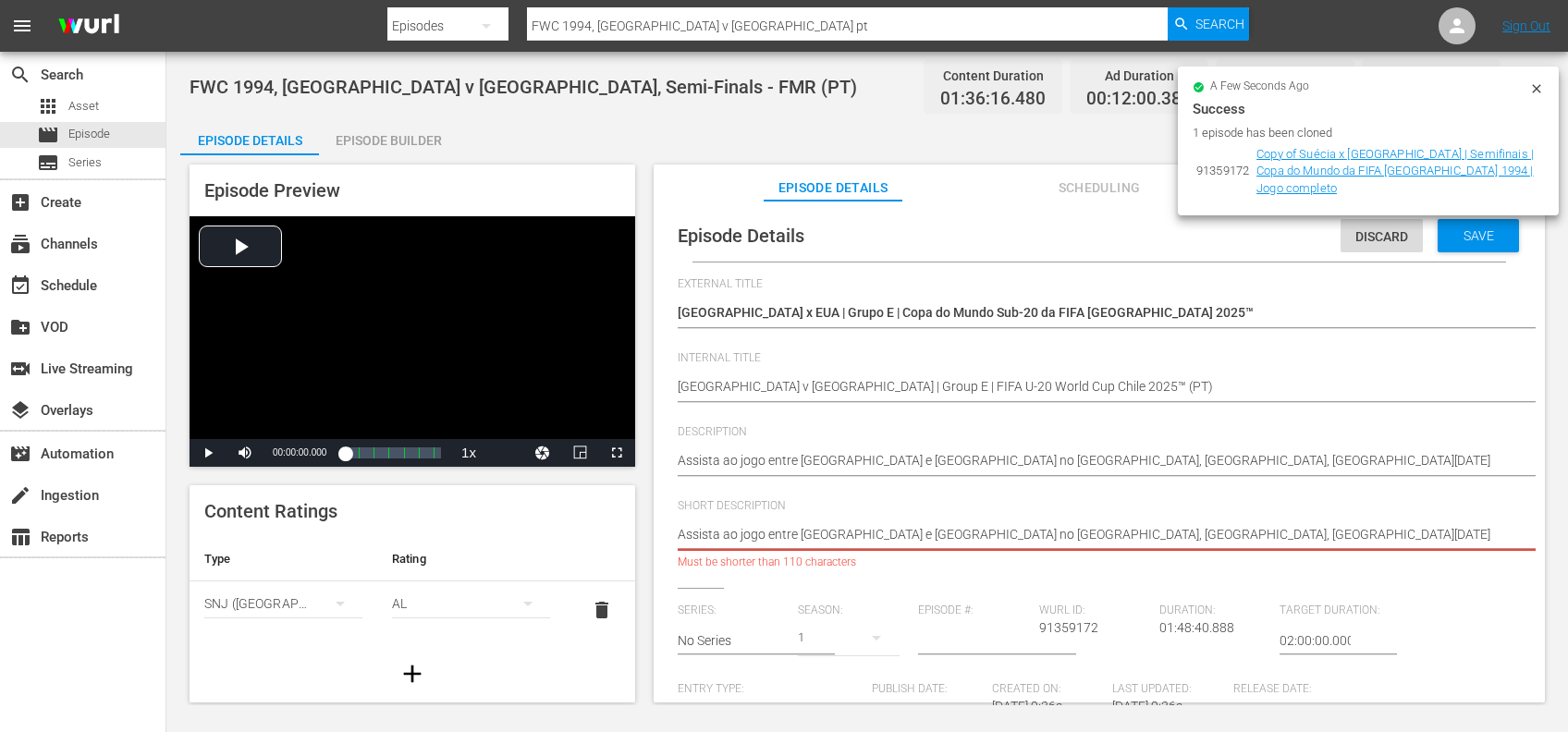
drag, startPoint x: 1338, startPoint y: 533, endPoint x: 916, endPoint y: 535, distance: 422.0
click at [916, 535] on textarea "Vídeo completo da partida entre Suécia e Brasil no Rose Bowl Stadium, Pasadena." at bounding box center [1094, 536] width 834 height 22
type textarea "Assista ao jogo entre África do Sul e EUA n"
type textarea "Assista ao jogo entre África do Sul e EUA"
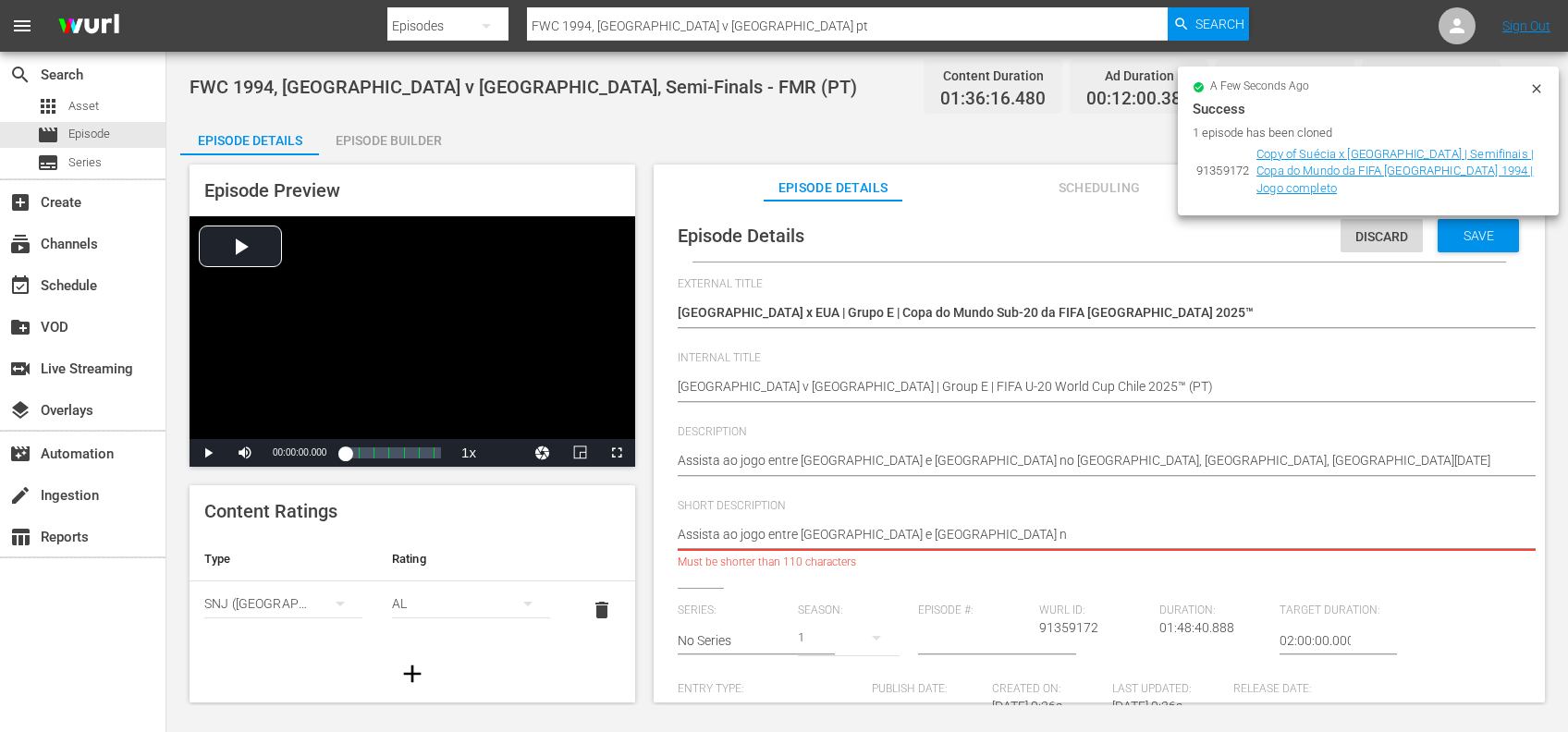
type textarea "Assista ao jogo entre África do Sul e EUA"
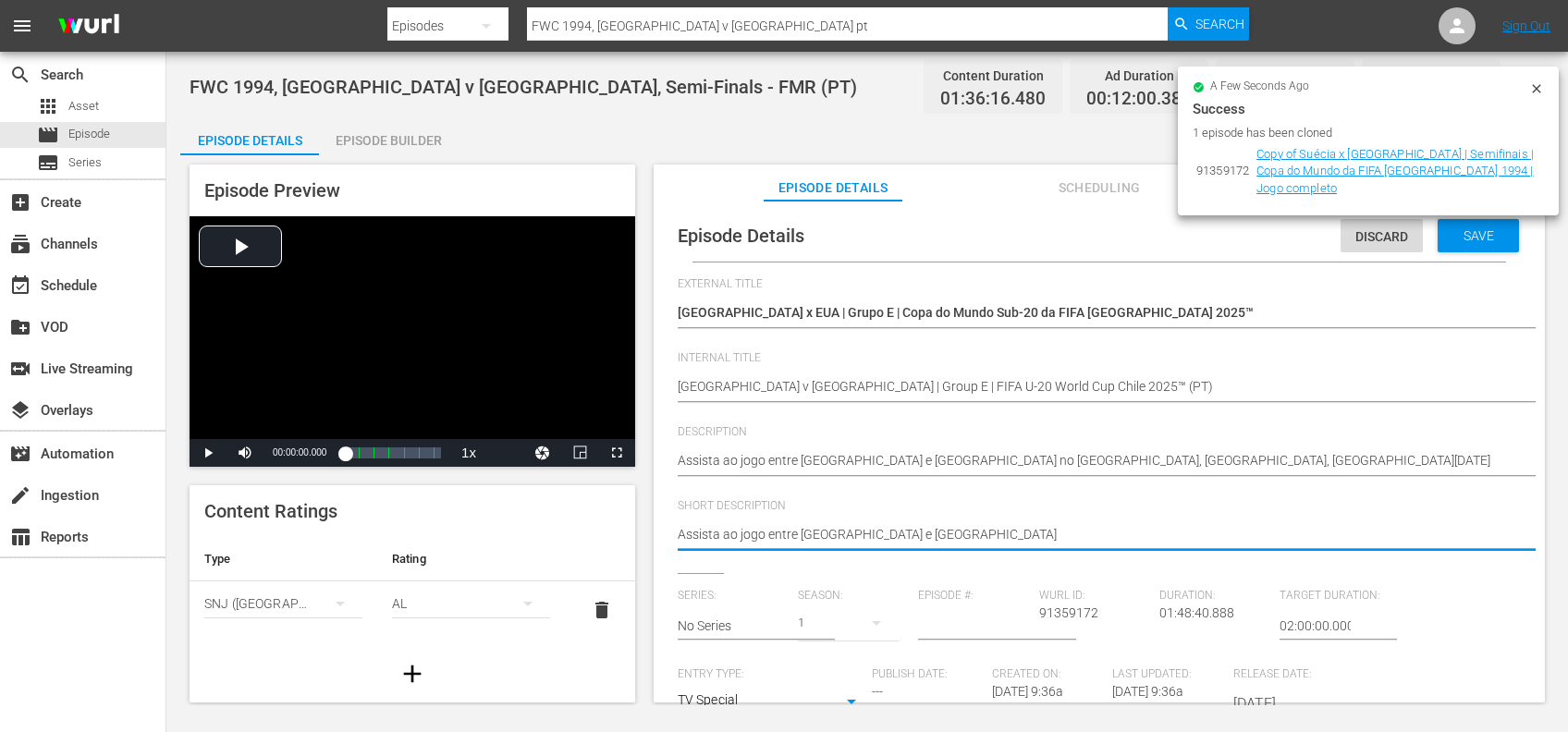
type textarea "Assista ao jogo entre África do Sul e EUA"
type textarea "Assista ao jogo entre África do Sul e EUA."
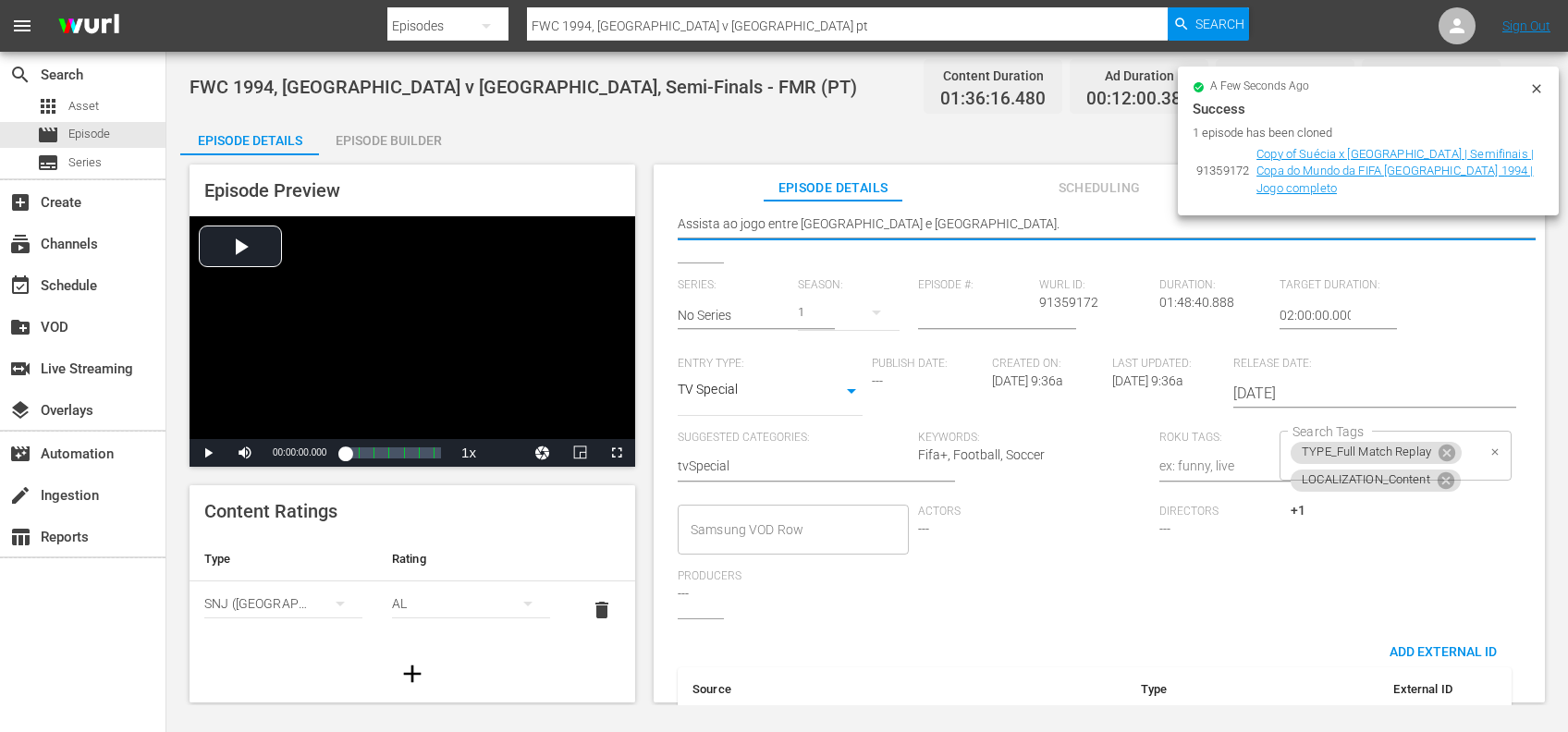
scroll to position [392, 0]
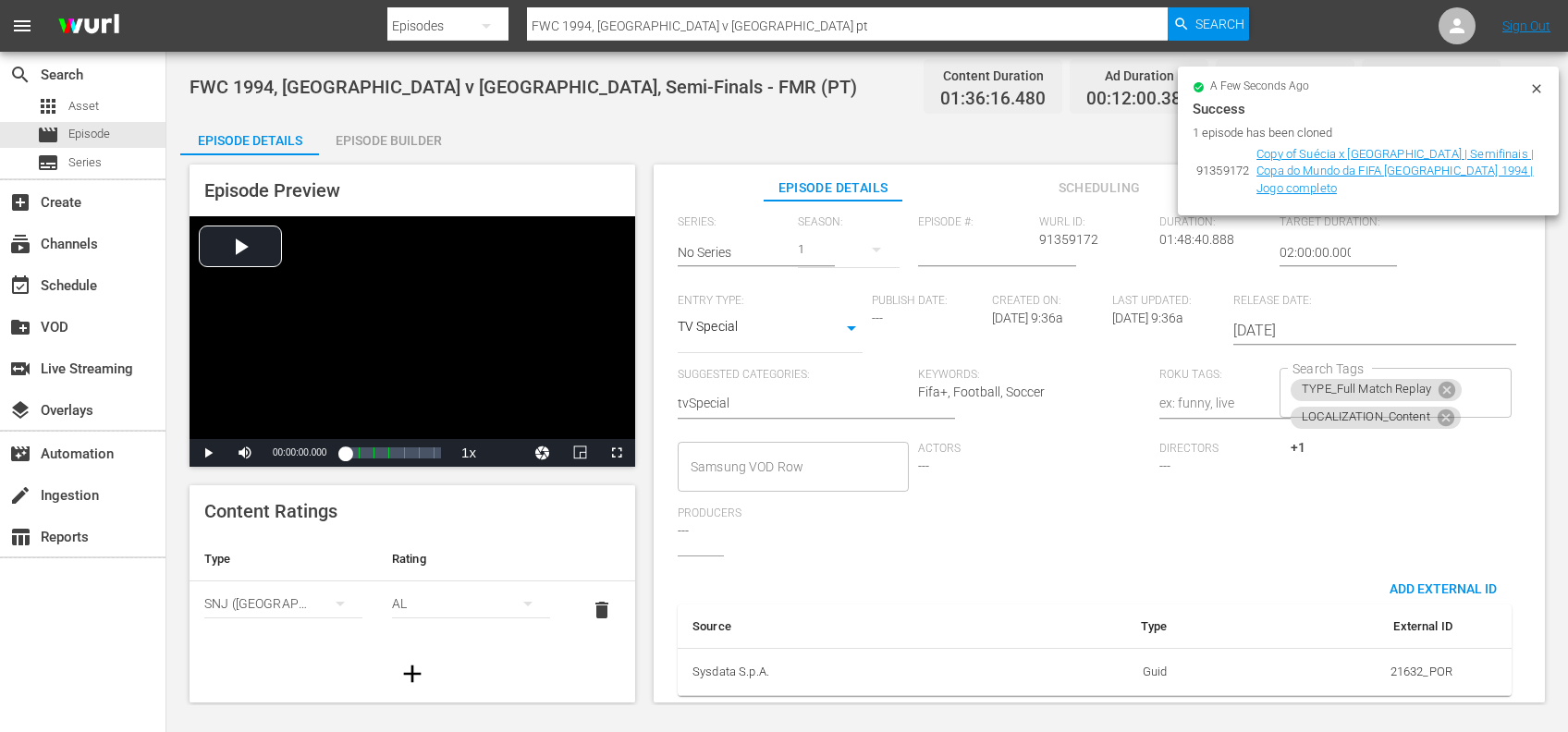
click at [1444, 382] on icon at bounding box center [1446, 390] width 16 height 16
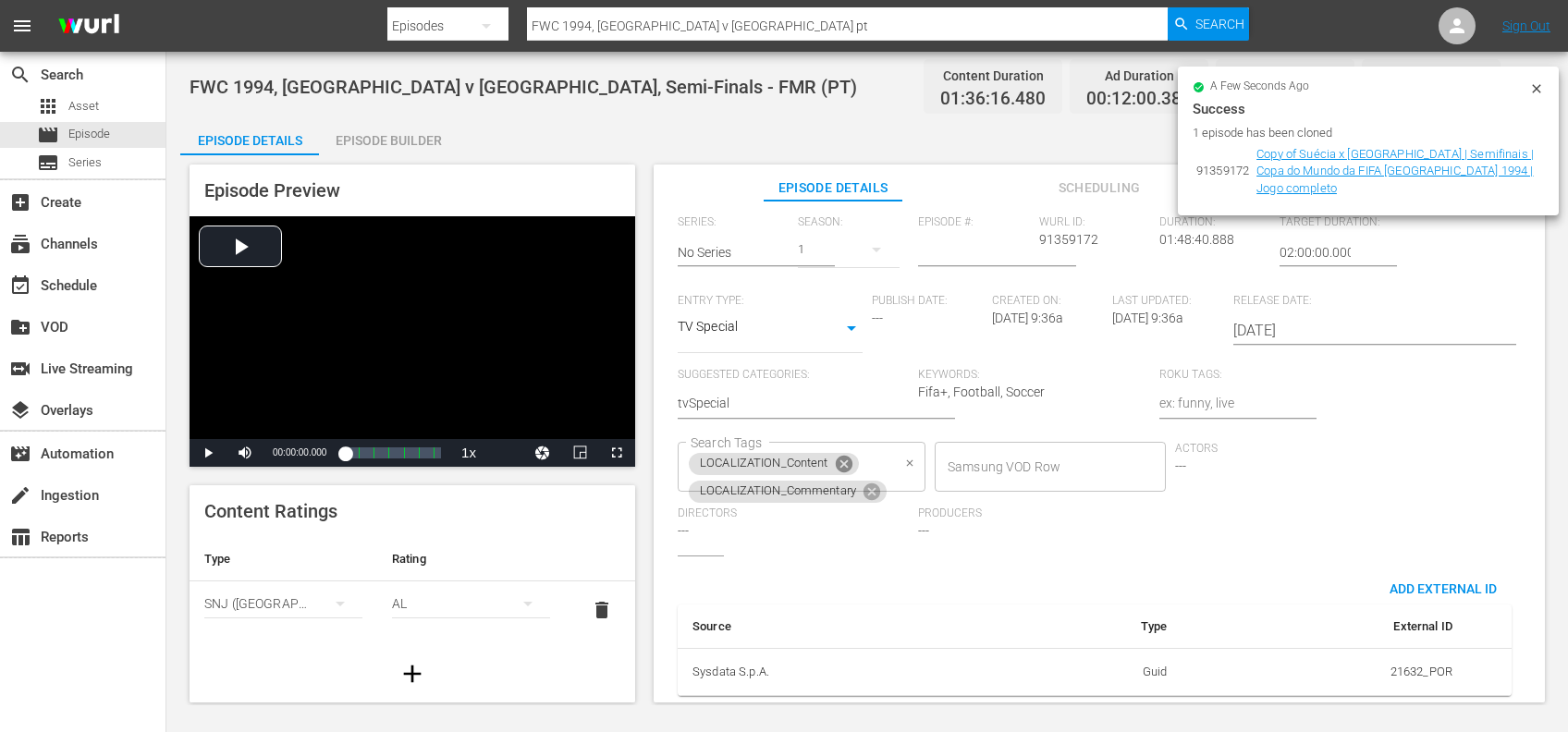
click at [845, 456] on icon at bounding box center [842, 464] width 16 height 16
drag, startPoint x: 873, startPoint y: 446, endPoint x: 820, endPoint y: 454, distance: 53.6
click at [873, 456] on icon at bounding box center [871, 464] width 16 height 16
type textarea "Assista ao jogo entre África do Sul e EUA."
click at [821, 451] on input "Samsung VOD Row" at bounding box center [779, 467] width 187 height 34
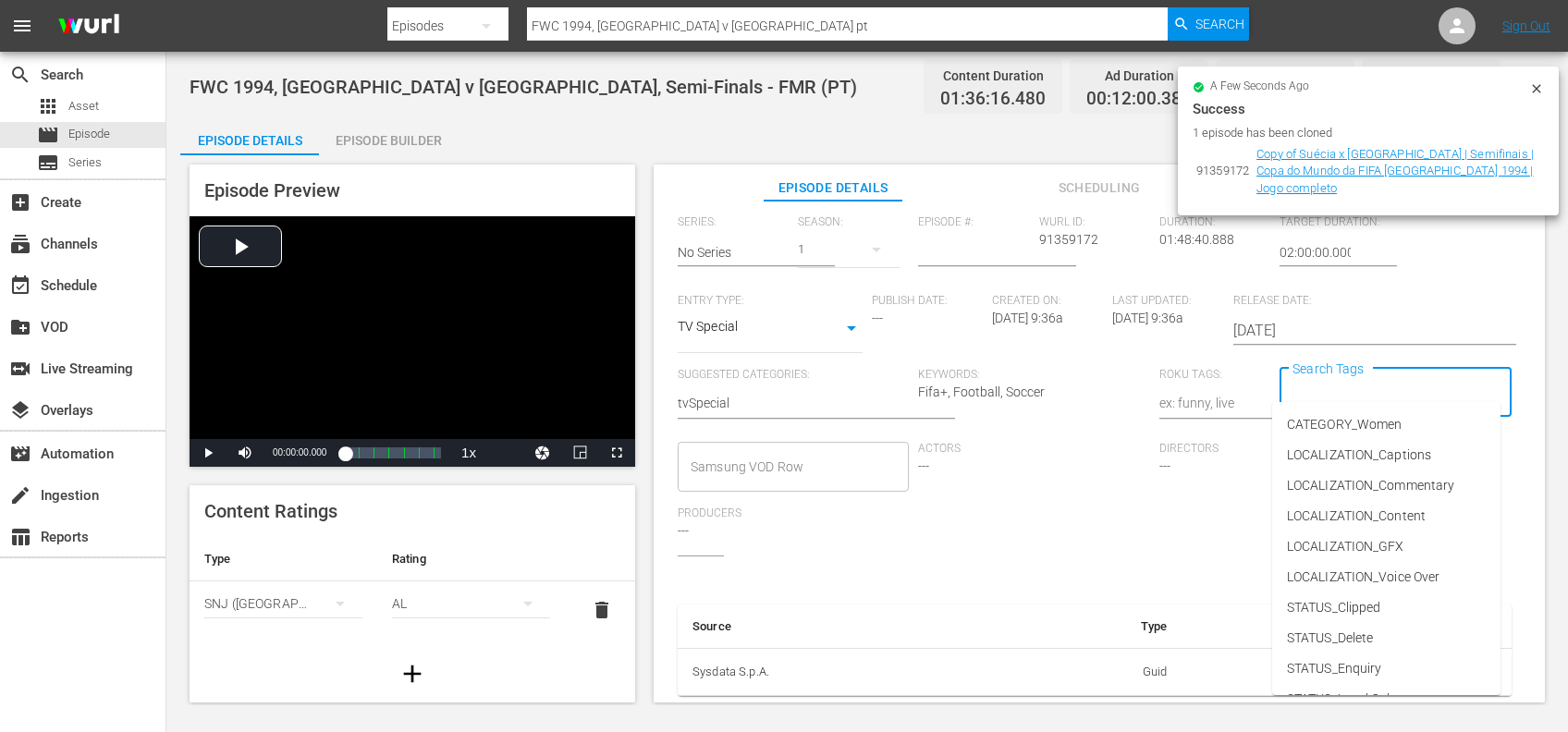
click at [1376, 385] on input "Search Tags" at bounding box center [1381, 392] width 187 height 34
click at [1359, 611] on li "TYPE_Live" at bounding box center [1385, 612] width 228 height 31
click at [1431, 376] on input "Search Tags" at bounding box center [1432, 392] width 84 height 34
click at [1402, 466] on li "STATUS_Temporary" at bounding box center [1385, 459] width 228 height 31
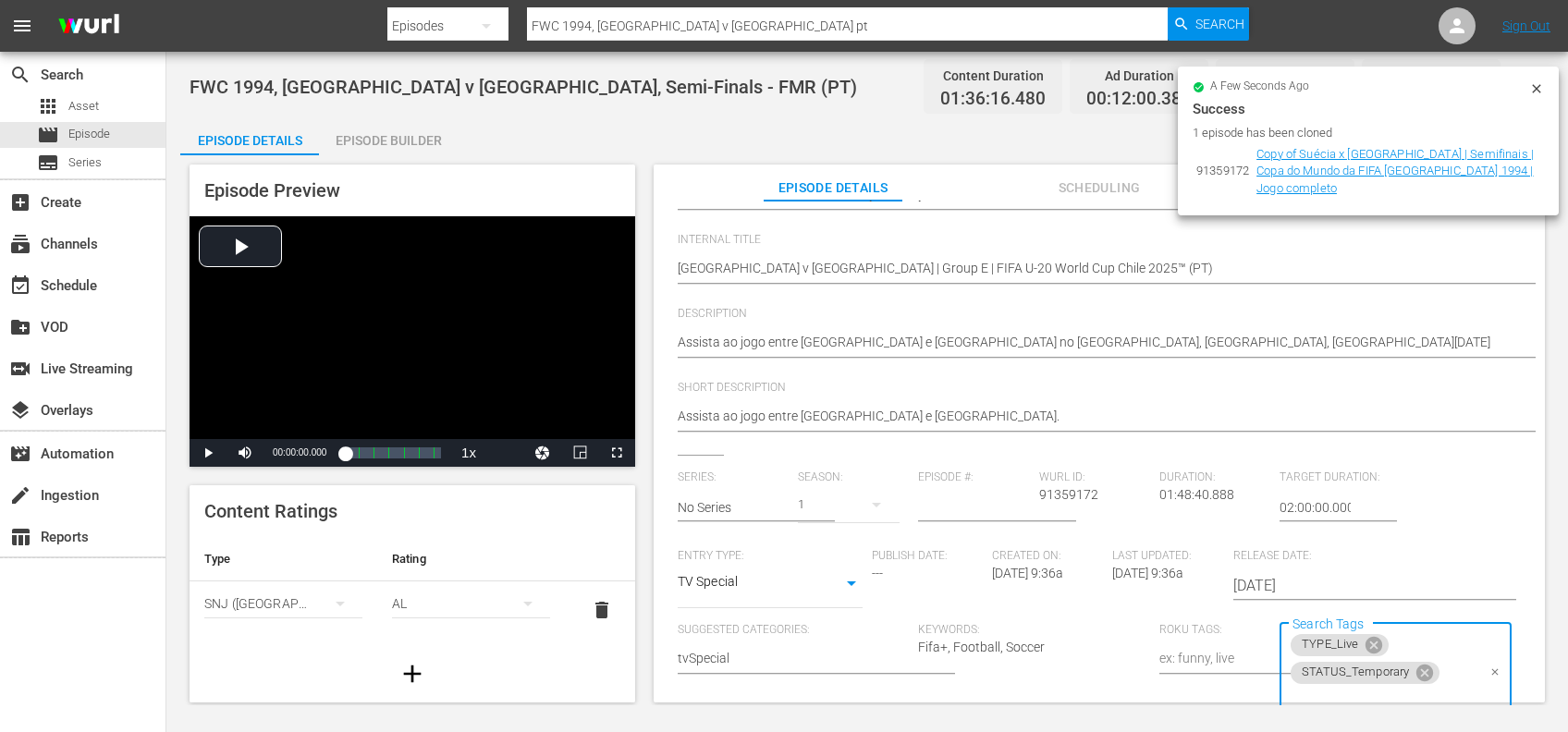
scroll to position [0, 0]
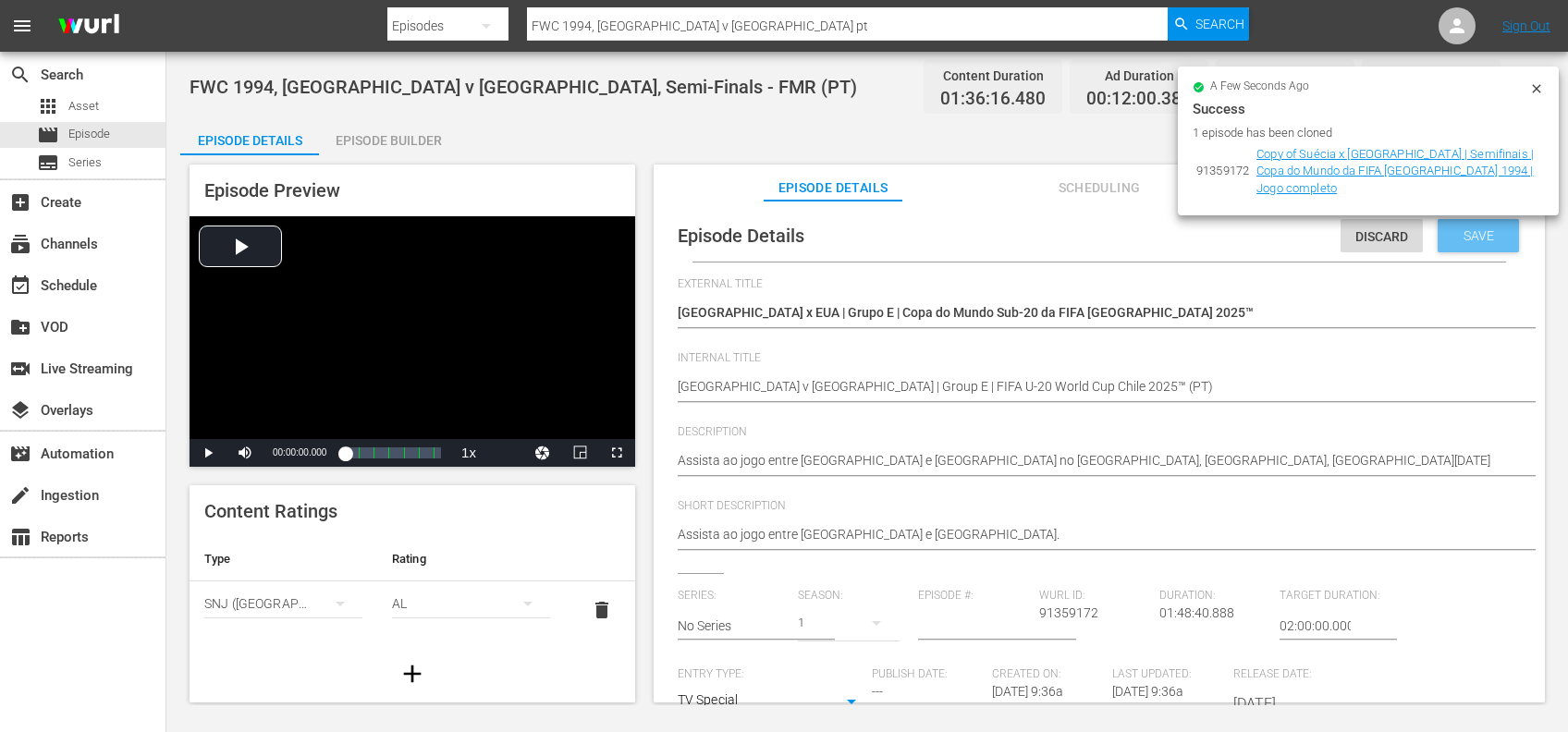
click at [1470, 228] on div "Save" at bounding box center [1478, 236] width 82 height 34
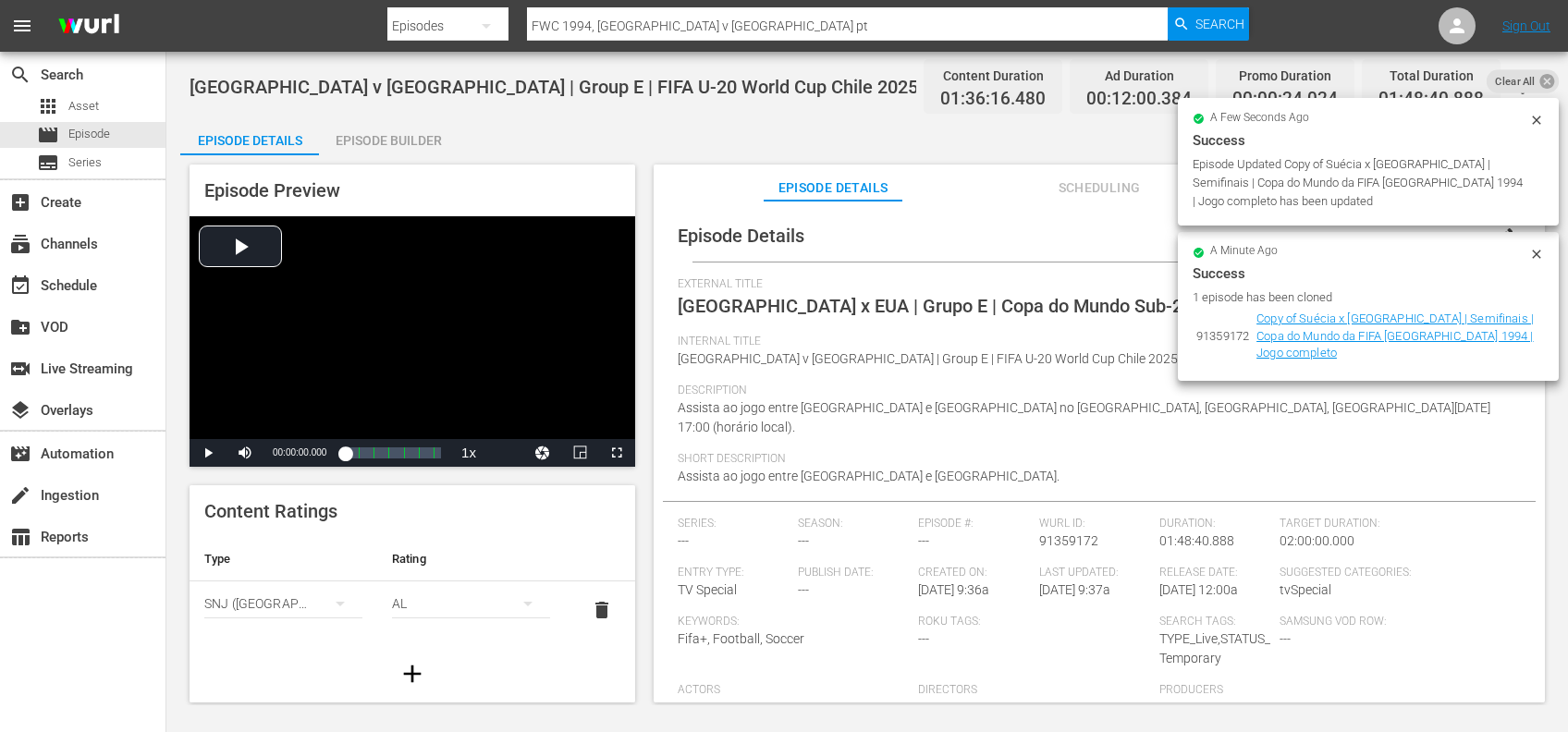
click at [1546, 79] on icon at bounding box center [1546, 81] width 14 height 14
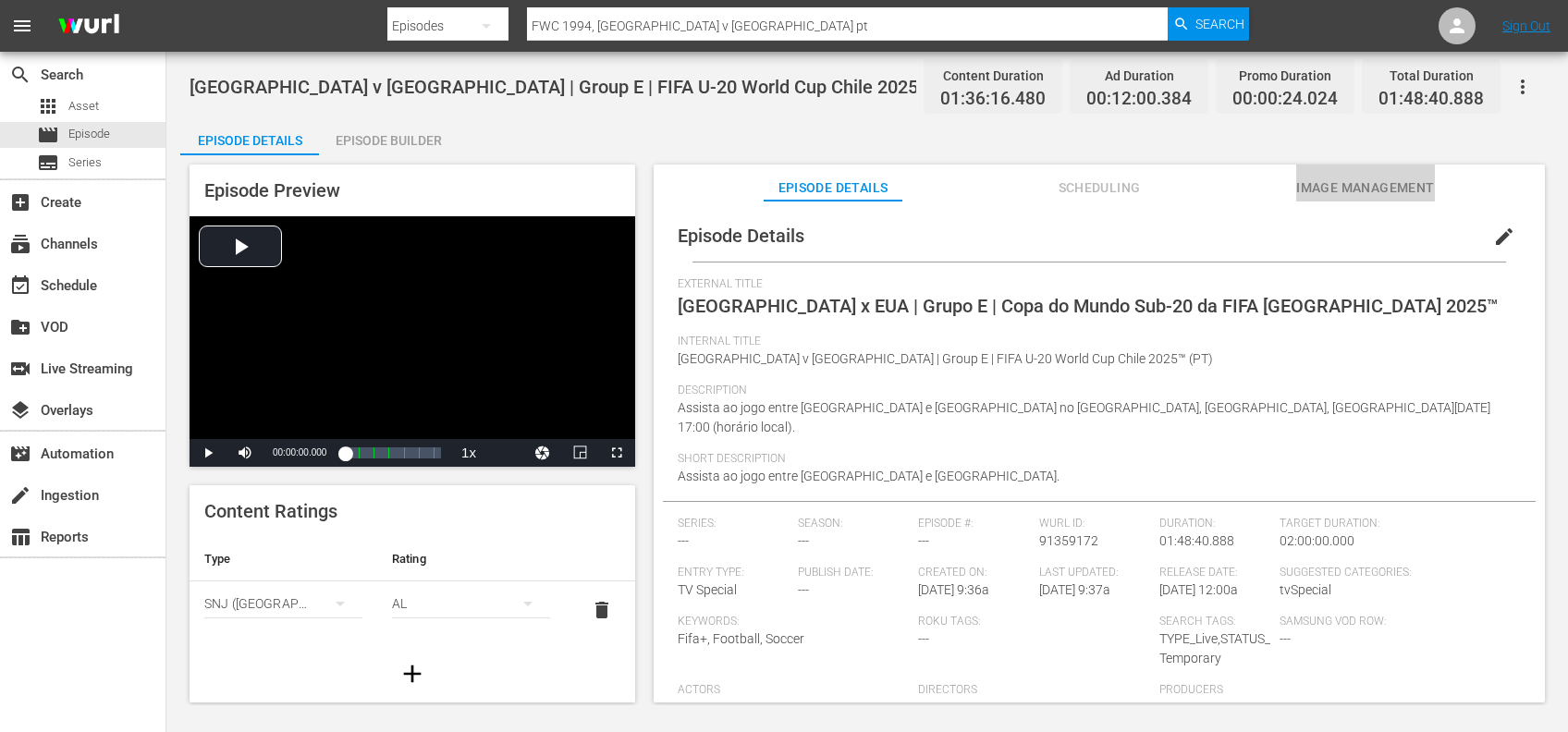
click at [1421, 181] on span "Image Management" at bounding box center [1365, 189] width 138 height 23
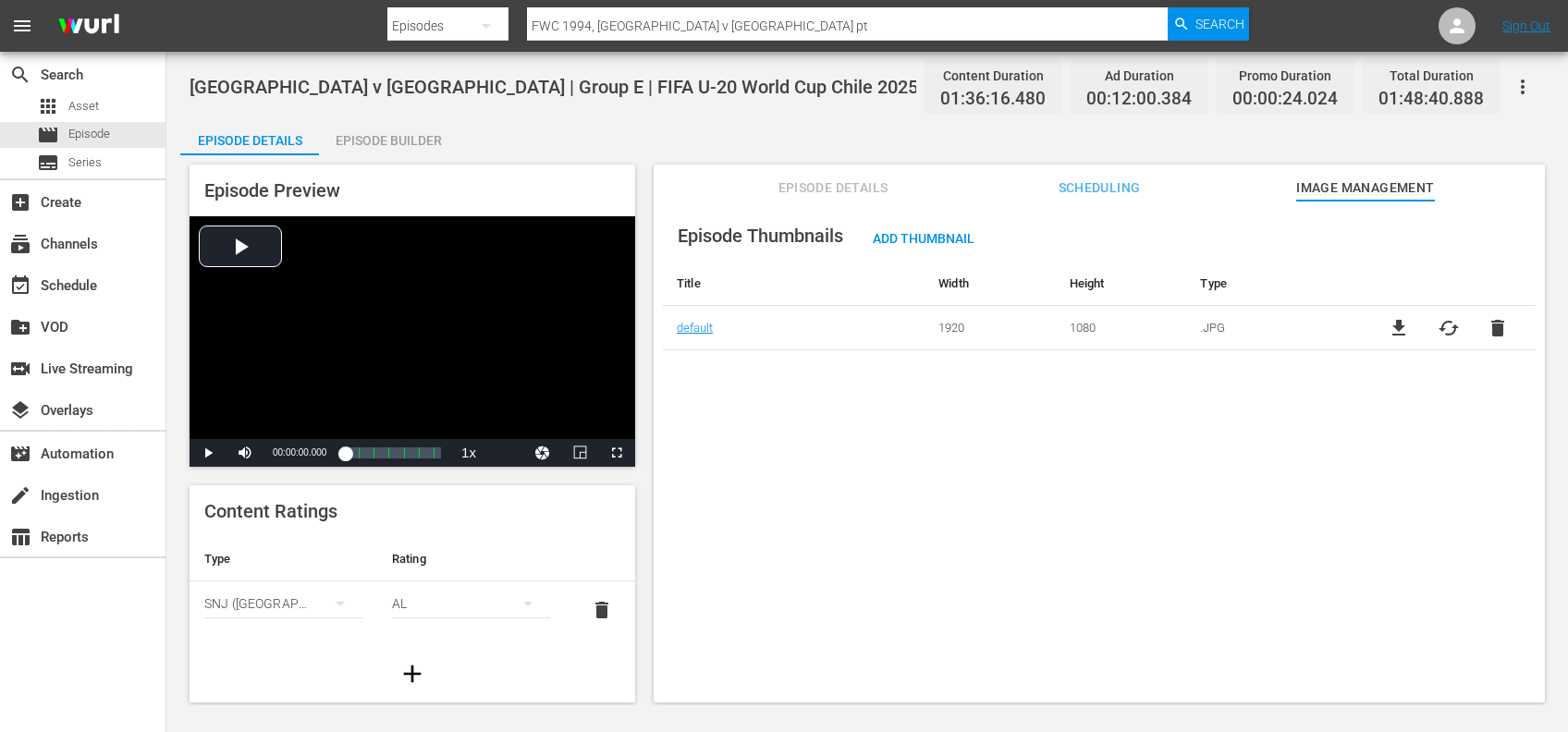
click at [1496, 329] on span "delete" at bounding box center [1497, 328] width 22 height 22
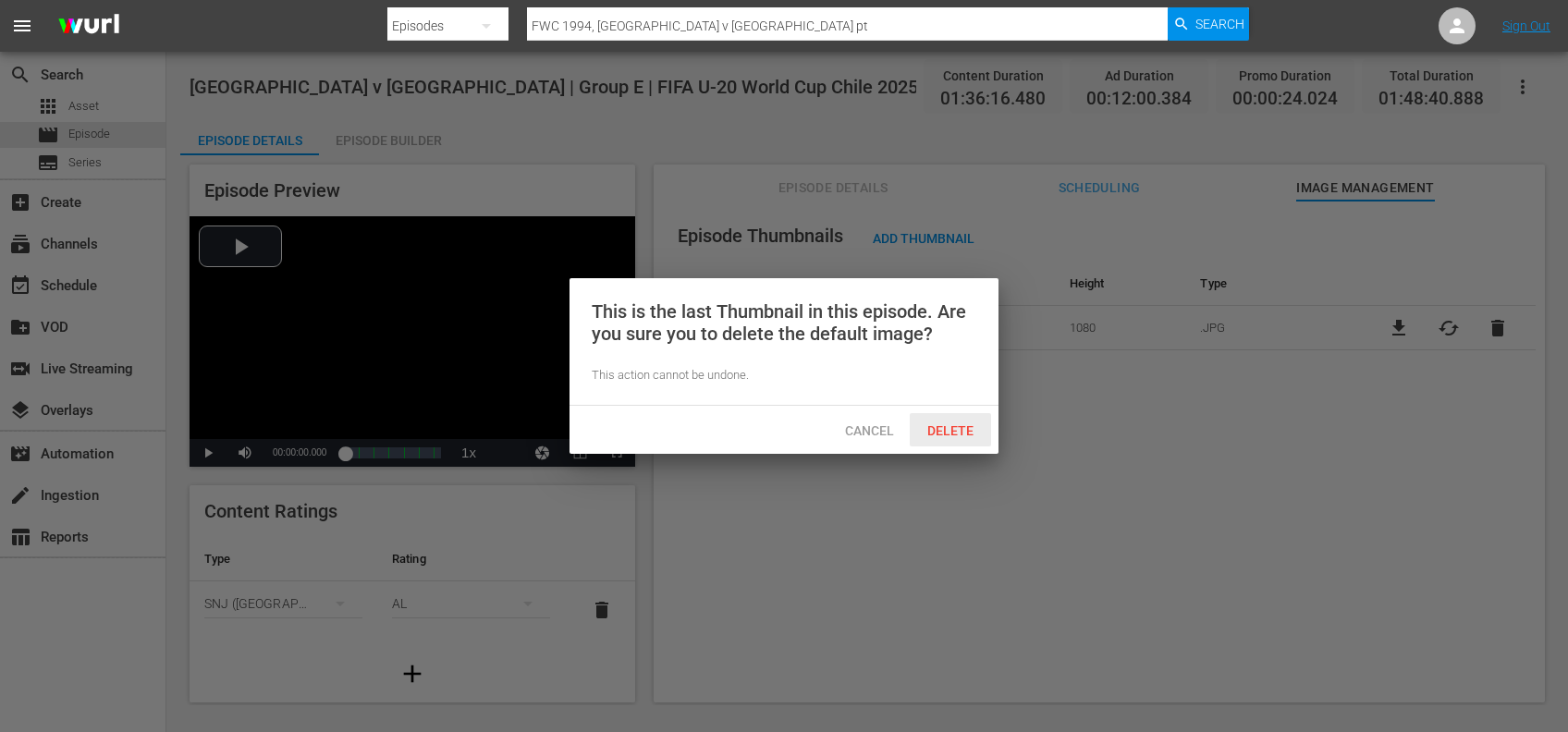
click at [943, 423] on span "Delete" at bounding box center [950, 430] width 76 height 14
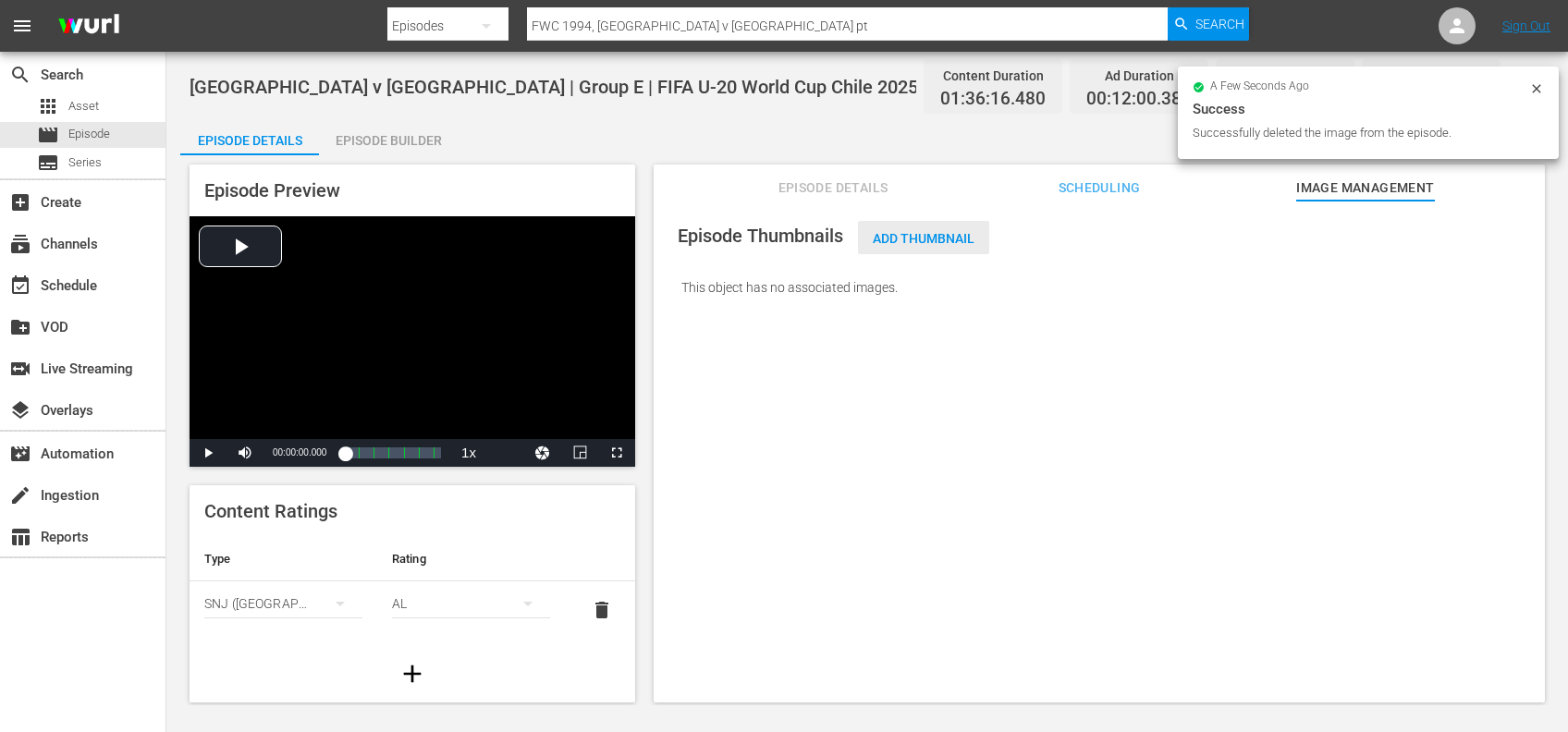
click at [953, 238] on span "Add Thumbnail" at bounding box center [923, 238] width 132 height 14
click at [916, 228] on div "Add Thumbnail" at bounding box center [923, 239] width 132 height 35
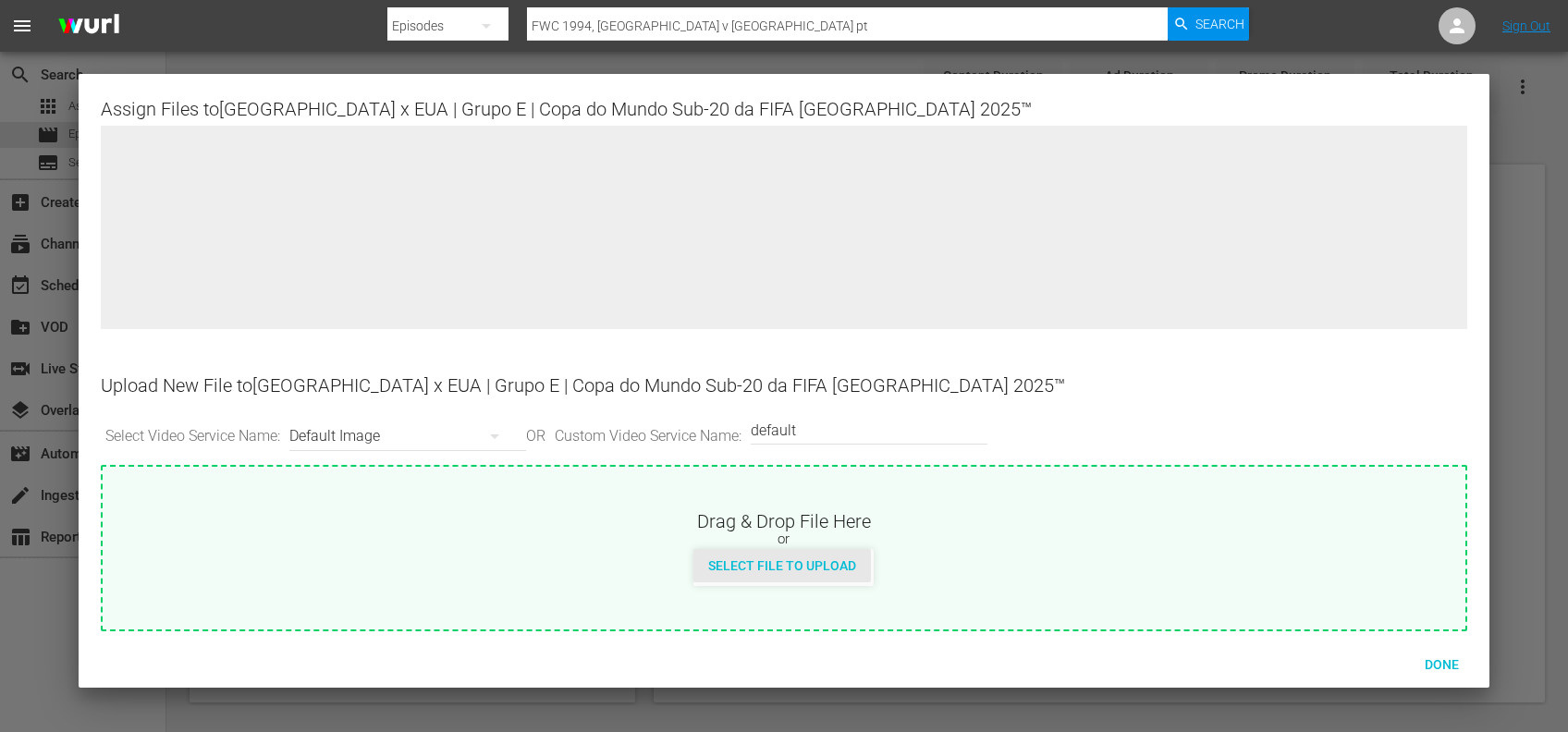
click at [747, 574] on div "Select File to Upload" at bounding box center [782, 567] width 178 height 35
type input "C:\fakepath\17a.jpg"
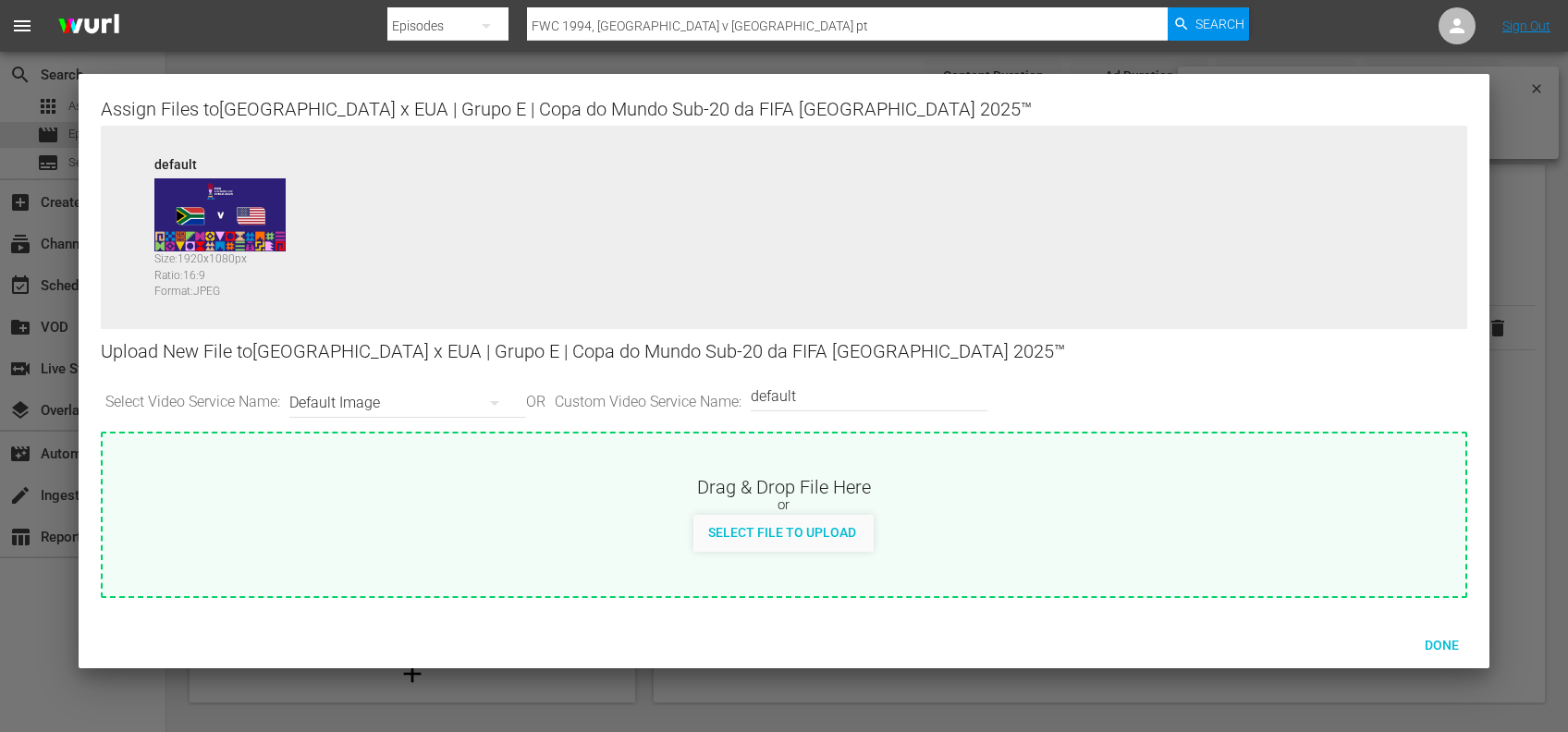
click at [830, 398] on input "default" at bounding box center [864, 396] width 228 height 44
type input "default 1"
click at [811, 533] on span "Select File to Upload" at bounding box center [782, 532] width 178 height 14
type input "C:\fakepath\17b.jpg"
click at [1439, 639] on span "Done" at bounding box center [1441, 644] width 63 height 14
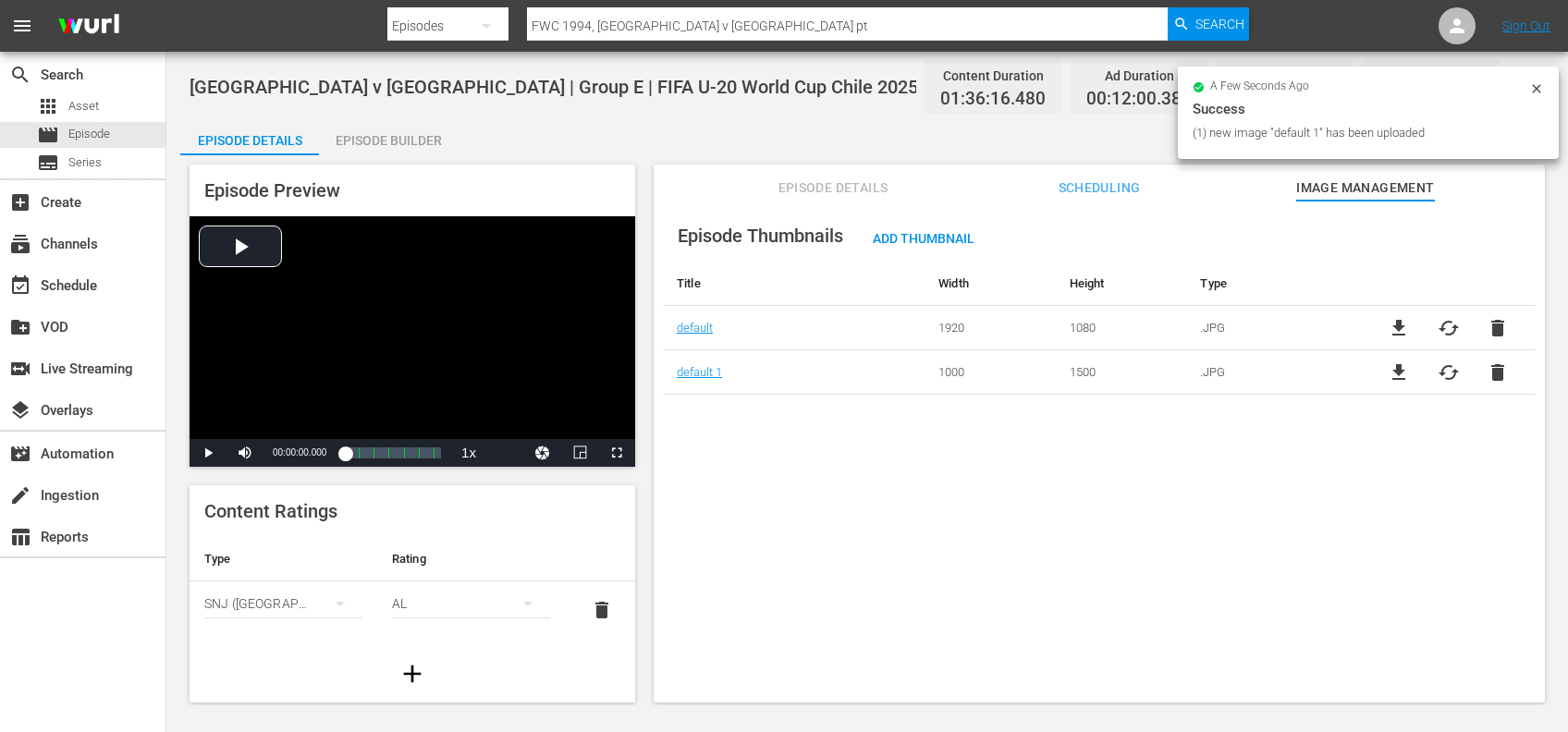
drag, startPoint x: 759, startPoint y: 200, endPoint x: 794, endPoint y: 195, distance: 35.4
click at [762, 200] on div "Episode Details Scheduling Image Management" at bounding box center [1099, 183] width 799 height 37
click at [806, 188] on span "Episode Details" at bounding box center [833, 189] width 138 height 23
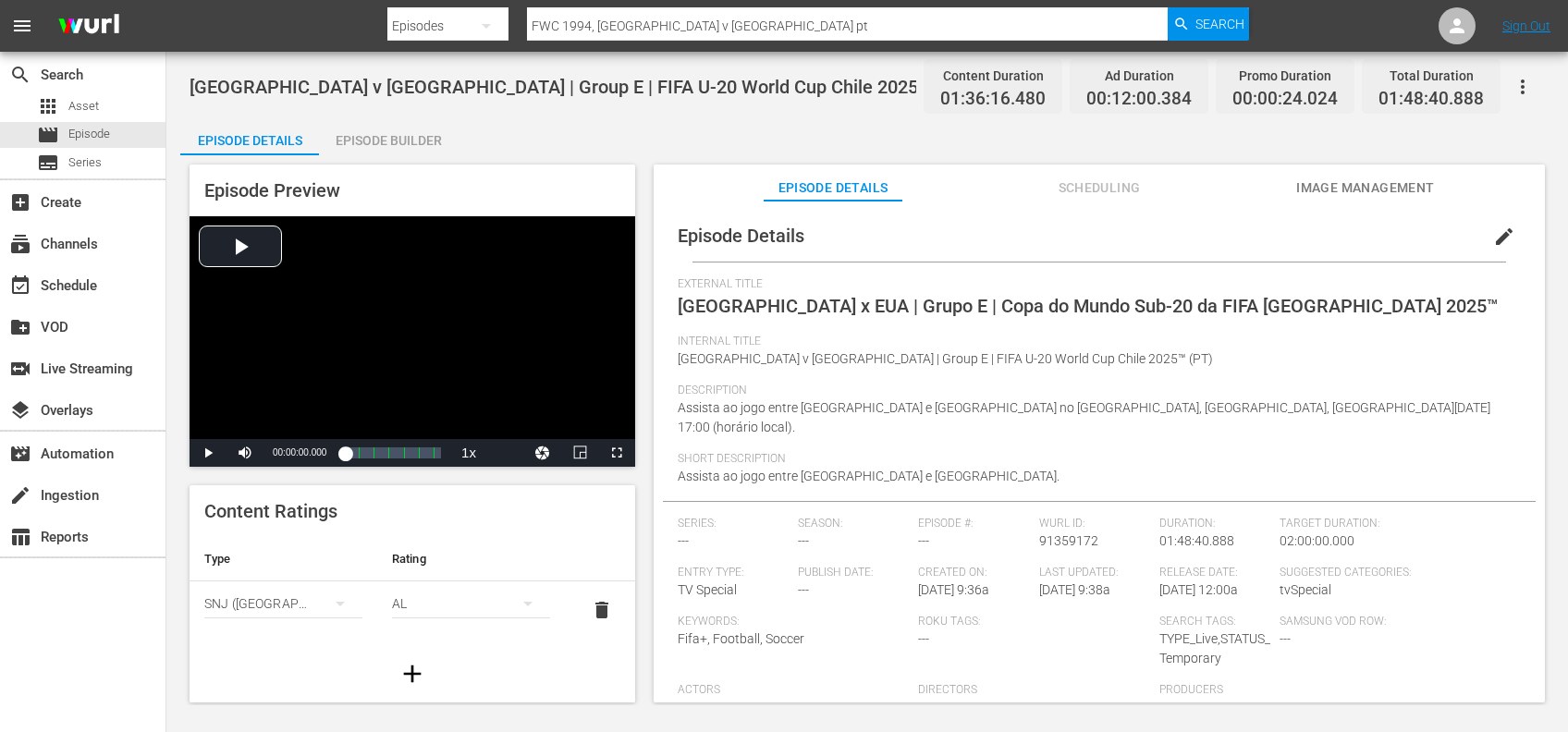
click at [1369, 175] on button "Image Management" at bounding box center [1365, 183] width 138 height 37
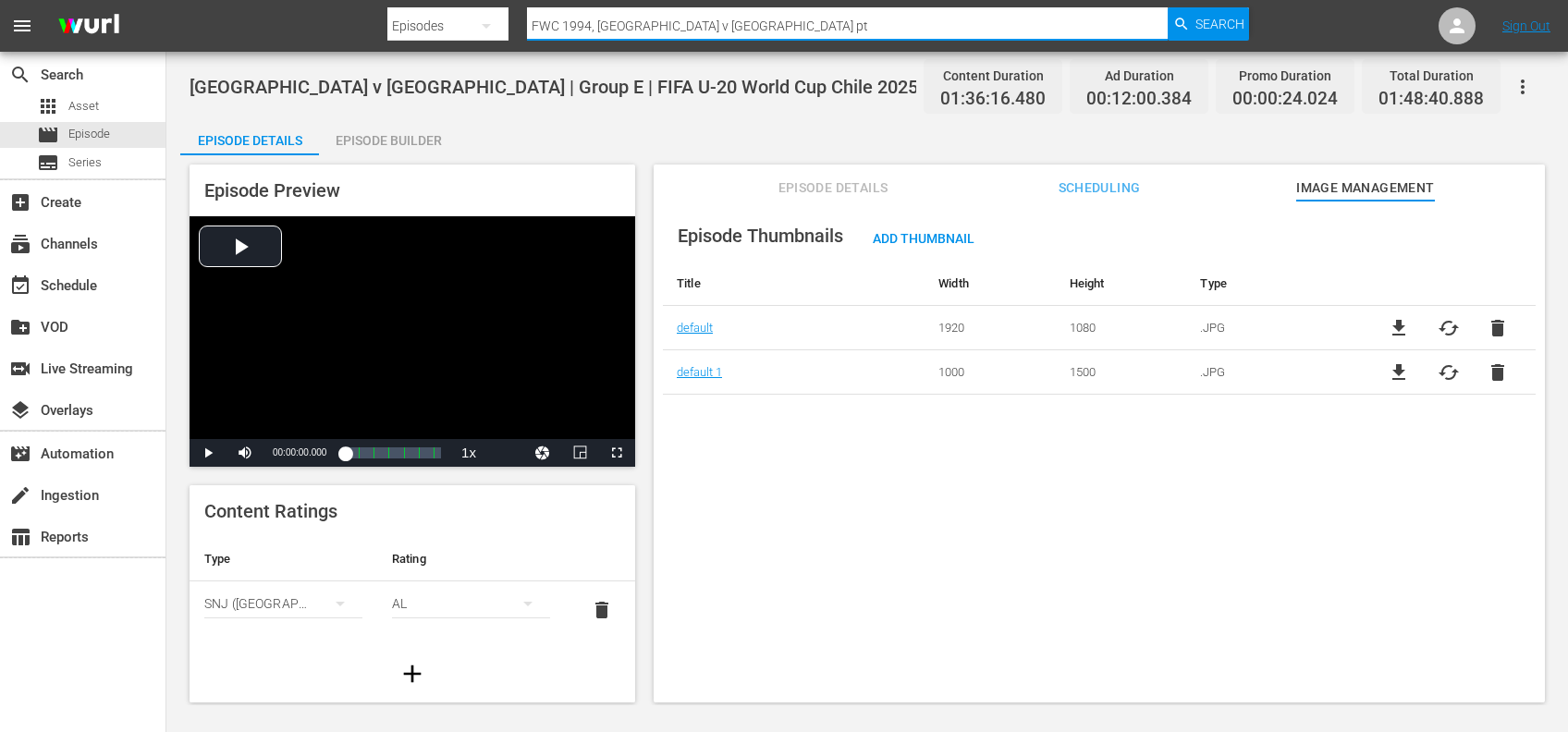
drag, startPoint x: 719, startPoint y: 25, endPoint x: 353, endPoint y: 27, distance: 366.0
click at [327, 27] on nav "menu Search By Episodes Search ID, Title, Description, Keywords, or Category FW…" at bounding box center [784, 26] width 1568 height 52
paste input "8, Brazil v Morocco, Group Stage"
type input "FWC 1998, Brazil v Morocco, Group Stage"
click at [1198, 19] on span "Search" at bounding box center [1219, 24] width 49 height 34
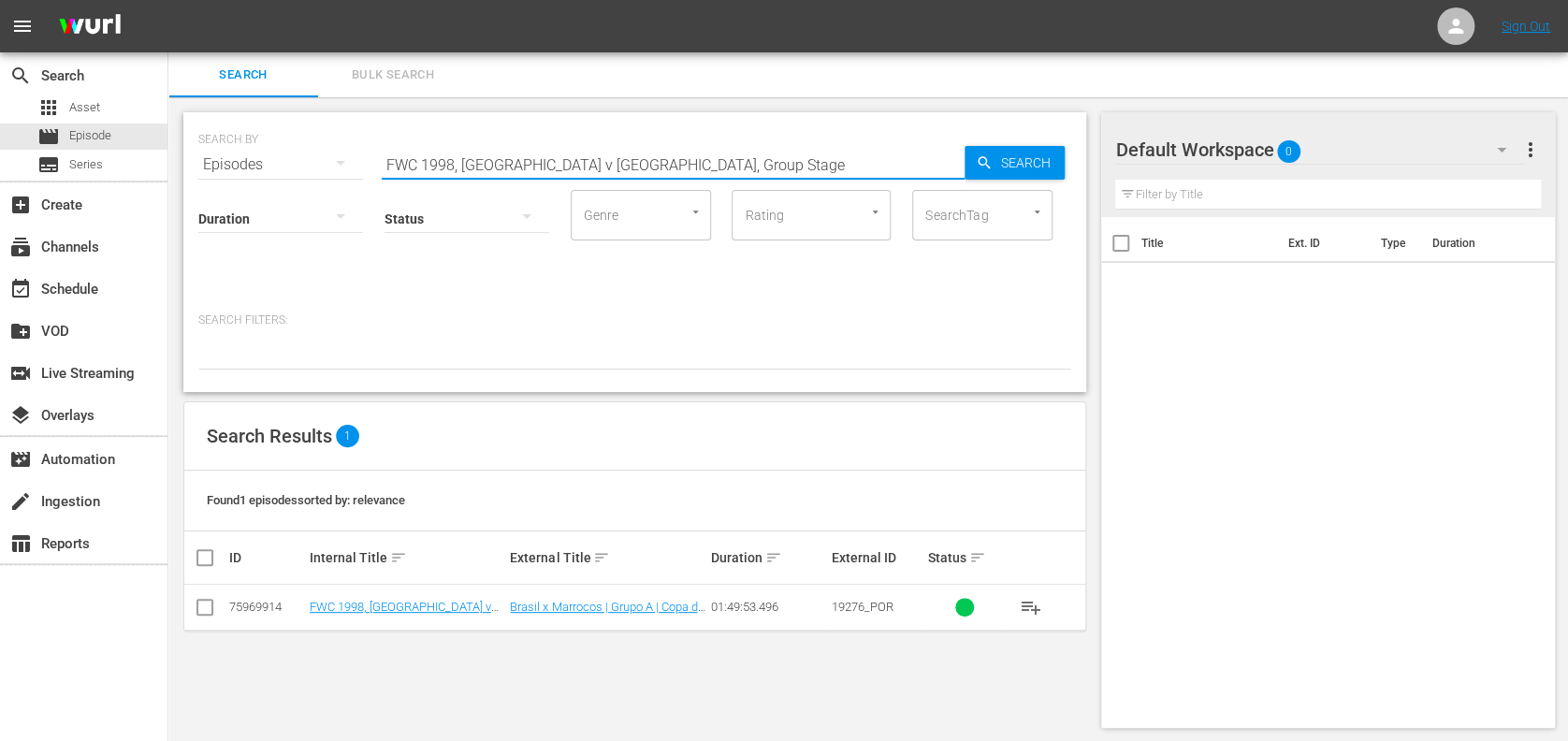
drag, startPoint x: 708, startPoint y: 164, endPoint x: 375, endPoint y: 163, distance: 333.0
click at [337, 165] on div "SEARCH BY Search By Episodes Search ID, Title, Description, Keywords, or Catego…" at bounding box center [635, 153] width 873 height 67
paste input "text"
click at [748, 158] on input "FWC 1998, Brazil v Morocco, Group Stage" at bounding box center [673, 165] width 583 height 45
type input "FWC 1998, Brazil v Morocco, Group Stage pt"
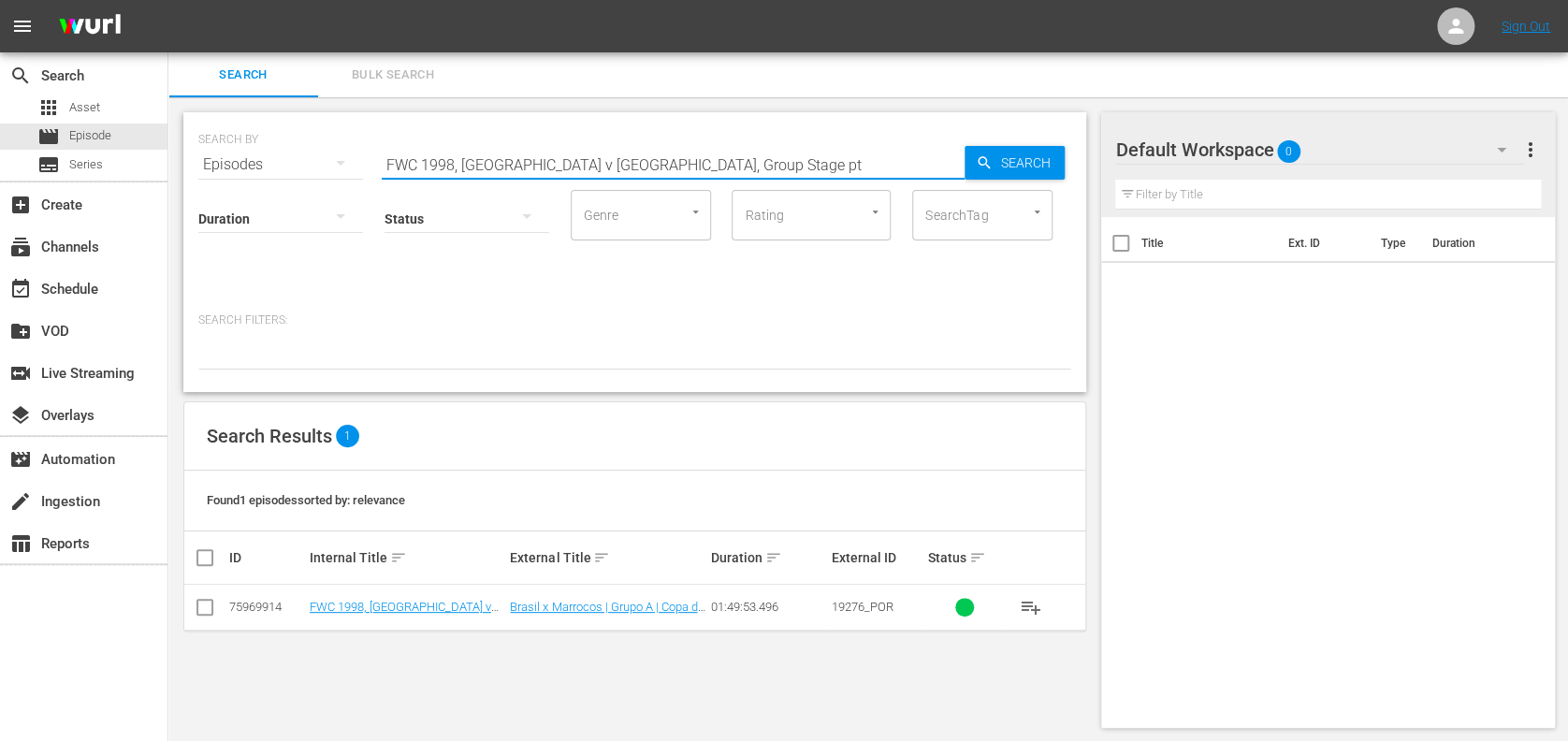
click at [206, 607] on input "checkbox" at bounding box center [204, 611] width 22 height 22
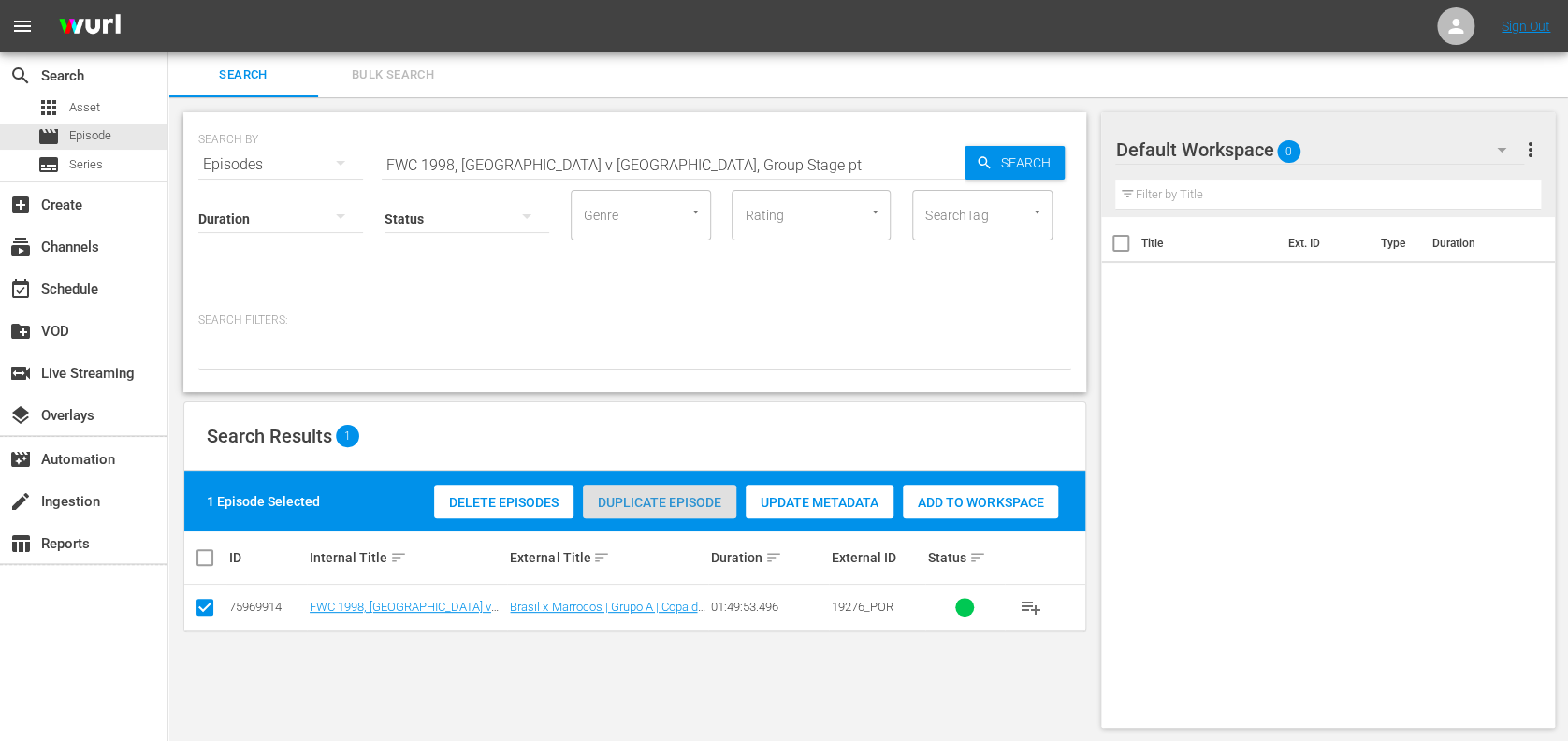
click at [669, 498] on span "Duplicate Episode" at bounding box center [660, 502] width 154 height 15
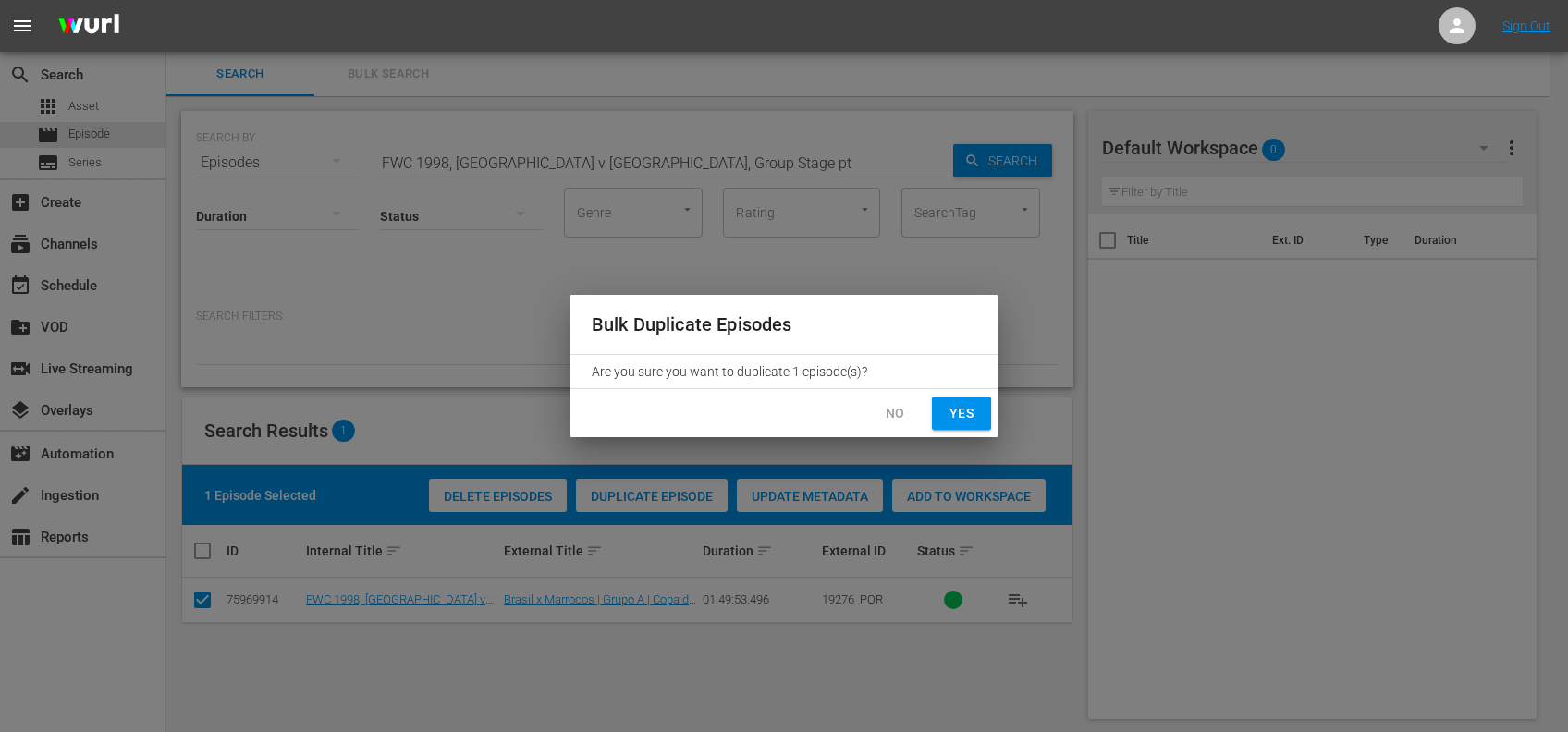
click at [958, 414] on span "Yes" at bounding box center [960, 414] width 30 height 23
checkbox input "false"
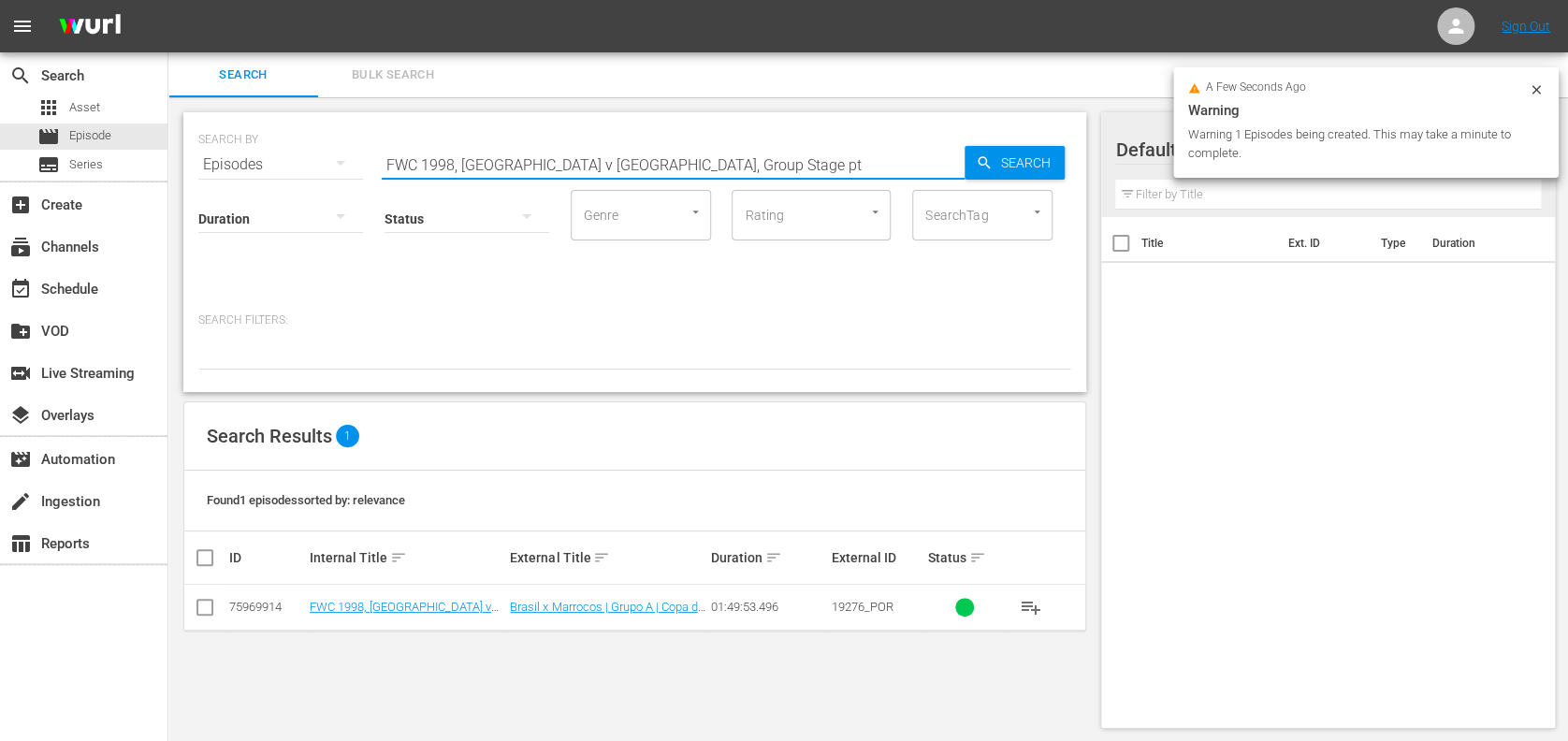
click at [578, 175] on body "menu Sign Out search Search apps Asset movie Episode subtitles Series add_box C…" at bounding box center [784, 370] width 1568 height 741
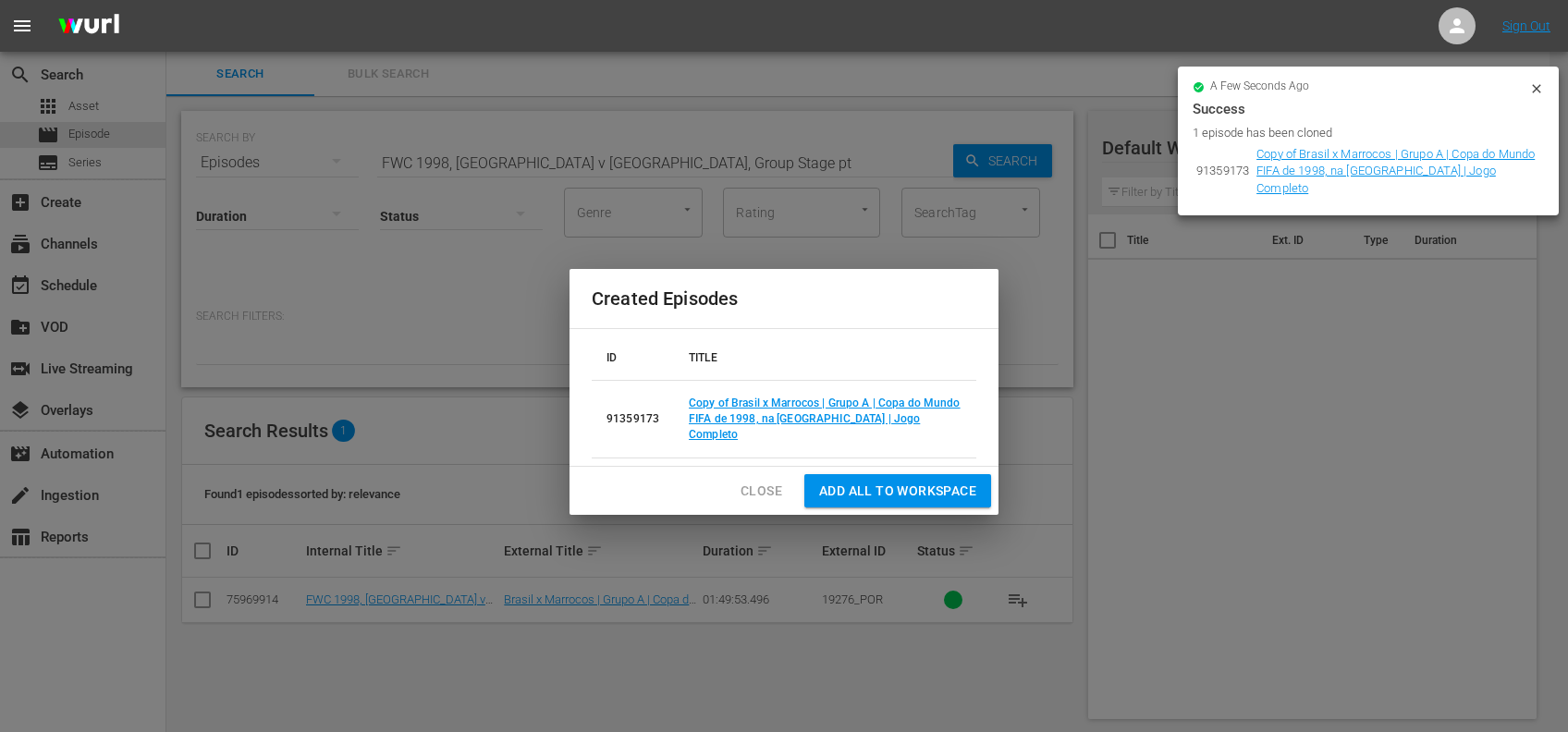
click at [755, 480] on span "Close" at bounding box center [760, 492] width 41 height 23
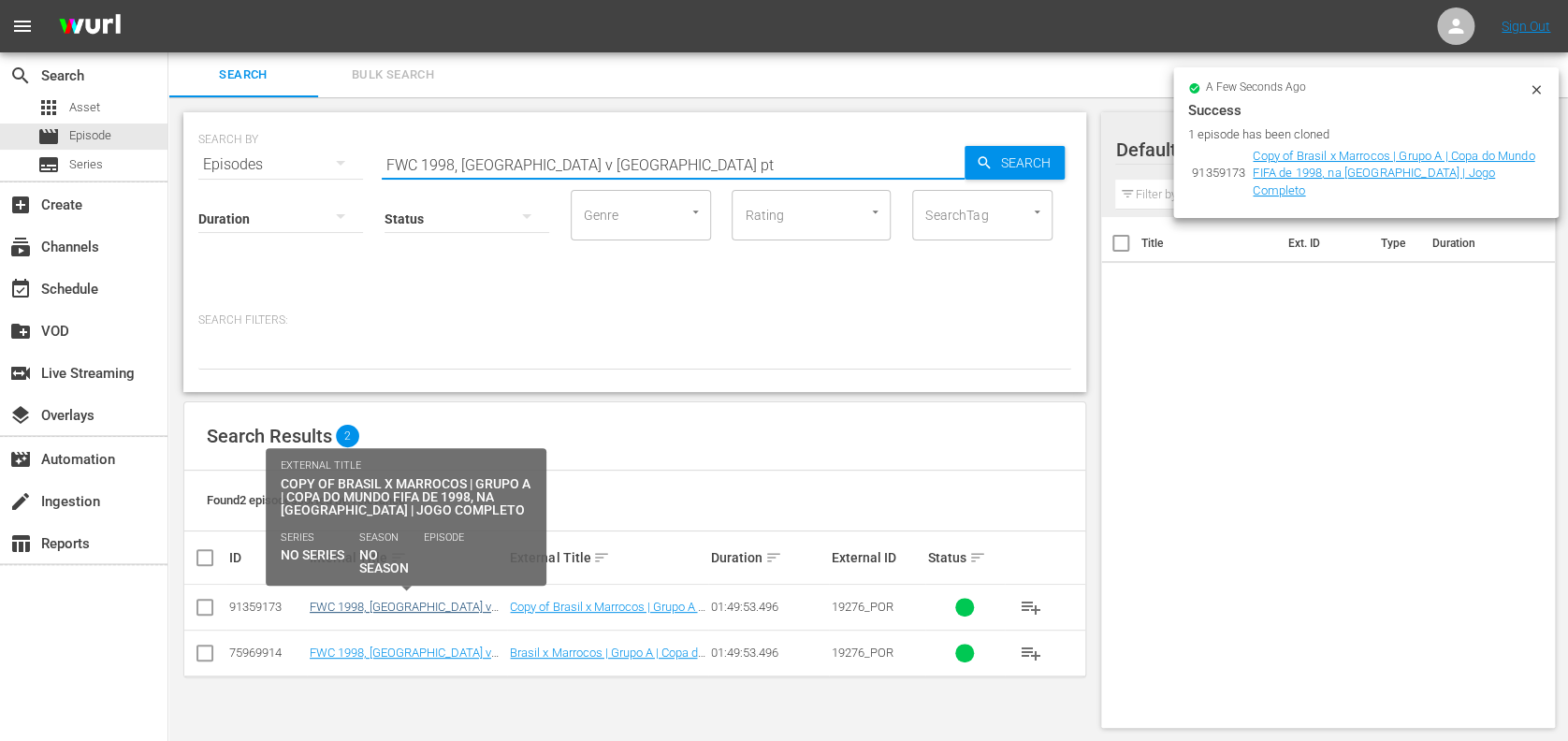
type input "FWC 1998, Brazil v Morocco pt"
click at [441, 614] on link "FWC 1998, Brazil v Morocco, Group Stage - FMR (PT)" at bounding box center [405, 620] width 191 height 42
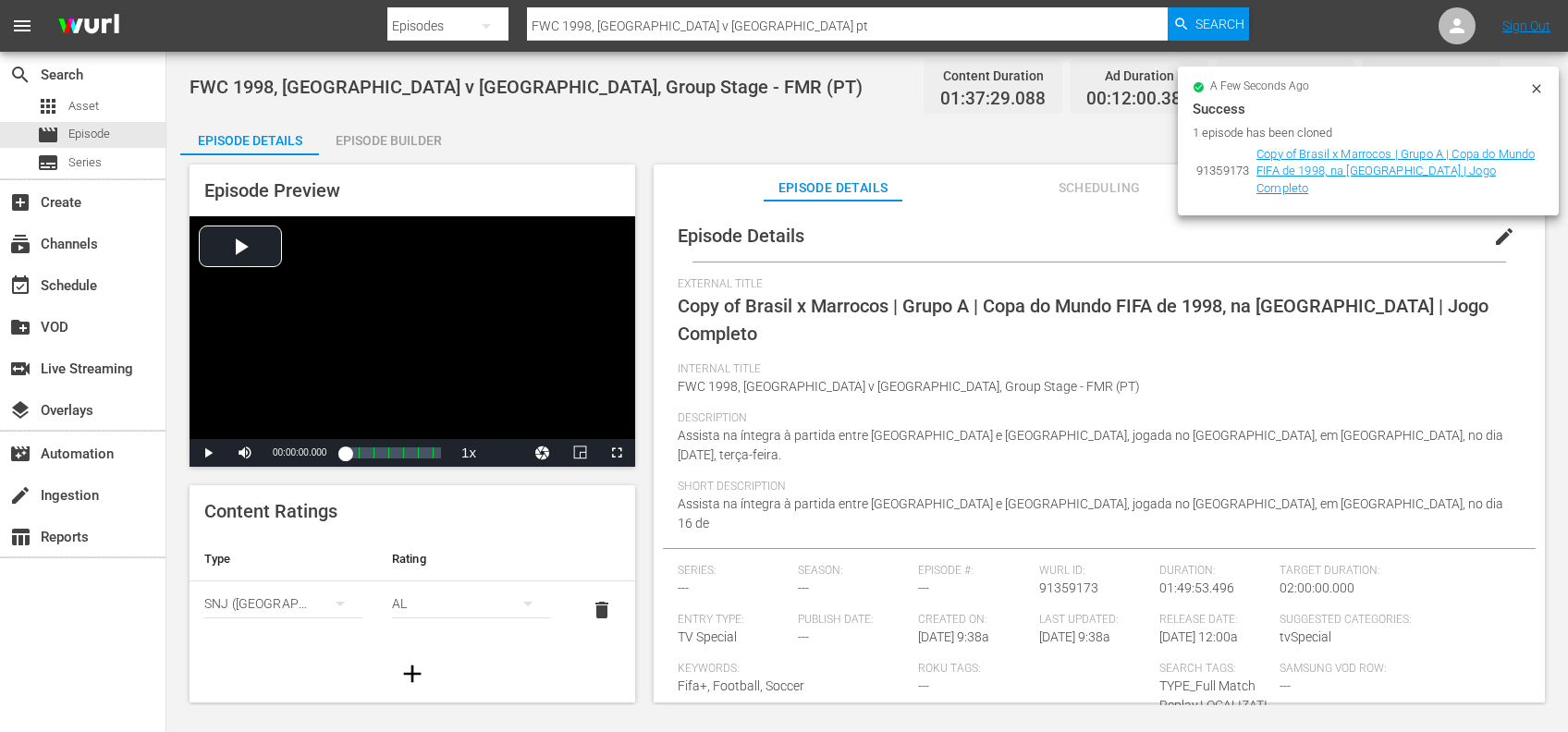
click at [1542, 94] on icon at bounding box center [1535, 88] width 14 height 14
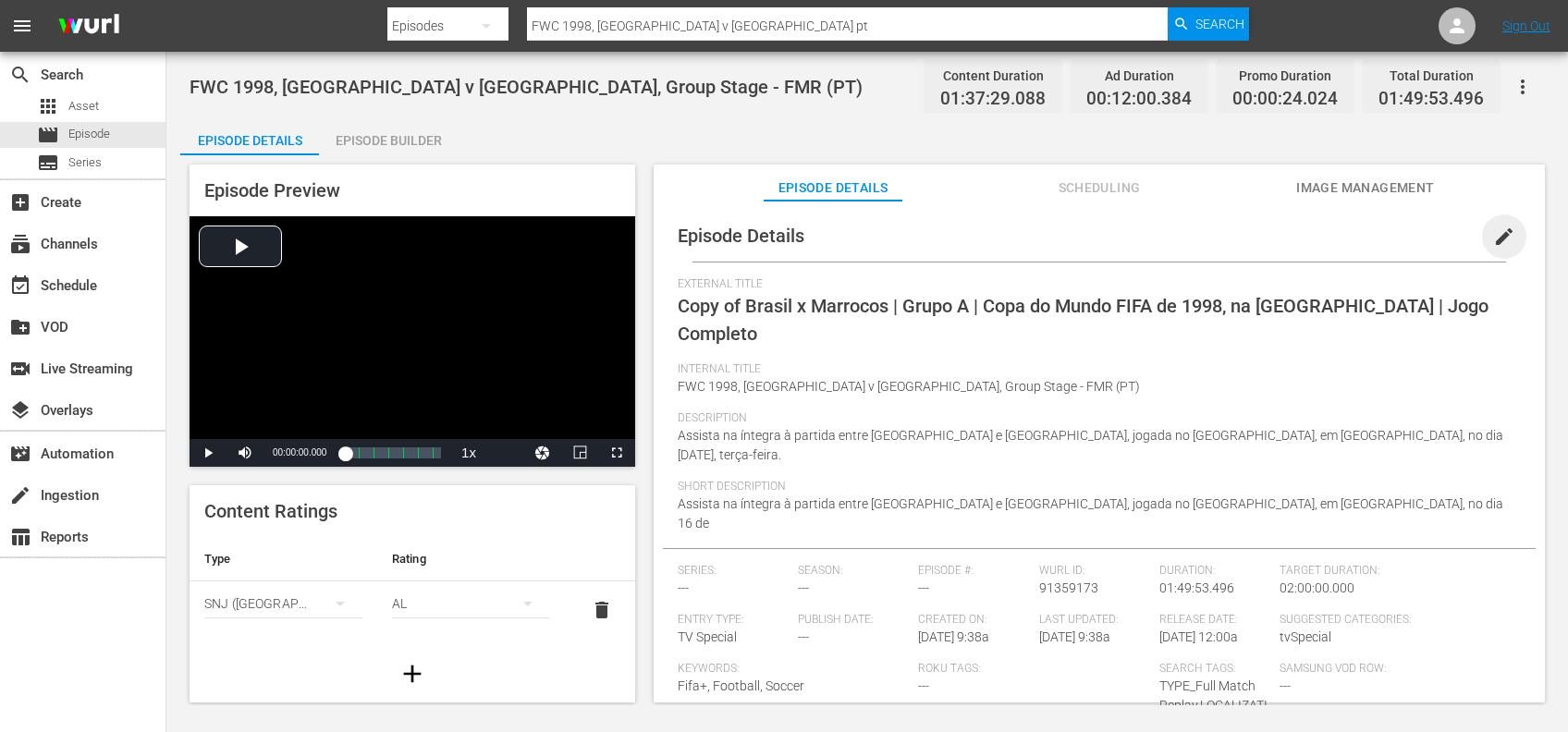
click at [1493, 230] on span "edit" at bounding box center [1504, 237] width 22 height 22
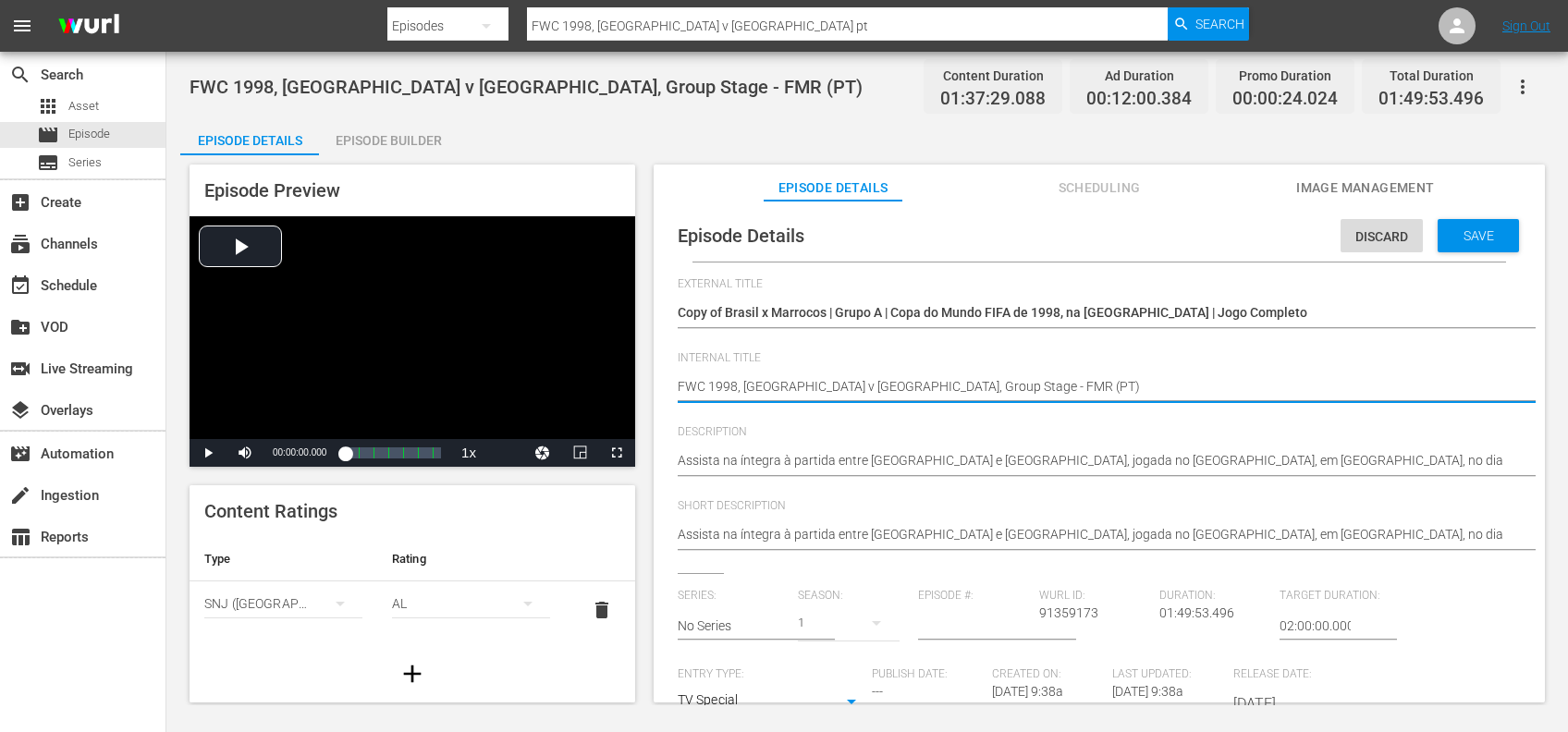
drag, startPoint x: 904, startPoint y: 389, endPoint x: 664, endPoint y: 389, distance: 240.0
paste textarea "Nigeria v Colombia | Group F | FIFA U-20 World Cup Chile 2025™"
type textarea "Nigeria v Colombia | Group F | FIFA U-20 World Cup Chile 2025™(PT)"
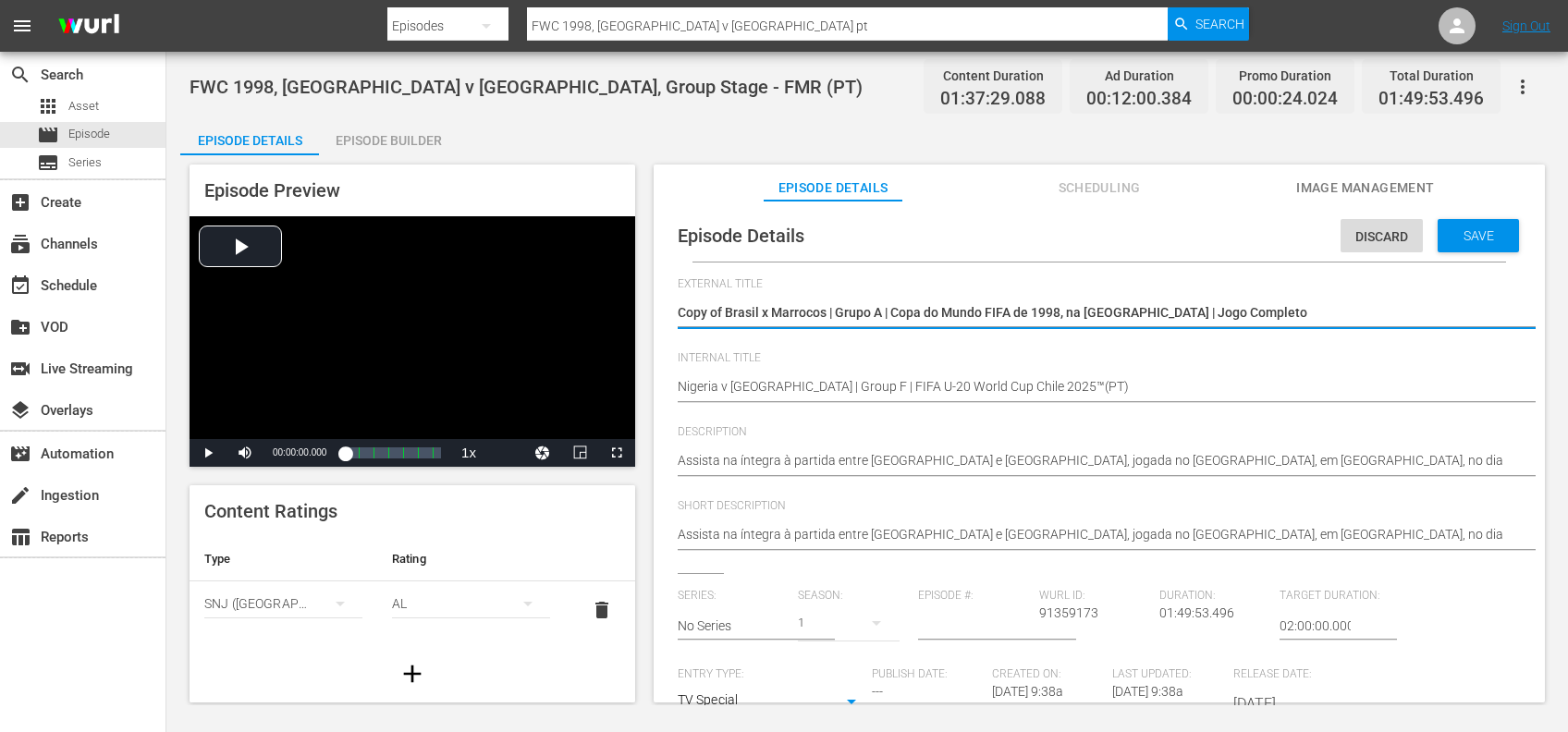
drag, startPoint x: 1277, startPoint y: 318, endPoint x: 675, endPoint y: 323, distance: 602.0
paste textarea "Nigéria x Colômbia | Grupo F | Copa do Mundo Sub-20 da FIFA Chile 2025™"
type textarea "Nigéria x Colômbia | Grupo F | Copa do Mundo Sub-20 da FIFA Chile 2025™"
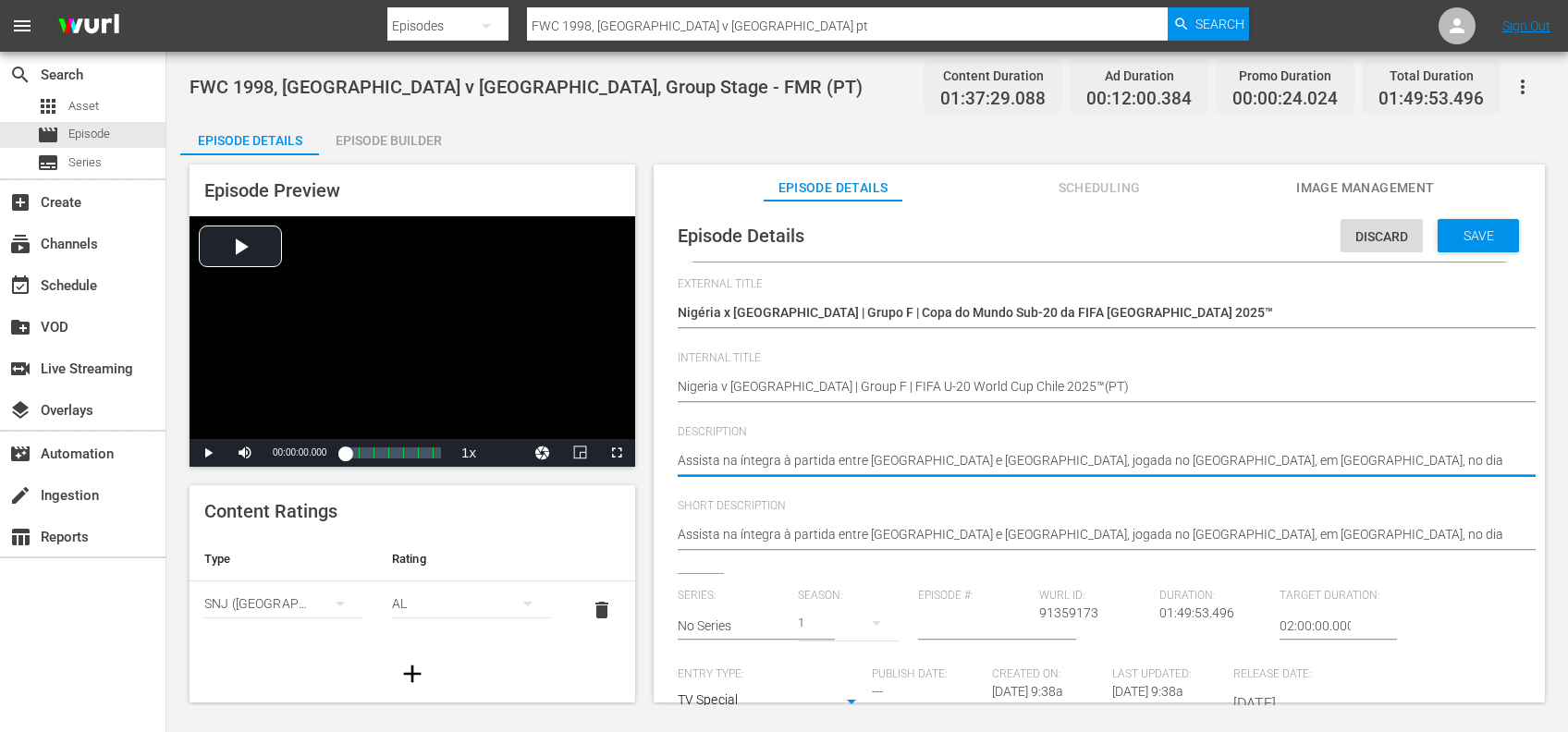
drag, startPoint x: 1451, startPoint y: 455, endPoint x: 649, endPoint y: 470, distance: 802.1
paste textarea "ao jogo entre Nigéria e Colômbia no Estádio Fiscal, Talca, domingo, 5 de outubr…"
type textarea "Assista ao jogo entre Nigéria e Colômbia no Estádio Fiscal, Talca, domingo, 5 d…"
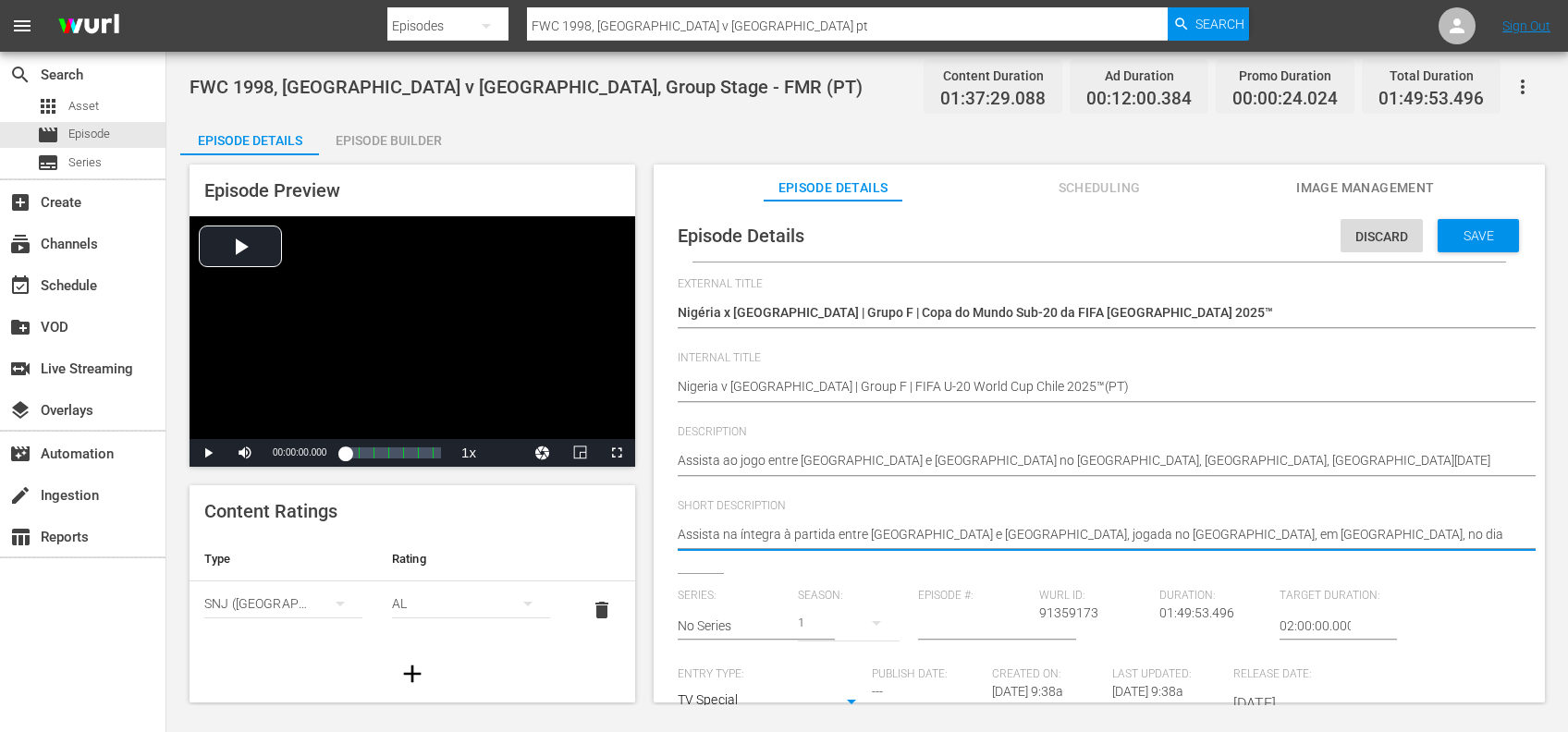
drag, startPoint x: 1325, startPoint y: 537, endPoint x: 621, endPoint y: 540, distance: 704.0
paste textarea "ao jogo entre Nigéria e Colômbia no Estádio Fiscal, Talca, domingo, 5 de outubr…"
type textarea "Assista ao jogo entre Nigéria e Colômbia no Estádio Fiscal, Talca, domingo, 5 d…"
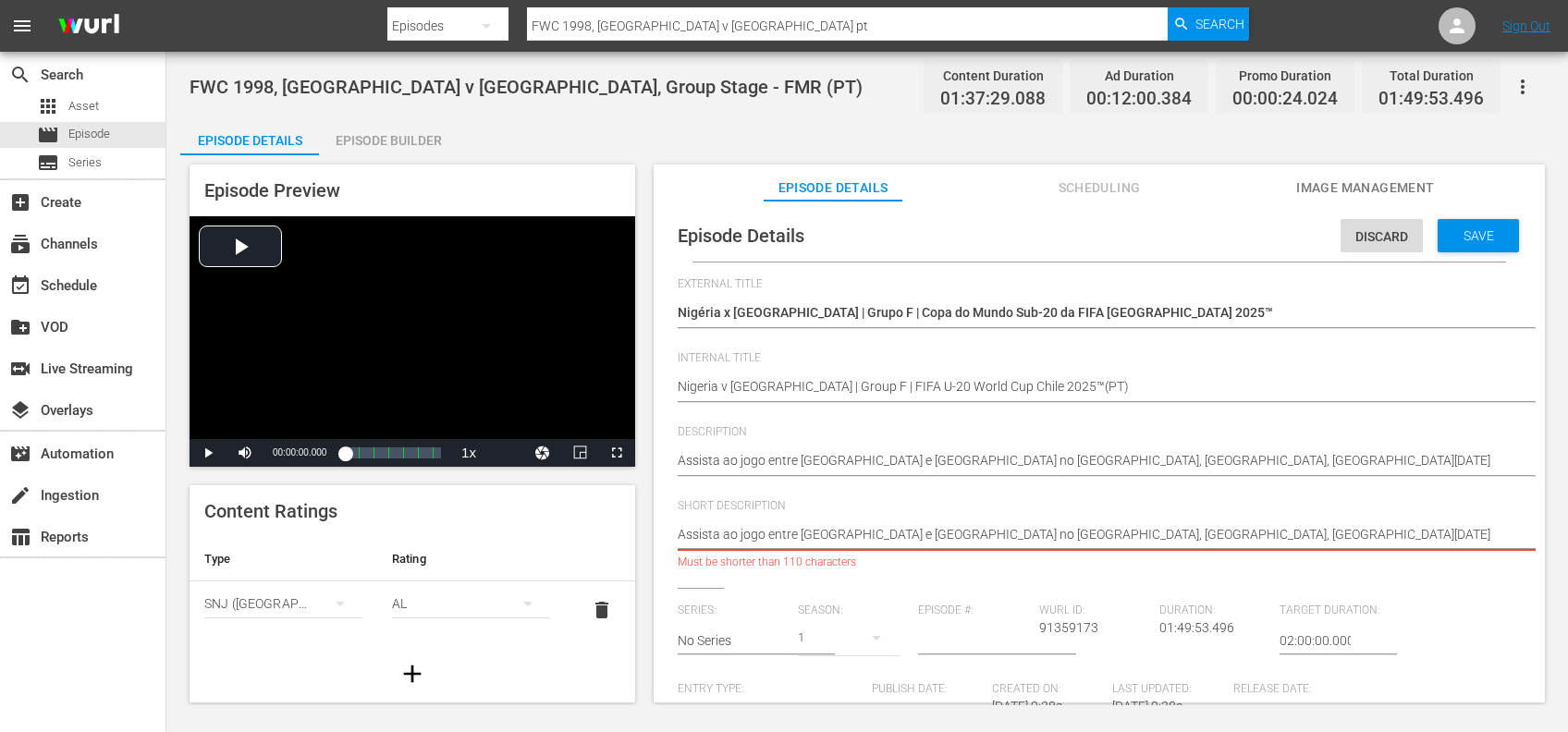
drag, startPoint x: 1387, startPoint y: 540, endPoint x: 925, endPoint y: 536, distance: 462.0
click at [923, 539] on textarea "Assista na íntegra à partida entre Brasil e Marrocos, jogada no Stade de la Bea…" at bounding box center [1094, 536] width 834 height 22
type textarea "Assista ao jogo entre Nigéria e Colômbia no"
type textarea "Assista ao jogo entre Nigéria e Colômbia n"
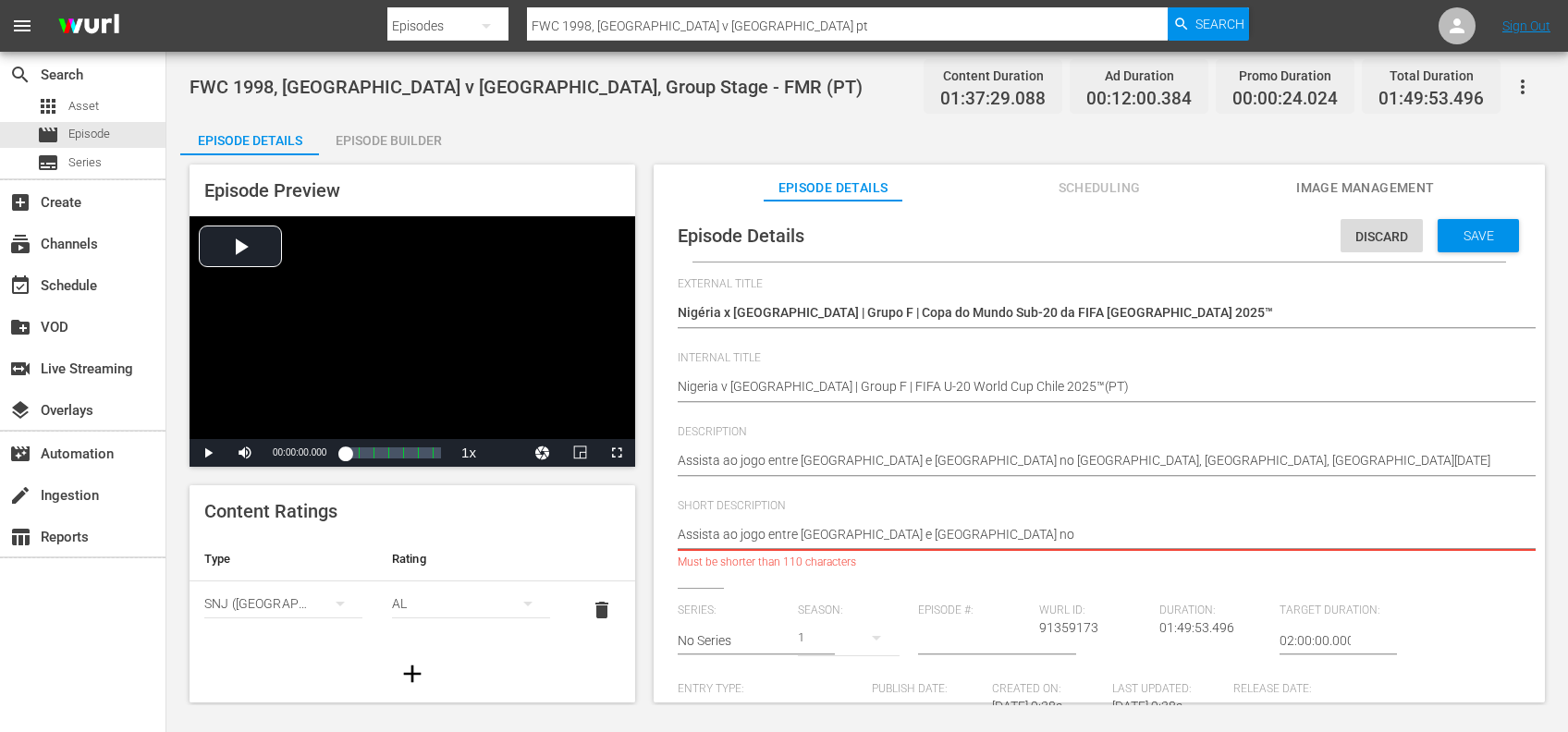
type textarea "Assista ao jogo entre Nigéria e Colômbia n"
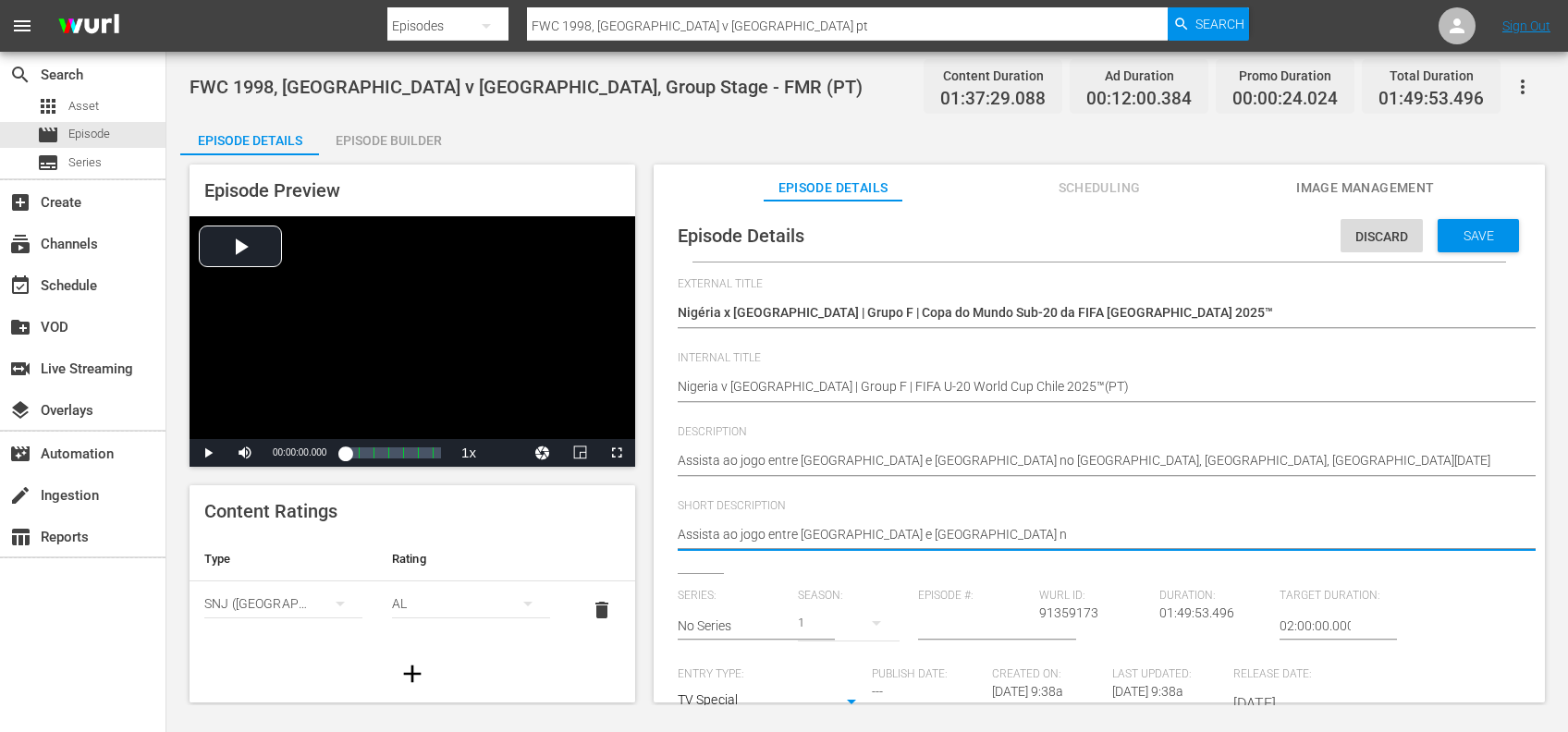
type textarea "Assista ao jogo entre Nigéria e Colômbia"
type textarea "Assista ao jogo entre Nigéria e Colômbia."
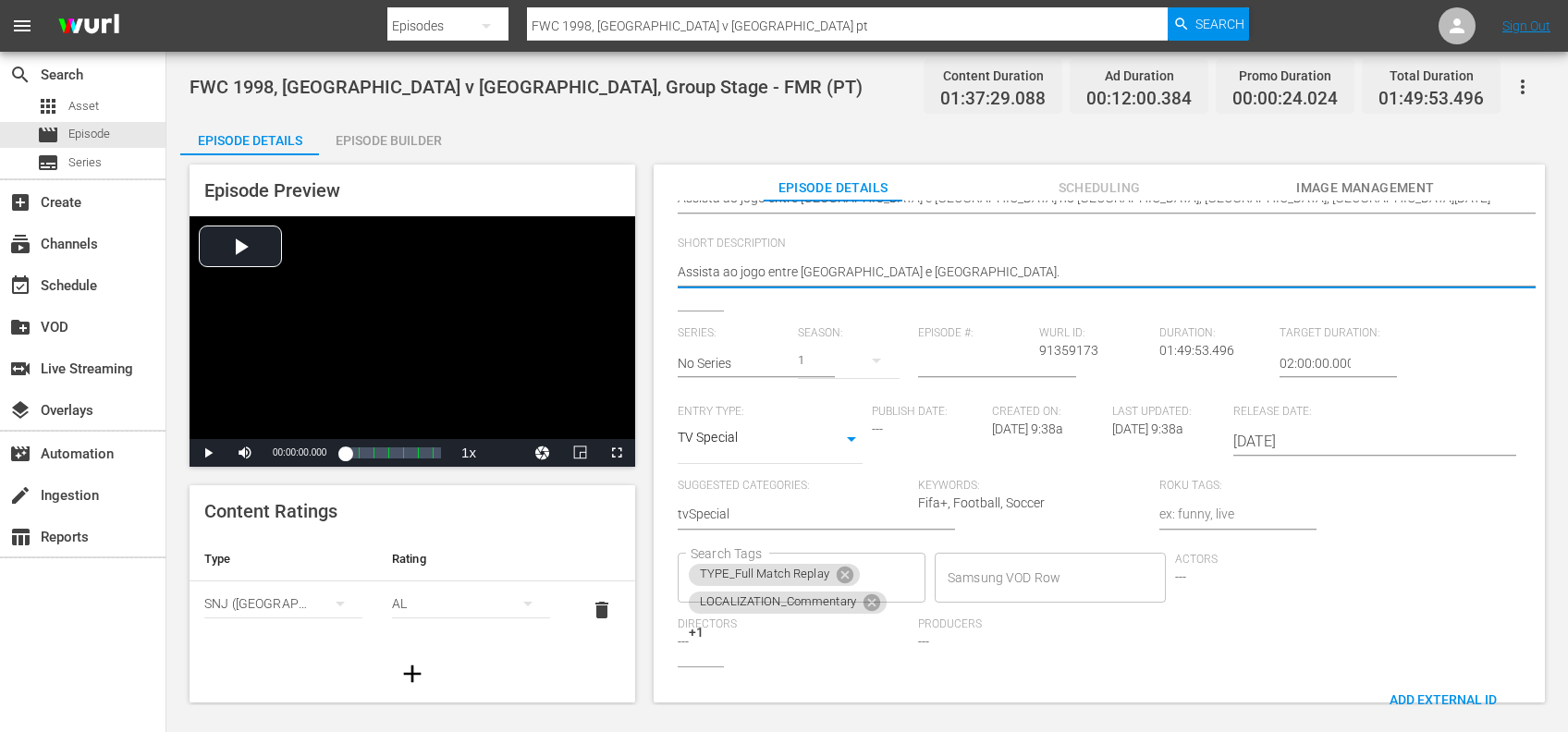
scroll to position [264, 0]
click at [851, 571] on icon at bounding box center [844, 573] width 16 height 16
drag, startPoint x: 882, startPoint y: 569, endPoint x: 871, endPoint y: 572, distance: 11.4
click at [881, 569] on div "LOCALIZATION_Commentary" at bounding box center [787, 574] width 198 height 22
type textarea "Assista ao jogo entre Nigéria e Colômbia."
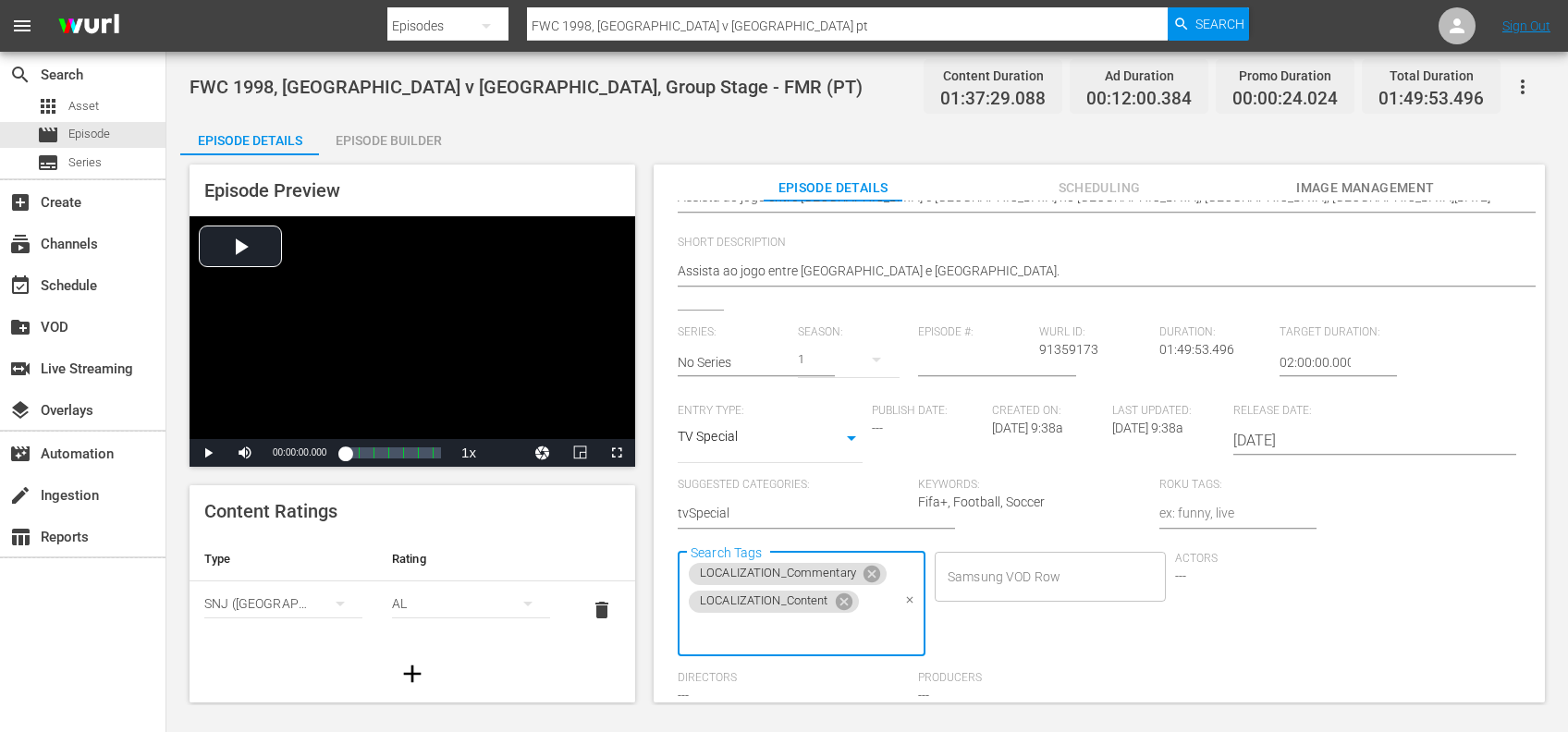
drag, startPoint x: 875, startPoint y: 569, endPoint x: 857, endPoint y: 576, distance: 19.3
click at [874, 571] on icon at bounding box center [871, 573] width 20 height 20
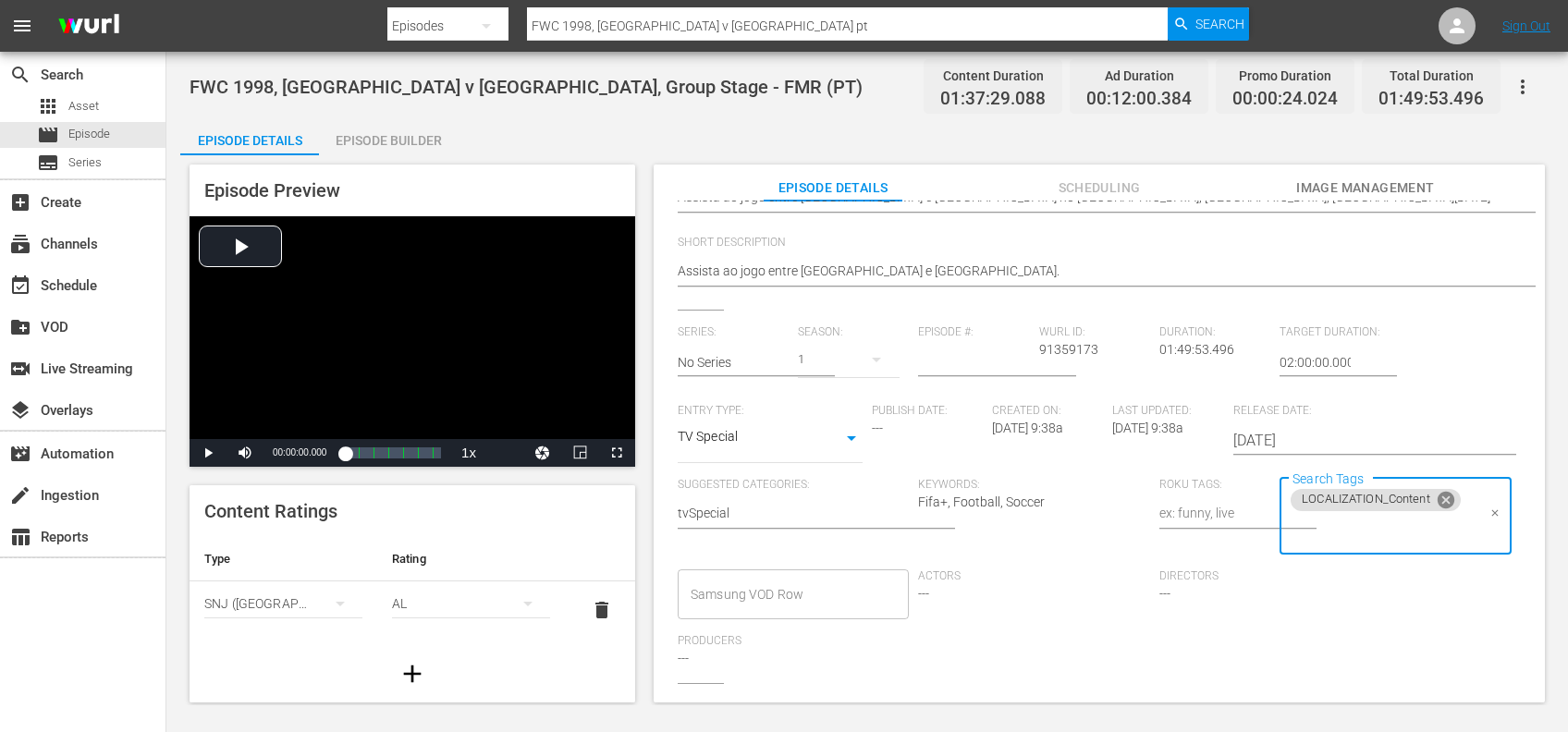
click at [1444, 507] on icon at bounding box center [1445, 500] width 20 height 20
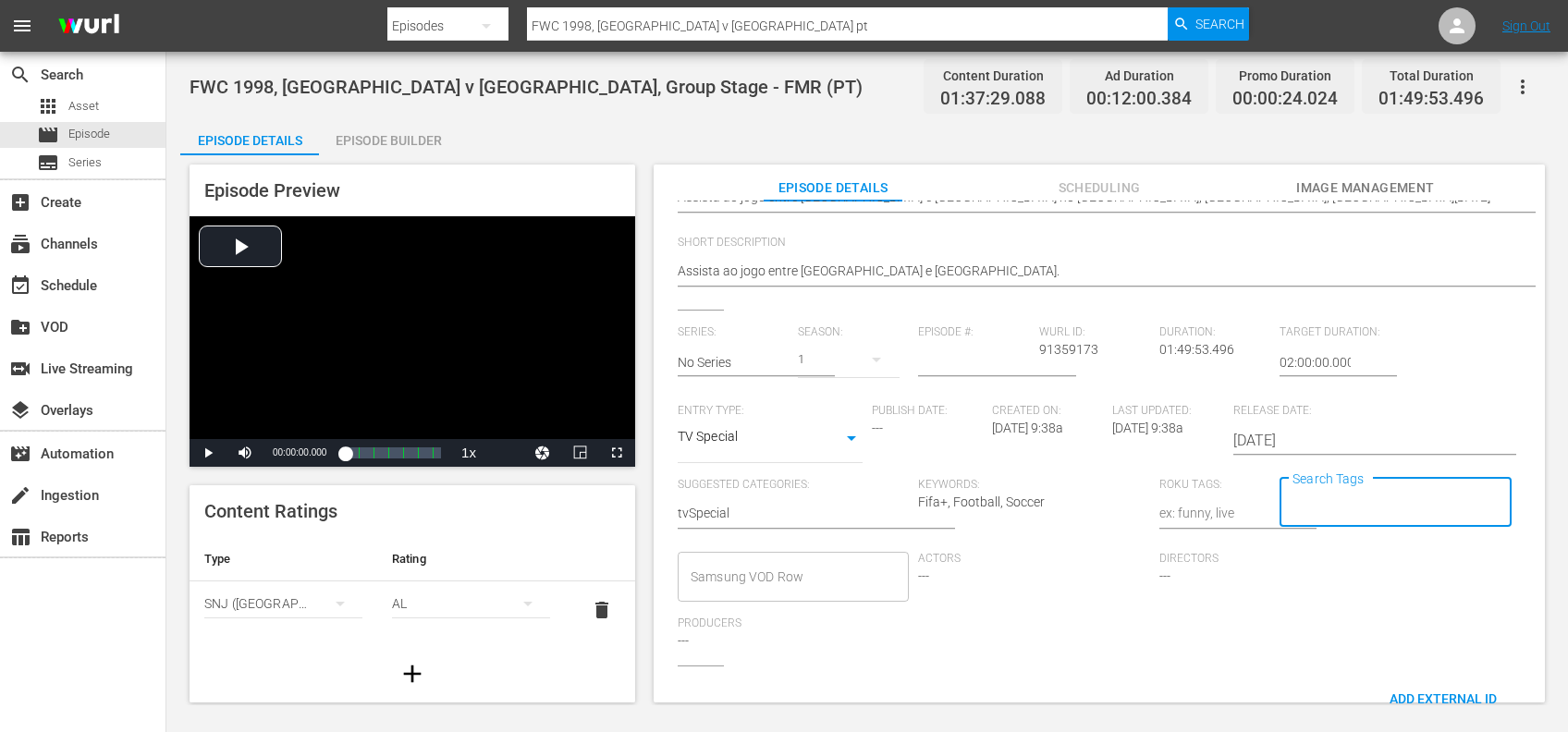
click at [1404, 505] on input "Search Tags" at bounding box center [1381, 503] width 187 height 34
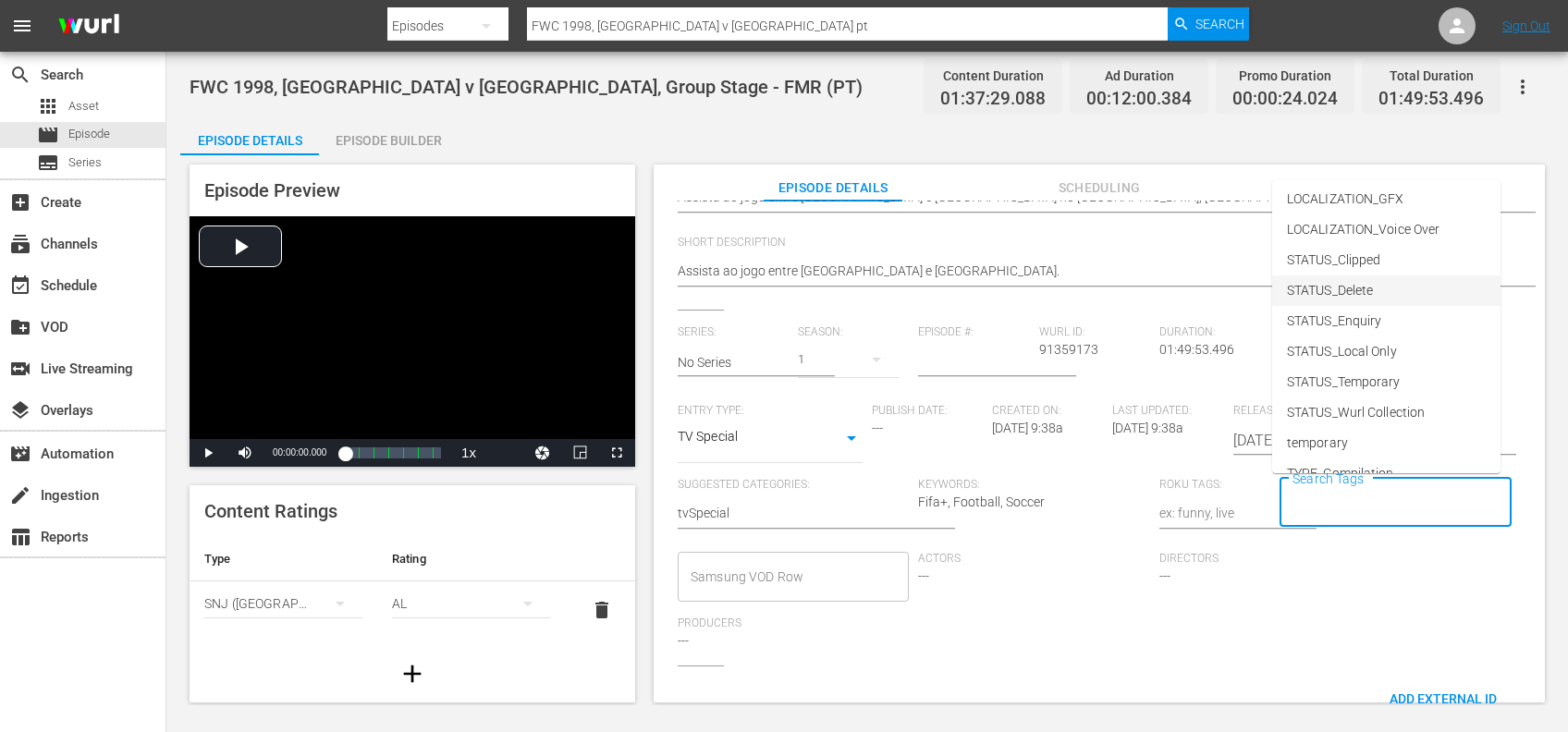
scroll to position [271, 0]
drag, startPoint x: 1374, startPoint y: 395, endPoint x: 1381, endPoint y: 467, distance: 72.3
click at [1374, 399] on li "TYPE_Live" at bounding box center [1385, 390] width 228 height 31
click at [1406, 495] on input "Search Tags" at bounding box center [1432, 503] width 84 height 34
click at [1390, 244] on span "STATUS_Temporary" at bounding box center [1343, 238] width 113 height 19
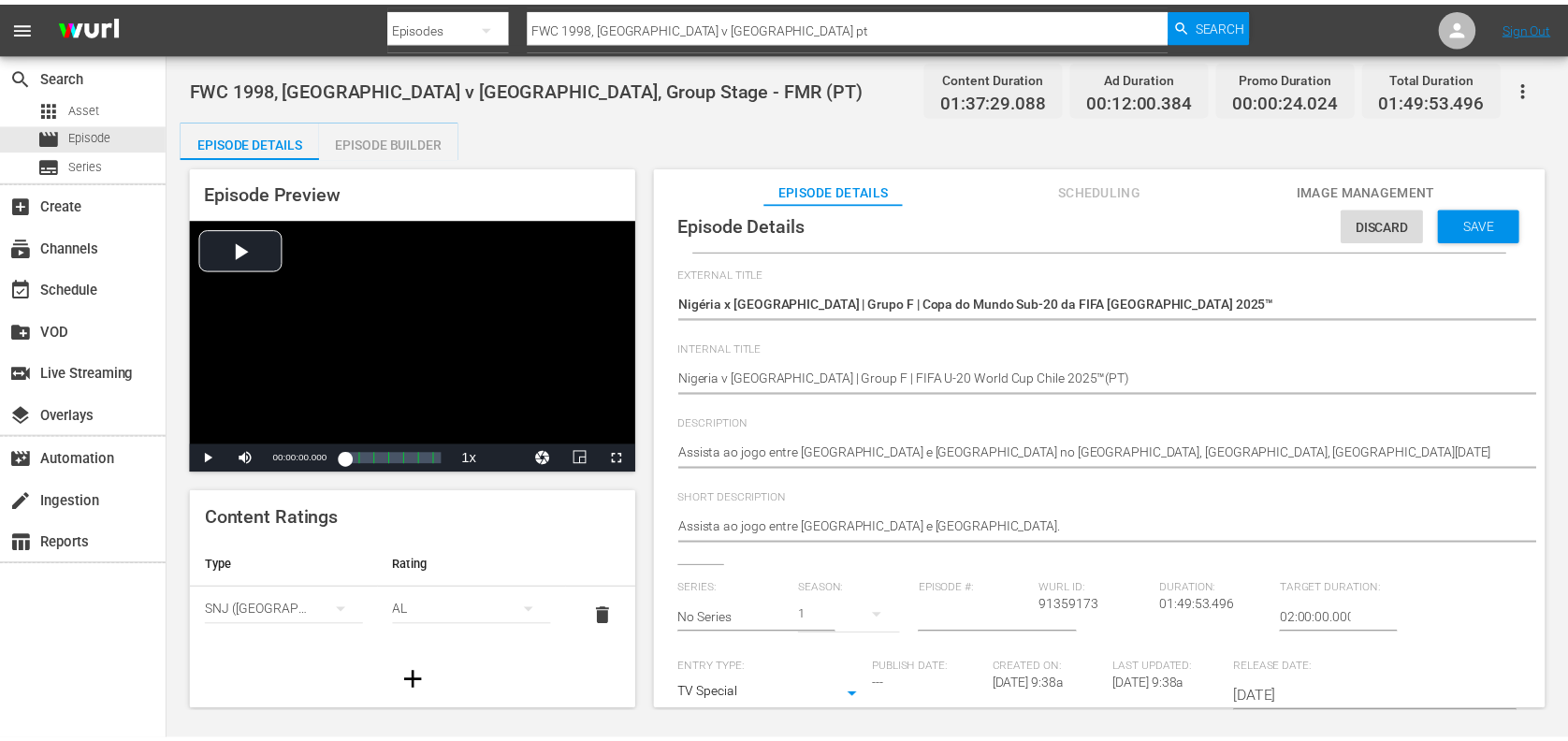
scroll to position [0, 0]
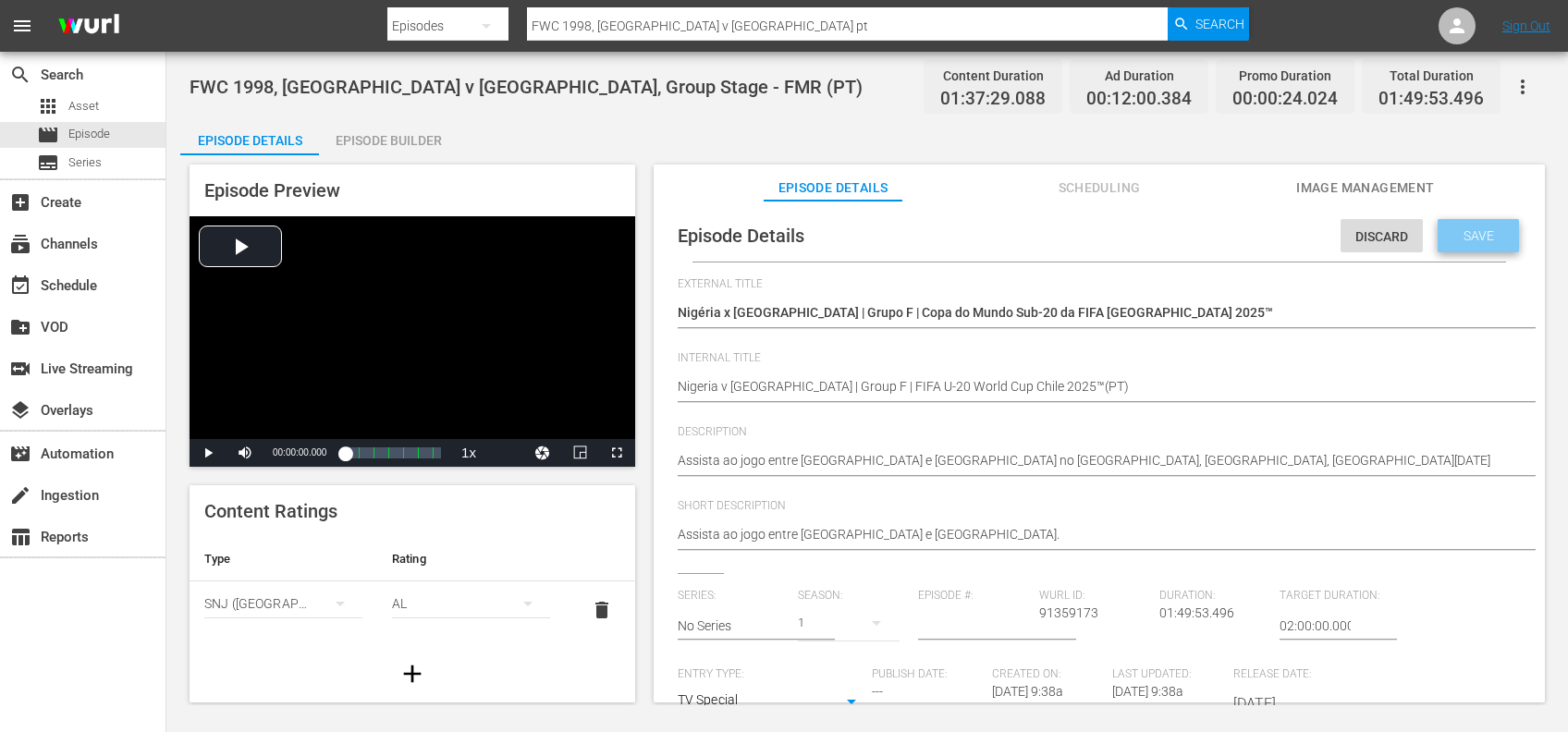
click at [1474, 235] on span "Save" at bounding box center [1479, 235] width 60 height 14
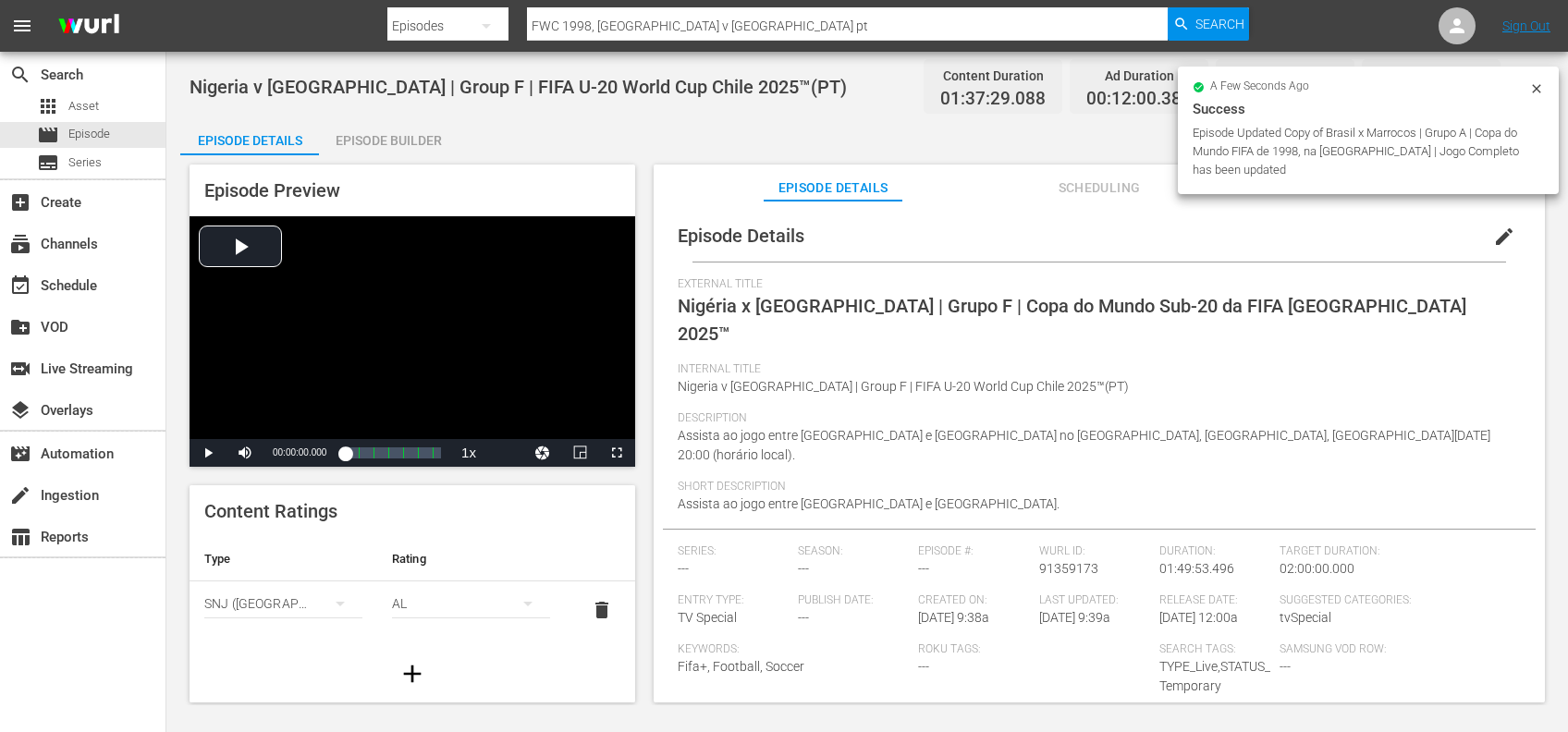
click at [1534, 86] on icon at bounding box center [1535, 88] width 9 height 9
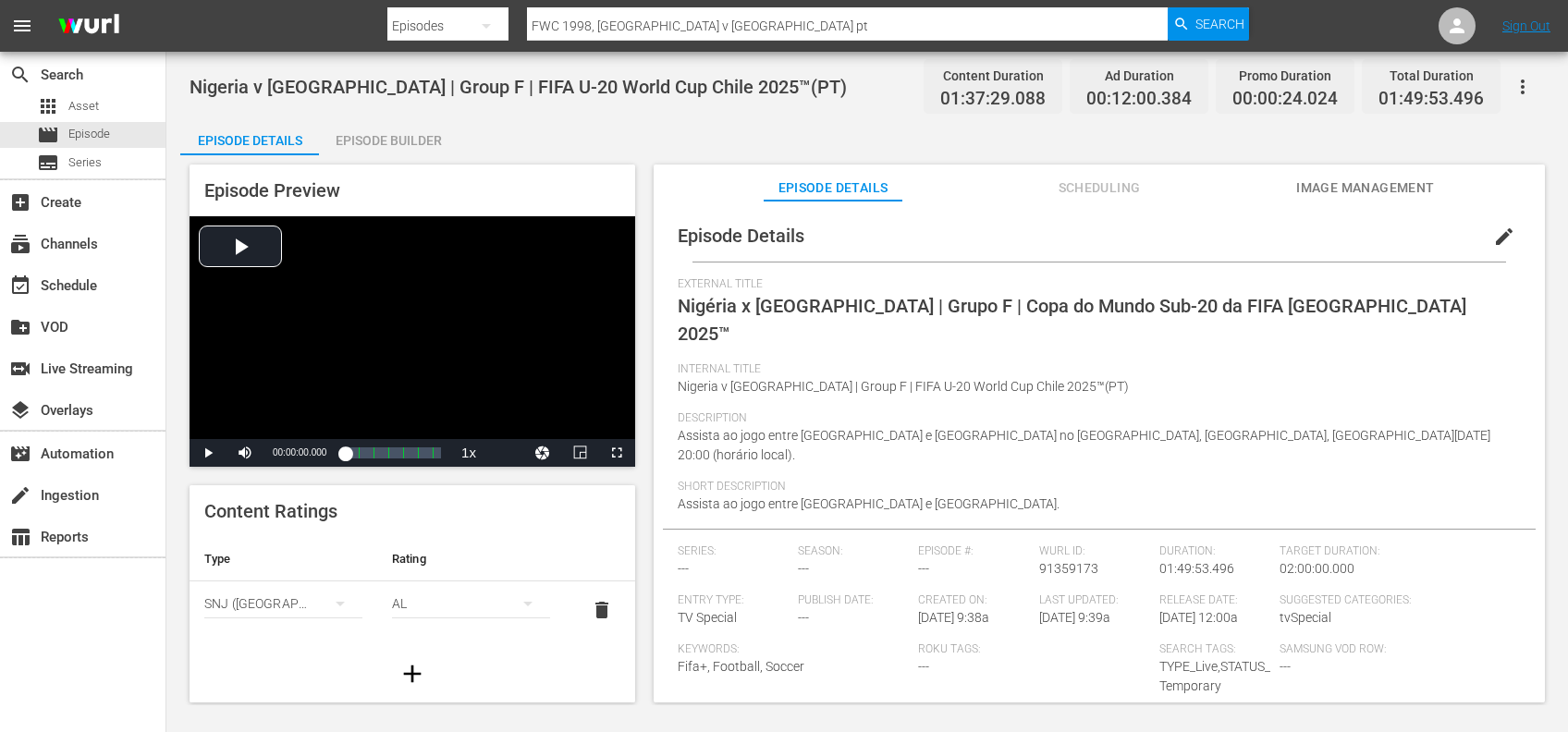
click at [1388, 185] on span "Image Management" at bounding box center [1365, 189] width 138 height 23
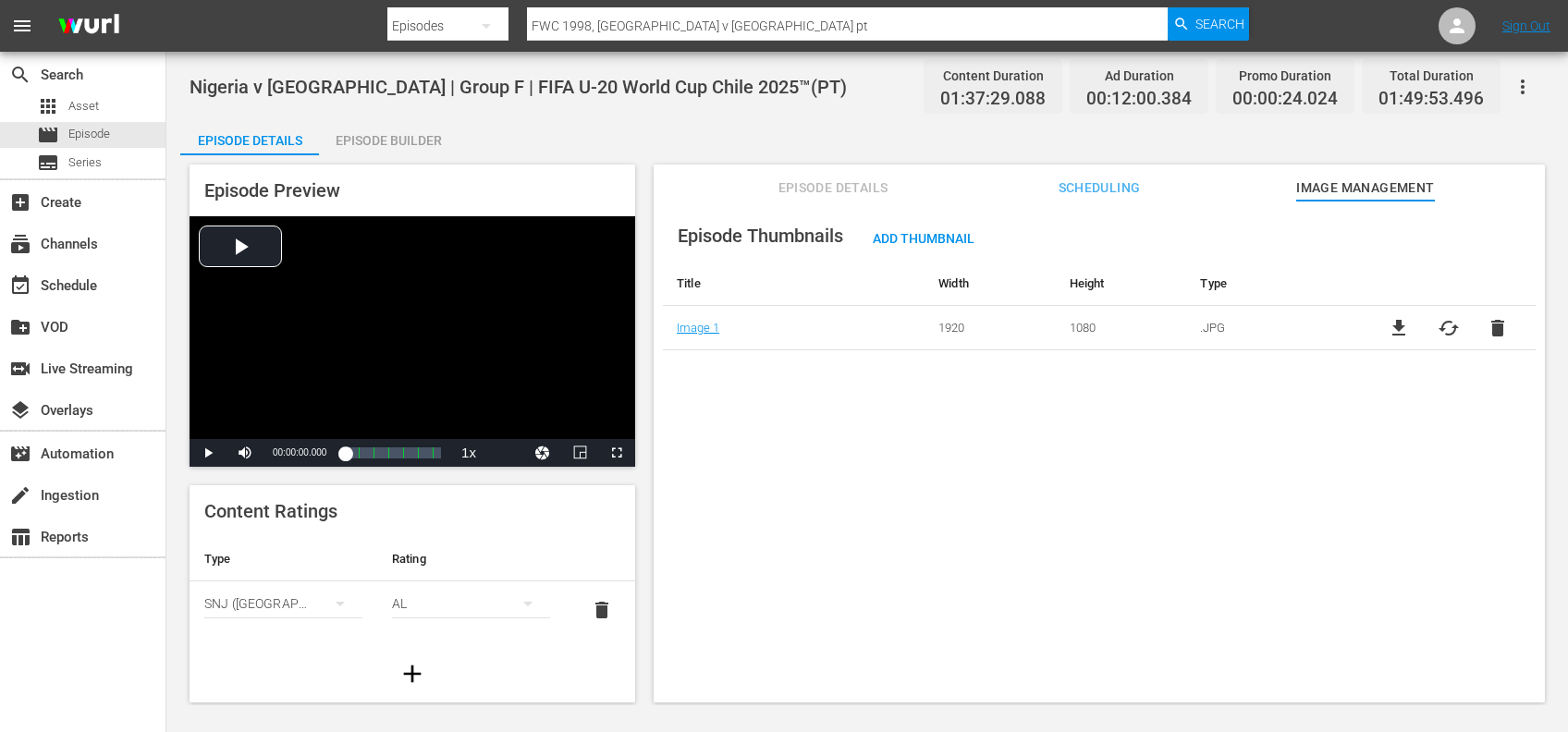
click at [1486, 327] on span "delete" at bounding box center [1497, 328] width 22 height 22
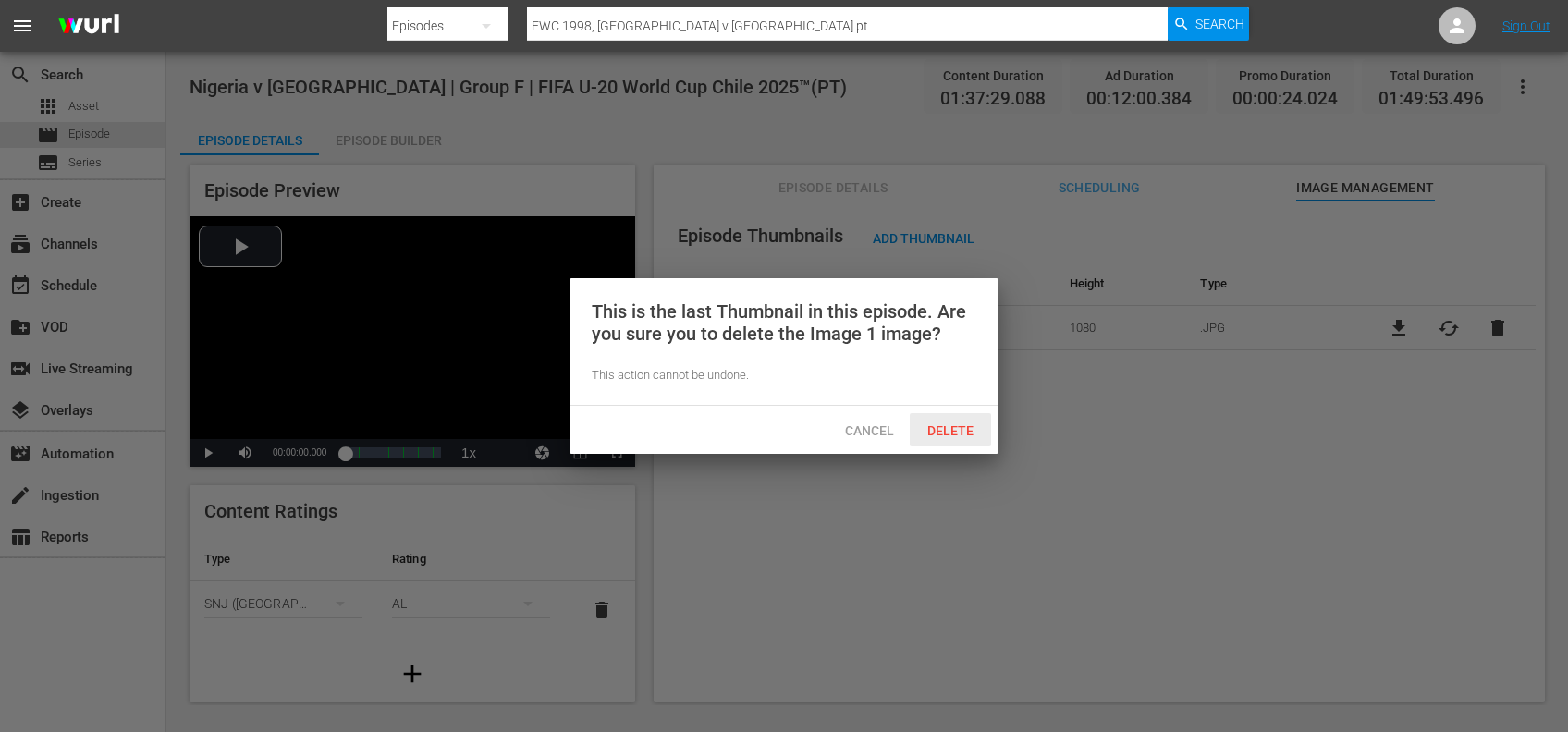
drag, startPoint x: 971, startPoint y: 434, endPoint x: 1023, endPoint y: 417, distance: 54.7
click at [972, 435] on span "Delete" at bounding box center [950, 430] width 76 height 14
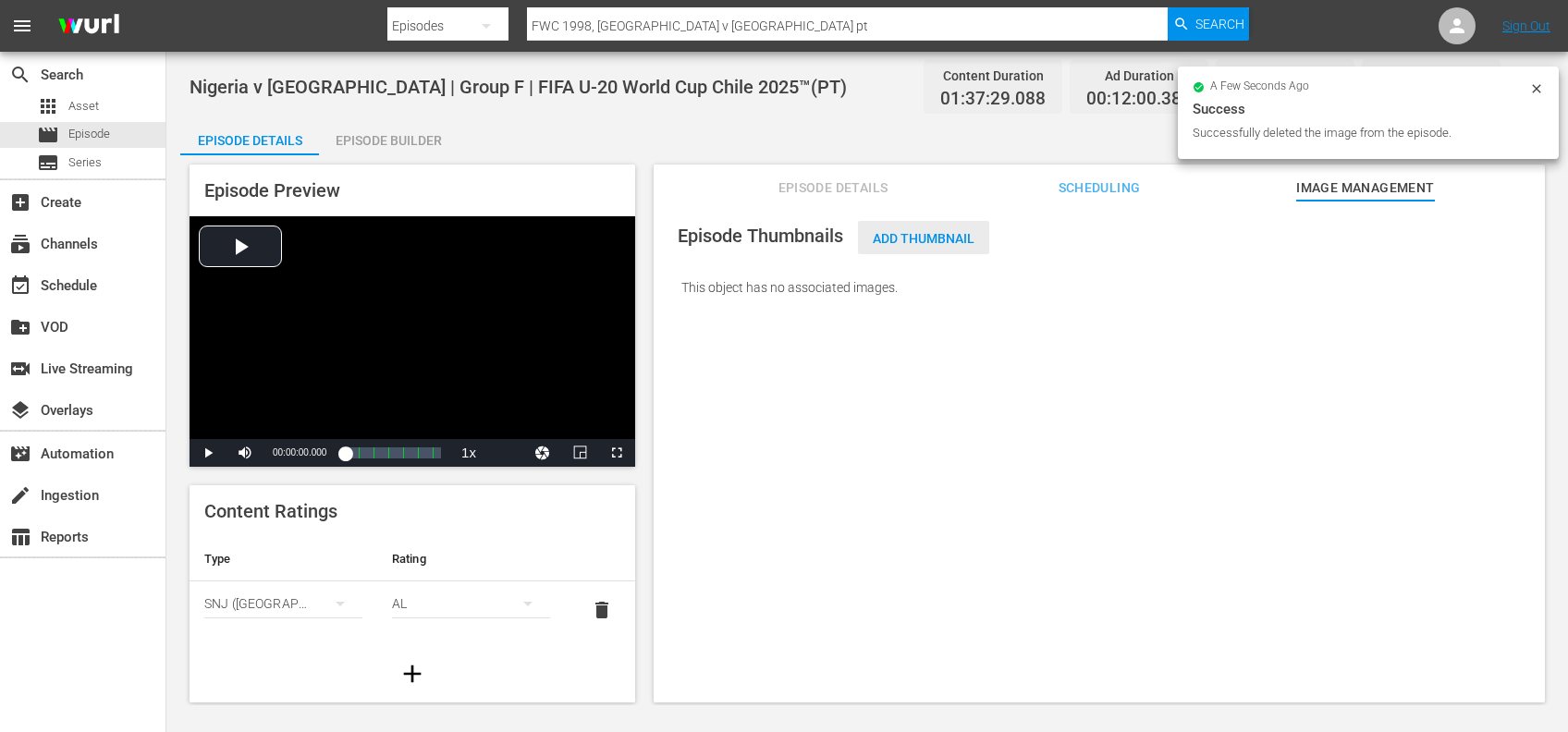
click at [968, 237] on span "Add Thumbnail" at bounding box center [923, 238] width 132 height 14
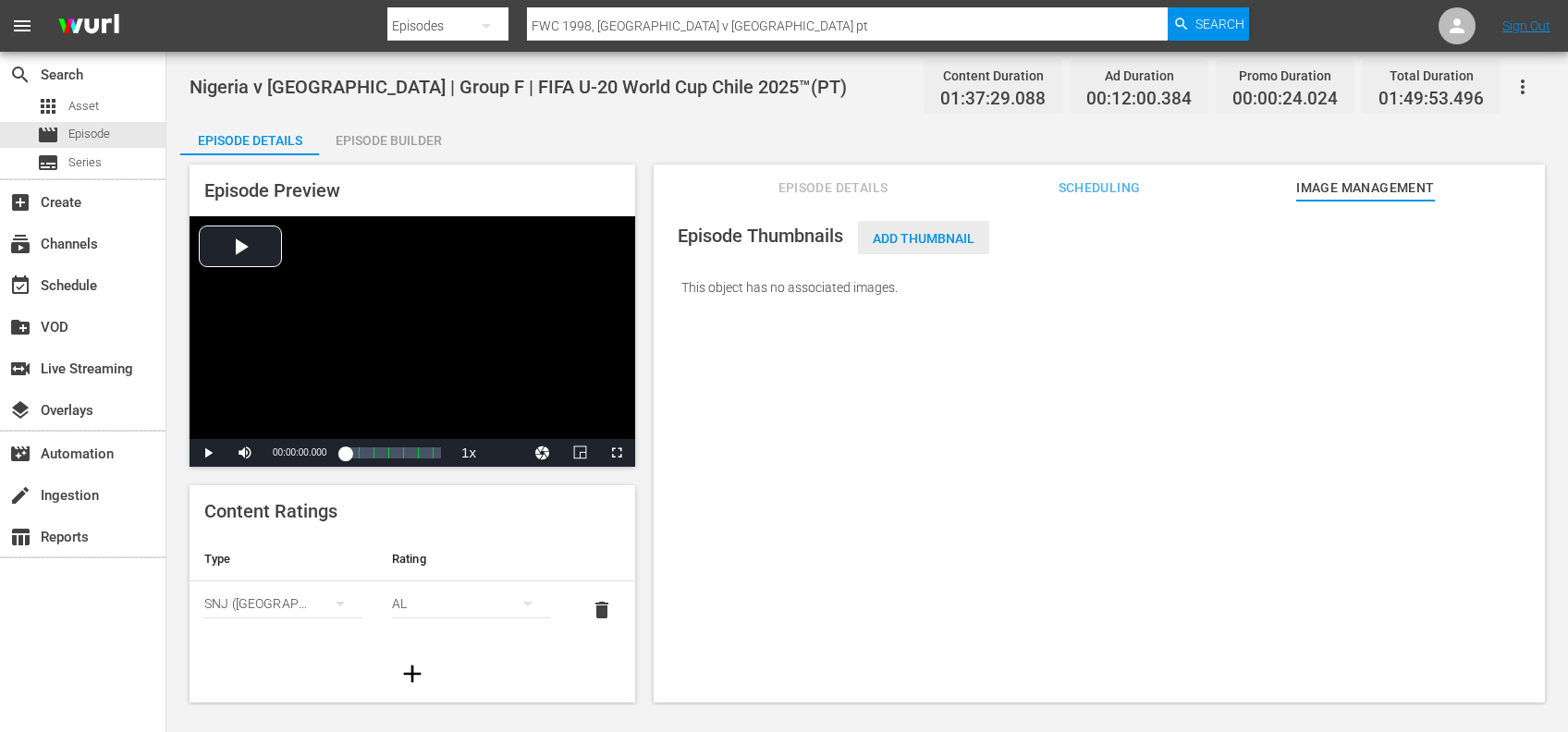
click at [918, 235] on span "Add Thumbnail" at bounding box center [923, 238] width 132 height 14
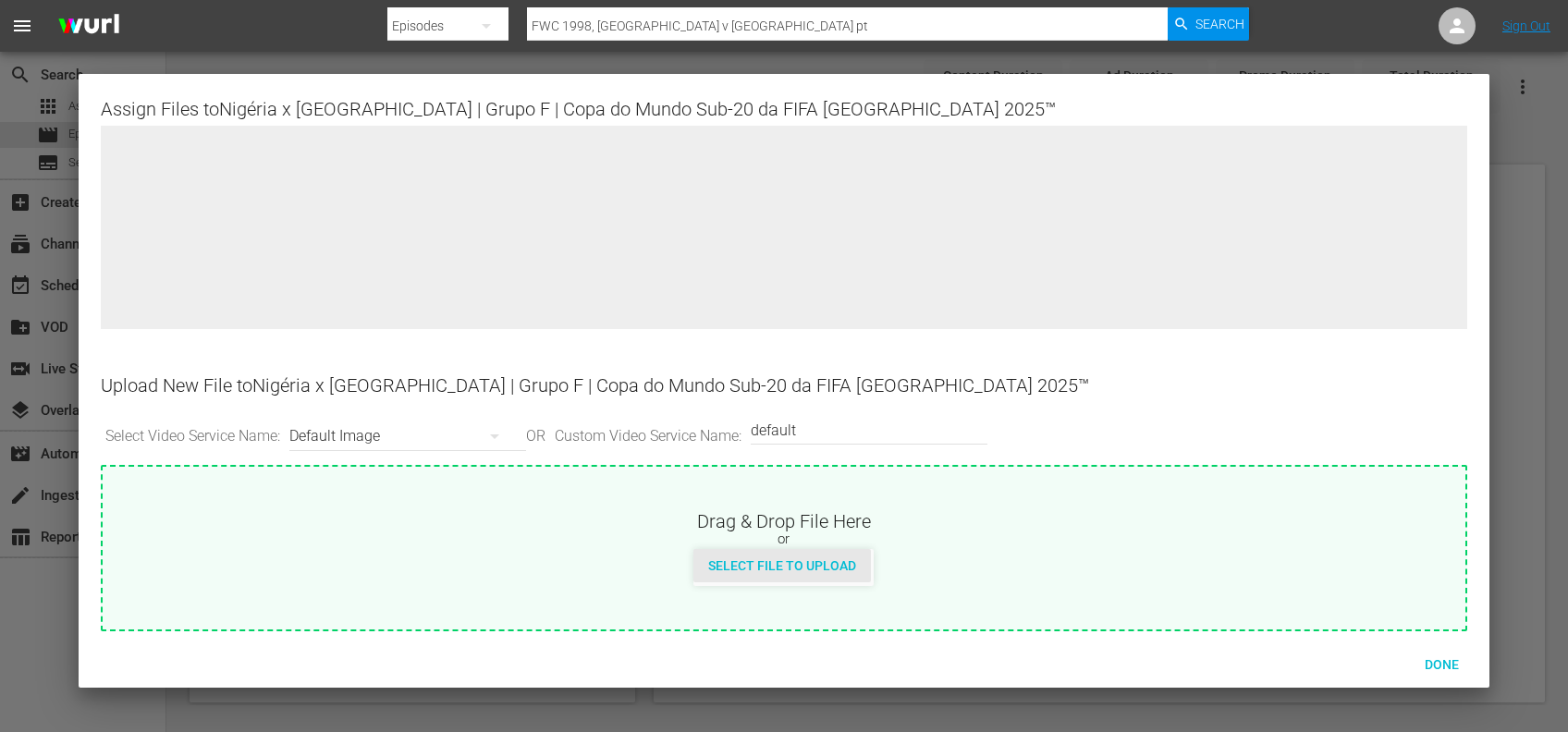
click at [798, 567] on span "Select File to Upload" at bounding box center [782, 566] width 178 height 14
type input "C:\fakepath\18a.jpg"
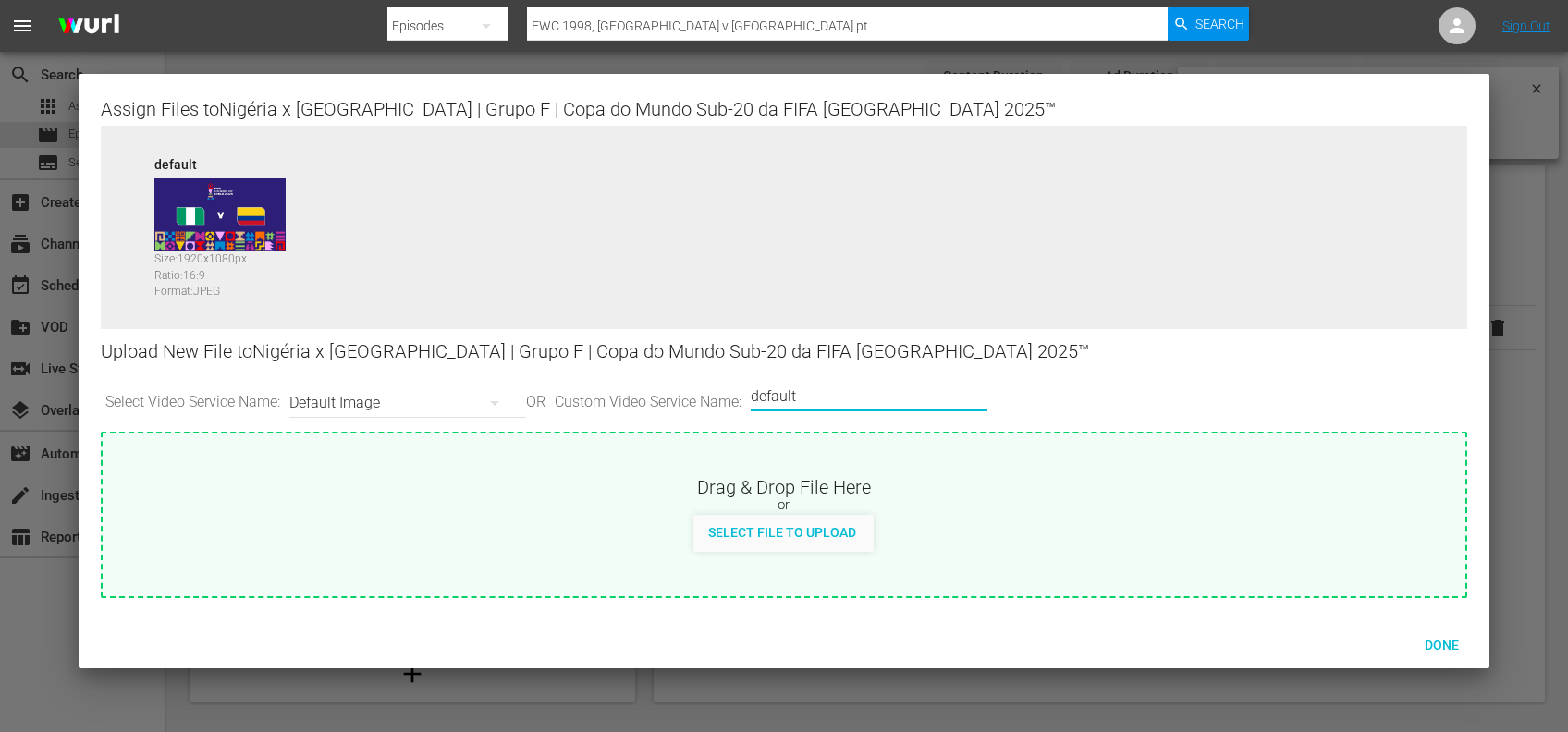
click at [858, 394] on input "default" at bounding box center [864, 396] width 228 height 44
type input "default 1"
click at [841, 540] on div "Select File to Upload" at bounding box center [782, 533] width 178 height 35
type input "C:\fakepath\18b.jpg"
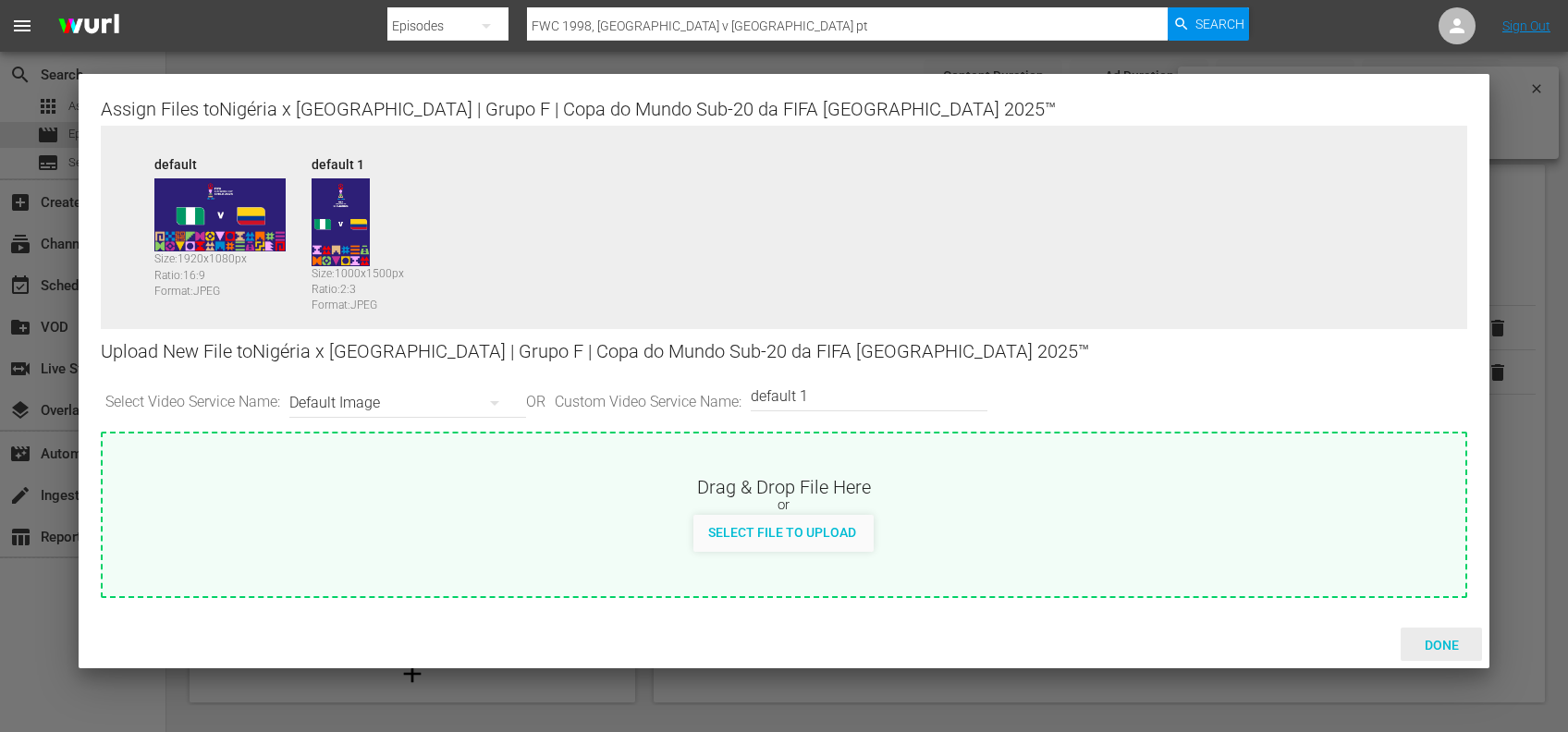
click at [1427, 631] on div "Done" at bounding box center [1441, 645] width 82 height 35
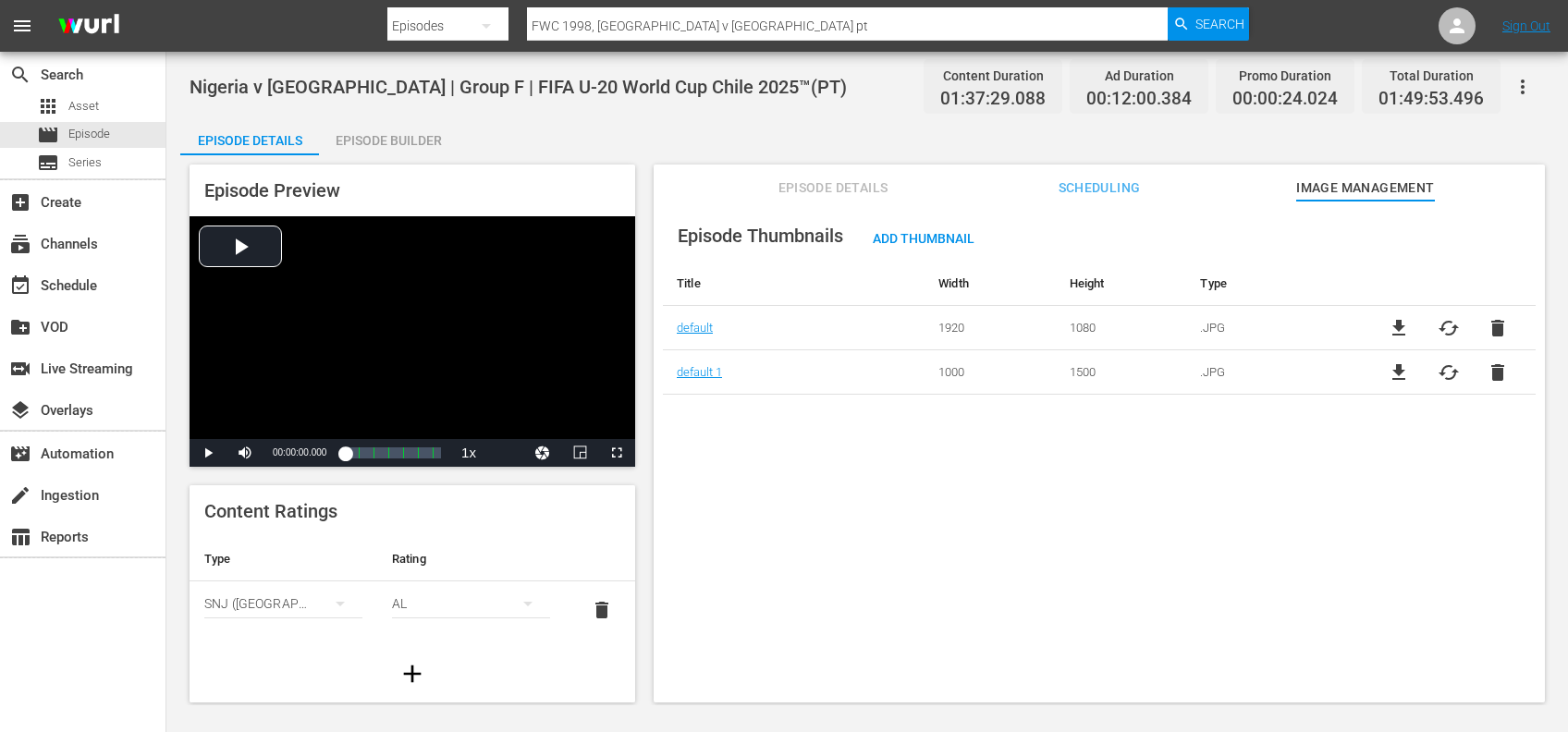
click at [805, 192] on span "Episode Details" at bounding box center [833, 189] width 138 height 23
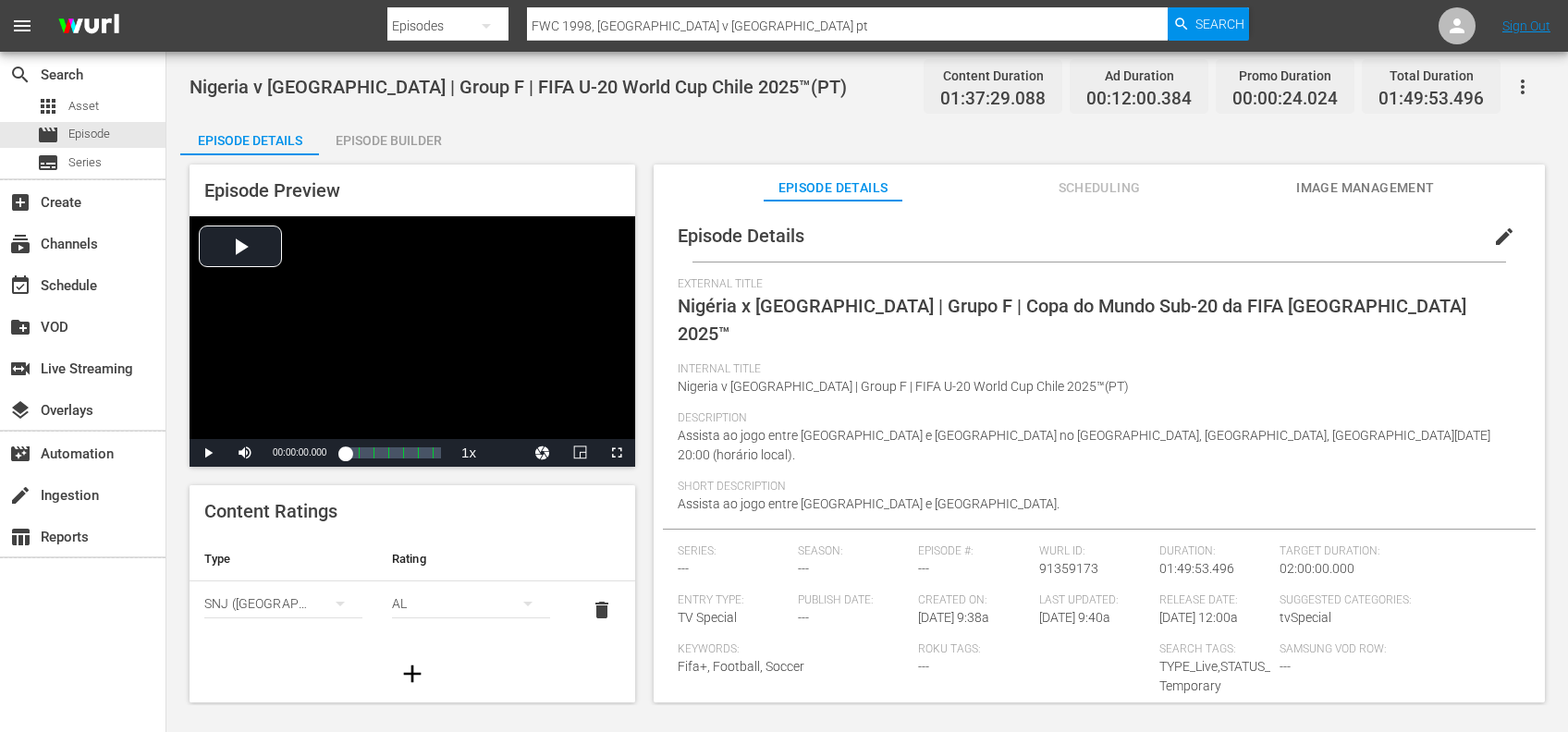
drag, startPoint x: 1074, startPoint y: 185, endPoint x: 1083, endPoint y: 188, distance: 9.5
click at [1075, 187] on span "Scheduling" at bounding box center [1099, 189] width 138 height 23
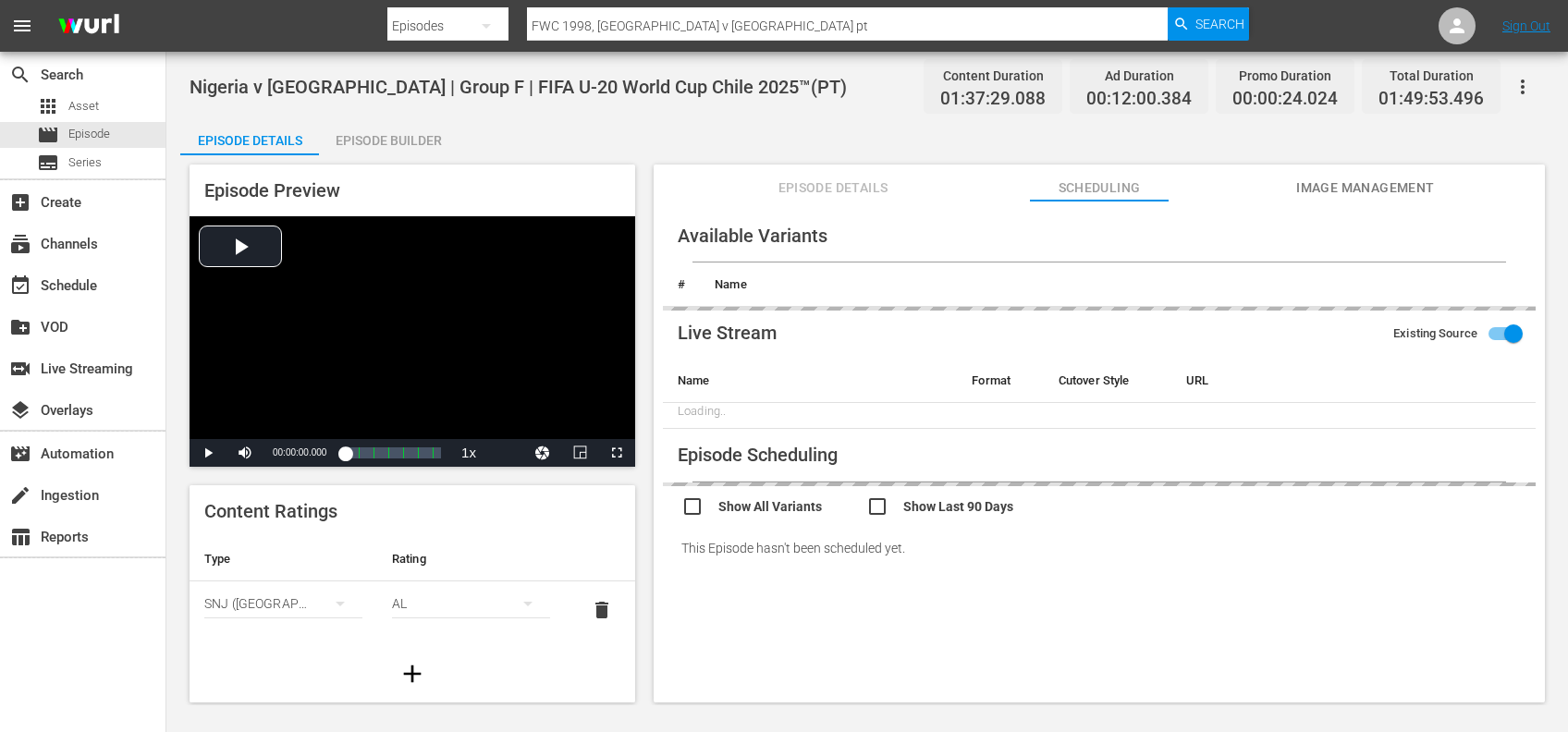
click at [1348, 180] on span "Image Management" at bounding box center [1365, 189] width 138 height 23
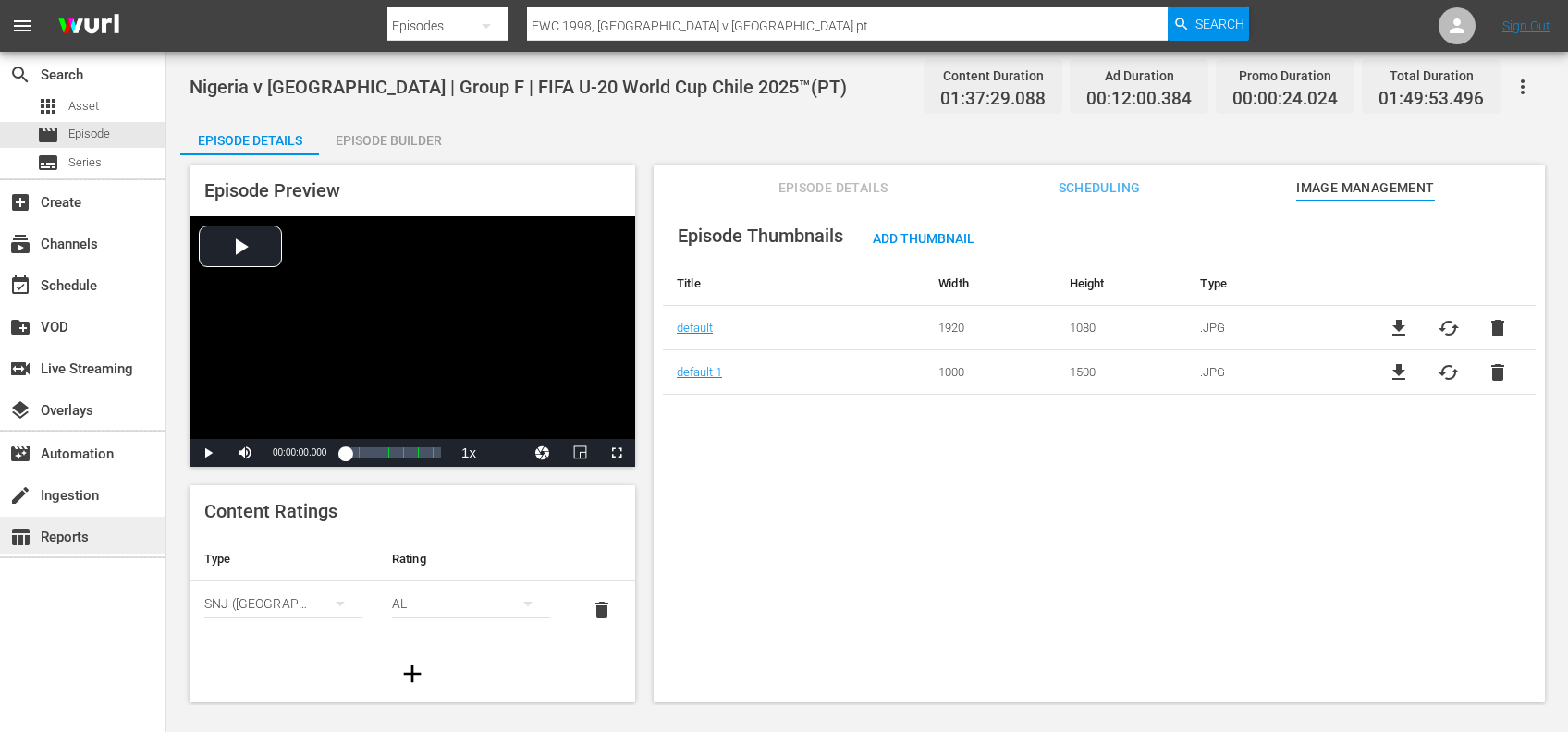
click at [86, 533] on div "table_chart Reports" at bounding box center [52, 534] width 104 height 16
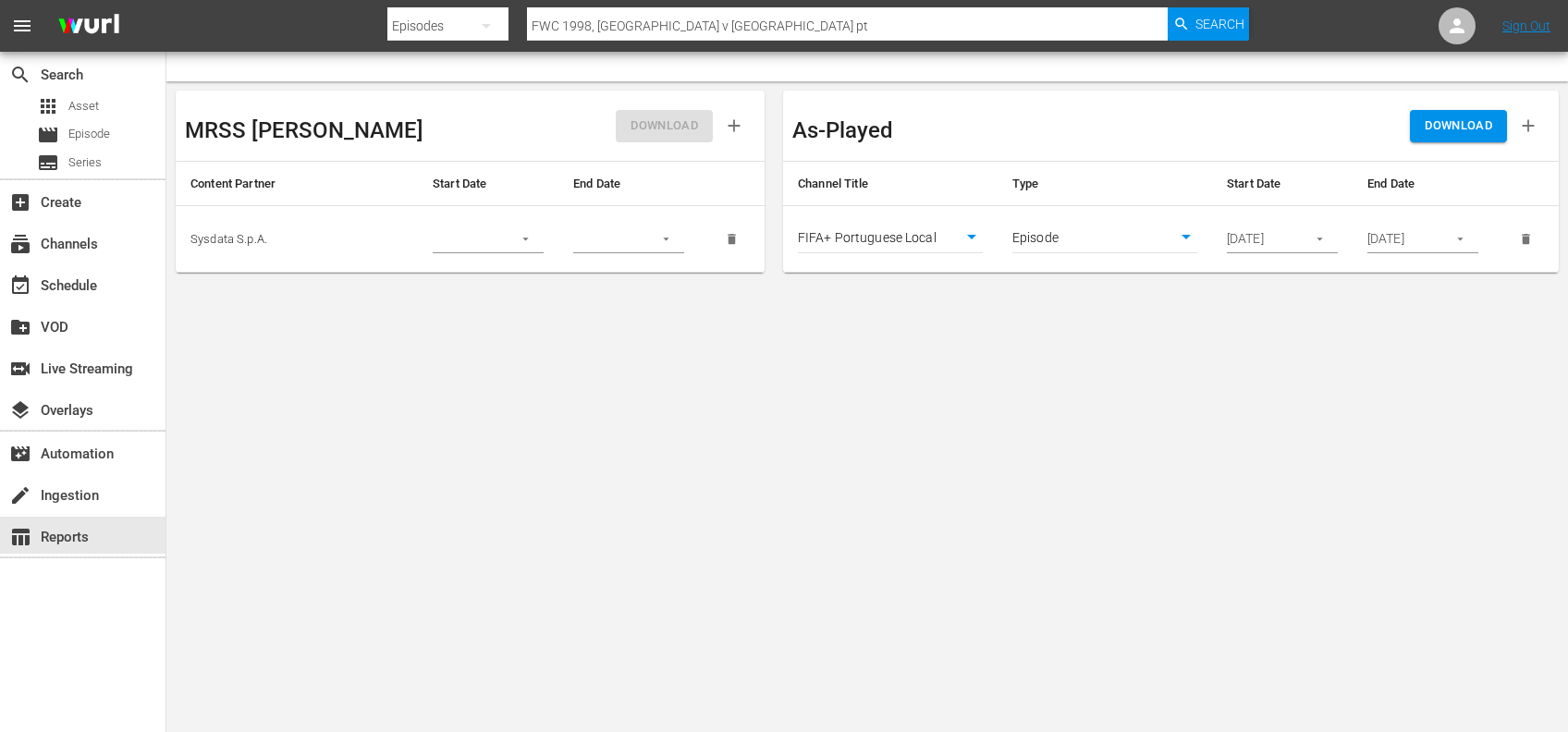
click at [1320, 239] on icon "button" at bounding box center [1319, 240] width 6 height 3
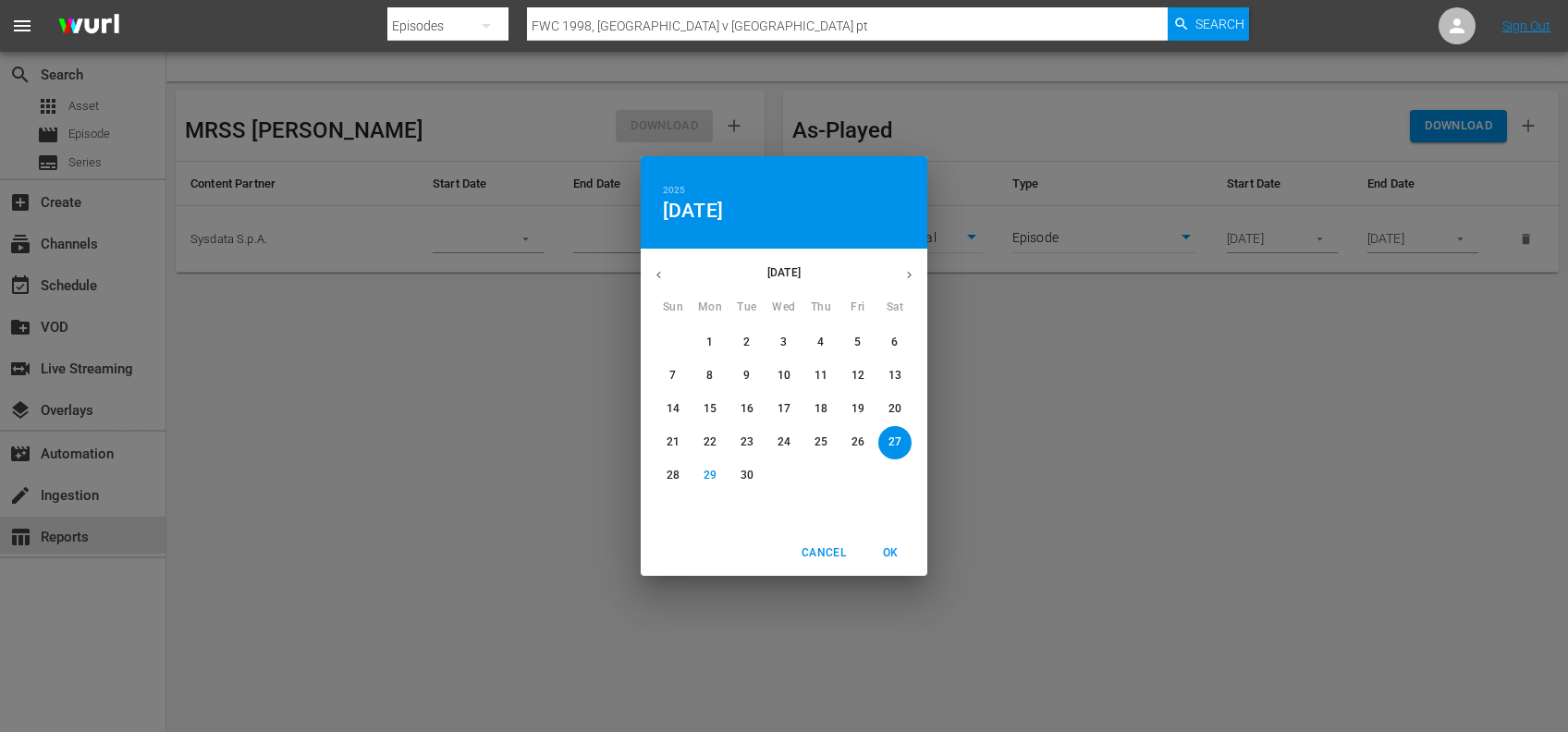
click at [702, 471] on span "29" at bounding box center [709, 475] width 34 height 15
click at [902, 555] on span "OK" at bounding box center [890, 553] width 44 height 19
type input "09/29/2025"
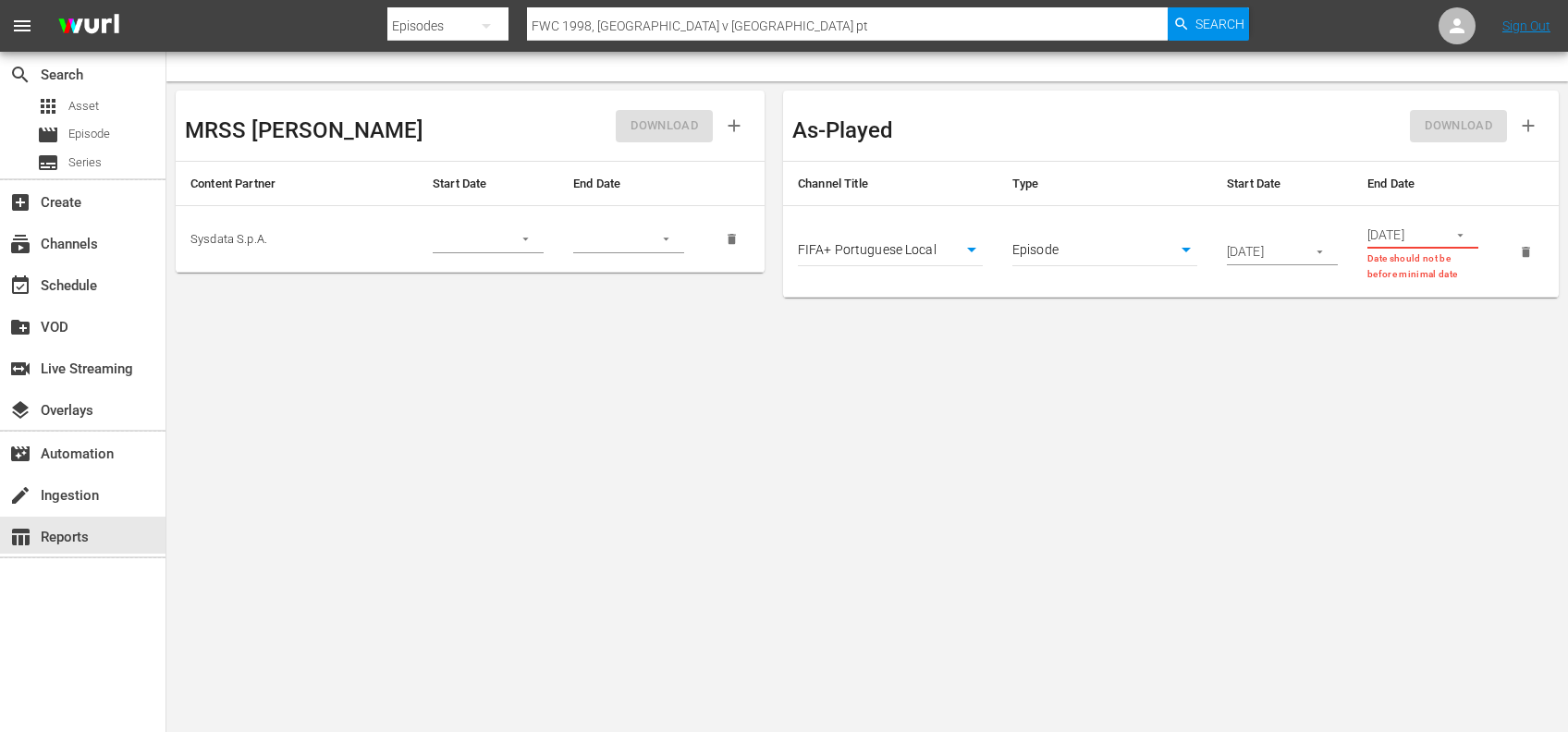
click at [1456, 236] on icon "button" at bounding box center [1459, 235] width 13 height 13
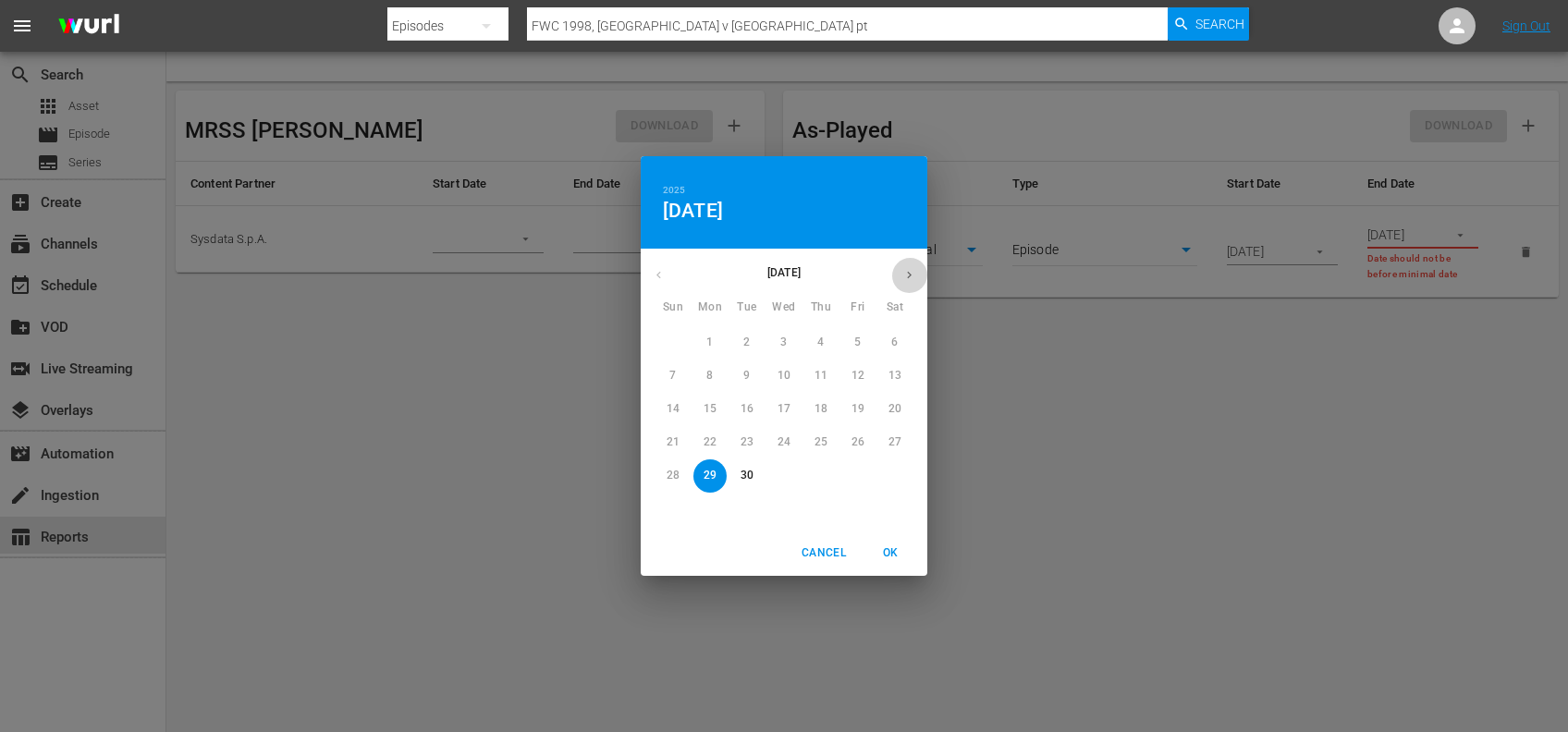
click at [910, 268] on icon "button" at bounding box center [908, 275] width 13 height 13
drag, startPoint x: 673, startPoint y: 377, endPoint x: 756, endPoint y: 415, distance: 91.3
click at [673, 378] on p "5" at bounding box center [672, 376] width 7 height 15
click at [887, 548] on span "OK" at bounding box center [890, 553] width 44 height 19
type input "10/05/2025"
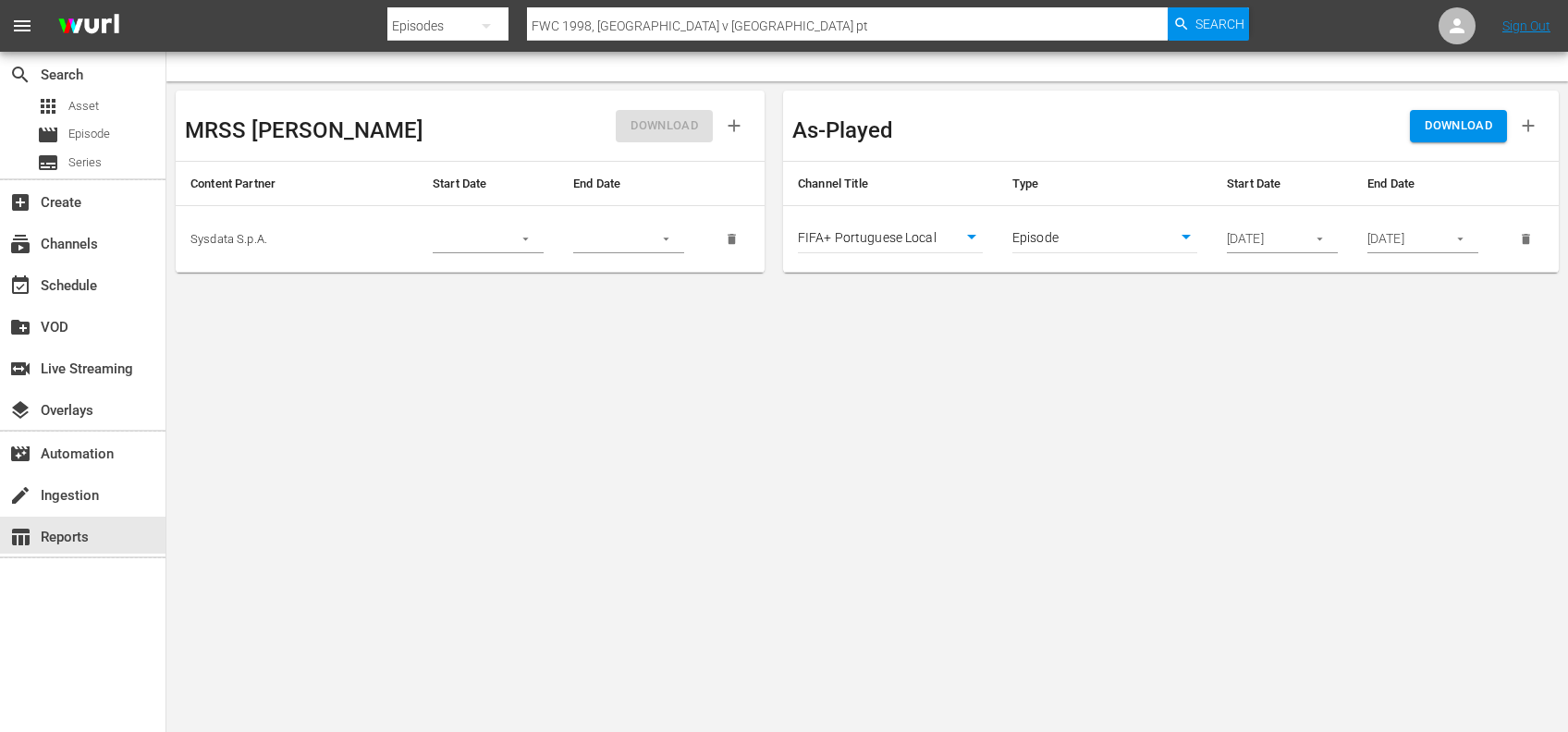
click at [968, 239] on body "menu Search By Episodes Search ID, Title, Description, Keywords, or Category FW…" at bounding box center [784, 366] width 1568 height 732
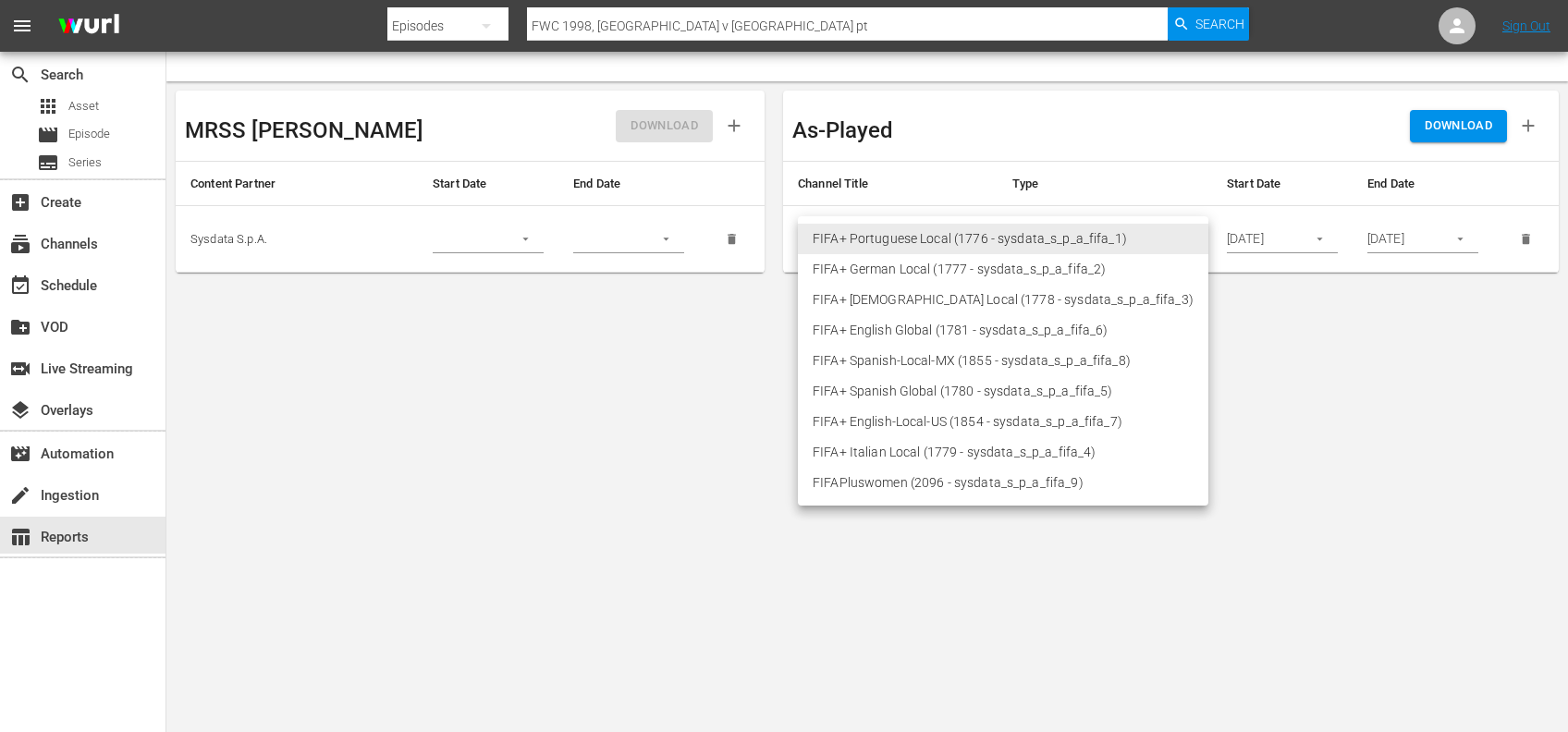
click at [954, 420] on li "FIFA+ English-Local-US (1854 - sysdata_s_p_a_fifa_7)" at bounding box center [1003, 422] width 411 height 31
type input "1854"
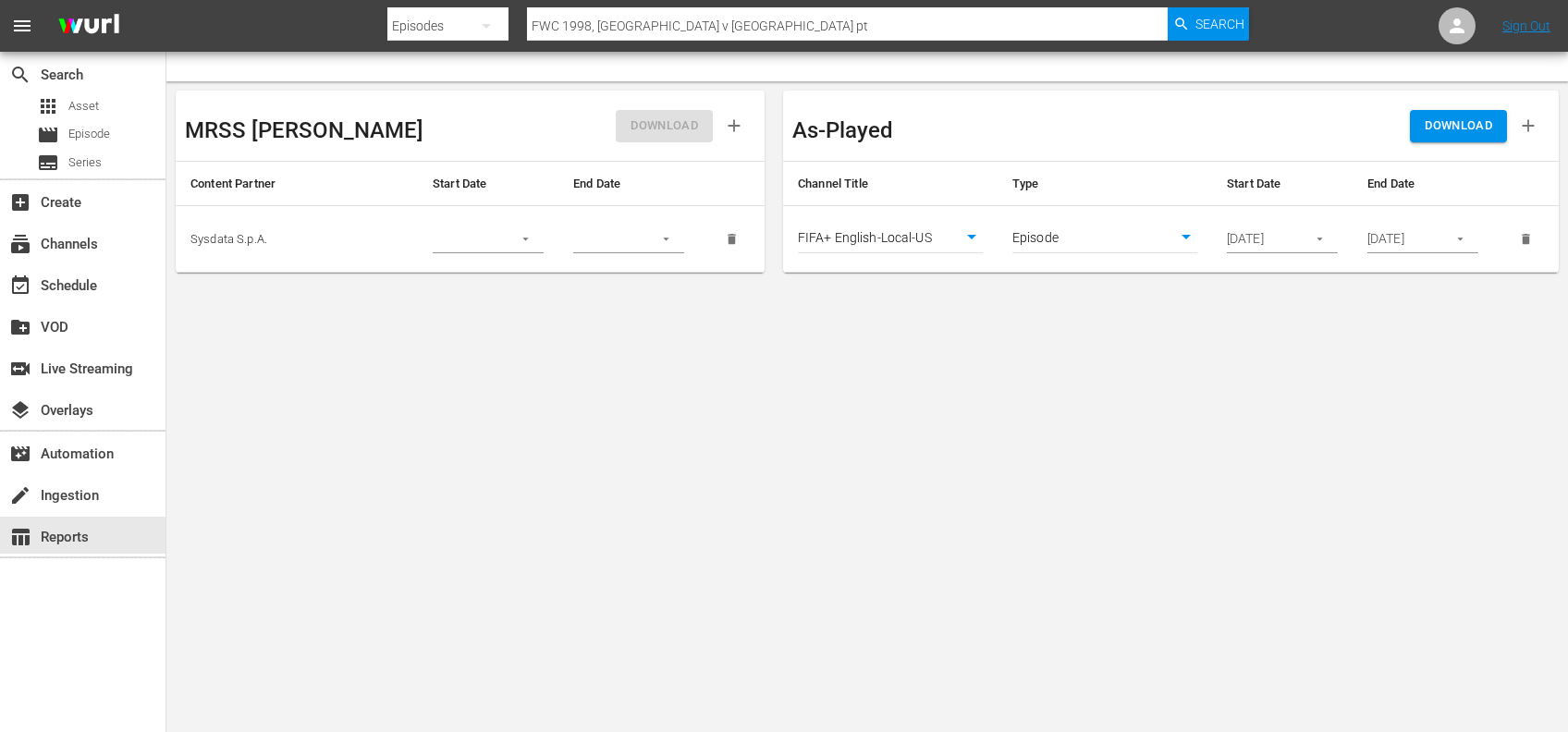
click at [1457, 132] on span "DOWNLOAD" at bounding box center [1458, 126] width 67 height 21
drag, startPoint x: 671, startPoint y: 480, endPoint x: 171, endPoint y: 265, distance: 544.3
click at [663, 481] on body "menu Search By Episodes Search ID, Title, Description, Keywords, or Category FW…" at bounding box center [784, 366] width 1568 height 732
click at [110, 138] on span "Episode" at bounding box center [88, 134] width 41 height 18
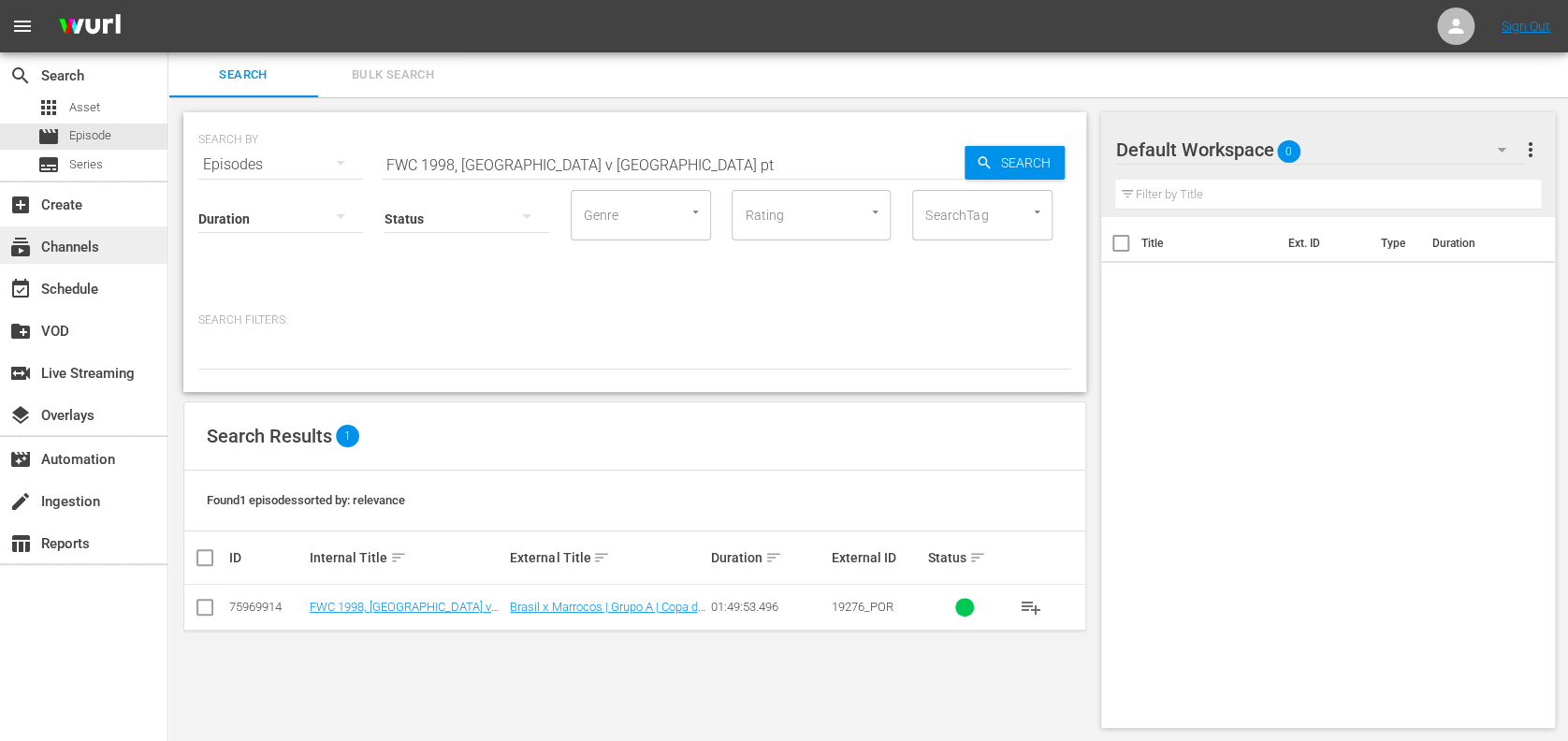
click at [134, 230] on div "subscriptions Channels" at bounding box center [84, 245] width 167 height 37
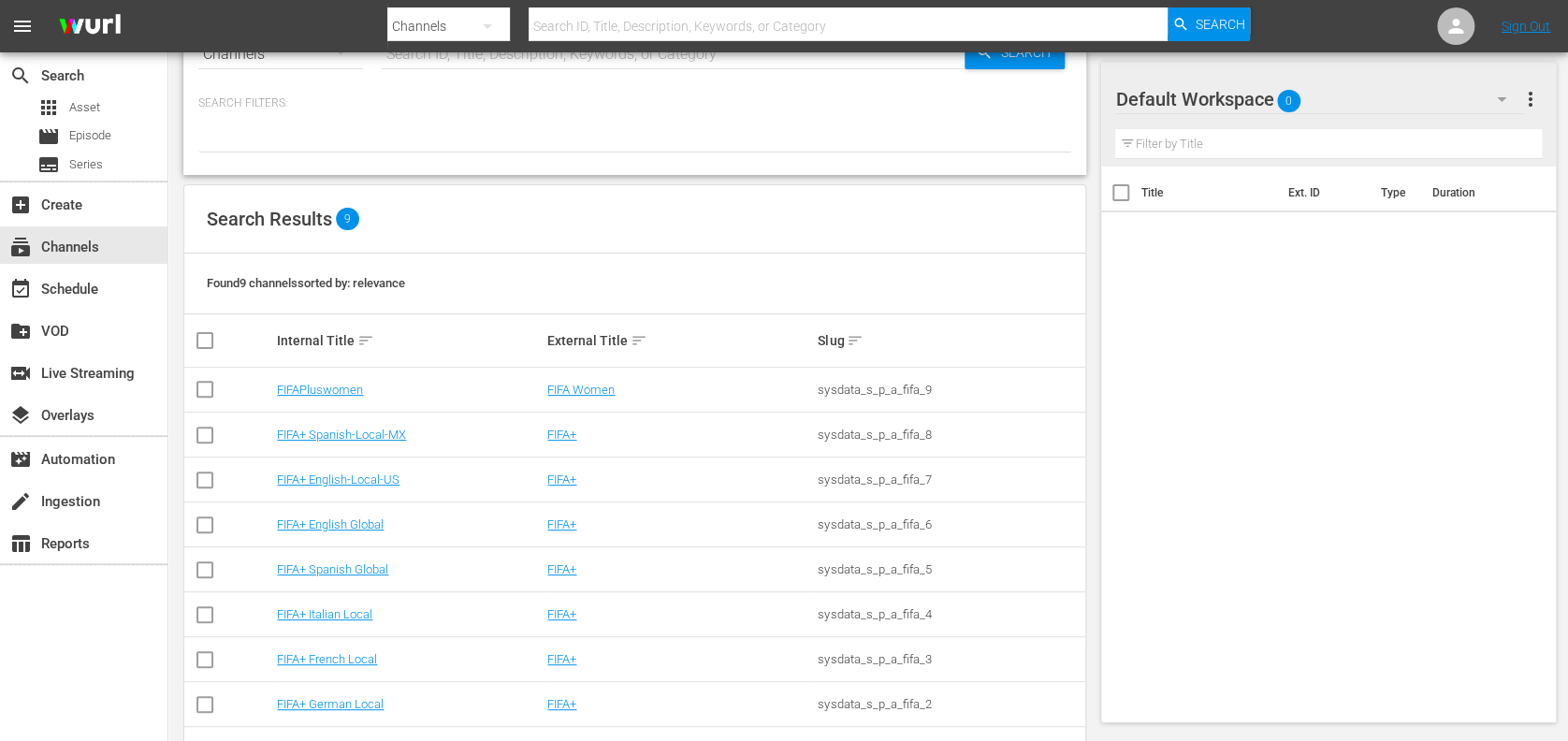
scroll to position [130, 0]
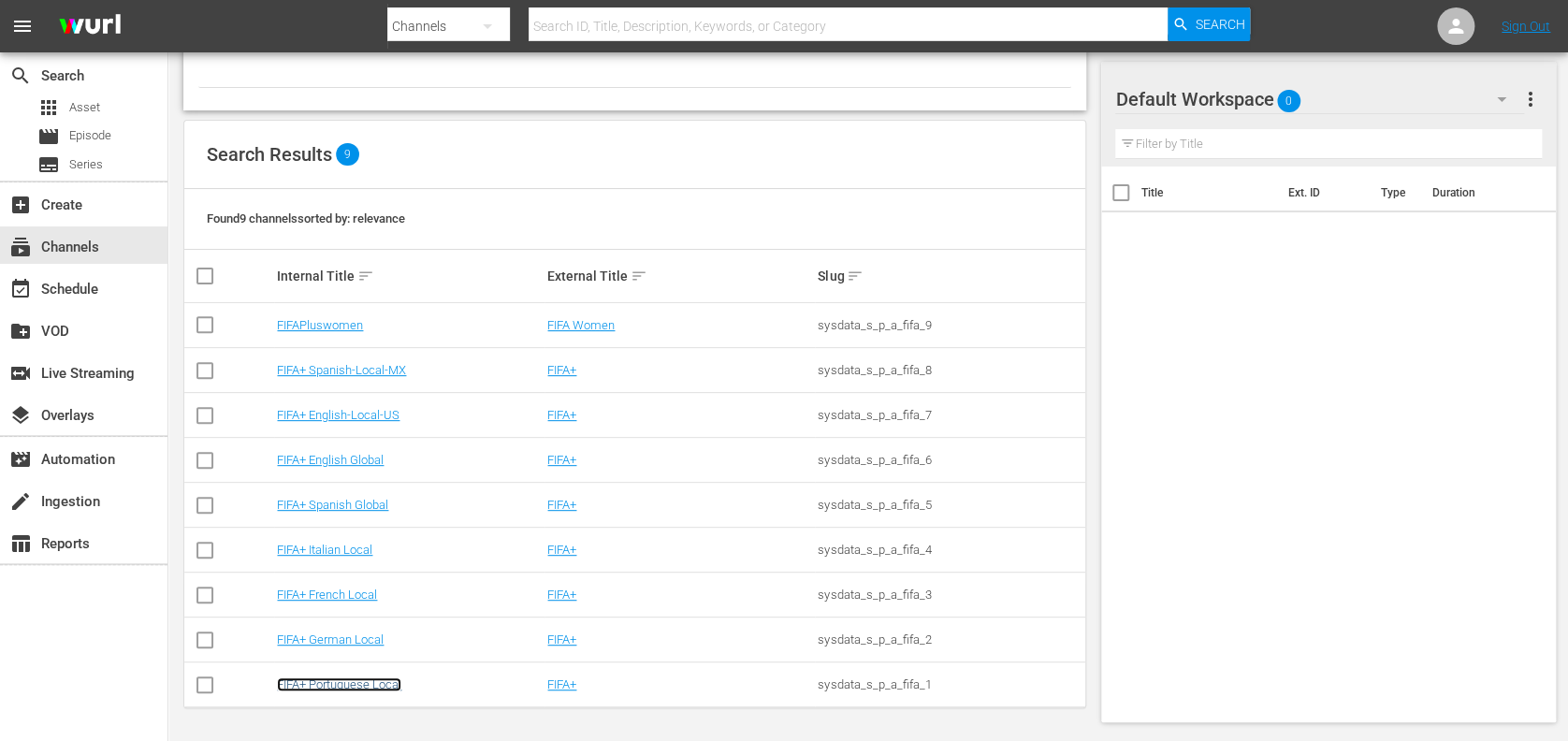
click at [349, 682] on link "FIFA+ Portuguese Local" at bounding box center [340, 685] width 125 height 14
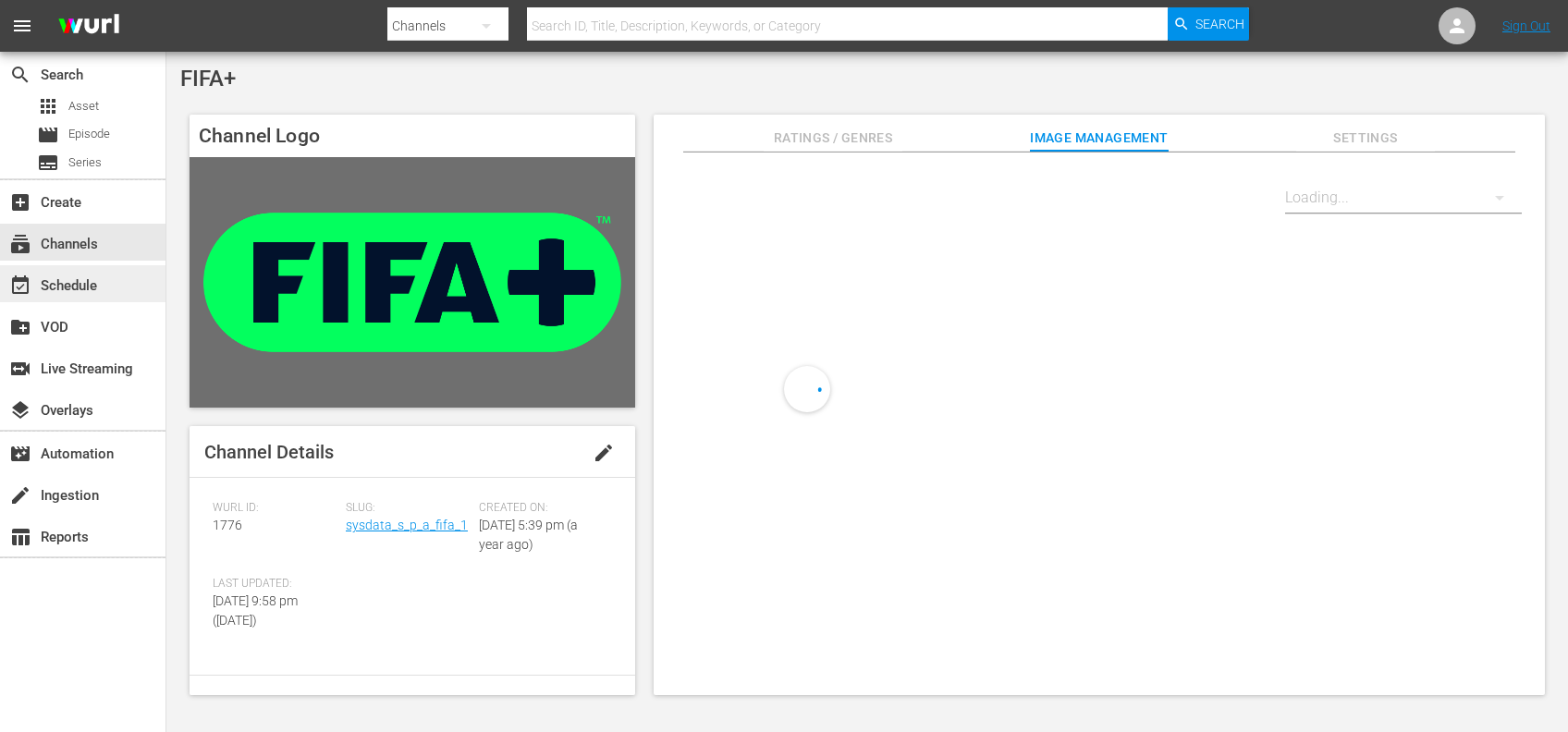
click at [110, 270] on div "event_available Schedule" at bounding box center [83, 284] width 165 height 37
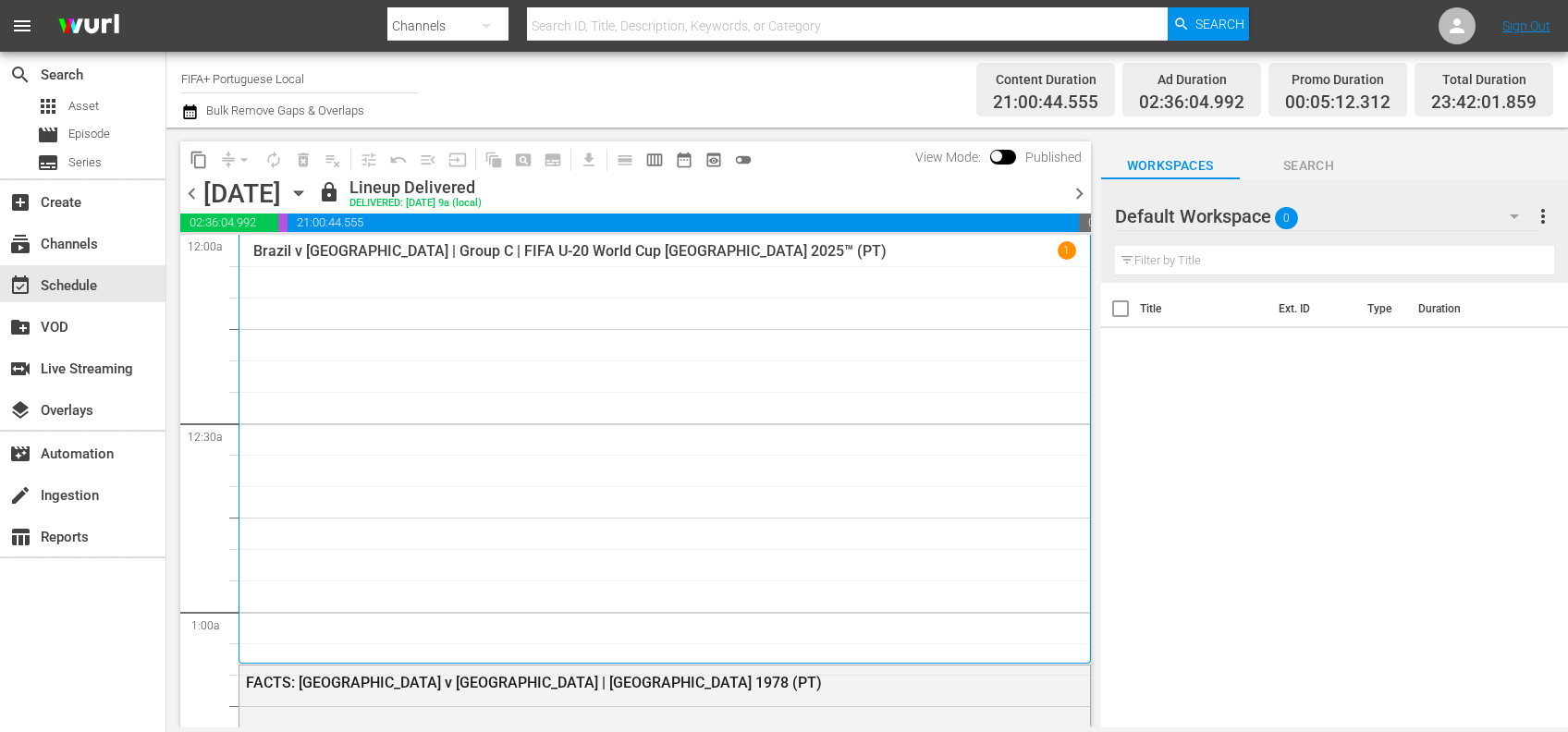
click at [1080, 192] on span "chevron_right" at bounding box center [1079, 193] width 23 height 23
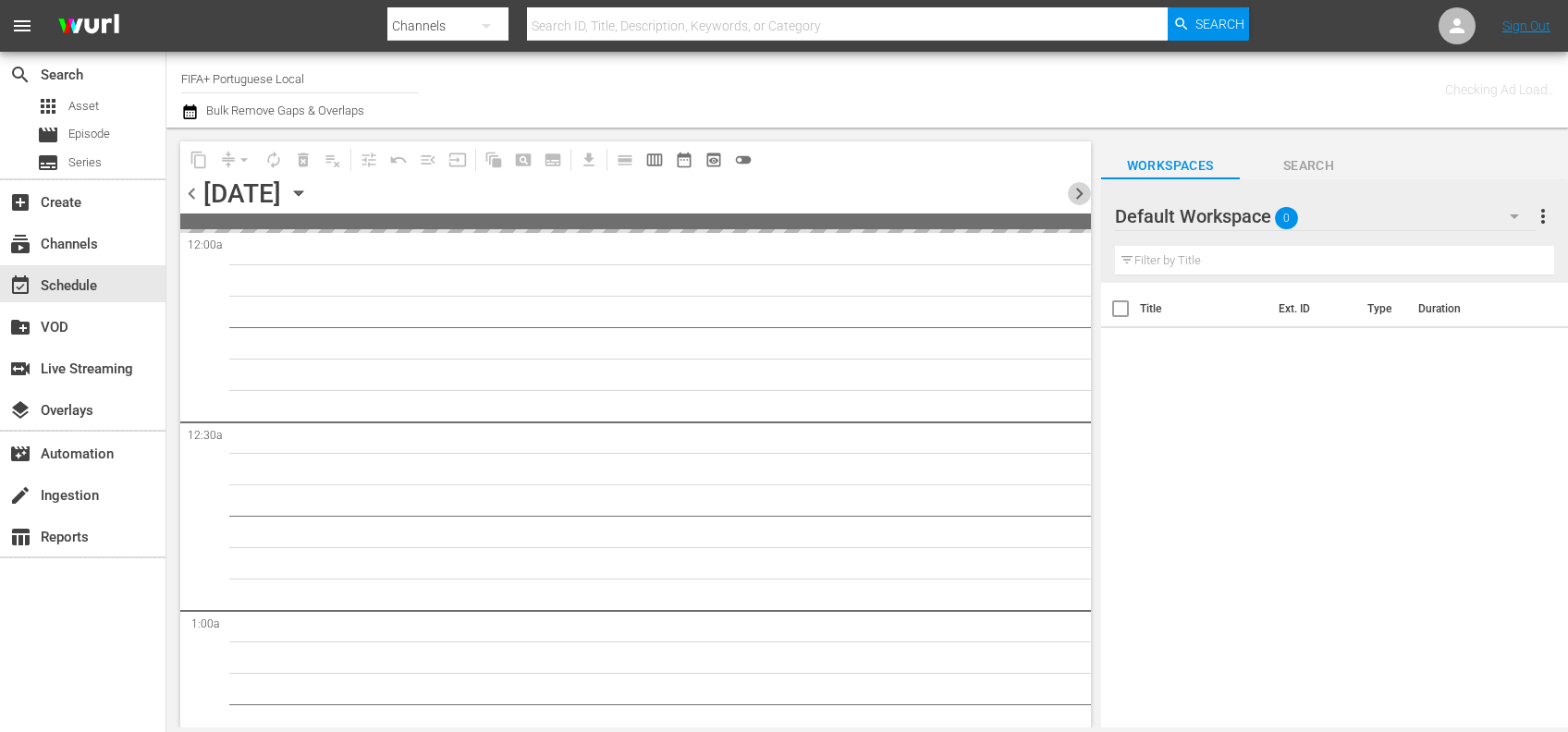
click at [1080, 192] on span "chevron_right" at bounding box center [1079, 193] width 23 height 23
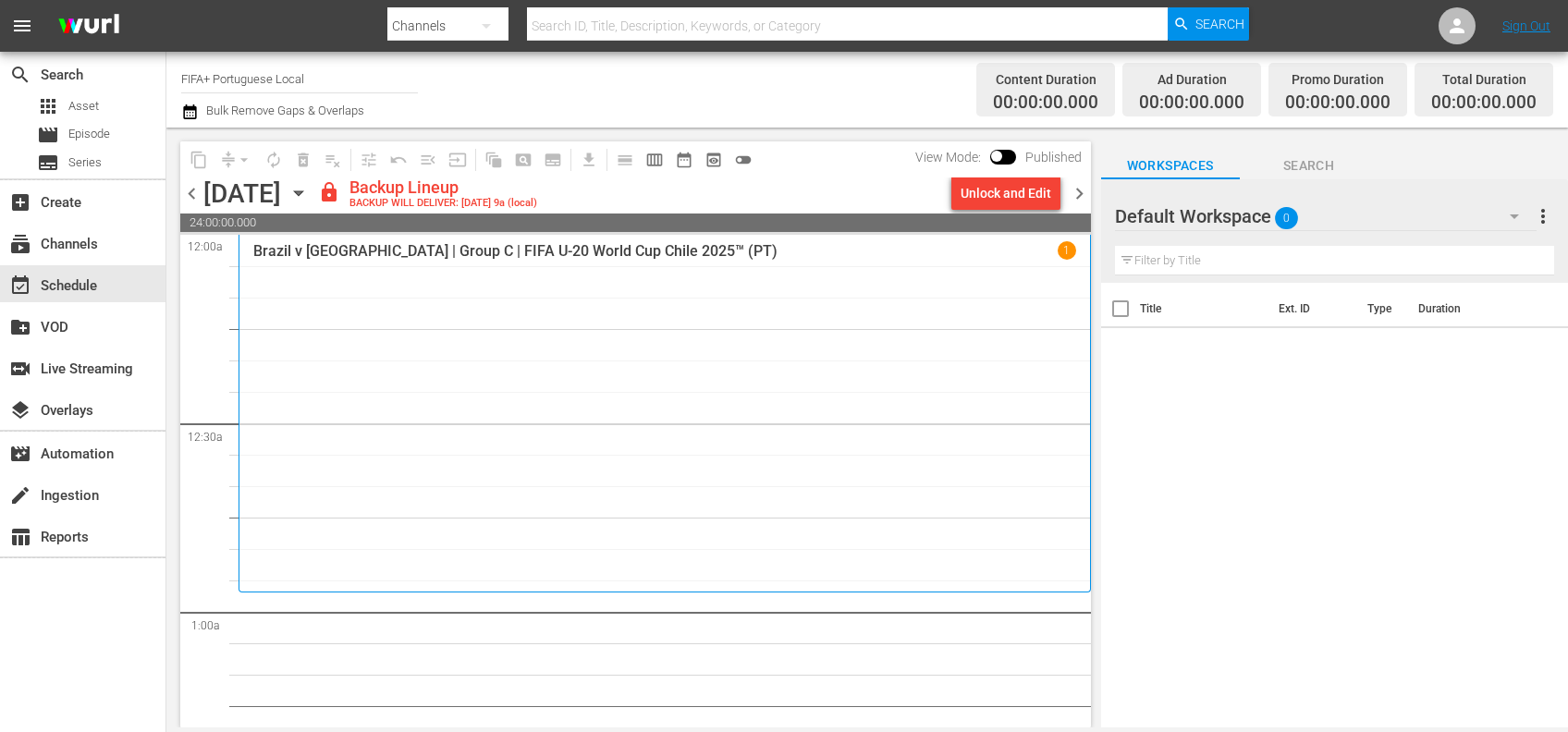
drag, startPoint x: 185, startPoint y: 192, endPoint x: 194, endPoint y: 196, distance: 9.8
click at [185, 194] on span "chevron_left" at bounding box center [191, 193] width 23 height 23
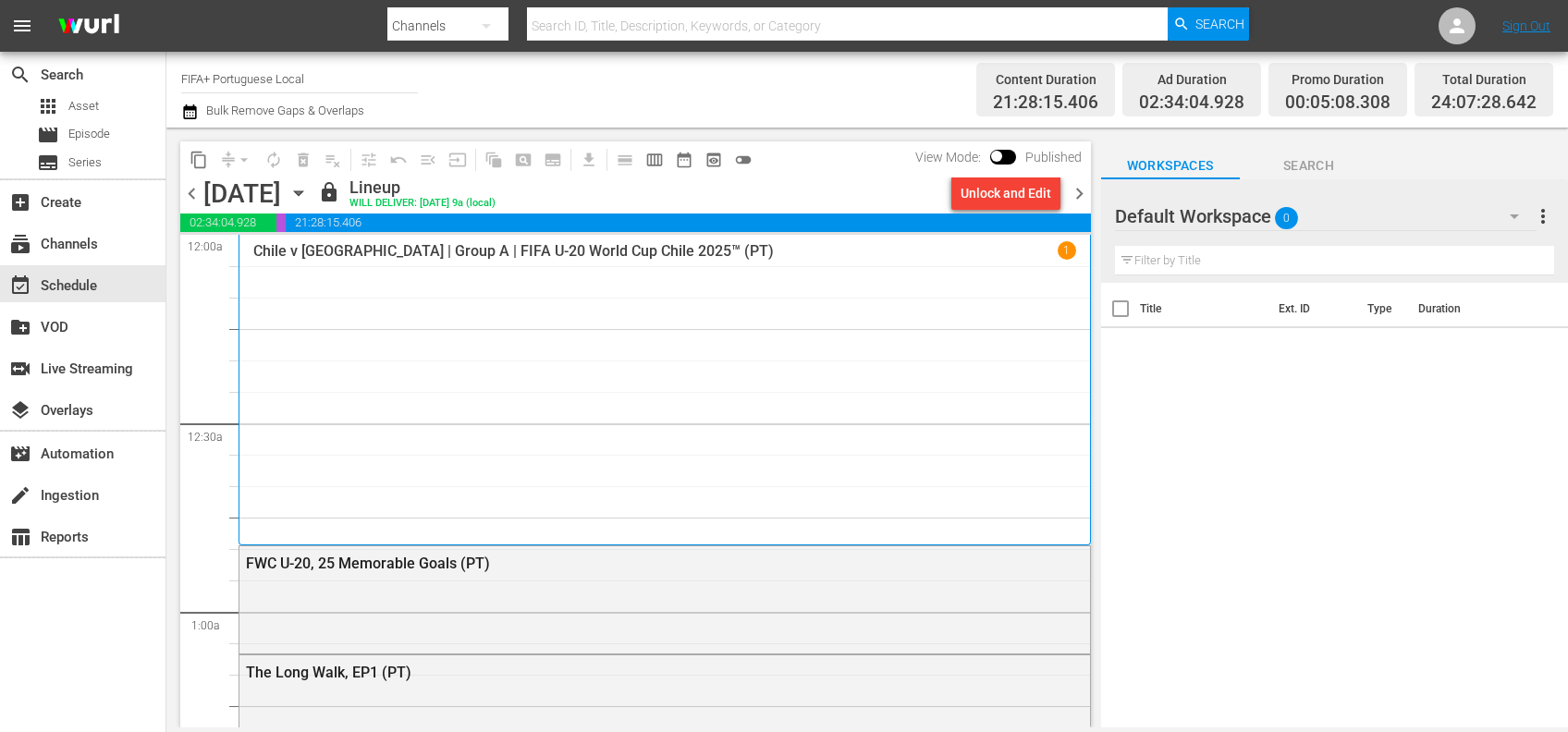
click at [1082, 196] on span "chevron_right" at bounding box center [1079, 193] width 23 height 23
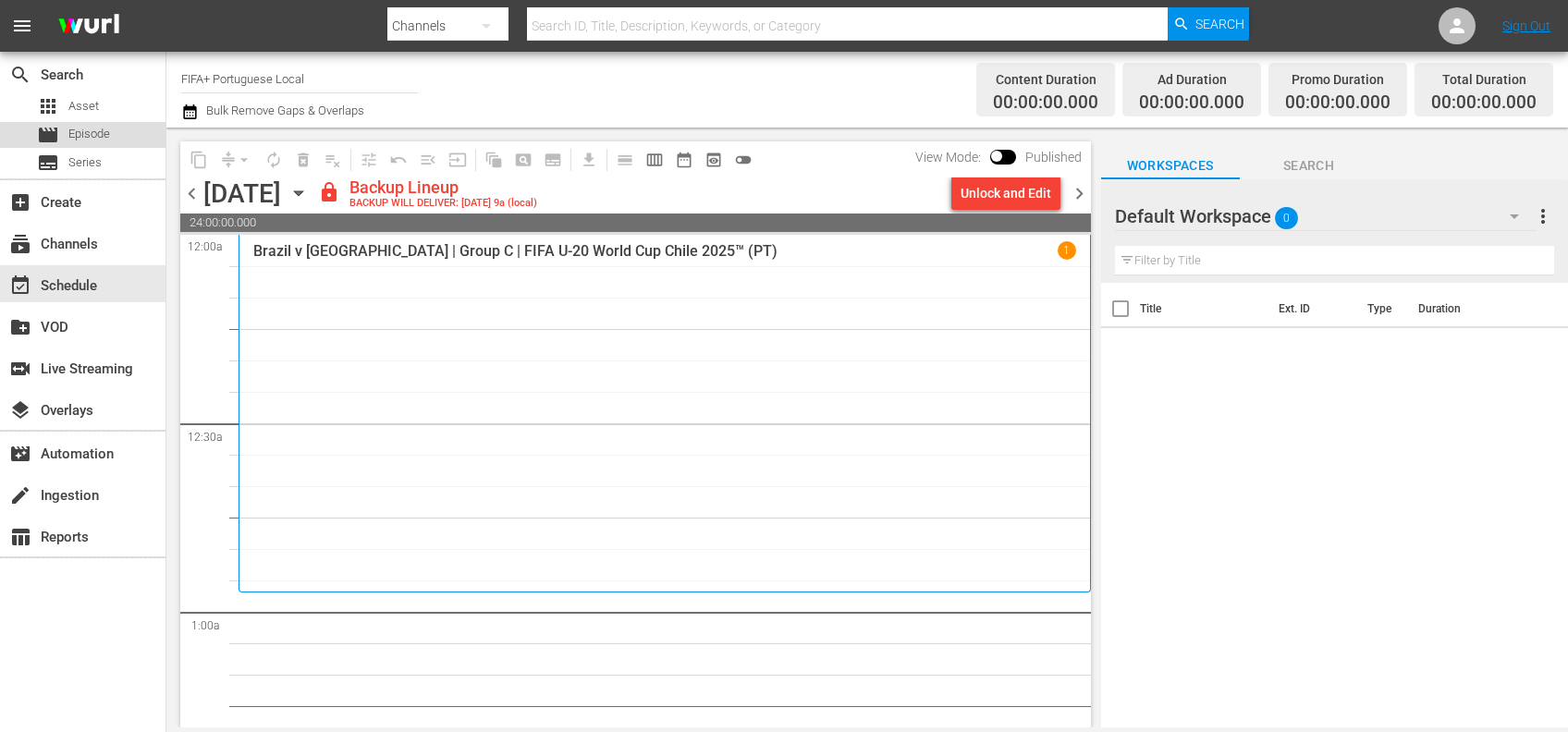
click at [96, 134] on span "Episode" at bounding box center [88, 134] width 41 height 18
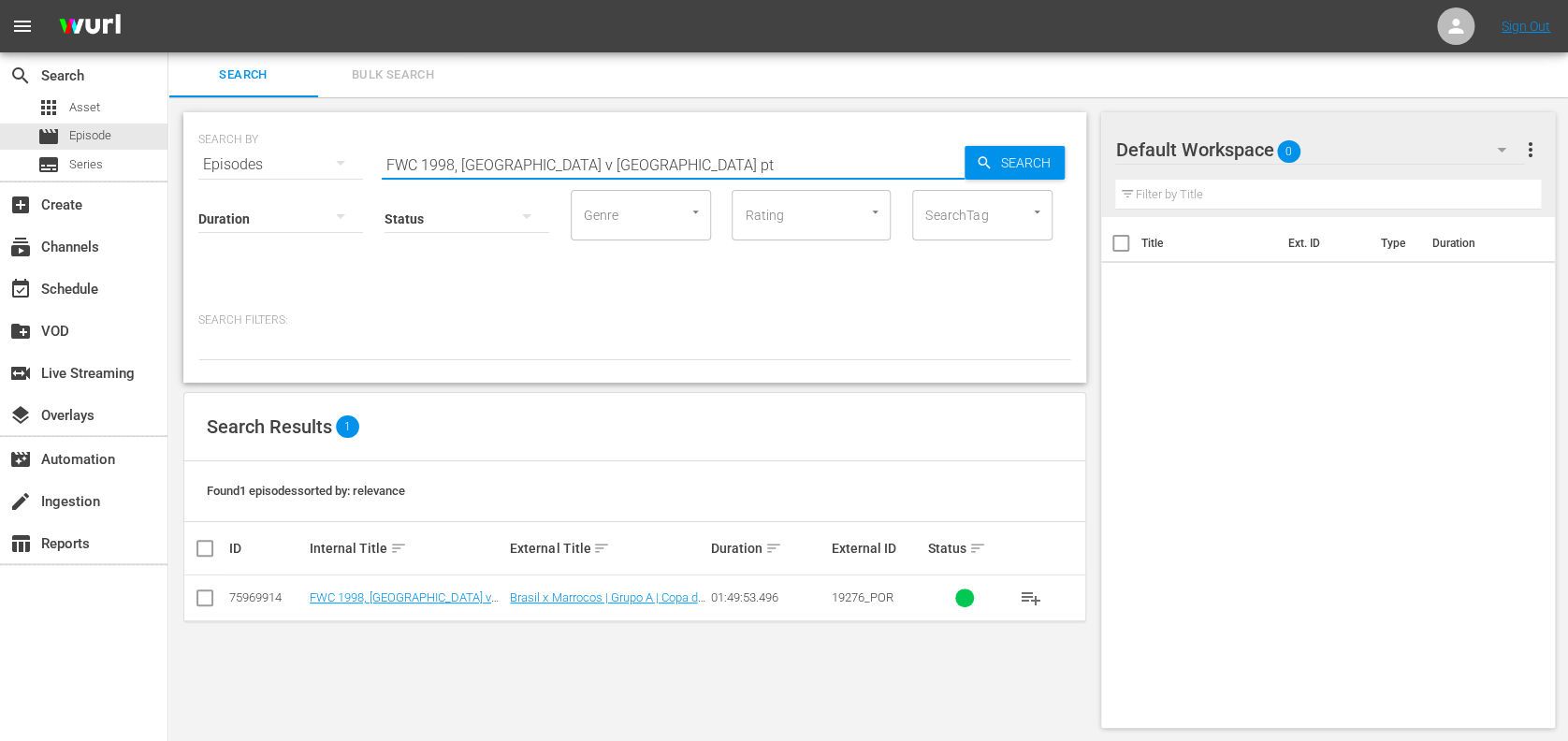
drag, startPoint x: 597, startPoint y: 163, endPoint x: 285, endPoint y: 160, distance: 312.0
click at [266, 163] on div "SEARCH BY Search By Episodes Search ID, Title, Description, Keywords, or Catego…" at bounding box center [635, 153] width 873 height 67
paste input "2022 Croatia v Brazil, Quarter-final (PT)"
type input "FWC 2022 Croatia v Brazil, Quarter-final (PT)"
click at [1002, 162] on span "Search" at bounding box center [1029, 163] width 72 height 34
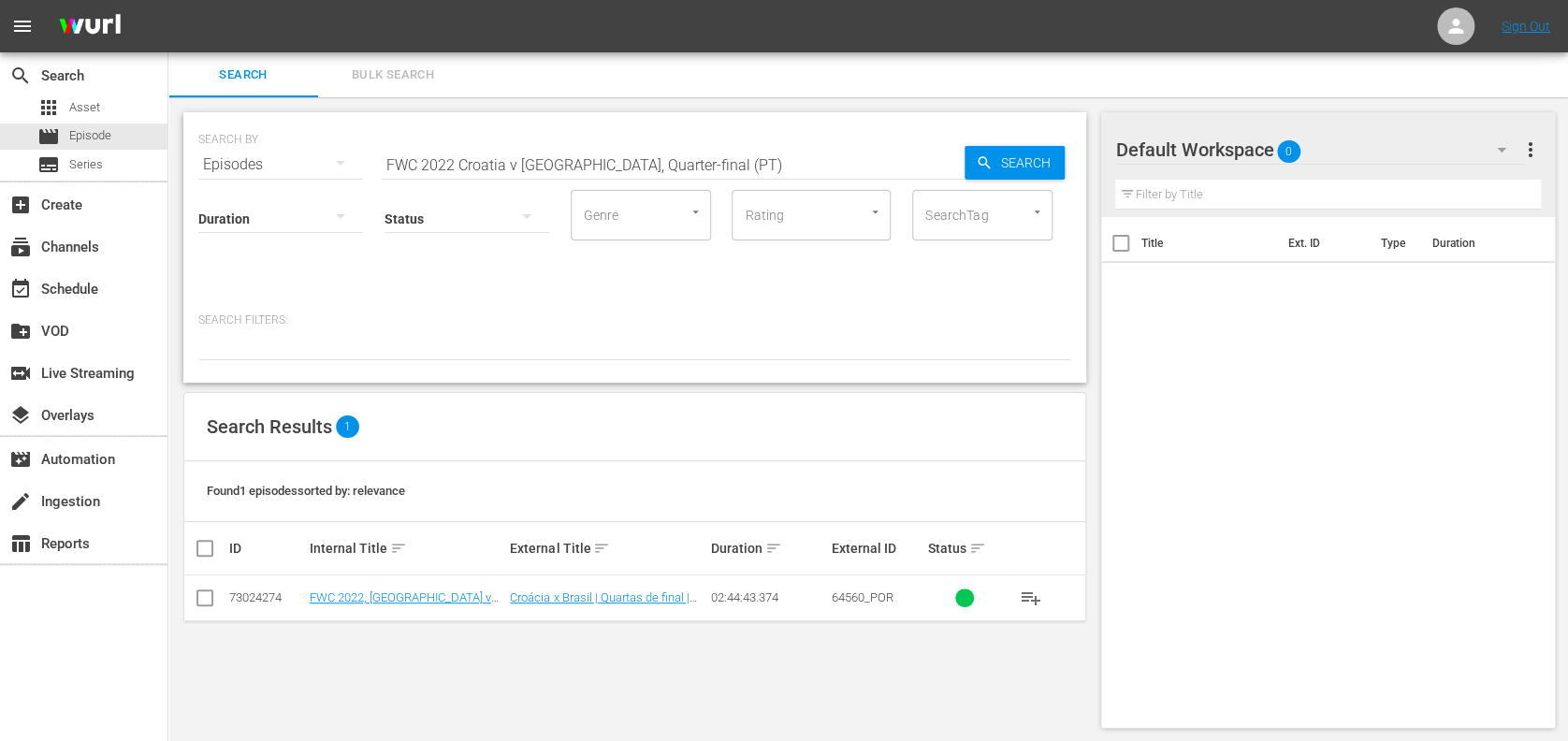
click at [216, 597] on td at bounding box center [204, 598] width 42 height 46
click at [205, 594] on input "checkbox" at bounding box center [204, 602] width 22 height 22
checkbox input "true"
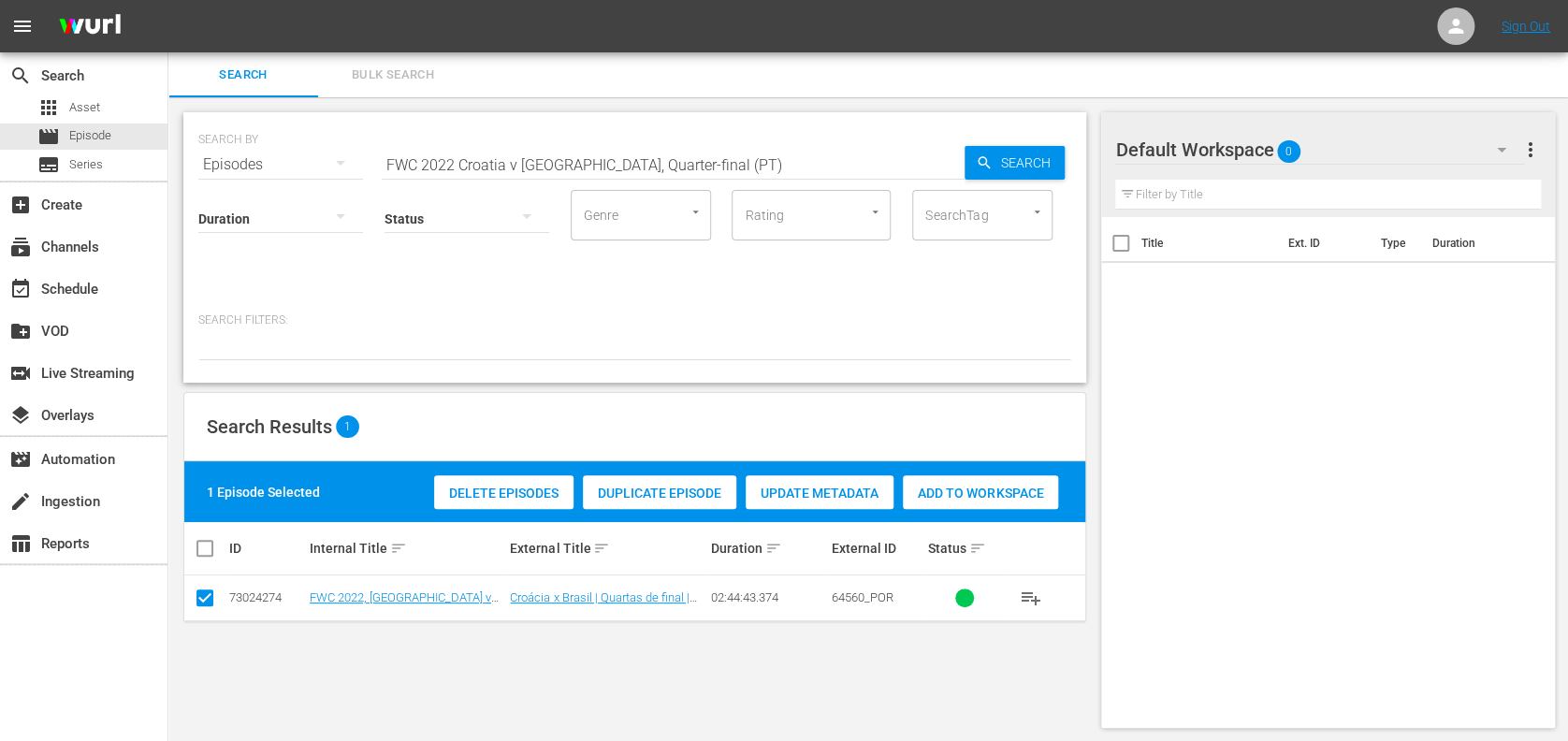
click at [936, 489] on span "Add to Workspace" at bounding box center [981, 493] width 156 height 15
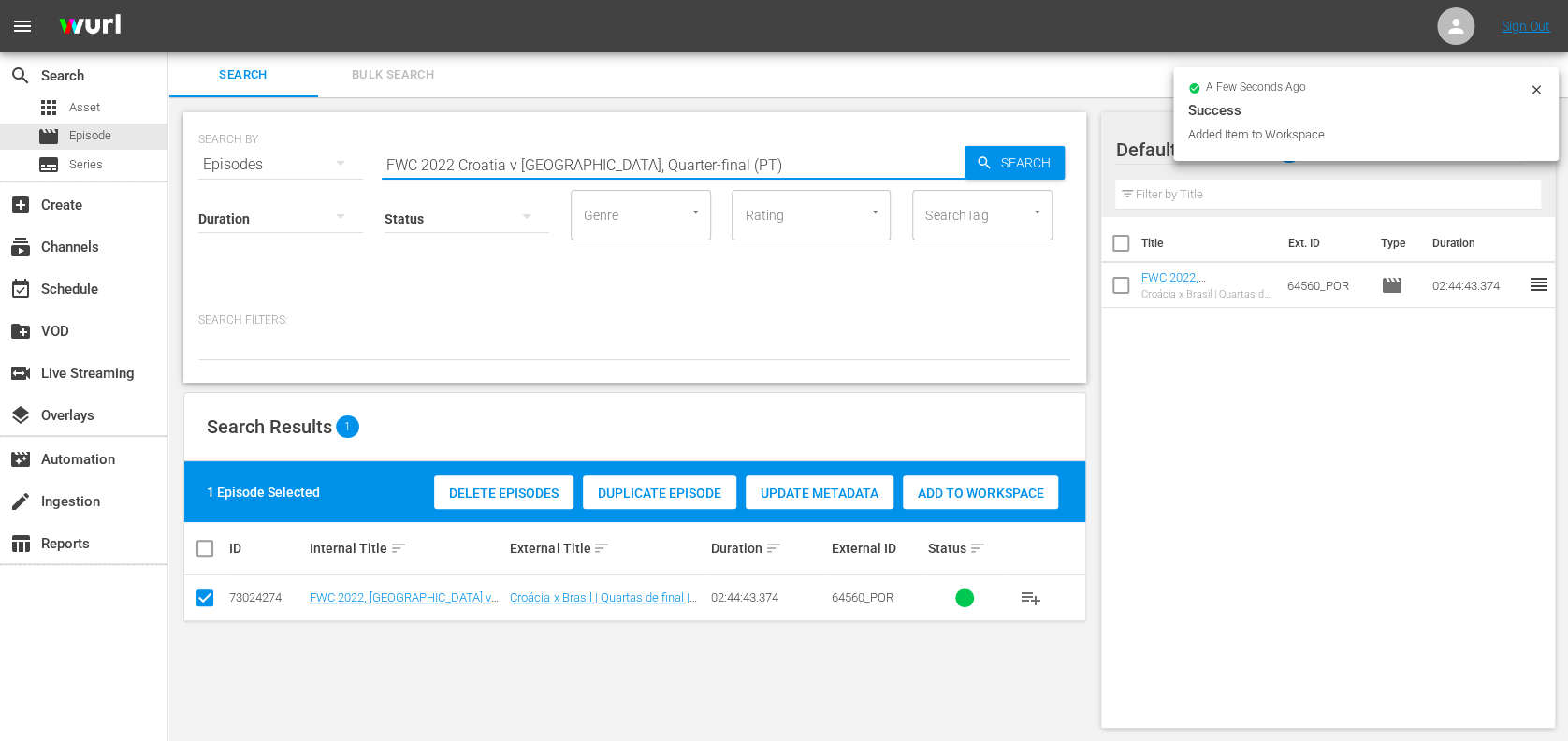
paste input ", Argentina v France, Final"
drag, startPoint x: 354, startPoint y: 172, endPoint x: 222, endPoint y: 174, distance: 132.0
click at [222, 174] on div "SEARCH BY Search By Episodes Search ID, Title, Description, Keywords, or Catego…" at bounding box center [635, 247] width 903 height 271
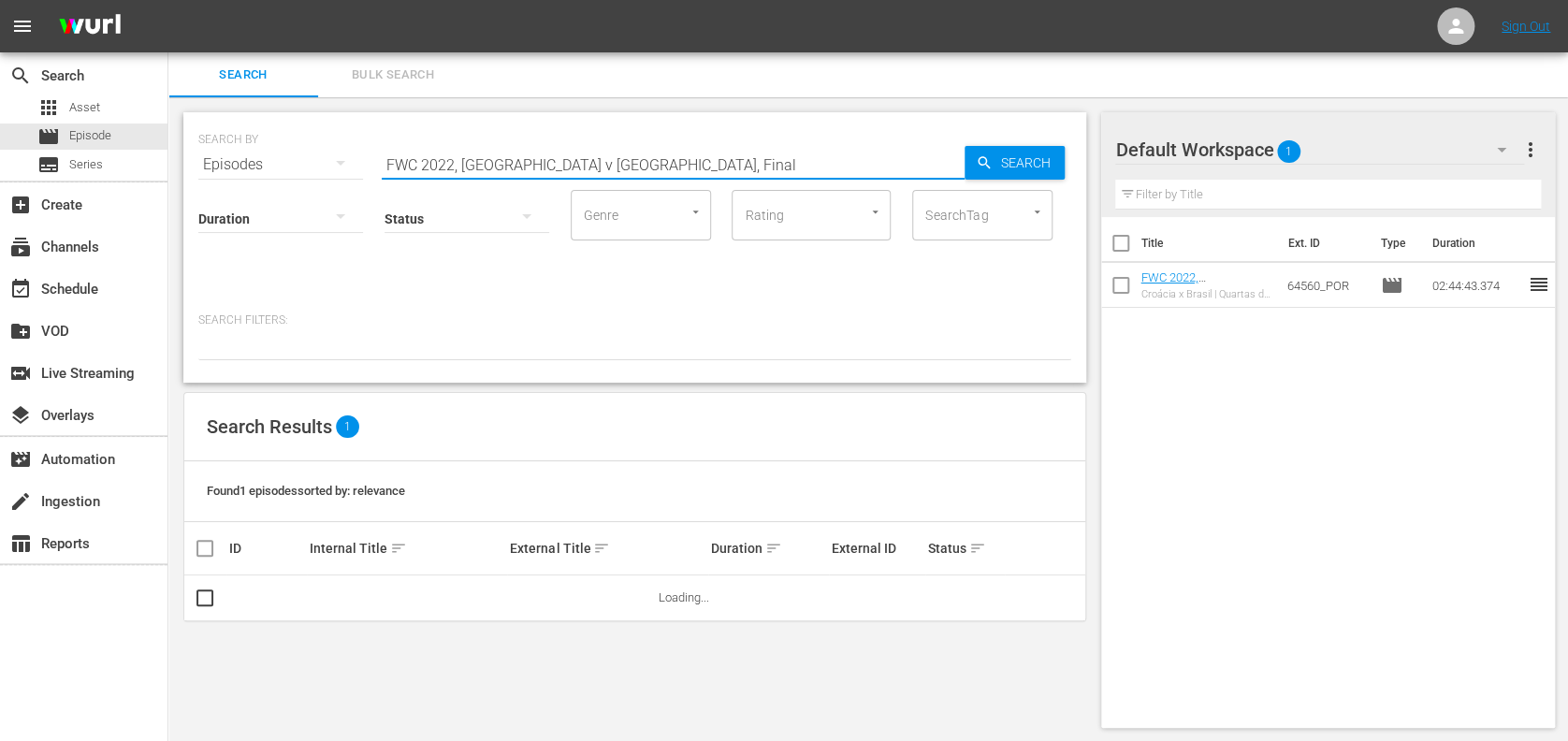
click at [691, 167] on input "FWC 2022, Argentina v France, Final" at bounding box center [673, 165] width 583 height 45
type input "FWC 2022, Argentina v France, Final pt"
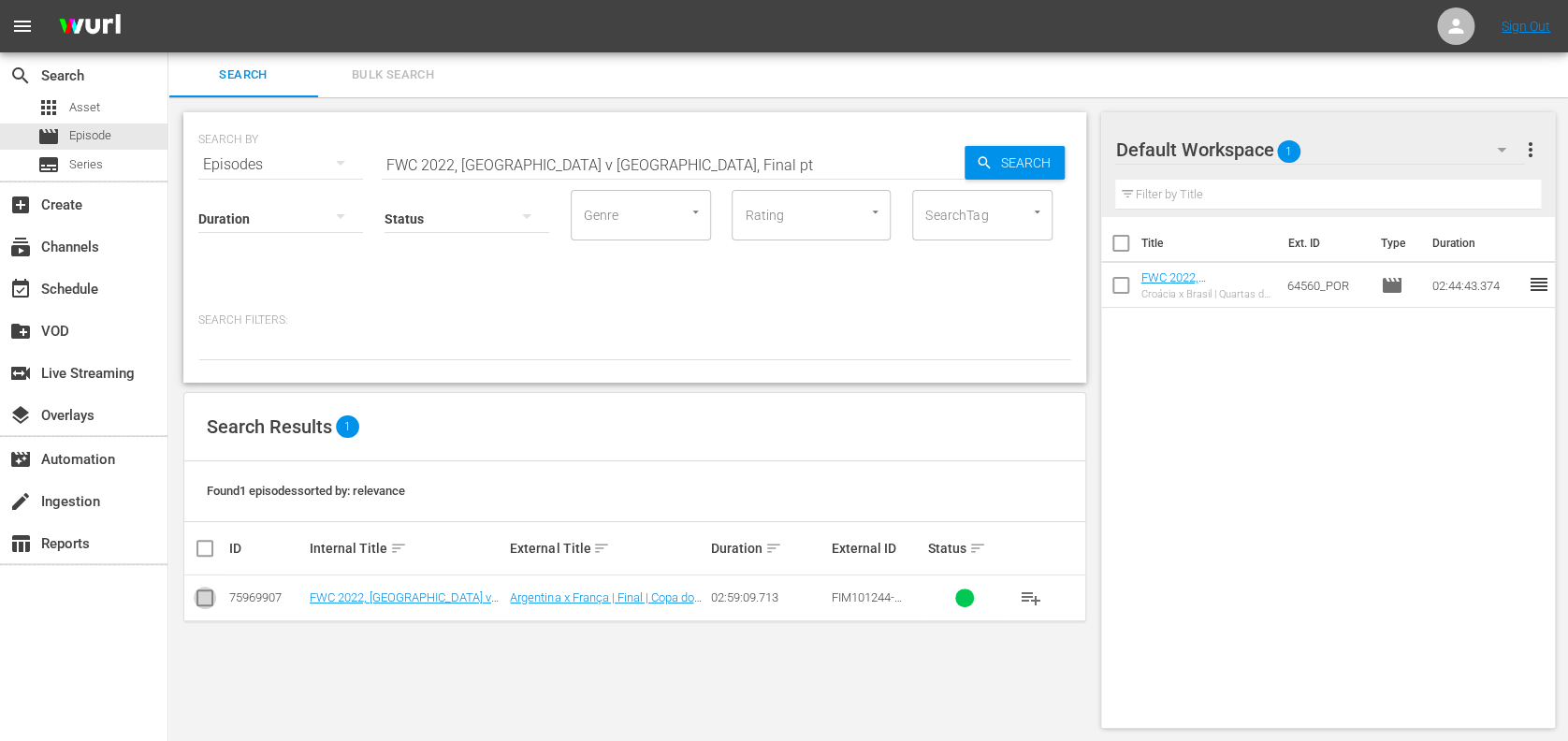
drag, startPoint x: 201, startPoint y: 598, endPoint x: 215, endPoint y: 600, distance: 14.1
click at [209, 600] on input "checkbox" at bounding box center [204, 602] width 22 height 22
checkbox input "true"
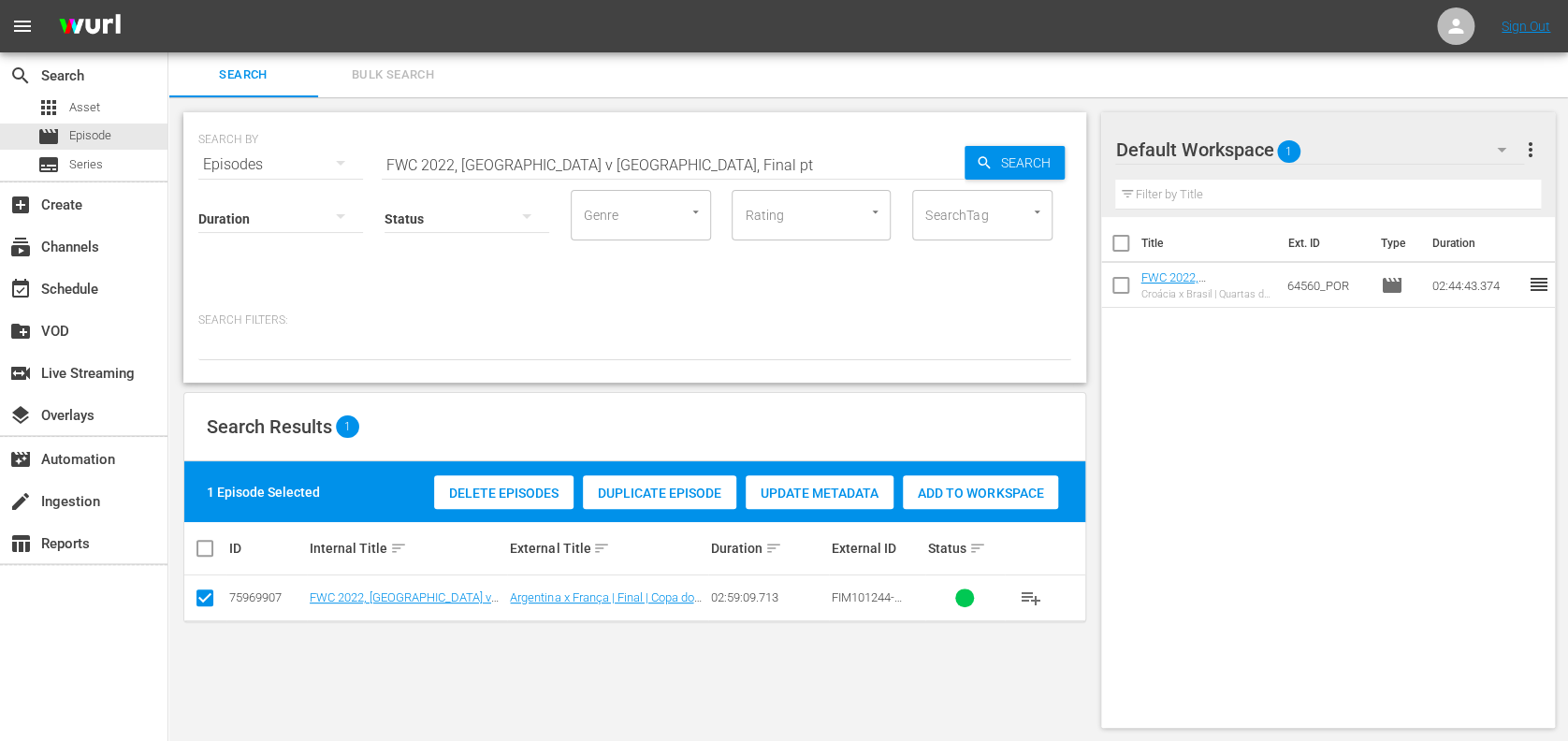
click at [1001, 492] on span "Add to Workspace" at bounding box center [981, 493] width 156 height 15
drag, startPoint x: 364, startPoint y: 169, endPoint x: 255, endPoint y: 177, distance: 109.3
click at [255, 177] on div "SEARCH BY Search By Episodes Search ID, Title, Description, Keywords, or Catego…" at bounding box center [635, 247] width 903 height 271
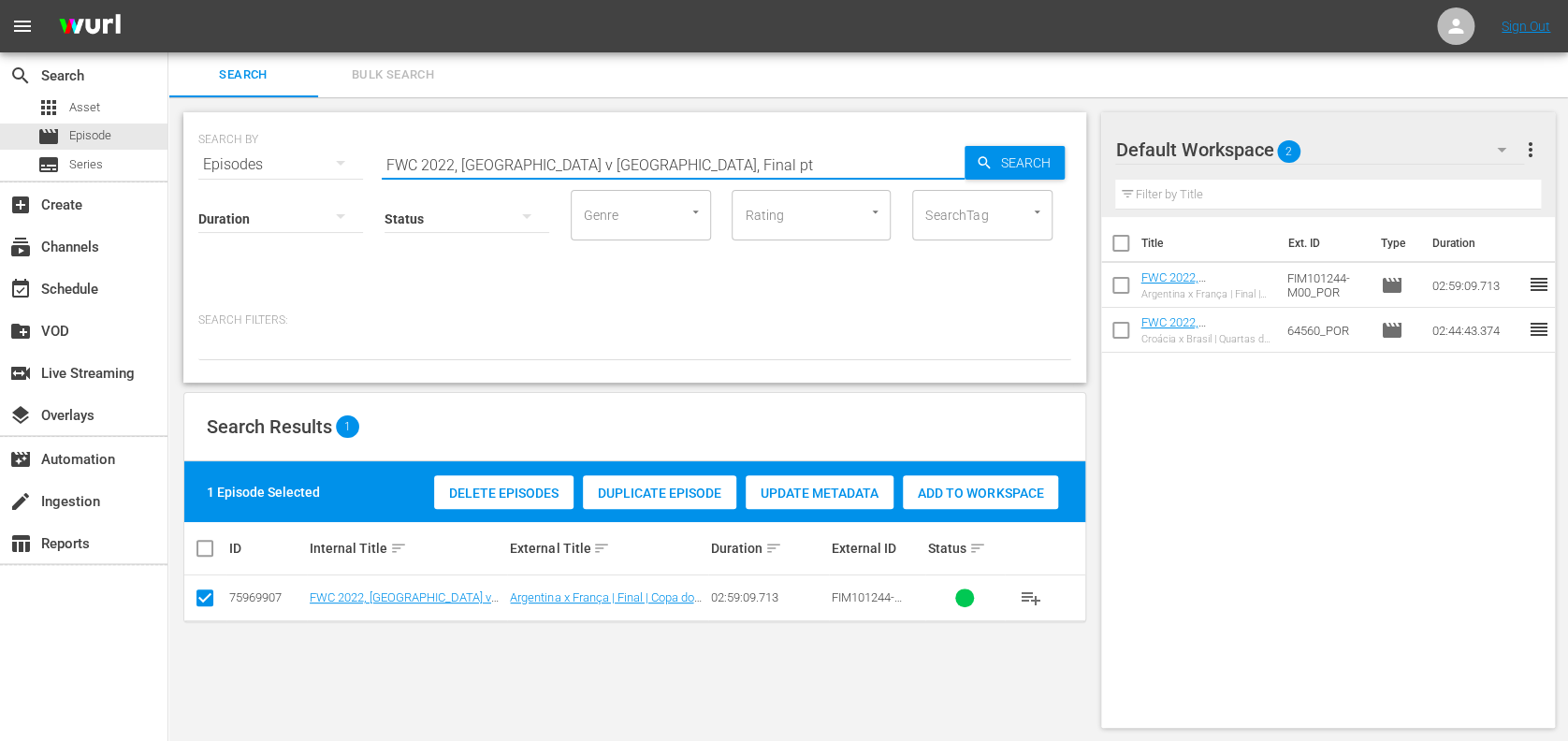
paste input "ACTS: 2022 FIFA World Cup"
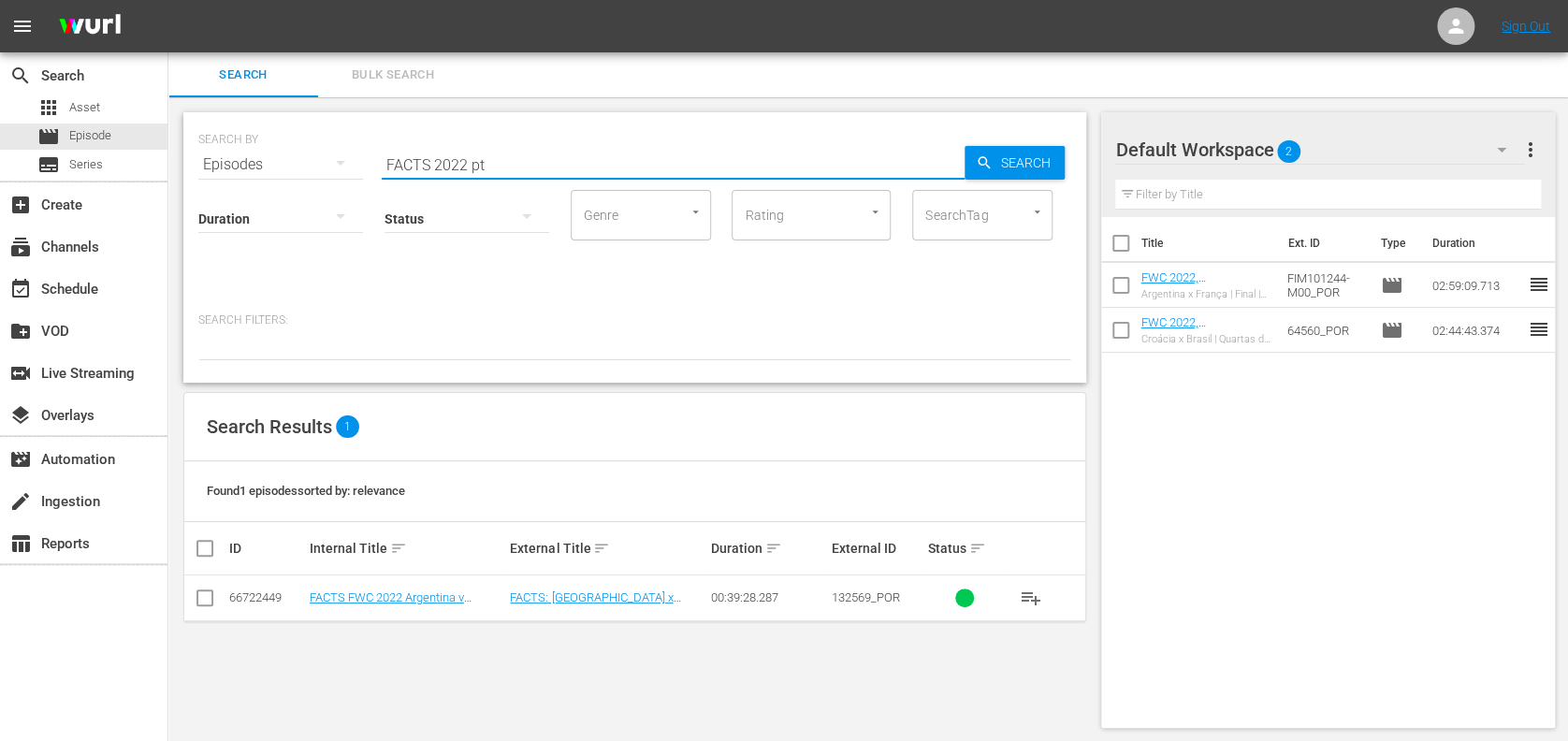
type input "FACTS 2022 pt"
click at [208, 601] on input "checkbox" at bounding box center [204, 602] width 22 height 22
checkbox input "true"
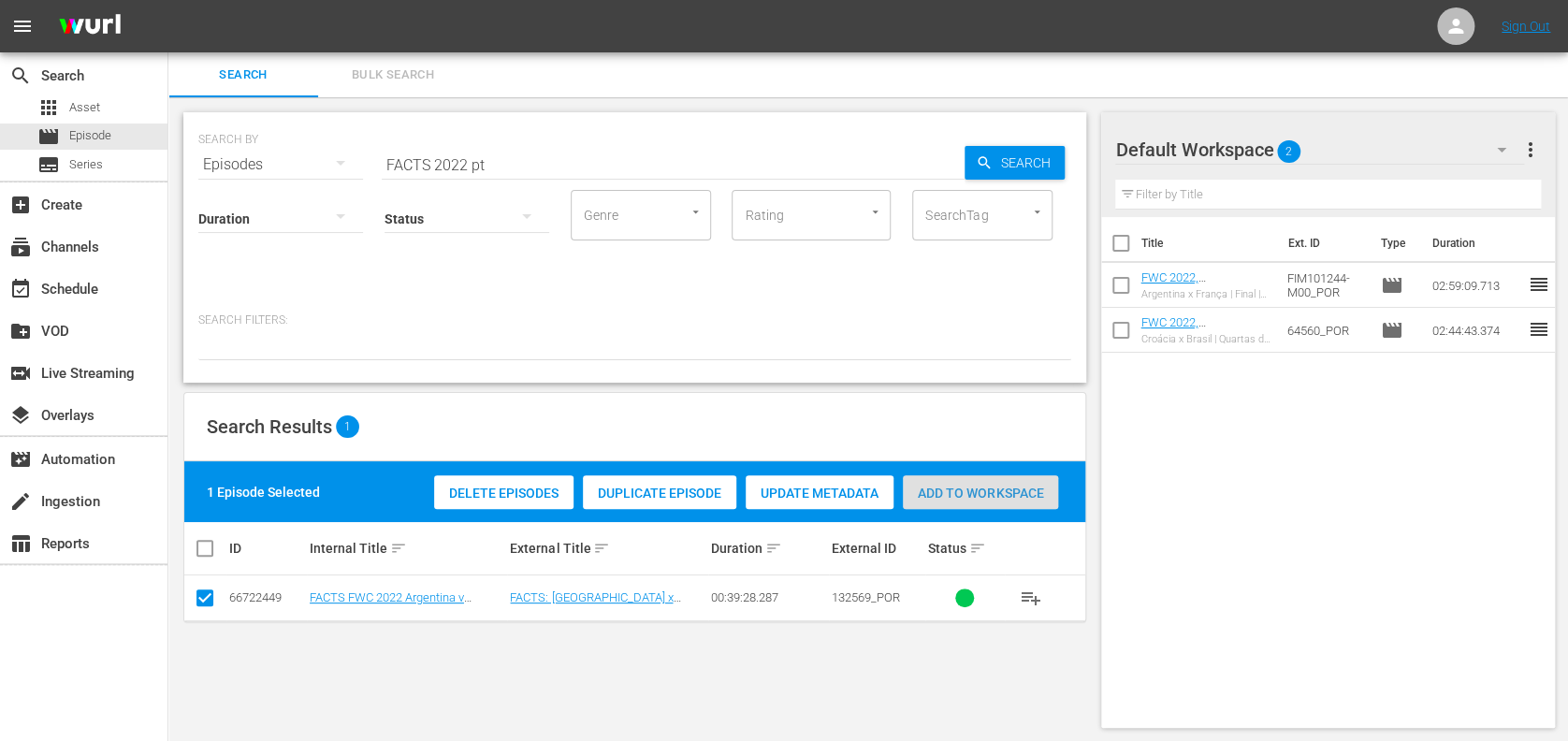
click at [981, 501] on div "Add to Workspace" at bounding box center [981, 493] width 156 height 36
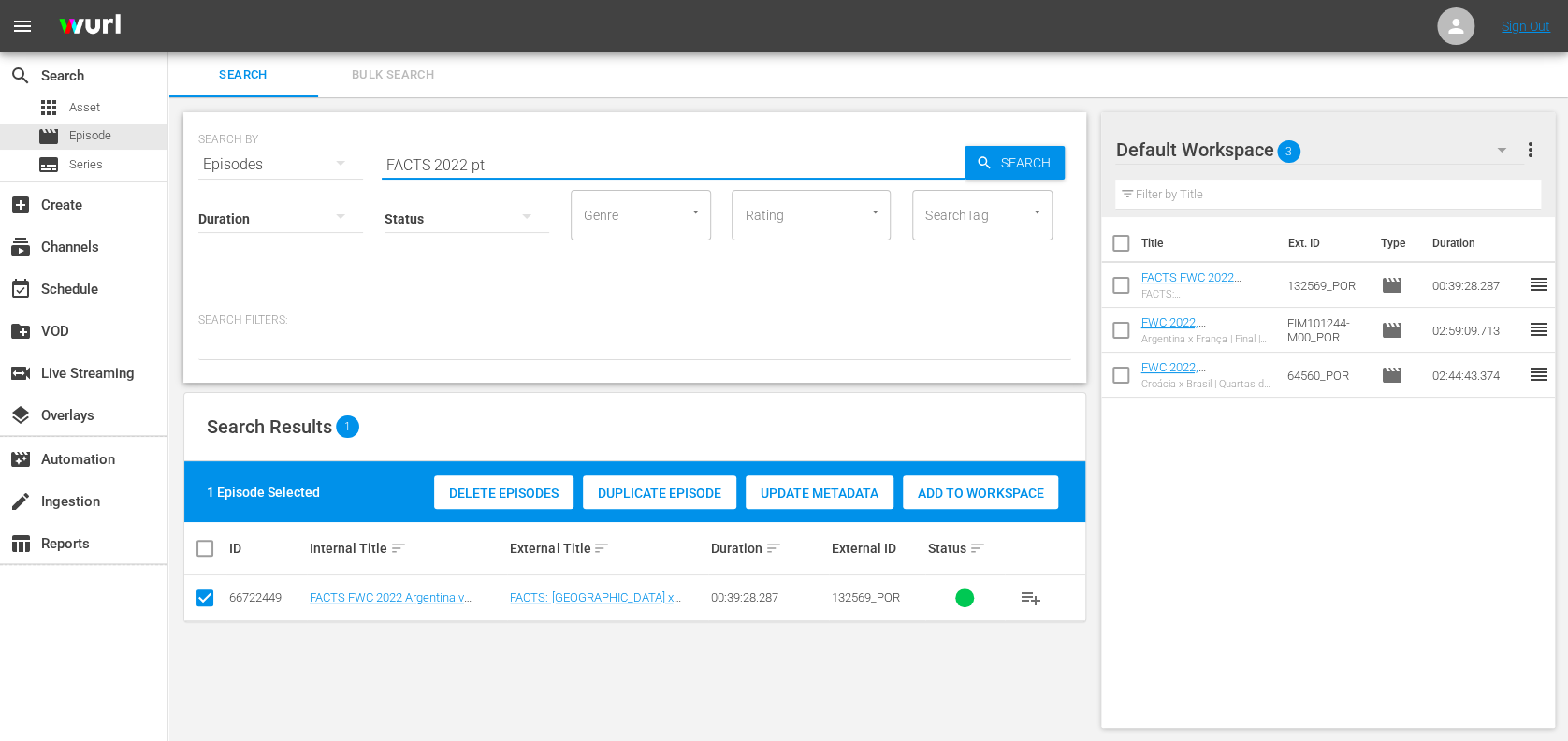
paste input "Eyes of the World, EP8 - The Wink: Ronaldo and Rooney"
drag, startPoint x: 500, startPoint y: 166, endPoint x: 294, endPoint y: 166, distance: 206.0
click at [290, 166] on div "SEARCH BY Search By Episodes Search ID, Title, Description, Keywords, or Catego…" at bounding box center [635, 153] width 873 height 67
click at [812, 168] on input "Eyes of the World, EP8 - The Wink: Ronaldo and Rooney" at bounding box center [673, 165] width 583 height 45
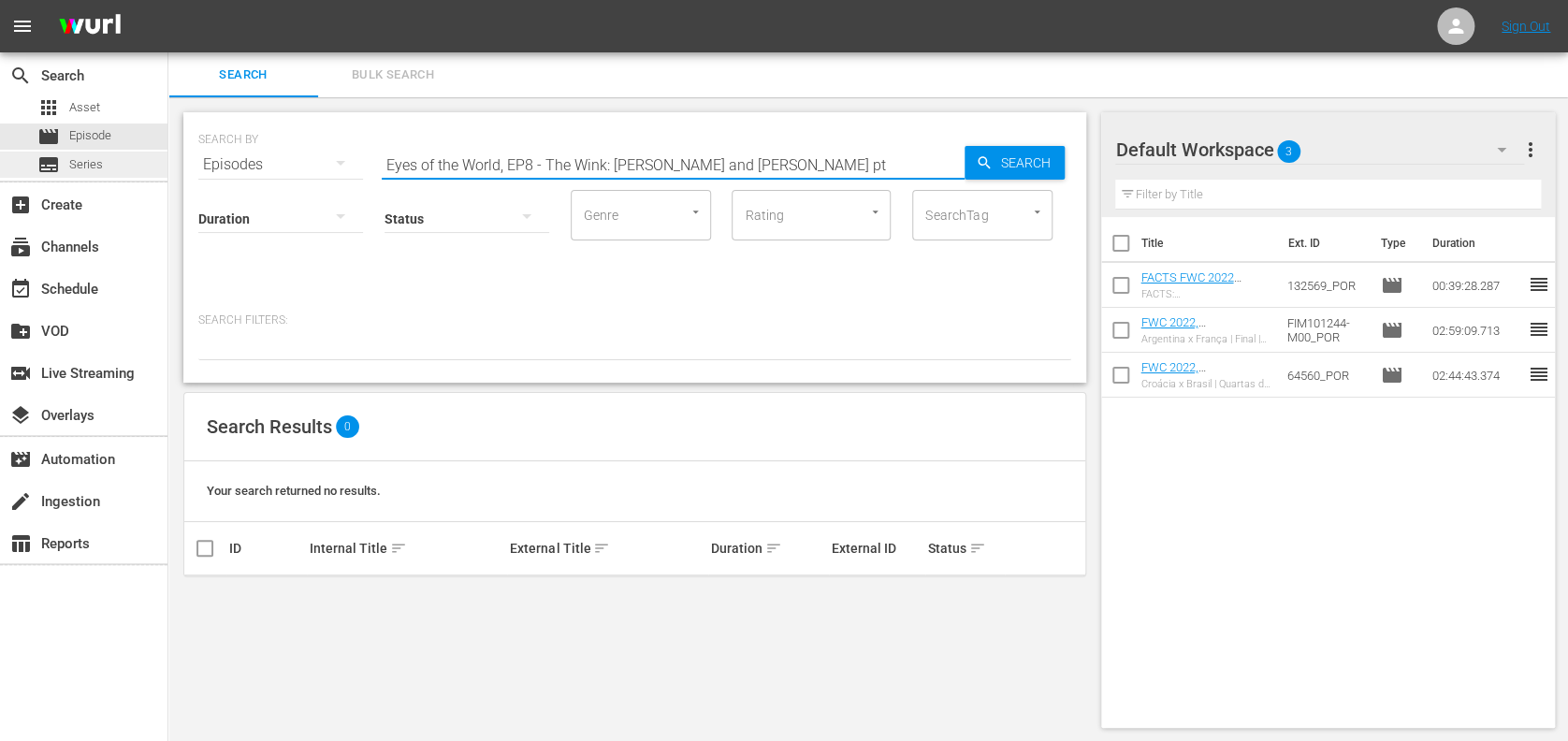
drag, startPoint x: 751, startPoint y: 160, endPoint x: 120, endPoint y: 158, distance: 631.0
click at [168, 0] on div "search Search apps Asset movie Episode subtitles Series add_box Create subscrip…" at bounding box center [868, 0] width 1400 height 0
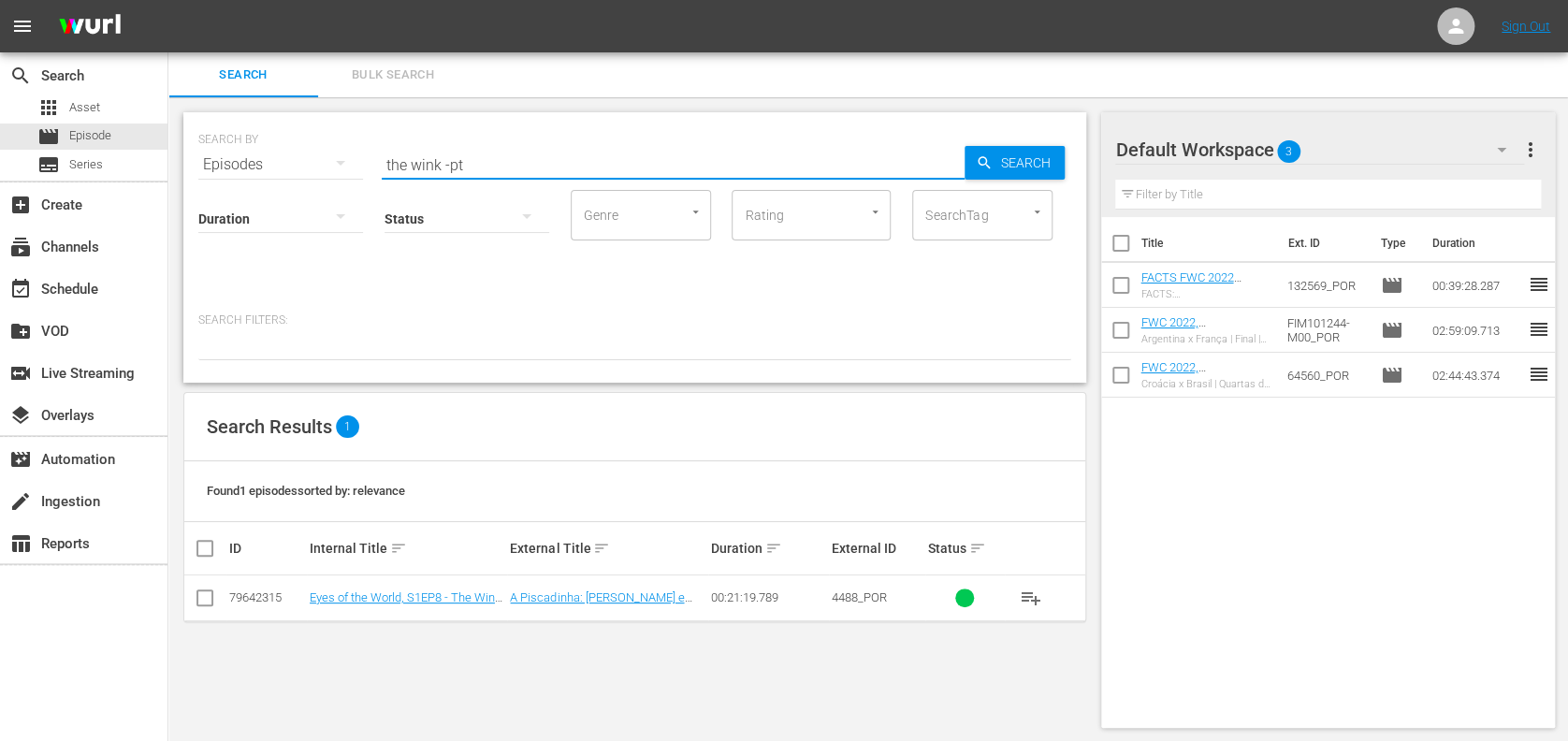
type input "the wink -pt"
click at [209, 591] on input "checkbox" at bounding box center [204, 602] width 22 height 22
checkbox input "true"
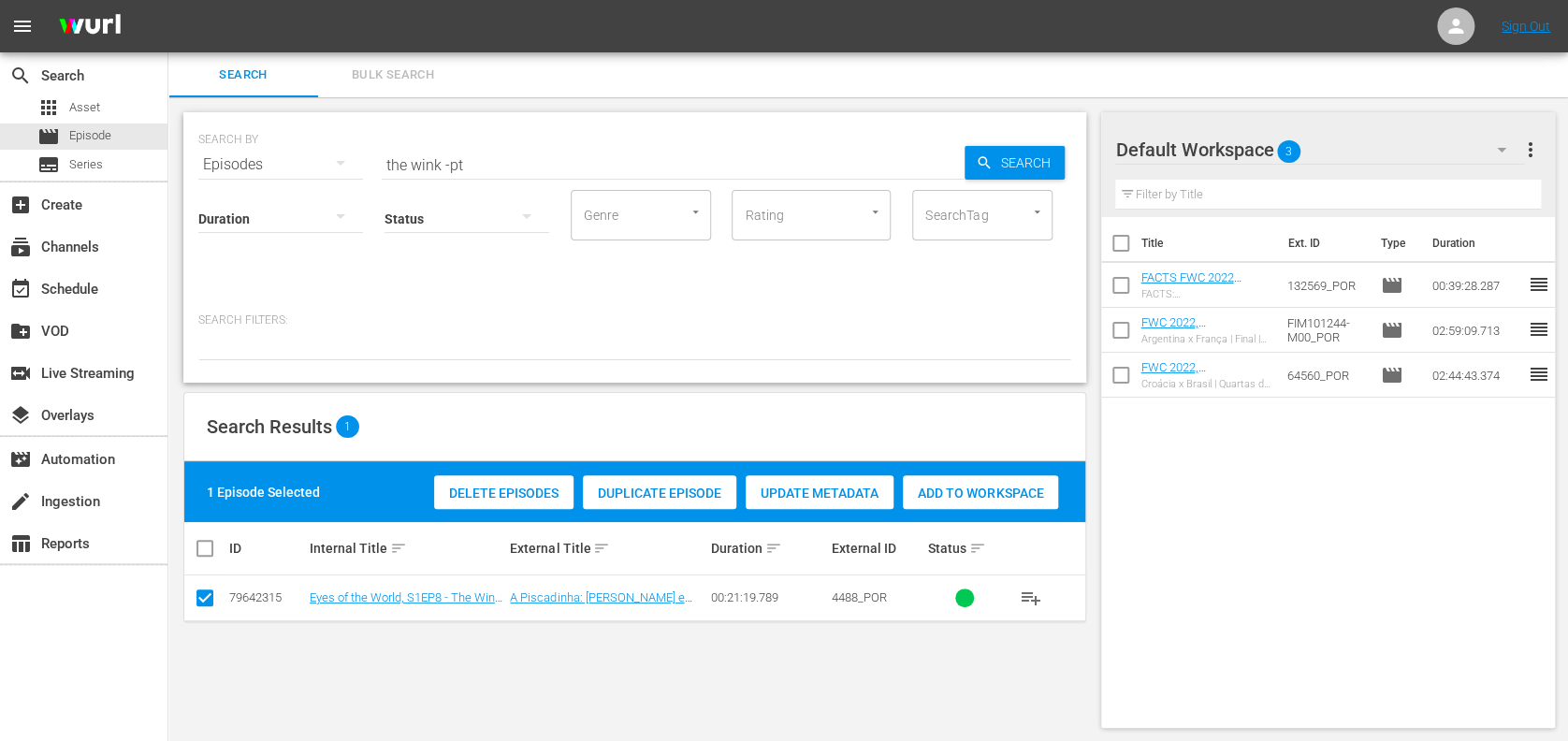
click at [965, 495] on span "Add to Workspace" at bounding box center [981, 493] width 156 height 15
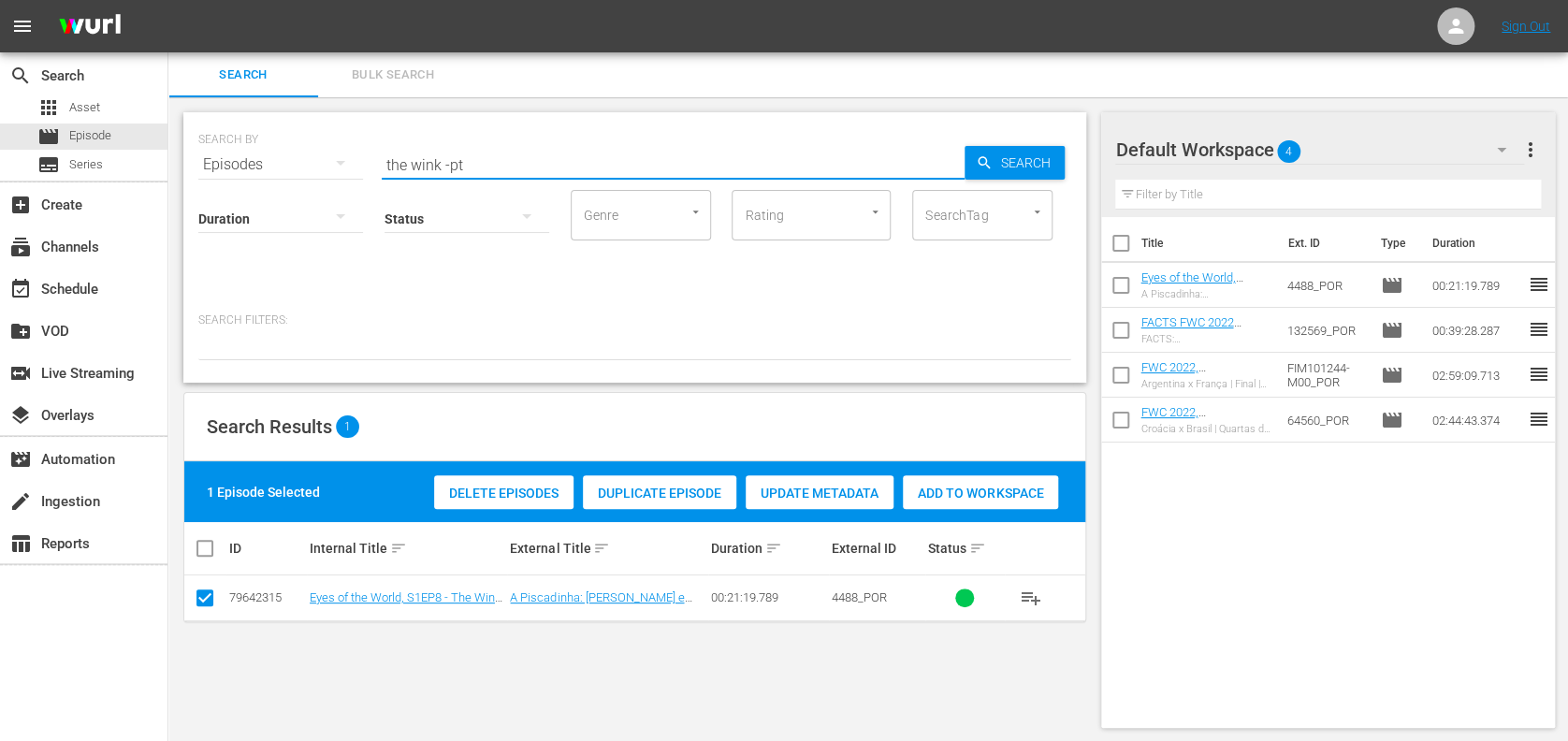
paste input "Eyes of the World, S1EP7 - Artist: Johan Cruyff"
drag, startPoint x: 498, startPoint y: 169, endPoint x: 314, endPoint y: 176, distance: 184.1
click at [202, 173] on div "SEARCH BY Search By Episodes Search ID, Title, Description, Keywords, or Catego…" at bounding box center [635, 247] width 903 height 271
click at [725, 160] on input "Eyes of the World, S1EP7 - Artist: Johan Cruyff" at bounding box center [673, 165] width 583 height 45
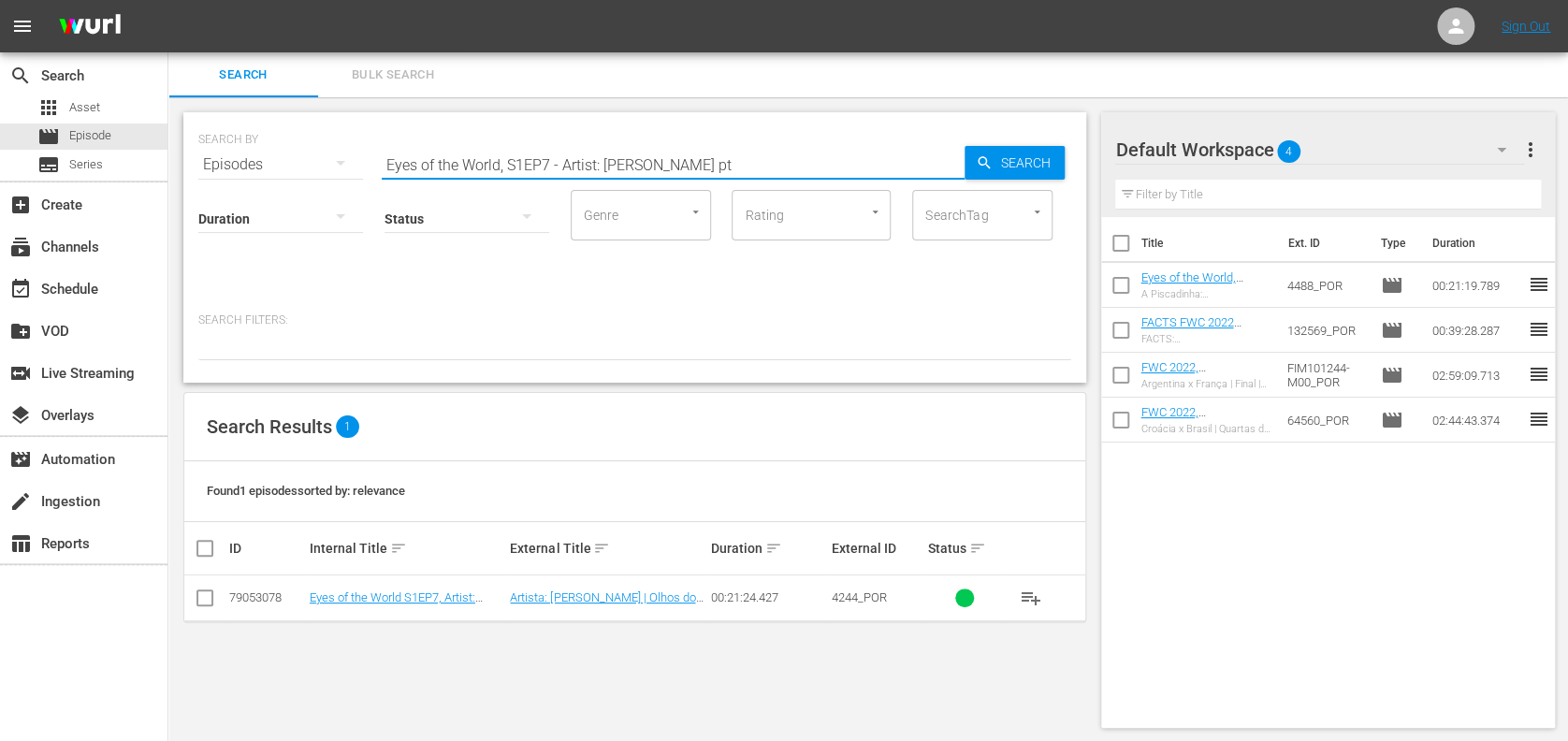
type input "Eyes of the World, S1EP7 - Artist: Johan Cruyff pt"
click at [208, 596] on input "checkbox" at bounding box center [204, 602] width 22 height 22
checkbox input "true"
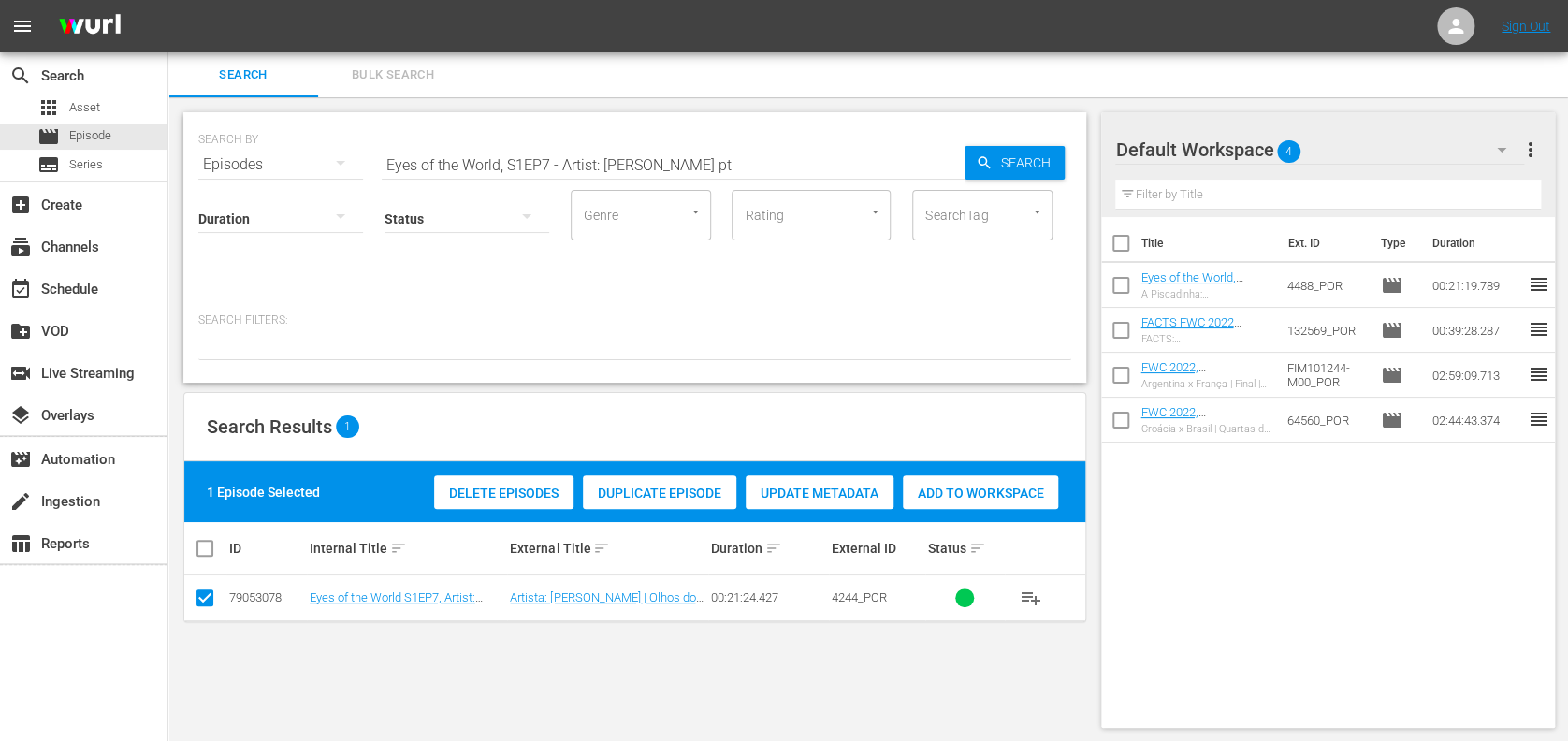
click at [975, 498] on span "Add to Workspace" at bounding box center [981, 493] width 156 height 15
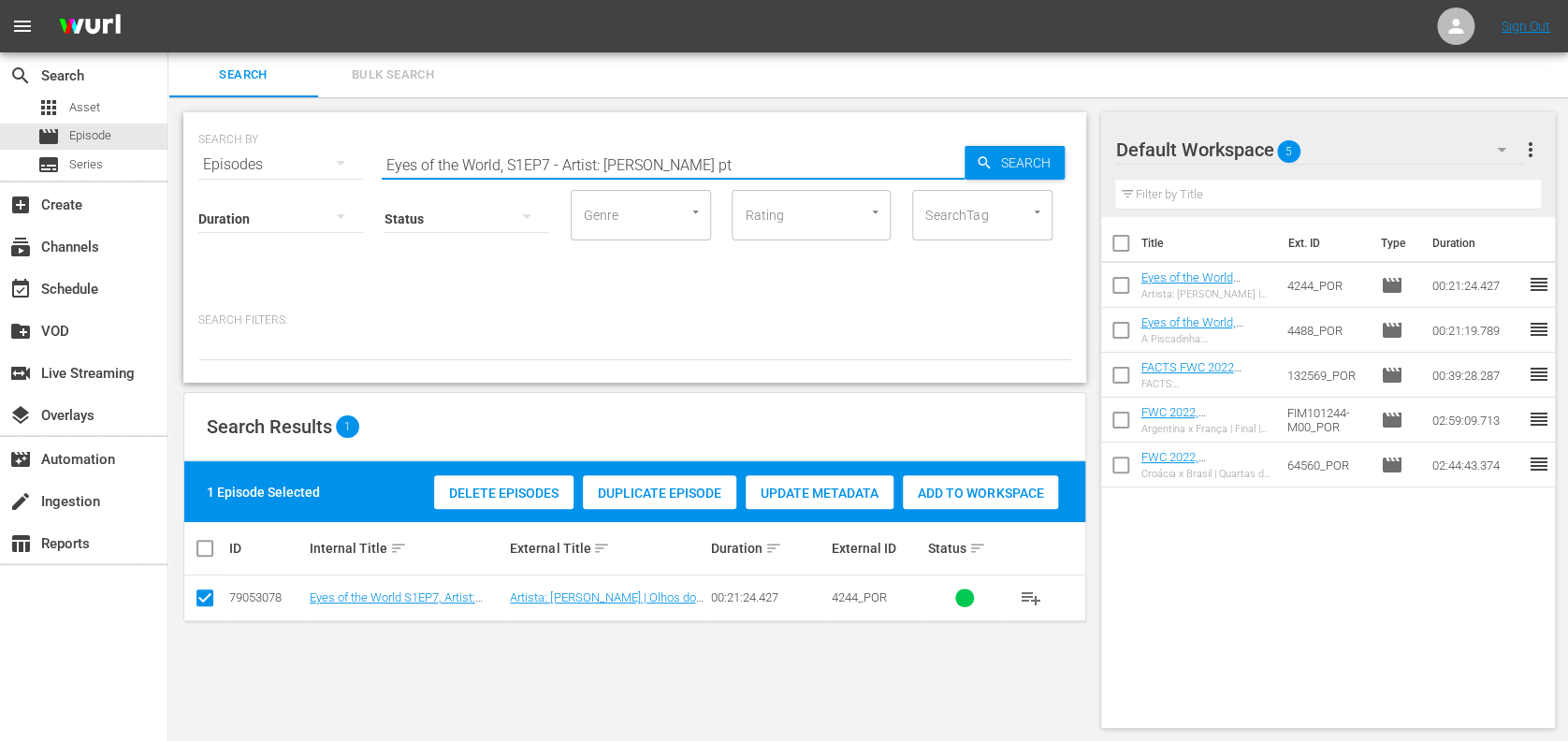
drag, startPoint x: 554, startPoint y: 172, endPoint x: 215, endPoint y: 177, distance: 339.0
click at [209, 178] on div "SEARCH BY Search By Episodes Search ID, Title, Description, Keywords, or Catego…" at bounding box center [635, 247] width 903 height 271
paste input "FWC 1998 Brazil vs Netherlands, Semi-final (PT)"
click at [764, 162] on input "FWC 1998 Brazil vs Netherlands, Semi-final (PT)" at bounding box center [673, 165] width 583 height 45
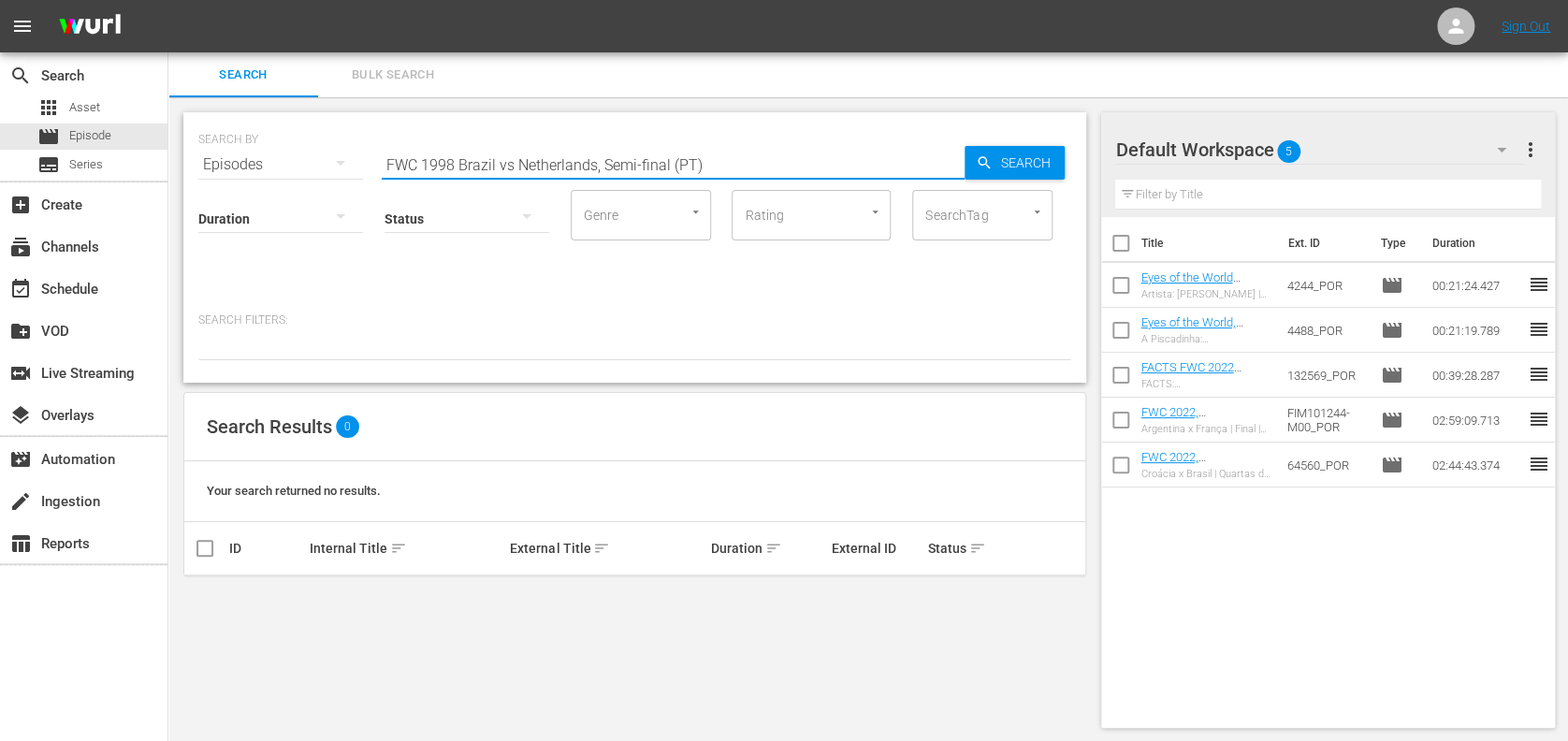
click at [517, 160] on input "FWC 1998 Brazil vs Netherlands, Semi-final (PT)" at bounding box center [673, 165] width 583 height 45
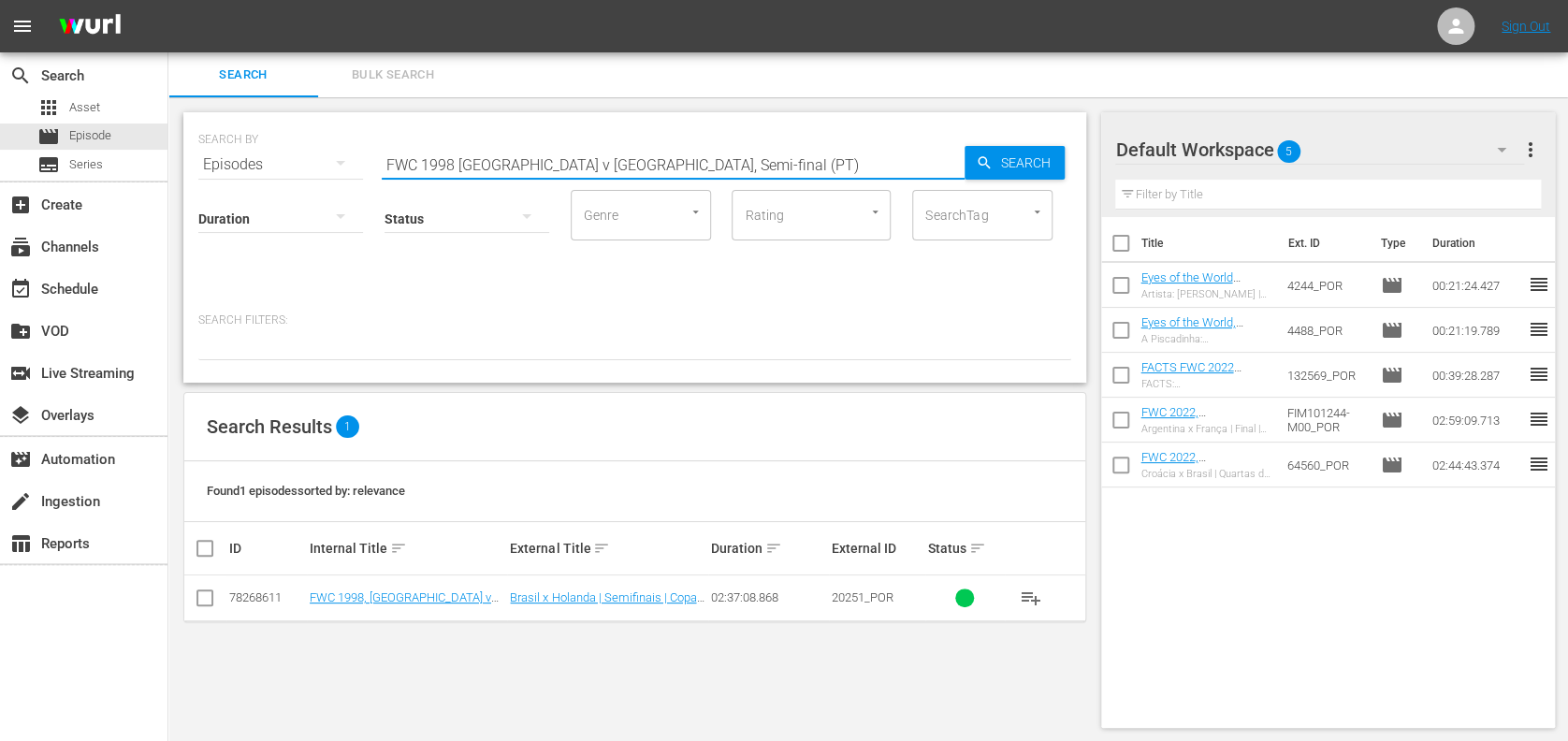
type input "FWC 1998 Brazil v Netherlands, Semi-final (PT)"
drag, startPoint x: 206, startPoint y: 596, endPoint x: 445, endPoint y: 577, distance: 239.8
click at [207, 599] on input "checkbox" at bounding box center [204, 602] width 22 height 22
checkbox input "true"
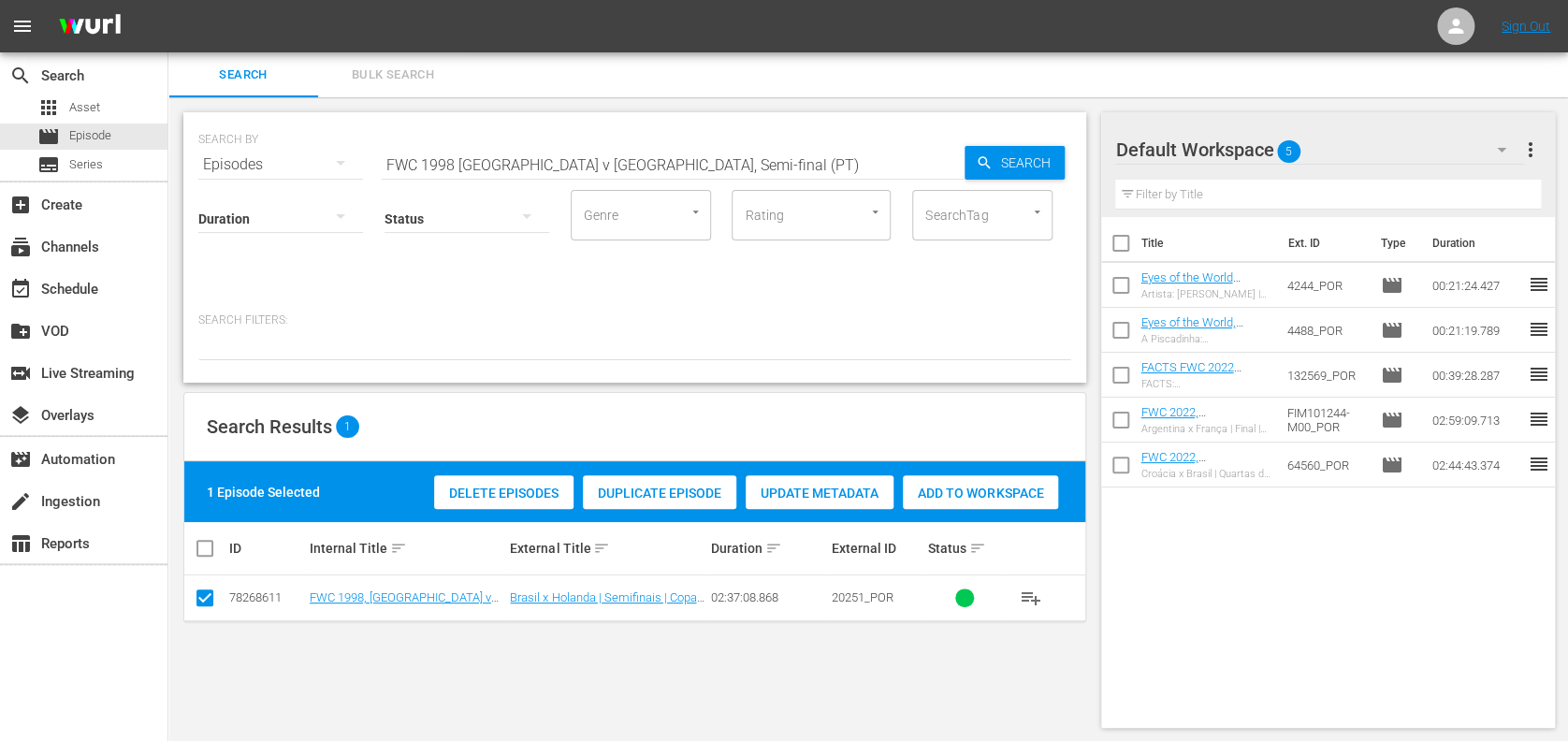
click at [1003, 496] on span "Add to Workspace" at bounding box center [981, 493] width 156 height 15
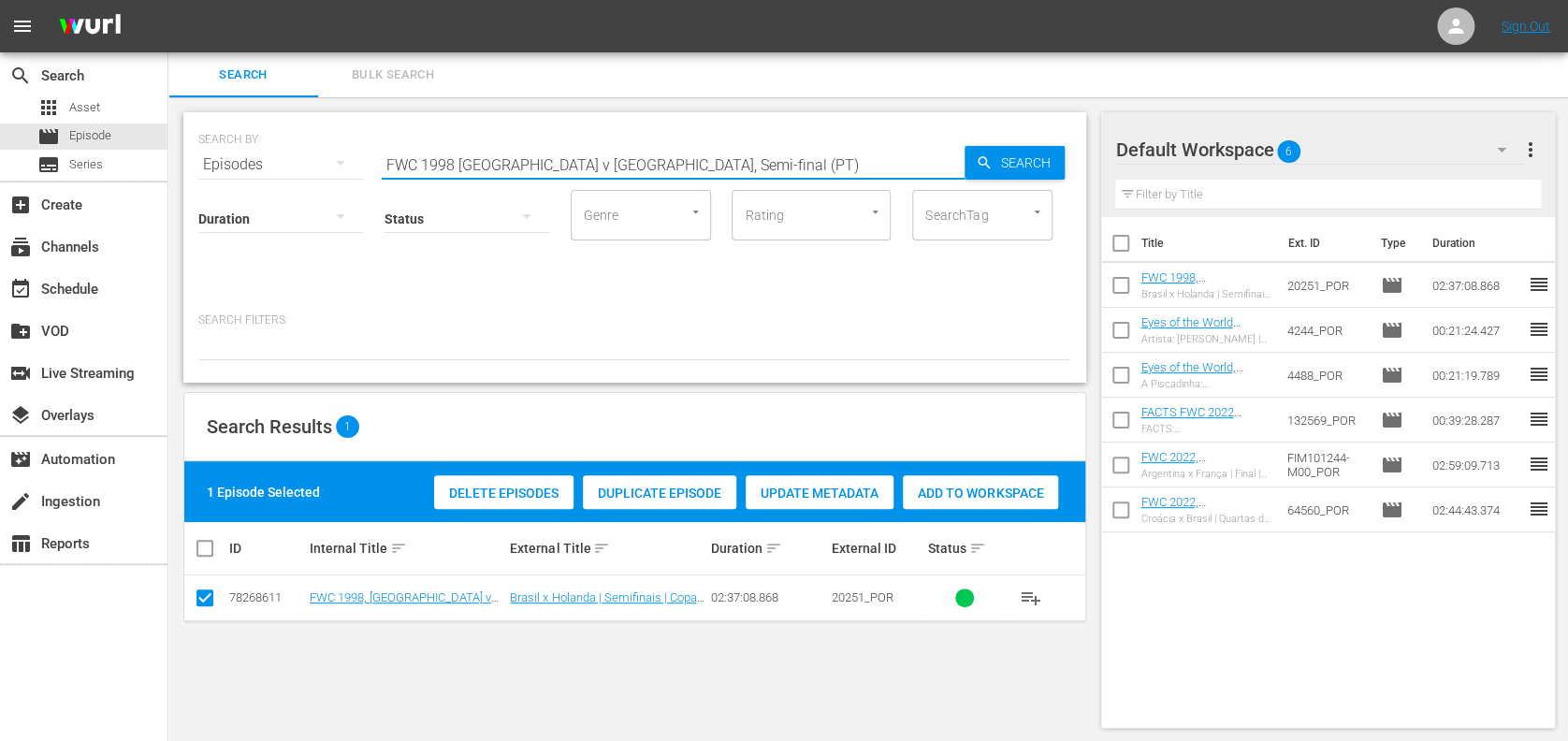
drag, startPoint x: 344, startPoint y: 169, endPoint x: 268, endPoint y: 172, distance: 76.1
click at [247, 169] on div "SEARCH BY Search By Episodes Search ID, Title, Description, Keywords, or Catego…" at bounding box center [635, 153] width 873 height 67
paste input "France, FInal"
click at [701, 158] on input "FWC 1998 Brazil v France, FInal" at bounding box center [673, 165] width 583 height 45
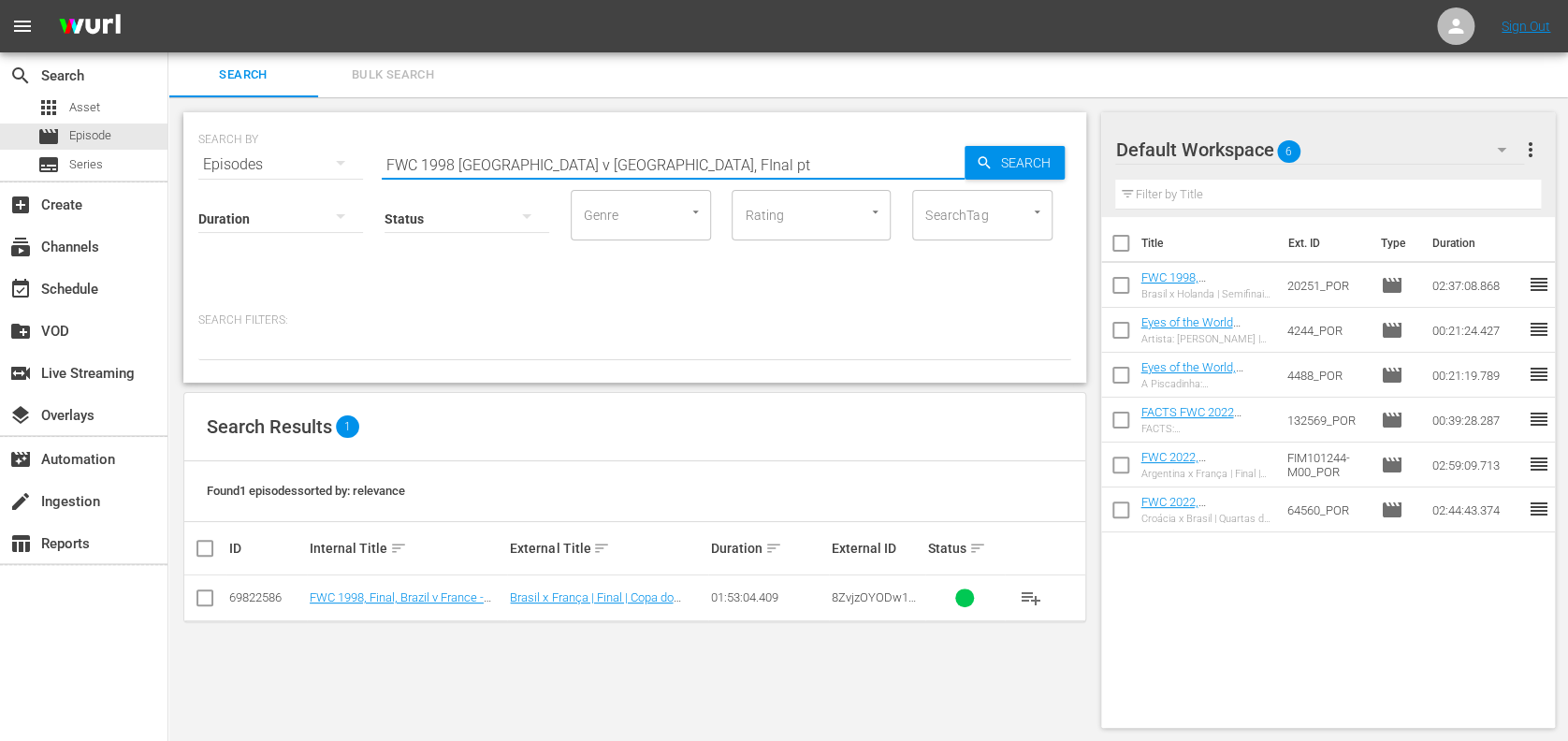
type input "FWC 1998 Brazil v France, FInal pt"
click at [206, 599] on input "checkbox" at bounding box center [204, 602] width 22 height 22
checkbox input "true"
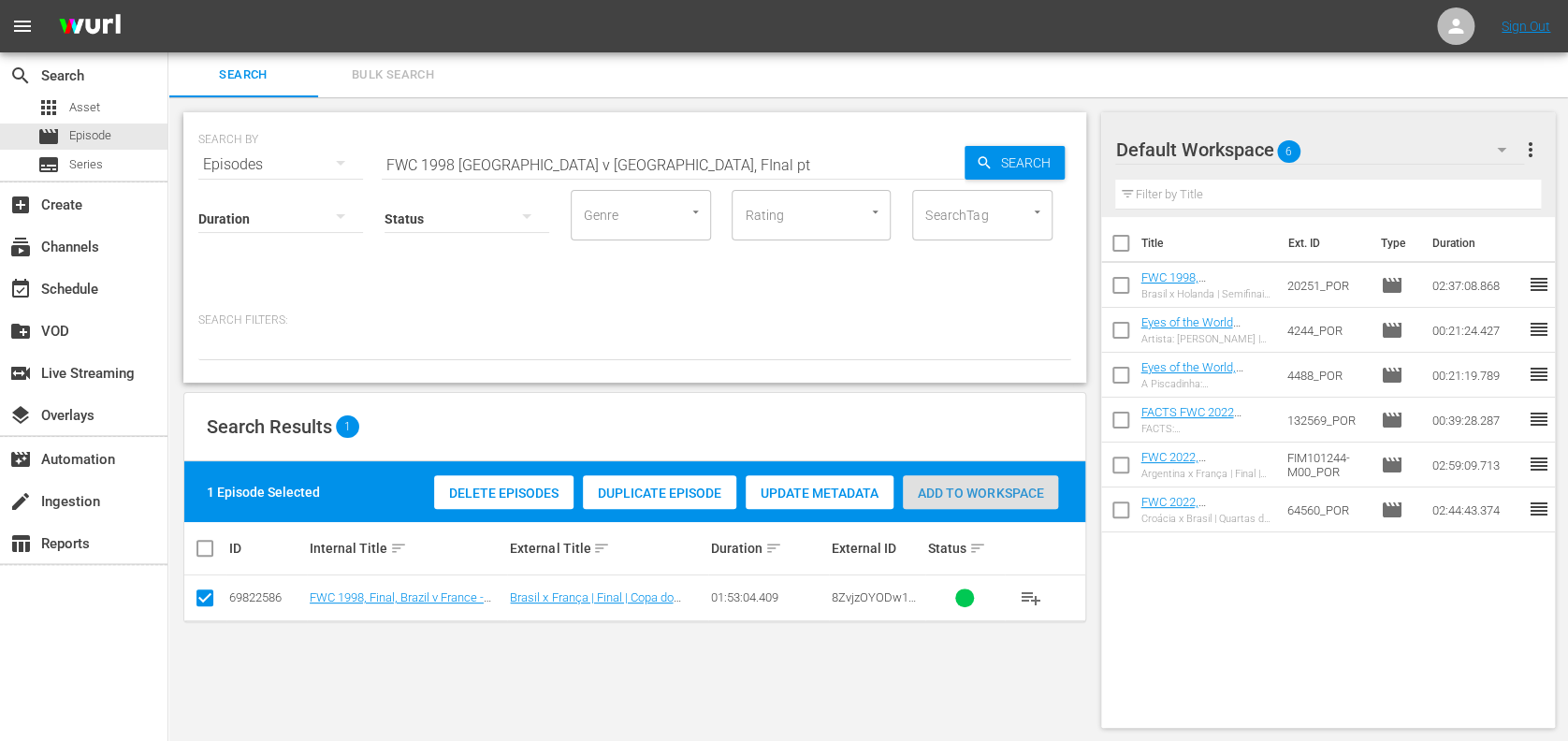
click at [992, 495] on span "Add to Workspace" at bounding box center [981, 493] width 156 height 15
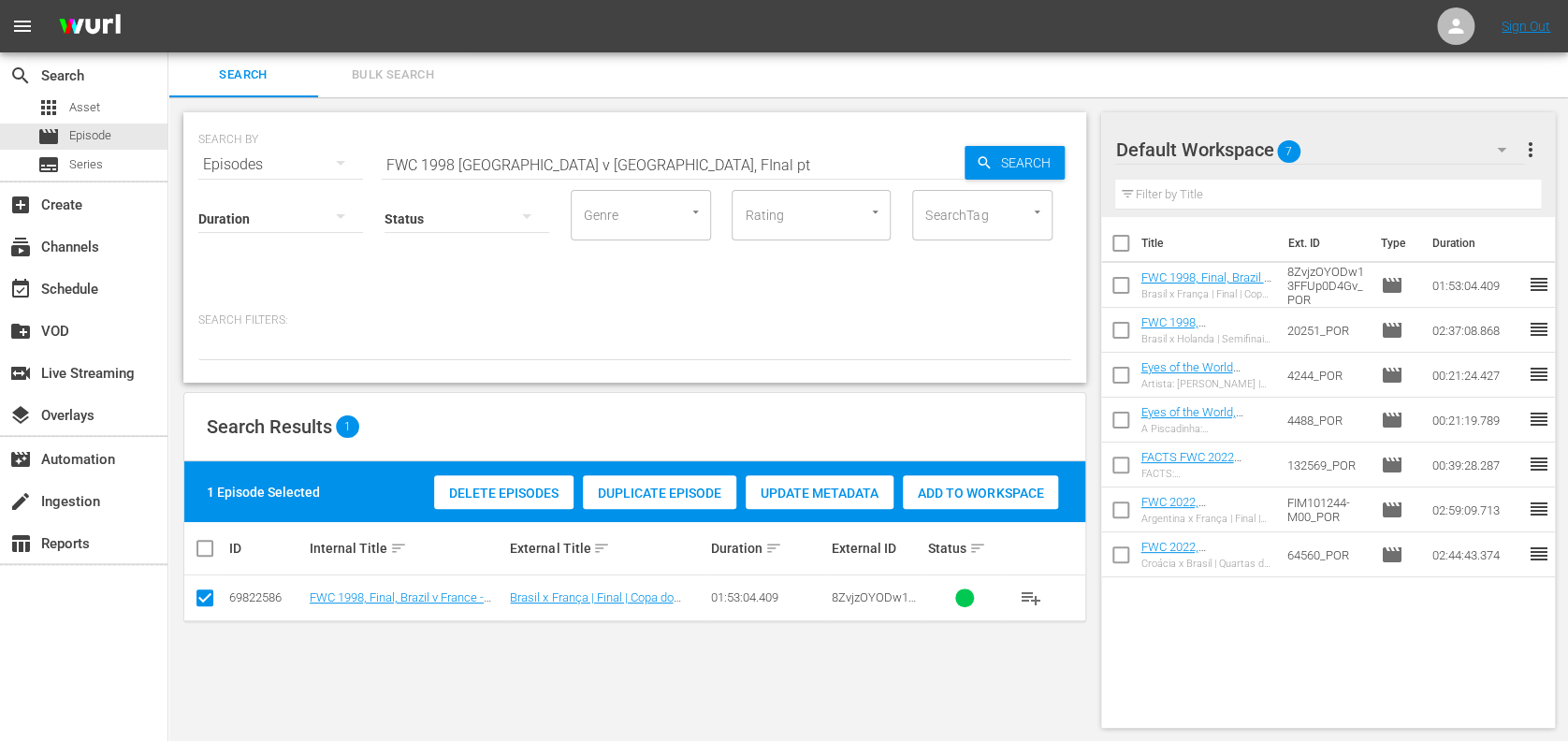
drag, startPoint x: 647, startPoint y: 166, endPoint x: 247, endPoint y: 166, distance: 400.0
click at [231, 166] on div "SEARCH BY Search By Episodes Search ID, Title, Description, Keywords, or Catego…" at bounding box center [635, 153] width 873 height 67
paste input "World Champions: France 1998"
click at [677, 159] on input "World Champions: France 1998" at bounding box center [673, 165] width 583 height 45
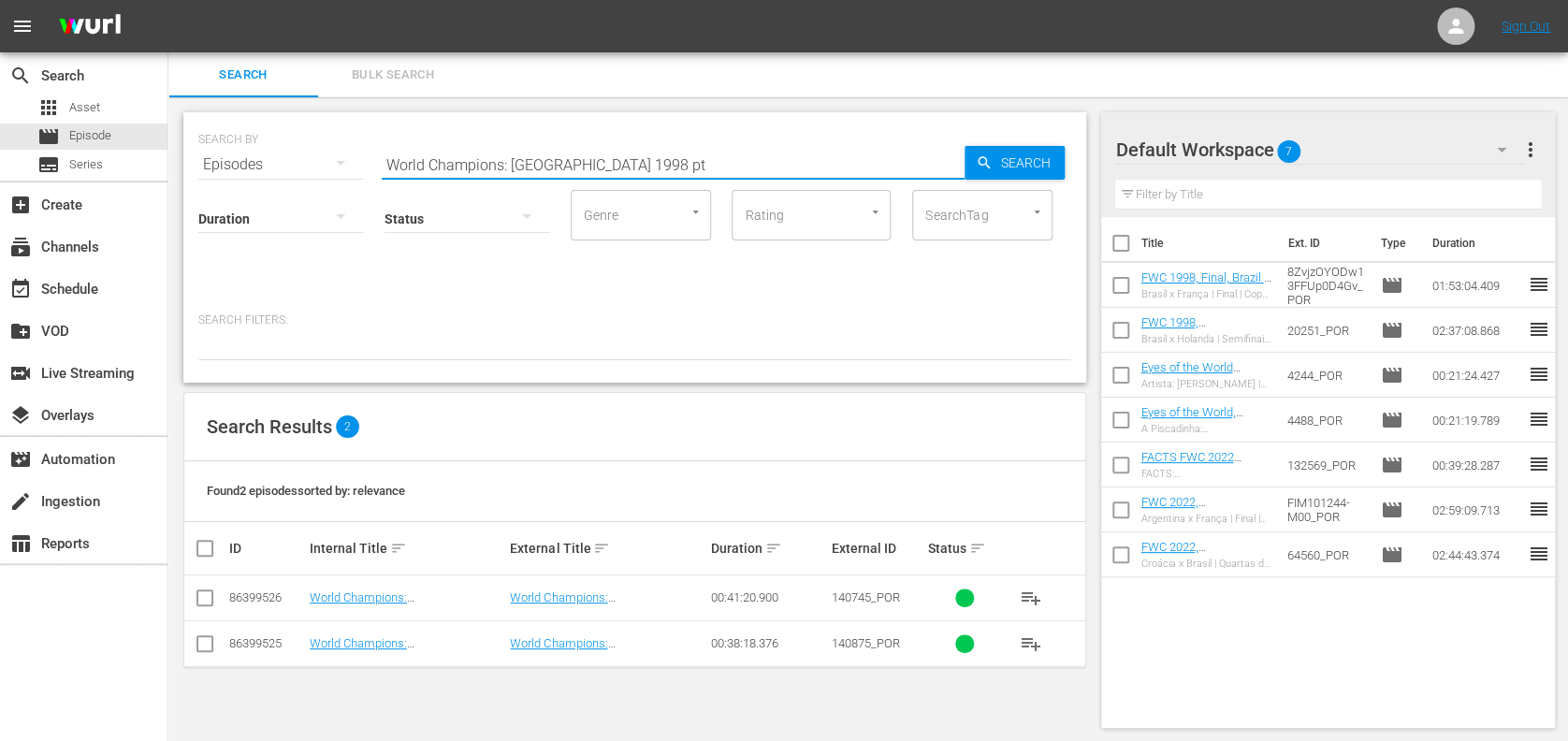
type input "World Champions: France 1998 pt"
click at [203, 594] on input "checkbox" at bounding box center [204, 602] width 22 height 22
checkbox input "true"
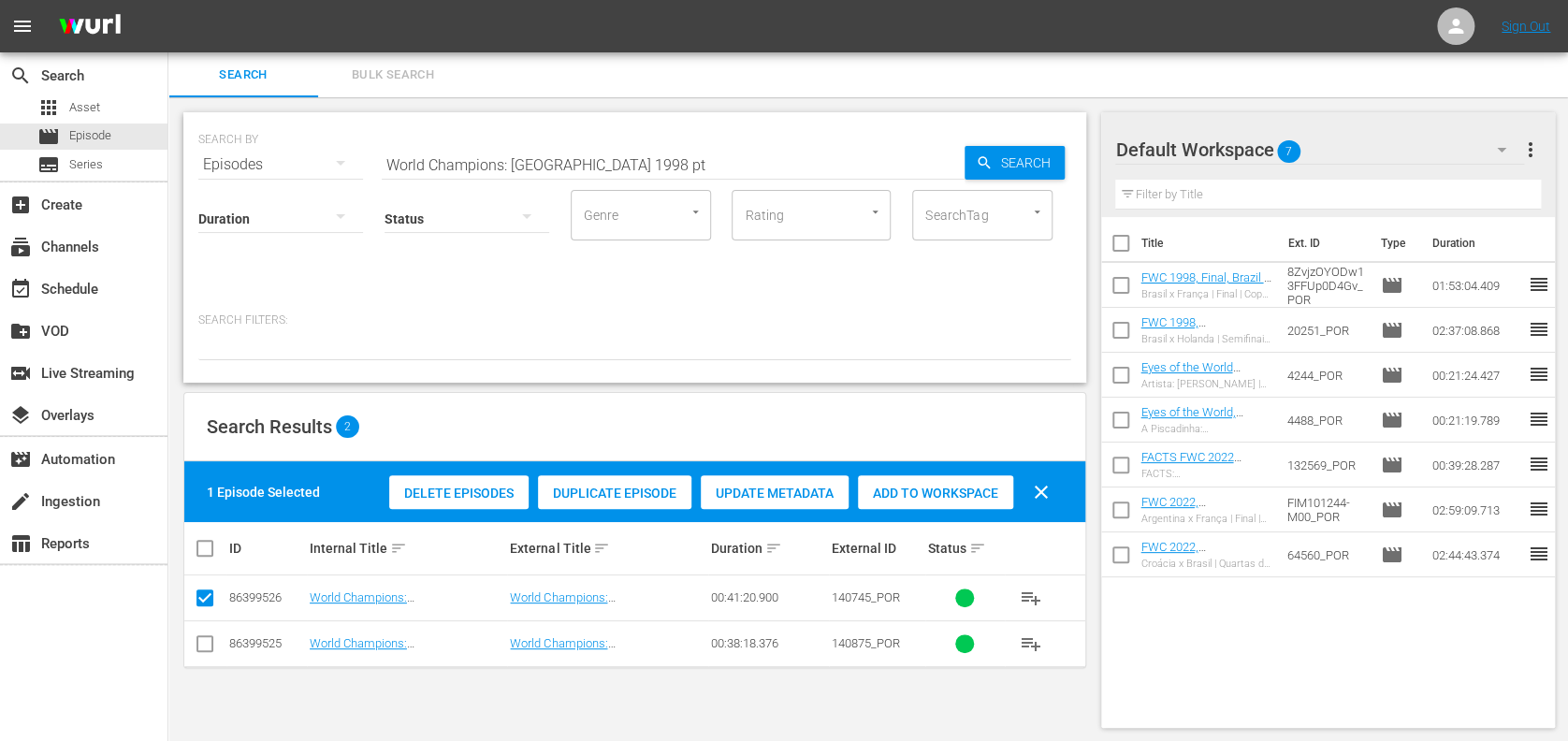
click at [960, 501] on div "Add to Workspace" at bounding box center [936, 493] width 156 height 36
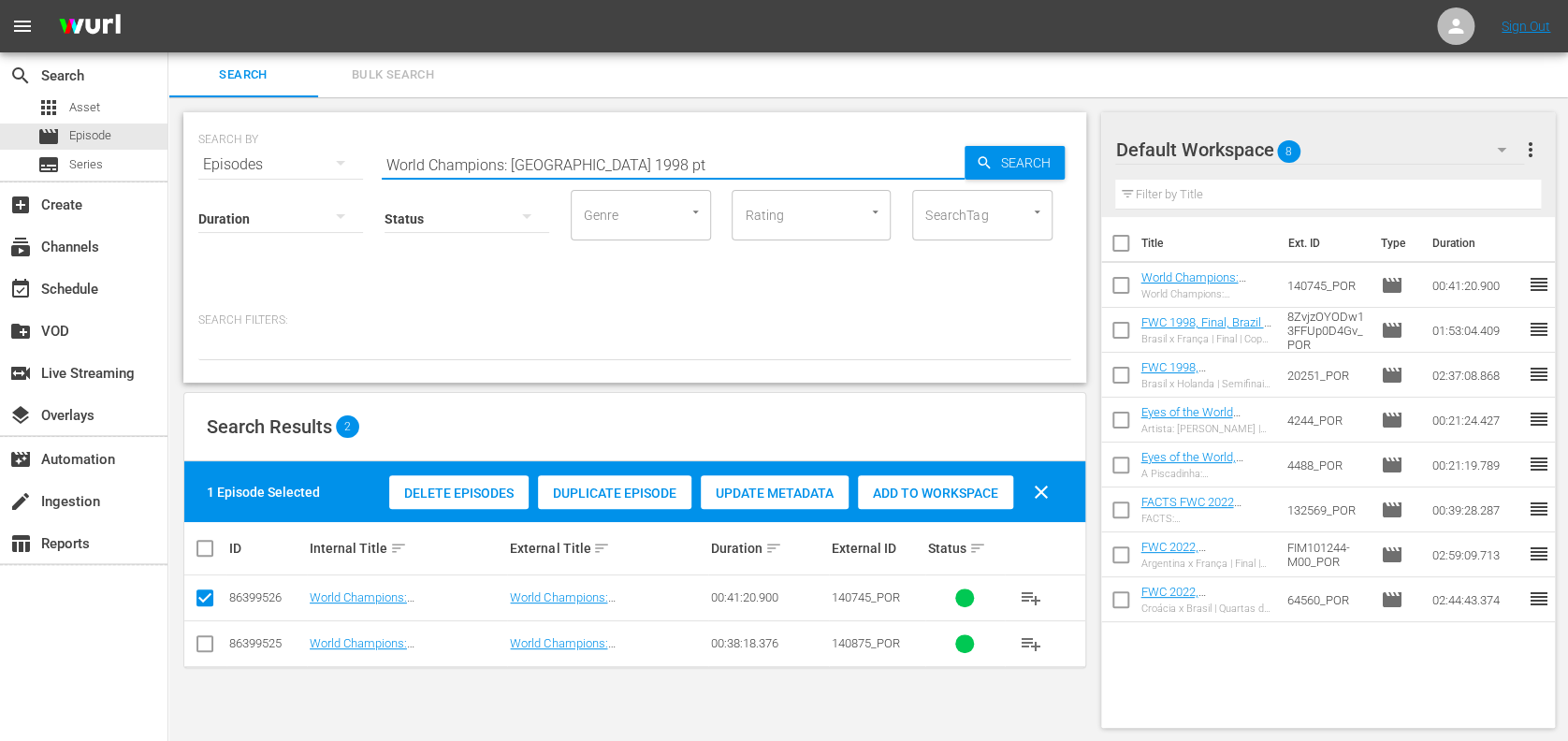
drag, startPoint x: 565, startPoint y: 171, endPoint x: 237, endPoint y: 171, distance: 328.0
click at [231, 169] on div "SEARCH BY Search By Episodes Search ID, Title, Description, Keywords, or Catego…" at bounding box center [635, 153] width 873 height 67
paste input "FWC 1994, Sweden v Brazil , Semi-final"
click at [741, 162] on input "FWC 1994, Sweden v Brazil , Semi-final" at bounding box center [673, 165] width 583 height 45
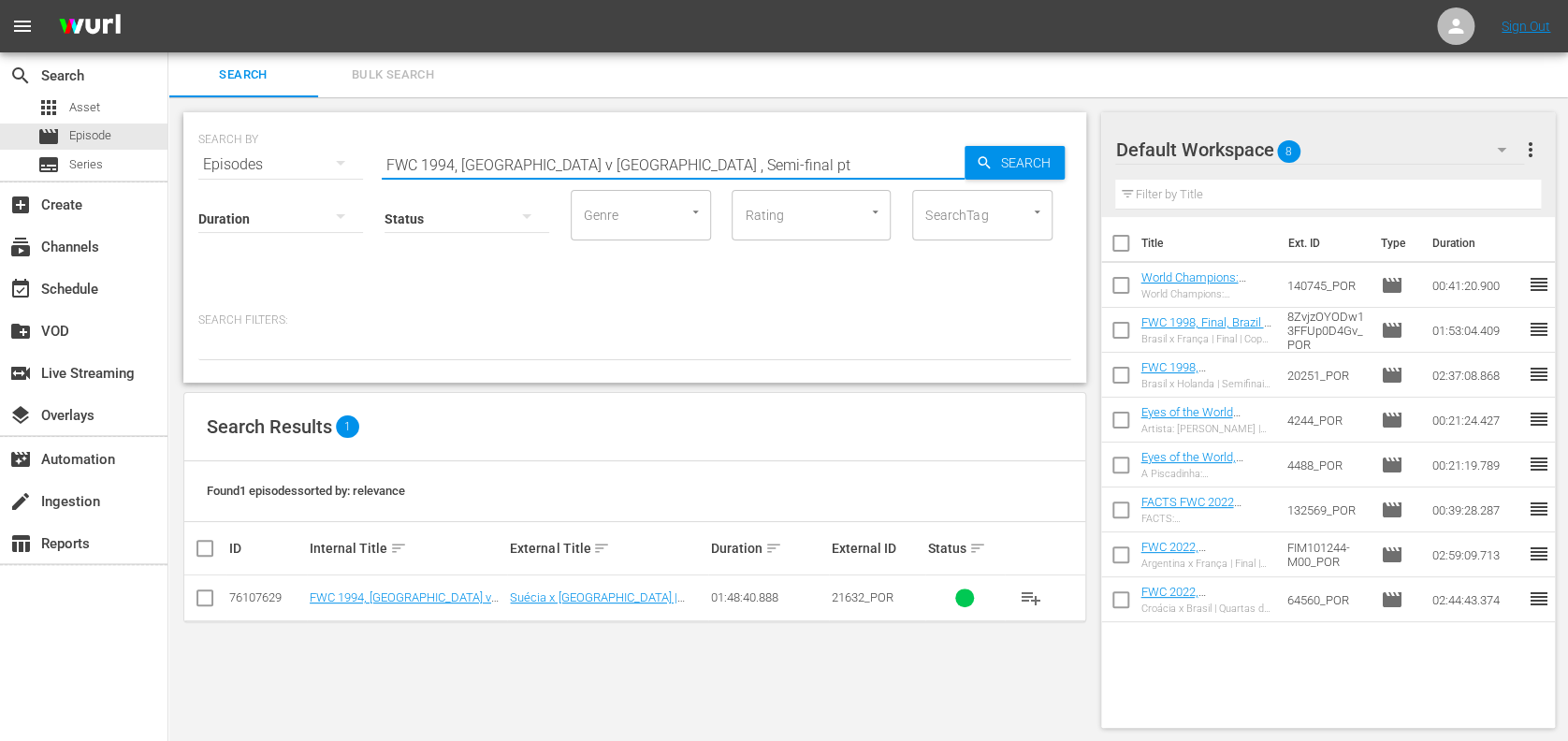
type input "FWC 1994, Sweden v Brazil , Semi-final pt"
click at [205, 595] on input "checkbox" at bounding box center [204, 602] width 22 height 22
checkbox input "true"
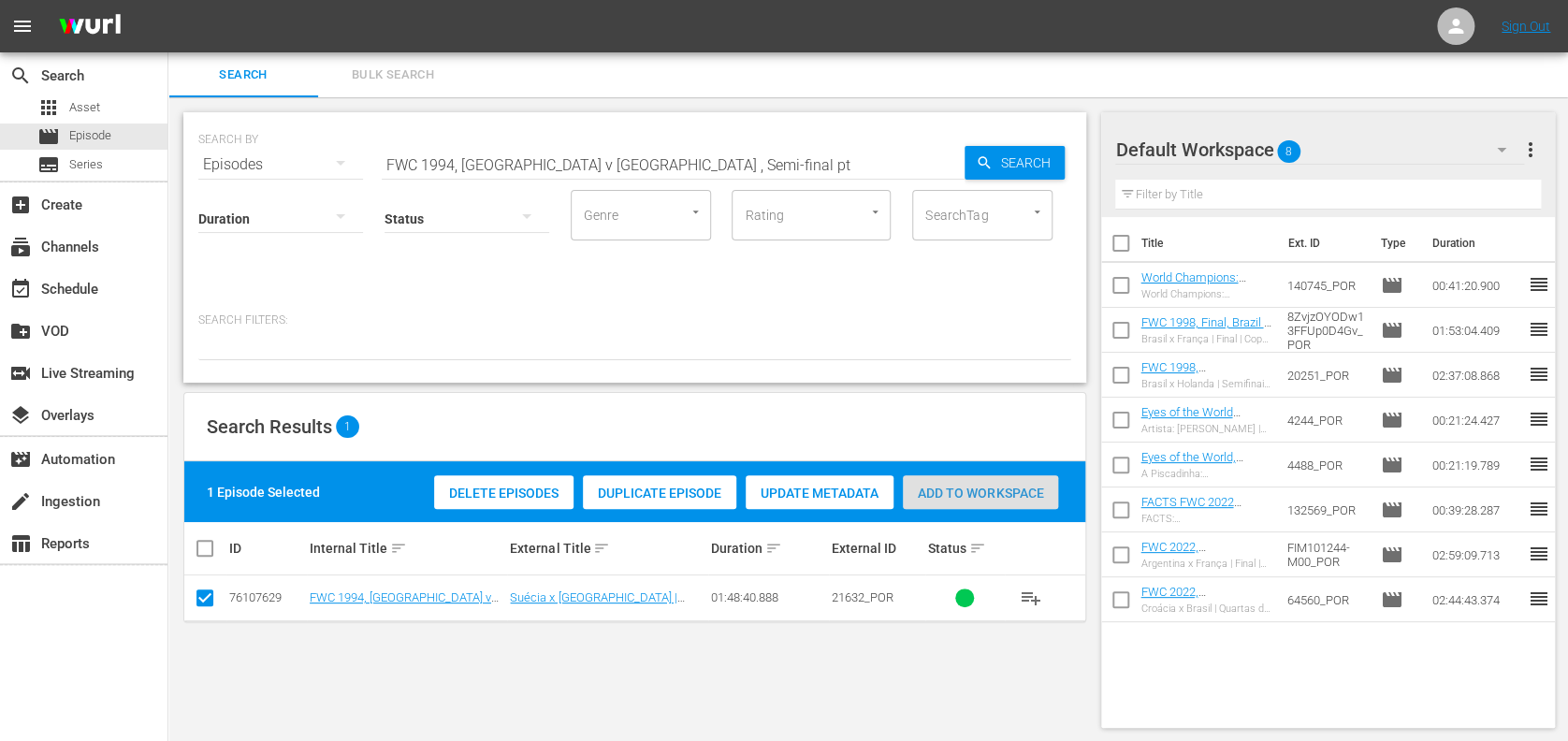
click at [930, 491] on span "Add to Workspace" at bounding box center [981, 493] width 156 height 15
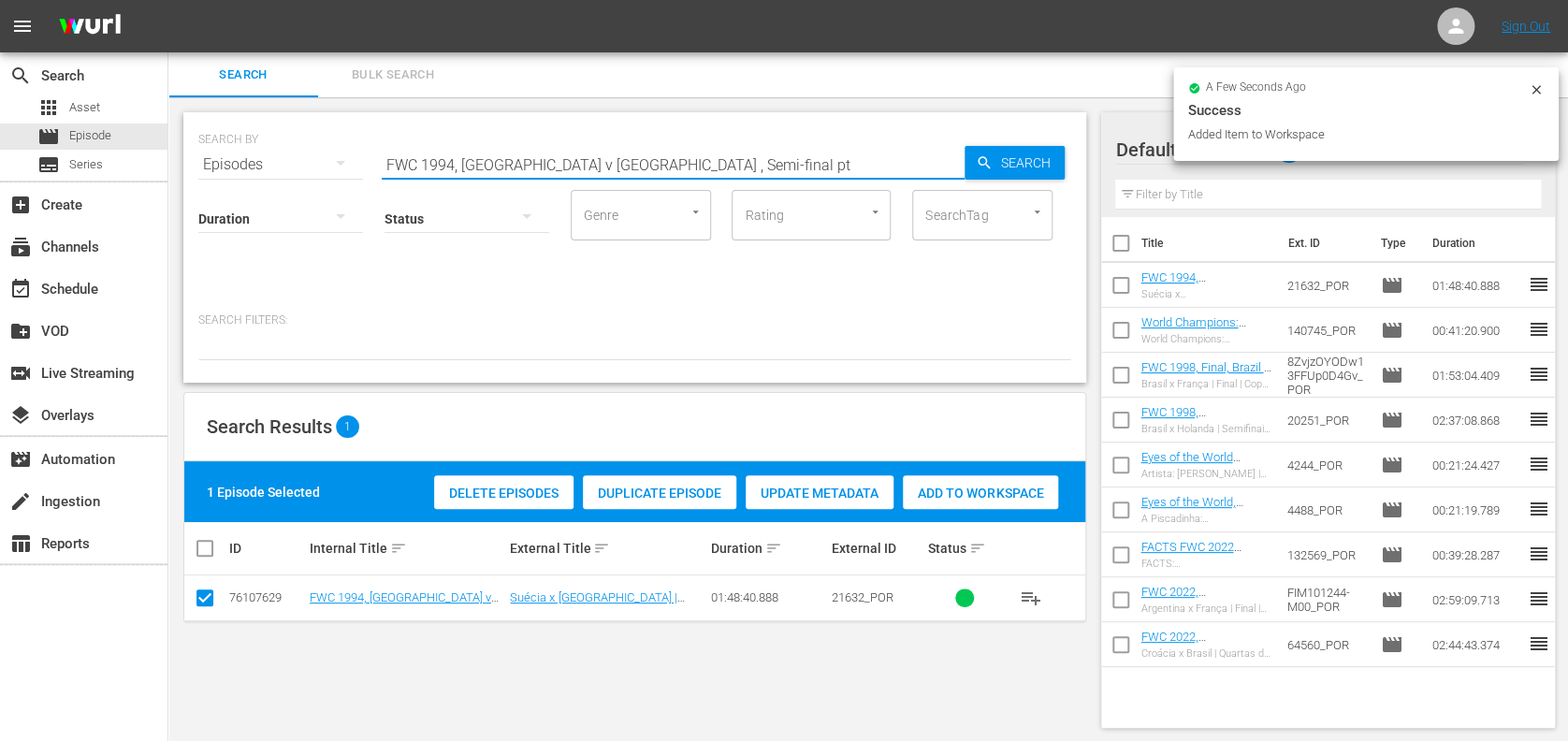
drag, startPoint x: 571, startPoint y: 167, endPoint x: 492, endPoint y: 169, distance: 79.0
click at [267, 168] on div "SEARCH BY Search By Episodes Search ID, Title, Description, Keywords, or Catego…" at bounding box center [635, 153] width 873 height 67
paste input "Brazil vs Italy, Final (PT)"
click at [683, 165] on input "FWC 1994 Brazil vs Italy, Final (PT)" at bounding box center [673, 165] width 583 height 45
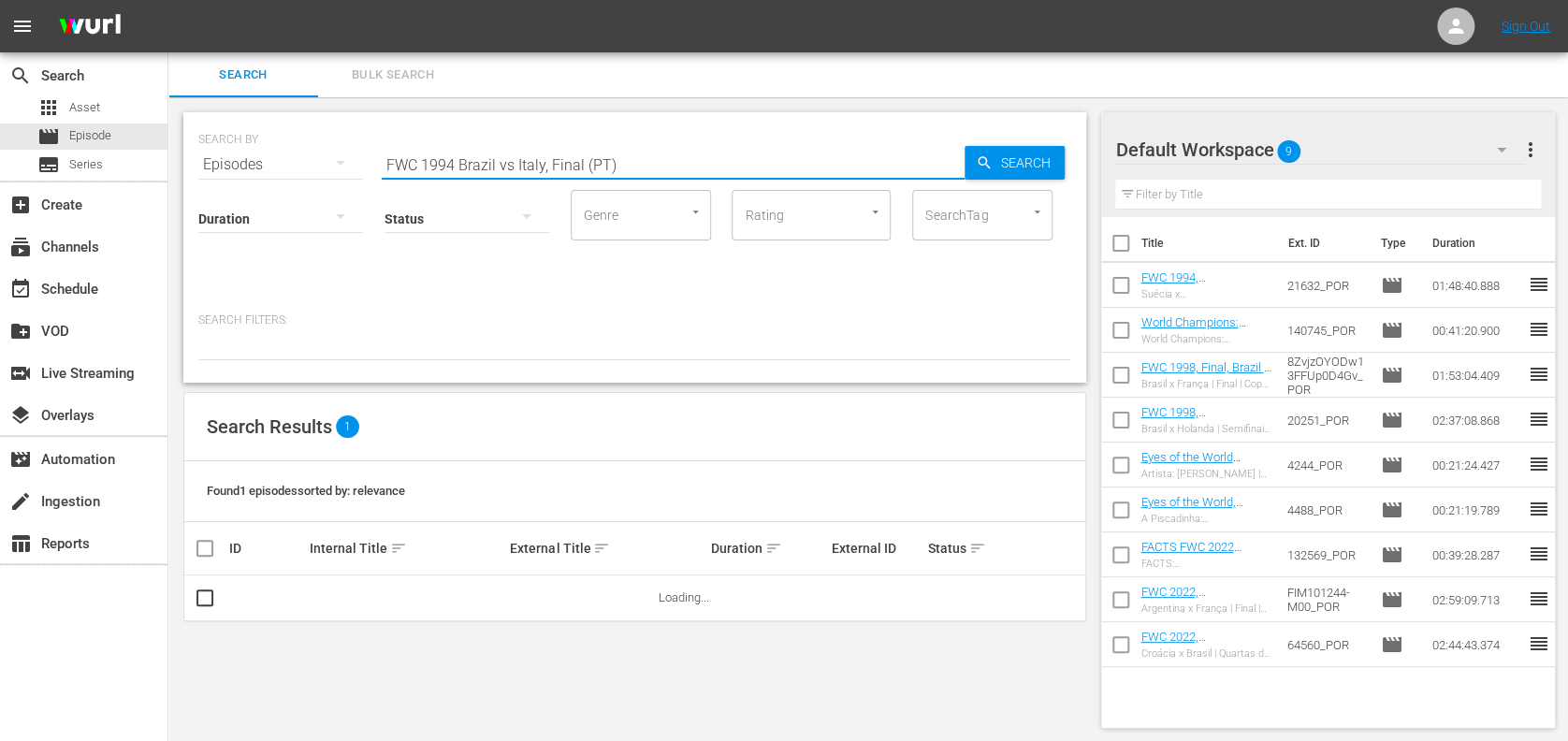
click at [514, 168] on input "FWC 1994 Brazil vs Italy, Final (PT)" at bounding box center [673, 165] width 583 height 45
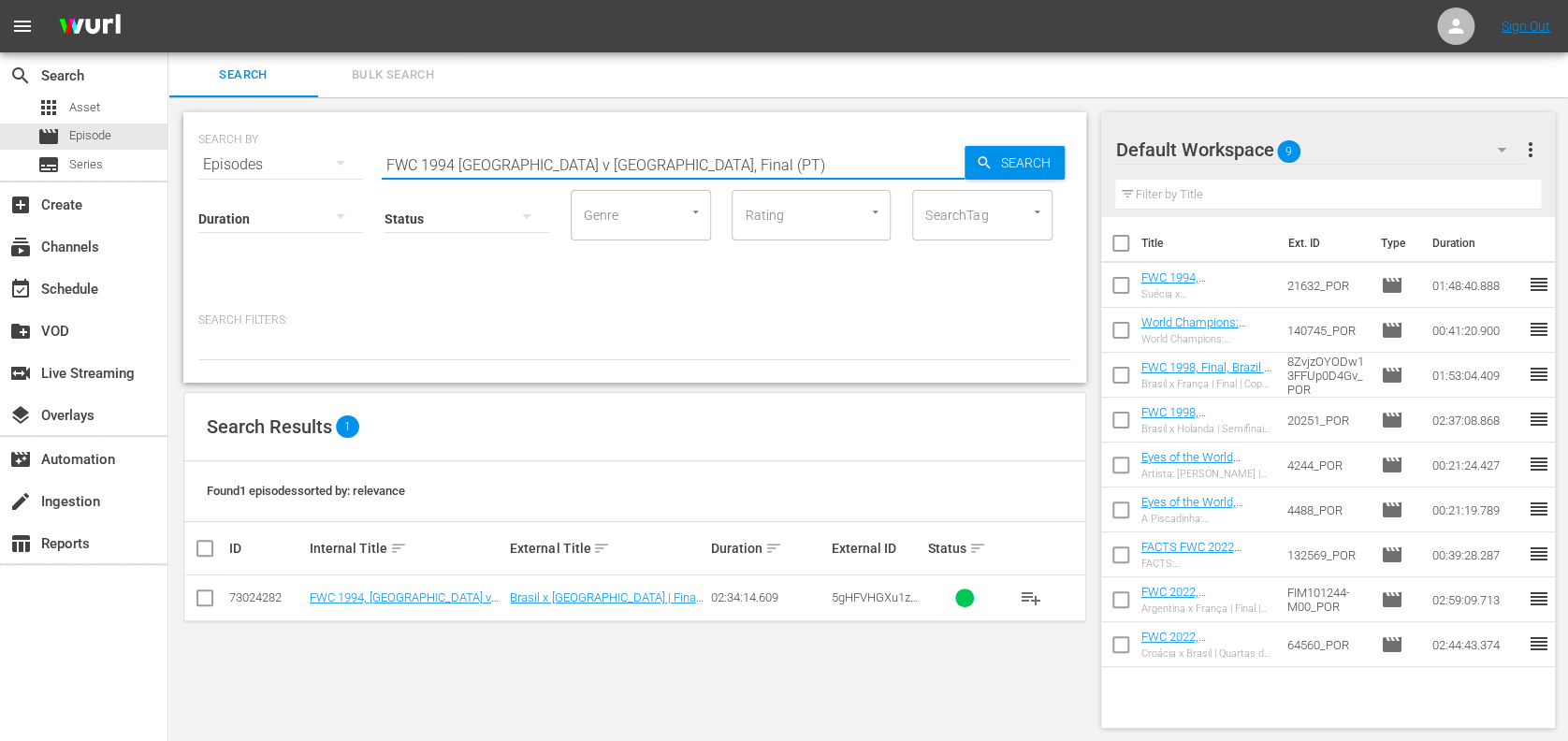
type input "FWC 1994 Brazil v Italy, Final (PT)"
drag, startPoint x: 203, startPoint y: 595, endPoint x: 237, endPoint y: 595, distance: 34.0
click at [203, 597] on input "checkbox" at bounding box center [204, 602] width 22 height 22
checkbox input "true"
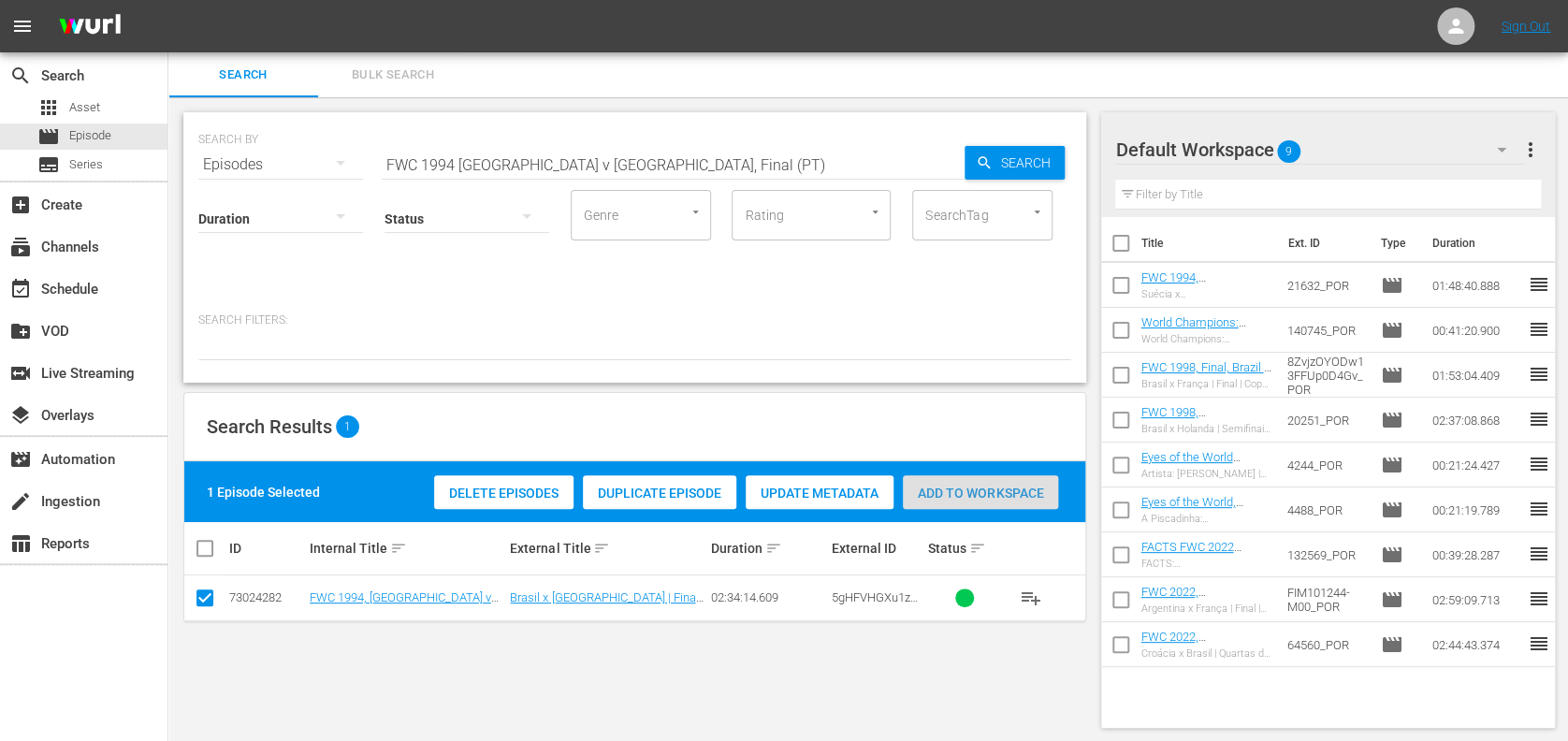
click at [973, 496] on span "Add to Workspace" at bounding box center [981, 493] width 156 height 15
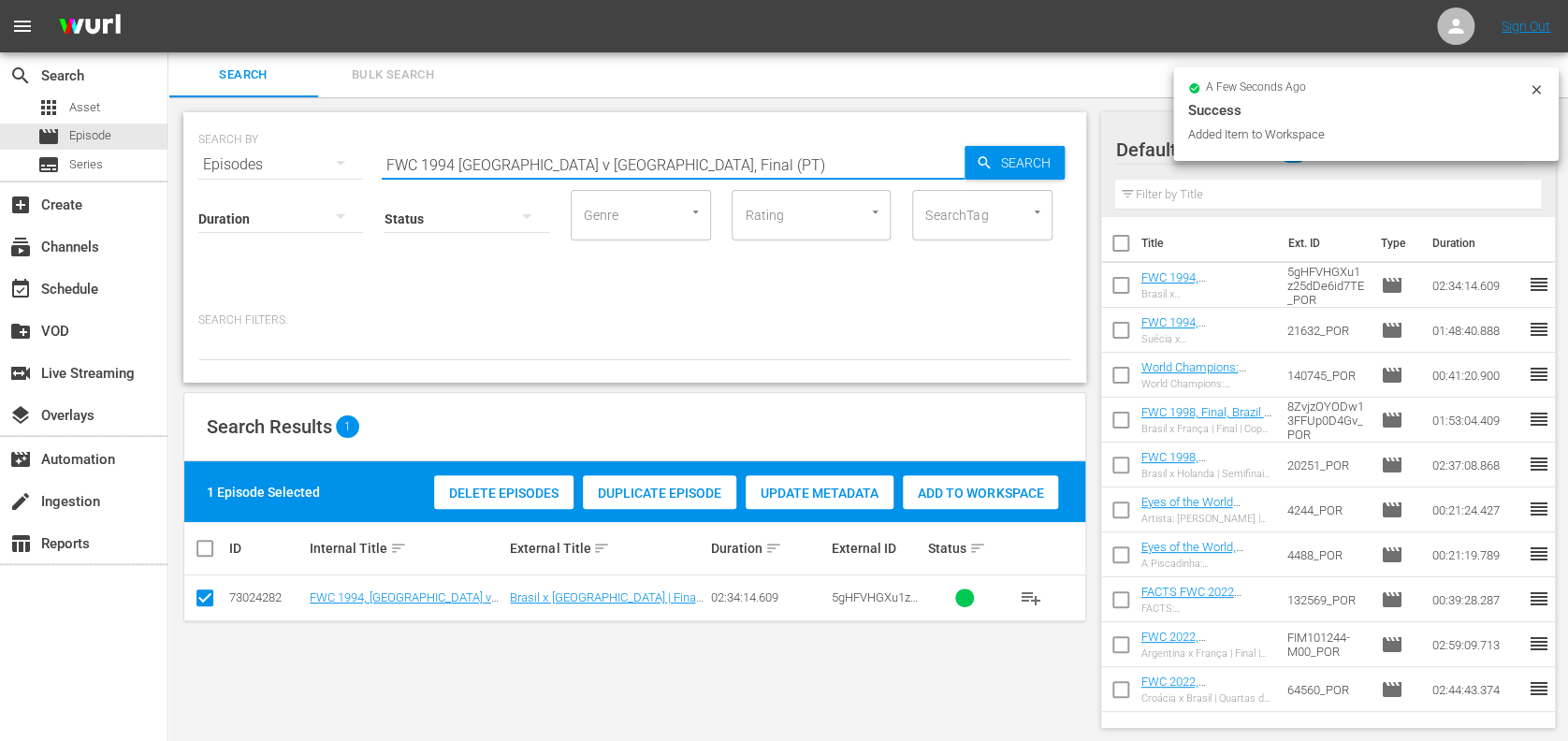
paste input "ACTS: 1994 FIFA World Cup"
drag, startPoint x: 330, startPoint y: 165, endPoint x: 294, endPoint y: 165, distance: 36.0
click at [238, 165] on div "SEARCH BY Search By Episodes Search ID, Title, Description, Keywords, or Catego…" at bounding box center [635, 153] width 873 height 67
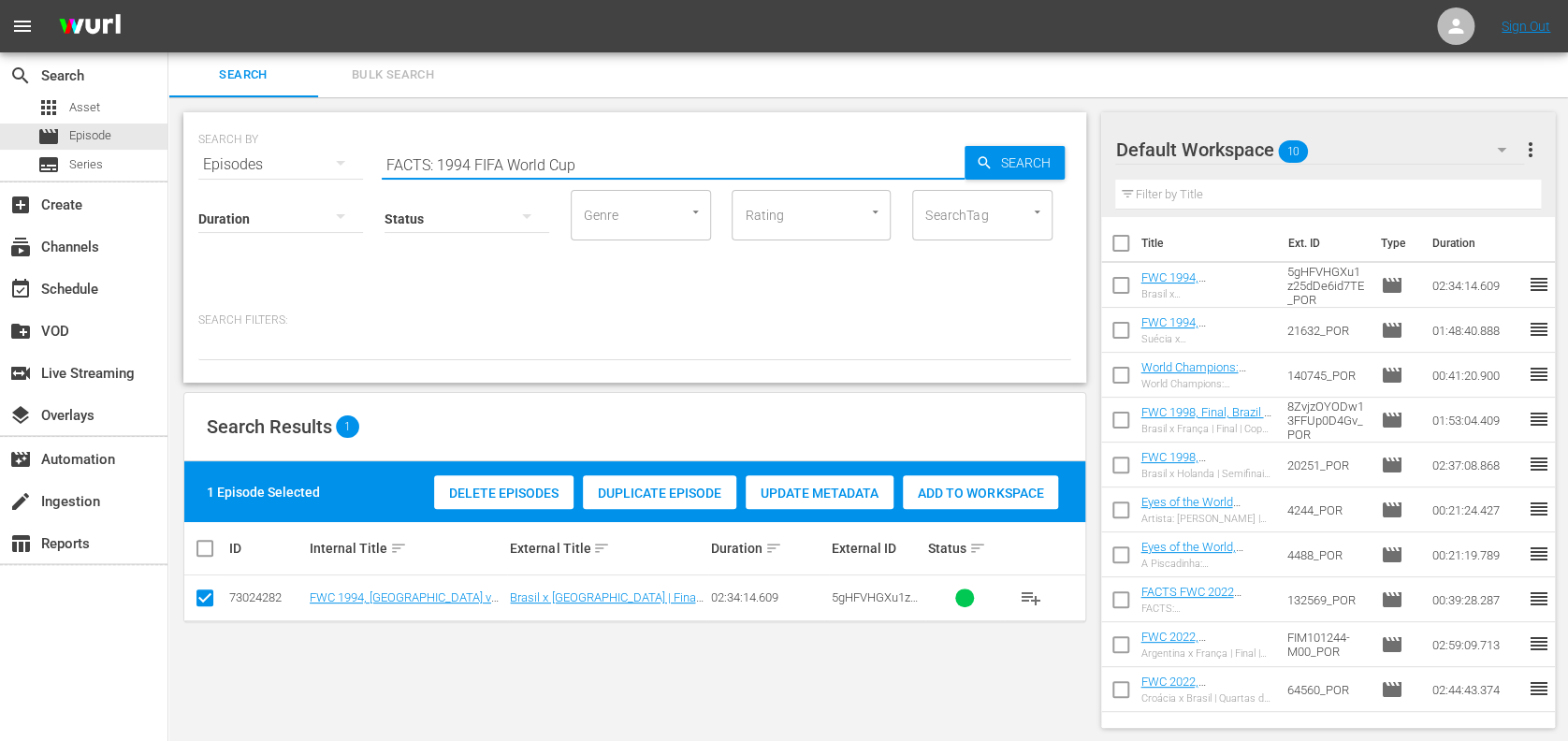
click at [651, 161] on input "FACTS: 1994 FIFA World Cup" at bounding box center [673, 165] width 583 height 45
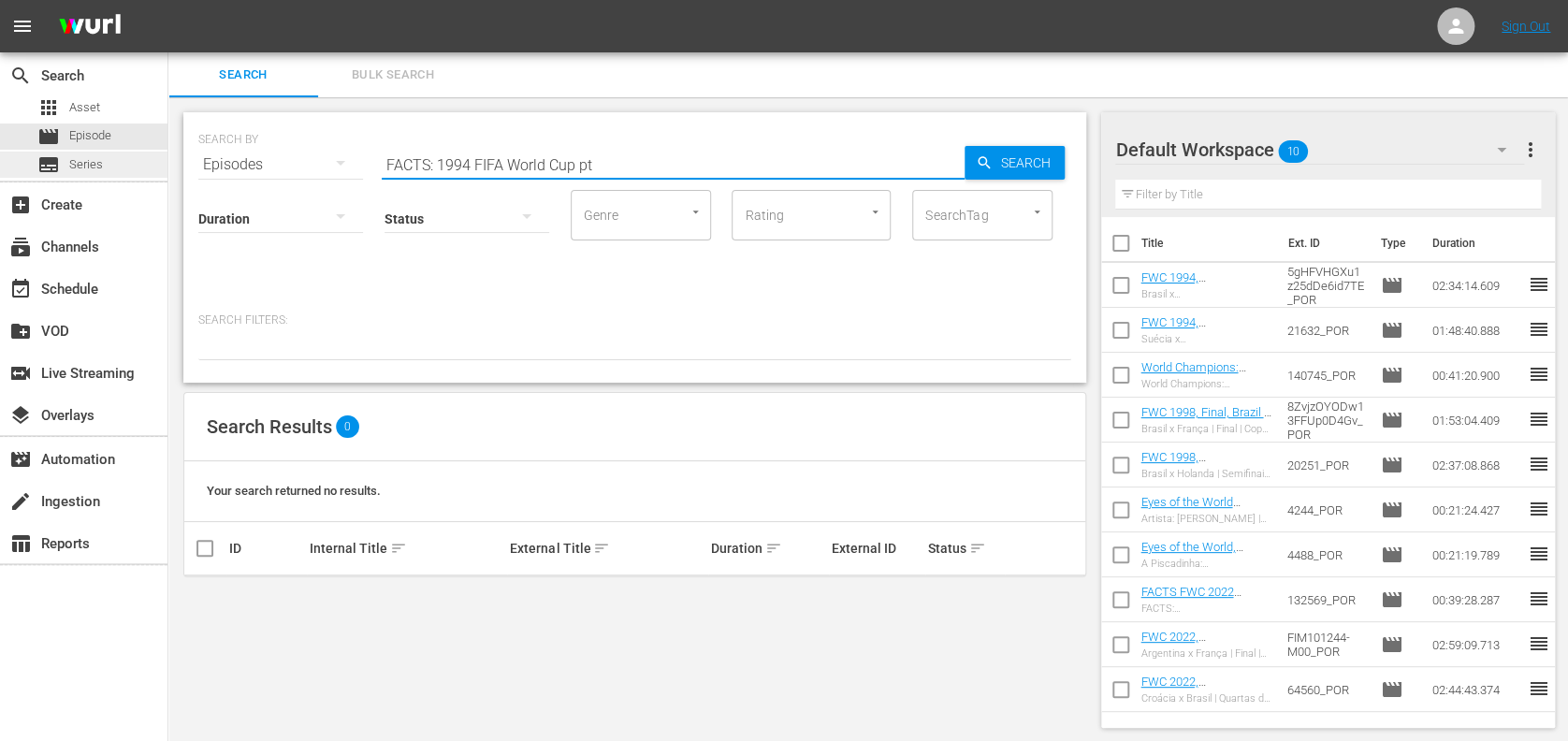
drag, startPoint x: 681, startPoint y: 158, endPoint x: 53, endPoint y: 176, distance: 628.3
click at [168, 0] on div "search Search apps Asset movie Episode subtitles Series add_box Create subscrip…" at bounding box center [868, 0] width 1400 height 0
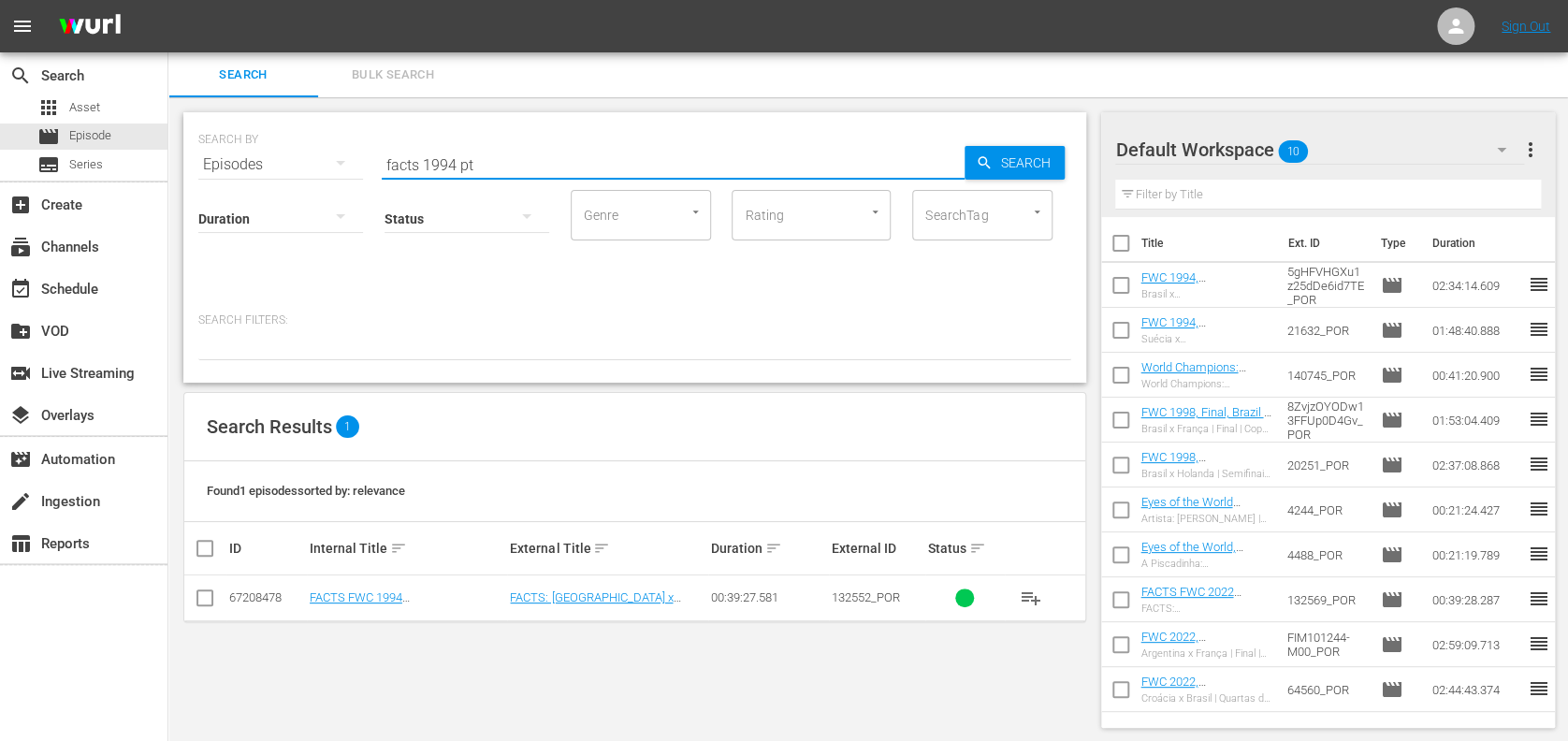
type input "facts 1994 pt"
click at [207, 595] on input "checkbox" at bounding box center [204, 602] width 22 height 22
checkbox input "true"
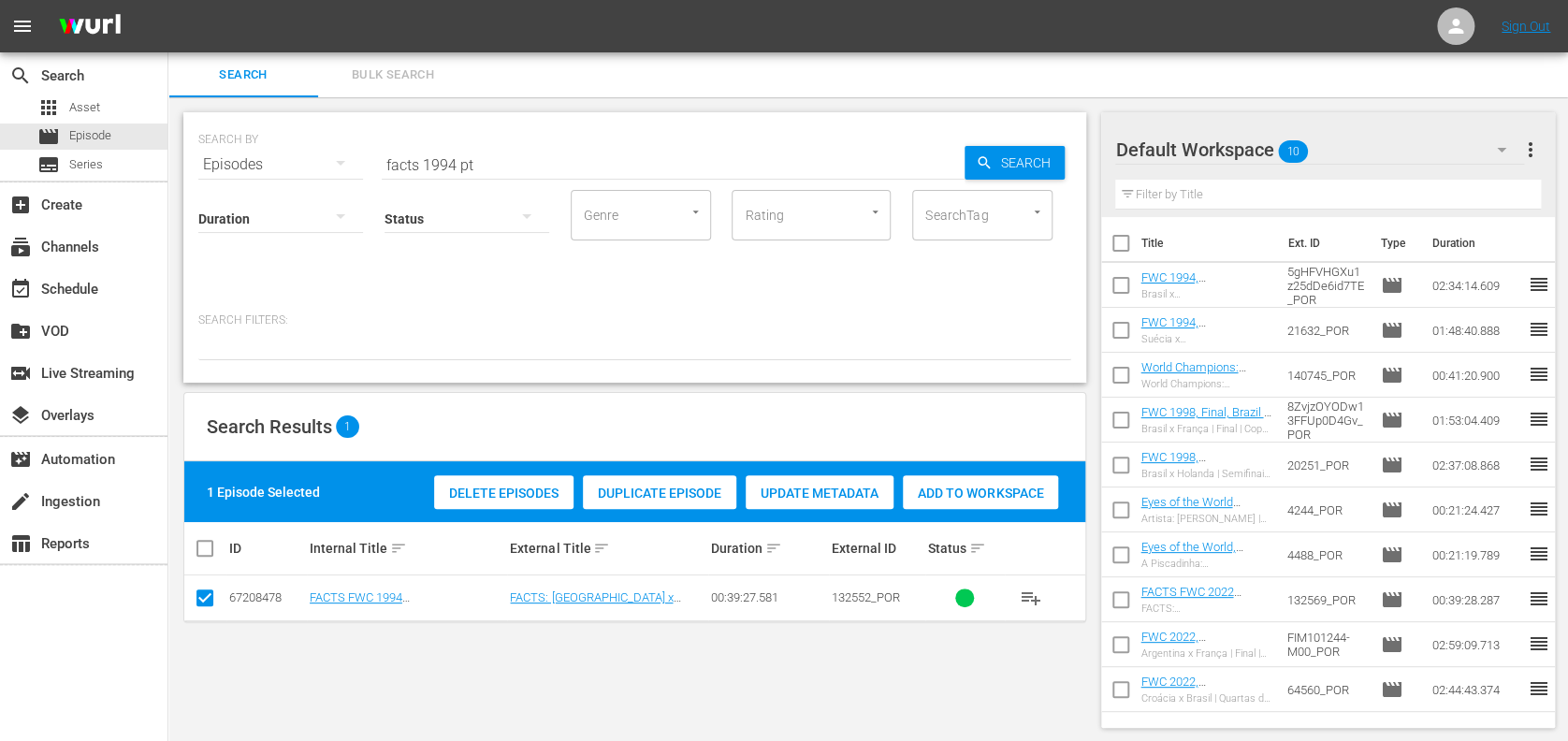
click at [967, 491] on span "Add to Workspace" at bounding box center [981, 493] width 156 height 15
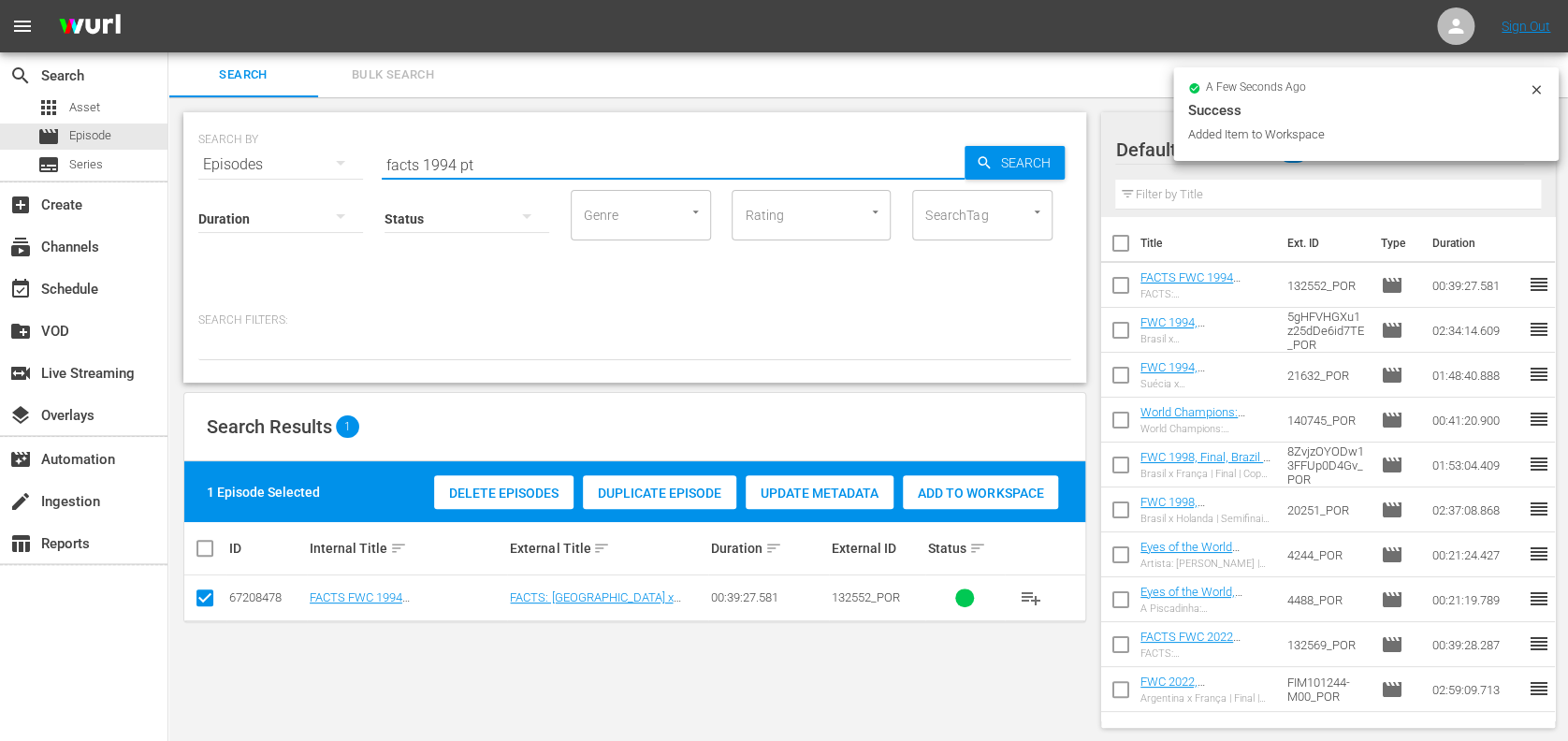
drag, startPoint x: 480, startPoint y: 158, endPoint x: 318, endPoint y: 158, distance: 162.0
click at [290, 158] on div "SEARCH BY Search By Episodes Search ID, Title, Description, Keywords, or Catego…" at bounding box center [635, 153] width 873 height 67
paste input "FWC 2002 Brazil v Germany, Final"
click at [643, 157] on input "FWC 2002 Brazil v Germany, Final" at bounding box center [673, 165] width 583 height 45
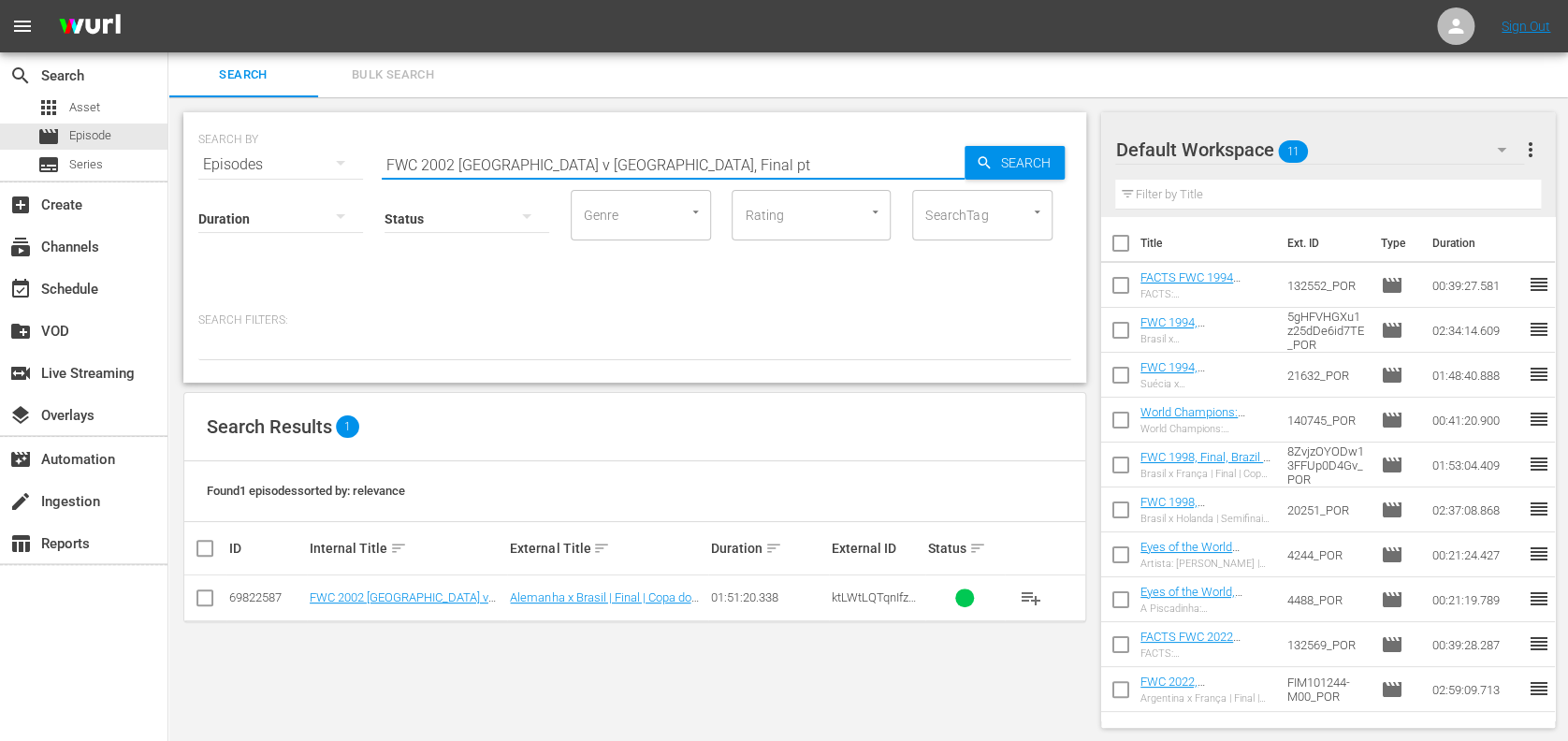
type input "FWC 2002 Brazil v Germany, Final pt"
click at [206, 603] on input "checkbox" at bounding box center [204, 602] width 22 height 22
checkbox input "true"
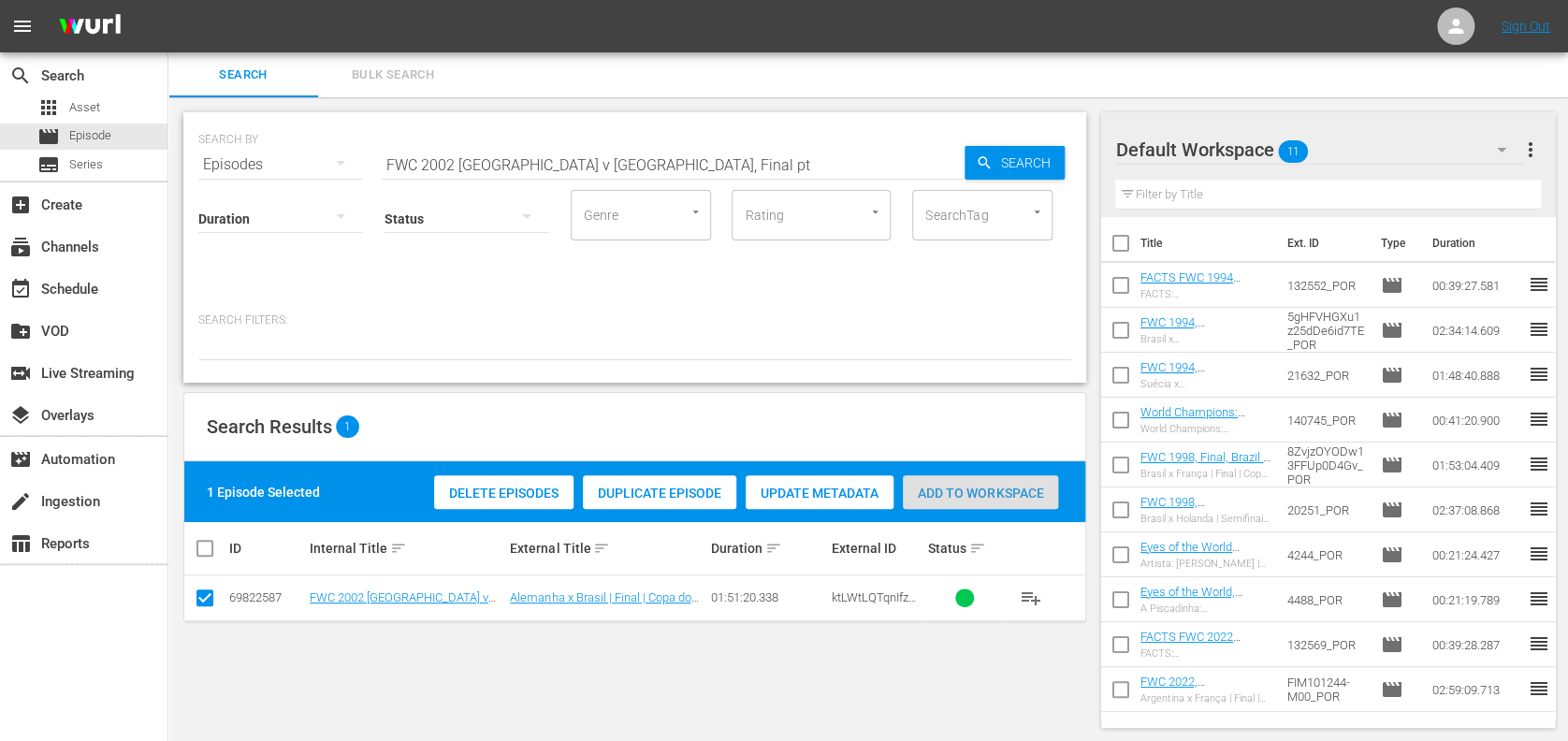
click at [990, 495] on span "Add to Workspace" at bounding box center [981, 493] width 156 height 15
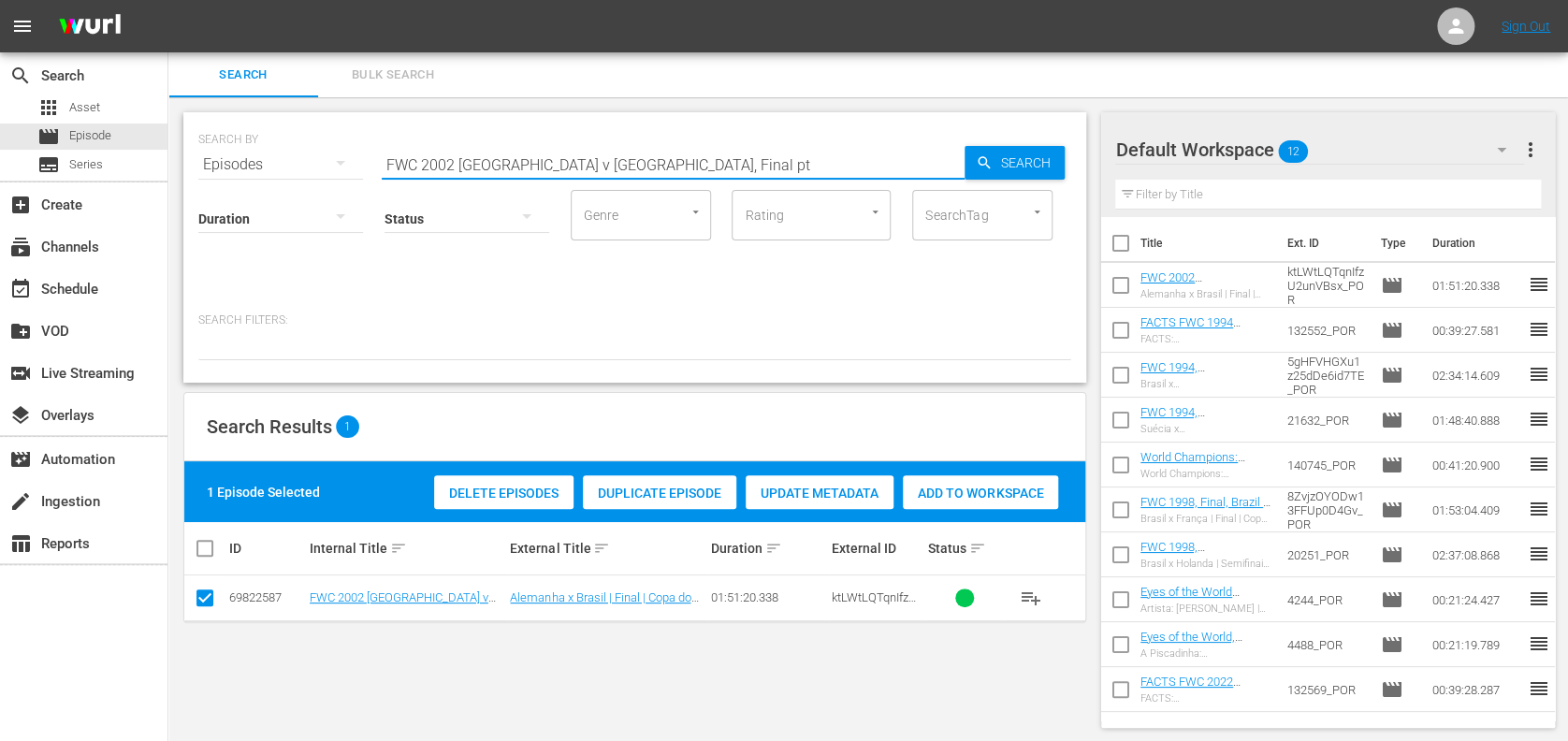
drag, startPoint x: 558, startPoint y: 161, endPoint x: 255, endPoint y: 161, distance: 303.0
click at [223, 159] on div "SEARCH BY Search By Episodes Search ID, Title, Description, Keywords, or Catego…" at bounding box center [635, 153] width 873 height 67
paste input "USA vs France"
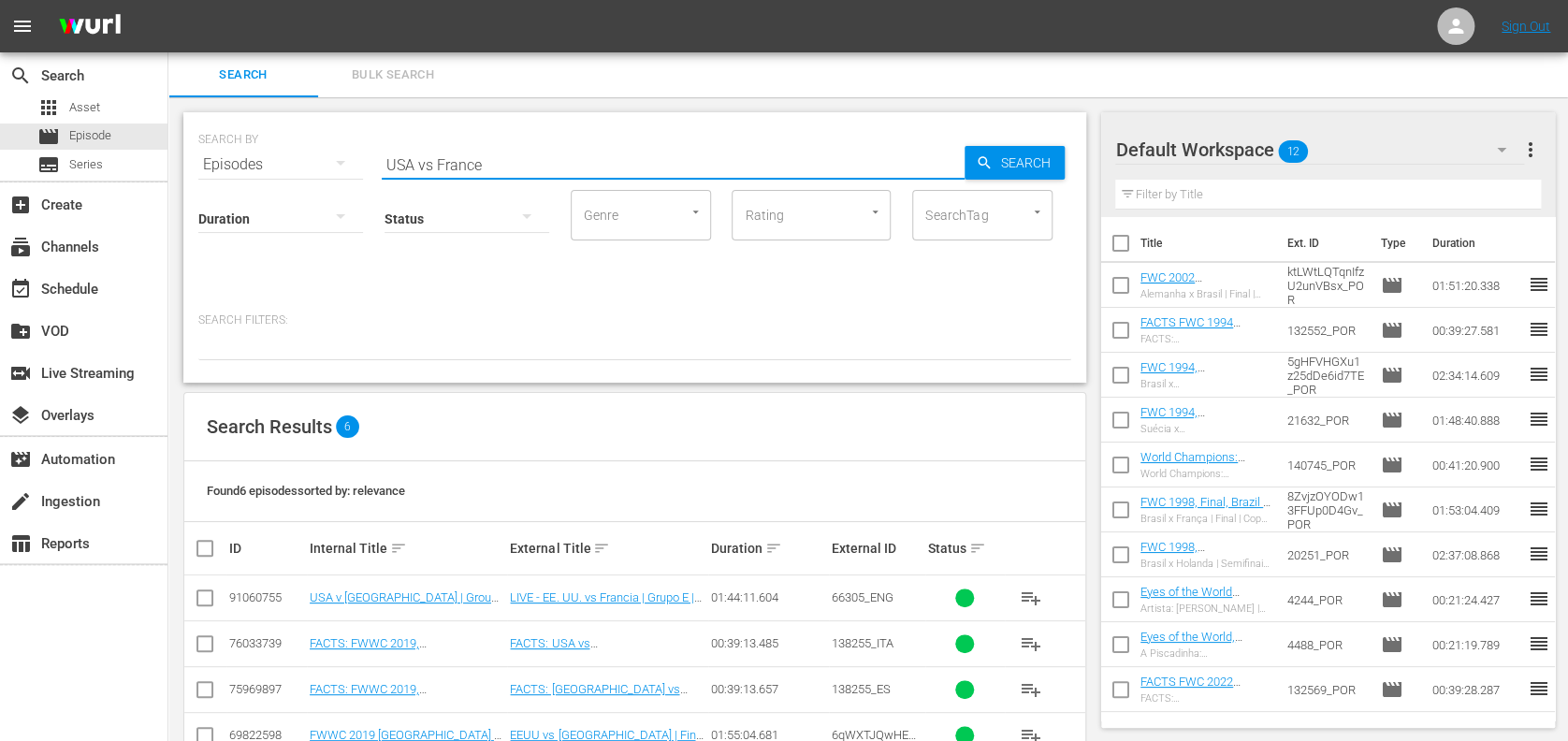
click at [540, 166] on input "USA vs France" at bounding box center [673, 165] width 583 height 45
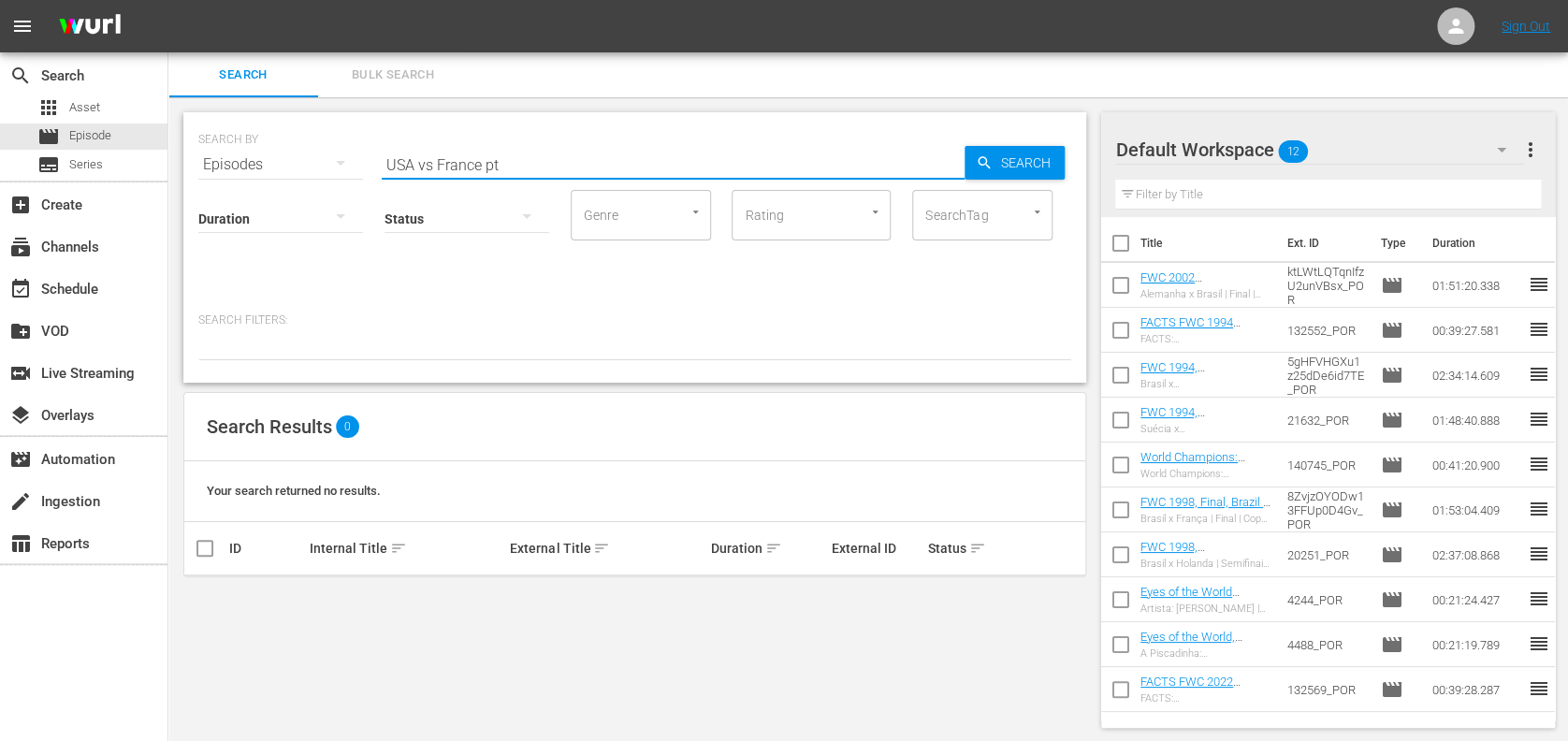
click at [429, 173] on div "Status" at bounding box center [466, 206] width 164 height 67
drag, startPoint x: 432, startPoint y: 165, endPoint x: 453, endPoint y: 160, distance: 21.6
click at [434, 167] on input "USA vs France pt" at bounding box center [673, 165] width 583 height 45
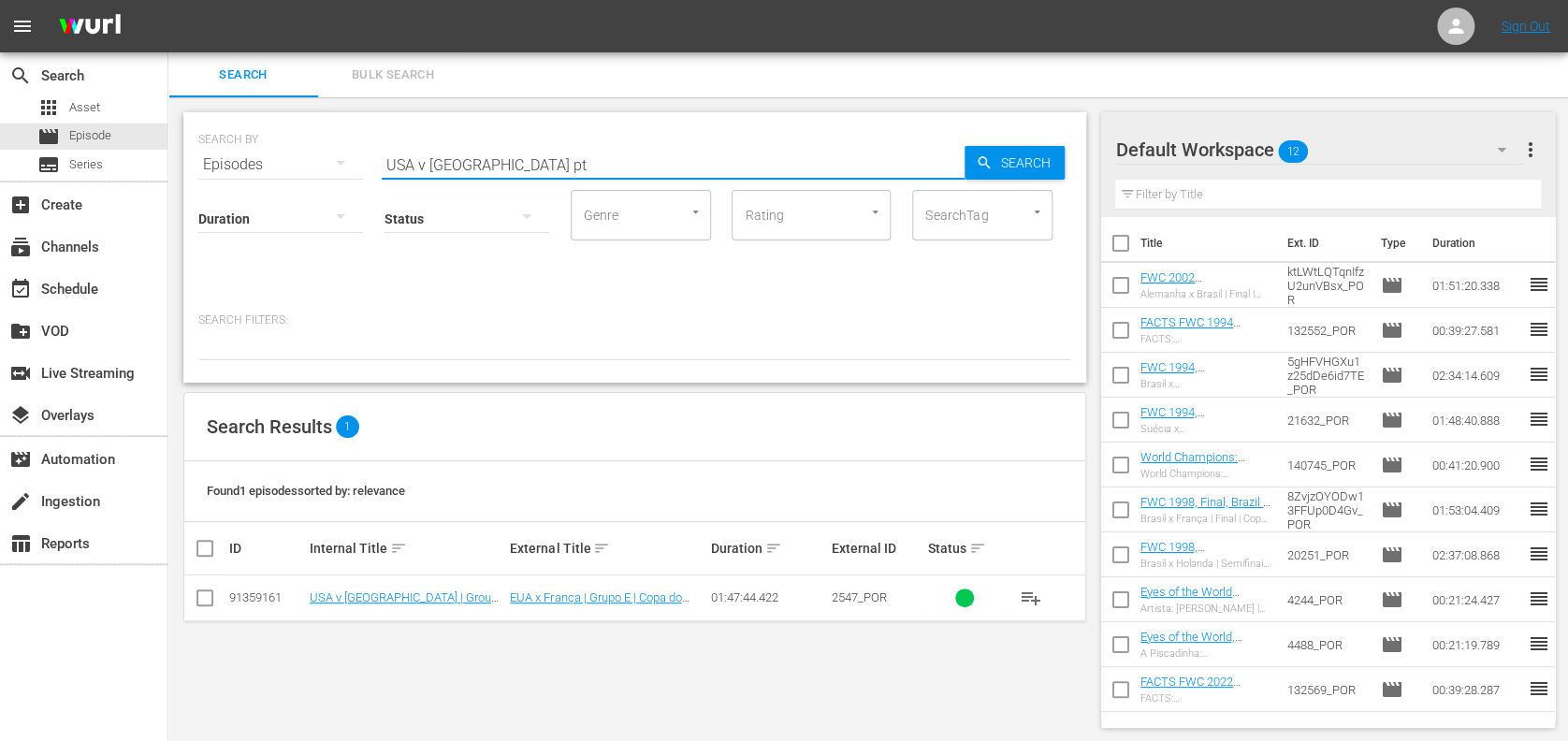
type input "USA v France pt"
click at [202, 599] on input "checkbox" at bounding box center [204, 602] width 22 height 22
checkbox input "true"
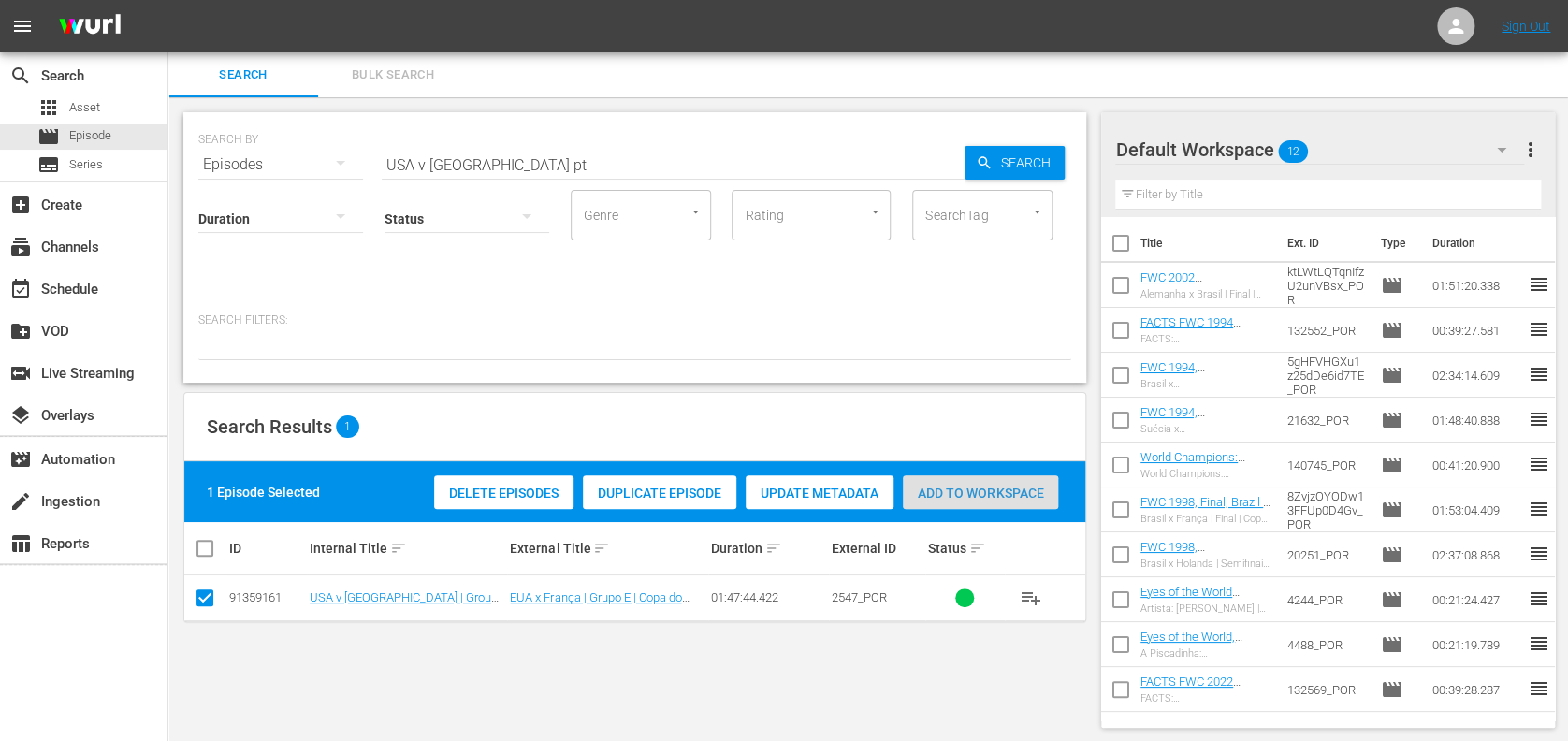
click at [954, 492] on span "Add to Workspace" at bounding box center [981, 493] width 156 height 15
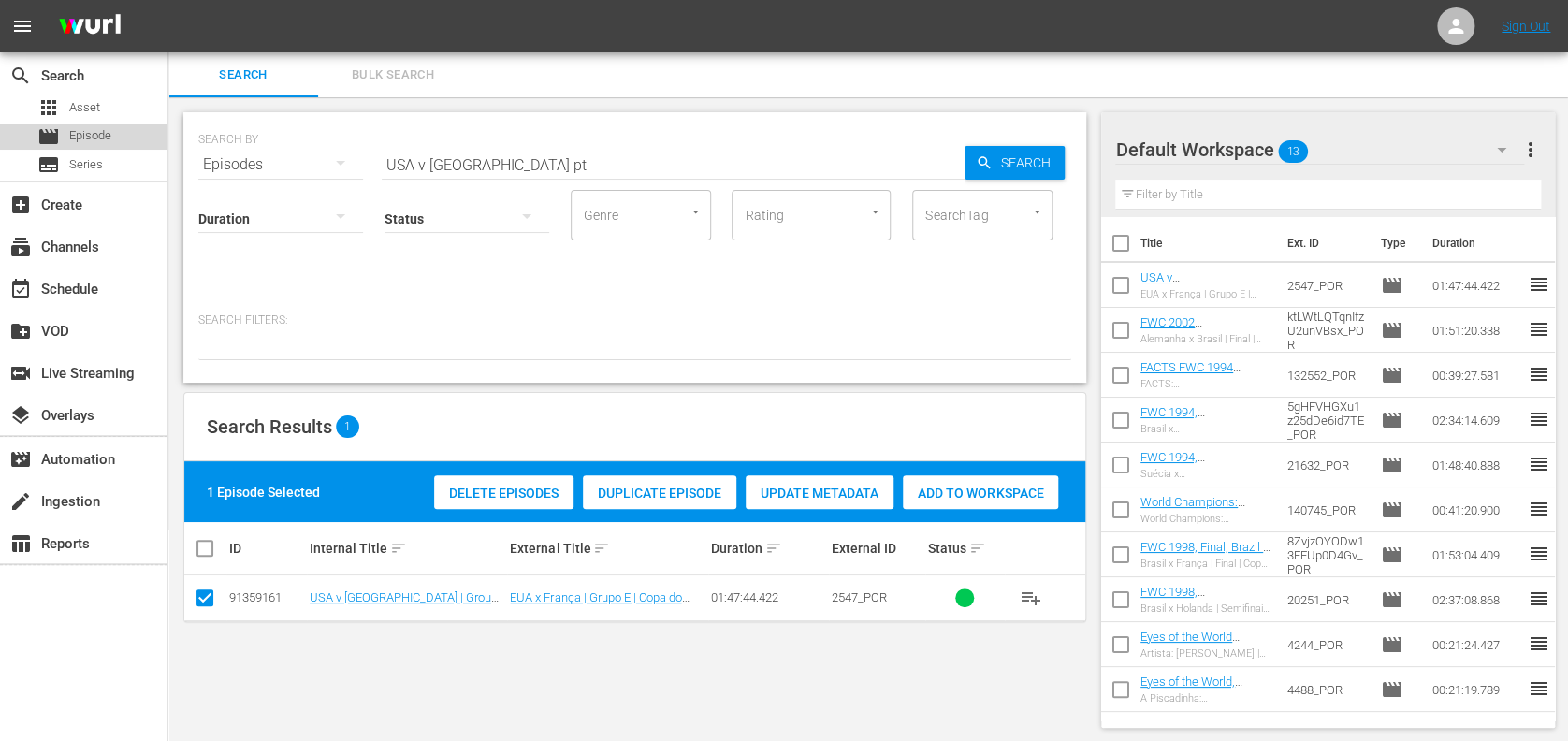
drag, startPoint x: 128, startPoint y: 134, endPoint x: 428, endPoint y: 145, distance: 300.2
click at [135, 136] on div "movie Episode" at bounding box center [84, 136] width 167 height 26
drag, startPoint x: 503, startPoint y: 160, endPoint x: 375, endPoint y: 160, distance: 128.0
click at [286, 160] on div "SEARCH BY Search By Episodes Search ID, Title, Description, Keywords, or Catego…" at bounding box center [635, 153] width 873 height 67
paste input "EP 3 - Ronaldo | Golden Boo"
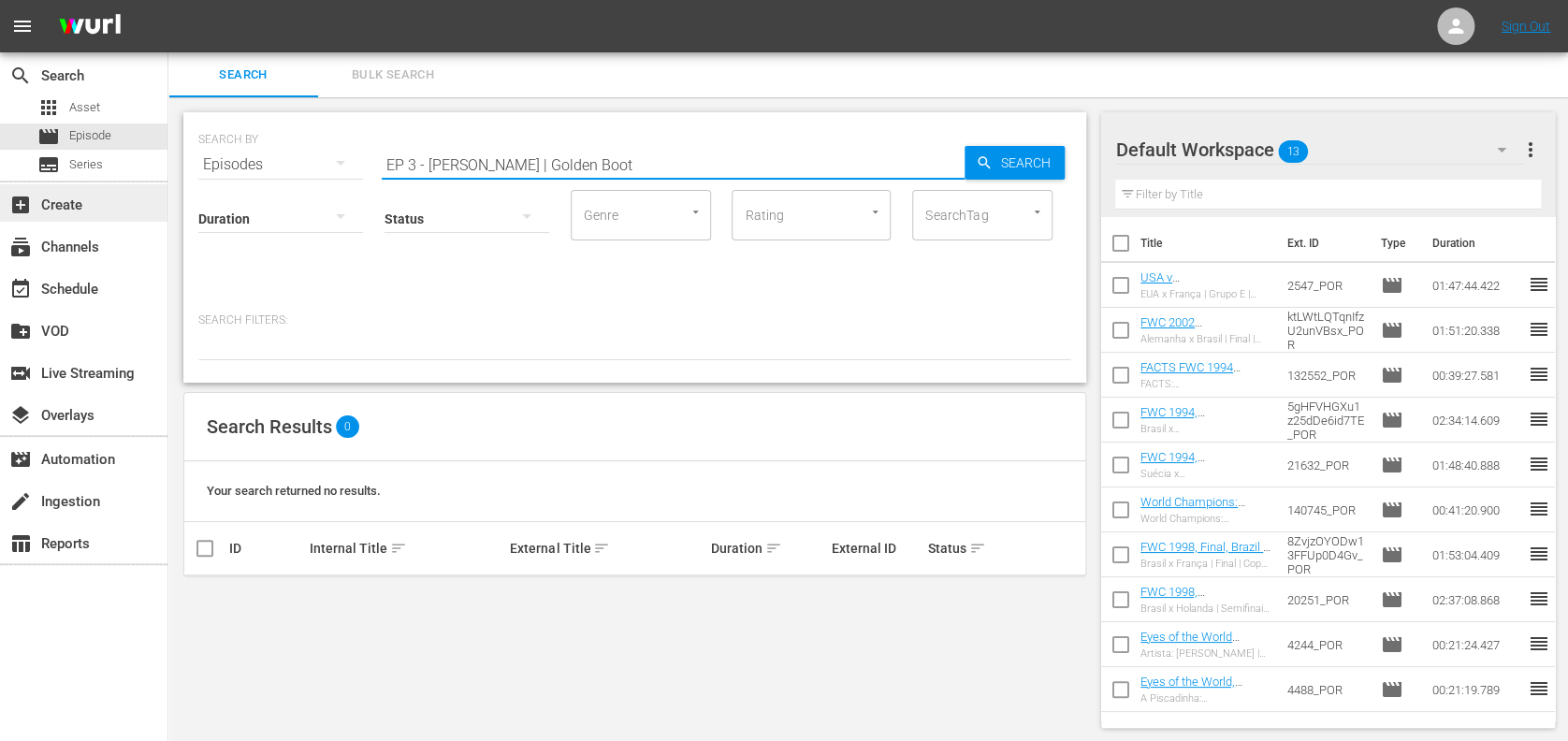
drag, startPoint x: 497, startPoint y: 164, endPoint x: 36, endPoint y: 184, distance: 461.4
click at [168, 0] on div "search Search apps Asset movie Episode subtitles Series add_box Create subscrip…" at bounding box center [868, 0] width 1400 height 0
click at [501, 163] on input "Golden Boot" at bounding box center [673, 165] width 583 height 45
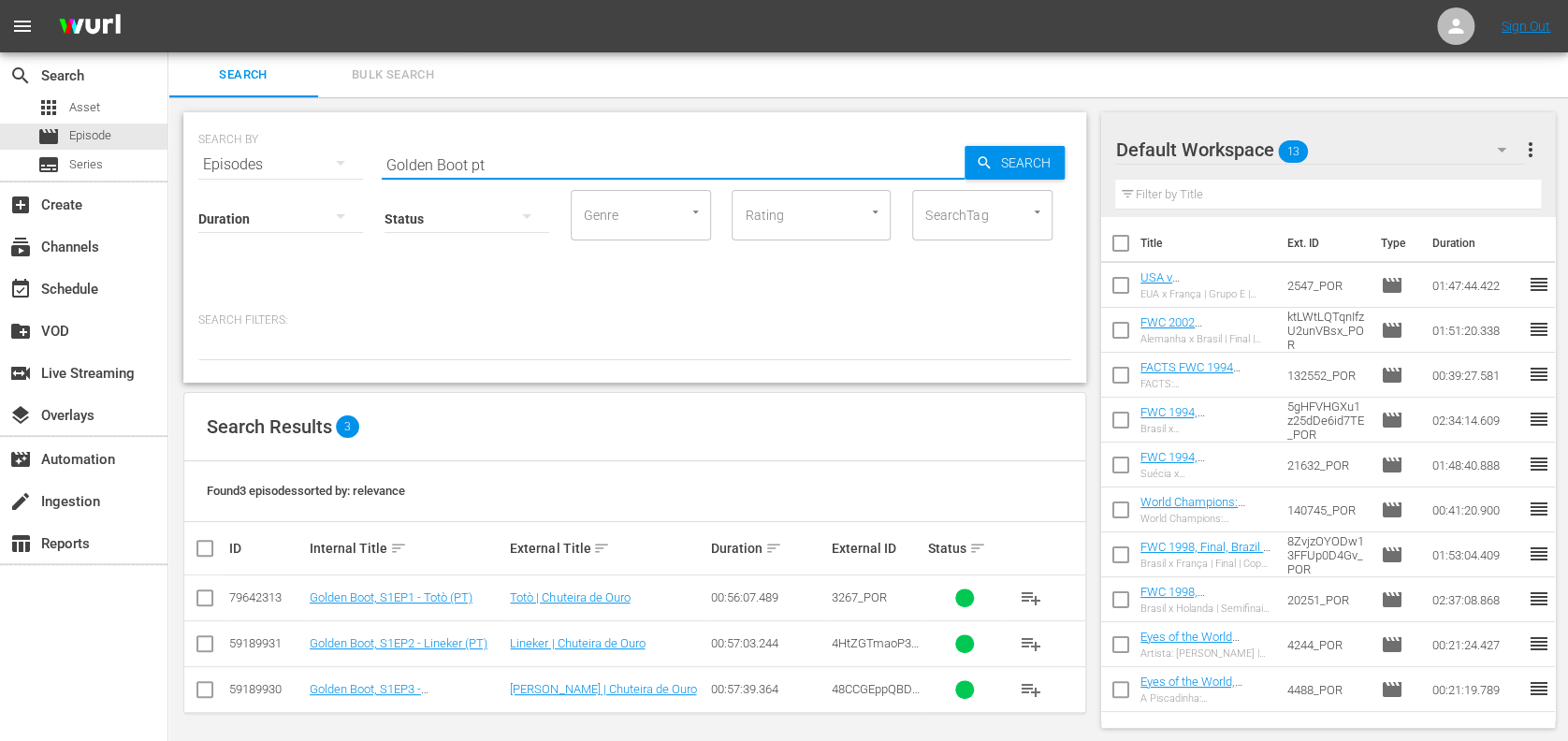
type input "Golden Boot pt"
click at [208, 684] on input "checkbox" at bounding box center [204, 693] width 22 height 22
checkbox input "true"
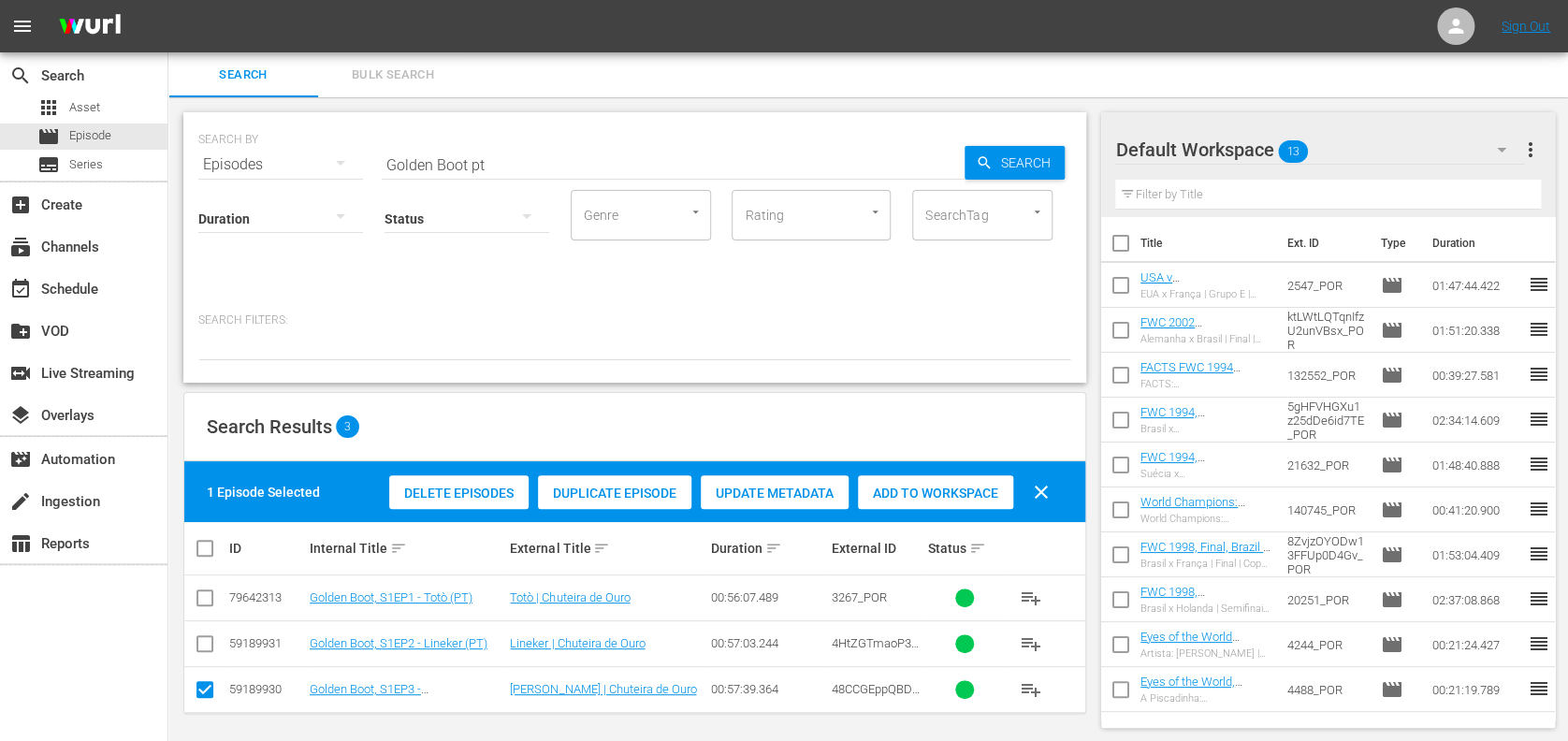
click at [951, 508] on div "Add to Workspace" at bounding box center [936, 493] width 156 height 36
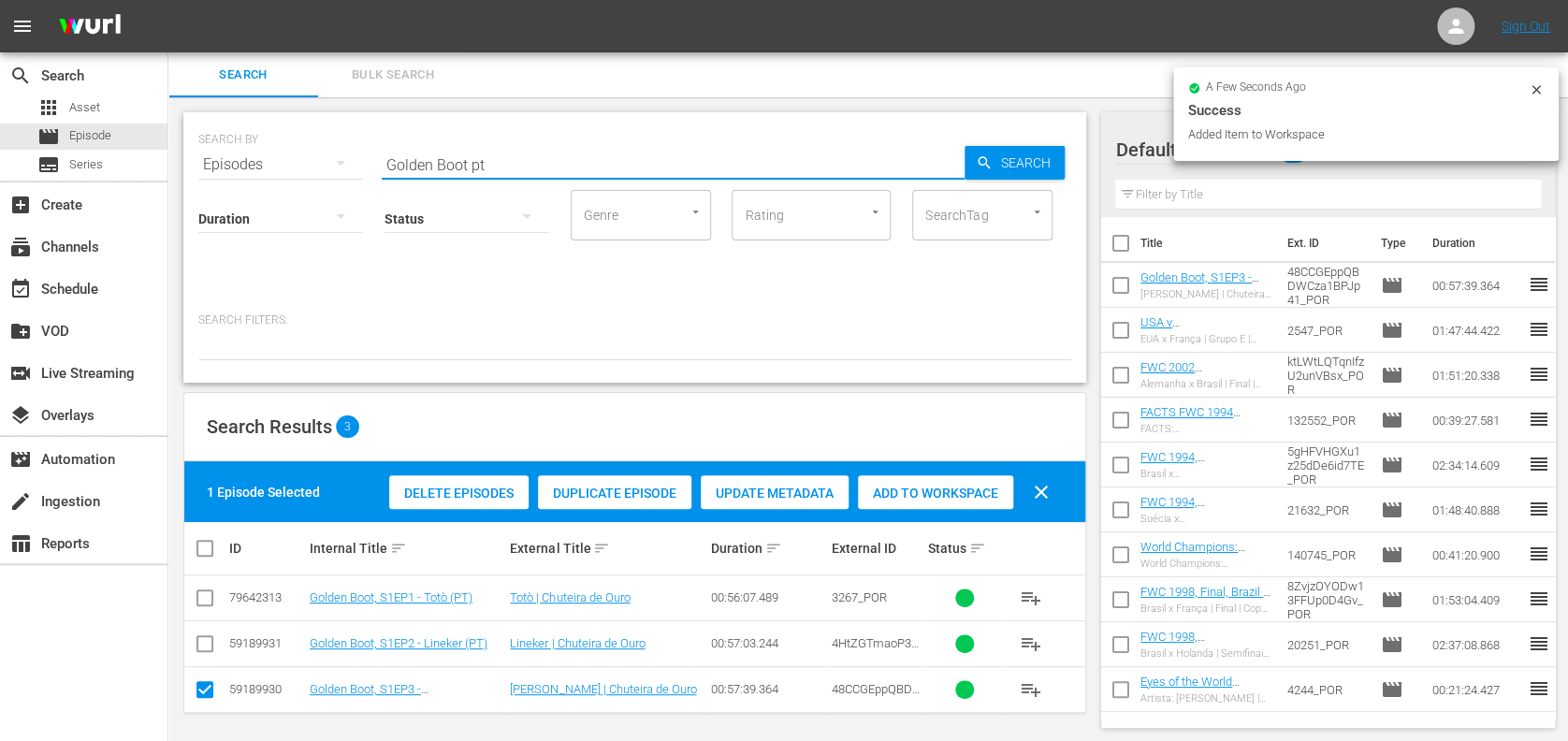
drag, startPoint x: 266, startPoint y: 162, endPoint x: 387, endPoint y: 161, distance: 121.0
click at [264, 162] on div "SEARCH BY Search By Episodes Search ID, Title, Description, Keywords, or Catego…" at bounding box center [635, 153] width 873 height 67
paste input "South Africa vs New Caledonia"
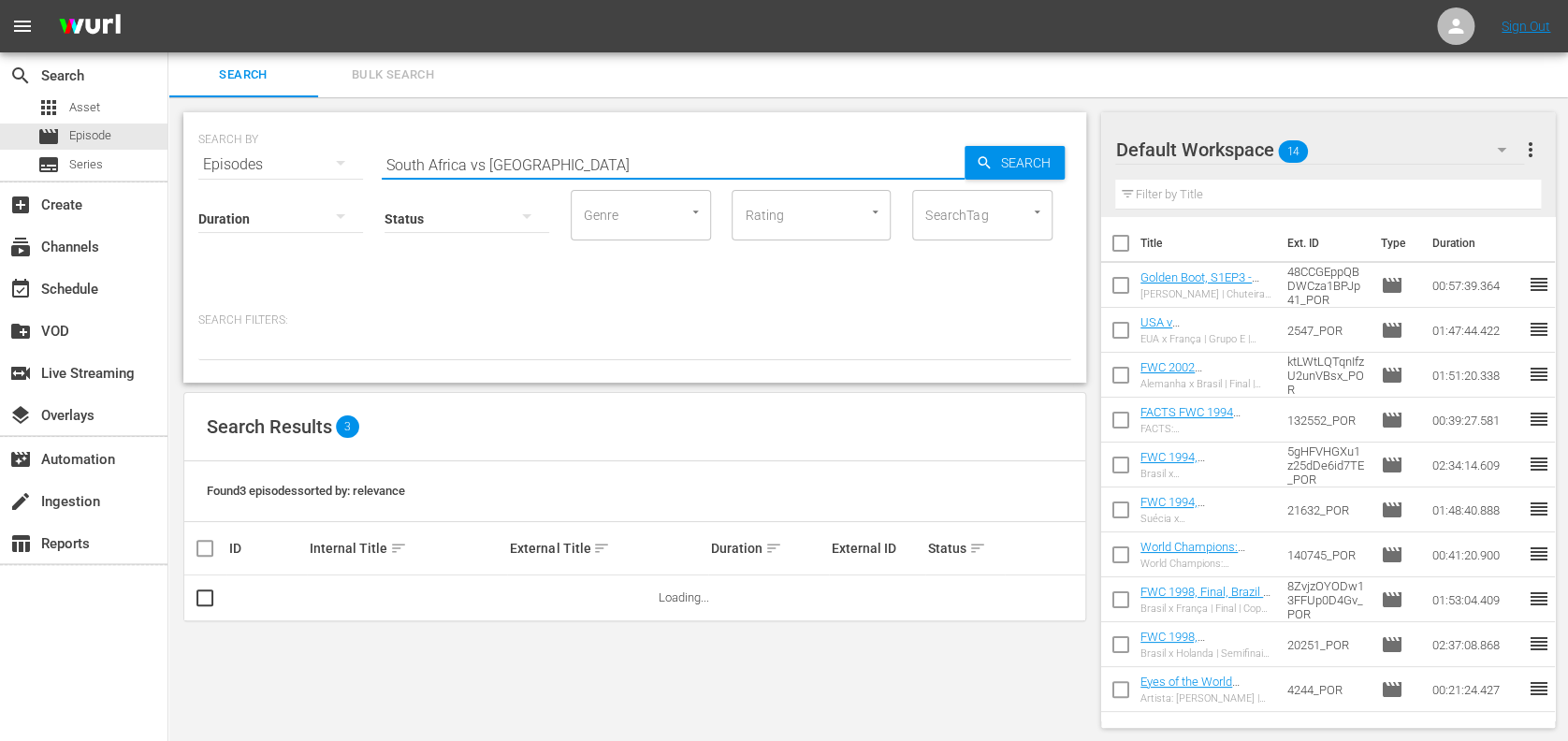
click at [485, 158] on input "South Africa vs New Caledonia" at bounding box center [673, 165] width 583 height 45
type input "South Africa v New Caledonia pt"
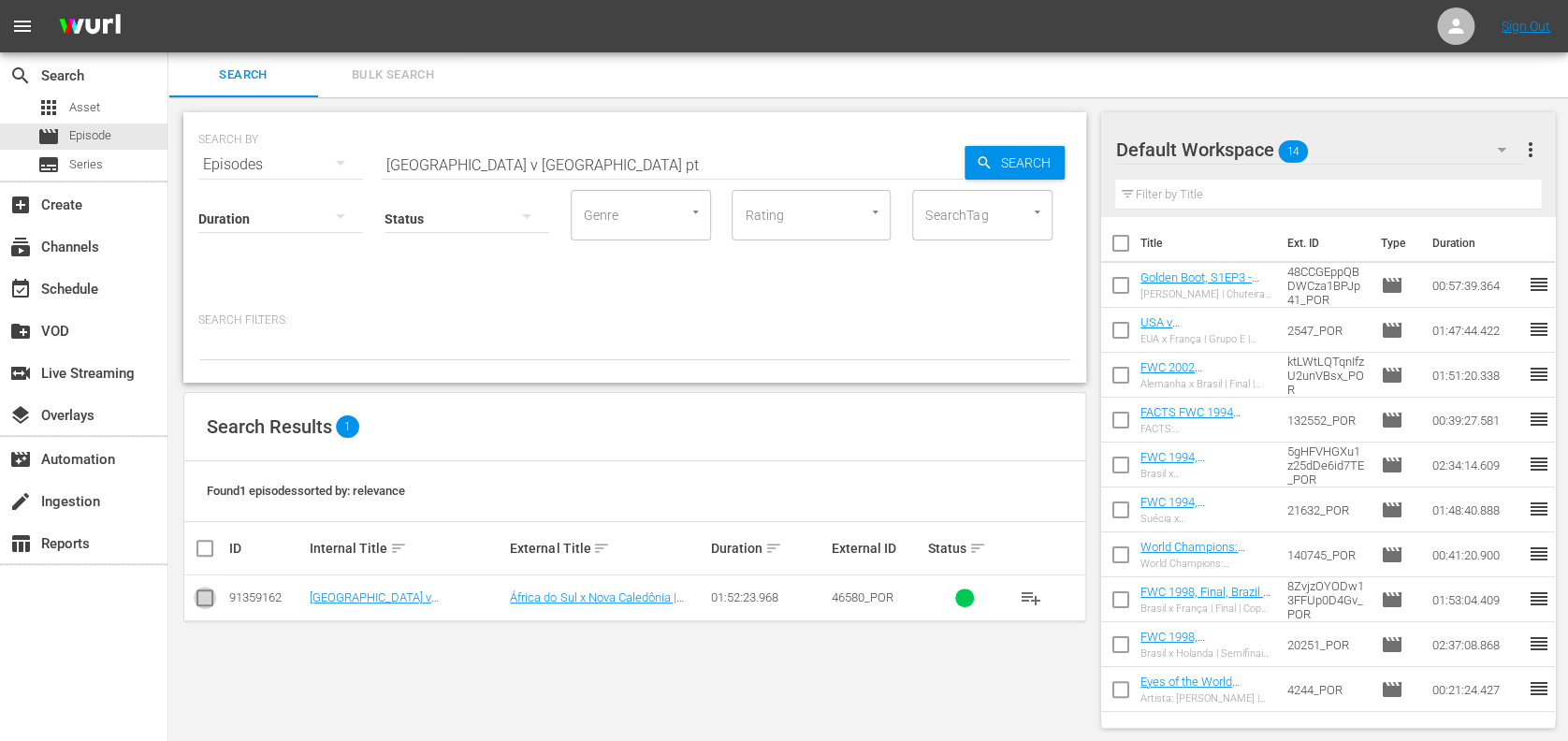
click at [206, 598] on input "checkbox" at bounding box center [204, 602] width 22 height 22
checkbox input "true"
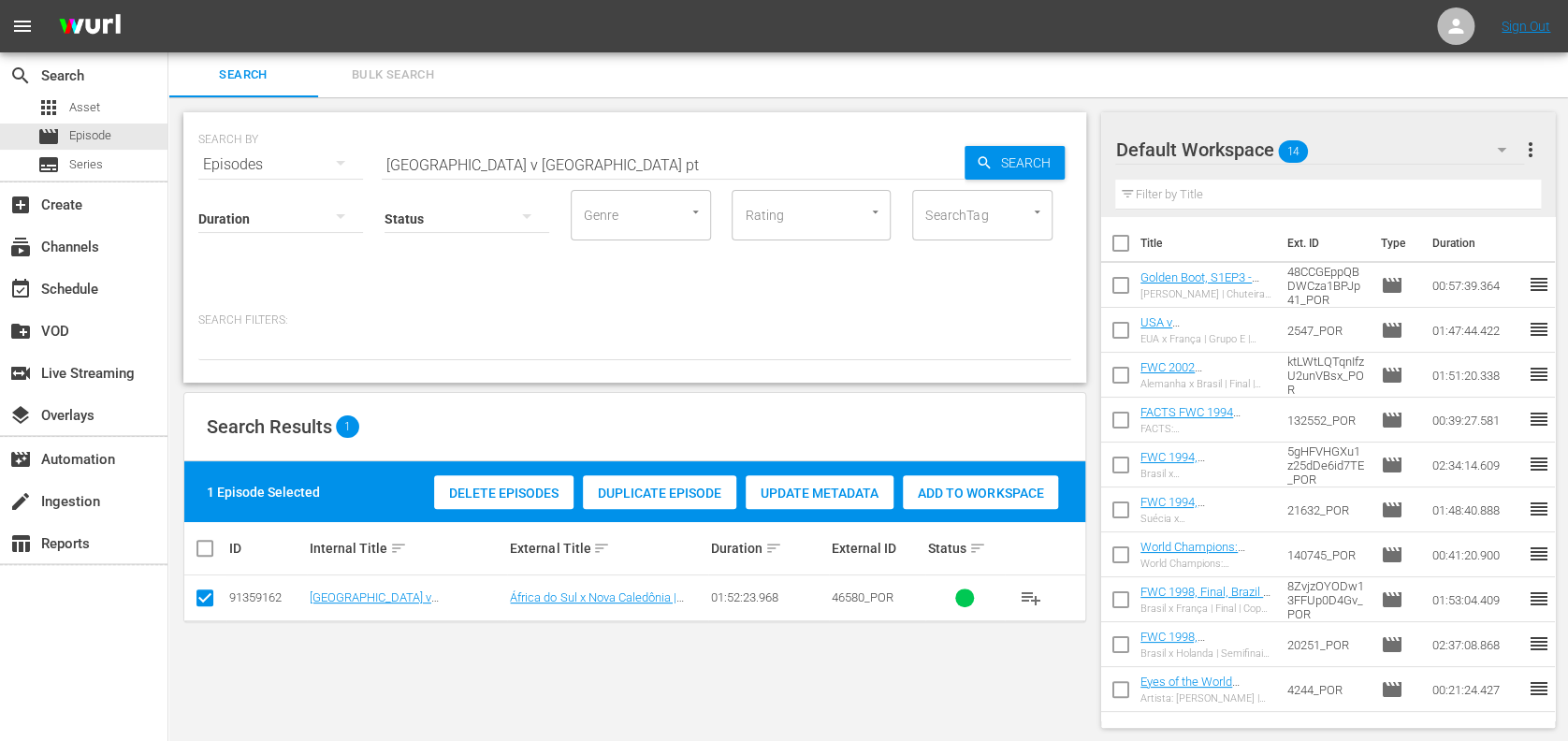
click at [958, 496] on span "Add to Workspace" at bounding box center [981, 493] width 156 height 15
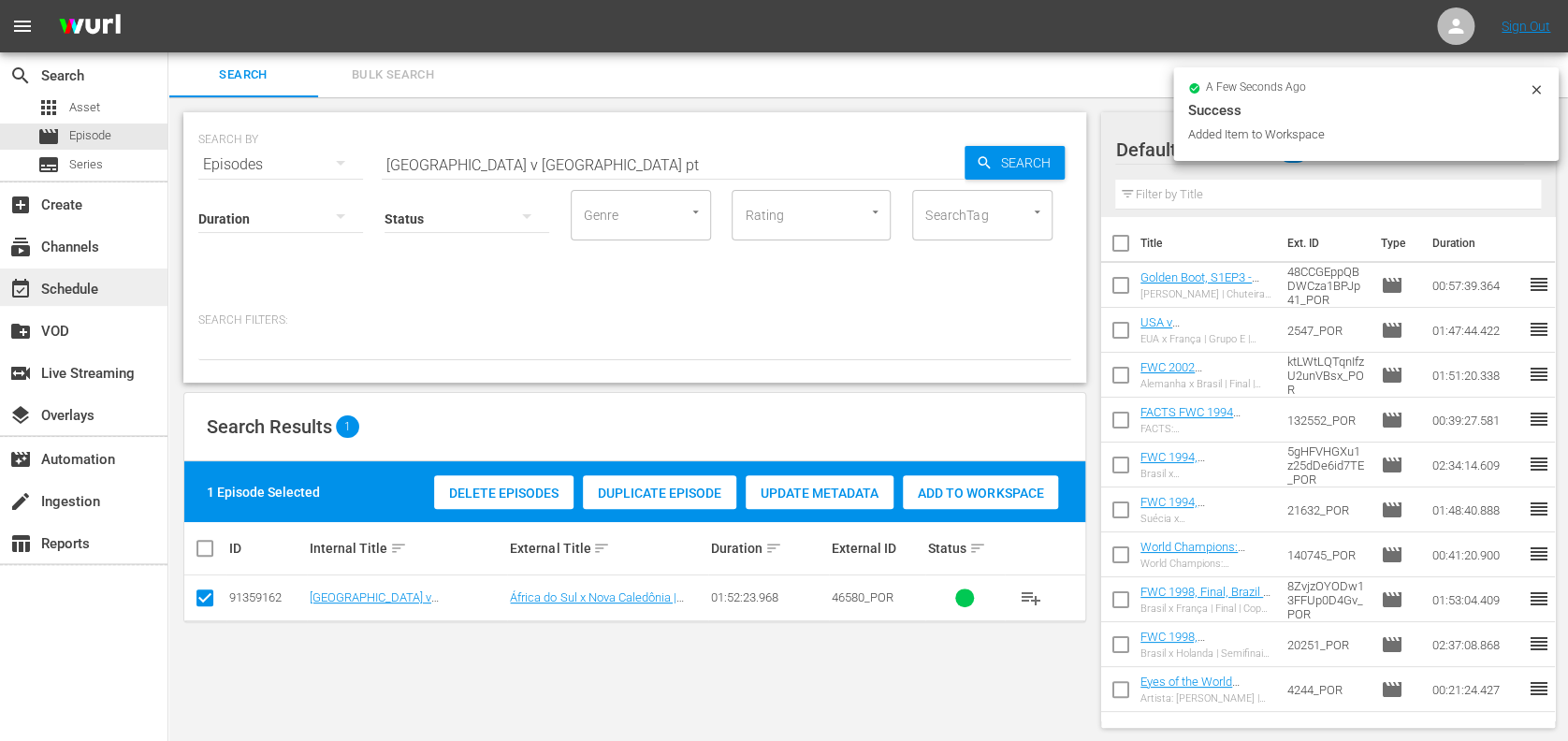
click at [93, 292] on div "event_available Schedule" at bounding box center [53, 286] width 105 height 17
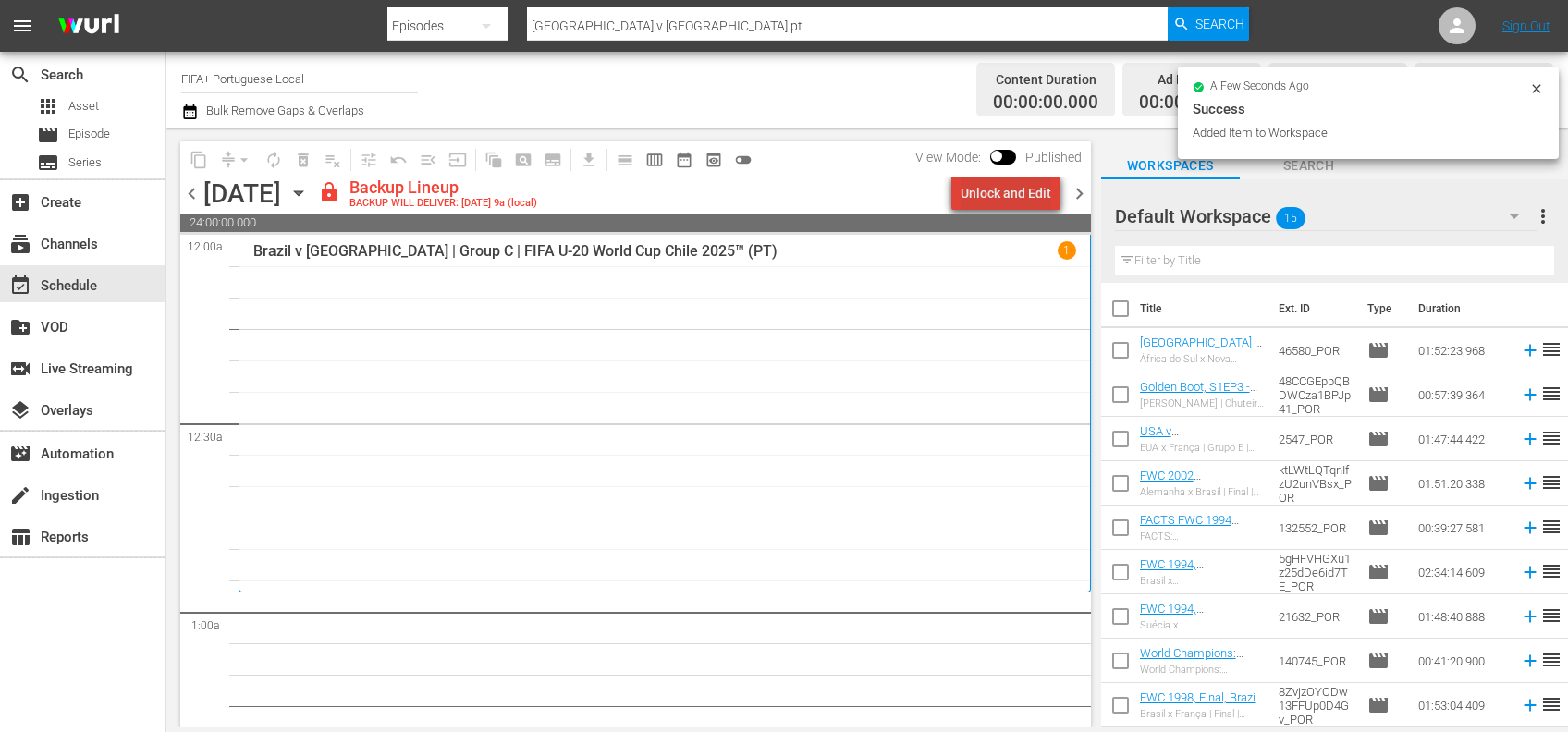
click at [1017, 197] on div "Unlock and Edit" at bounding box center [1006, 193] width 90 height 34
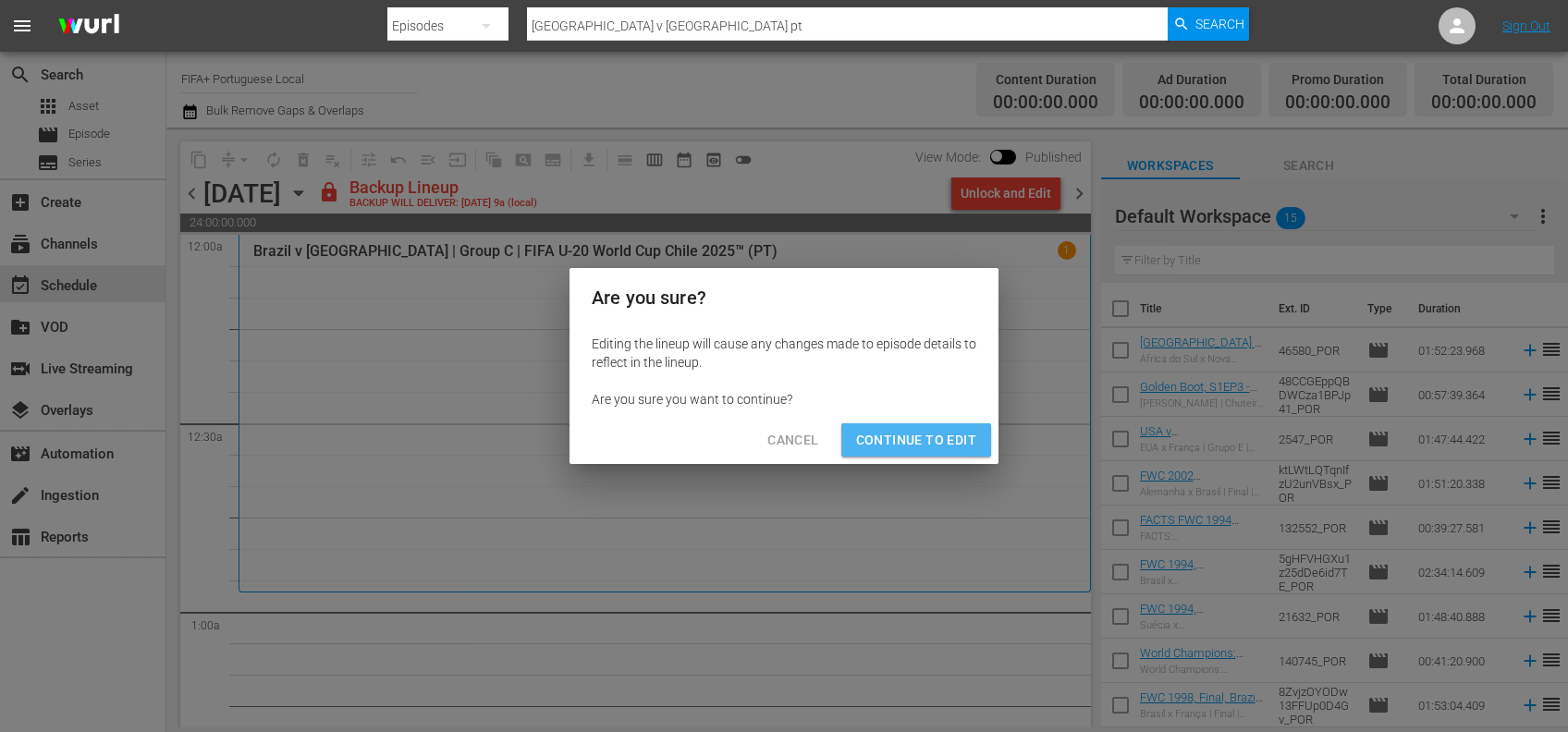
drag, startPoint x: 908, startPoint y: 432, endPoint x: 939, endPoint y: 435, distance: 31.1
click at [908, 434] on span "Continue to Edit" at bounding box center [915, 441] width 120 height 23
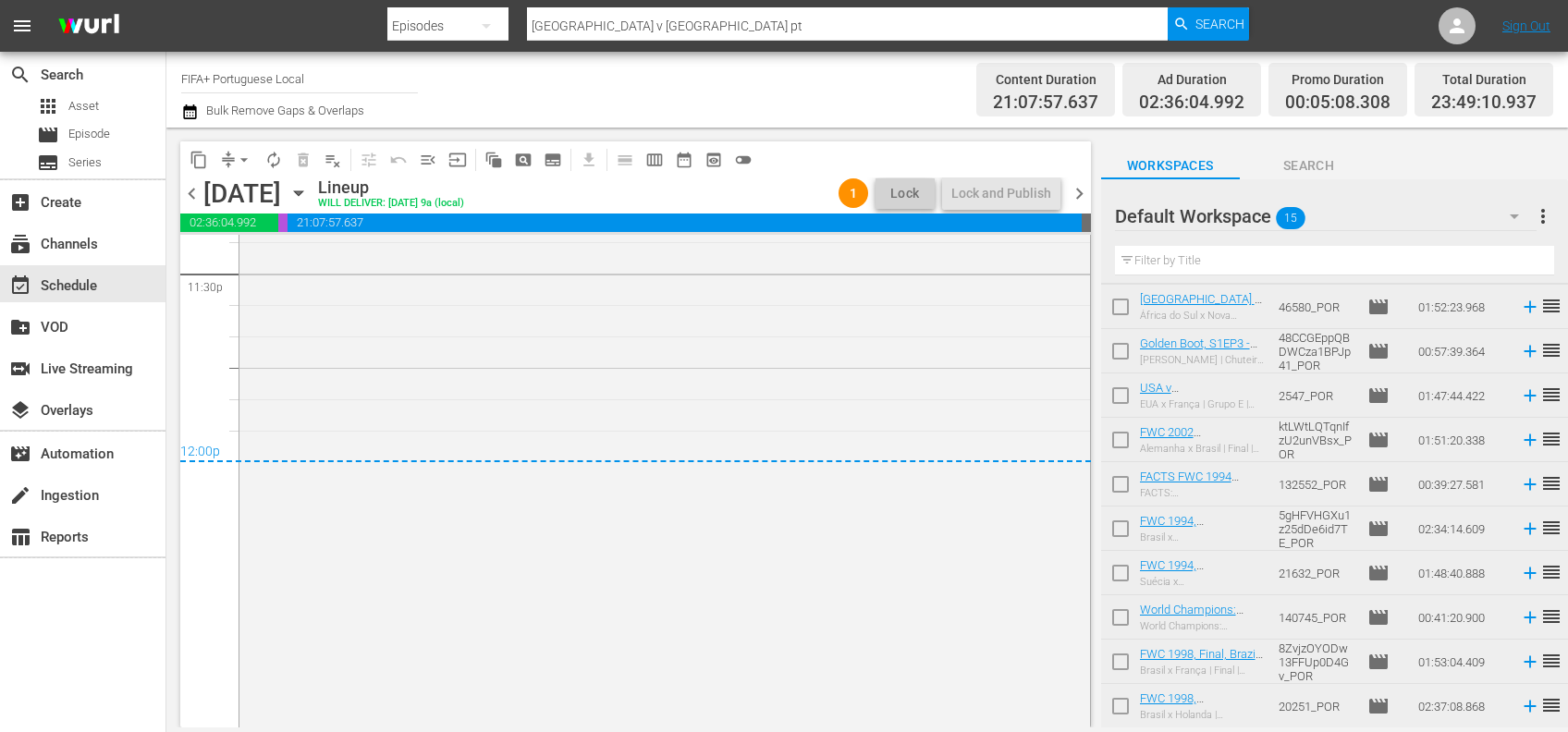
scroll to position [8853, 0]
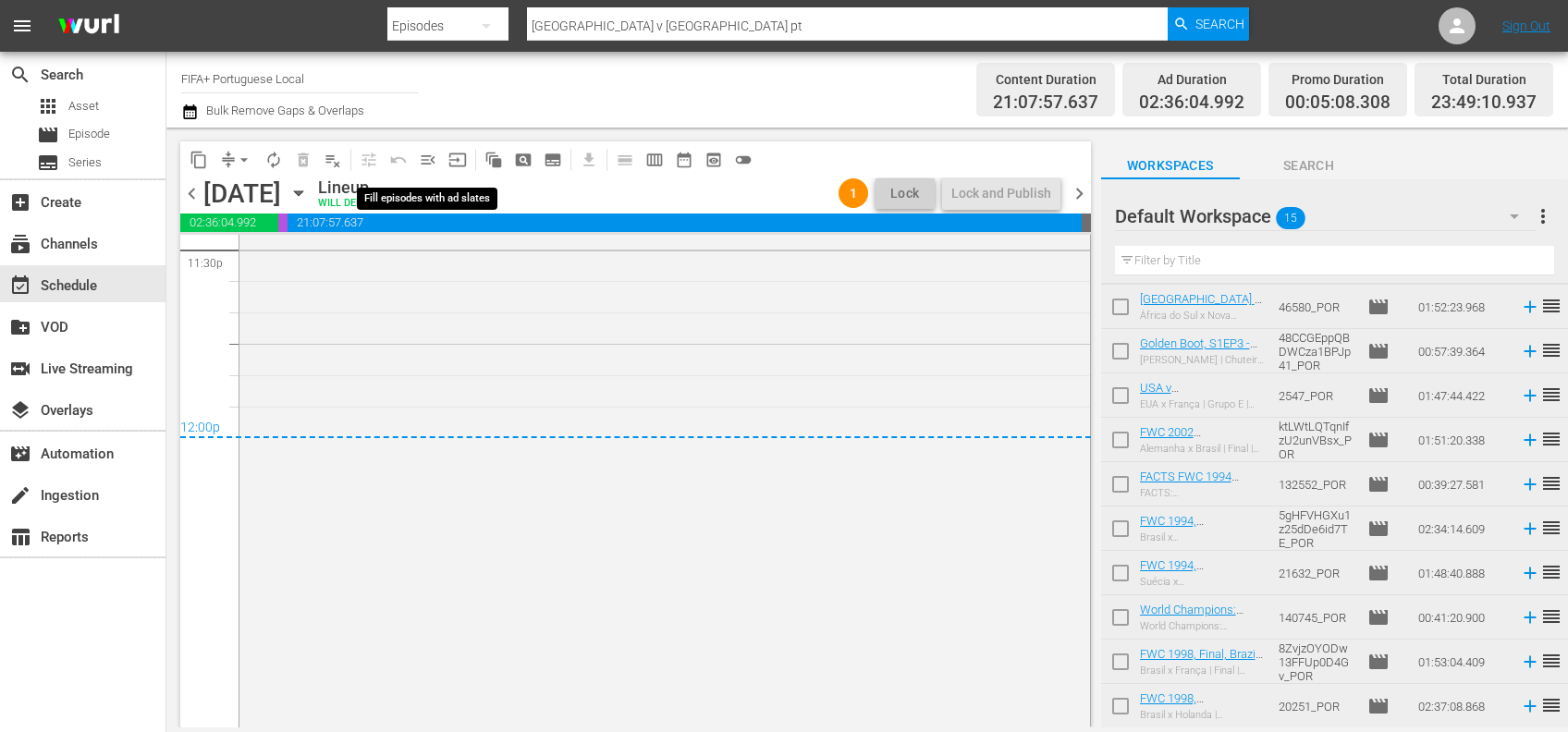
click at [431, 160] on span "menu_open" at bounding box center [428, 160] width 18 height 18
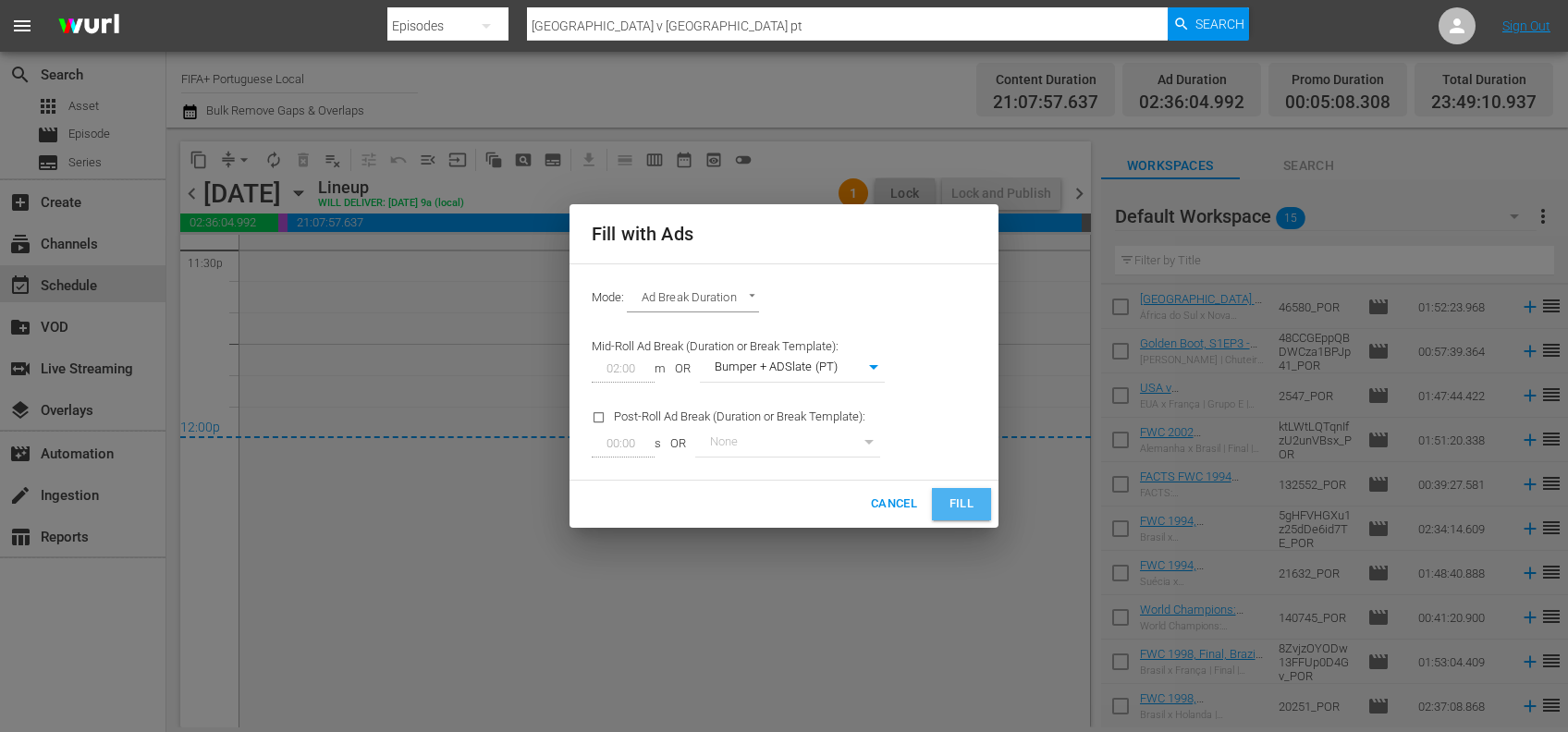
click at [965, 505] on span "Fill" at bounding box center [960, 504] width 30 height 21
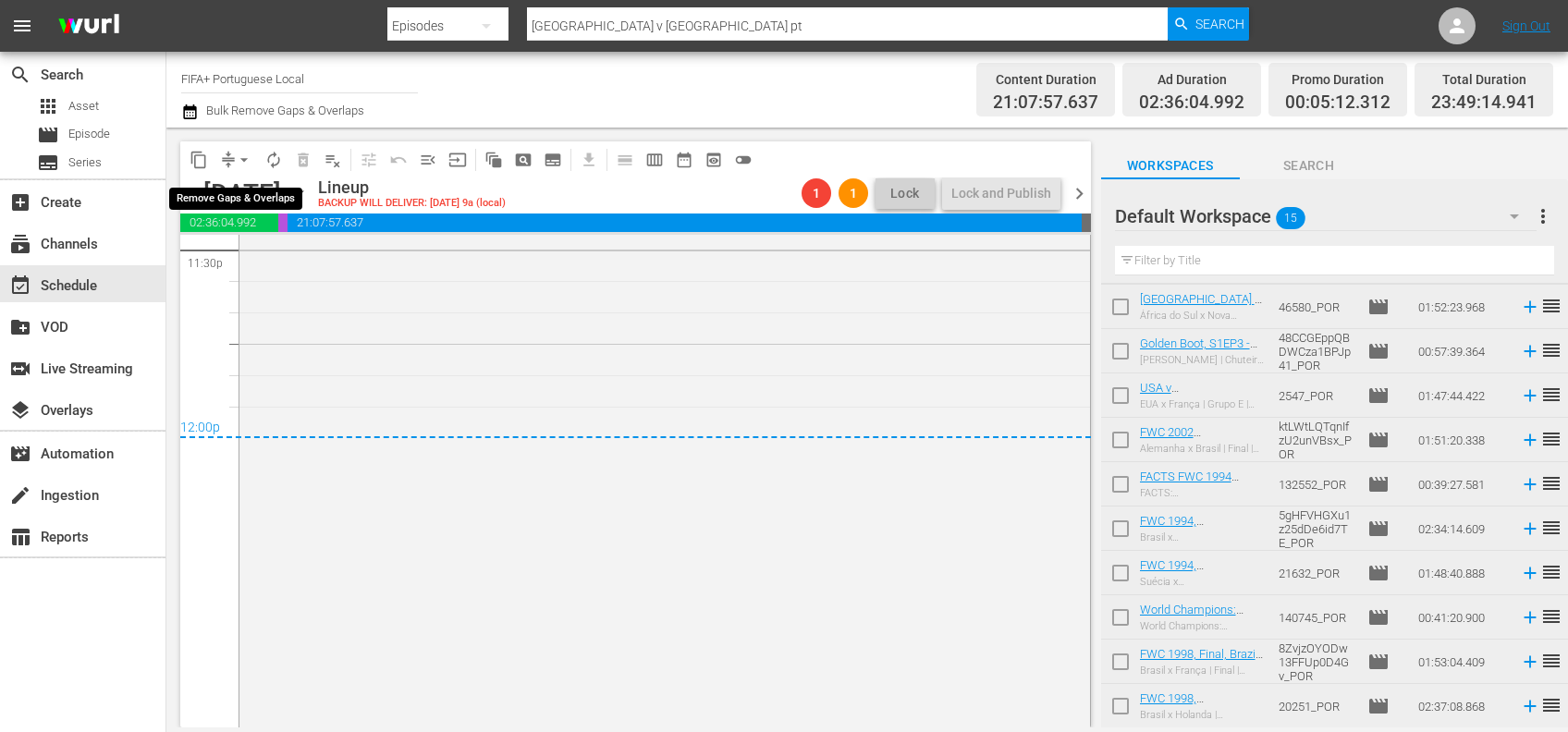
click at [245, 158] on span "arrow_drop_down" at bounding box center [243, 160] width 18 height 18
click at [259, 256] on li "Align to End of Previous Day" at bounding box center [245, 259] width 194 height 31
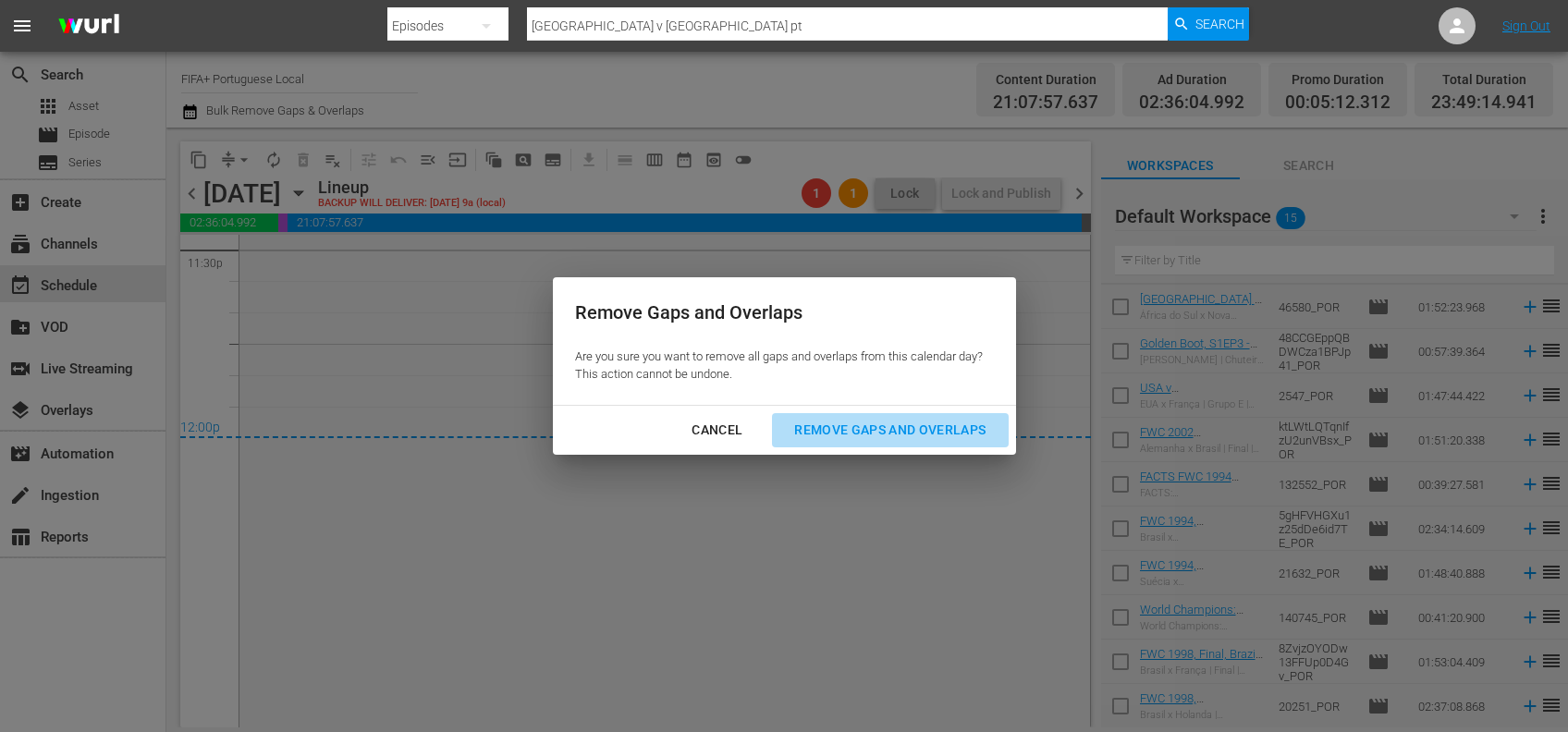
click at [932, 421] on div "Remove Gaps and Overlaps" at bounding box center [889, 431] width 221 height 23
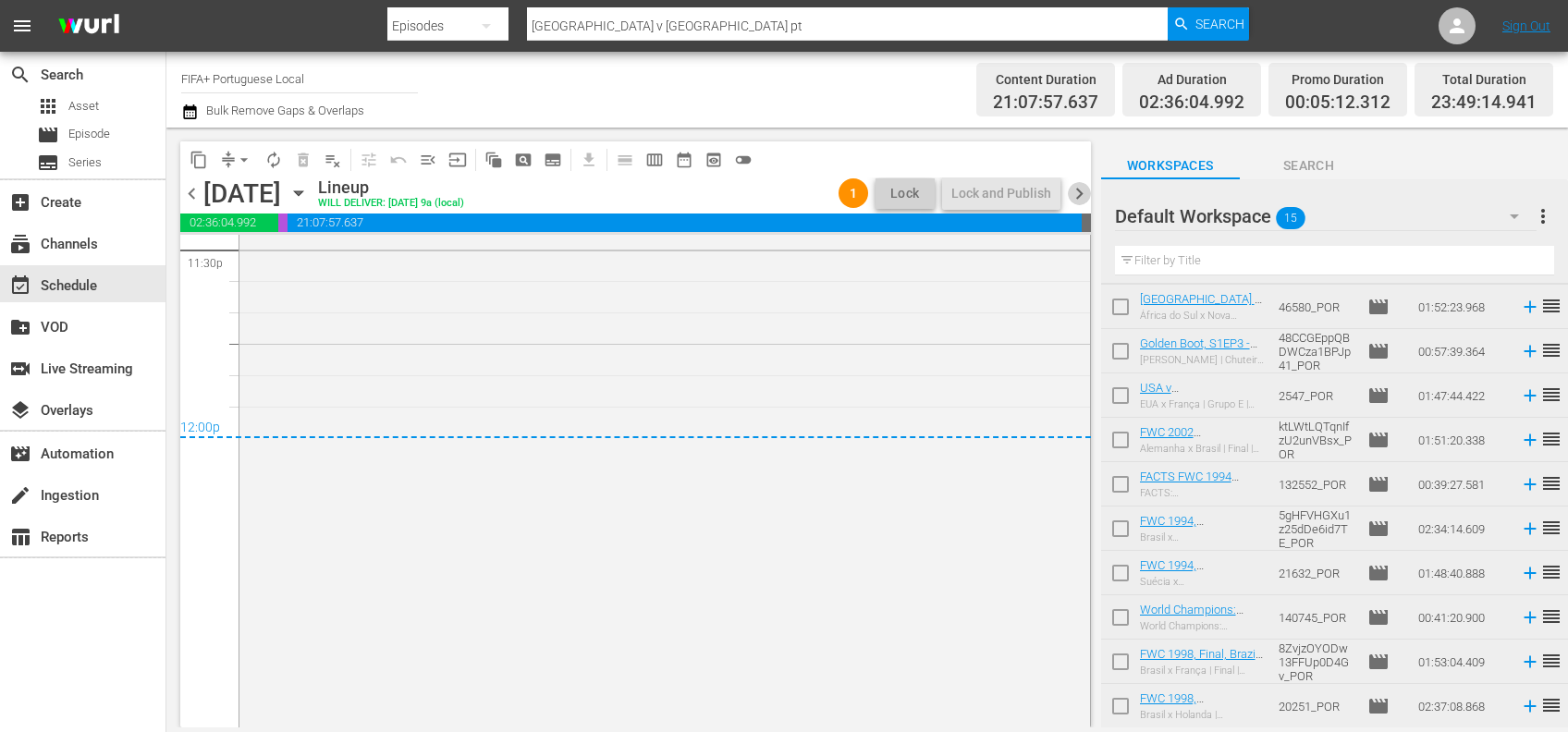
click at [1079, 191] on span "chevron_right" at bounding box center [1079, 193] width 23 height 23
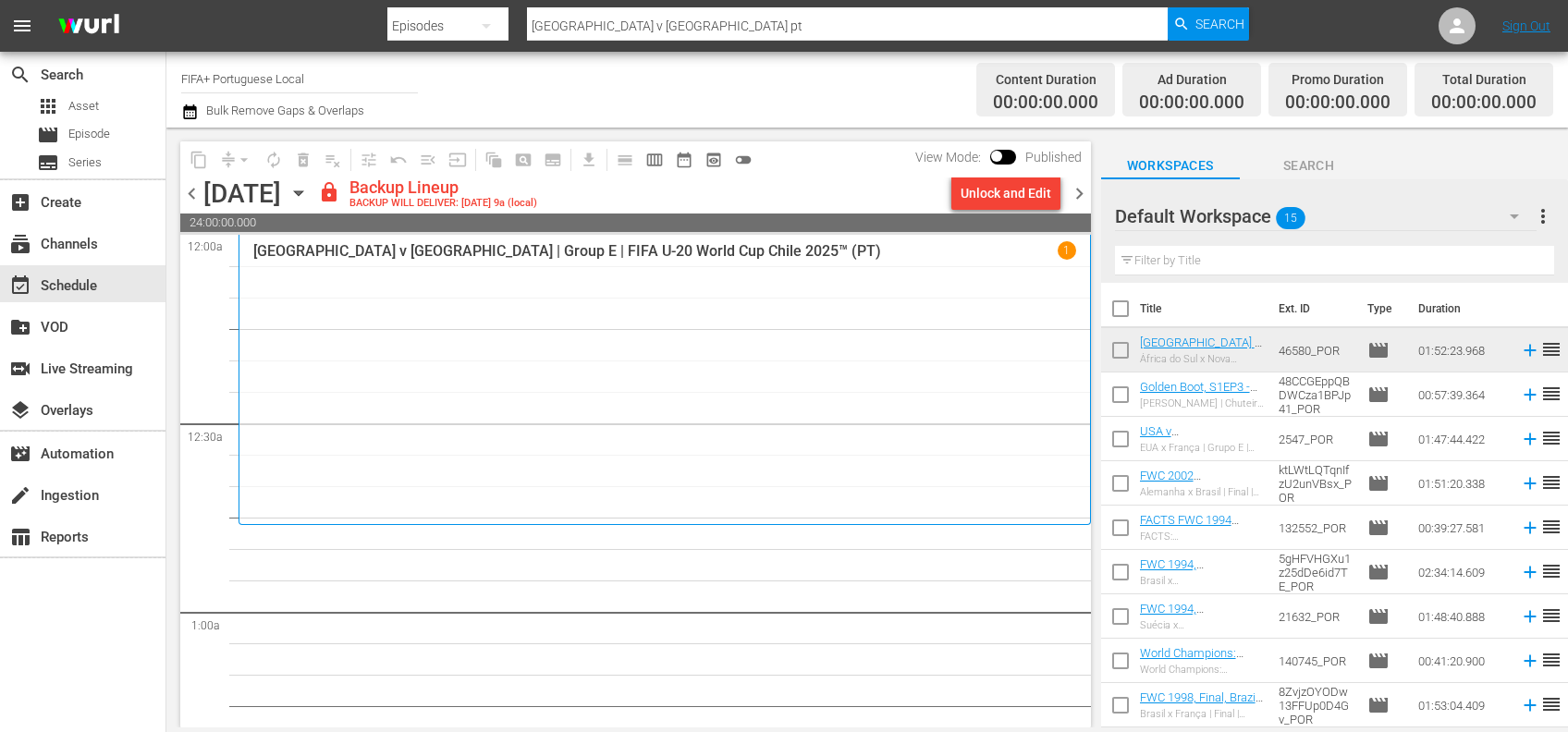
click at [1120, 306] on input "checkbox" at bounding box center [1120, 313] width 38 height 38
checkbox input "true"
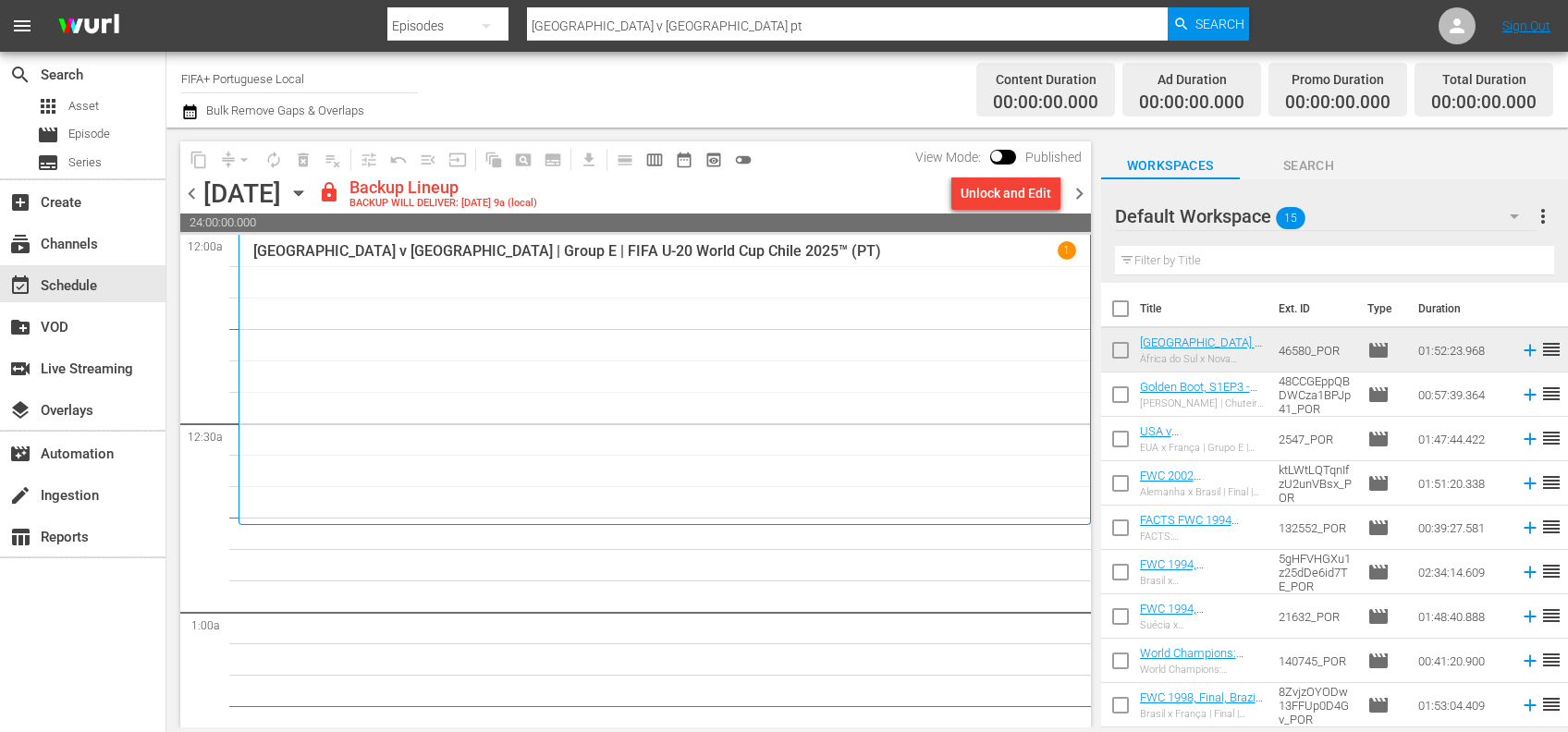
checkbox input "true"
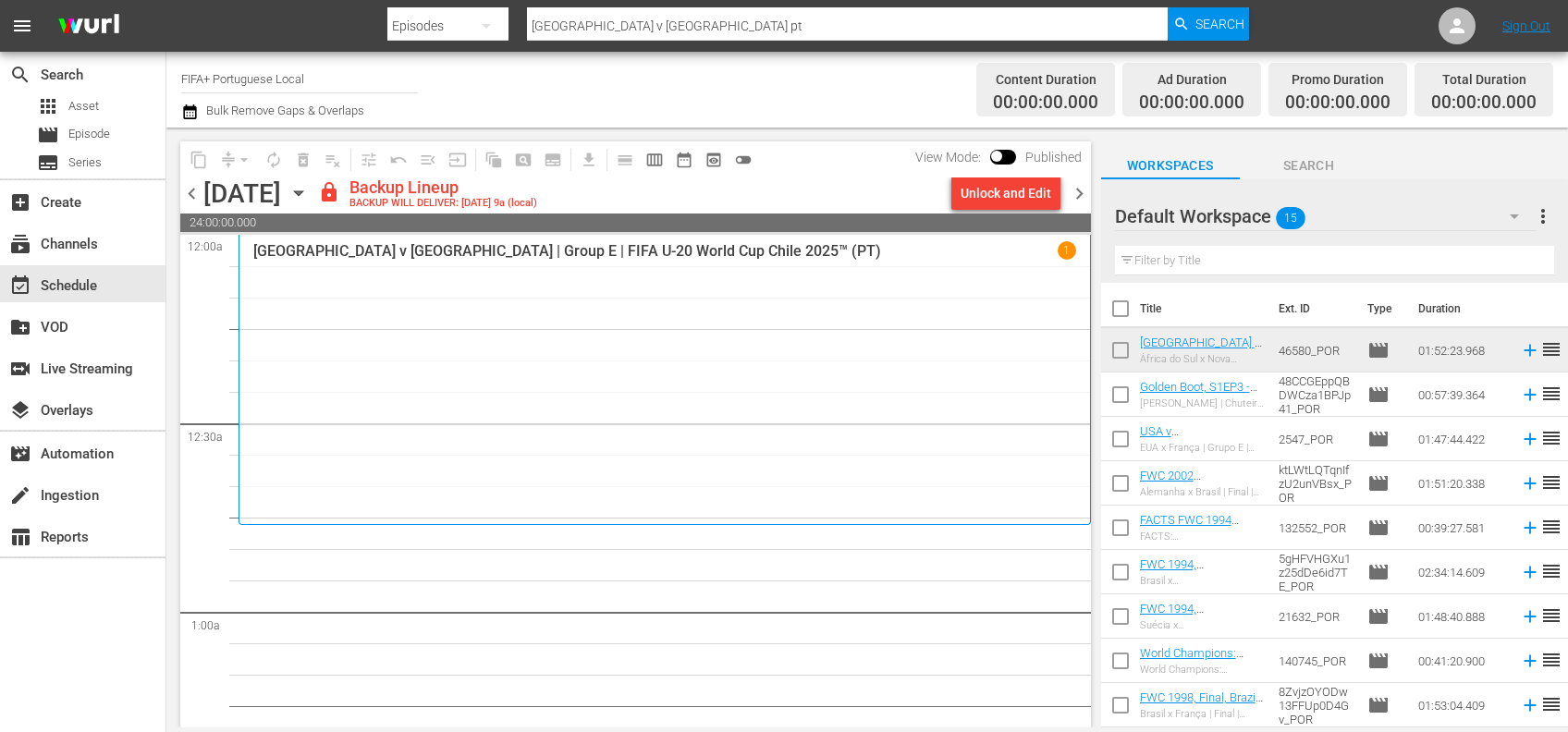
checkbox input "true"
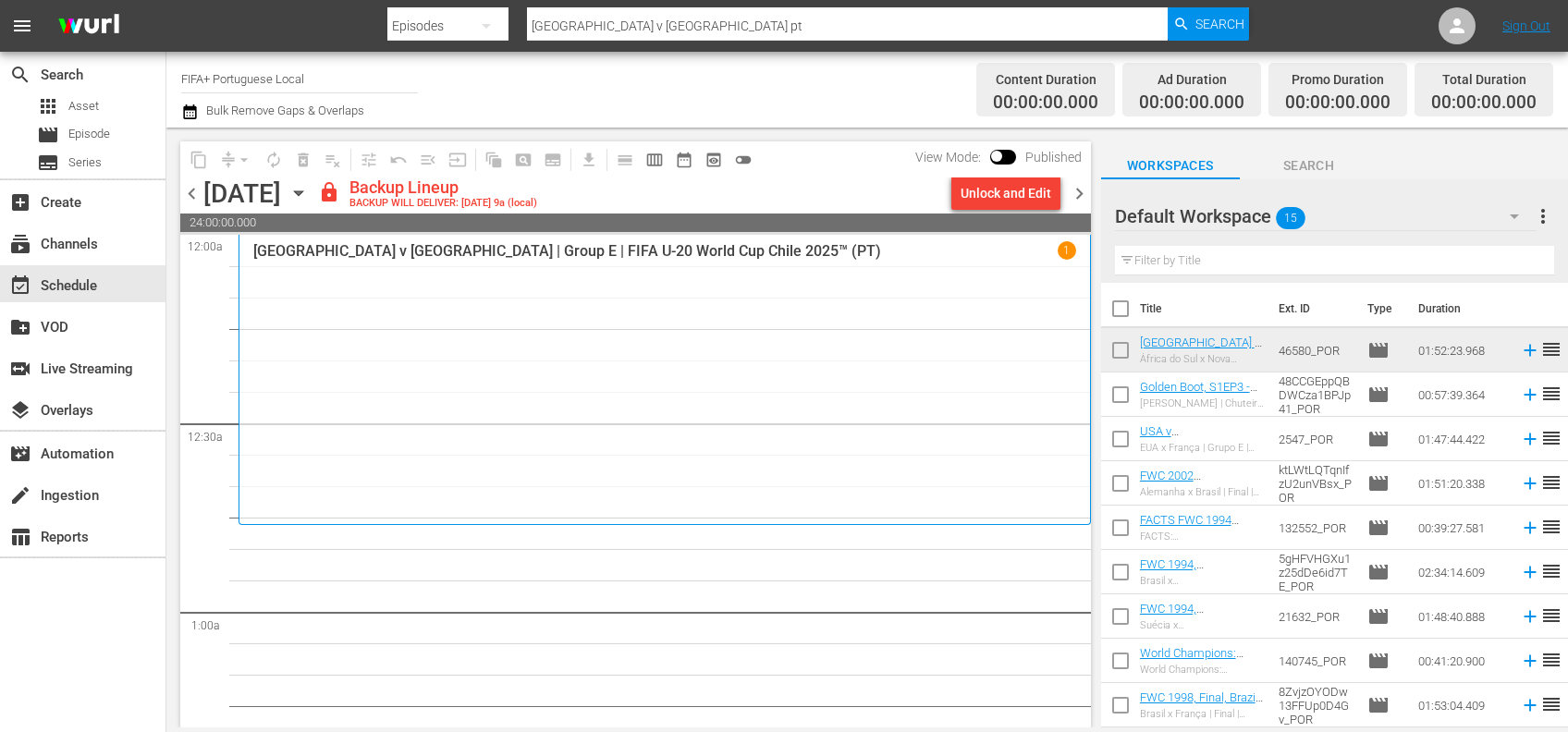
checkbox input "true"
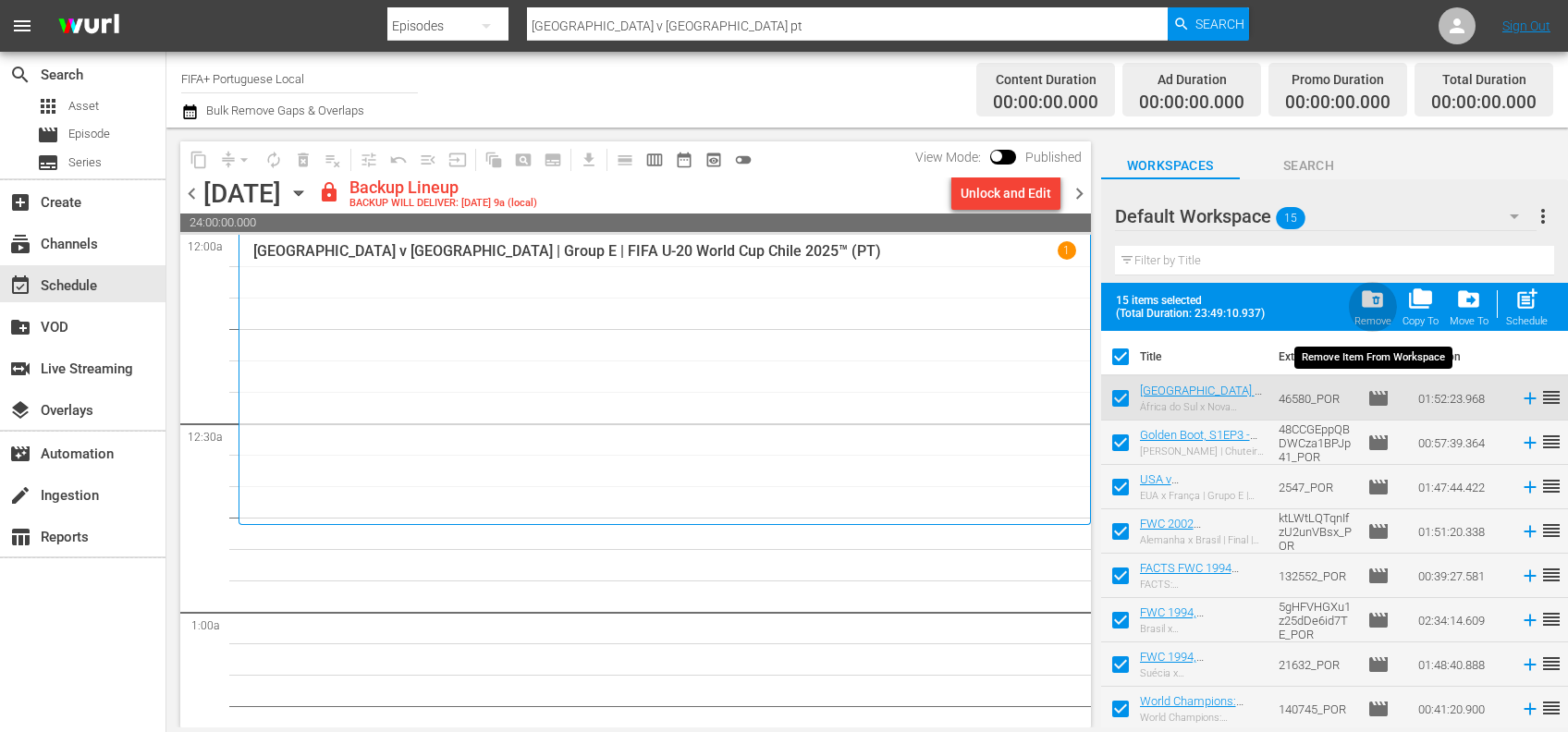
click at [1365, 305] on span "folder_delete" at bounding box center [1372, 299] width 25 height 25
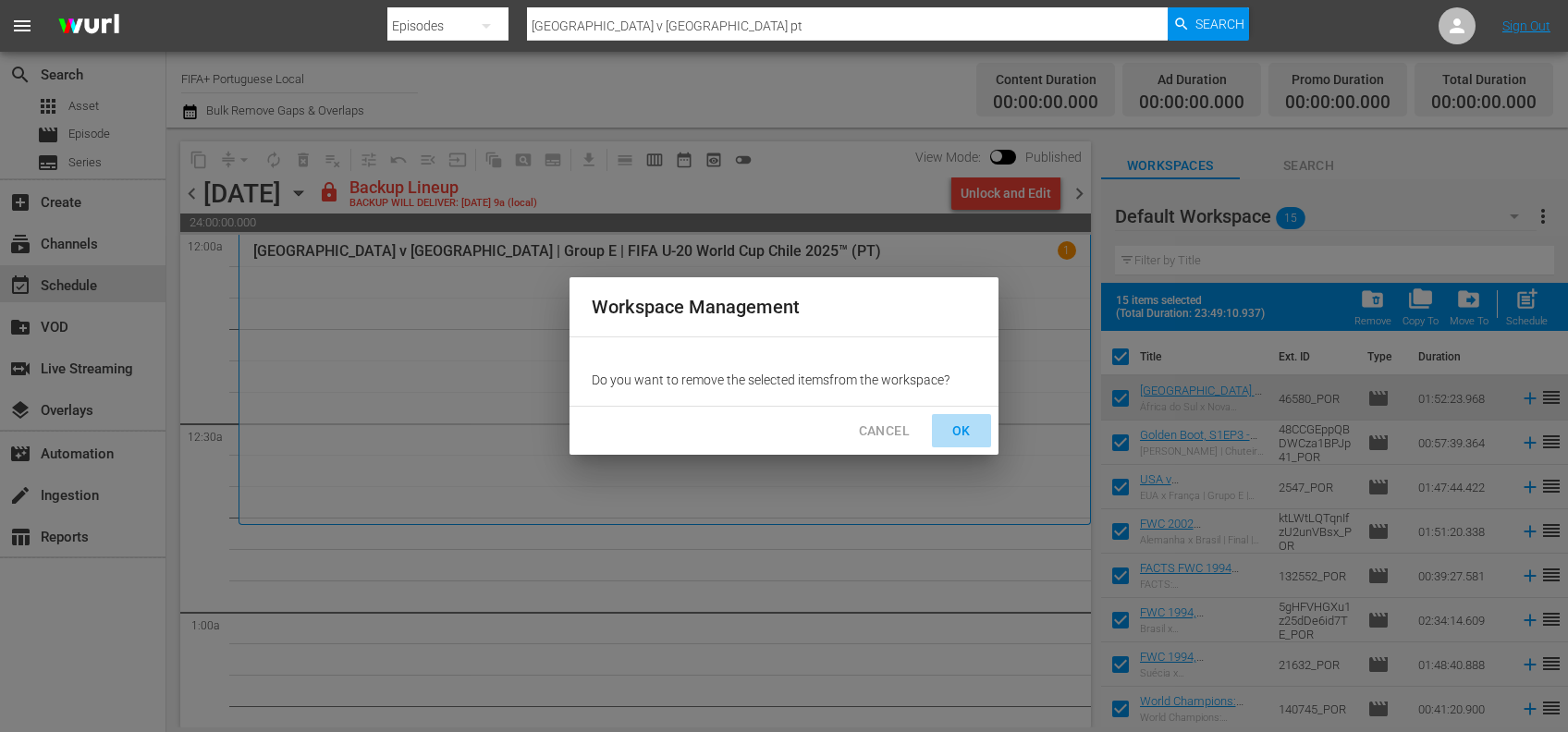
click at [957, 430] on span "OK" at bounding box center [960, 431] width 30 height 23
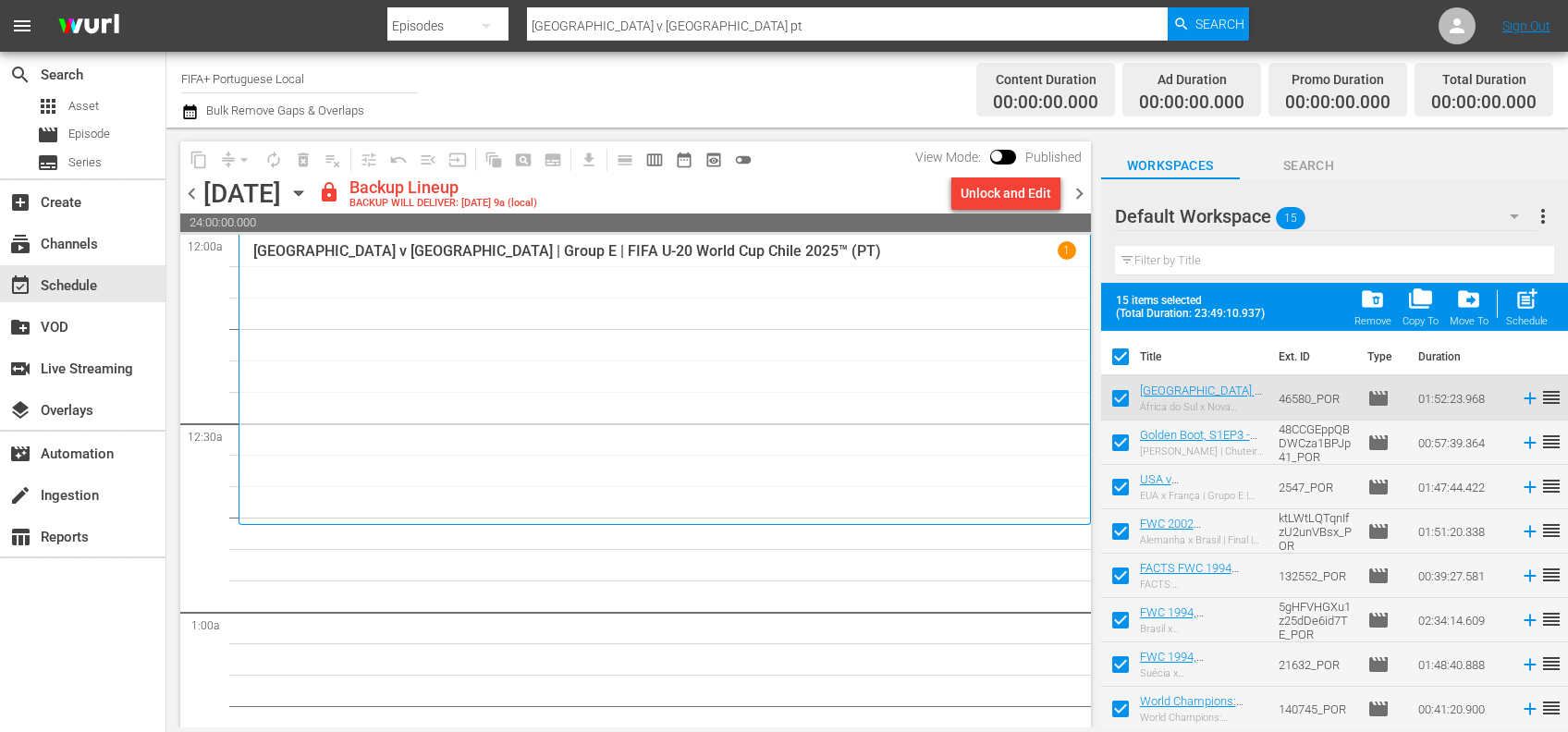
checkbox input "false"
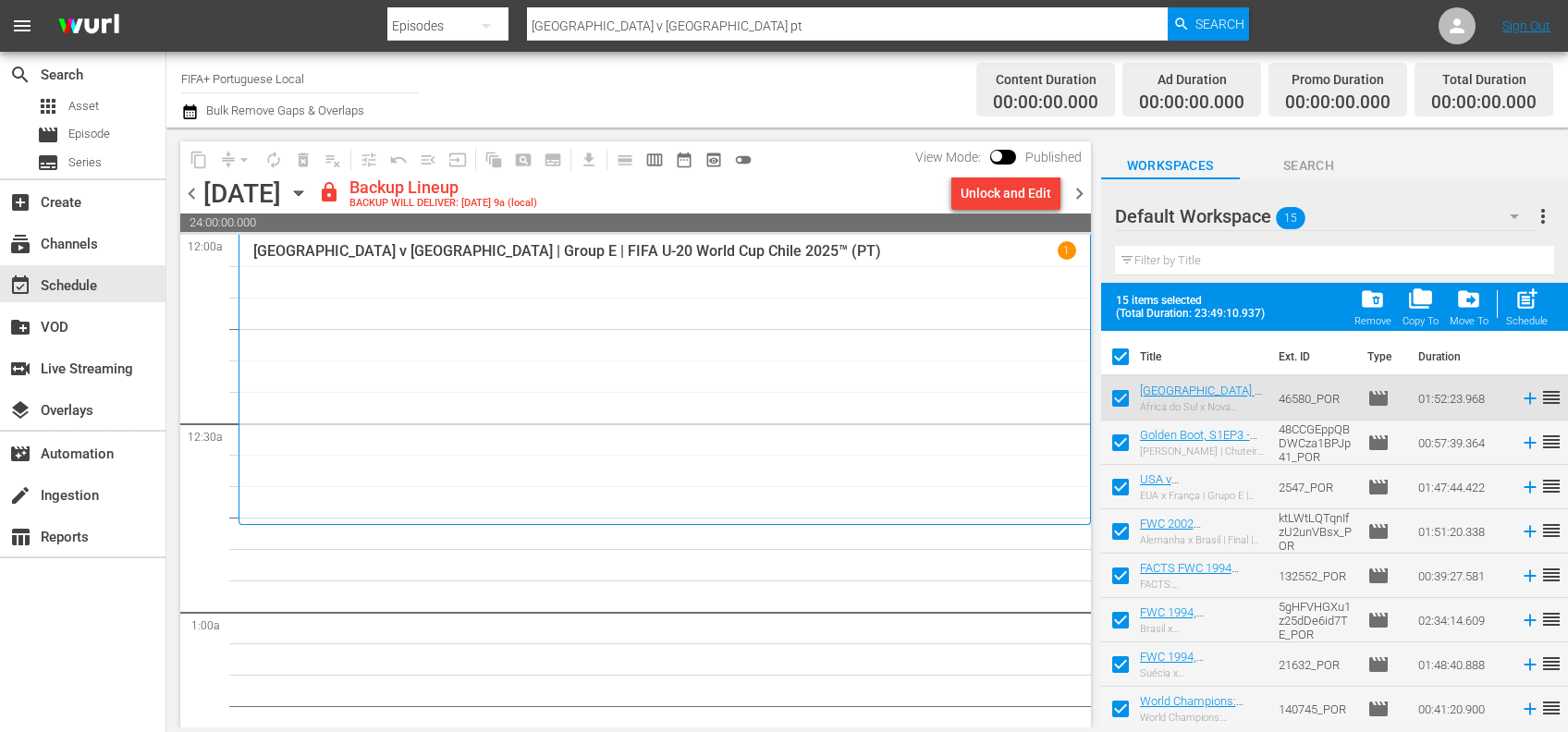
checkbox input "false"
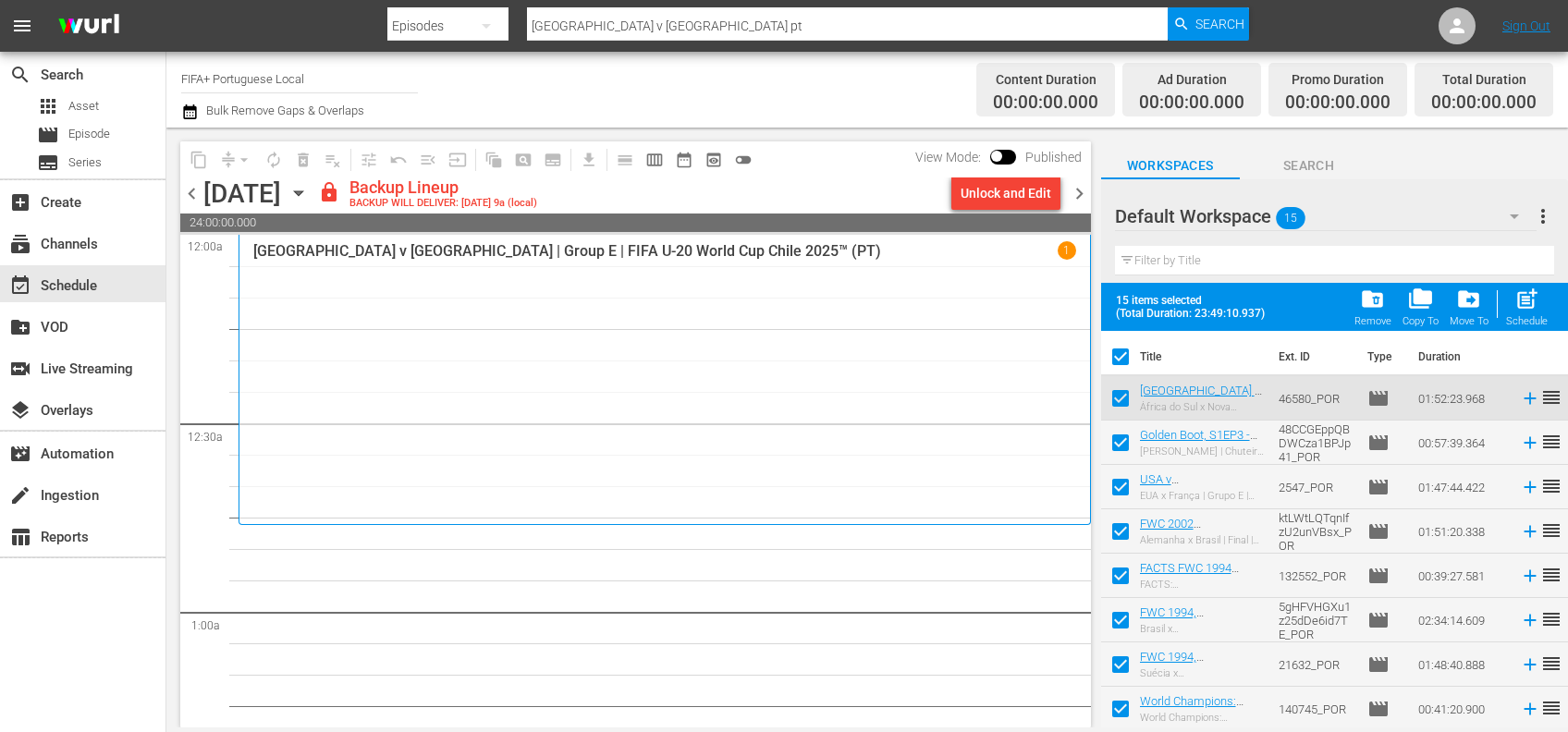
checkbox input "false"
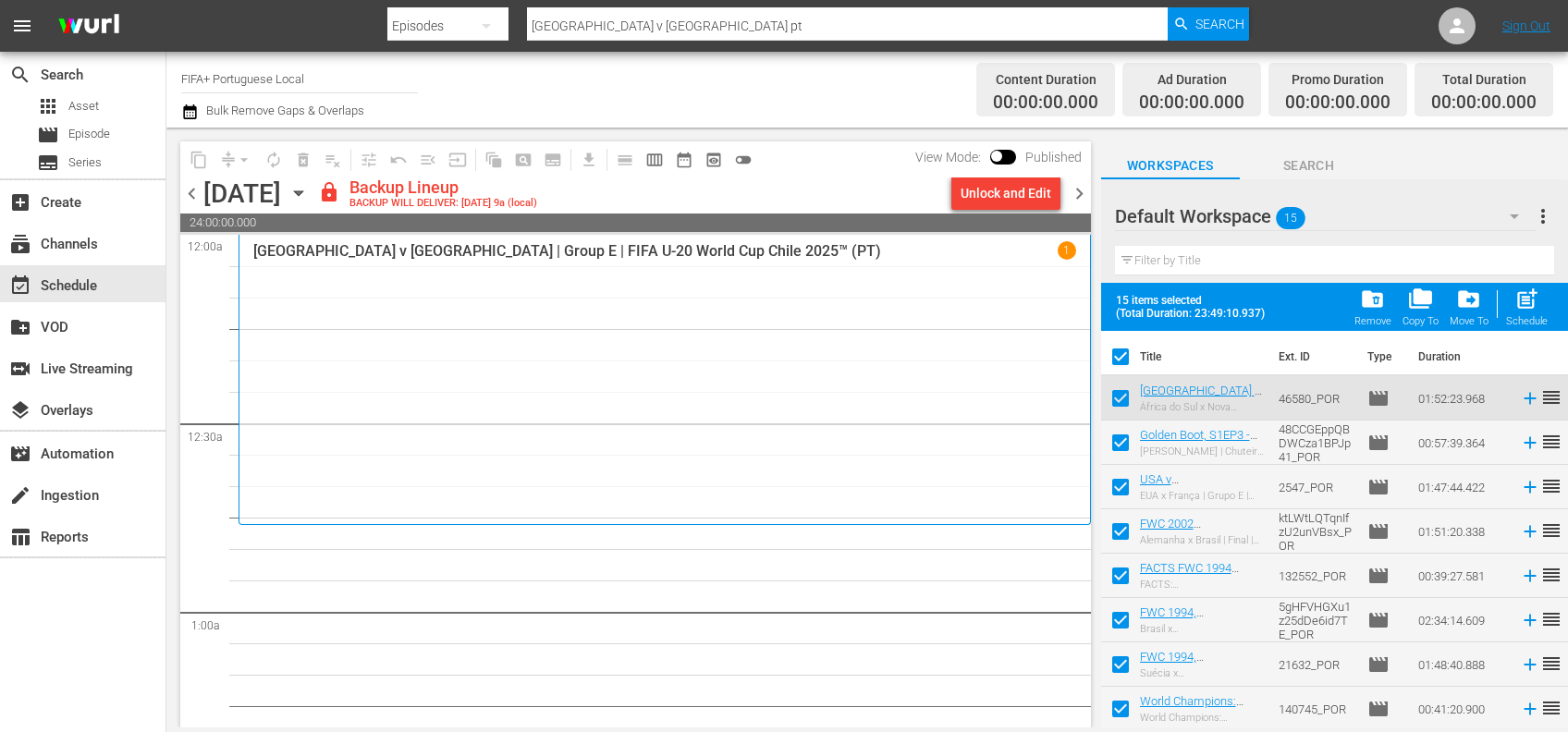
checkbox input "false"
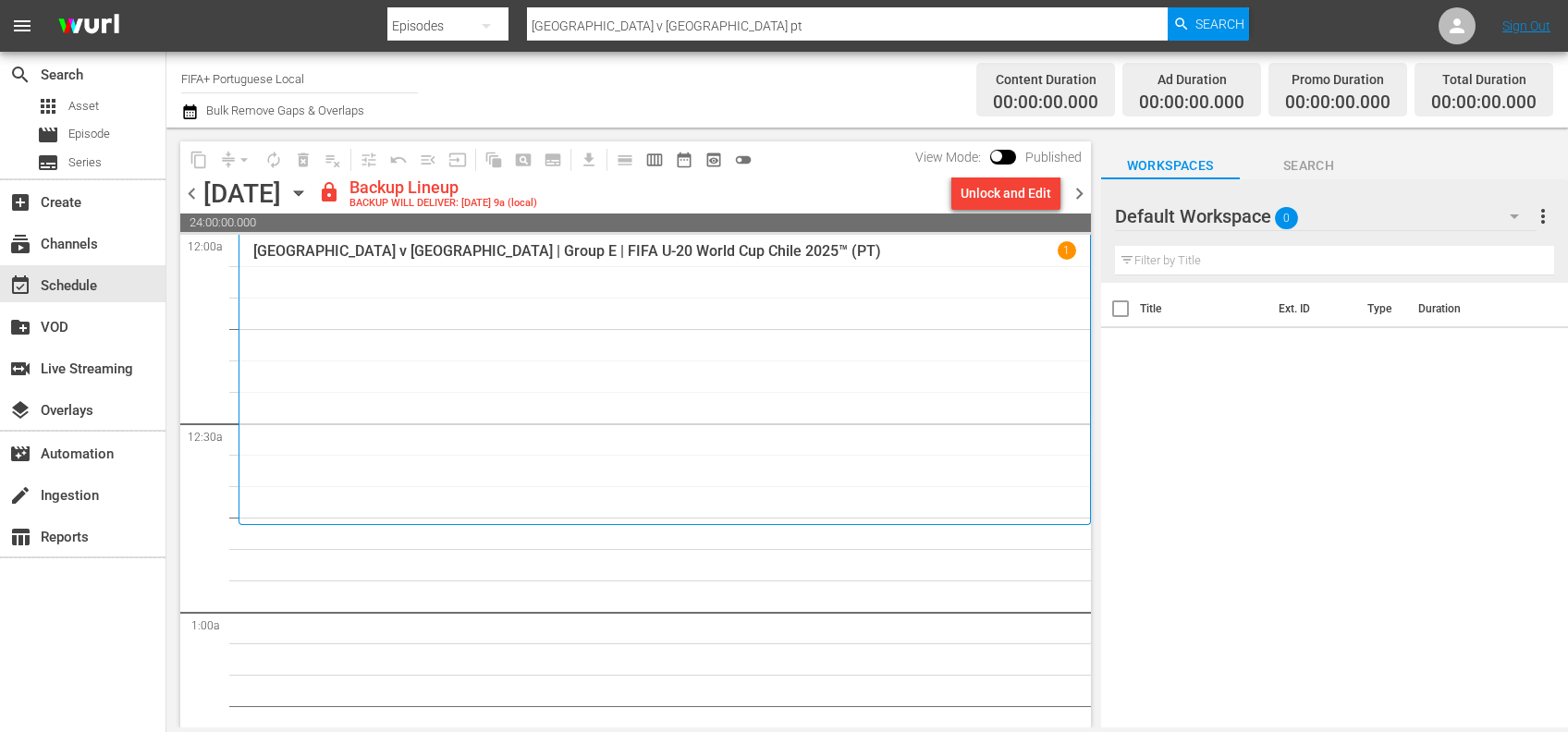
click at [191, 193] on span "chevron_left" at bounding box center [191, 193] width 23 height 23
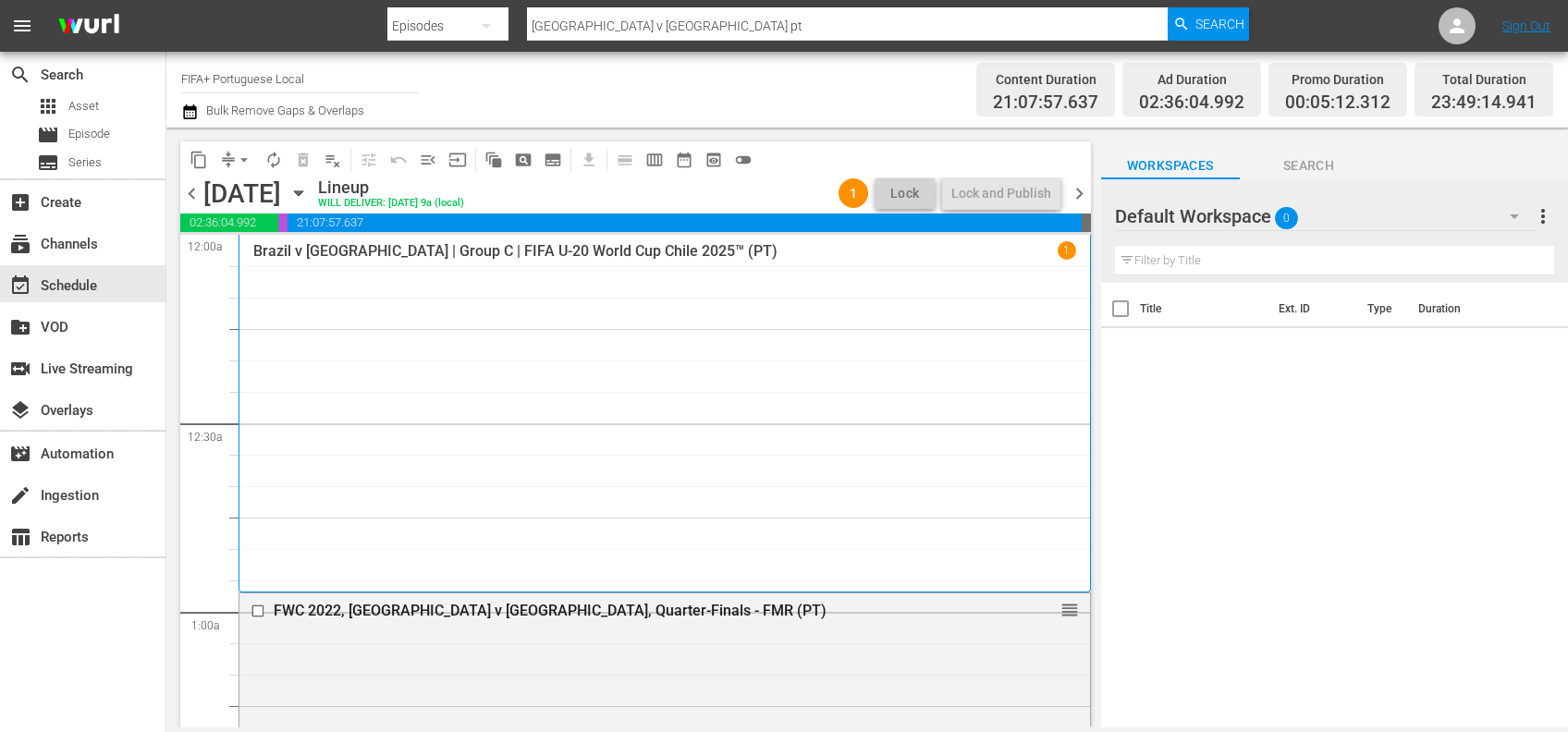
click at [1083, 191] on span "chevron_right" at bounding box center [1079, 193] width 23 height 23
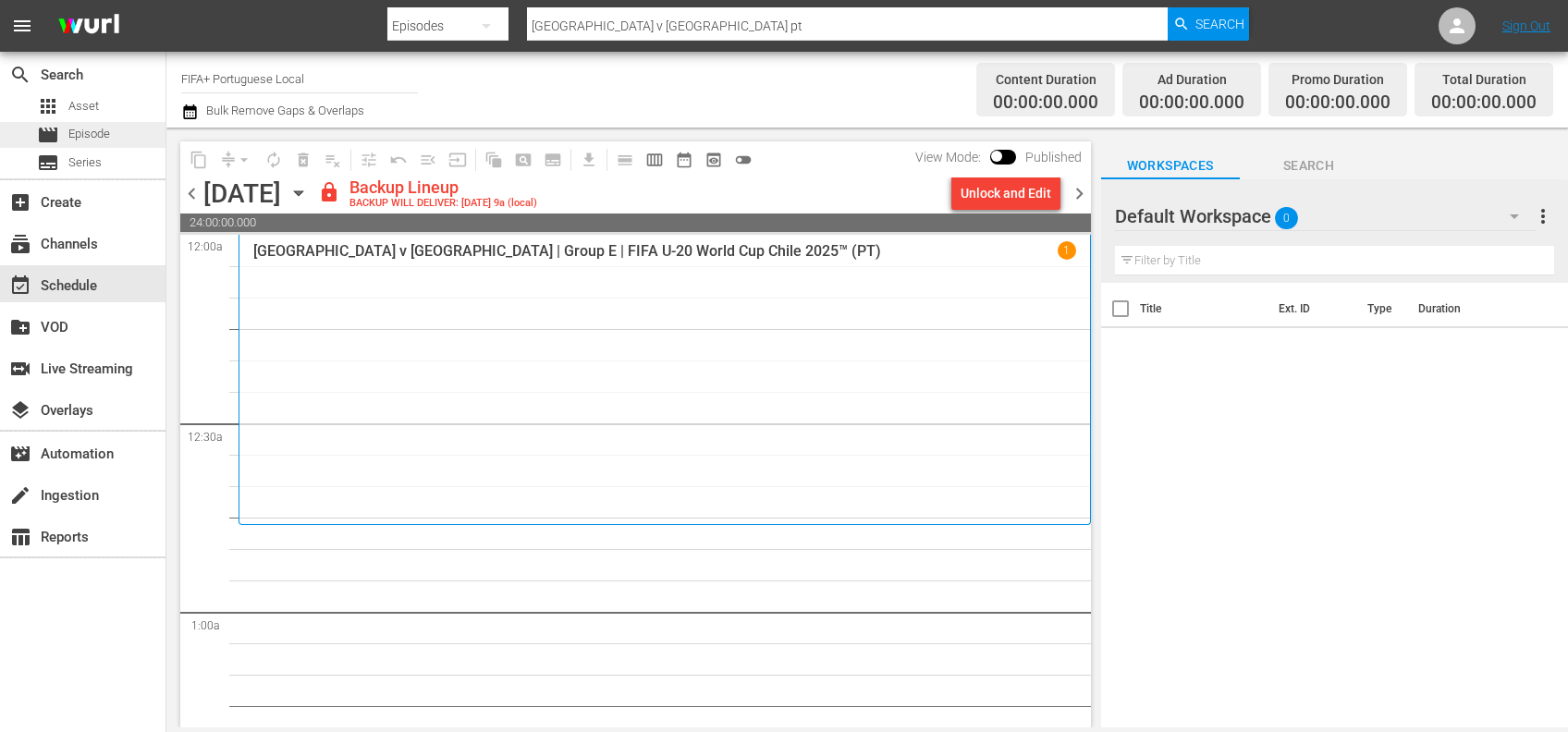
click at [110, 141] on span "Episode" at bounding box center [88, 134] width 41 height 18
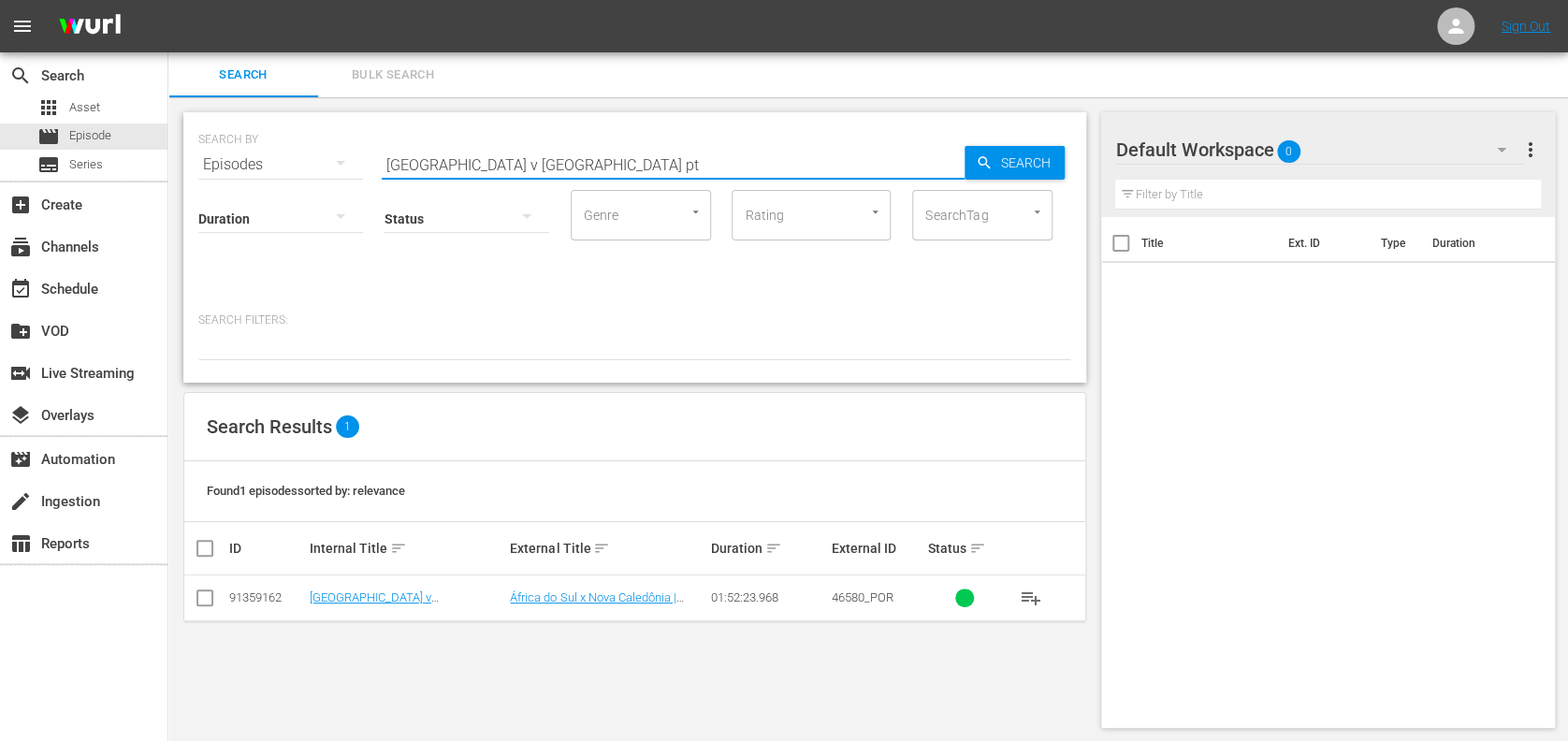
drag, startPoint x: 611, startPoint y: 164, endPoint x: 372, endPoint y: 167, distance: 239.0
click at [370, 167] on div "SEARCH BY Search By Episodes Search ID, Title, Description, Keywords, or Catego…" at bounding box center [635, 153] width 873 height 67
paste input "FWC 1982 Argentina v Brazil, Group"
type input "FWC 1982 Argentina v Brazil, Group pt"
click at [208, 598] on input "checkbox" at bounding box center [204, 602] width 22 height 22
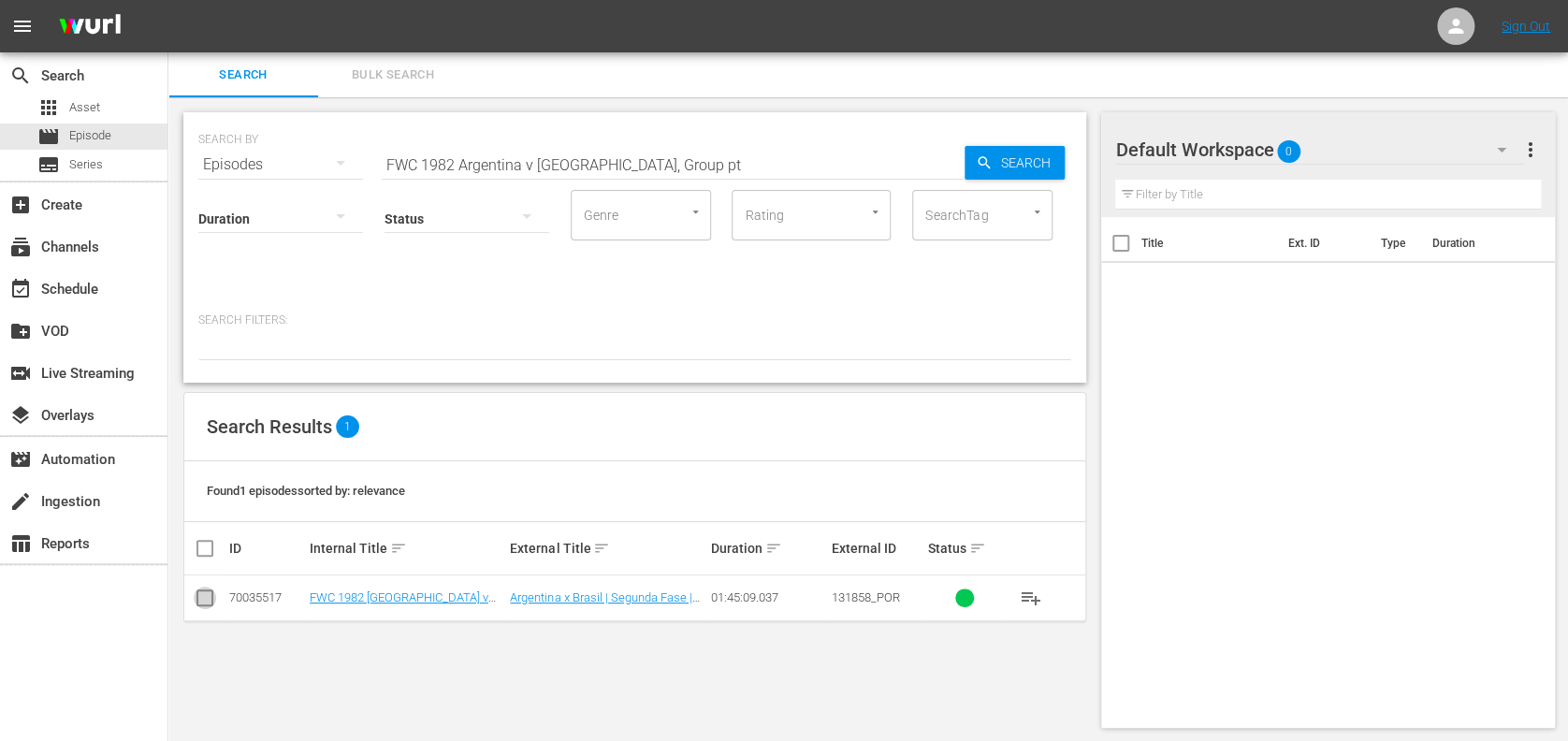
checkbox input "true"
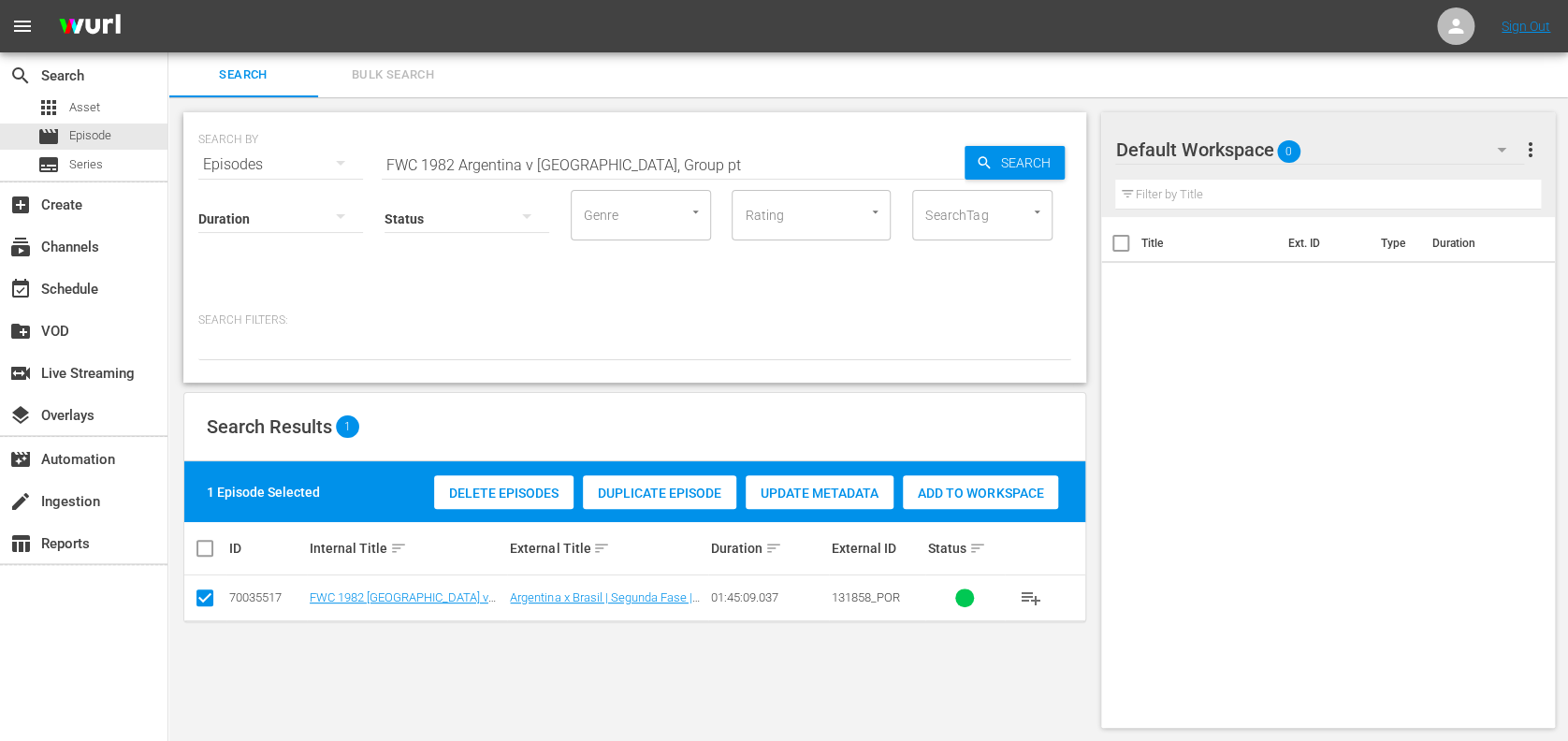
click at [969, 491] on span "Add to Workspace" at bounding box center [981, 493] width 156 height 15
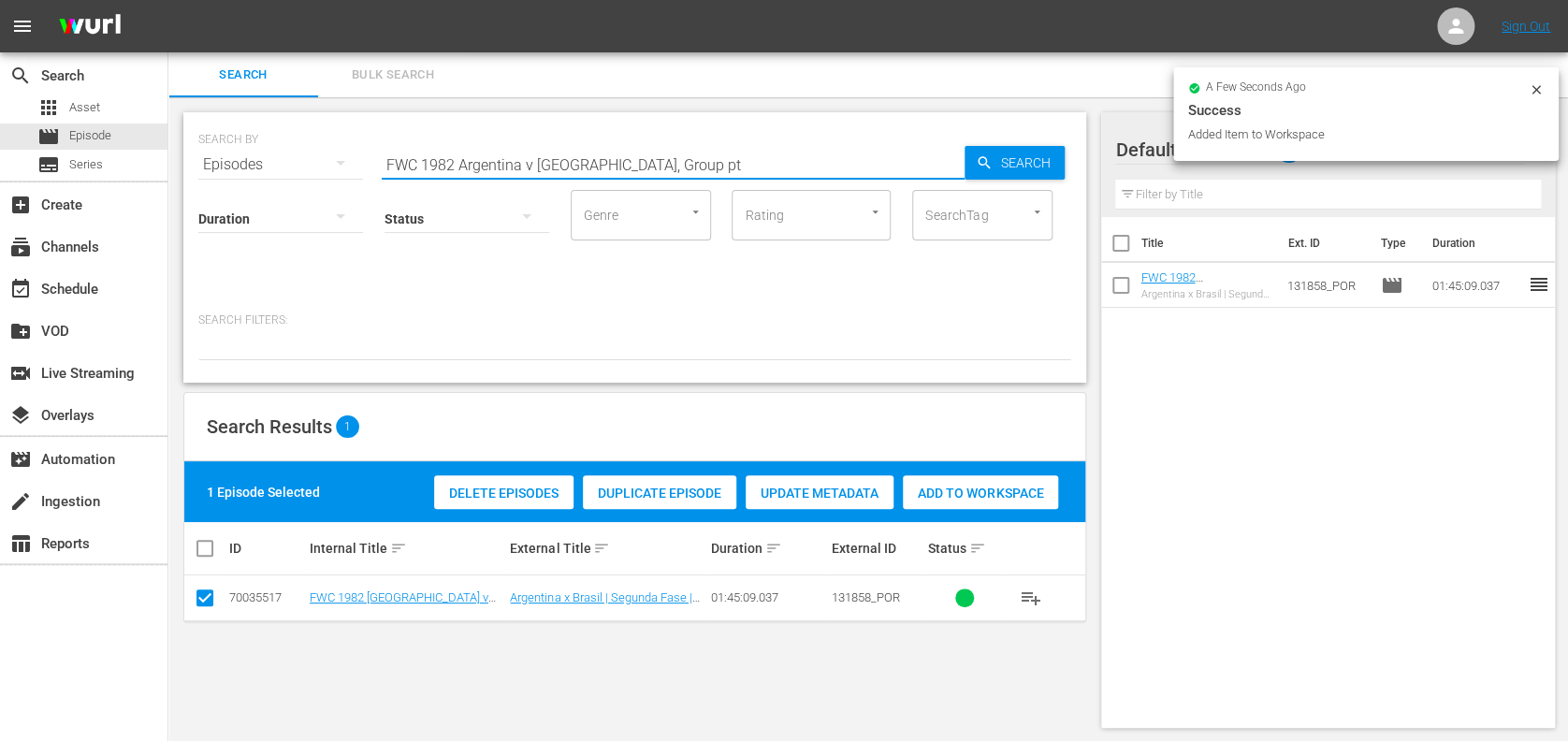
drag, startPoint x: 481, startPoint y: 164, endPoint x: 255, endPoint y: 166, distance: 226.0
click at [247, 165] on div "SEARCH BY Search By Episodes Search ID, Title, Description, Keywords, or Catego…" at bounding box center [635, 153] width 873 height 67
paste input ", Italy vs Germany FR, Final (PT)"
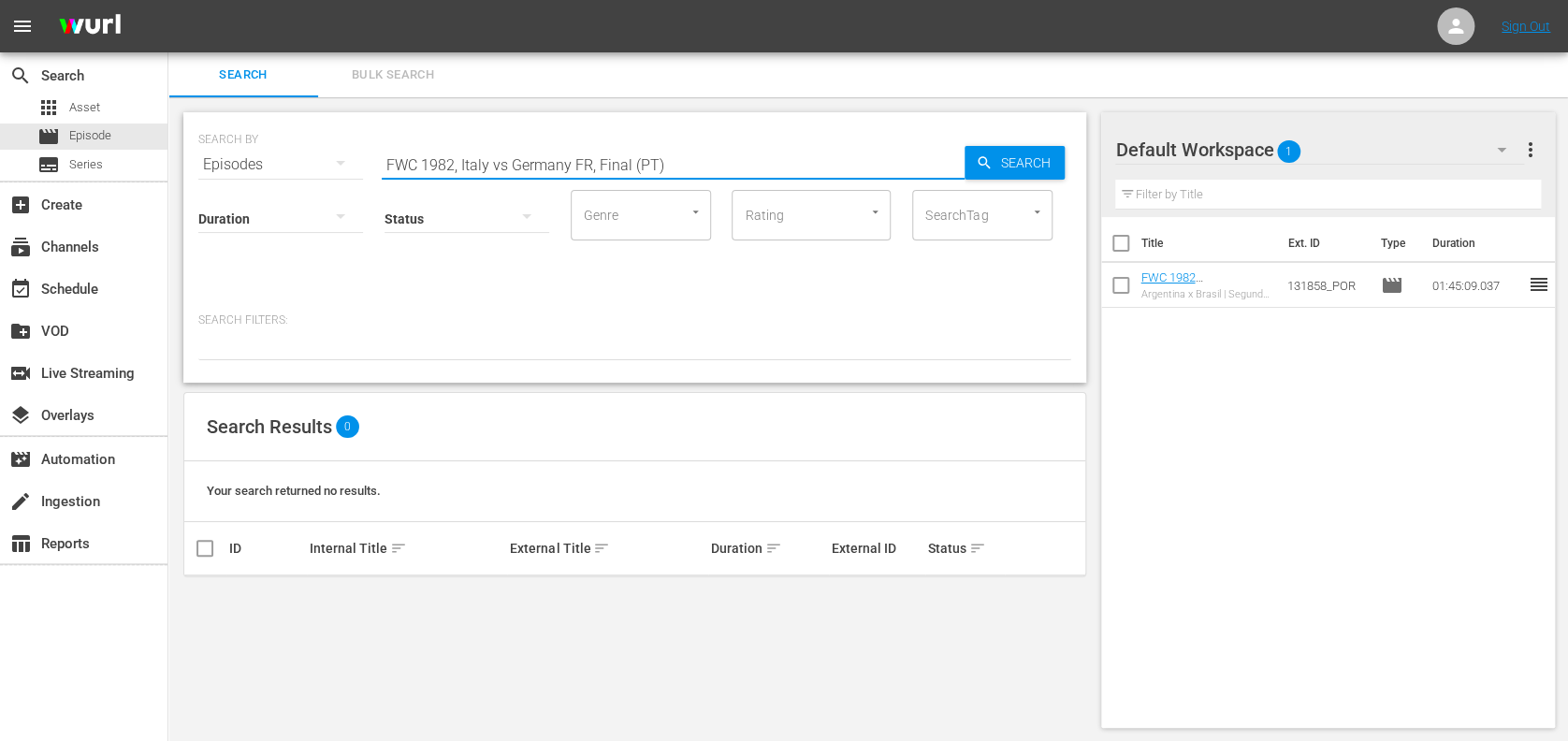
click at [506, 165] on input "FWC 1982, Italy vs Germany FR, Final (PT)" at bounding box center [673, 165] width 583 height 45
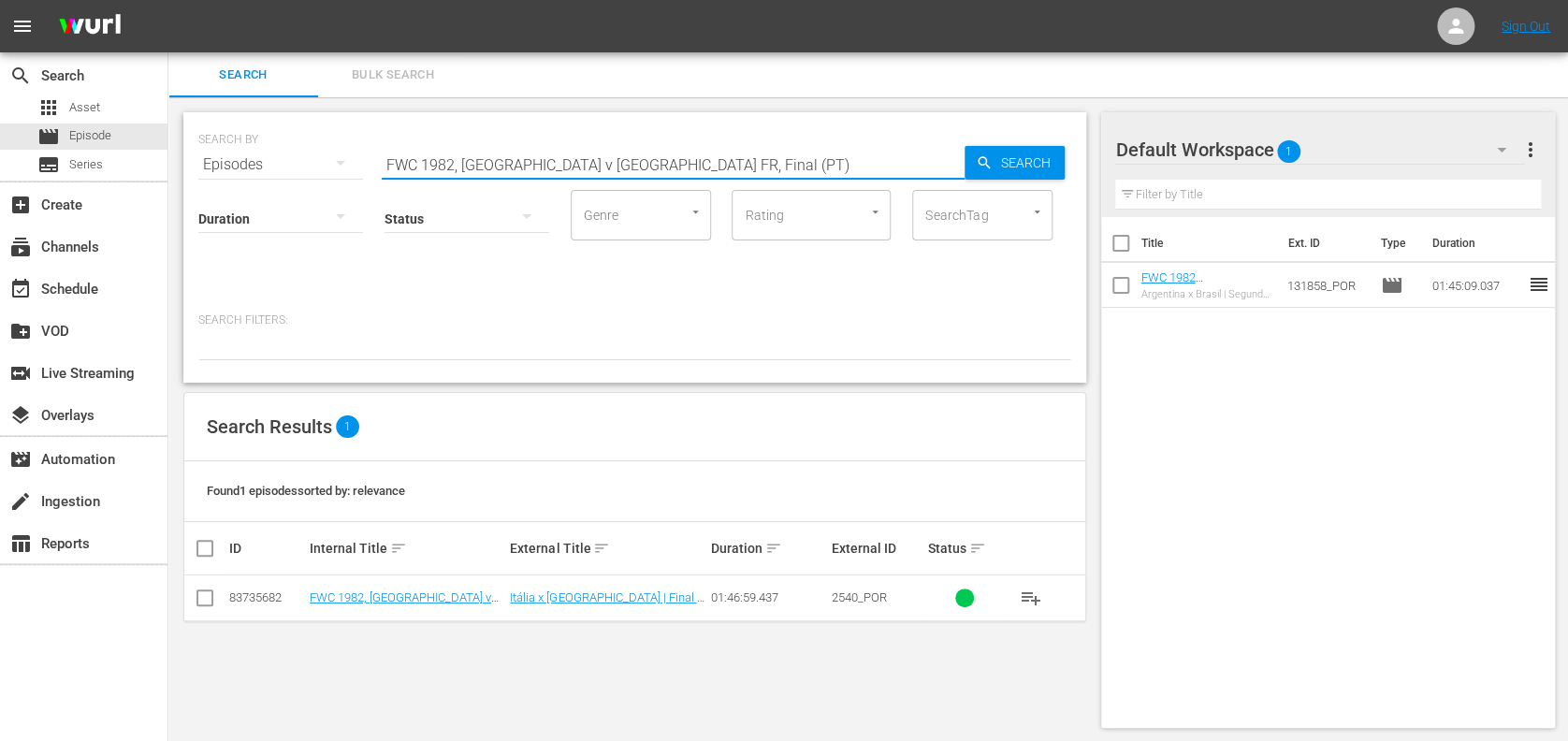
type input "FWC 1982, Italy v Germany FR, Final (PT)"
drag, startPoint x: 205, startPoint y: 599, endPoint x: 241, endPoint y: 599, distance: 36.0
click at [211, 599] on input "checkbox" at bounding box center [204, 602] width 22 height 22
checkbox input "true"
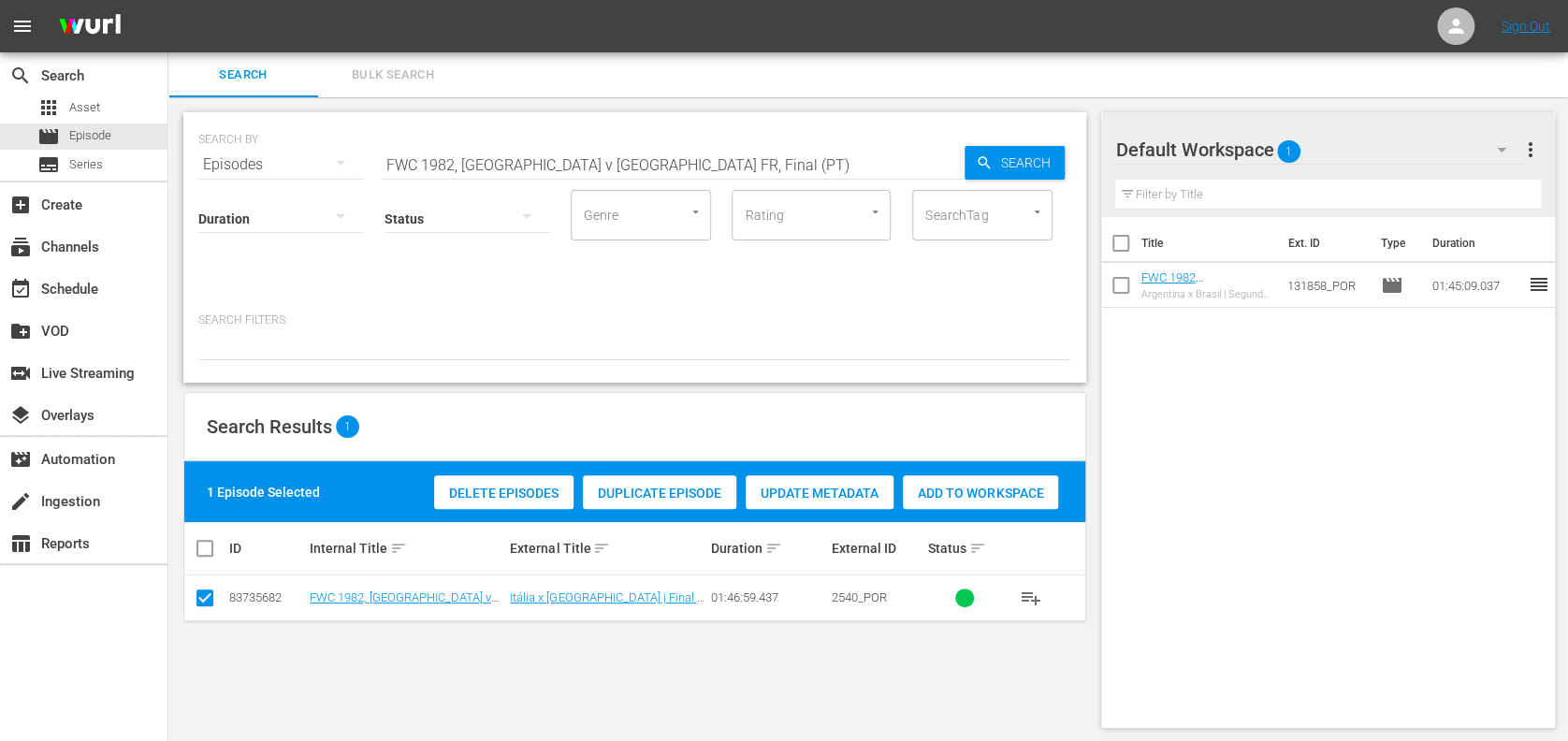
click at [980, 489] on span "Add to Workspace" at bounding box center [981, 493] width 156 height 15
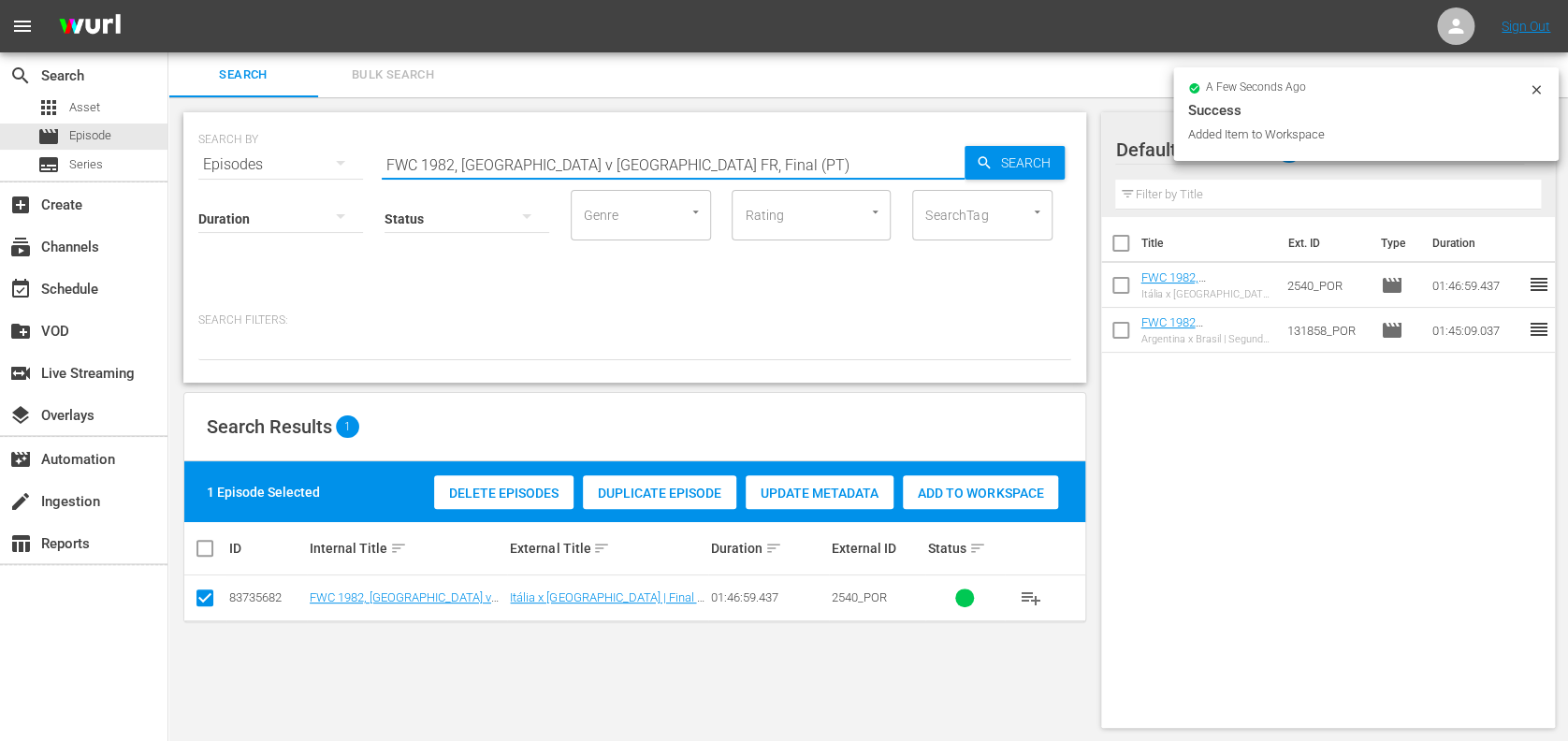
drag, startPoint x: 638, startPoint y: 166, endPoint x: 226, endPoint y: 183, distance: 412.4
click at [226, 183] on div "SEARCH BY Search By Episodes Search ID, Title, Description, Keywords, or Catego…" at bounding box center [635, 247] width 903 height 271
paste input "World Champions: Italy 1982"
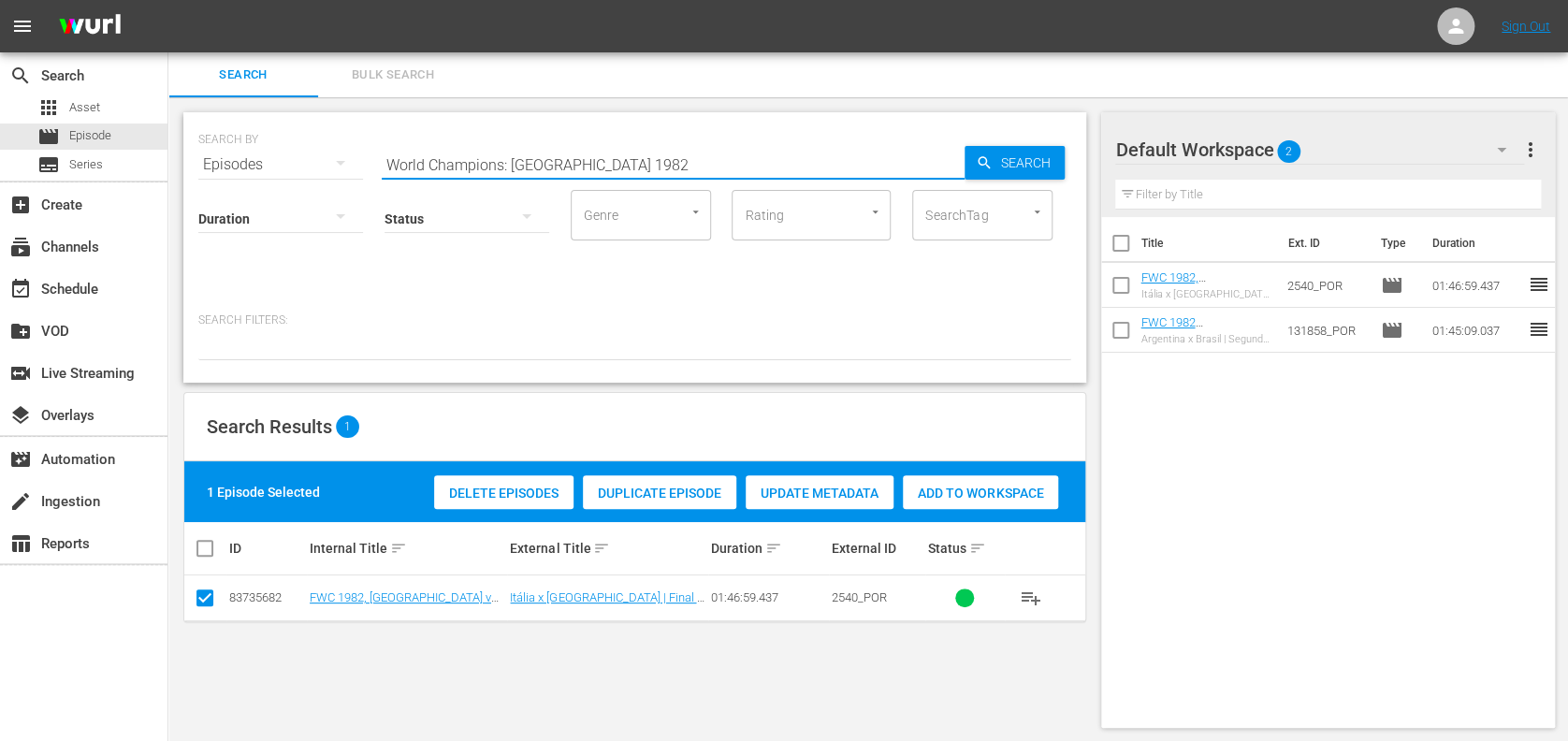
click at [711, 166] on input "World Champions: Italy 1982" at bounding box center [673, 165] width 583 height 45
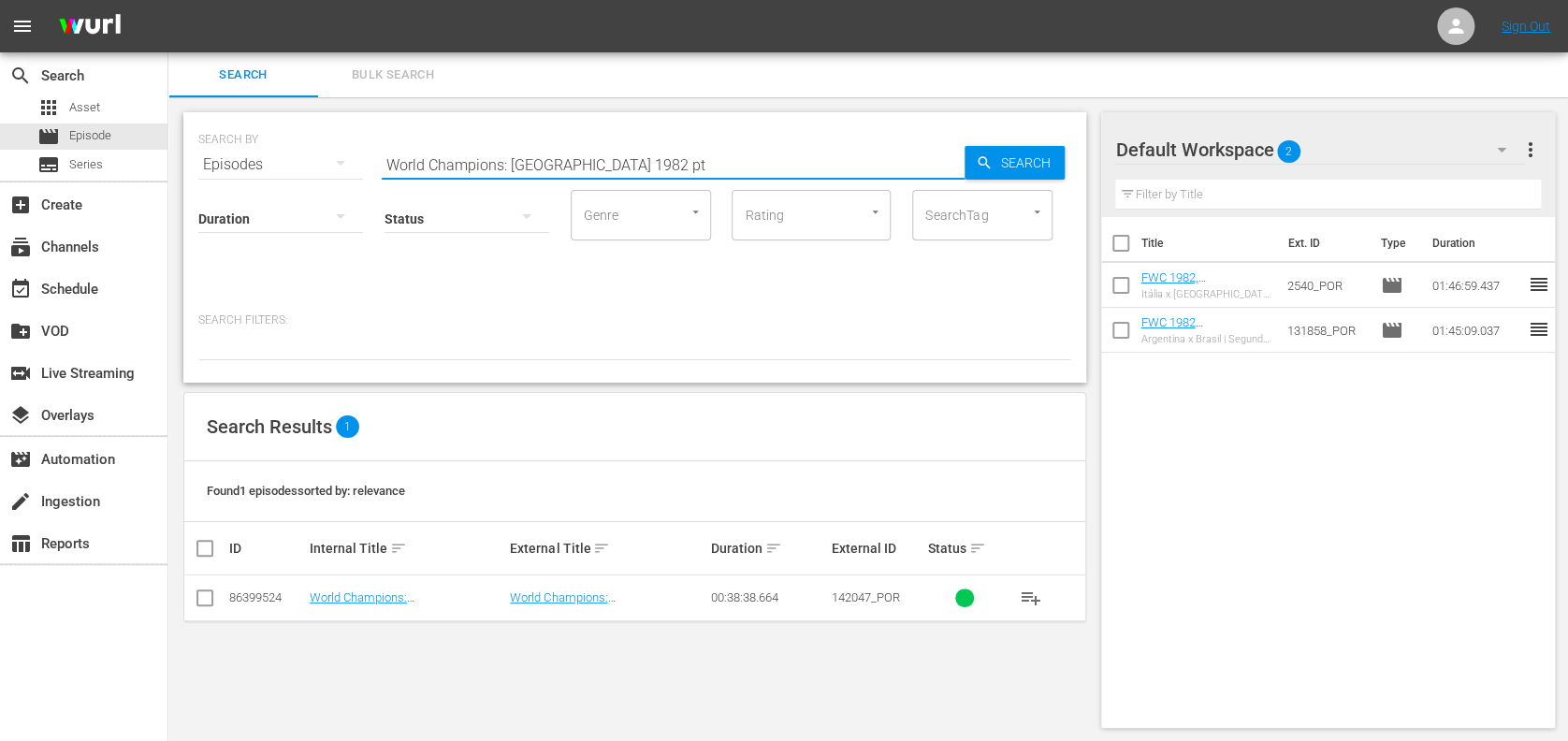
type input "World Champions: Italy 1982 pt"
drag, startPoint x: 205, startPoint y: 596, endPoint x: 302, endPoint y: 597, distance: 97.0
click at [205, 598] on input "checkbox" at bounding box center [204, 602] width 22 height 22
checkbox input "true"
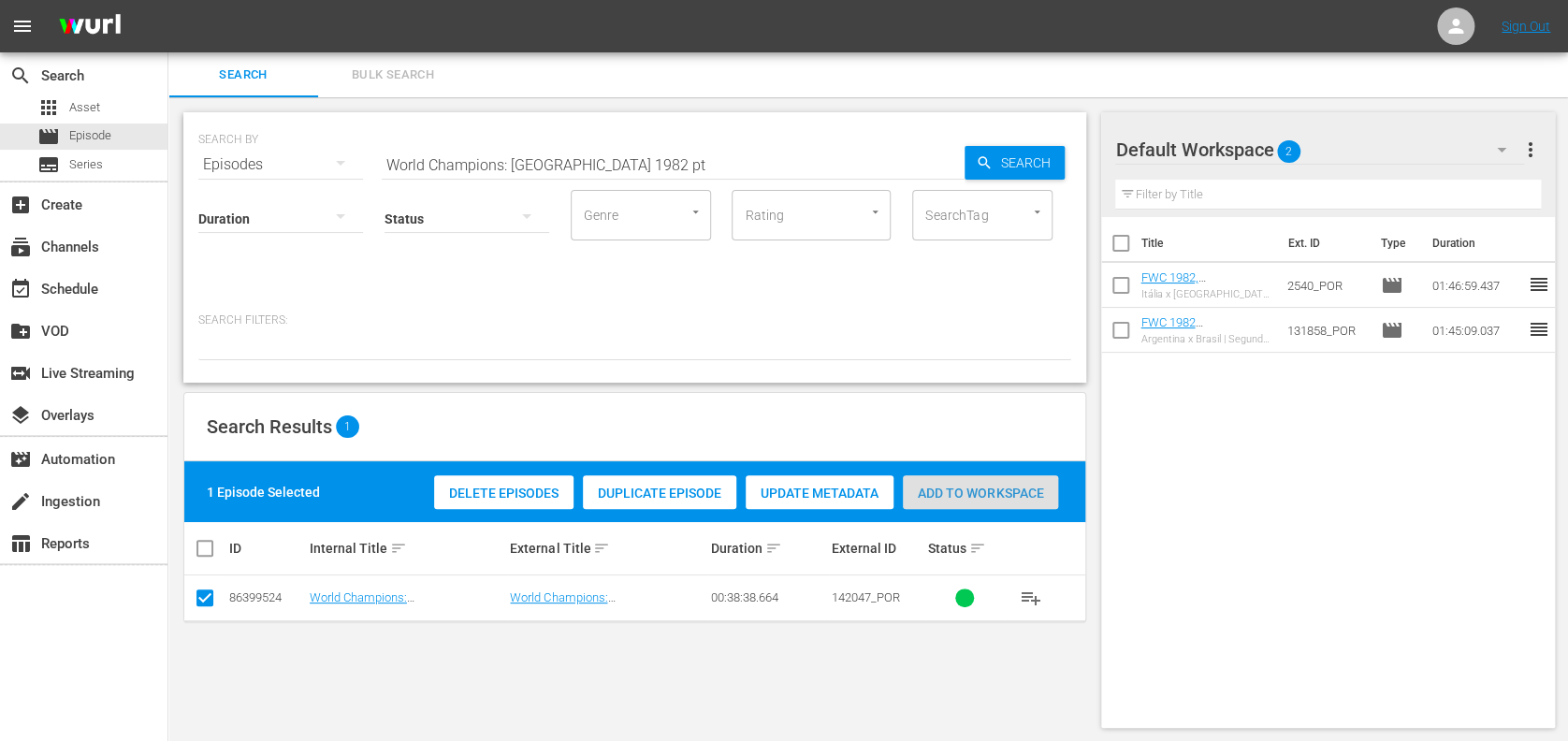
click at [981, 495] on span "Add to Workspace" at bounding box center [981, 493] width 156 height 15
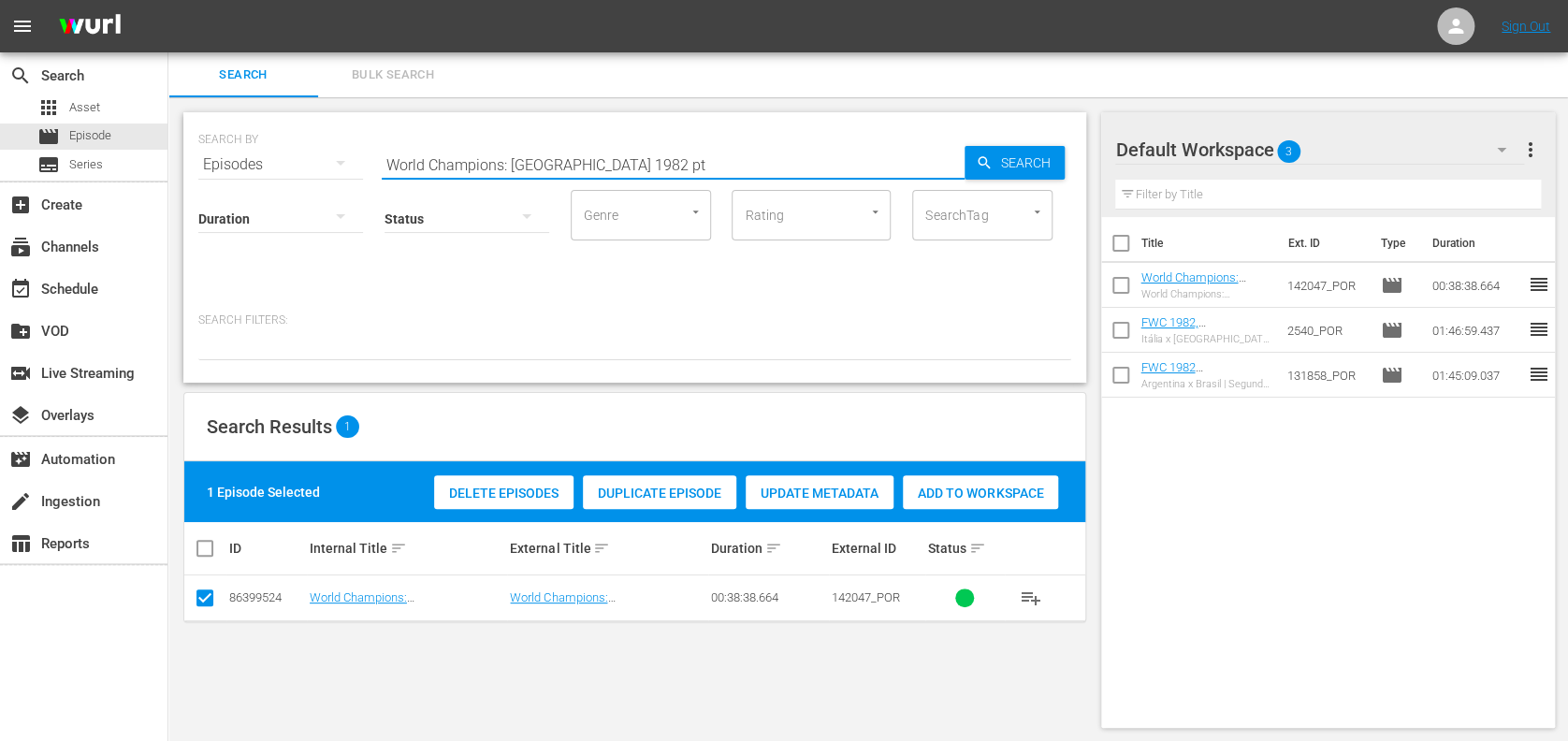
drag, startPoint x: 610, startPoint y: 166, endPoint x: 233, endPoint y: 178, distance: 377.2
click at [233, 178] on div "SEARCH BY Search By Episodes Search ID, Title, Description, Keywords, or Catego…" at bounding box center [635, 247] width 903 height 271
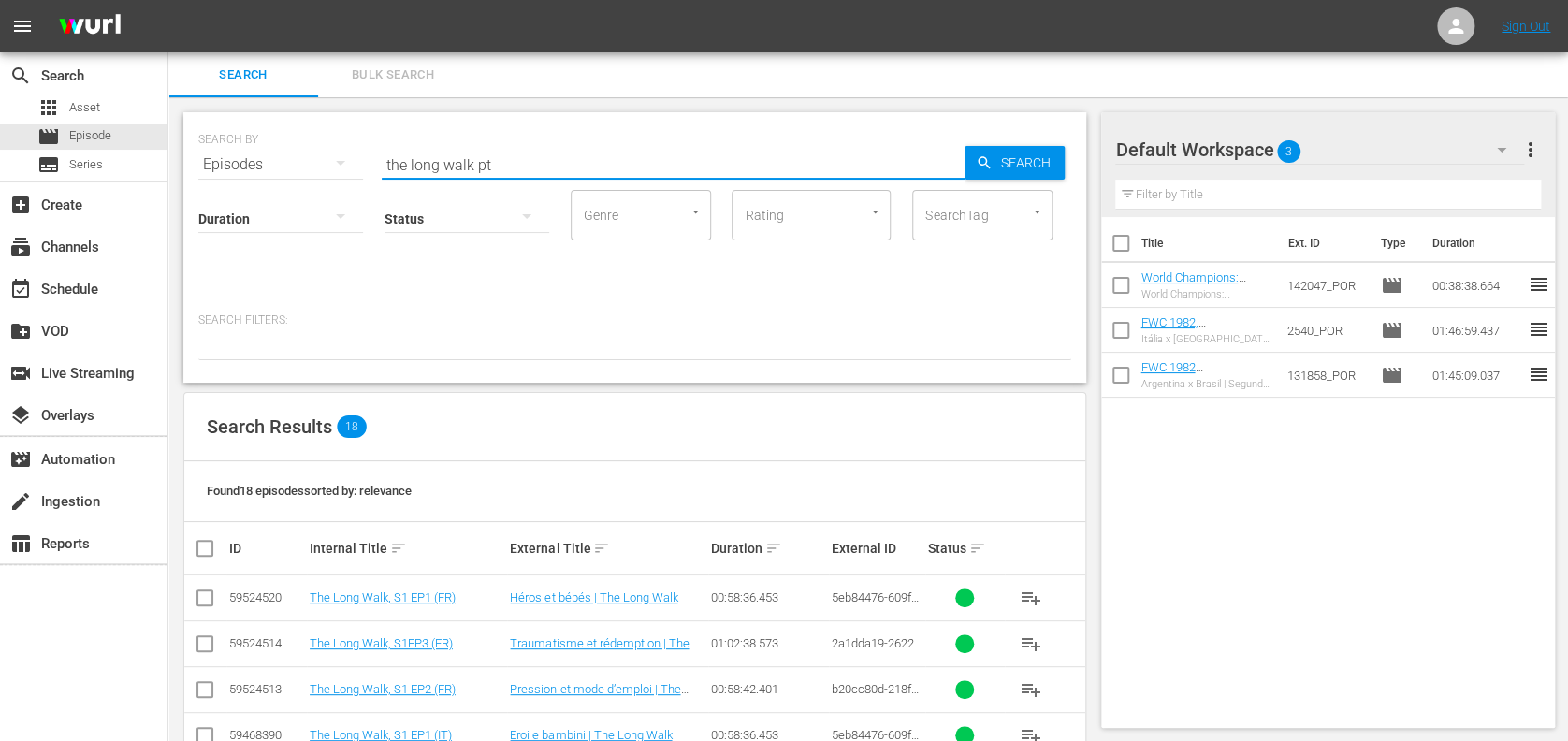
type input "the long walk pt"
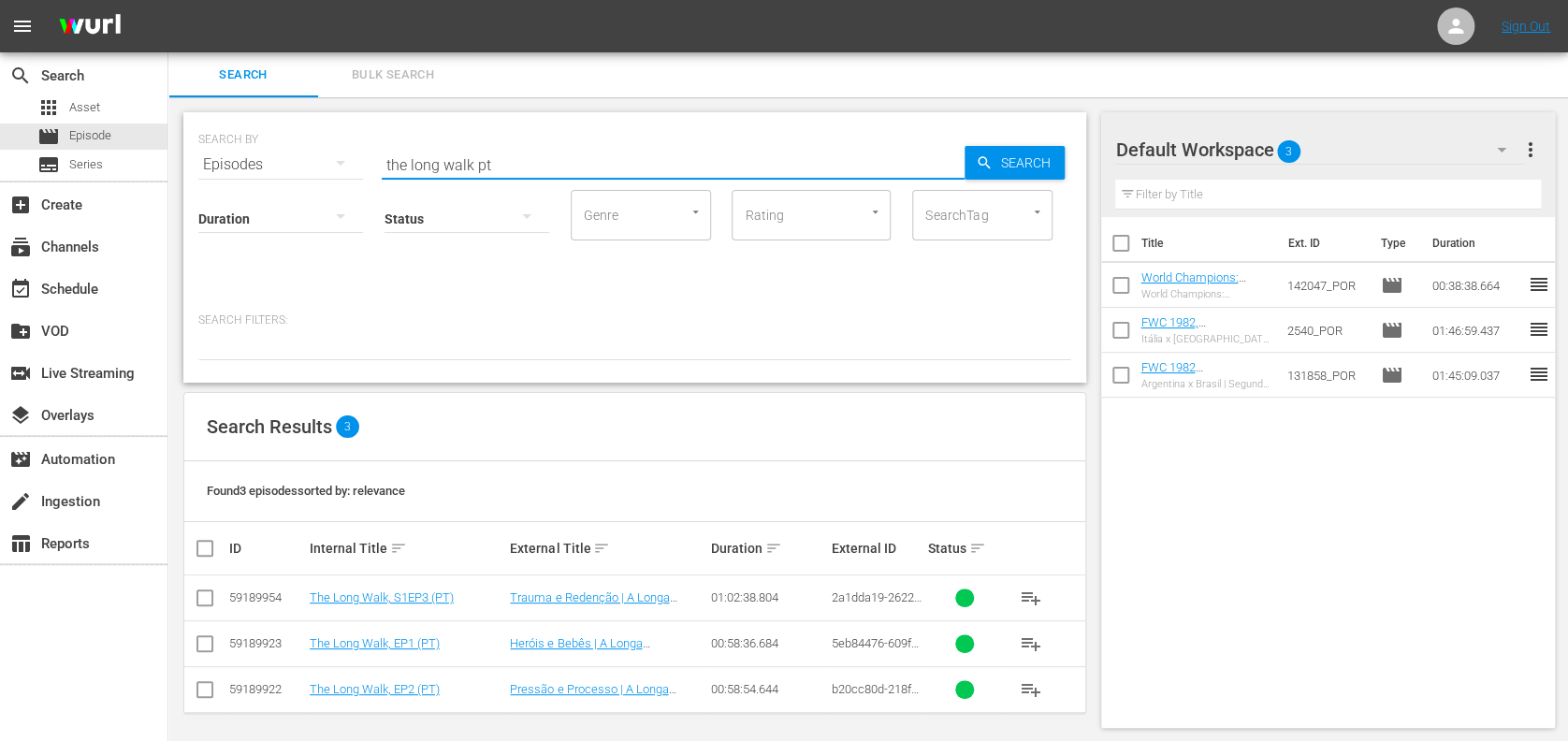
drag, startPoint x: 205, startPoint y: 596, endPoint x: 211, endPoint y: 605, distance: 10.8
click at [205, 598] on input "checkbox" at bounding box center [204, 602] width 22 height 22
checkbox input "true"
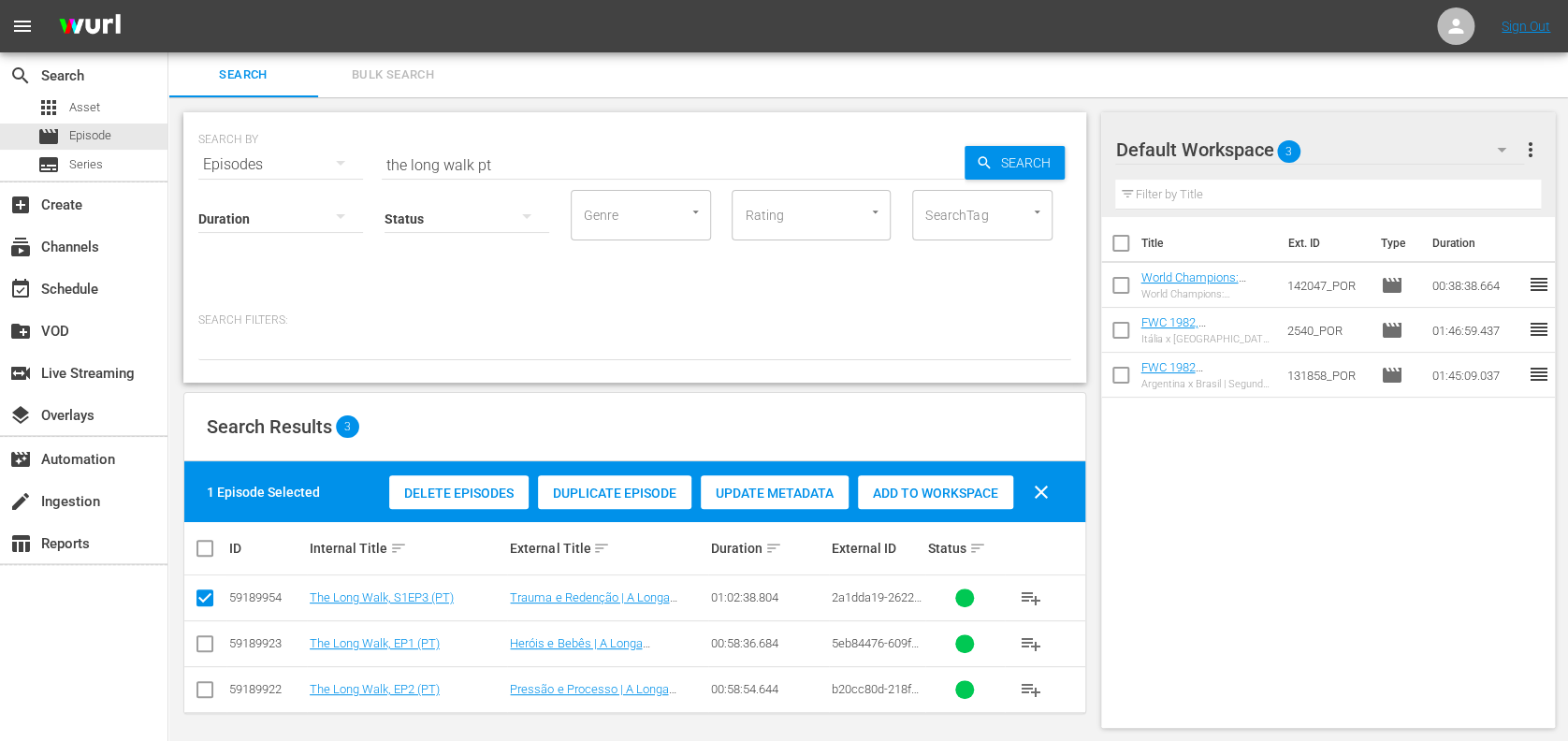
click at [209, 646] on input "checkbox" at bounding box center [204, 648] width 22 height 22
checkbox input "true"
drag, startPoint x: 203, startPoint y: 688, endPoint x: 229, endPoint y: 688, distance: 26.0
click at [209, 688] on input "checkbox" at bounding box center [204, 693] width 22 height 22
checkbox input "true"
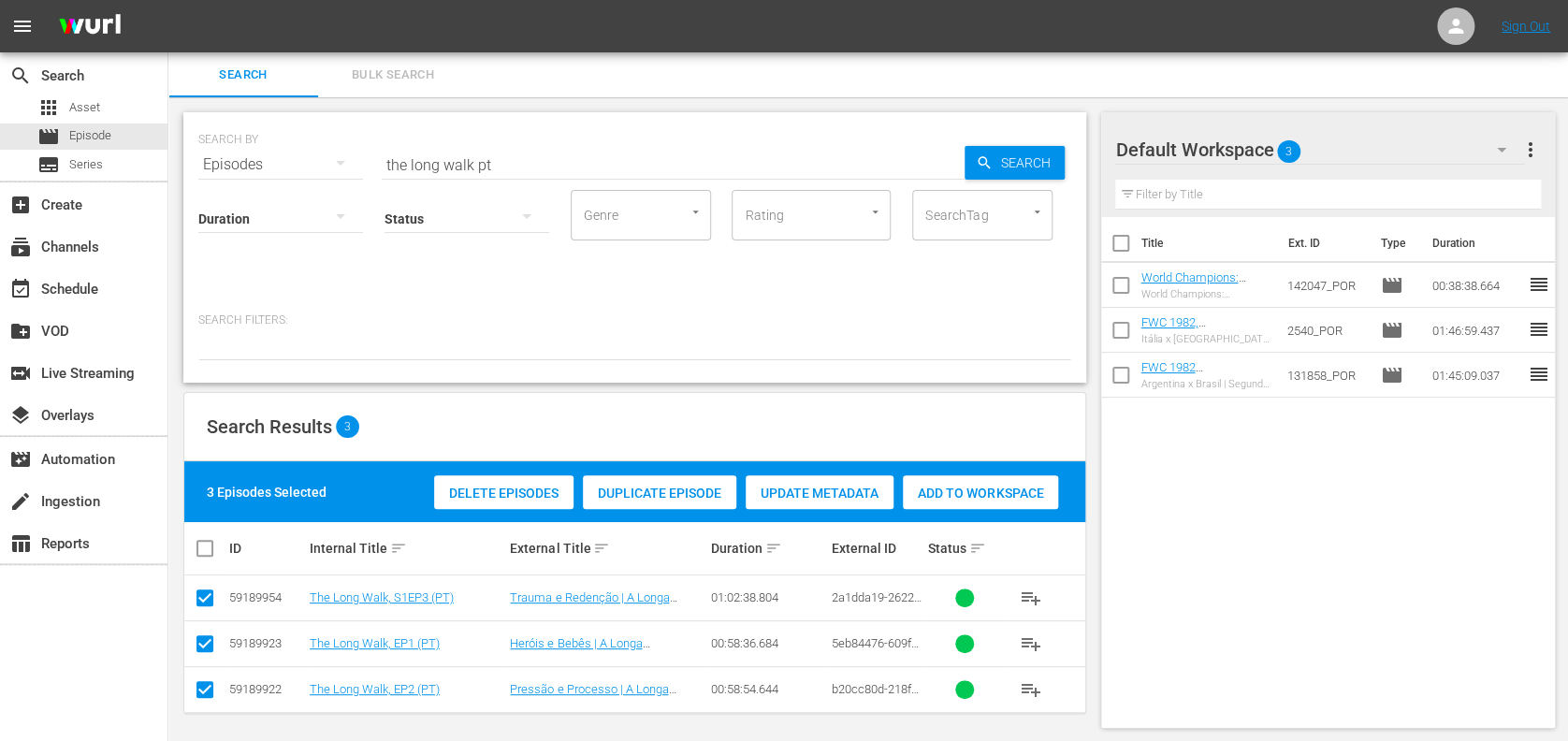
click at [997, 492] on span "Add to Workspace" at bounding box center [981, 493] width 156 height 15
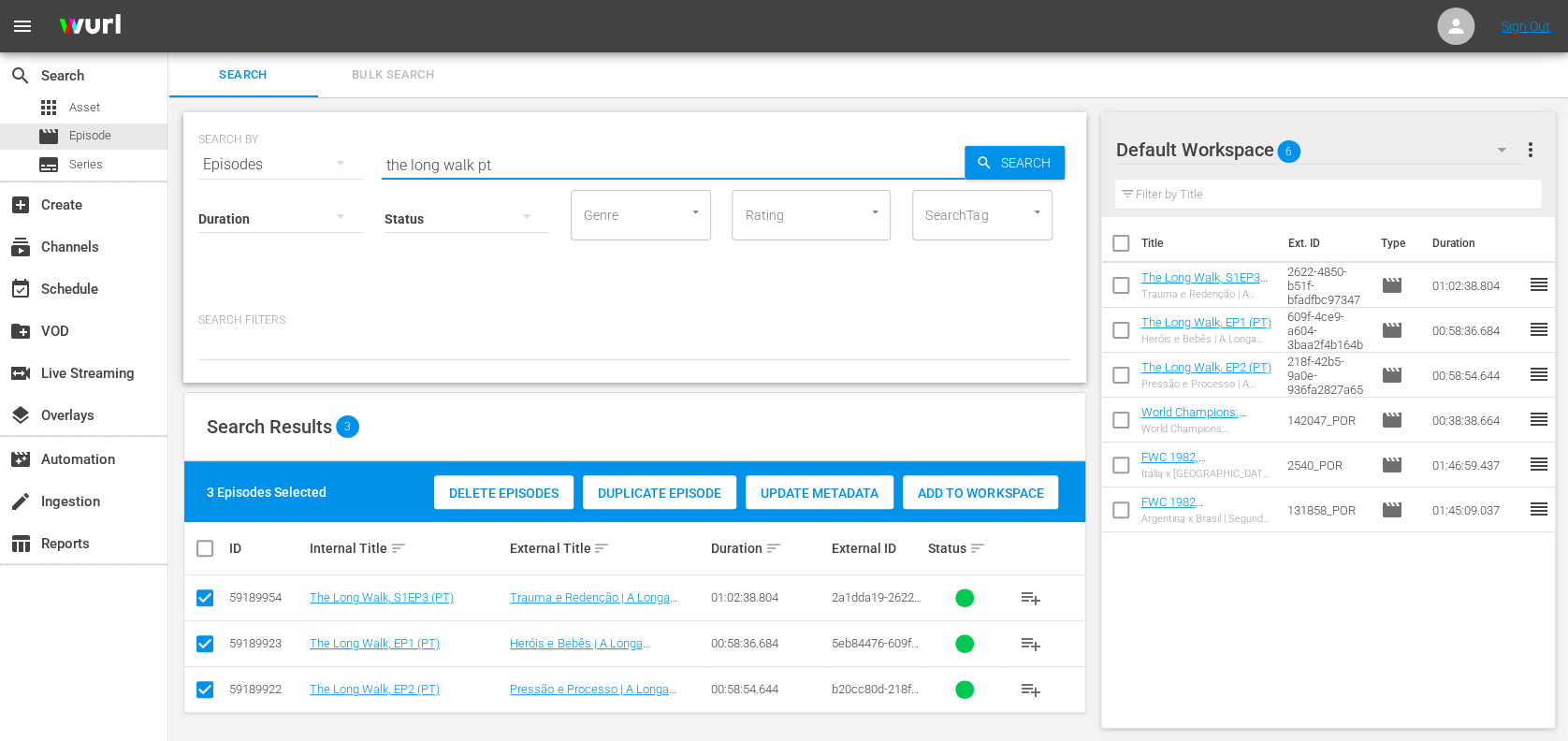
drag, startPoint x: 471, startPoint y: 158, endPoint x: 359, endPoint y: 164, distance: 112.2
click at [360, 164] on div "SEARCH BY Search By Episodes Search ID, Title, Description, Keywords, or Catego…" at bounding box center [635, 153] width 873 height 67
paste input "FWC 1994 Brazil vs Italy, Final (PT)"
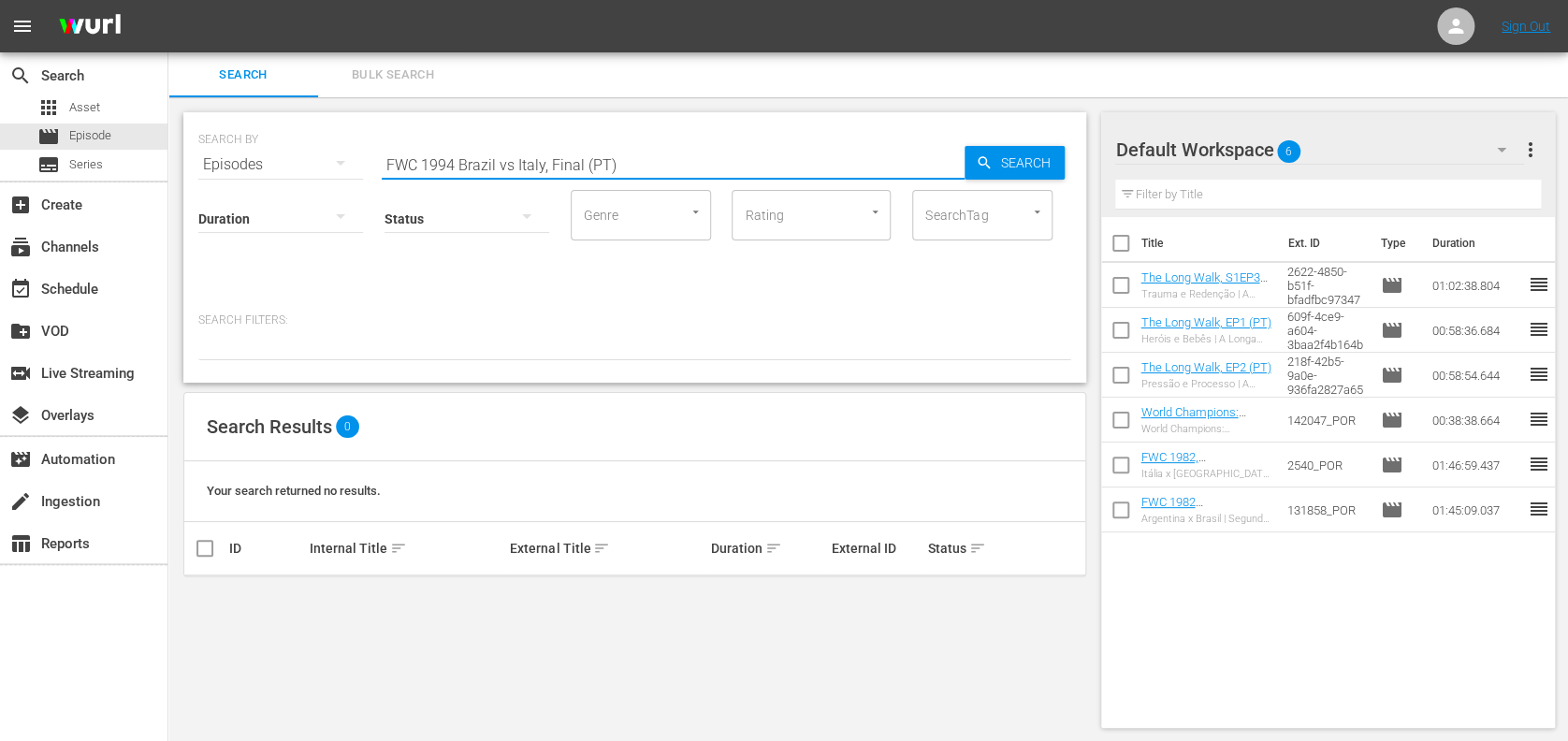
click at [514, 158] on input "FWC 1994 Brazil vs Italy, Final (PT)" at bounding box center [673, 165] width 583 height 45
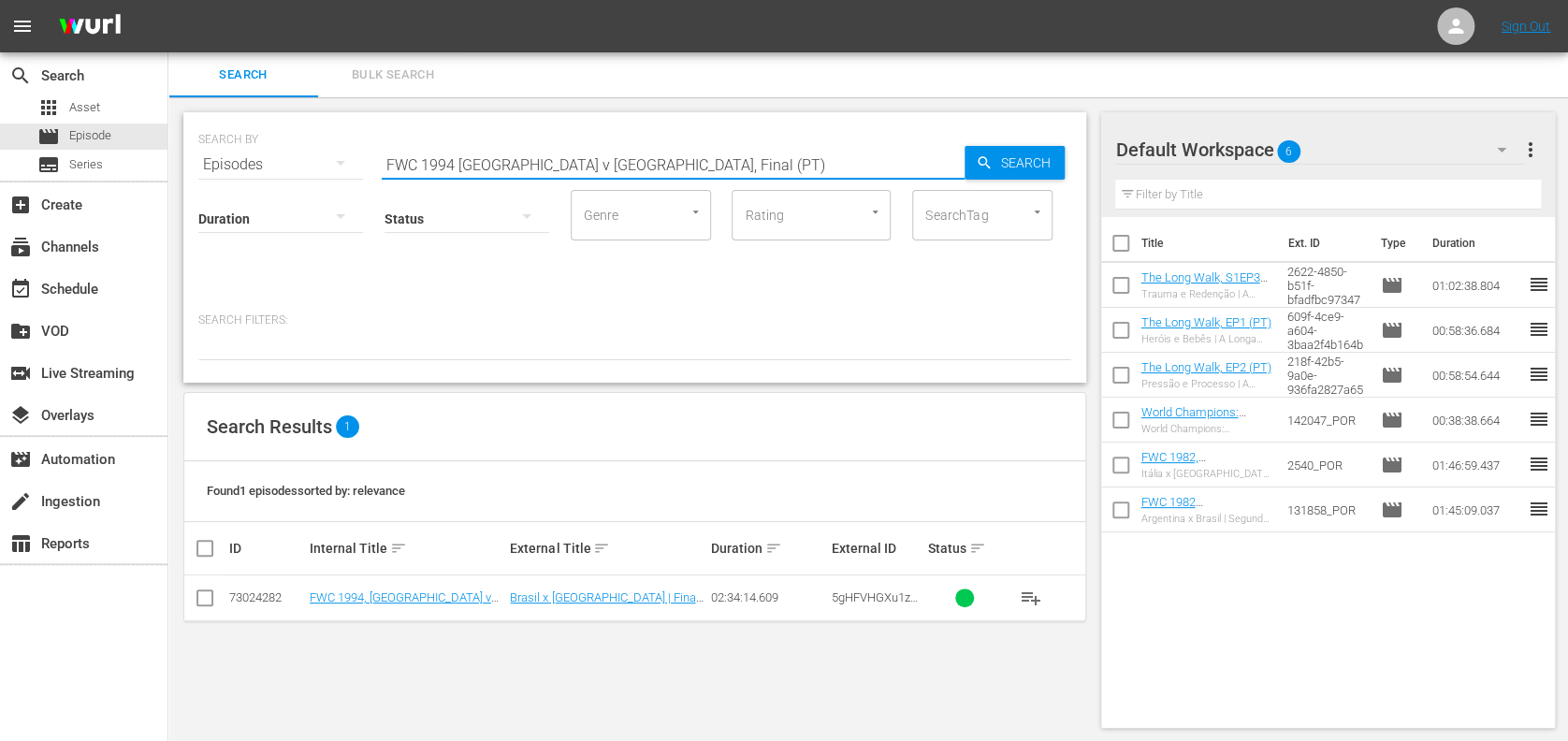
type input "FWC 1994 Brazil v Italy, Final (PT)"
click at [205, 595] on input "checkbox" at bounding box center [204, 602] width 22 height 22
checkbox input "true"
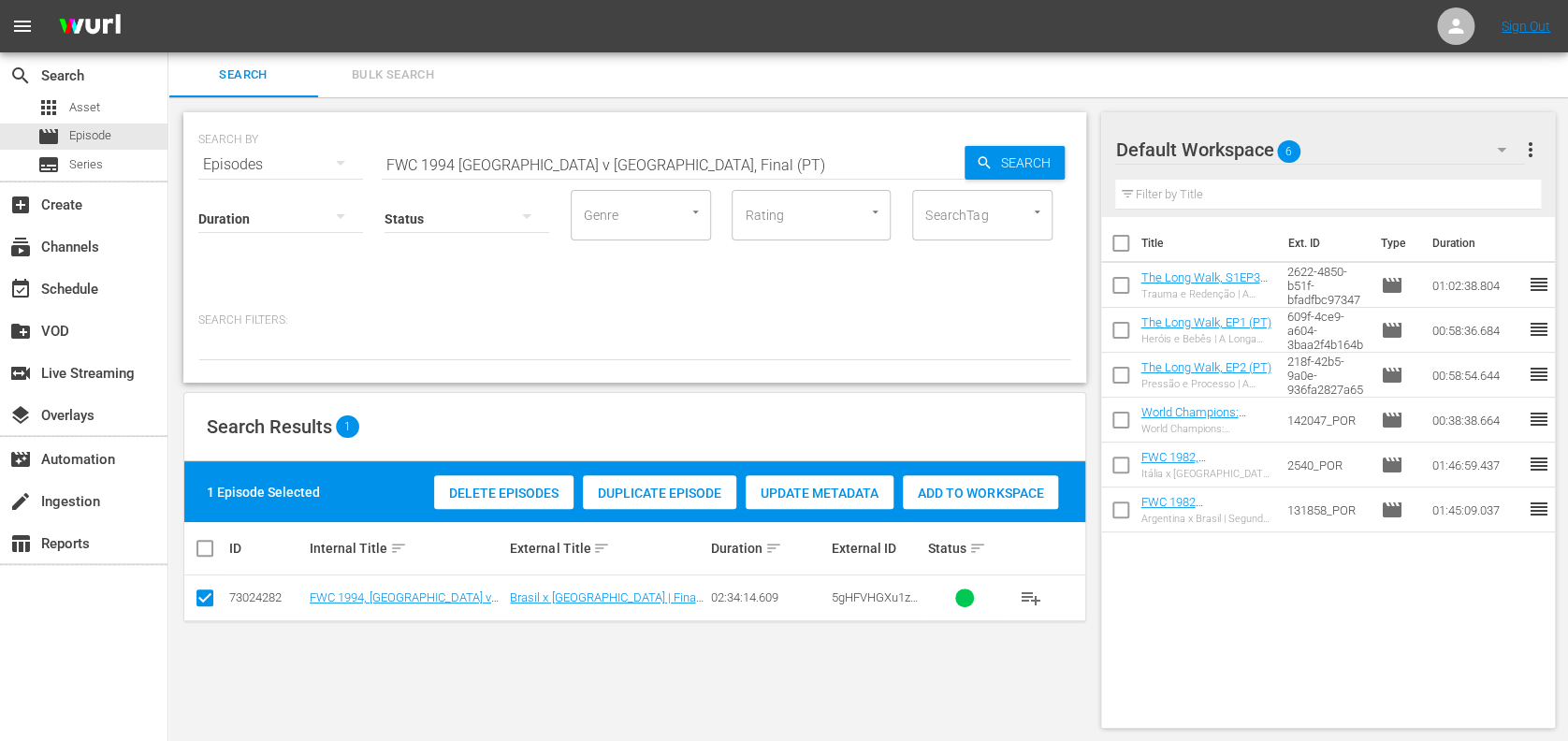
click at [996, 489] on span "Add to Workspace" at bounding box center [981, 493] width 156 height 15
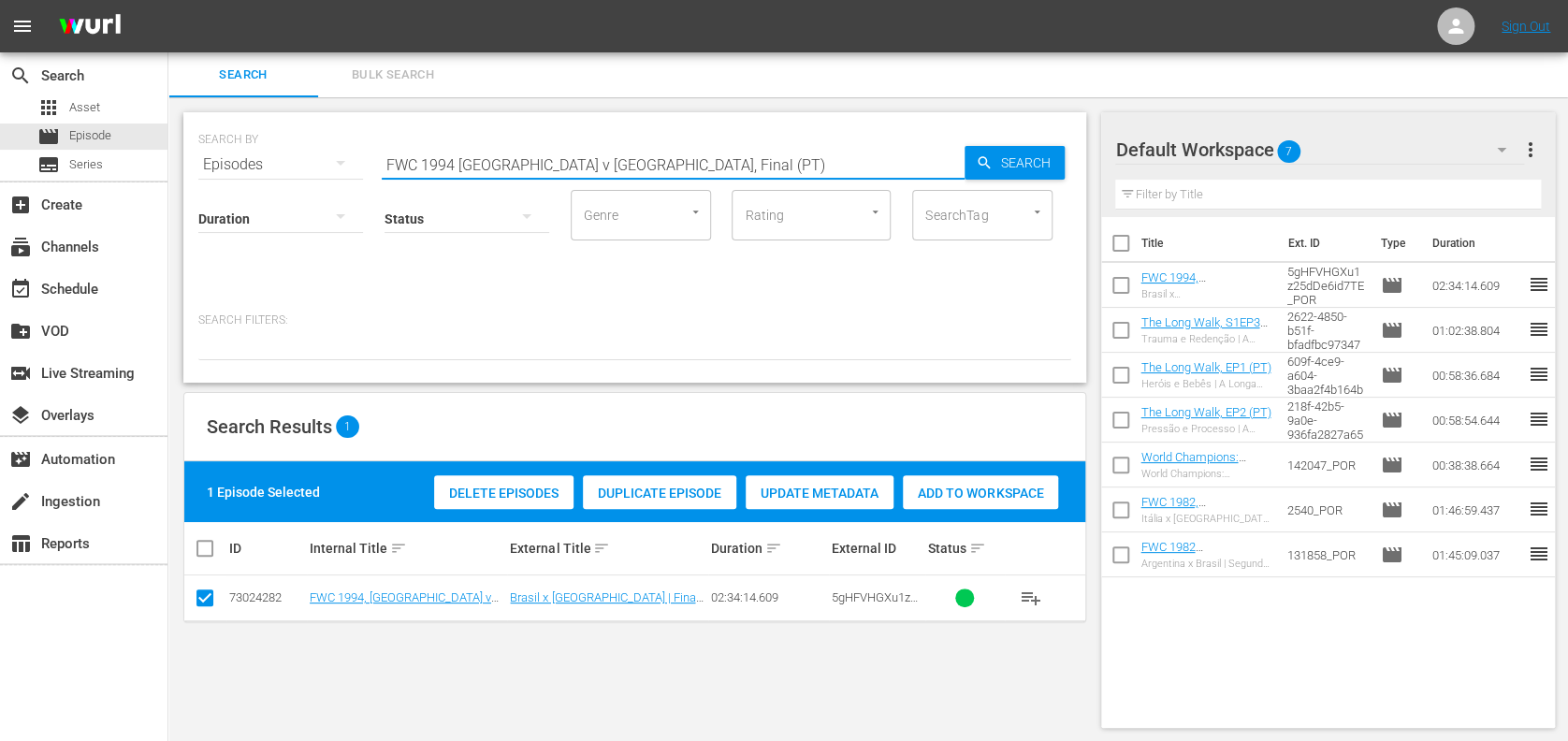
drag, startPoint x: 641, startPoint y: 161, endPoint x: 256, endPoint y: 160, distance: 385.0
click at [256, 160] on div "SEARCH BY Search By Episodes Search ID, Title, Description, Keywords, or Catego…" at bounding box center [635, 153] width 873 height 67
paste input "2006, Italy vs France"
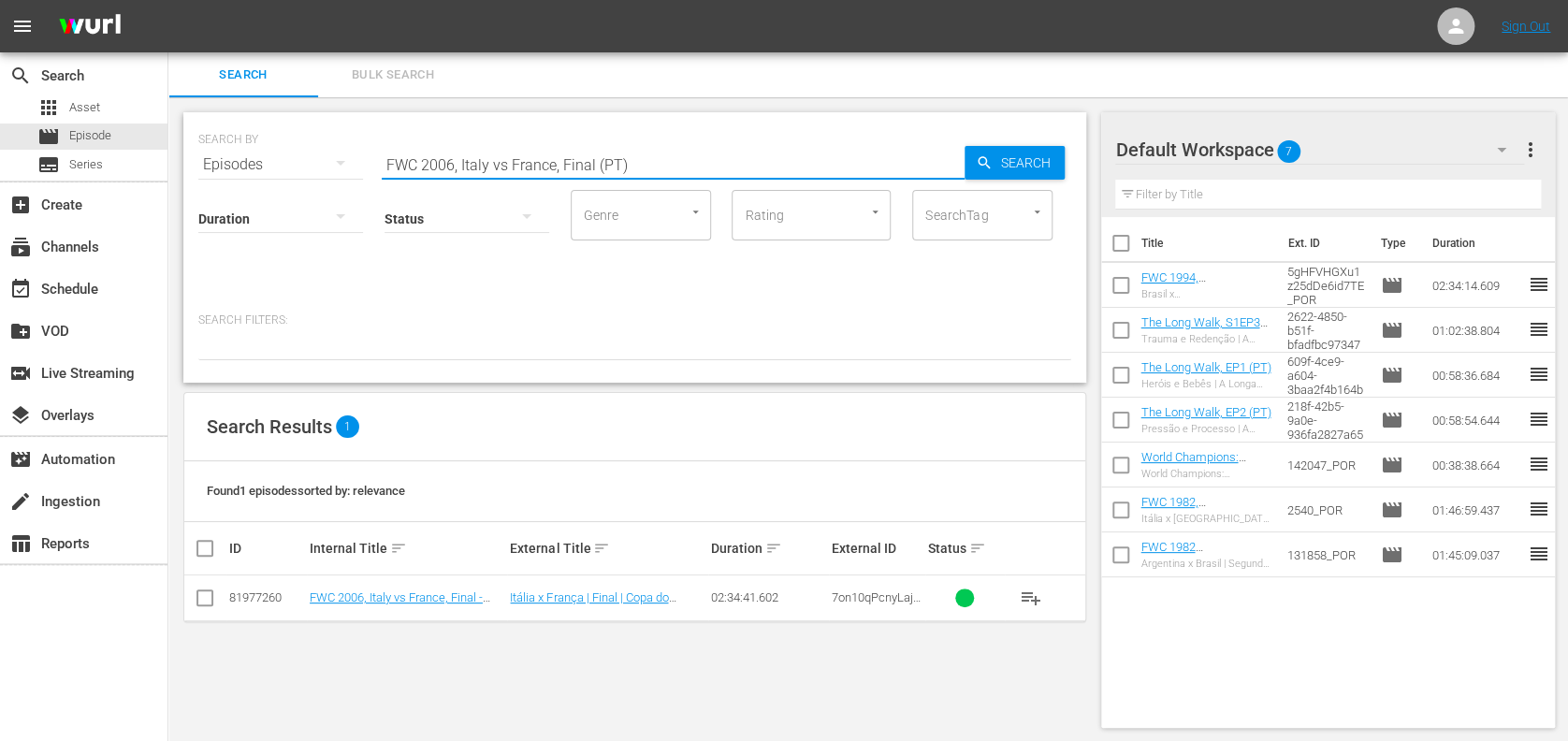
type input "FWC 2006, Italy vs France, Final (PT)"
click at [210, 595] on input "checkbox" at bounding box center [204, 602] width 22 height 22
checkbox input "true"
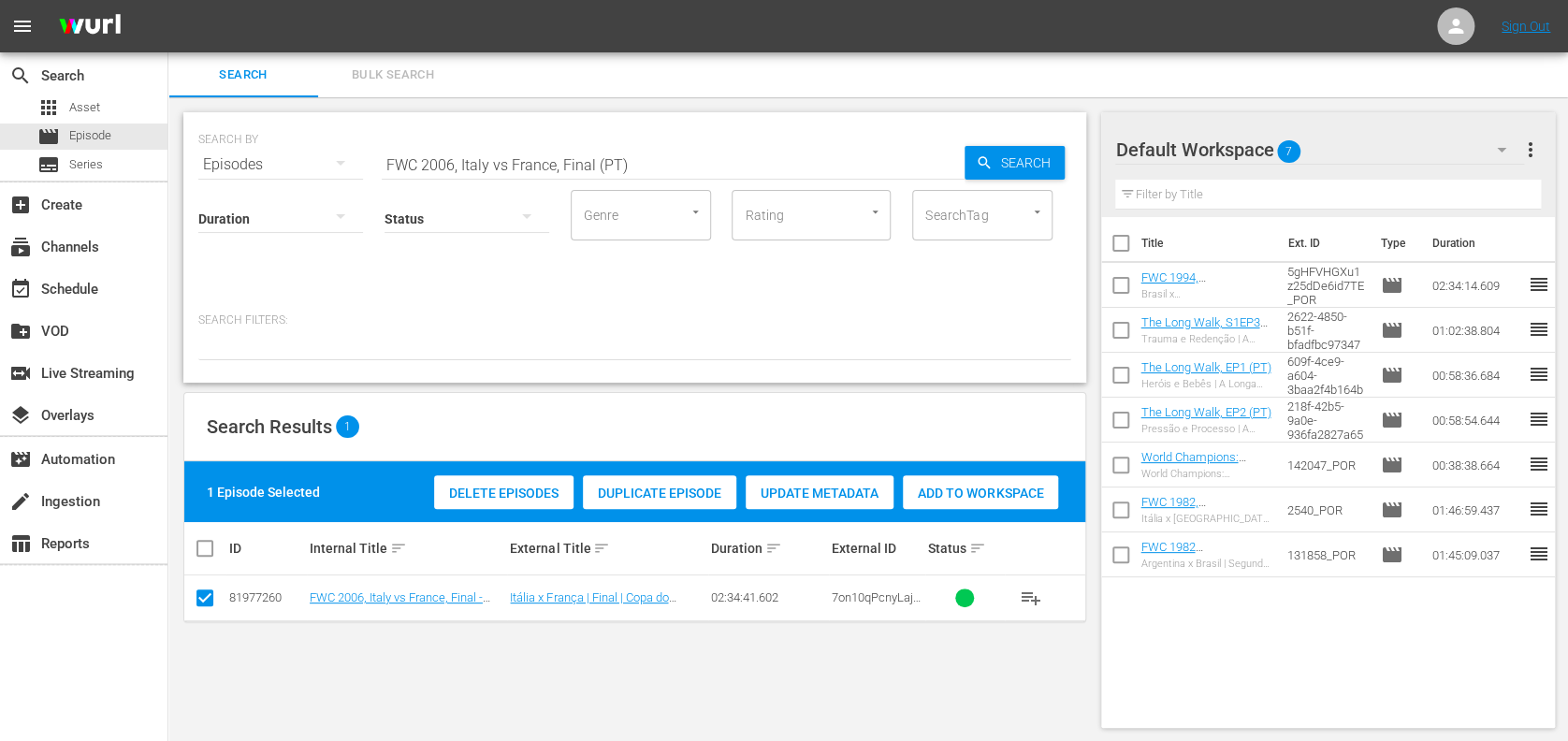
click at [994, 496] on span "Add to Workspace" at bounding box center [981, 493] width 156 height 15
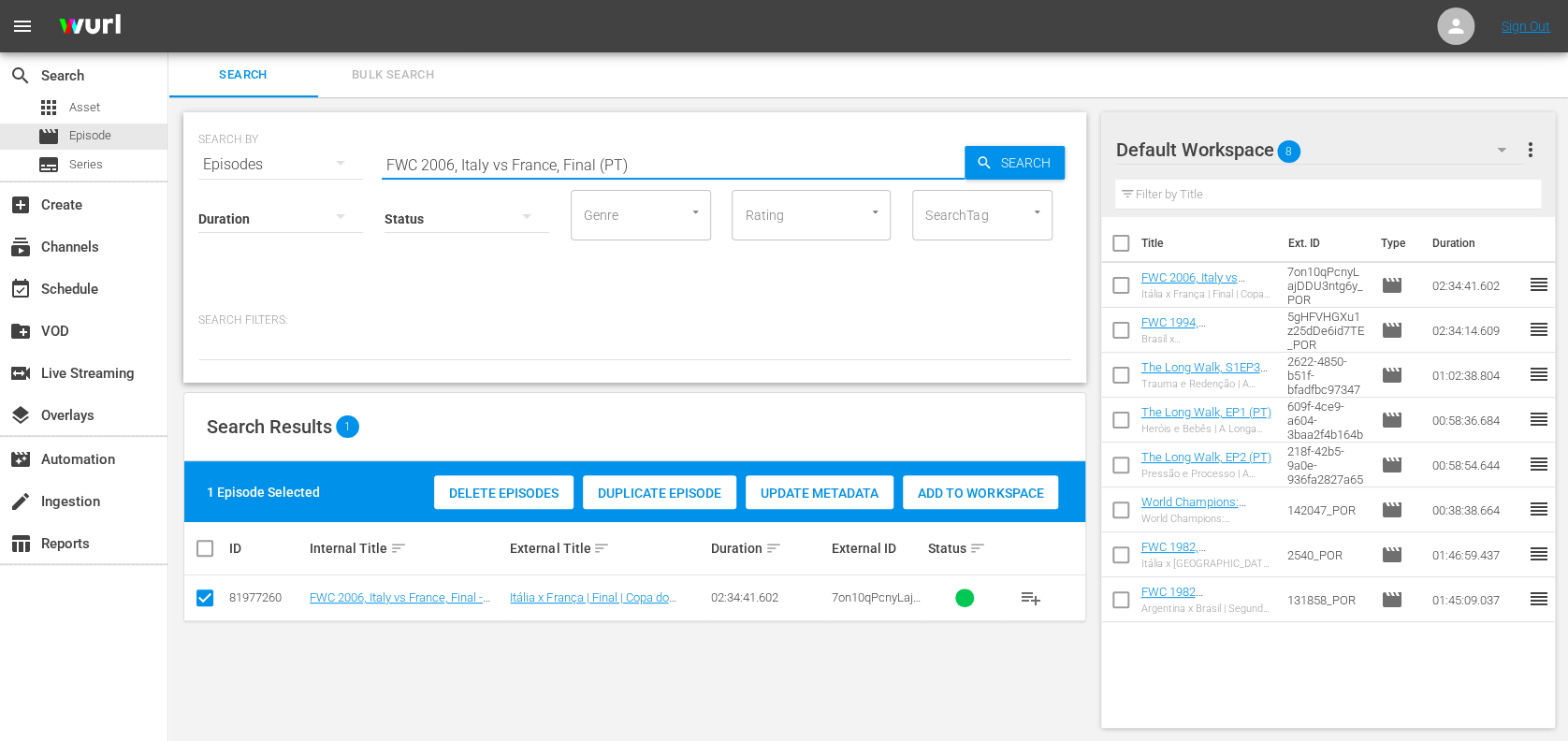
drag, startPoint x: 667, startPoint y: 158, endPoint x: 271, endPoint y: 165, distance: 396.1
click at [271, 165] on div "SEARCH BY Search By Episodes Search ID, Title, Description, Keywords, or Catego…" at bounding box center [635, 153] width 873 height 67
paste input "22, Argentina v France, Final"
click at [659, 164] on input "FWC 2022, Argentina v France, Final" at bounding box center [673, 165] width 583 height 45
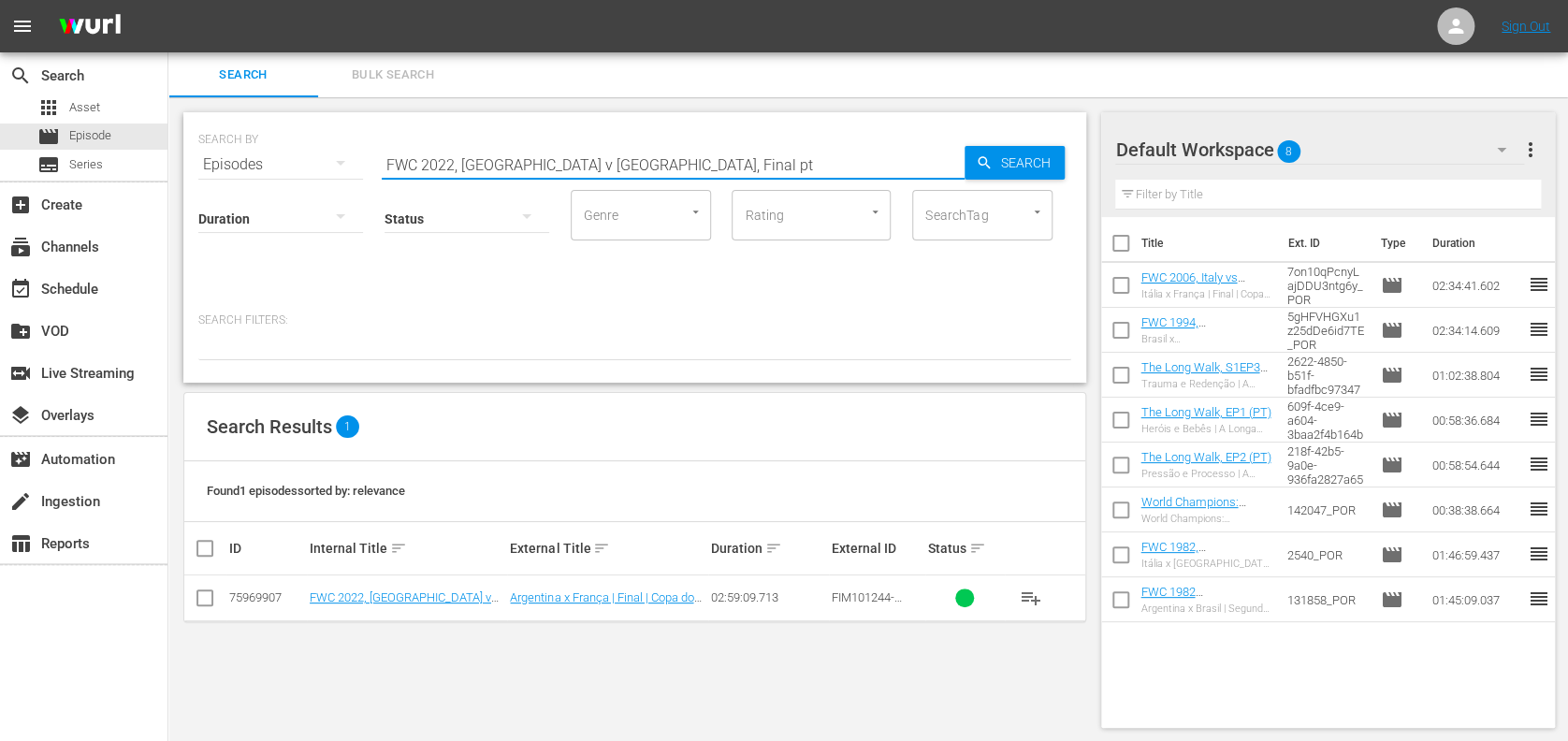
type input "FWC 2022, Argentina v France, Final pt"
drag, startPoint x: 202, startPoint y: 598, endPoint x: 228, endPoint y: 598, distance: 26.0
click at [205, 599] on input "checkbox" at bounding box center [204, 602] width 22 height 22
checkbox input "true"
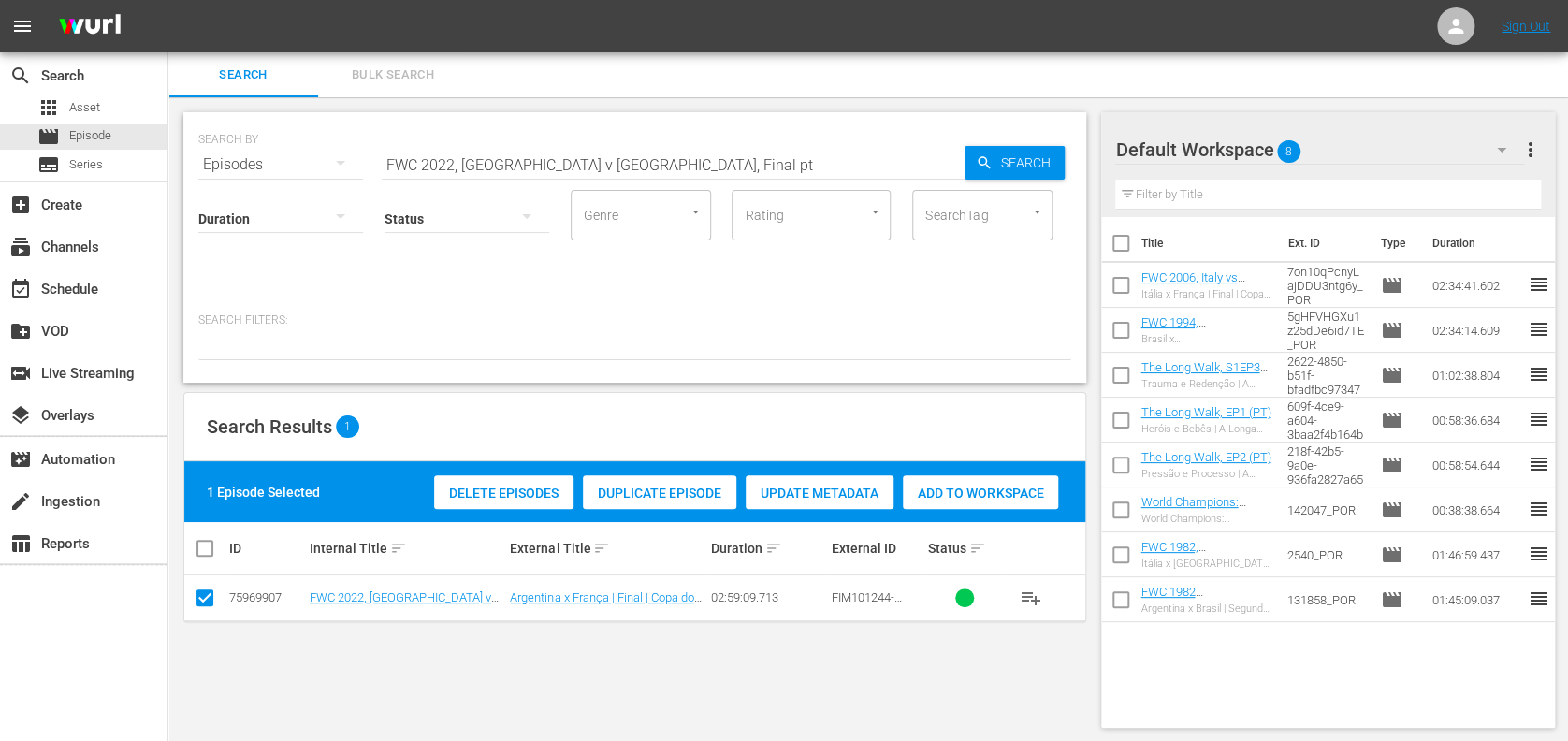
click at [1004, 497] on span "Add to Workspace" at bounding box center [981, 493] width 156 height 15
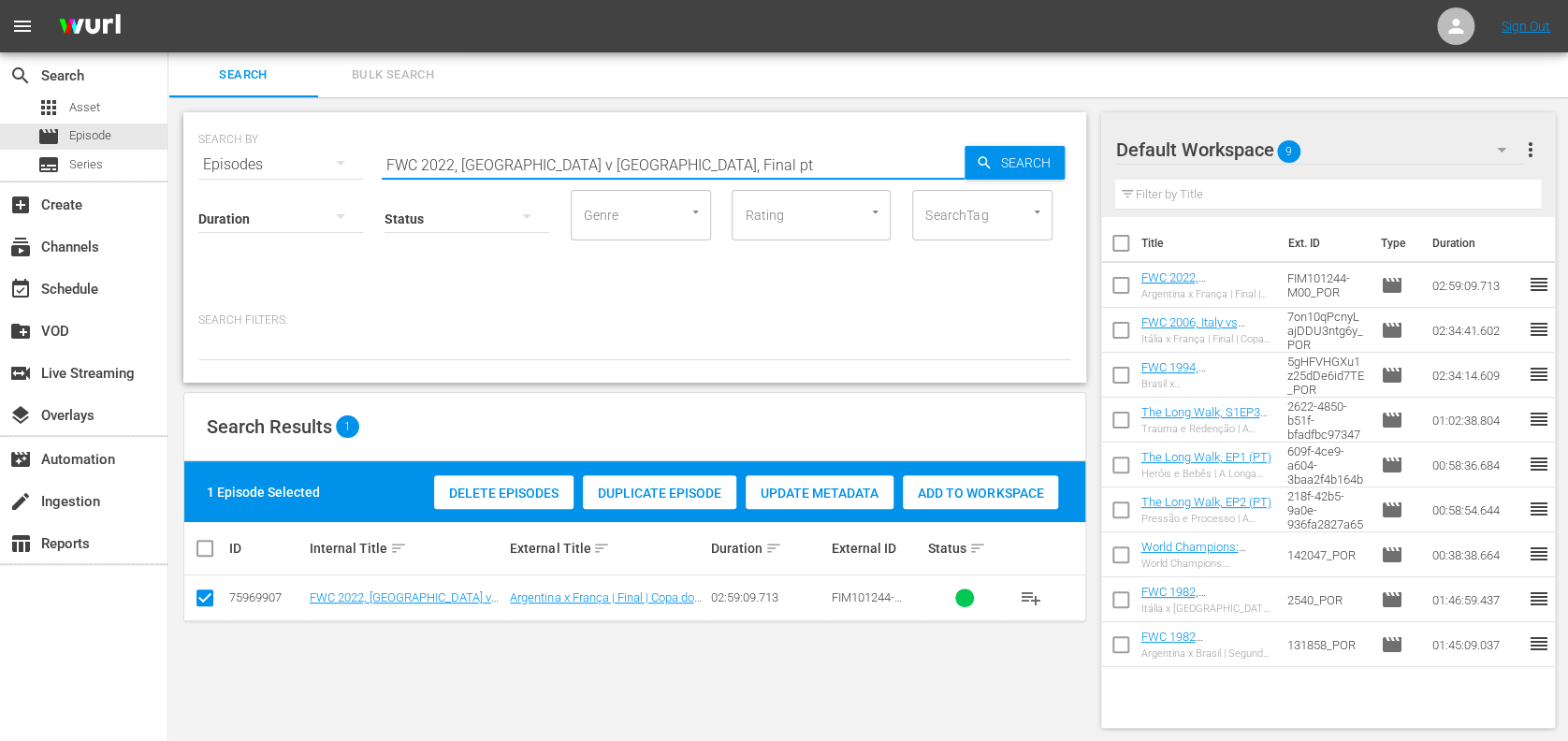
drag, startPoint x: 460, startPoint y: 162, endPoint x: 524, endPoint y: 165, distance: 64.1
click at [268, 162] on div "SEARCH BY Search By Episodes Search ID, Title, Description, Keywords, or Catego…" at bounding box center [635, 153] width 873 height 67
paste input "EP 3 - Ronaldo | Golden Boo"
drag, startPoint x: 497, startPoint y: 160, endPoint x: 22, endPoint y: 166, distance: 475.0
click at [168, 0] on div "search Search apps Asset movie Episode subtitles Series add_box Create subscrip…" at bounding box center [868, 0] width 1400 height 0
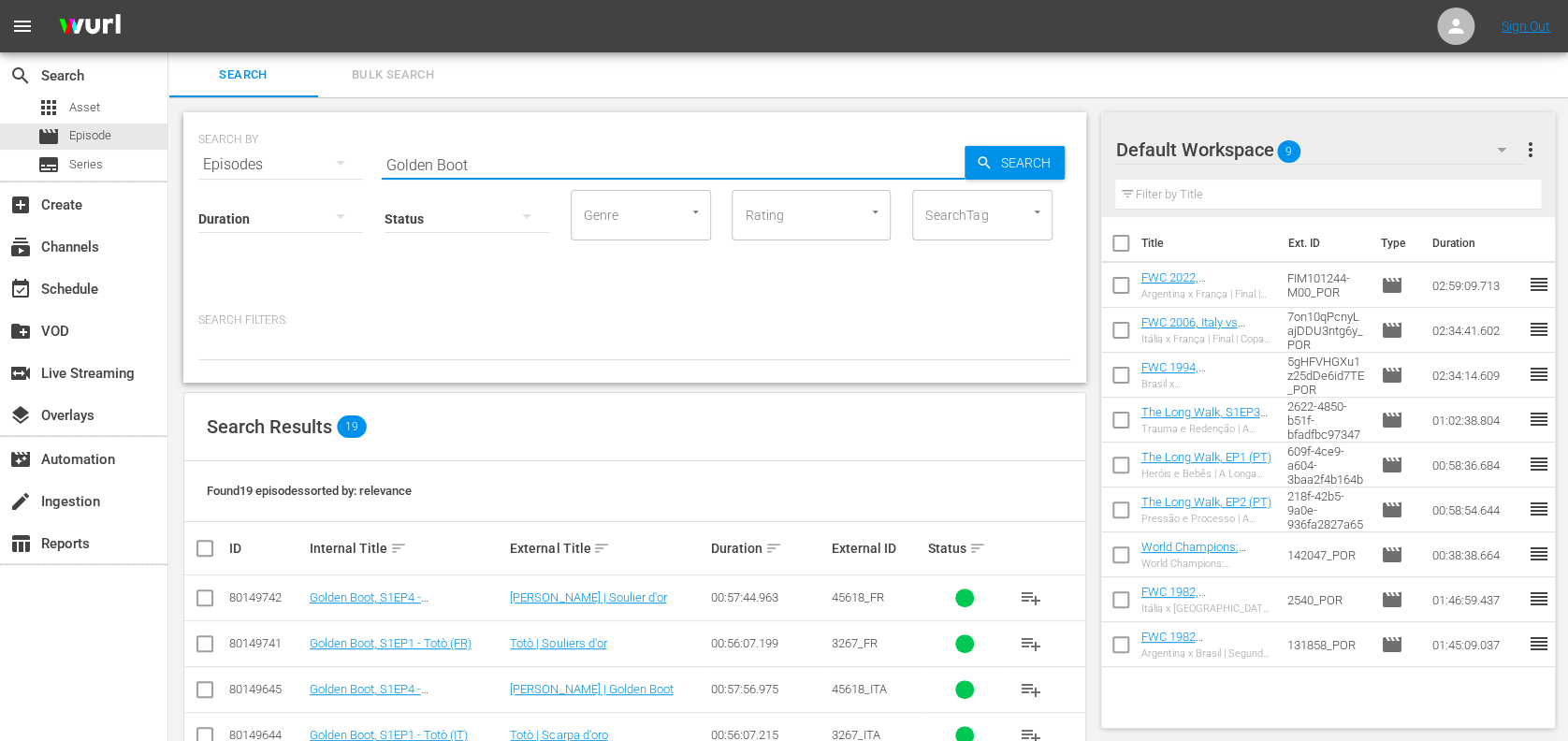
click at [593, 165] on input "Golden Boot" at bounding box center [673, 165] width 583 height 45
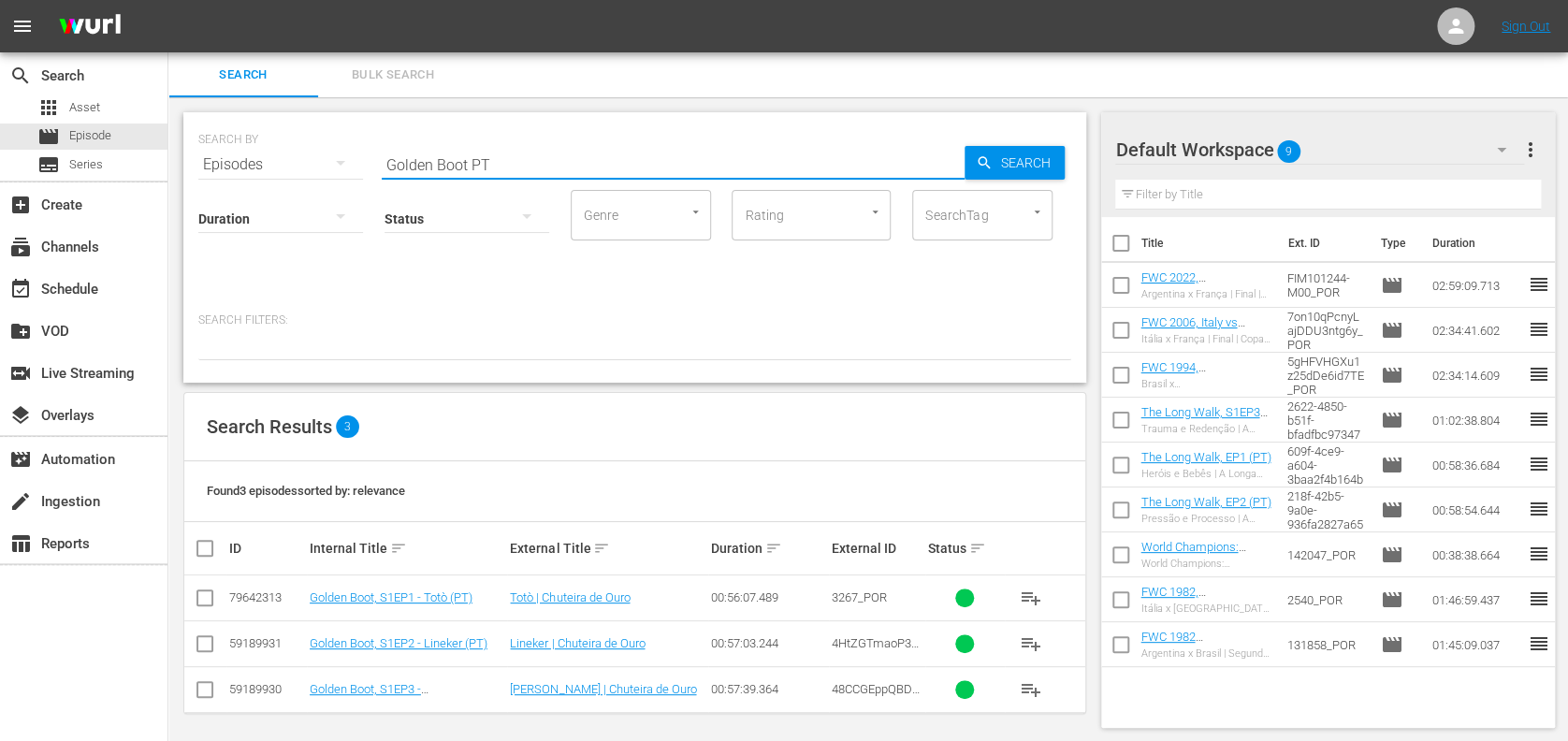
type input "Golden Boot PT"
drag, startPoint x: 209, startPoint y: 682, endPoint x: 263, endPoint y: 684, distance: 54.0
click at [210, 685] on input "checkbox" at bounding box center [204, 693] width 22 height 22
checkbox input "true"
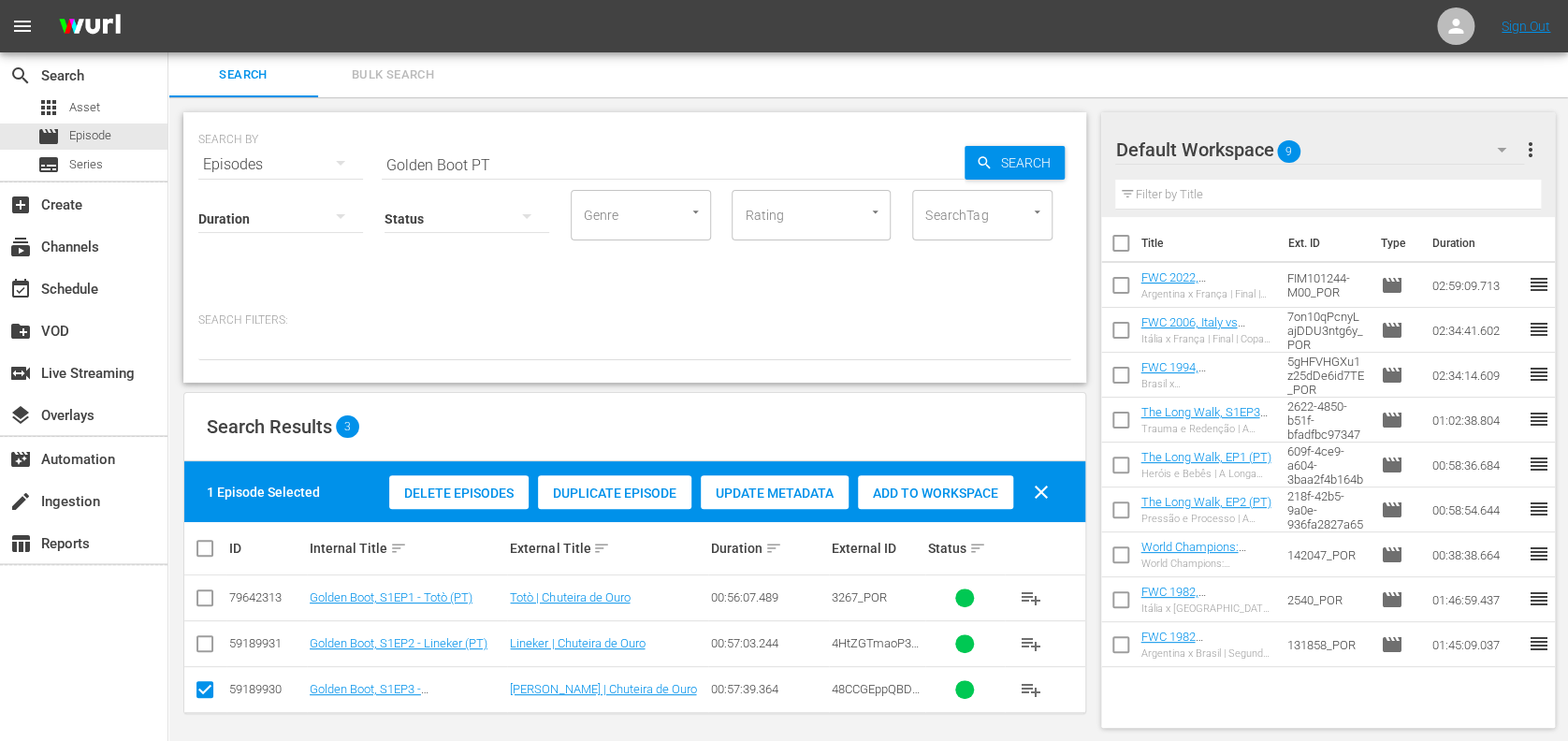
click at [952, 488] on span "Add to Workspace" at bounding box center [936, 493] width 156 height 15
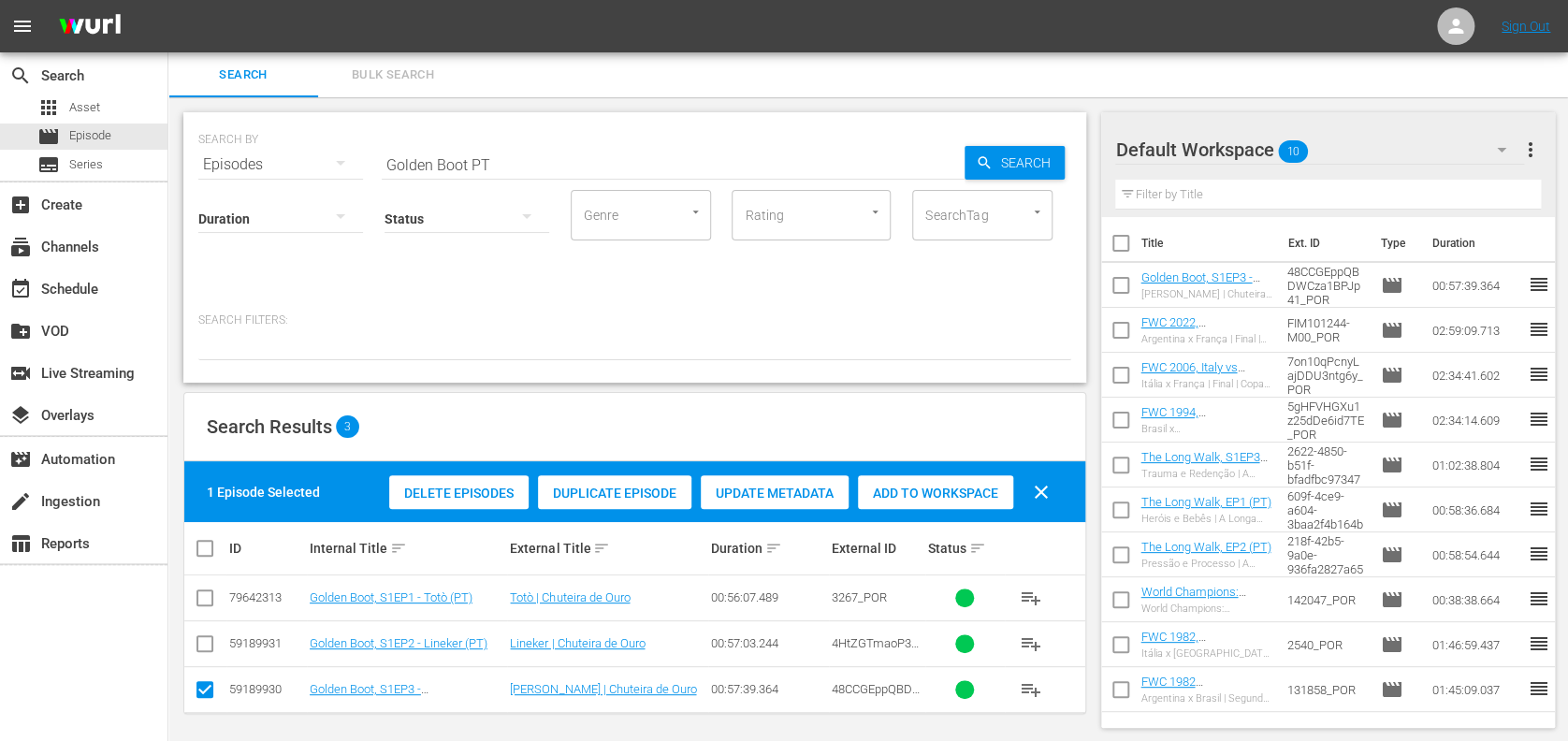
click at [206, 604] on input "checkbox" at bounding box center [204, 602] width 22 height 22
checkbox input "true"
click at [205, 638] on input "checkbox" at bounding box center [204, 648] width 22 height 22
checkbox input "true"
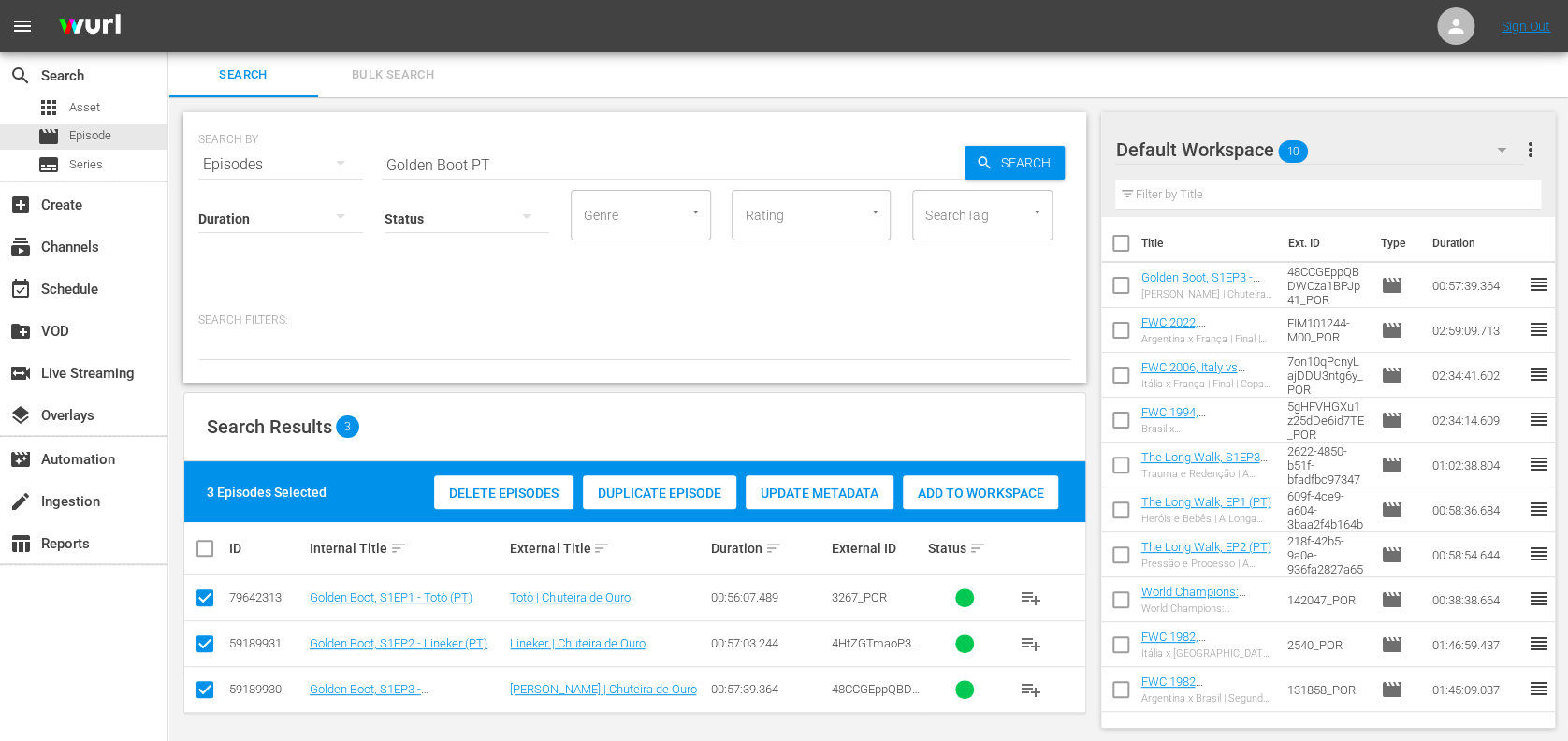
click at [957, 498] on span "Add to Workspace" at bounding box center [981, 493] width 156 height 15
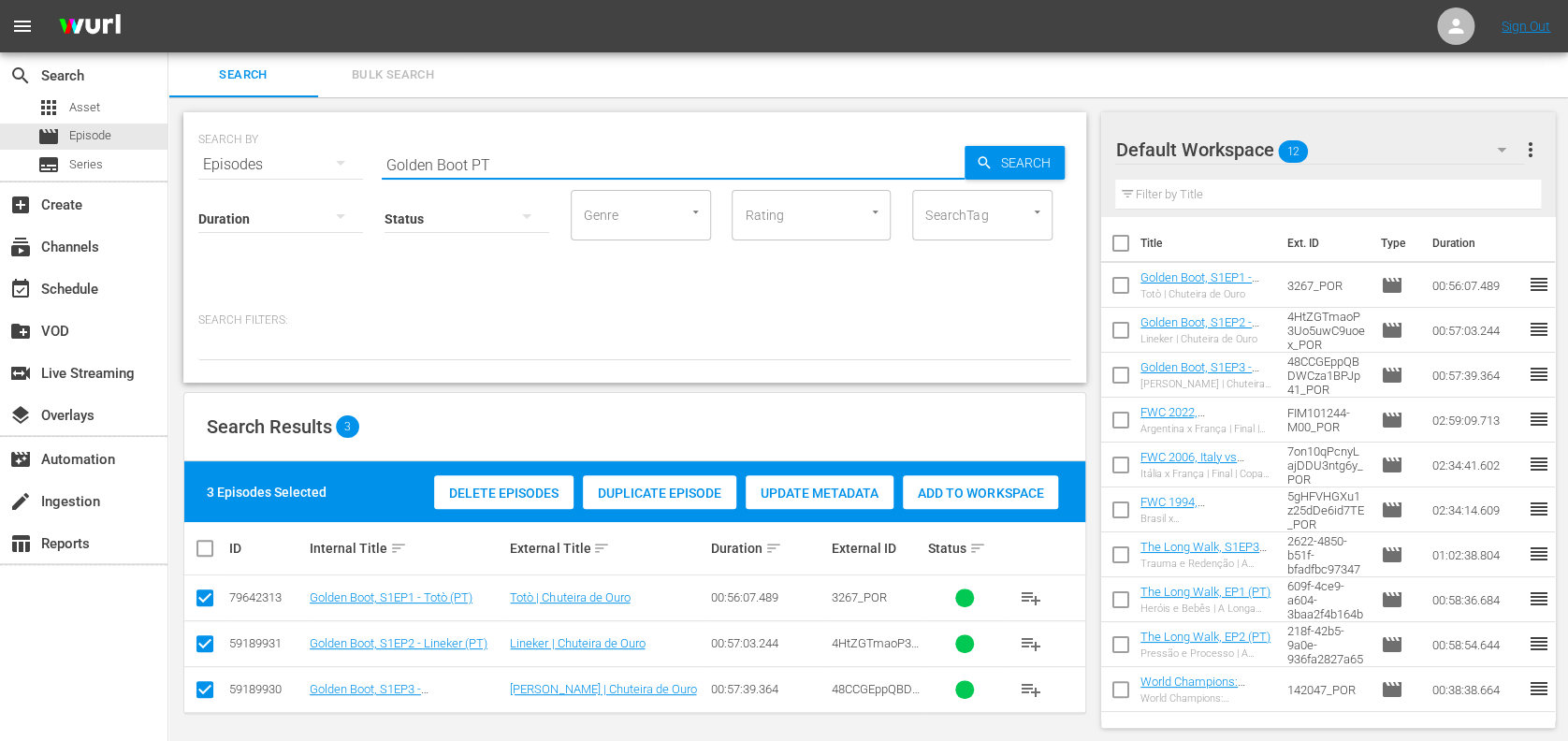
paste input "FWC 1970, Brazil v England, Group Stage (PT)"
drag, startPoint x: 531, startPoint y: 167, endPoint x: 431, endPoint y: 162, distance: 100.1
click at [285, 165] on div "SEARCH BY Search By Episodes Search ID, Title, Description, Keywords, or Catego…" at bounding box center [635, 153] width 873 height 67
click at [711, 154] on input "FWC 1970, Brazil v England, Group Stage (PT)" at bounding box center [673, 165] width 583 height 45
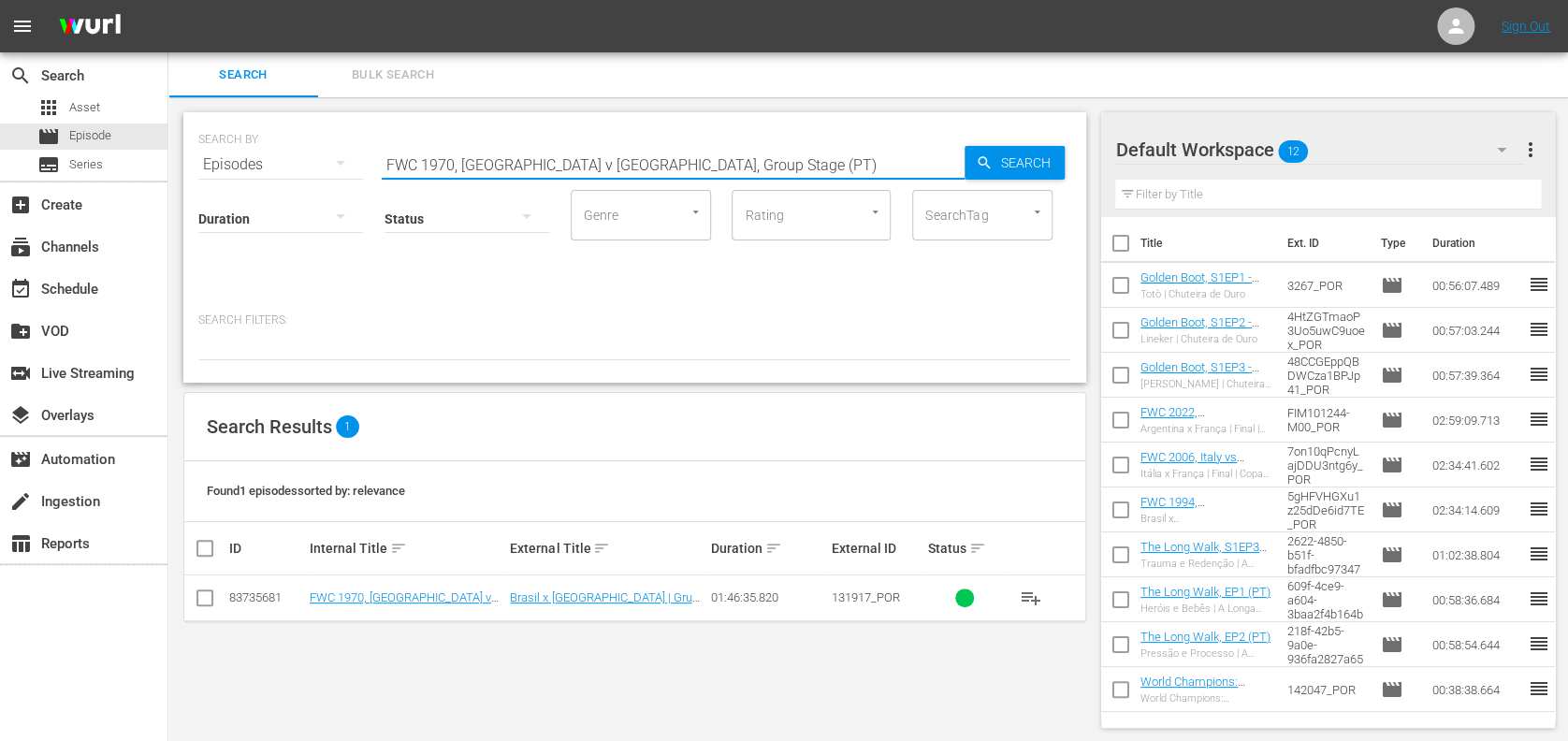
type input "FWC 1970, Brazil v England, Group Stage (PT)"
click at [213, 599] on input "checkbox" at bounding box center [204, 602] width 22 height 22
checkbox input "true"
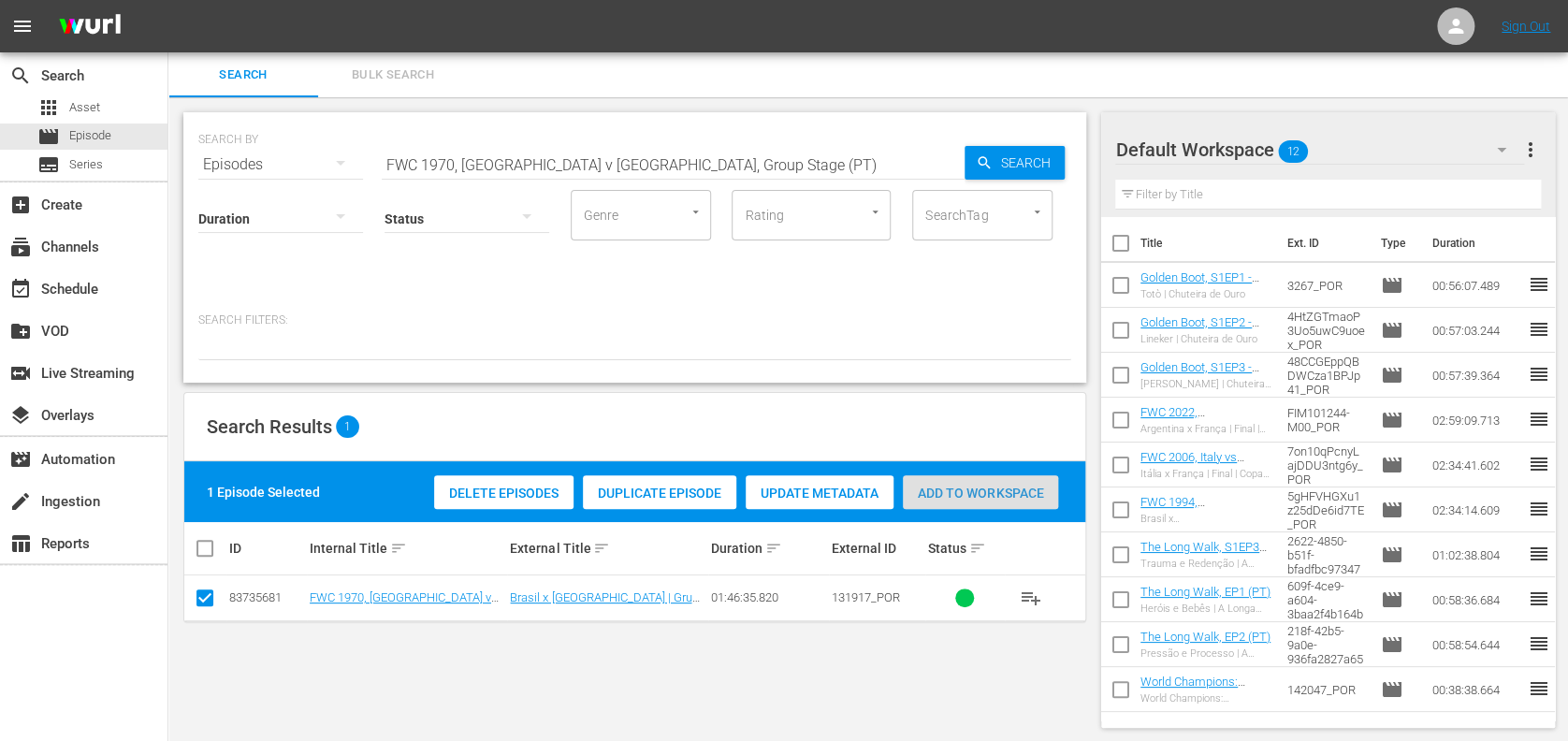
click at [990, 505] on div "Add to Workspace" at bounding box center [981, 493] width 156 height 36
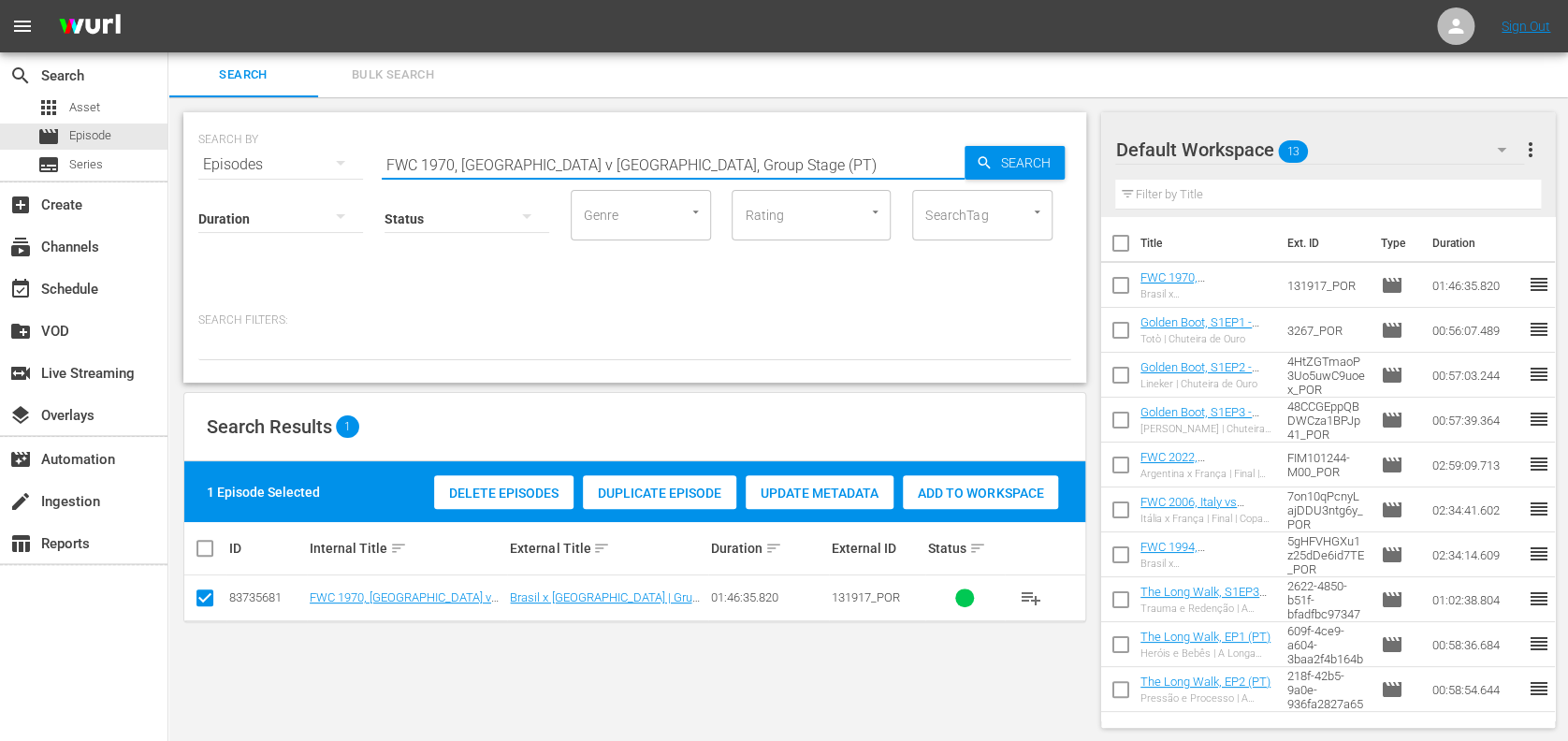
paste input "U-20, 25 Memorable Goals (PT)"
drag, startPoint x: 333, startPoint y: 161, endPoint x: 197, endPoint y: 161, distance: 136.0
click at [191, 161] on div "SEARCH BY Search By Episodes Search ID, Title, Description, Keywords, or Catego…" at bounding box center [635, 247] width 903 height 271
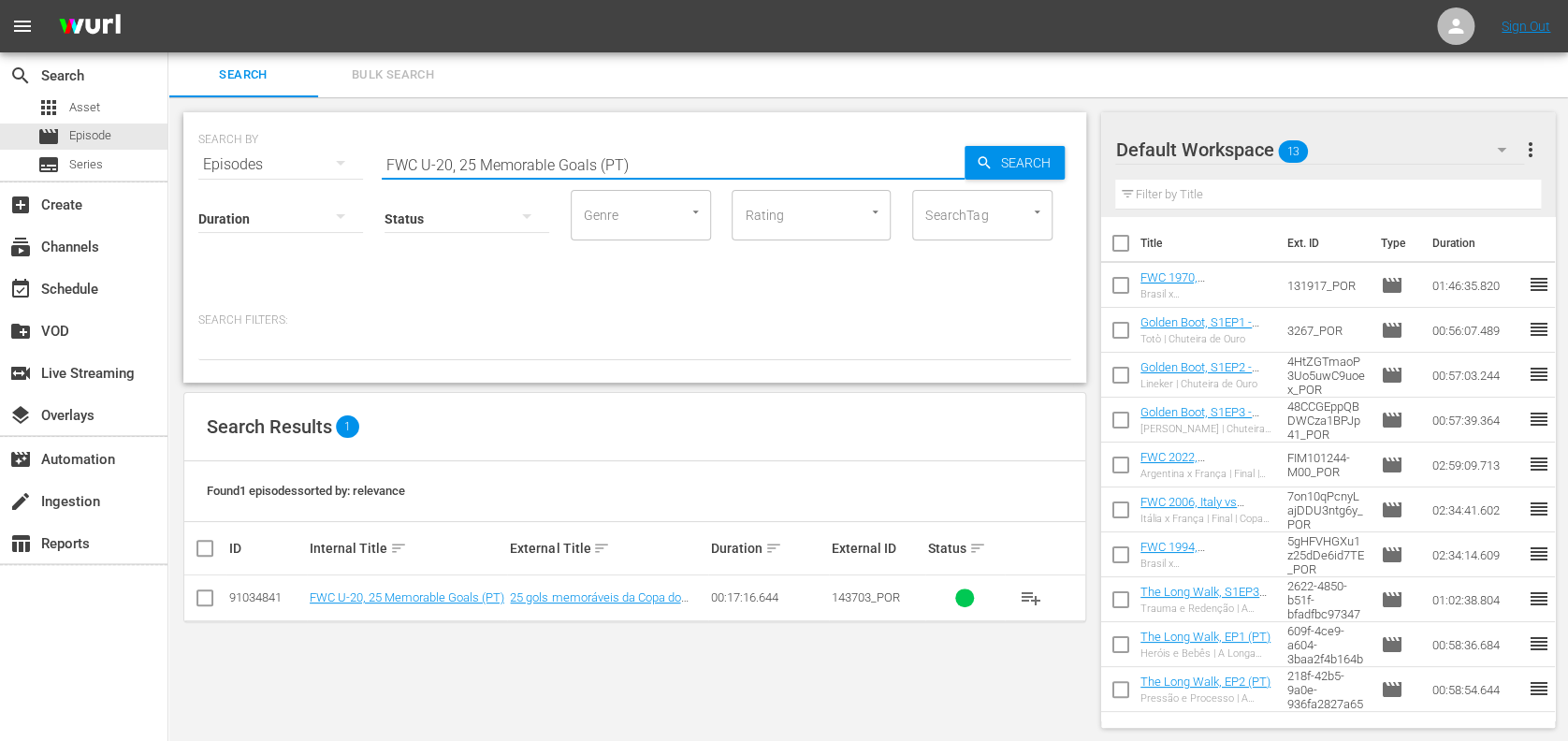
drag, startPoint x: 634, startPoint y: 165, endPoint x: 270, endPoint y: 164, distance: 364.0
click at [269, 165] on div "SEARCH BY Search By Episodes Search ID, Title, Description, Keywords, or Catego…" at bounding box center [635, 153] width 873 height 67
paste input "Panama vs Korea Republic"
click at [459, 165] on input "Panama vs Korea Republic" at bounding box center [673, 165] width 583 height 45
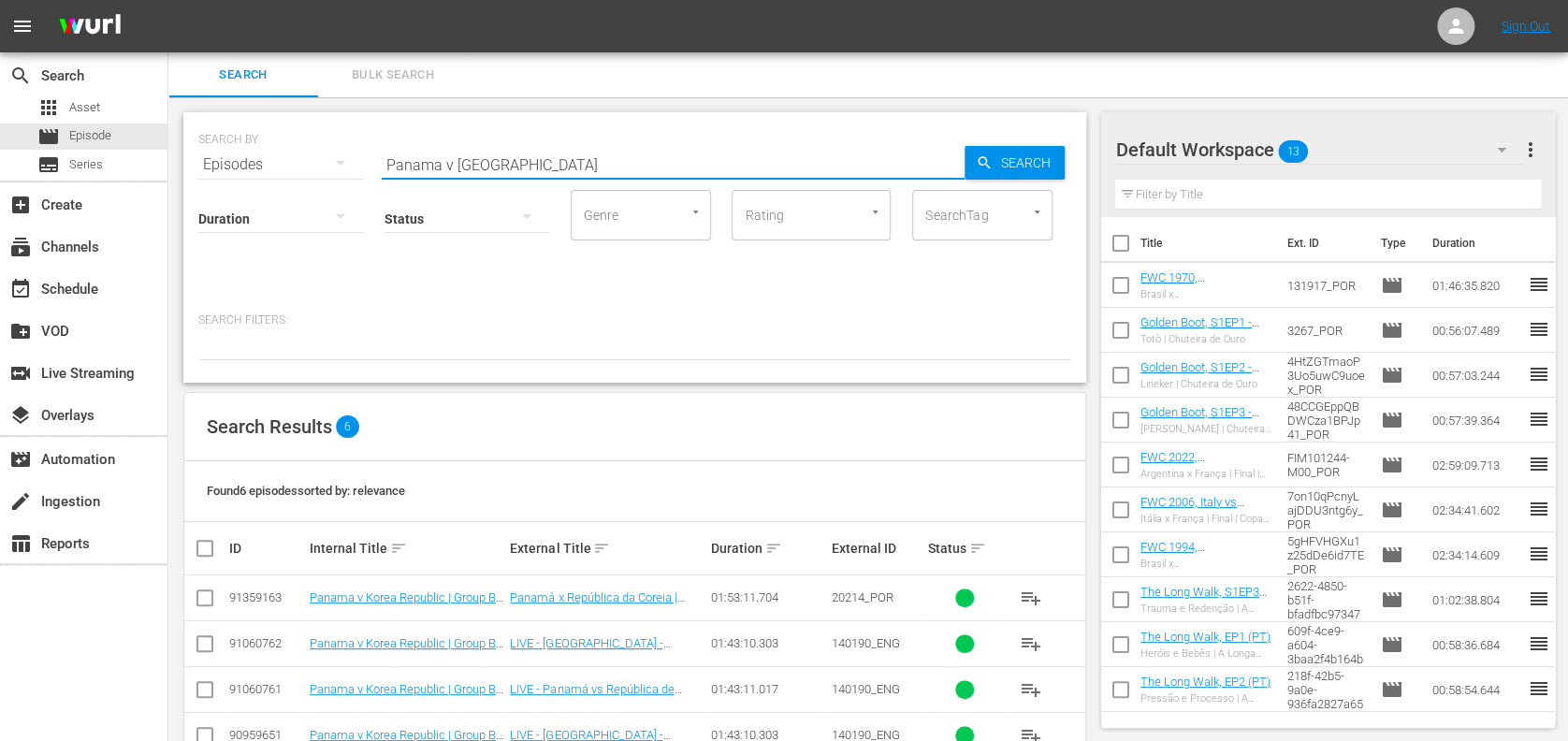
click at [600, 165] on input "Panama v Korea Republic" at bounding box center [673, 165] width 583 height 45
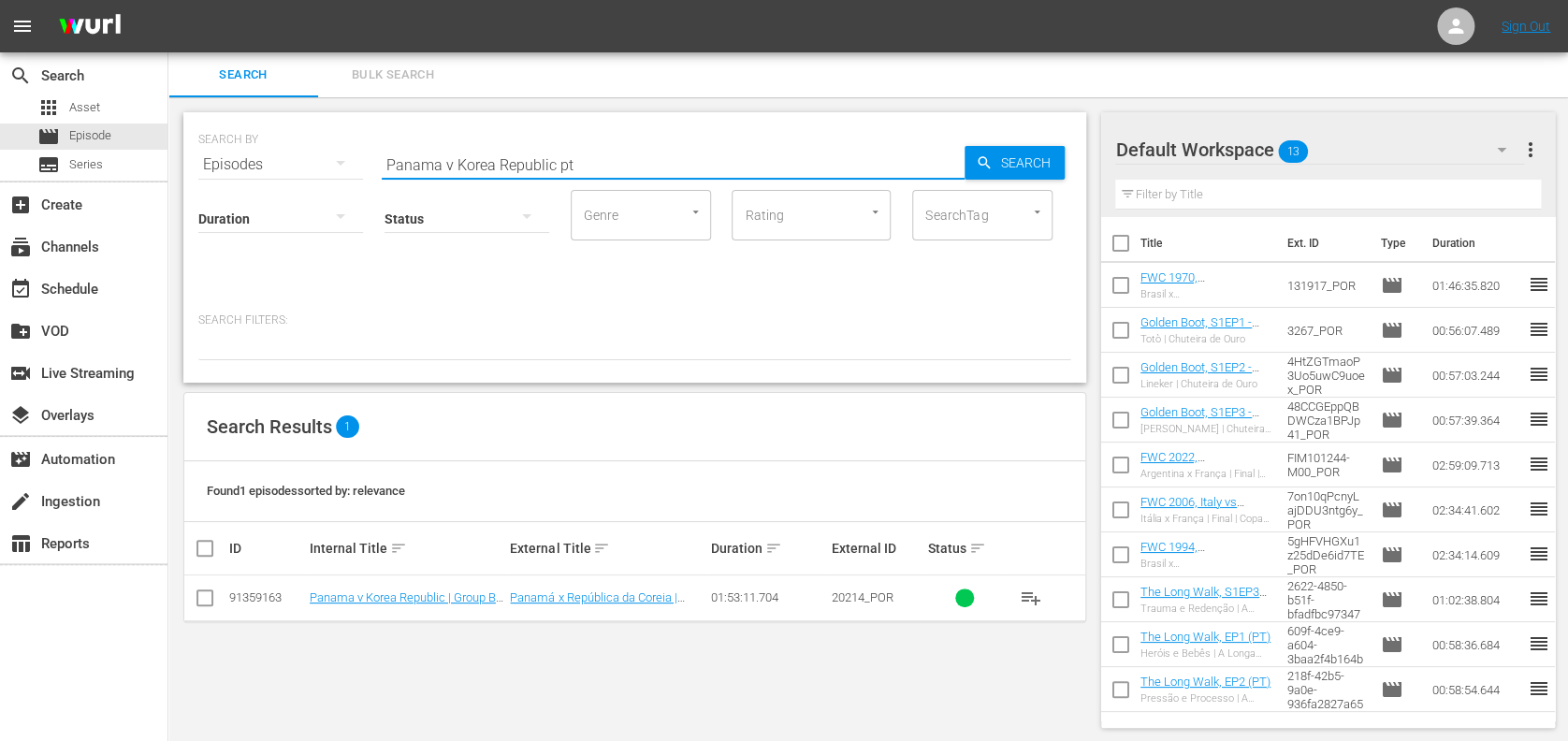
type input "Panama v Korea Republic pt"
click at [209, 594] on input "checkbox" at bounding box center [204, 602] width 22 height 22
checkbox input "true"
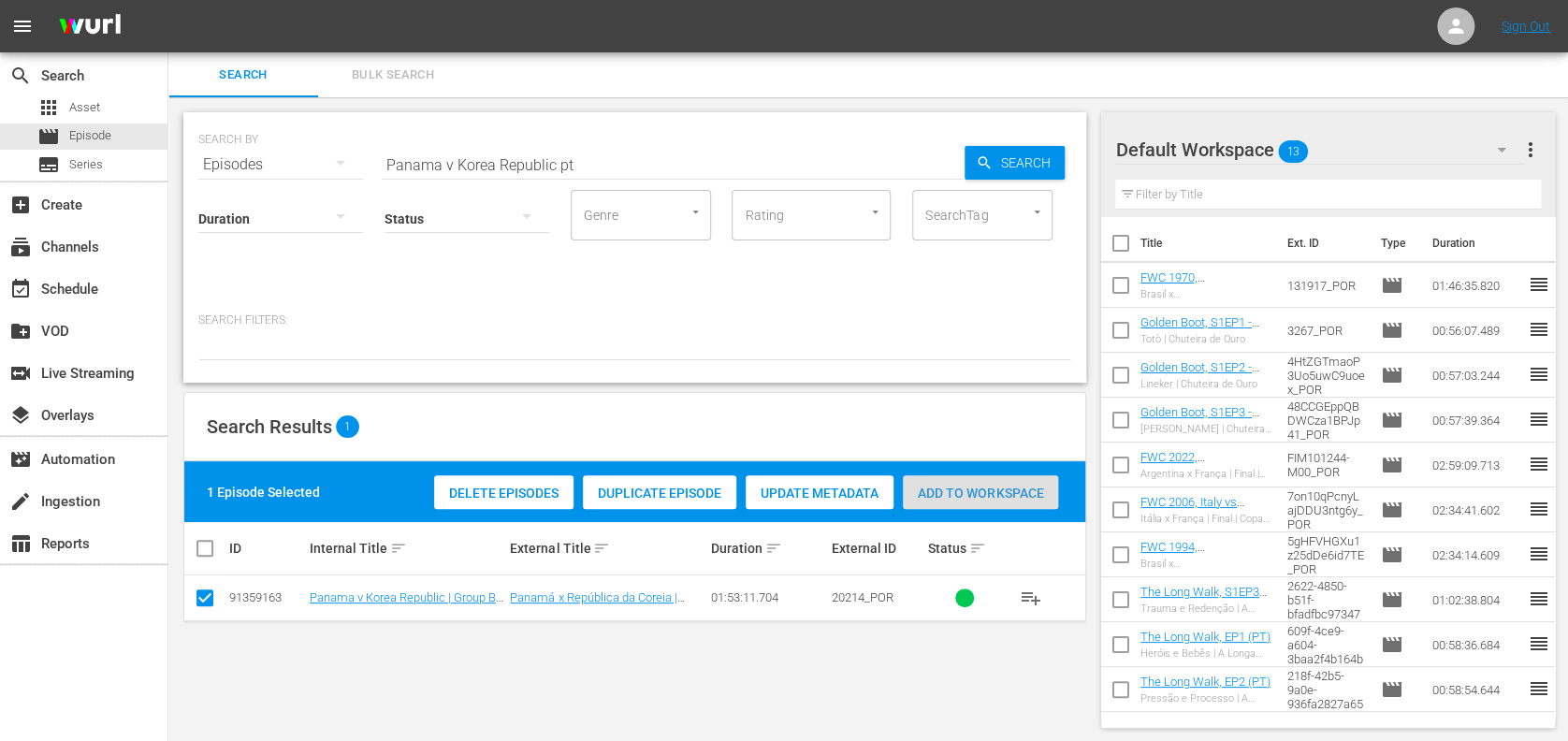
click at [964, 488] on span "Add to Workspace" at bounding box center [981, 493] width 156 height 15
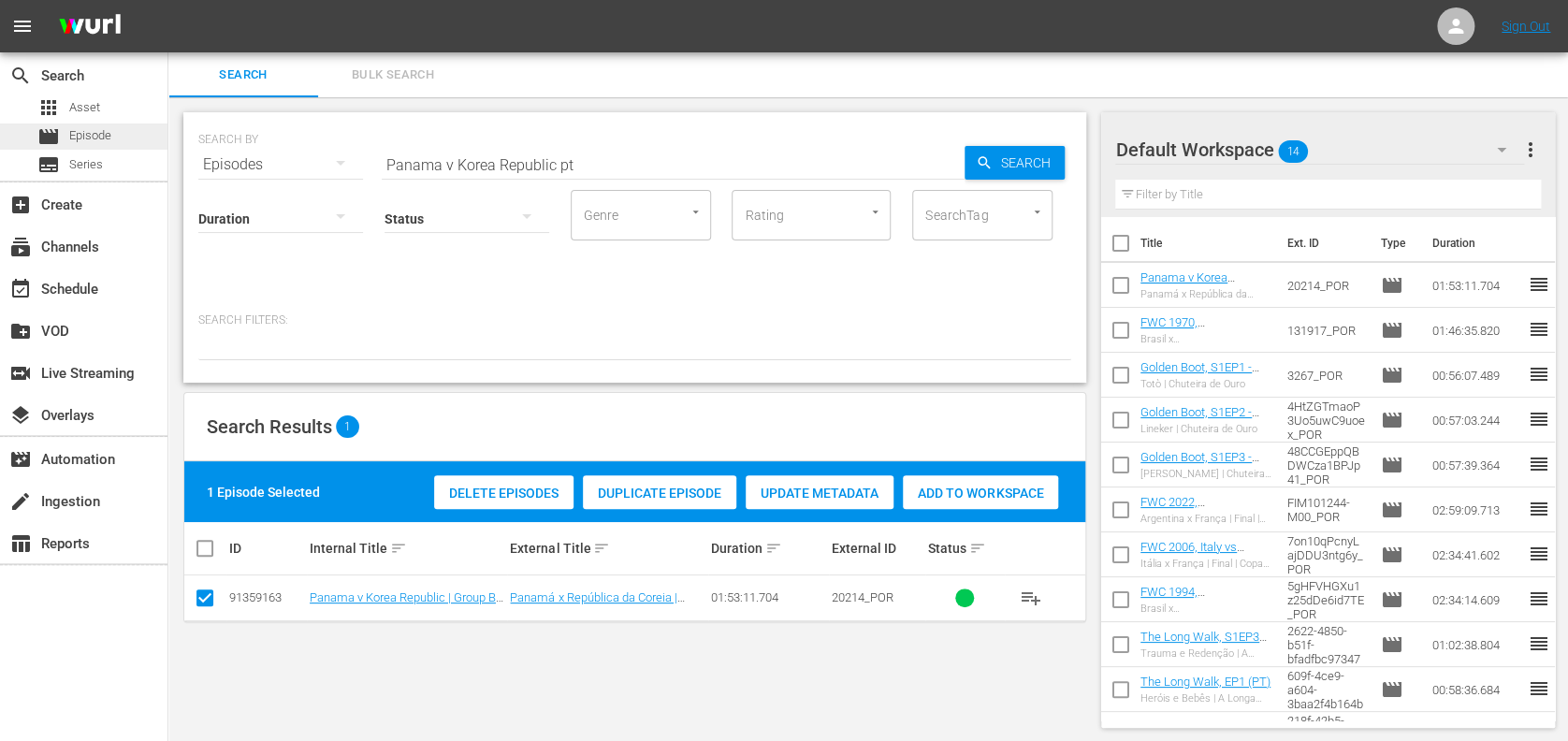
click at [131, 133] on div "movie Episode" at bounding box center [84, 136] width 167 height 26
click at [168, 0] on div "search Search apps Asset movie Episode subtitles Series add_box Create subscrip…" at bounding box center [868, 0] width 1400 height 0
paste input "Futebol Arte"
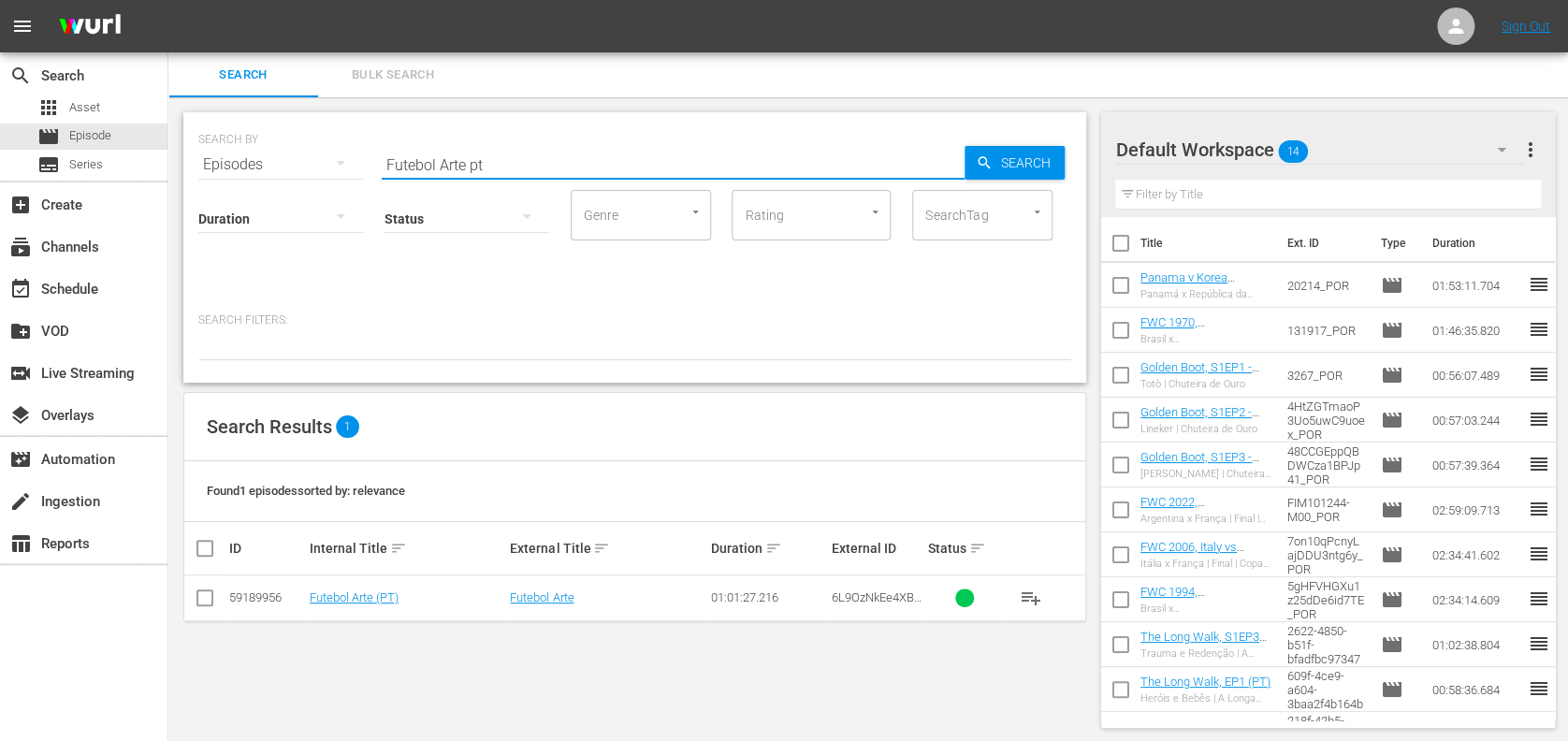
type input "Futebol Arte pt"
click at [208, 597] on input "checkbox" at bounding box center [204, 602] width 22 height 22
checkbox input "true"
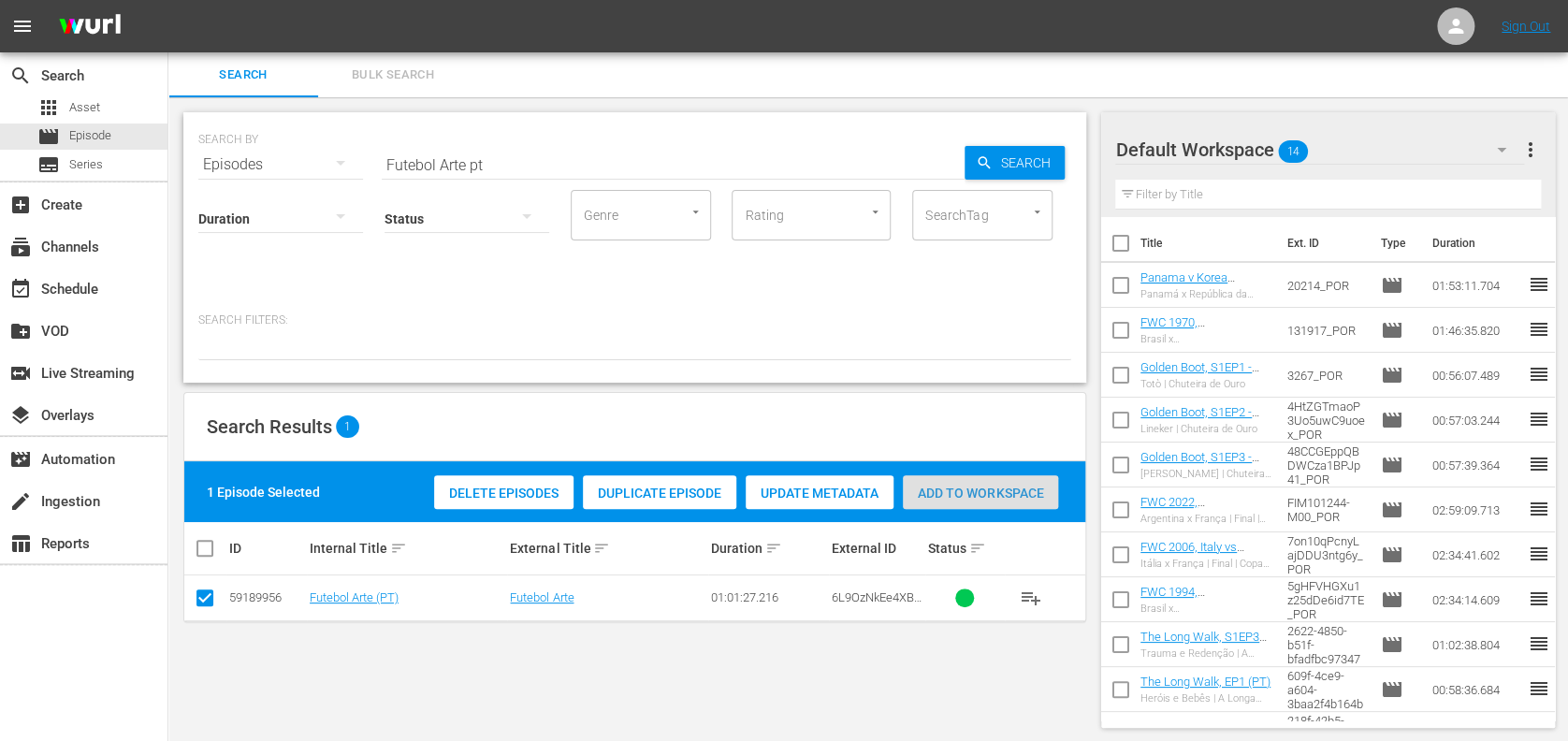
click at [993, 498] on span "Add to Workspace" at bounding box center [981, 493] width 156 height 15
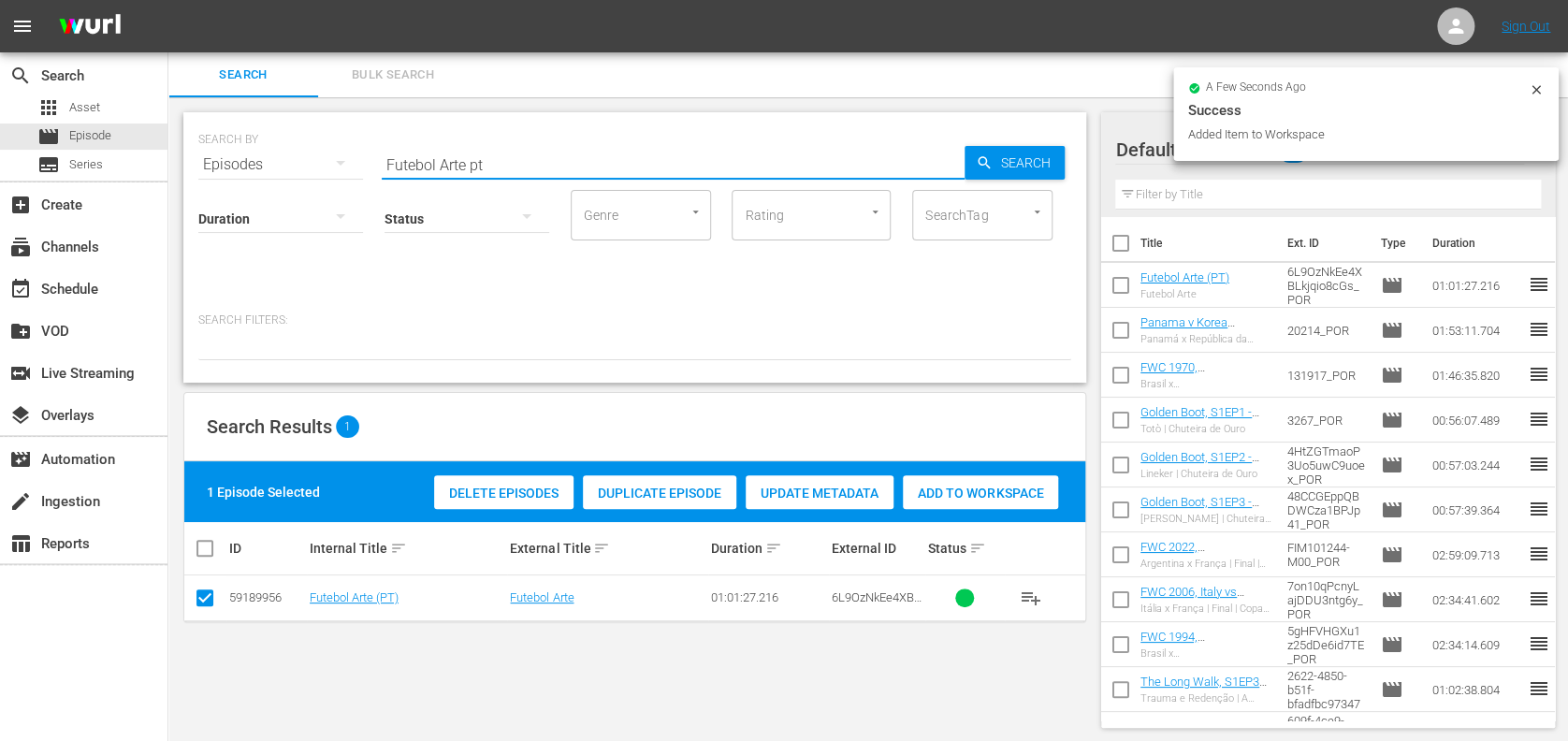
paste input "New Zealand vs Japan"
drag, startPoint x: 491, startPoint y: 165, endPoint x: 345, endPoint y: 165, distance: 146.0
click at [287, 165] on div "SEARCH BY Search By Episodes Search ID, Title, Description, Keywords, or Catego…" at bounding box center [635, 153] width 873 height 67
click at [607, 165] on input "New Zealand vs Japan" at bounding box center [673, 165] width 583 height 45
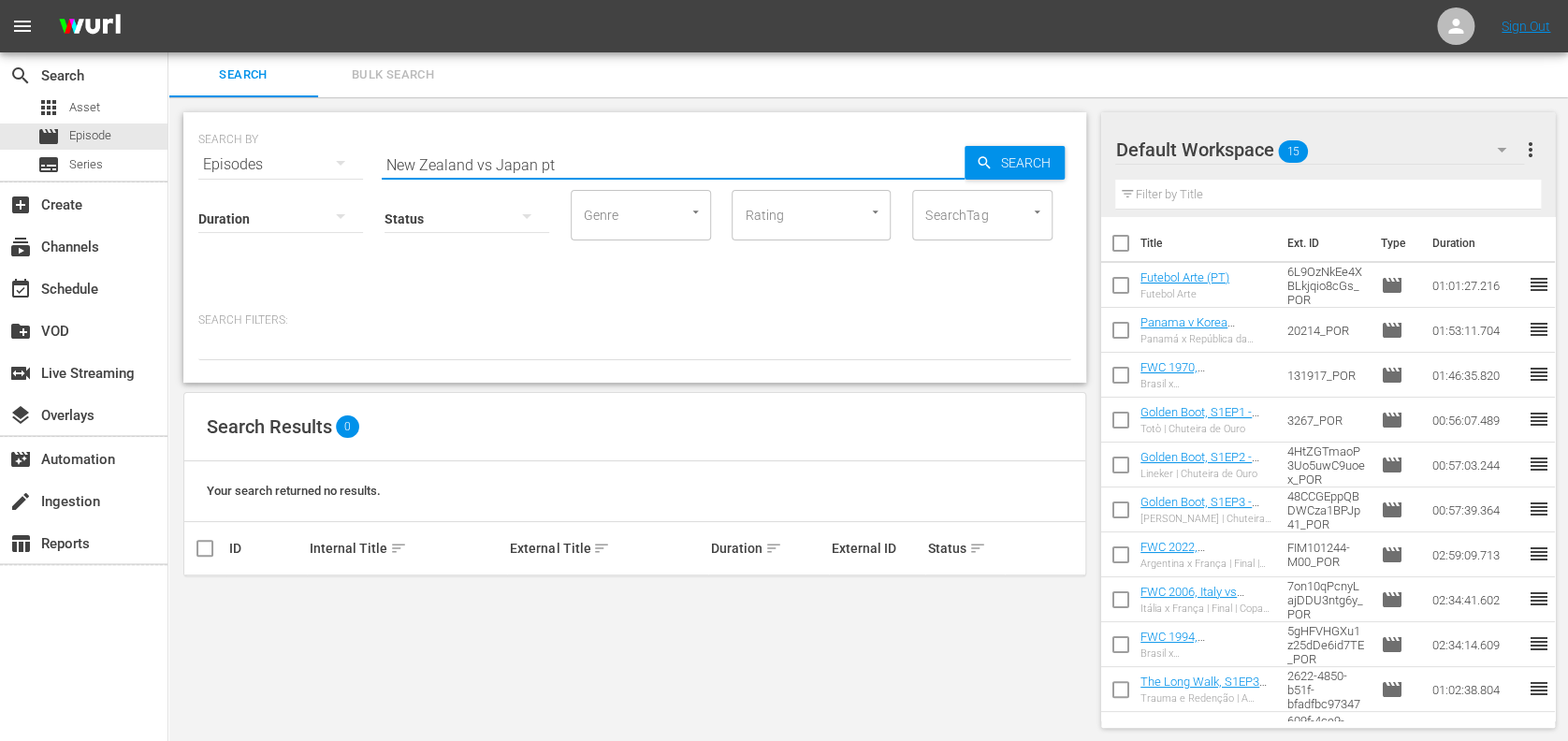
click at [490, 165] on input "New Zealand vs Japan pt" at bounding box center [673, 165] width 583 height 45
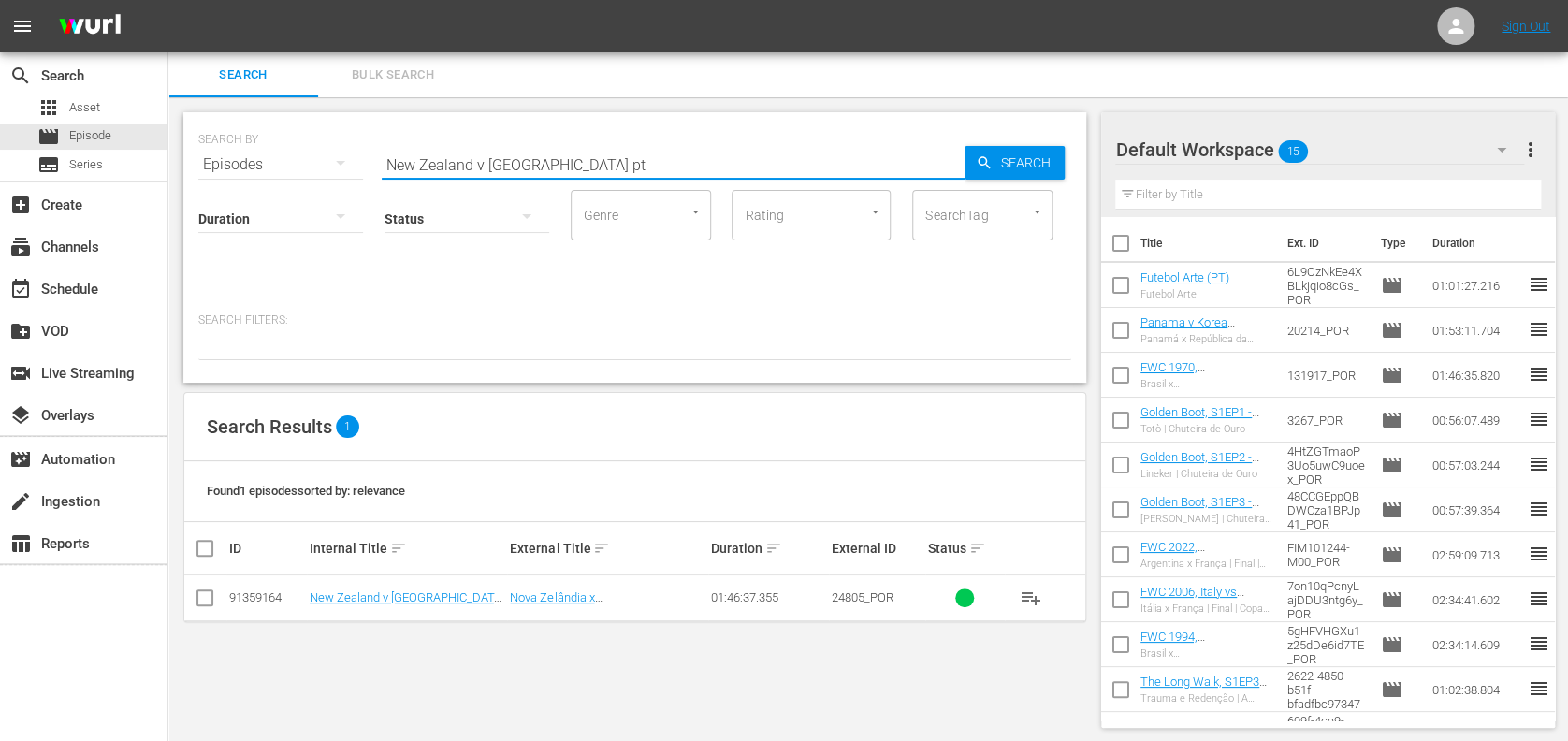
type input "New Zealand v Japan pt"
click at [207, 595] on input "checkbox" at bounding box center [204, 602] width 22 height 22
checkbox input "true"
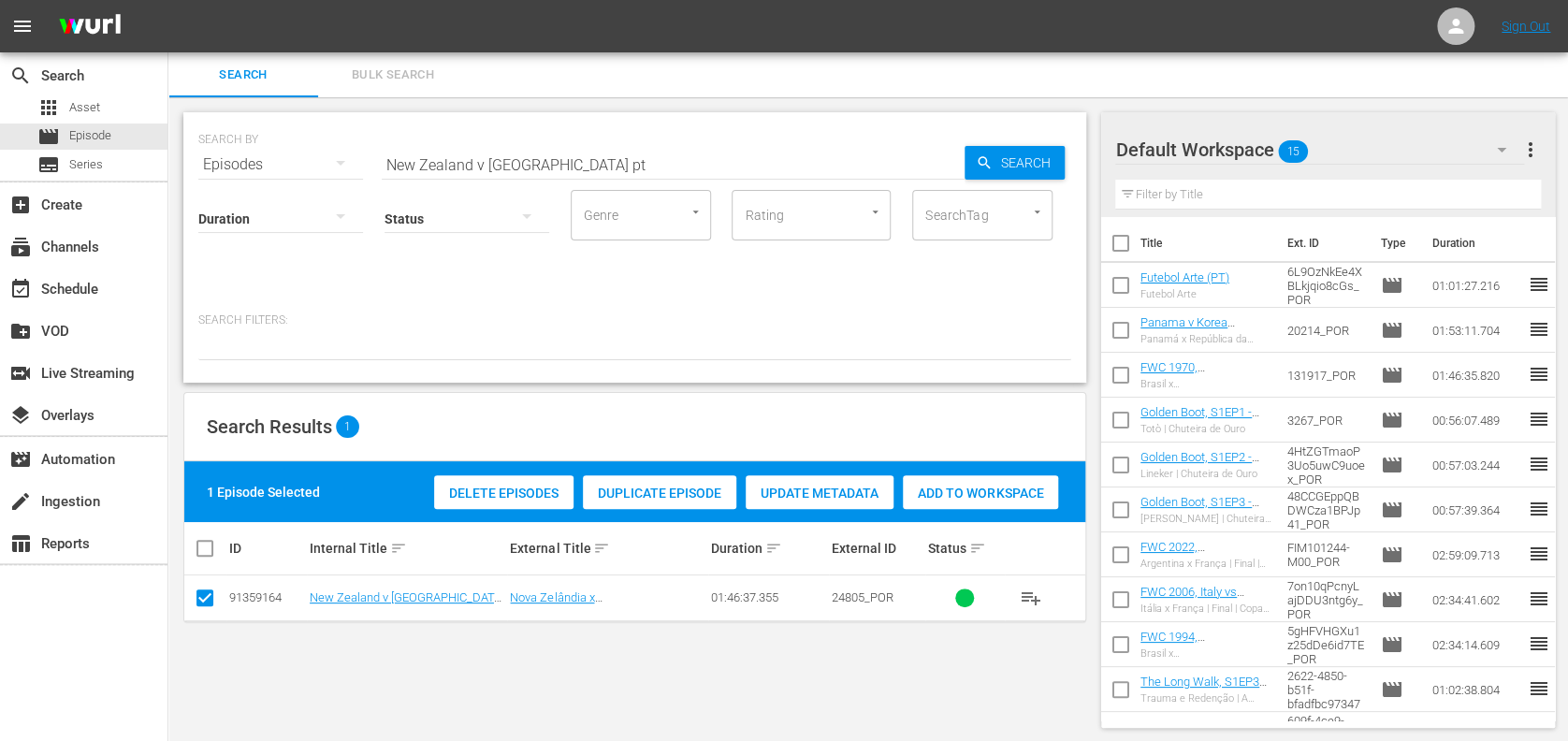
click at [981, 495] on span "Add to Workspace" at bounding box center [981, 493] width 156 height 15
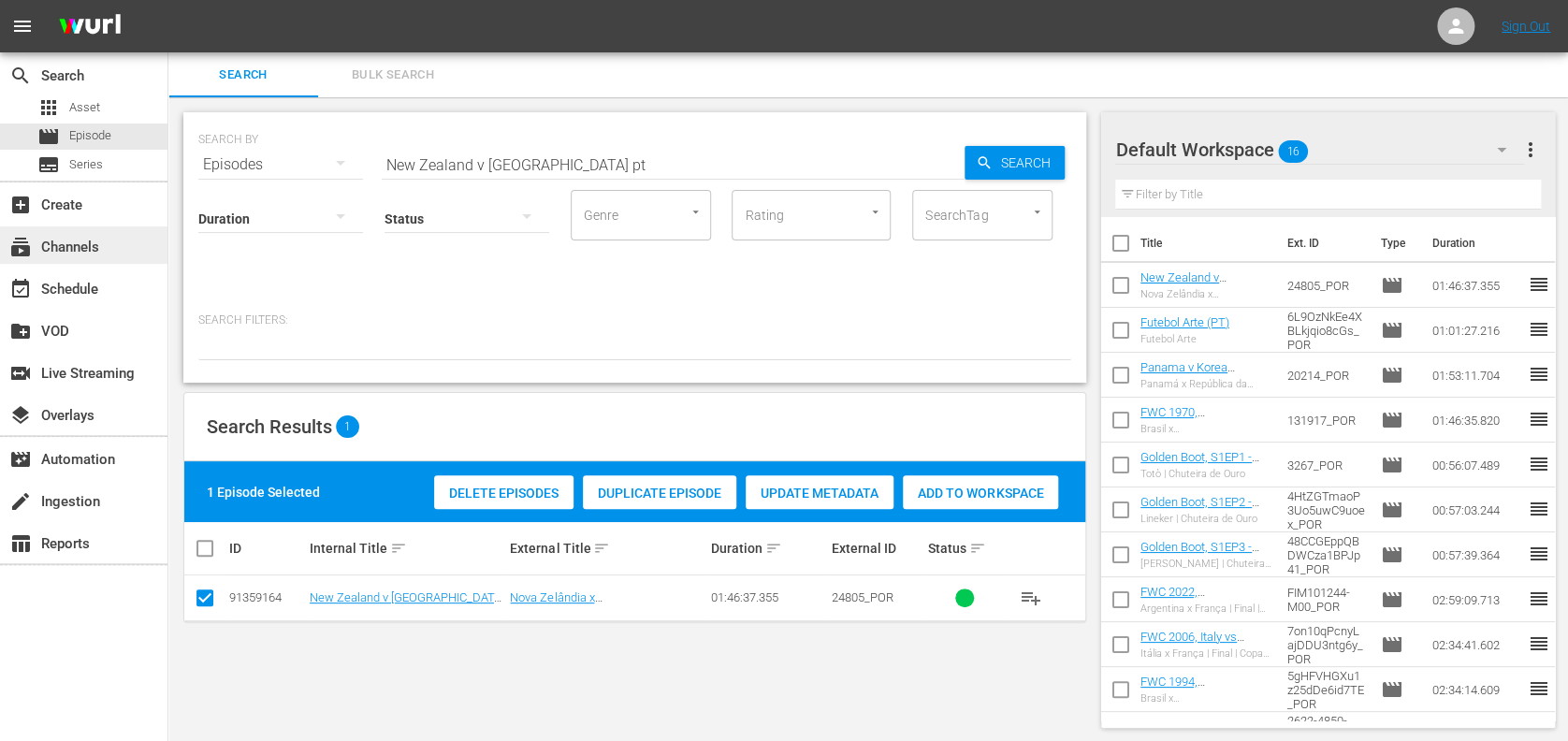
click at [88, 232] on div "subscriptions Channels" at bounding box center [84, 245] width 167 height 37
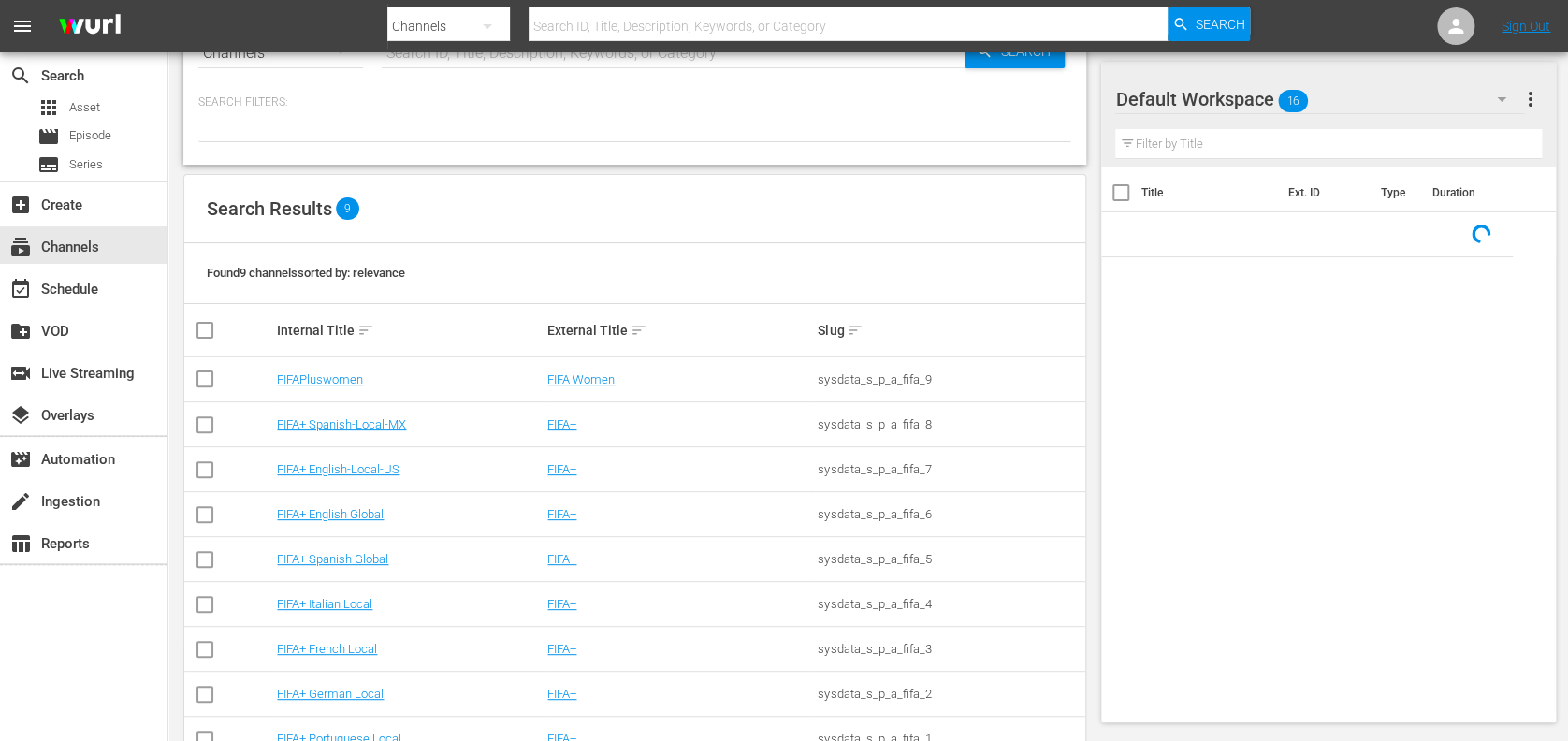
scroll to position [121, 0]
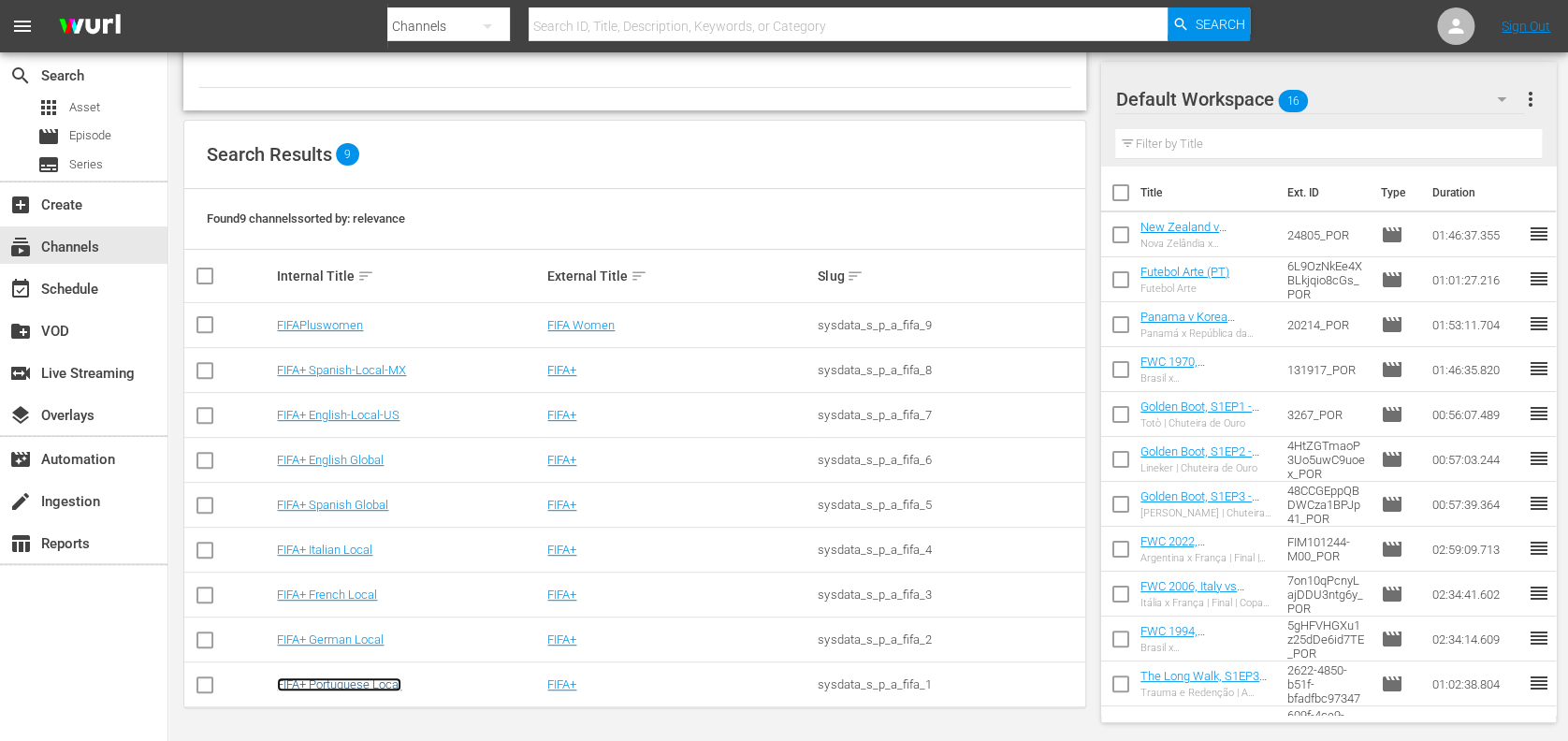
click at [353, 683] on link "FIFA+ Portuguese Local" at bounding box center [340, 685] width 125 height 14
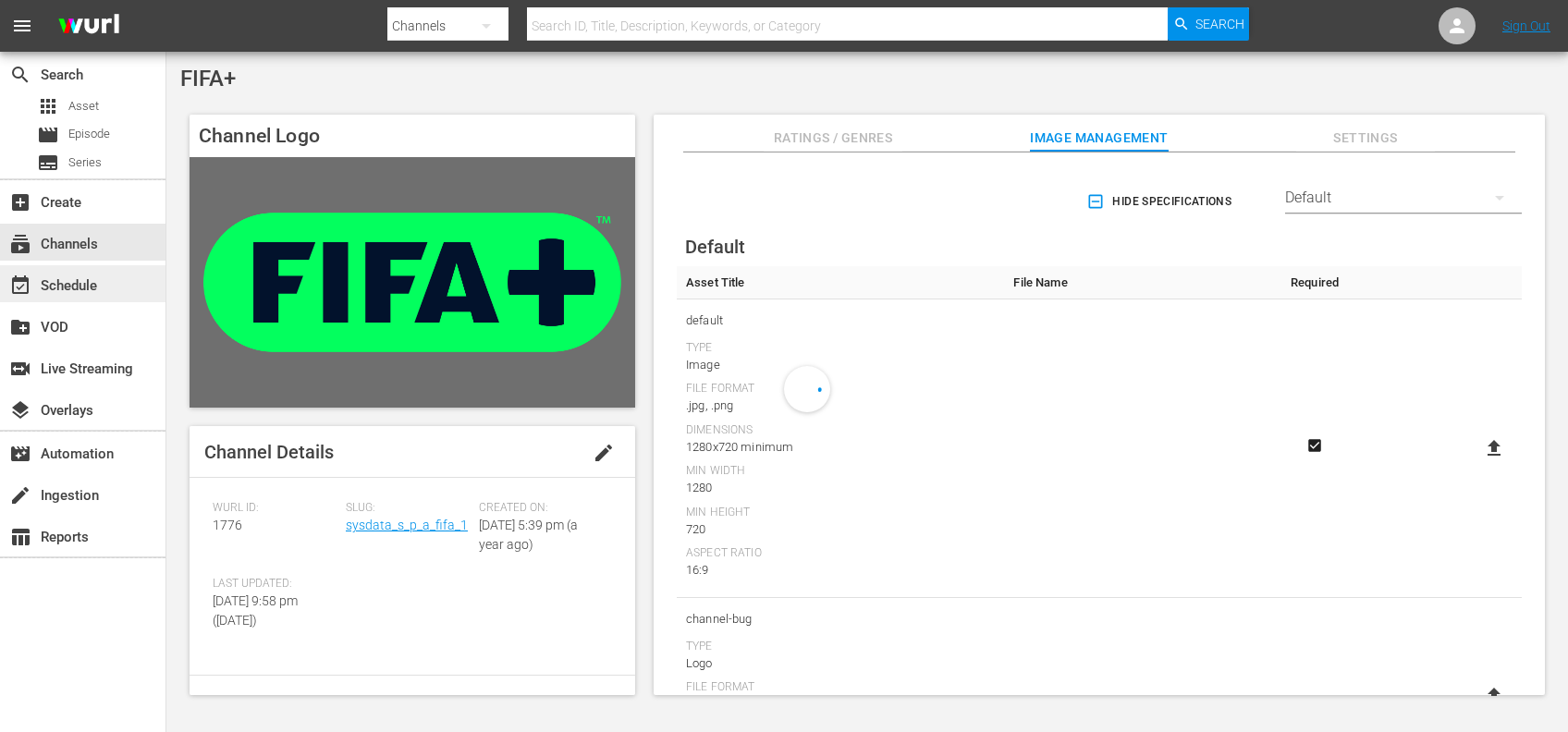
click at [118, 276] on div "event_available Schedule" at bounding box center [83, 284] width 165 height 37
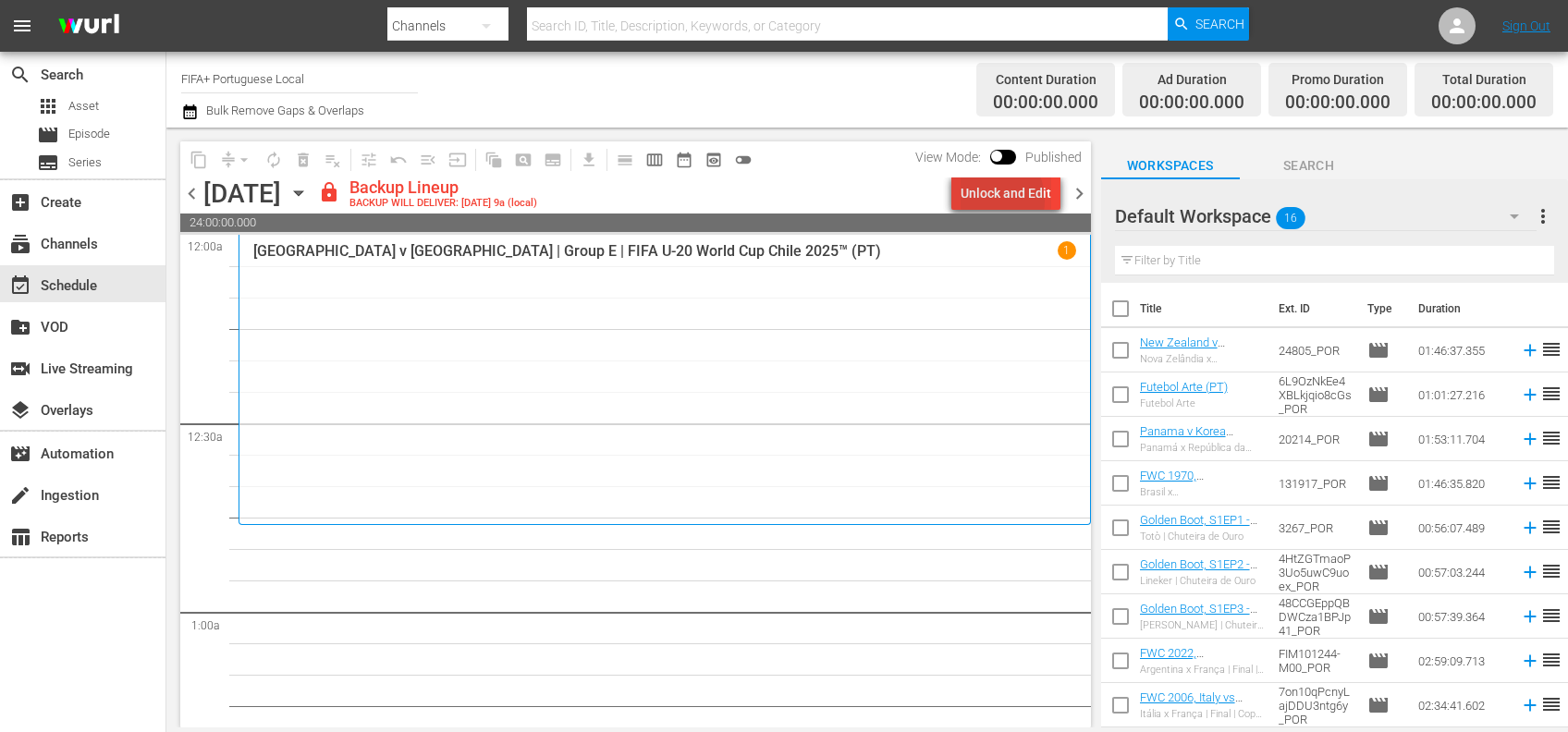
click at [988, 201] on div "Unlock and Edit" at bounding box center [1006, 193] width 90 height 34
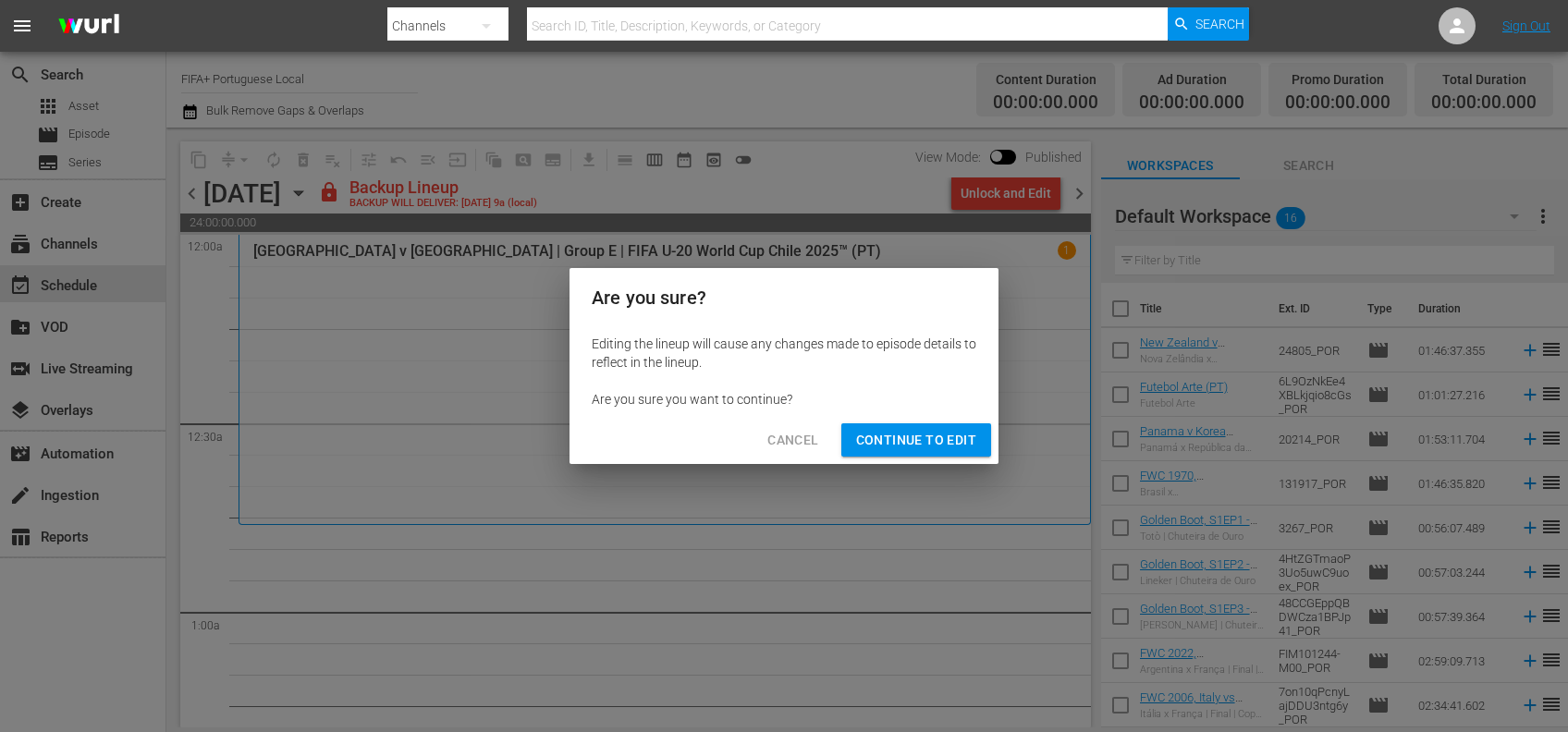
click at [905, 442] on span "Continue to Edit" at bounding box center [915, 441] width 120 height 23
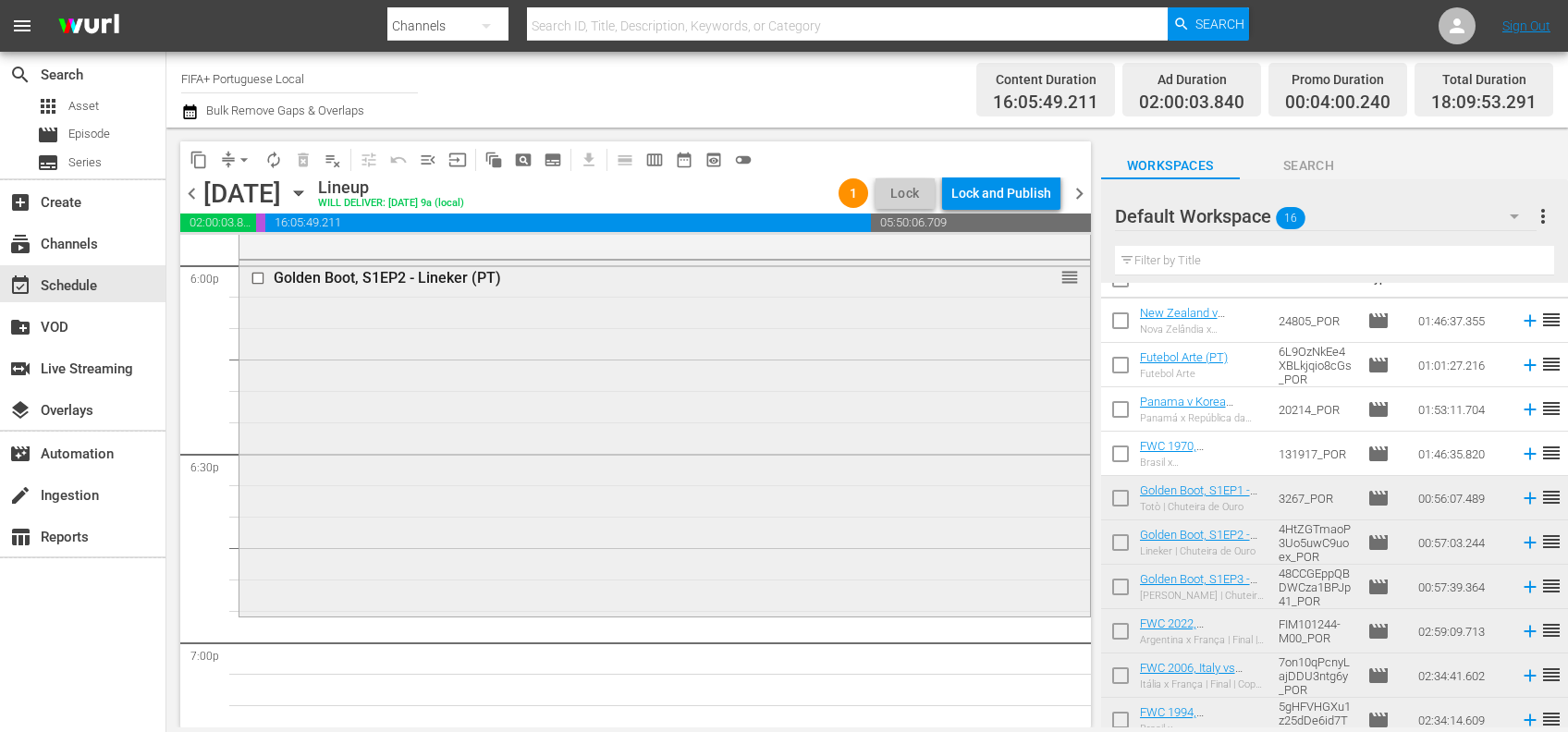
scroll to position [6744, 0]
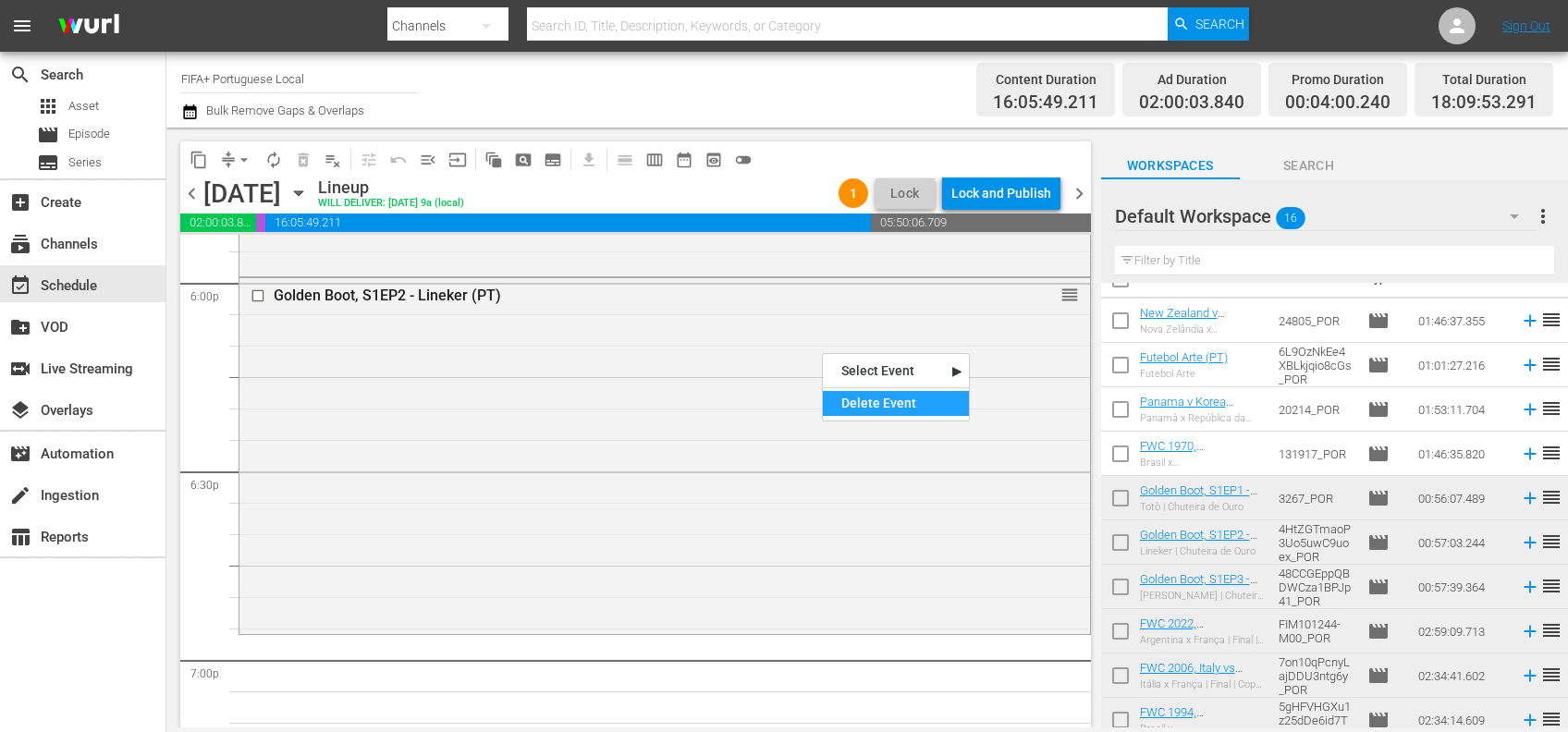
click at [896, 395] on div "Delete Event" at bounding box center [896, 404] width 146 height 25
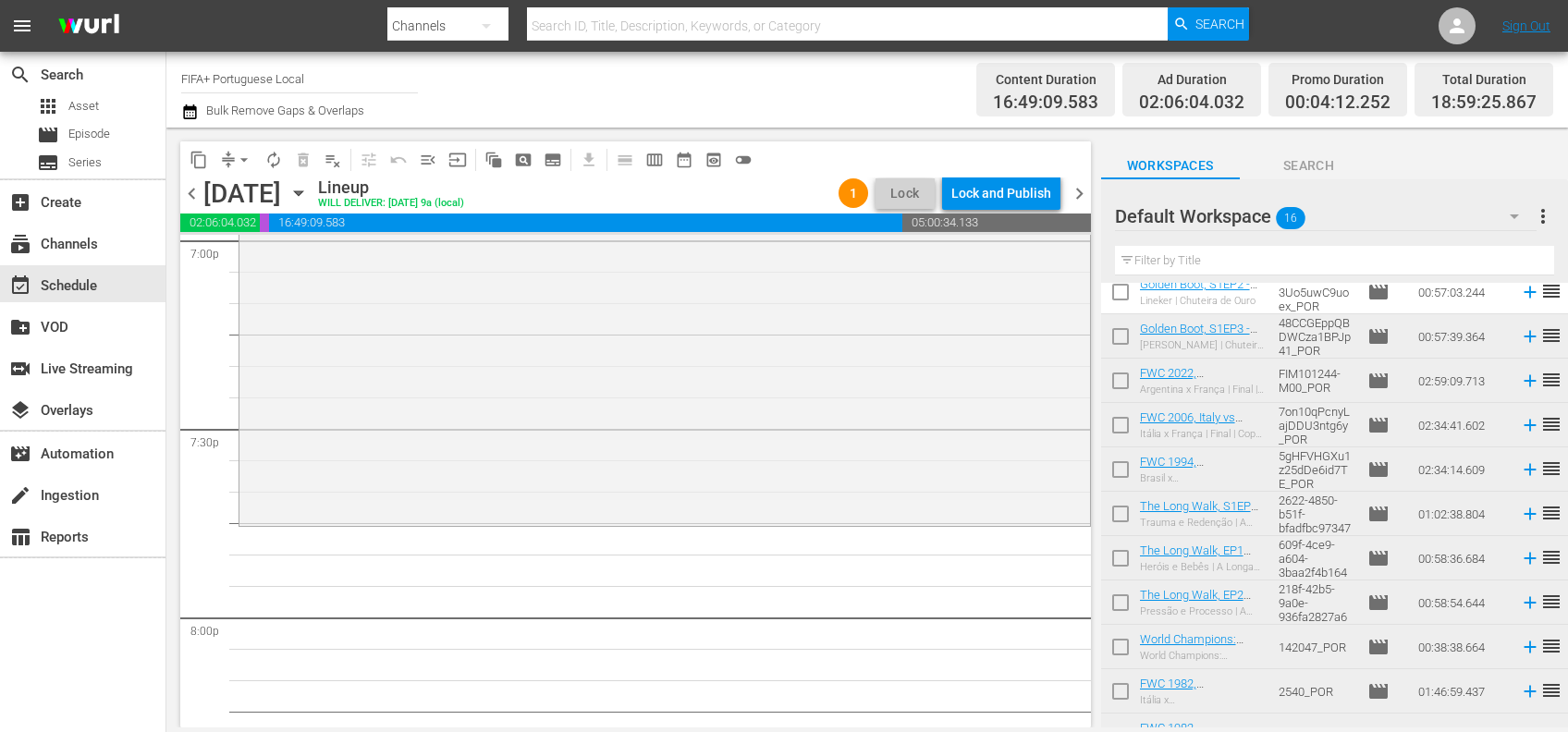
scroll to position [307, 0]
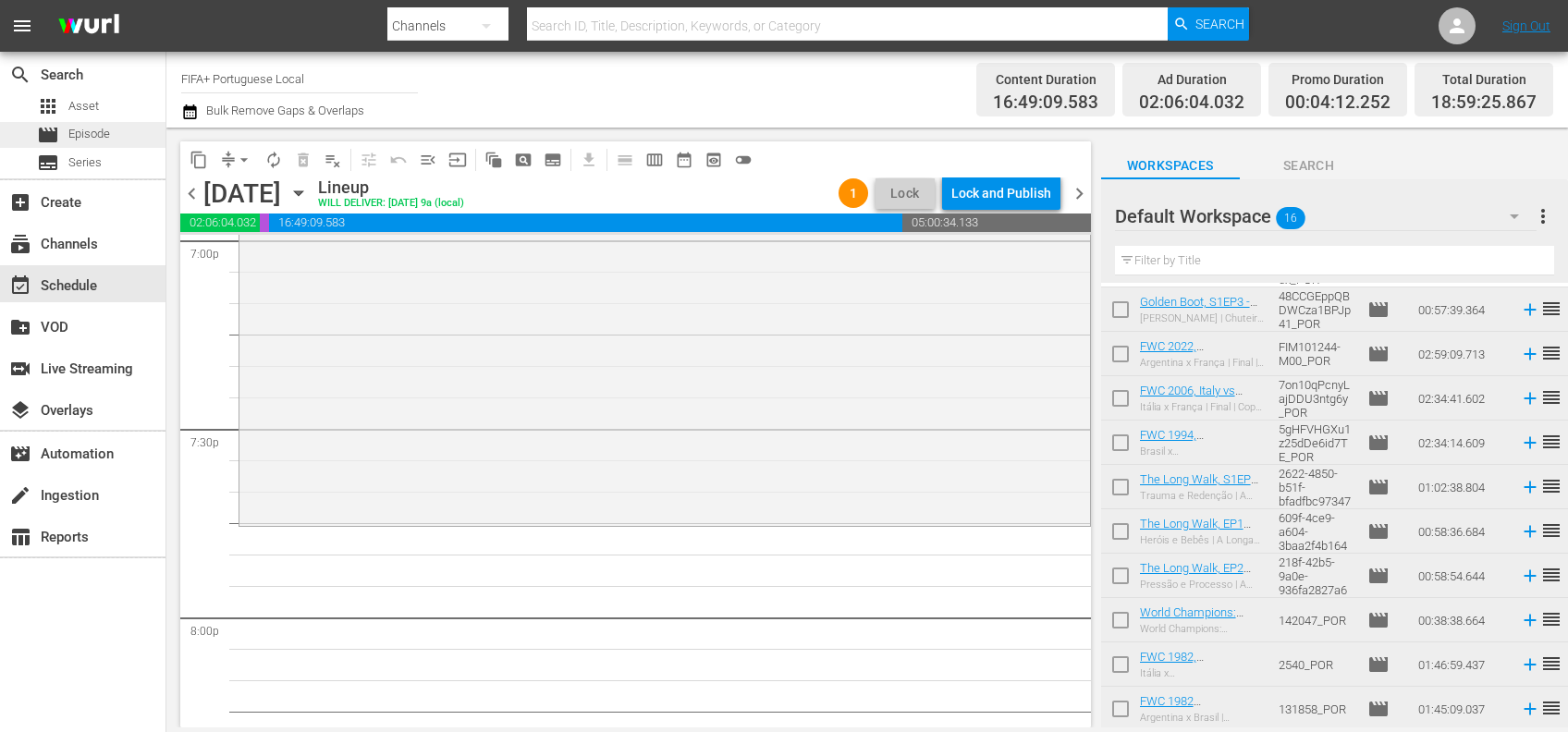
click at [85, 138] on span "Episode" at bounding box center [88, 134] width 41 height 18
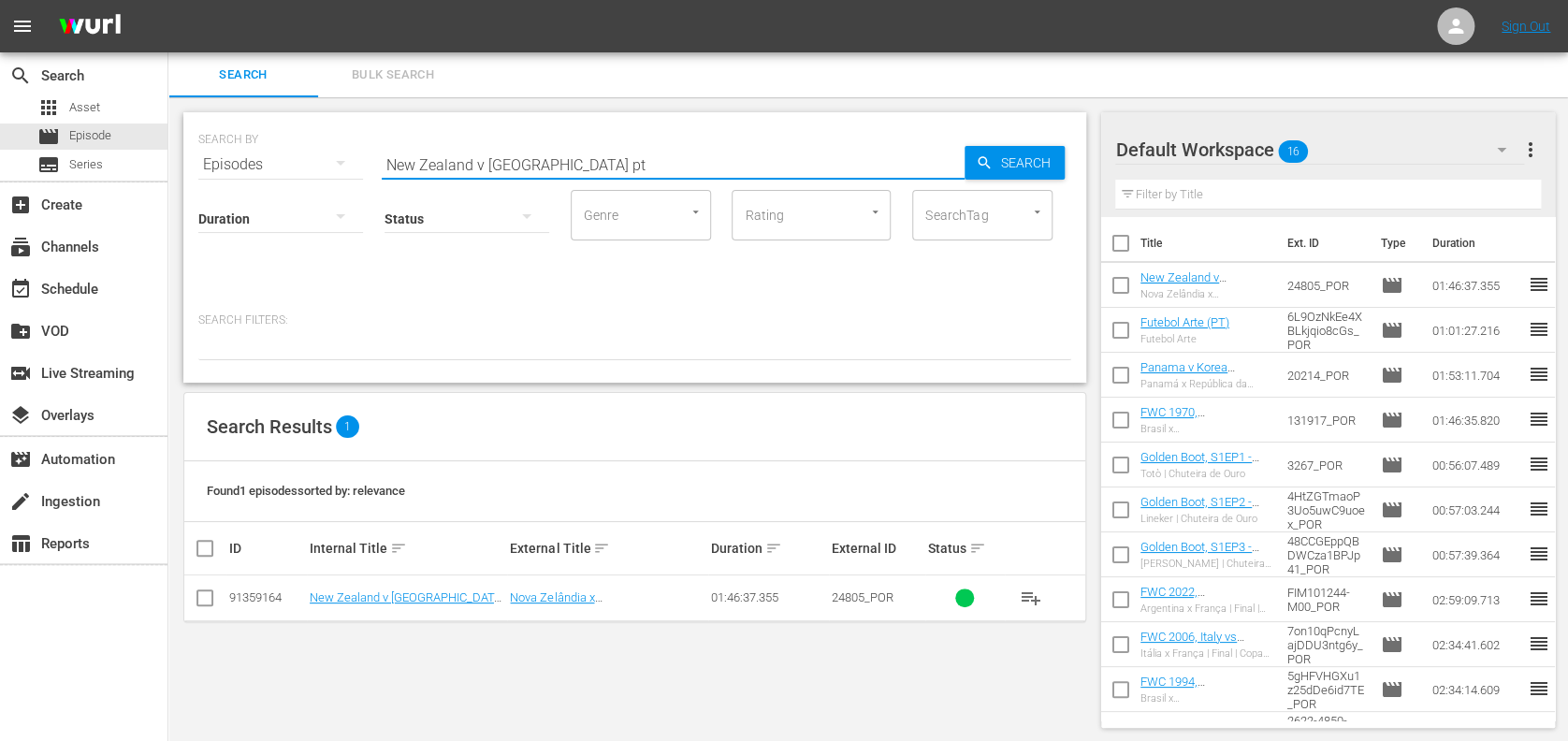
paste input "FWC U-20, 25 Memorable Goals (PT)"
drag, startPoint x: 329, startPoint y: 163, endPoint x: 261, endPoint y: 159, distance: 68.1
click at [221, 163] on div "SEARCH BY Search By Episodes Search ID, Title, Description, Keywords, or Catego…" at bounding box center [635, 153] width 873 height 67
click at [729, 162] on input "FWC U-20, 25 Memorable Goals (PT)" at bounding box center [673, 165] width 583 height 45
type input "FWC U-20, 25 Memorable Goals (PT)"
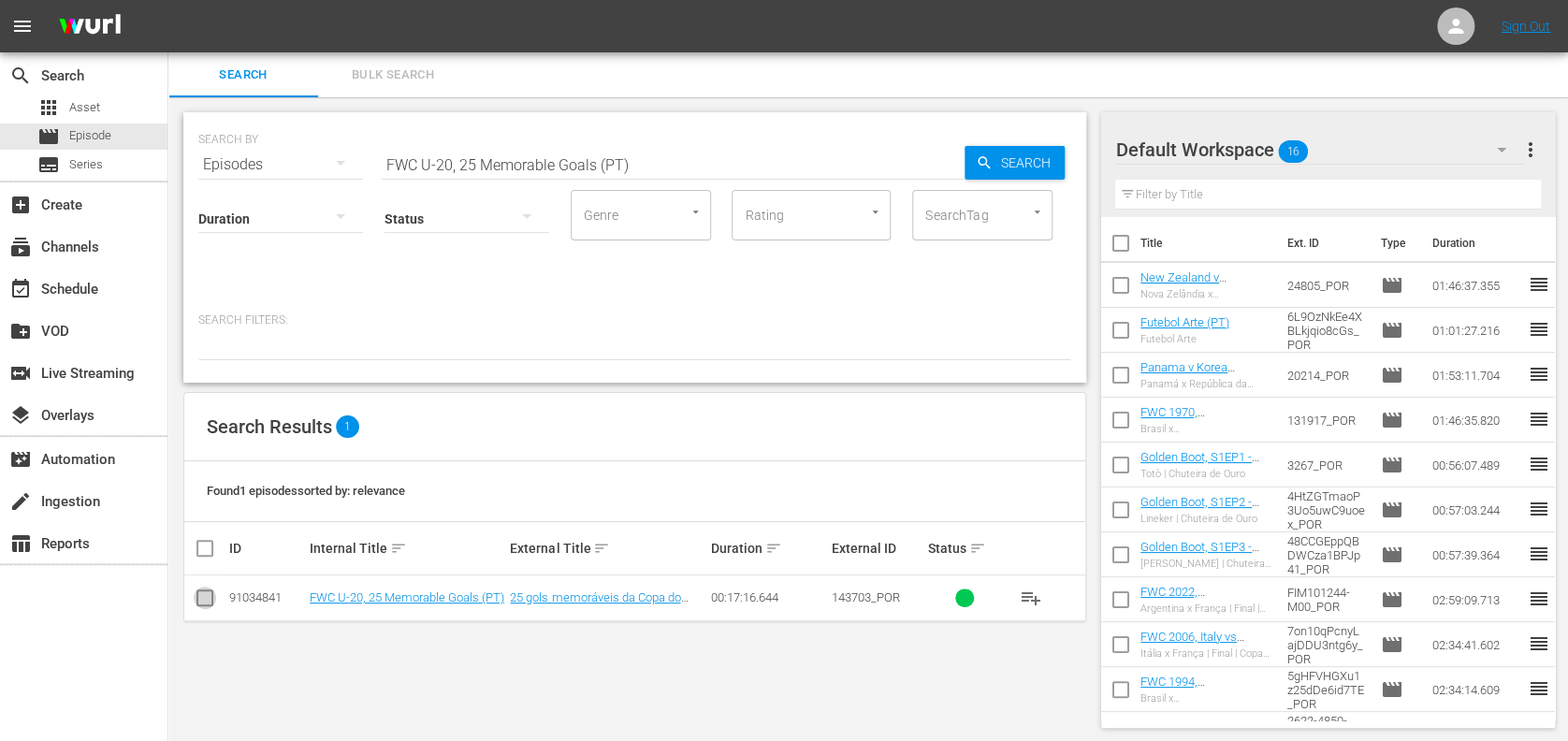
click at [199, 596] on input "checkbox" at bounding box center [204, 602] width 22 height 22
checkbox input "true"
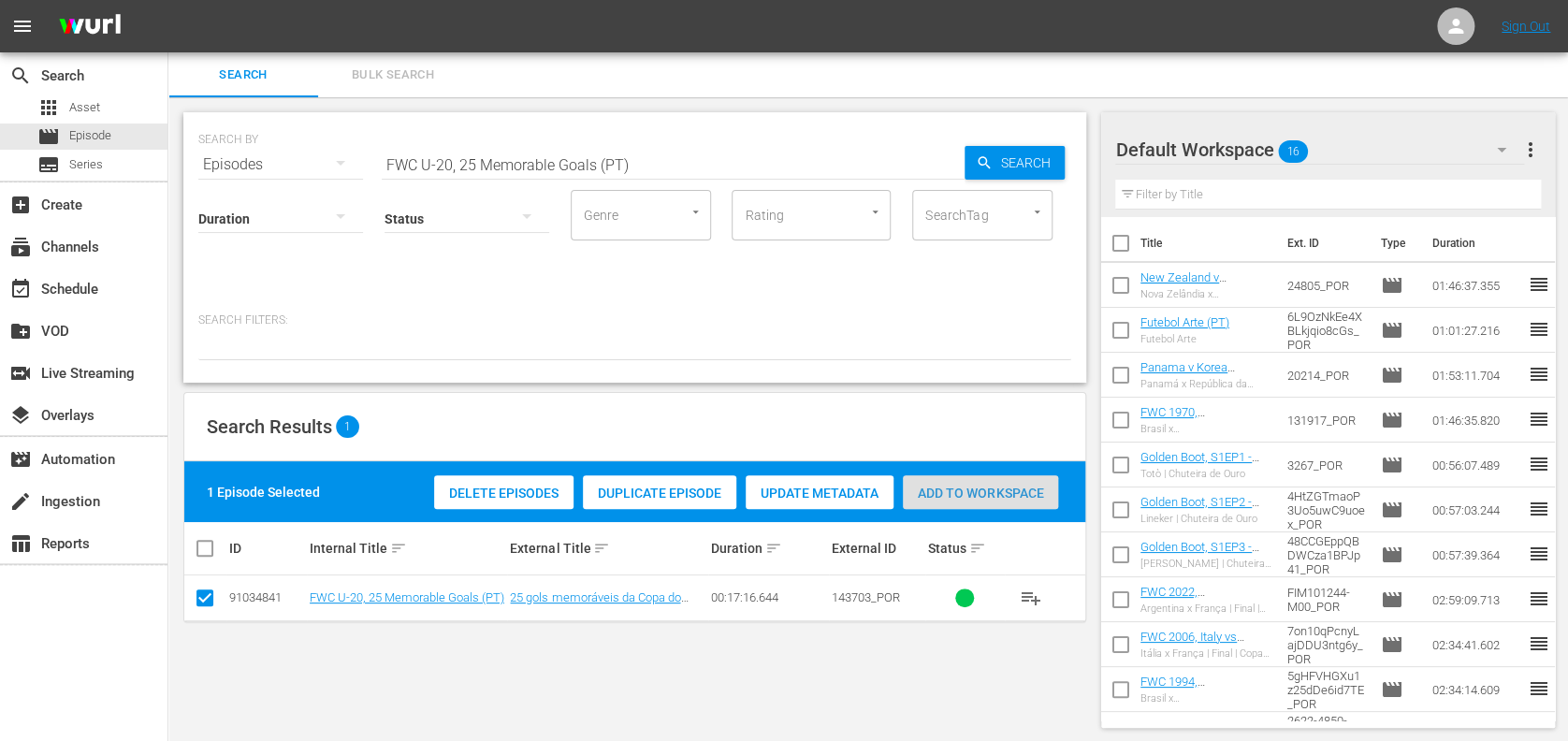
click at [945, 506] on div "Add to Workspace" at bounding box center [981, 493] width 156 height 36
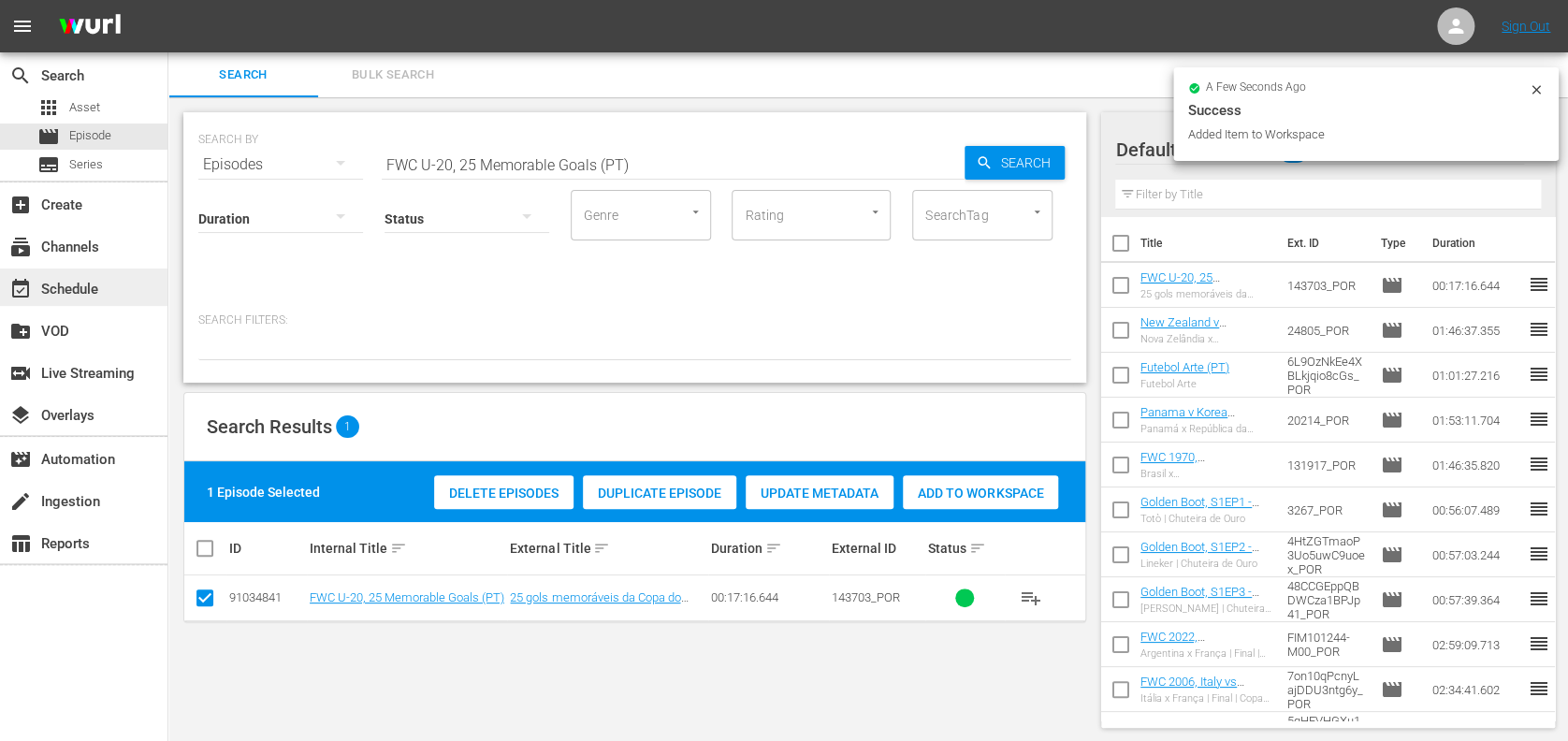
click at [90, 284] on div "event_available Schedule" at bounding box center [53, 286] width 105 height 17
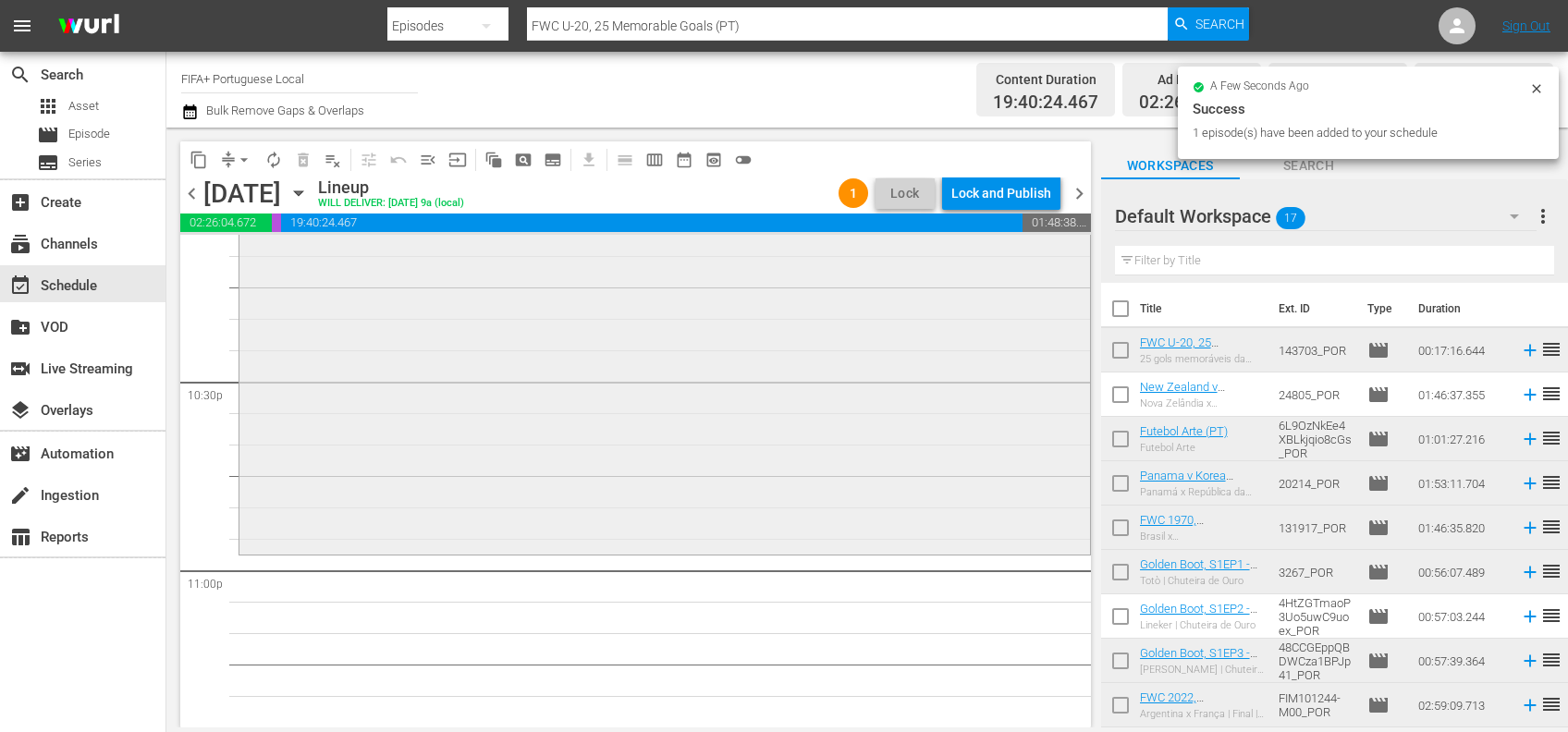
scroll to position [8345, 0]
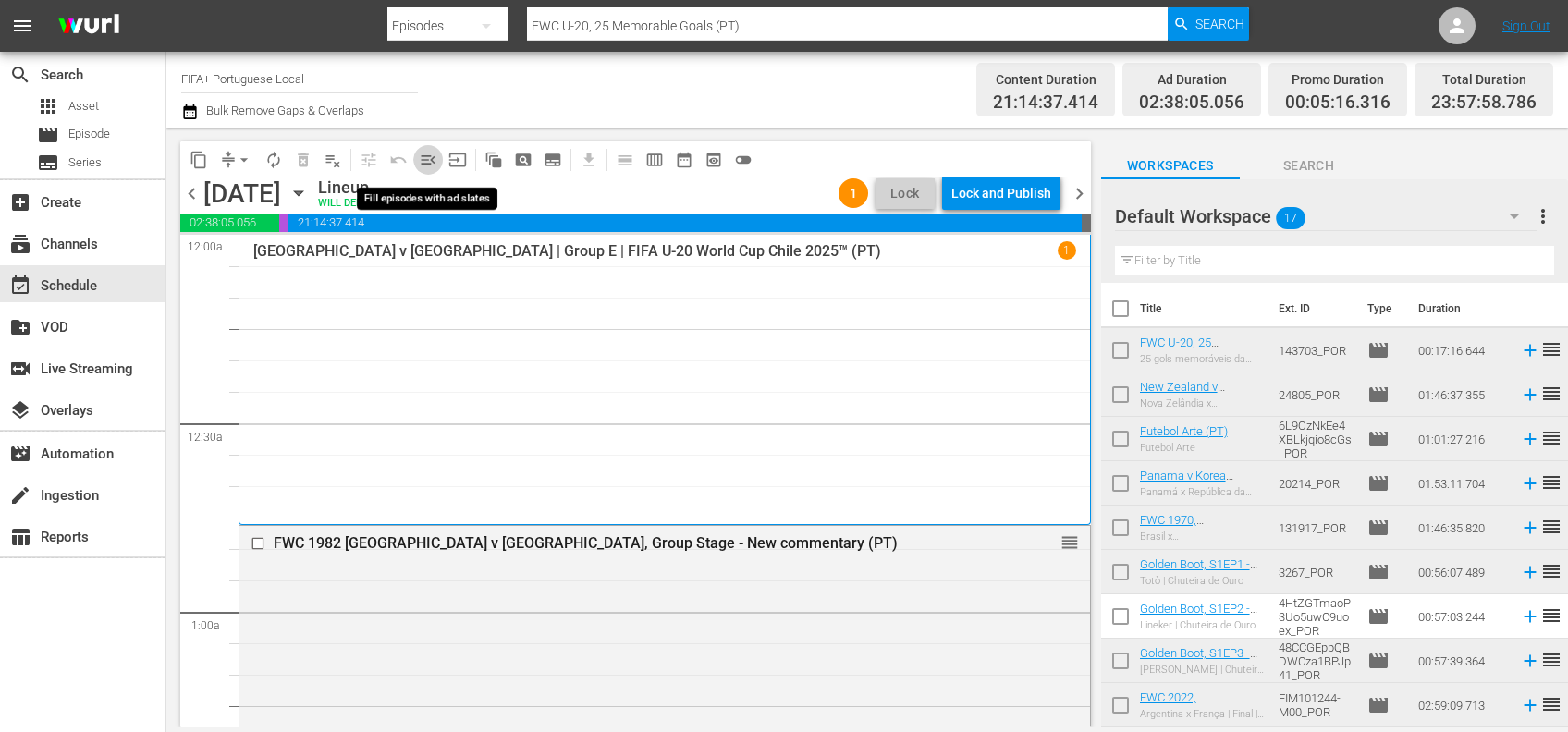
click at [421, 158] on span "menu_open" at bounding box center [428, 160] width 18 height 18
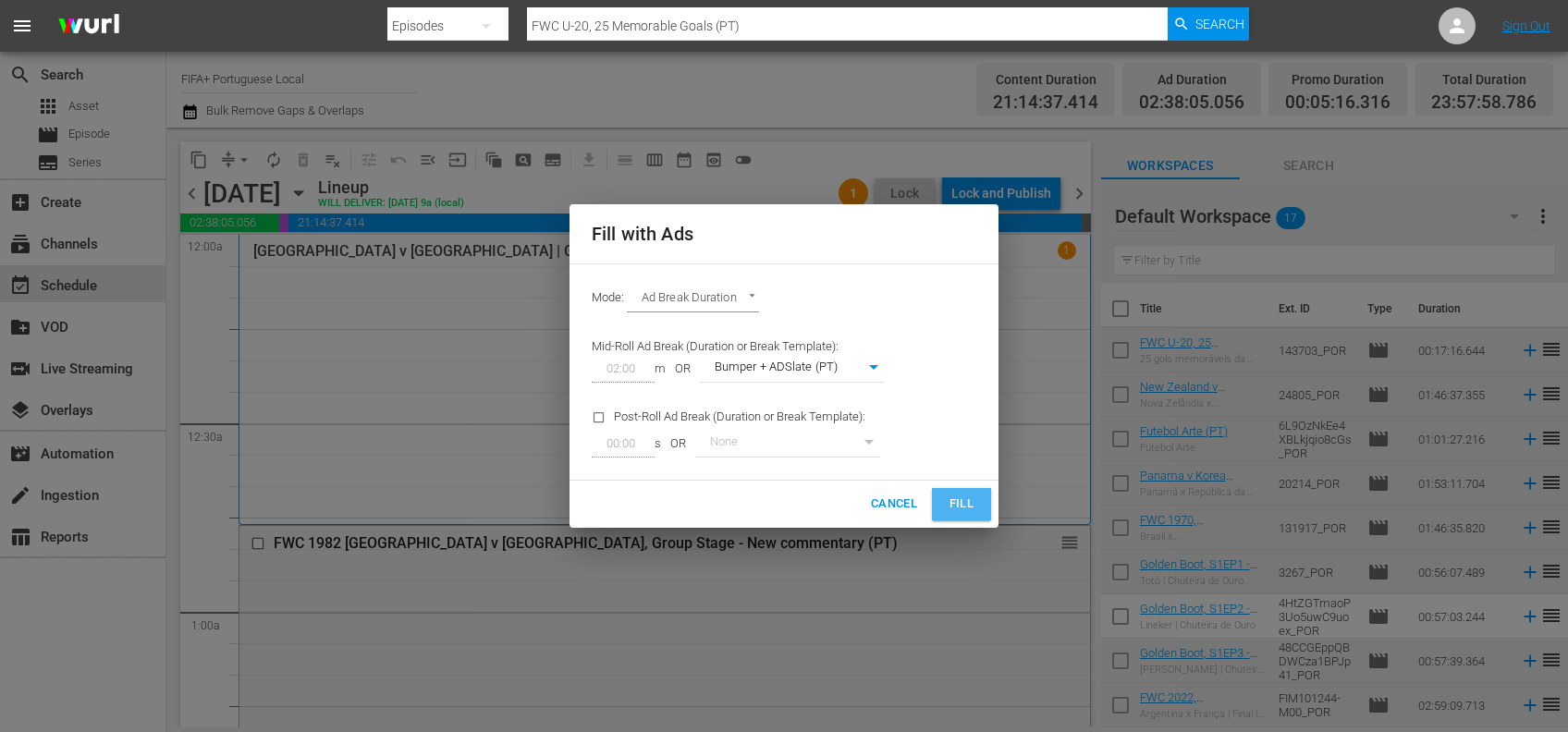
click at [952, 497] on span "Fill" at bounding box center [960, 504] width 30 height 21
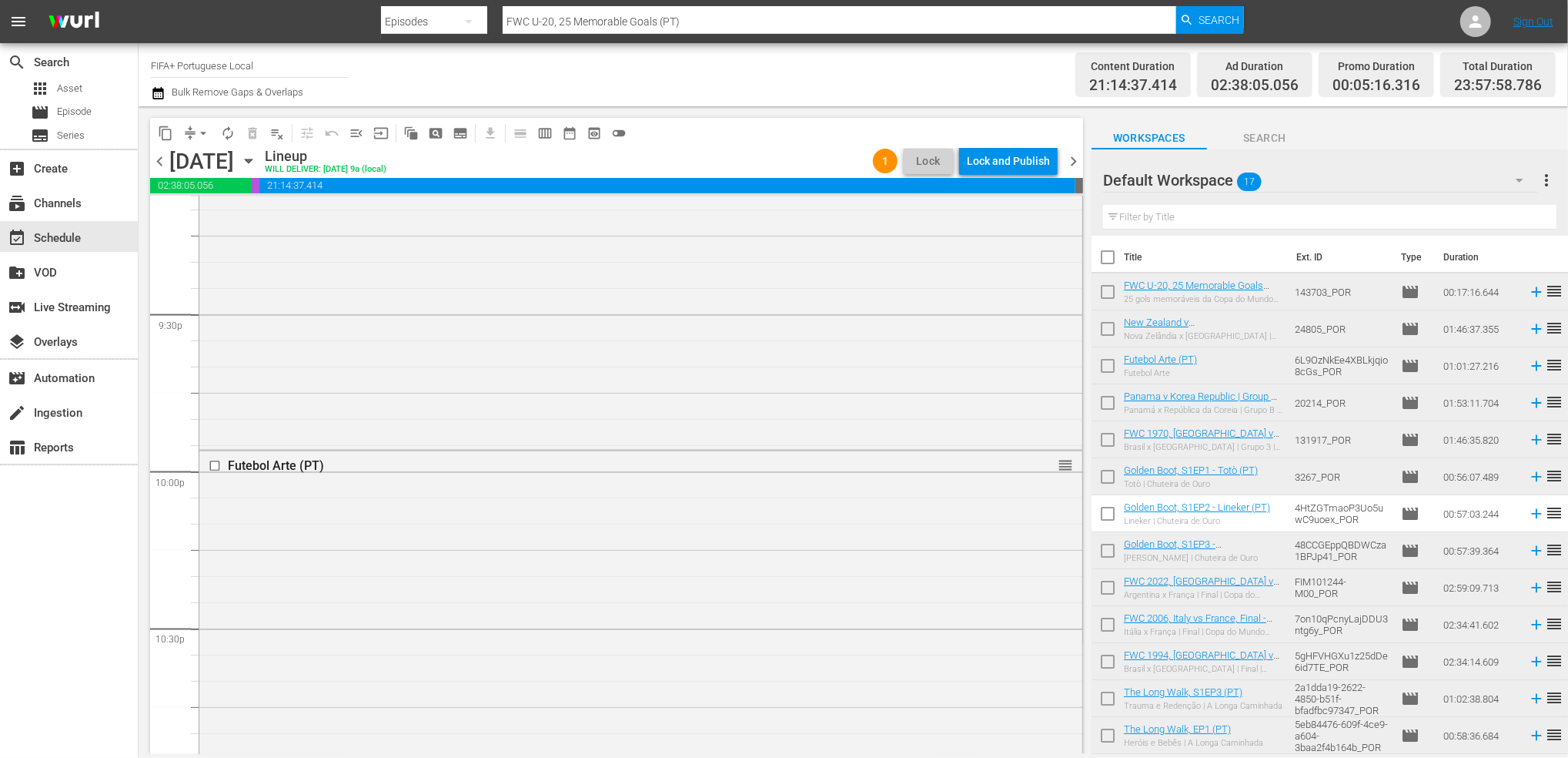
scroll to position [6607, 0]
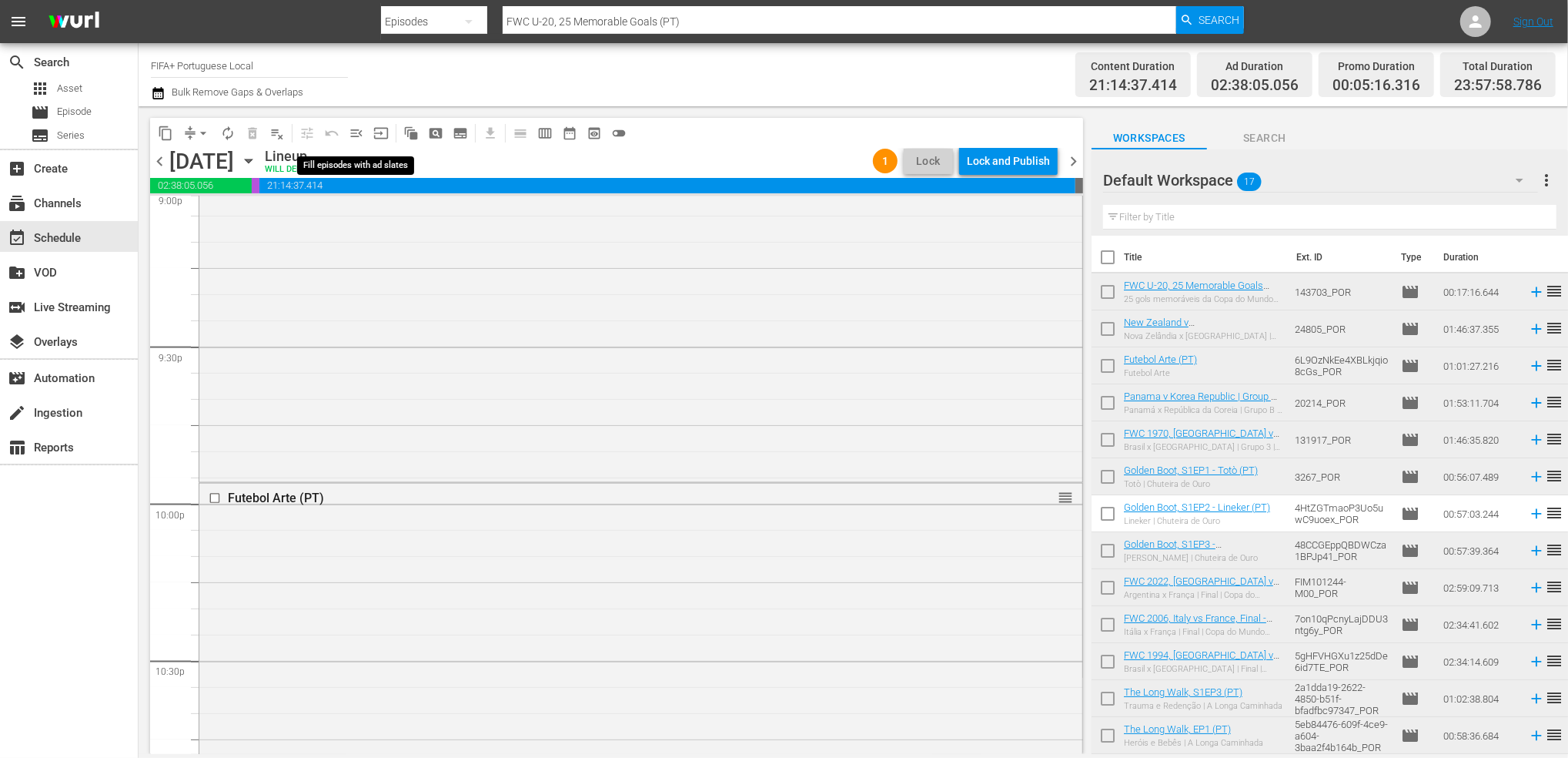
click at [359, 132] on span "menu_open" at bounding box center [356, 133] width 15 height 15
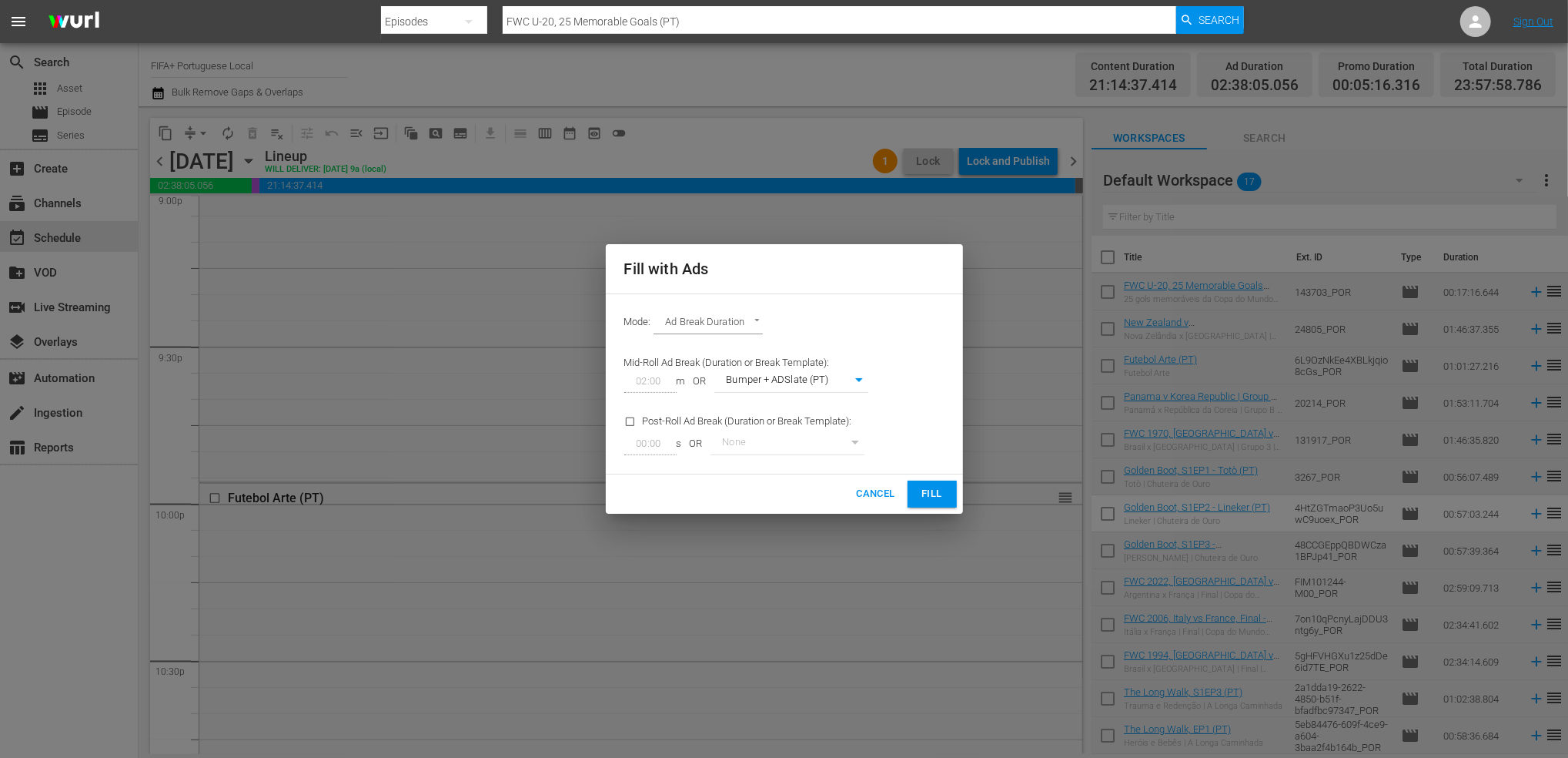
click at [928, 492] on span "Fill" at bounding box center [932, 494] width 25 height 18
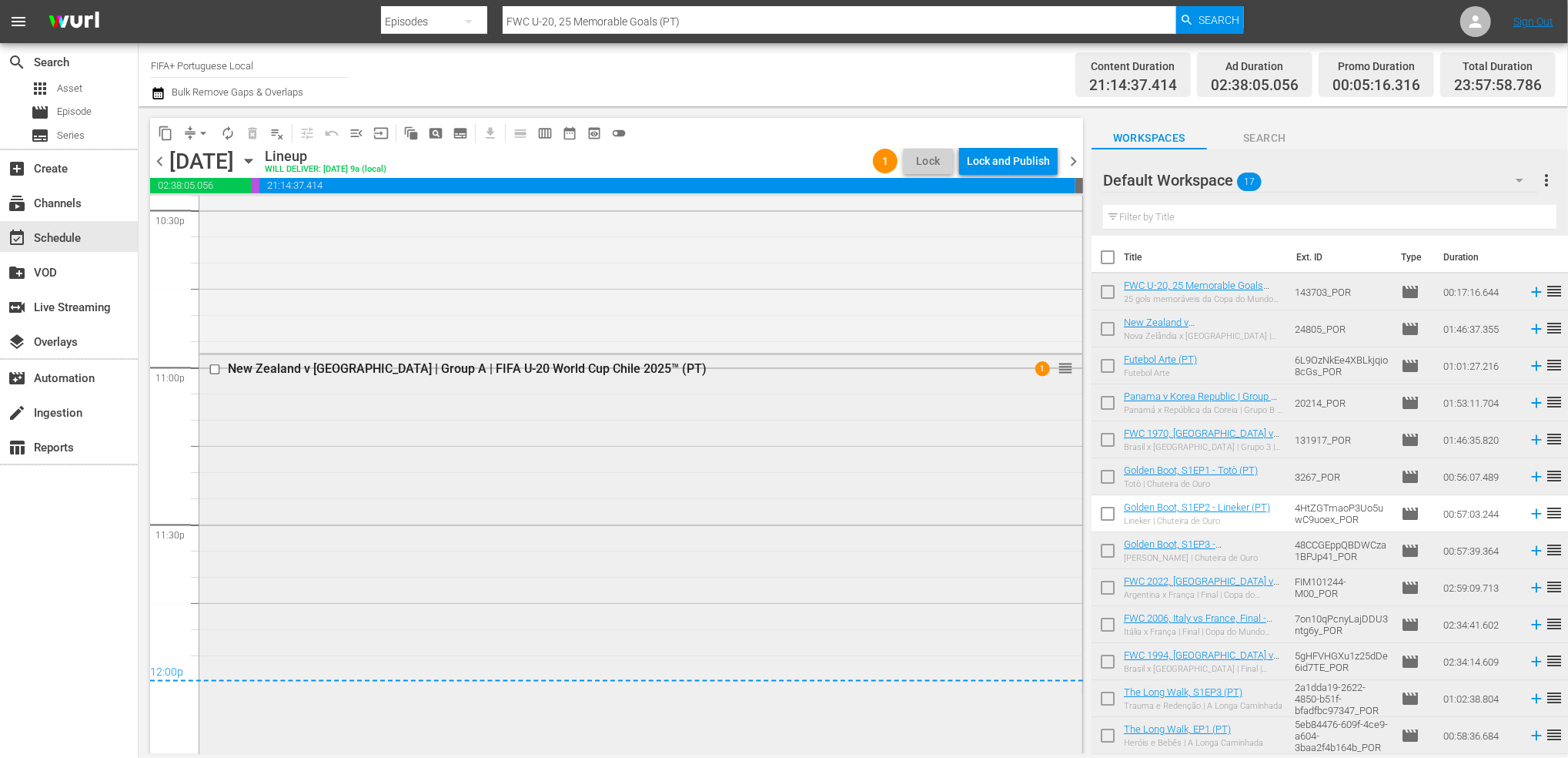
scroll to position [7047, 0]
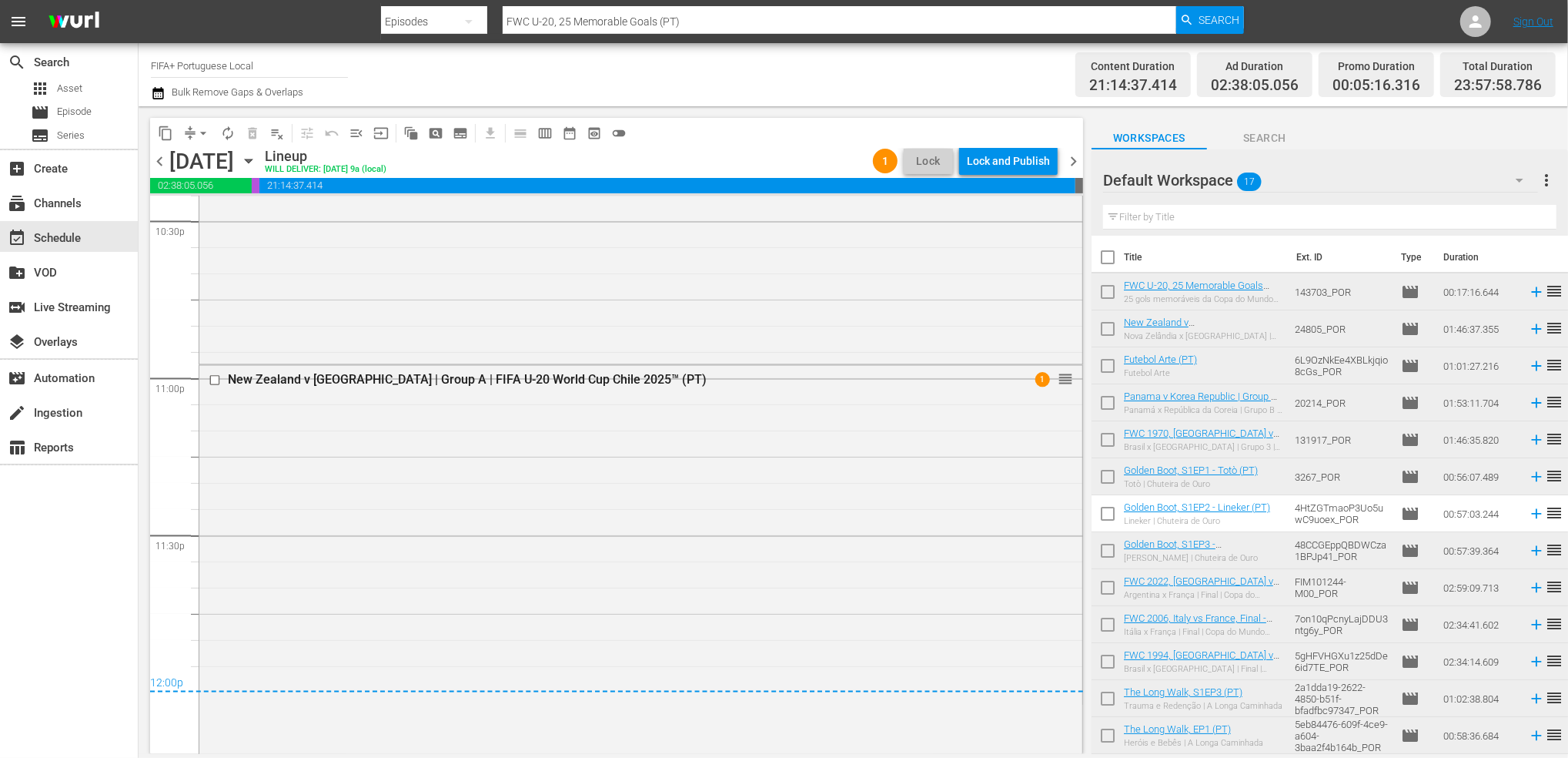
click at [1105, 254] on input "checkbox" at bounding box center [1108, 260] width 32 height 32
checkbox input "true"
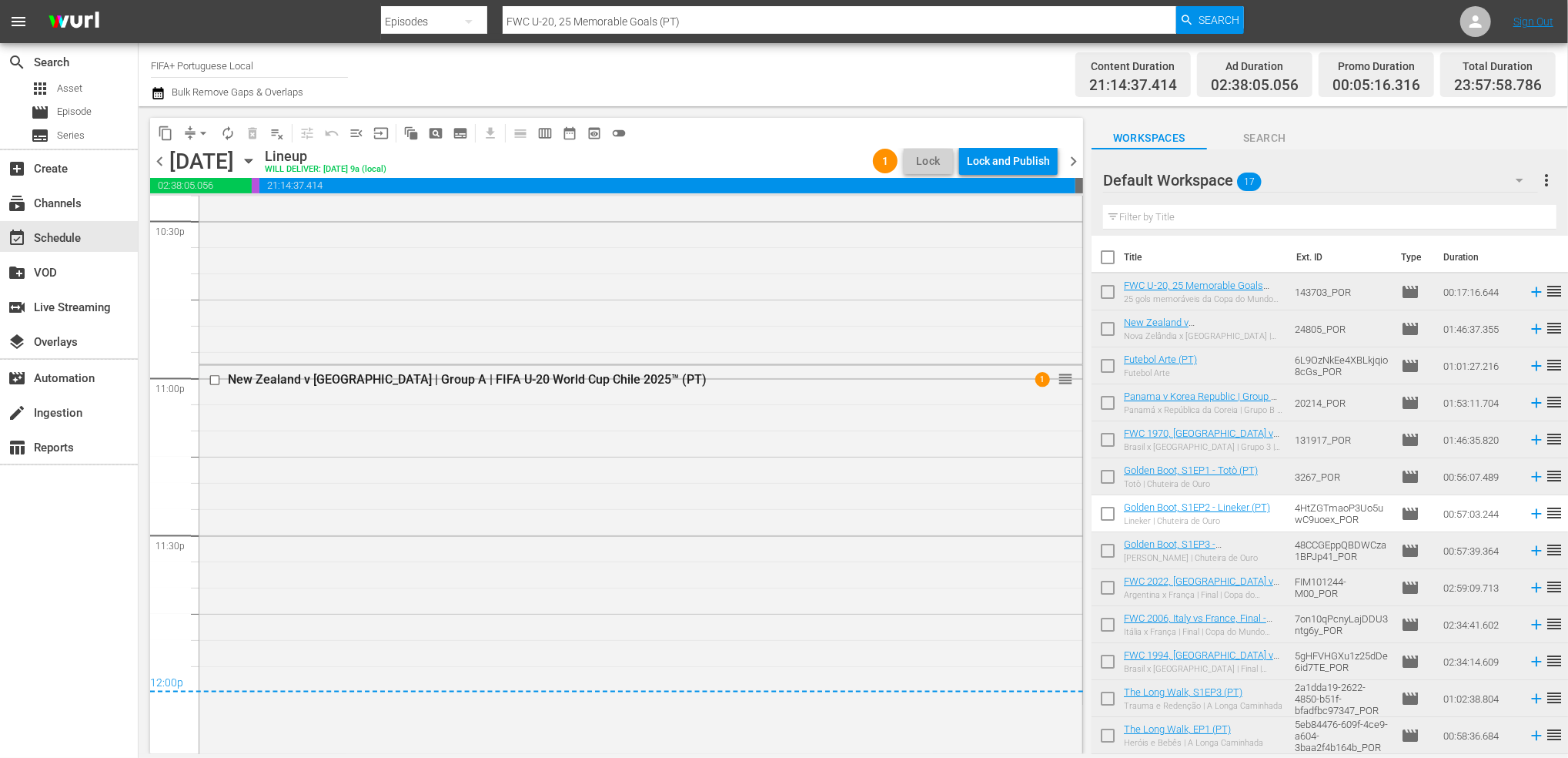
checkbox input "true"
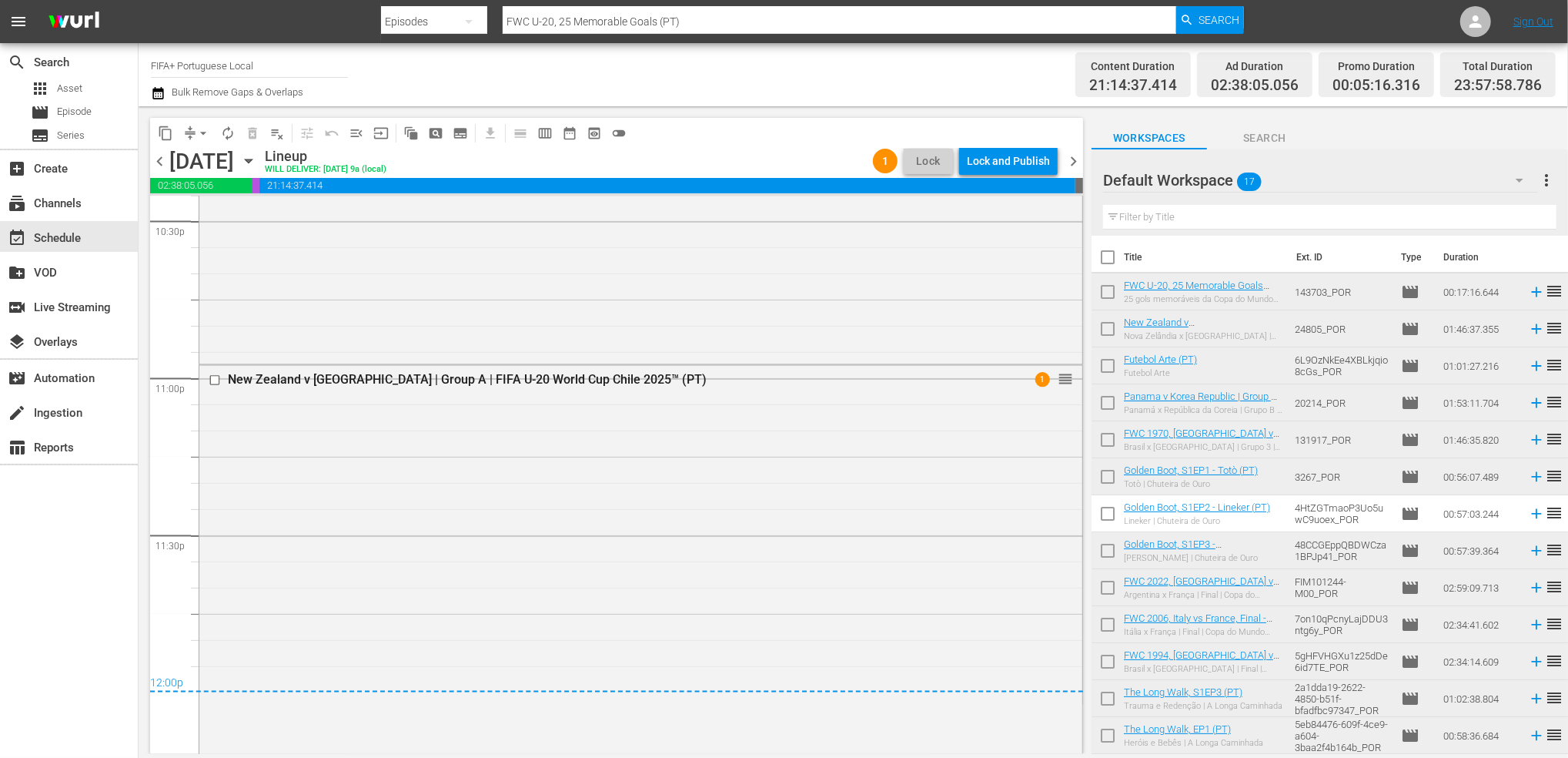
checkbox input "true"
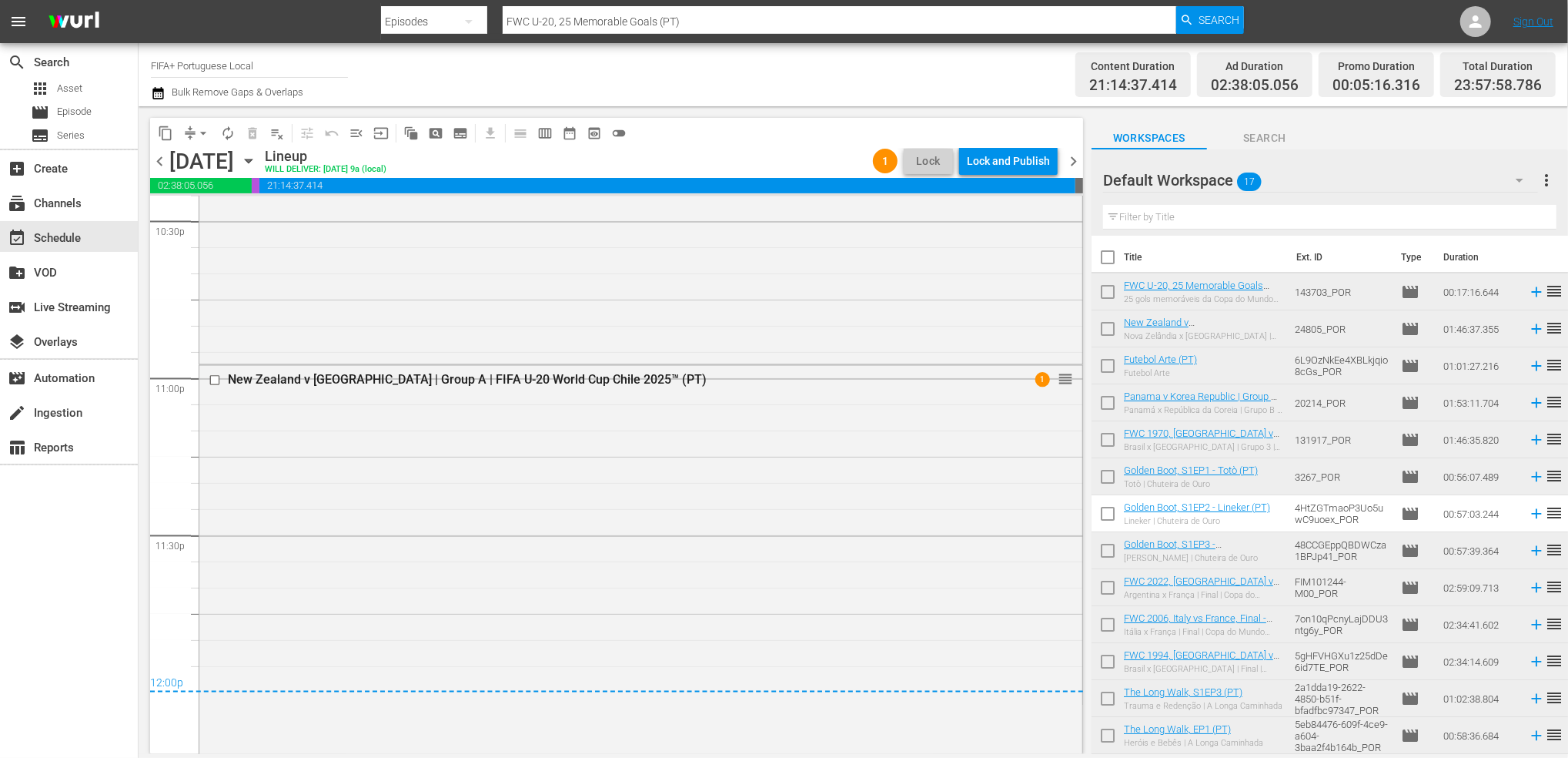
checkbox input "true"
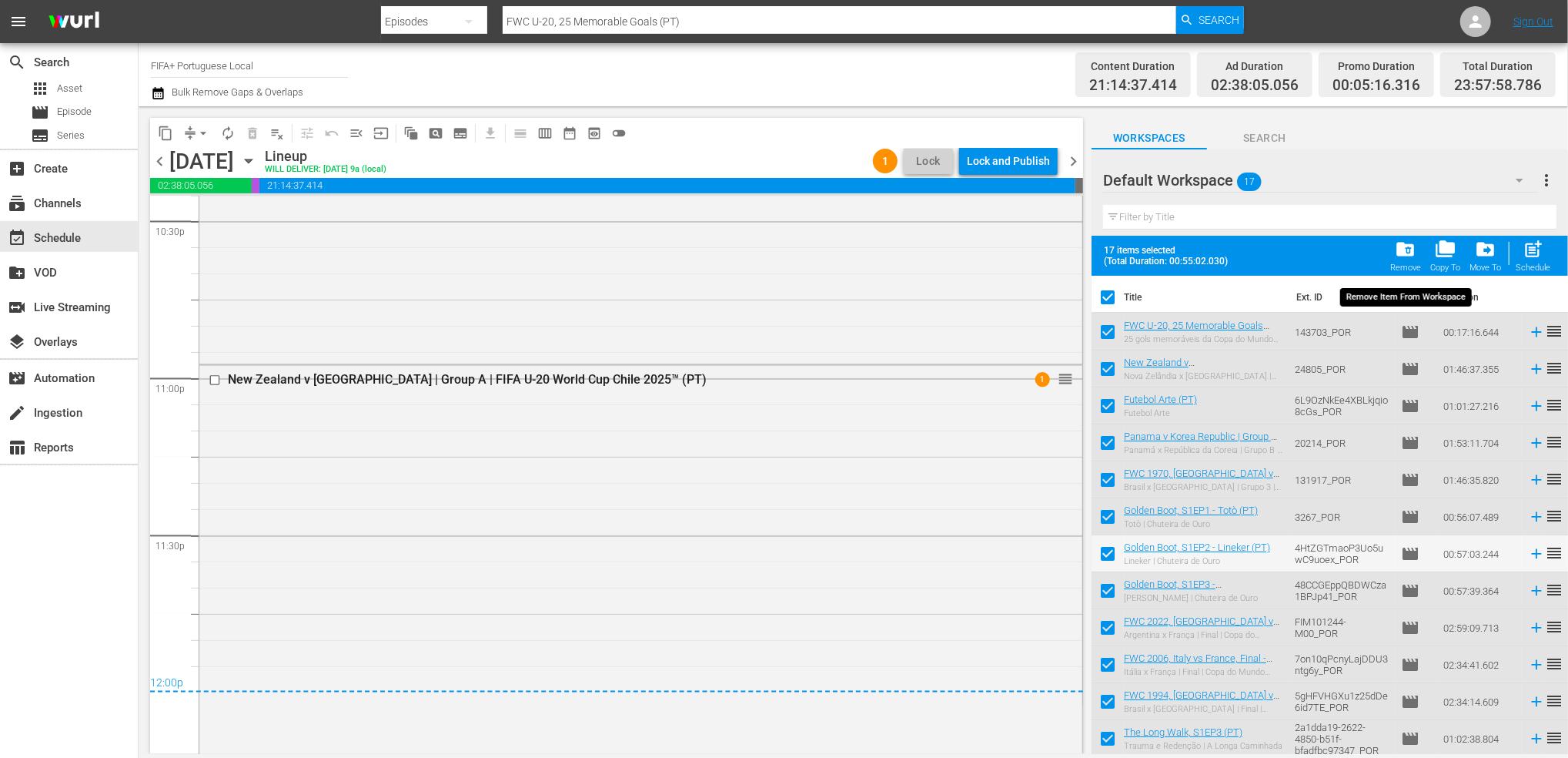
click at [1305, 256] on span "folder_delete" at bounding box center [1405, 249] width 21 height 21
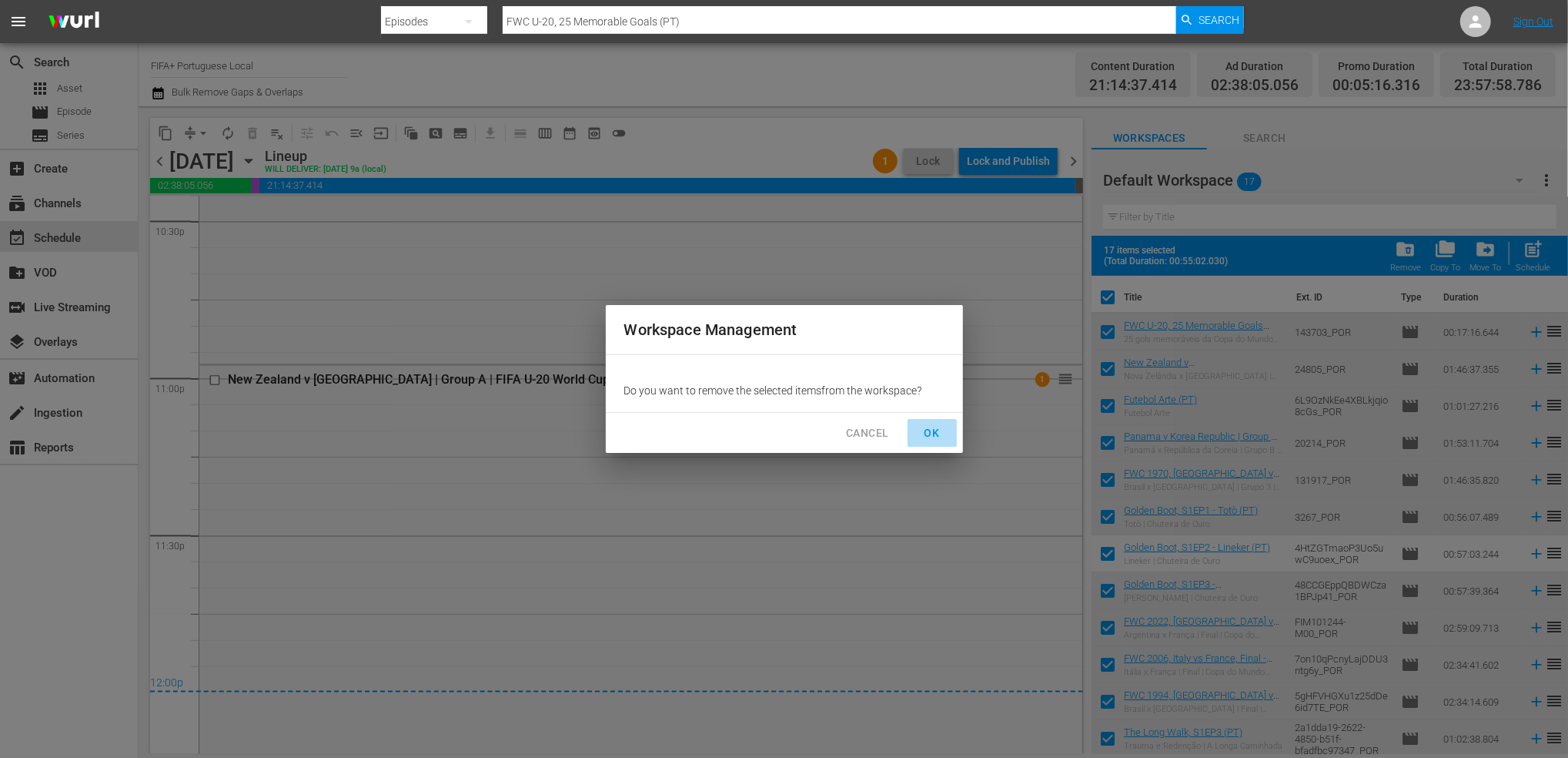
click at [937, 435] on span "OK" at bounding box center [932, 433] width 25 height 19
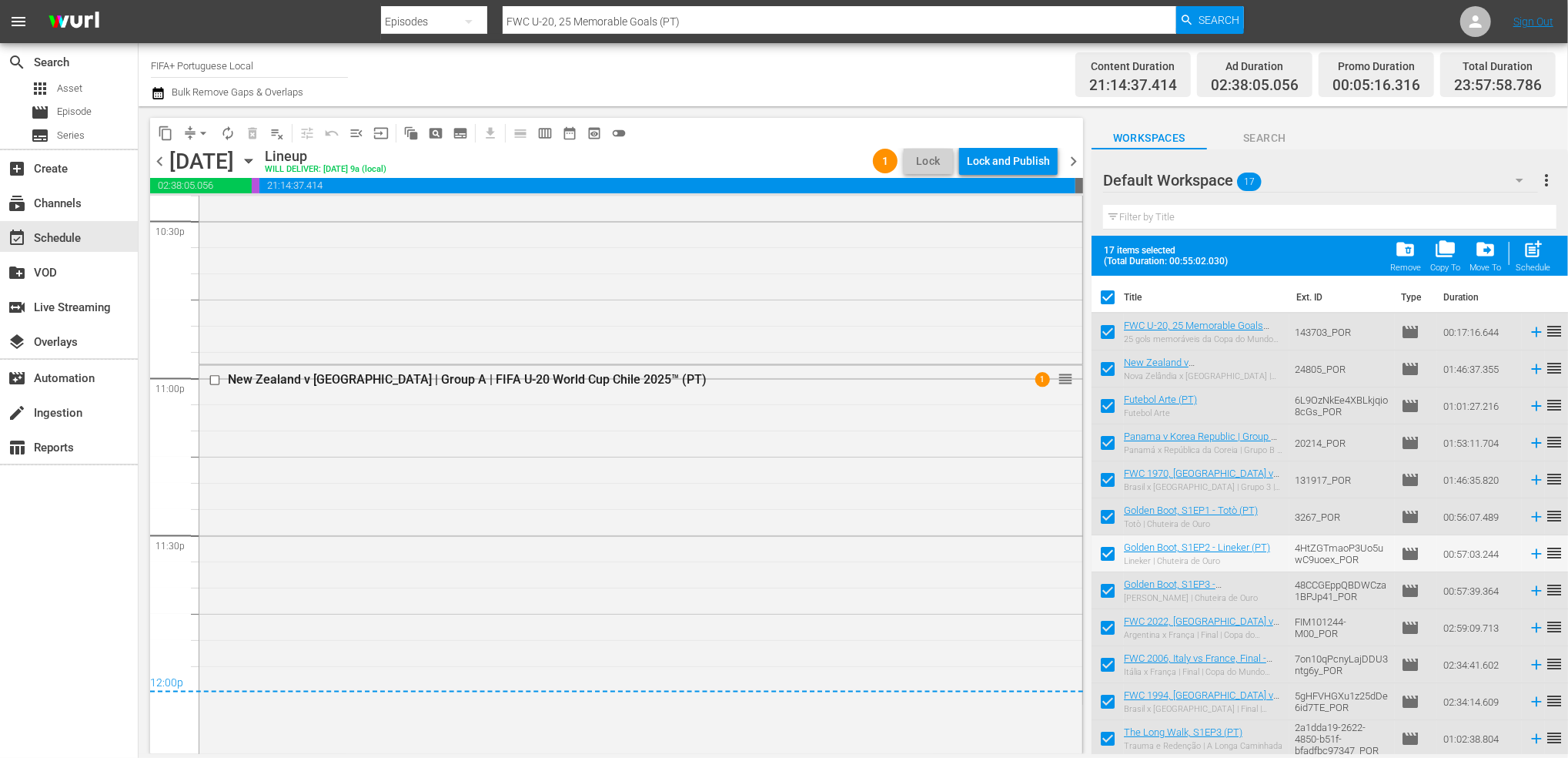
checkbox input "false"
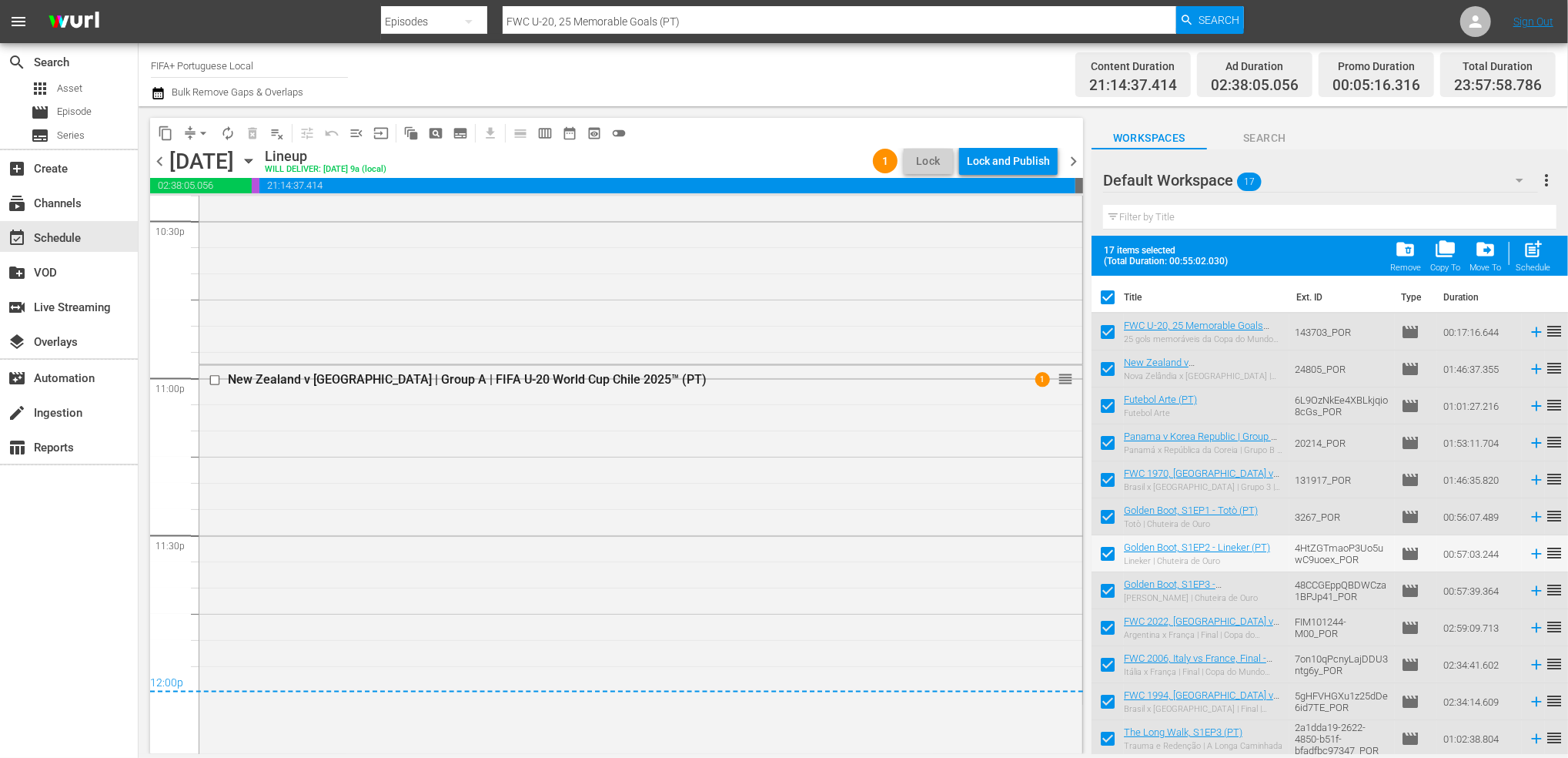
checkbox input "false"
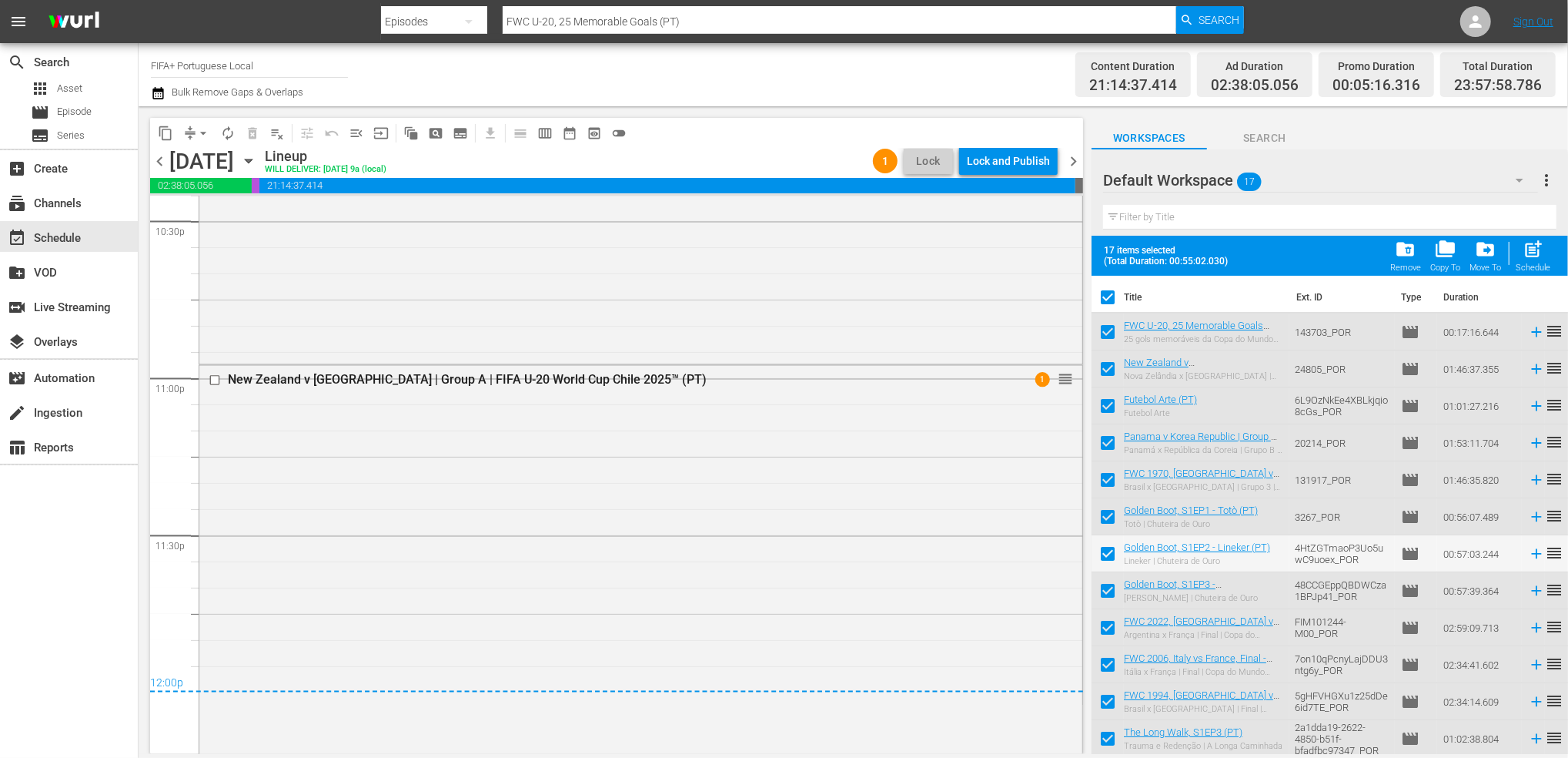
checkbox input "false"
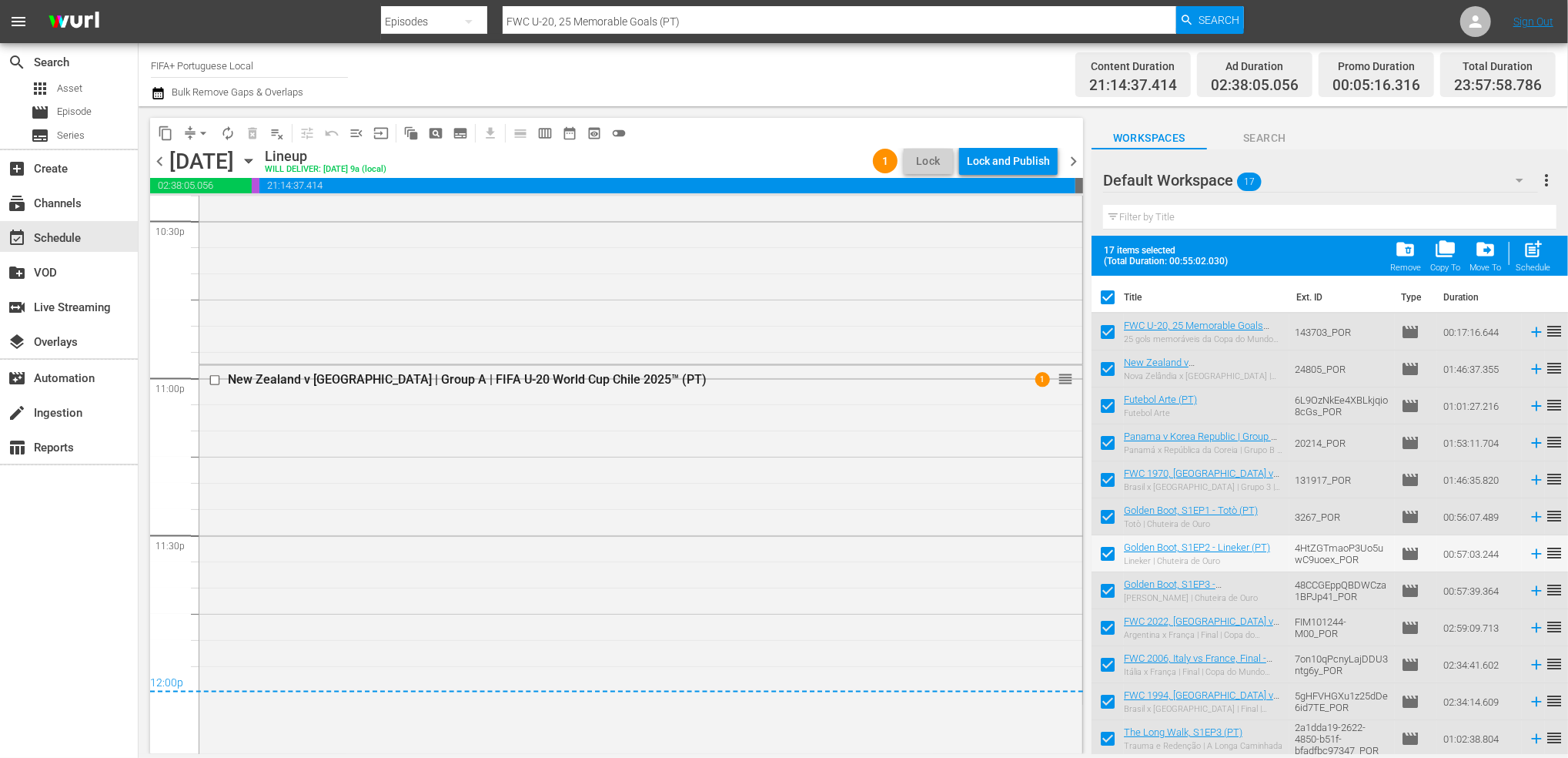
checkbox input "false"
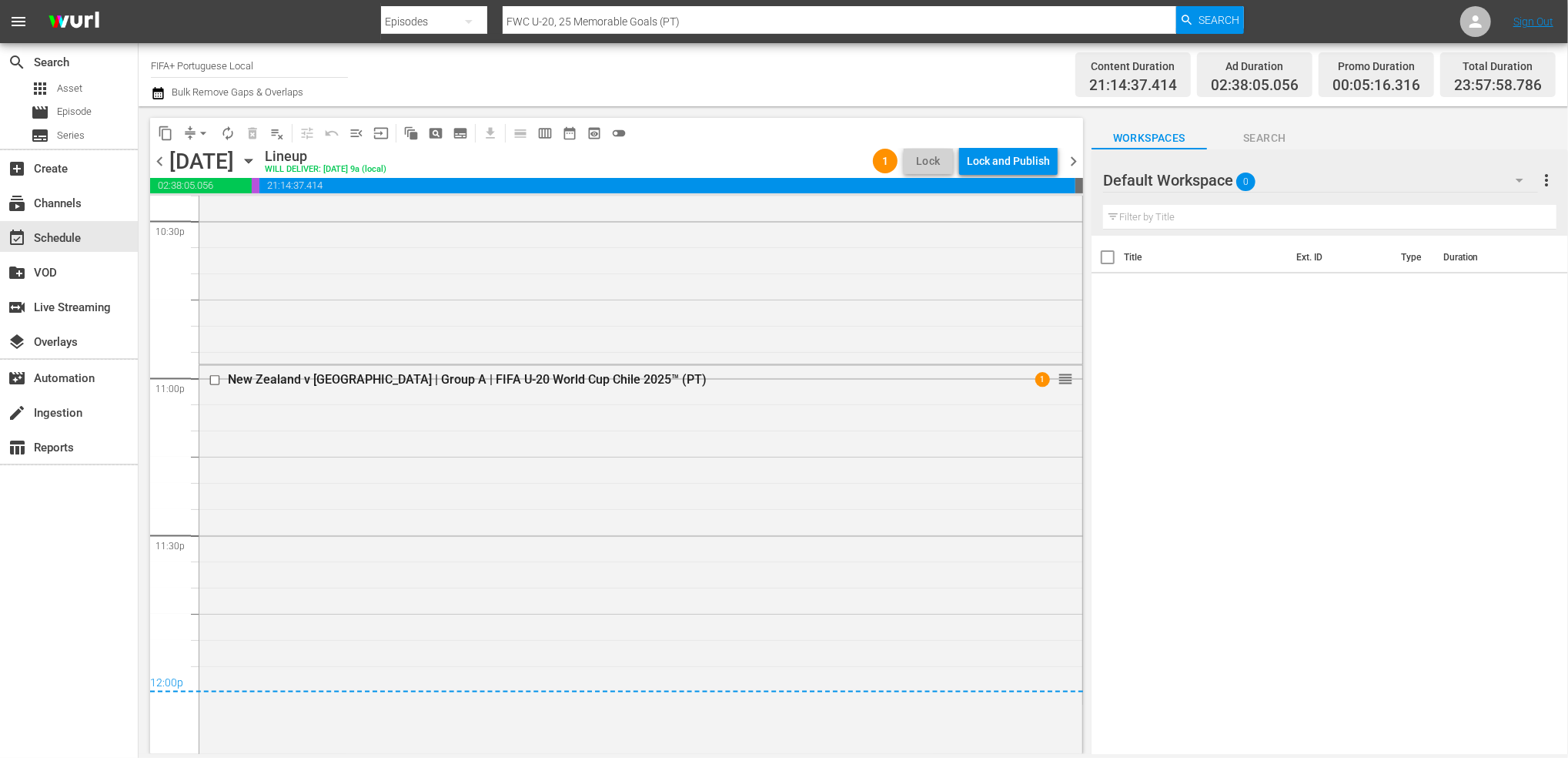
click at [1067, 160] on span "chevron_right" at bounding box center [1074, 161] width 19 height 19
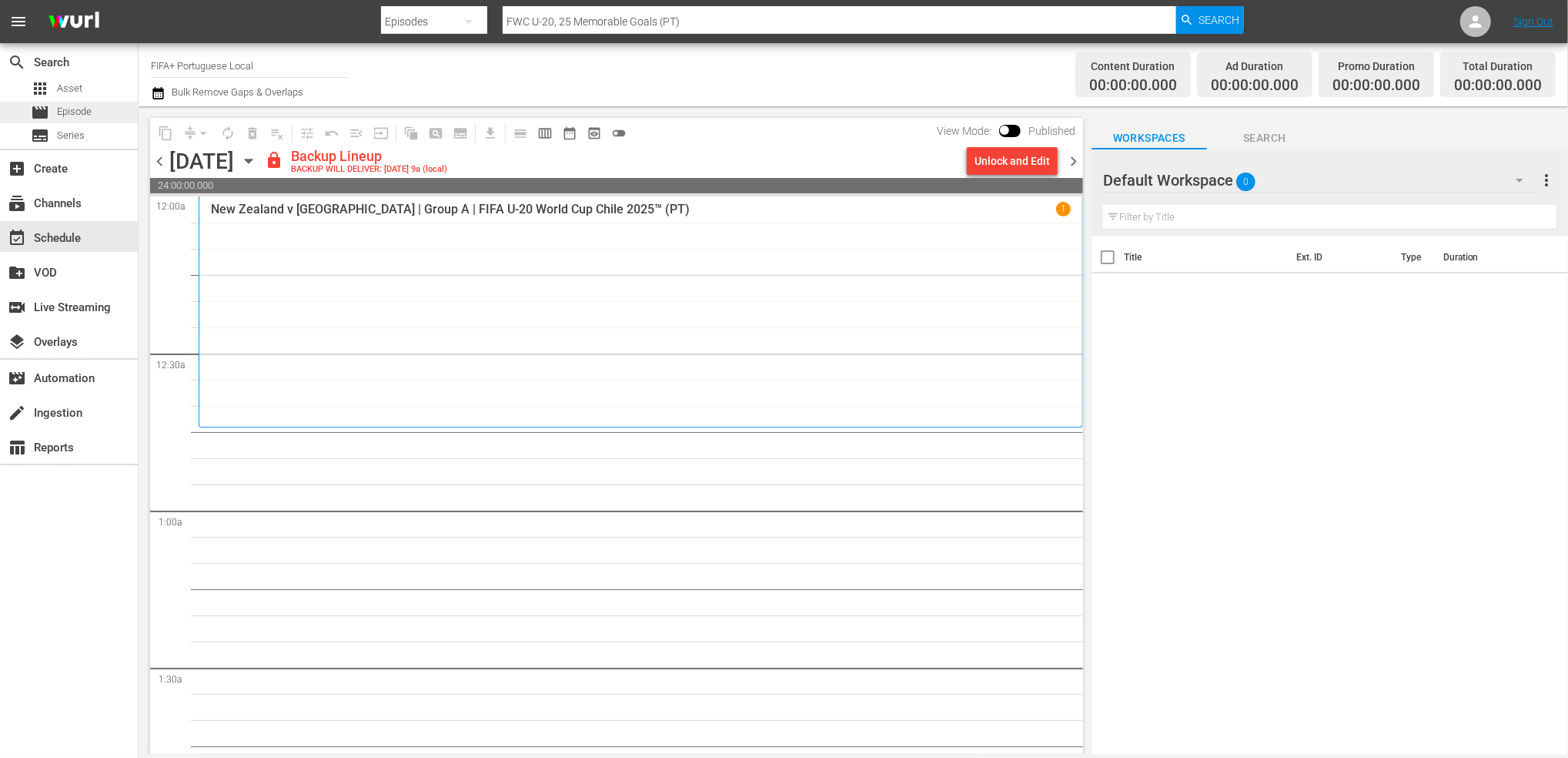
click at [84, 107] on span "Episode" at bounding box center [74, 111] width 34 height 15
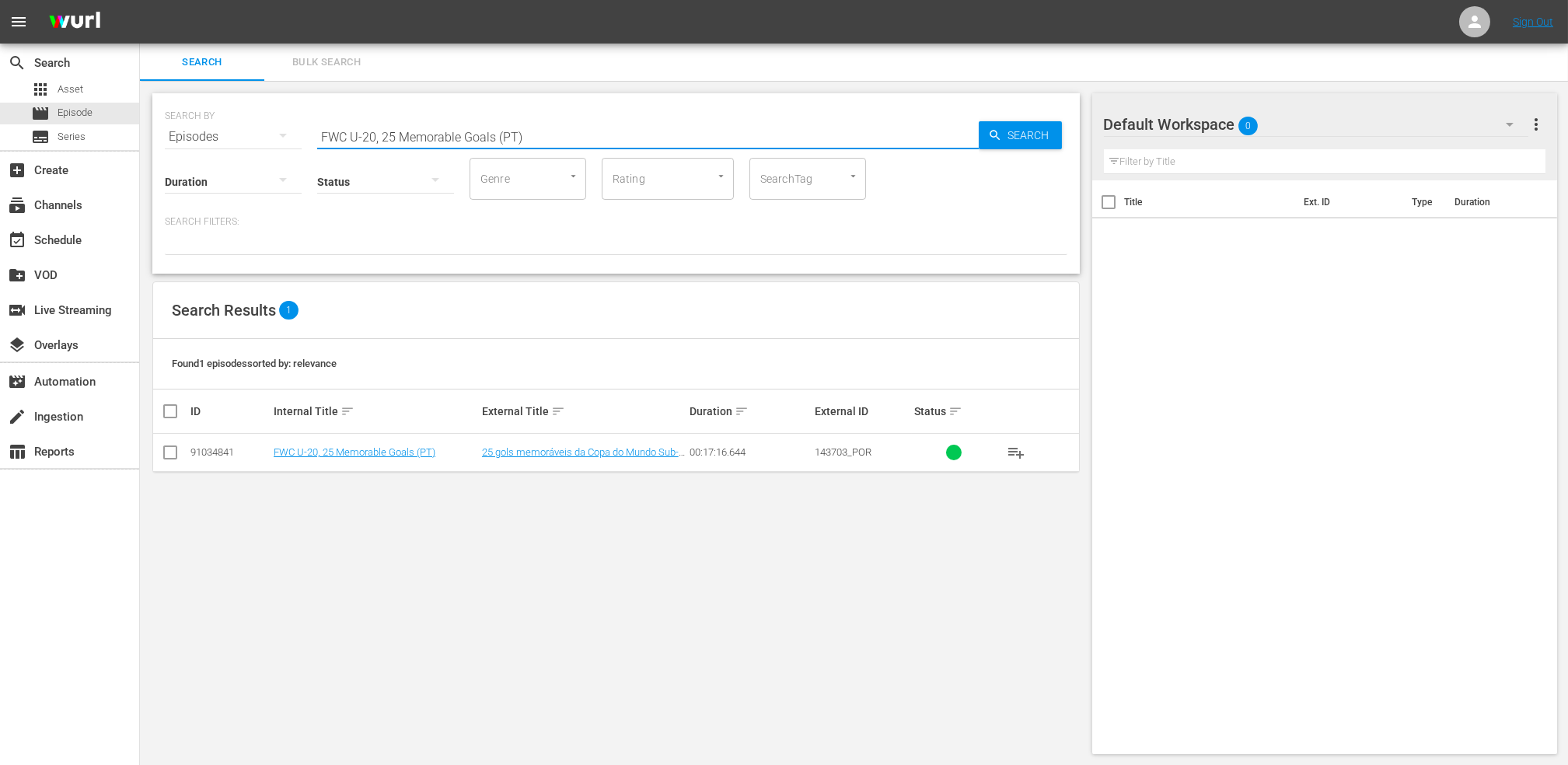
drag, startPoint x: 532, startPoint y: 132, endPoint x: 218, endPoint y: 141, distance: 314.1
click at [219, 142] on div "SEARCH BY Search By Episodes Search ID, Title, Description, Keywords, or Catego…" at bounding box center [616, 127] width 902 height 56
paste input "WC 1999 USA v [GEOGRAPHIC_DATA], Final"
click at [541, 128] on input "FWWC 1999 USA v [GEOGRAPHIC_DATA], Final (PT)" at bounding box center [648, 137] width 661 height 37
type input "FWWC 1999 USA v [GEOGRAPHIC_DATA], Final (PT)"
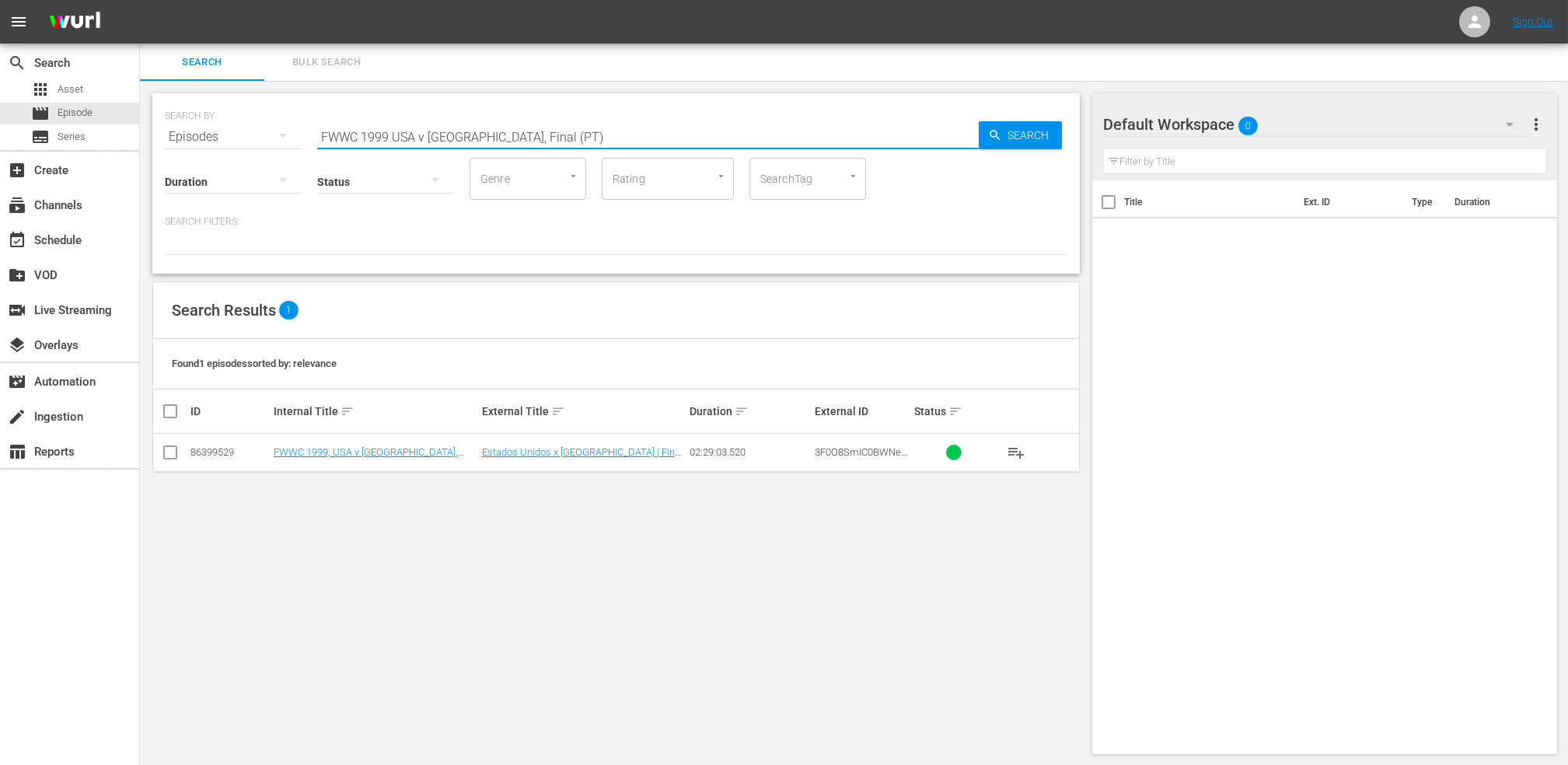
click at [167, 454] on input "checkbox" at bounding box center [170, 455] width 19 height 19
checkbox input "true"
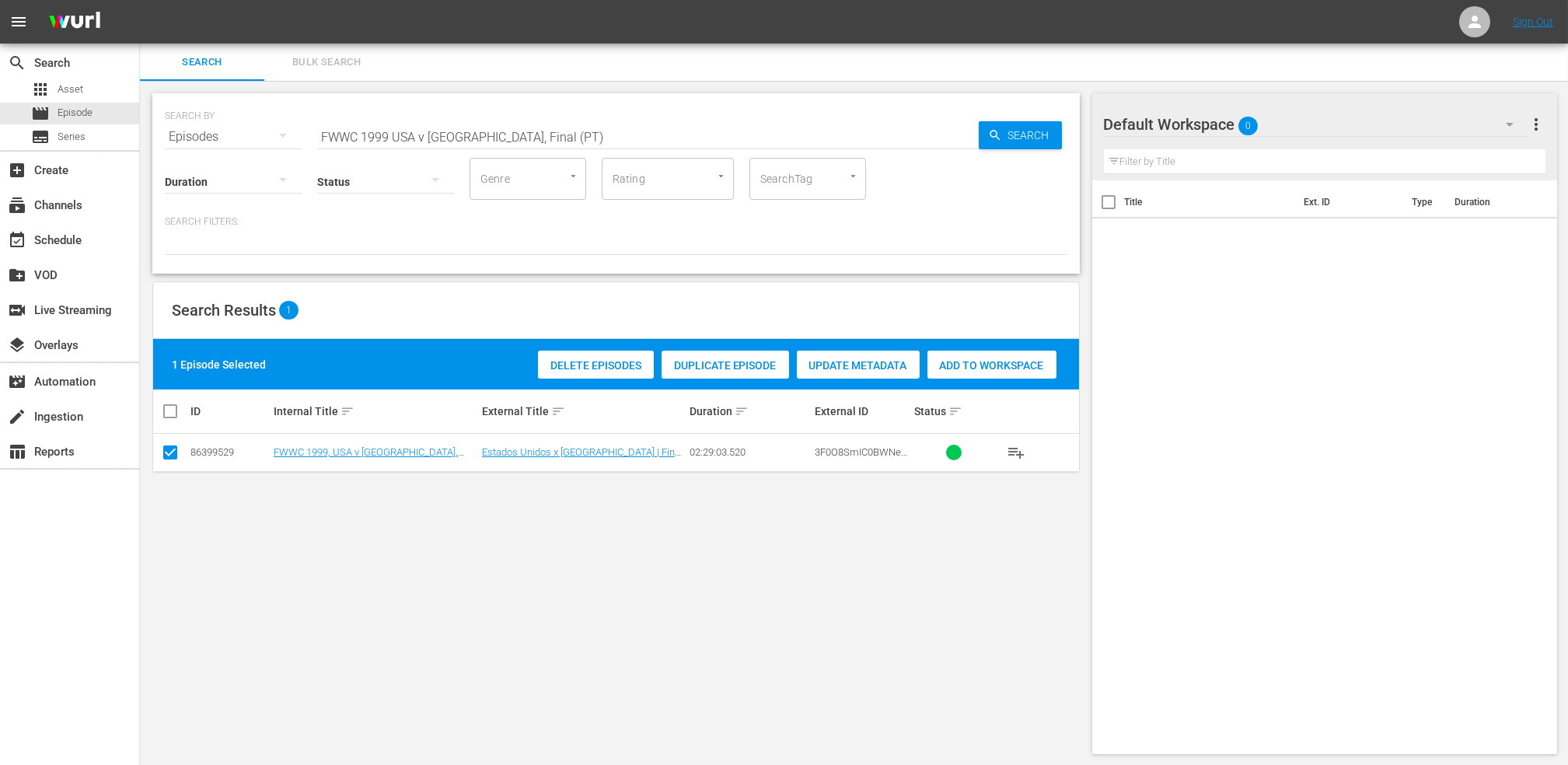
click at [1000, 365] on span "Add to Workspace" at bounding box center [992, 365] width 129 height 12
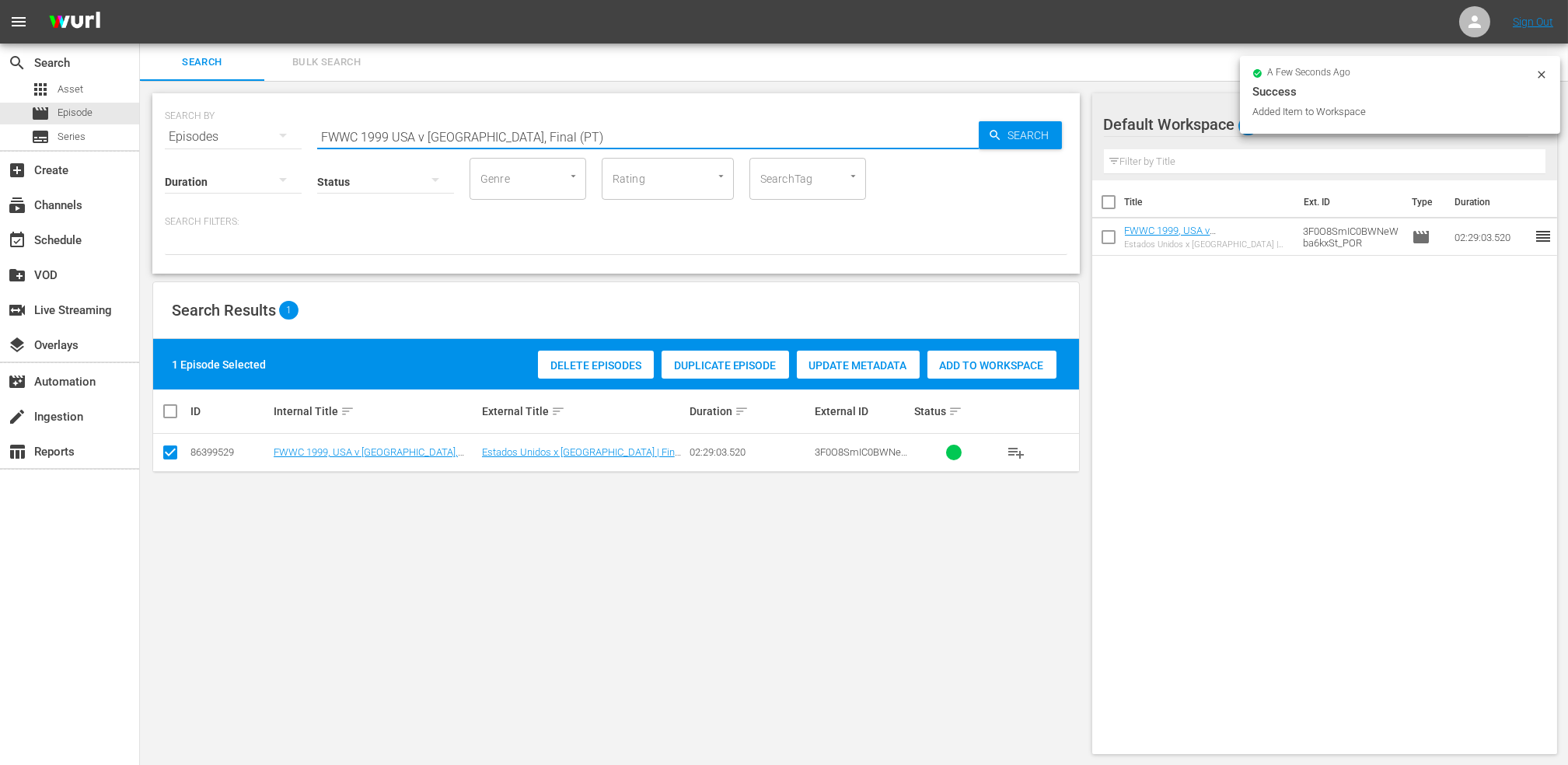
paste input "C 1974, [GEOGRAPHIC_DATA] v. [GEOGRAPHIC_DATA] FR, Final"
drag, startPoint x: 528, startPoint y: 131, endPoint x: 142, endPoint y: 140, distance: 386.1
click at [142, 140] on div "SEARCH BY Search By Episodes Search ID, Title, Description, Keywords, or Catego…" at bounding box center [616, 424] width 953 height 686
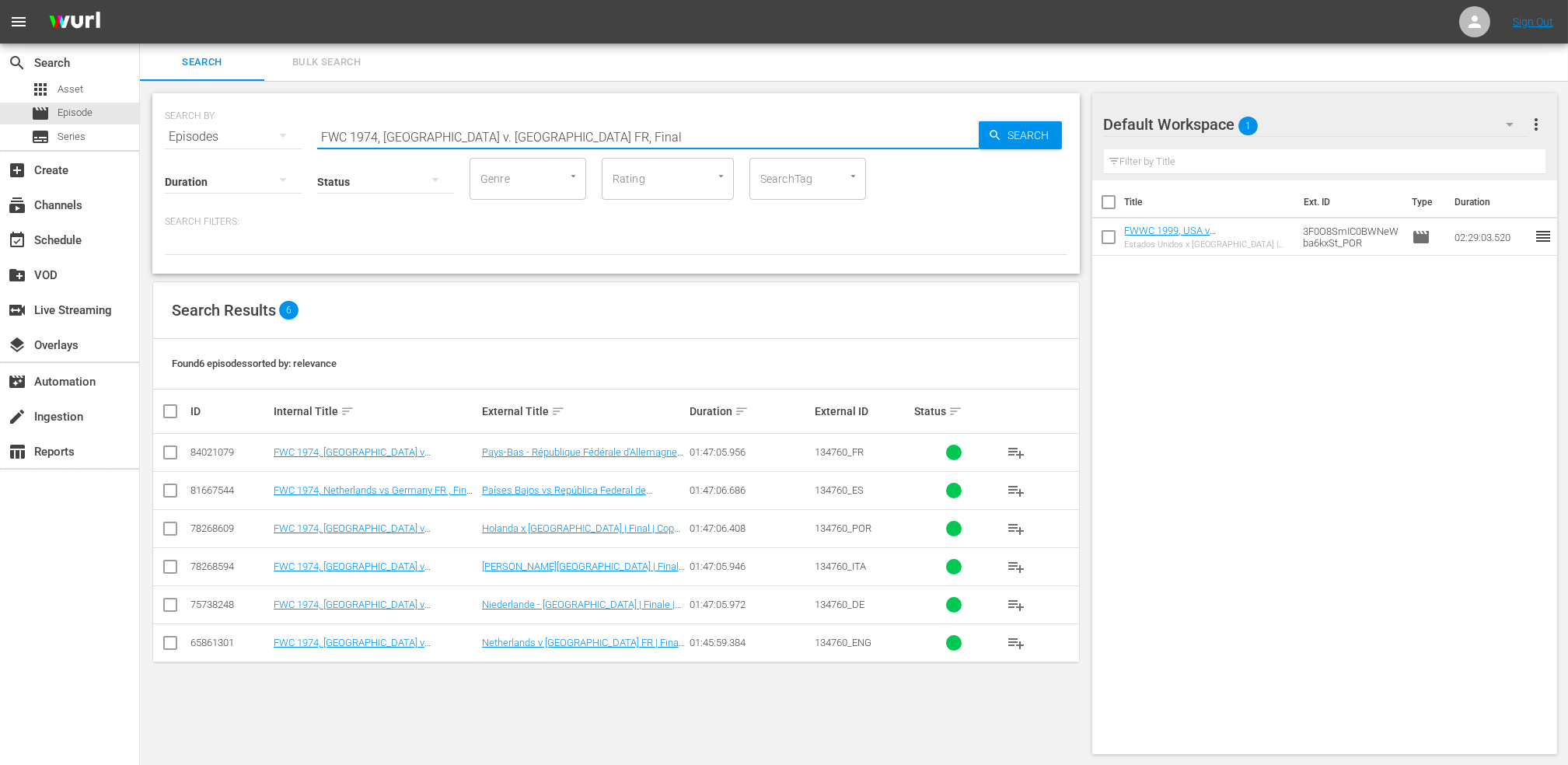
click at [618, 131] on input "FWC 1974, [GEOGRAPHIC_DATA] v. [GEOGRAPHIC_DATA] FR, Final" at bounding box center [648, 137] width 661 height 37
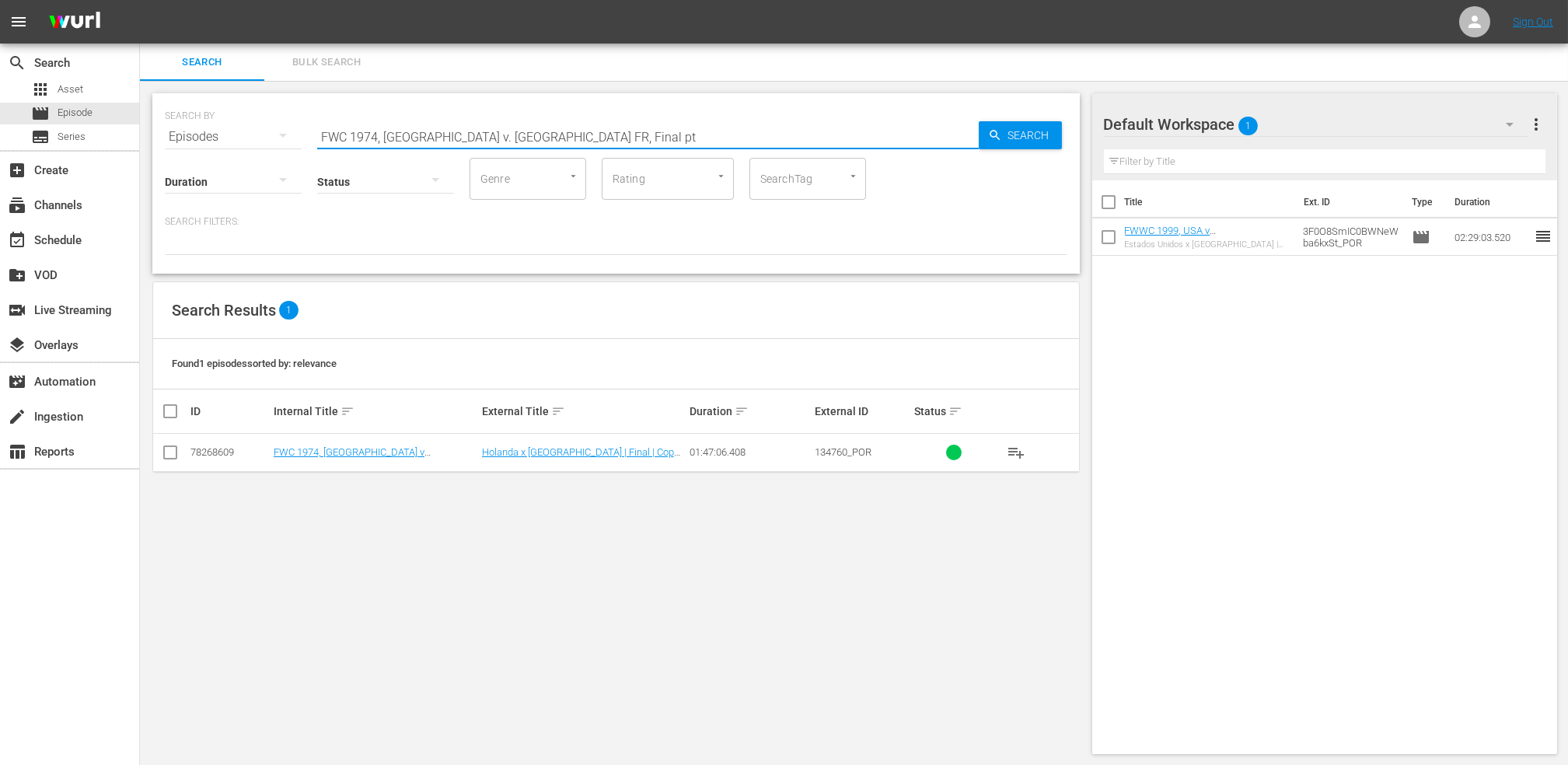
type input "FWC 1974, [GEOGRAPHIC_DATA] v. [GEOGRAPHIC_DATA] FR, Final pt"
click at [176, 455] on input "checkbox" at bounding box center [170, 455] width 19 height 19
checkbox input "true"
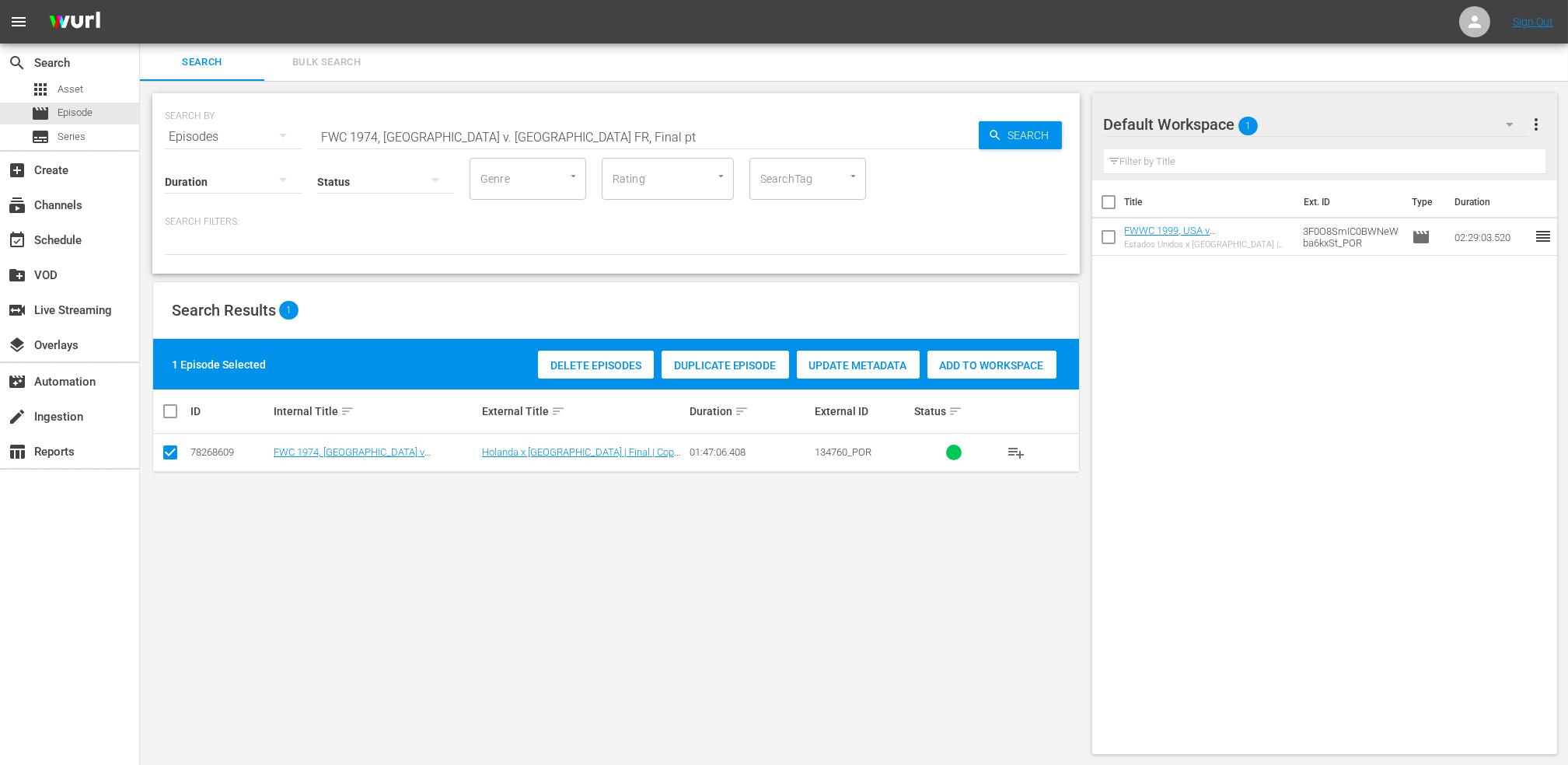
click at [978, 362] on span "Add to Workspace" at bounding box center [992, 365] width 129 height 12
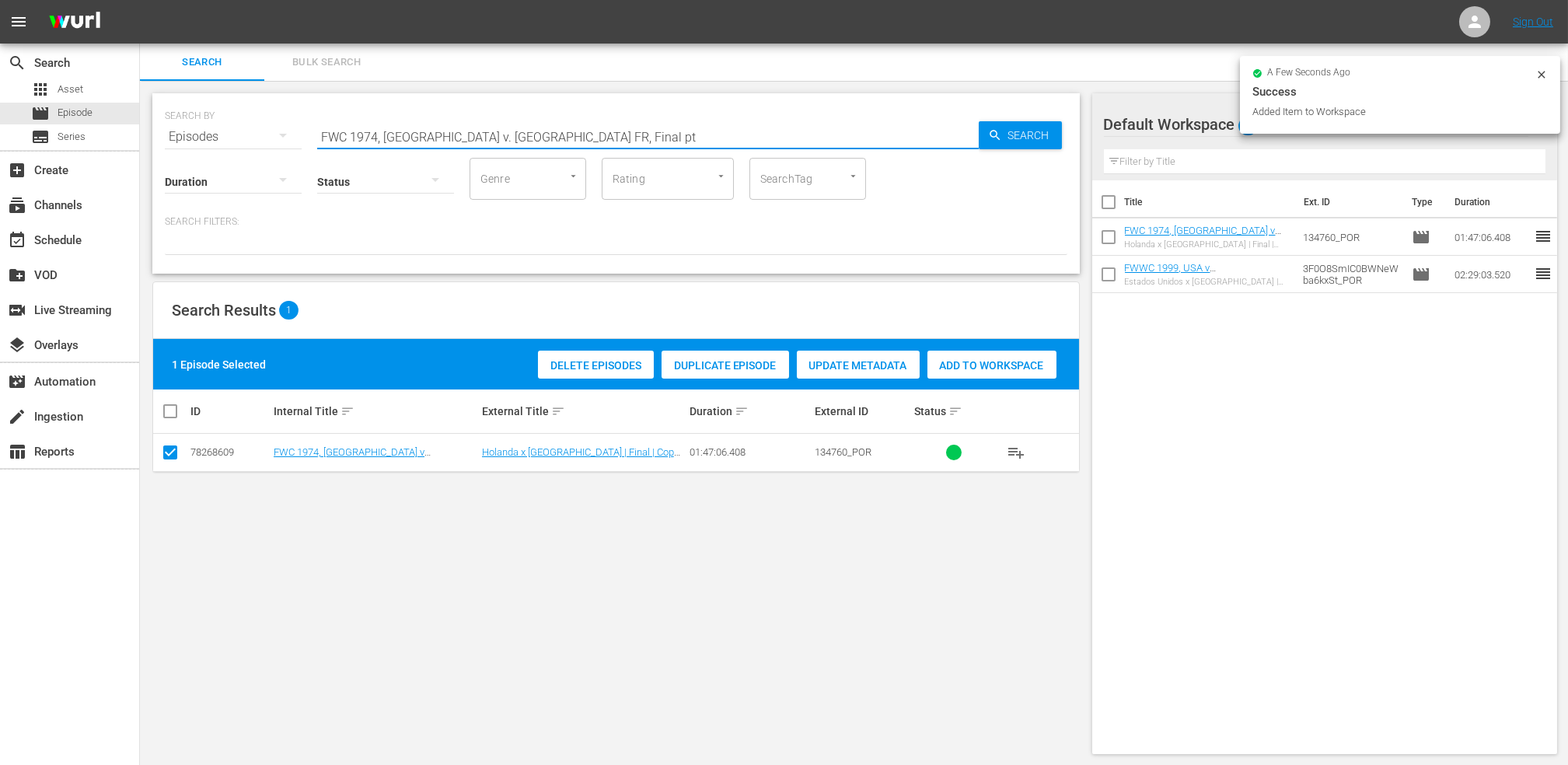
drag, startPoint x: 481, startPoint y: 140, endPoint x: 209, endPoint y: 141, distance: 272.0
click at [209, 141] on div "SEARCH BY Search By Episodes Search ID, Title, Description, Keywords, or Catego…" at bounding box center [616, 127] width 902 height 56
paste input "90, [GEOGRAPHIC_DATA] FR vs Argentina, Final (PT)"
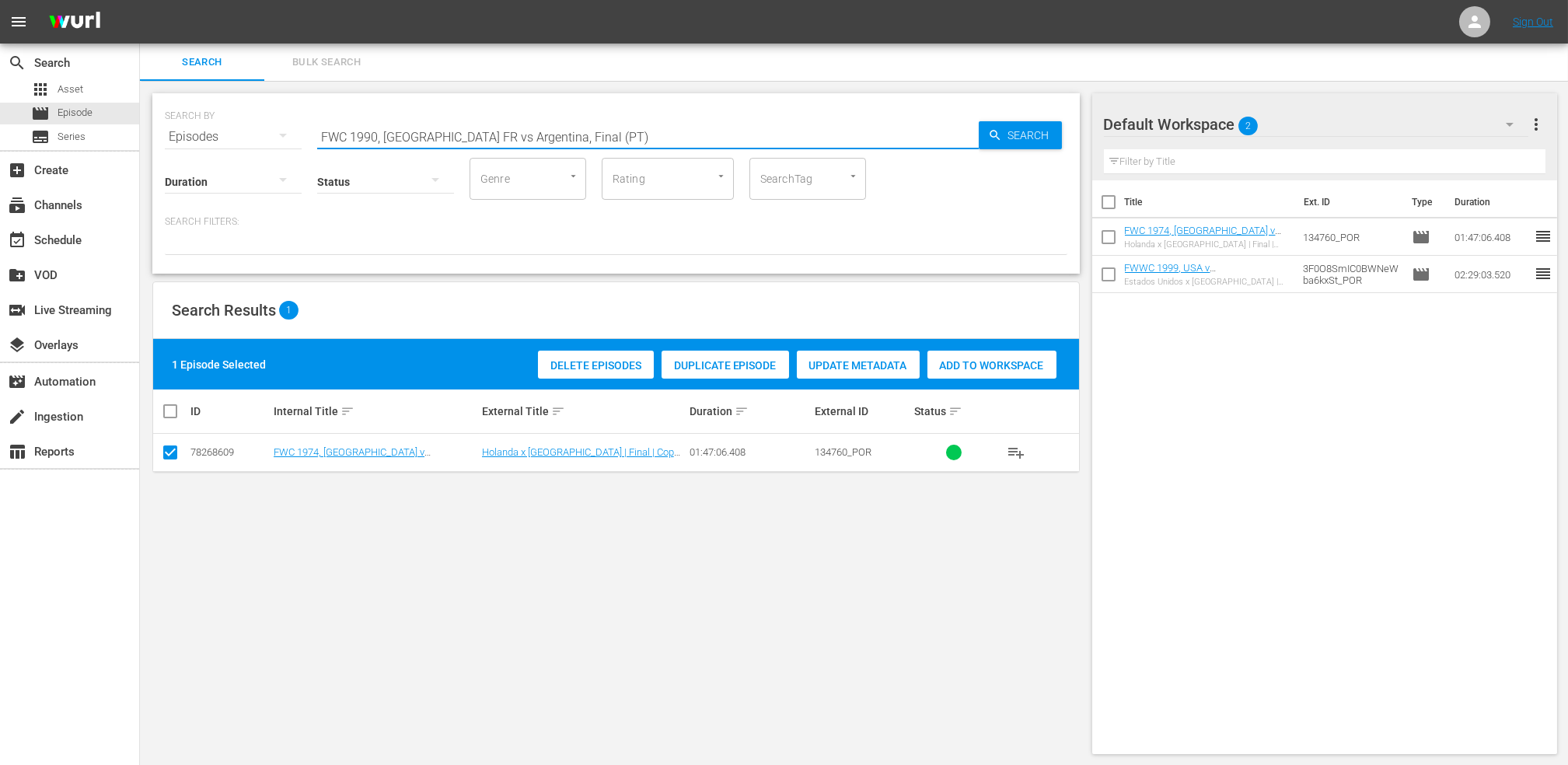
click at [618, 134] on input "FWC 1990, [GEOGRAPHIC_DATA] FR vs Argentina, Final (PT)" at bounding box center [648, 137] width 661 height 37
click at [464, 140] on input "FWC 1990, [GEOGRAPHIC_DATA] FR vs Argentina, Final (PT)" at bounding box center [648, 137] width 661 height 37
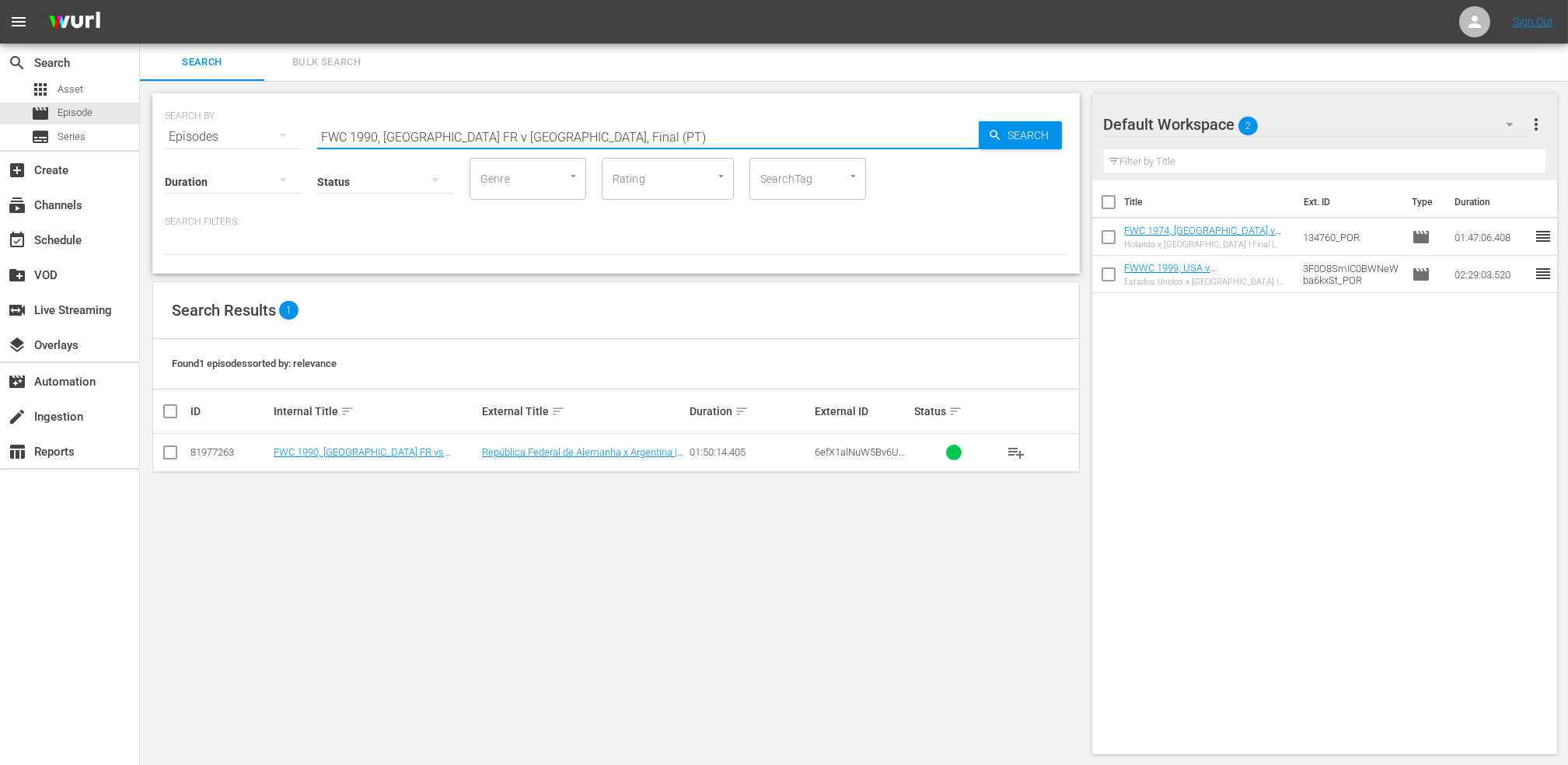
type input "FWC 1990, [GEOGRAPHIC_DATA] FR v [GEOGRAPHIC_DATA], Final (PT)"
click at [168, 450] on input "checkbox" at bounding box center [170, 455] width 19 height 19
checkbox input "true"
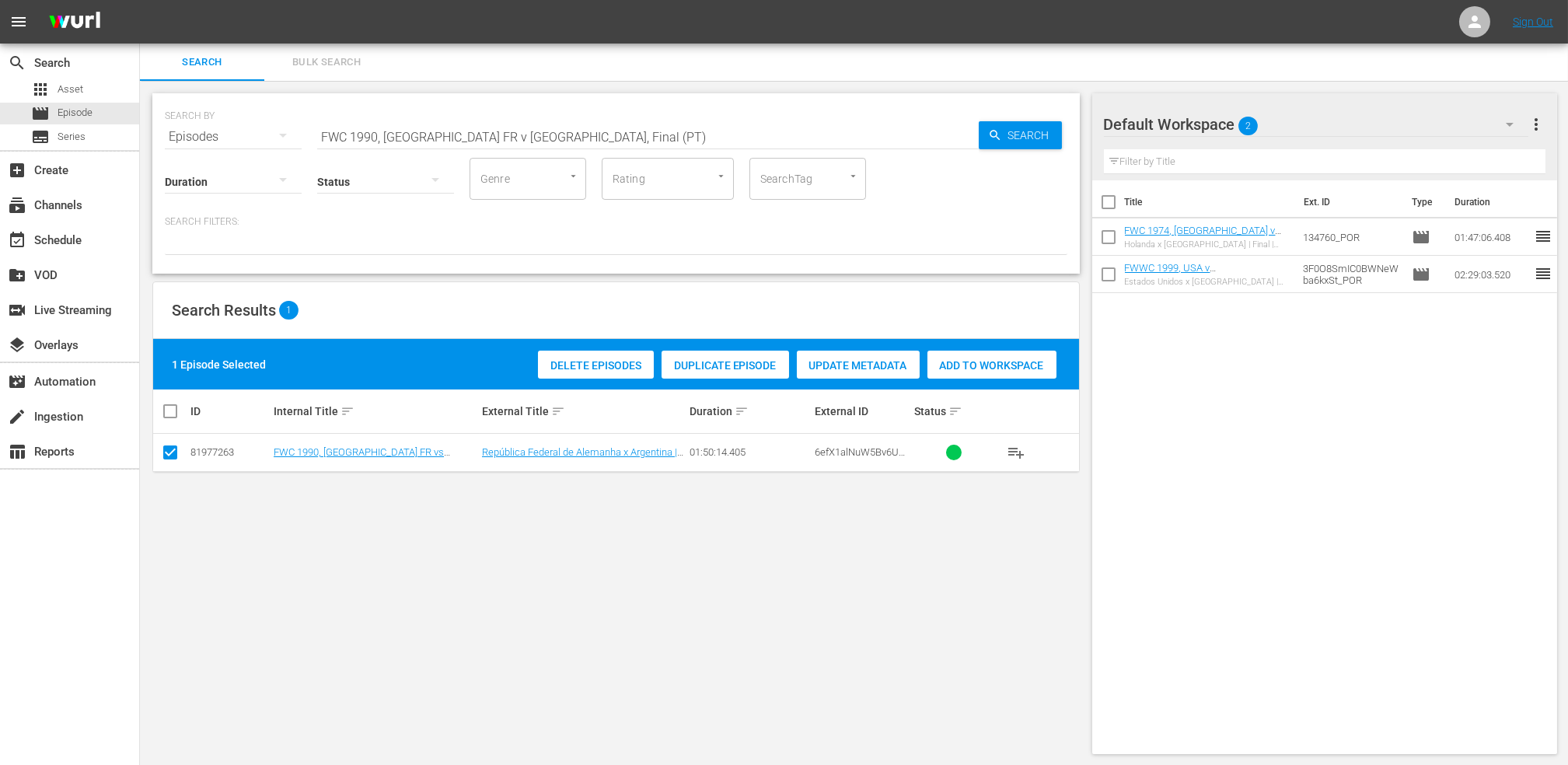
click at [960, 364] on span "Add to Workspace" at bounding box center [992, 365] width 129 height 12
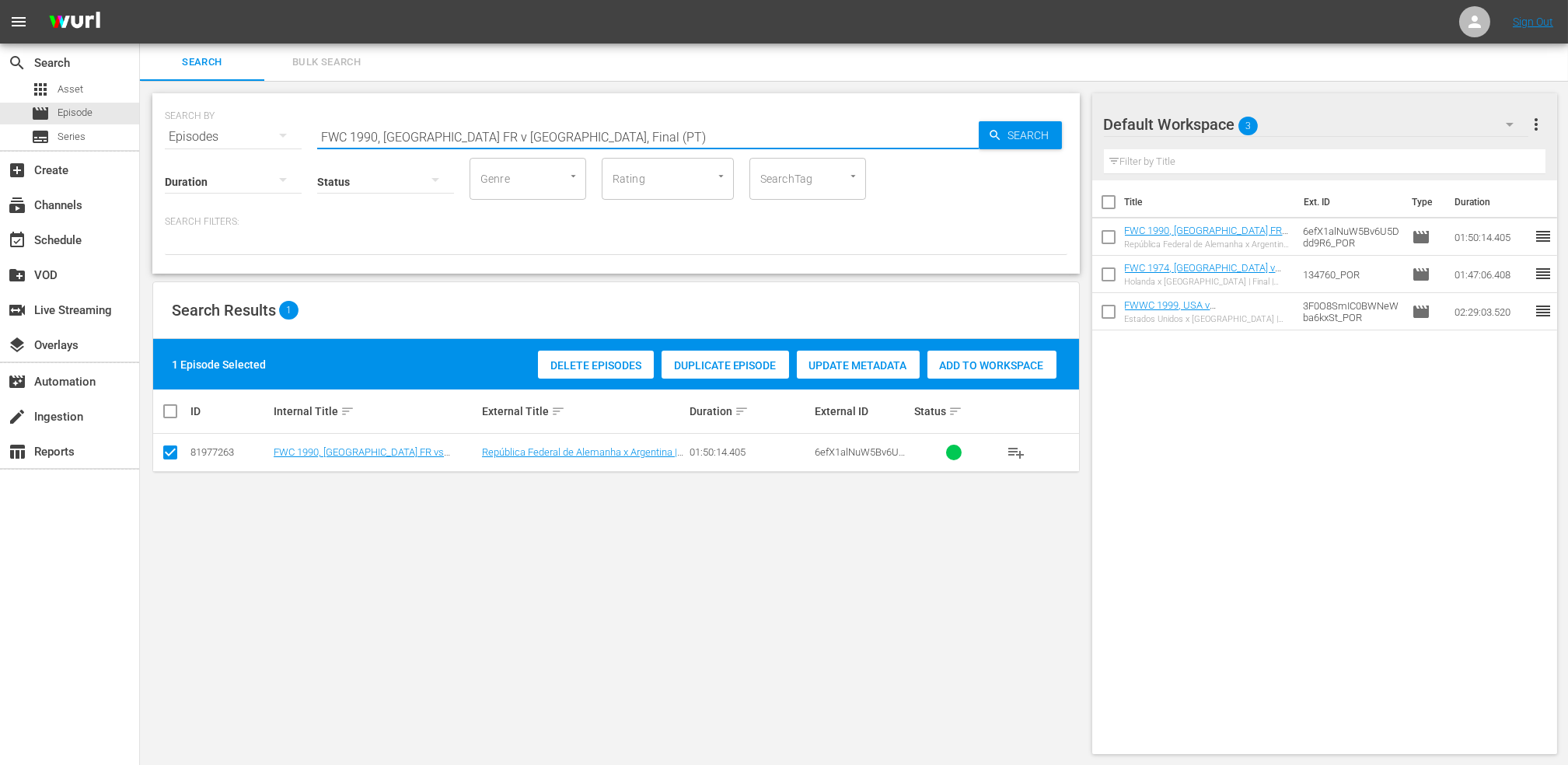
drag, startPoint x: 564, startPoint y: 133, endPoint x: 162, endPoint y: 131, distance: 402.0
click at [162, 131] on div "SEARCH BY Search By Episodes Search ID, Title, Description, Keywords, or Catego…" at bounding box center [615, 183] width 928 height 180
paste input "World Champions: [GEOGRAPHIC_DATA] 1990"
click at [574, 144] on input "World Champions: [GEOGRAPHIC_DATA] 1990" at bounding box center [648, 137] width 661 height 37
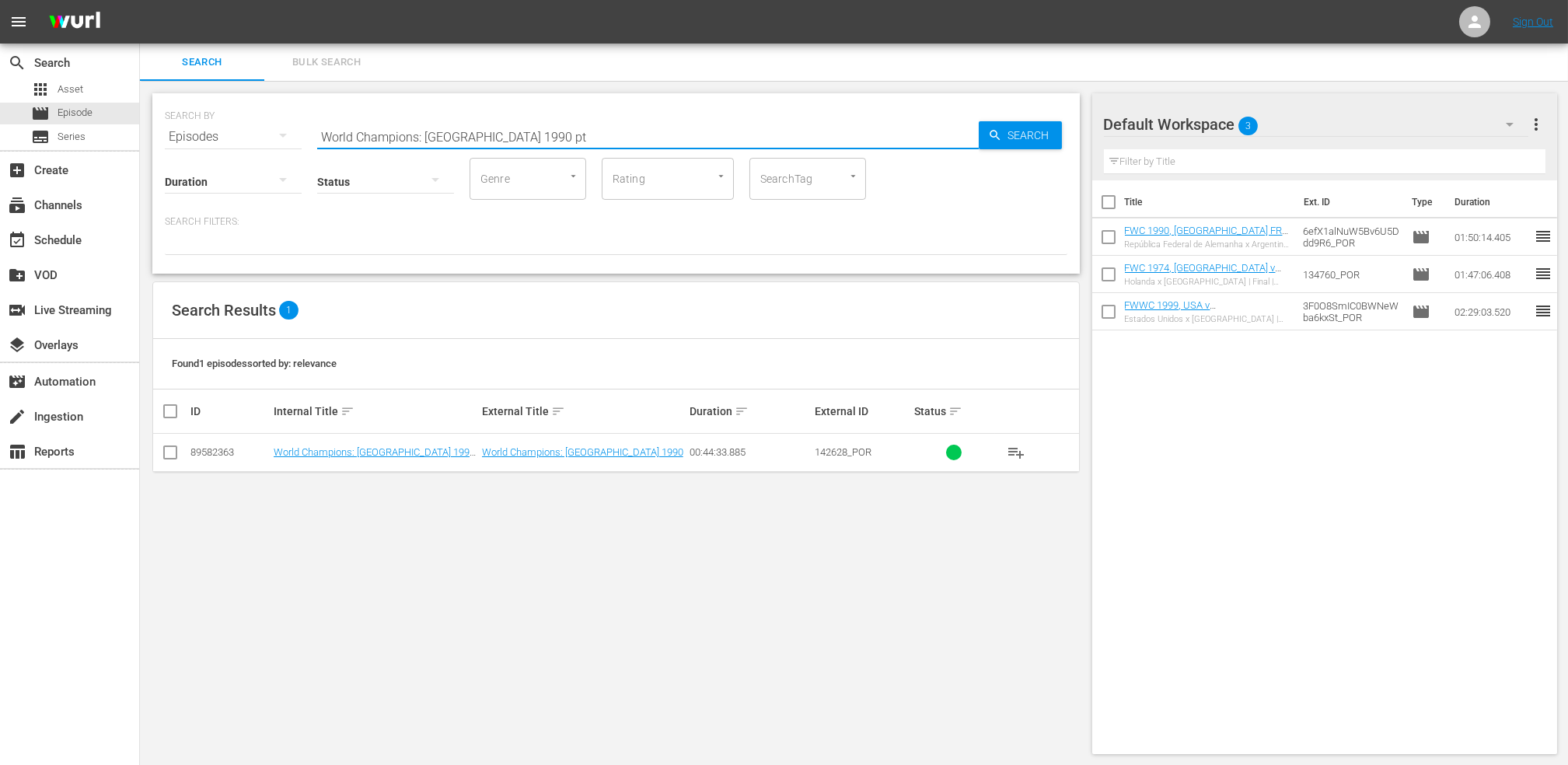
type input "World Champions: [GEOGRAPHIC_DATA] 1990 pt"
click at [175, 451] on input "checkbox" at bounding box center [170, 455] width 19 height 19
checkbox input "true"
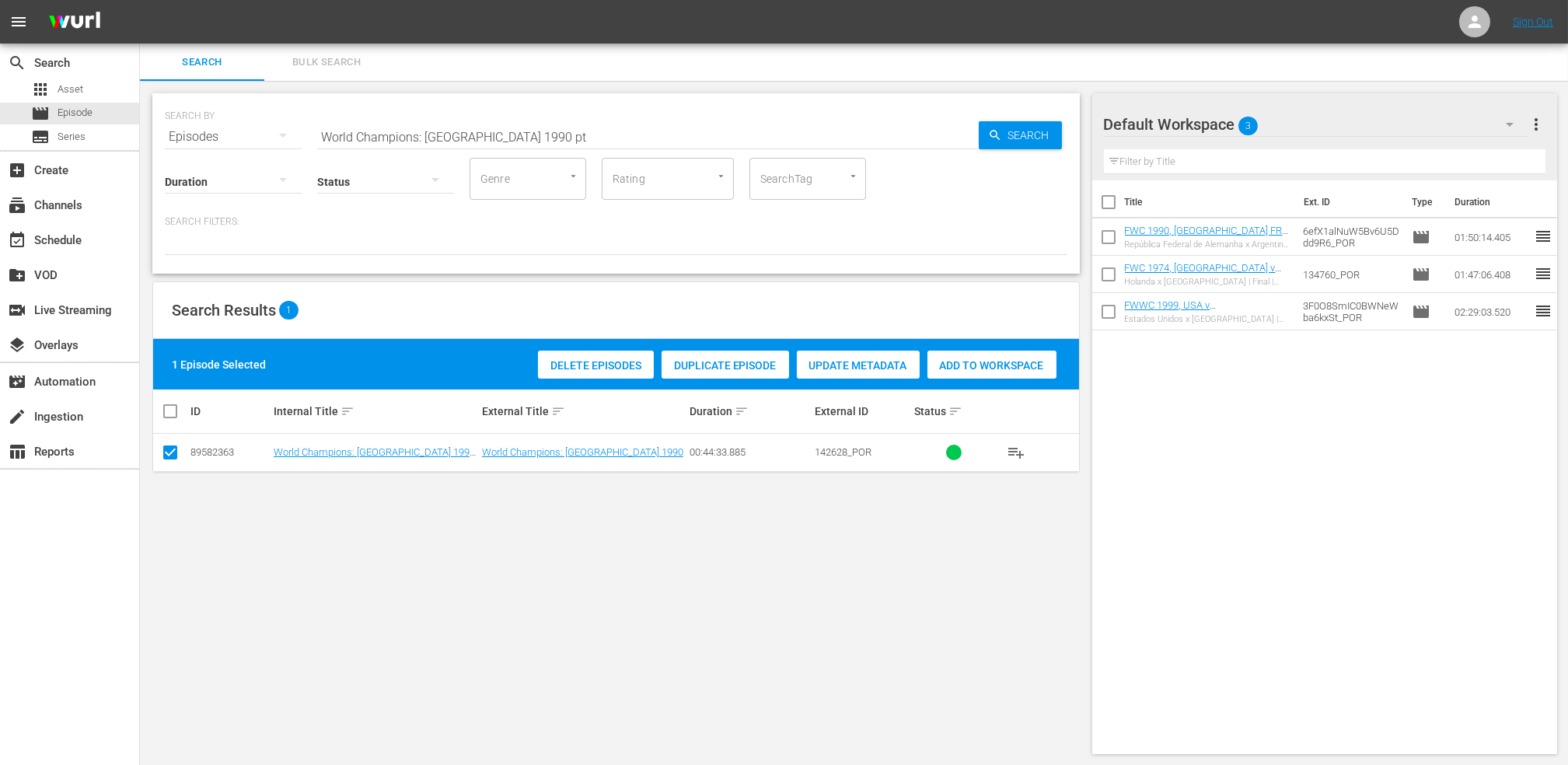
click at [1006, 366] on span "Add to Workspace" at bounding box center [992, 365] width 129 height 12
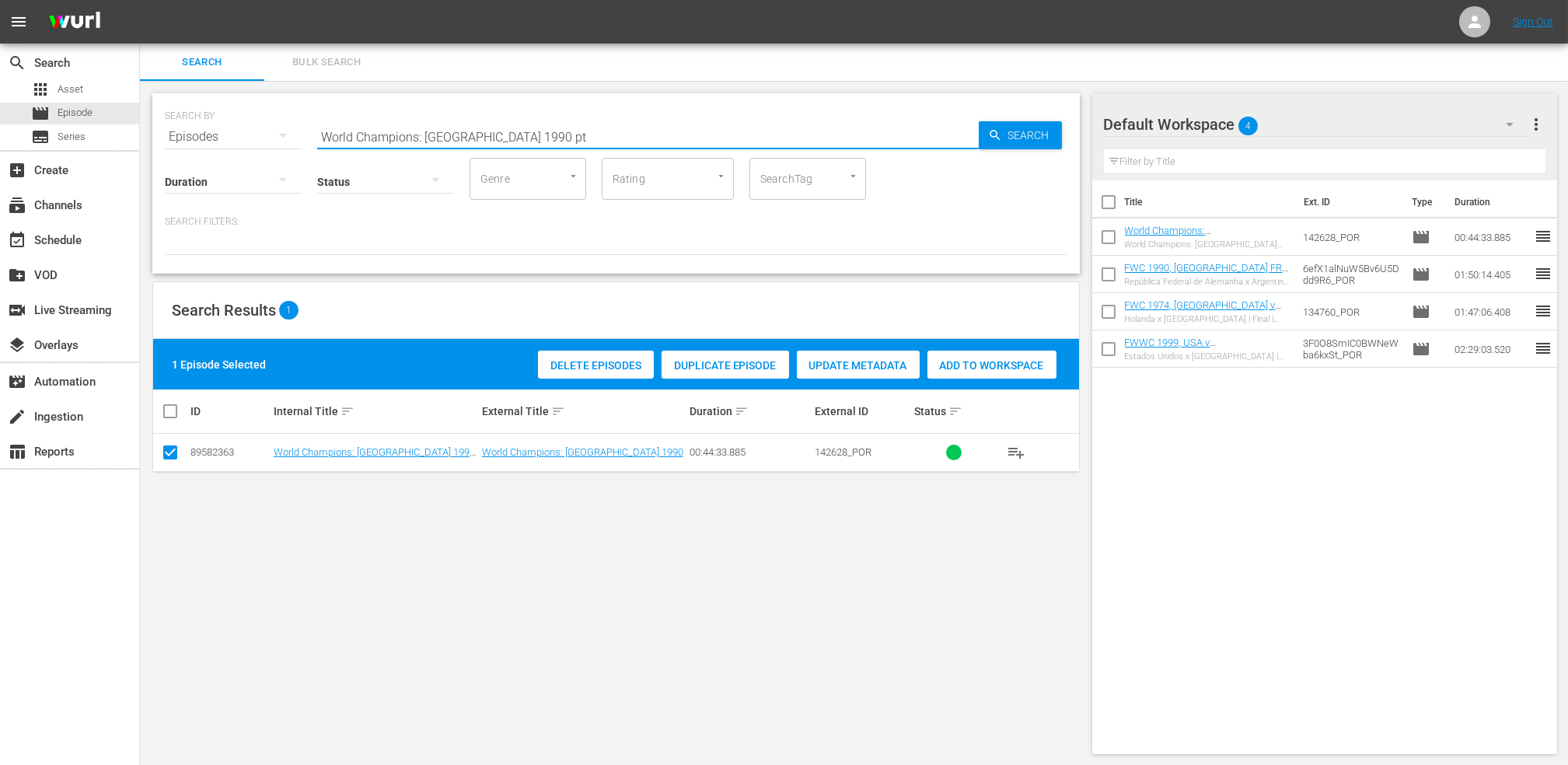
drag, startPoint x: 454, startPoint y: 136, endPoint x: 176, endPoint y: 137, distance: 278.0
click at [176, 137] on div "SEARCH BY Search By Episodes Search ID, Title, Description, Keywords, or Catego…" at bounding box center [616, 127] width 902 height 56
paste input "FWC 2014, Germany vs Argentina, Final (PT)"
click at [610, 135] on input "FWC 2014, Germany vs Argentina, Final (PT)" at bounding box center [648, 137] width 661 height 37
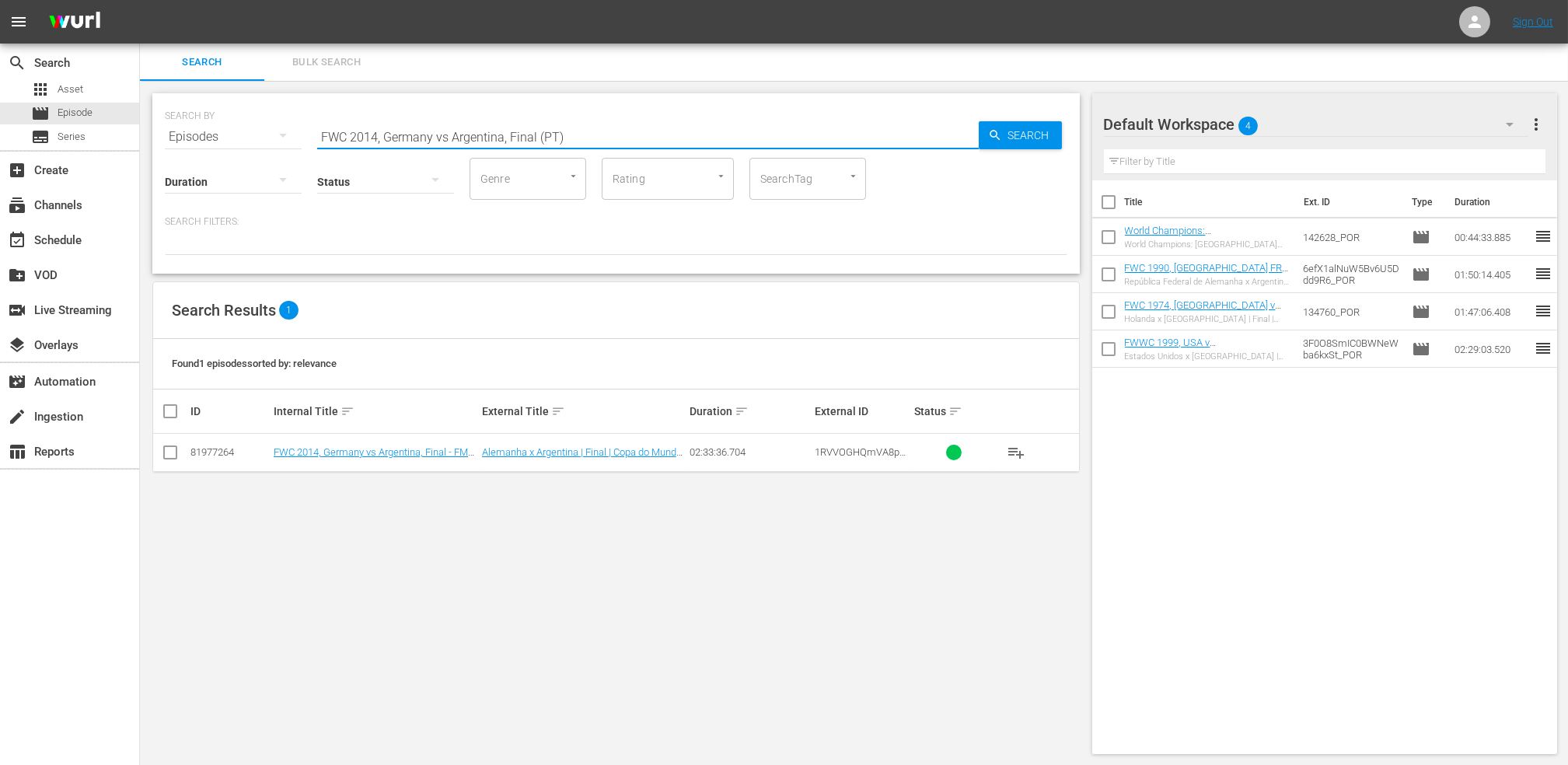
click at [448, 131] on input "FWC 2014, Germany vs Argentina, Final (PT)" at bounding box center [648, 137] width 661 height 37
type input "FWC 2014, [GEOGRAPHIC_DATA] v [GEOGRAPHIC_DATA], Final (PT)"
click at [175, 455] on input "checkbox" at bounding box center [170, 455] width 19 height 19
checkbox input "true"
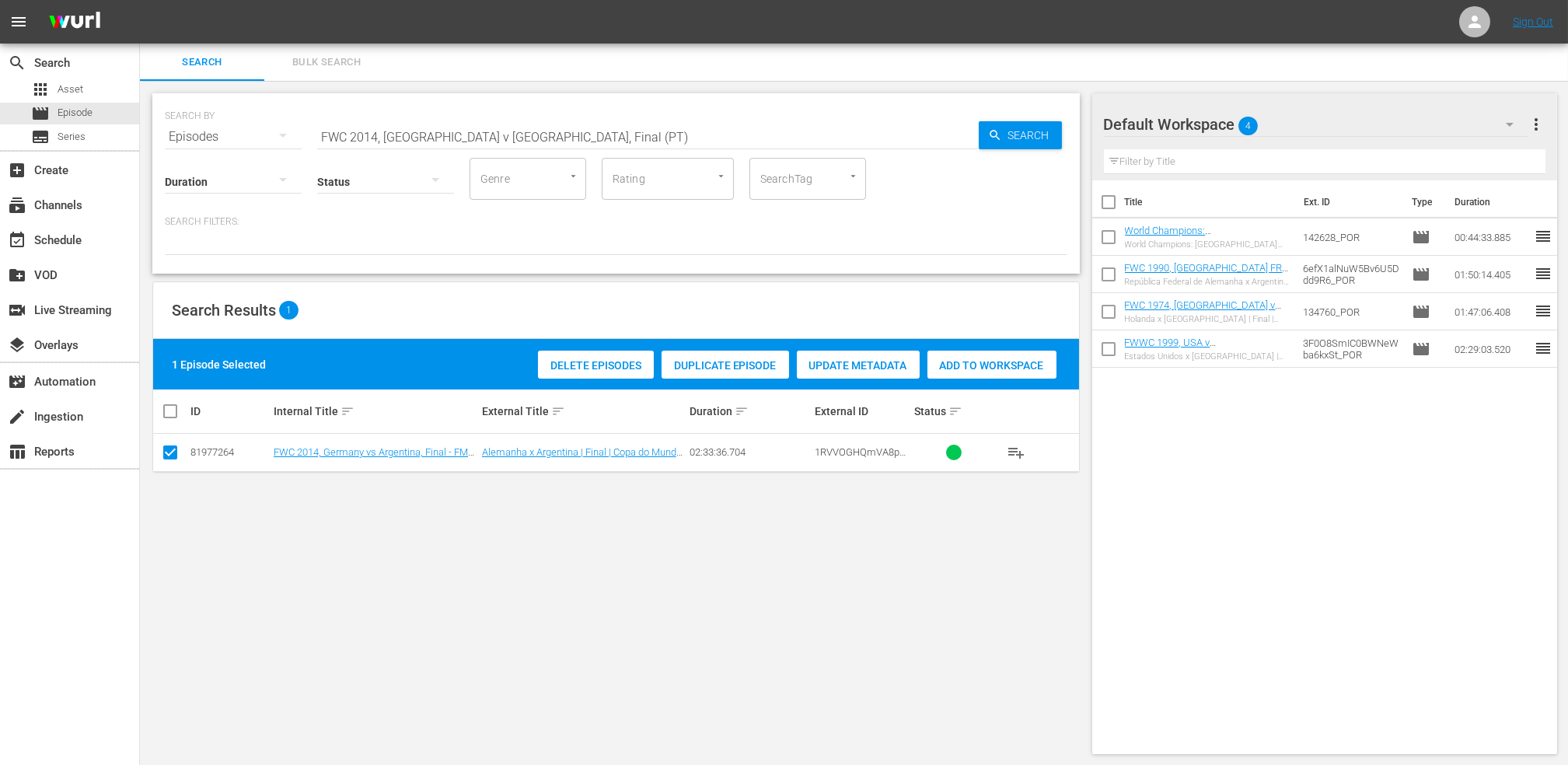
click at [966, 359] on span "Add to Workspace" at bounding box center [992, 365] width 129 height 12
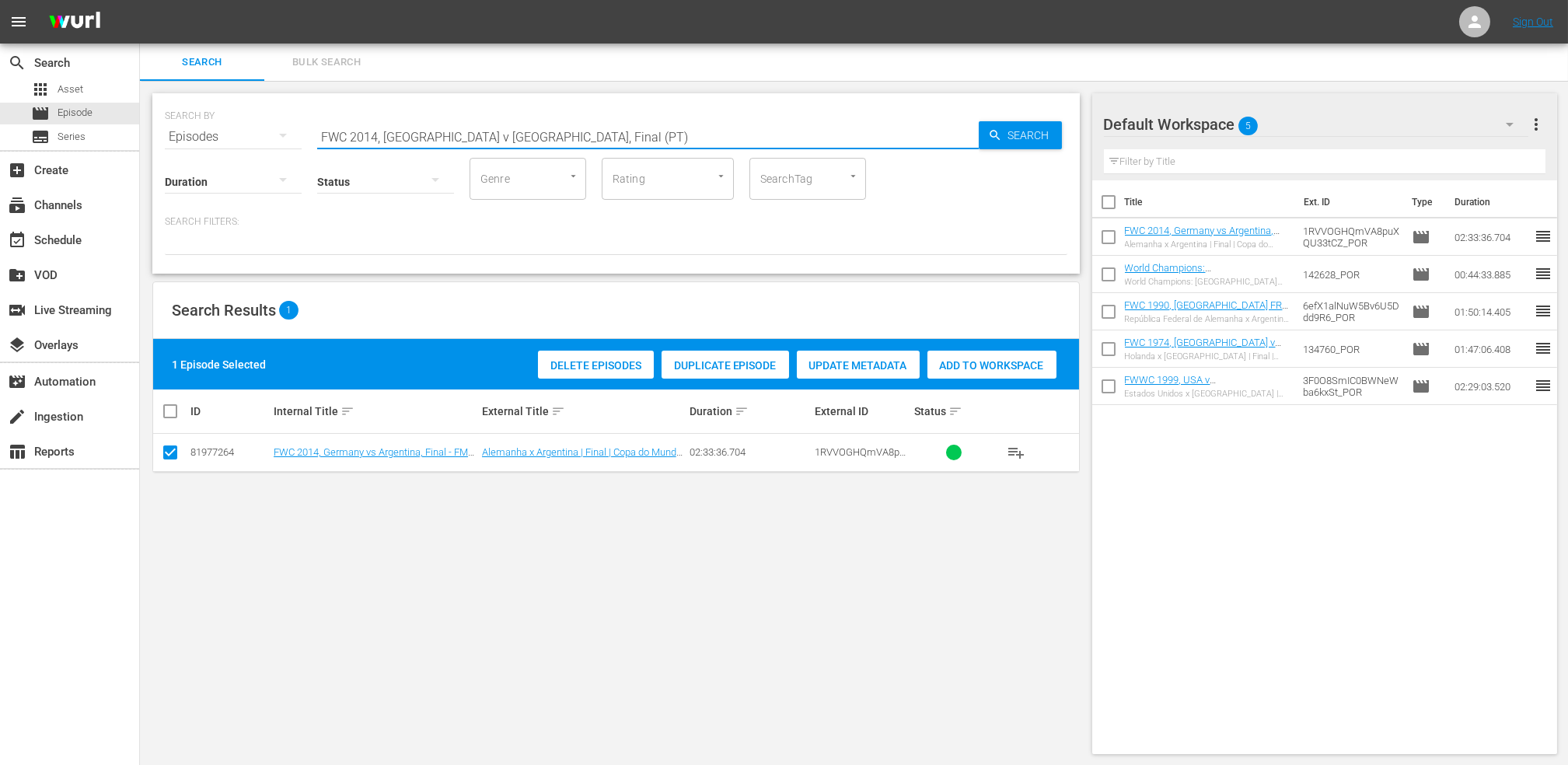
drag, startPoint x: 581, startPoint y: 128, endPoint x: 182, endPoint y: 134, distance: 399.0
click at [177, 135] on div "SEARCH BY Search By Episodes Search ID, Title, Description, Keywords, or Catego…" at bounding box center [616, 127] width 902 height 56
paste input "World Champions: [GEOGRAPHIC_DATA] 2014"
click at [542, 129] on input "World Champions: [GEOGRAPHIC_DATA] 2014" at bounding box center [648, 137] width 661 height 37
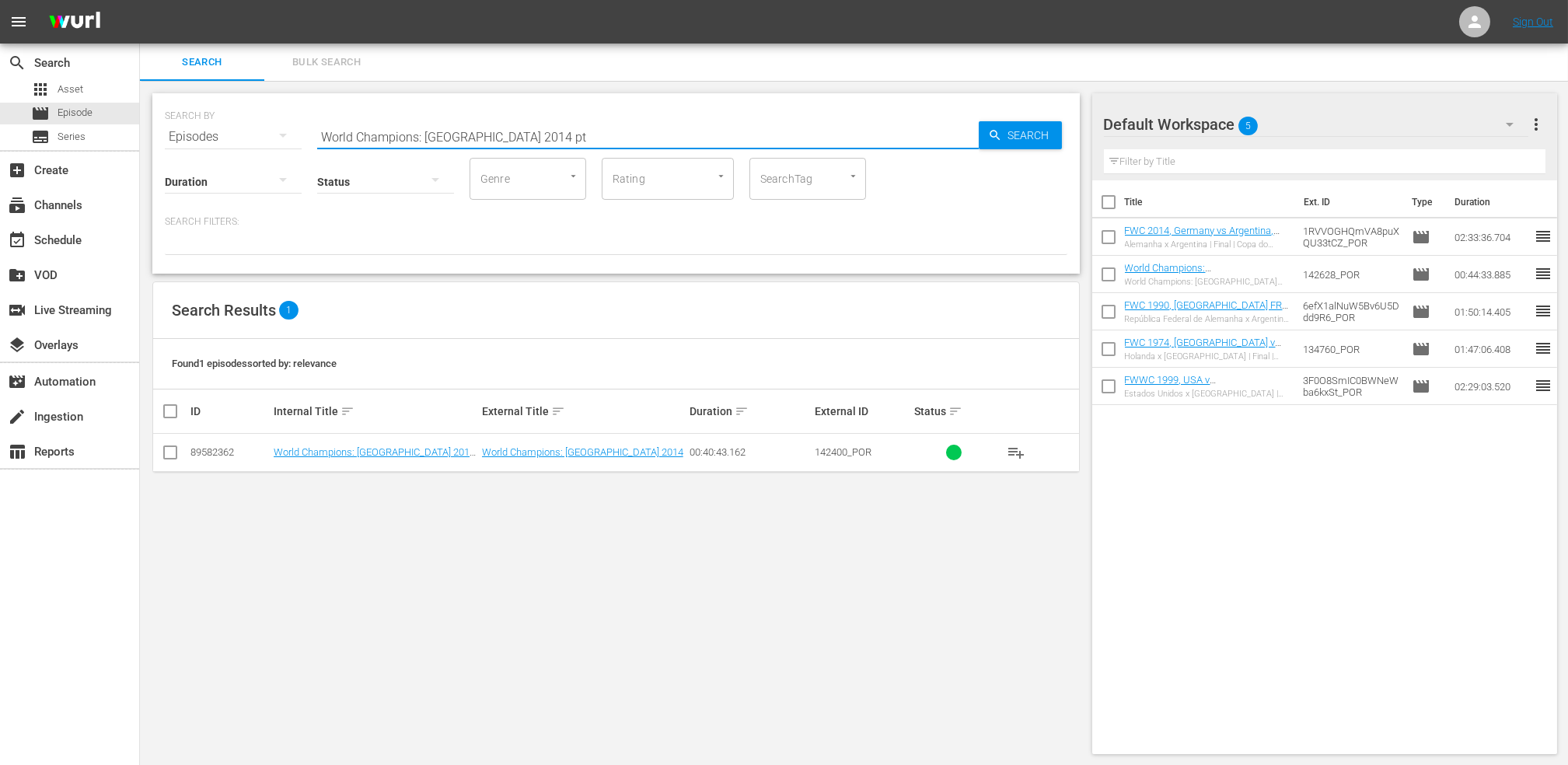
type input "World Champions: [GEOGRAPHIC_DATA] 2014 pt"
click at [175, 453] on input "checkbox" at bounding box center [170, 455] width 19 height 19
checkbox input "true"
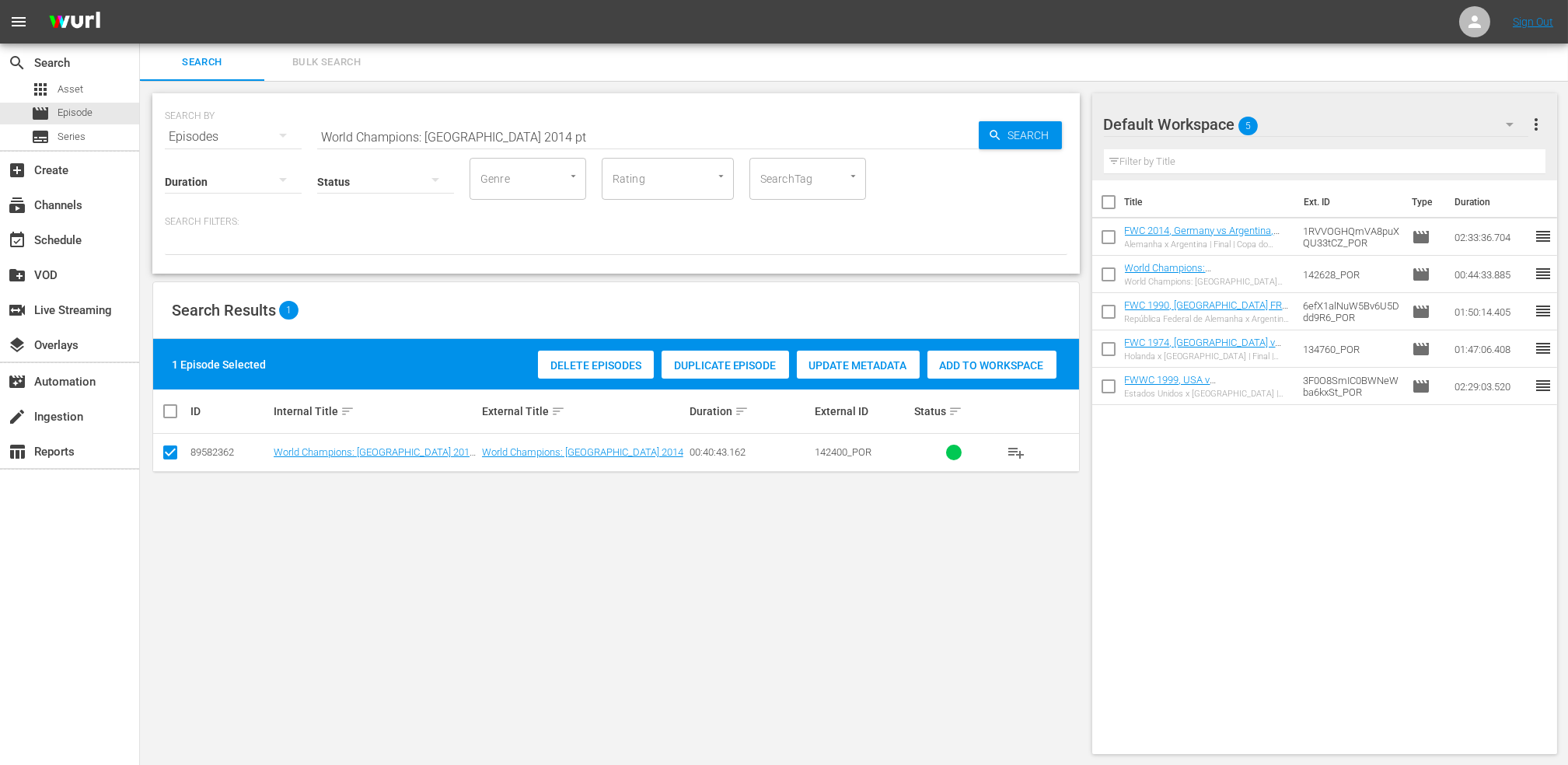
click at [993, 359] on span "Add to Workspace" at bounding box center [992, 365] width 129 height 12
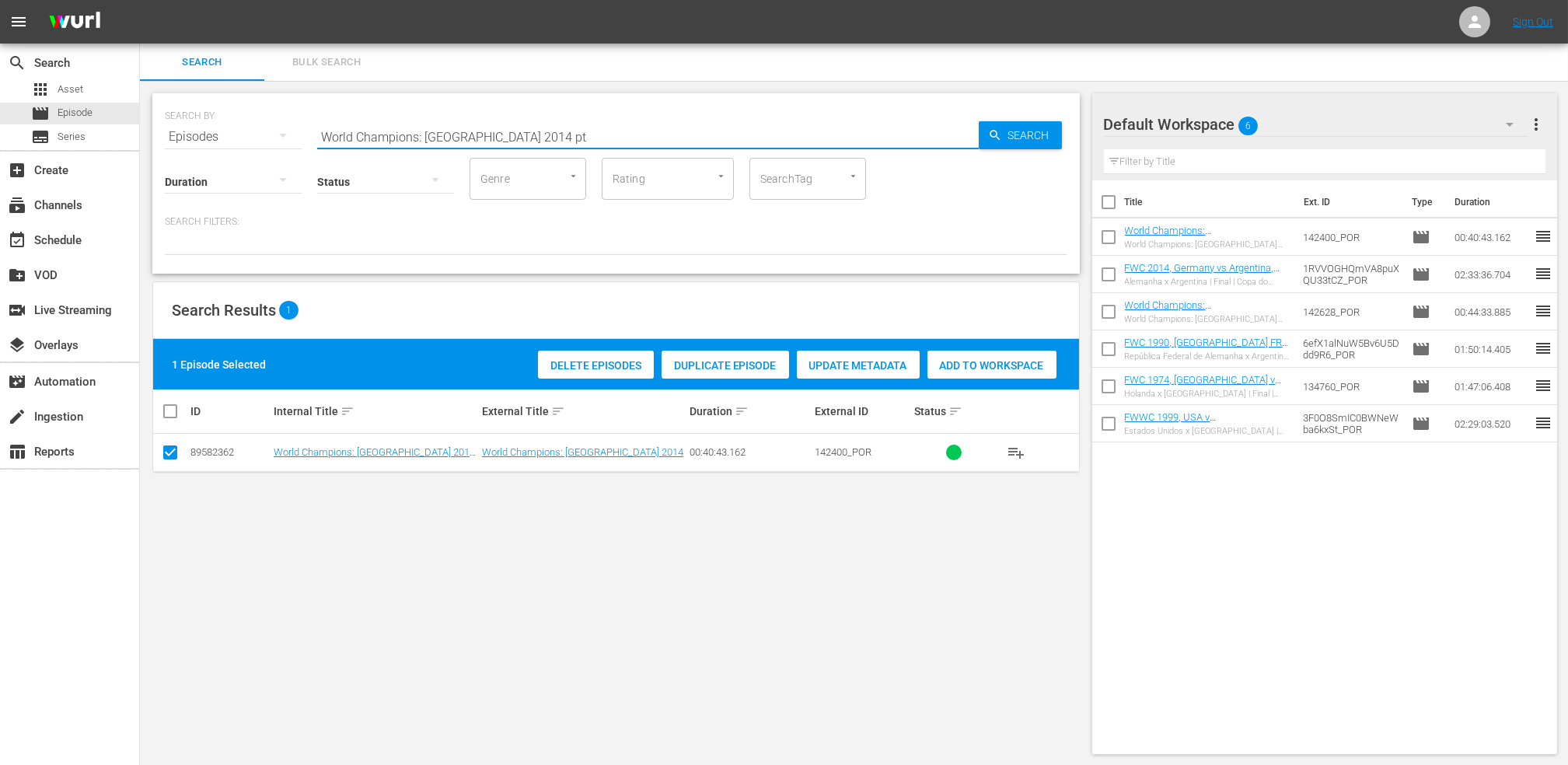
drag, startPoint x: 499, startPoint y: 140, endPoint x: 353, endPoint y: 137, distance: 146.0
click at [222, 140] on div "SEARCH BY Search By Episodes Search ID, Title, Description, Keywords, or Catego…" at bounding box center [616, 127] width 902 height 56
paste input "LOCAL ONLY - Sissi"
click at [518, 133] on input "LOCAL ONLY - Sissi" at bounding box center [648, 137] width 661 height 37
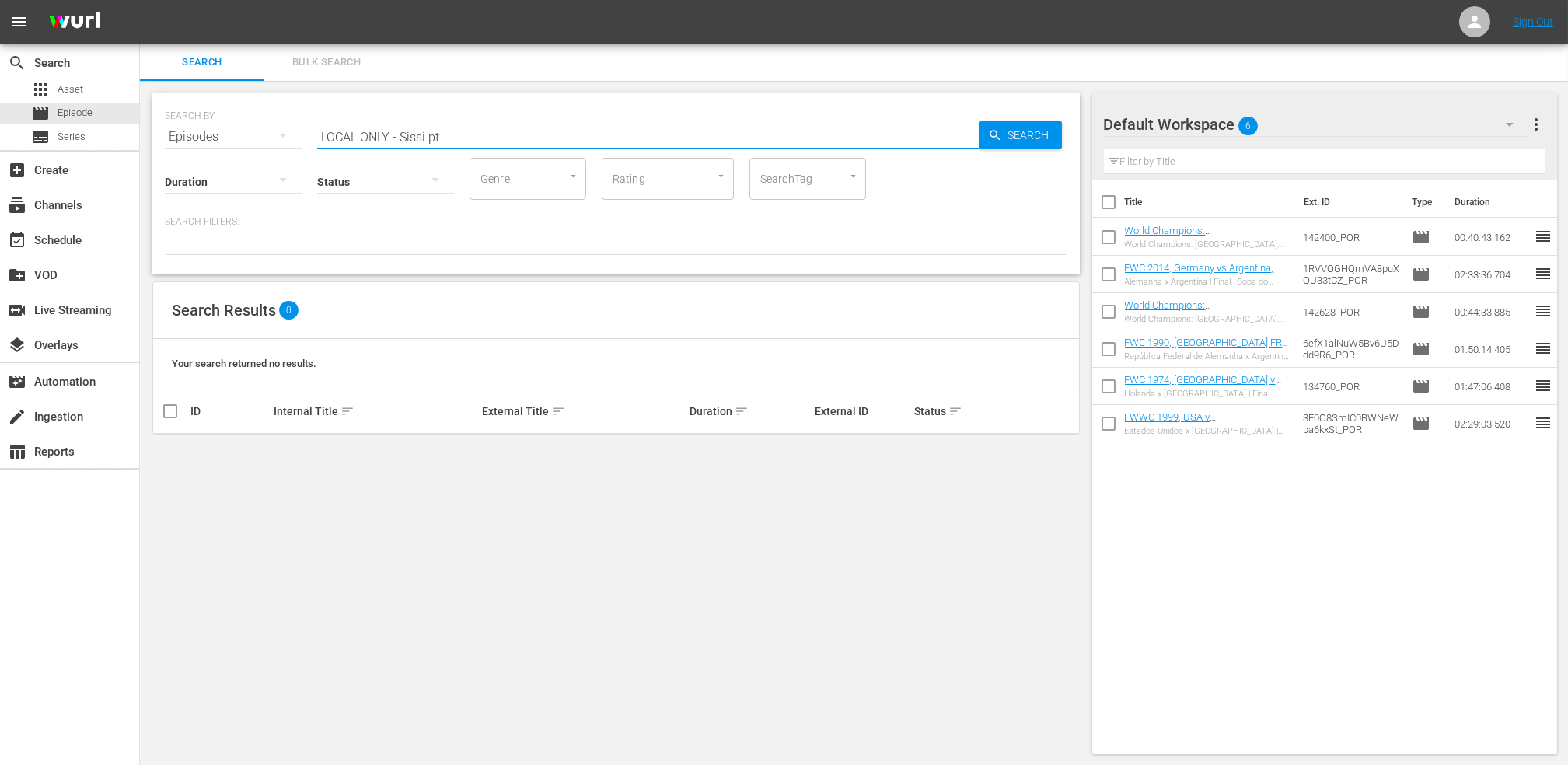
drag, startPoint x: 399, startPoint y: 134, endPoint x: 205, endPoint y: 141, distance: 194.1
click at [205, 141] on div "SEARCH BY Search By Episodes Search ID, Title, Description, Keywords, or Catego…" at bounding box center [616, 127] width 902 height 56
click at [440, 136] on input "Sissi pt" at bounding box center [648, 137] width 661 height 37
type input "Sissi pt"
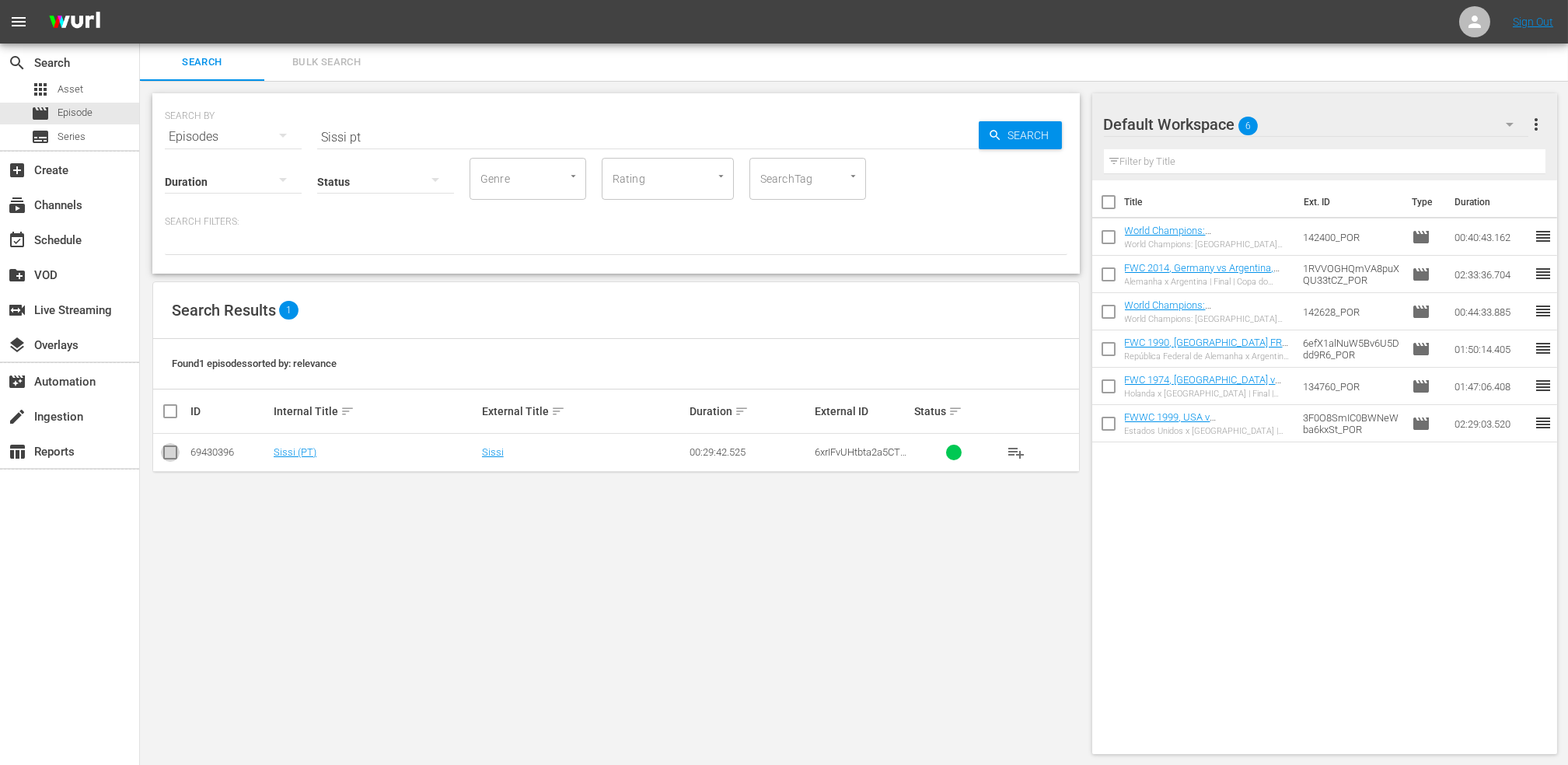
click at [175, 453] on input "checkbox" at bounding box center [170, 455] width 19 height 19
checkbox input "true"
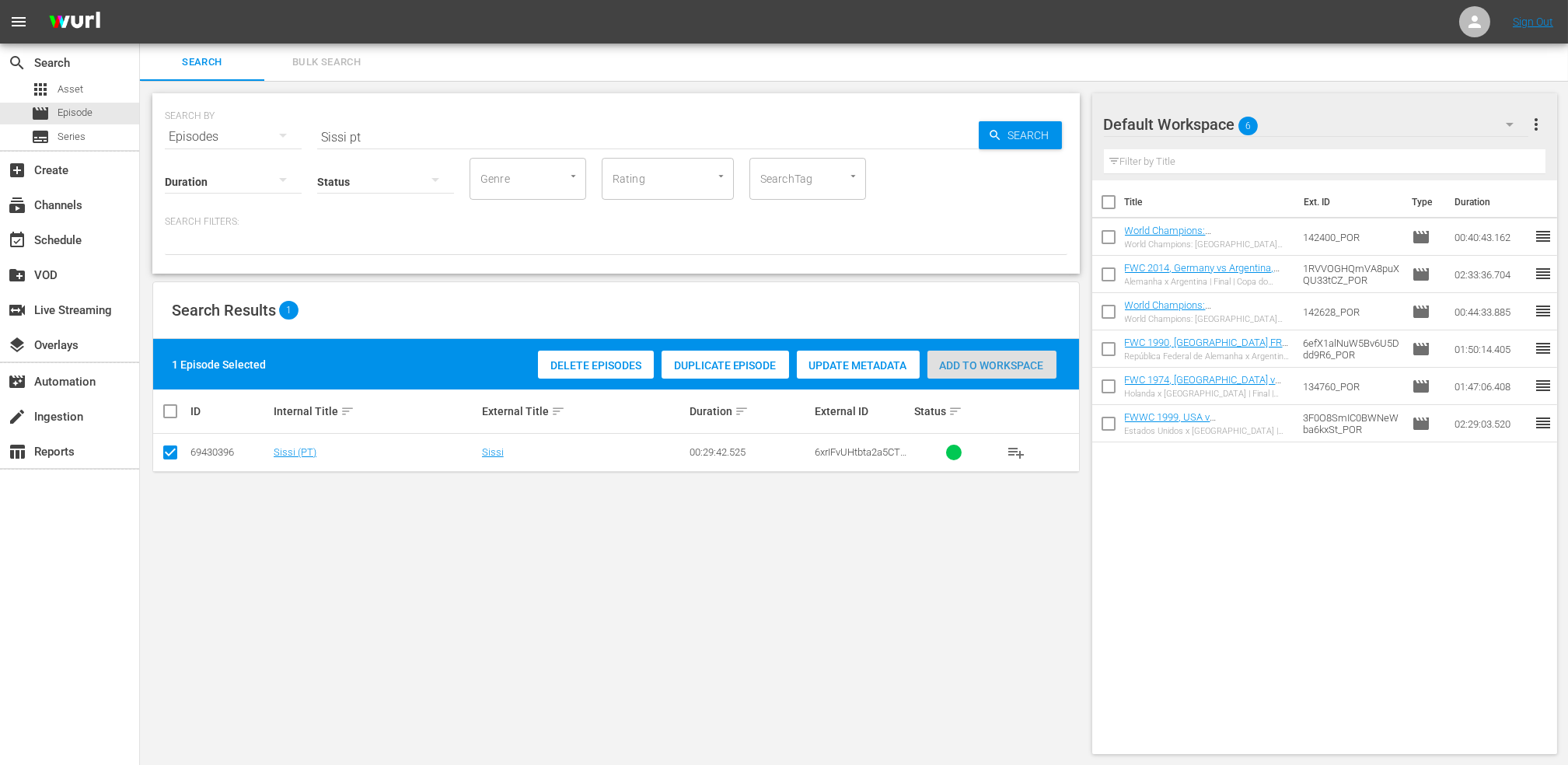
click at [1004, 367] on span "Add to Workspace" at bounding box center [992, 365] width 129 height 12
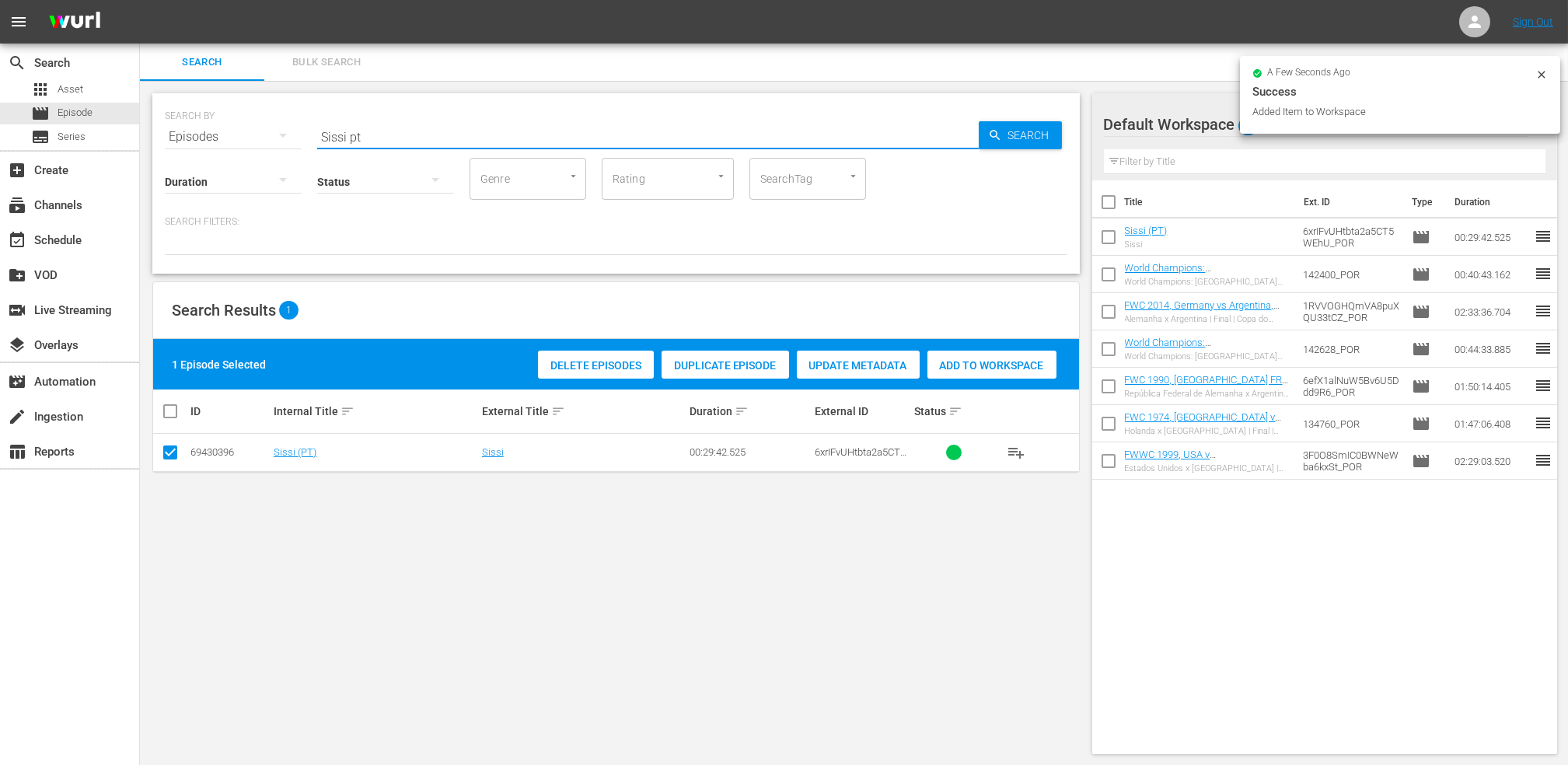
drag, startPoint x: 301, startPoint y: 136, endPoint x: 331, endPoint y: 136, distance: 30.0
click at [247, 136] on div "SEARCH BY Search By Episodes Search ID, Title, Description, Keywords, or Catego…" at bounding box center [616, 127] width 902 height 56
paste input "FWWC 1999 [GEOGRAPHIC_DATA] v [GEOGRAPHIC_DATA], Quarter-final (PT)"
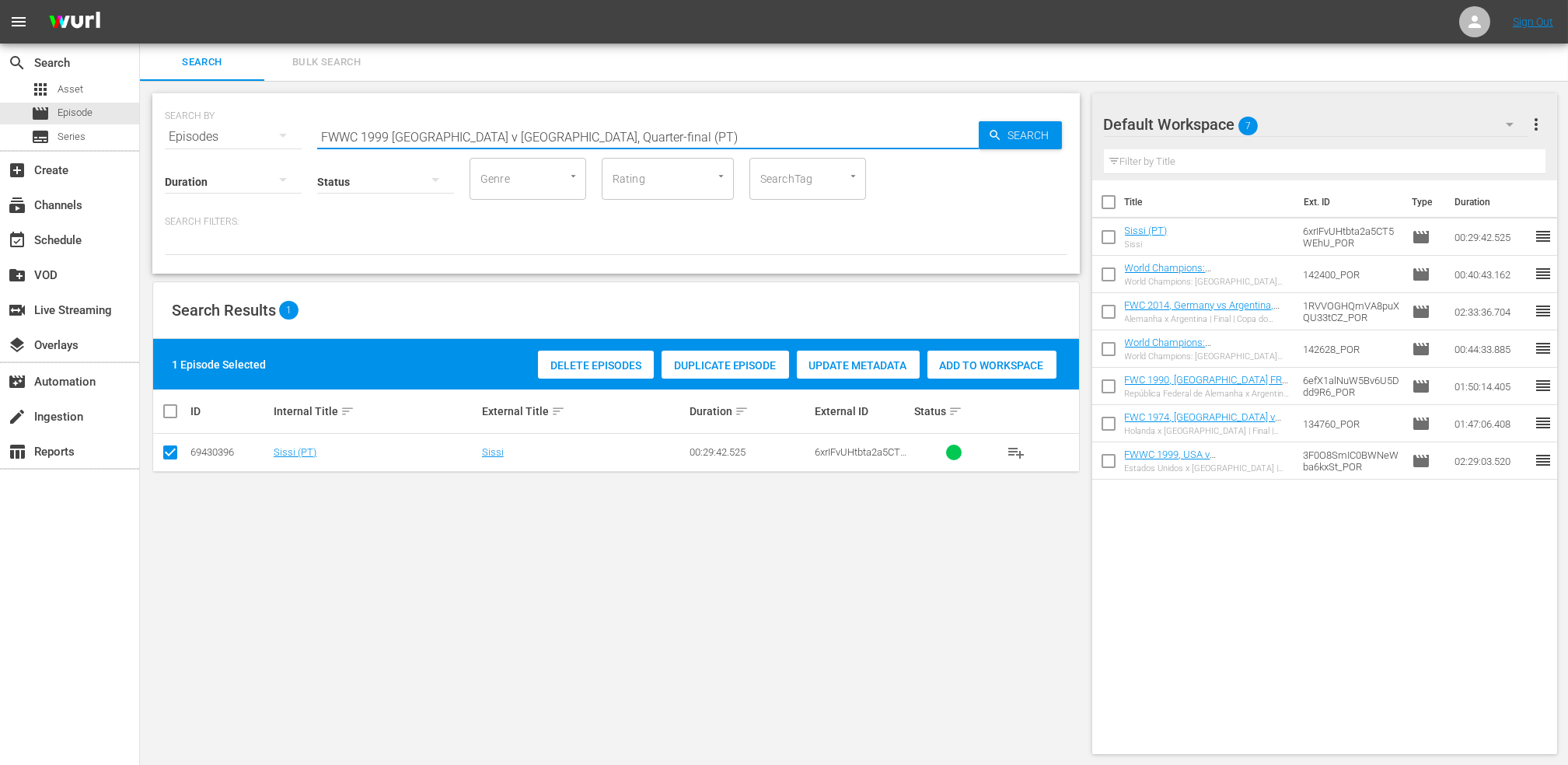
click at [611, 134] on input "FWWC 1999 [GEOGRAPHIC_DATA] v [GEOGRAPHIC_DATA], Quarter-final (PT)" at bounding box center [648, 137] width 661 height 37
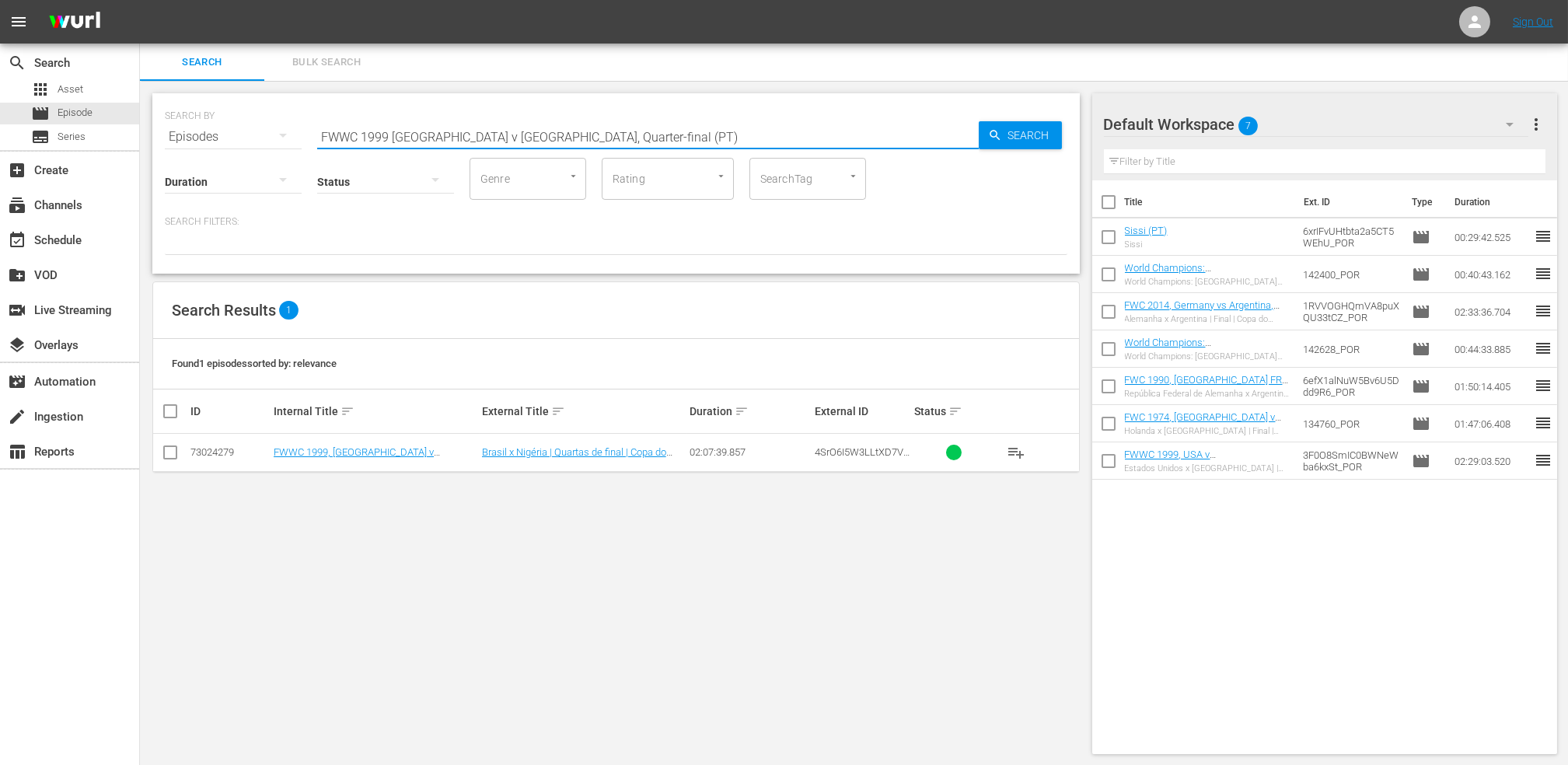
type input "FWWC 1999 [GEOGRAPHIC_DATA] v [GEOGRAPHIC_DATA], Quarter-final (PT)"
click at [167, 450] on input "checkbox" at bounding box center [170, 455] width 19 height 19
checkbox input "true"
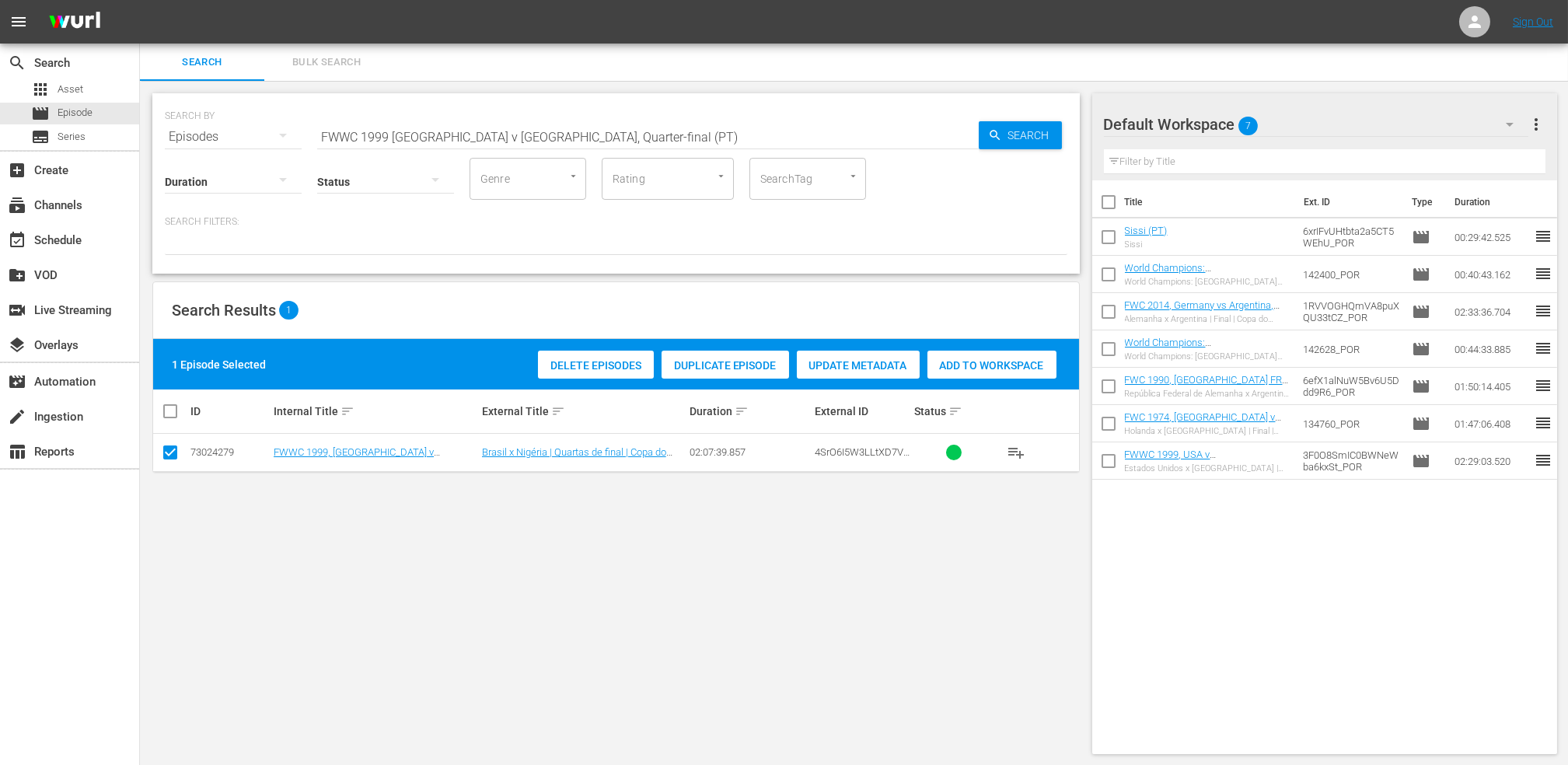
drag, startPoint x: 991, startPoint y: 368, endPoint x: 992, endPoint y: 375, distance: 7.1
click at [991, 370] on span "Add to Workspace" at bounding box center [992, 365] width 129 height 12
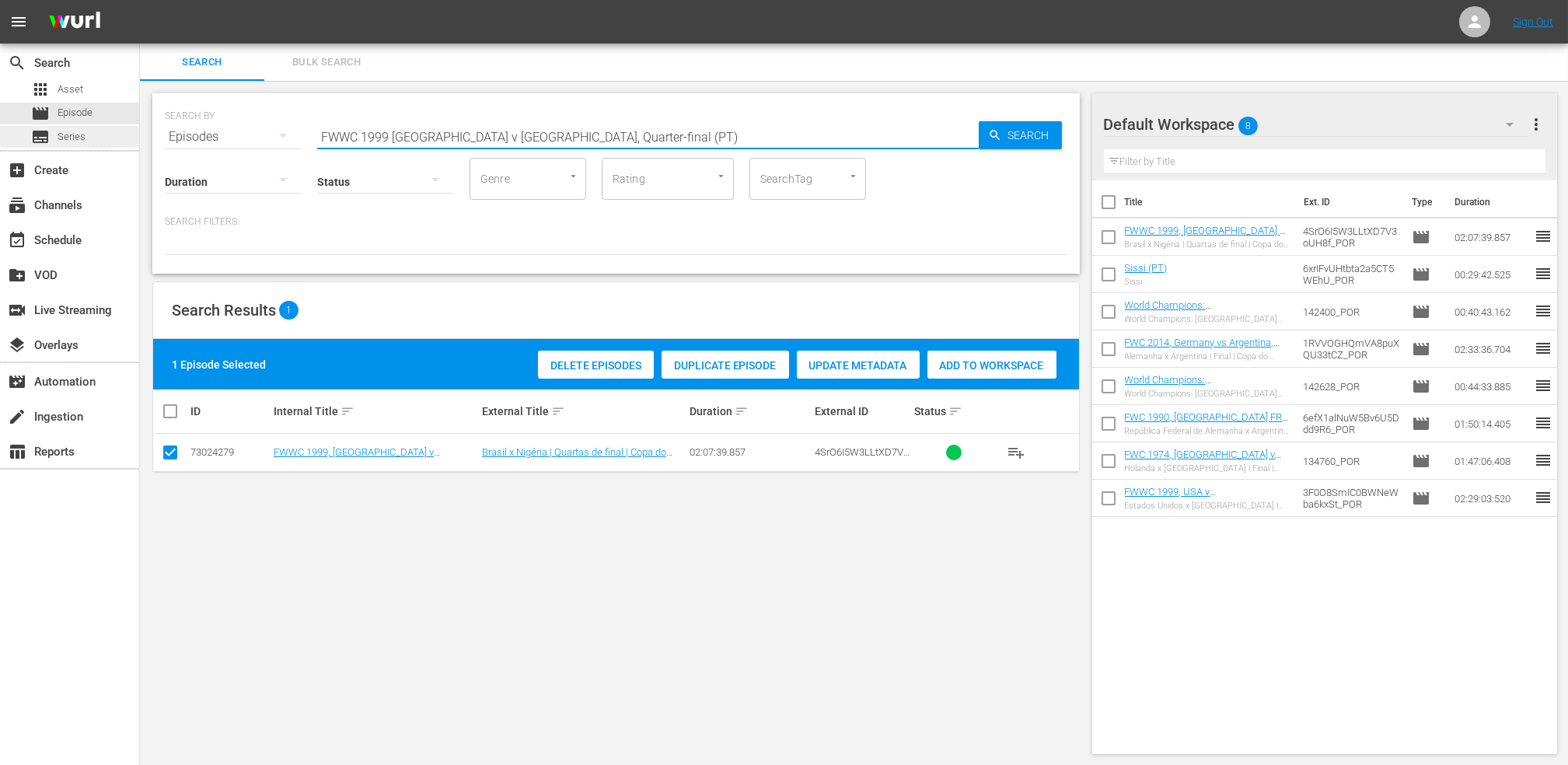
drag, startPoint x: 571, startPoint y: 137, endPoint x: 137, endPoint y: 145, distance: 434.1
click at [142, 141] on div "SEARCH BY Search By Episodes Search ID, Title, Description, Keywords, or Catego…" at bounding box center [616, 424] width 953 height 686
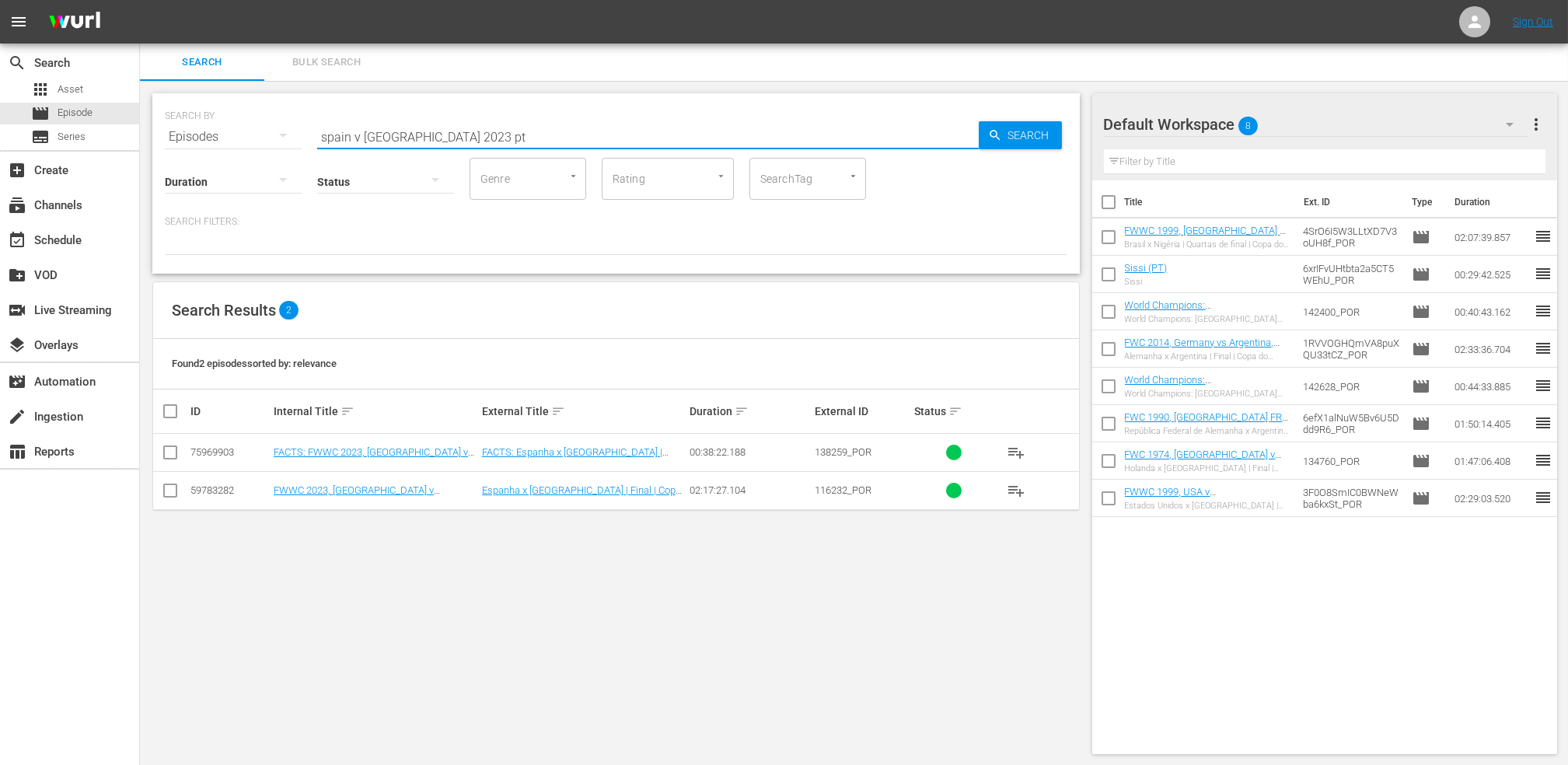
type input "spain v [GEOGRAPHIC_DATA] 2023 pt"
click at [171, 490] on input "checkbox" at bounding box center [170, 493] width 19 height 19
checkbox input "true"
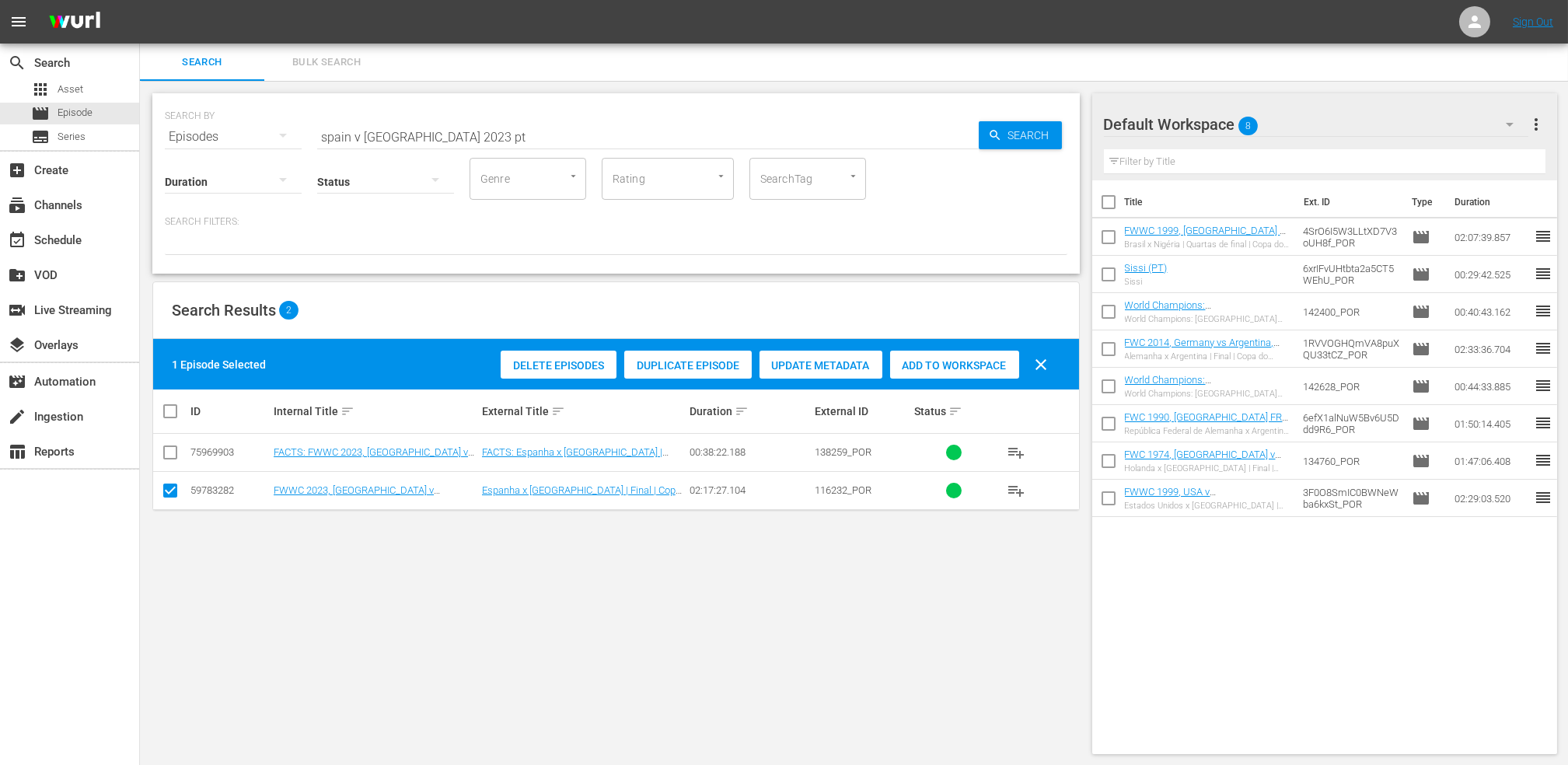
click at [937, 369] on span "Add to Workspace" at bounding box center [955, 365] width 129 height 12
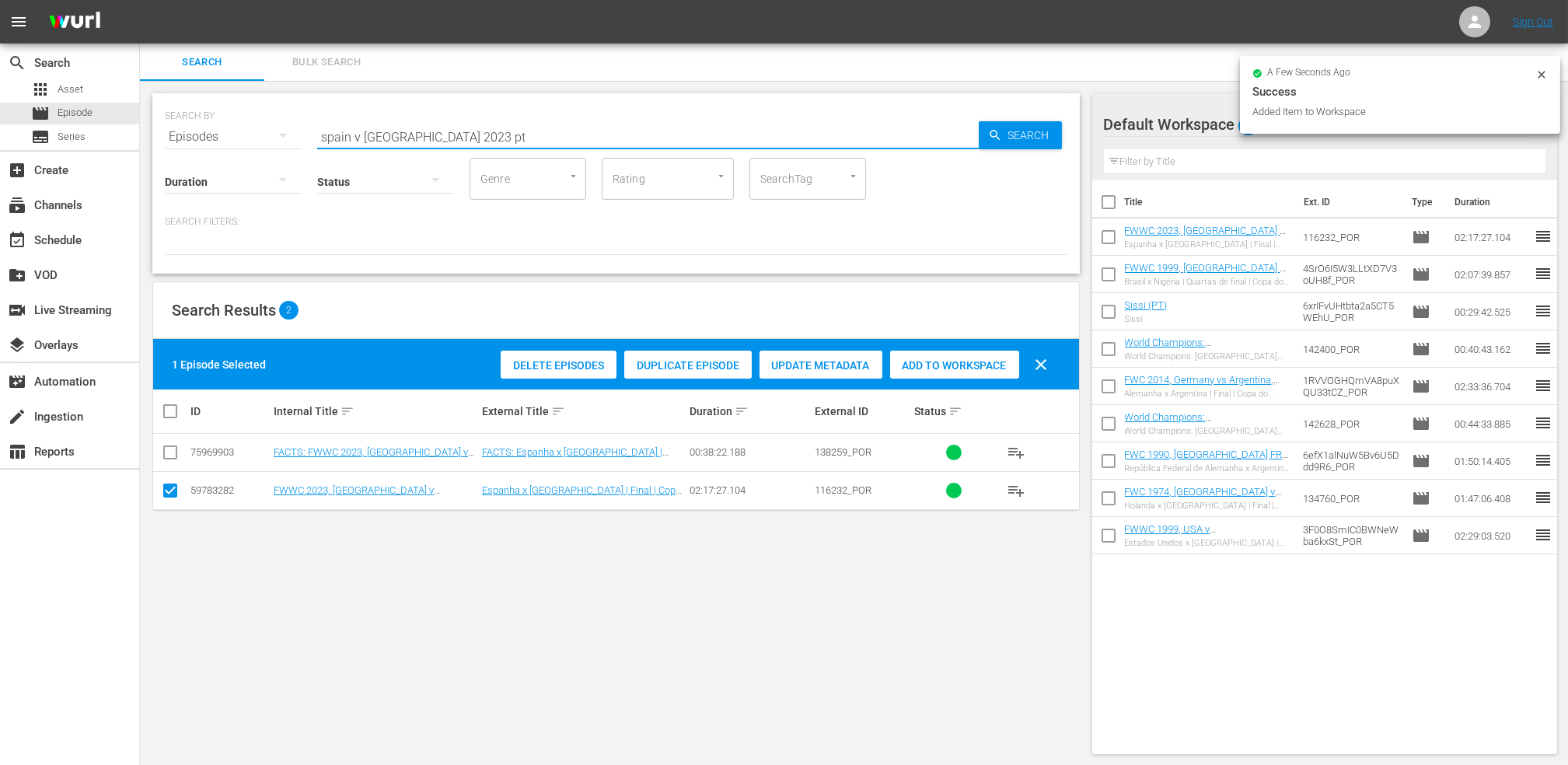
drag, startPoint x: 466, startPoint y: 136, endPoint x: 236, endPoint y: 136, distance: 230.0
click at [222, 136] on div "SEARCH BY Search By Episodes Search ID, Title, Description, Keywords, or Catego…" at bounding box center [616, 127] width 902 height 56
paste input "FWC U-20, 25 Memorable Goals (PT)"
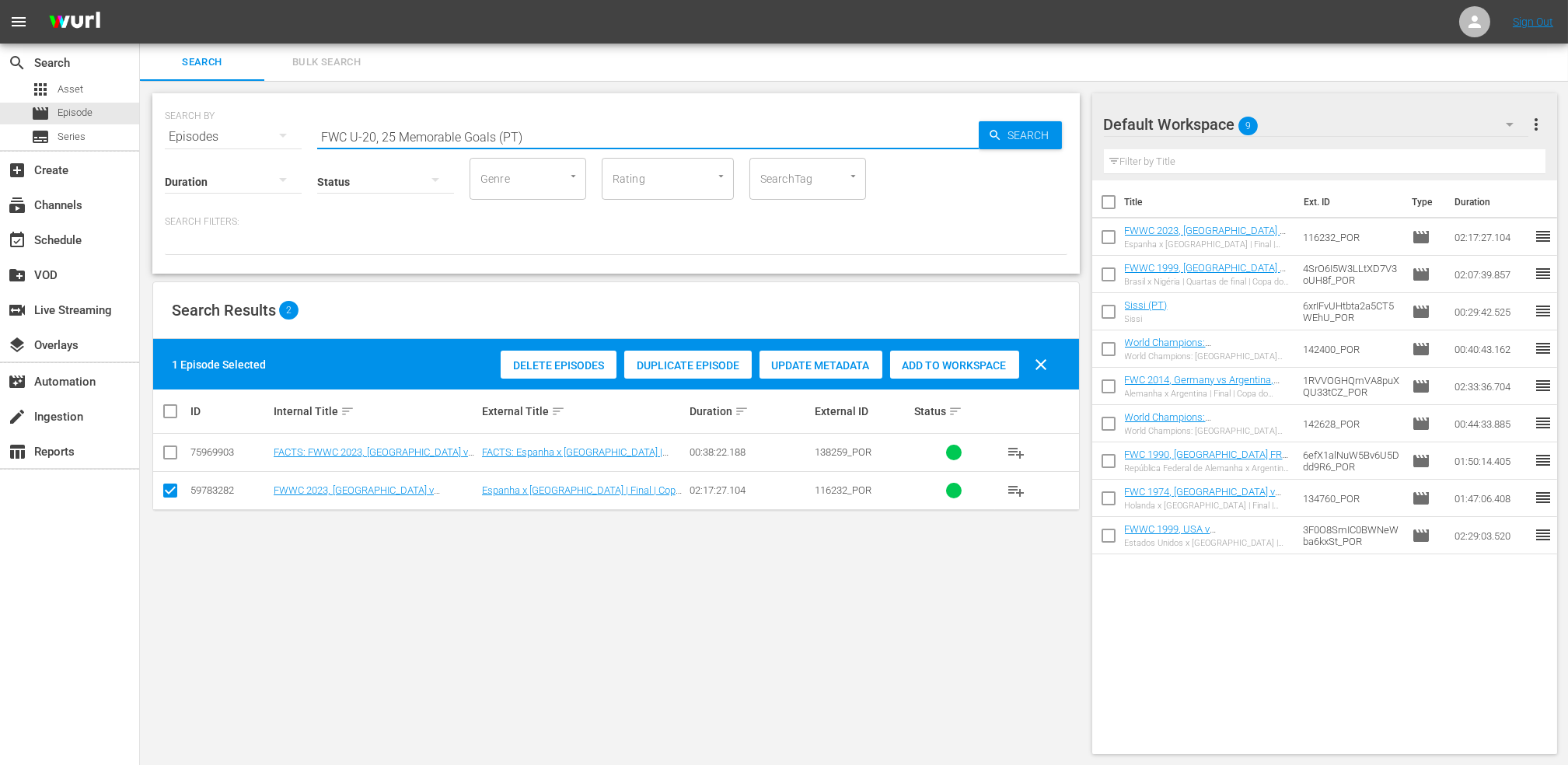
click at [560, 133] on input "FWC U-20, 25 Memorable Goals (PT)" at bounding box center [648, 137] width 661 height 37
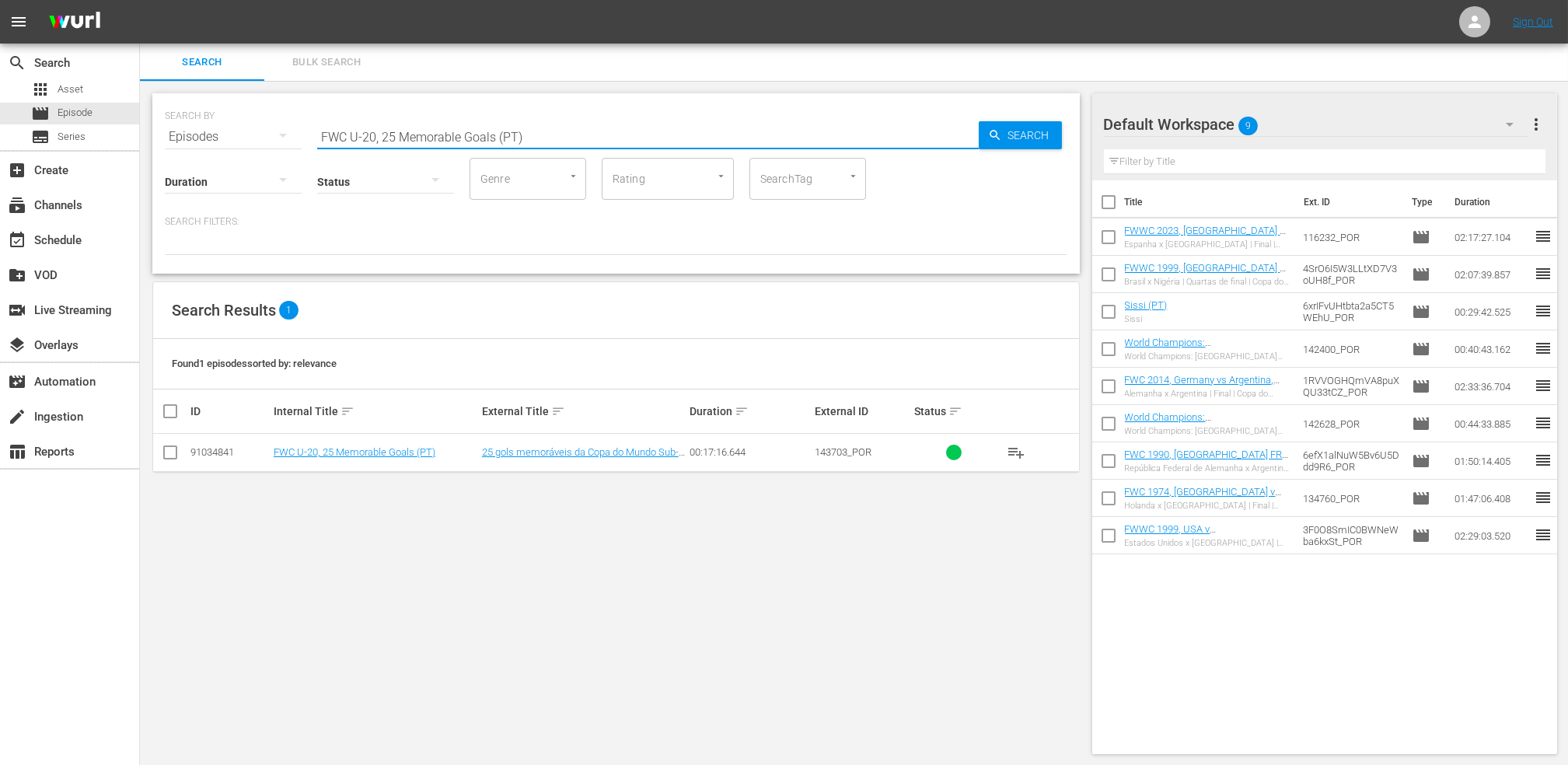
type input "FWC U-20, 25 Memorable Goals (PT)"
click at [171, 453] on input "checkbox" at bounding box center [170, 455] width 19 height 19
checkbox input "true"
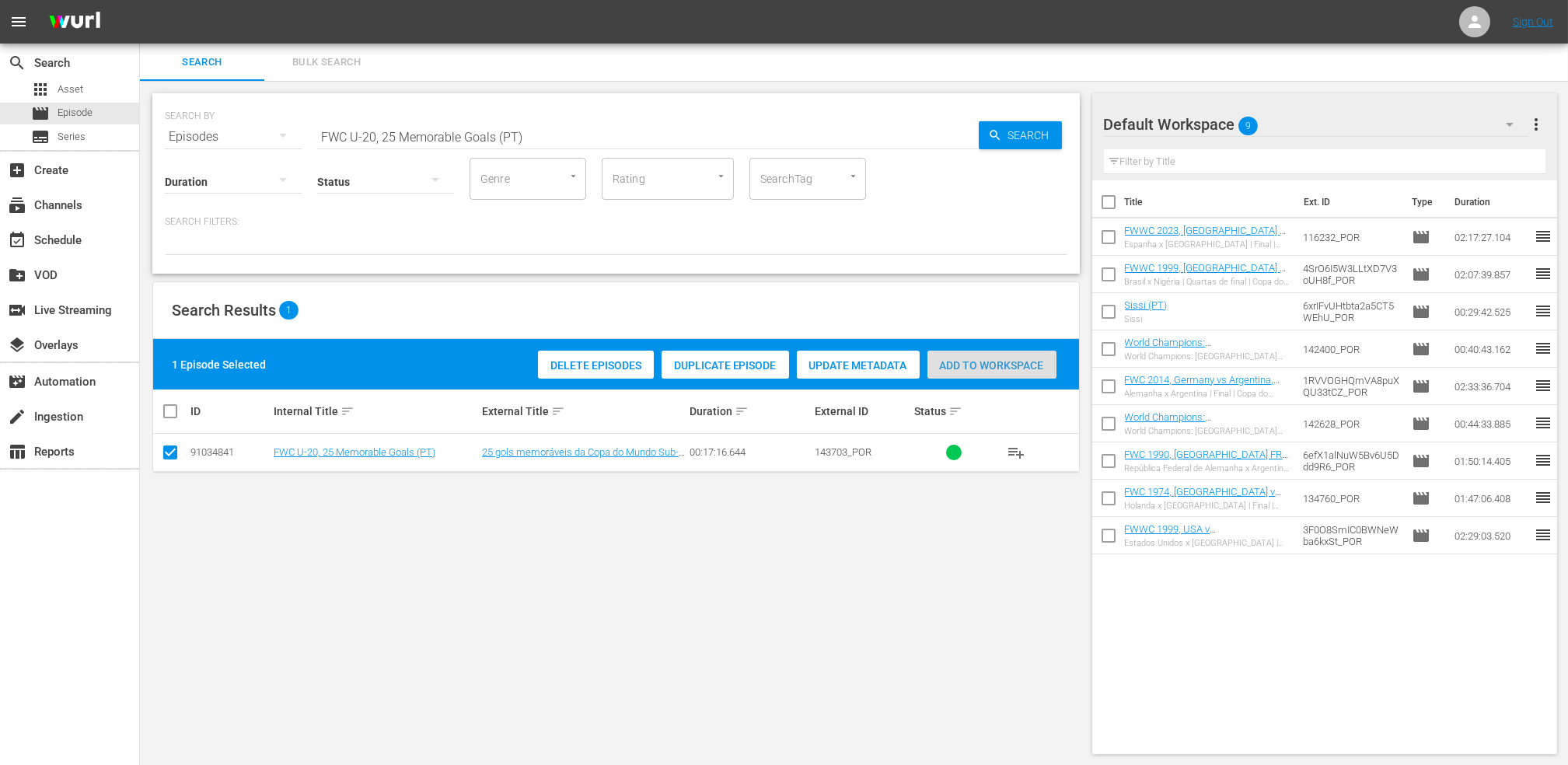
click at [998, 368] on span "Add to Workspace" at bounding box center [992, 365] width 129 height 12
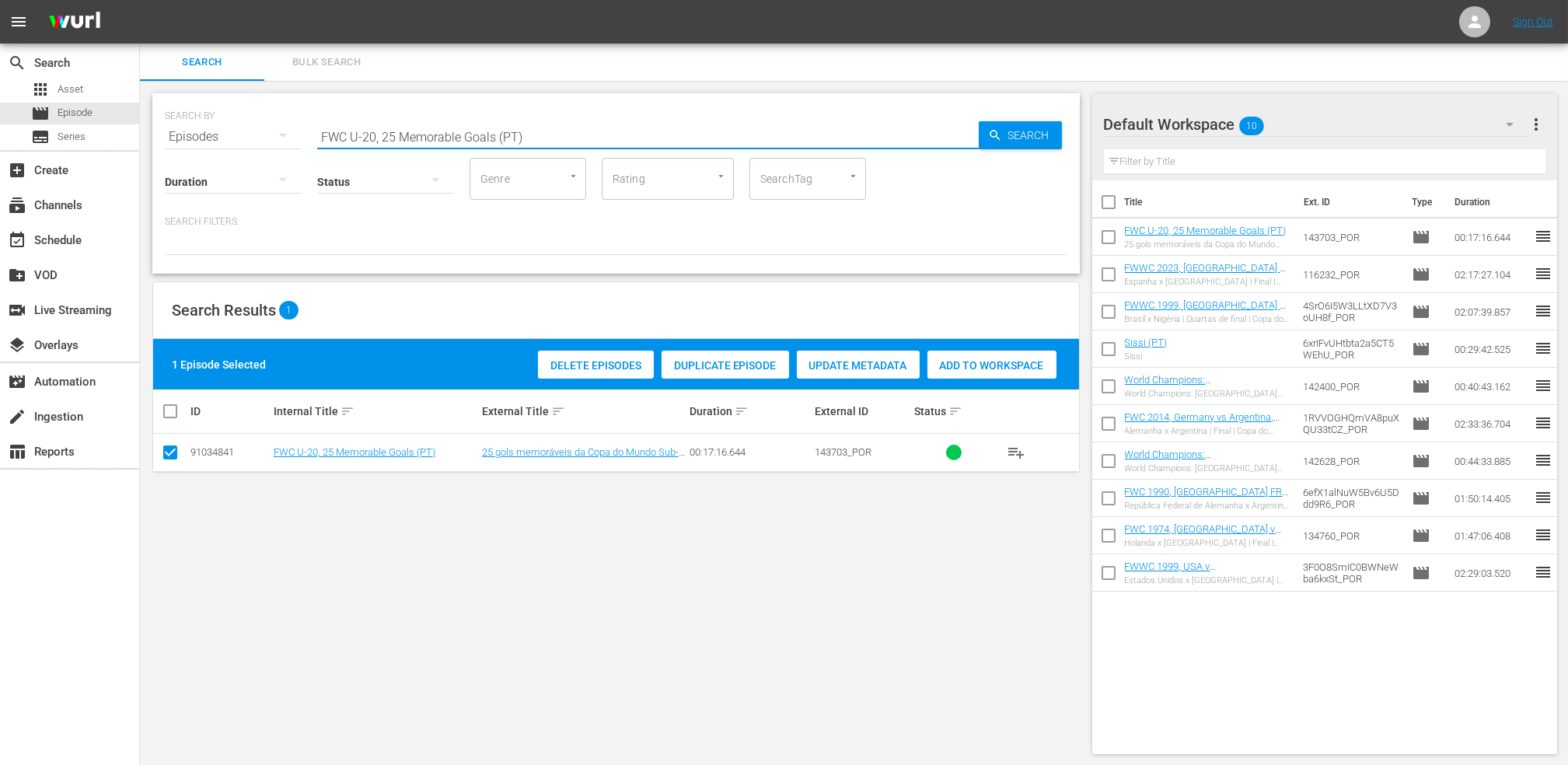
drag, startPoint x: 332, startPoint y: 133, endPoint x: 301, endPoint y: 132, distance: 31.0
click at [302, 132] on div "SEARCH BY Search By Episodes Search ID, Title, Description, Keywords, or Catego…" at bounding box center [616, 127] width 902 height 56
paste input "1978 [GEOGRAPHIC_DATA] v [GEOGRAPHIC_DATA], 3rd place play-off (PT)"
click at [603, 131] on input "FWC 1978 [GEOGRAPHIC_DATA] v [GEOGRAPHIC_DATA], 3rd place play-off (PT)" at bounding box center [648, 137] width 661 height 37
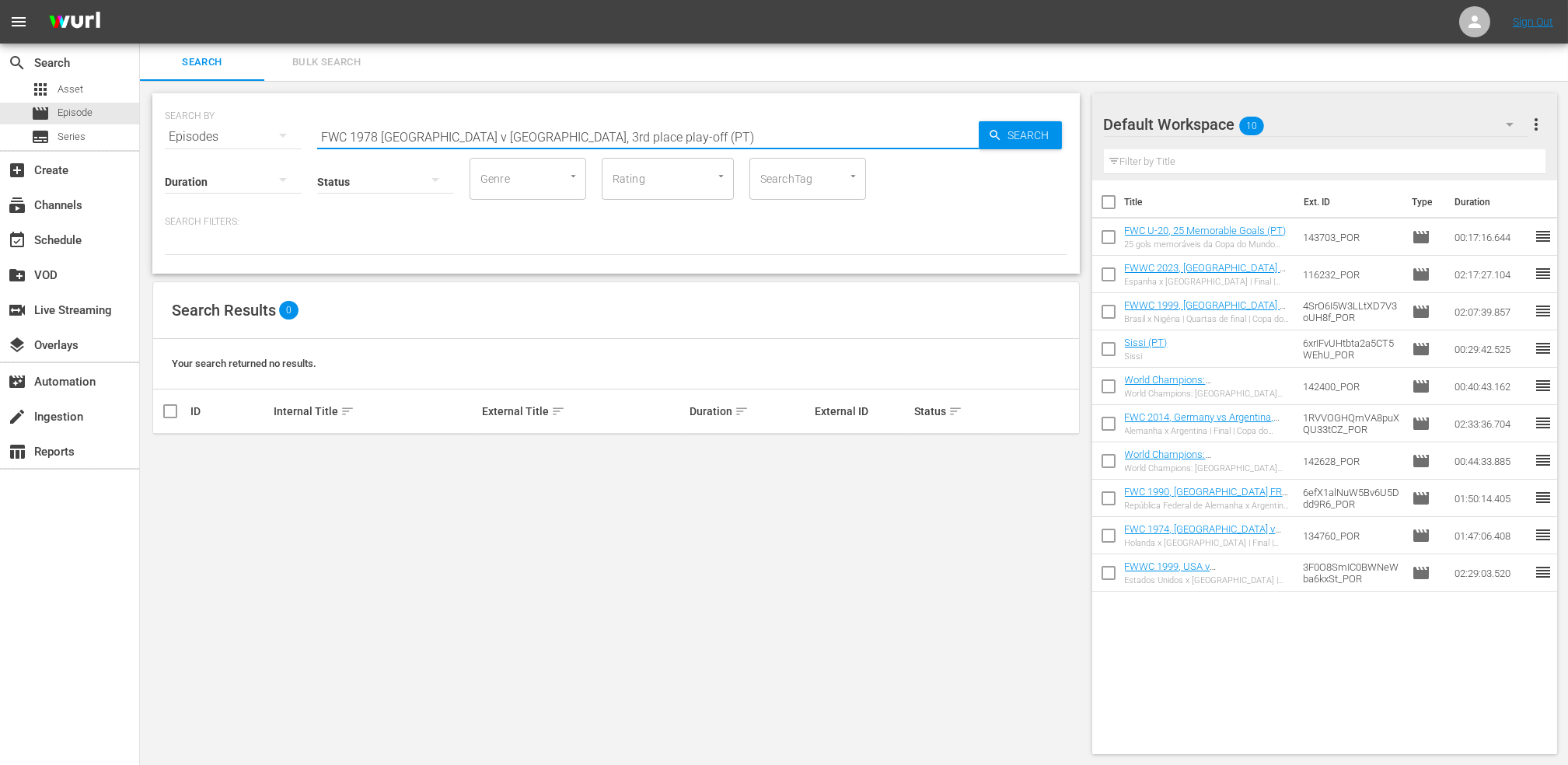
drag, startPoint x: 543, startPoint y: 133, endPoint x: 454, endPoint y: 134, distance: 89.0
click at [454, 134] on input "FWC 1978 [GEOGRAPHIC_DATA] v [GEOGRAPHIC_DATA], 3rd place play-off (PT)" at bounding box center [648, 137] width 661 height 37
type input "FWC 1978 [GEOGRAPHIC_DATA] v [GEOGRAPHIC_DATA] (PT)"
click at [177, 451] on input "checkbox" at bounding box center [170, 455] width 19 height 19
checkbox input "true"
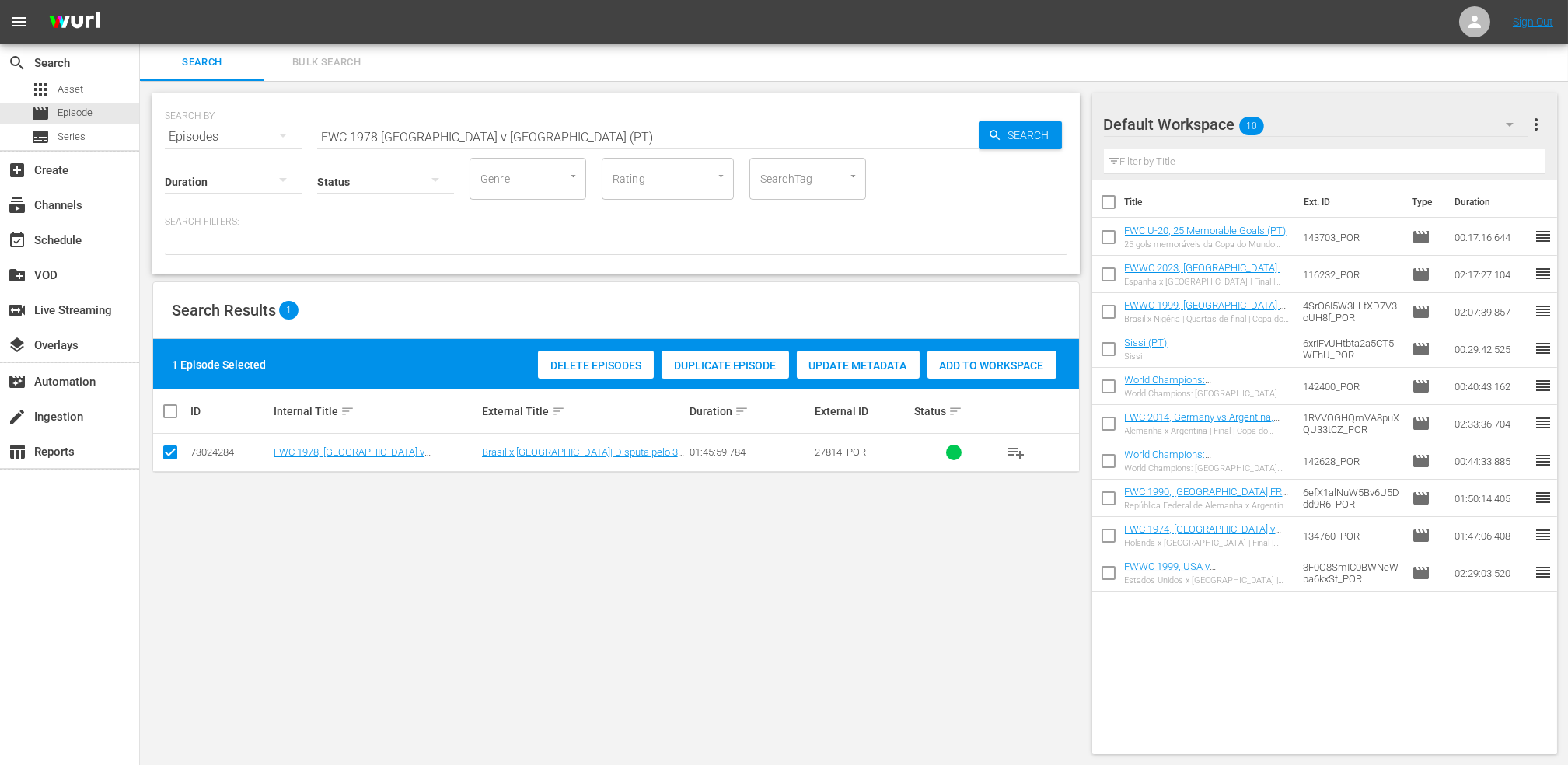
click at [986, 359] on span "Add to Workspace" at bounding box center [992, 365] width 129 height 12
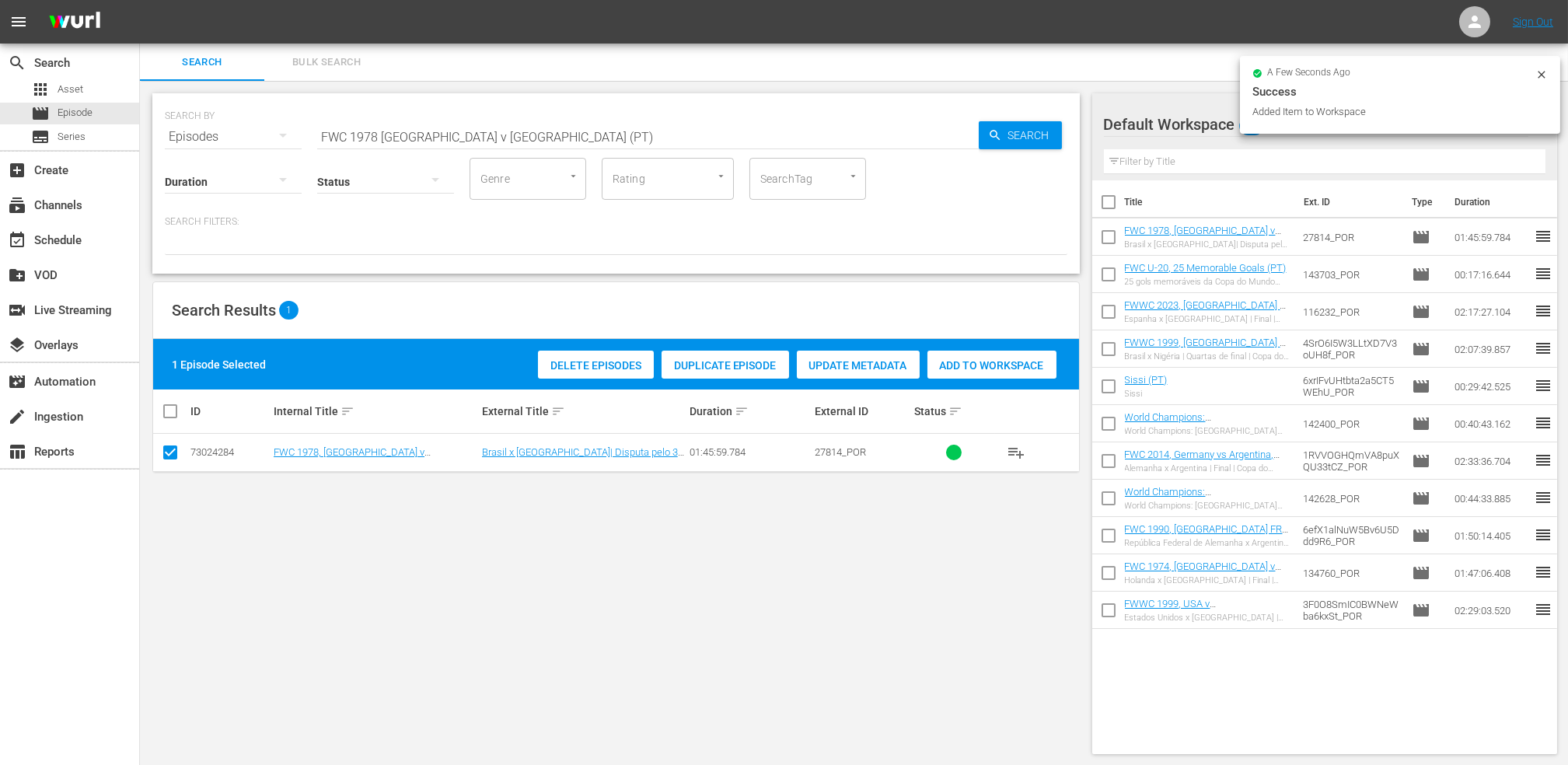
drag, startPoint x: 342, startPoint y: 134, endPoint x: 220, endPoint y: 133, distance: 122.0
click at [220, 134] on div "SEARCH BY Search By Episodes Search ID, Title, Description, Keywords, or Catego…" at bounding box center [616, 127] width 902 height 56
paste input ", [GEOGRAPHIC_DATA] v. [GEOGRAPHIC_DATA], Final"
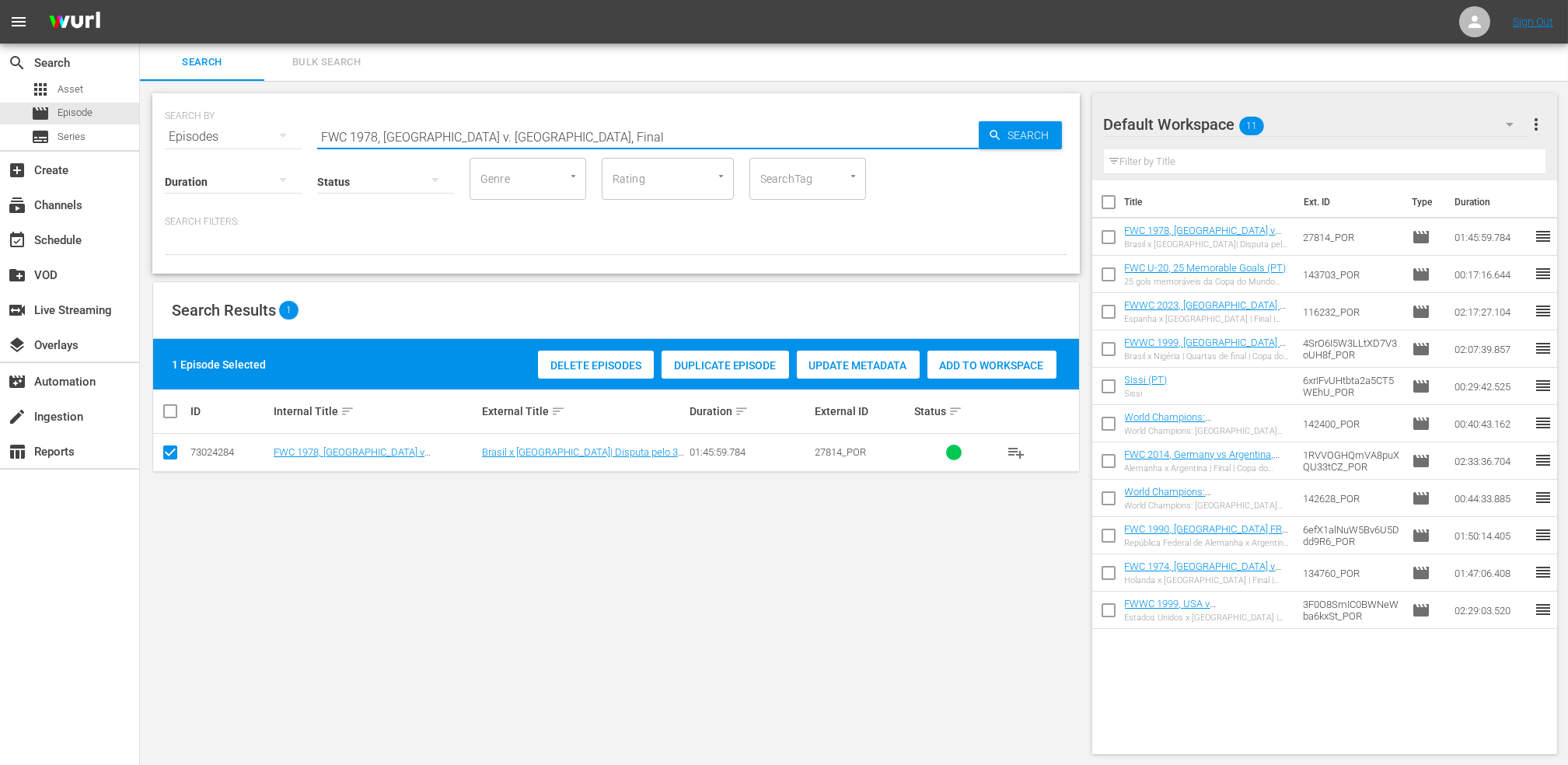
click at [617, 133] on input "FWC 1978, [GEOGRAPHIC_DATA] v. [GEOGRAPHIC_DATA], Final" at bounding box center [648, 137] width 661 height 37
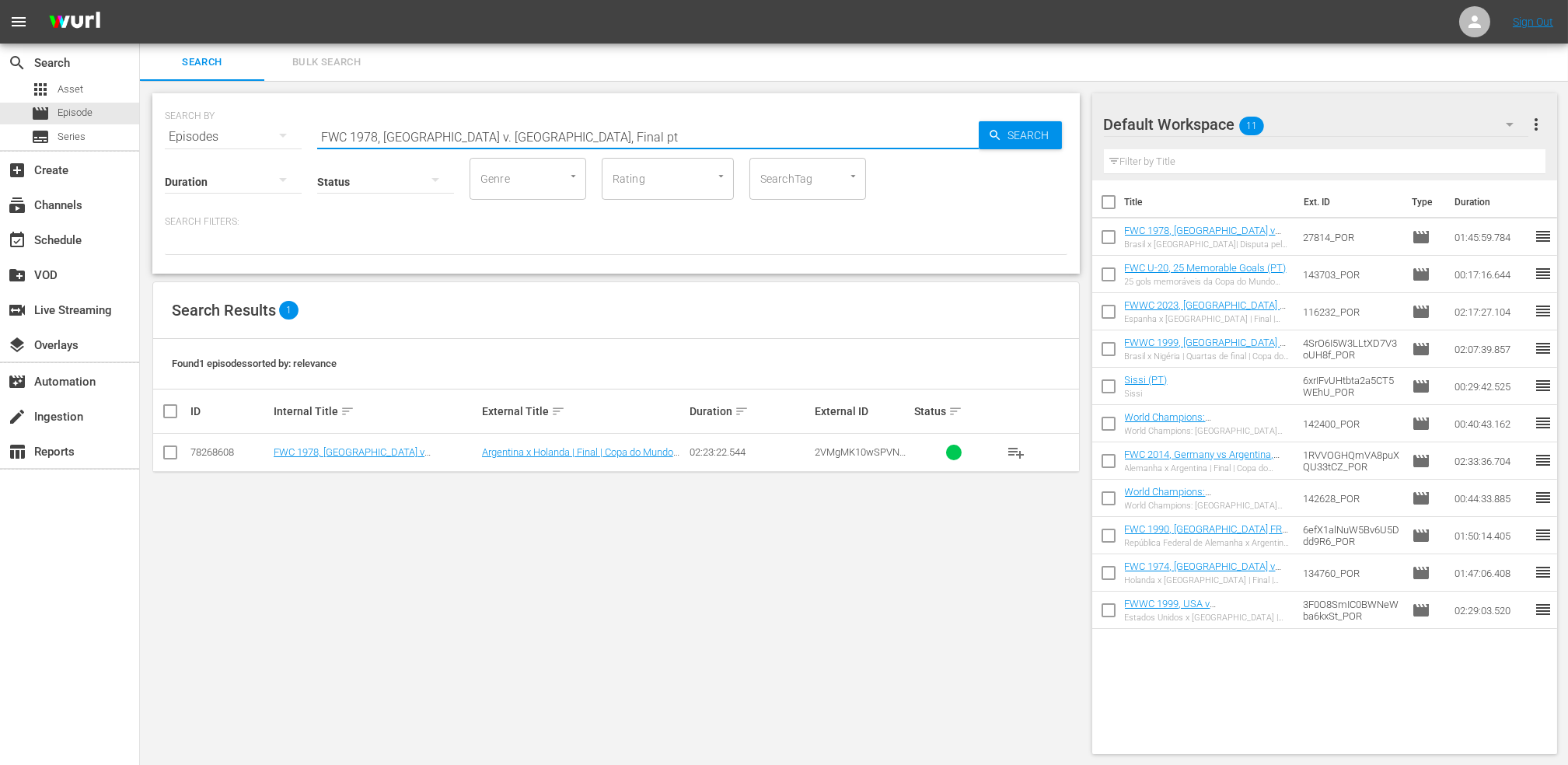
type input "FWC 1978, [GEOGRAPHIC_DATA] v. [GEOGRAPHIC_DATA], Final pt"
drag, startPoint x: 166, startPoint y: 456, endPoint x: 239, endPoint y: 451, distance: 73.2
click at [167, 455] on input "checkbox" at bounding box center [170, 455] width 19 height 19
checkbox input "true"
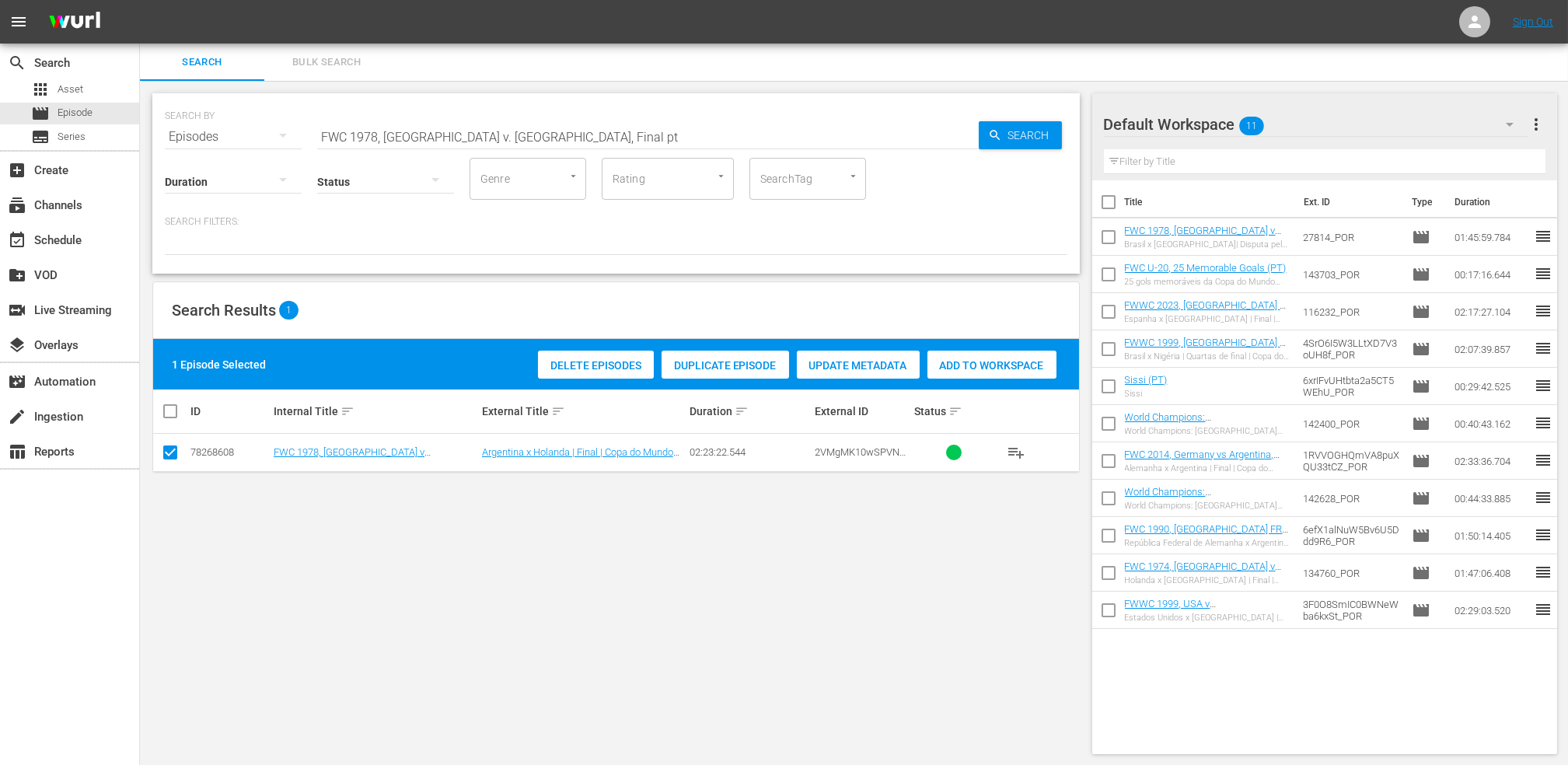
click at [969, 371] on span "Add to Workspace" at bounding box center [992, 365] width 129 height 12
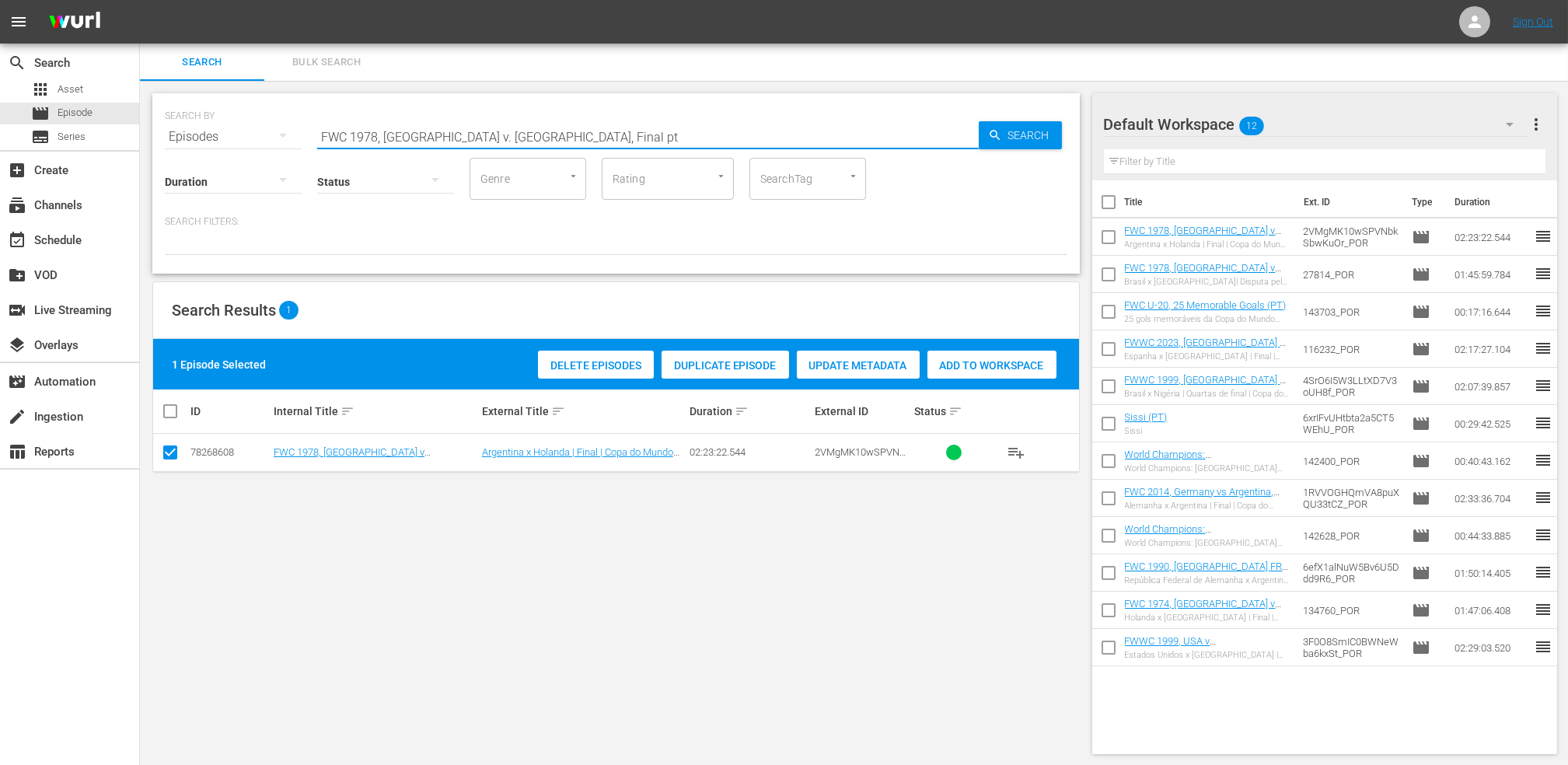
drag, startPoint x: 416, startPoint y: 132, endPoint x: 382, endPoint y: 125, distance: 34.7
click at [309, 125] on div "SEARCH BY Search By Episodes Search ID, Title, Description, Keywords, or Catego…" at bounding box center [616, 127] width 902 height 56
paste input "Spain vs [GEOGRAPHIC_DATA]"
click at [363, 131] on input "Spain vs [GEOGRAPHIC_DATA]" at bounding box center [648, 137] width 661 height 37
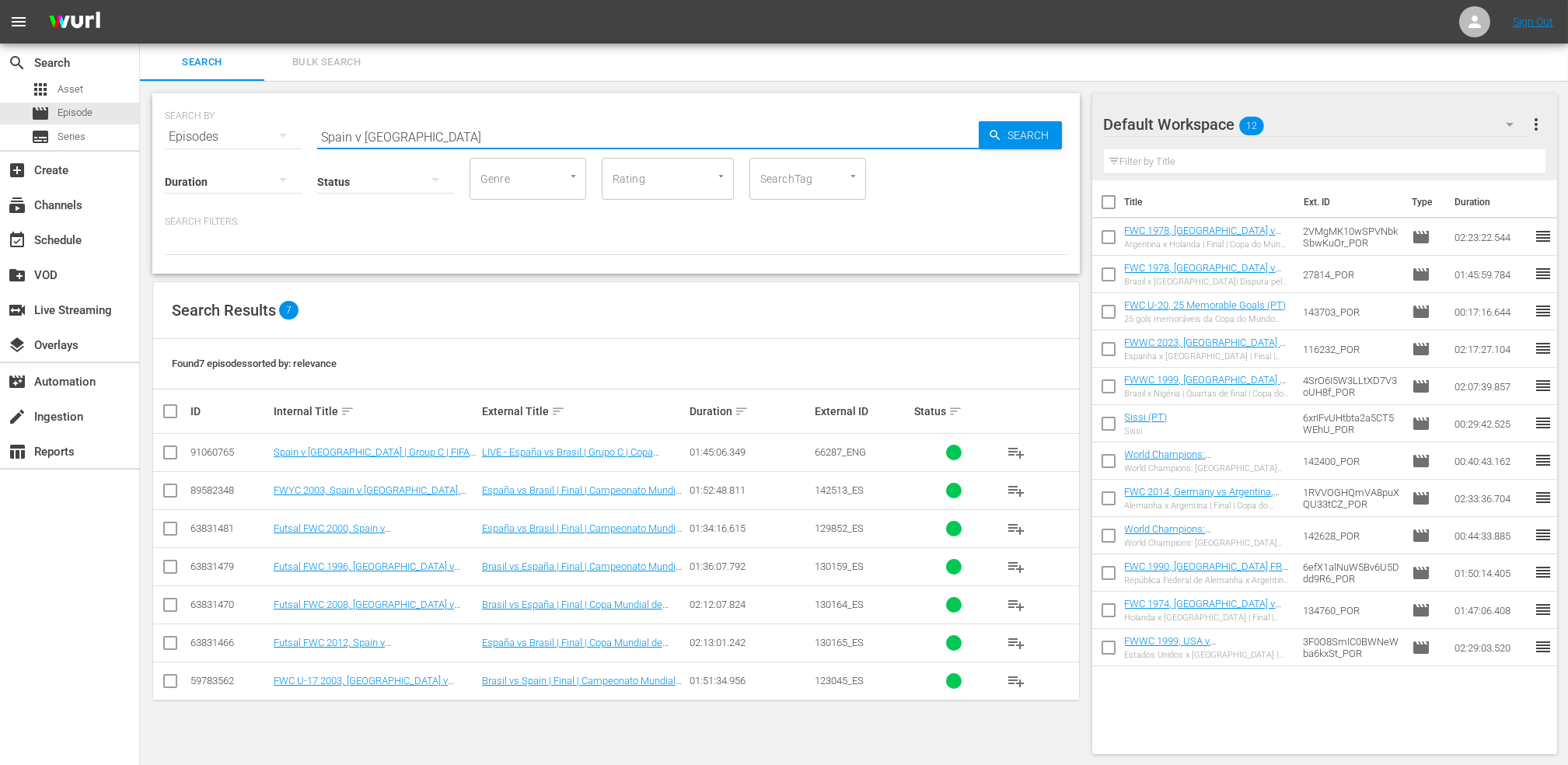
click at [464, 129] on input "Spain v [GEOGRAPHIC_DATA]" at bounding box center [648, 137] width 661 height 37
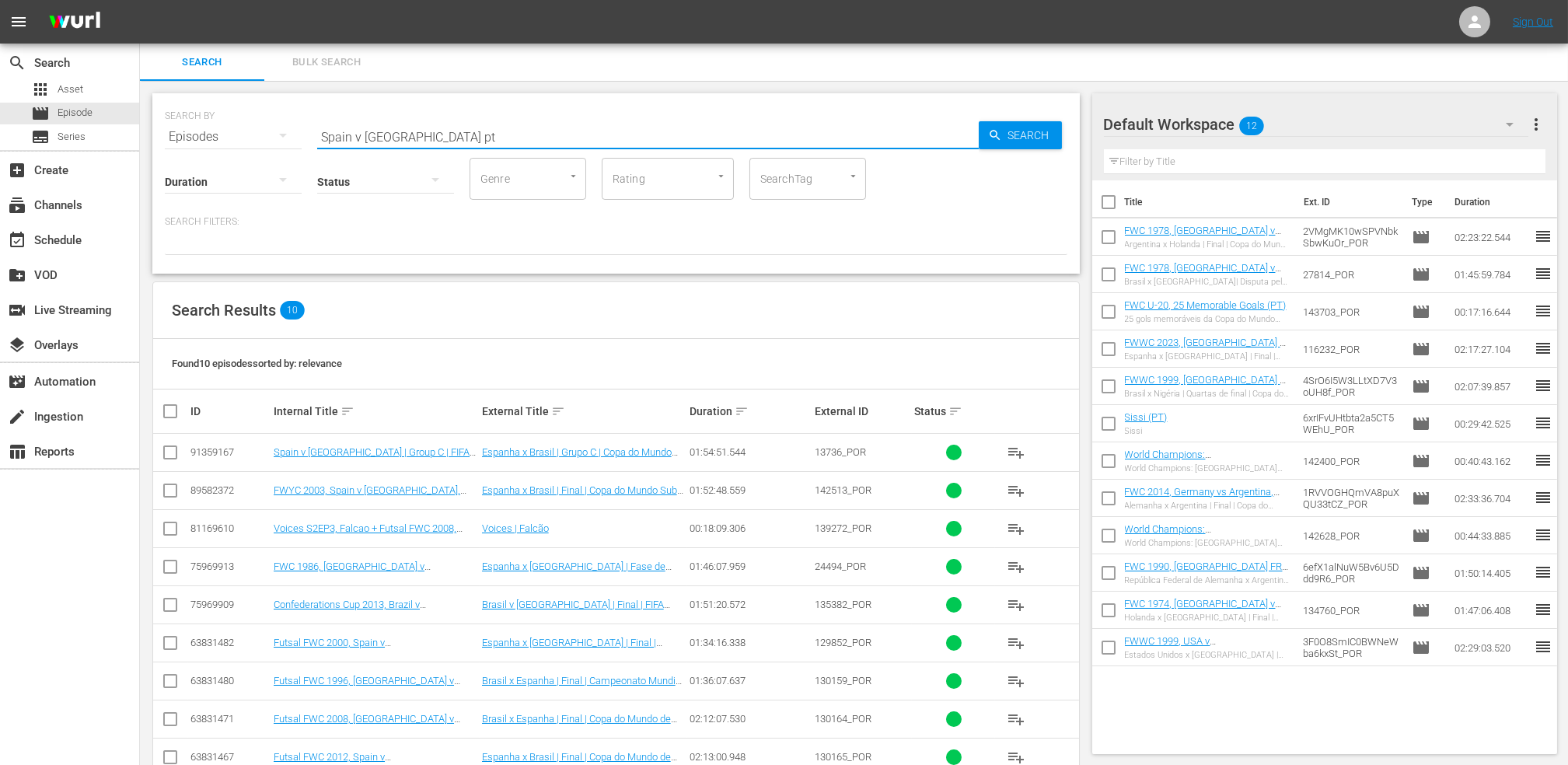
type input "Spain v [GEOGRAPHIC_DATA] pt"
click at [177, 455] on input "checkbox" at bounding box center [170, 455] width 19 height 19
checkbox input "true"
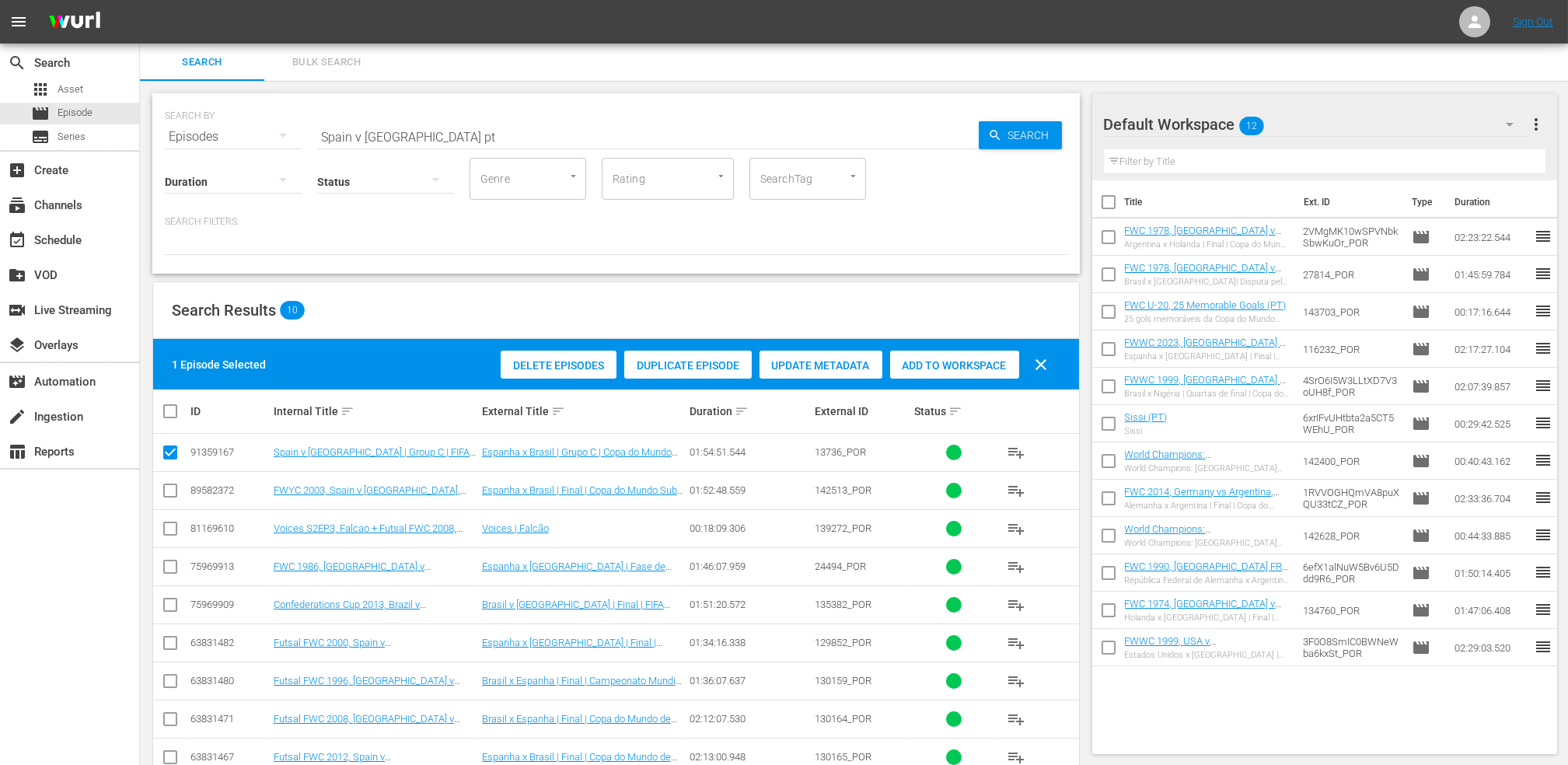
click at [933, 367] on span "Add to Workspace" at bounding box center [955, 365] width 129 height 12
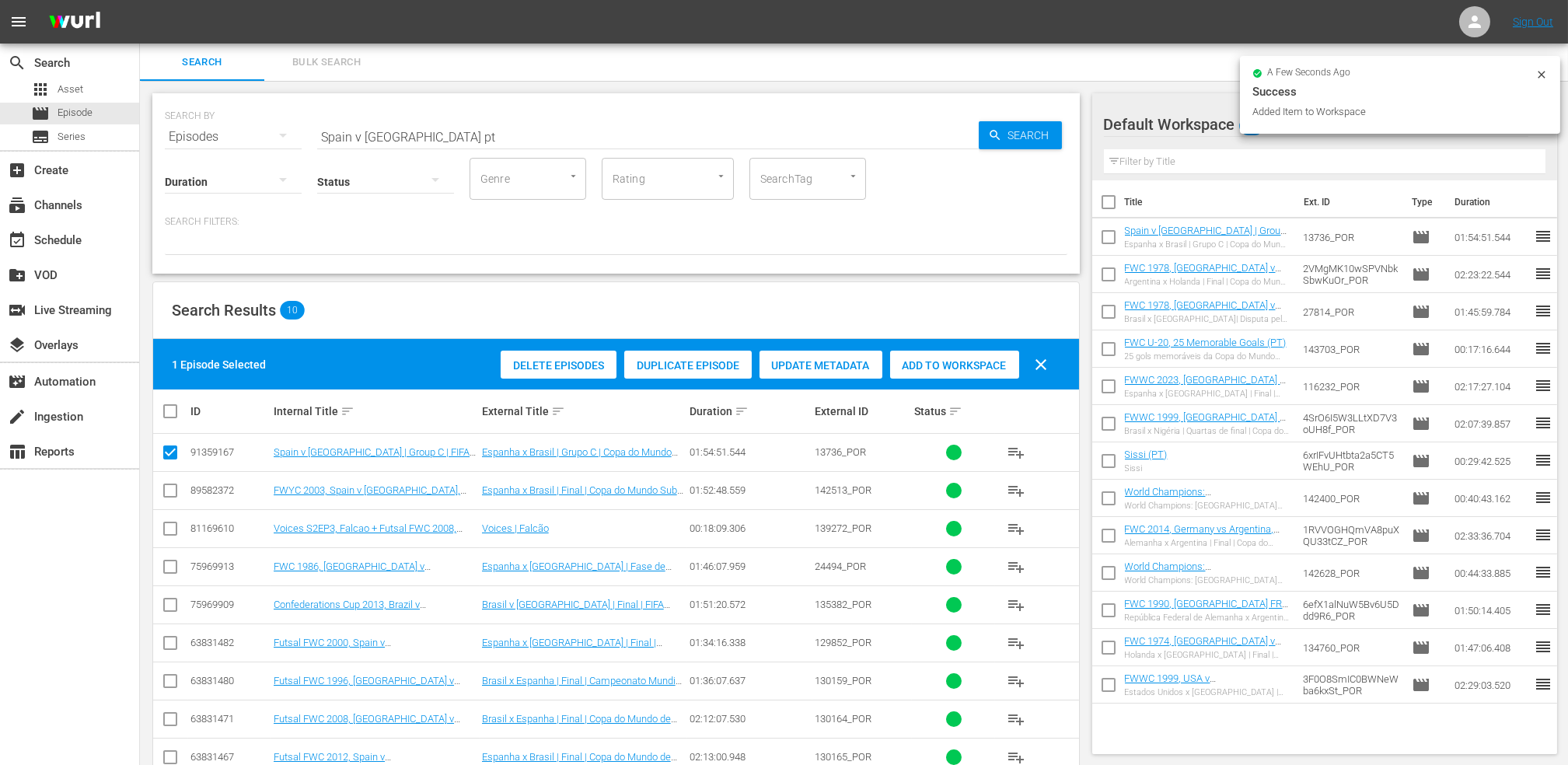
paste input "Golden Boot, EP1 - [PERSON_NAME]"
drag, startPoint x: 416, startPoint y: 136, endPoint x: 239, endPoint y: 126, distance: 177.3
click at [239, 126] on div "SEARCH BY Search By Episodes Search ID, Title, Description, Keywords, or Catego…" at bounding box center [616, 127] width 902 height 56
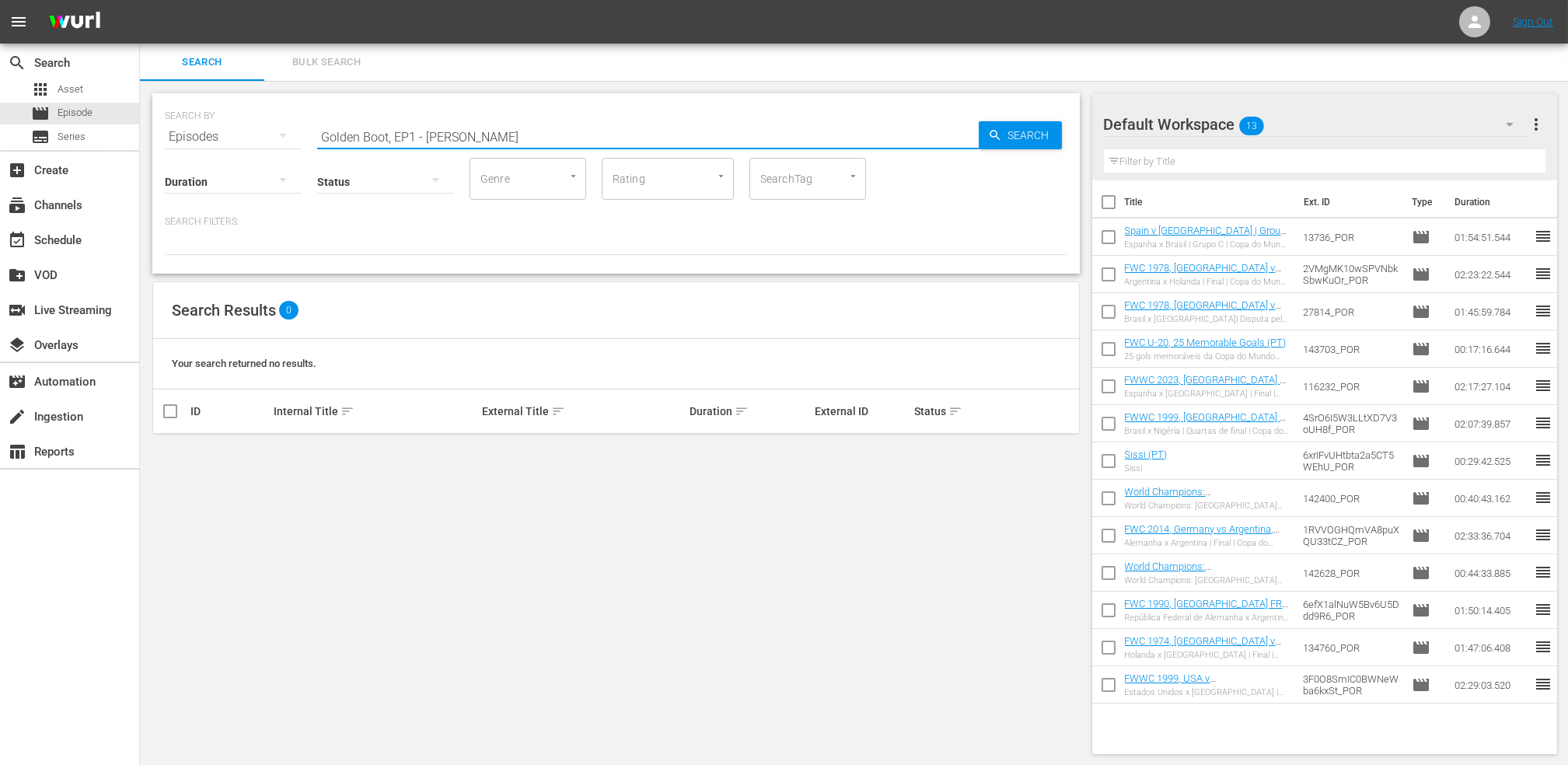
drag, startPoint x: 461, startPoint y: 138, endPoint x: 448, endPoint y: 129, distance: 15.8
click at [393, 141] on input "Golden Boot, EP1 - [PERSON_NAME]" at bounding box center [648, 137] width 661 height 37
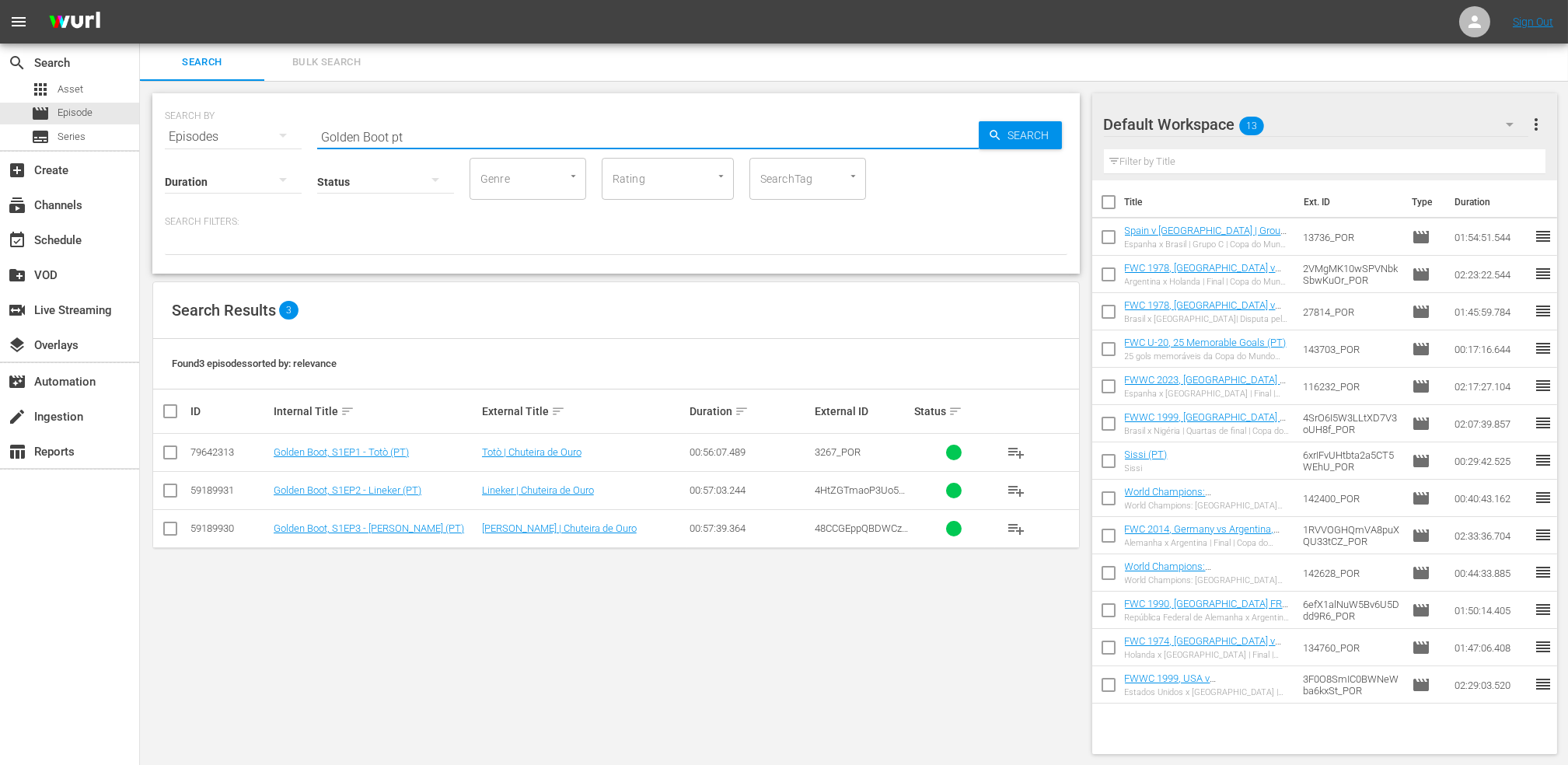
type input "Golden Boot pt"
drag, startPoint x: 170, startPoint y: 453, endPoint x: 216, endPoint y: 452, distance: 46.0
click at [170, 453] on input "checkbox" at bounding box center [170, 455] width 19 height 19
checkbox input "true"
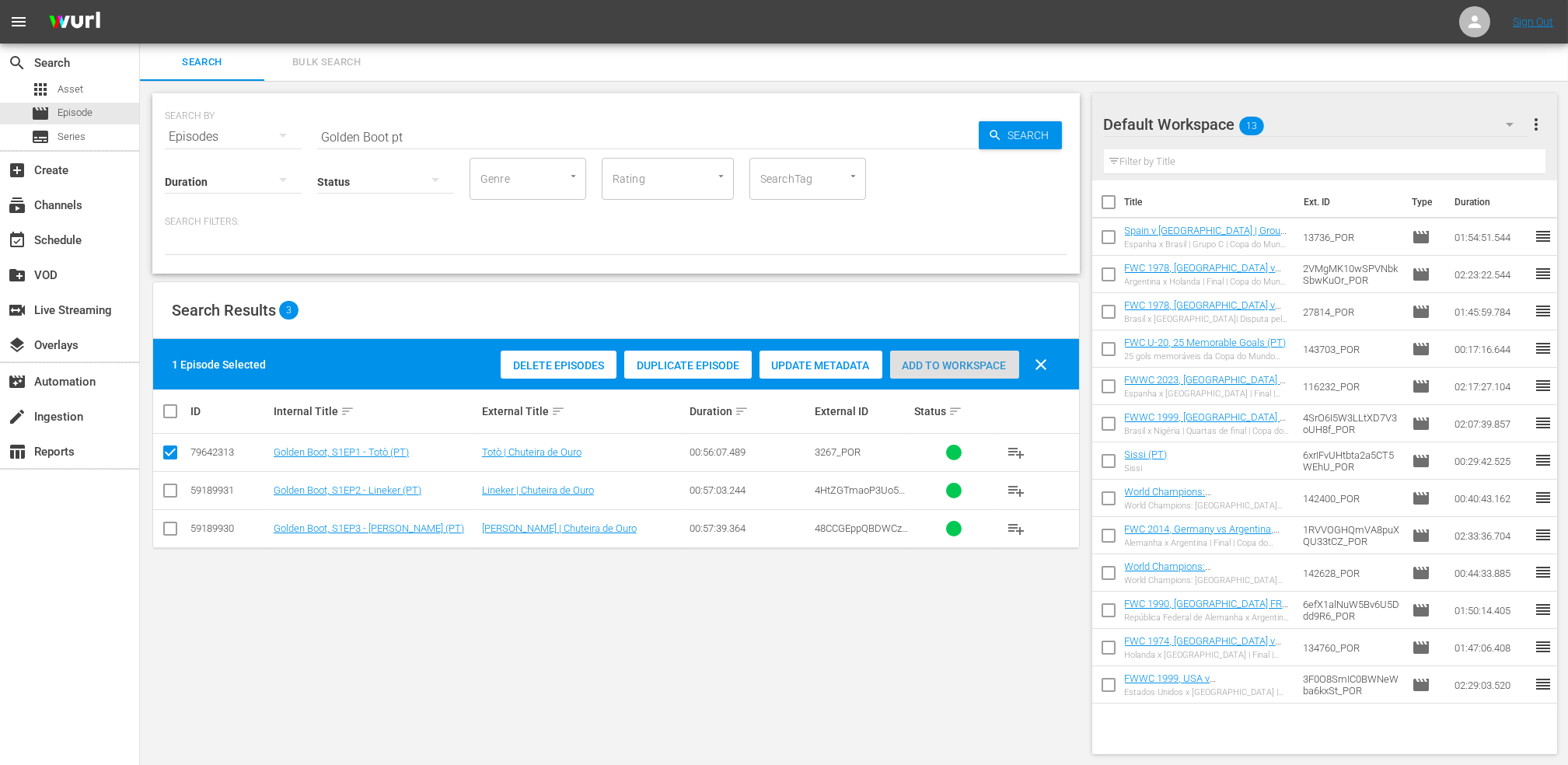
click at [978, 356] on div "Add to Workspace" at bounding box center [955, 366] width 129 height 30
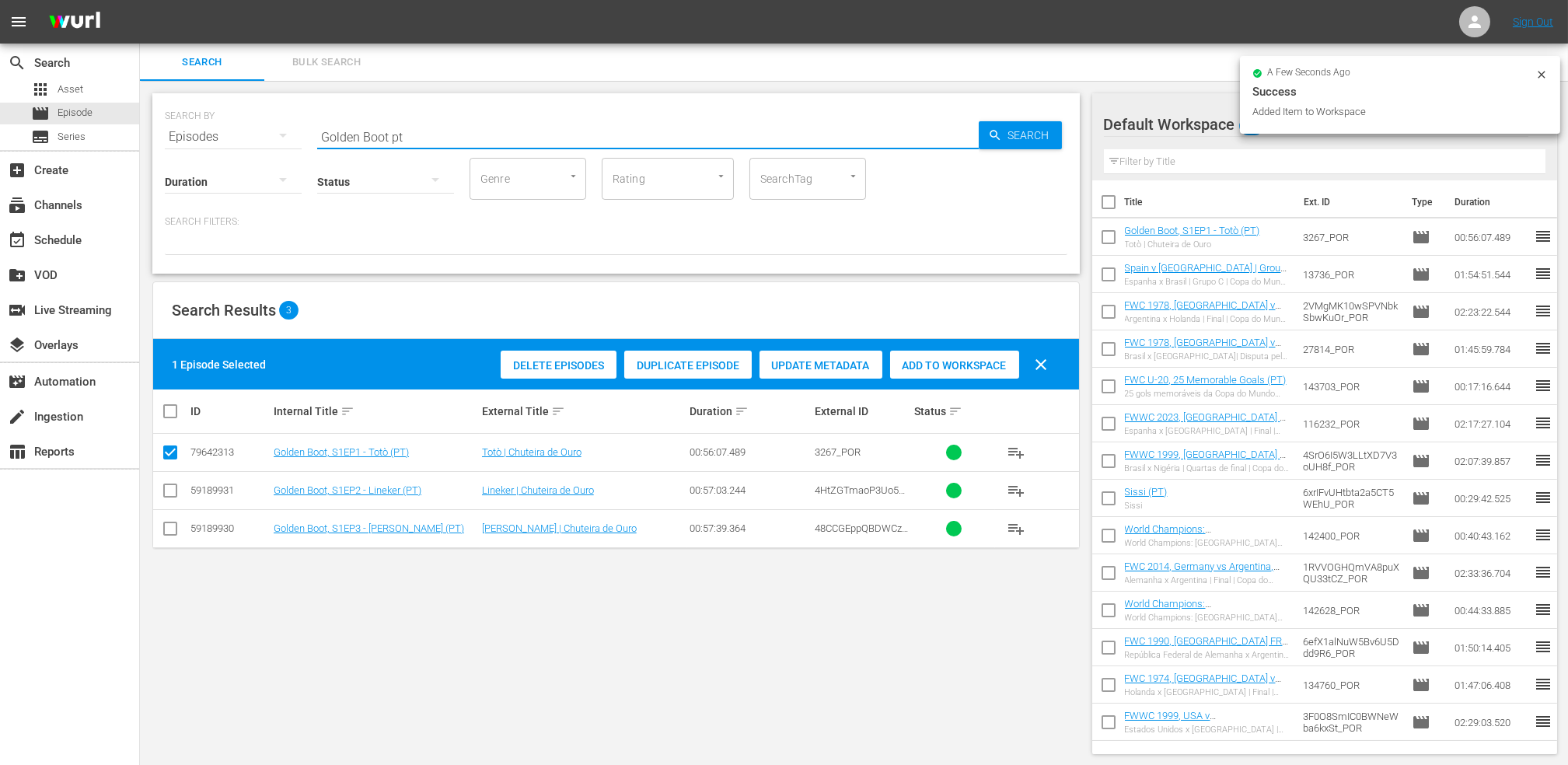
paste input "Argentina vs [GEOGRAPHIC_DATA]"
drag, startPoint x: 325, startPoint y: 137, endPoint x: 225, endPoint y: 139, distance: 100.0
click at [225, 139] on div "SEARCH BY Search By Episodes Search ID, Title, Description, Keywords, or Catego…" at bounding box center [616, 127] width 902 height 56
click at [501, 133] on input "Argentina vs [GEOGRAPHIC_DATA]" at bounding box center [648, 137] width 661 height 37
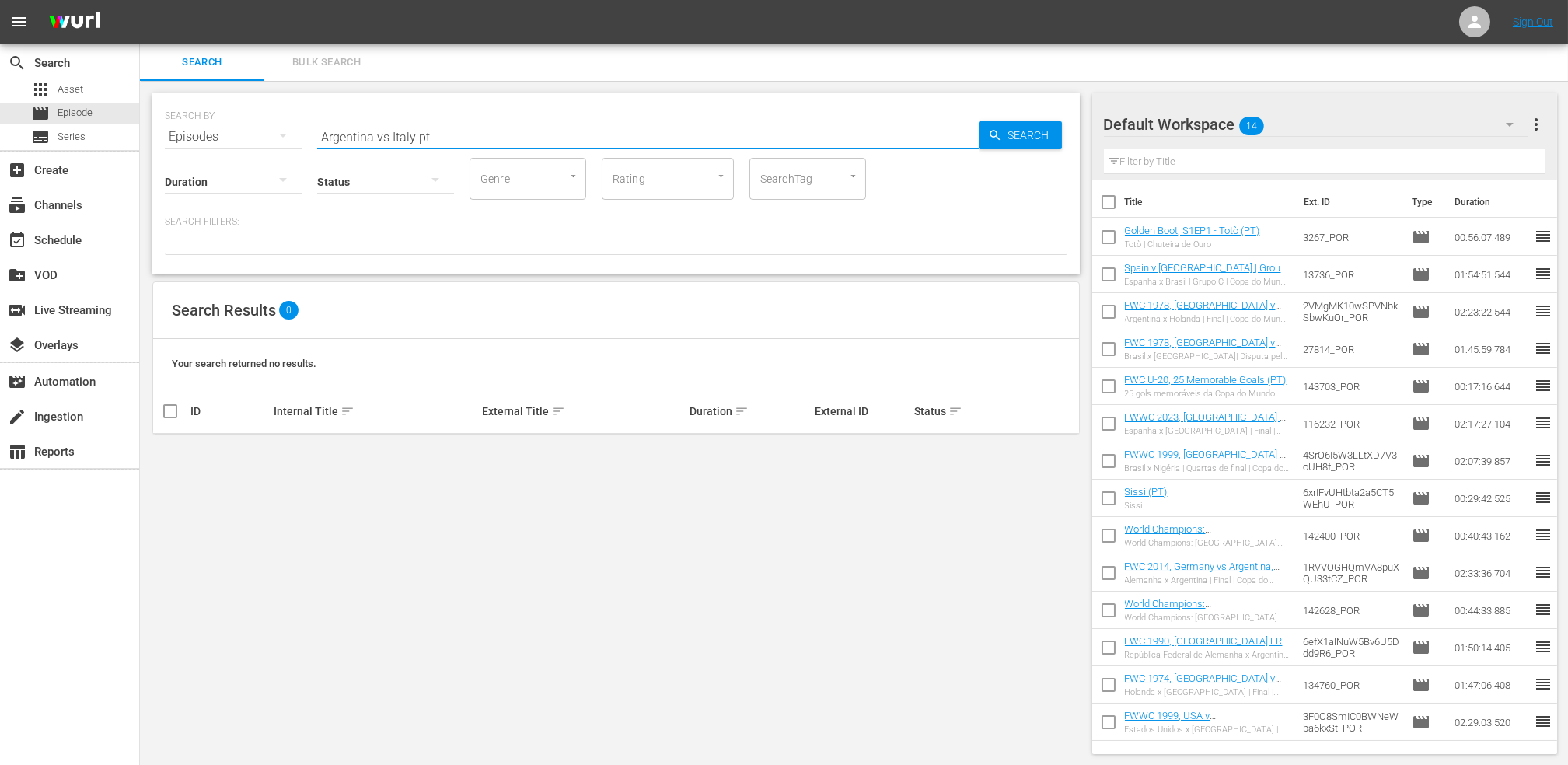
click at [386, 129] on input "Argentina vs Italy pt" at bounding box center [648, 137] width 661 height 37
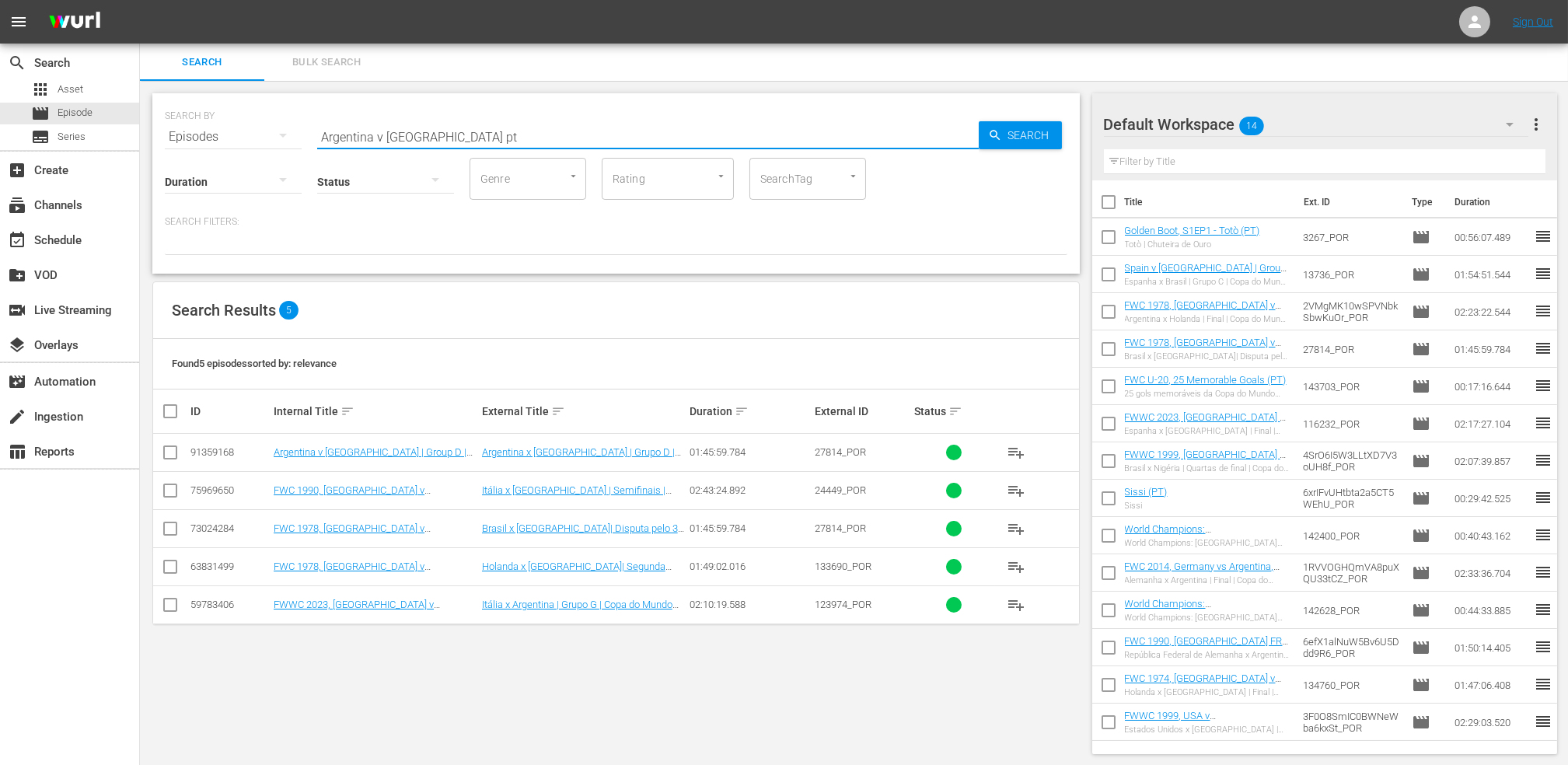
type input "Argentina v [GEOGRAPHIC_DATA] pt"
click at [171, 451] on input "checkbox" at bounding box center [170, 455] width 19 height 19
checkbox input "true"
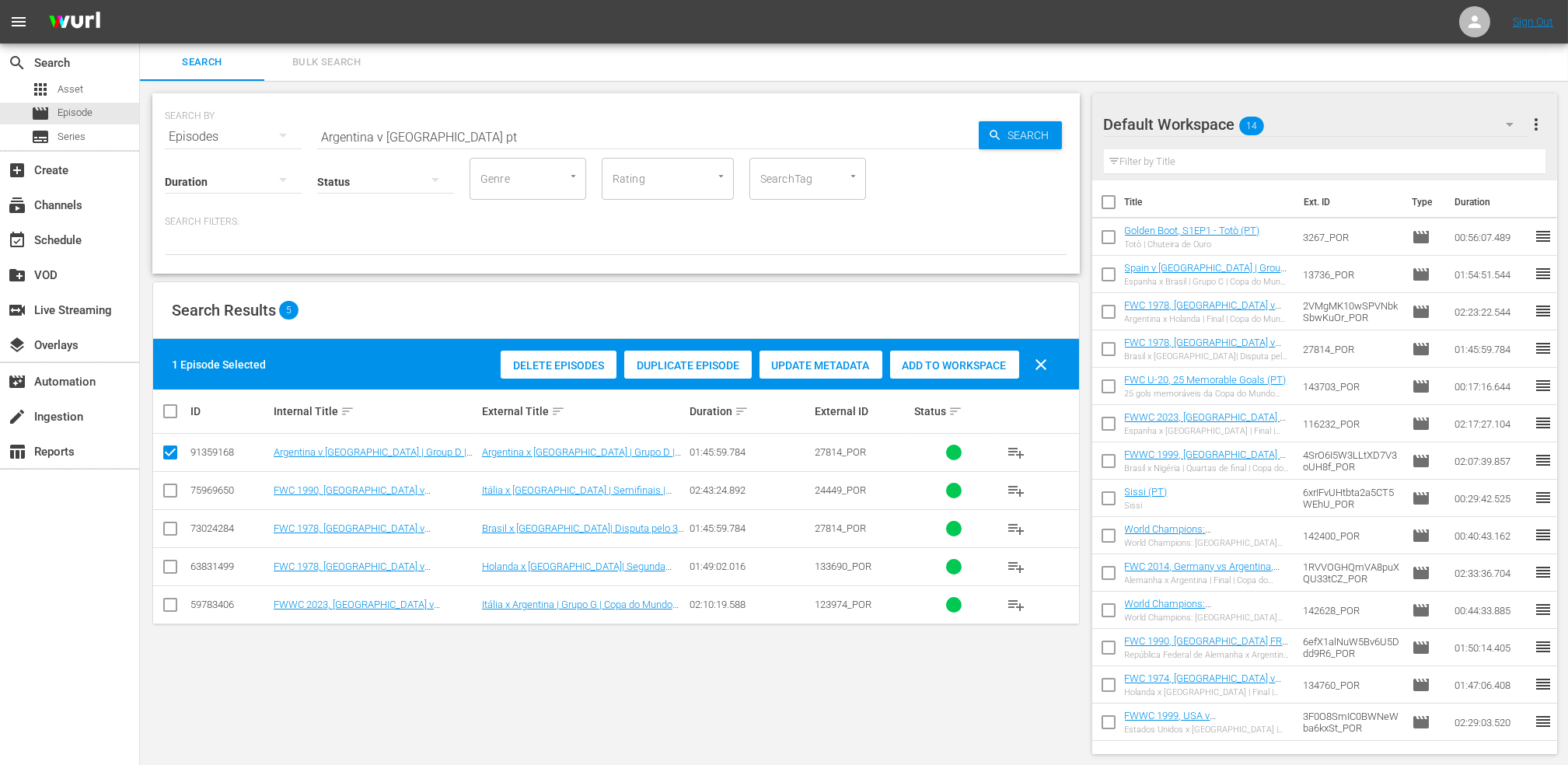
drag, startPoint x: 984, startPoint y: 359, endPoint x: 954, endPoint y: 364, distance: 30.4
click at [984, 363] on span "Add to Workspace" at bounding box center [955, 365] width 129 height 12
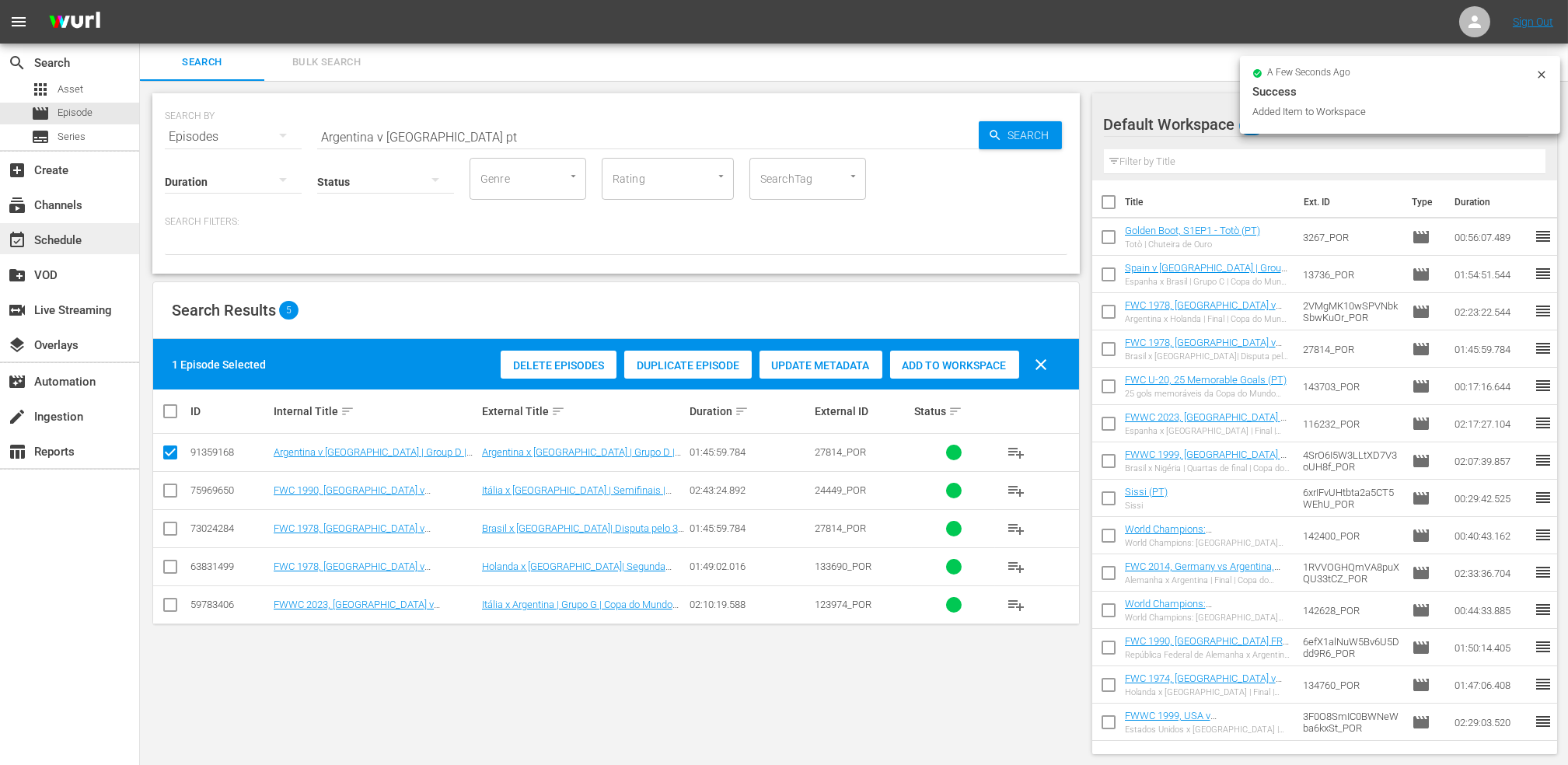
click at [94, 243] on div "event_available Schedule" at bounding box center [70, 239] width 139 height 31
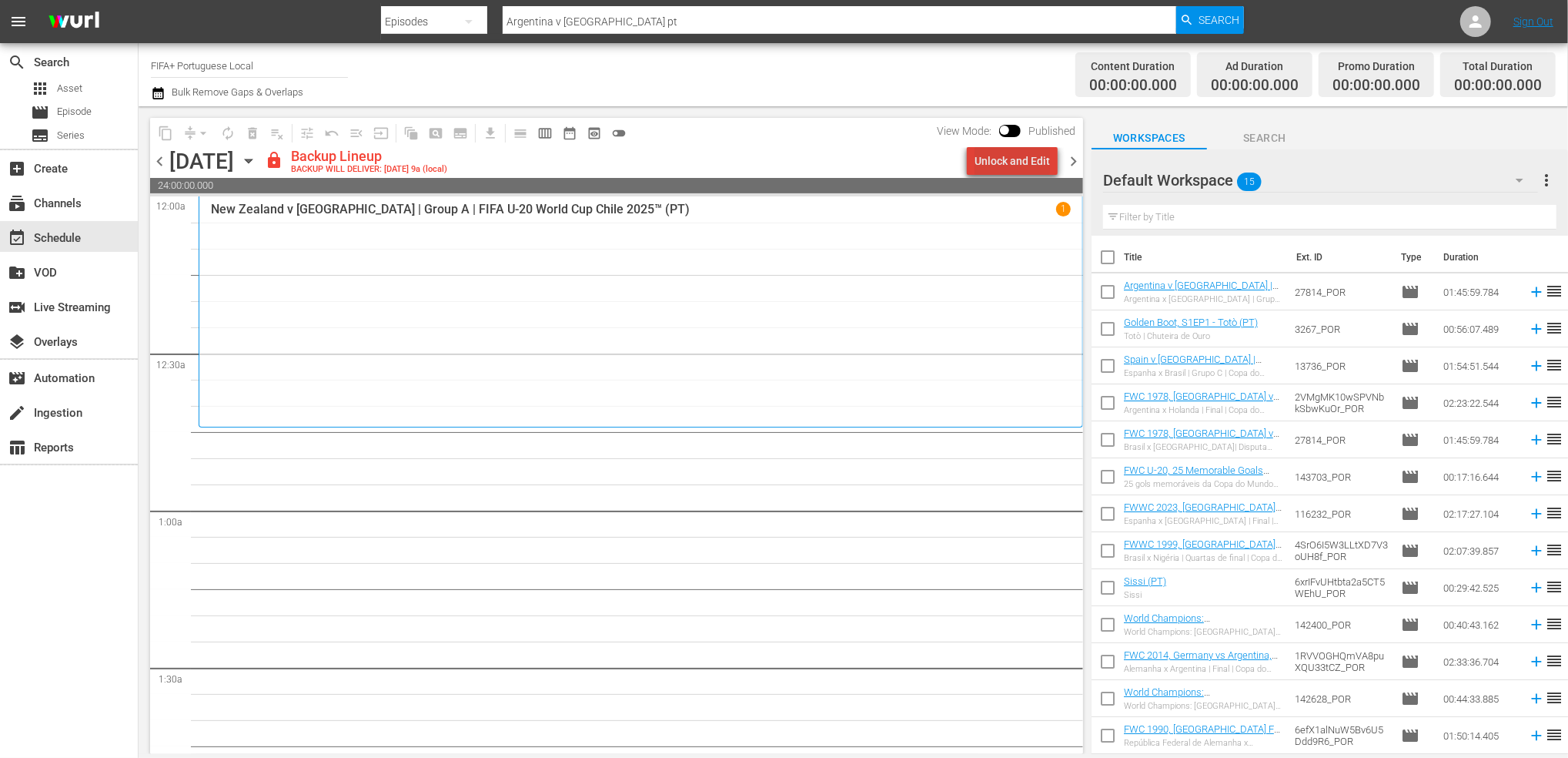
click at [1027, 157] on div "Unlock and Edit" at bounding box center [1012, 161] width 75 height 28
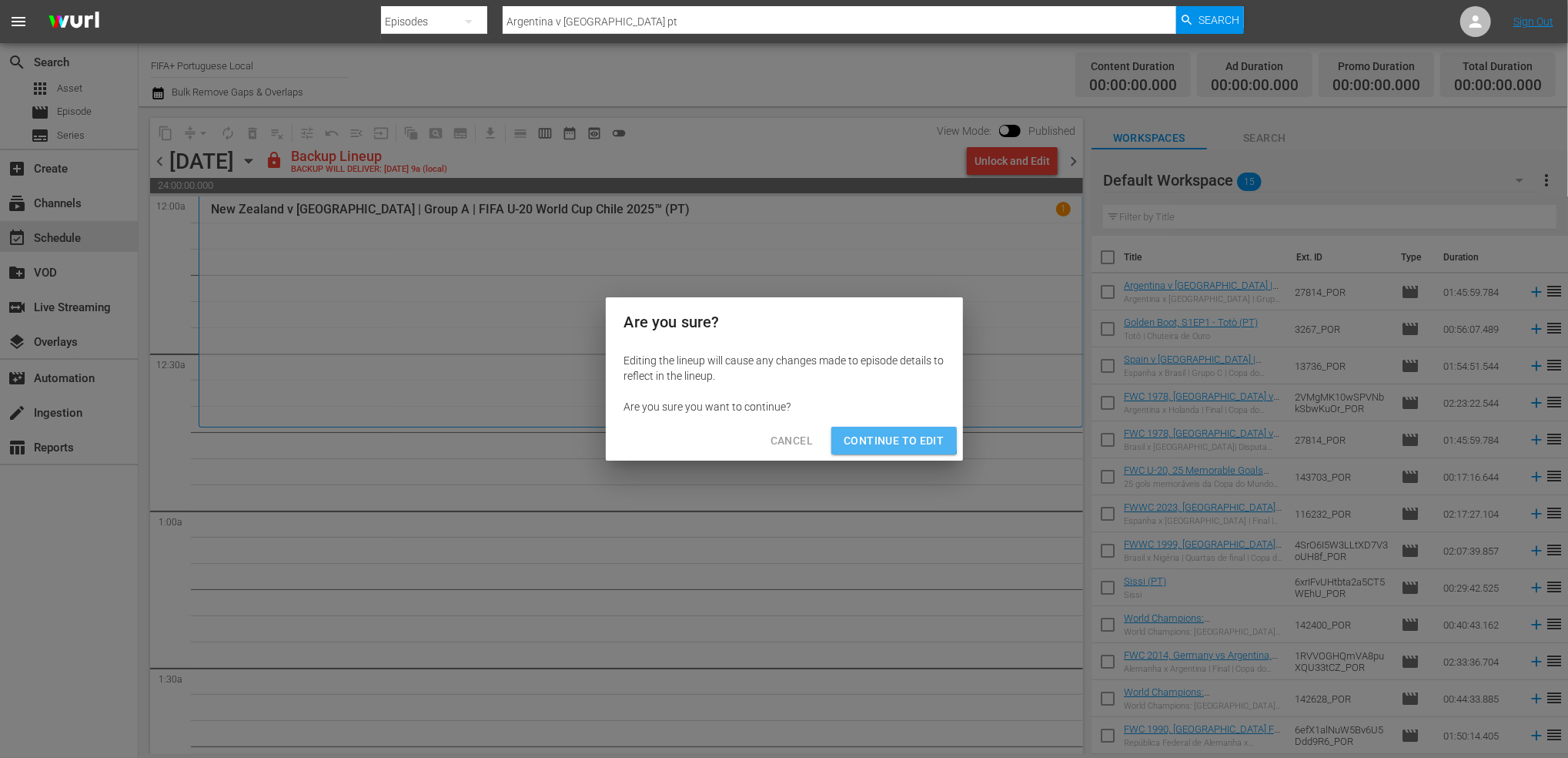
click at [878, 437] on span "Continue to Edit" at bounding box center [894, 441] width 100 height 19
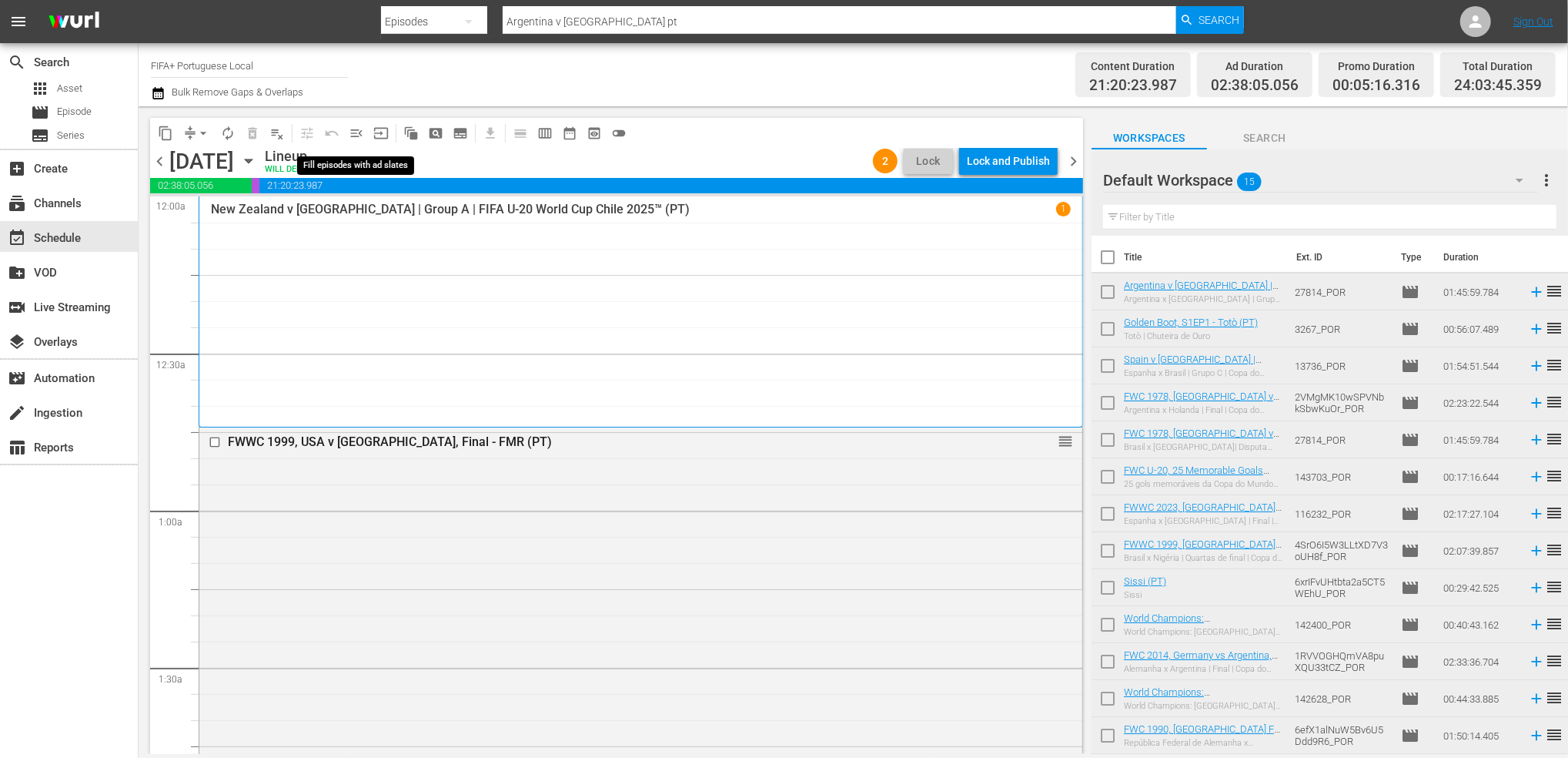
click at [359, 135] on span "menu_open" at bounding box center [356, 133] width 15 height 15
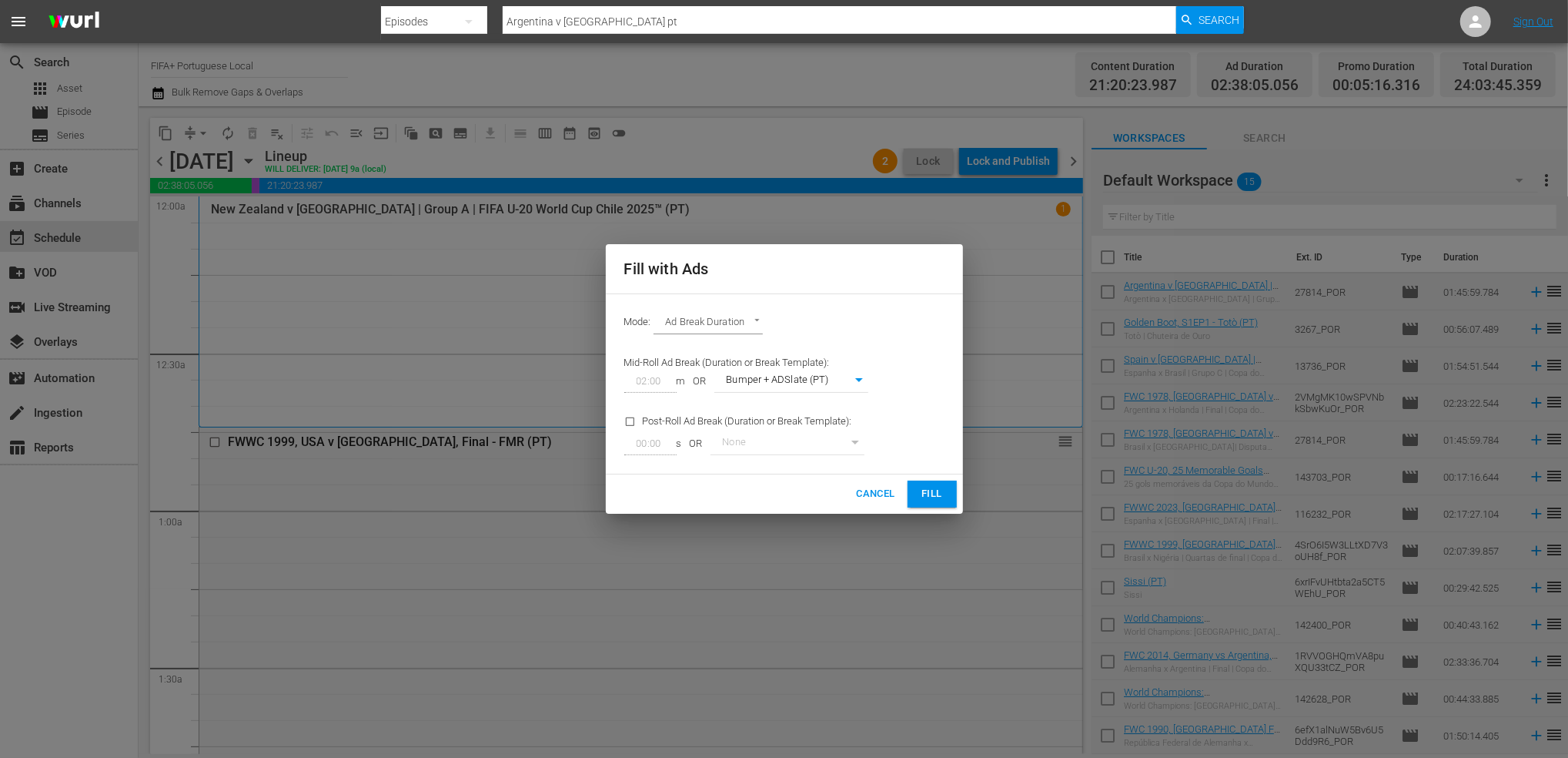
click at [927, 490] on span "Fill" at bounding box center [932, 494] width 25 height 18
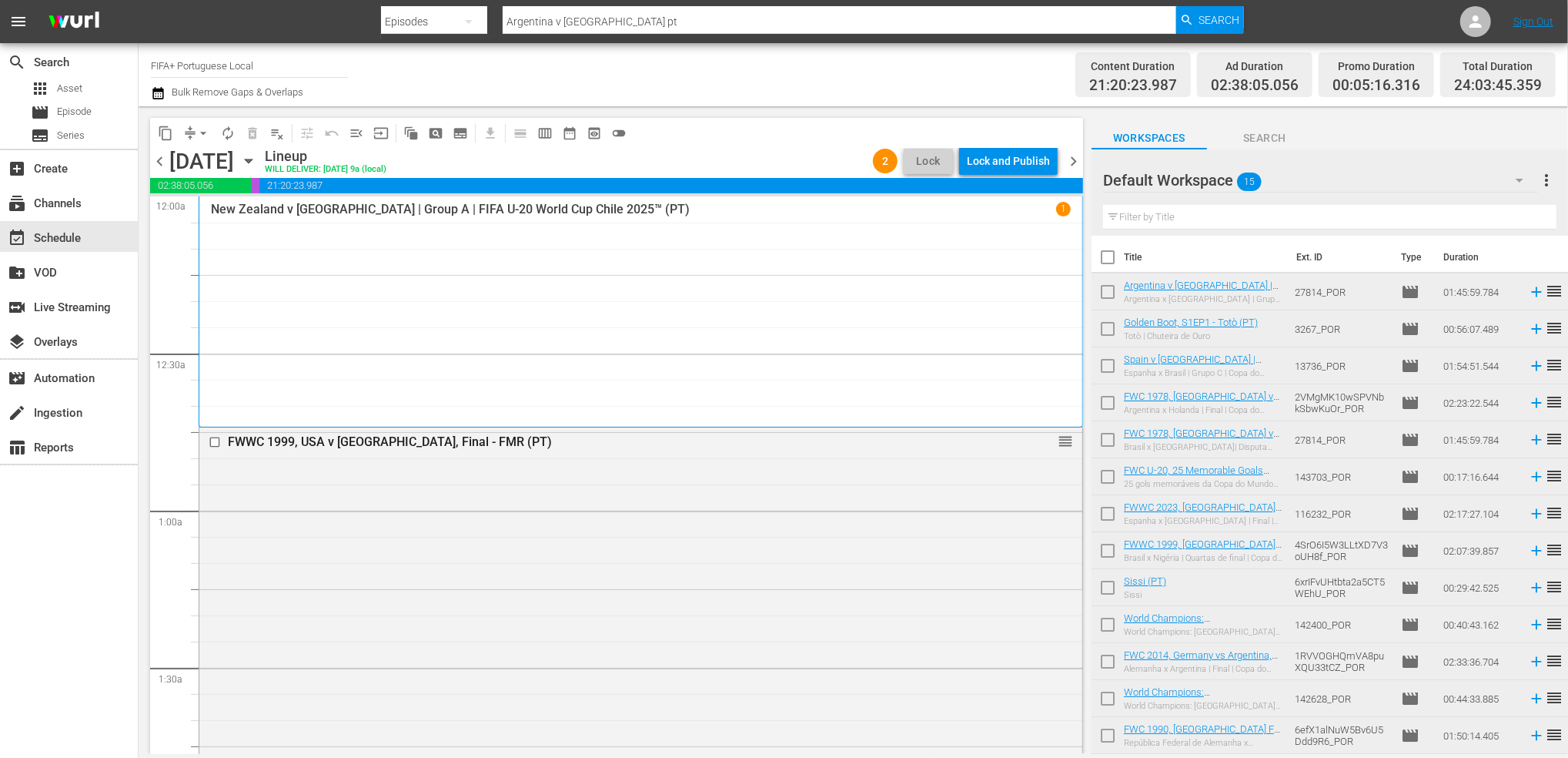
click at [839, 89] on div "Channel Title FIFA+ Portuguese Local Bulk Remove Gaps & Overlaps" at bounding box center [533, 75] width 766 height 55
click at [201, 131] on span "arrow_drop_down" at bounding box center [203, 133] width 15 height 15
click at [214, 213] on li "Align to End of Previous Day" at bounding box center [204, 216] width 162 height 26
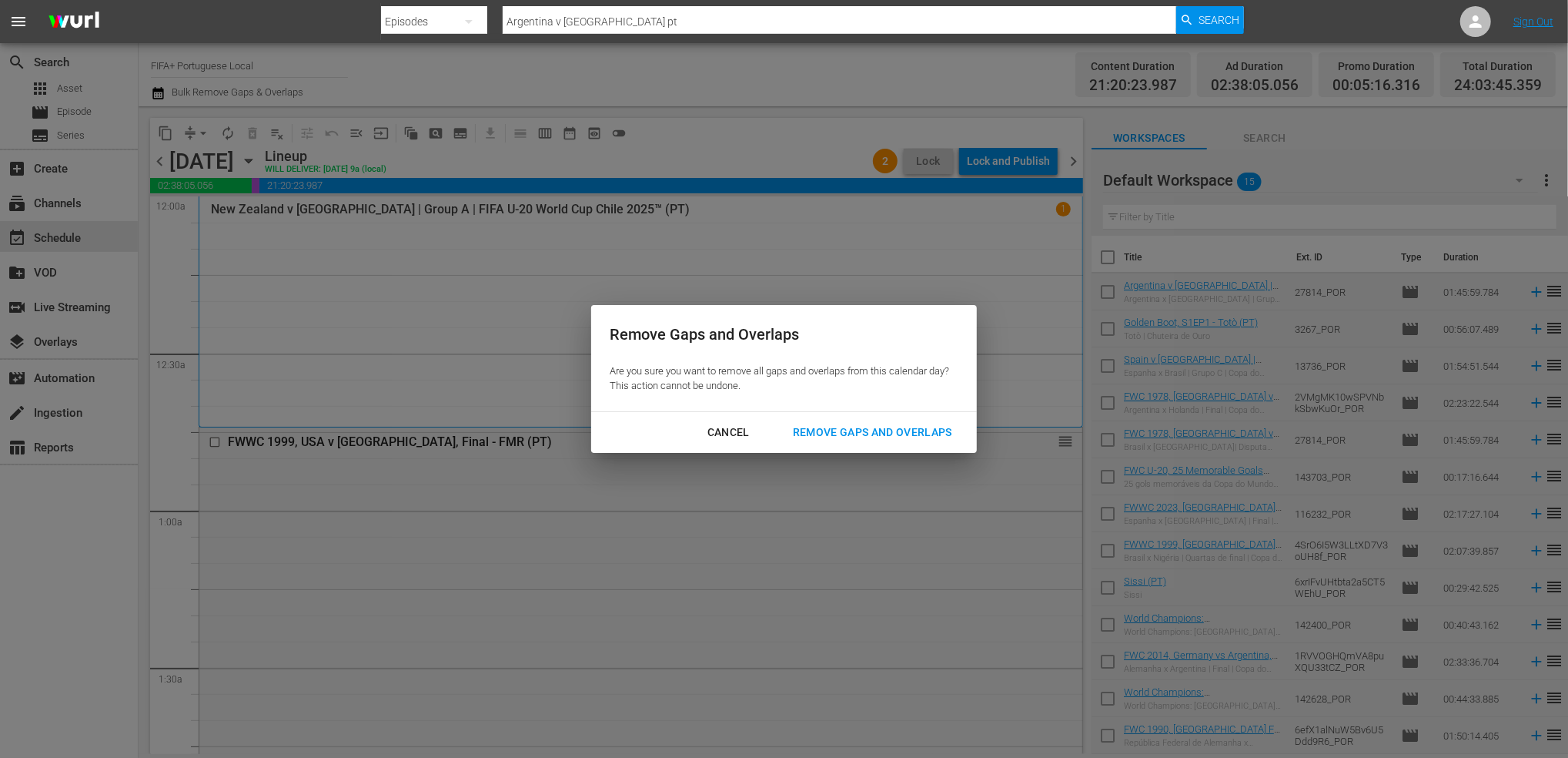
click at [850, 430] on div "Remove Gaps and Overlaps" at bounding box center [873, 433] width 184 height 19
